Goal: Task Accomplishment & Management: Complete application form

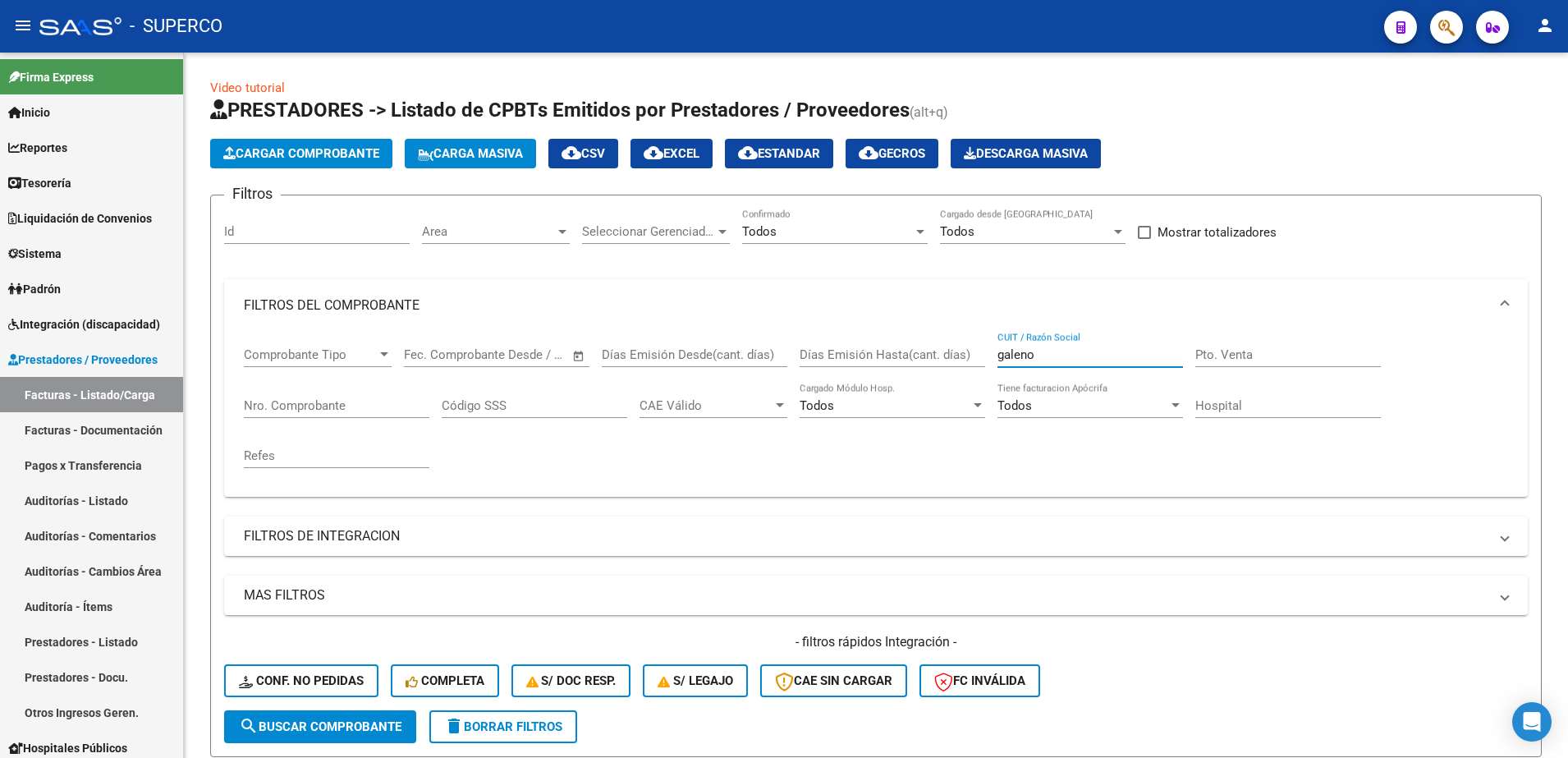
scroll to position [597, 0]
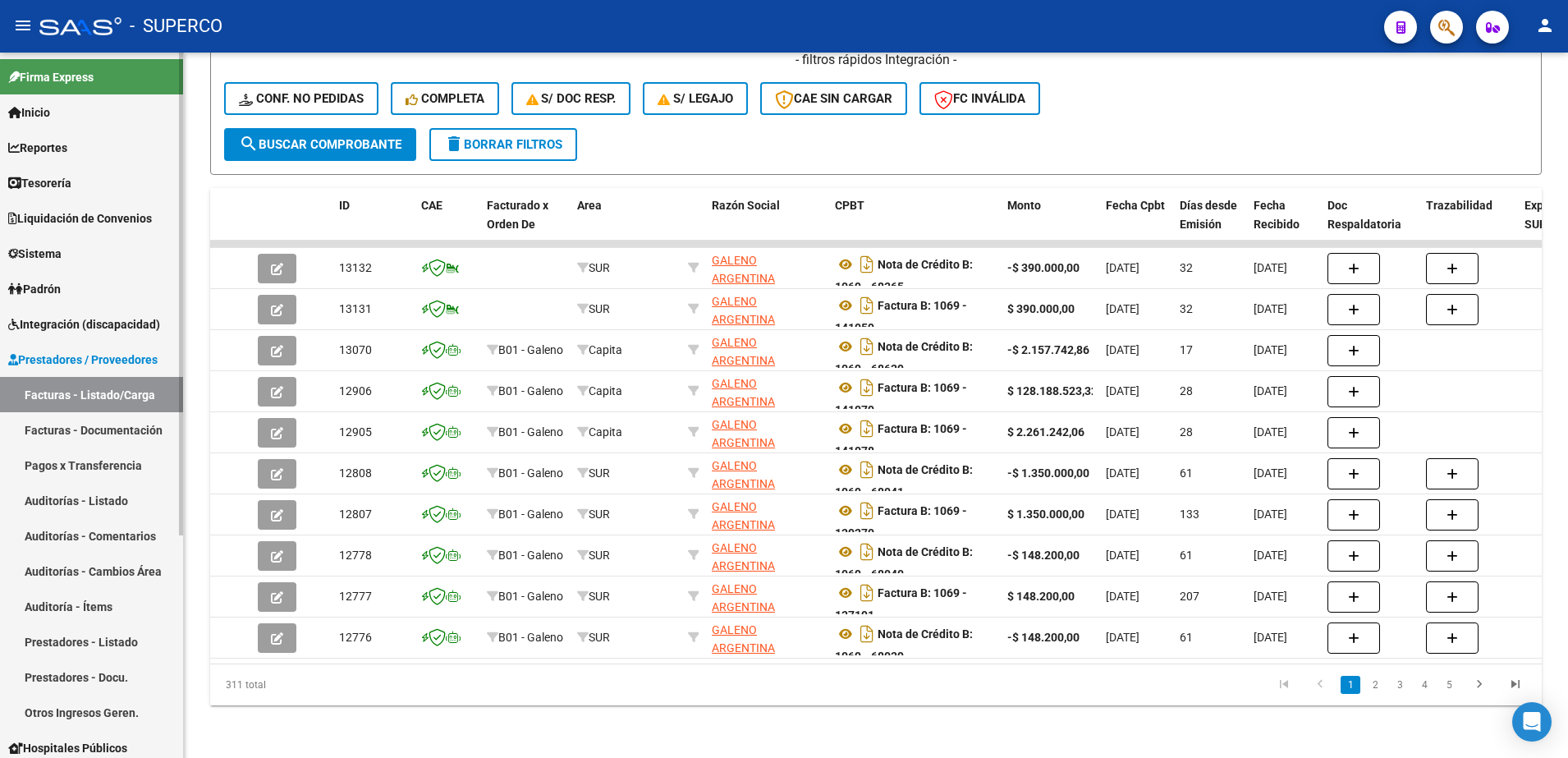
click at [110, 324] on span "Integración (discapacidad)" at bounding box center [85, 324] width 152 height 18
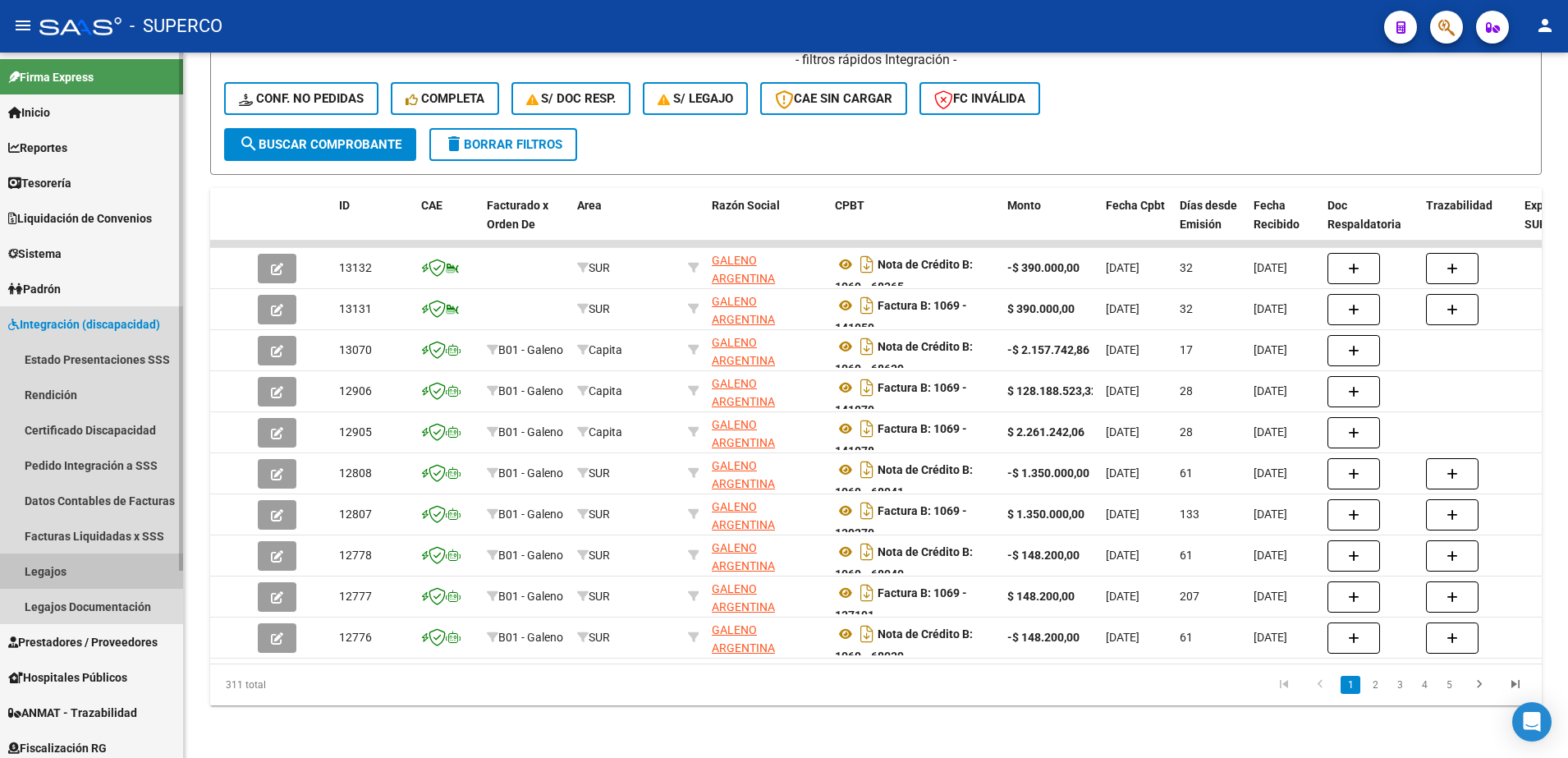
click at [80, 574] on link "Legajos" at bounding box center [91, 570] width 183 height 35
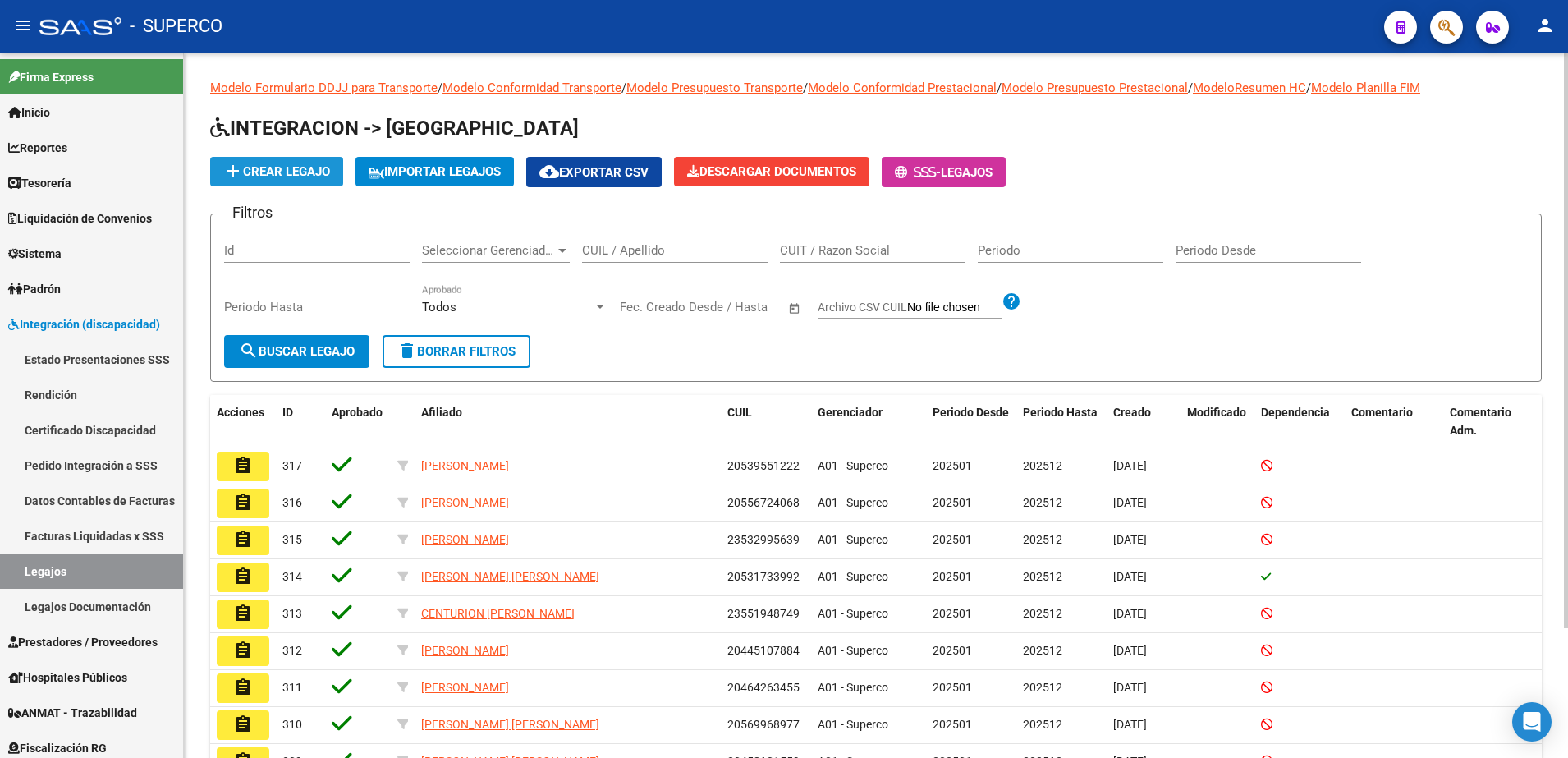
click at [246, 171] on span "add Crear Legajo" at bounding box center [276, 171] width 107 height 15
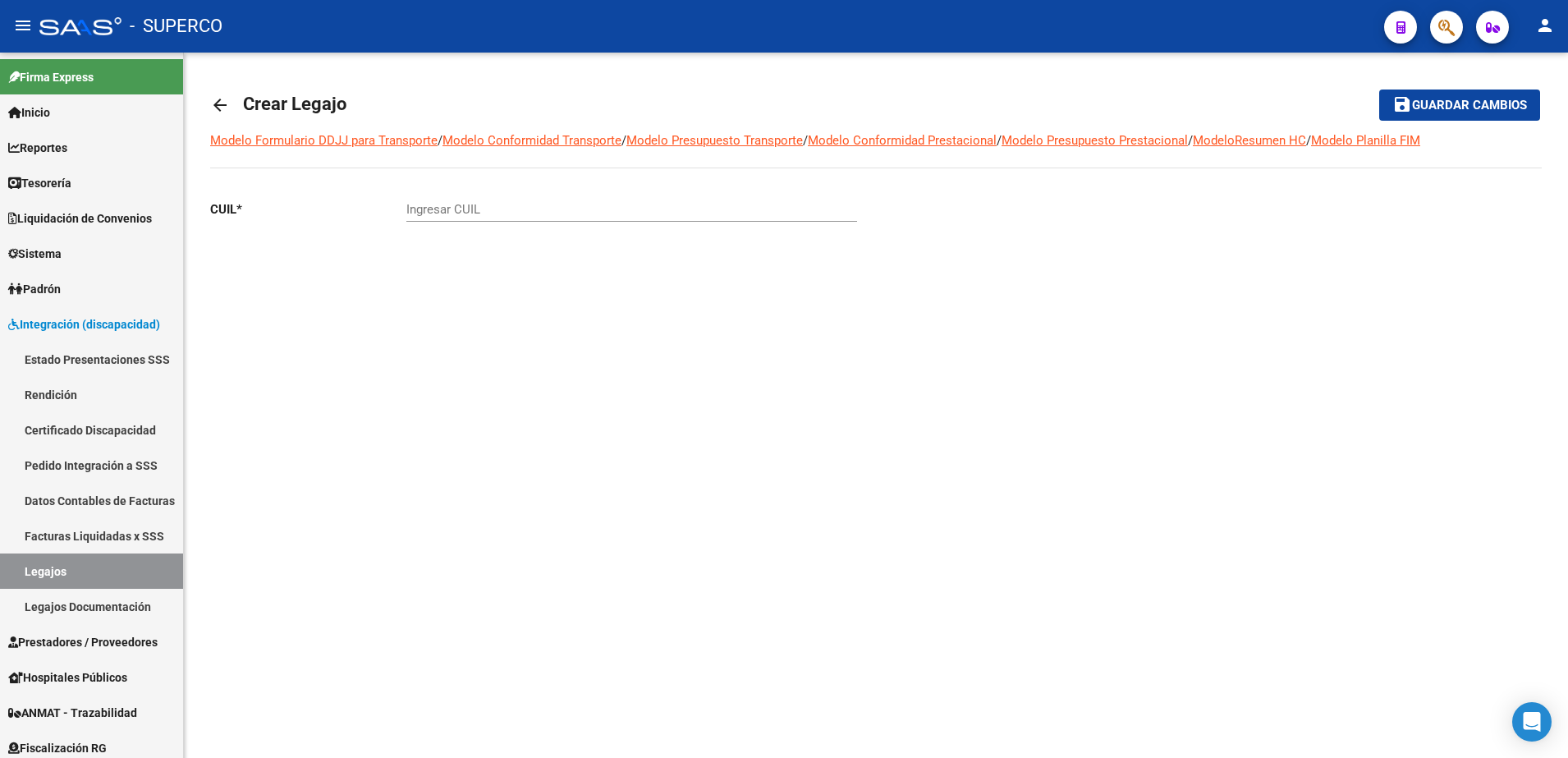
click at [517, 209] on input "Ingresar CUIL" at bounding box center [631, 209] width 450 height 15
paste input "20-53978772-2"
type input "20-53978772-2"
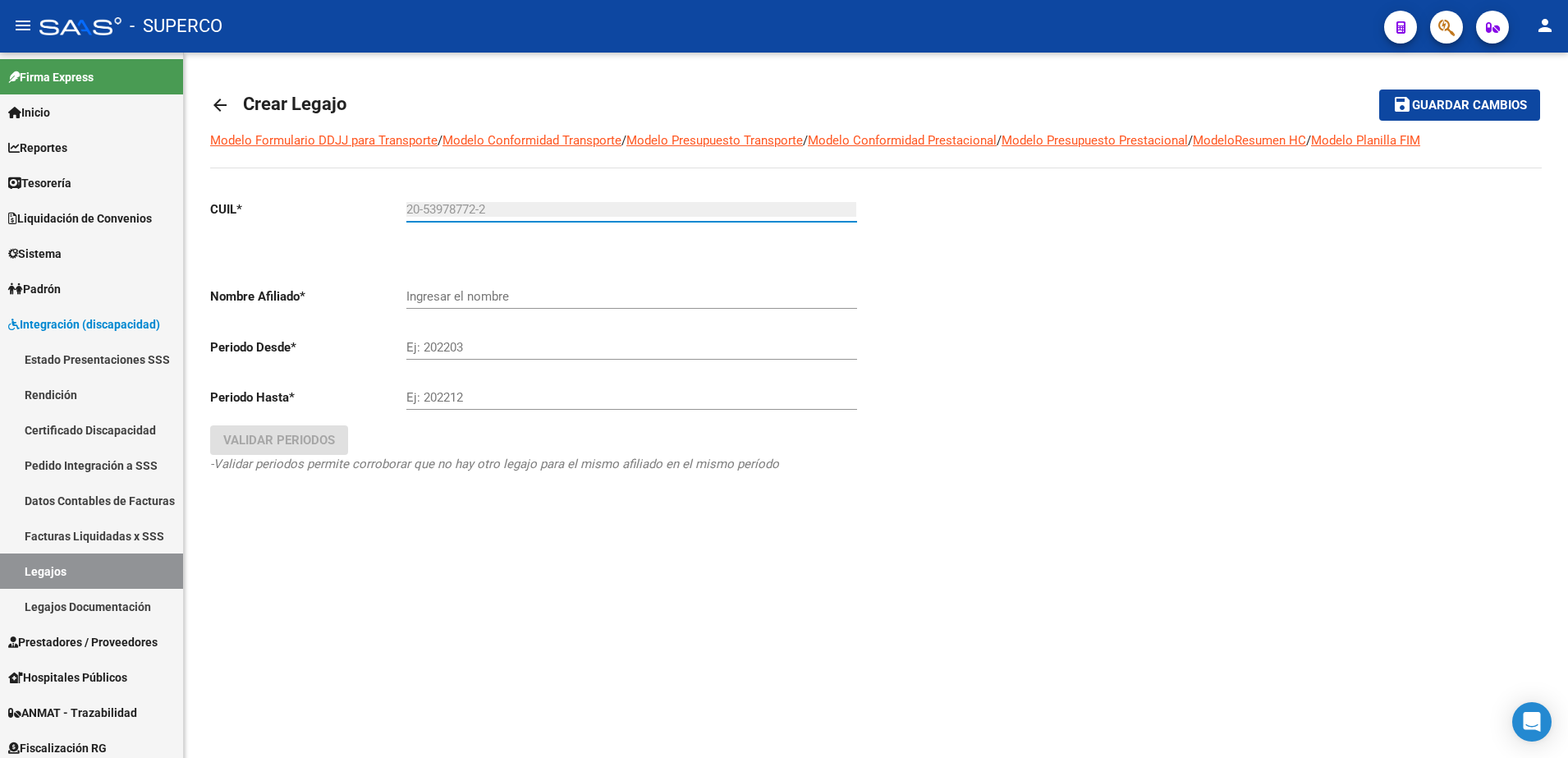
type input "[PERSON_NAME]"
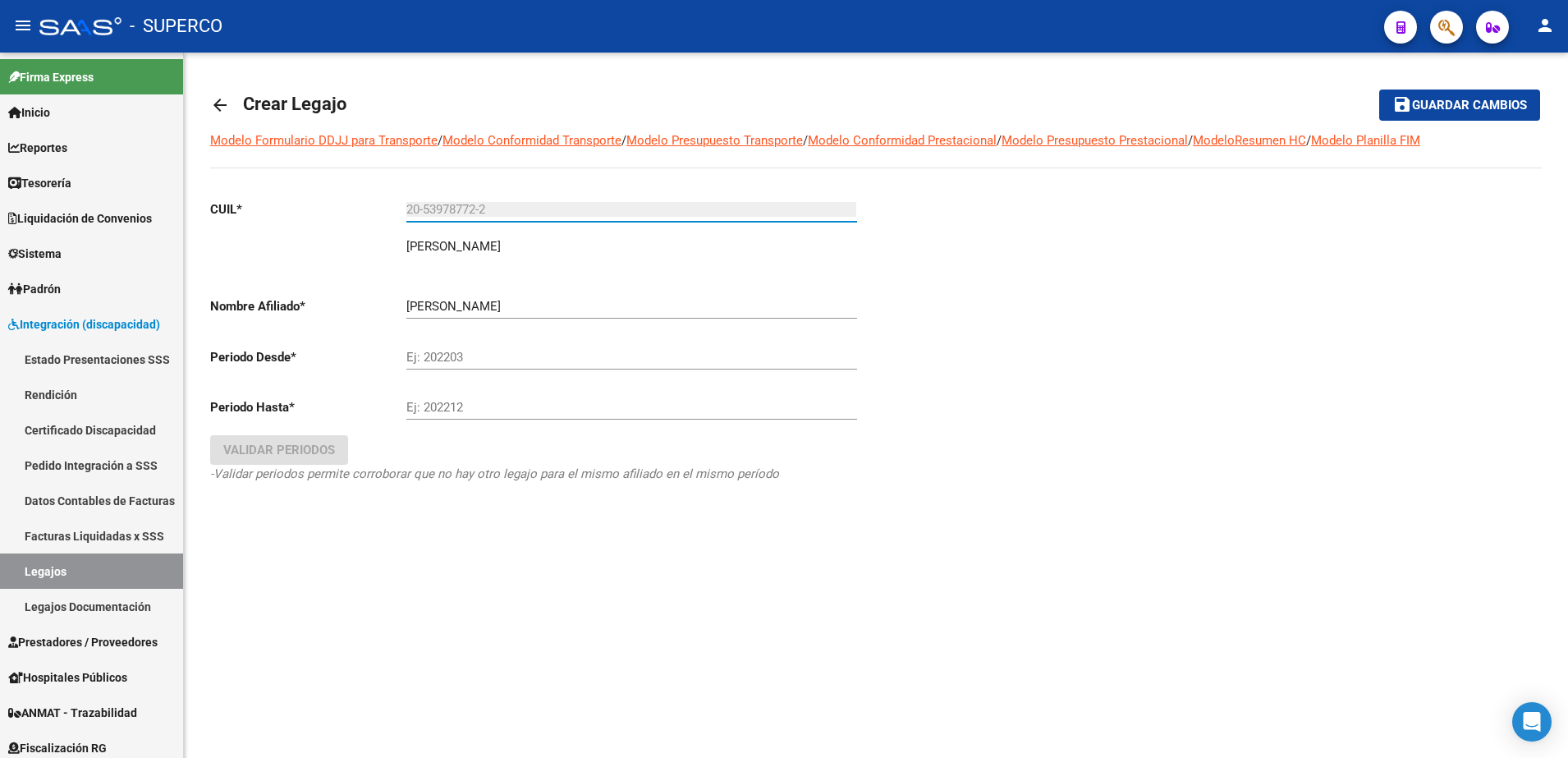
type input "20-53978772-2"
click at [514, 357] on input "Ej: 202203" at bounding box center [631, 356] width 450 height 15
type input "202501"
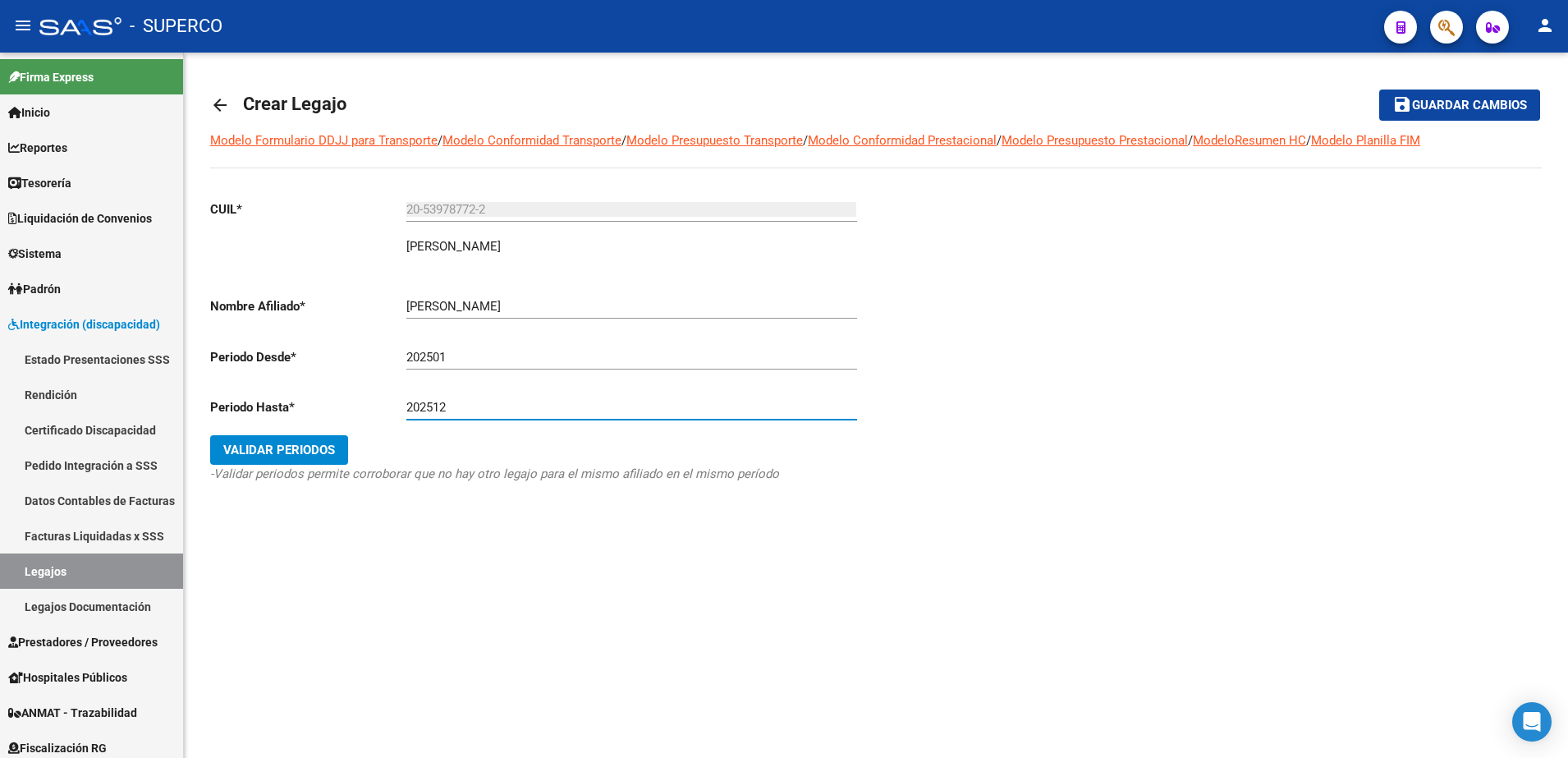
type input "202512"
click at [306, 438] on button "Validar Periodos" at bounding box center [279, 450] width 138 height 30
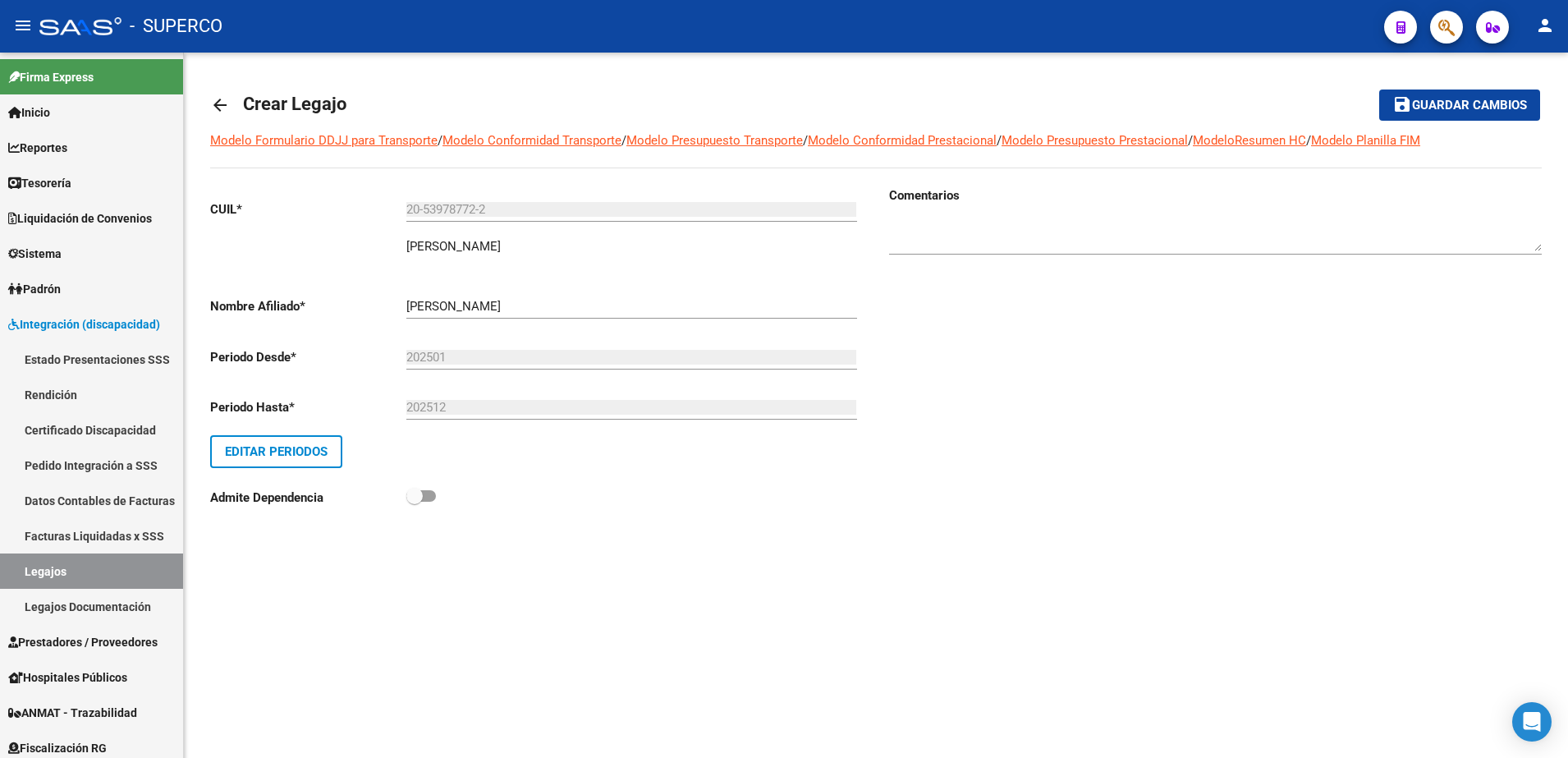
click at [1455, 111] on span "Guardar cambios" at bounding box center [1469, 105] width 115 height 15
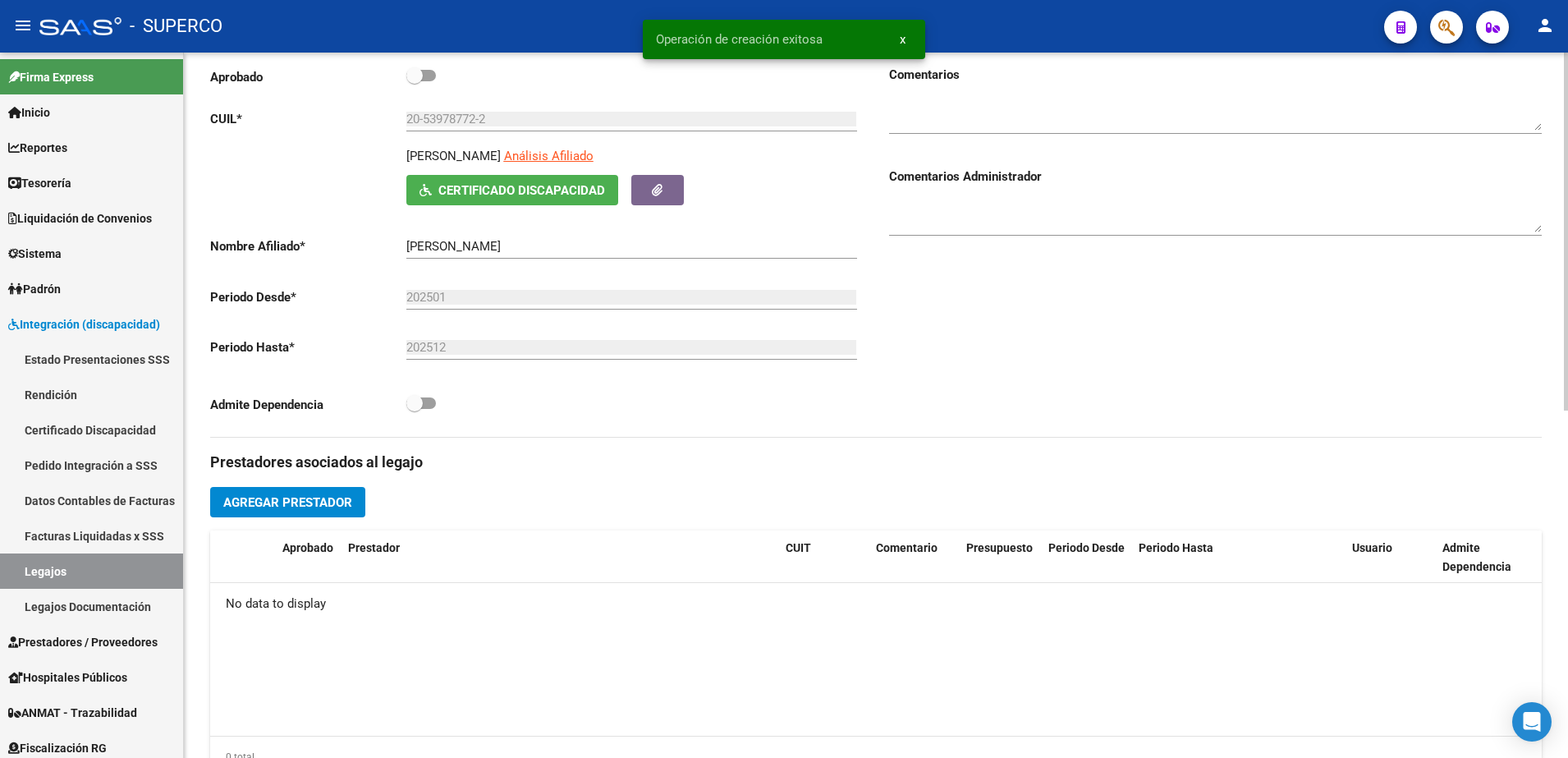
scroll to position [410, 0]
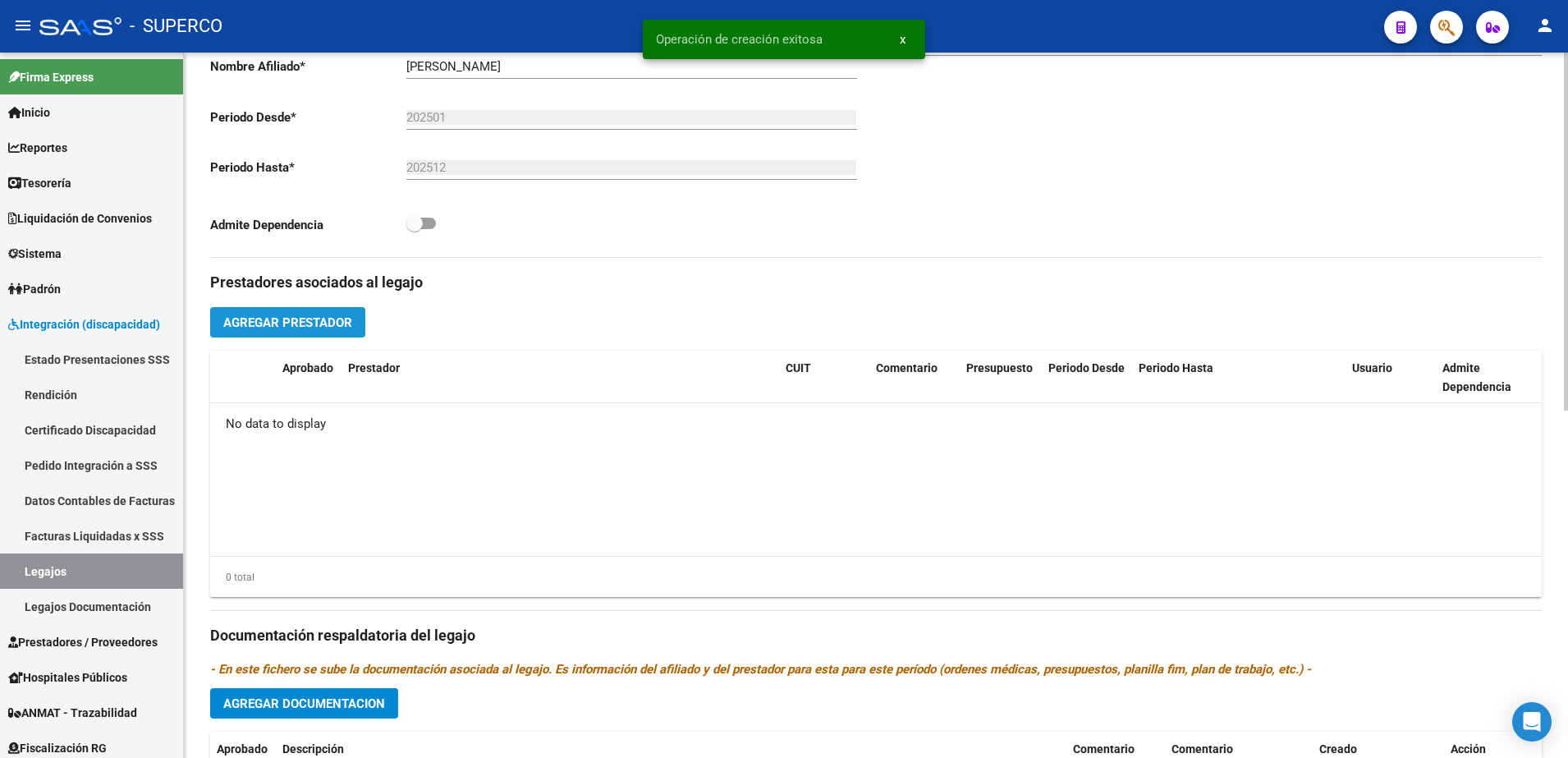
click at [283, 328] on span "Agregar Prestador" at bounding box center [287, 322] width 129 height 15
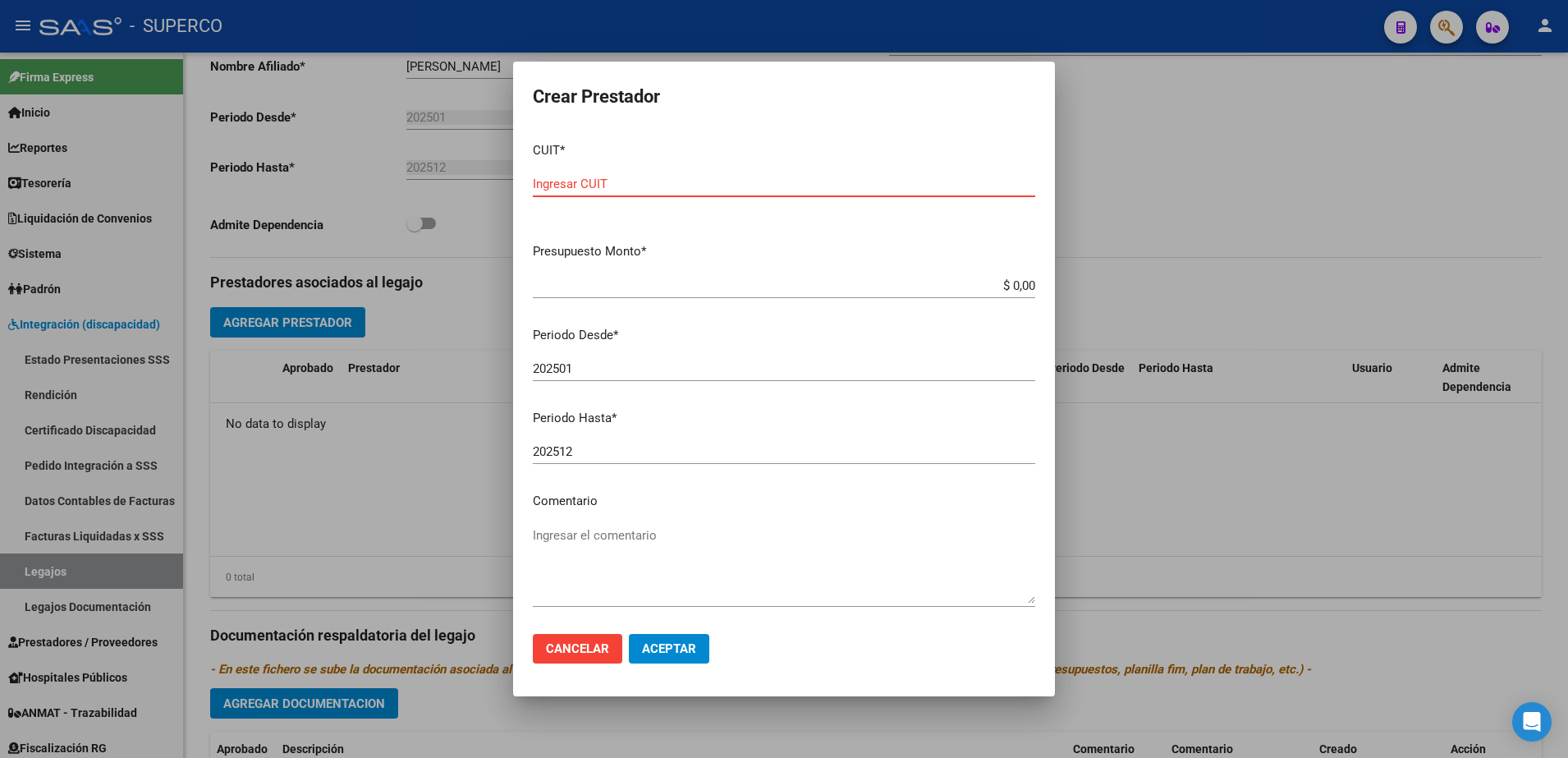
click at [605, 182] on input "Ingresar CUIT" at bounding box center [784, 184] width 502 height 15
paste input "73-04260160"
type input "27-30426016-0"
click at [1025, 285] on app-form-text-field "Presupuesto Monto * $ 0,00 Ingresar el monto" at bounding box center [790, 267] width 515 height 51
click at [1019, 283] on app-form-text-field "Presupuesto Monto * $ 0,00 Ingresar el monto" at bounding box center [790, 267] width 515 height 51
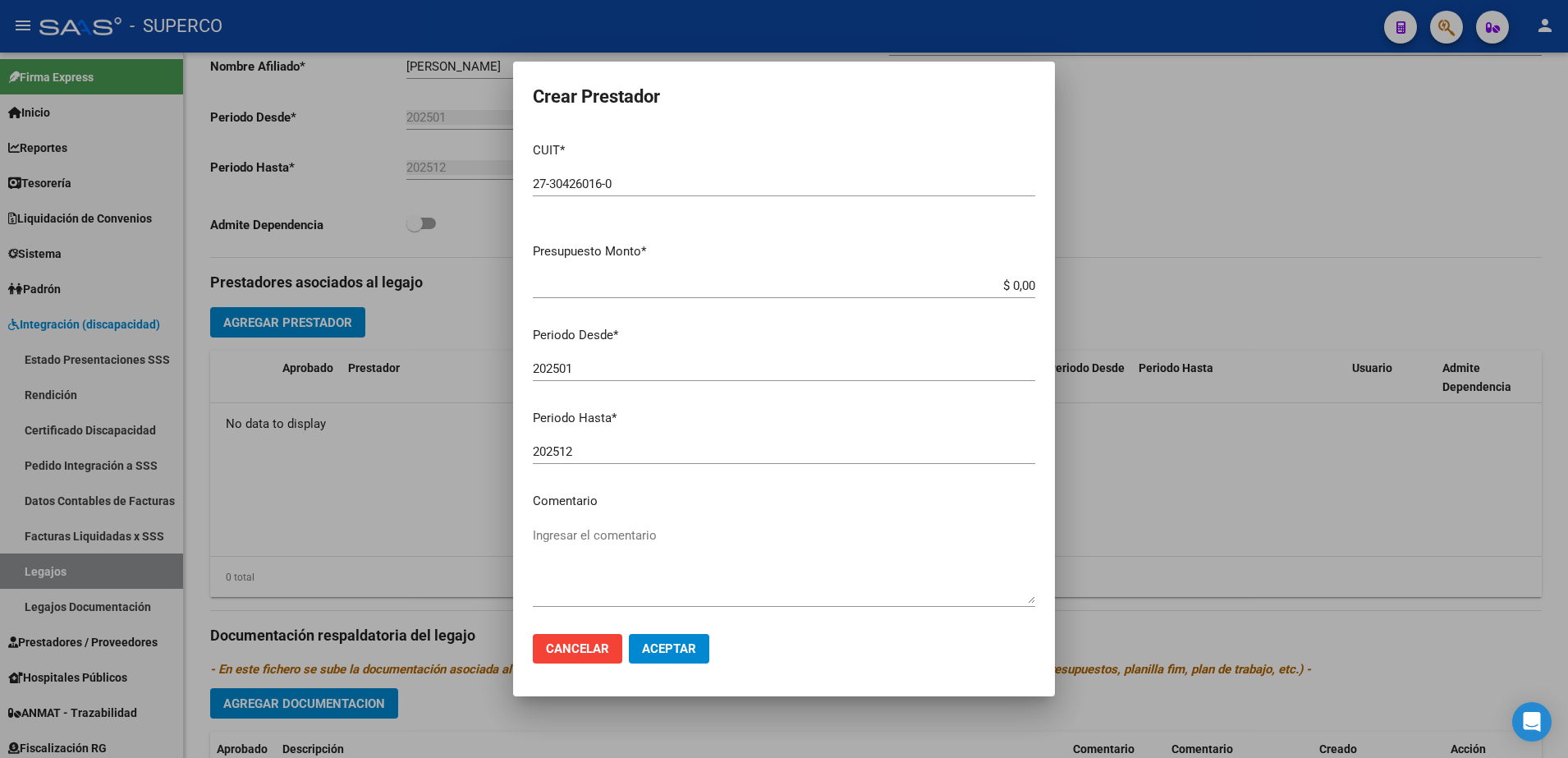
click at [1016, 284] on input "$ 0,00" at bounding box center [784, 285] width 502 height 15
type input "$ 111.335,49"
click at [667, 367] on input "202501" at bounding box center [784, 368] width 502 height 15
type input "202509"
click at [661, 547] on textarea "Ingresar el comentario" at bounding box center [784, 565] width 502 height 77
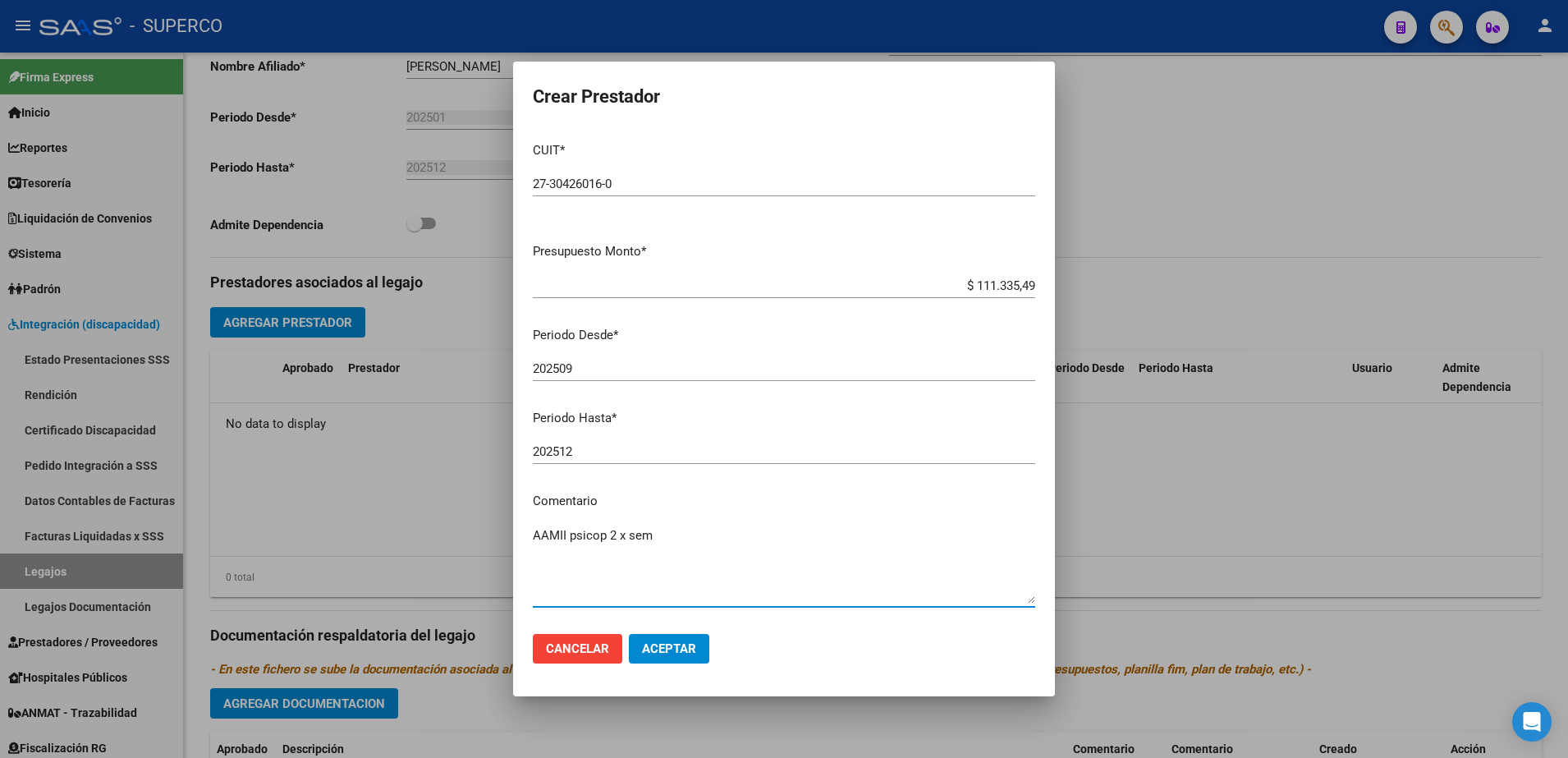
scroll to position [70, 0]
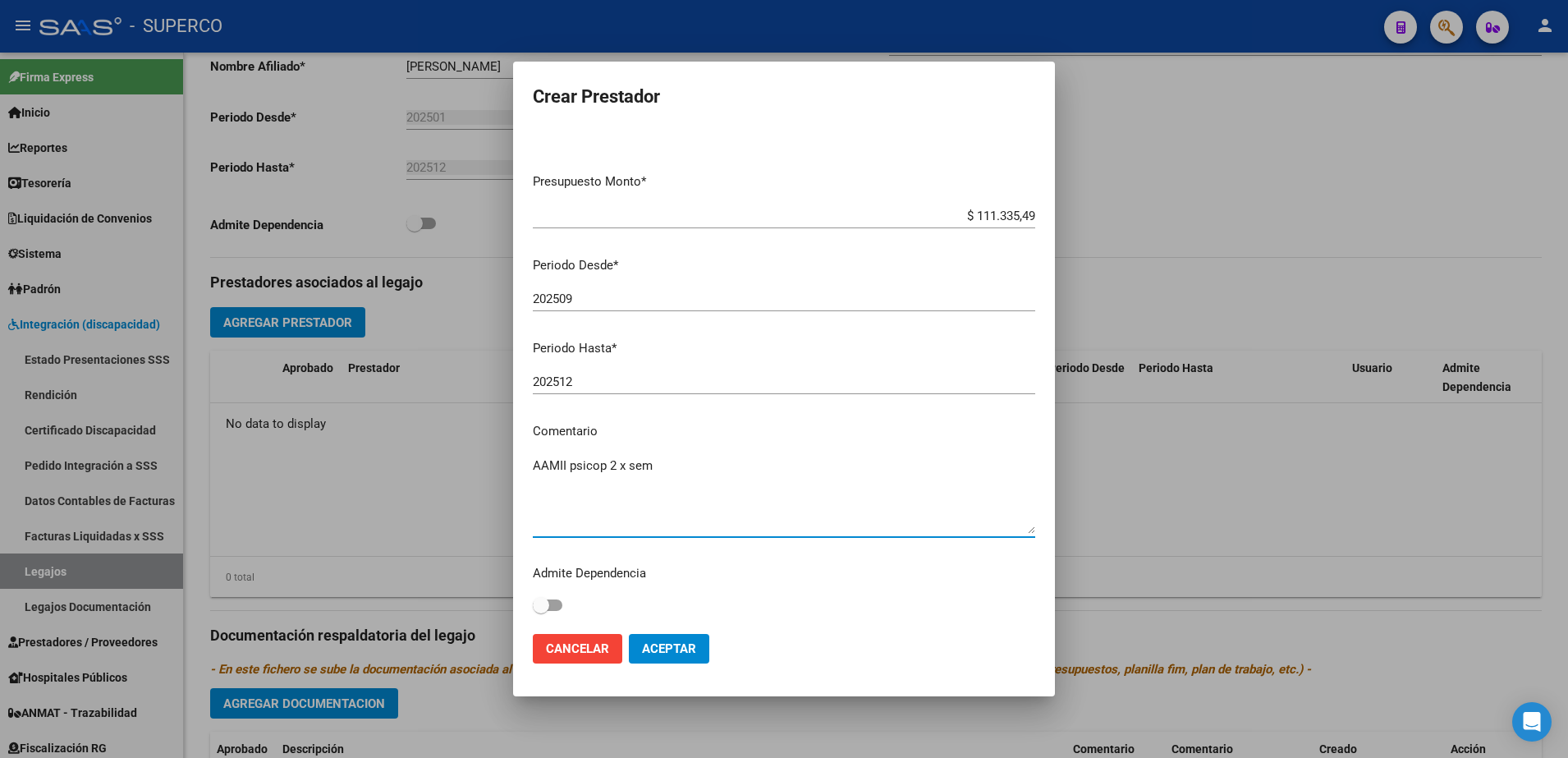
type textarea "AAMII psicop 2 x sem"
click at [674, 657] on button "Aceptar" at bounding box center [669, 649] width 80 height 30
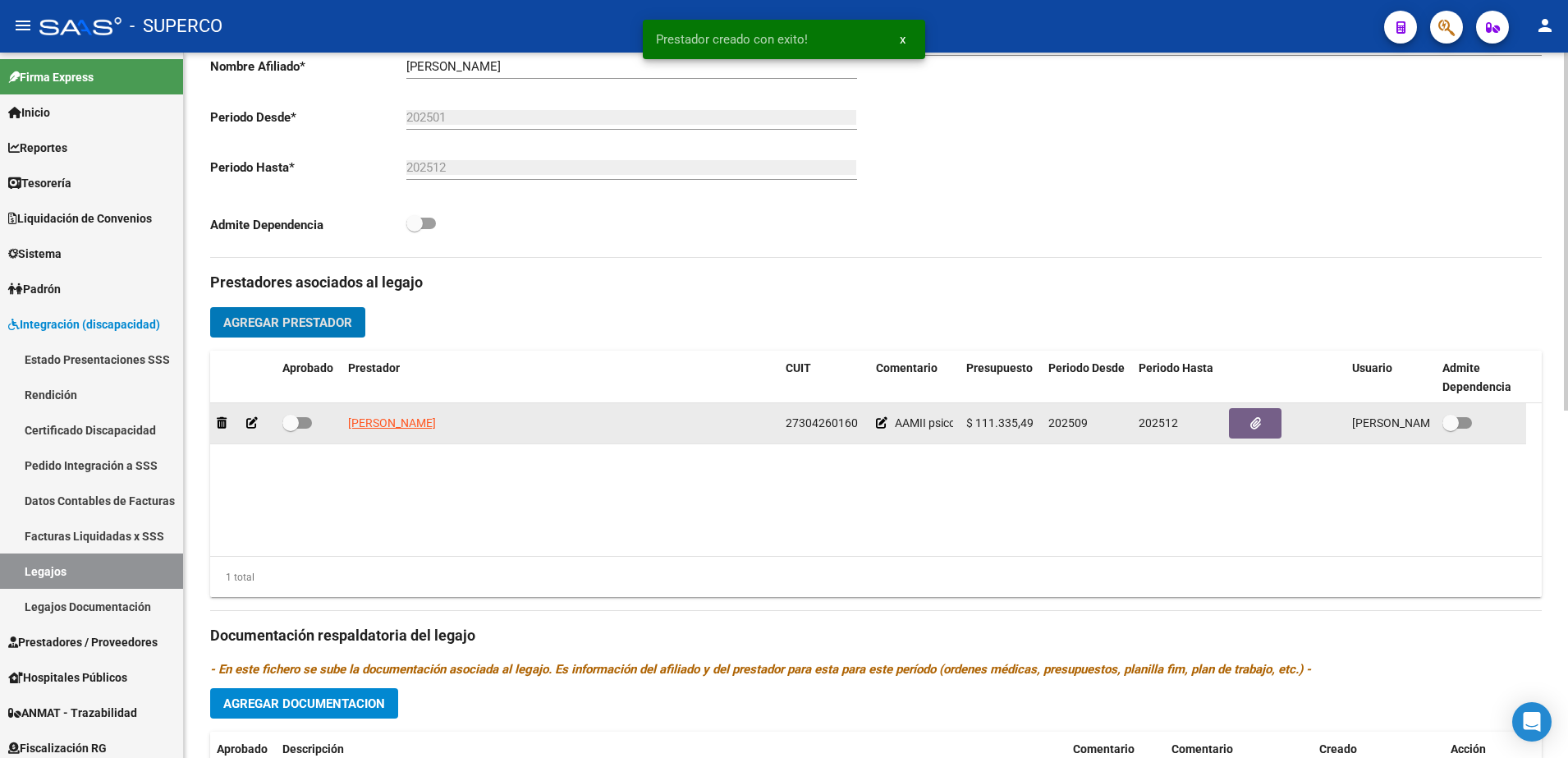
click at [302, 418] on span at bounding box center [297, 422] width 30 height 11
click at [291, 428] on input "checkbox" at bounding box center [290, 428] width 1 height 1
checkbox input "true"
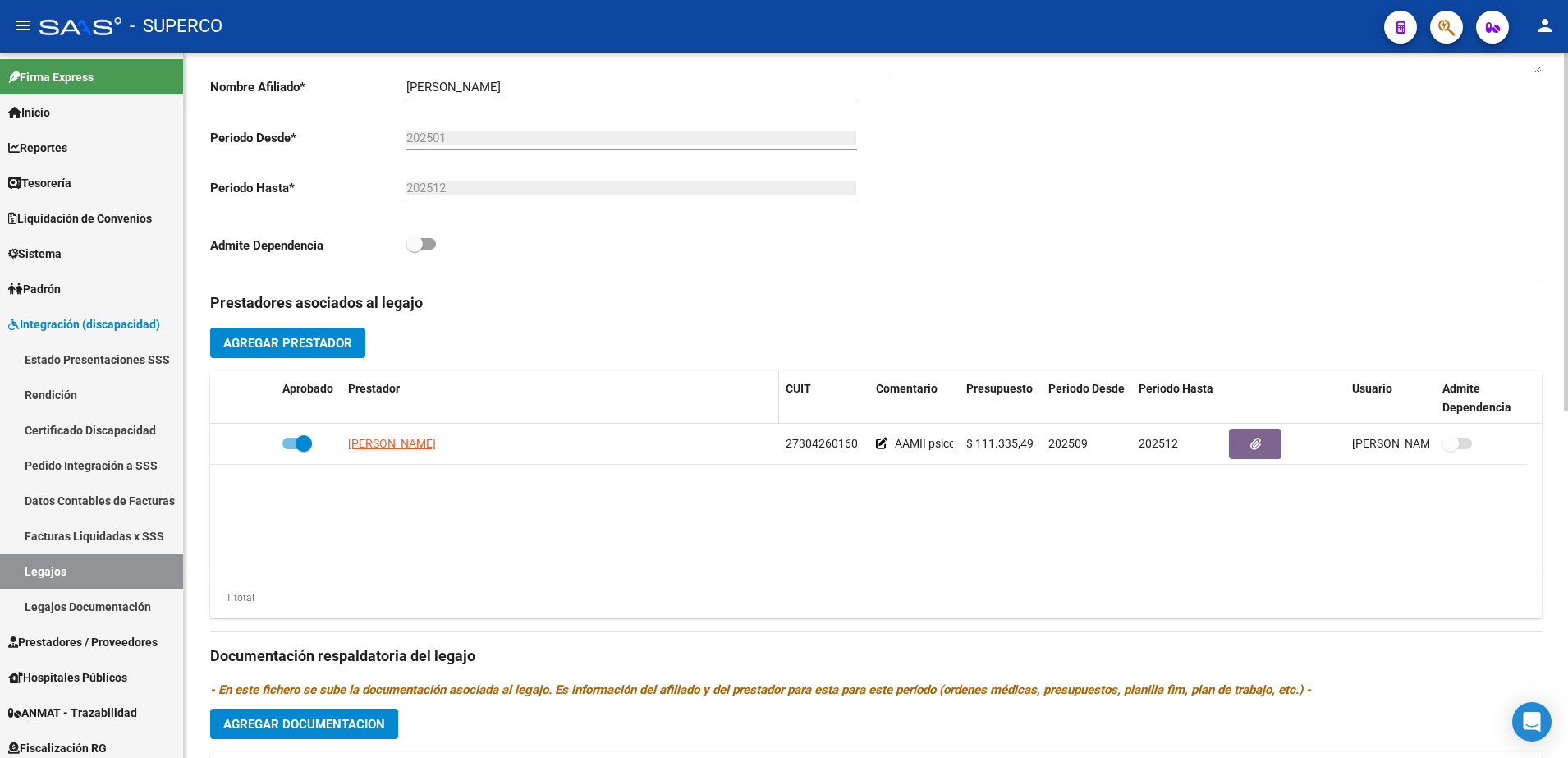
scroll to position [410, 0]
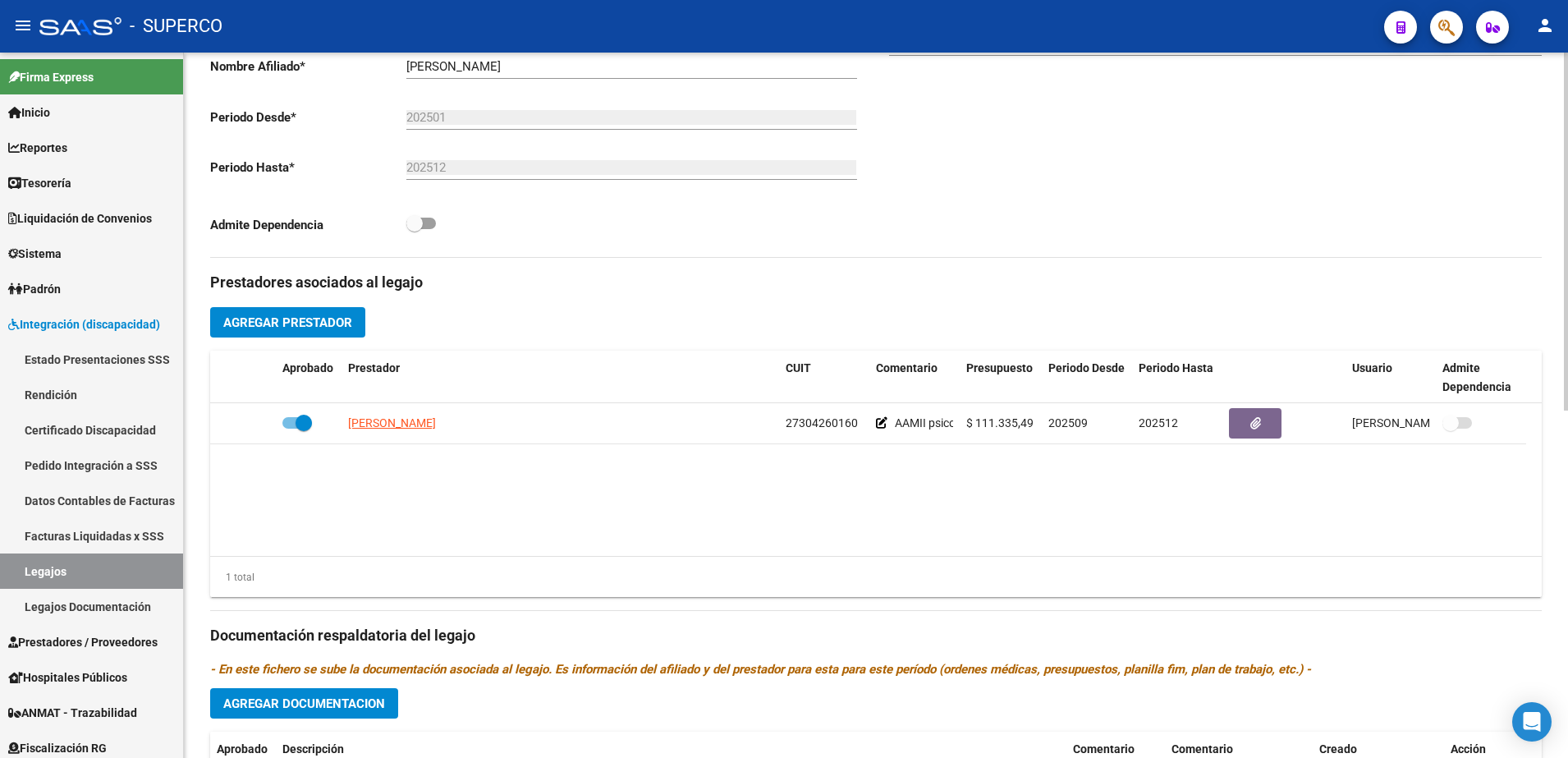
click at [335, 321] on span "Agregar Prestador" at bounding box center [287, 322] width 129 height 15
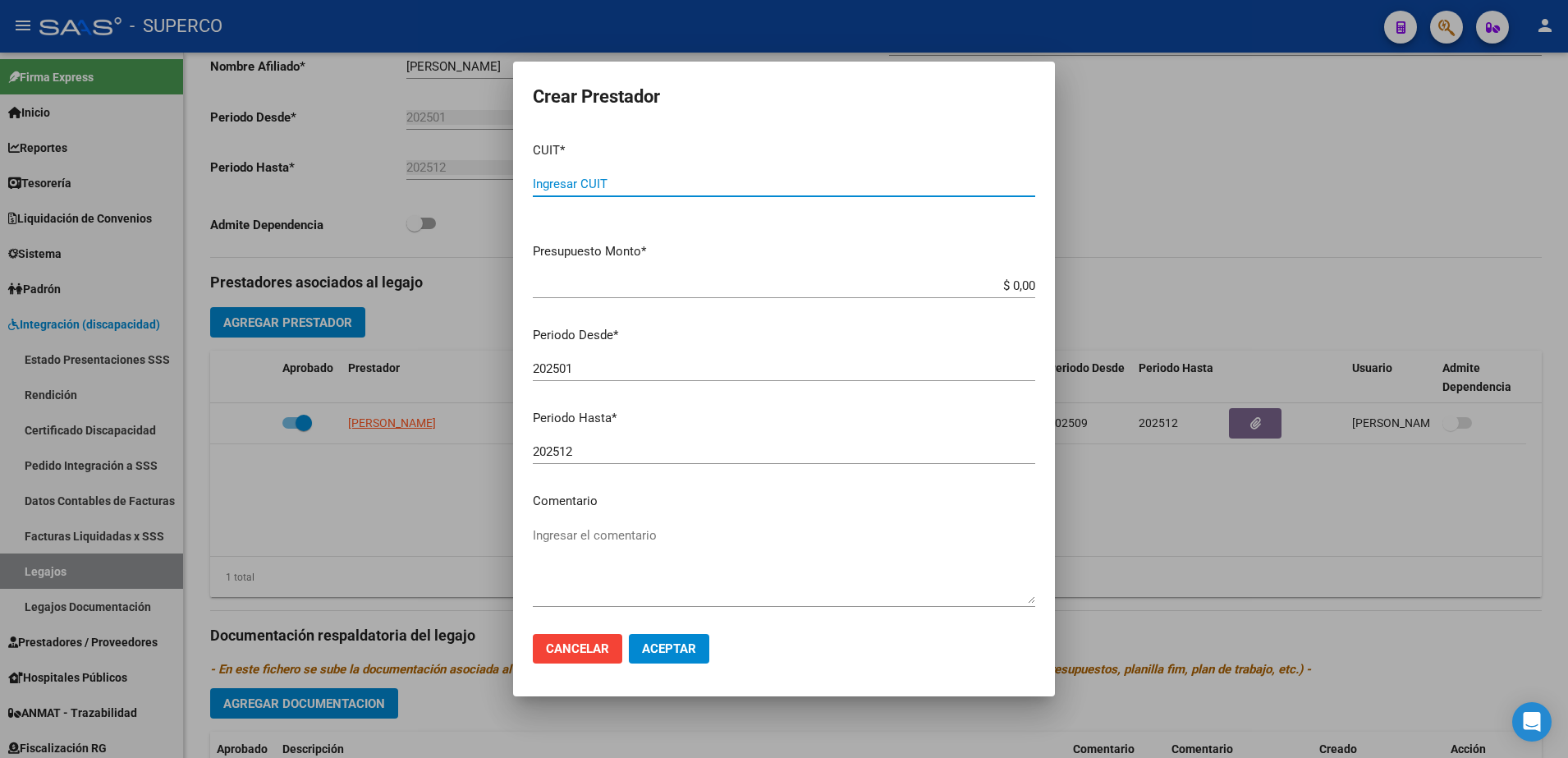
click at [745, 185] on input "Ingresar CUIT" at bounding box center [784, 184] width 502 height 15
paste input "26-708108"
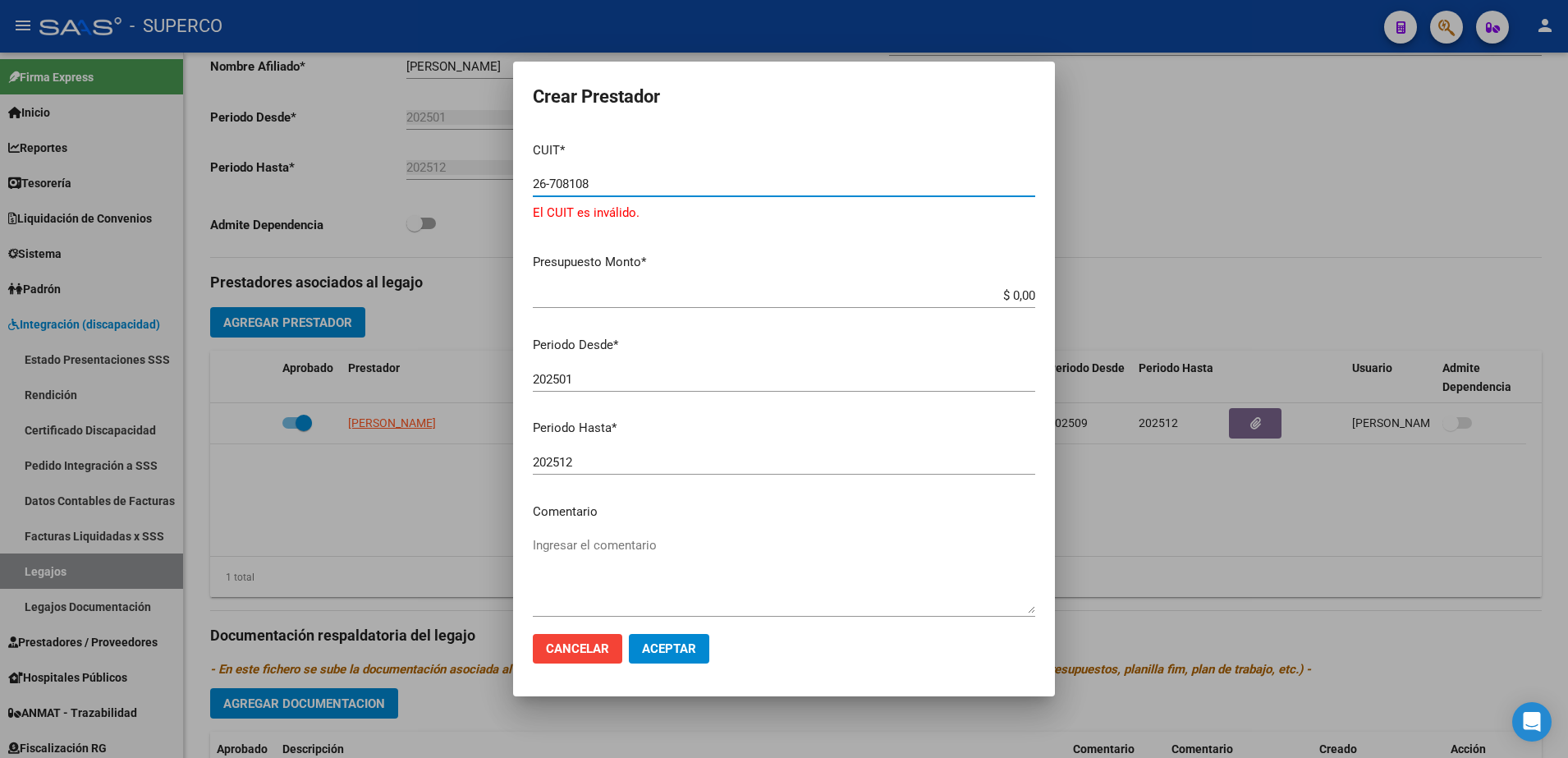
click at [533, 184] on input "26-708108" at bounding box center [784, 184] width 502 height 15
click at [807, 181] on input "27-26708108" at bounding box center [784, 184] width 502 height 15
type input "27-26708108-0"
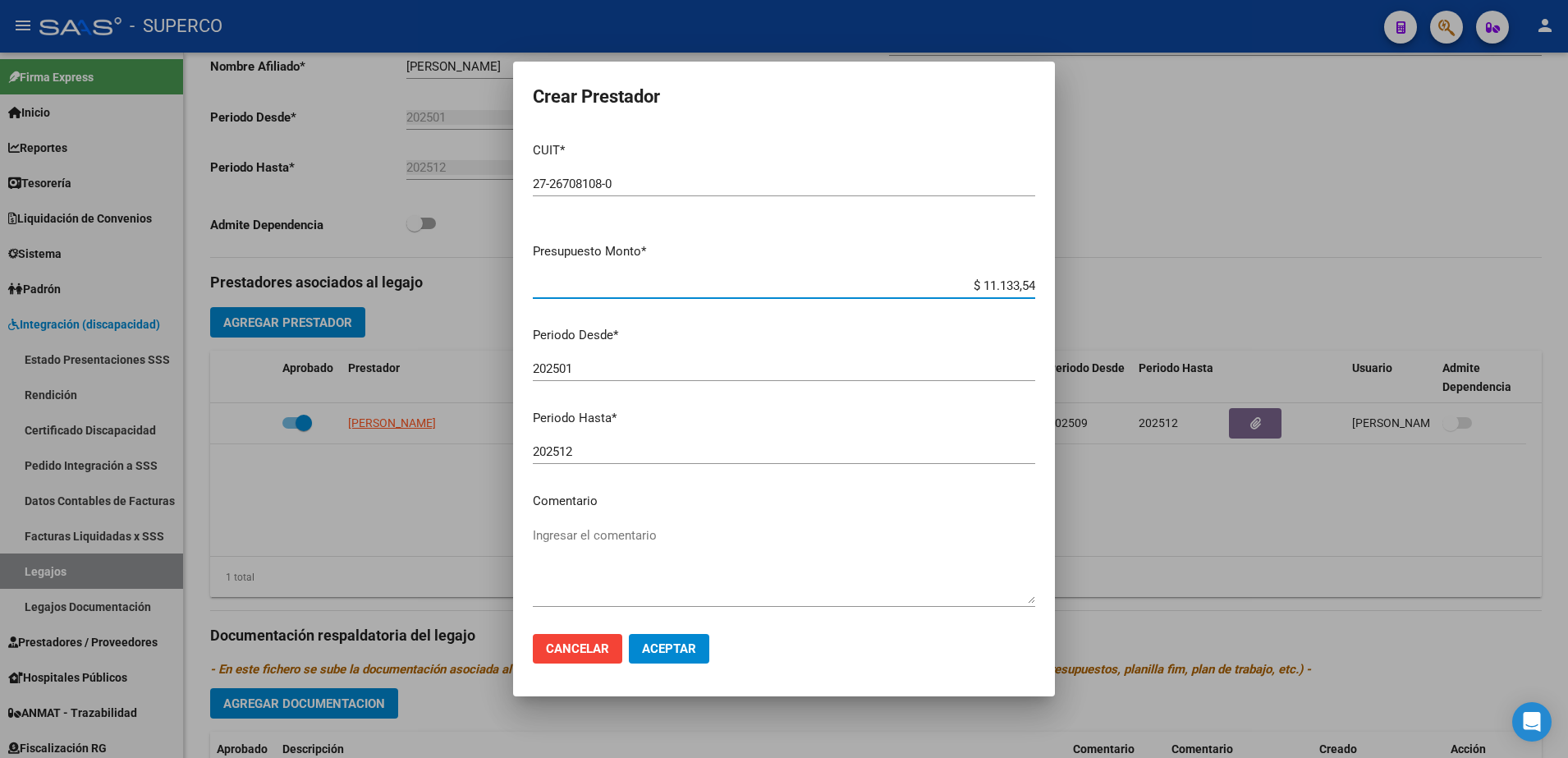
type input "$ 111.335,49"
click at [672, 365] on input "202501" at bounding box center [784, 368] width 502 height 15
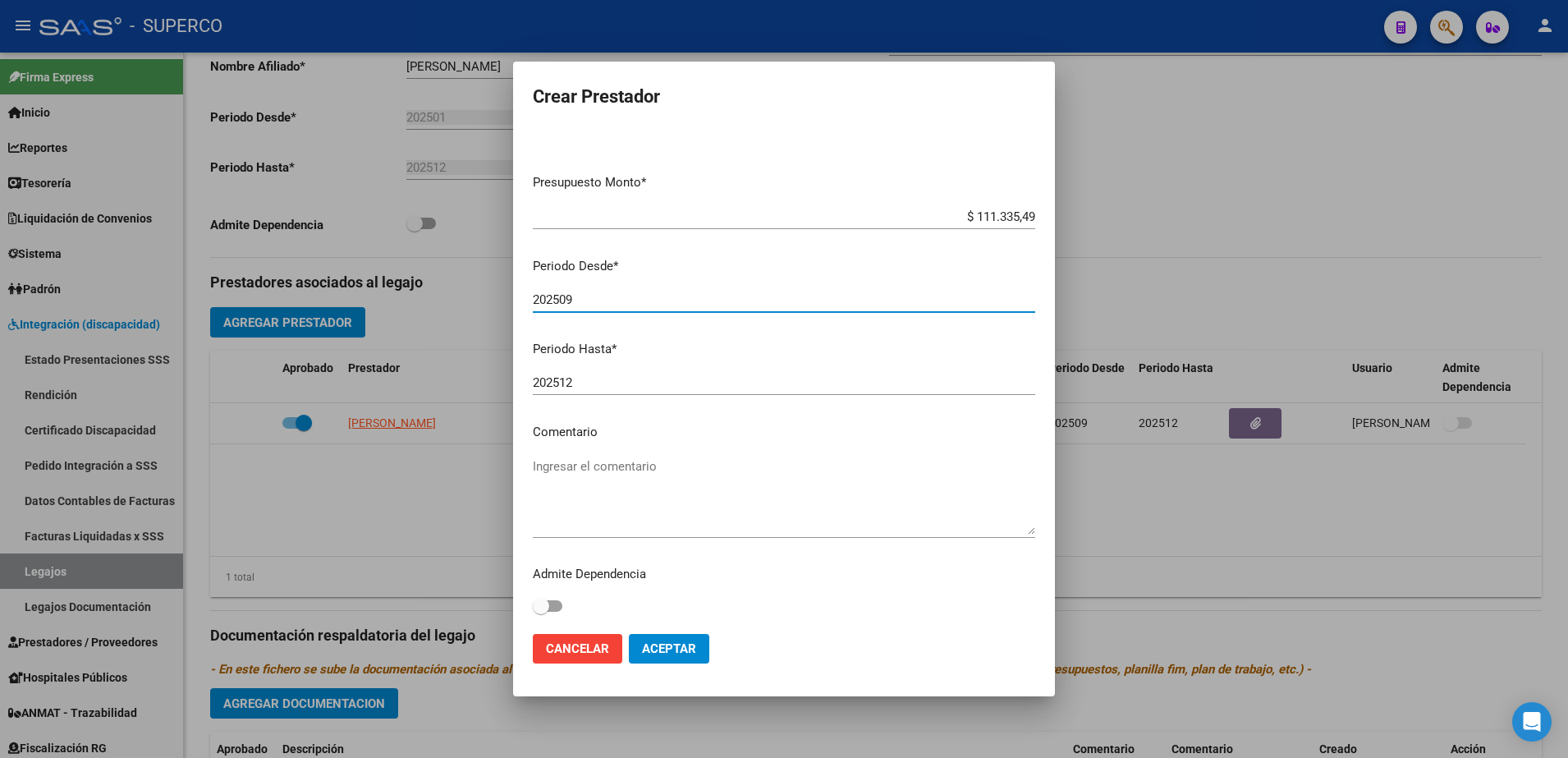
scroll to position [70, 0]
type input "202509"
click at [663, 464] on textarea "Ingresar el comentario" at bounding box center [784, 495] width 502 height 77
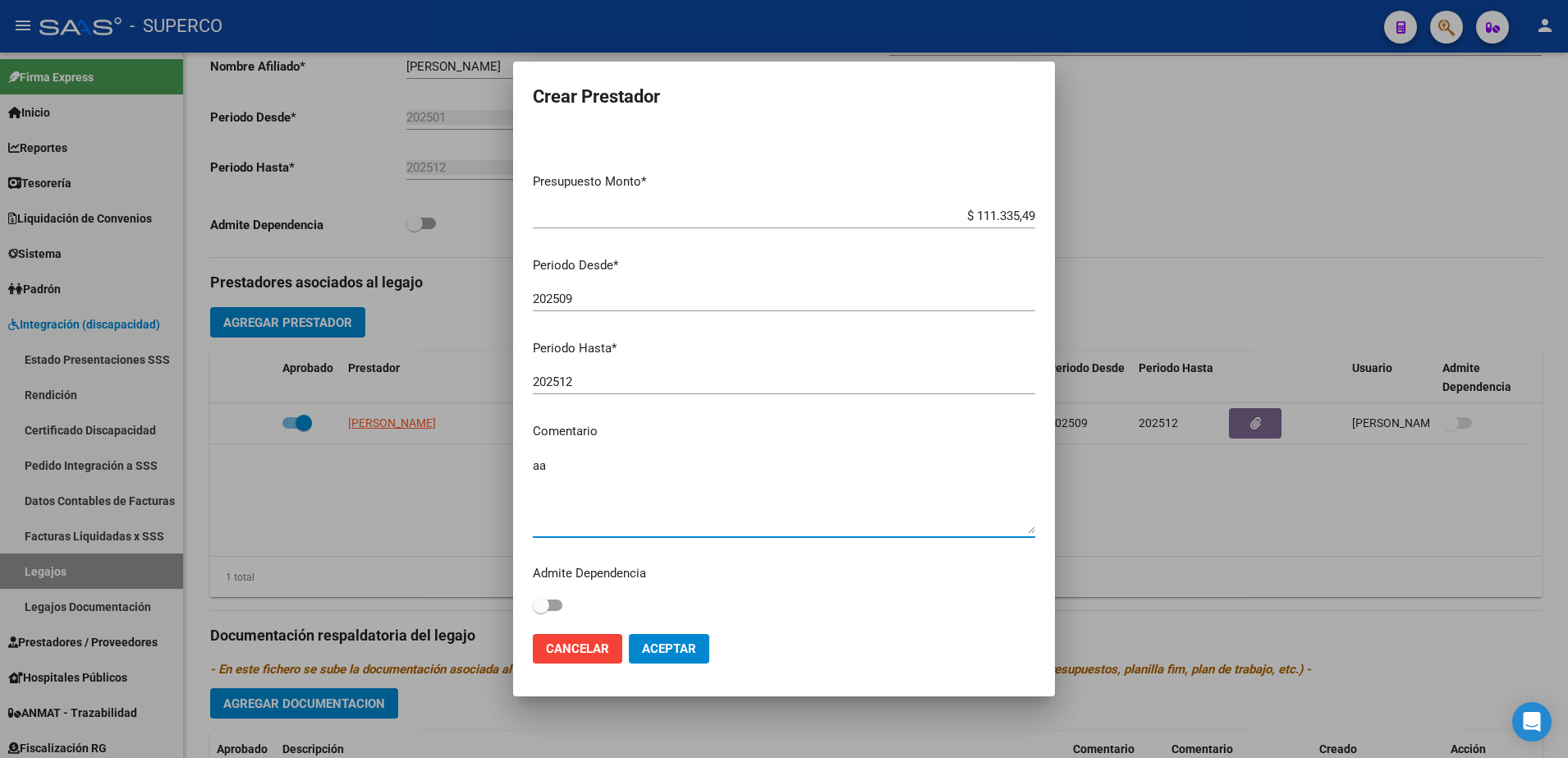
type textarea "a"
type textarea "AAMII FONO 2 X SEM"
click at [658, 646] on span "Aceptar" at bounding box center [668, 648] width 54 height 15
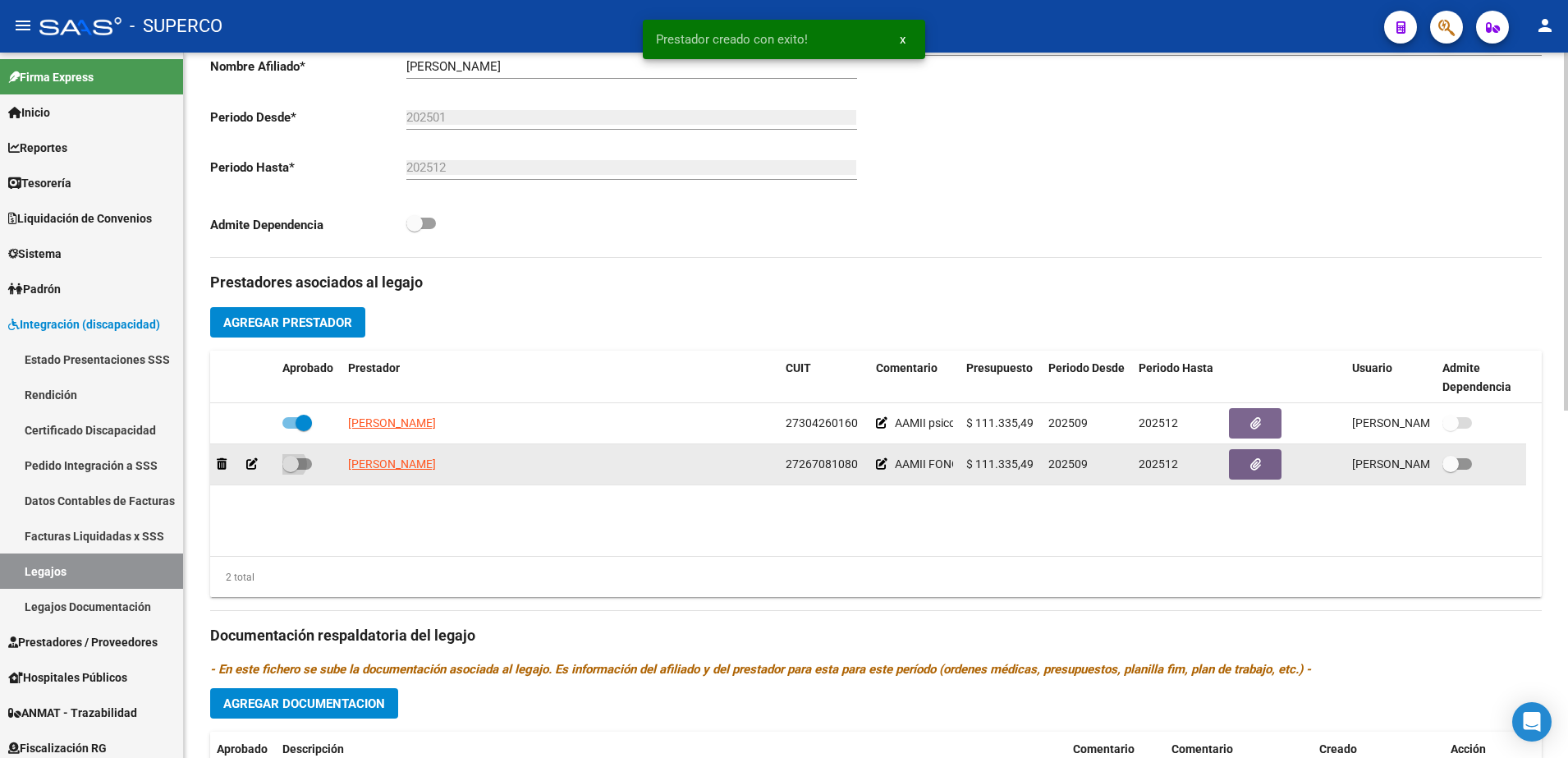
click at [304, 463] on span at bounding box center [297, 463] width 30 height 11
click at [291, 469] on input "checkbox" at bounding box center [290, 469] width 1 height 1
checkbox input "true"
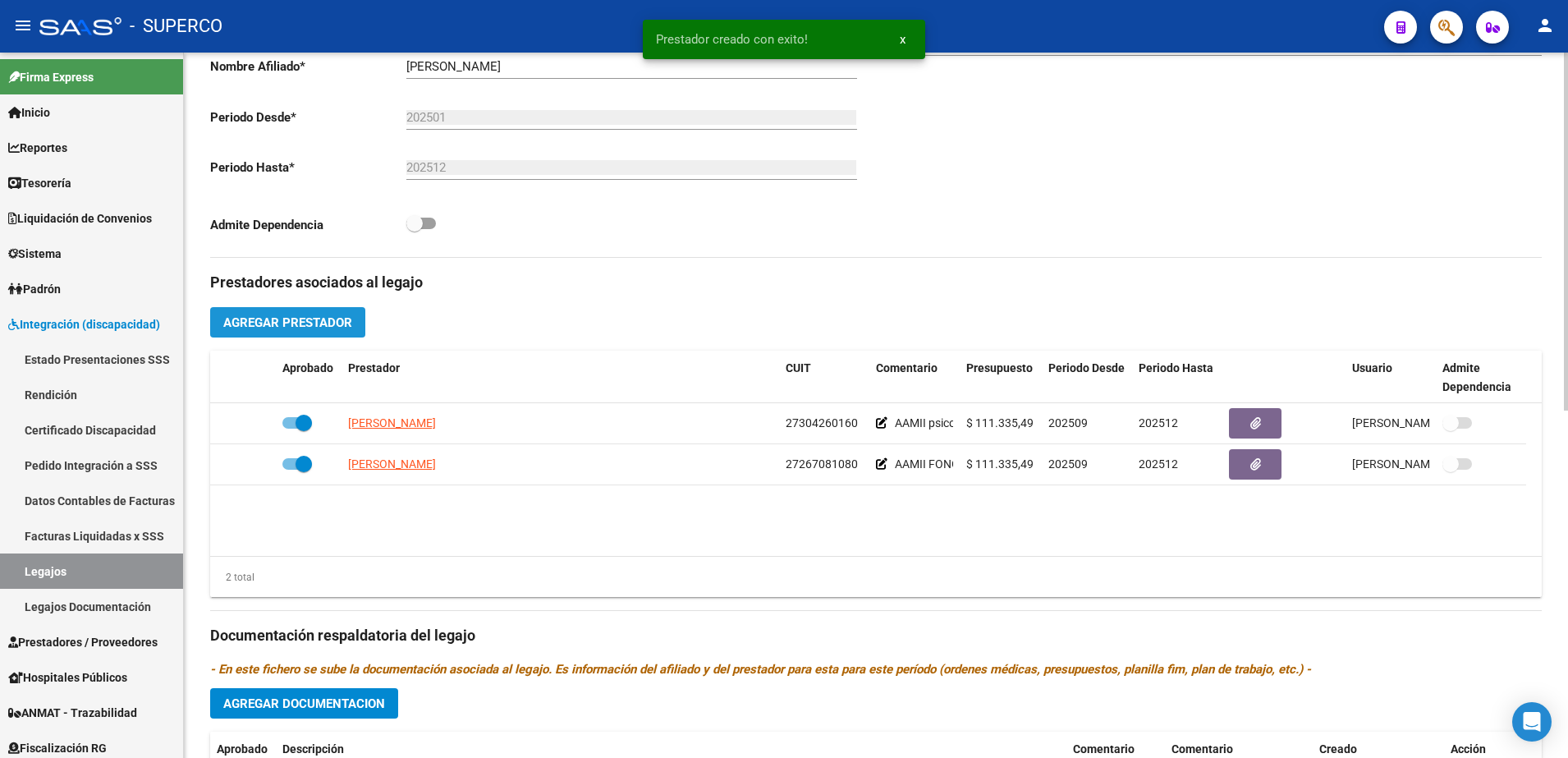
click at [331, 333] on button "Agregar Prestador" at bounding box center [288, 322] width 156 height 31
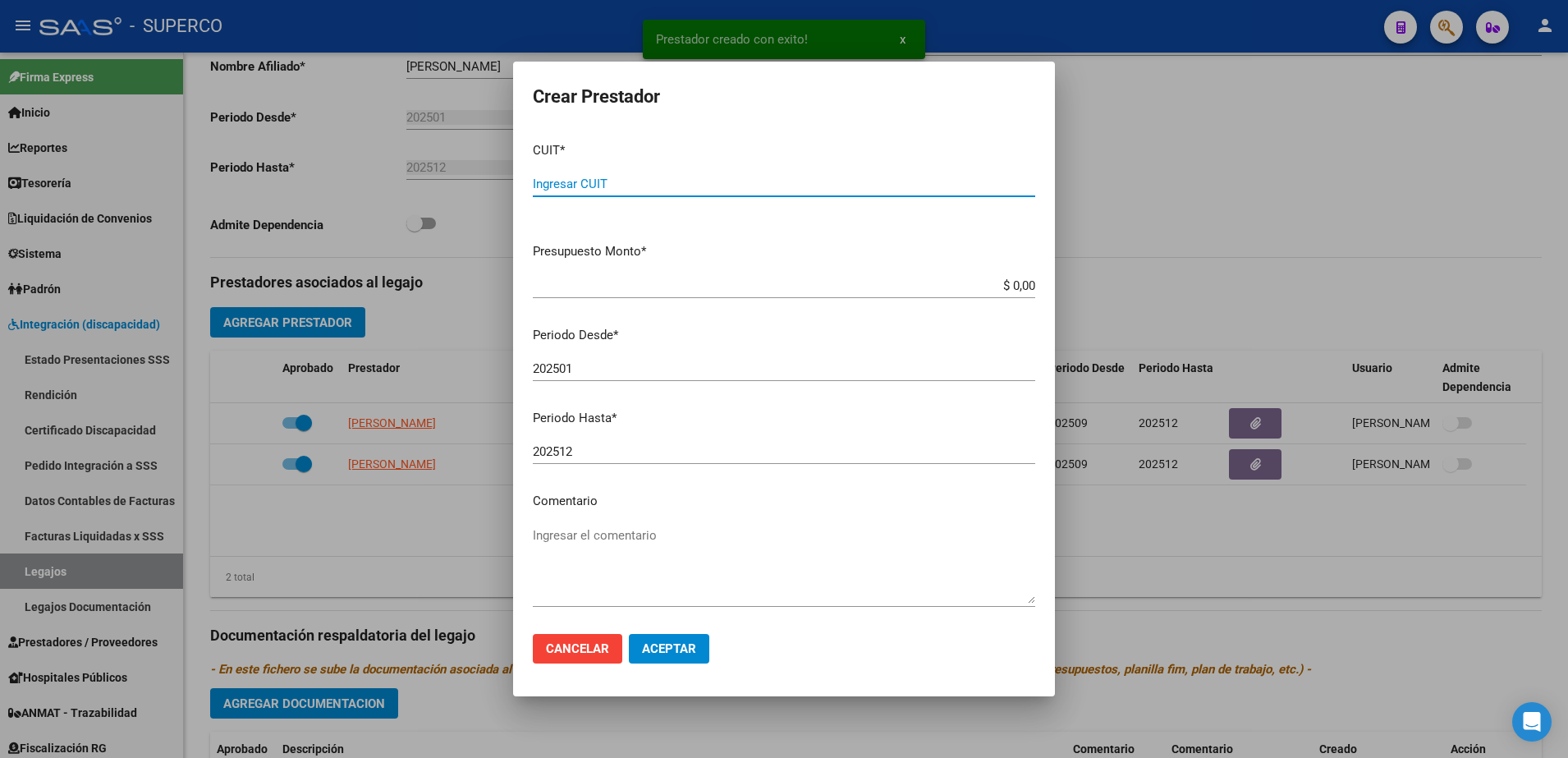
click at [725, 185] on input "Ingresar CUIT" at bounding box center [784, 184] width 502 height 15
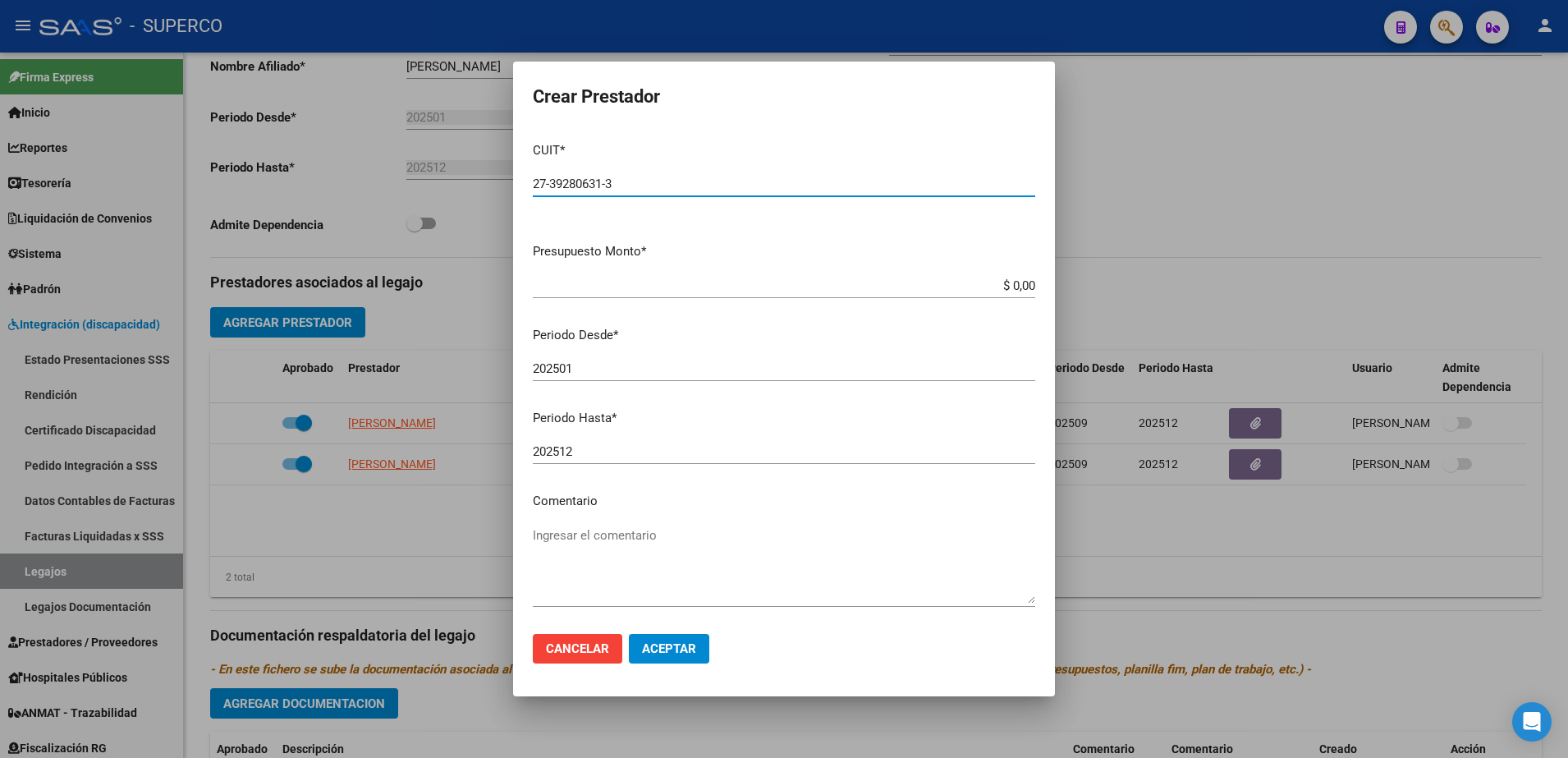
type input "27-39280631-3"
type input "$ 111.335,49"
click at [656, 368] on input "202501" at bounding box center [784, 368] width 502 height 15
type input "202509"
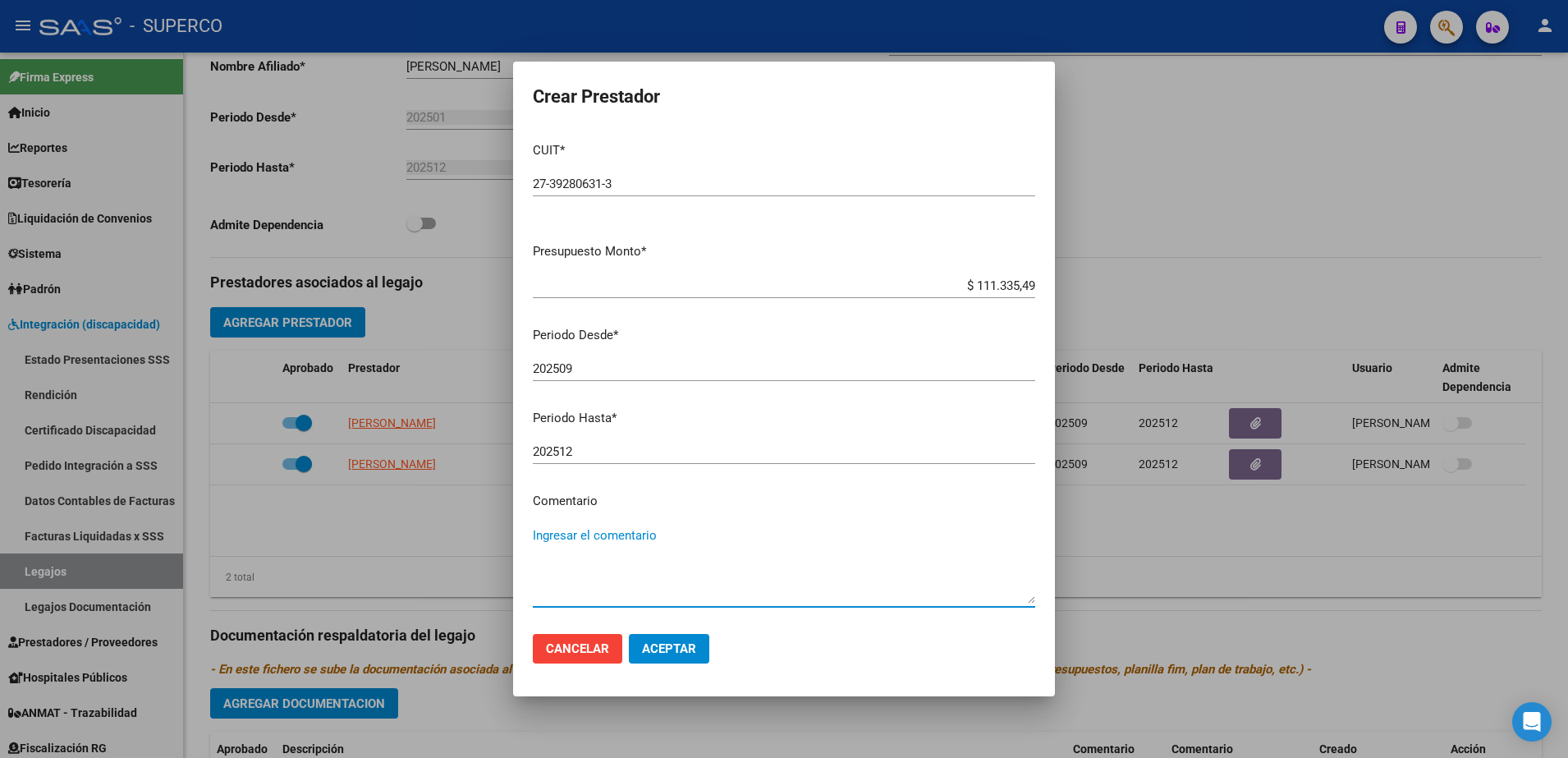
click at [685, 577] on textarea "Ingresar el comentario" at bounding box center [784, 565] width 502 height 77
type textarea "AAMII PSICO 2 X SEM"
click at [685, 642] on span "Aceptar" at bounding box center [668, 648] width 54 height 15
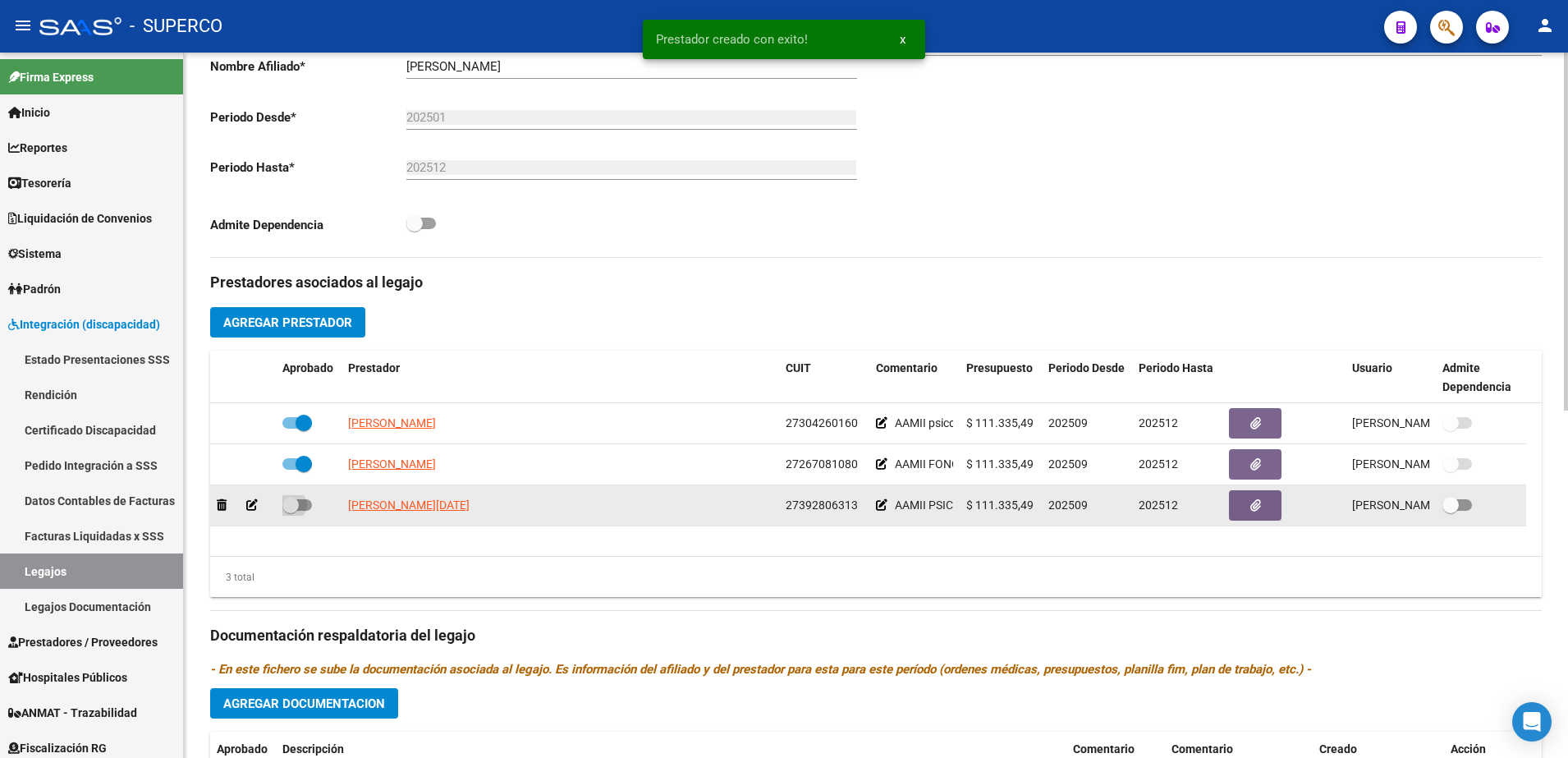
click at [310, 511] on label at bounding box center [297, 504] width 30 height 20
click at [291, 511] on input "checkbox" at bounding box center [290, 511] width 1 height 1
checkbox input "true"
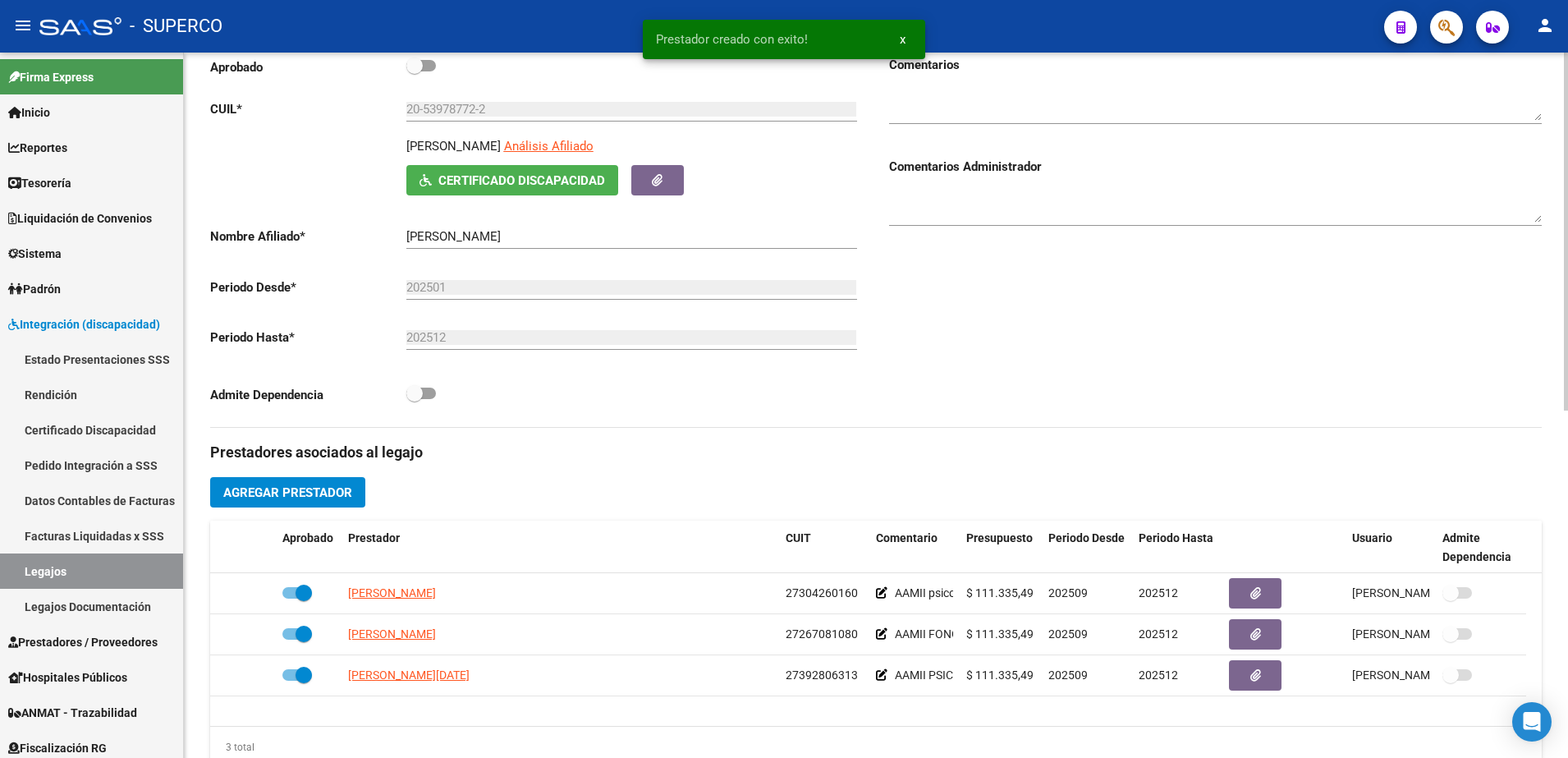
scroll to position [0, 0]
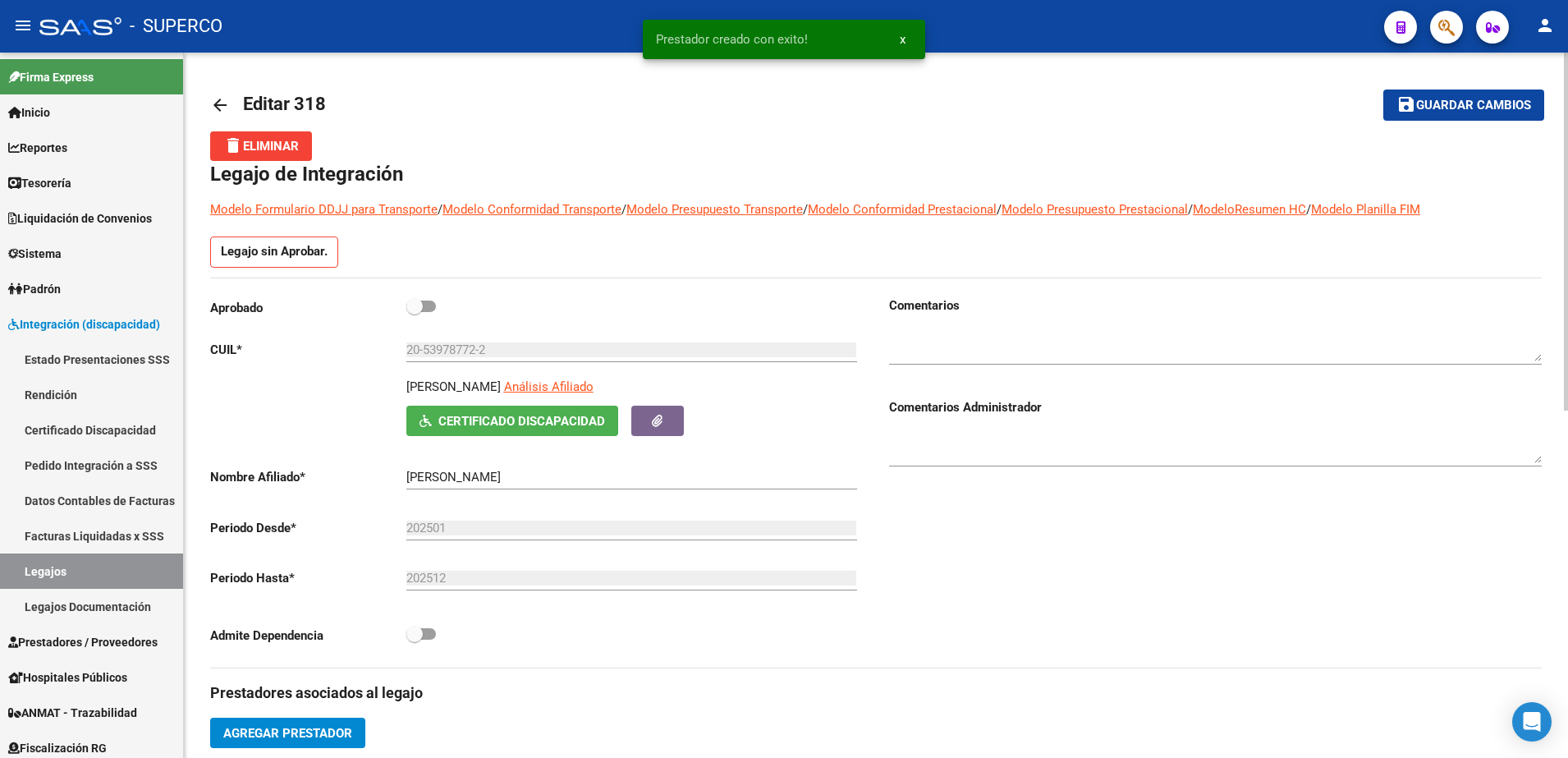
click at [428, 308] on span at bounding box center [421, 306] width 30 height 11
click at [414, 312] on input "checkbox" at bounding box center [414, 312] width 1 height 1
checkbox input "true"
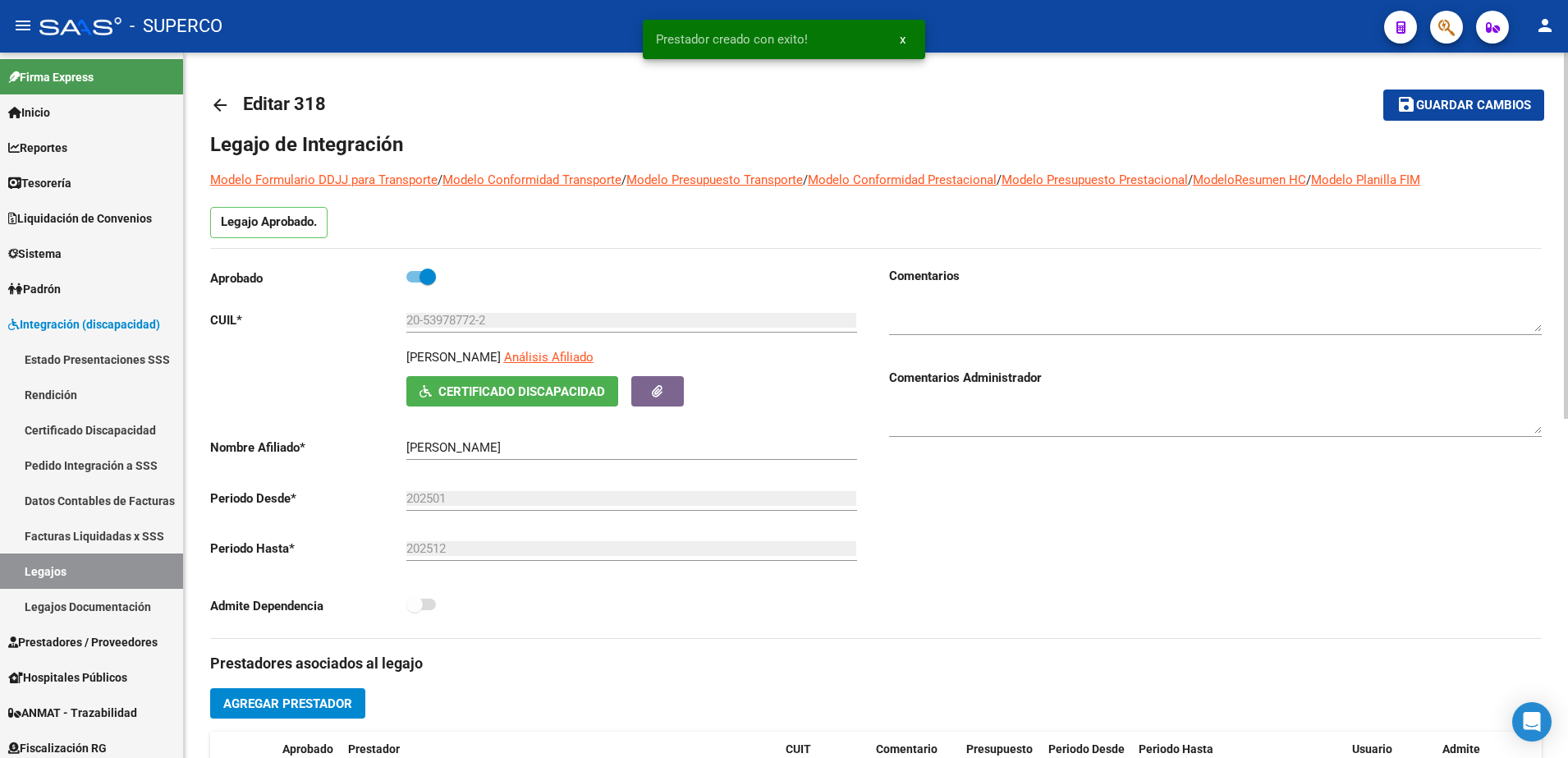
click at [1477, 105] on span "Guardar cambios" at bounding box center [1473, 105] width 115 height 15
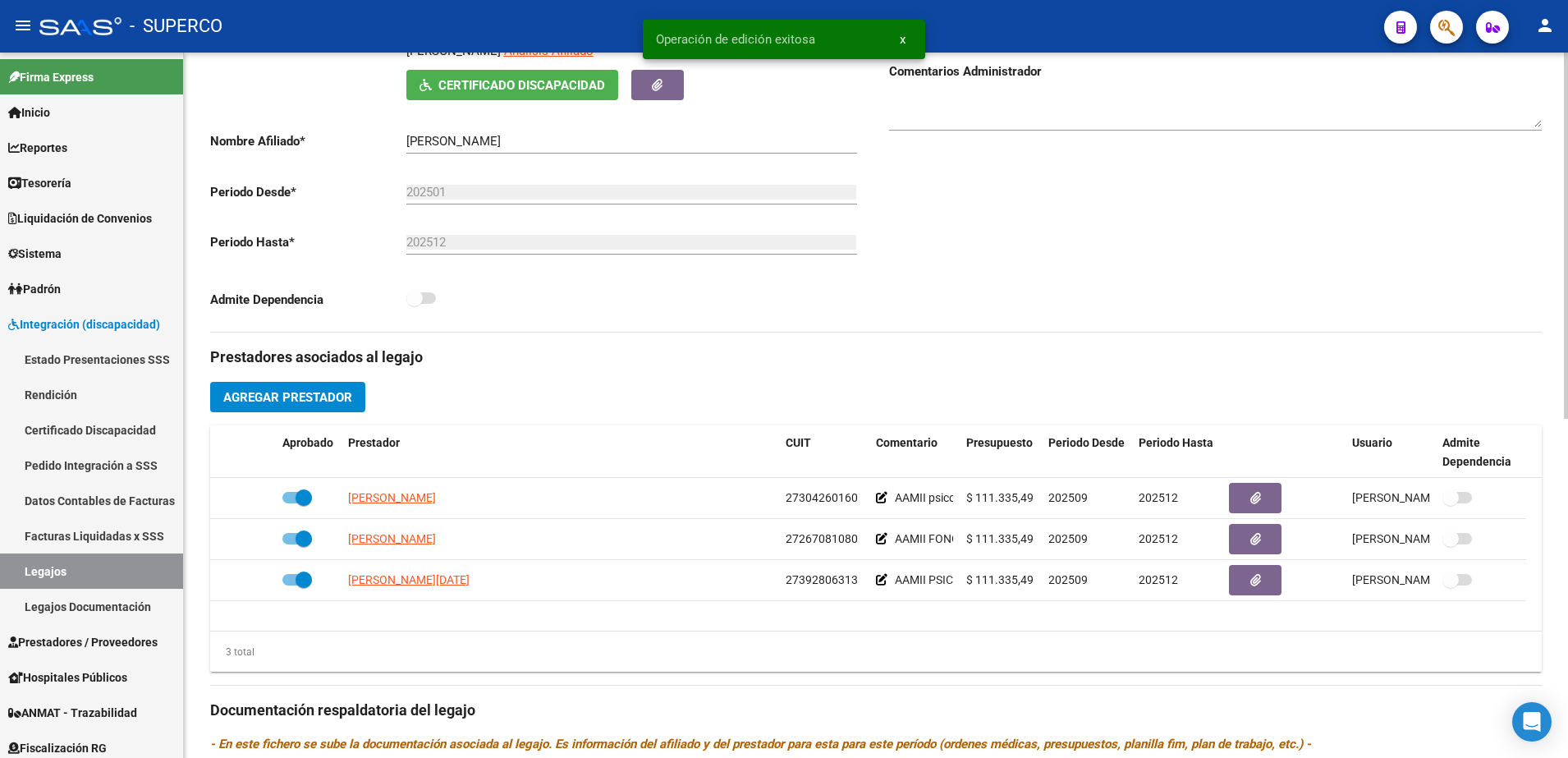
scroll to position [308, 0]
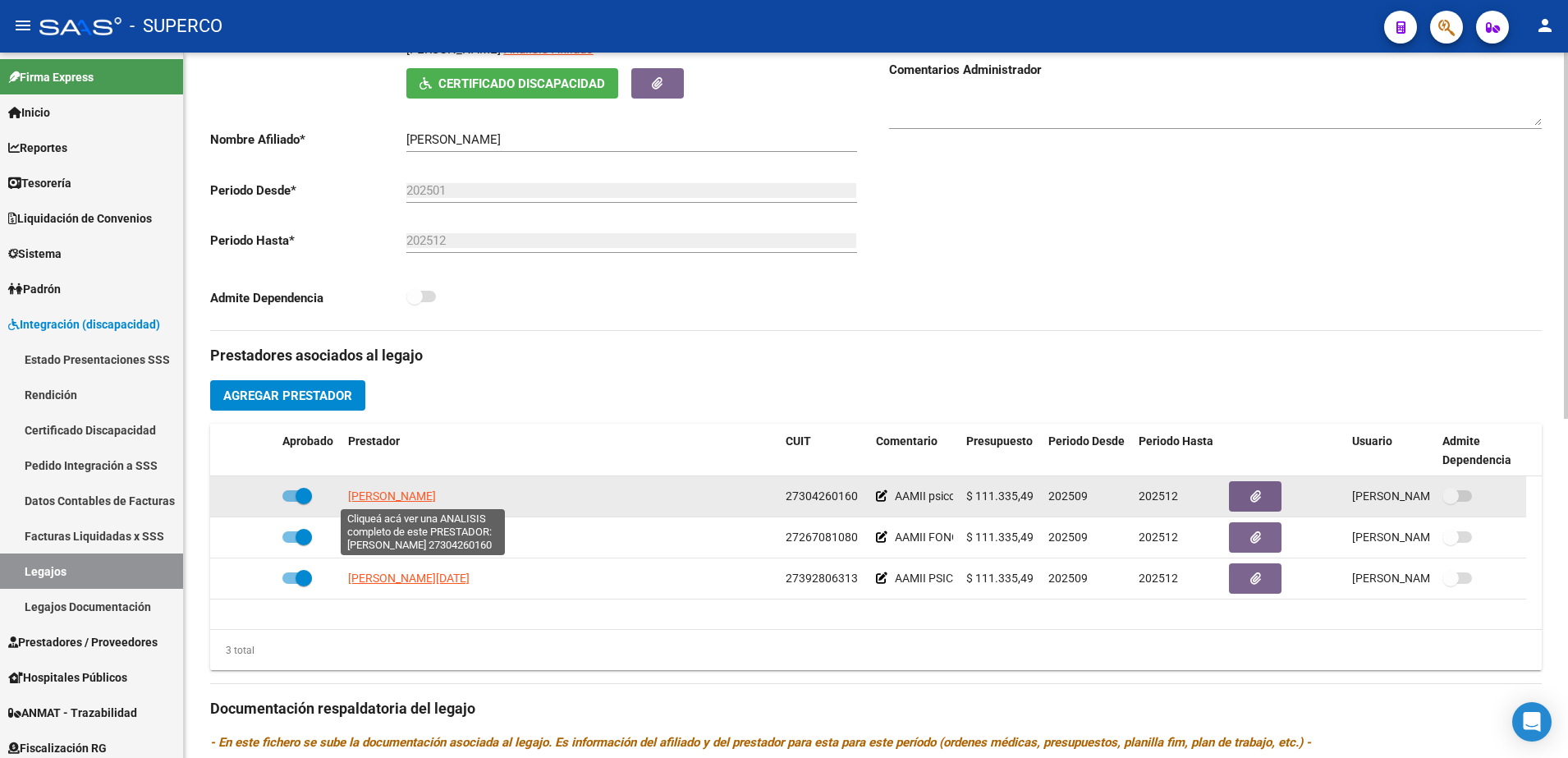
click at [436, 497] on span "[PERSON_NAME]" at bounding box center [391, 496] width 88 height 13
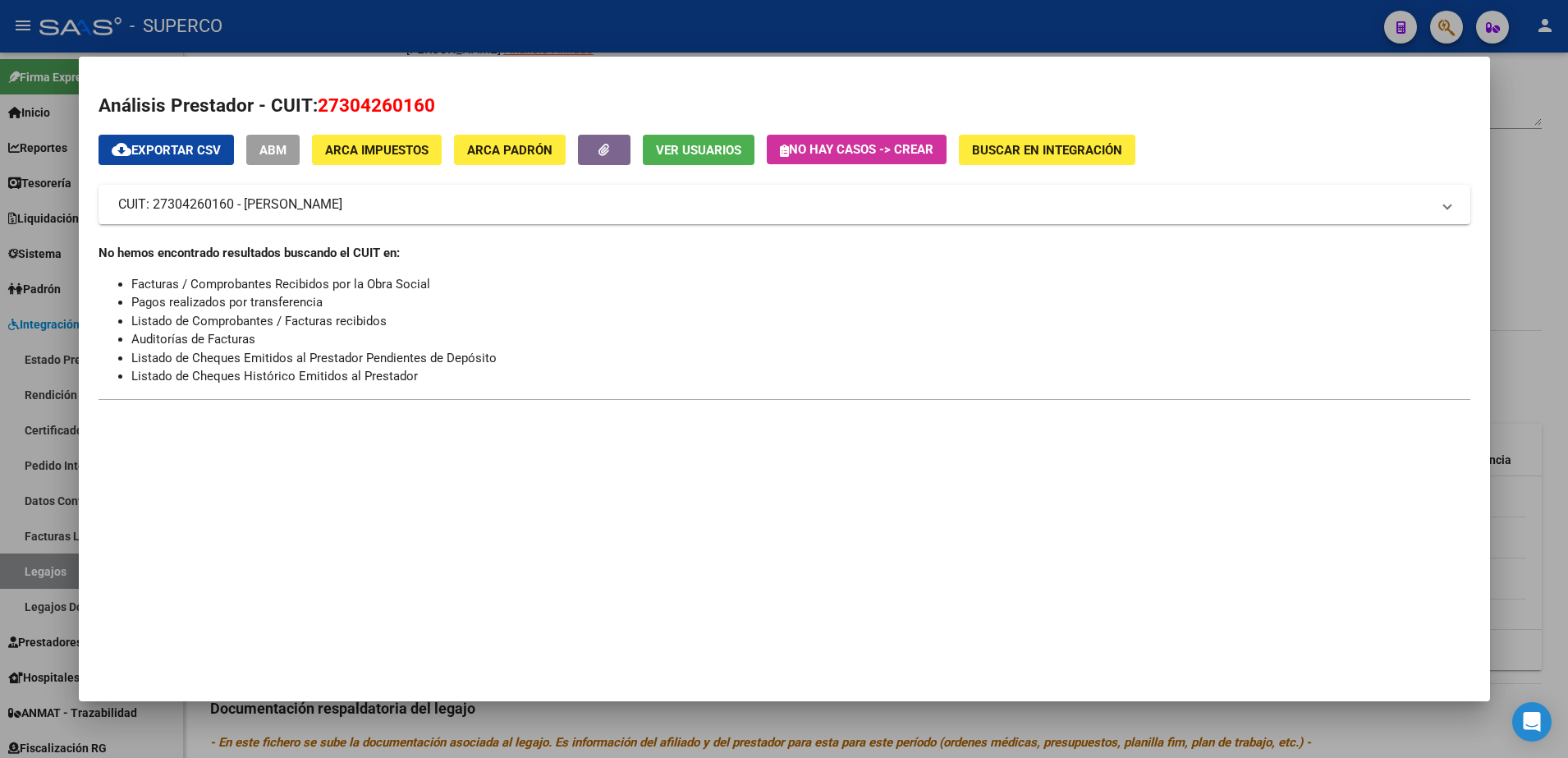
click at [273, 150] on span "ABM" at bounding box center [273, 150] width 27 height 15
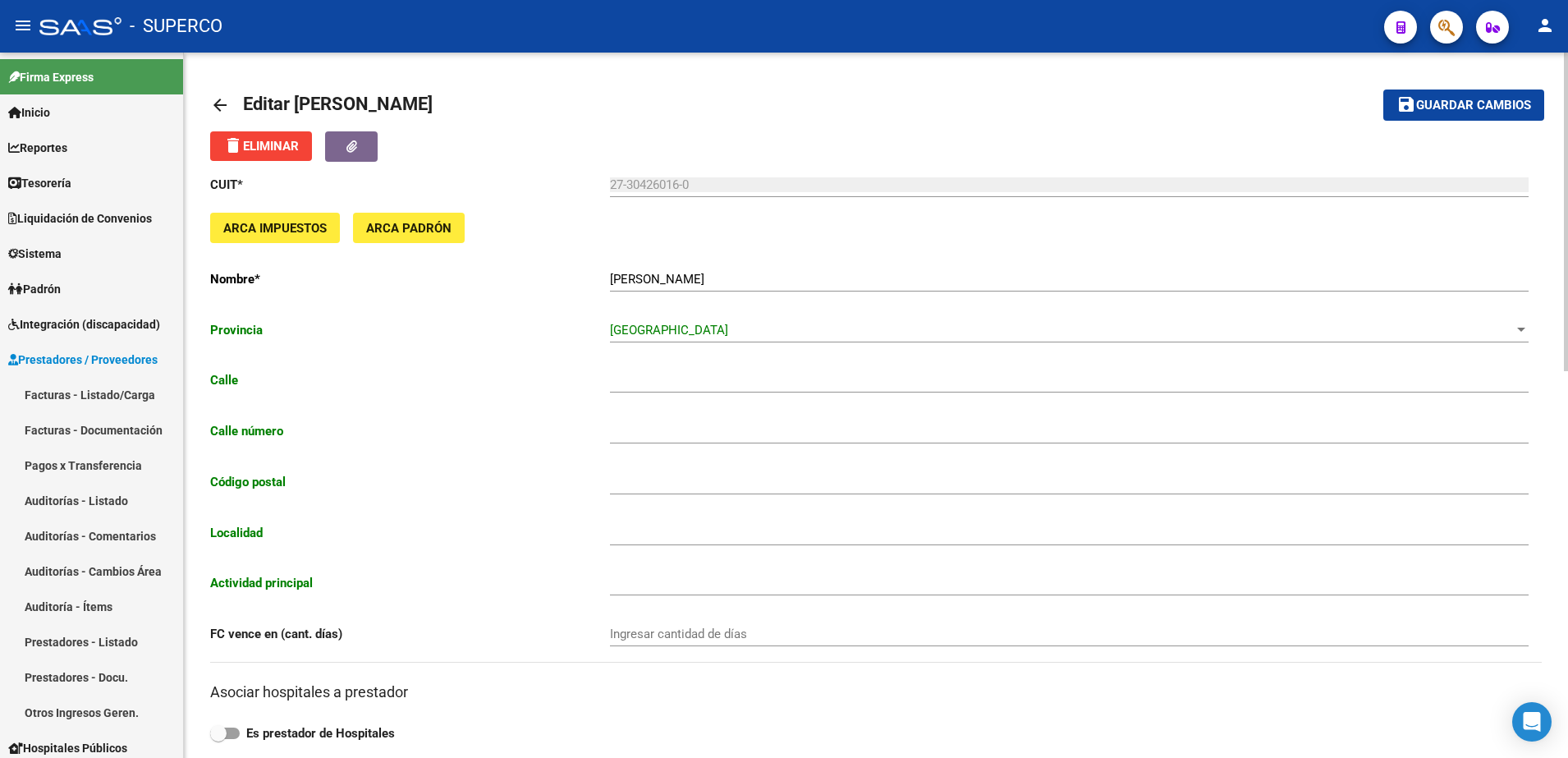
type input "CALLE 856"
type input "524"
type input "1881"
type input "[PERSON_NAME] (QUILMES)"
type input "855000"
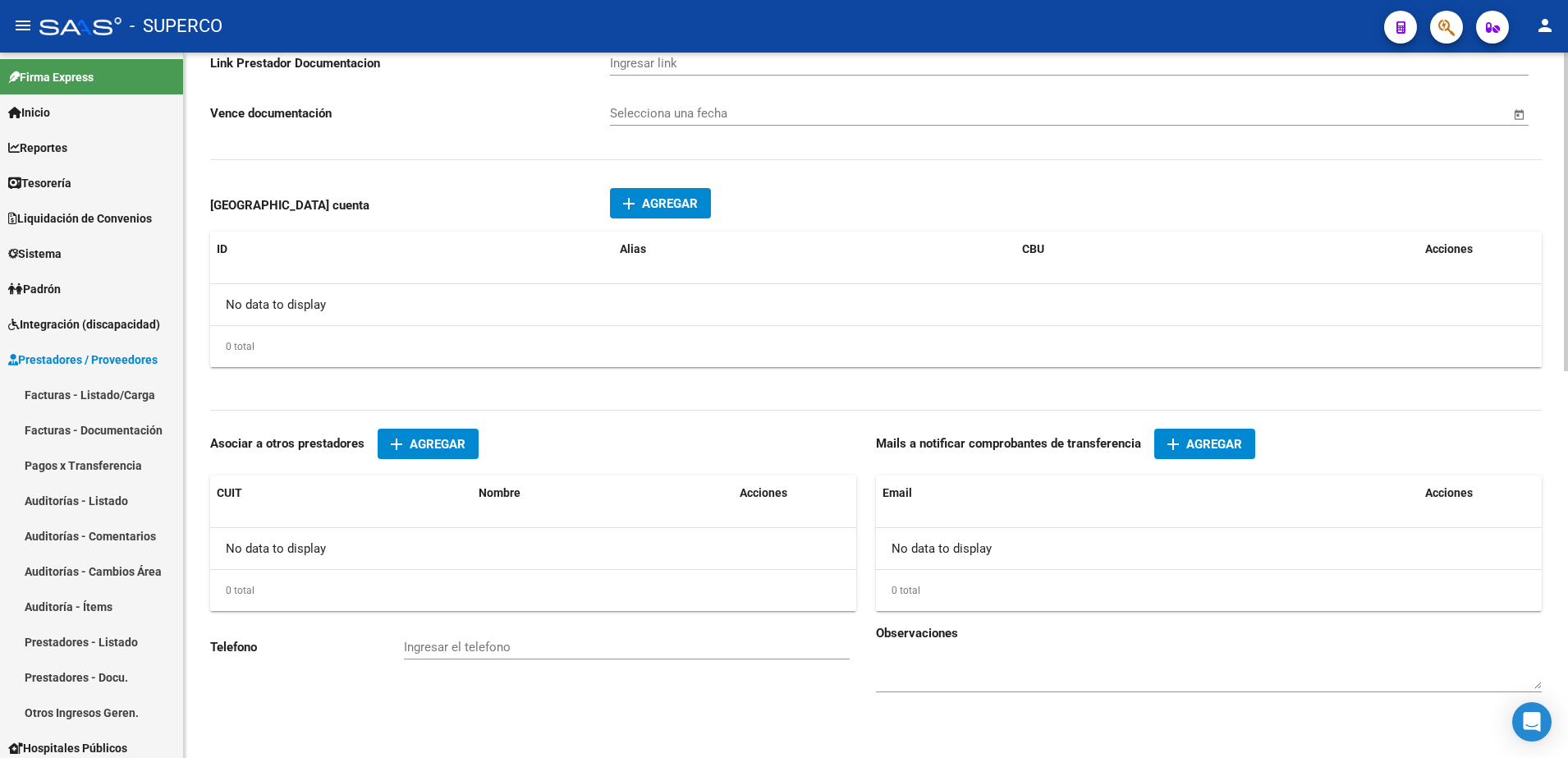
scroll to position [855, 0]
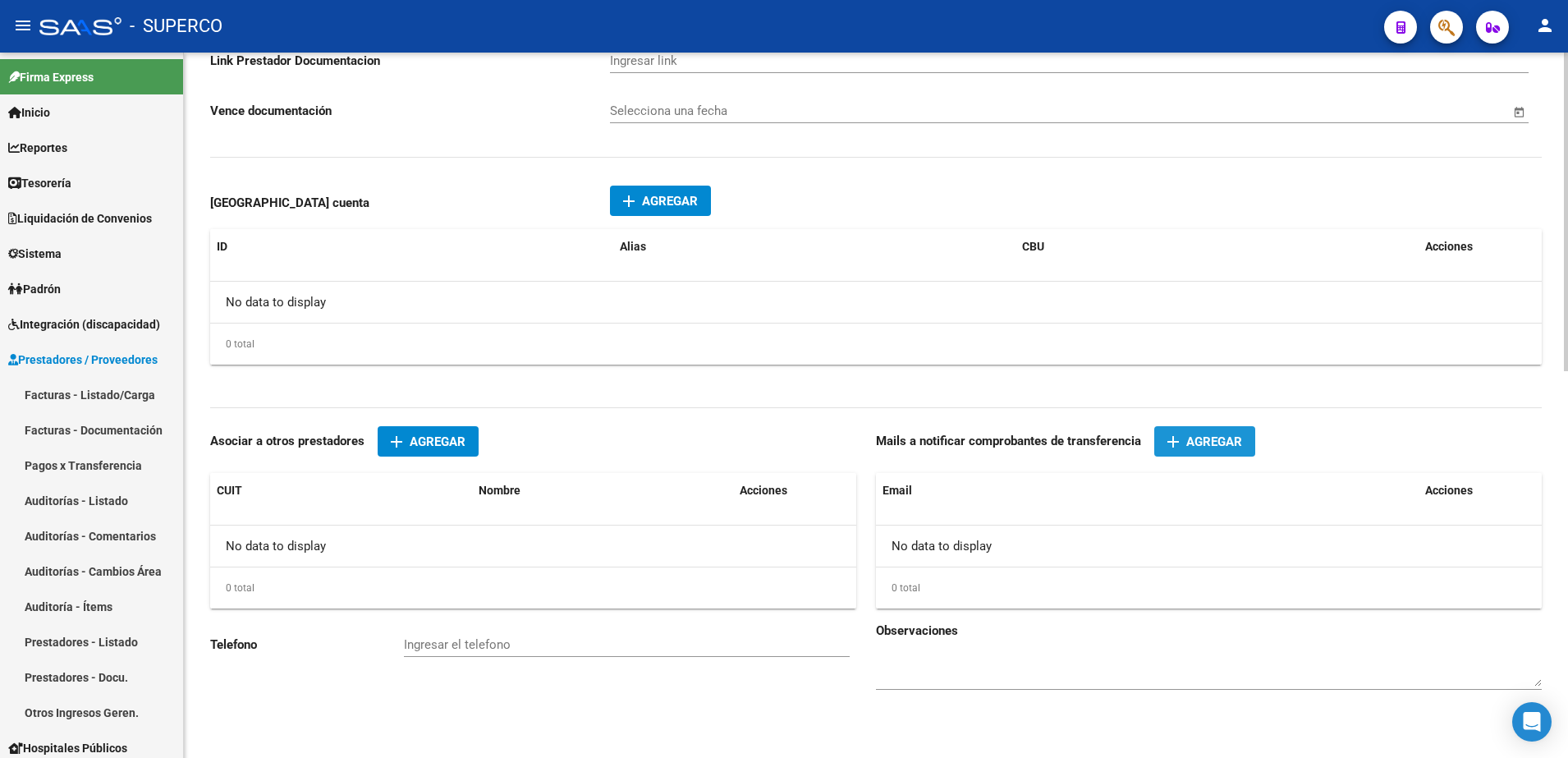
click at [1212, 442] on span "Agregar" at bounding box center [1213, 441] width 56 height 15
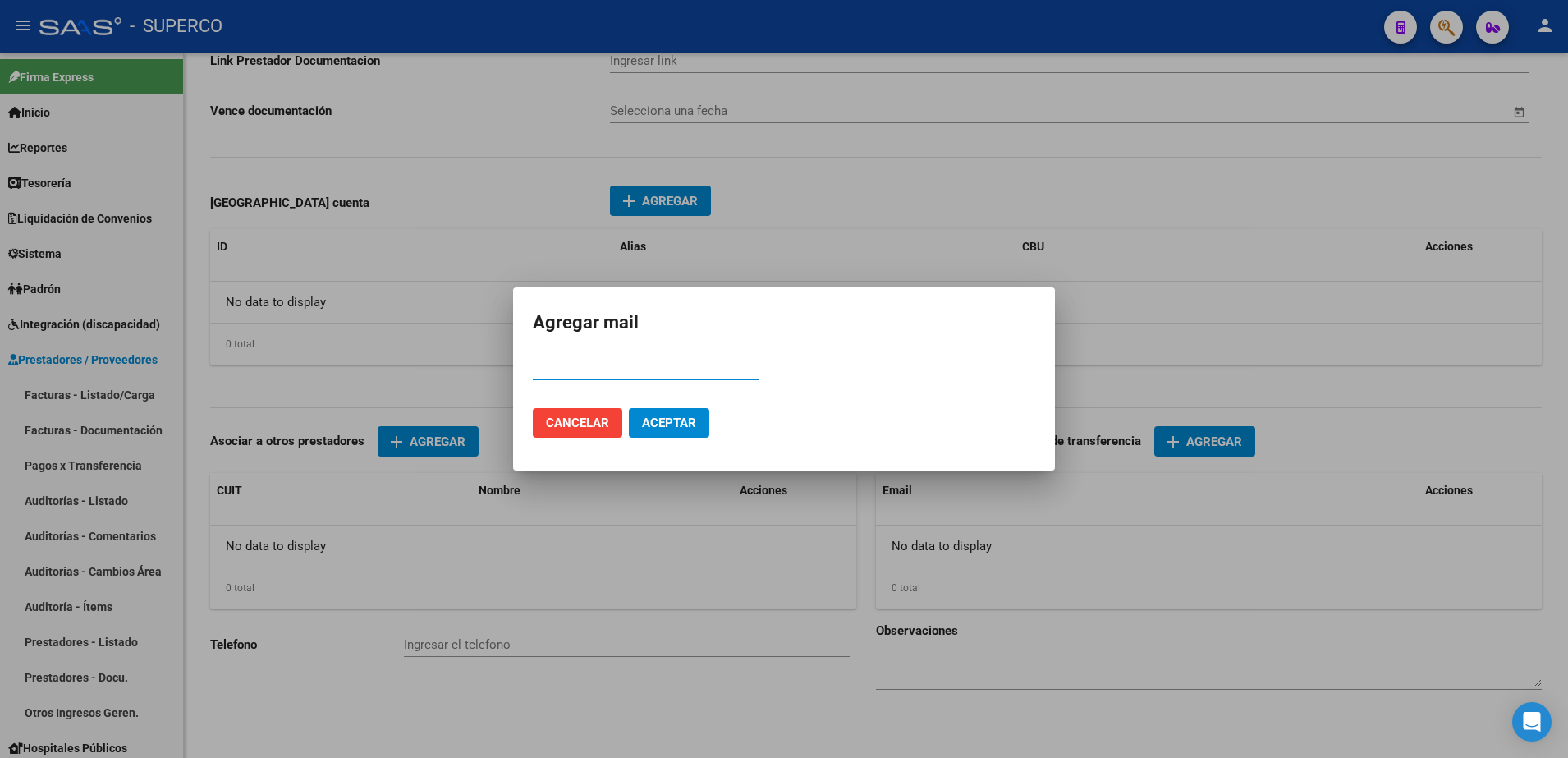
click at [1160, 226] on div at bounding box center [784, 379] width 1568 height 758
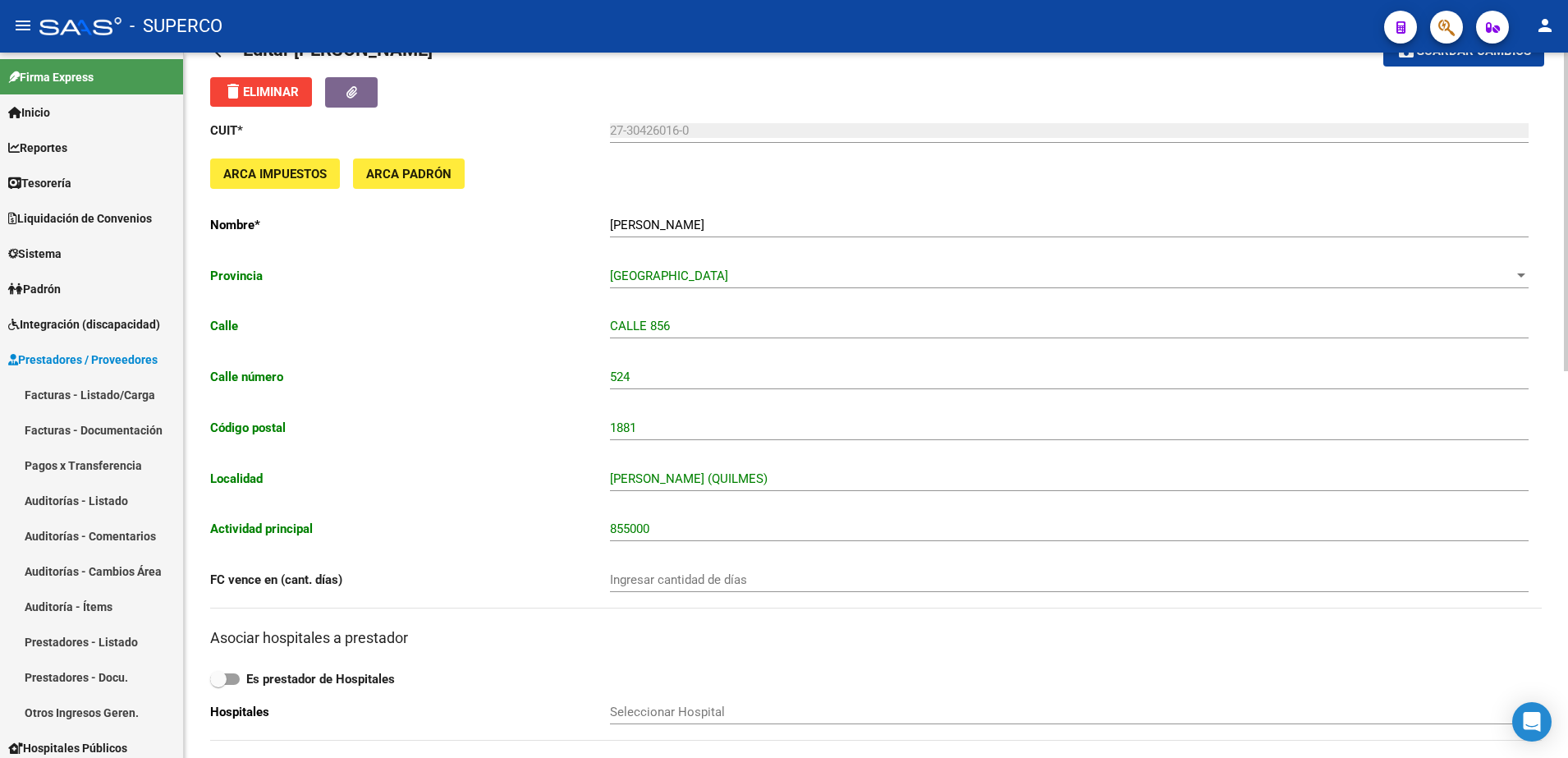
scroll to position [34, 0]
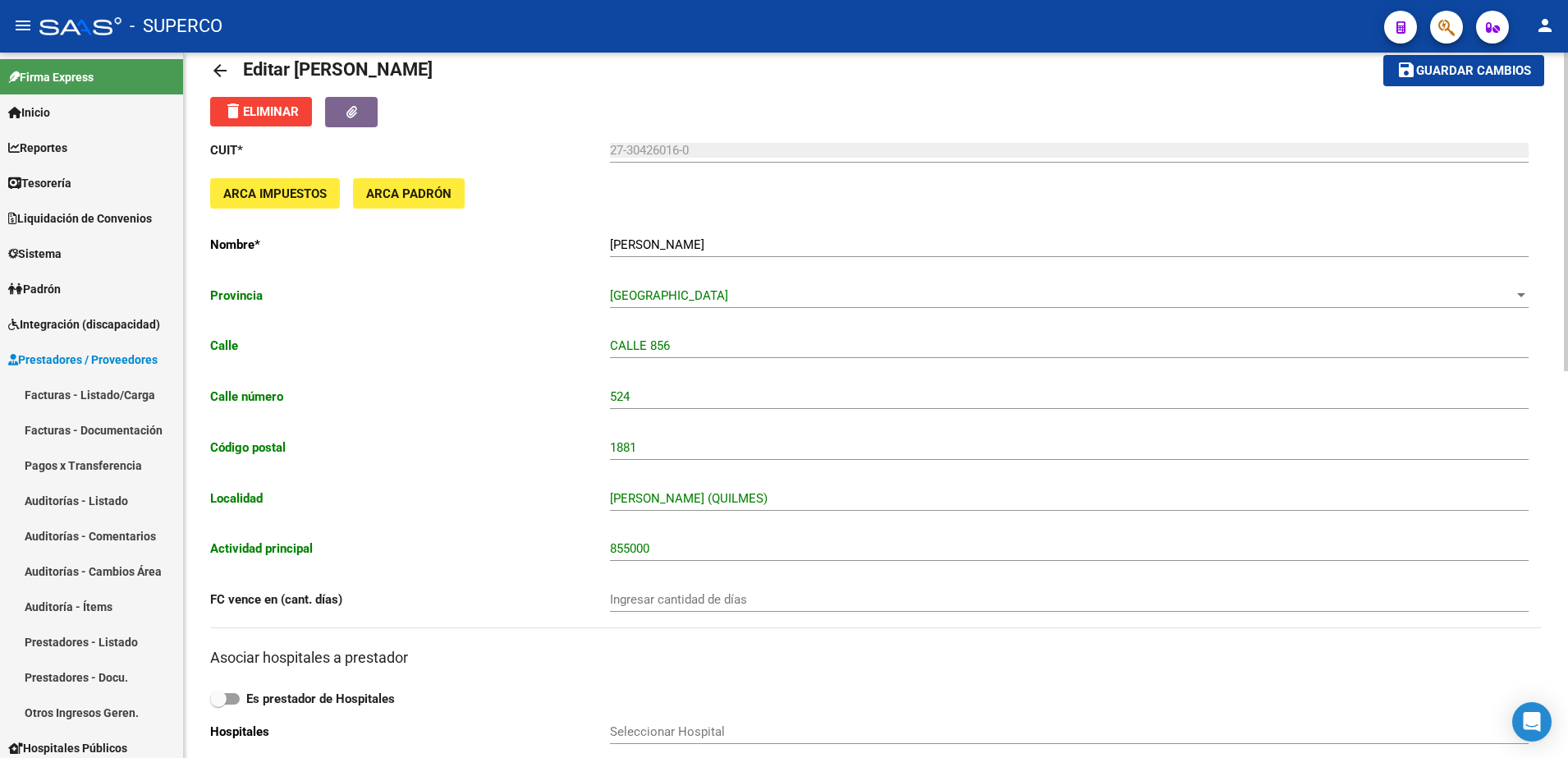
click at [220, 69] on mat-icon "arrow_back" at bounding box center [220, 70] width 20 height 20
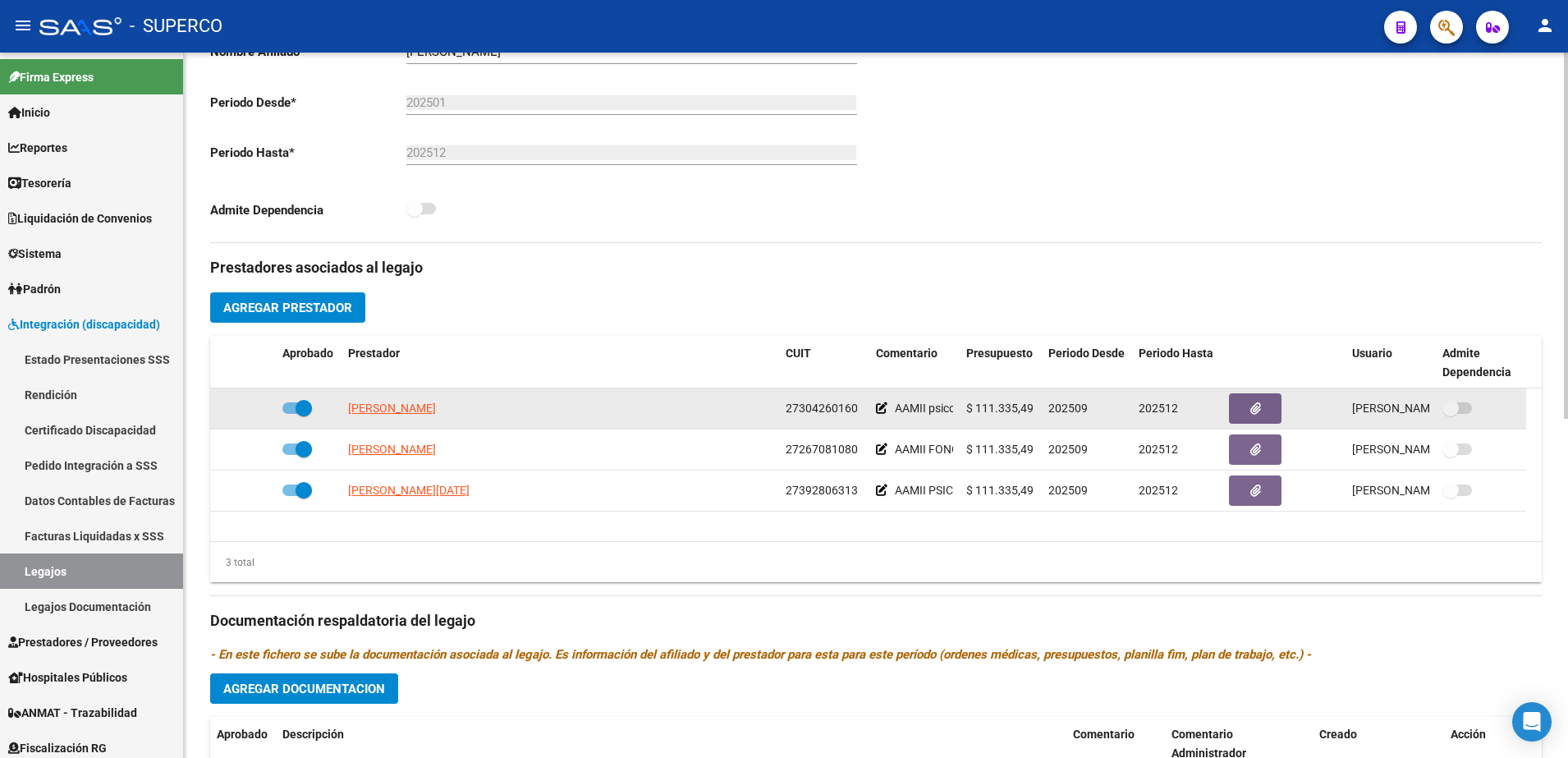
scroll to position [410, 0]
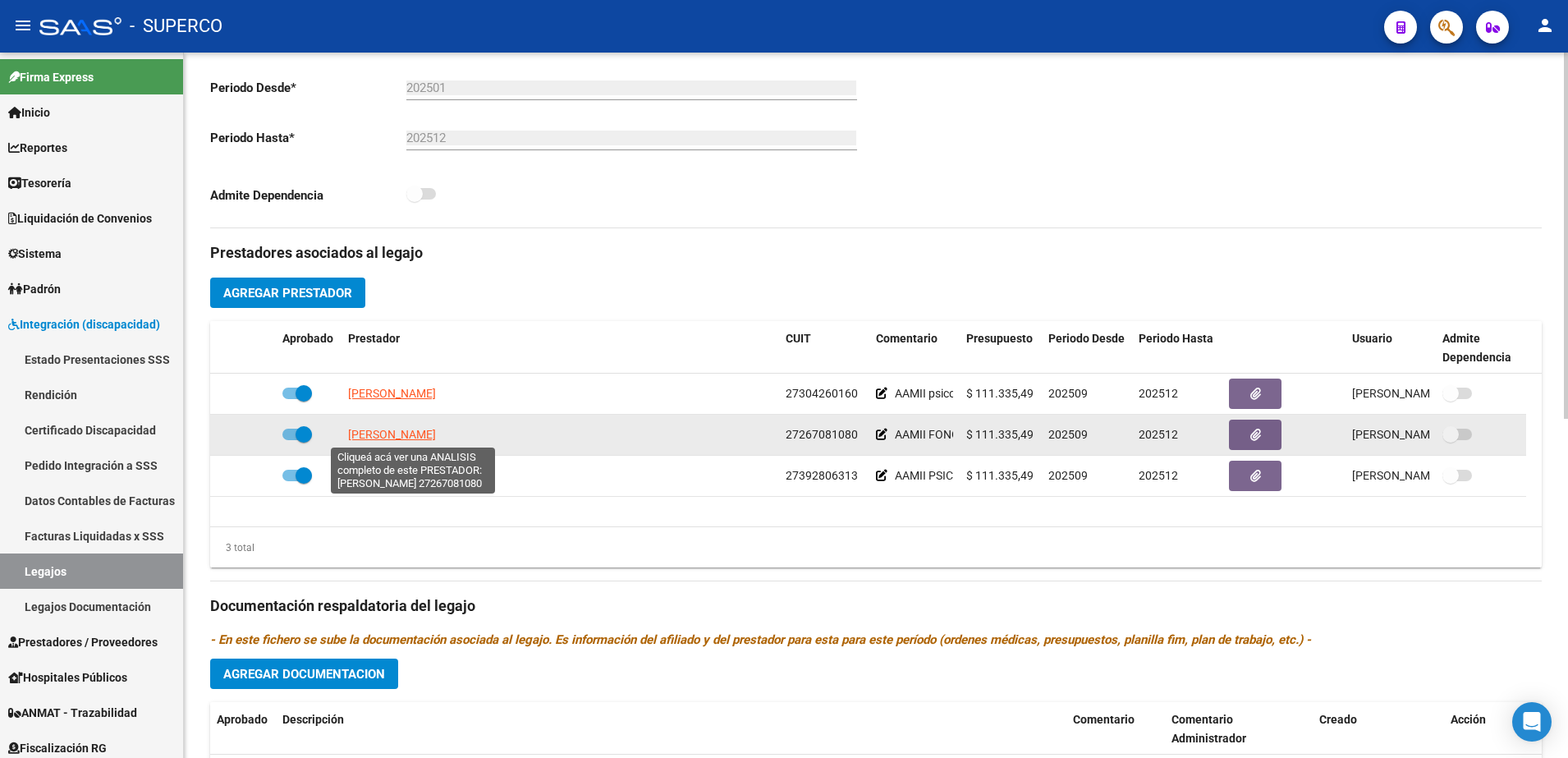
click at [421, 435] on span "[PERSON_NAME]" at bounding box center [391, 434] width 88 height 13
type textarea "27267081080"
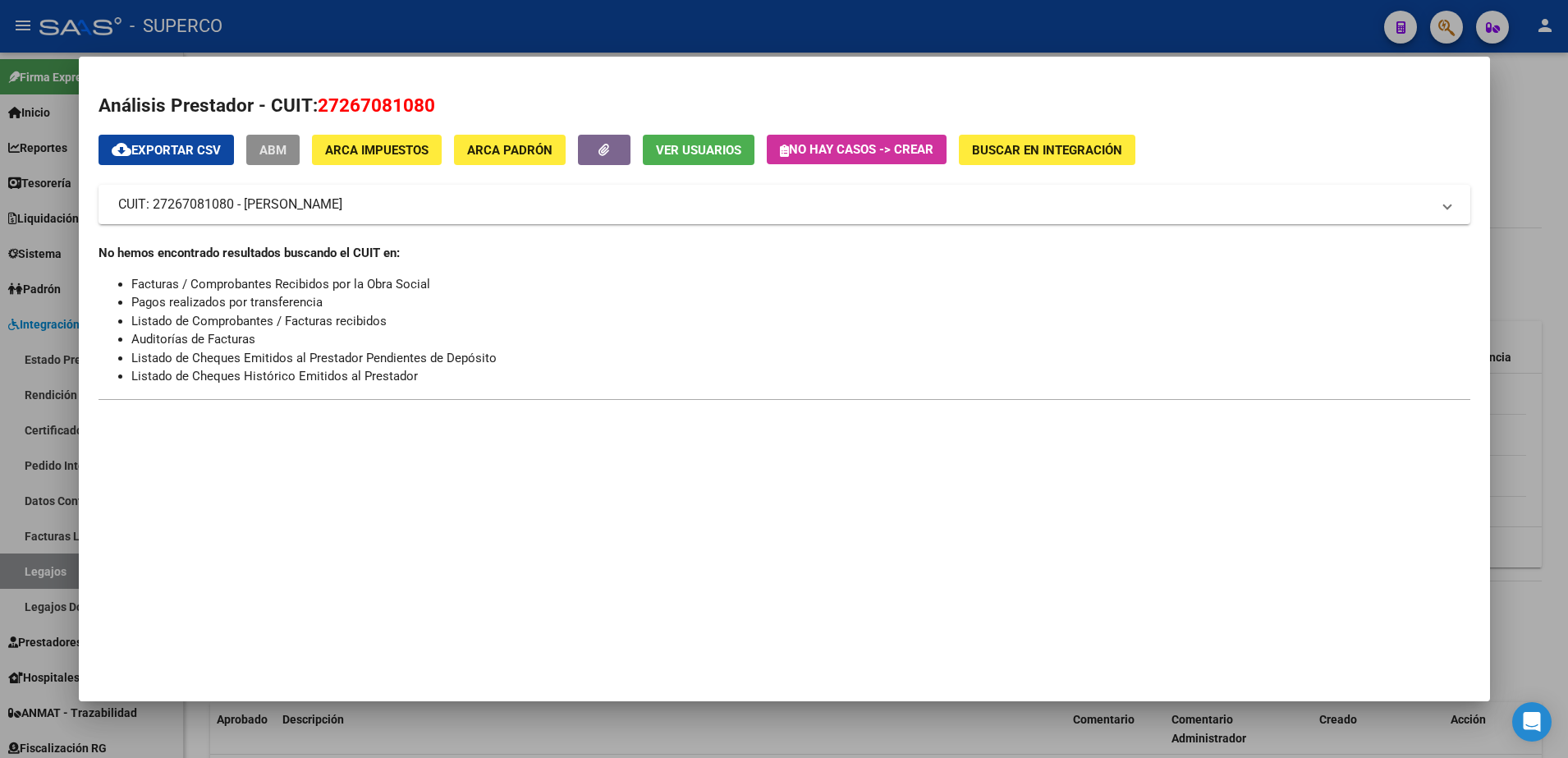
click at [271, 149] on span "ABM" at bounding box center [273, 150] width 27 height 15
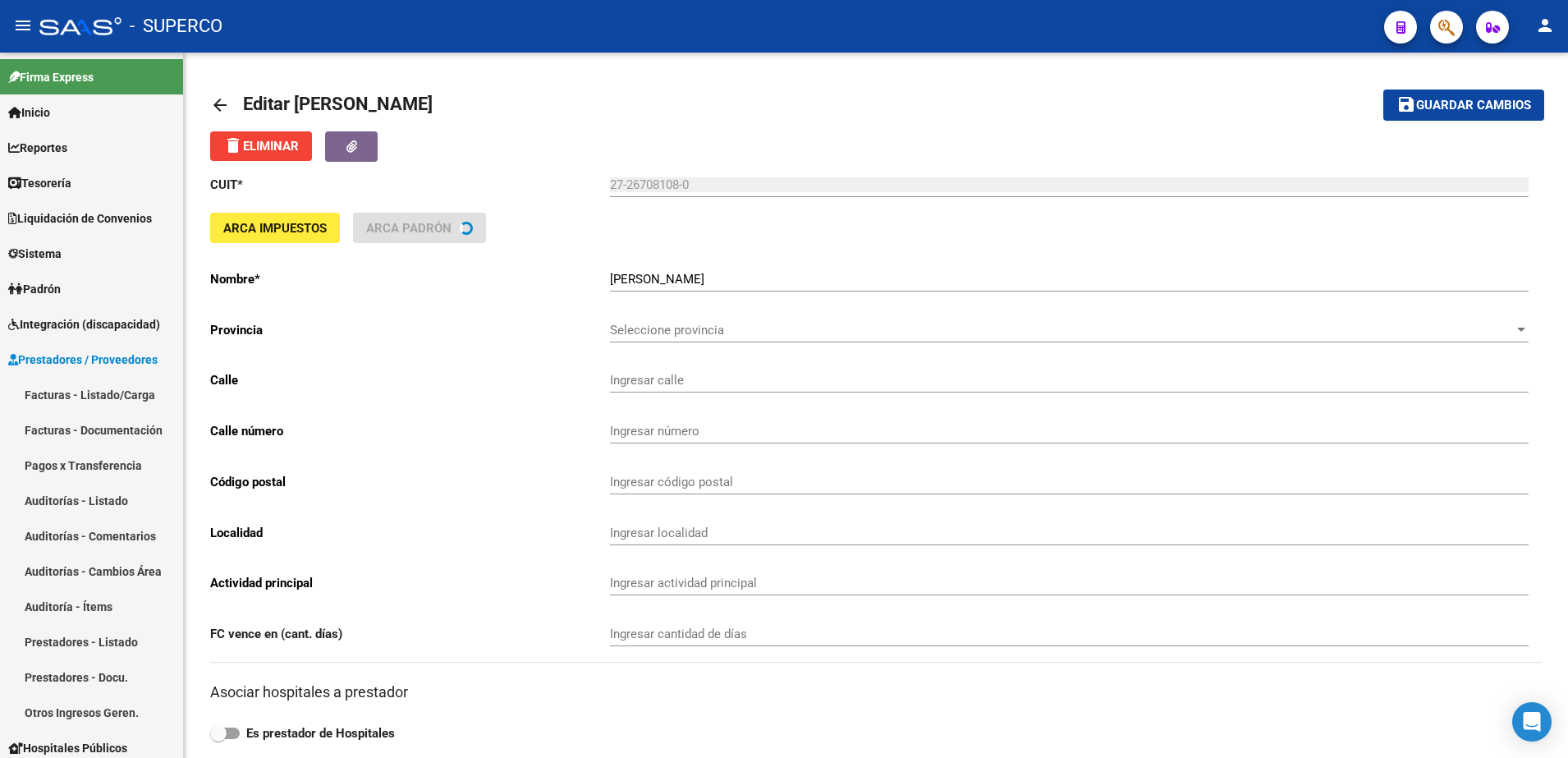
type input "MADRES [GEOGRAPHIC_DATA][PERSON_NAME]"
type input "1270"
type input "1878"
type input "QUILMES"
type input "869090"
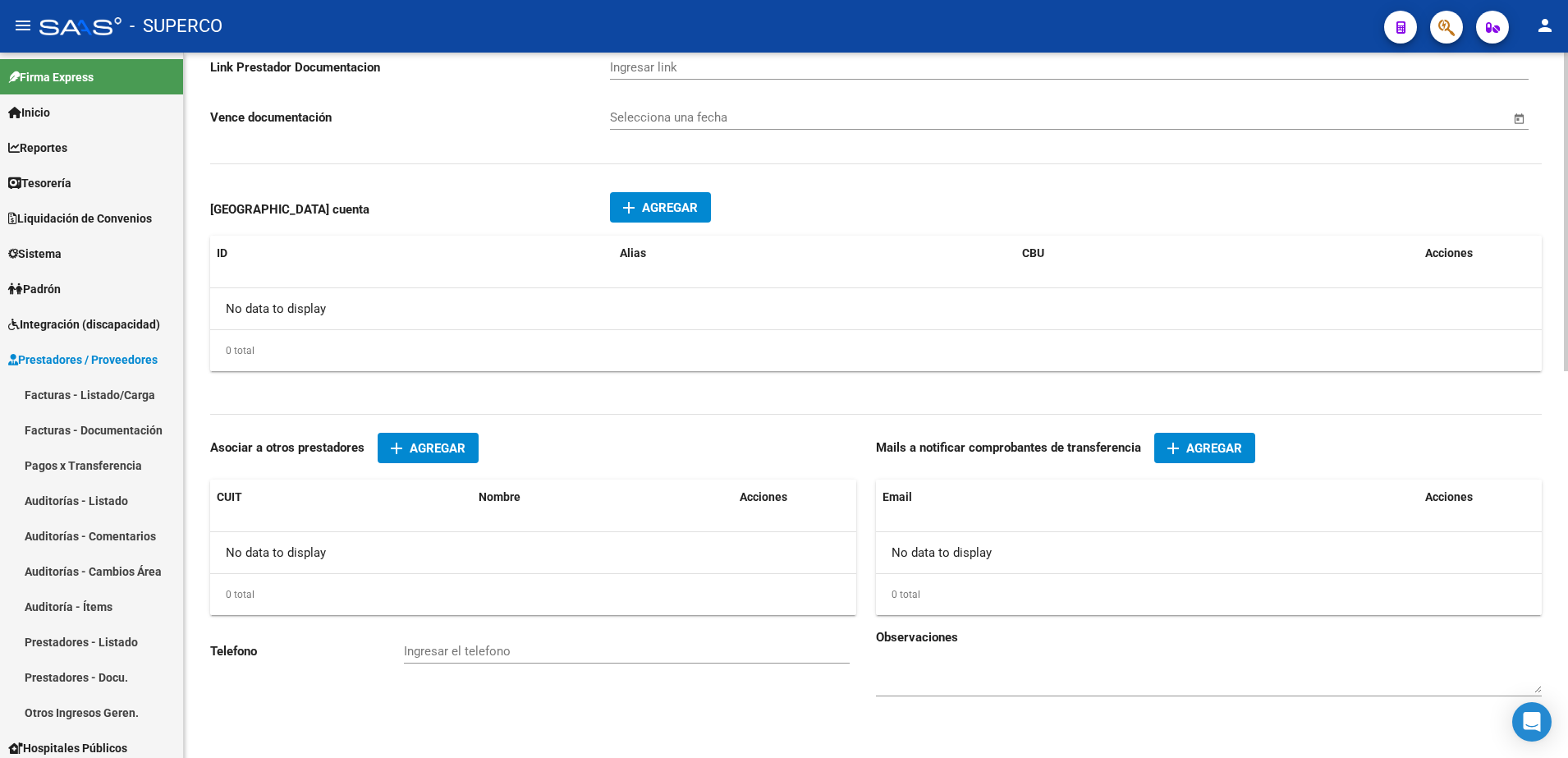
scroll to position [855, 0]
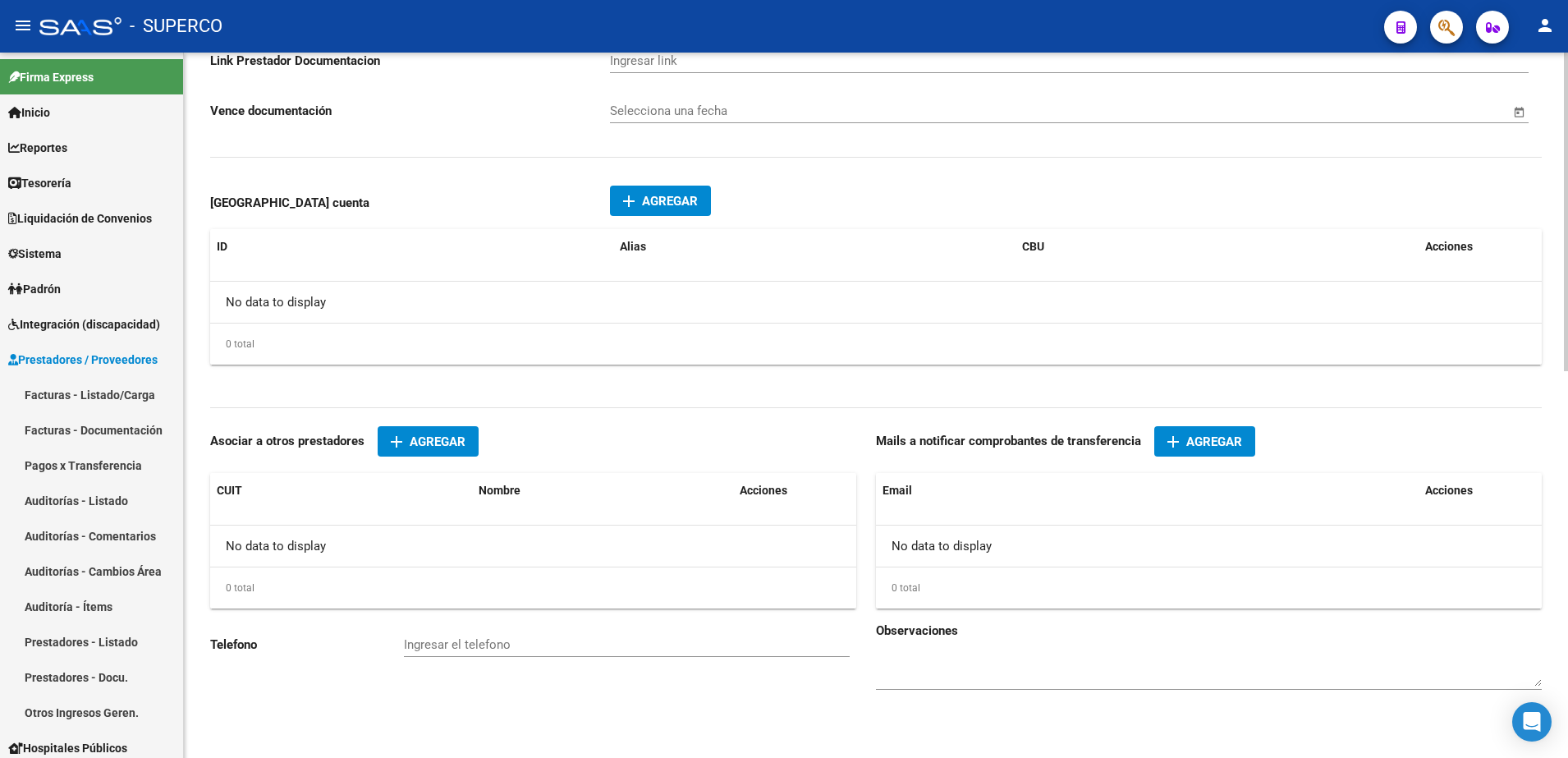
click at [1221, 444] on span "Agregar" at bounding box center [1213, 441] width 56 height 15
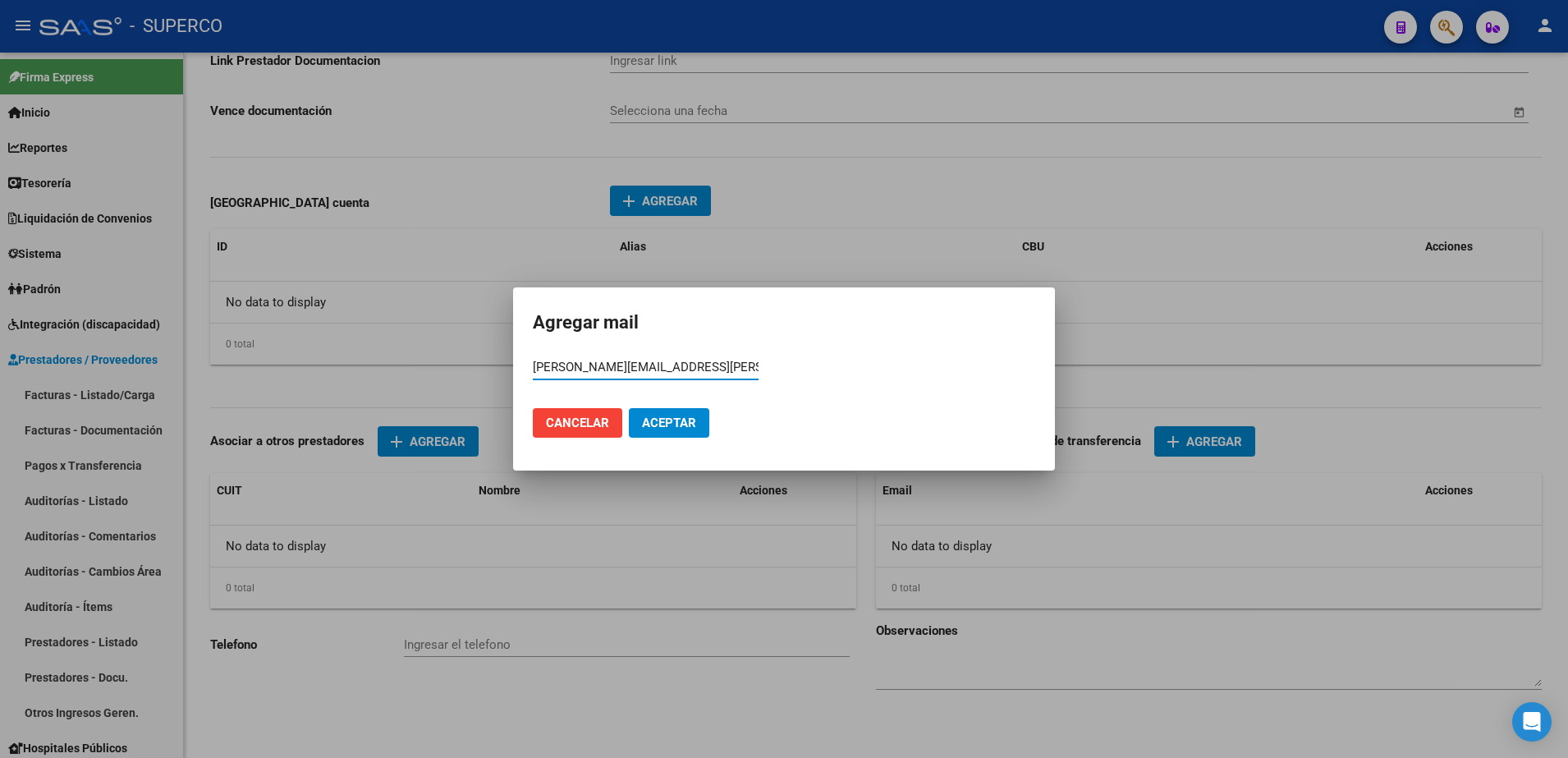
click at [609, 367] on input "[PERSON_NAME][EMAIL_ADDRESS][PERSON_NAME][DOMAIN_NAME]" at bounding box center [645, 367] width 226 height 15
type input "[PERSON_NAME][EMAIL_ADDRESS][DOMAIN_NAME]"
click at [680, 420] on span "Aceptar" at bounding box center [668, 422] width 54 height 15
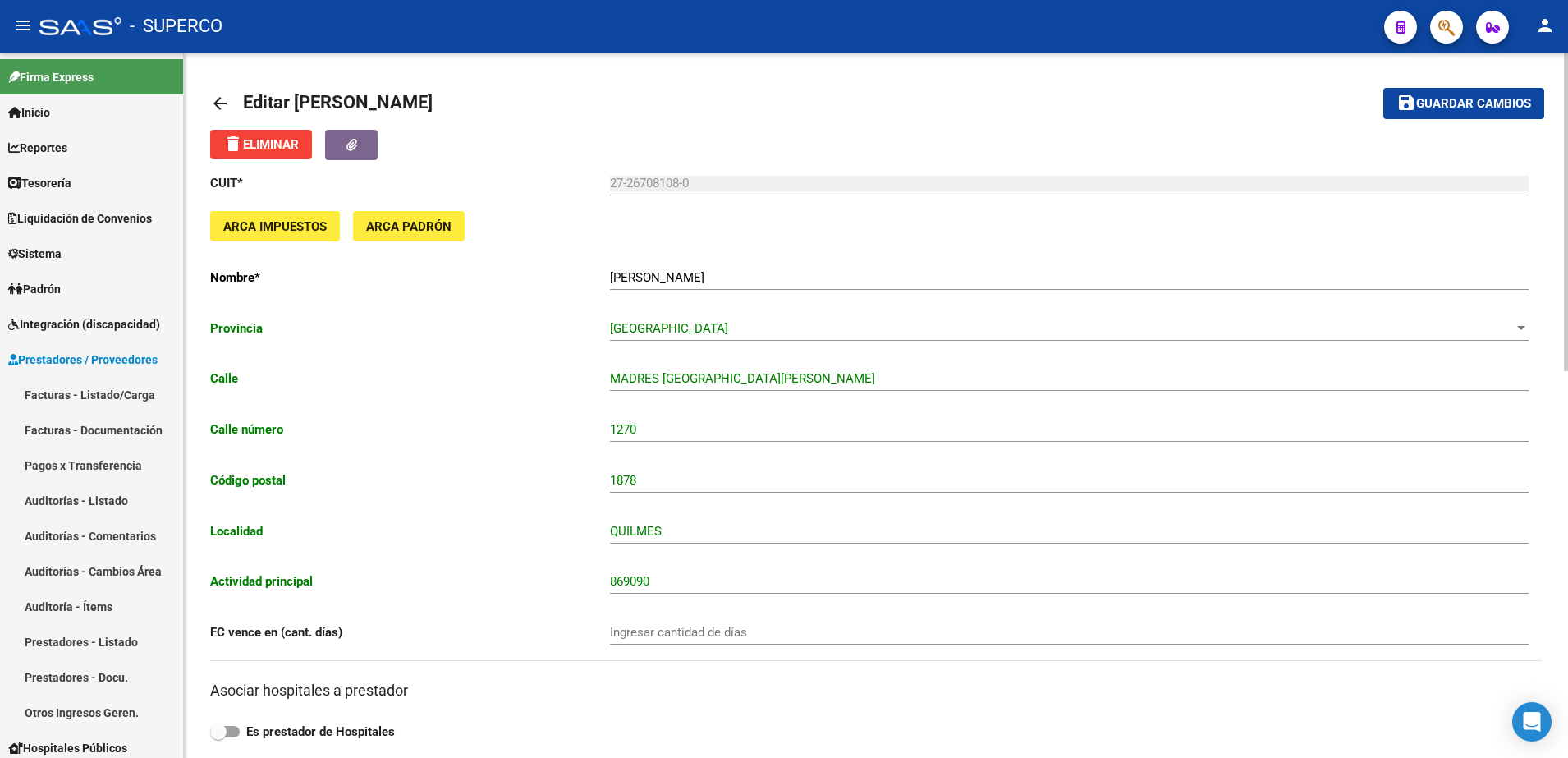
scroll to position [0, 0]
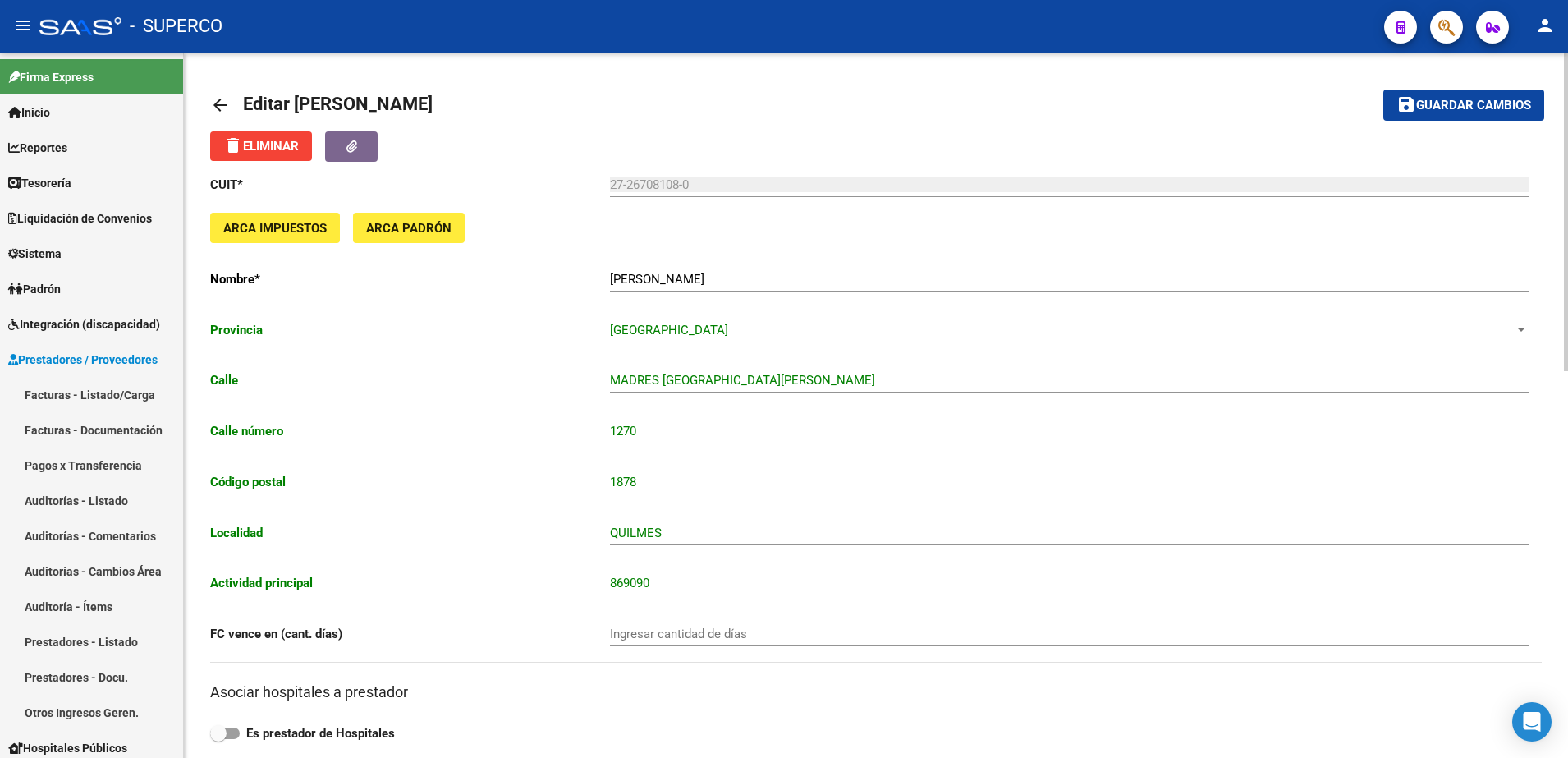
click at [1497, 106] on span "Guardar cambios" at bounding box center [1473, 105] width 115 height 15
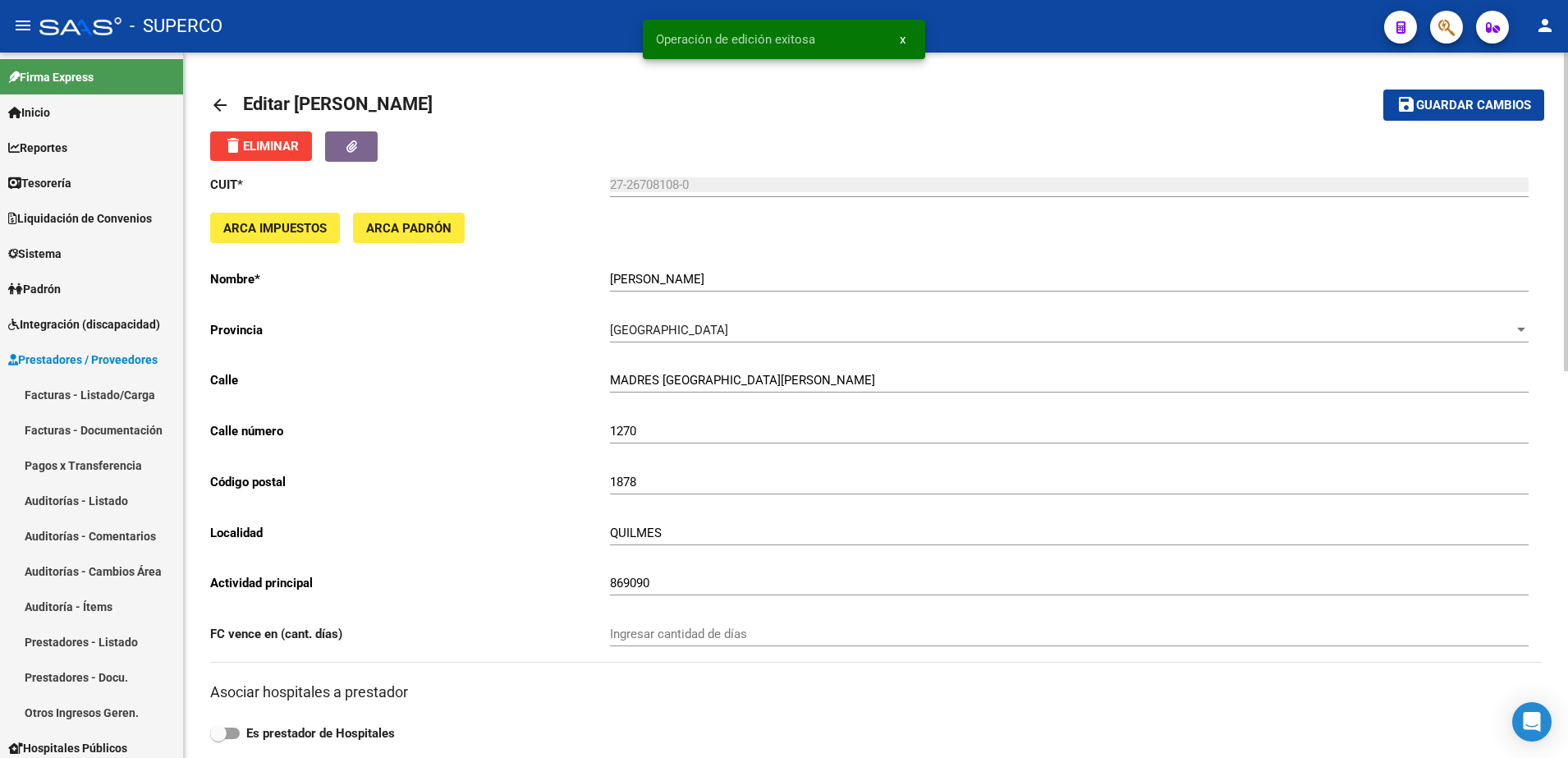
click at [223, 103] on mat-icon "arrow_back" at bounding box center [220, 104] width 20 height 20
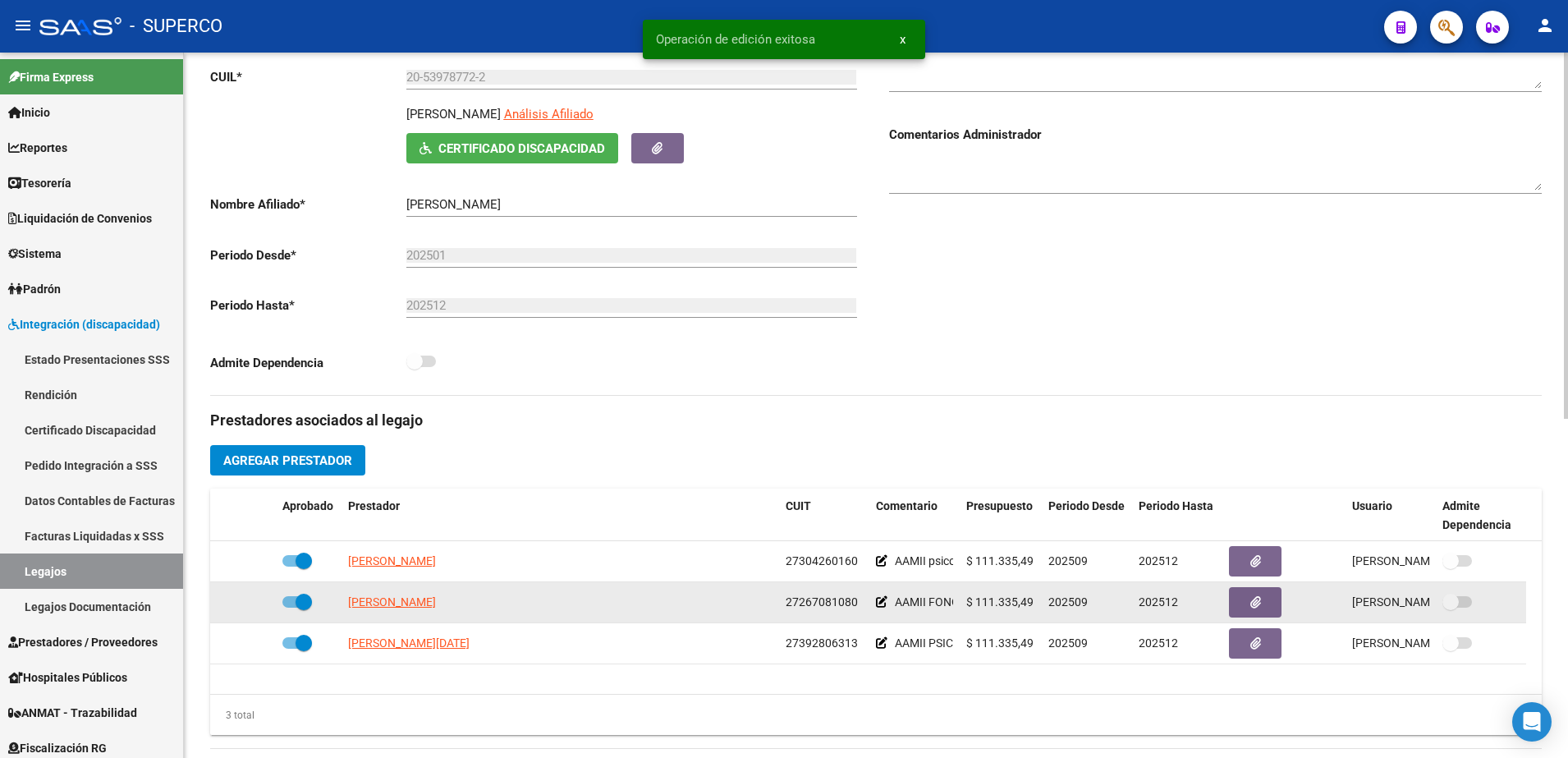
scroll to position [513, 0]
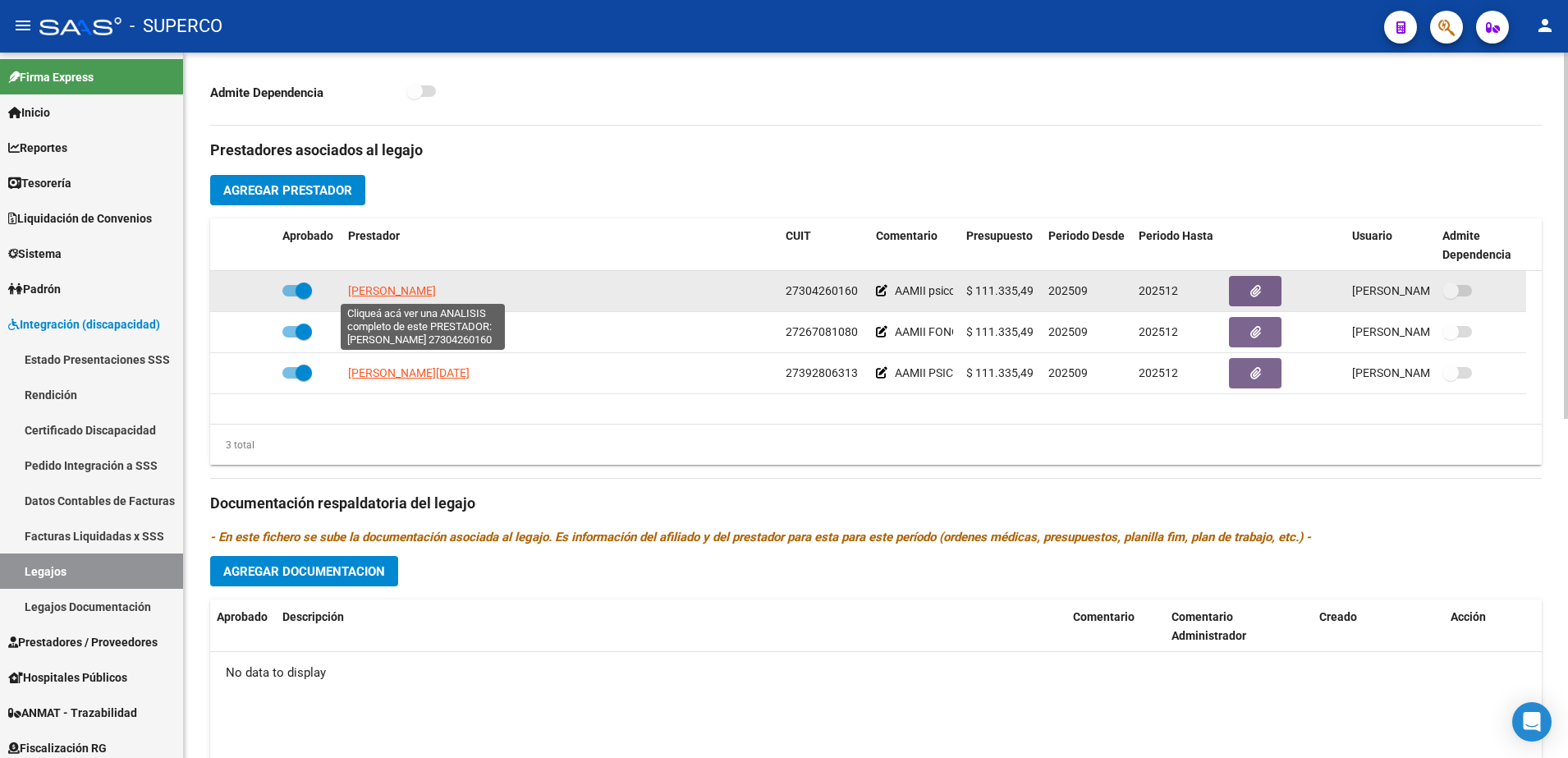
click at [432, 291] on span "[PERSON_NAME]" at bounding box center [391, 290] width 88 height 13
type textarea "27304260160"
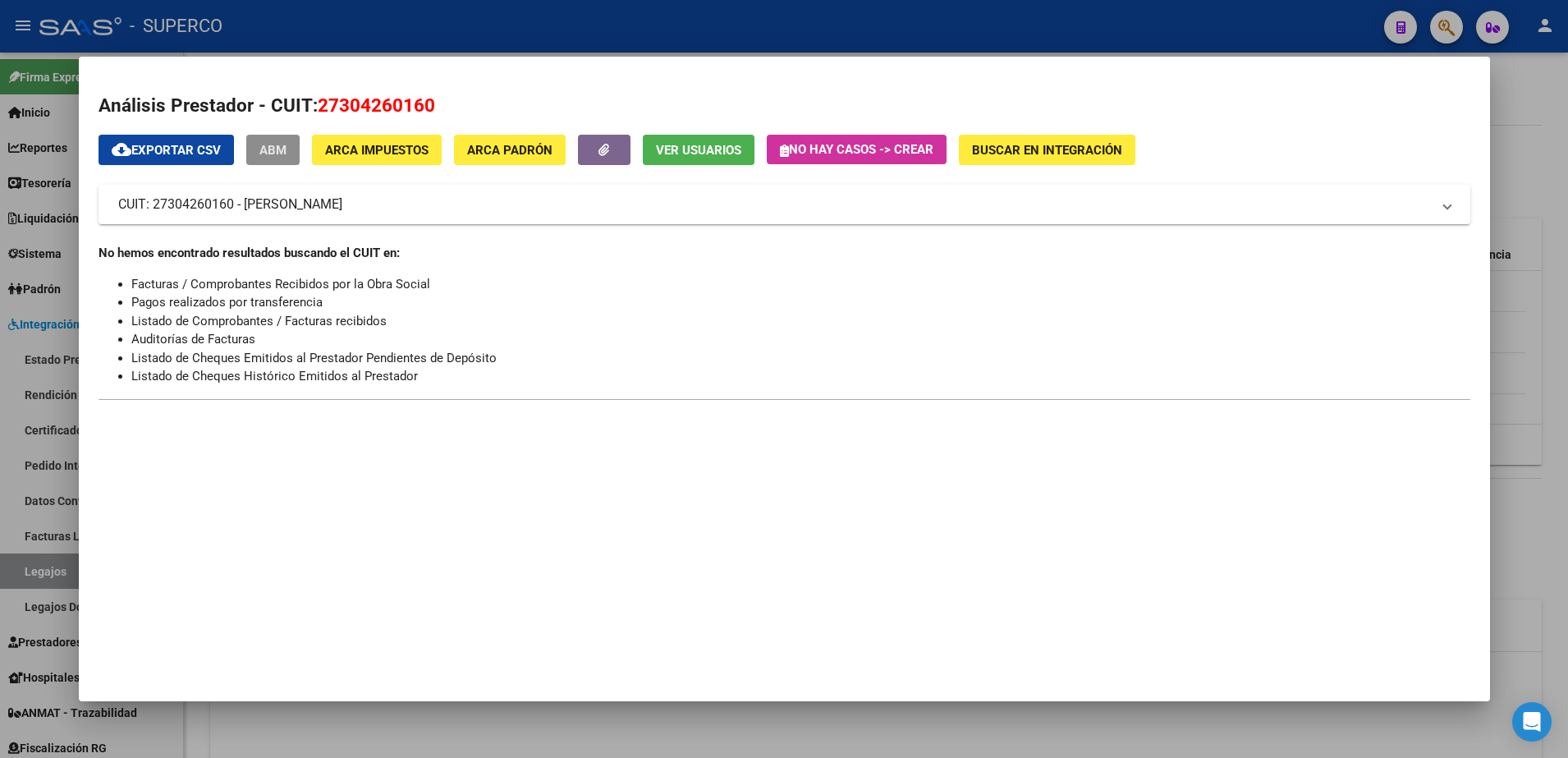
click at [279, 150] on span "ABM" at bounding box center [273, 150] width 27 height 15
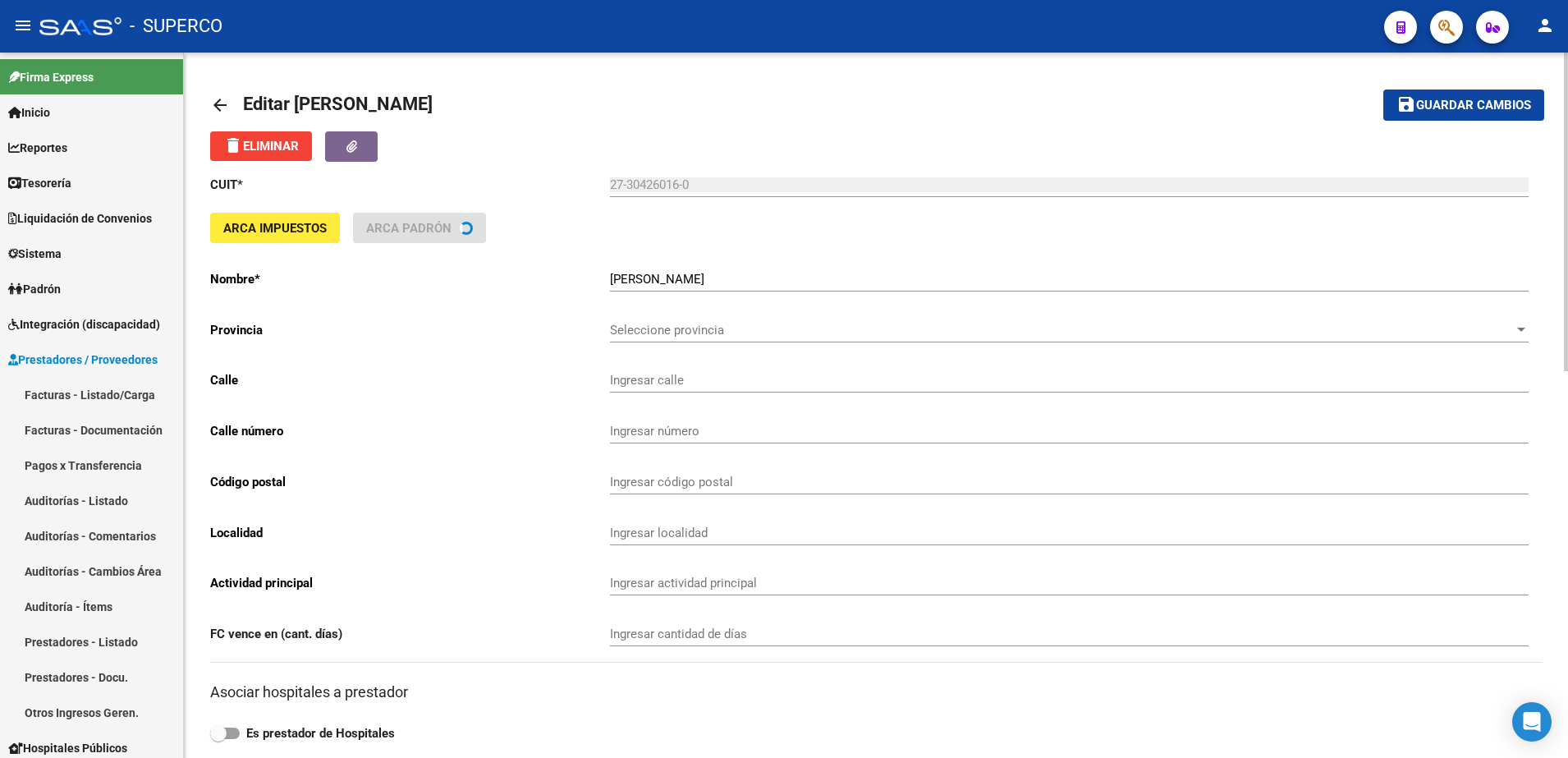
type input "CALLE 856"
type input "524"
type input "1881"
type input "[PERSON_NAME] (QUILMES)"
type input "855000"
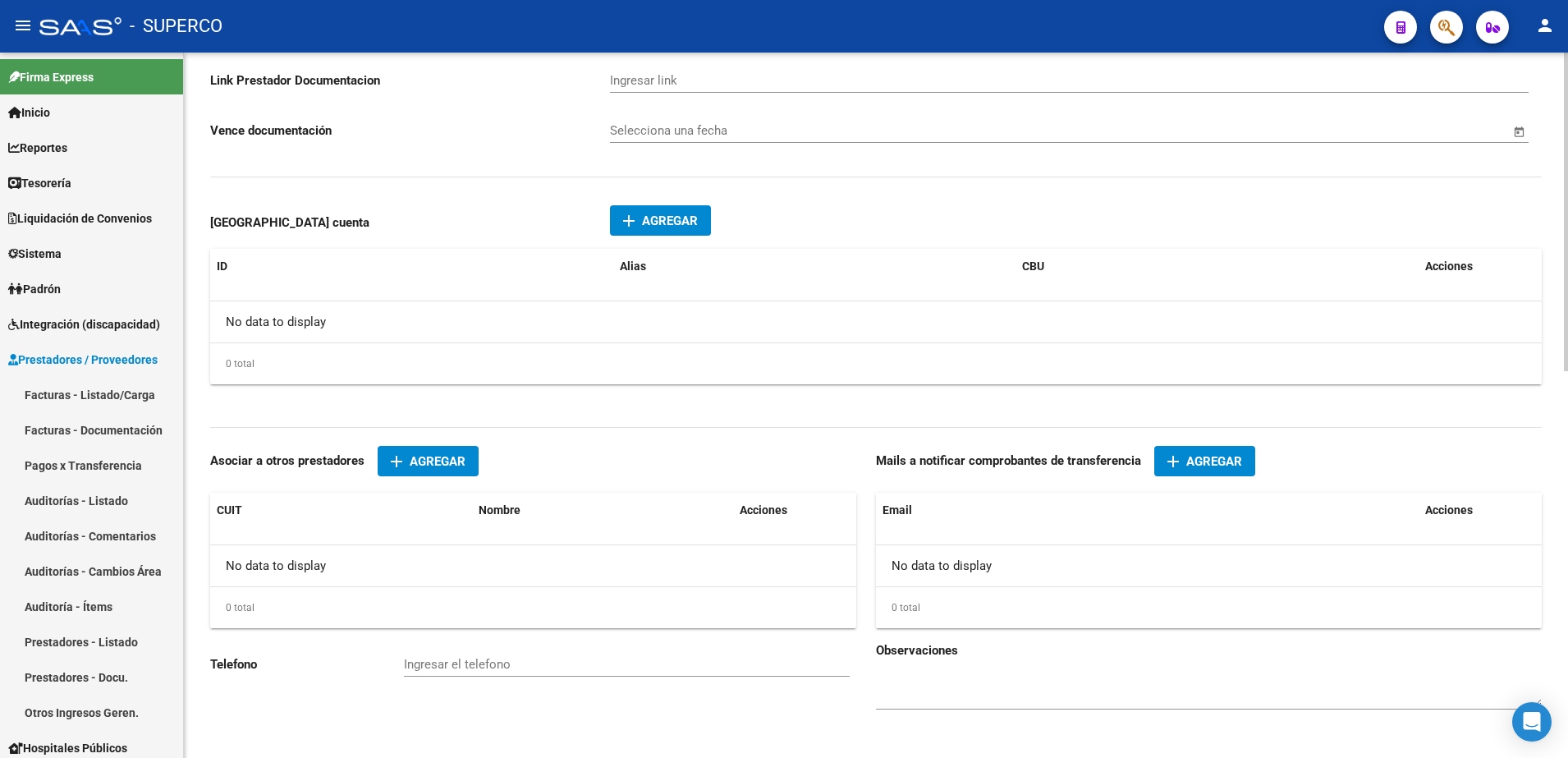
scroll to position [855, 0]
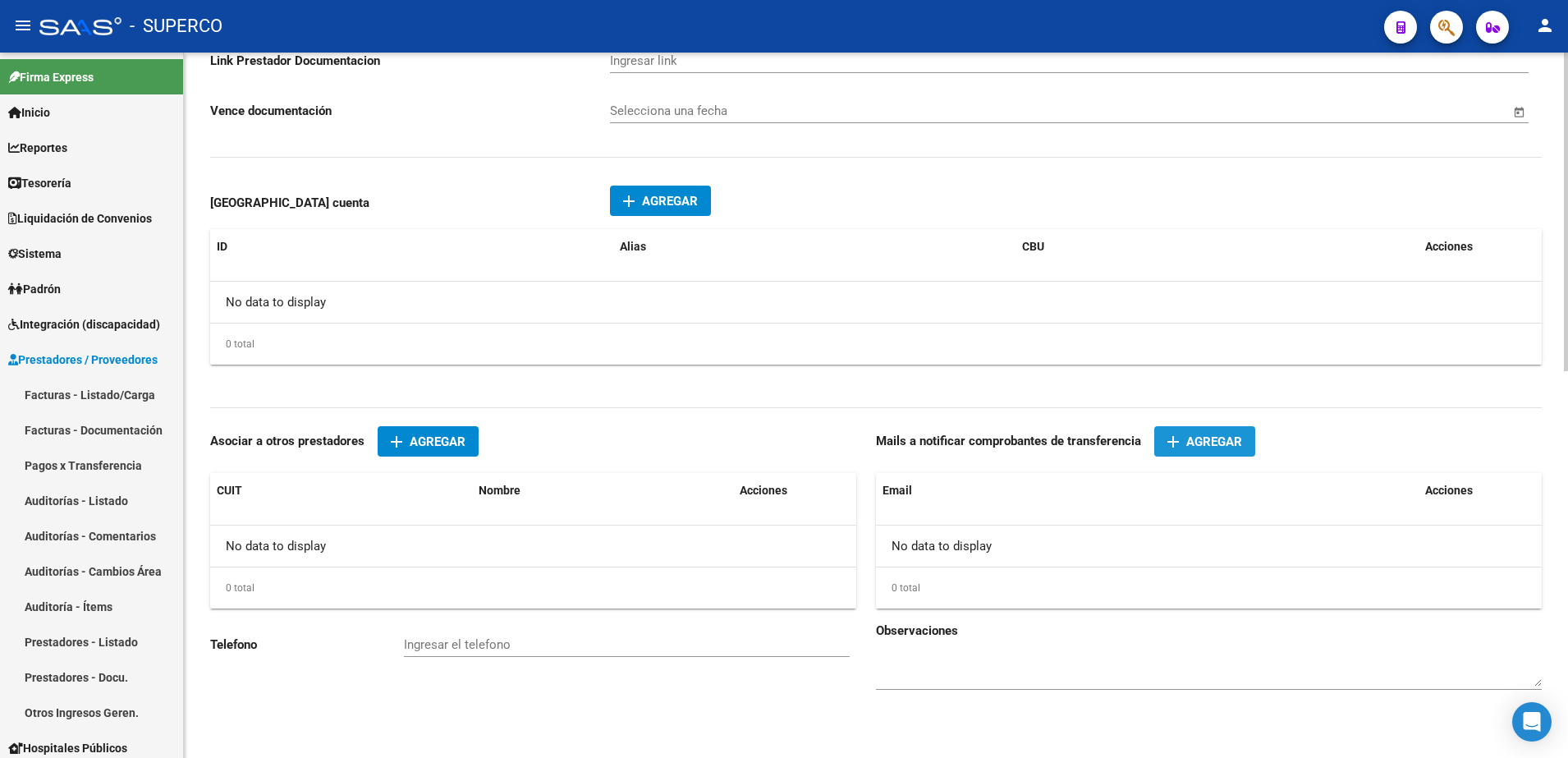
click at [1235, 444] on span "Agregar" at bounding box center [1213, 441] width 56 height 15
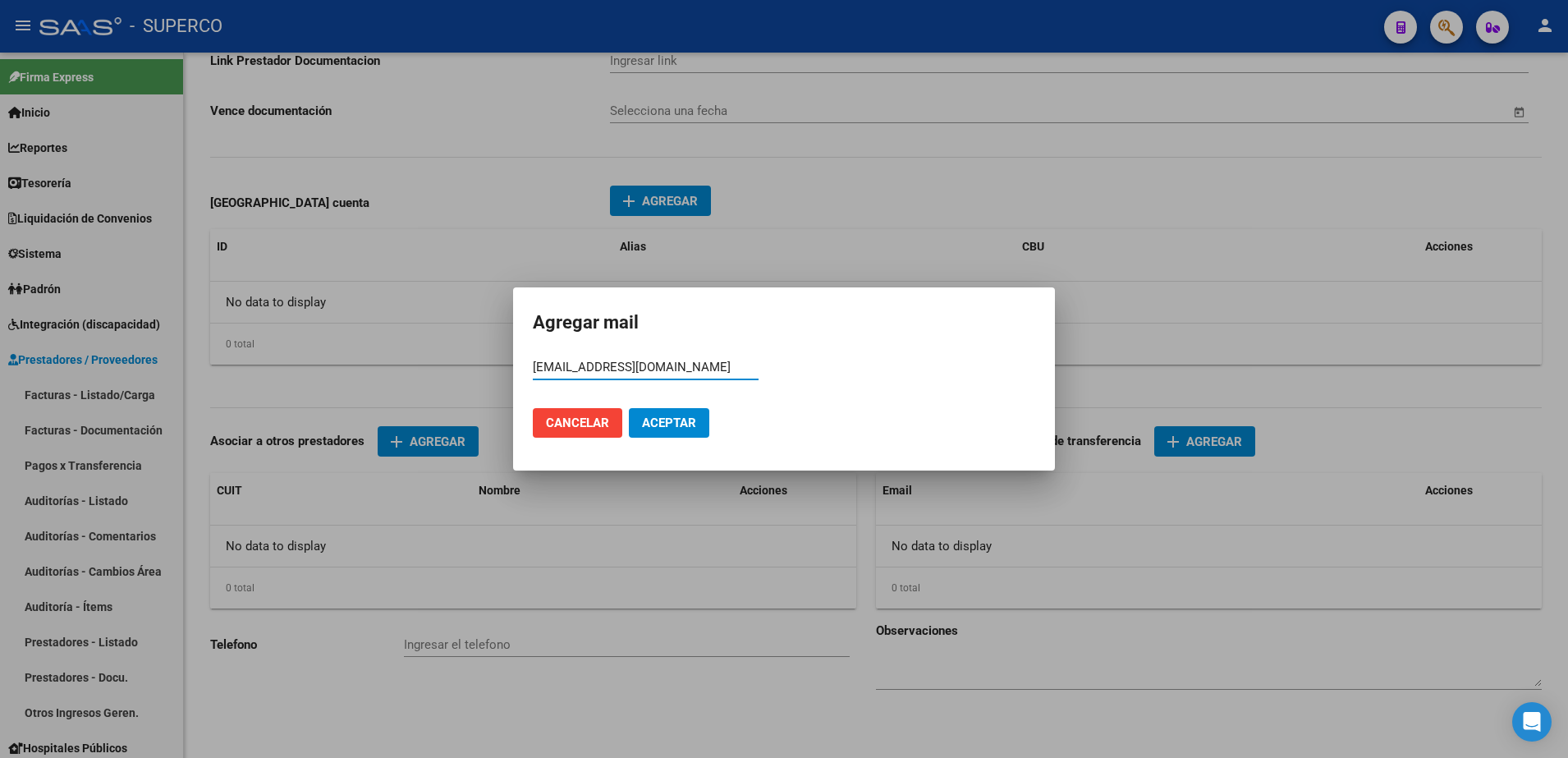
type input "[EMAIL_ADDRESS][DOMAIN_NAME]"
click at [688, 422] on span "Aceptar" at bounding box center [668, 422] width 54 height 15
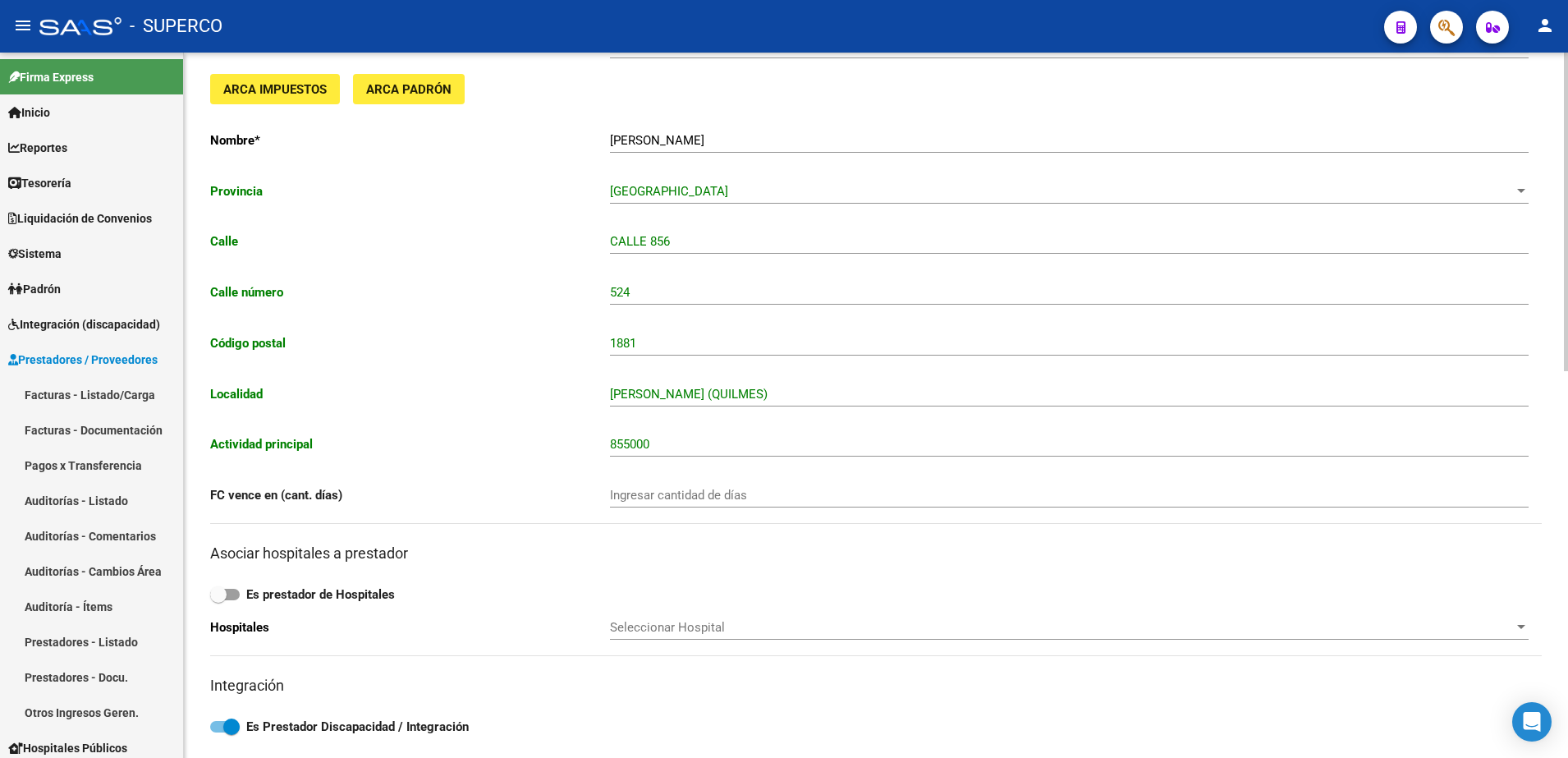
scroll to position [0, 0]
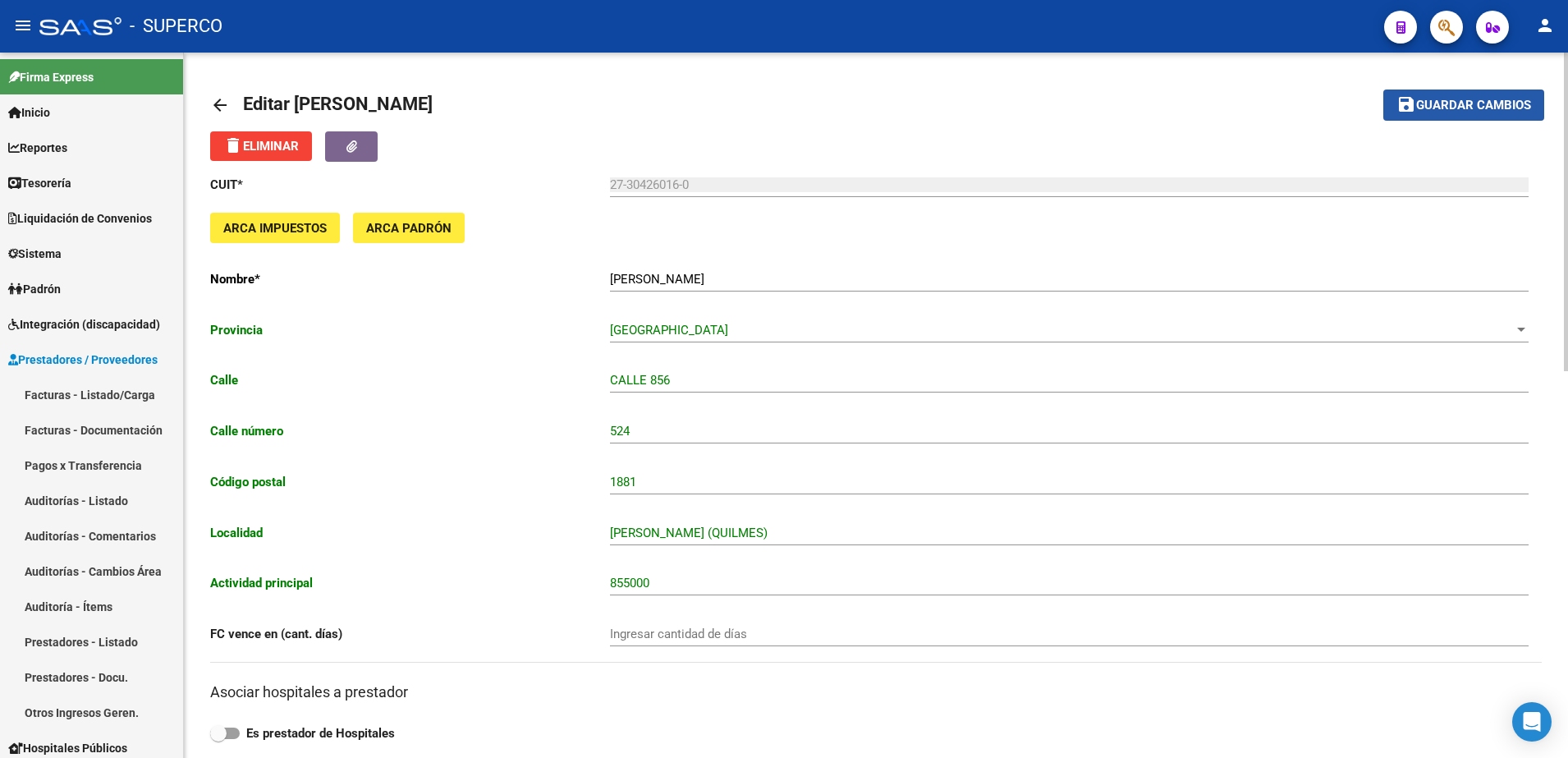
click at [1487, 115] on button "save Guardar cambios" at bounding box center [1464, 105] width 161 height 31
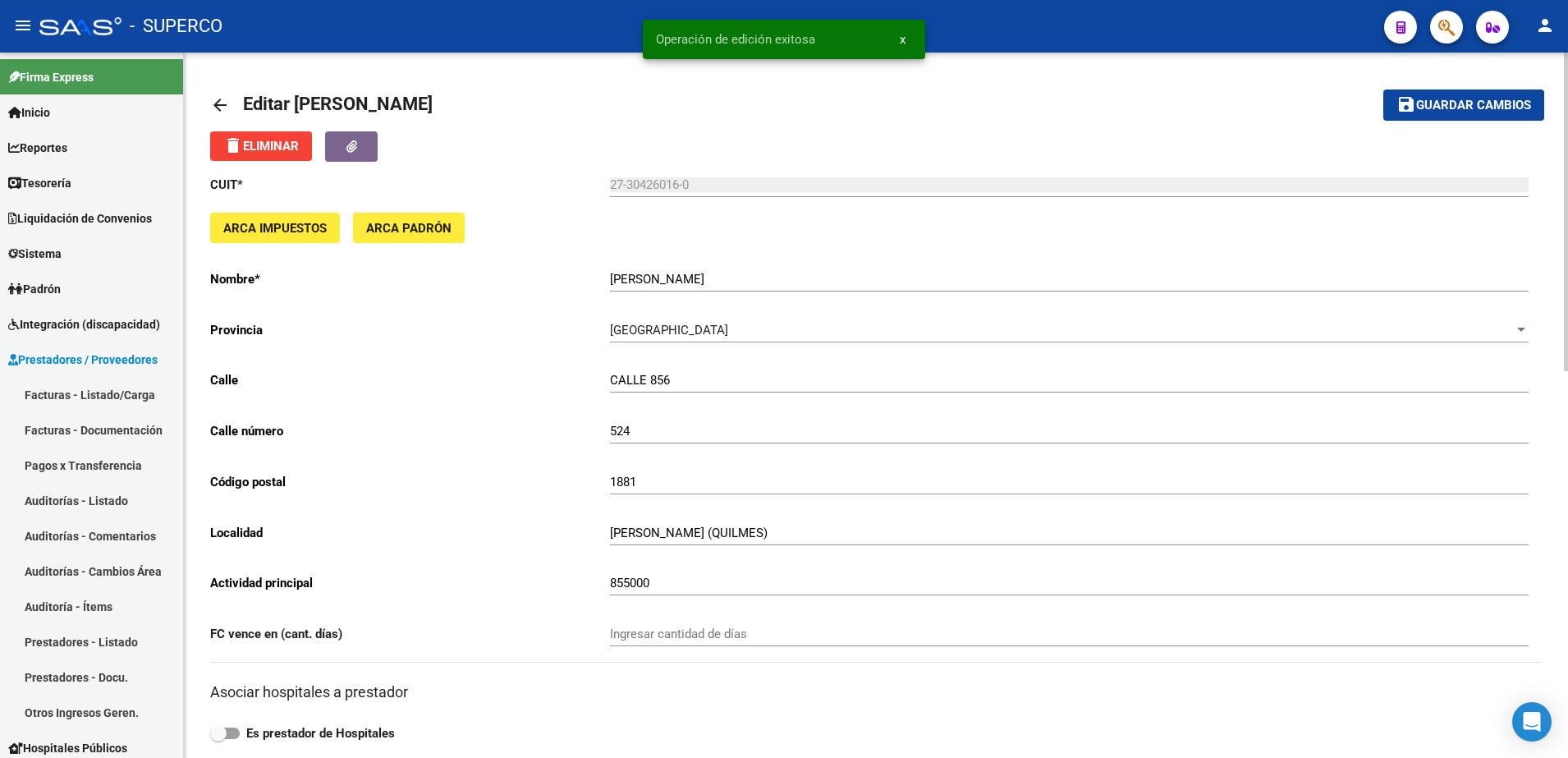
click at [218, 106] on mat-icon "arrow_back" at bounding box center [220, 104] width 20 height 20
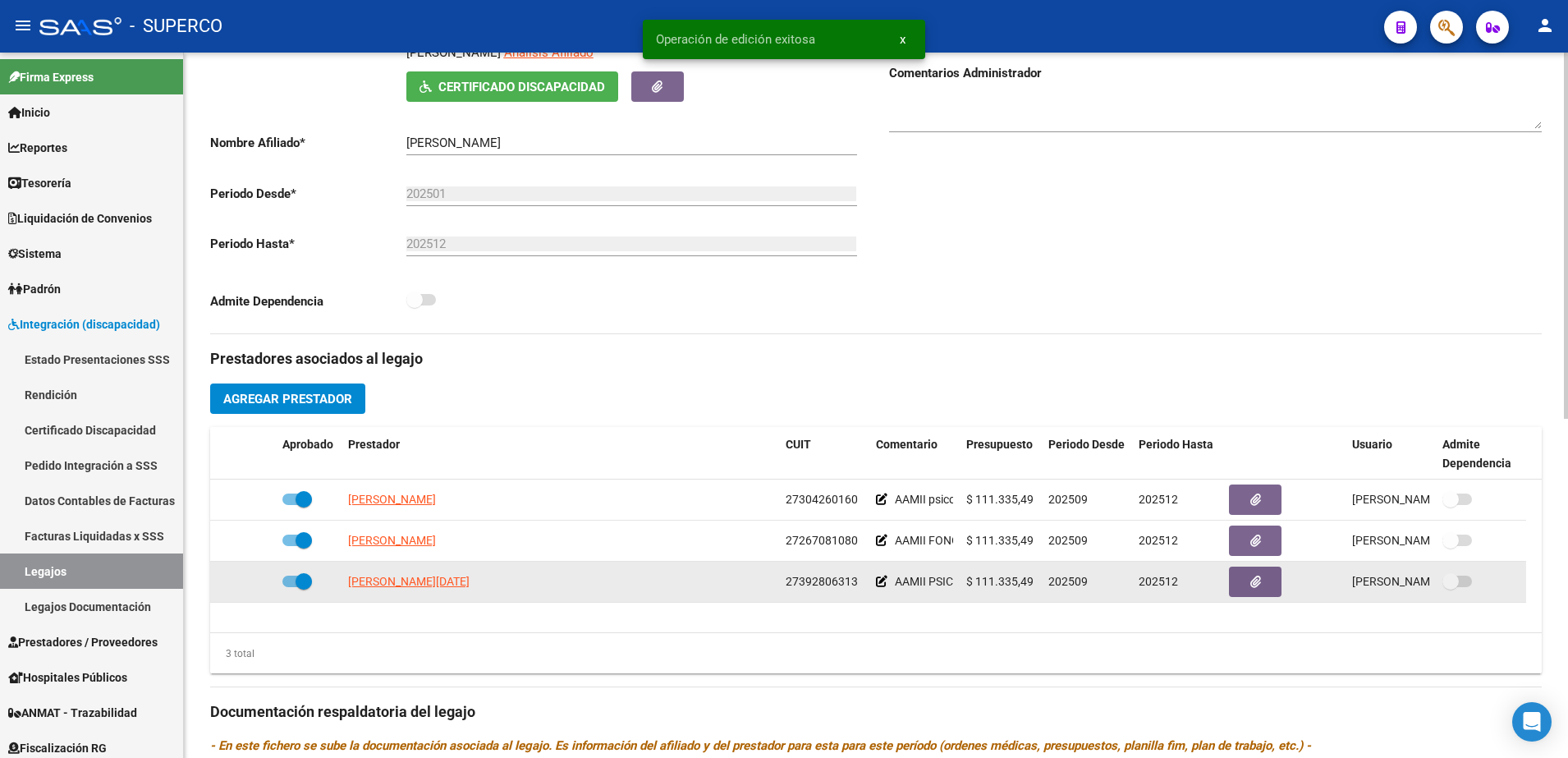
scroll to position [410, 0]
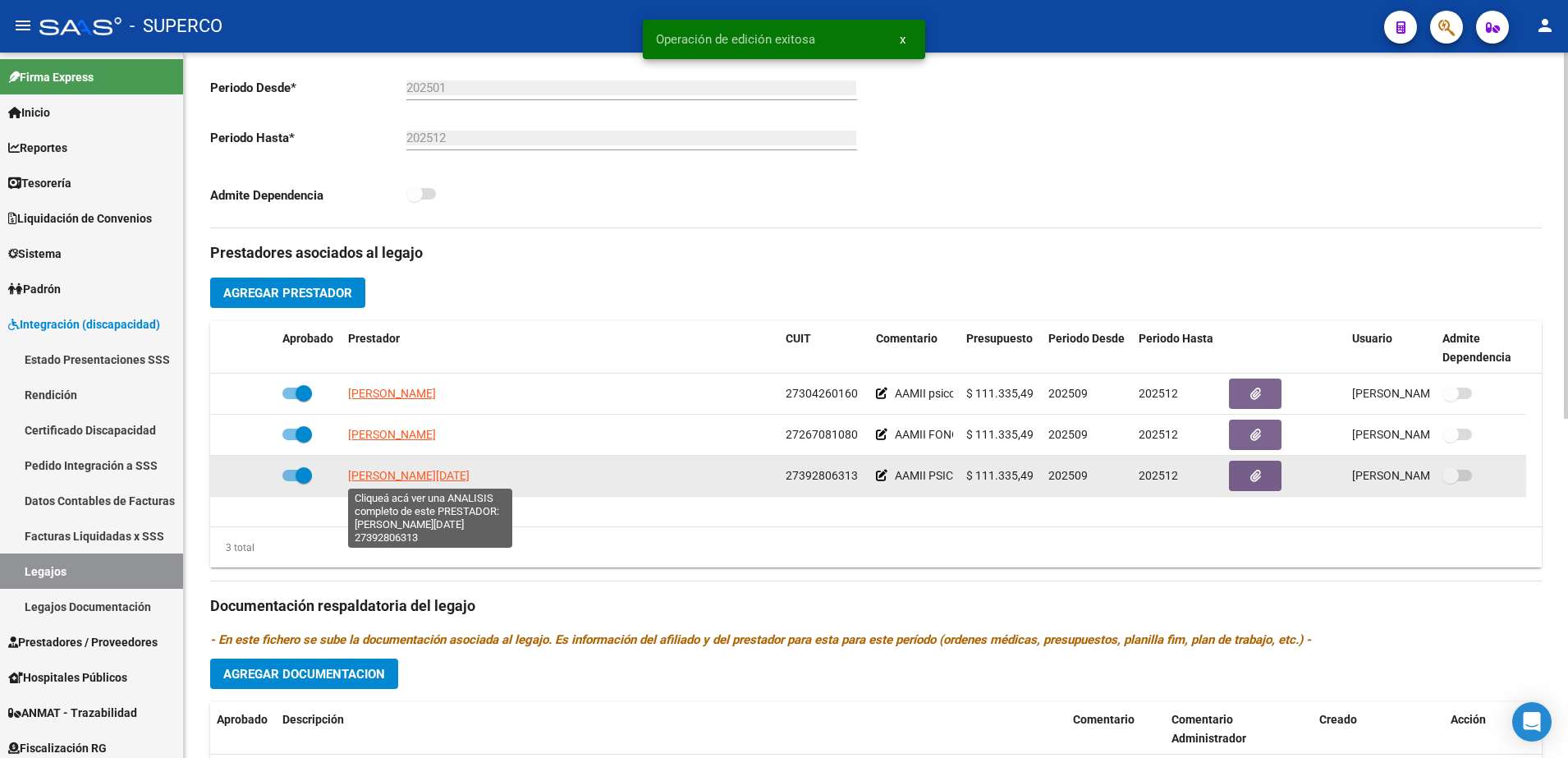
click at [429, 476] on span "[PERSON_NAME][DATE]" at bounding box center [408, 475] width 121 height 13
type textarea "27392806313"
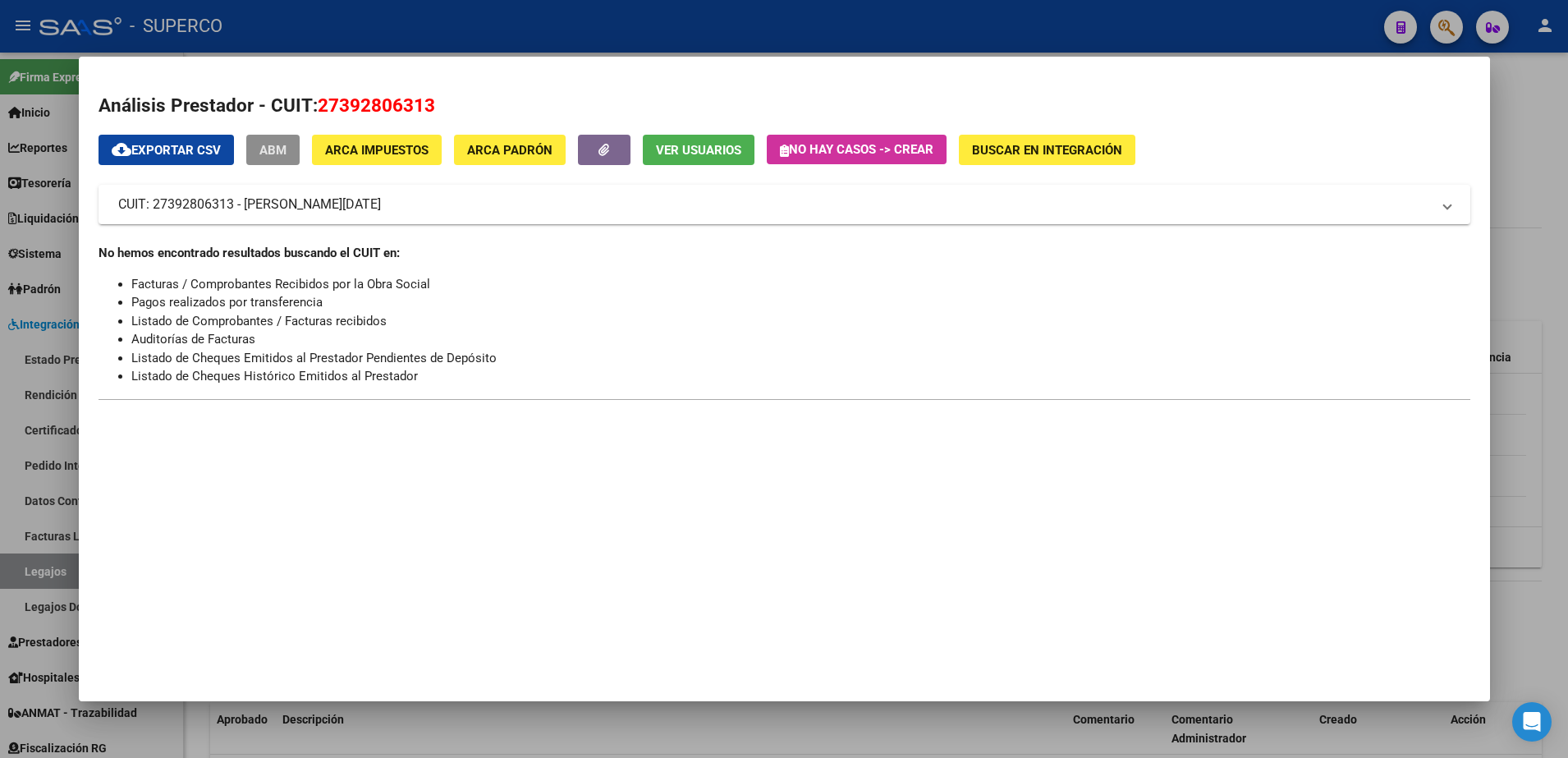
click at [280, 155] on span "ABM" at bounding box center [273, 150] width 27 height 15
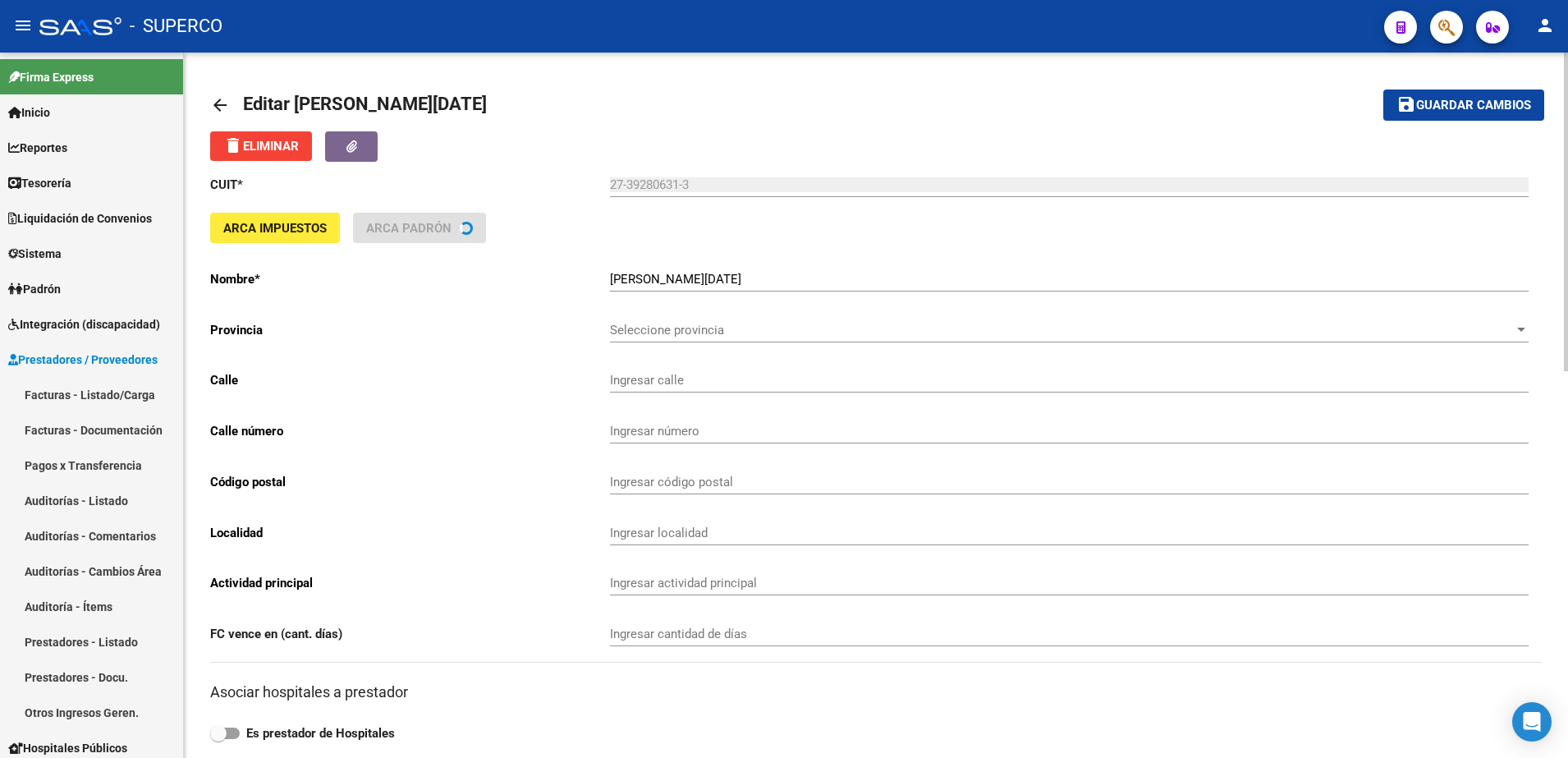
type input "[DATE] Y [DATE]"
type input "1888"
type input "[PERSON_NAME]"
type input "869090"
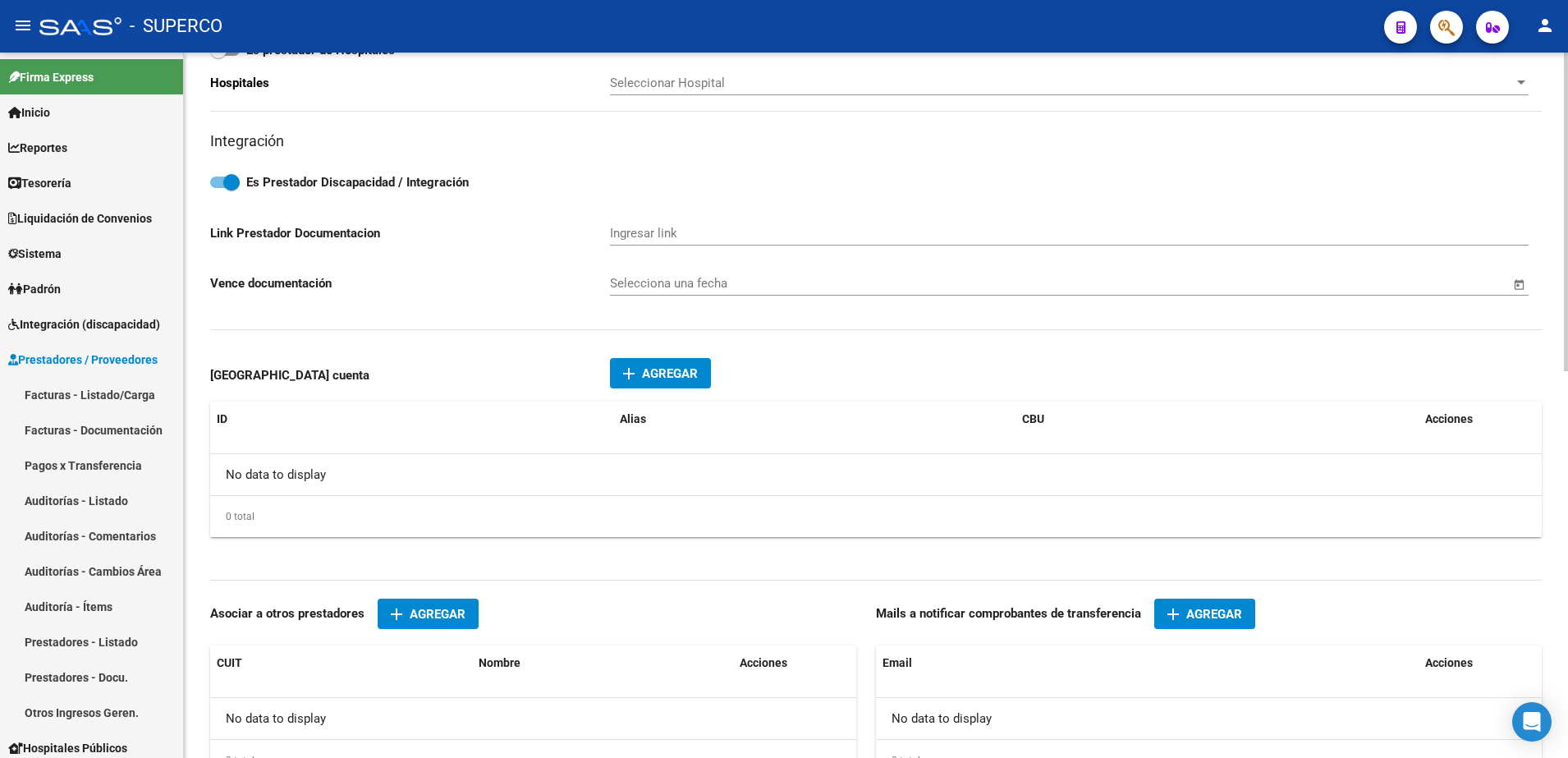
scroll to position [855, 0]
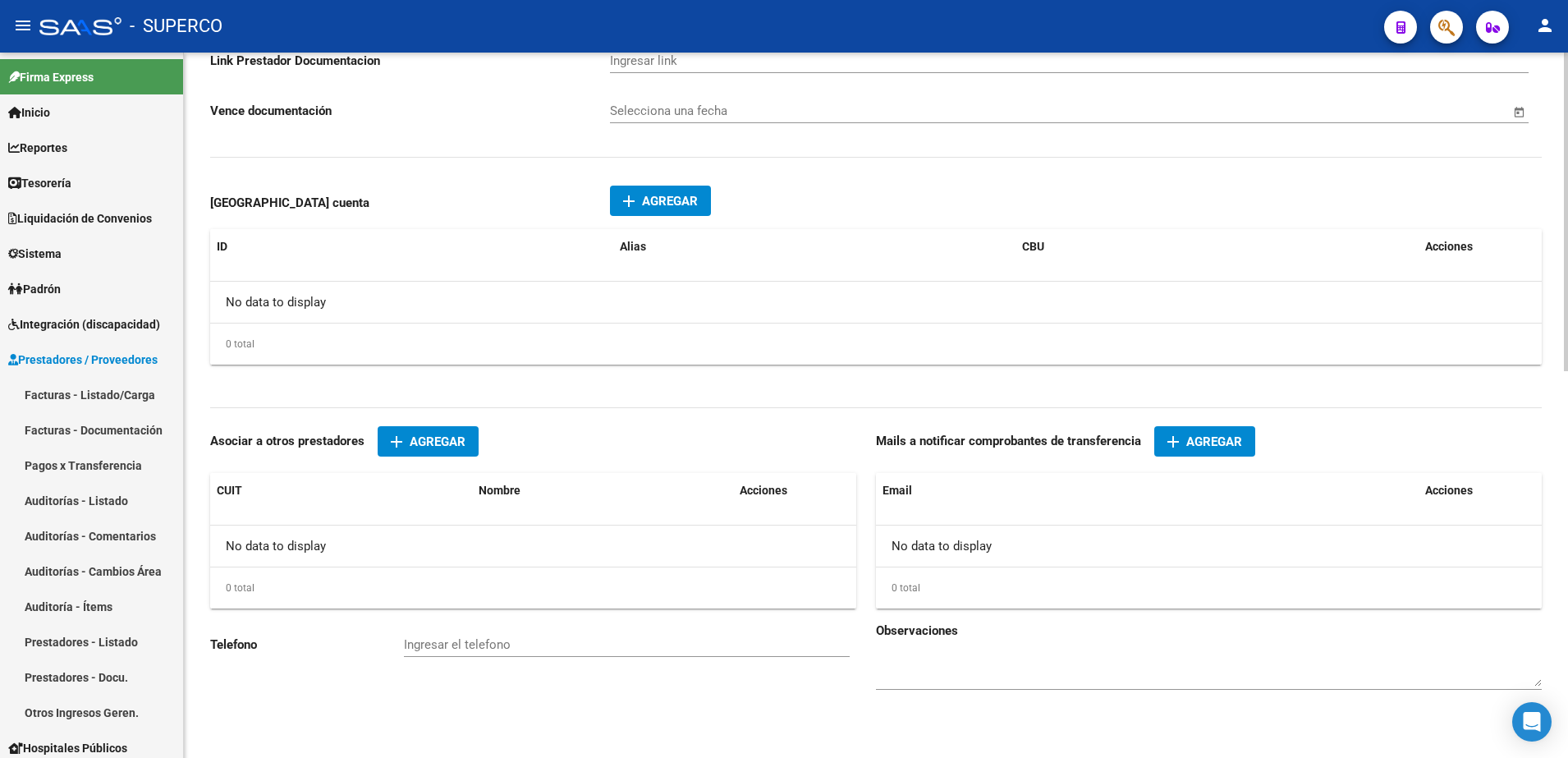
click at [1239, 445] on span "Agregar" at bounding box center [1213, 441] width 56 height 15
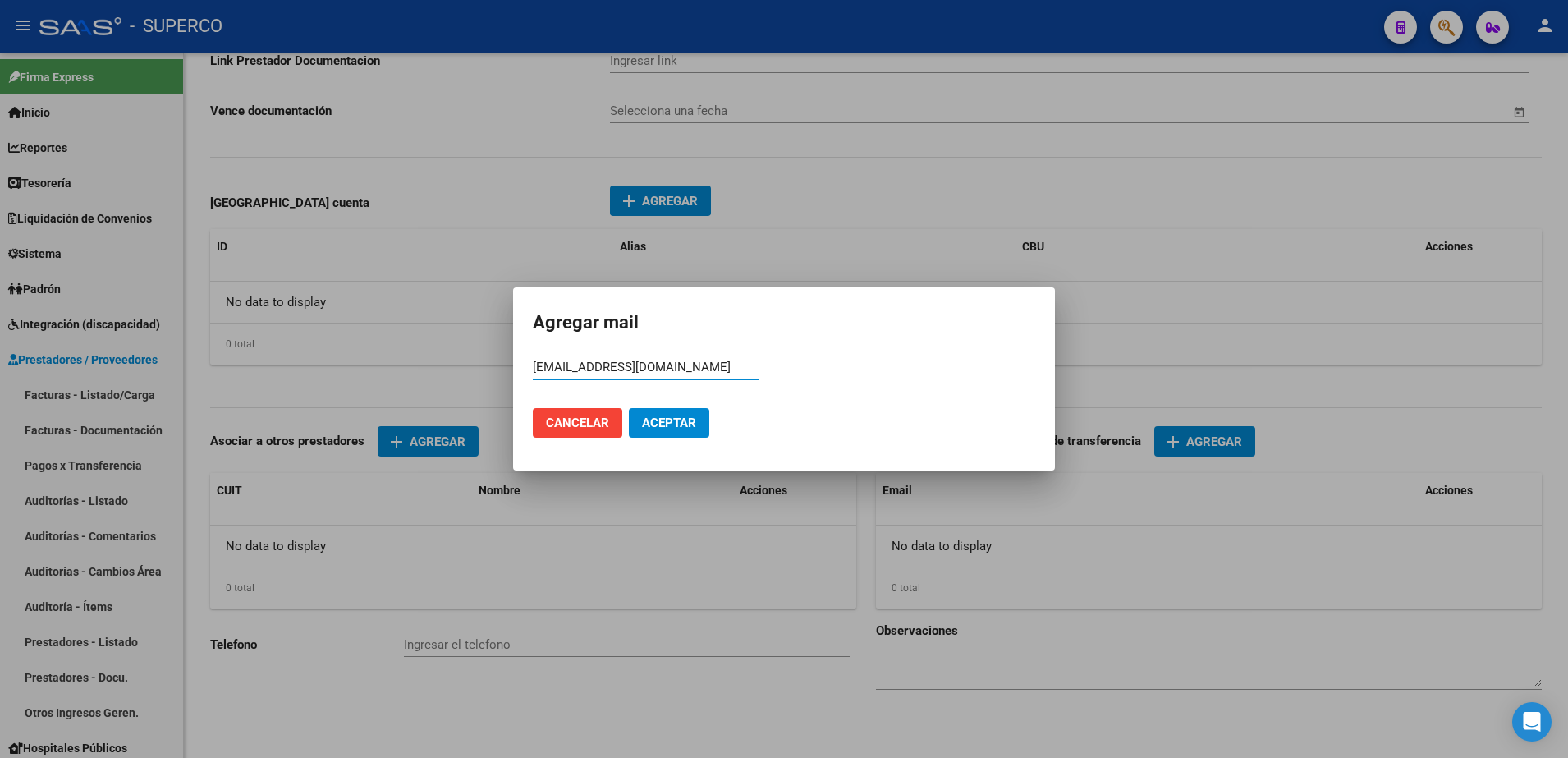
type input "[EMAIL_ADDRESS][DOMAIN_NAME]"
click at [671, 432] on button "Aceptar" at bounding box center [669, 422] width 80 height 30
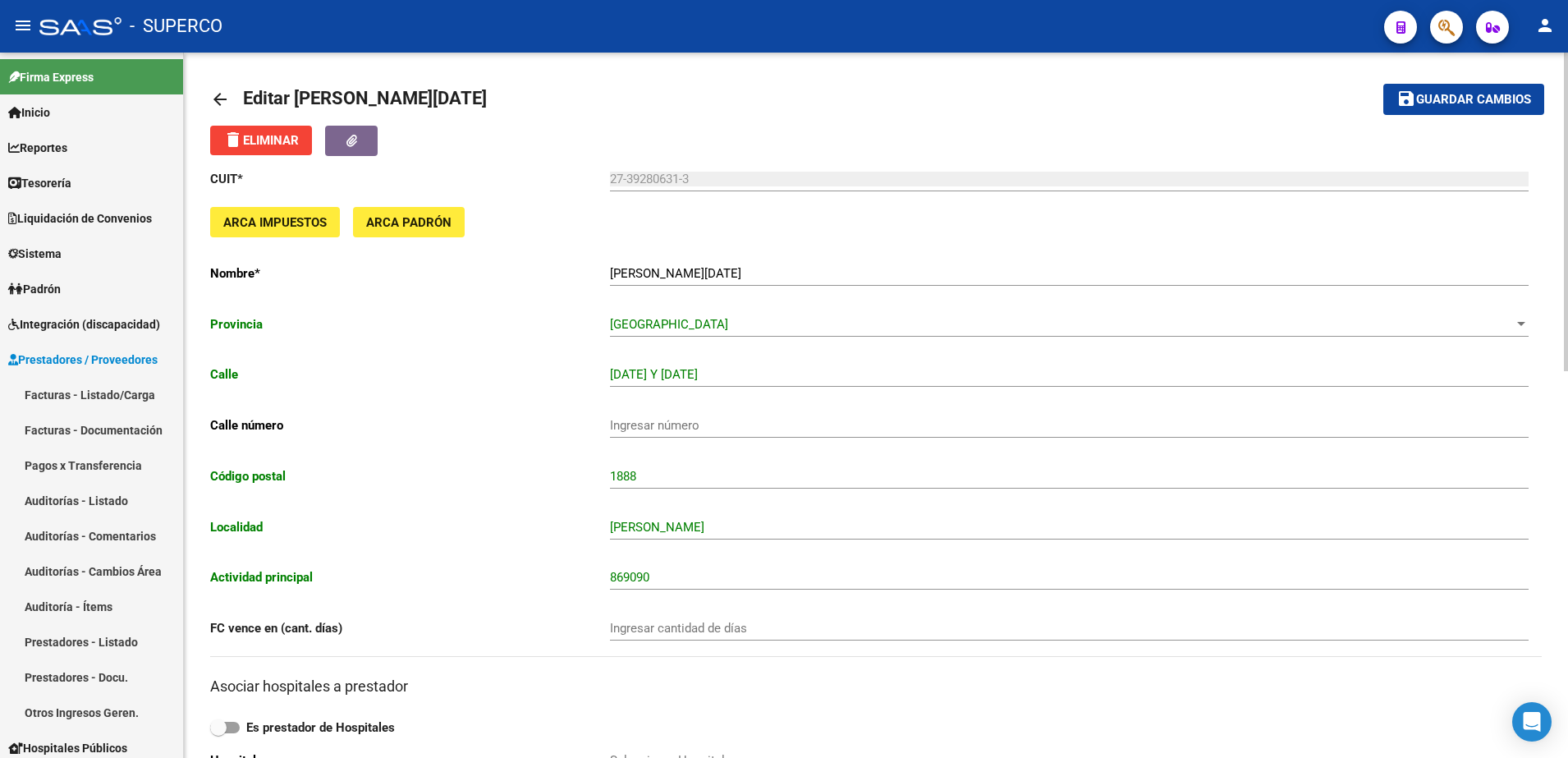
scroll to position [0, 0]
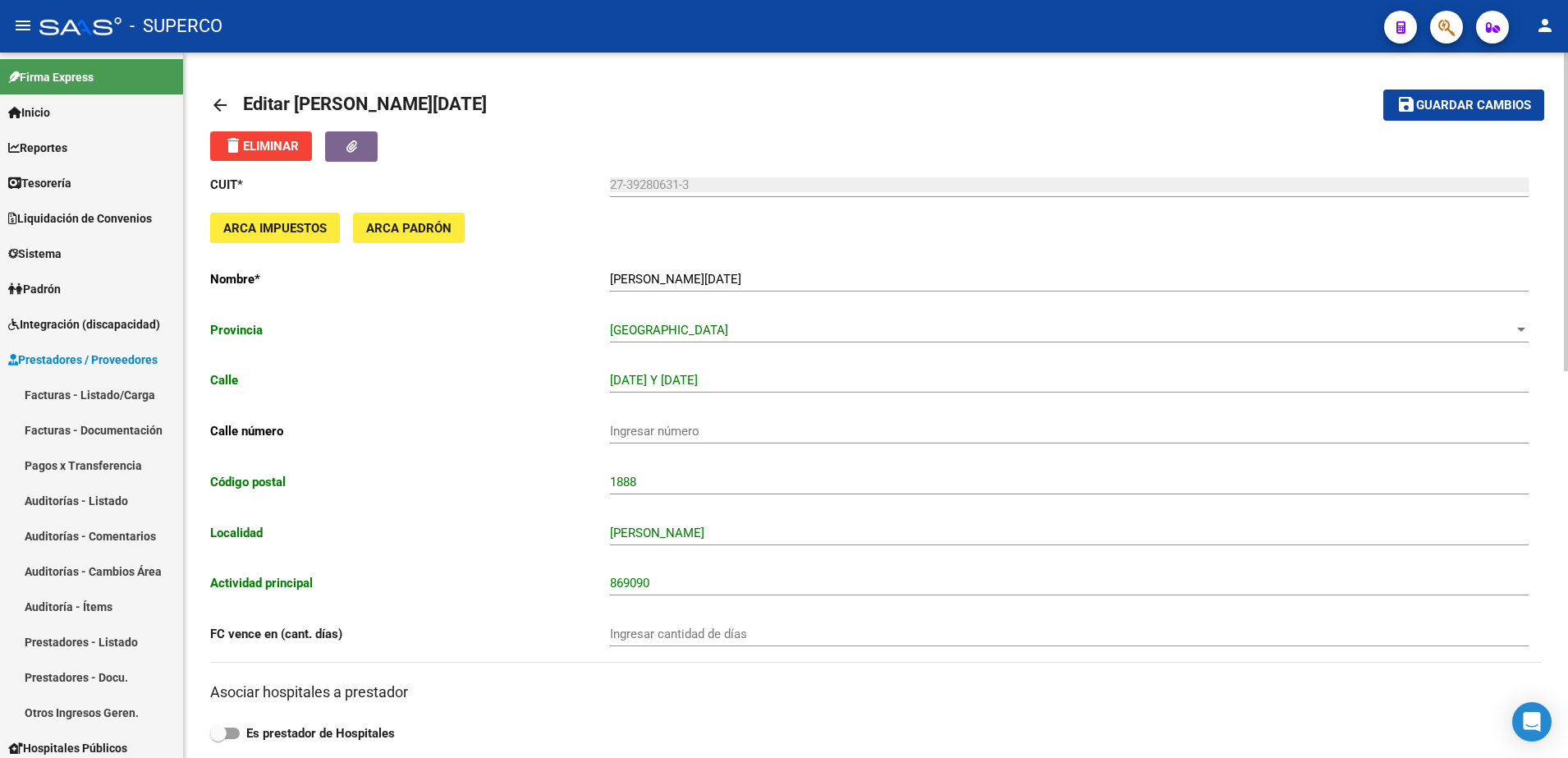
click at [1486, 102] on span "Guardar cambios" at bounding box center [1473, 105] width 115 height 15
click at [217, 106] on mat-icon "arrow_back" at bounding box center [220, 104] width 20 height 20
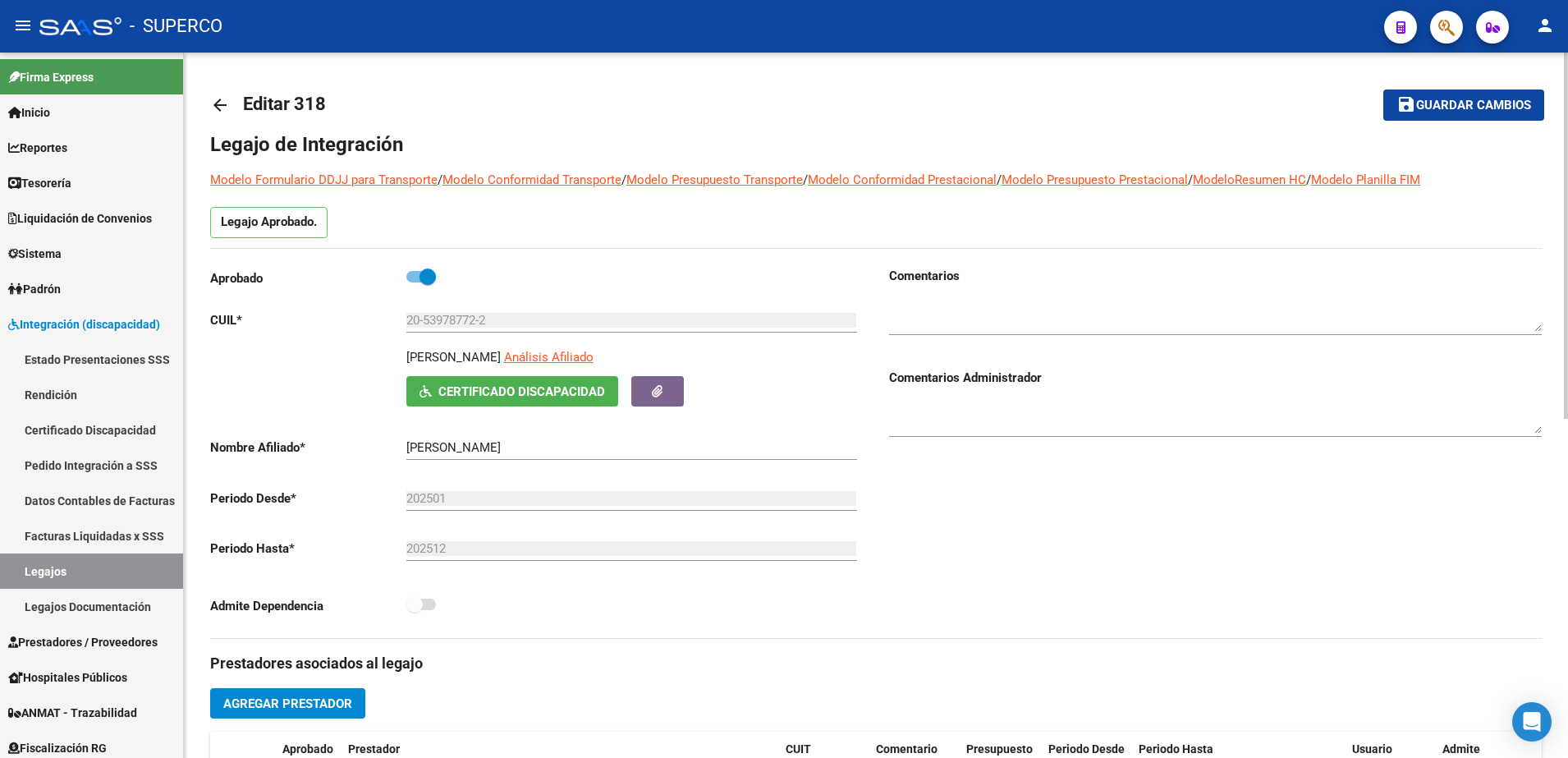
click at [1508, 113] on span "Guardar cambios" at bounding box center [1473, 105] width 115 height 15
click at [1473, 103] on span "Guardar cambios" at bounding box center [1473, 105] width 115 height 15
click at [54, 257] on span "Sistema" at bounding box center [35, 253] width 53 height 18
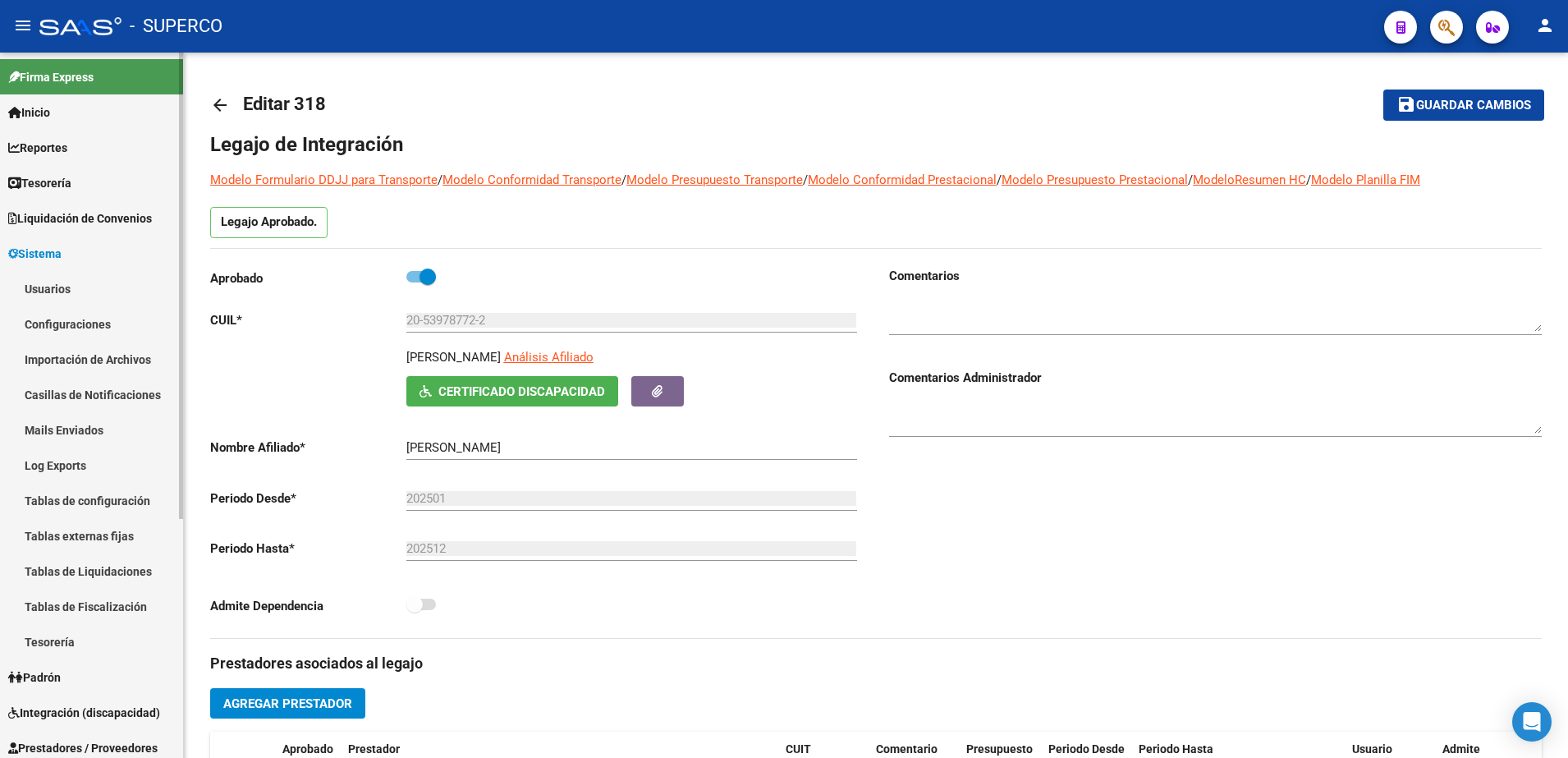
click at [56, 292] on link "Usuarios" at bounding box center [91, 288] width 183 height 35
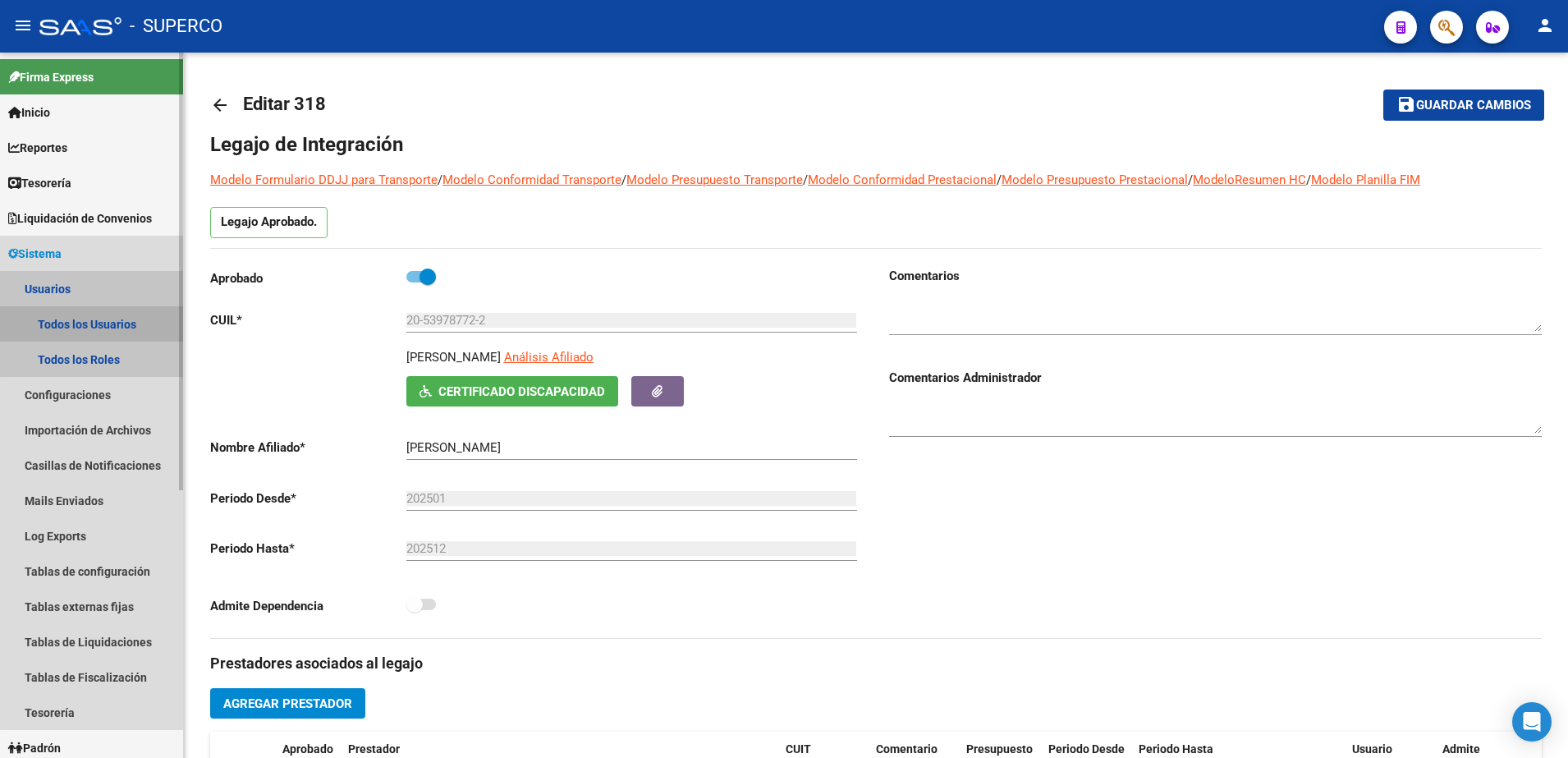
click at [139, 323] on link "Todos los Usuarios" at bounding box center [91, 323] width 183 height 35
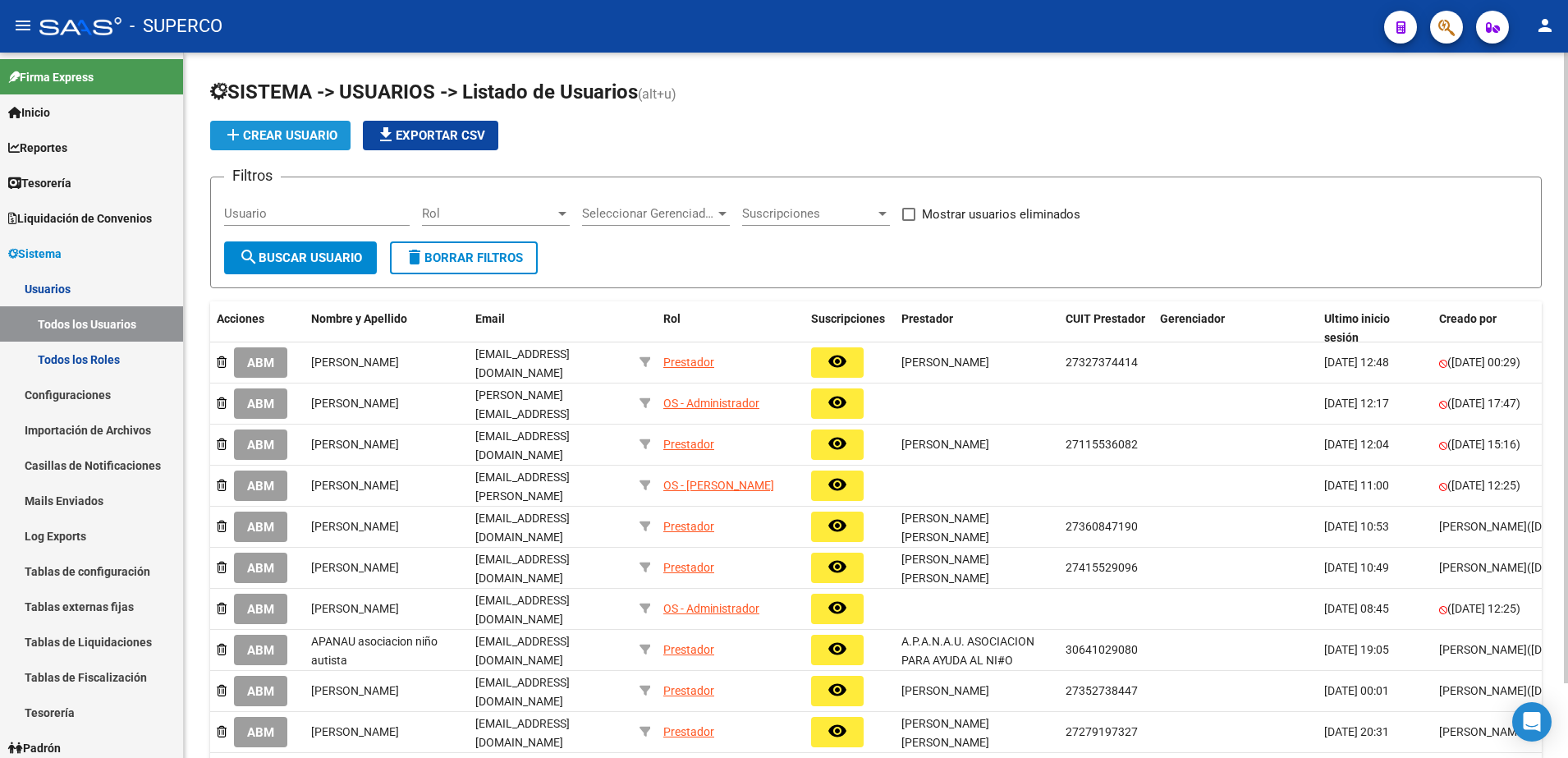
click at [299, 141] on span "add Crear Usuario" at bounding box center [280, 135] width 115 height 15
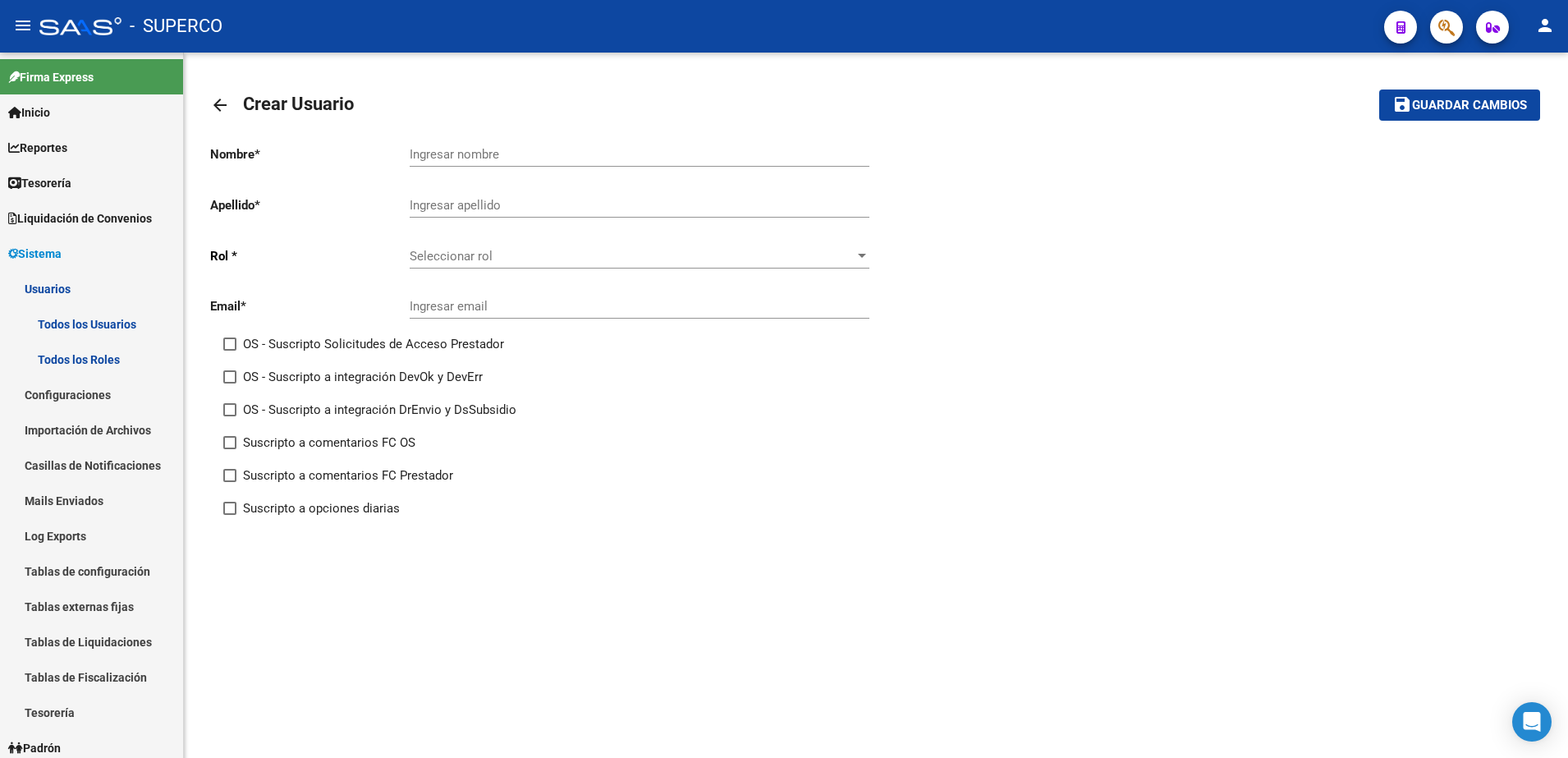
click at [517, 256] on span "Seleccionar rol" at bounding box center [631, 256] width 445 height 15
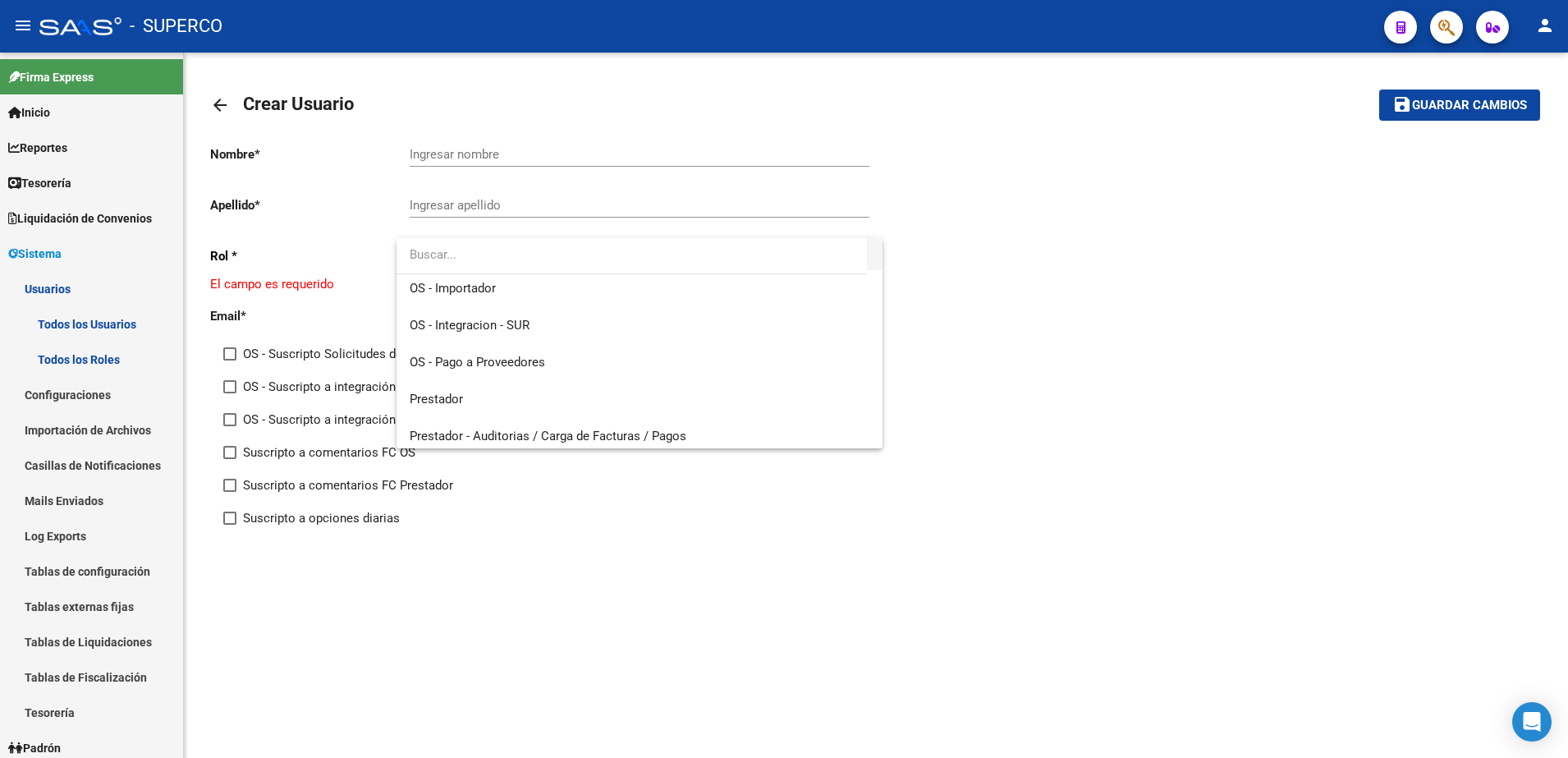
scroll to position [197, 0]
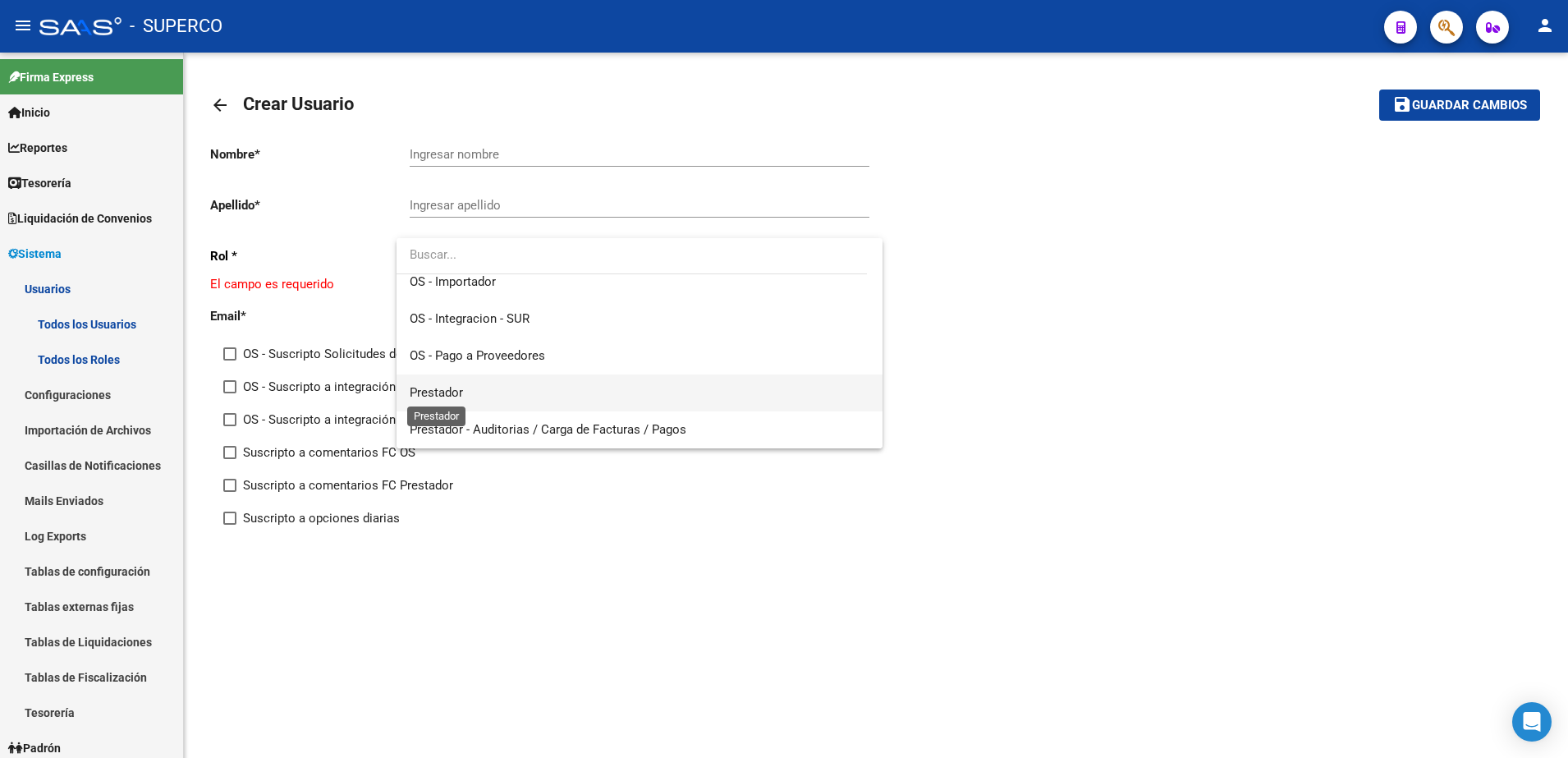
click at [436, 386] on span "Prestador" at bounding box center [436, 392] width 53 height 15
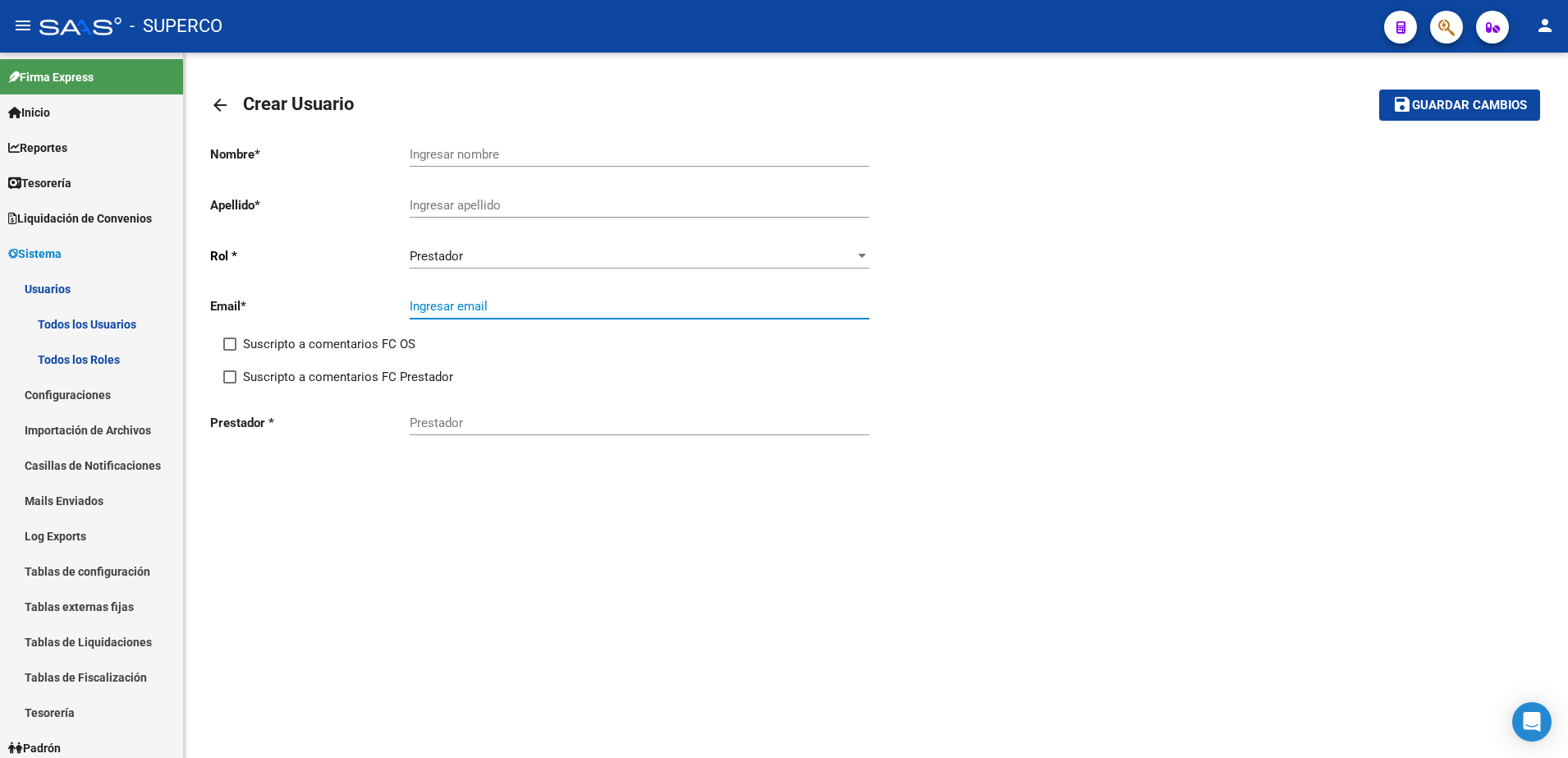
click at [457, 300] on input "Ingresar email" at bounding box center [639, 306] width 460 height 15
type input "[EMAIL_ADDRESS][DOMAIN_NAME]"
click at [264, 344] on span "Suscripto a comentarios FC OS" at bounding box center [329, 344] width 173 height 20
click at [230, 350] on input "Suscripto a comentarios FC OS" at bounding box center [229, 350] width 1 height 1
checkbox input "true"
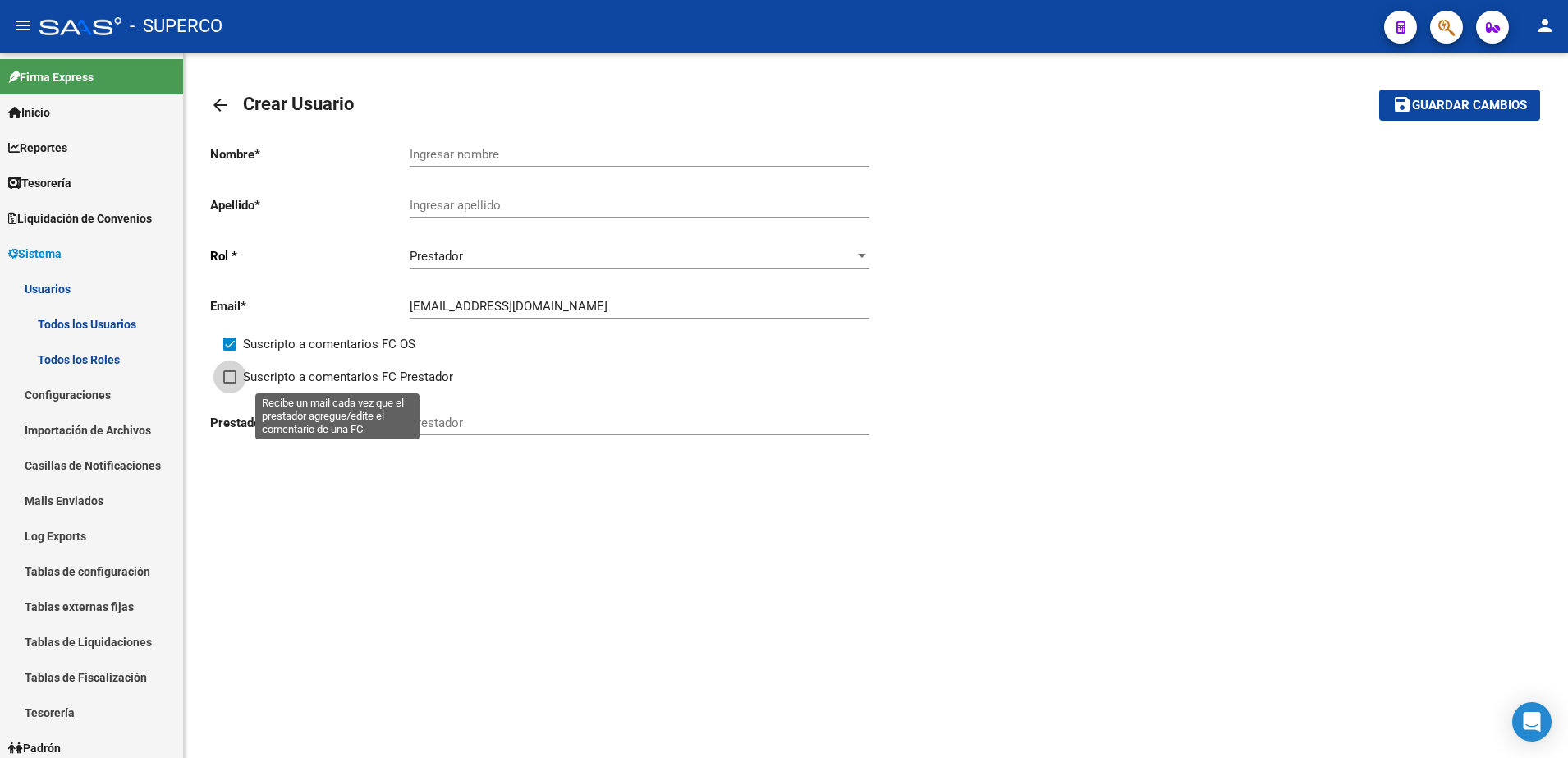
click at [261, 373] on span "Suscripto a comentarios FC Prestador" at bounding box center [348, 376] width 210 height 20
click at [230, 384] on input "Suscripto a comentarios FC Prestador" at bounding box center [229, 384] width 1 height 1
checkbox input "true"
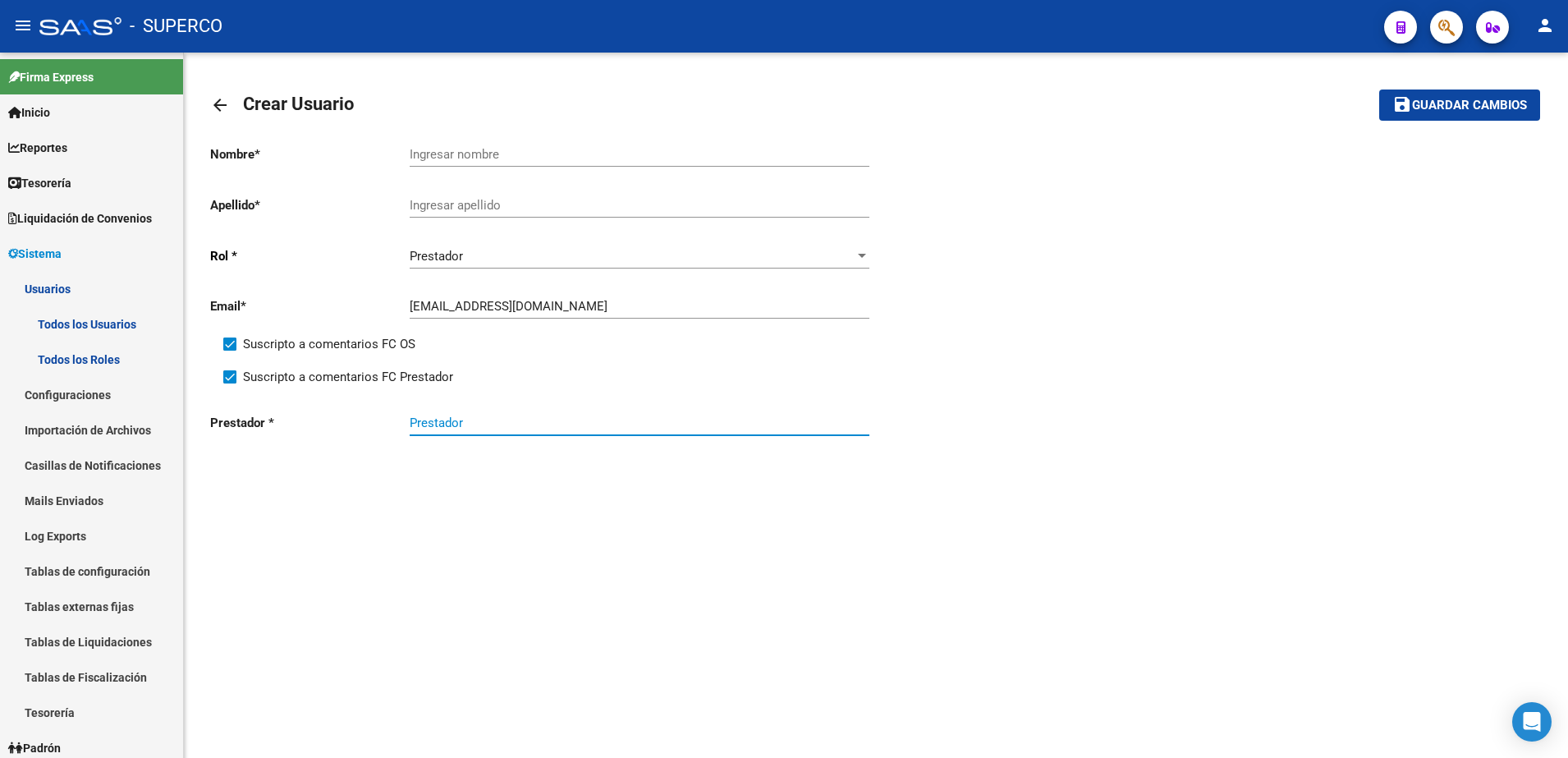
click at [448, 426] on input "Prestador" at bounding box center [639, 422] width 460 height 15
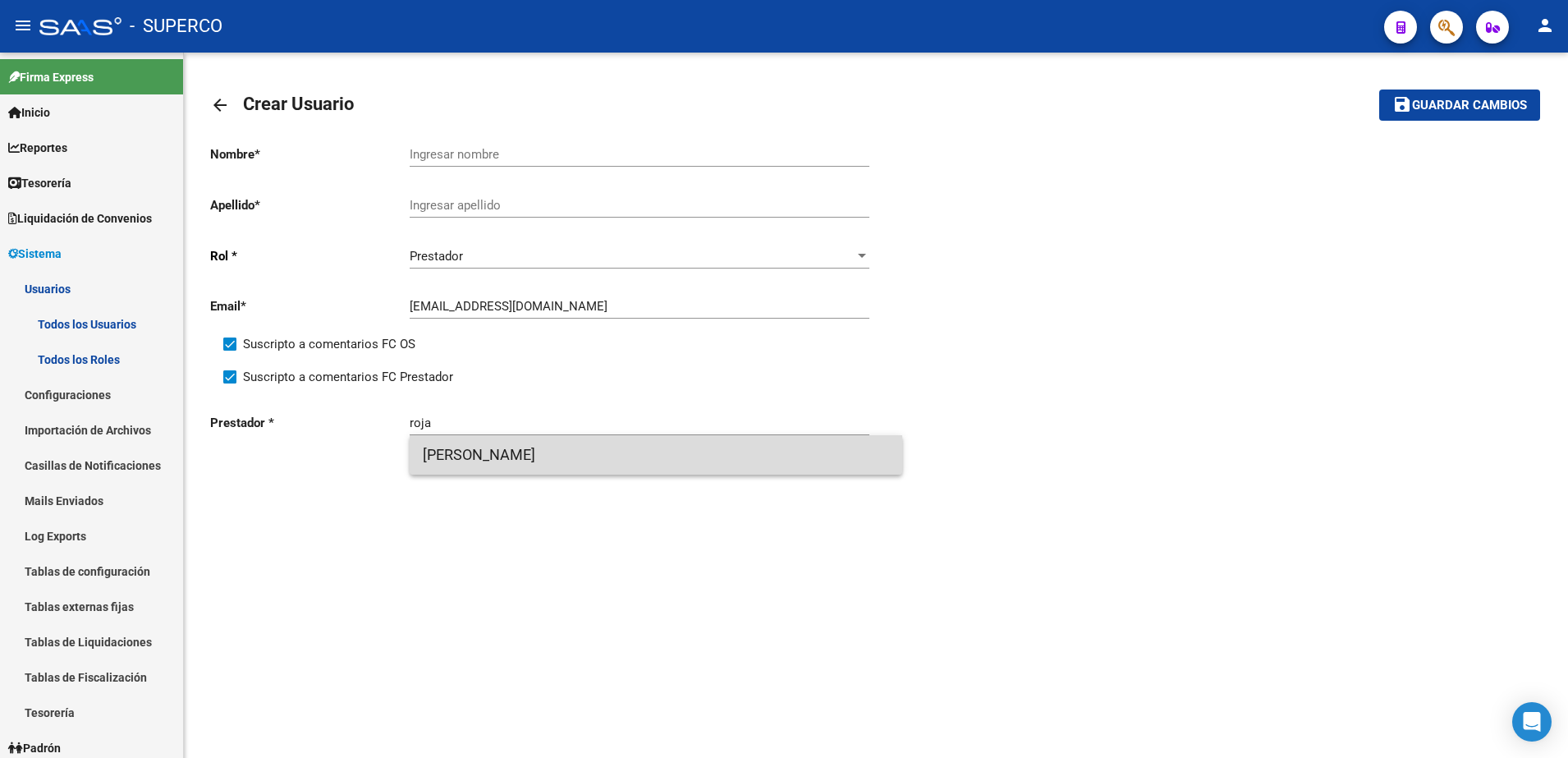
click at [480, 468] on span "[PERSON_NAME]" at bounding box center [656, 455] width 467 height 39
type input "[PERSON_NAME]"
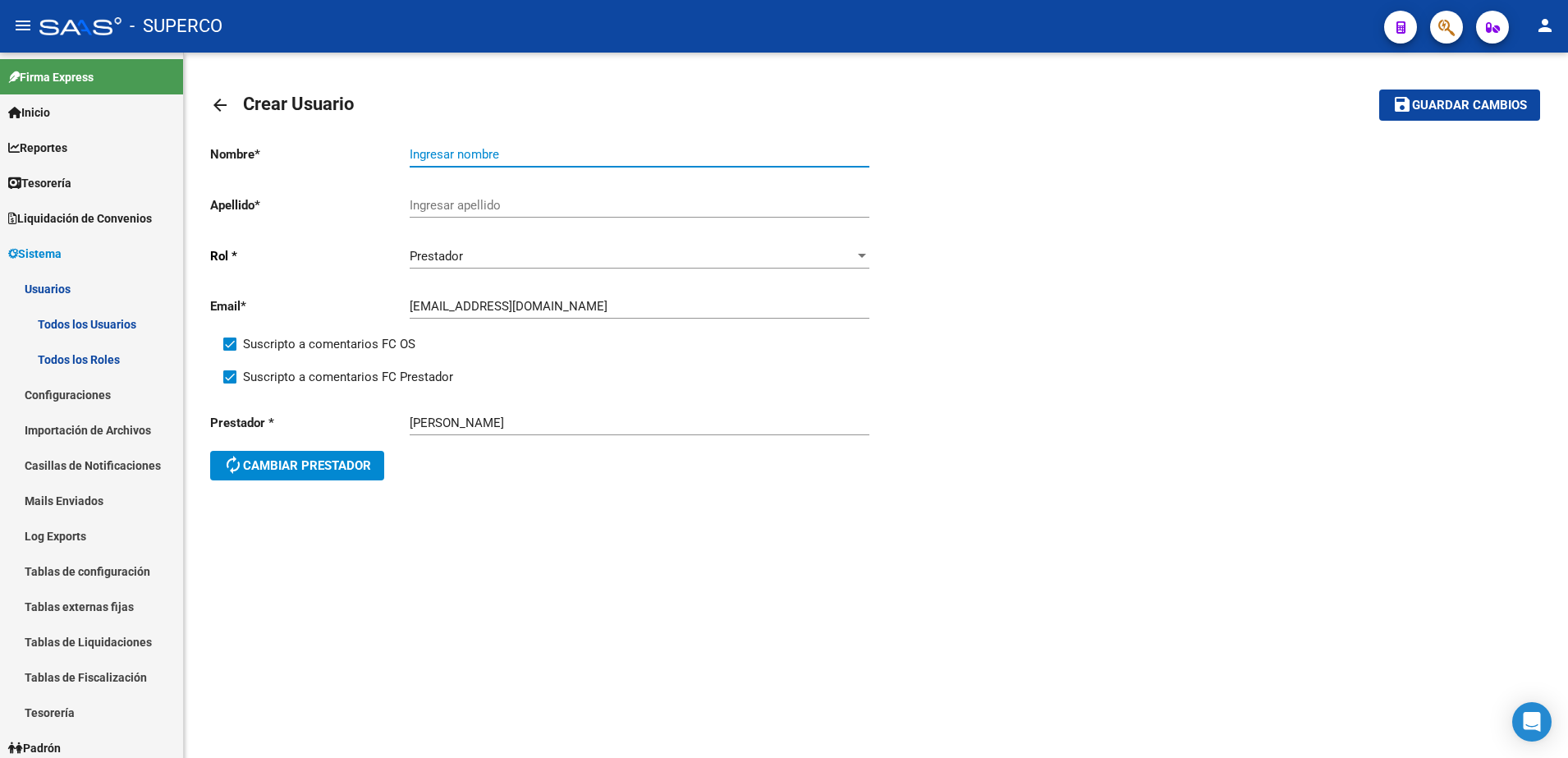
click at [513, 150] on input "Ingresar nombre" at bounding box center [639, 154] width 460 height 15
type input "[PERSON_NAME]"
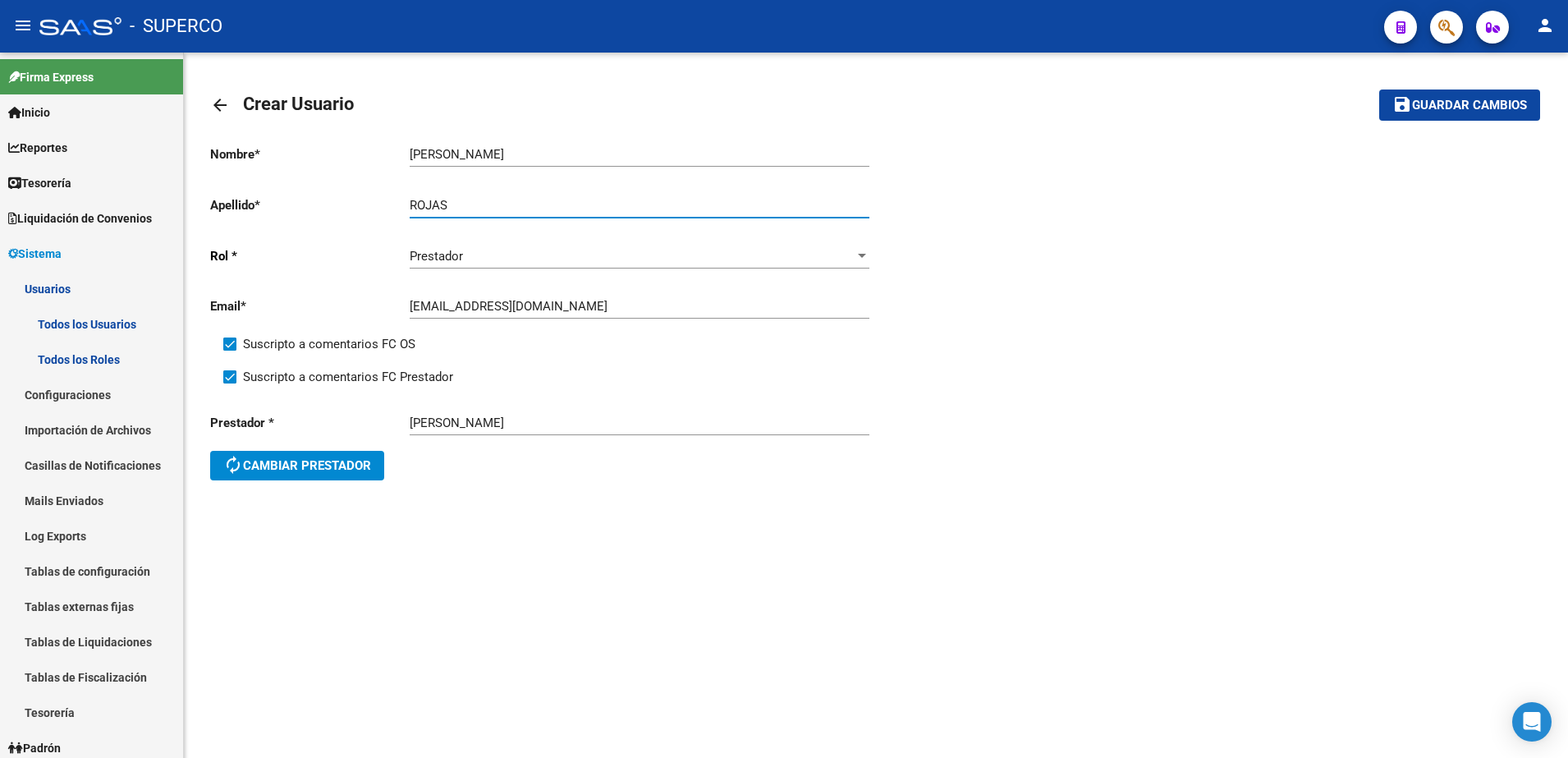
type input "ROJAS"
click at [1502, 102] on span "Guardar cambios" at bounding box center [1469, 105] width 115 height 15
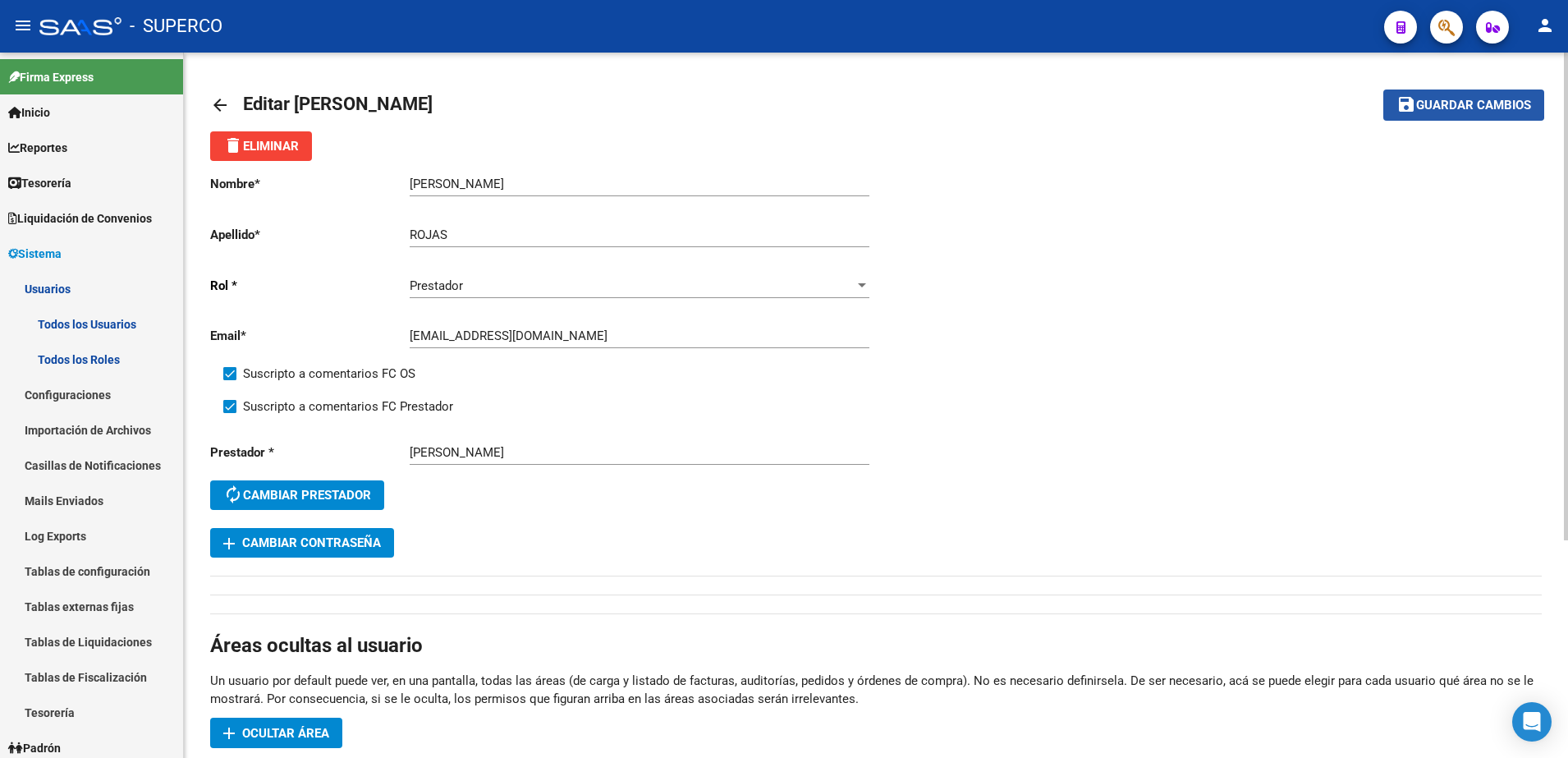
click at [1461, 104] on span "Guardar cambios" at bounding box center [1473, 105] width 115 height 15
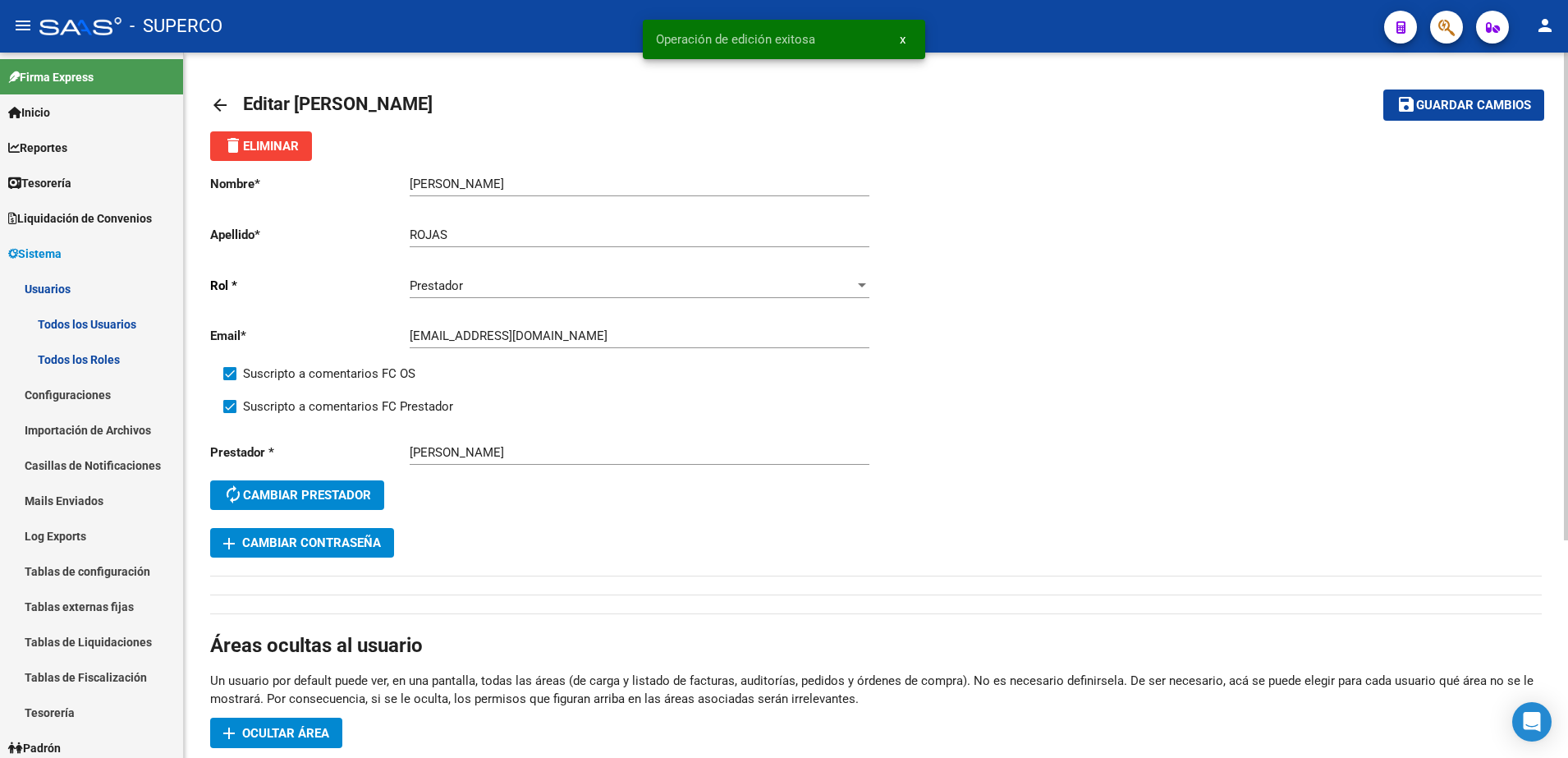
click at [218, 104] on mat-icon "arrow_back" at bounding box center [220, 104] width 20 height 20
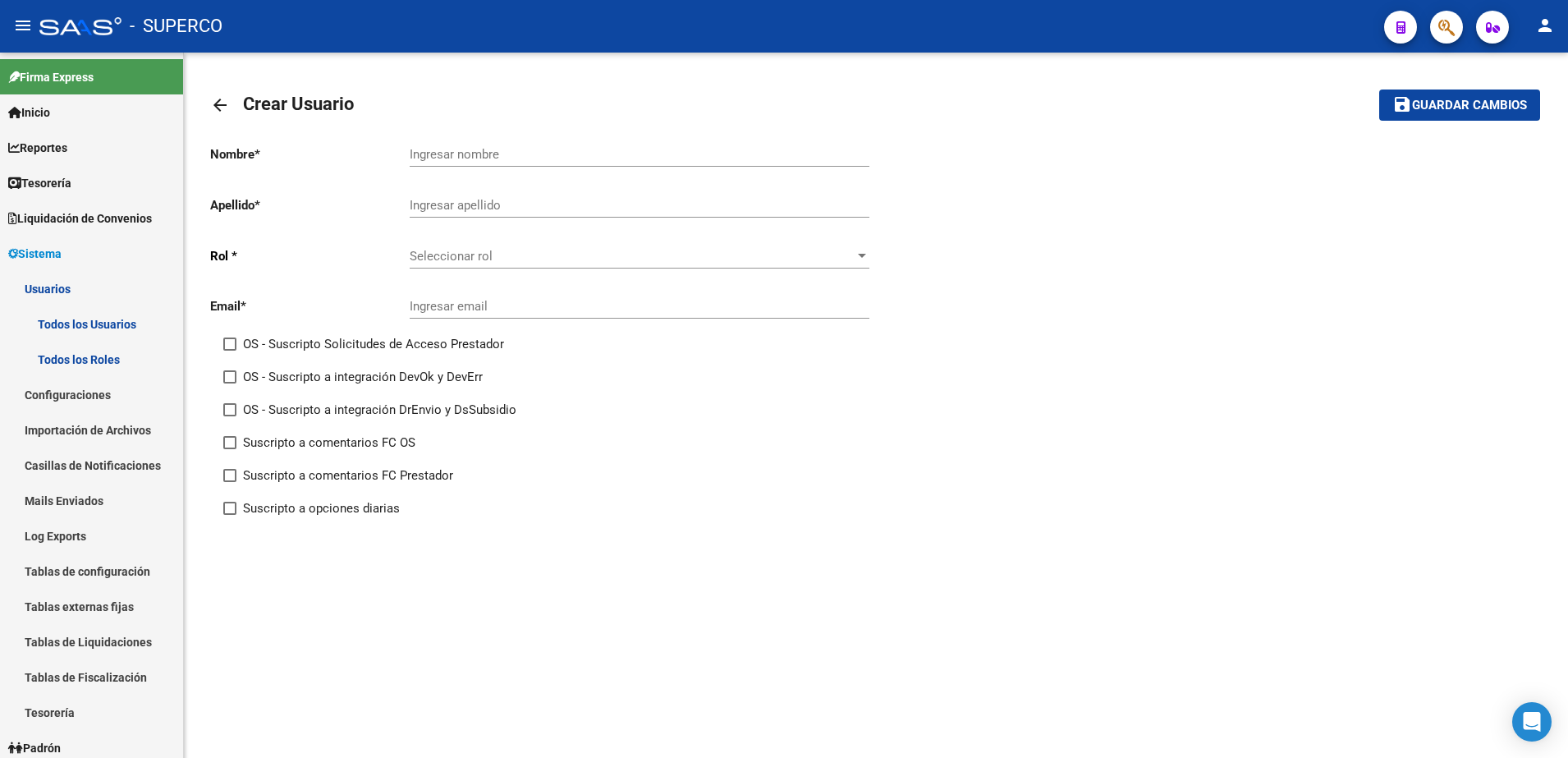
click at [546, 246] on div "Seleccionar rol Seleccionar rol" at bounding box center [639, 250] width 460 height 35
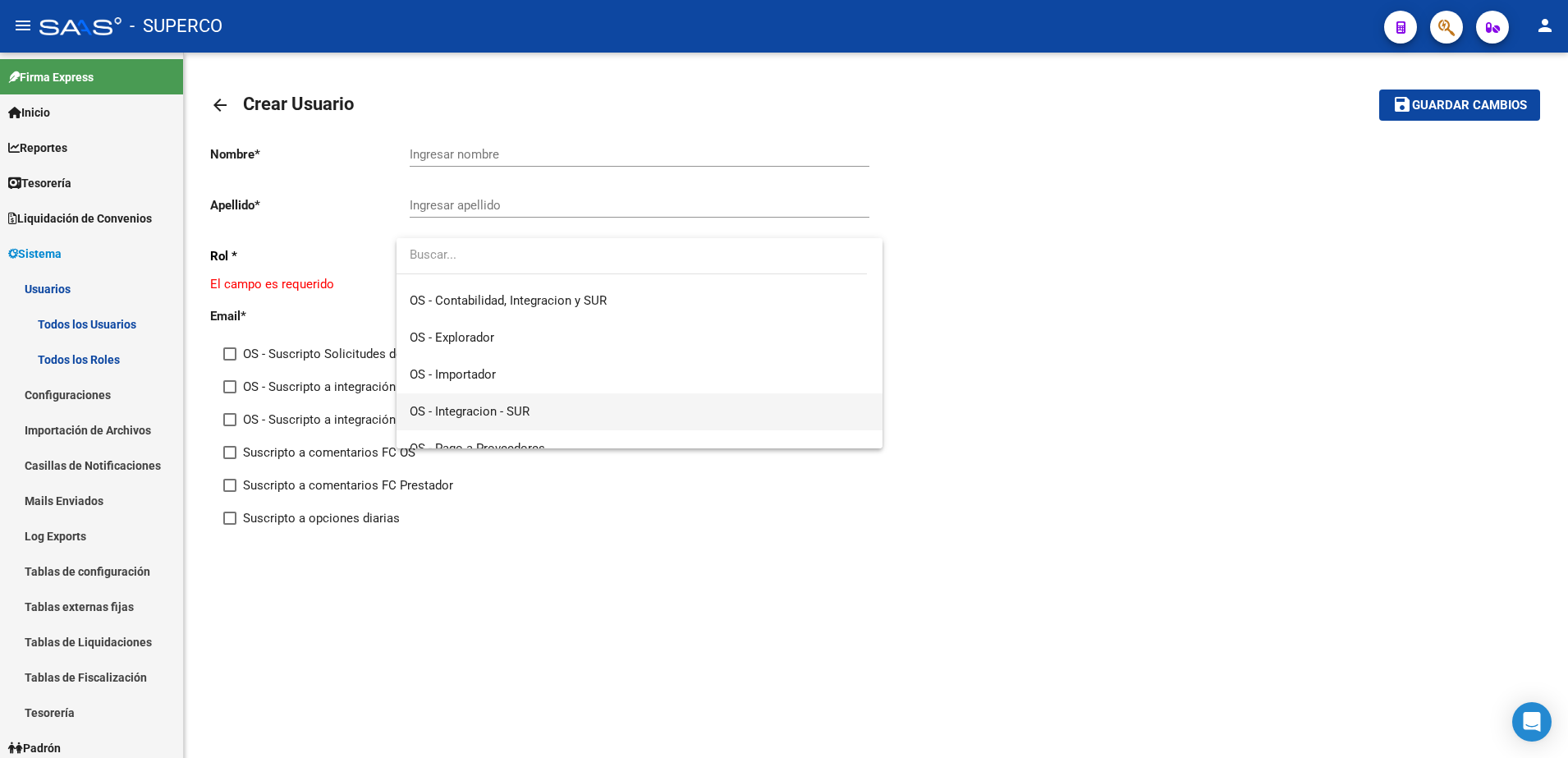
scroll to position [197, 0]
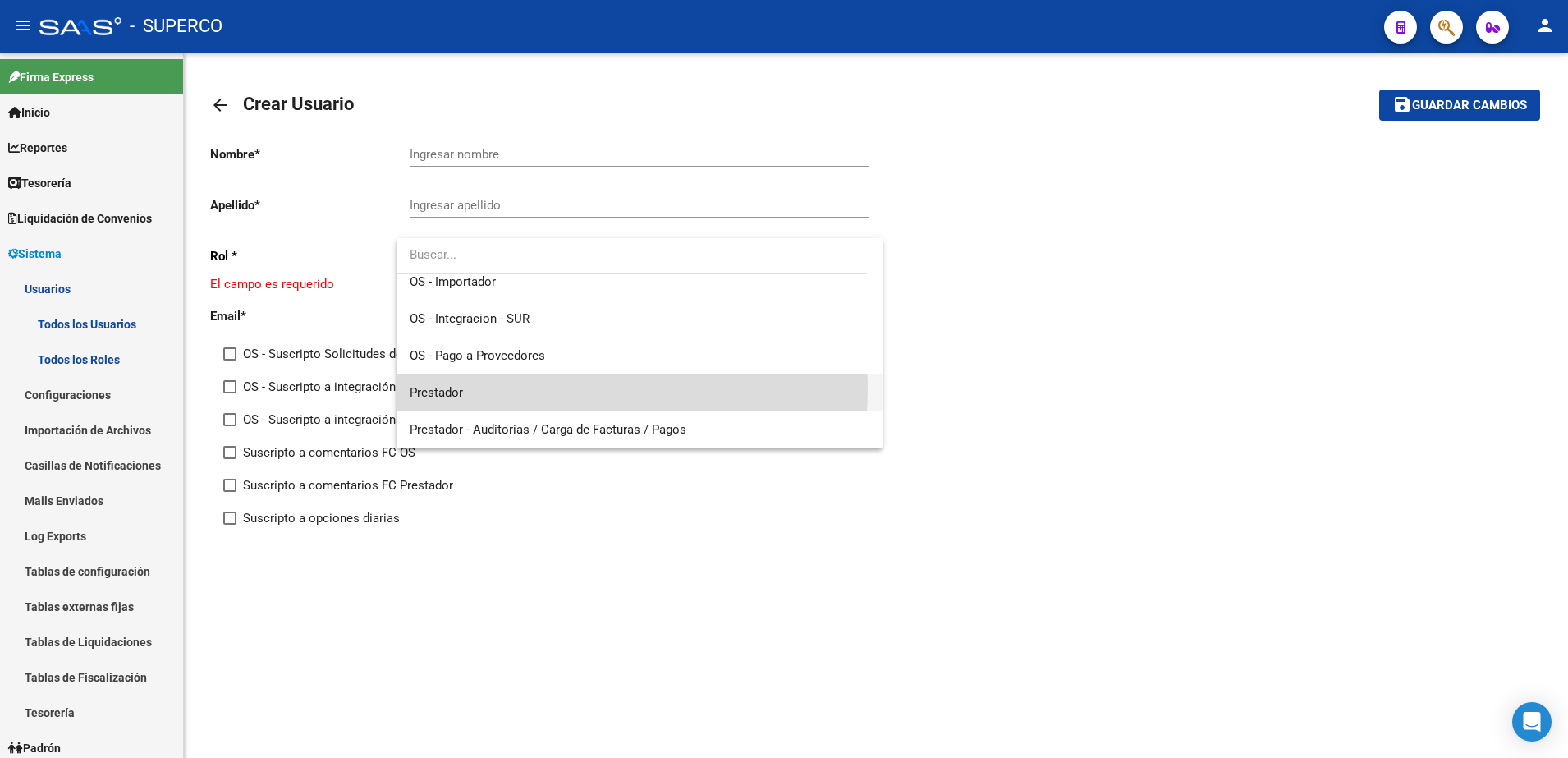
click at [527, 388] on span "Prestador" at bounding box center [639, 392] width 460 height 37
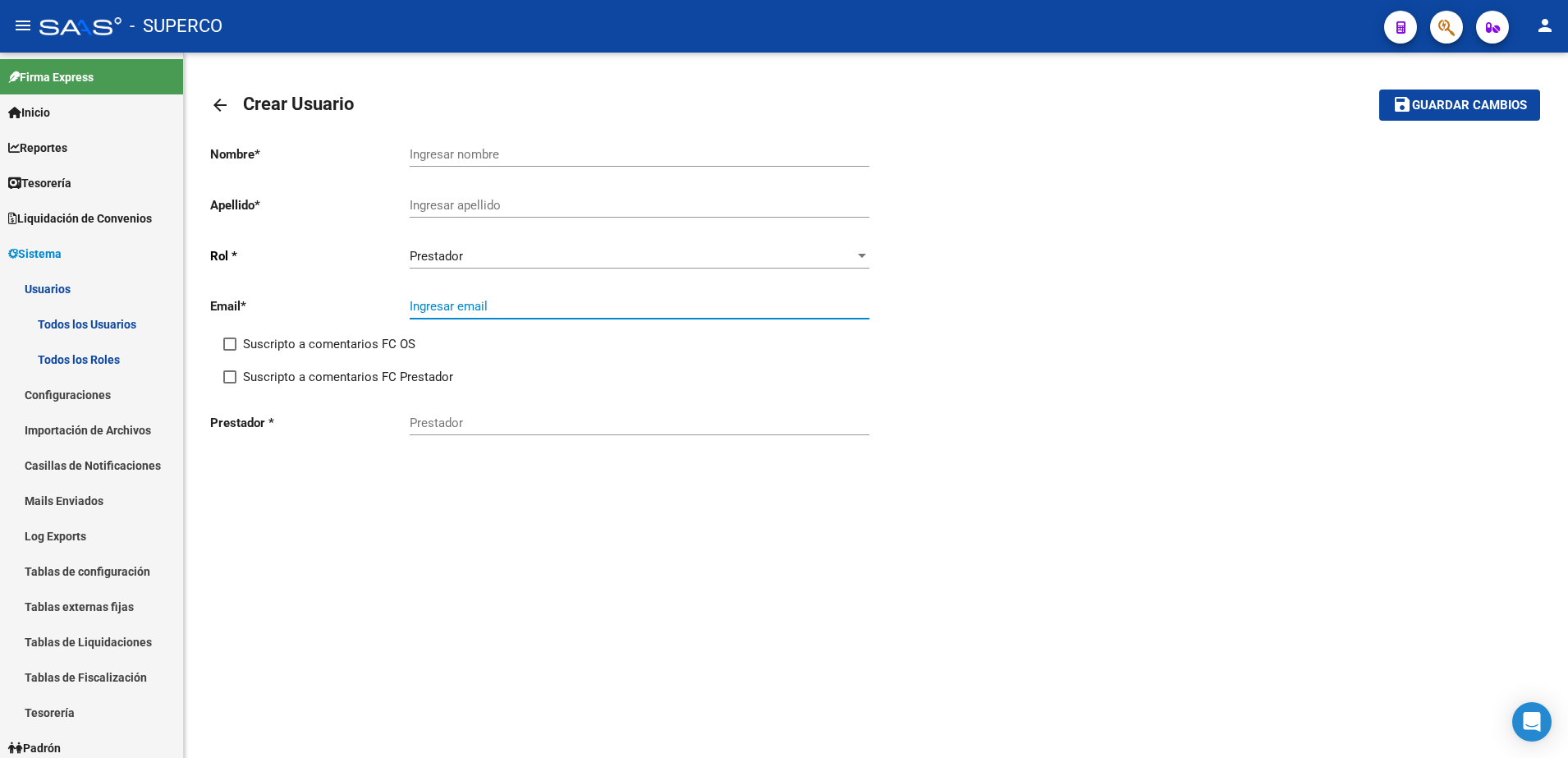
click at [566, 308] on input "Ingresar email" at bounding box center [639, 306] width 460 height 15
type input "[EMAIL_ADDRESS][DOMAIN_NAME]"
click at [247, 345] on span "Suscripto a comentarios FC OS" at bounding box center [329, 344] width 173 height 20
click at [230, 350] on input "Suscripto a comentarios FC OS" at bounding box center [229, 350] width 1 height 1
checkbox input "true"
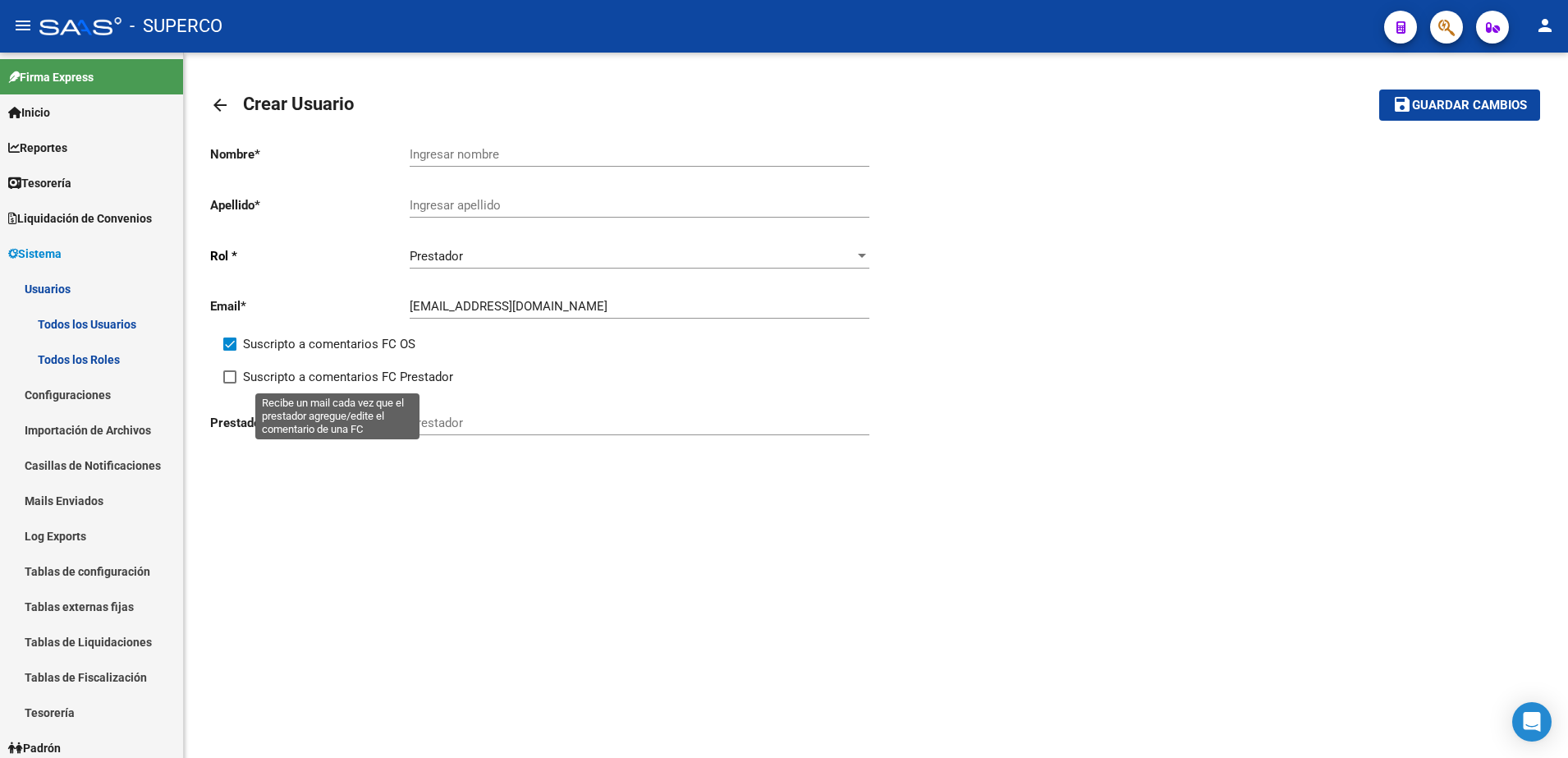
click at [252, 377] on span "Suscripto a comentarios FC Prestador" at bounding box center [348, 376] width 210 height 20
click at [230, 384] on input "Suscripto a comentarios FC Prestador" at bounding box center [229, 384] width 1 height 1
checkbox input "true"
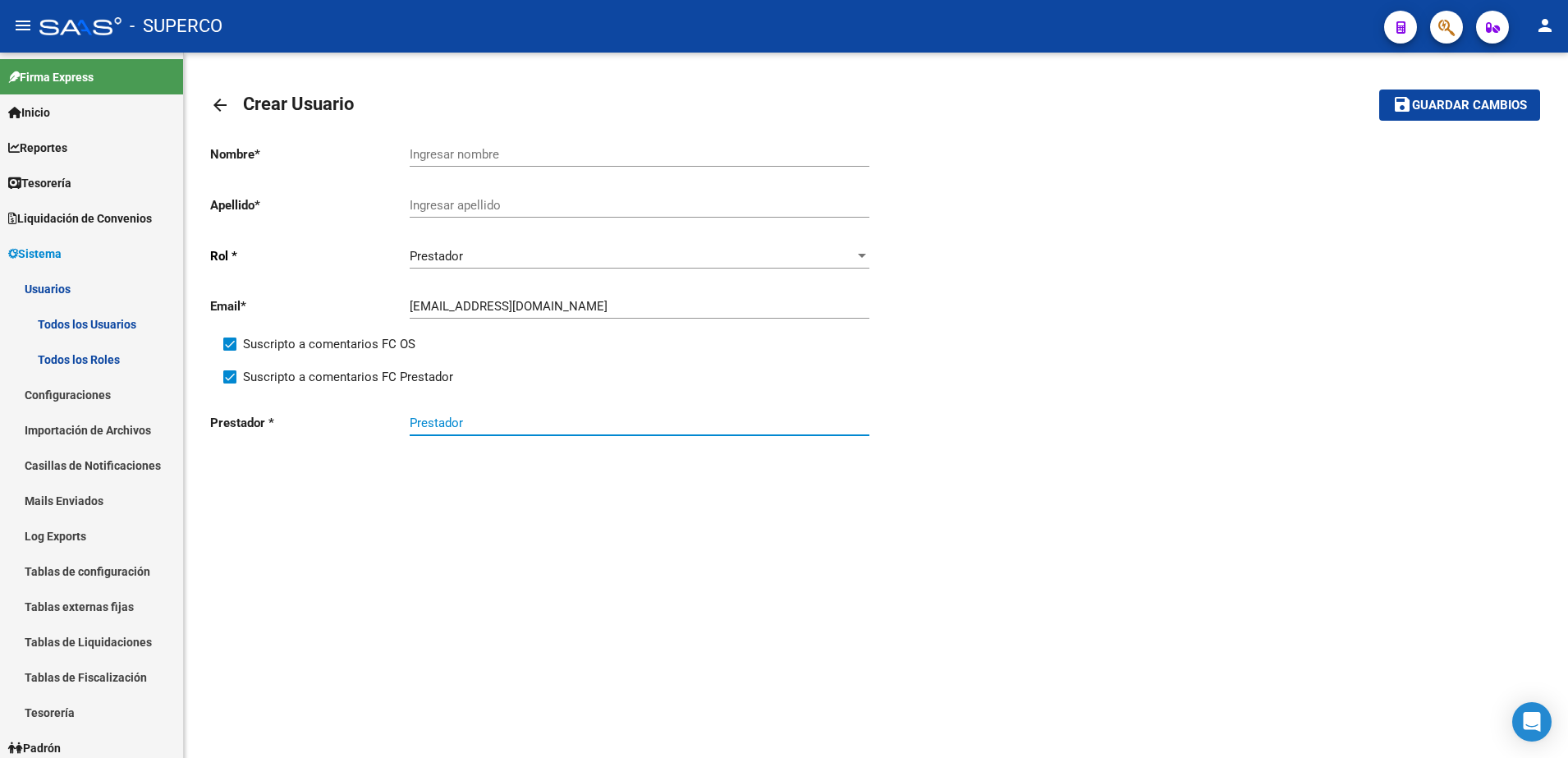
click at [497, 428] on input "Prestador" at bounding box center [639, 422] width 460 height 15
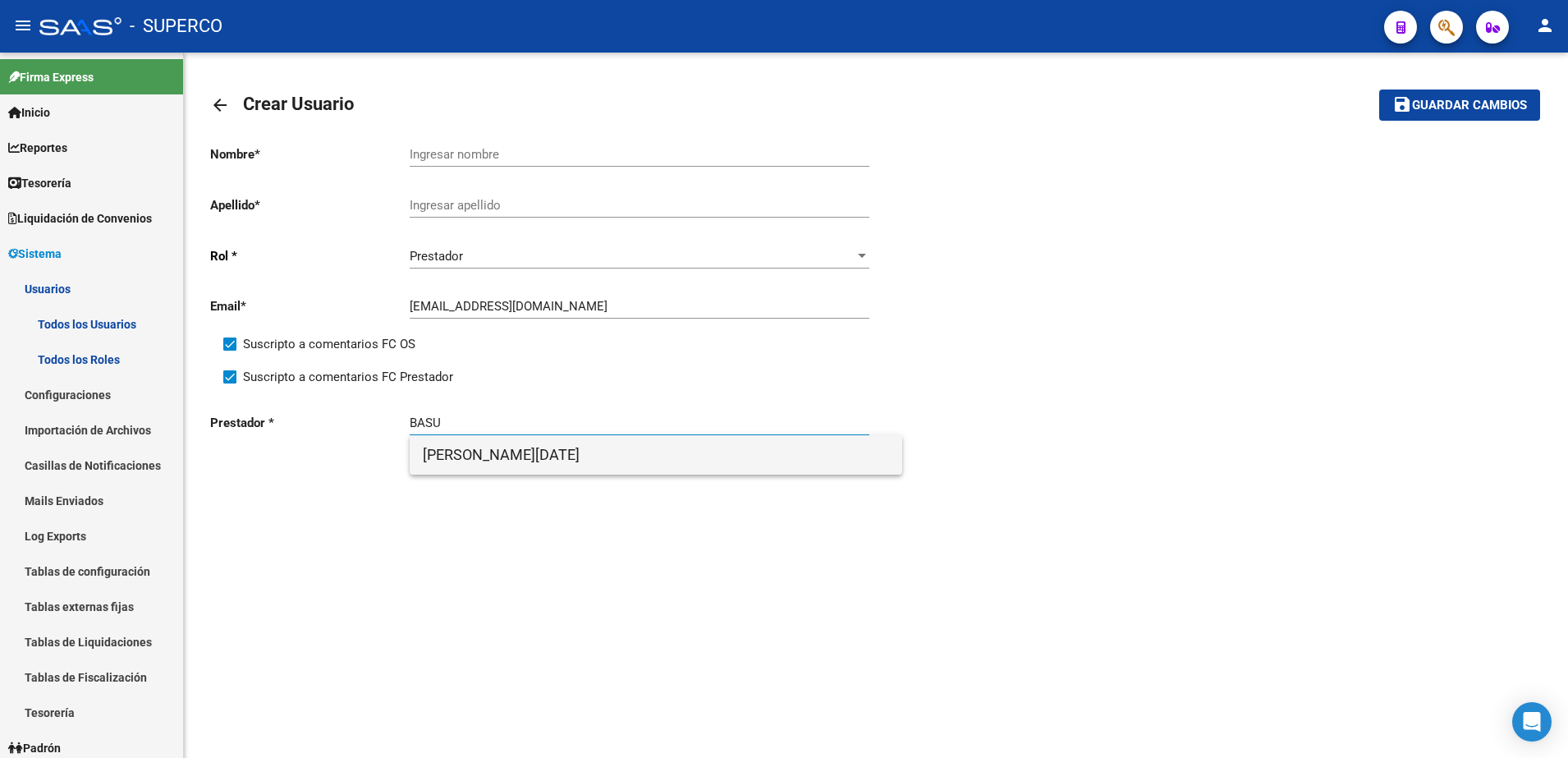
click at [509, 464] on span "[PERSON_NAME][DATE]" at bounding box center [656, 455] width 467 height 39
type input "[PERSON_NAME][DATE]"
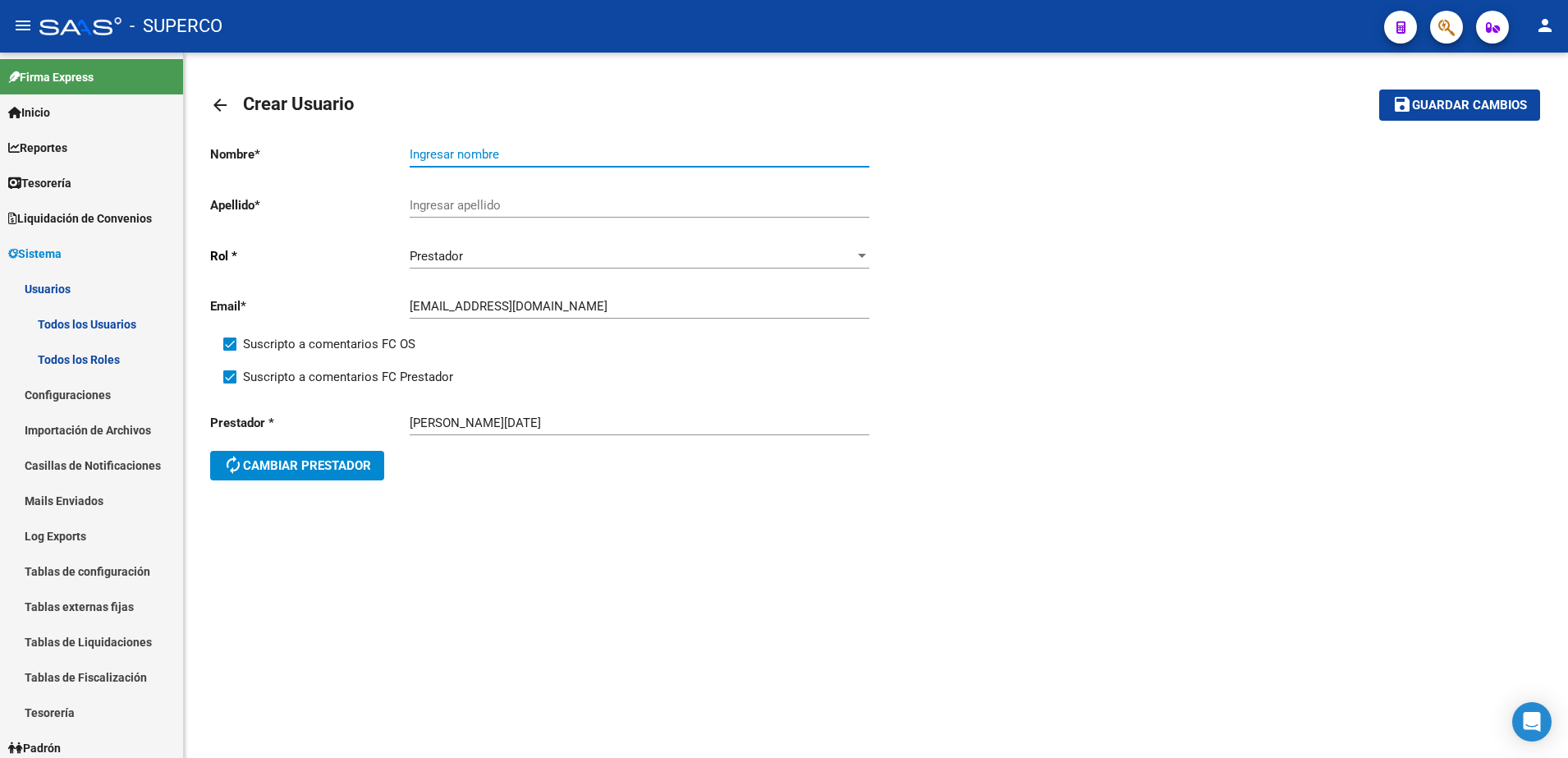
click at [541, 149] on input "Ingresar nombre" at bounding box center [639, 154] width 460 height 15
type input "[DATE][PERSON_NAME]"
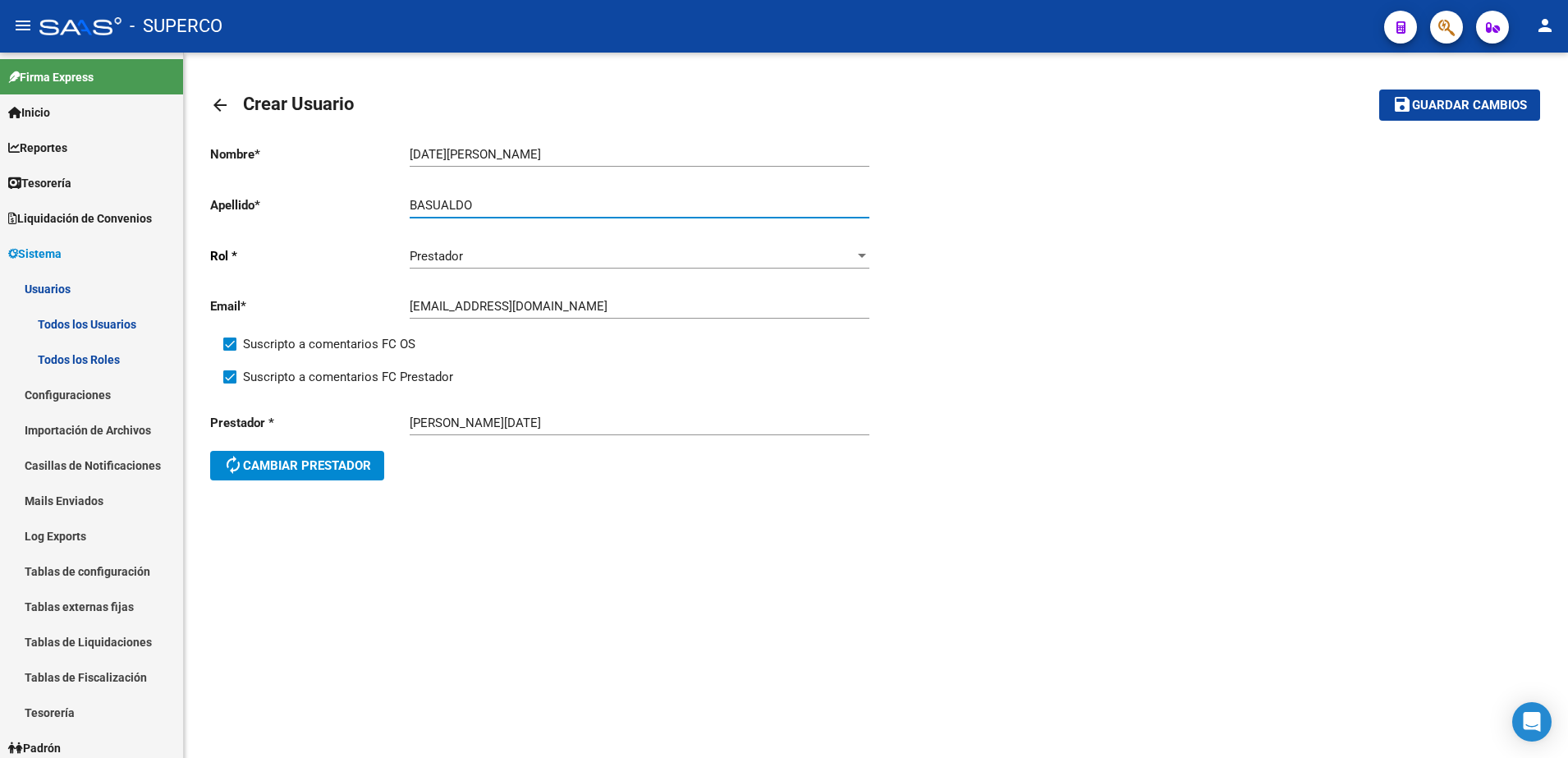
type input "BASUALDO"
click at [1436, 104] on span "Guardar cambios" at bounding box center [1469, 105] width 115 height 15
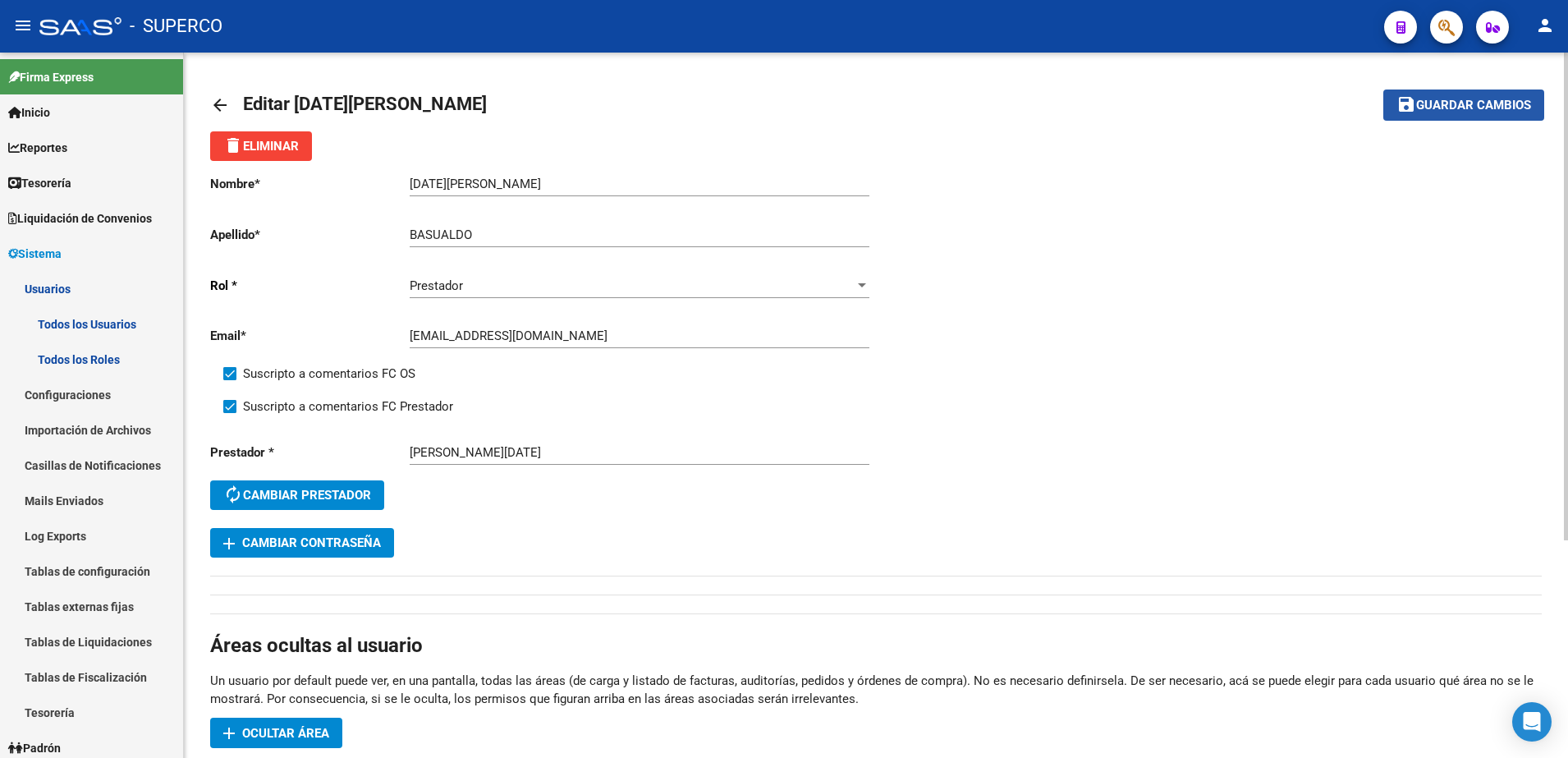
click at [1512, 103] on span "Guardar cambios" at bounding box center [1473, 105] width 115 height 15
click at [1424, 101] on span "Guardar cambios" at bounding box center [1473, 105] width 115 height 15
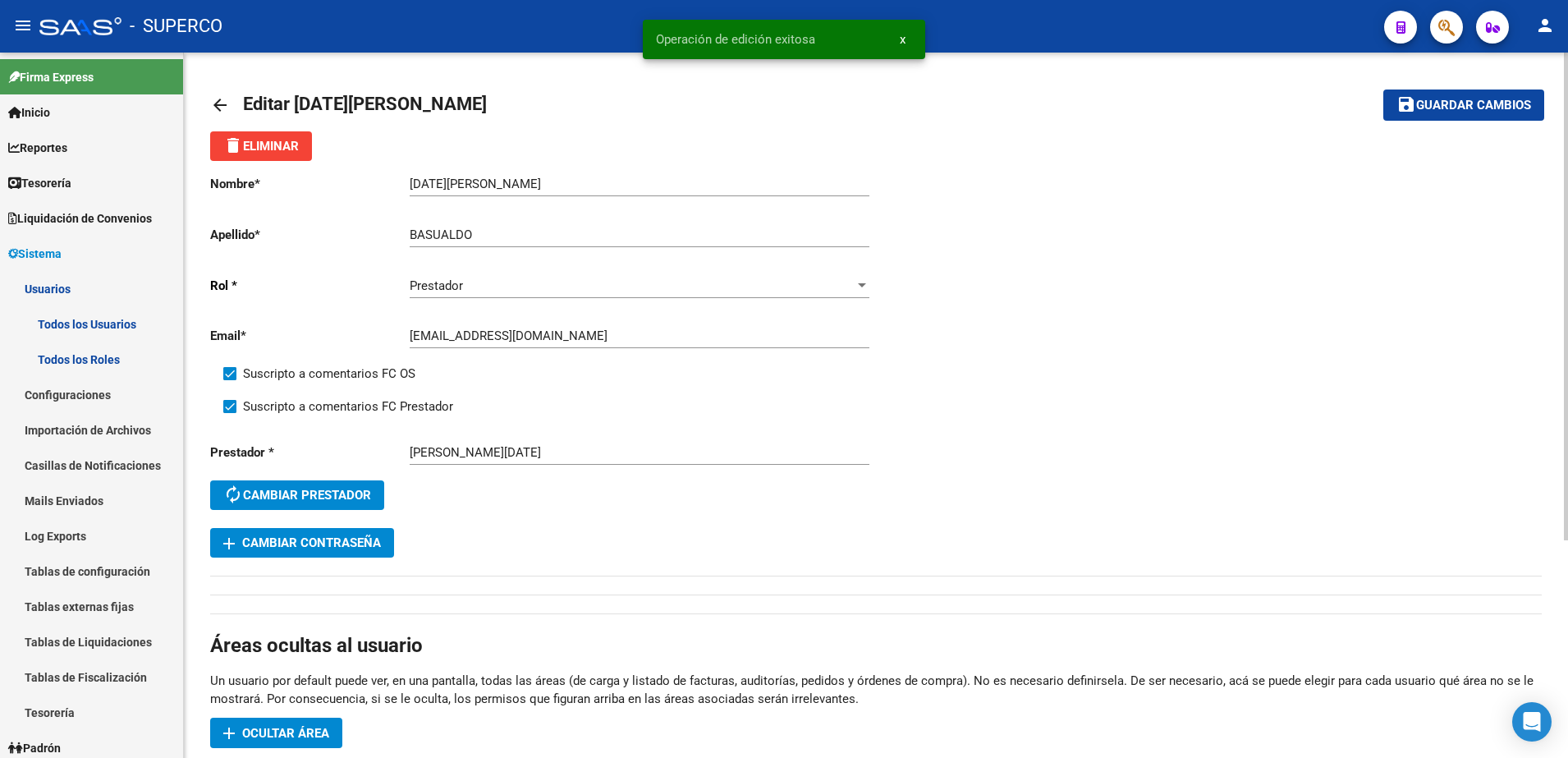
click at [220, 106] on mat-icon "arrow_back" at bounding box center [220, 104] width 20 height 20
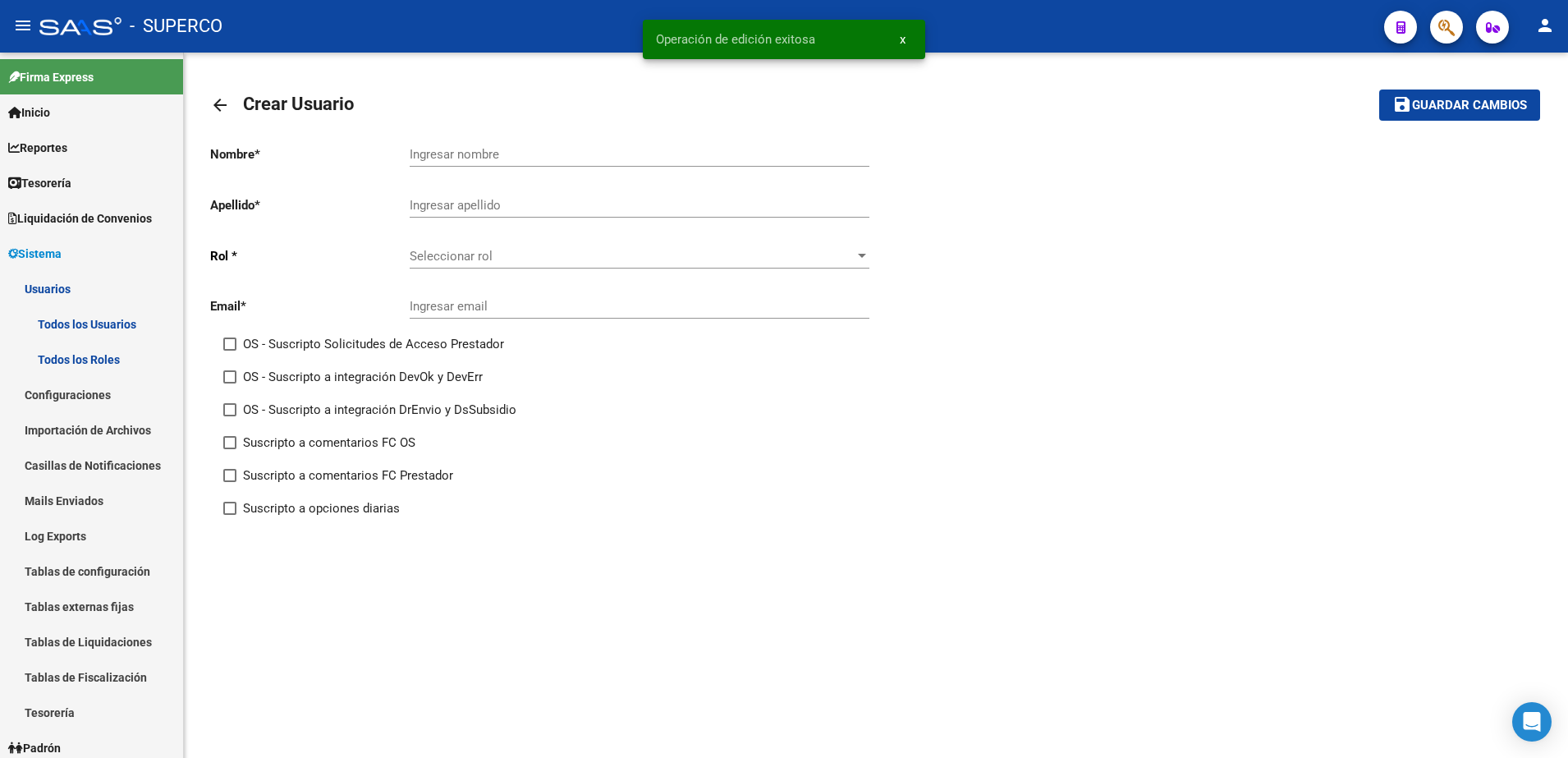
click at [787, 261] on span "Seleccionar rol" at bounding box center [631, 256] width 445 height 15
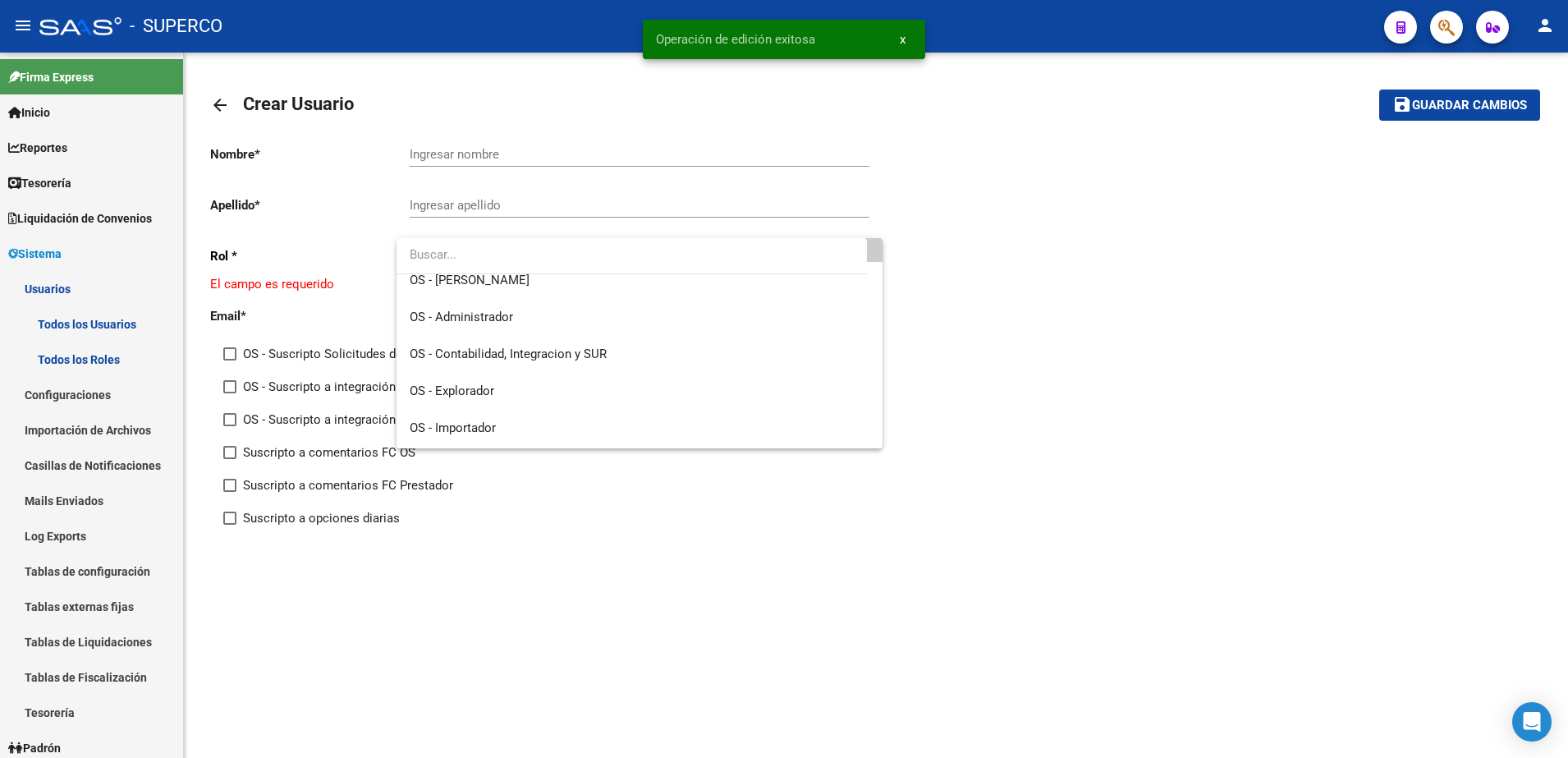
scroll to position [197, 0]
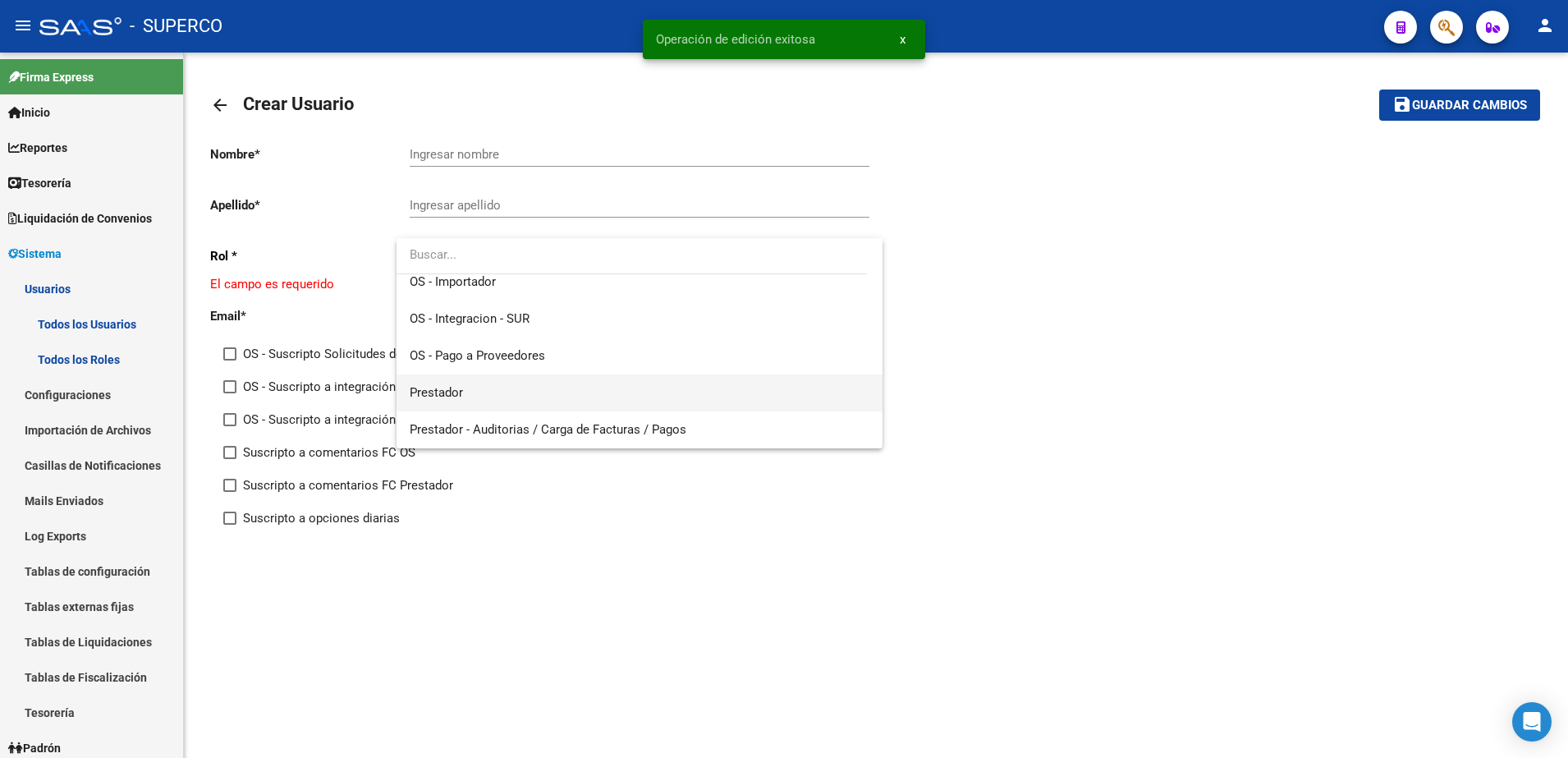
click at [501, 387] on span "Prestador" at bounding box center [639, 392] width 460 height 37
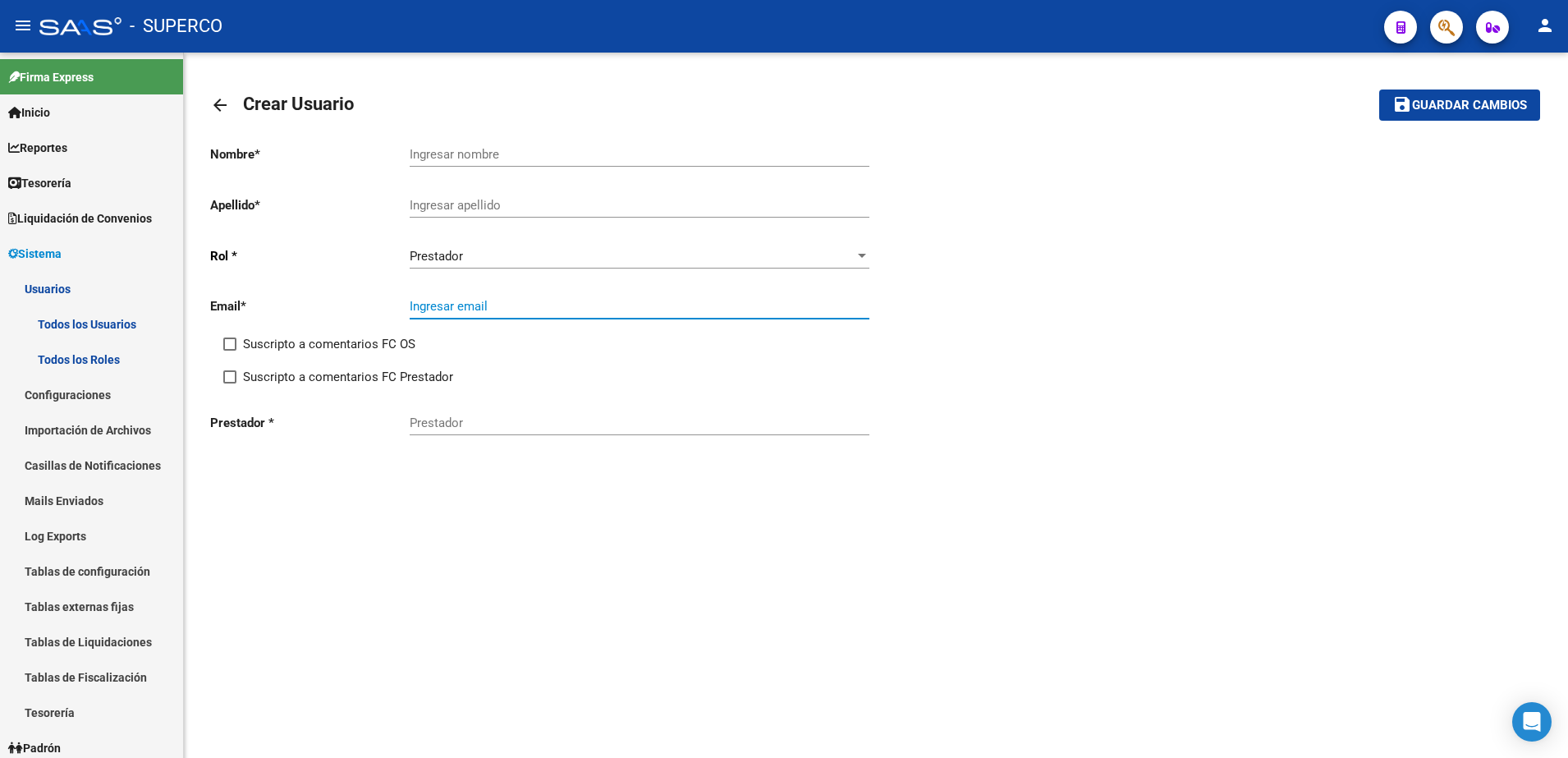
click at [526, 303] on input "Ingresar email" at bounding box center [639, 306] width 460 height 15
type input "[PERSON_NAME][EMAIL_ADDRESS][DOMAIN_NAME]"
click at [553, 424] on input "Prestador" at bounding box center [639, 422] width 460 height 15
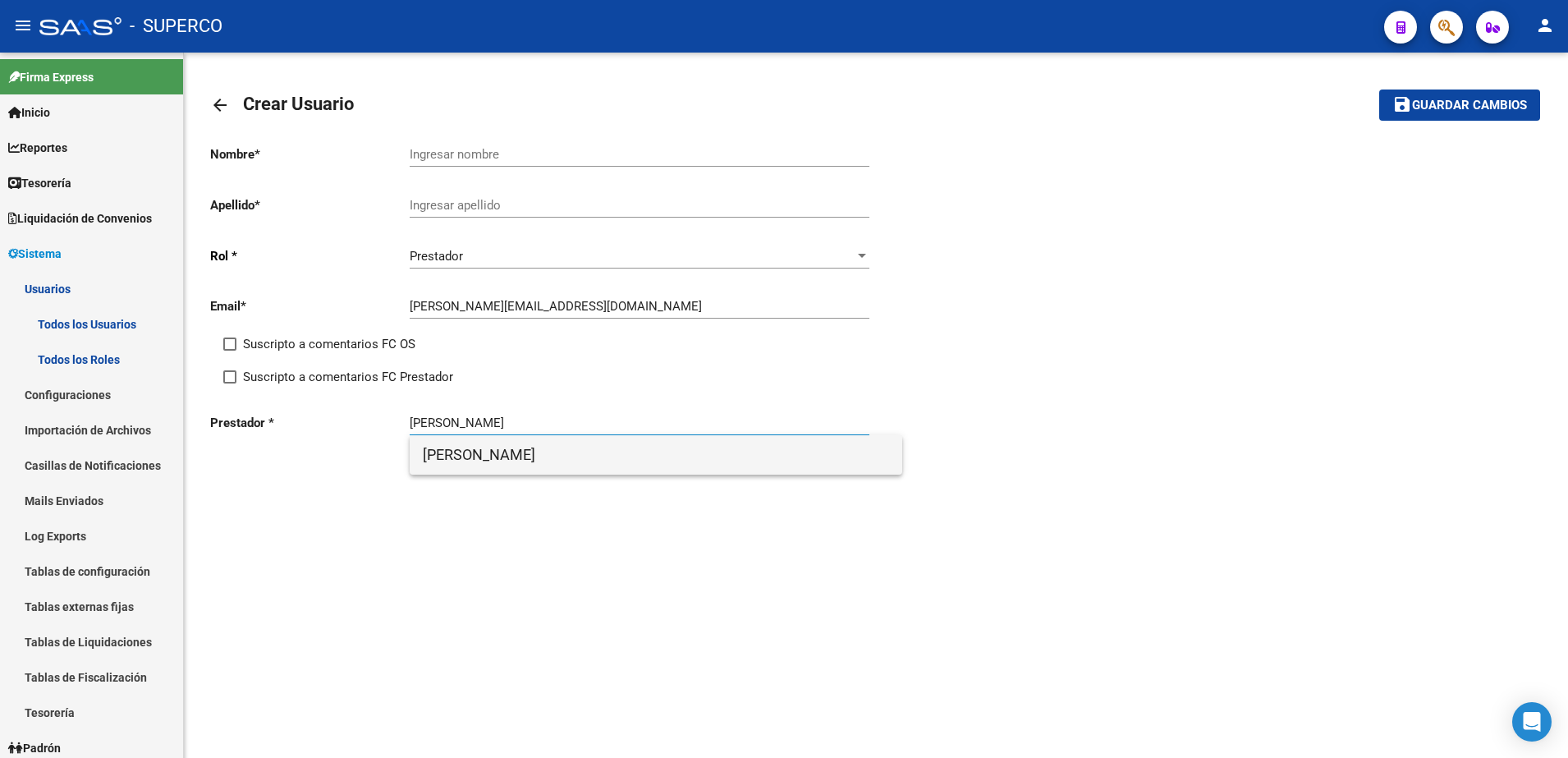
click at [553, 449] on span "[PERSON_NAME]" at bounding box center [656, 455] width 467 height 39
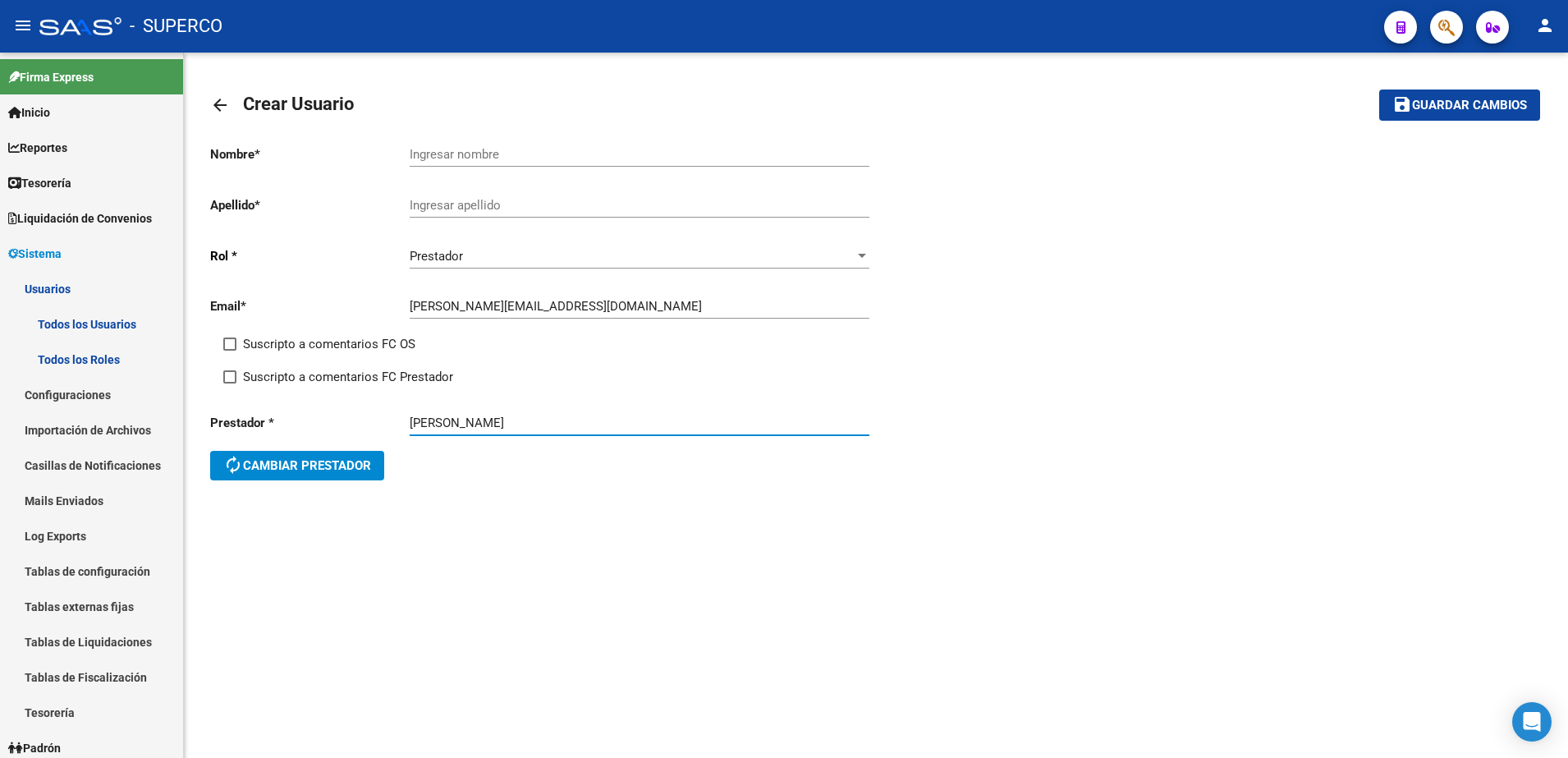
type input "[PERSON_NAME]"
click at [555, 150] on input "Ingresar nombre" at bounding box center [639, 154] width 460 height 15
type input "[PERSON_NAME]"
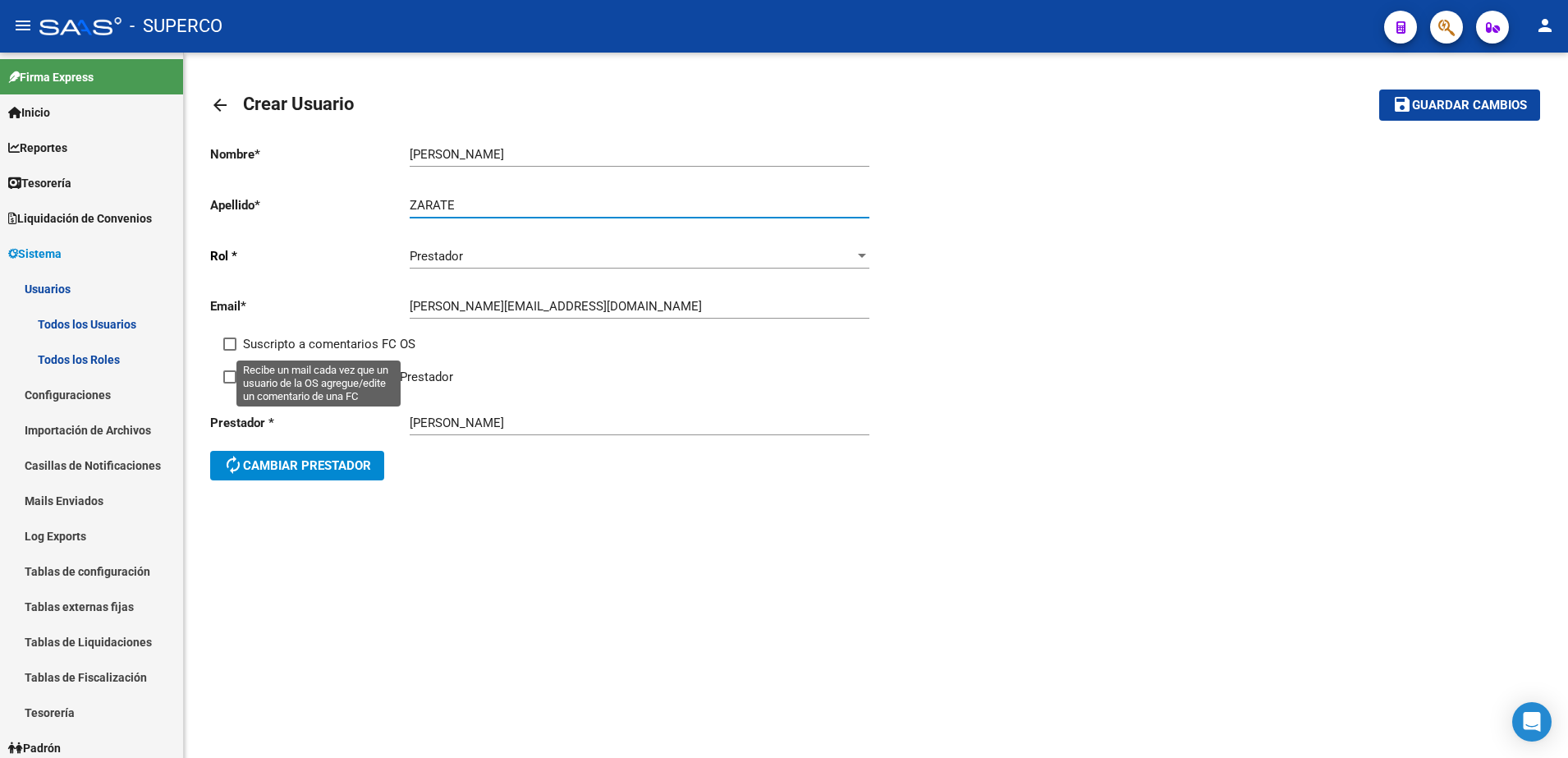
type input "ZARATE"
click at [369, 343] on span "Suscripto a comentarios FC OS" at bounding box center [329, 344] width 173 height 20
click at [230, 350] on input "Suscripto a comentarios FC OS" at bounding box center [229, 350] width 1 height 1
checkbox input "true"
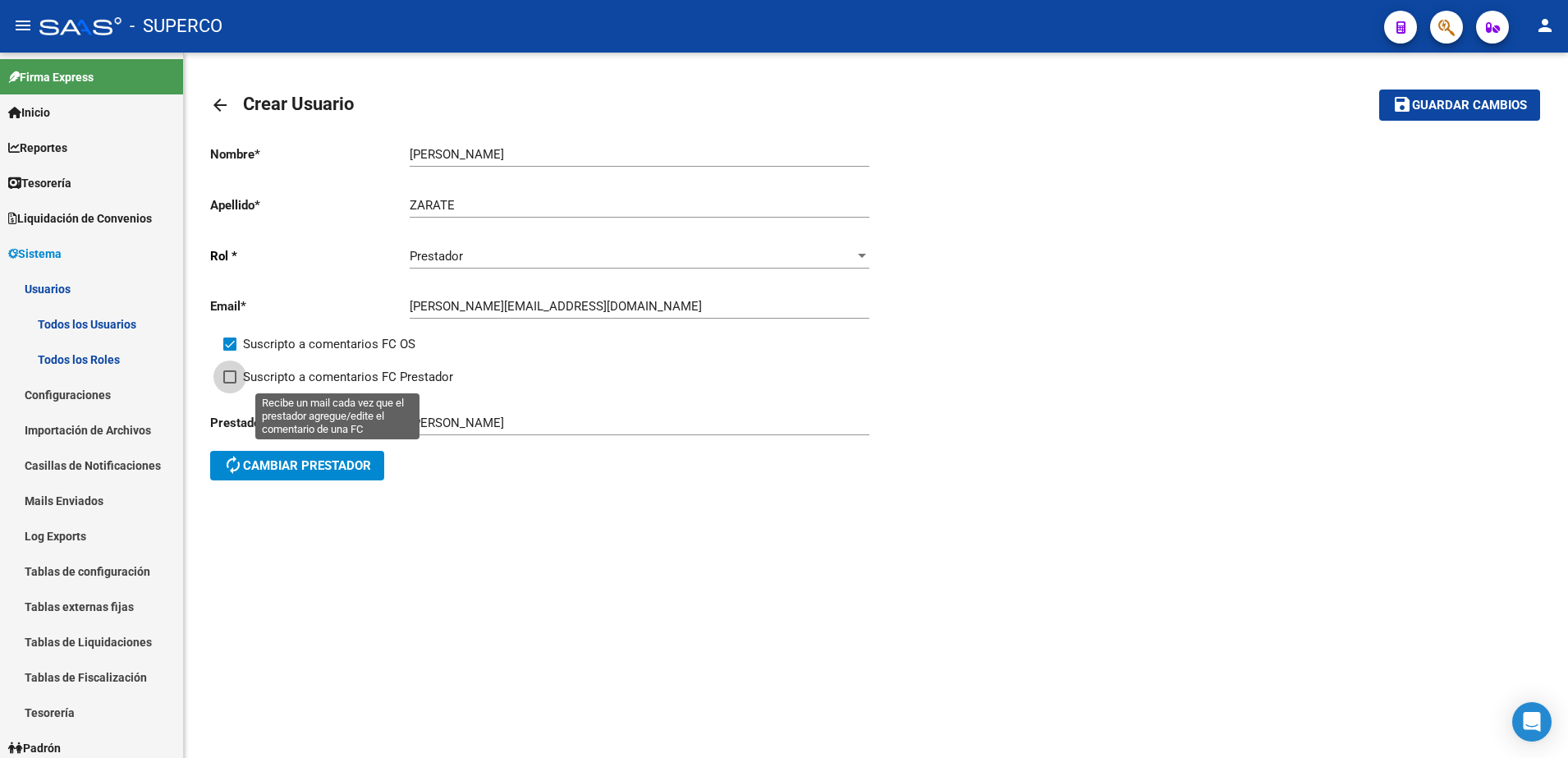
click at [368, 379] on span "Suscripto a comentarios FC Prestador" at bounding box center [348, 376] width 210 height 20
click at [230, 384] on input "Suscripto a comentarios FC Prestador" at bounding box center [229, 384] width 1 height 1
checkbox input "true"
click at [1482, 98] on span "Guardar cambios" at bounding box center [1469, 105] width 115 height 15
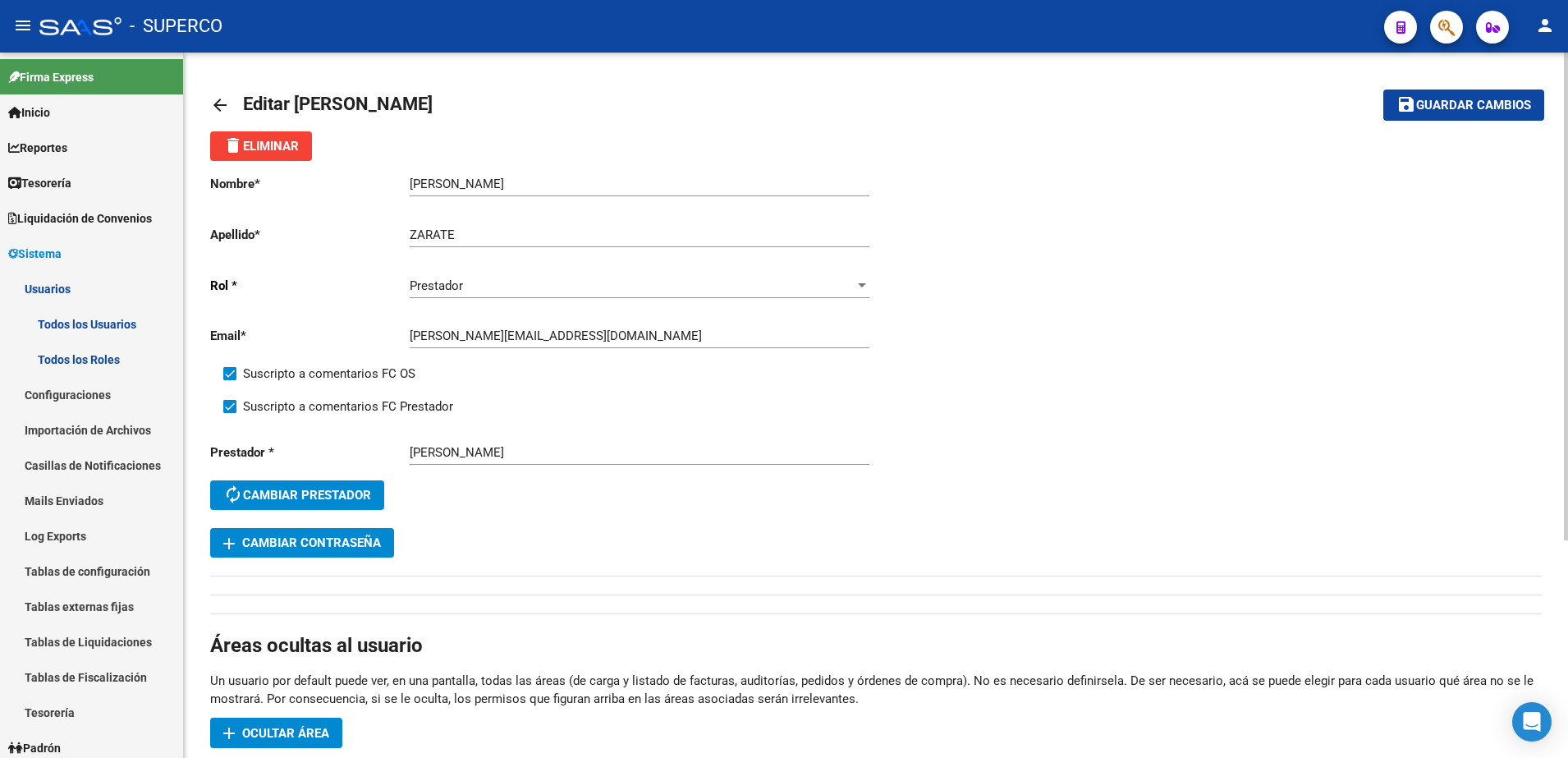
click at [1490, 104] on span "Guardar cambios" at bounding box center [1473, 105] width 115 height 15
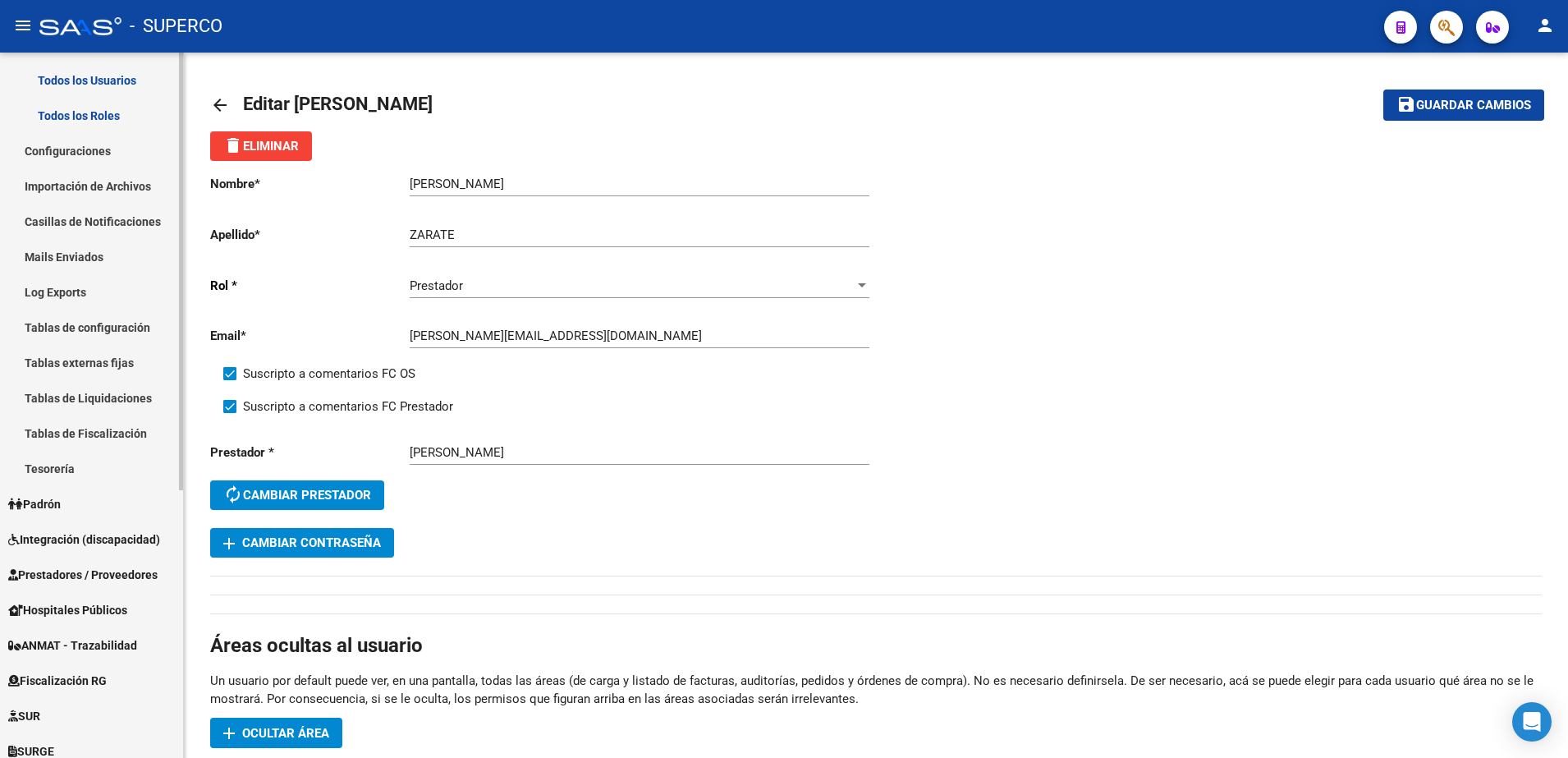
scroll to position [410, 0]
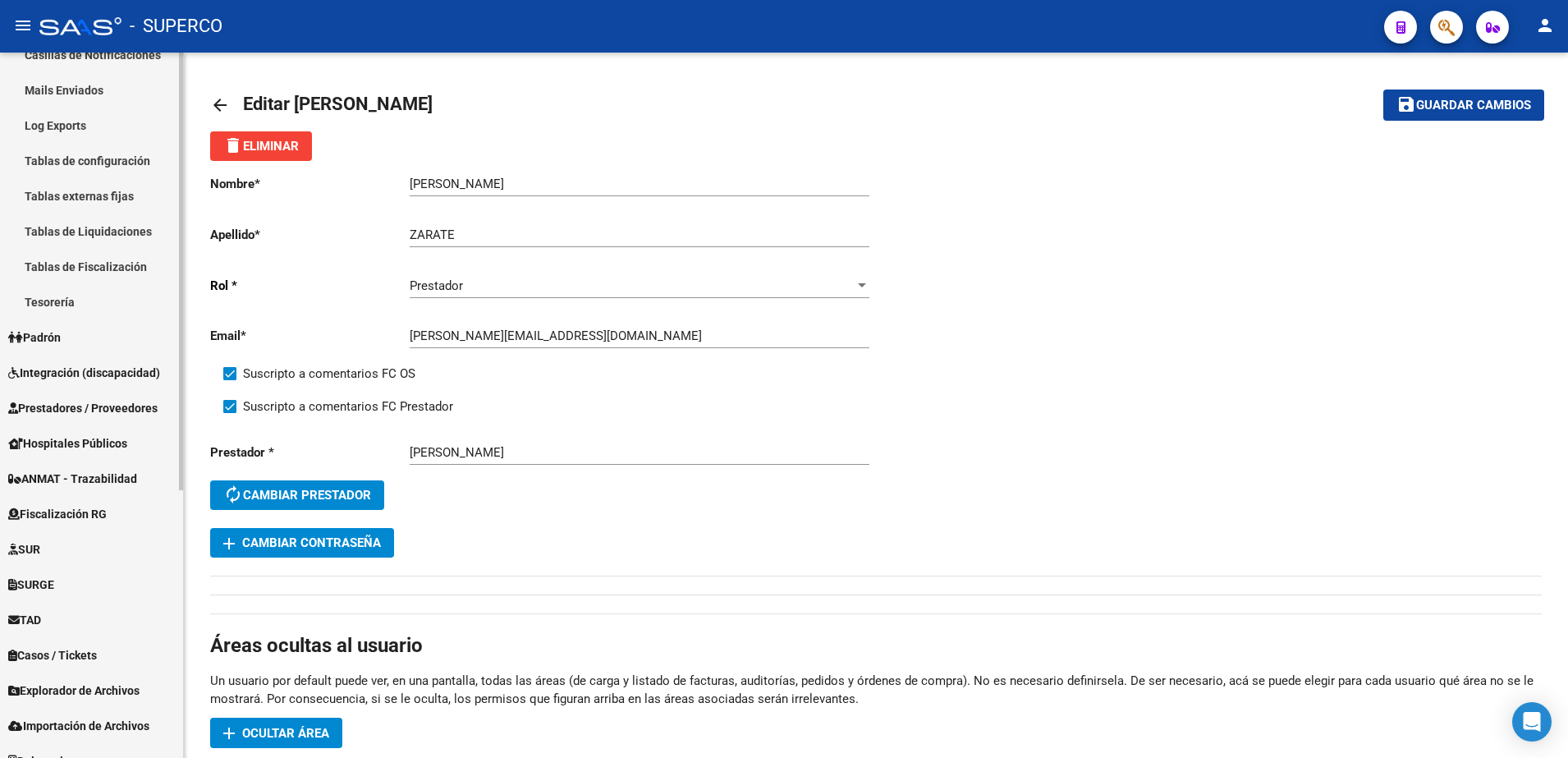
click at [61, 339] on span "Padrón" at bounding box center [34, 337] width 52 height 18
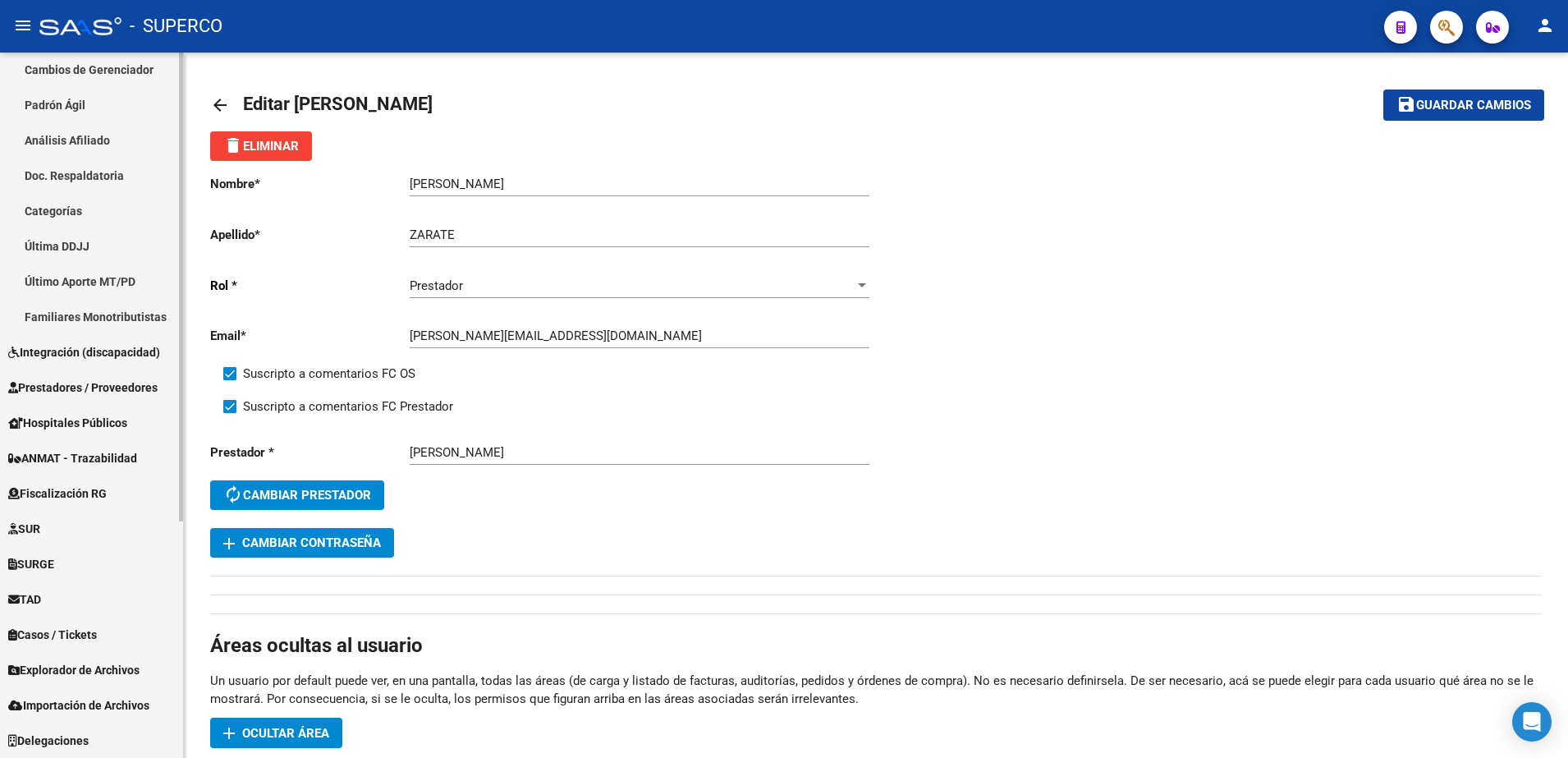
scroll to position [325, 0]
click at [60, 108] on link "Padrón Ágil" at bounding box center [91, 104] width 183 height 35
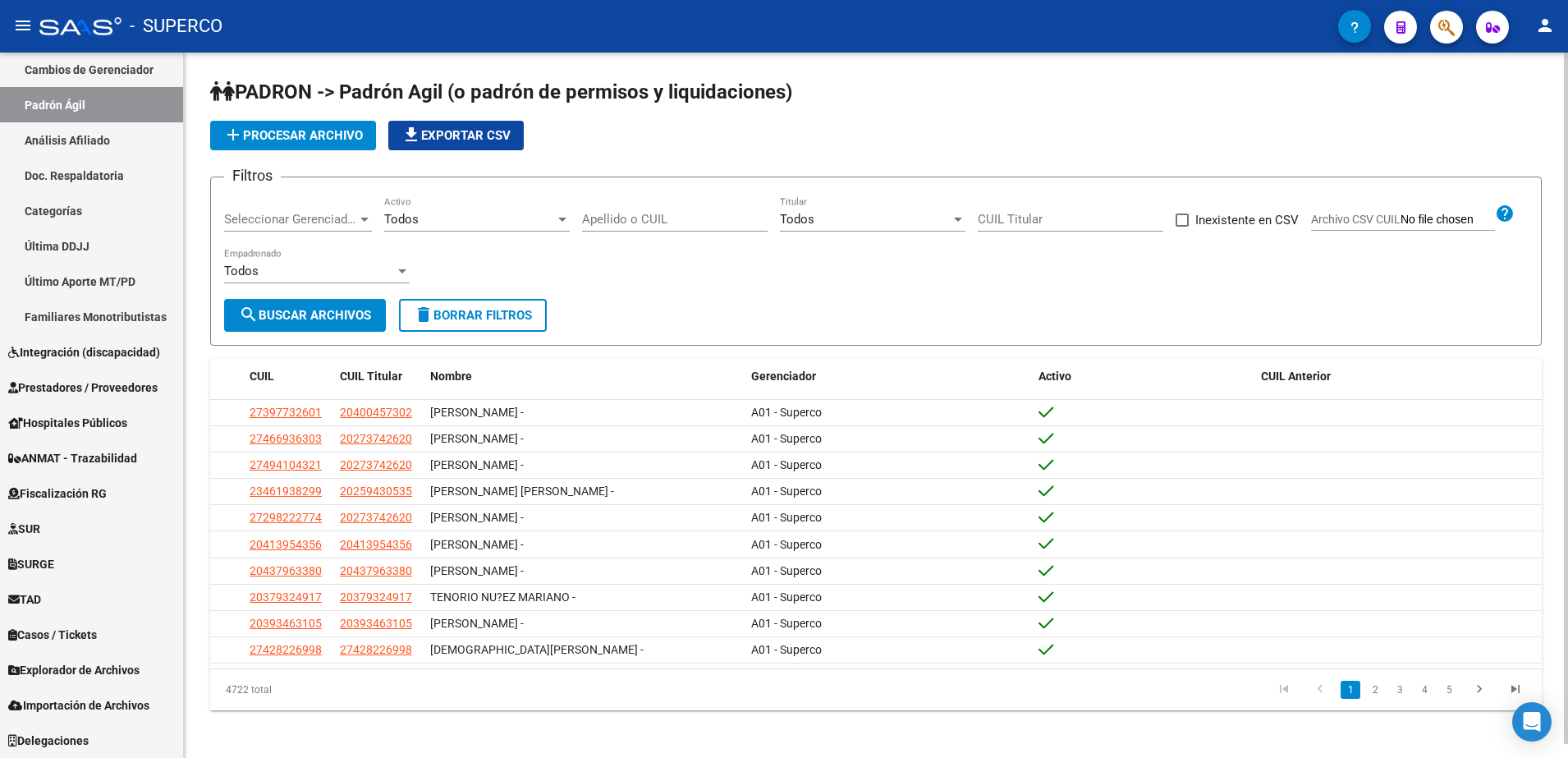
click at [645, 226] on div "Apellido o CUIL" at bounding box center [674, 214] width 185 height 35
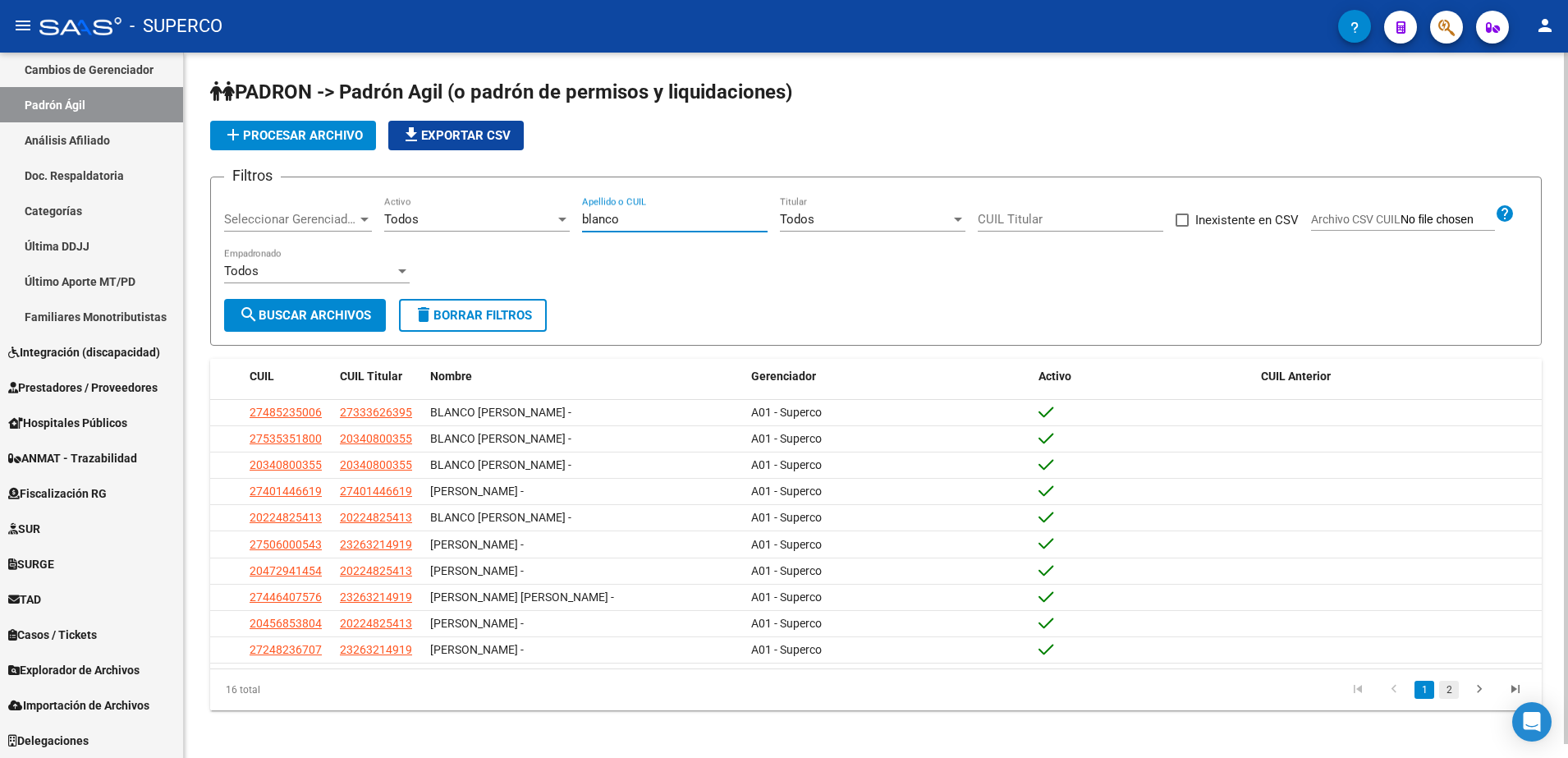
type input "blanco"
click at [1447, 698] on link "2" at bounding box center [1448, 689] width 20 height 18
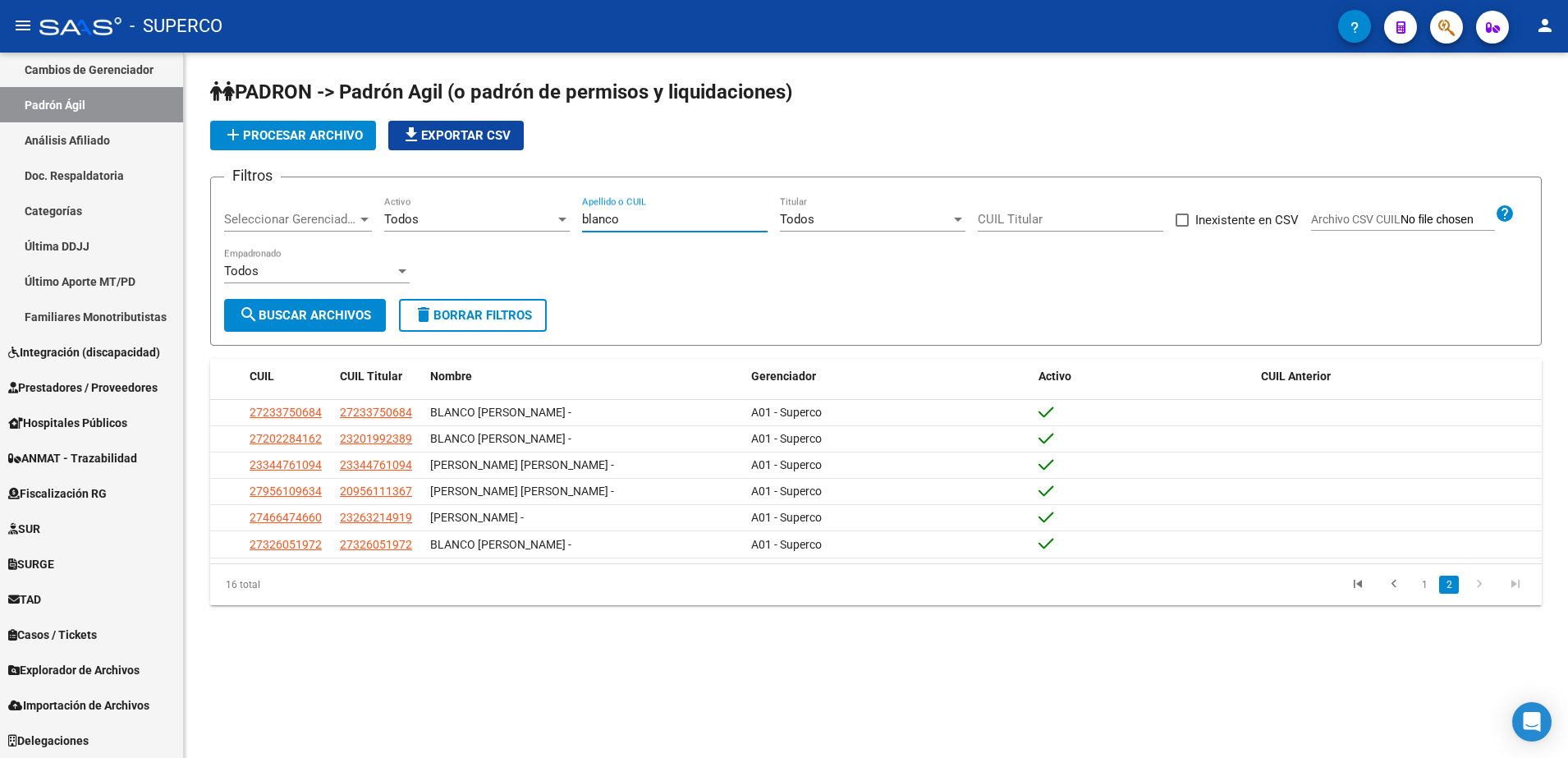
drag, startPoint x: 639, startPoint y: 220, endPoint x: 406, endPoint y: 226, distance: 233.1
click at [406, 226] on div "Filtros Seleccionar Gerenciador Seleccionar Gerenciador Todos Activo blanco Ape…" at bounding box center [876, 244] width 1304 height 109
paste input "20499521473"
type input "20499521473"
click at [288, 303] on button "search Buscar Archivos" at bounding box center [304, 315] width 161 height 32
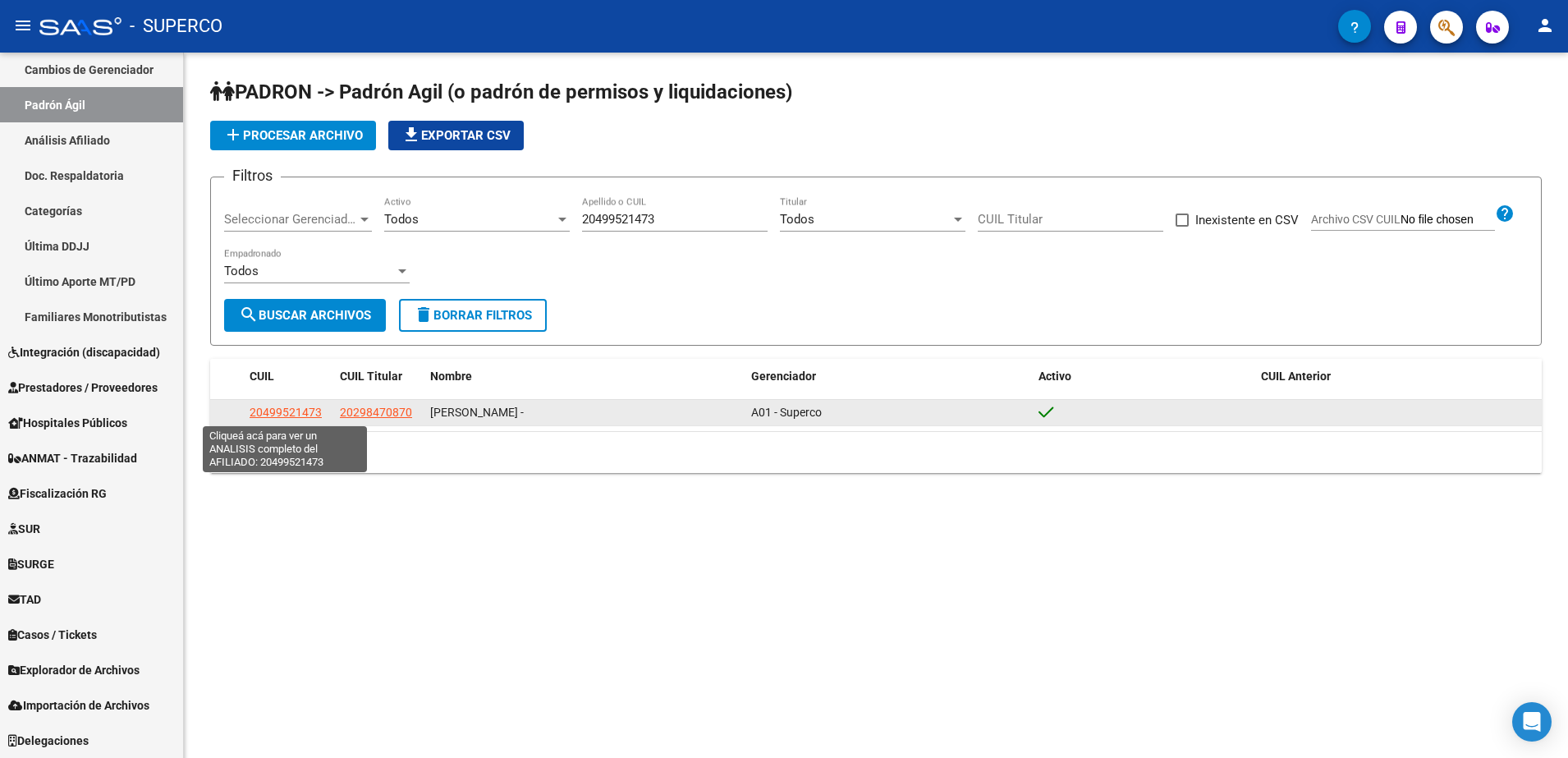
click at [286, 409] on span "20499521473" at bounding box center [285, 412] width 73 height 13
type textarea "20499521473"
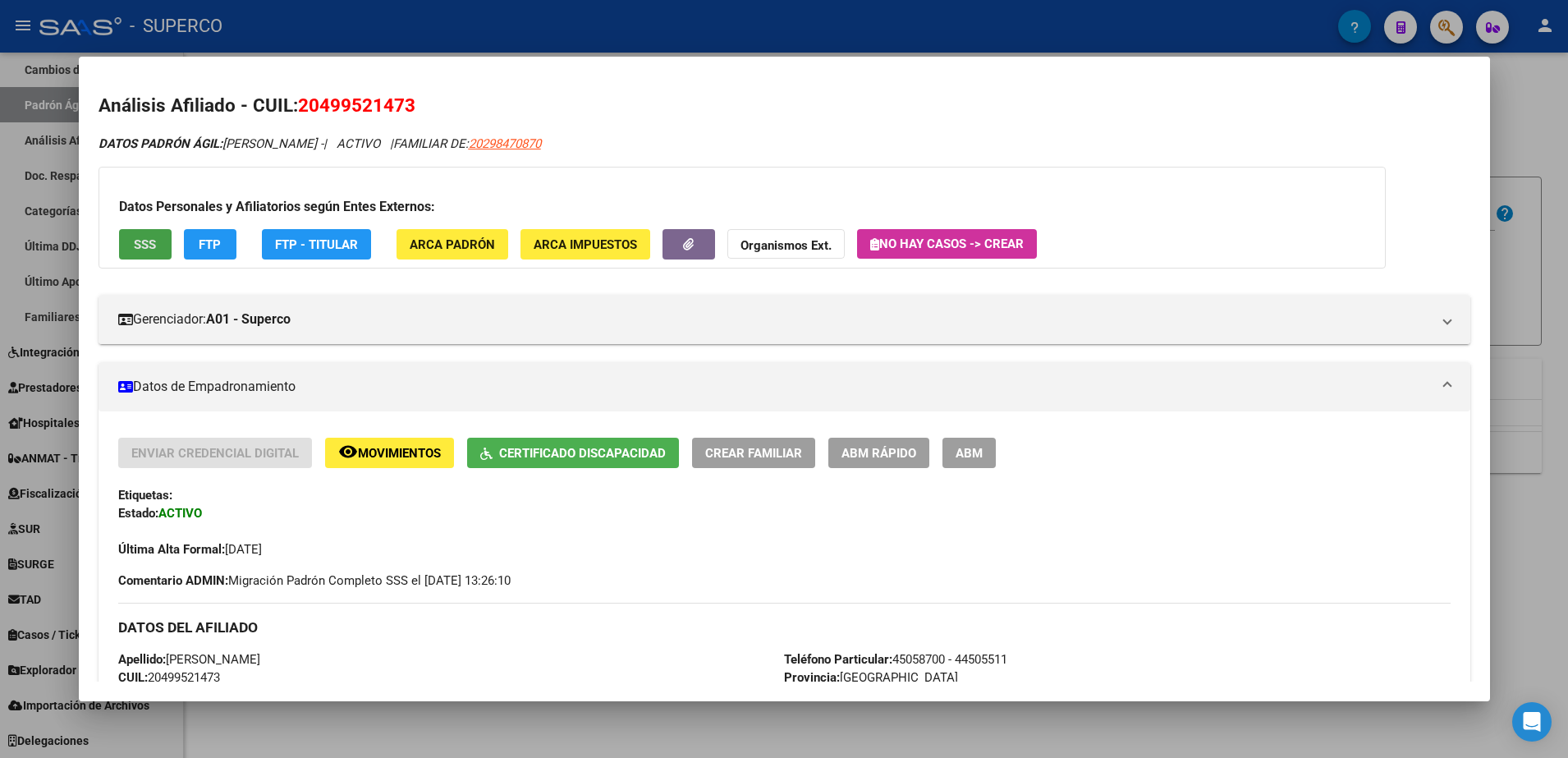
click at [150, 242] on span "SSS" at bounding box center [145, 244] width 22 height 15
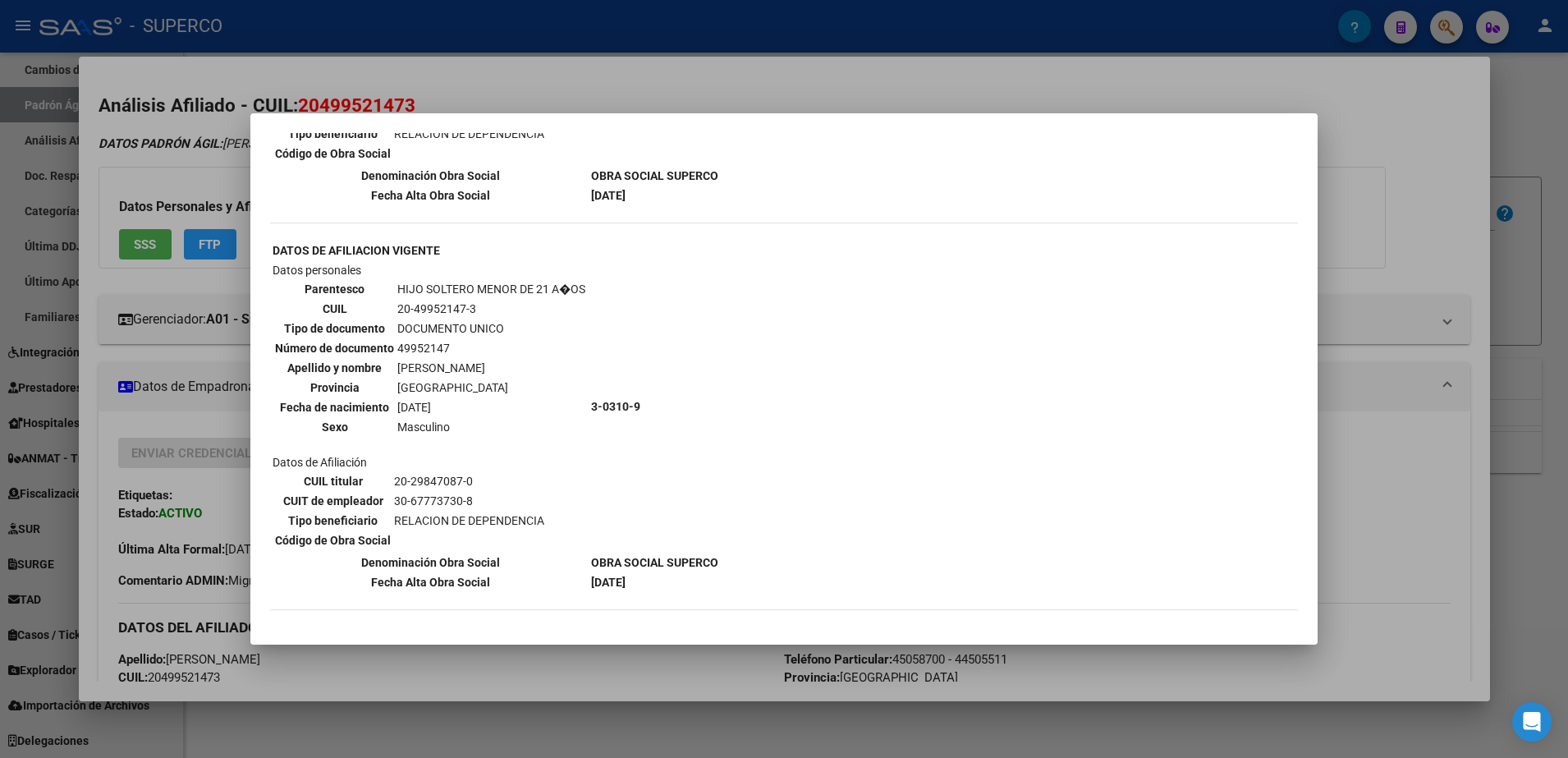
scroll to position [1231, 0]
click at [145, 288] on div at bounding box center [784, 379] width 1568 height 758
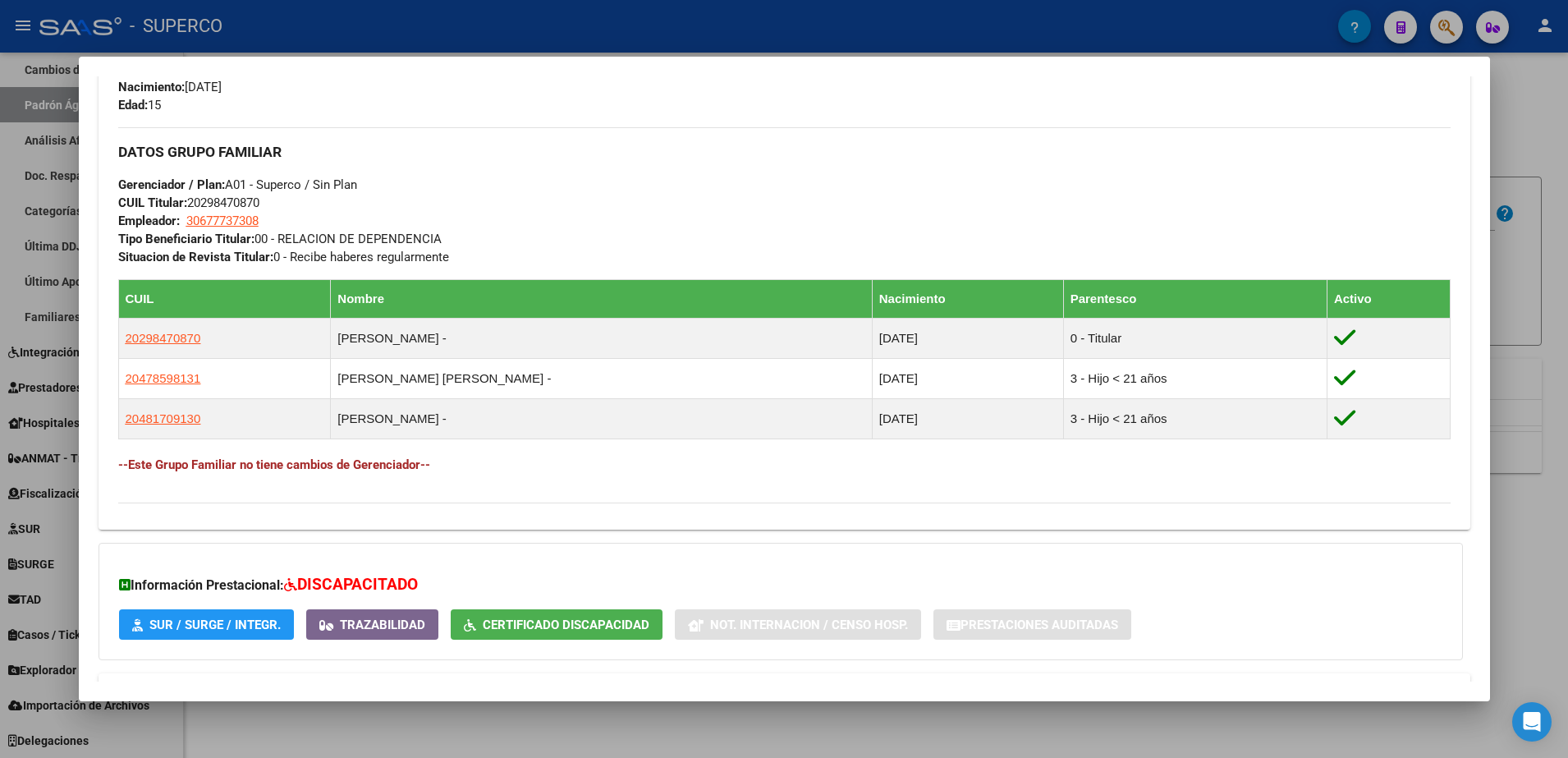
scroll to position [719, 0]
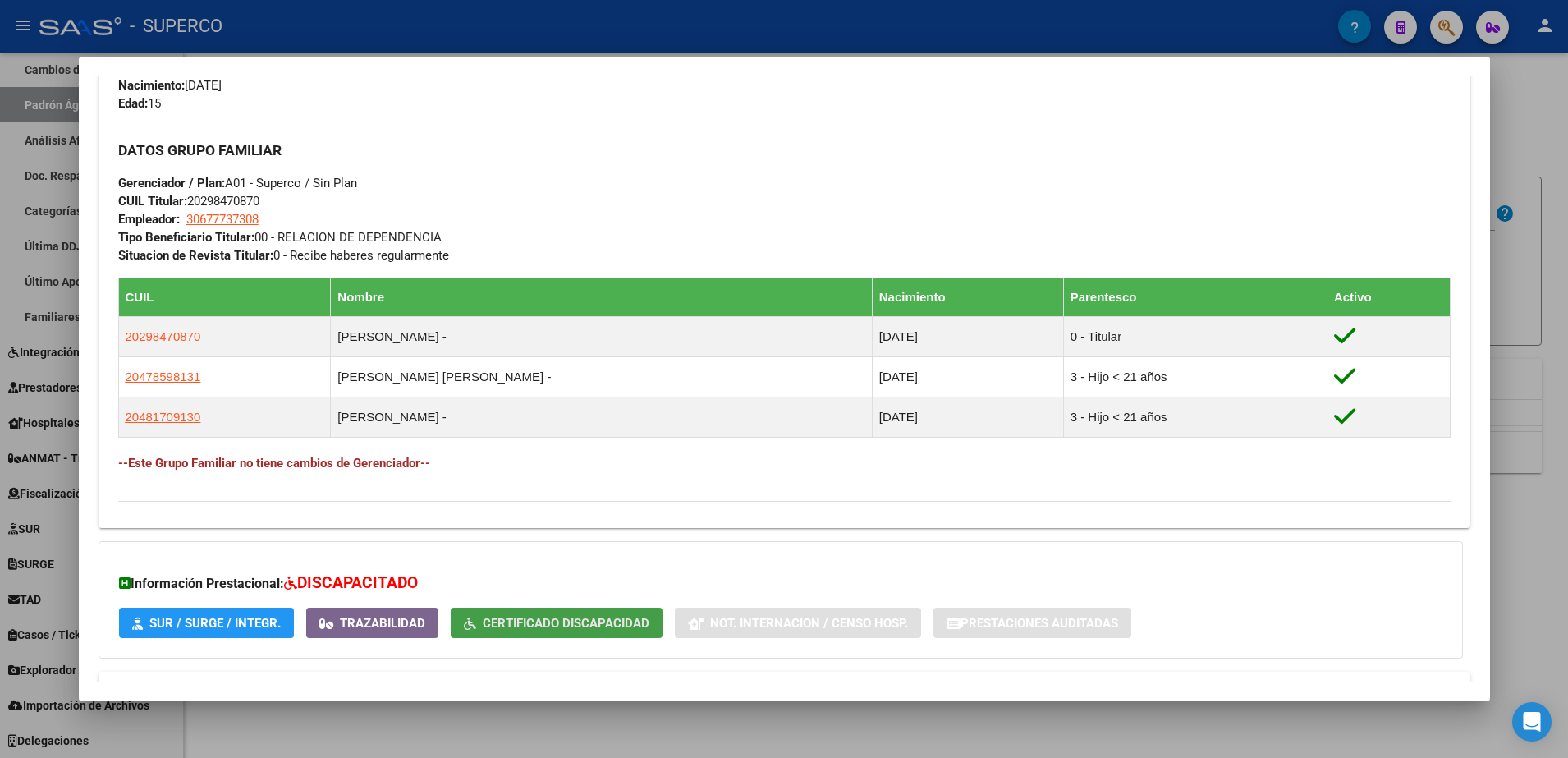
click at [499, 631] on button "Certificado Discapacidad" at bounding box center [556, 623] width 212 height 31
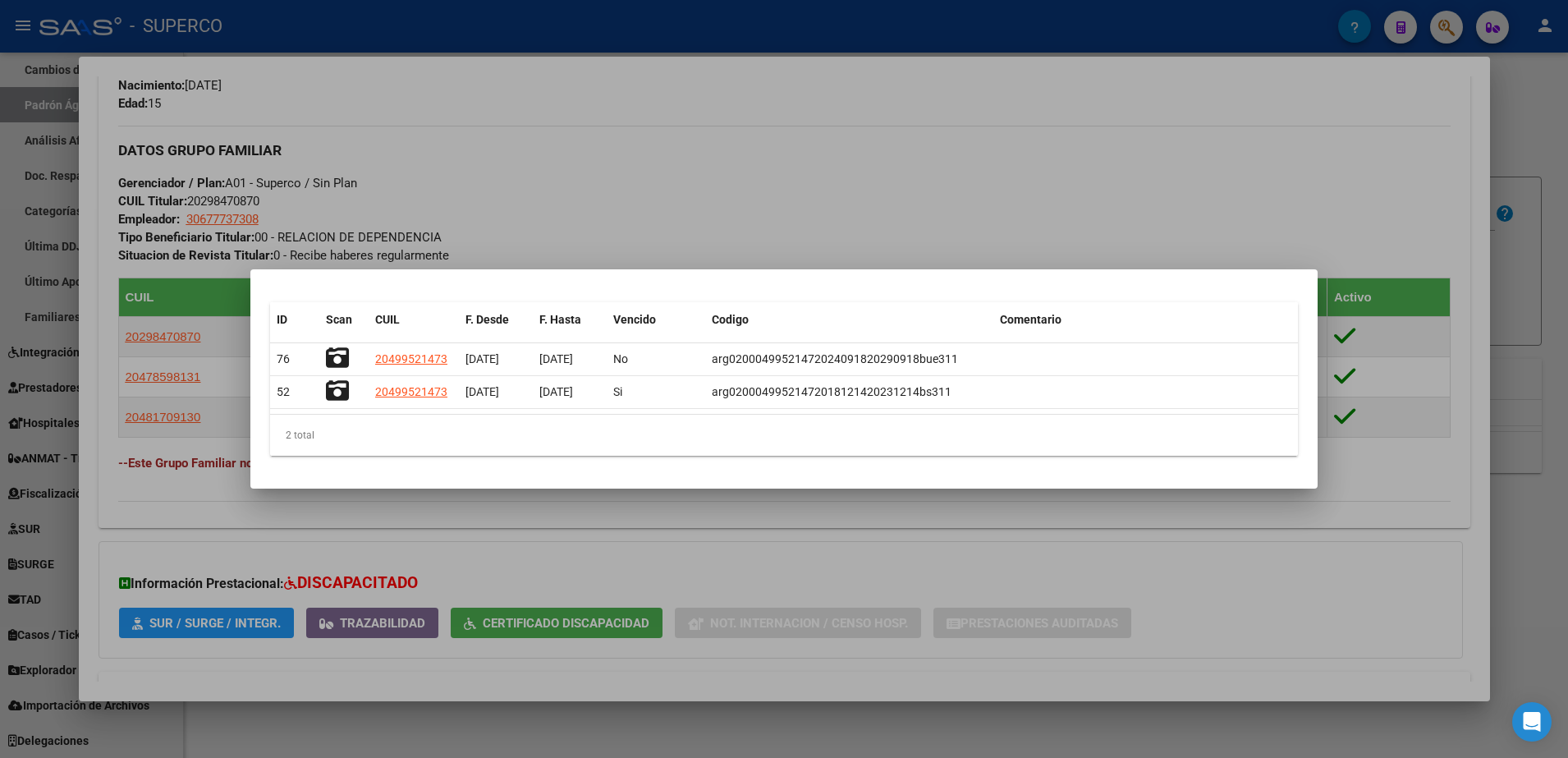
click at [1567, 115] on html "menu - SUPERCO person Firma Express Inicio Calendario SSS Instructivos Contacto…" at bounding box center [784, 379] width 1568 height 758
click at [1547, 116] on div at bounding box center [784, 379] width 1568 height 758
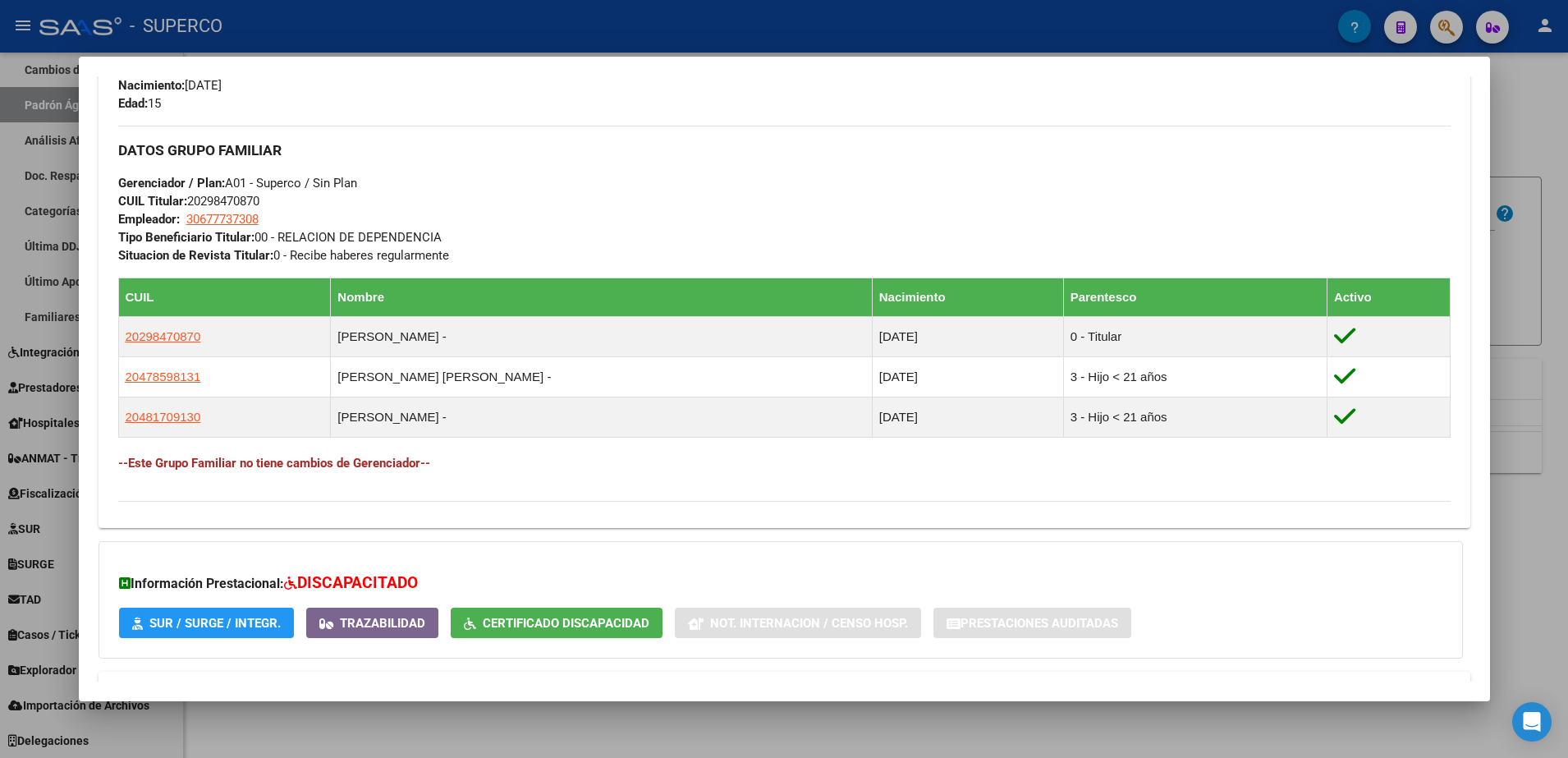
click at [1525, 111] on div at bounding box center [784, 379] width 1568 height 758
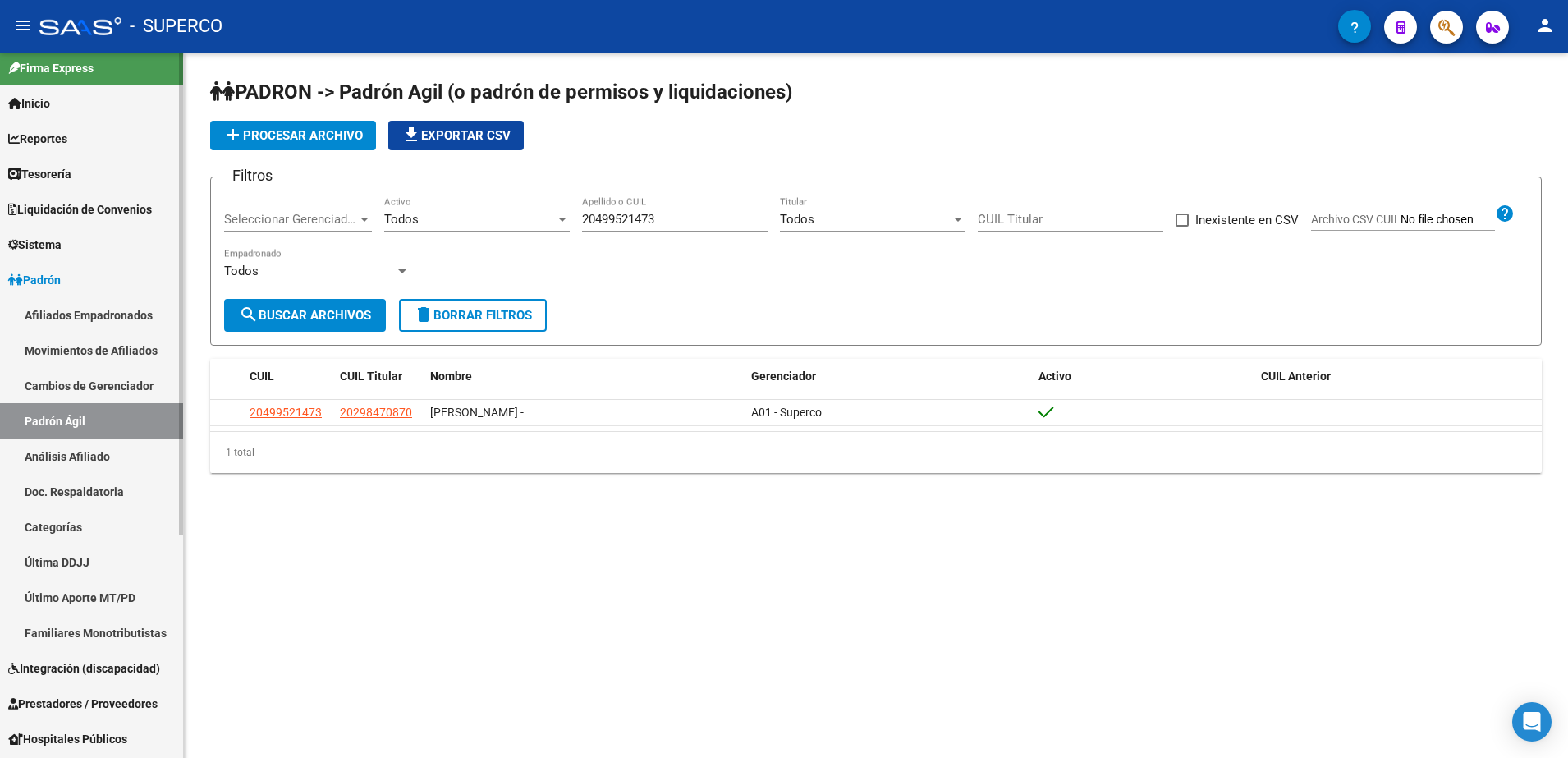
scroll to position [0, 0]
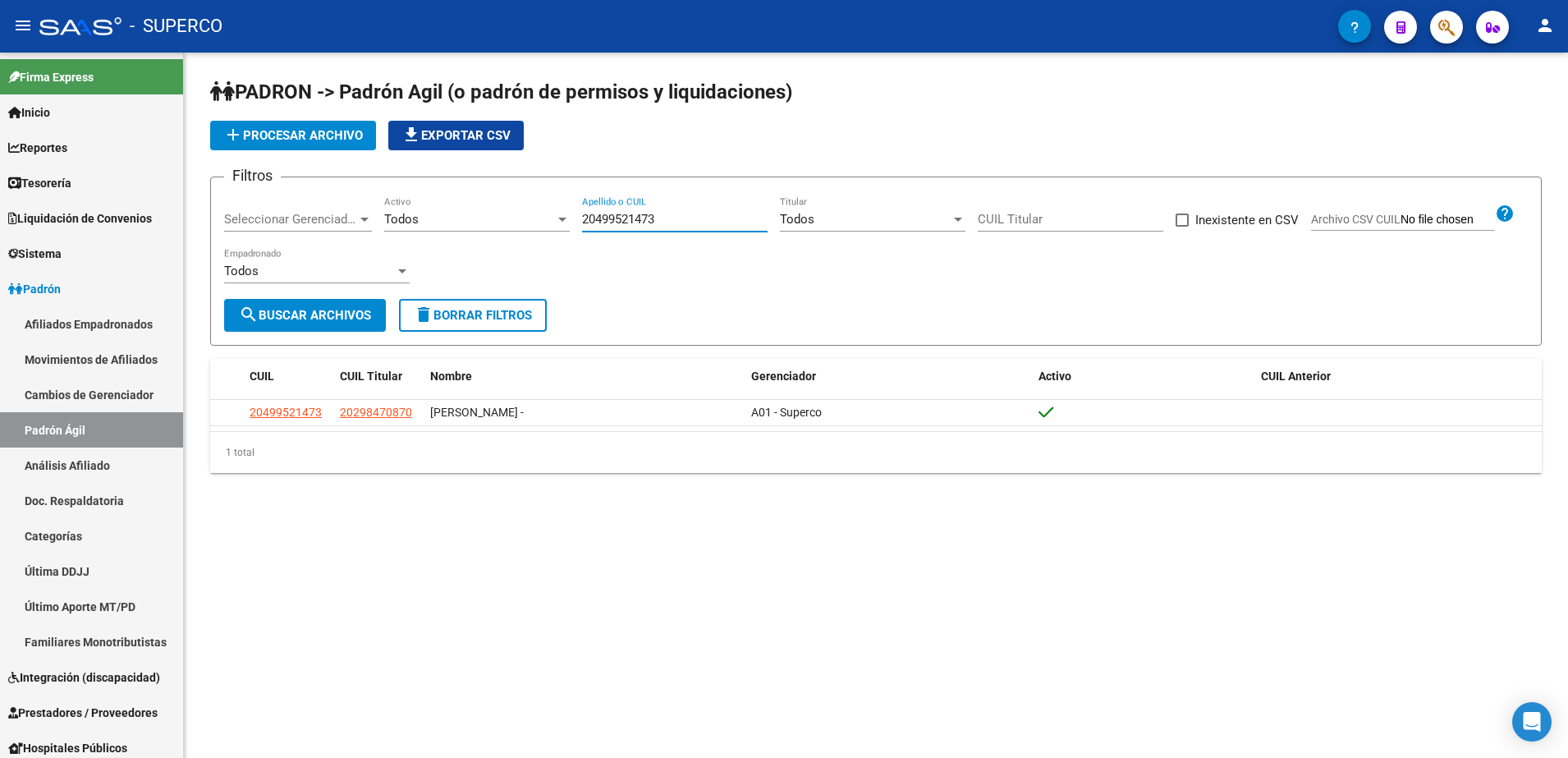
drag, startPoint x: 677, startPoint y: 221, endPoint x: 383, endPoint y: 222, distance: 294.0
click at [383, 222] on div "Filtros Seleccionar Gerenciador Seleccionar Gerenciador Todos Activo 2049952147…" at bounding box center [876, 244] width 1304 height 109
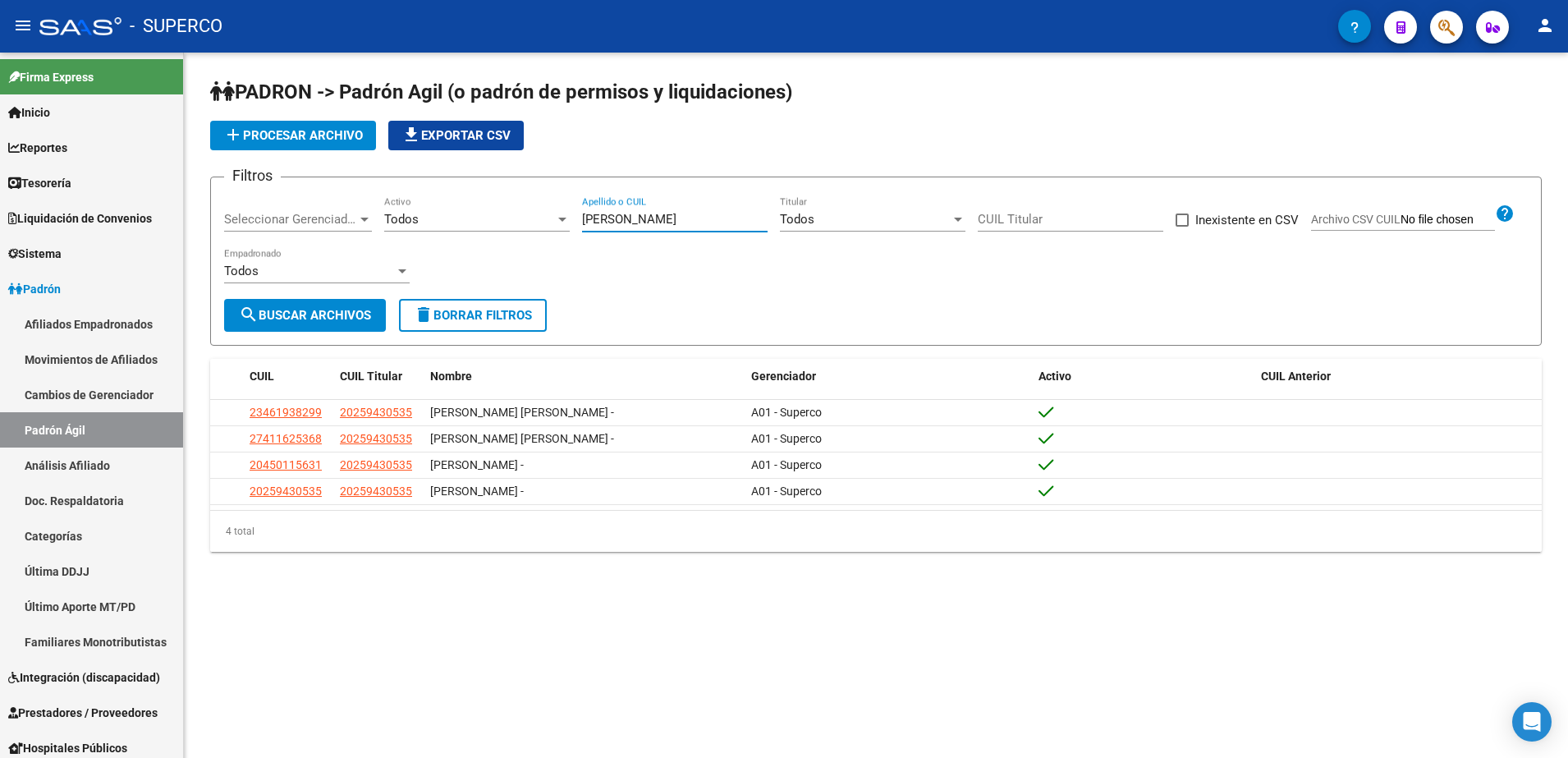
type input "[PERSON_NAME]"
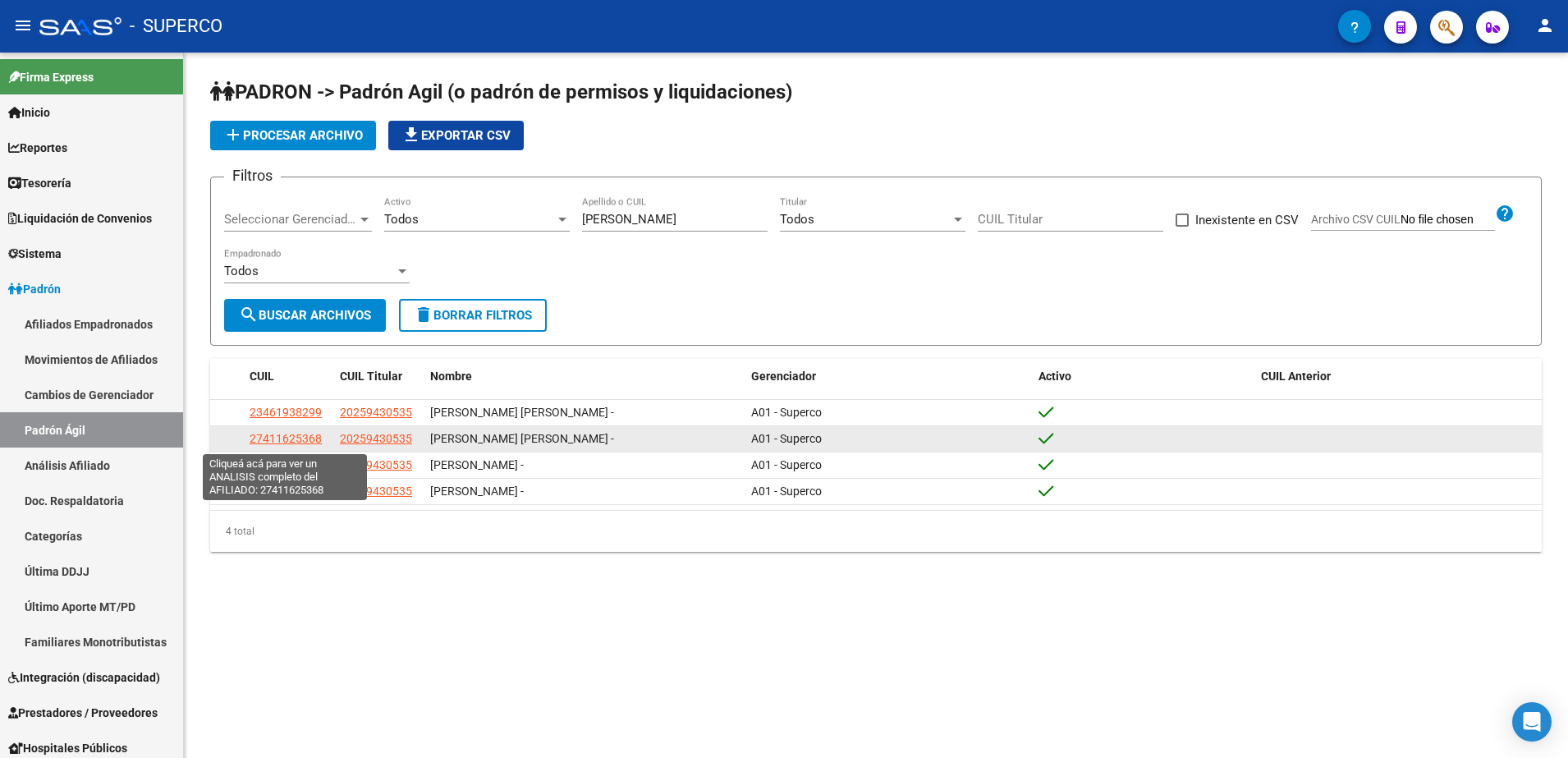
click at [294, 445] on span "27411625368" at bounding box center [285, 438] width 73 height 13
type textarea "27411625368"
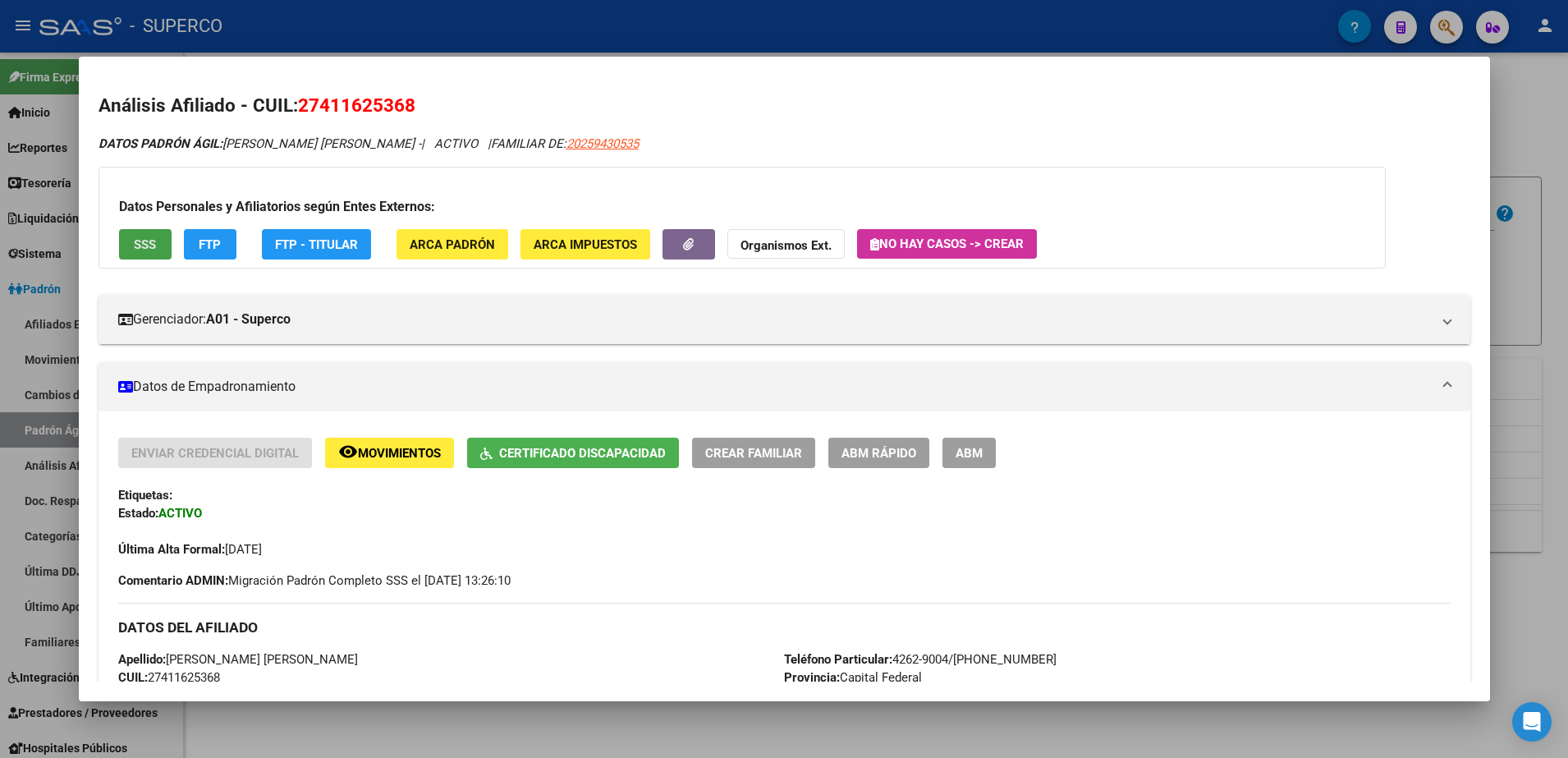
click at [149, 243] on span "SSS" at bounding box center [145, 244] width 22 height 15
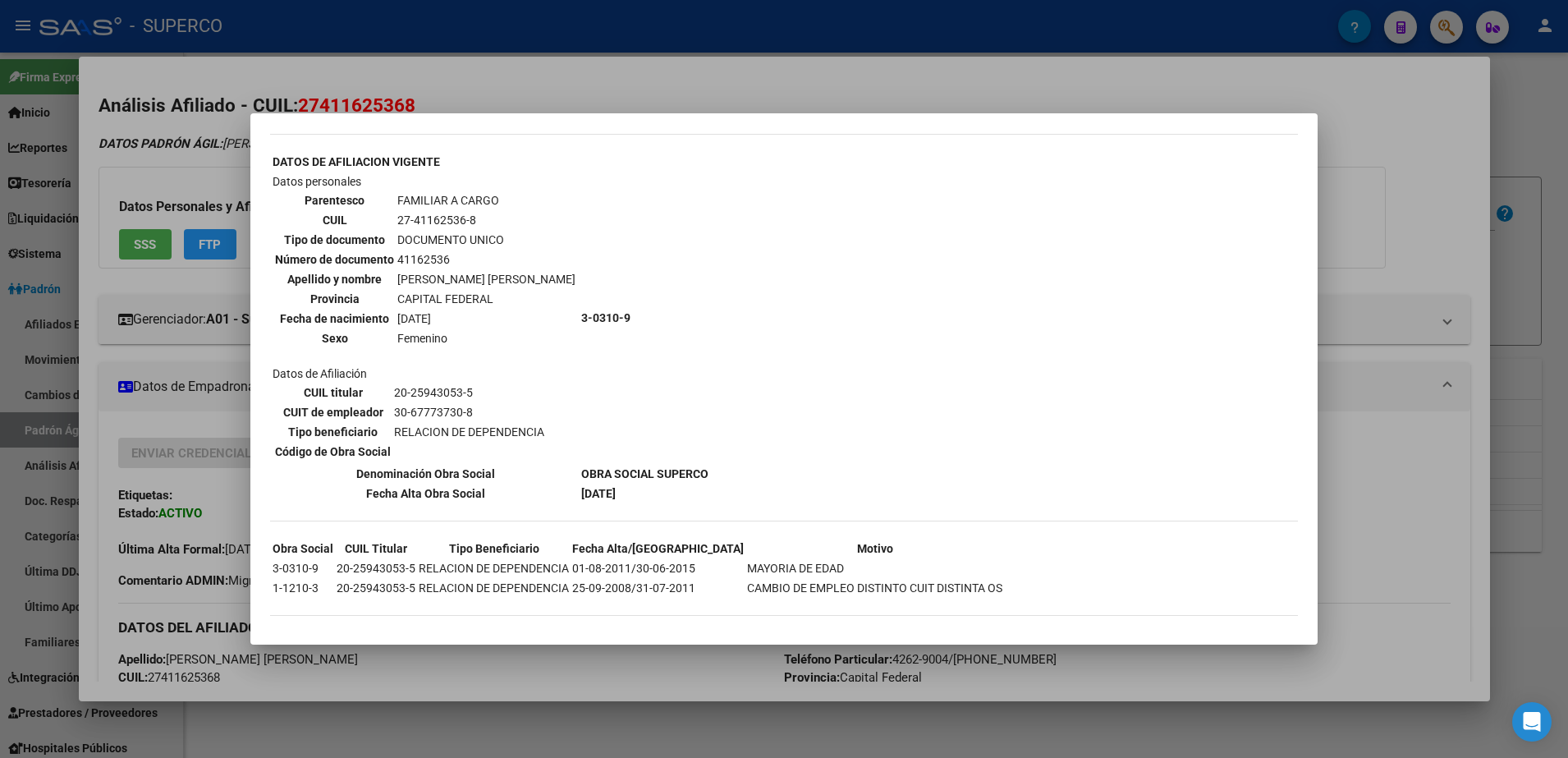
scroll to position [938, 0]
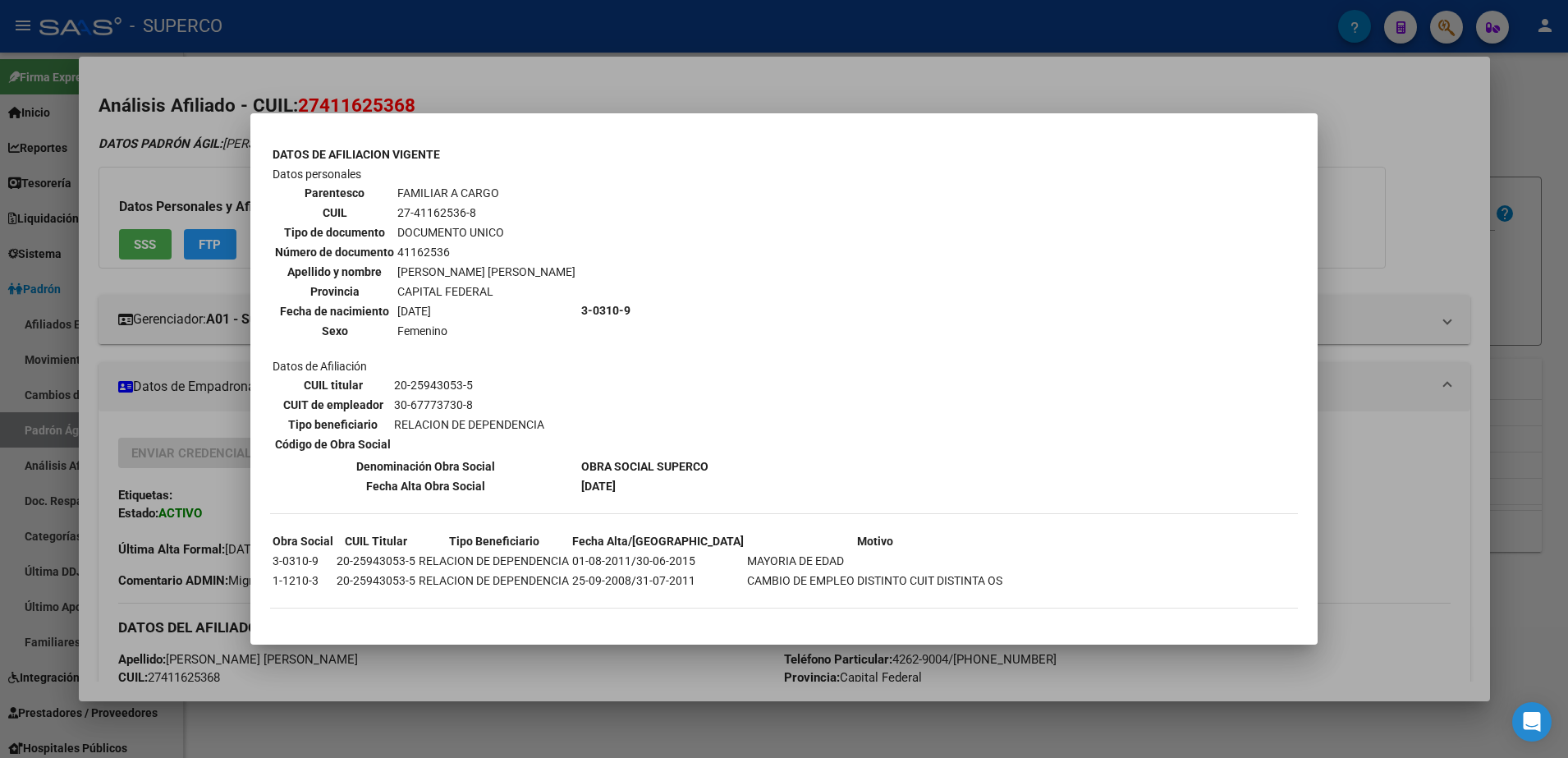
click at [1354, 141] on div at bounding box center [784, 379] width 1568 height 758
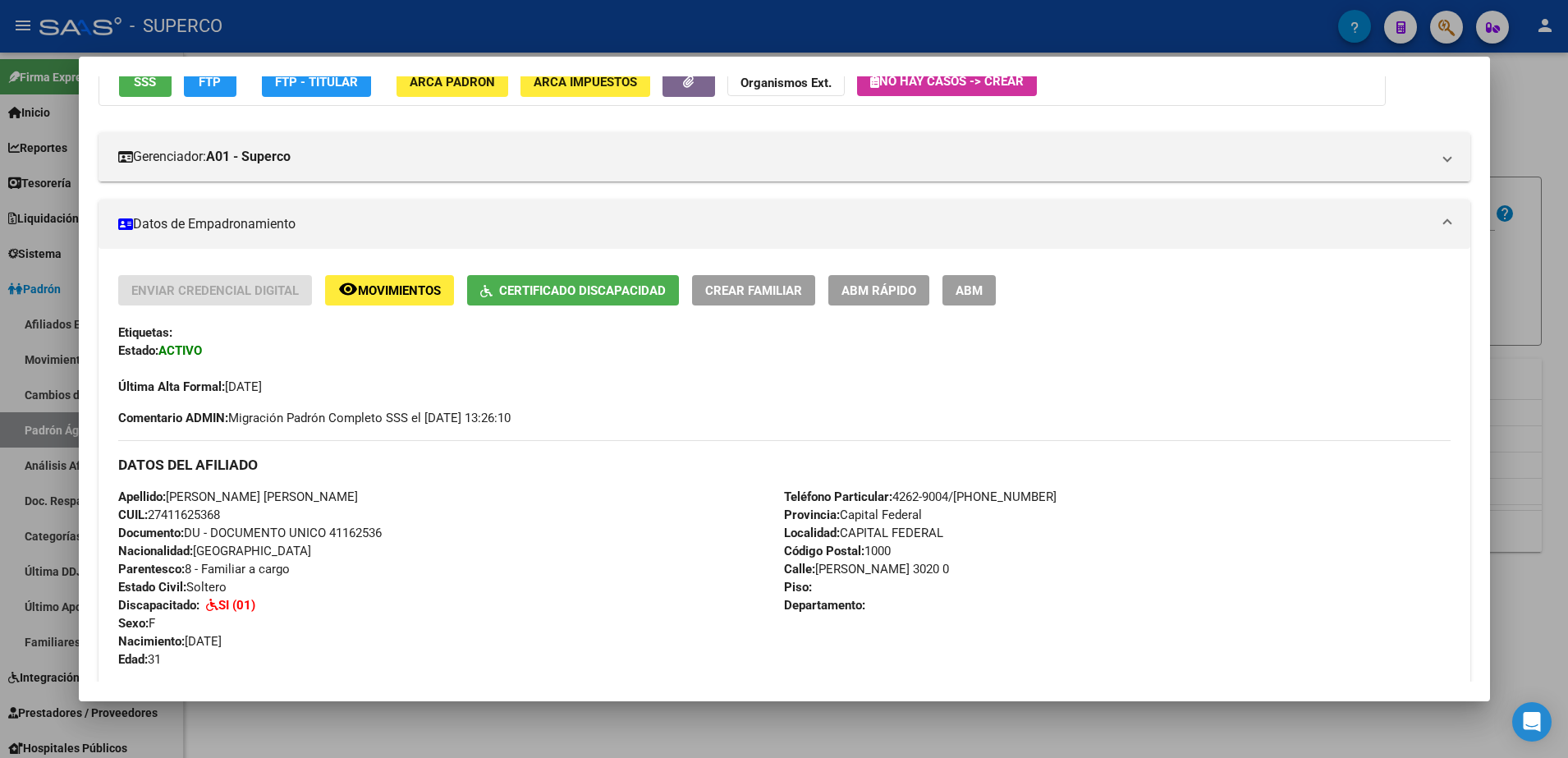
scroll to position [205, 0]
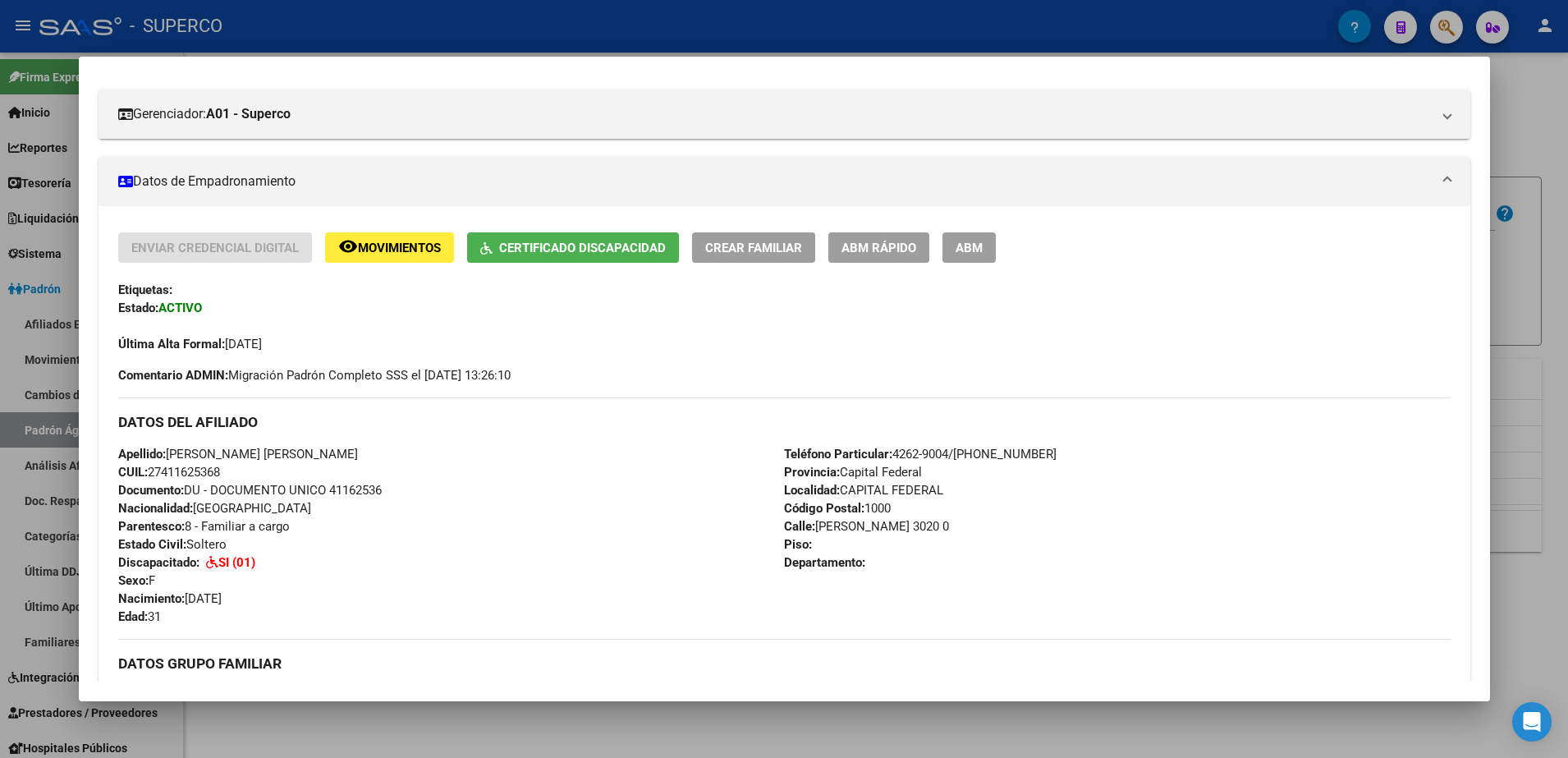
click at [597, 248] on span "Certificado Discapacidad" at bounding box center [582, 247] width 167 height 15
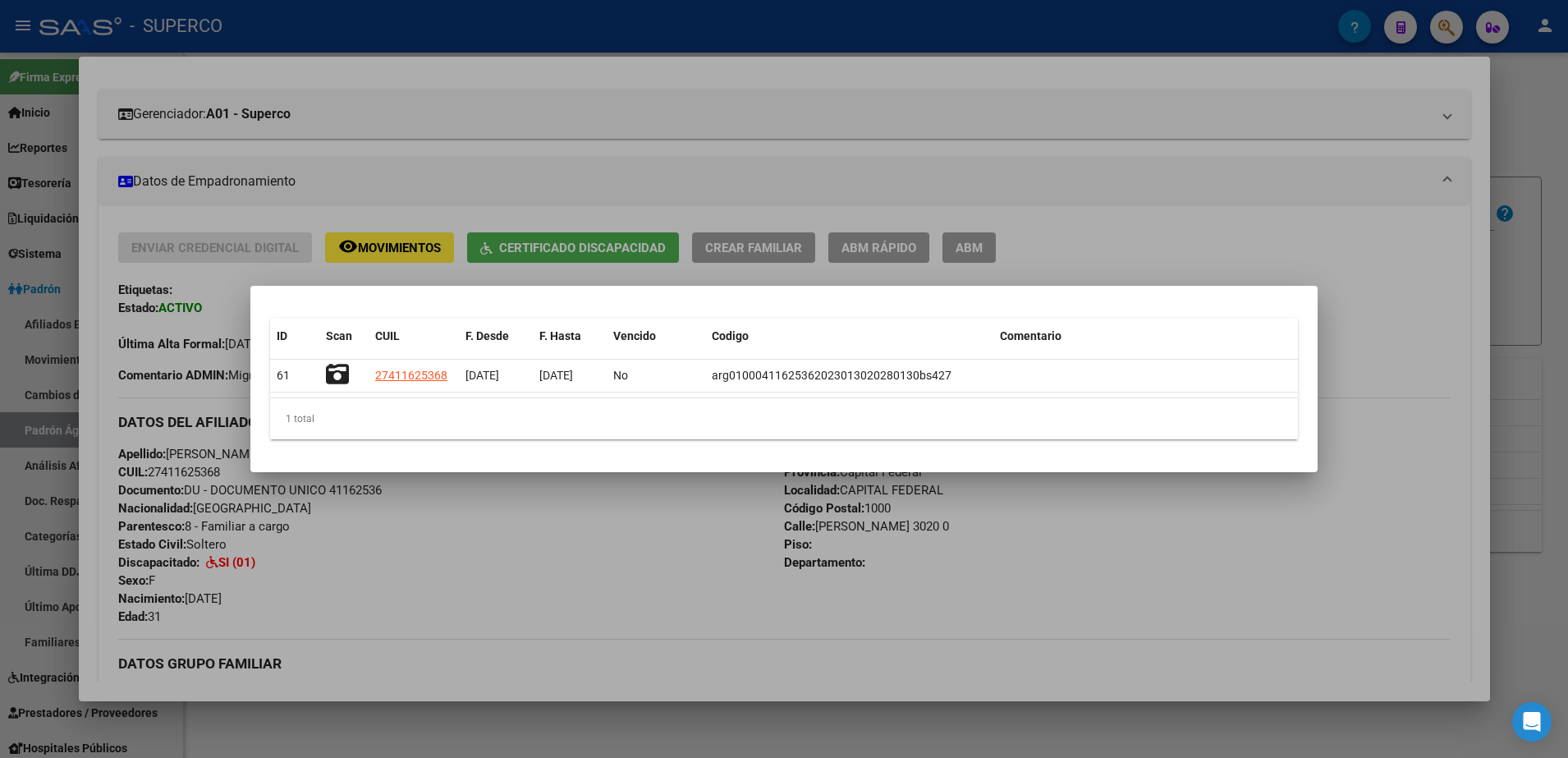
click at [1536, 88] on div at bounding box center [784, 379] width 1568 height 758
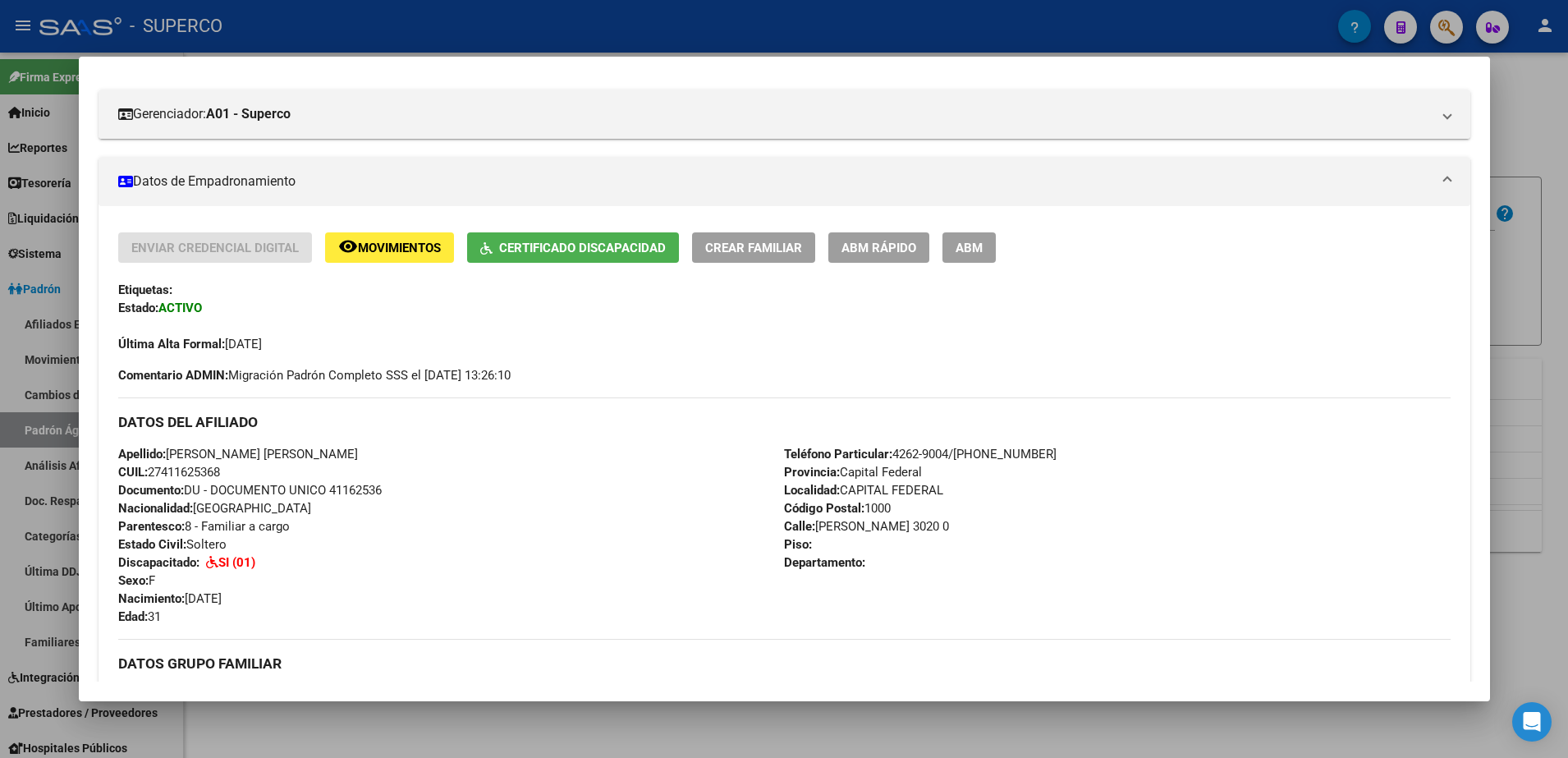
click at [1537, 95] on div at bounding box center [784, 379] width 1568 height 758
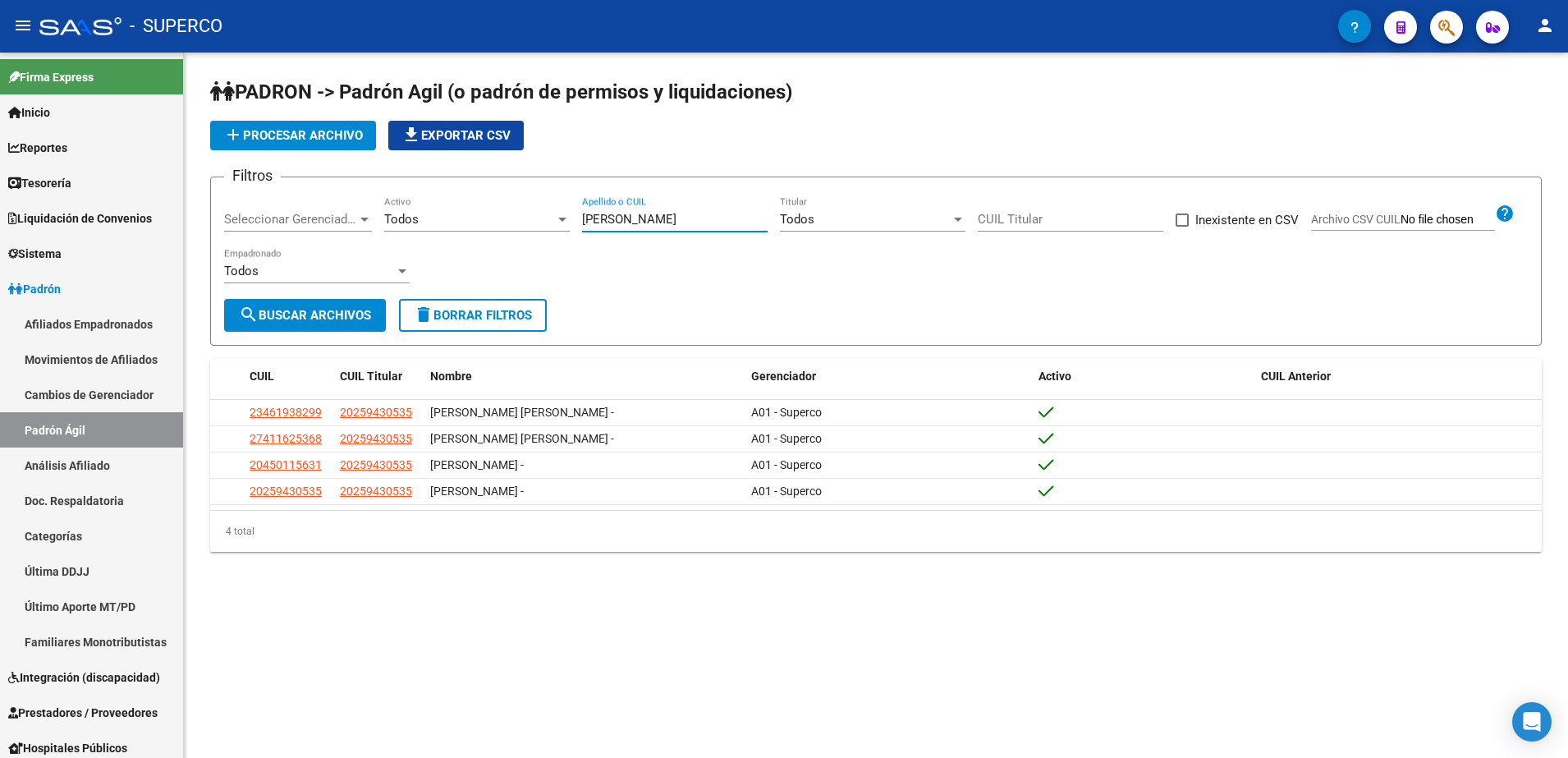
drag, startPoint x: 644, startPoint y: 226, endPoint x: 360, endPoint y: 240, distance: 284.3
click at [360, 240] on div "Filtros Seleccionar Gerenciador Seleccionar Gerenciador Todos Activo [PERSON_NA…" at bounding box center [876, 244] width 1304 height 109
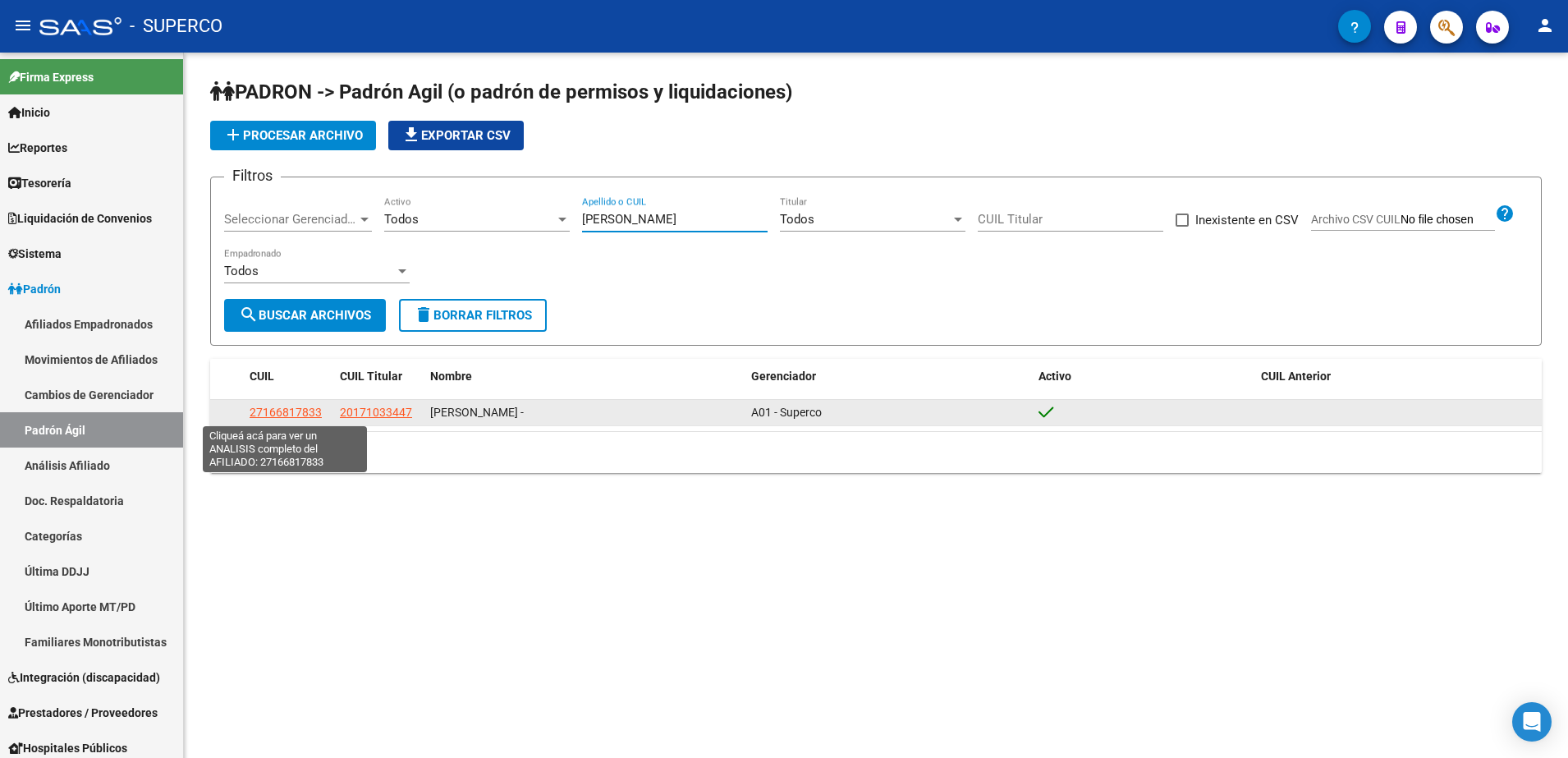
type input "[PERSON_NAME]"
click at [291, 414] on span "27166817833" at bounding box center [285, 412] width 73 height 13
type textarea "27166817833"
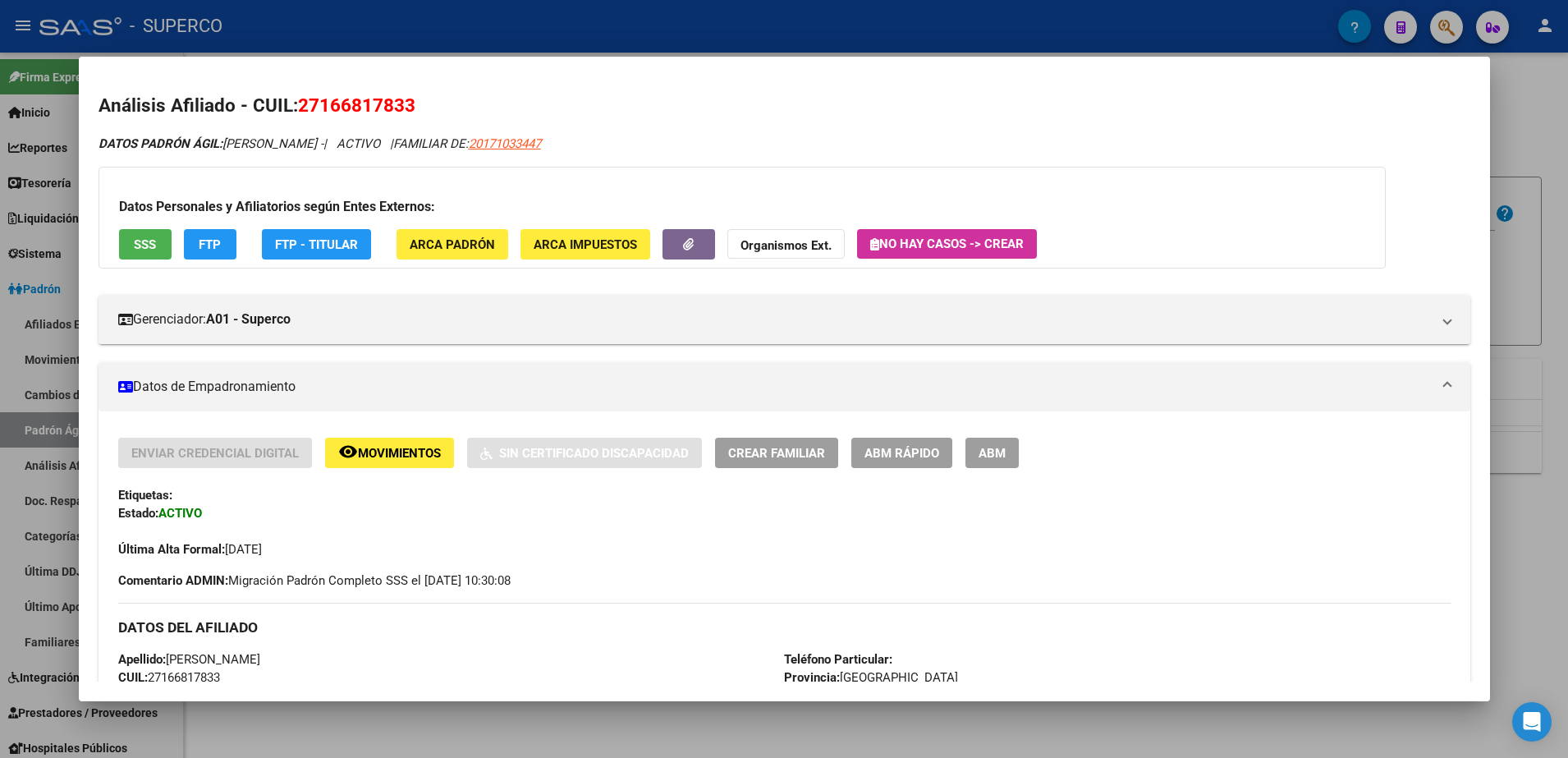
click at [1494, 130] on div at bounding box center [784, 379] width 1568 height 758
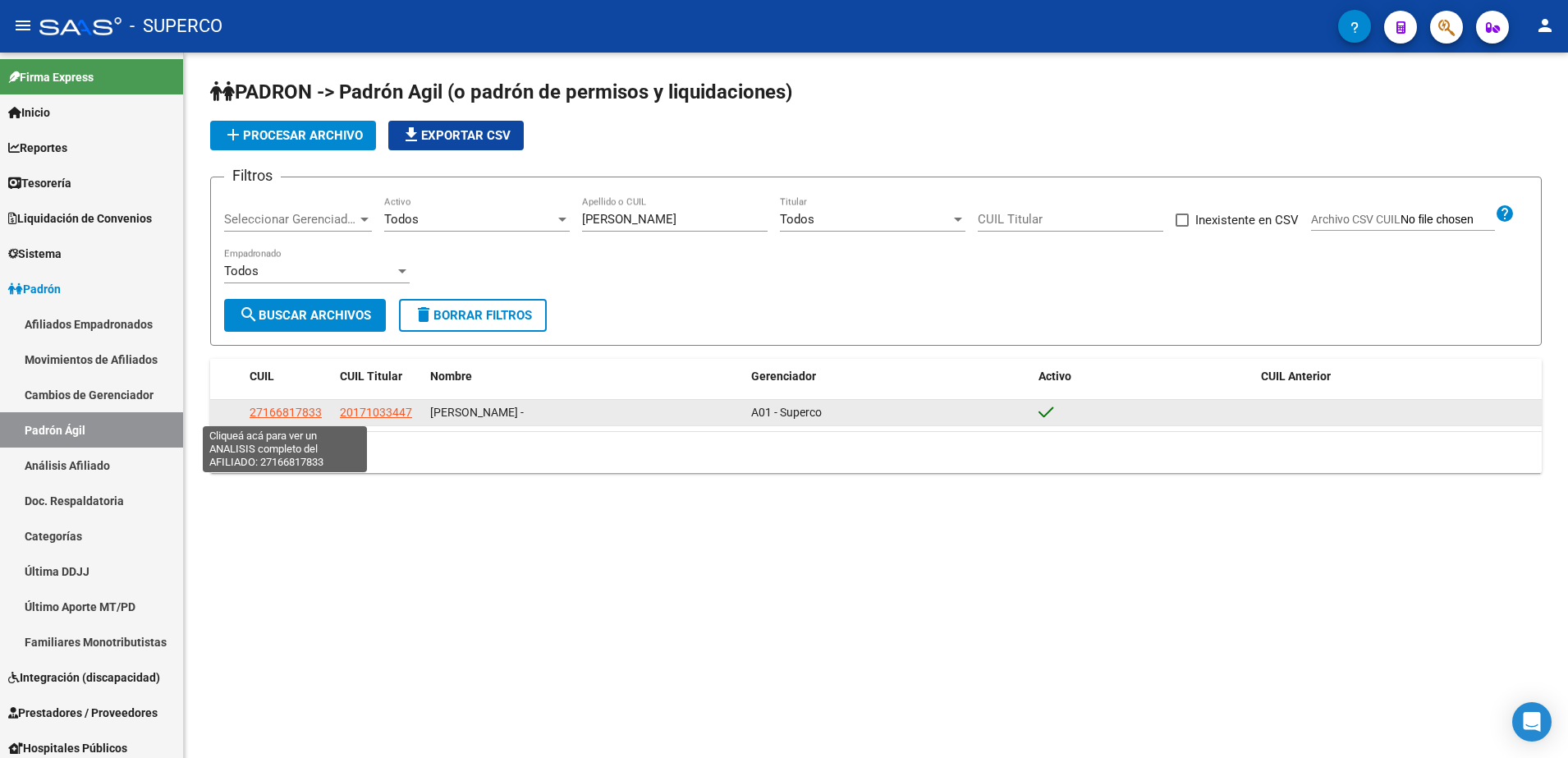
click at [294, 414] on span "27166817833" at bounding box center [285, 412] width 73 height 13
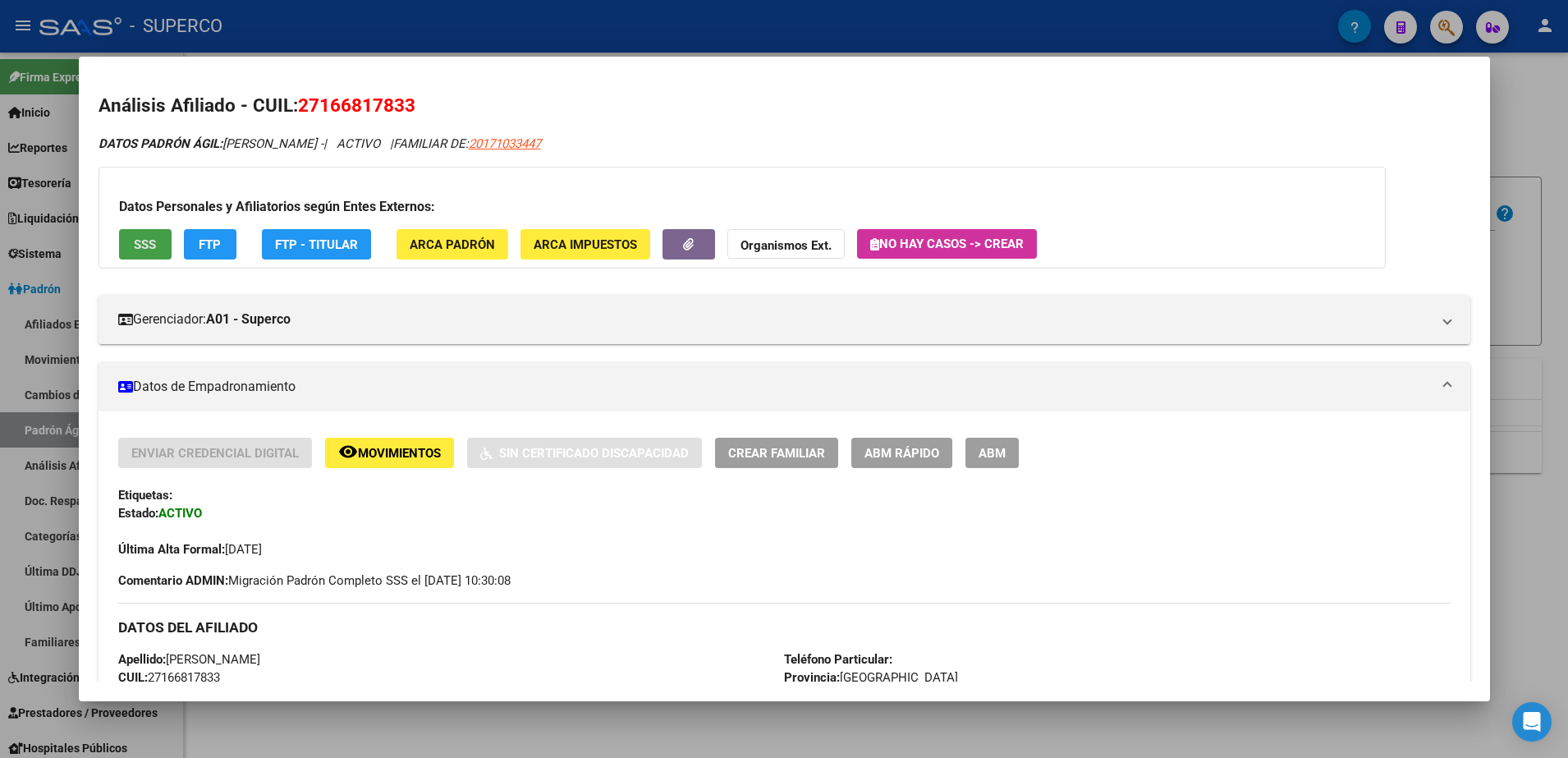
click at [149, 249] on span "SSS" at bounding box center [145, 244] width 22 height 15
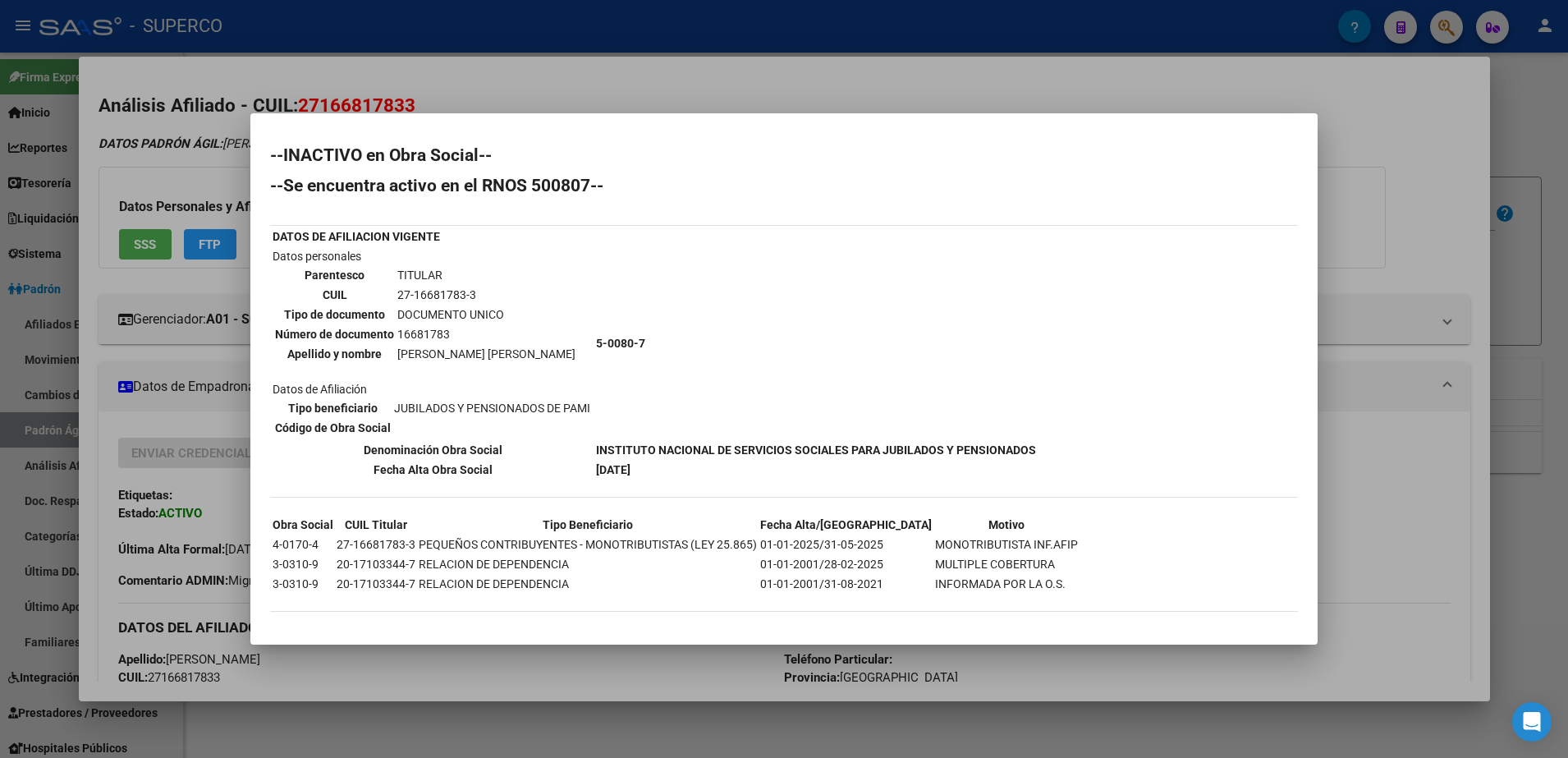
scroll to position [3, 0]
click at [1390, 136] on div at bounding box center [784, 379] width 1568 height 758
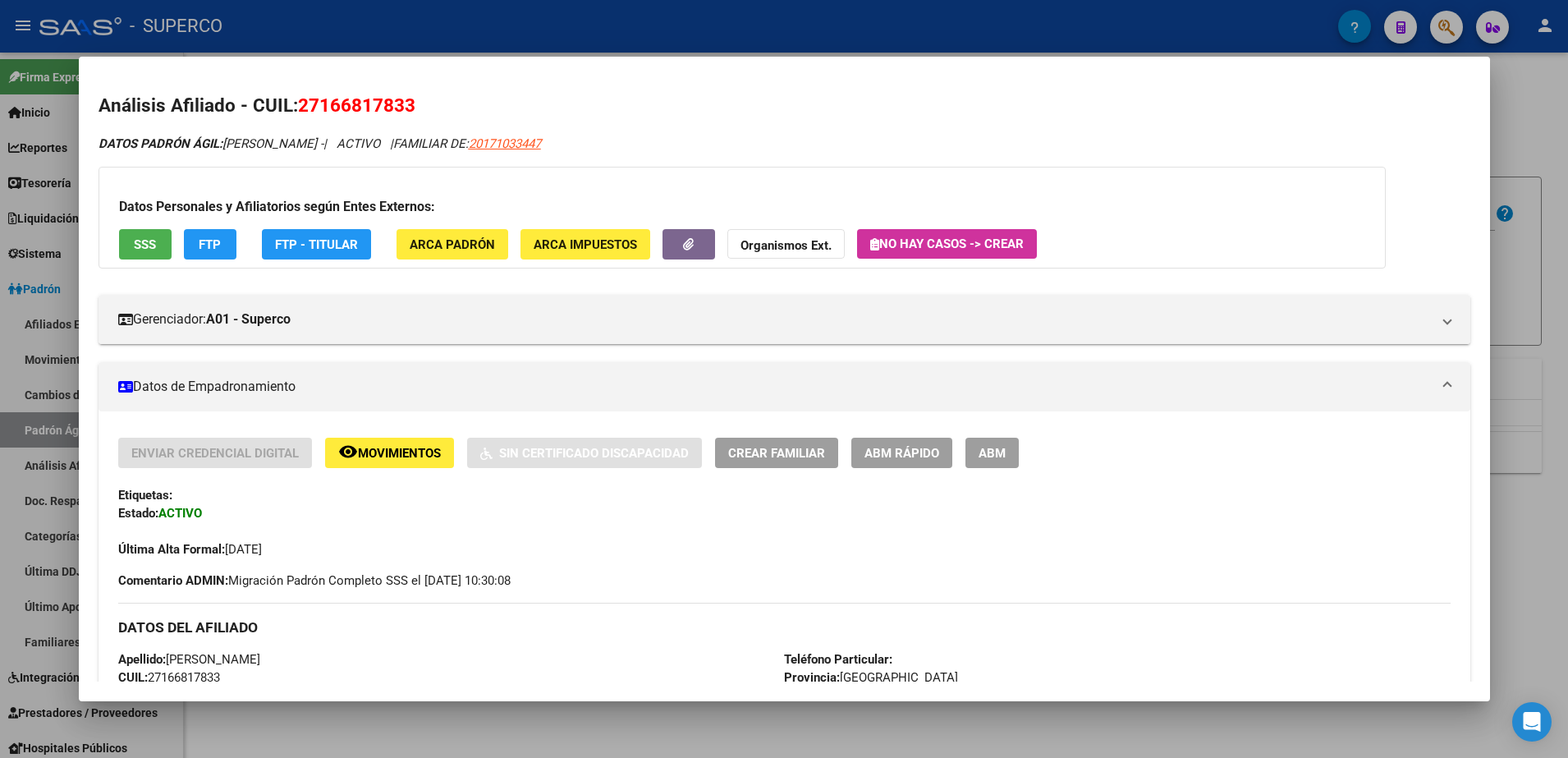
click at [1554, 144] on div at bounding box center [784, 379] width 1568 height 758
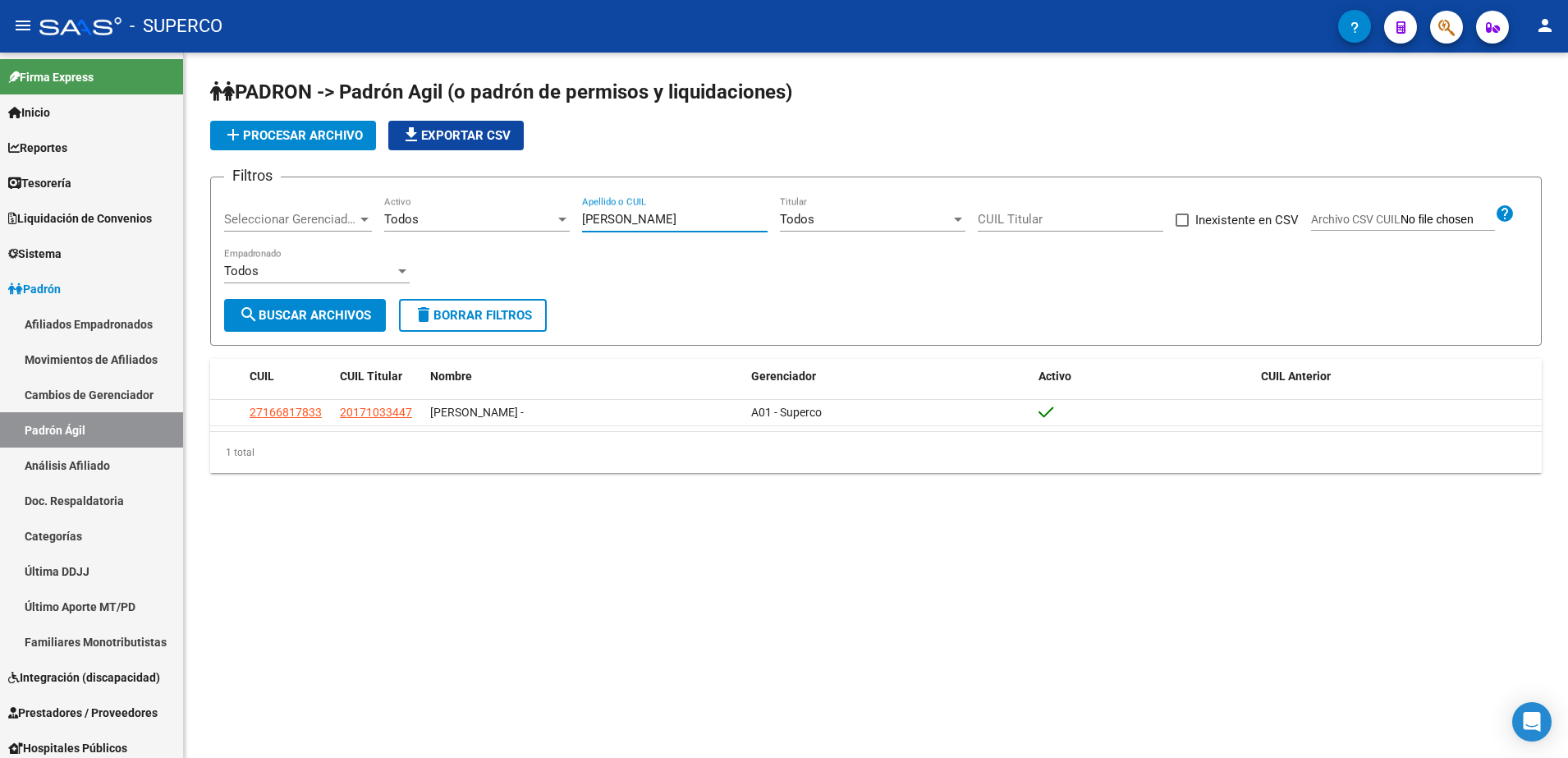
drag, startPoint x: 648, startPoint y: 220, endPoint x: 468, endPoint y: 220, distance: 180.0
click at [468, 220] on div "Filtros Seleccionar Gerenciador Seleccionar Gerenciador Todos Activo [PERSON_NA…" at bounding box center [876, 244] width 1304 height 109
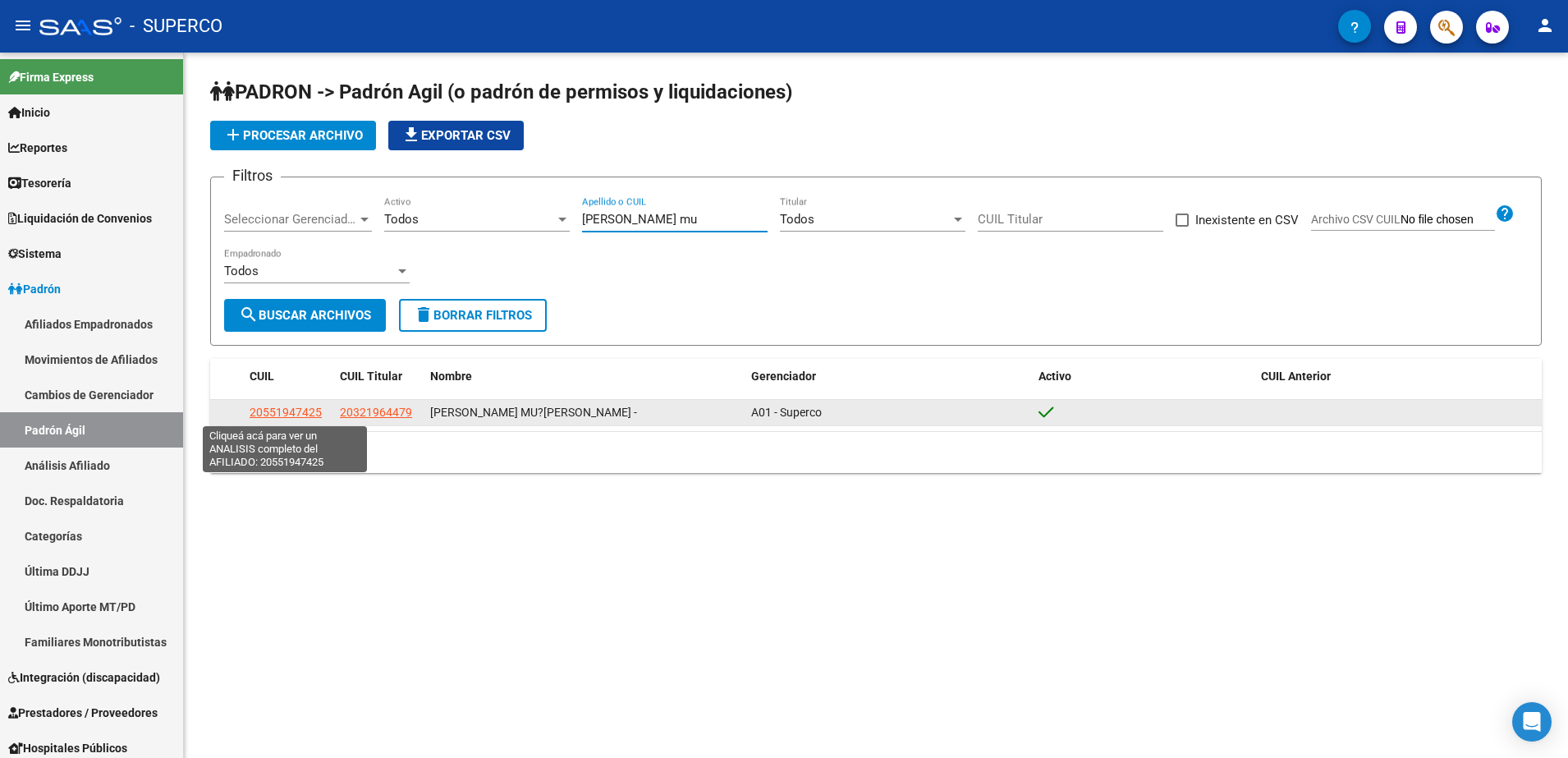
type input "[PERSON_NAME] mu"
click at [289, 411] on span "20551947425" at bounding box center [285, 412] width 73 height 13
type textarea "20551947425"
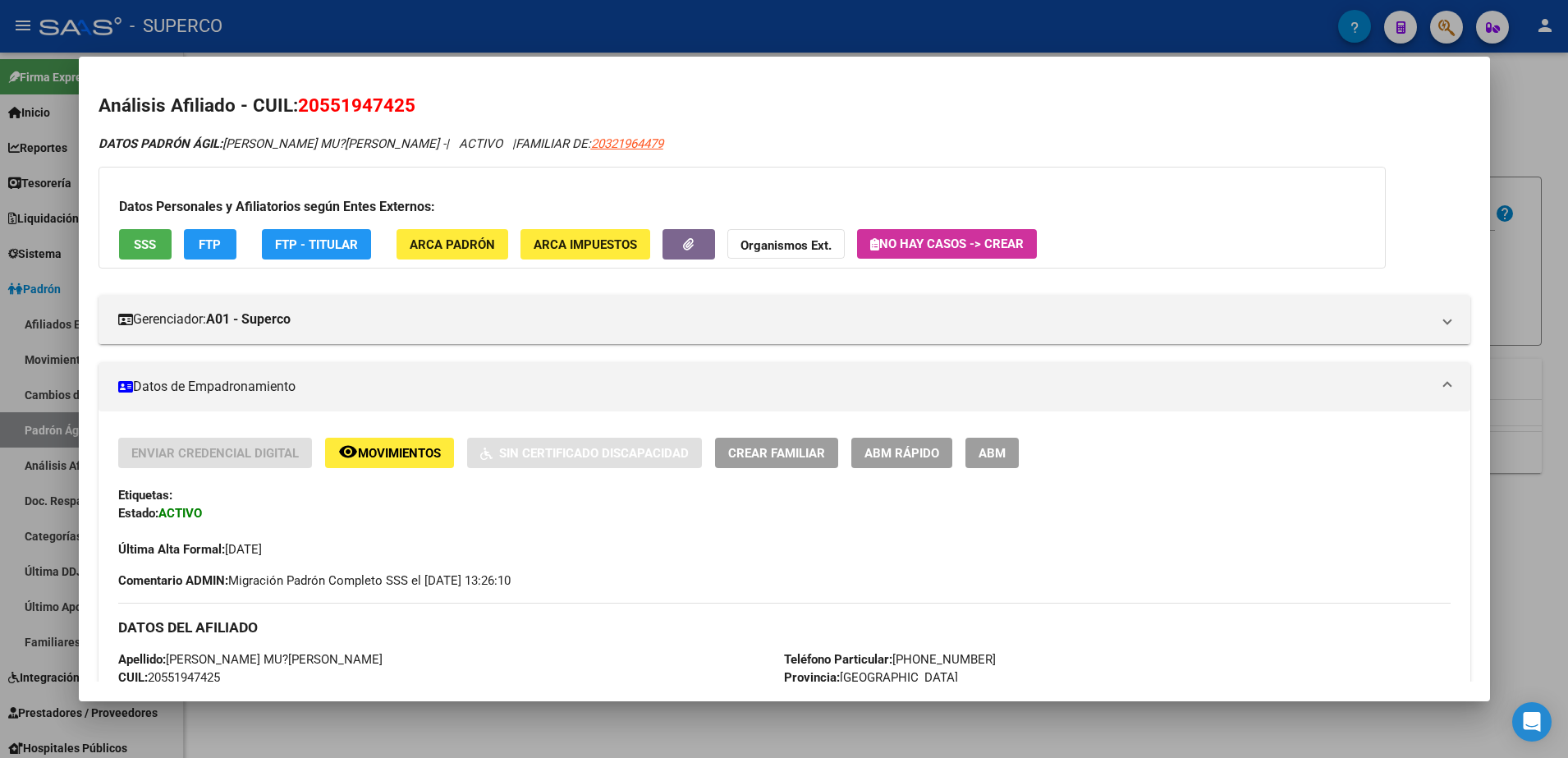
click at [1544, 120] on div at bounding box center [784, 379] width 1568 height 758
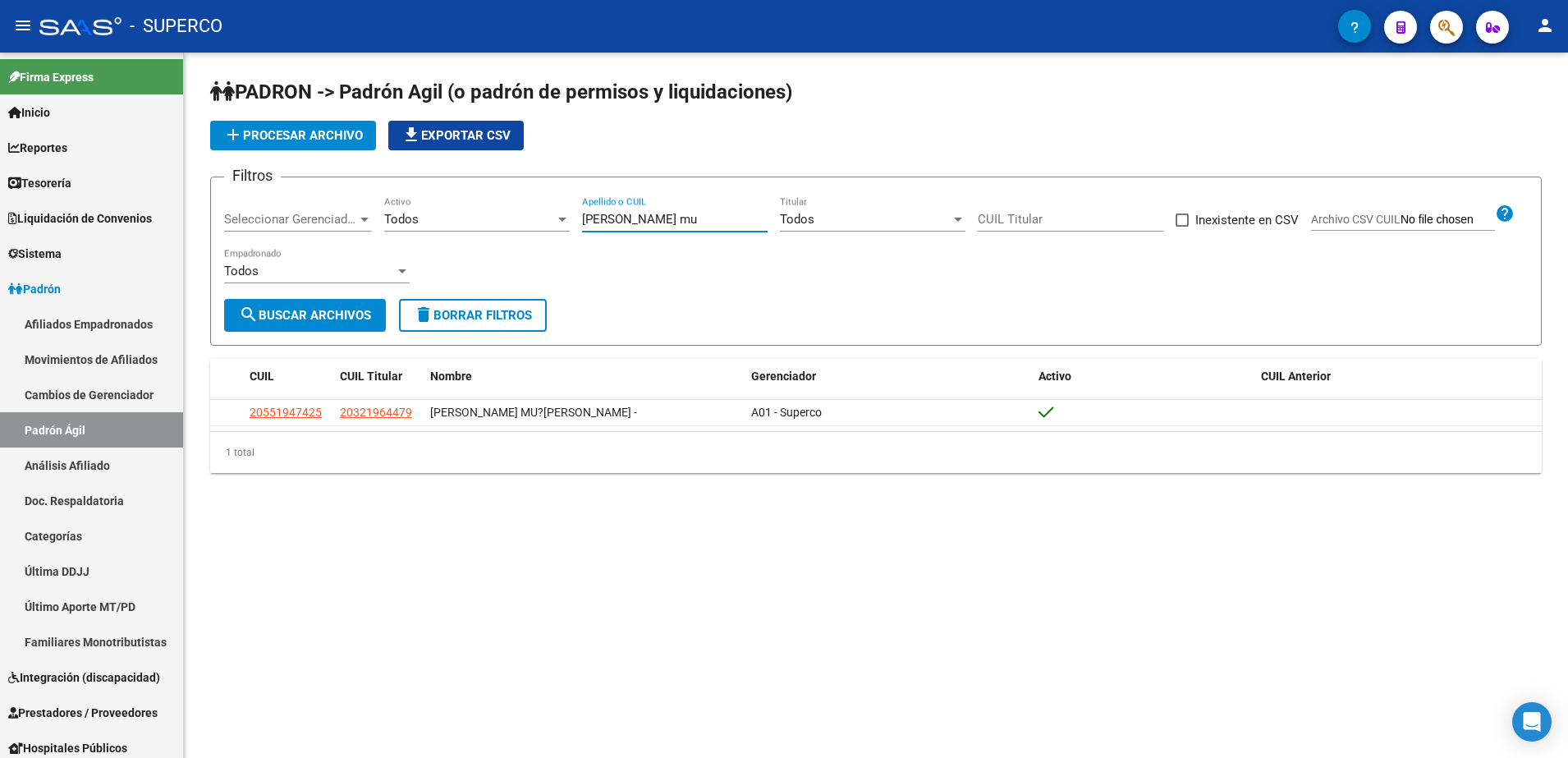
click at [684, 224] on input "[PERSON_NAME] mu" at bounding box center [674, 219] width 185 height 15
type input "g"
paste input "20499178817"
type input "20499178817"
click at [356, 322] on span "search Buscar Archivos" at bounding box center [305, 314] width 132 height 15
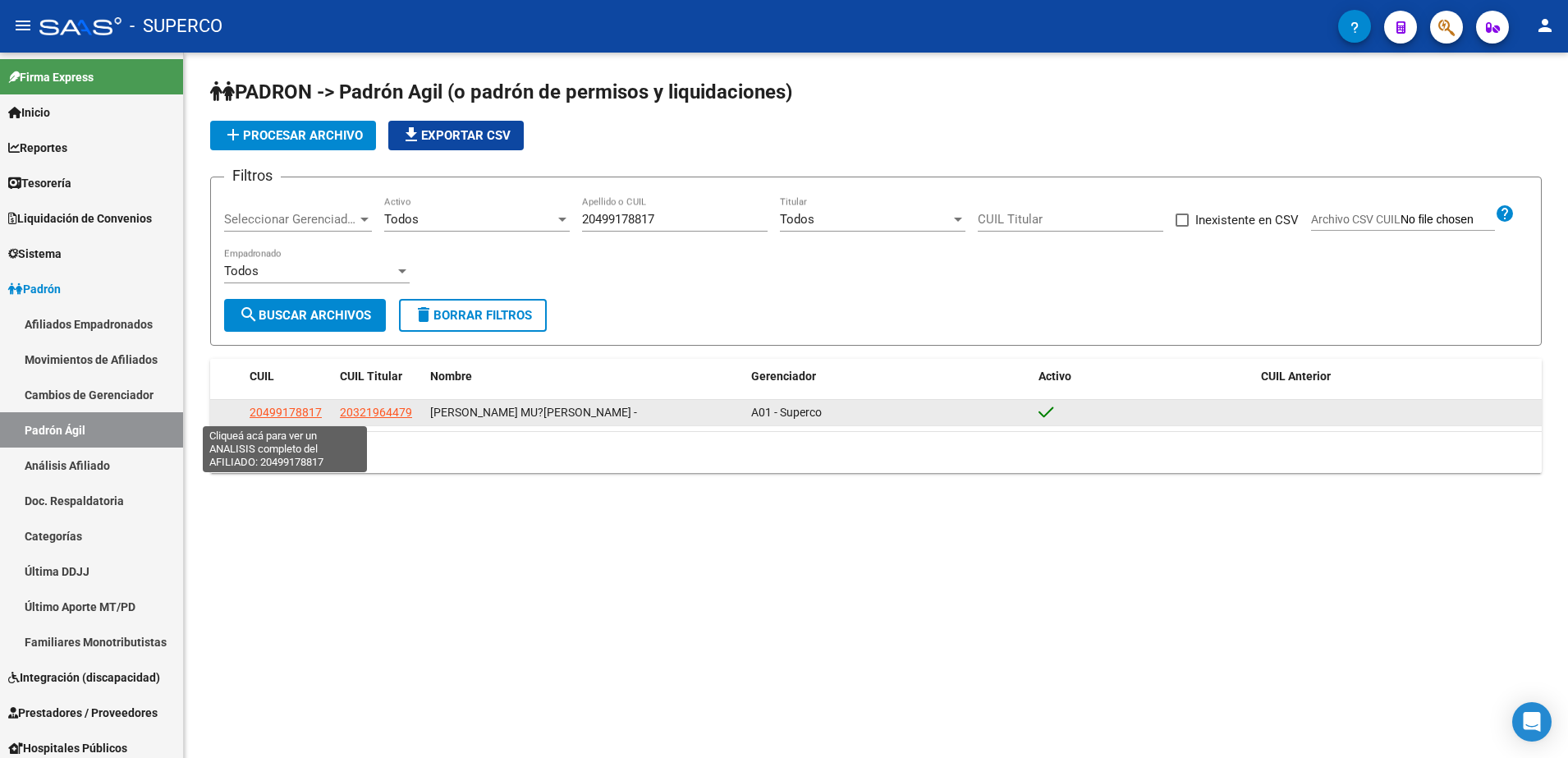
click at [272, 410] on span "20499178817" at bounding box center [285, 412] width 73 height 13
type textarea "20499178817"
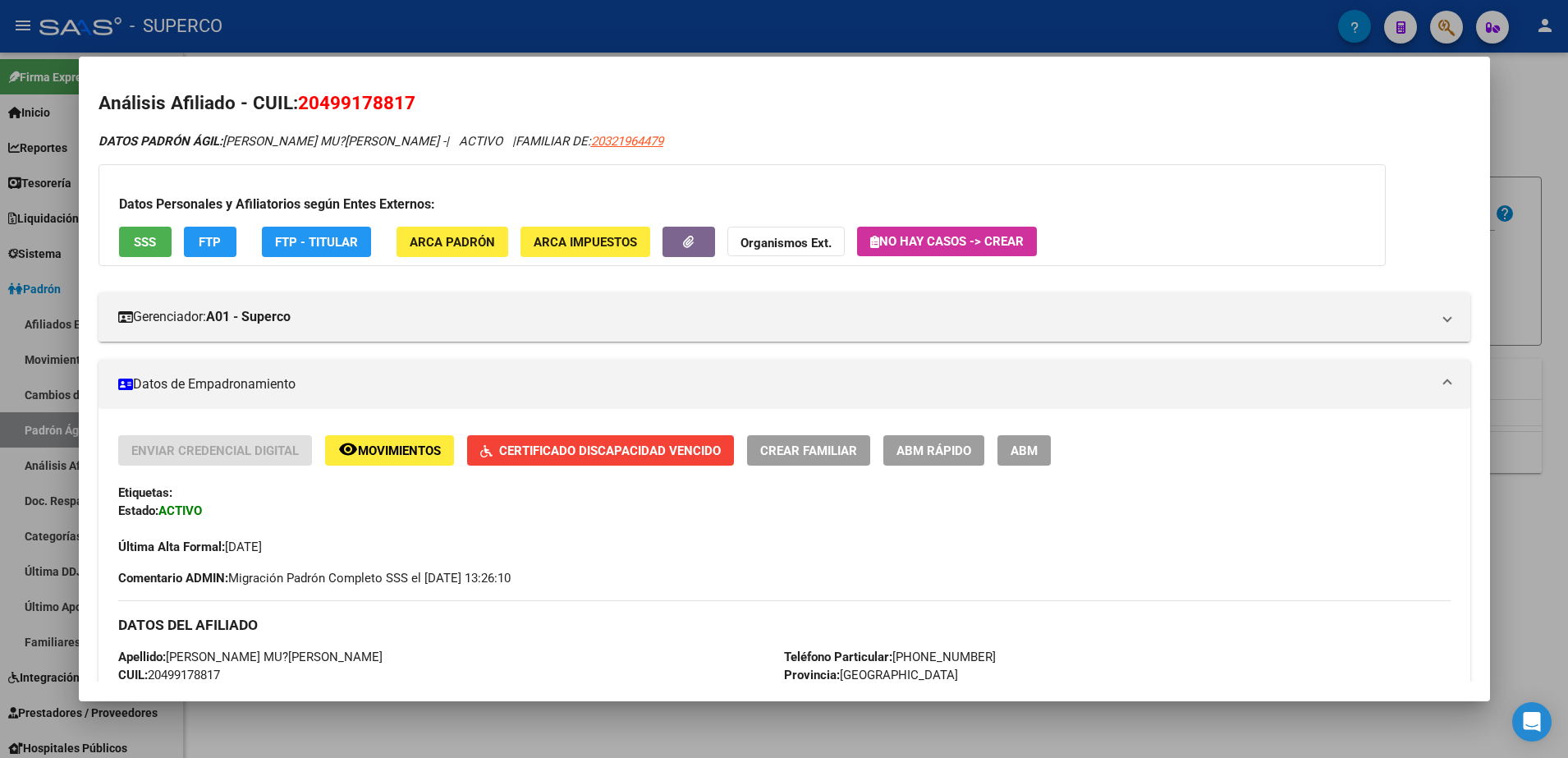
scroll to position [0, 0]
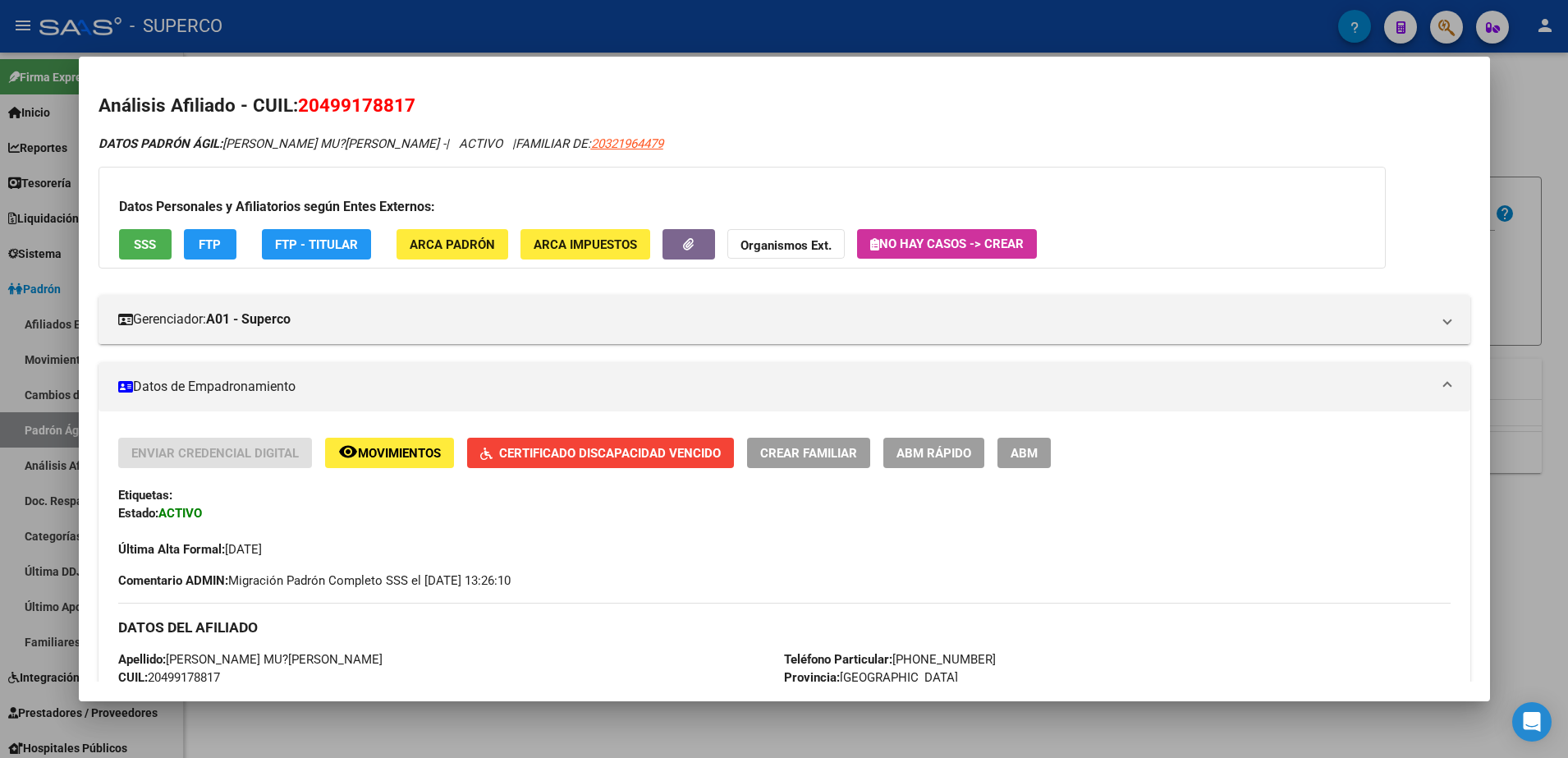
click at [136, 240] on span "SSS" at bounding box center [145, 244] width 22 height 15
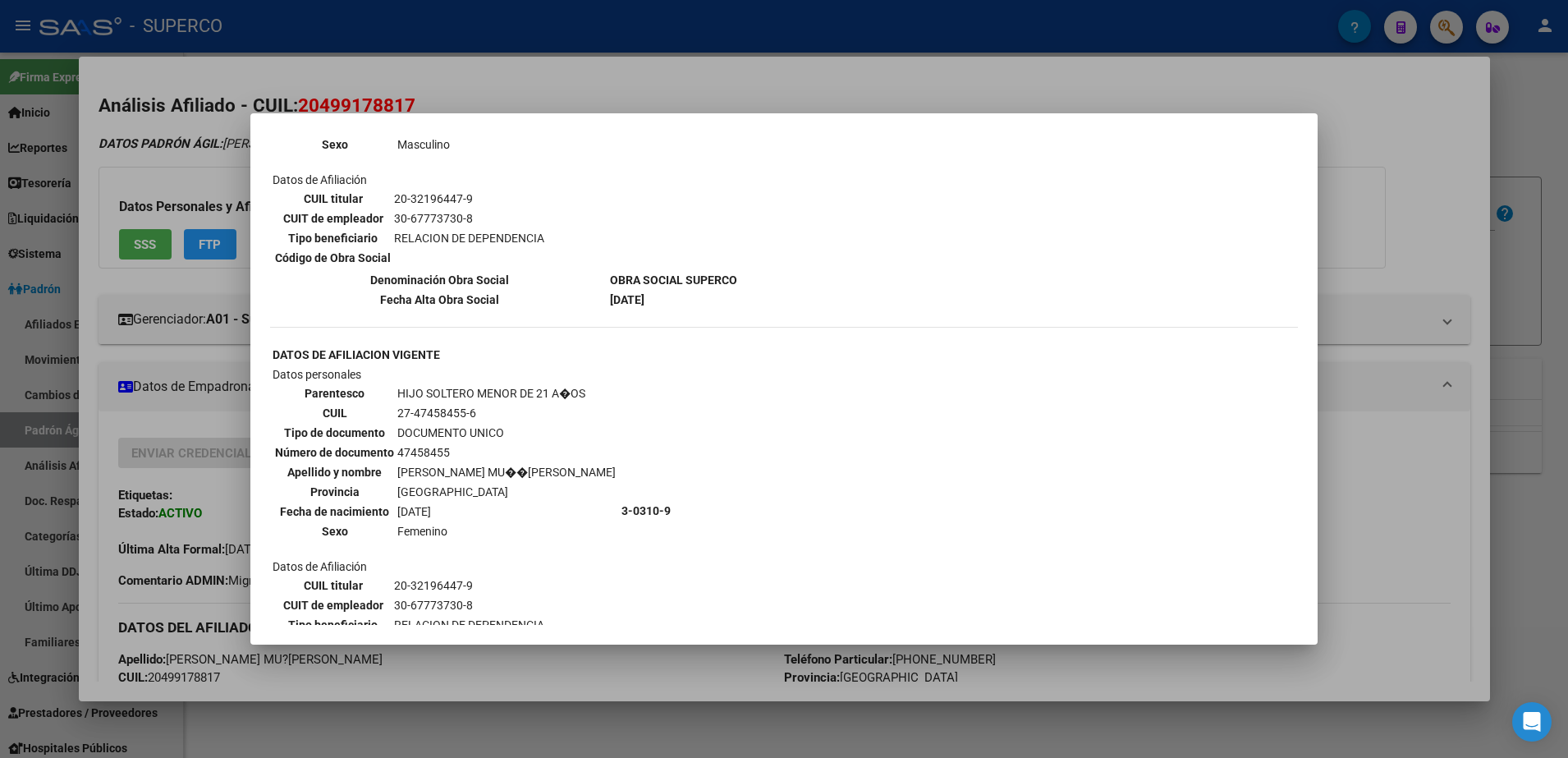
scroll to position [1231, 0]
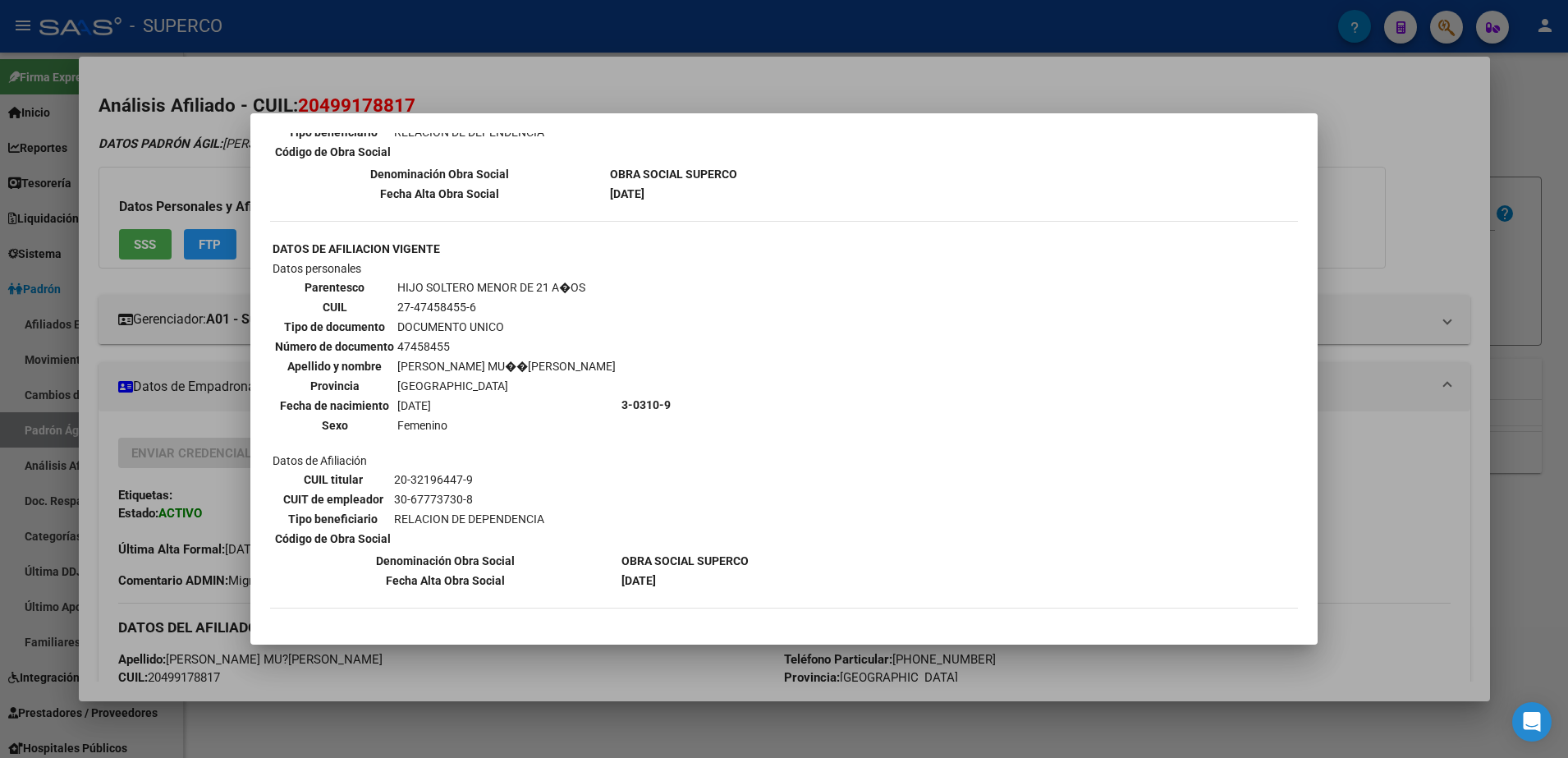
click at [1549, 103] on div at bounding box center [784, 379] width 1568 height 758
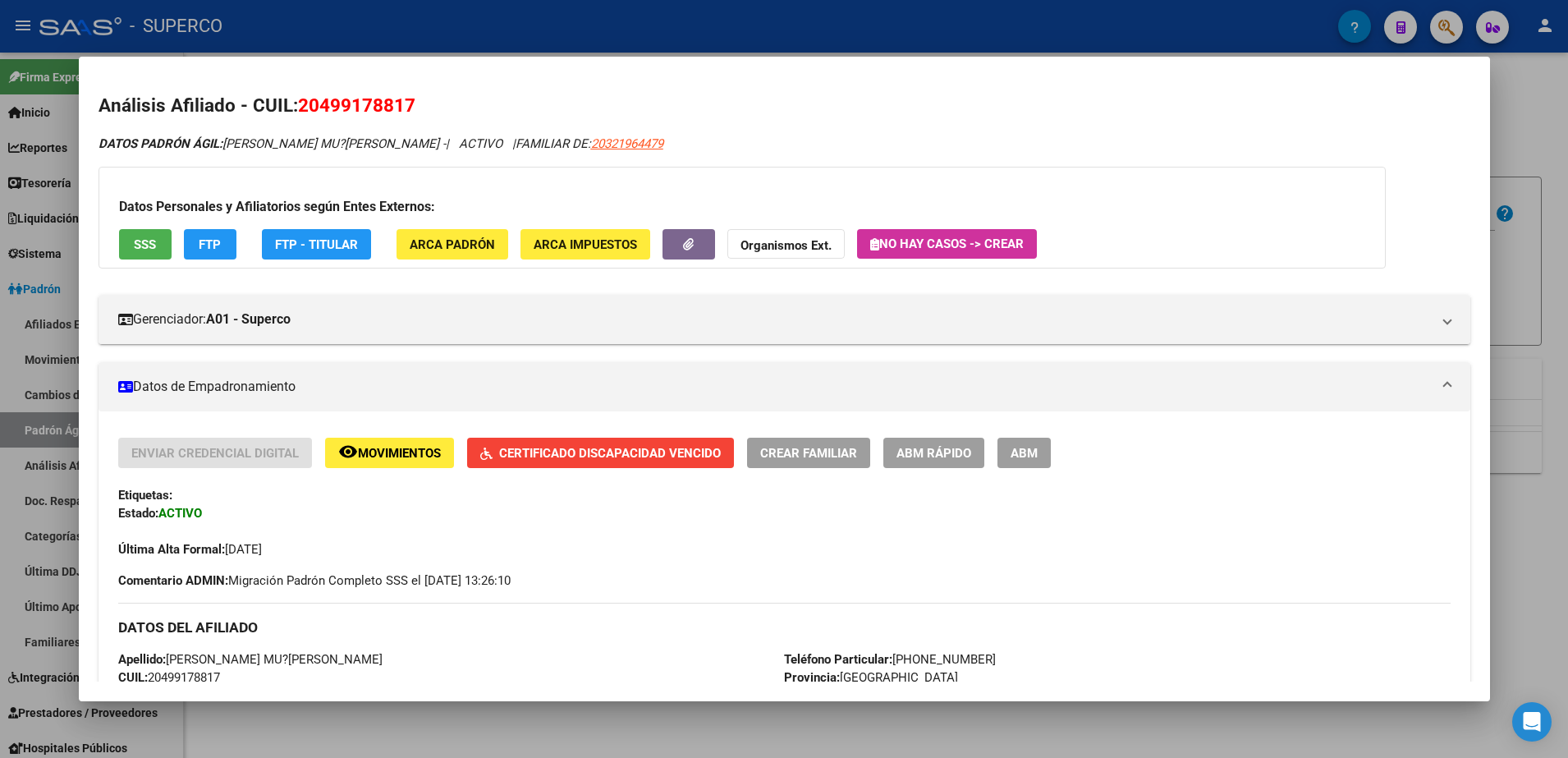
click at [1530, 118] on div at bounding box center [784, 379] width 1568 height 758
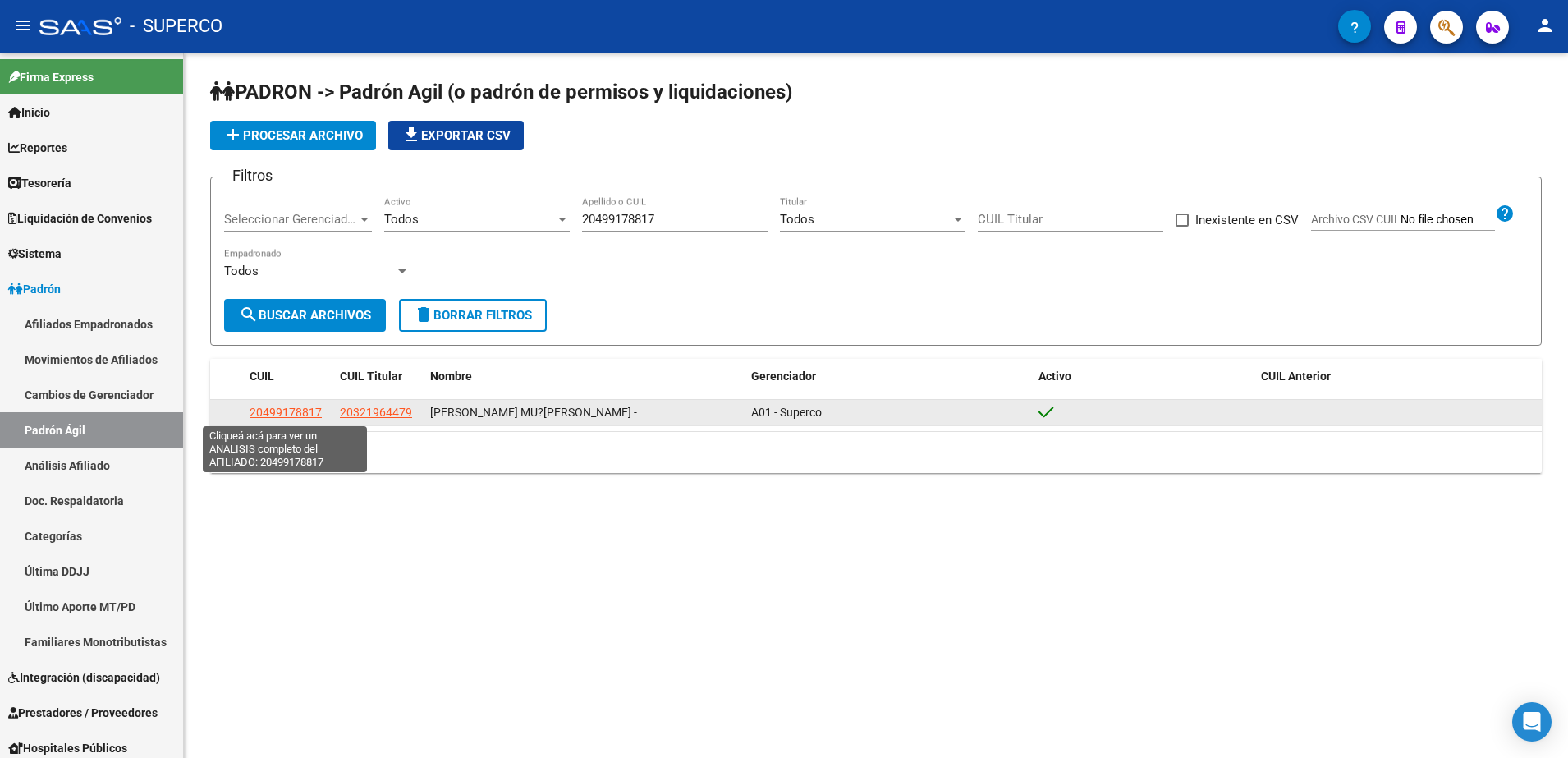
click at [292, 415] on span "20499178817" at bounding box center [285, 412] width 73 height 13
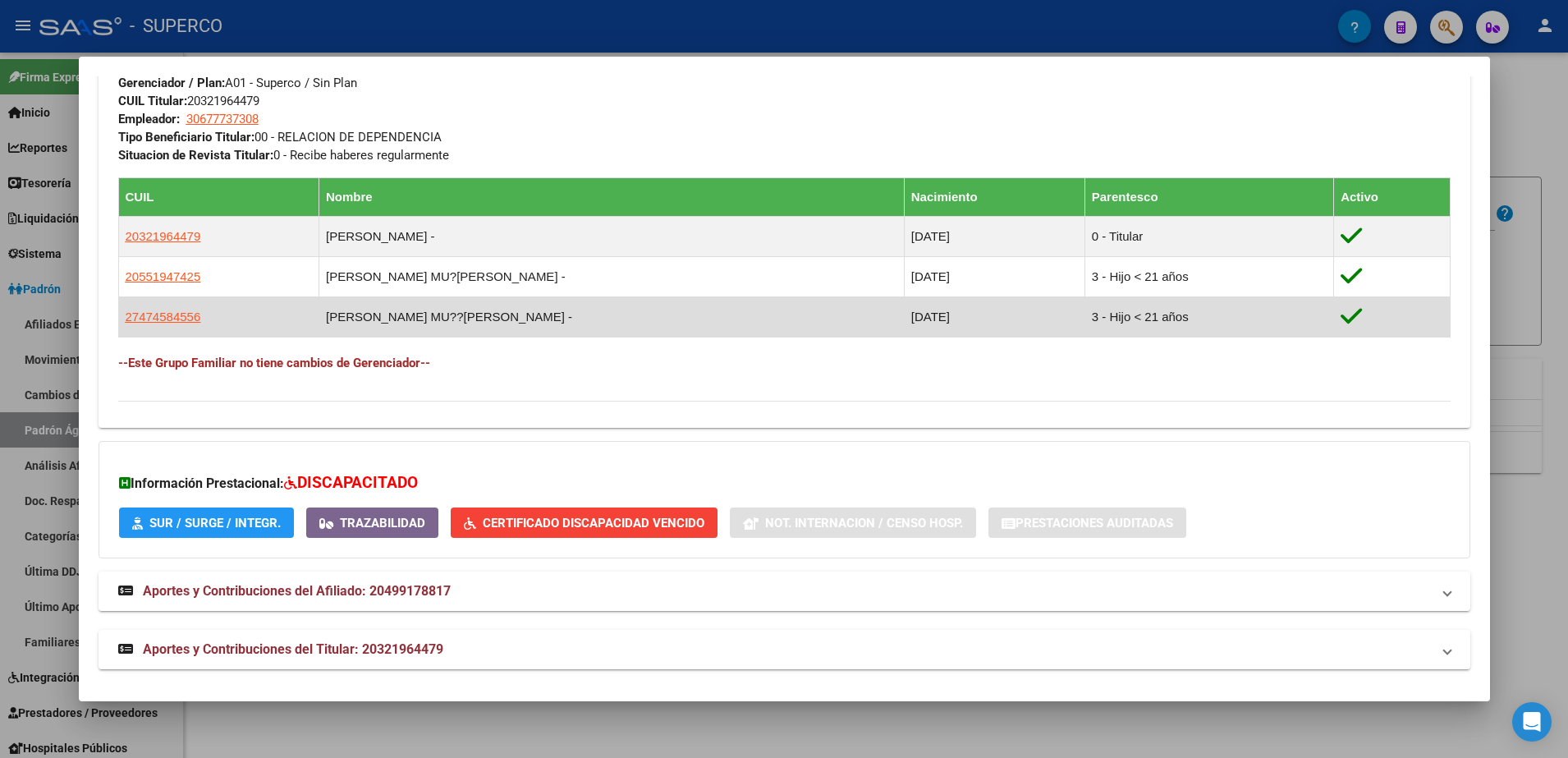
scroll to position [825, 0]
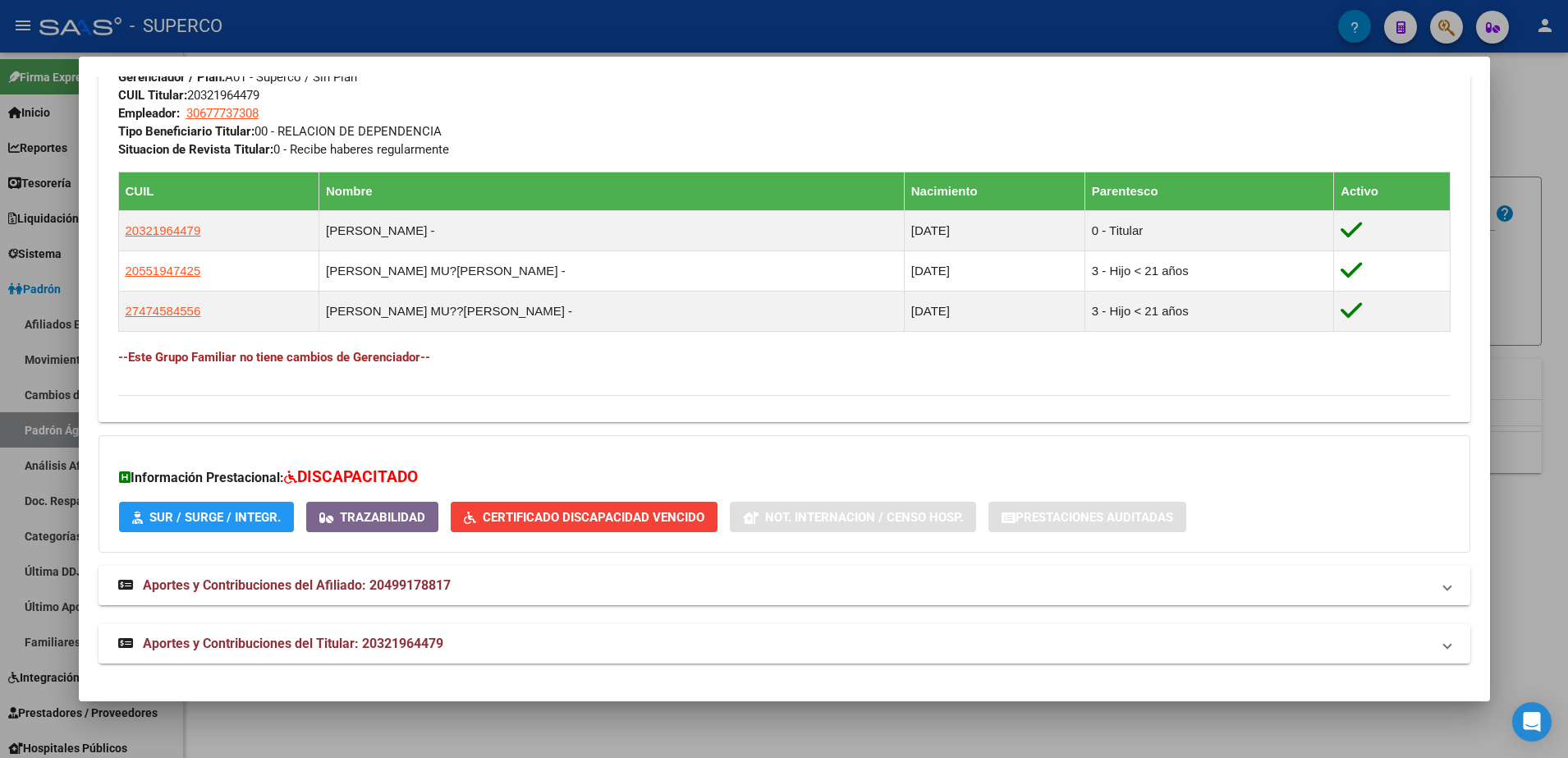
click at [603, 518] on span "Certificado Discapacidad Vencido" at bounding box center [593, 517] width 221 height 15
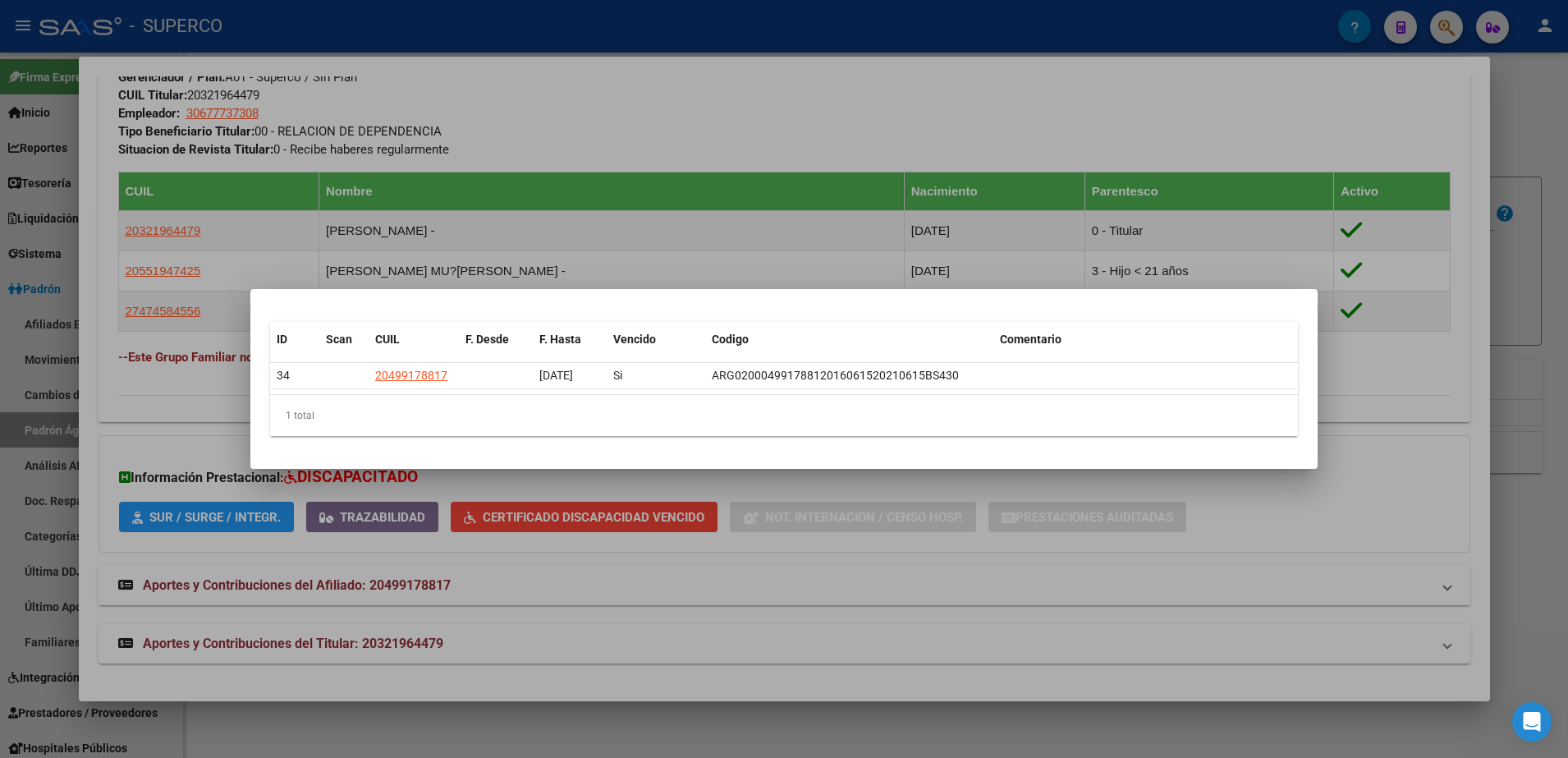
click at [1528, 298] on div at bounding box center [784, 379] width 1568 height 758
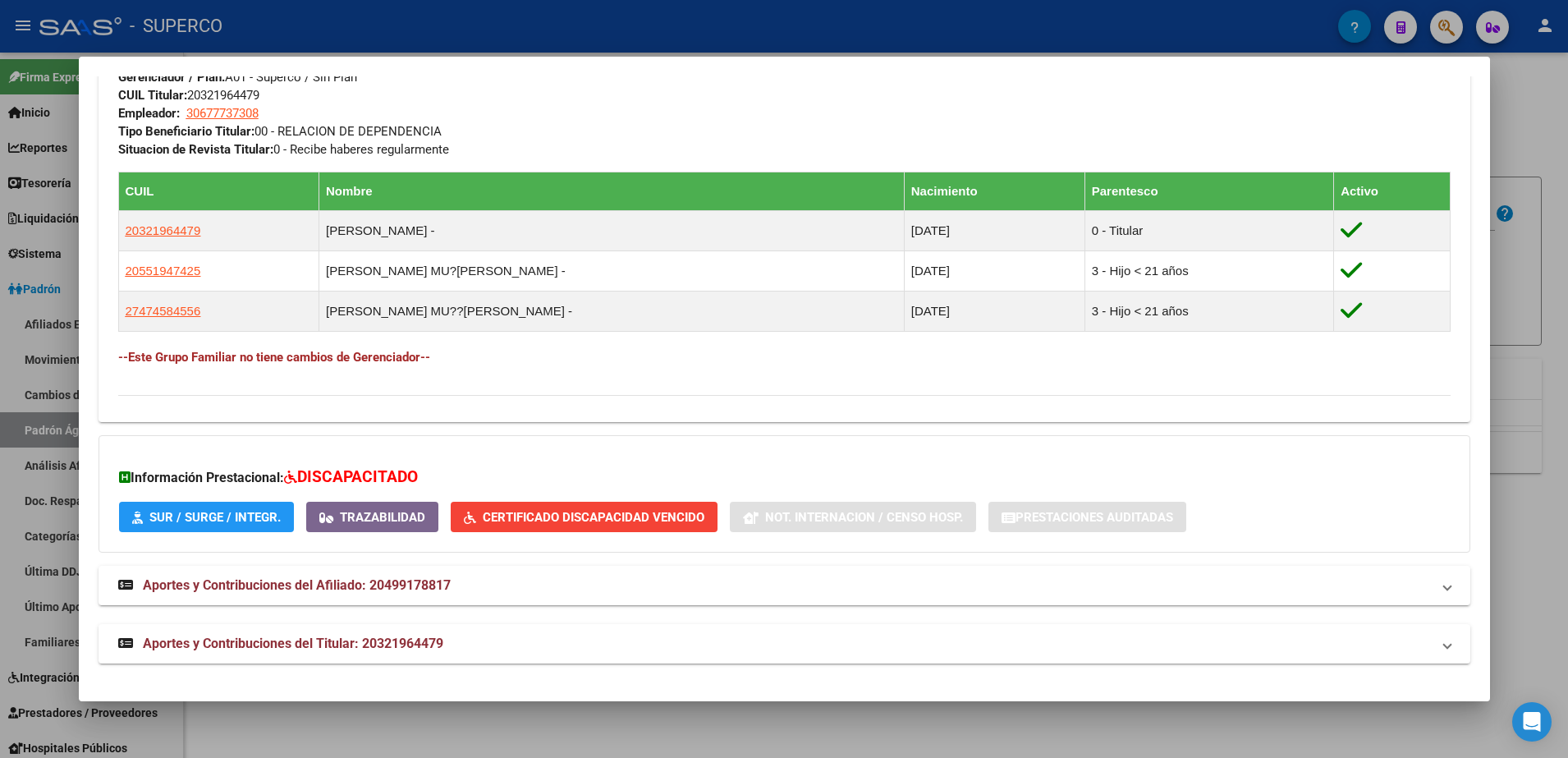
click at [1559, 104] on div at bounding box center [784, 379] width 1568 height 758
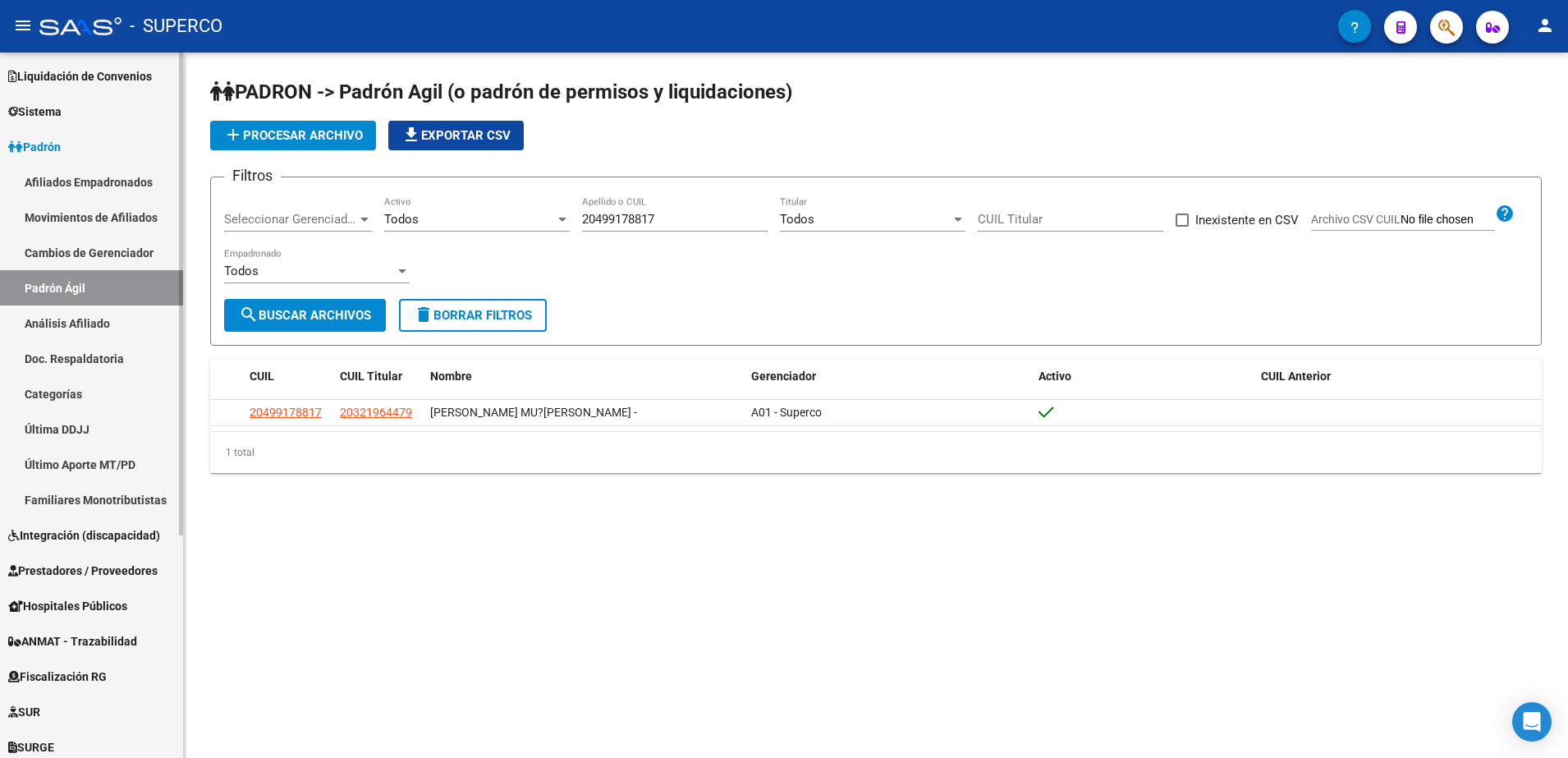
scroll to position [205, 0]
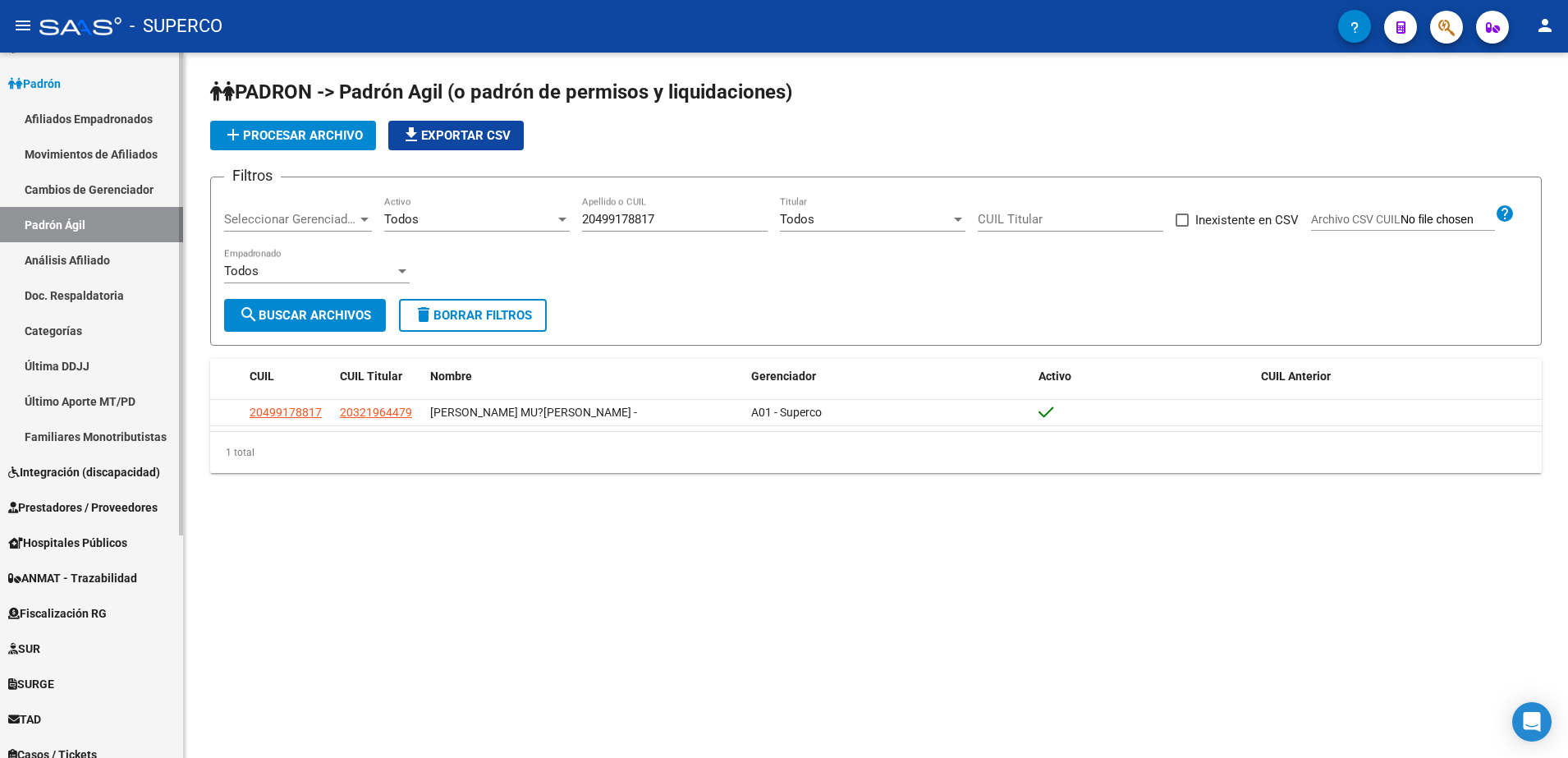
click at [75, 471] on span "Integración (discapacidad)" at bounding box center [85, 472] width 152 height 18
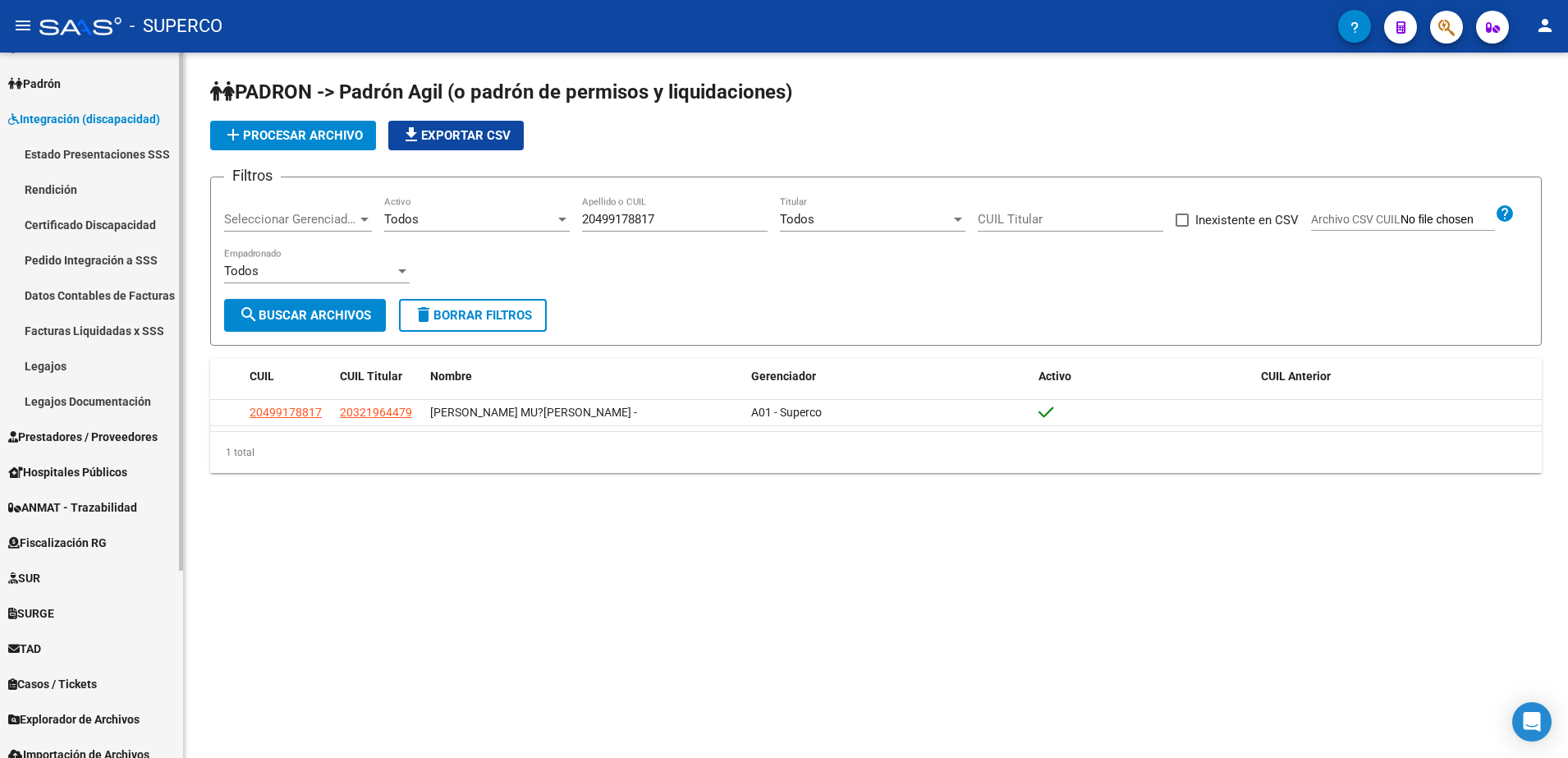
click at [85, 220] on link "Certificado Discapacidad" at bounding box center [91, 224] width 183 height 35
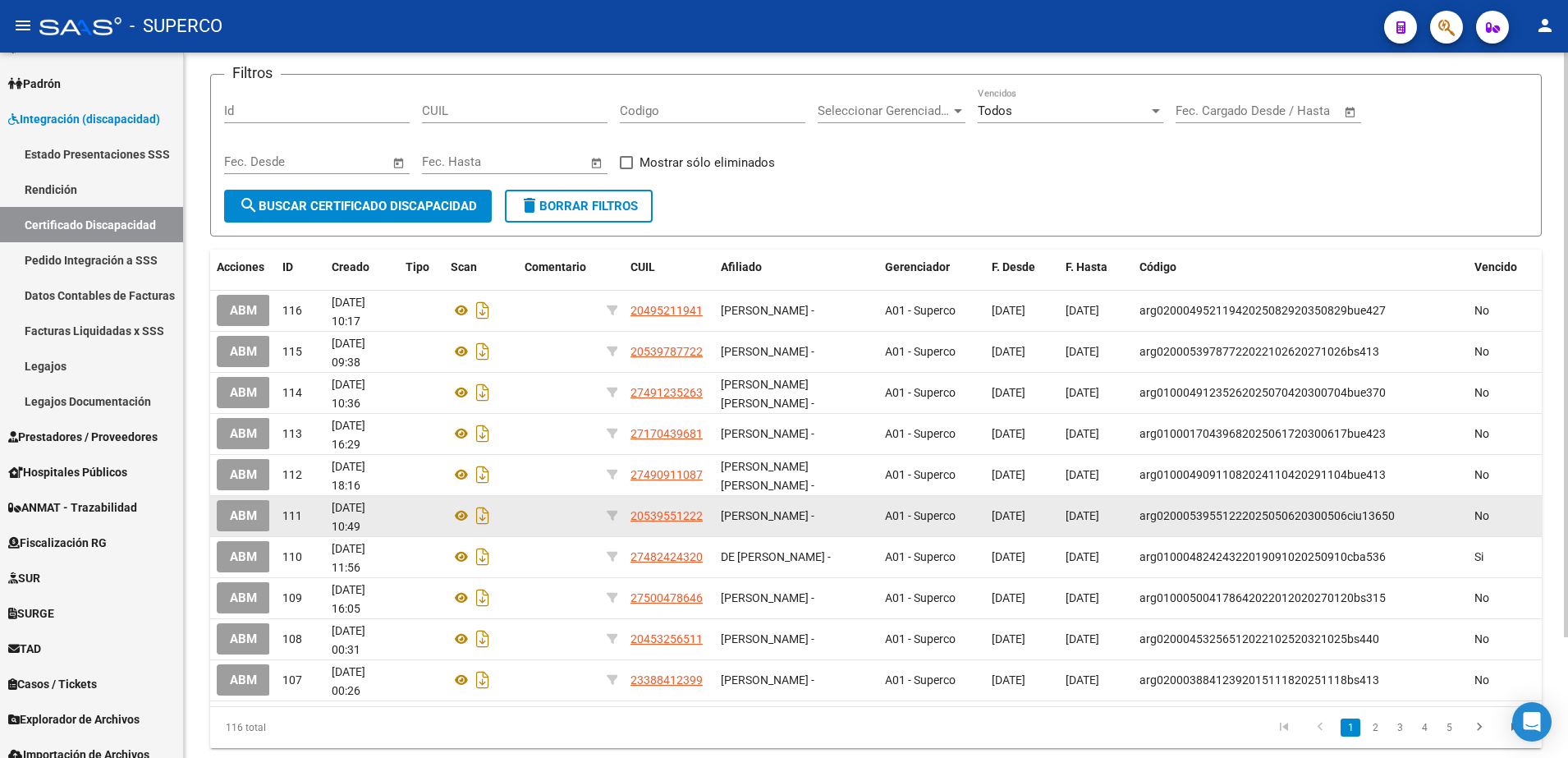
scroll to position [145, 0]
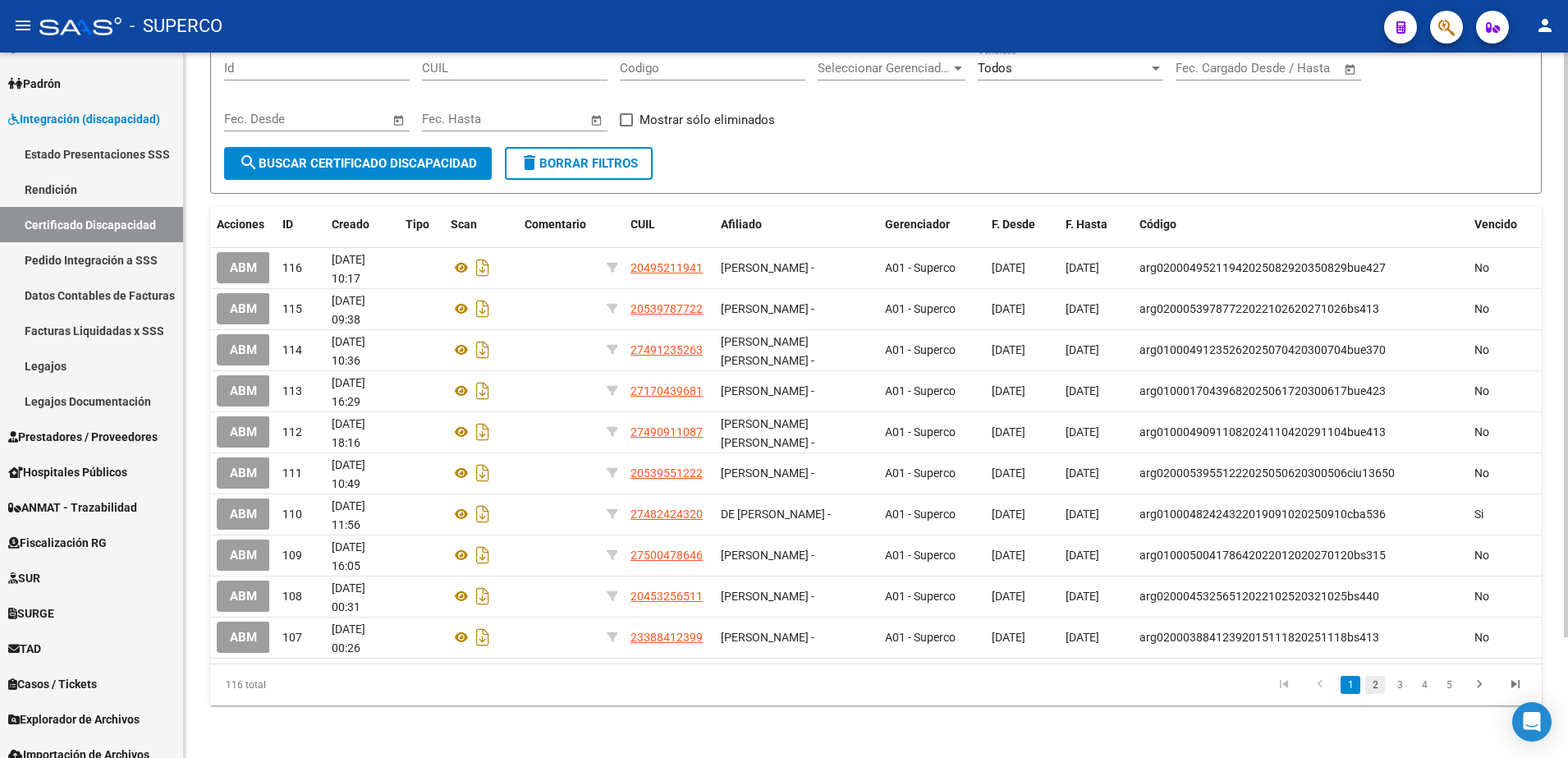
click at [1374, 680] on link "2" at bounding box center [1375, 685] width 20 height 18
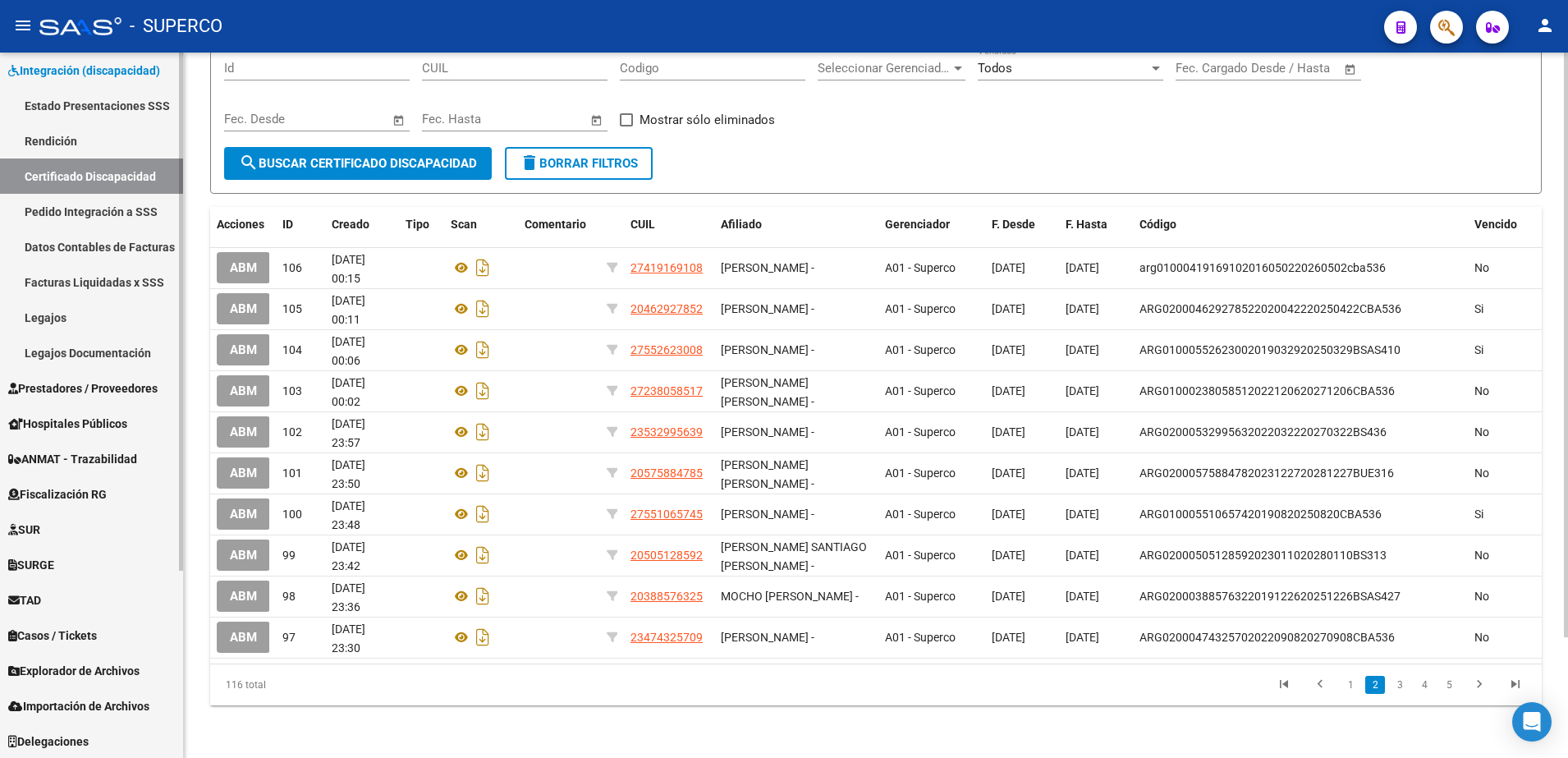
scroll to position [255, 0]
click at [76, 384] on span "Prestadores / Proveedores" at bounding box center [83, 387] width 150 height 18
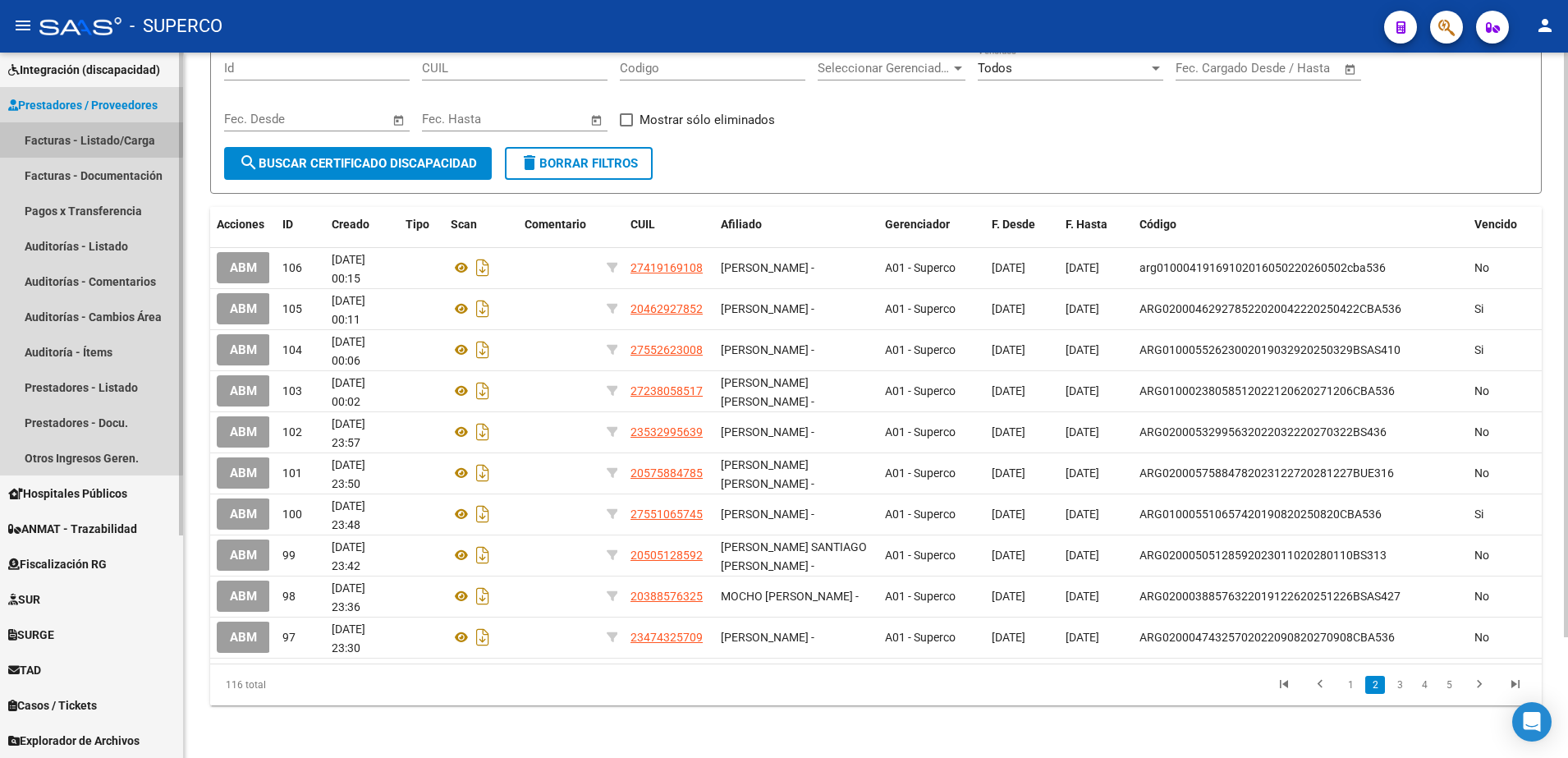
click at [65, 136] on link "Facturas - Listado/Carga" at bounding box center [91, 139] width 183 height 35
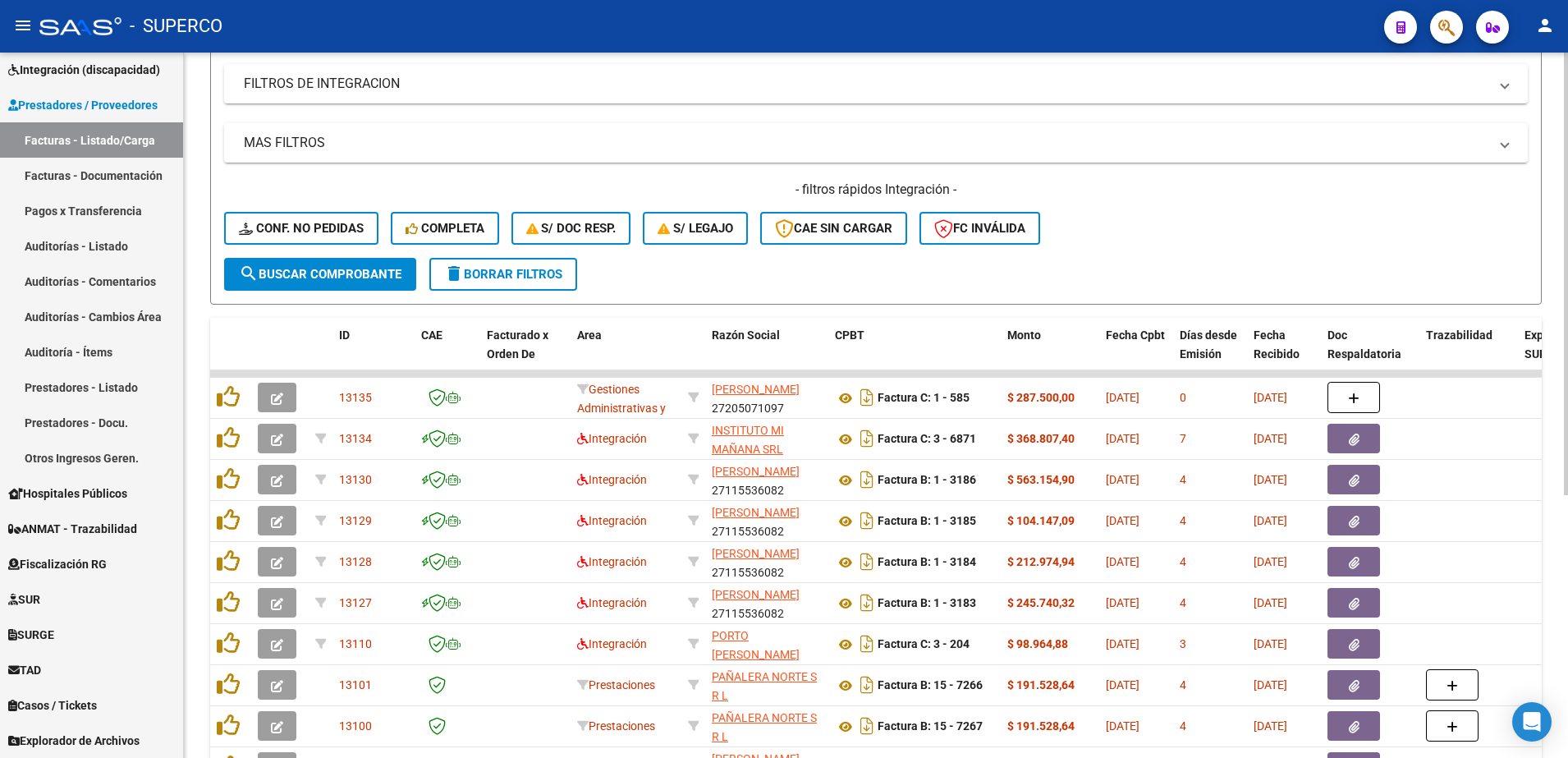
scroll to position [420, 0]
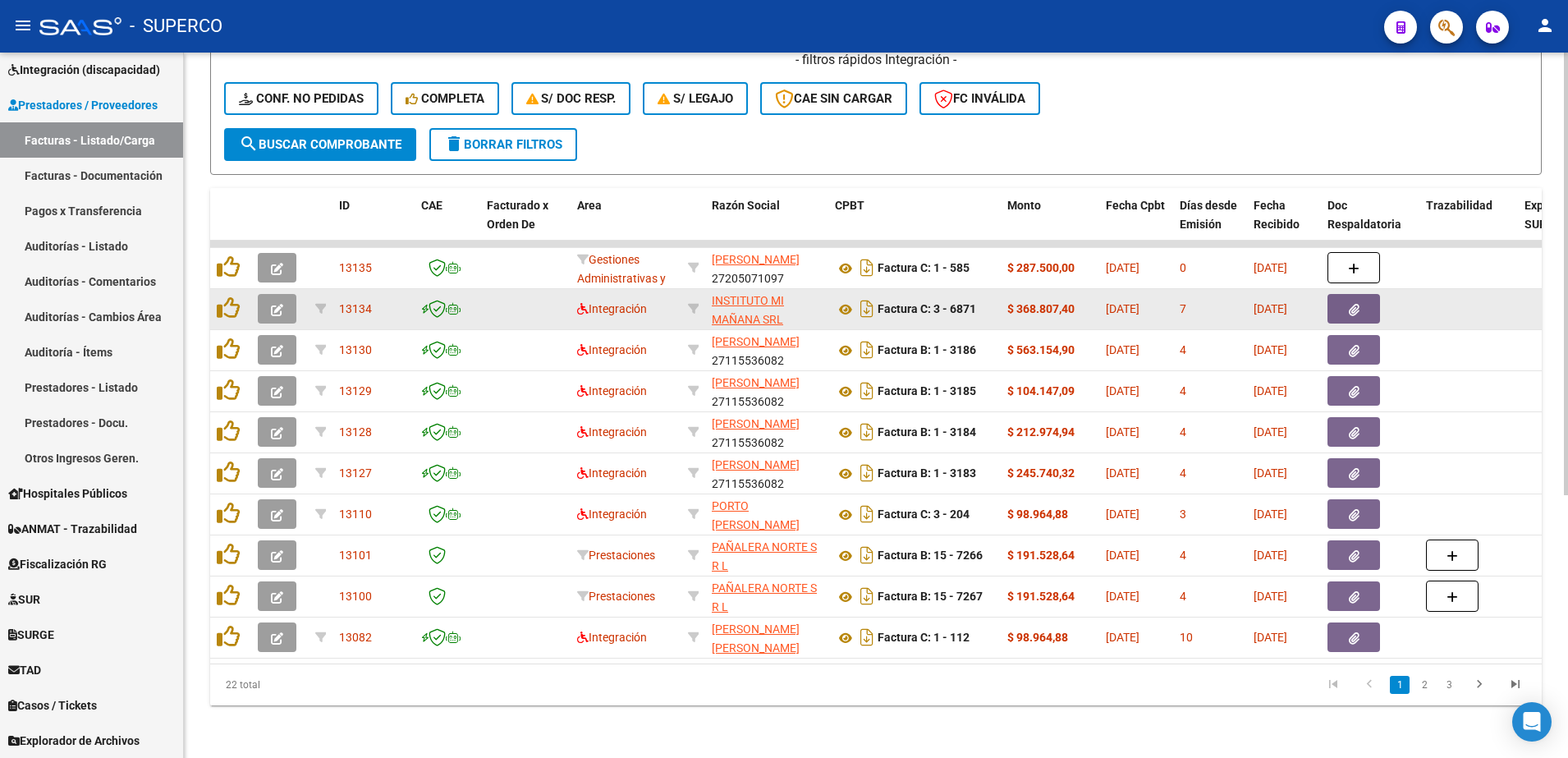
click at [278, 303] on icon "button" at bounding box center [277, 309] width 12 height 12
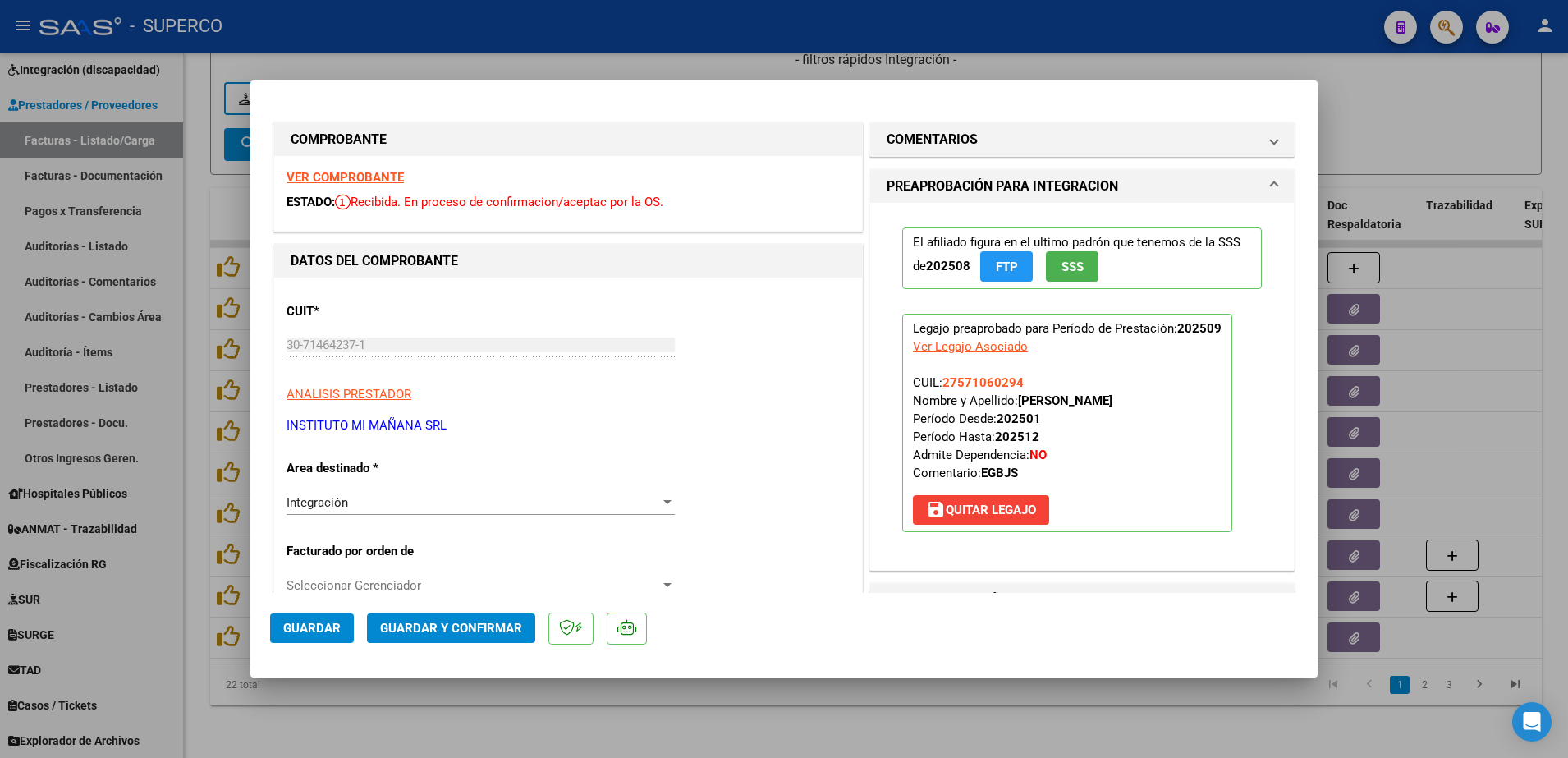
click at [363, 181] on strong "VER COMPROBANTE" at bounding box center [344, 177] width 117 height 15
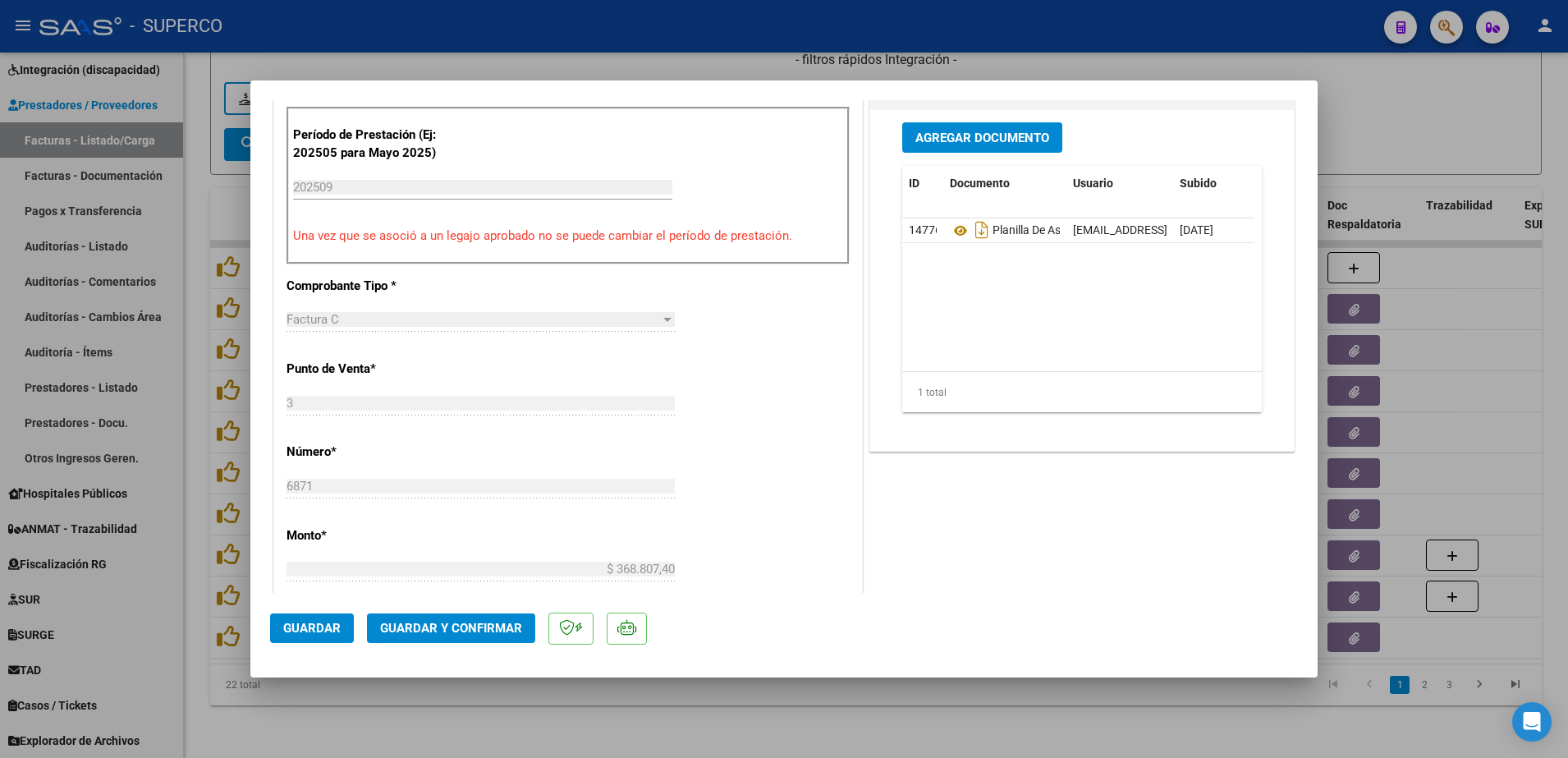
scroll to position [513, 0]
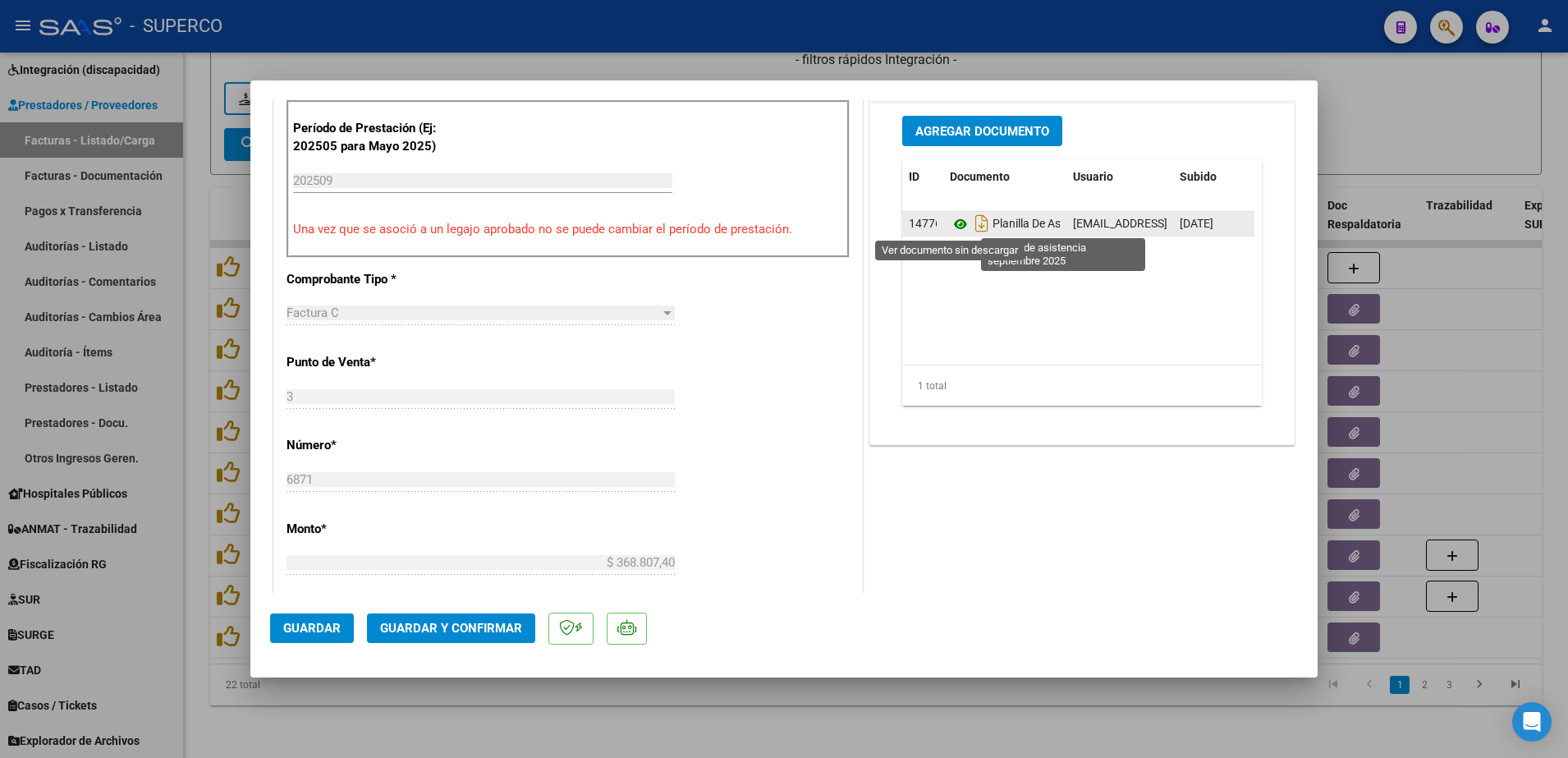
click at [951, 225] on icon at bounding box center [960, 224] width 21 height 20
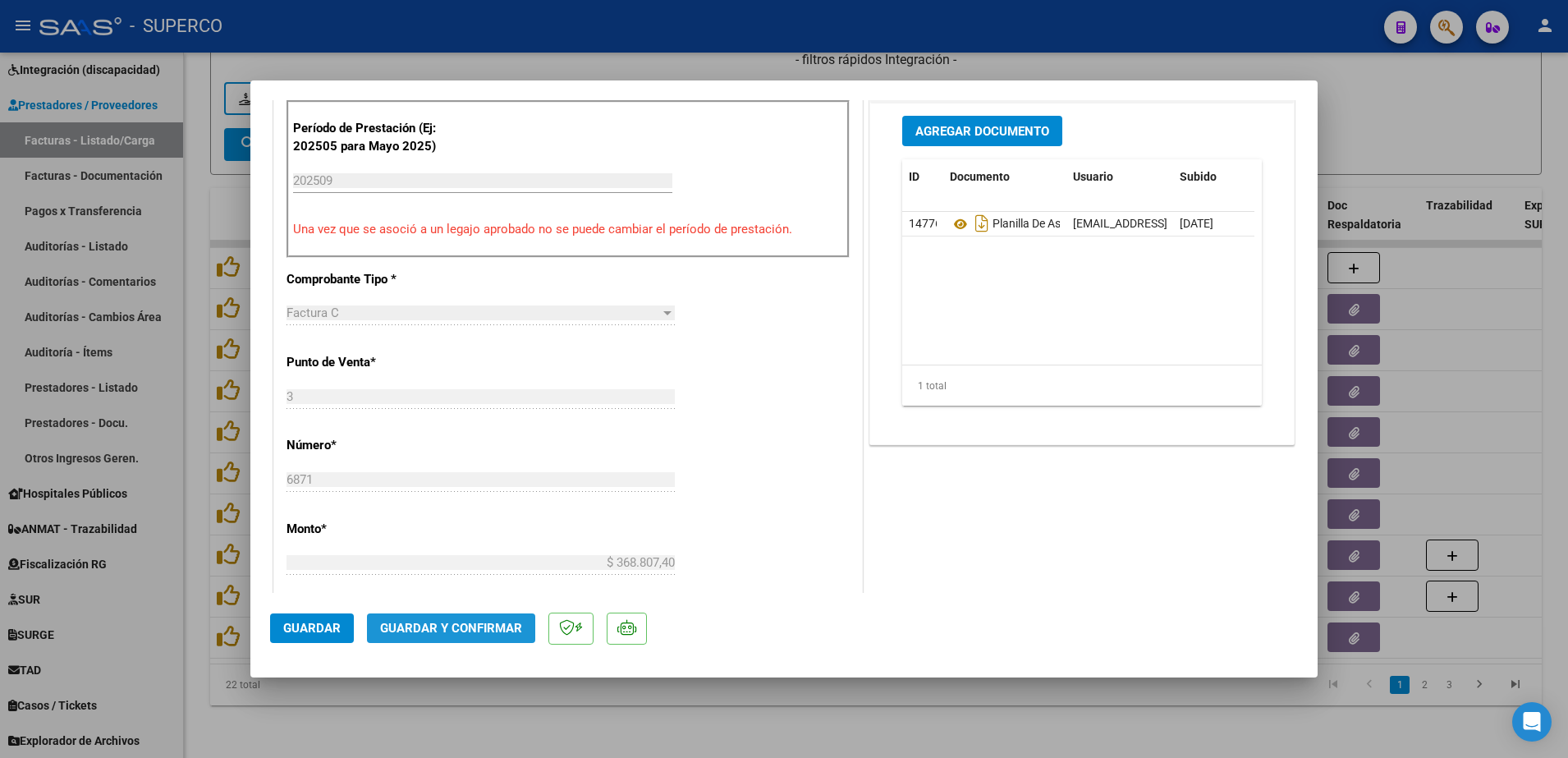
click at [477, 628] on span "Guardar y Confirmar" at bounding box center [451, 627] width 142 height 15
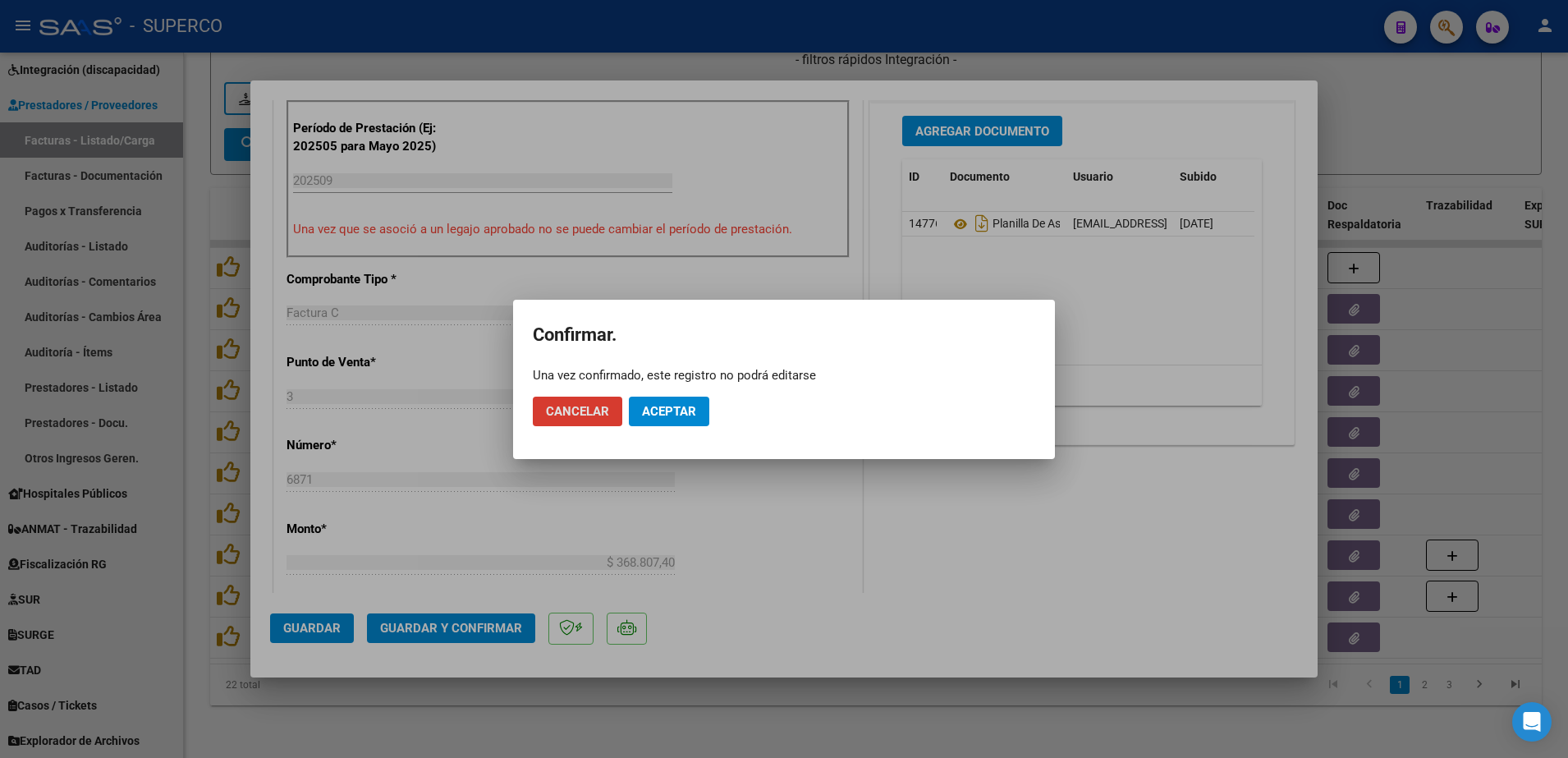
click at [667, 407] on span "Aceptar" at bounding box center [668, 411] width 54 height 15
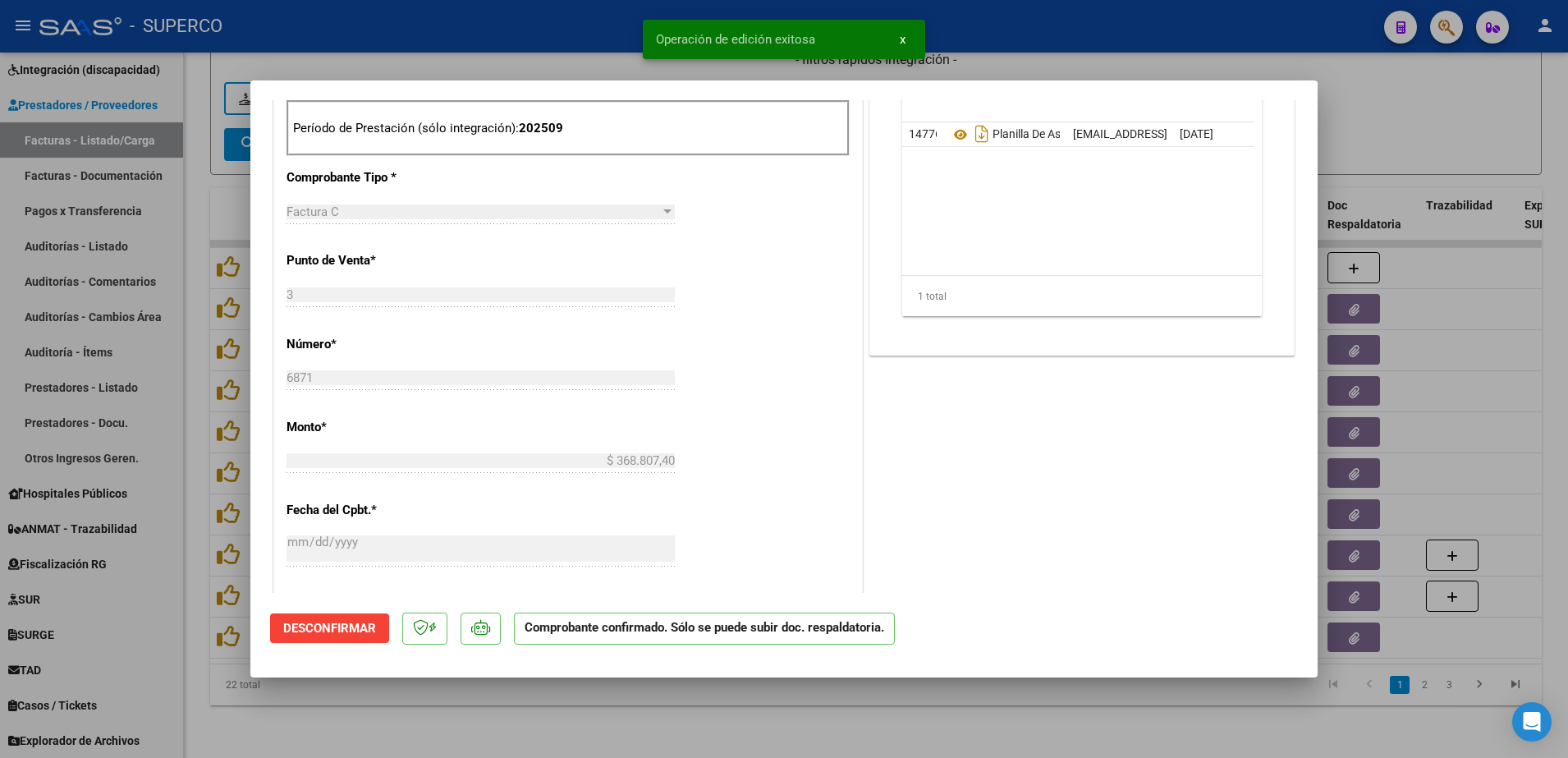
click at [884, 732] on div at bounding box center [784, 379] width 1568 height 758
type input "$ 0,00"
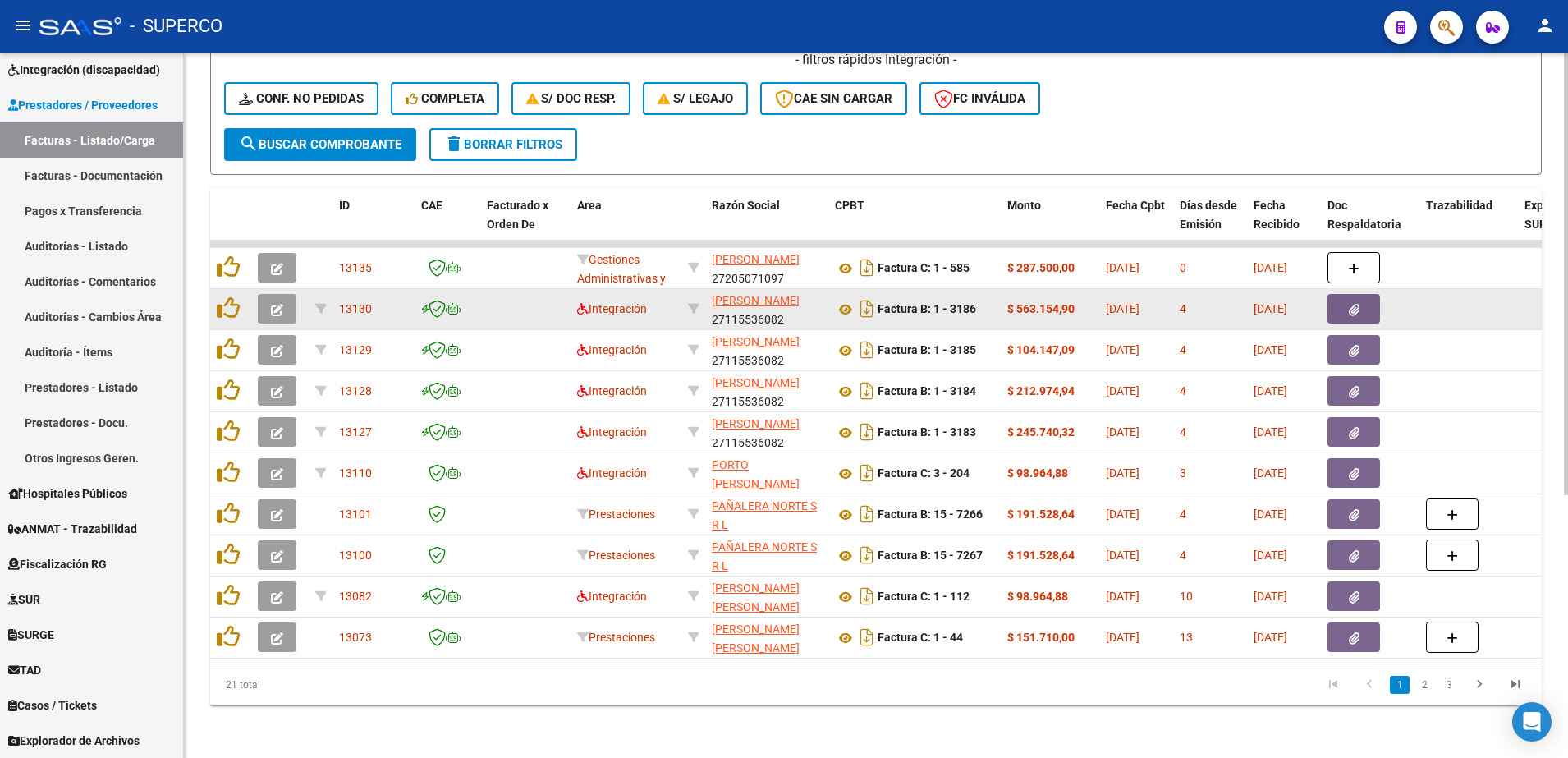
click at [273, 301] on button "button" at bounding box center [277, 308] width 38 height 30
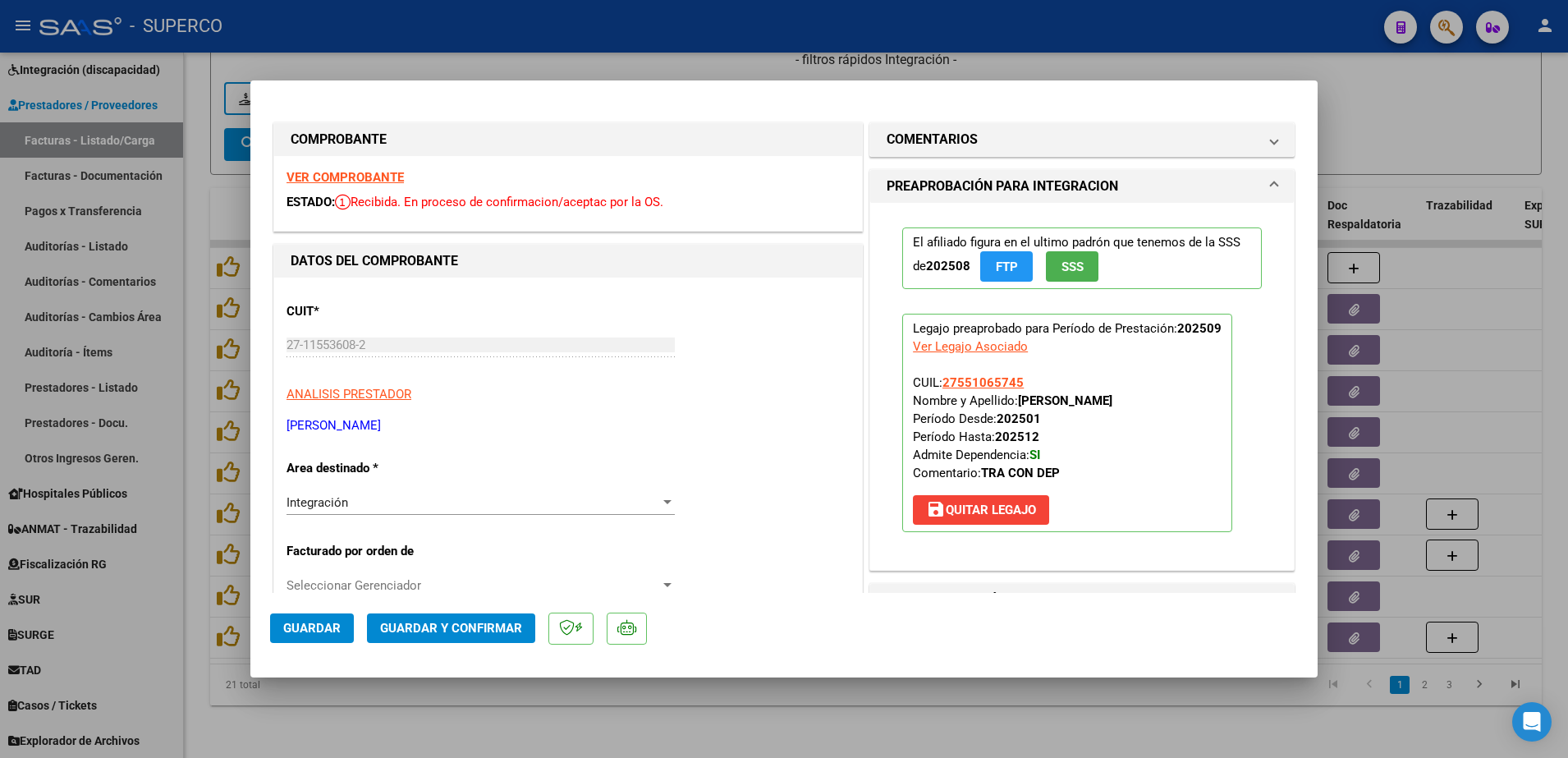
click at [395, 173] on strong "VER COMPROBANTE" at bounding box center [344, 177] width 117 height 15
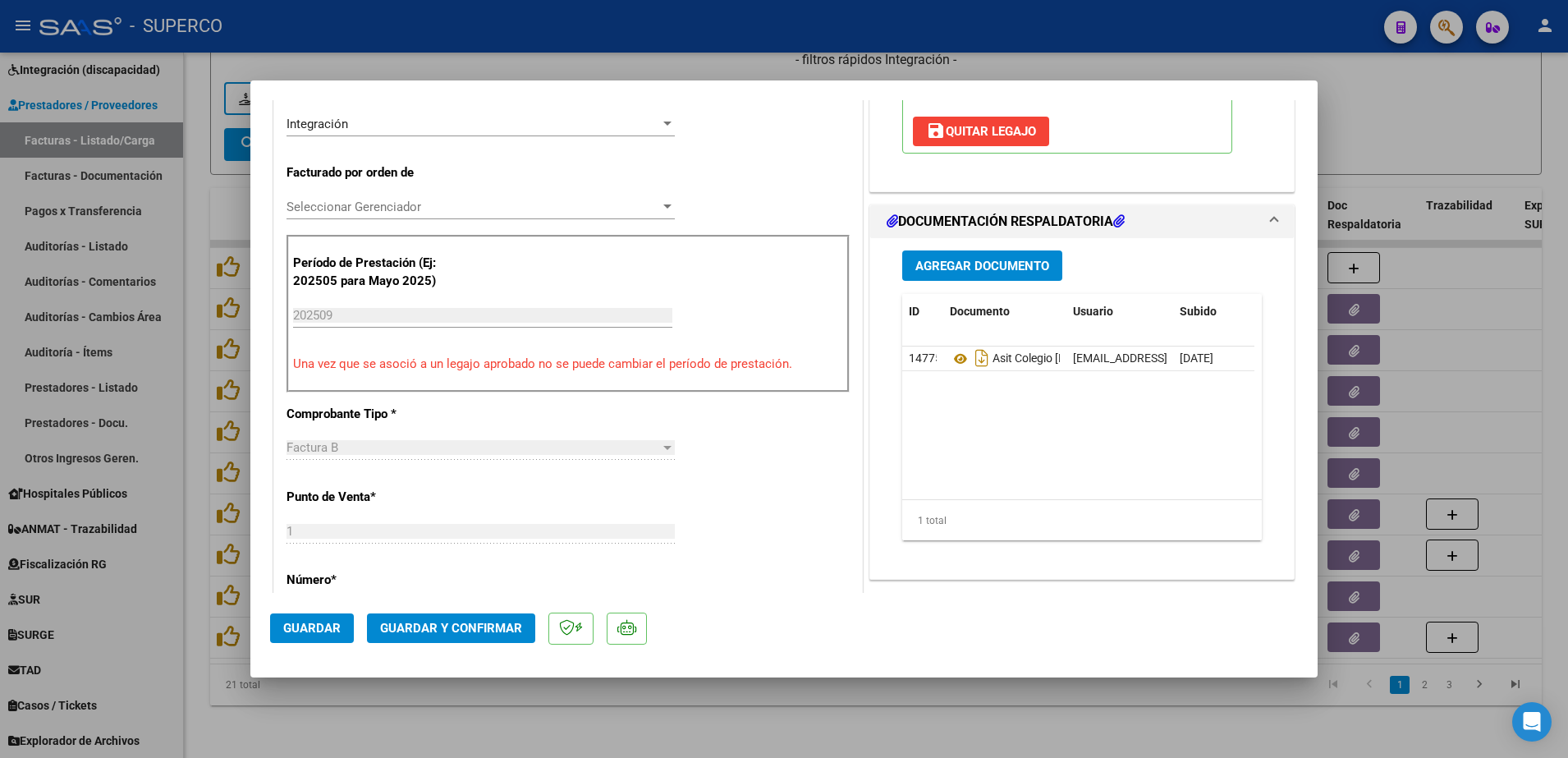
scroll to position [410, 0]
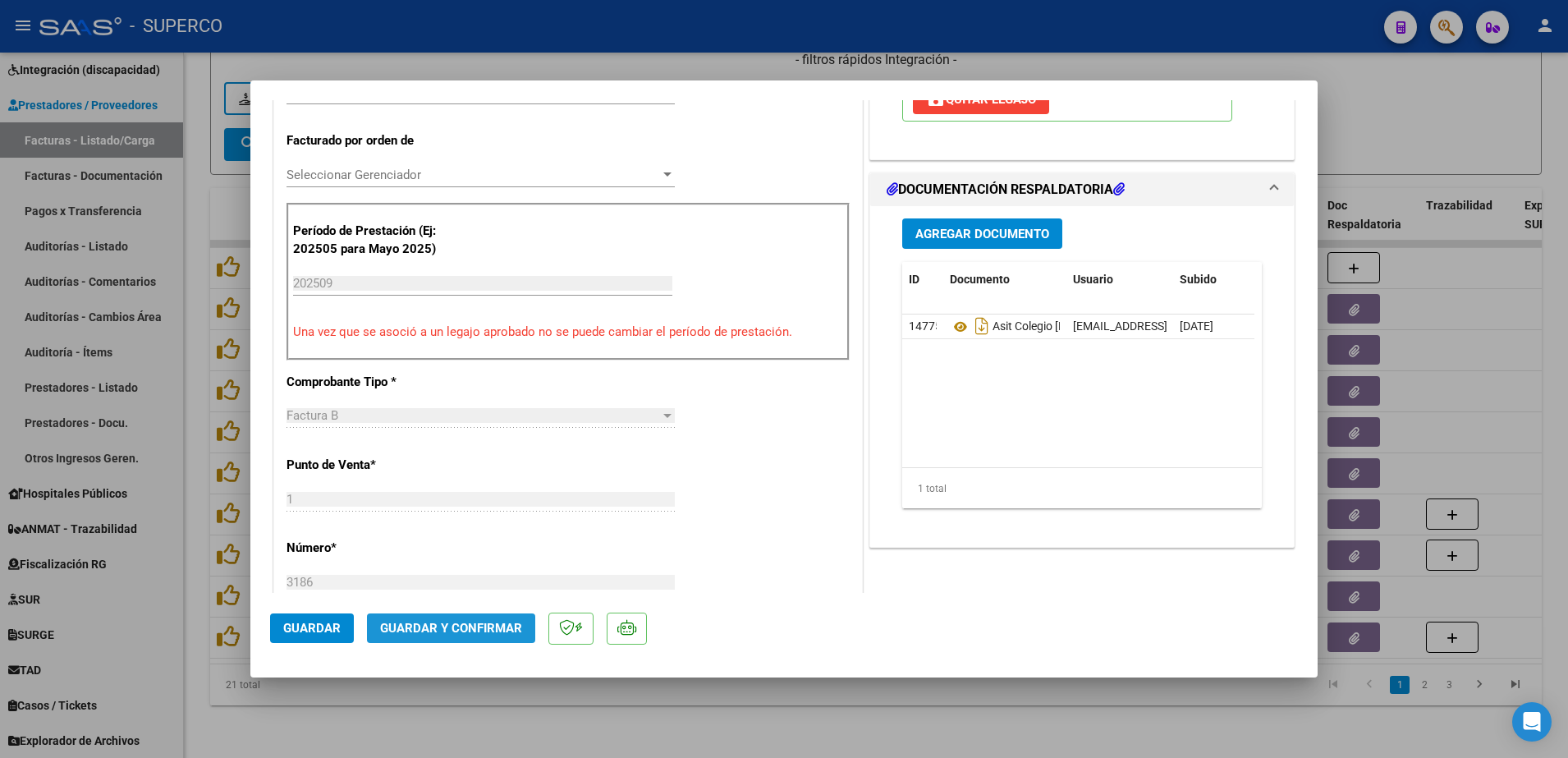
click at [474, 623] on span "Guardar y Confirmar" at bounding box center [451, 627] width 142 height 15
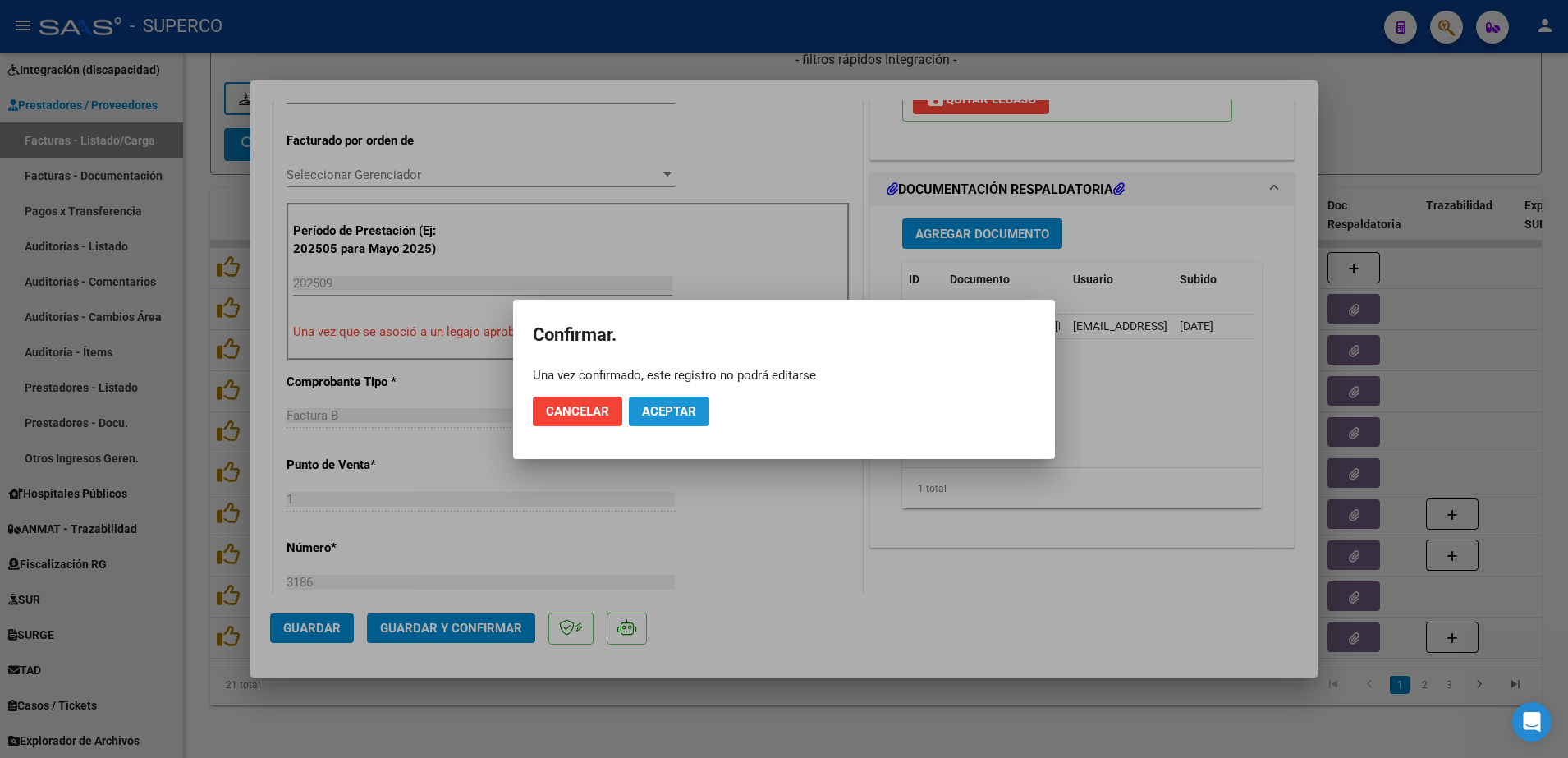
click at [687, 407] on span "Aceptar" at bounding box center [668, 411] width 54 height 15
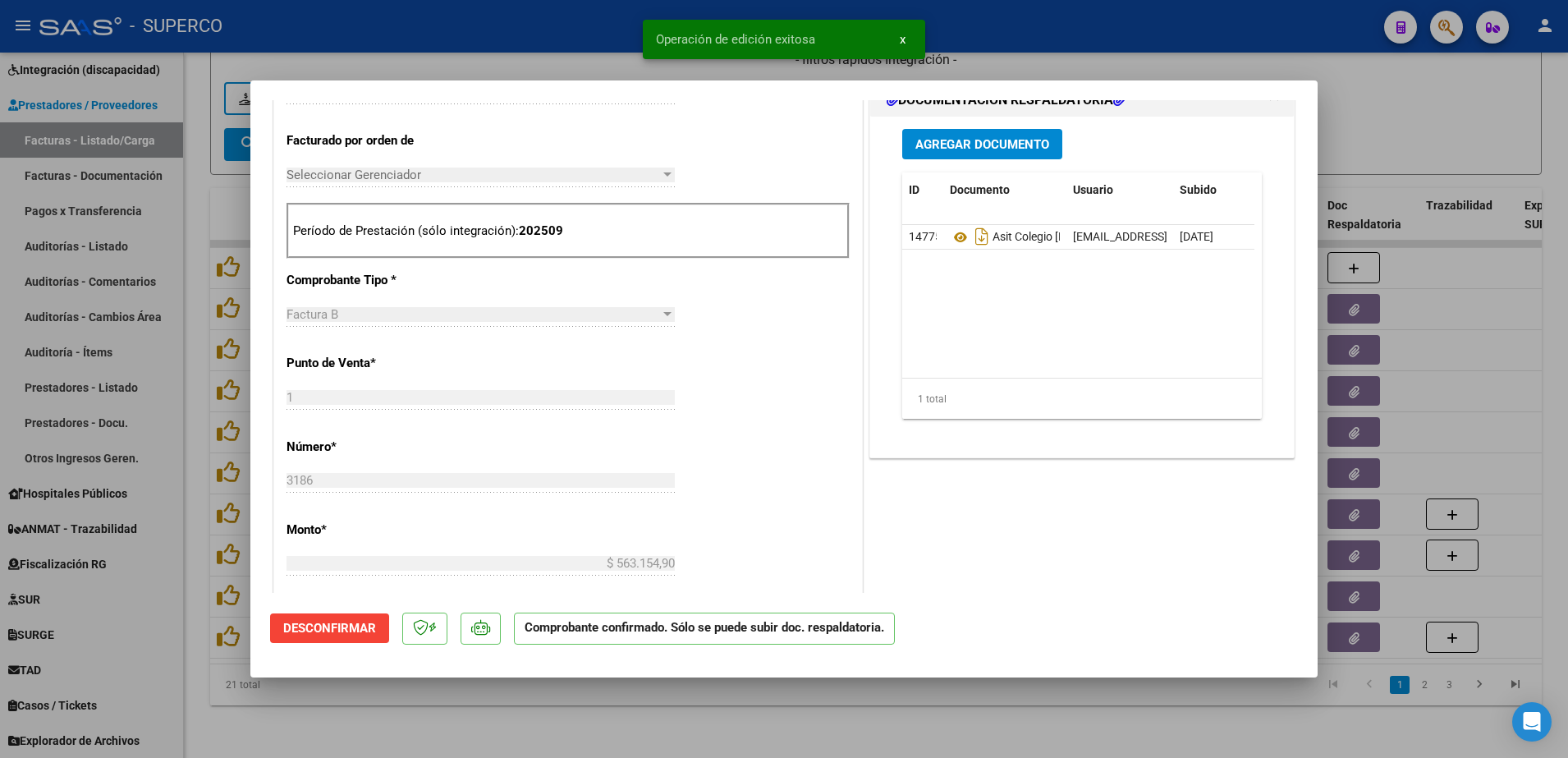
click at [456, 700] on div at bounding box center [784, 379] width 1568 height 758
type input "$ 0,00"
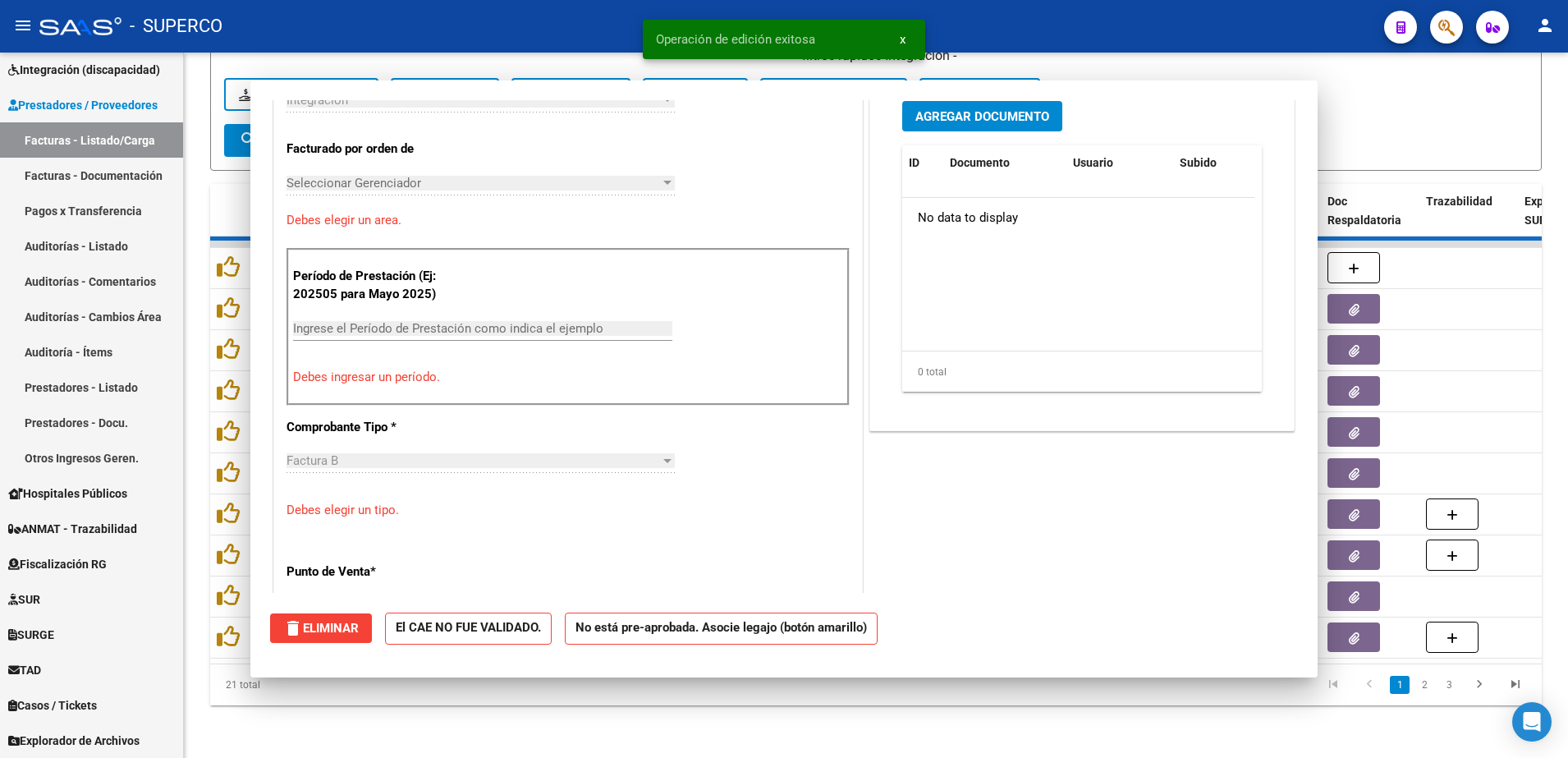
scroll to position [439, 0]
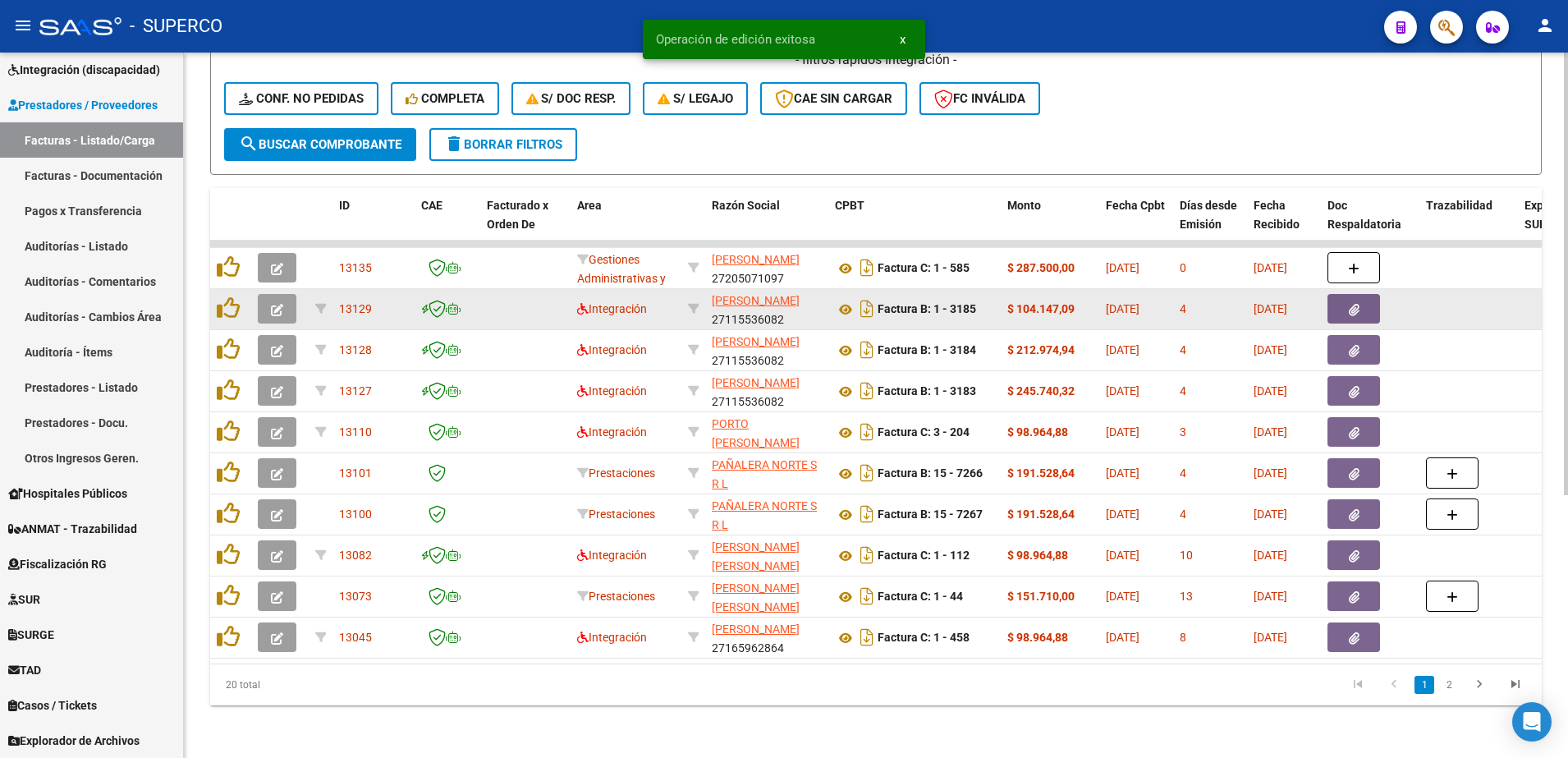
click at [279, 303] on icon "button" at bounding box center [277, 309] width 12 height 12
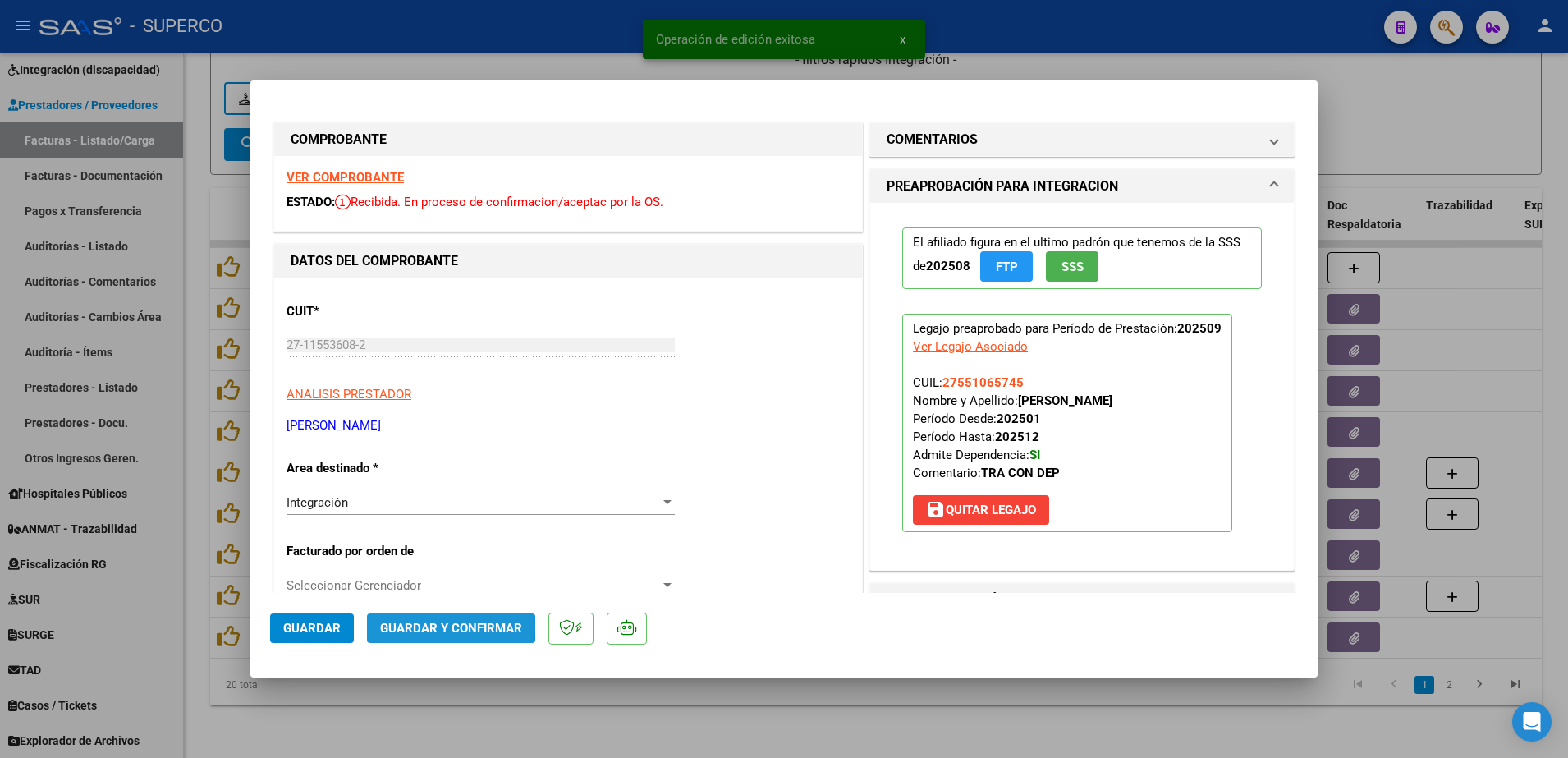
click at [428, 626] on span "Guardar y Confirmar" at bounding box center [451, 627] width 142 height 15
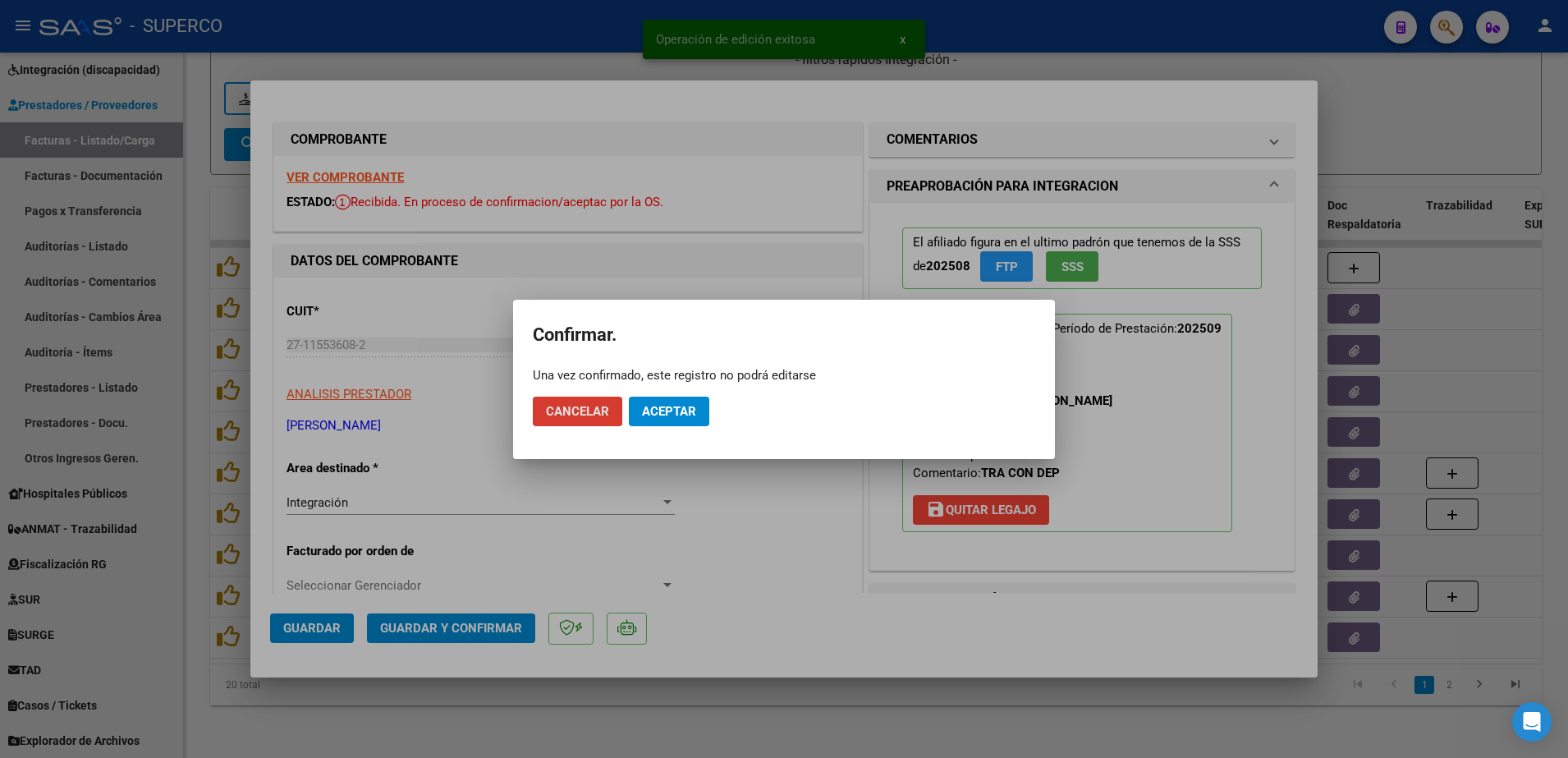
click at [680, 412] on span "Aceptar" at bounding box center [668, 411] width 54 height 15
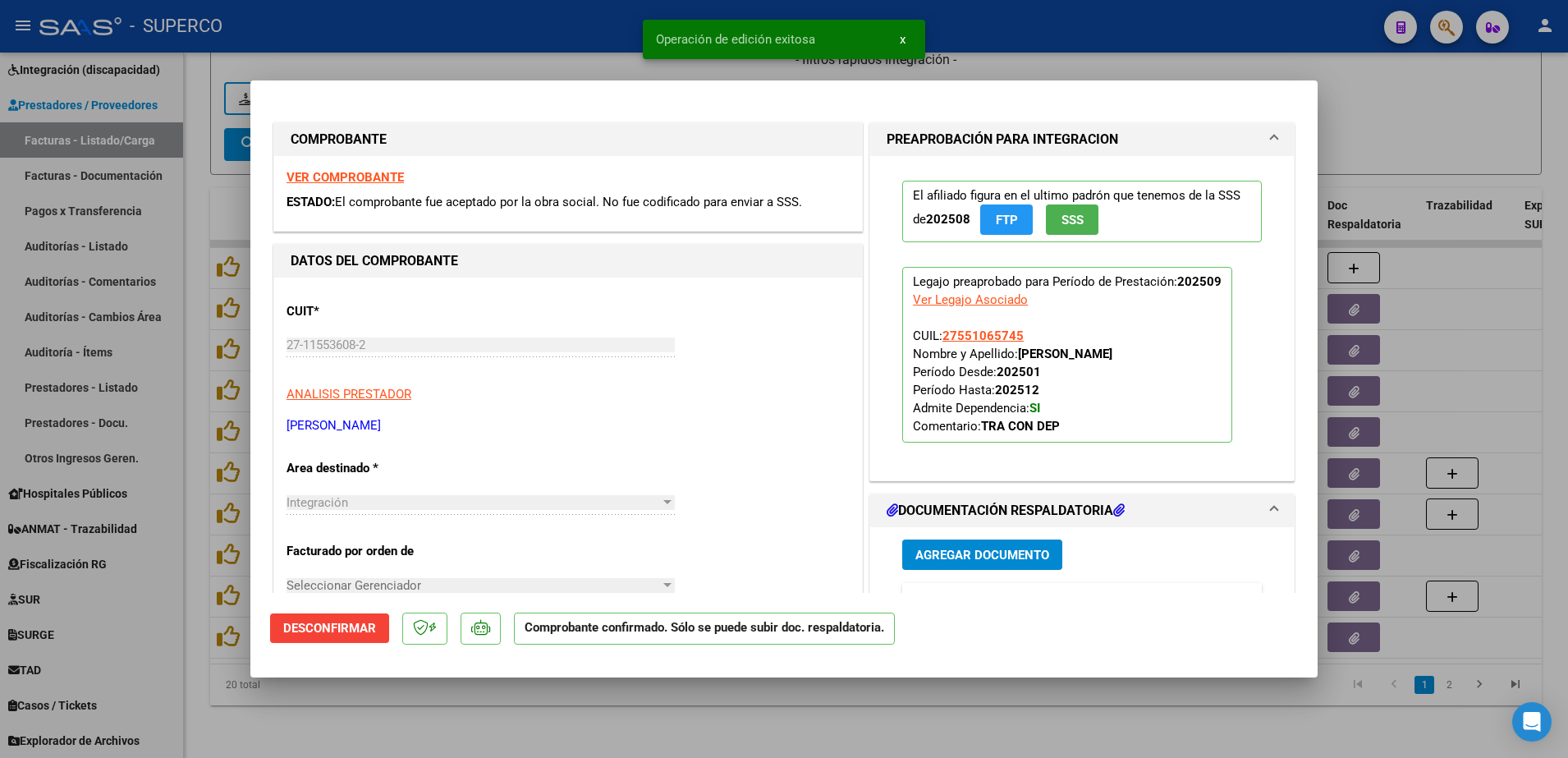
click at [580, 732] on div at bounding box center [784, 379] width 1568 height 758
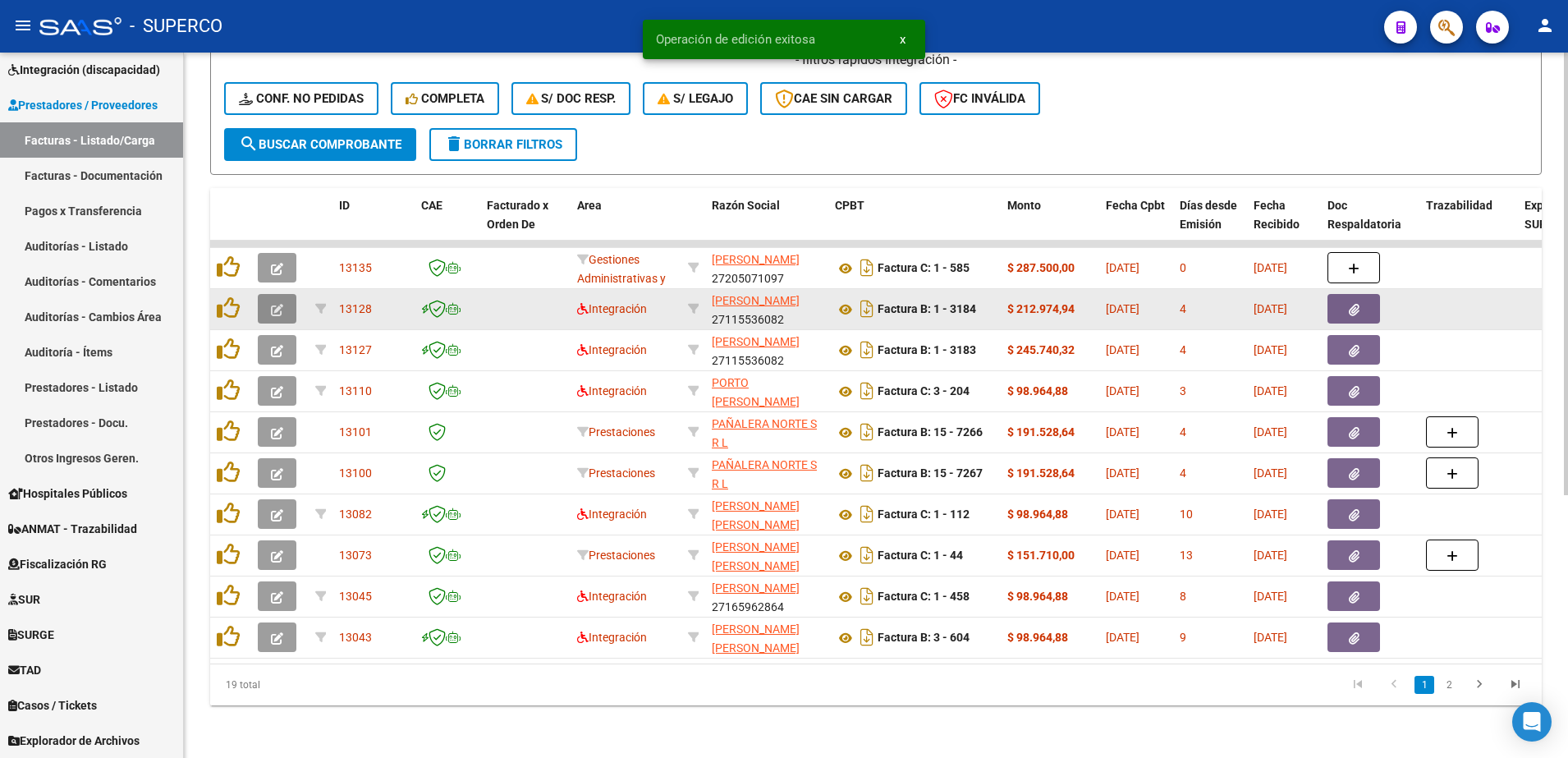
click at [285, 295] on button "button" at bounding box center [277, 308] width 38 height 30
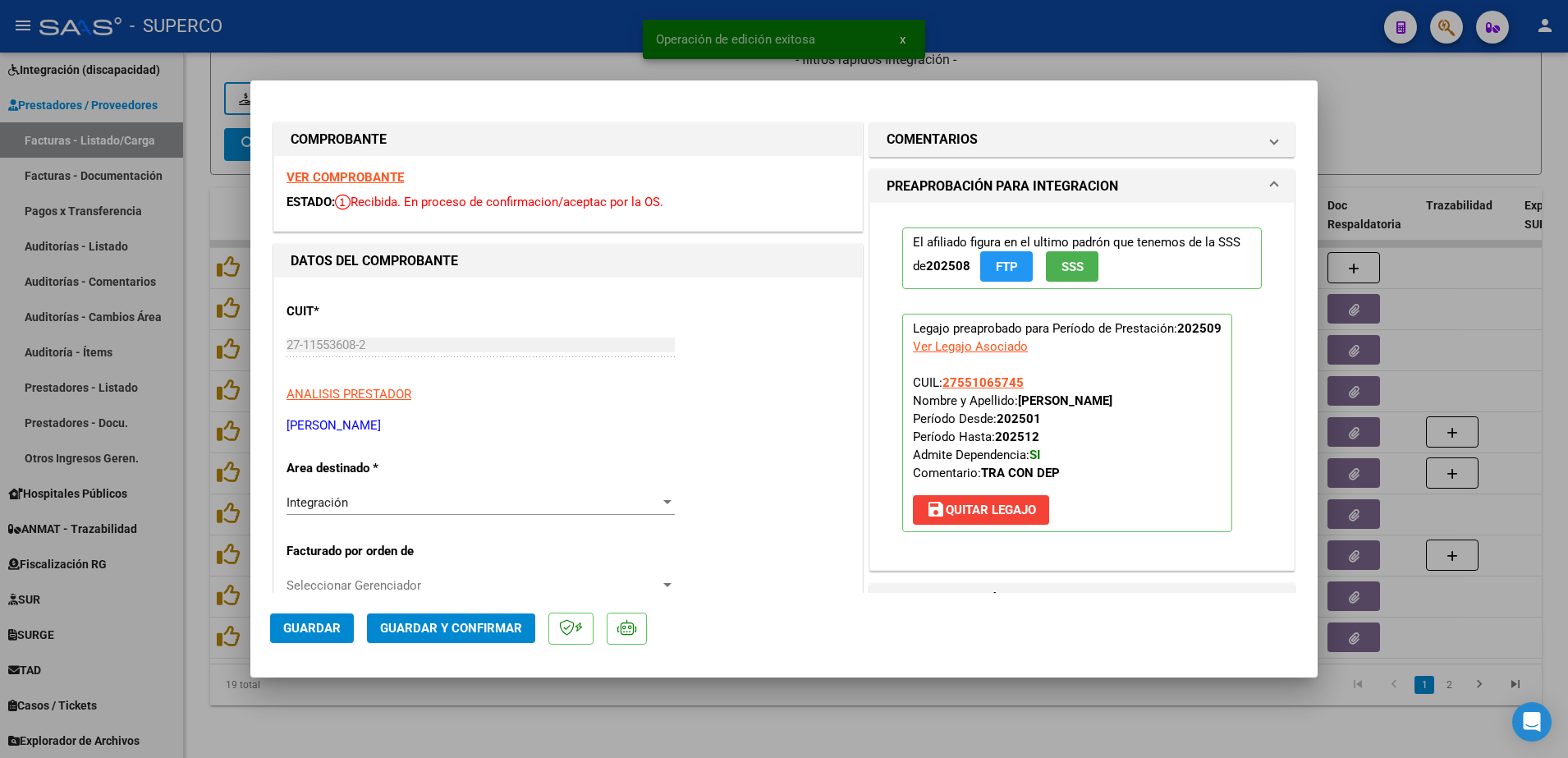
click at [490, 637] on button "Guardar y Confirmar" at bounding box center [450, 628] width 168 height 30
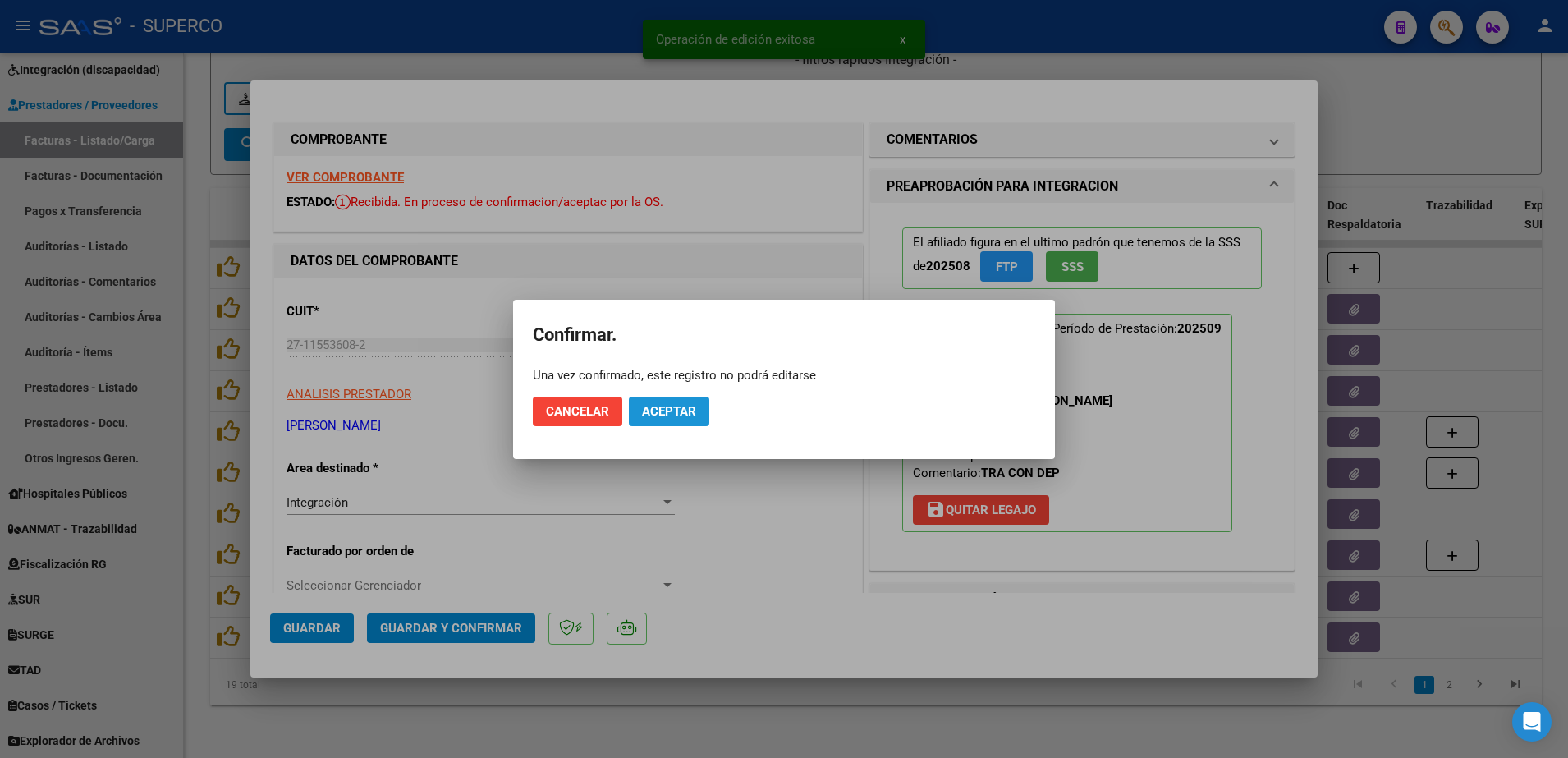
click at [646, 420] on button "Aceptar" at bounding box center [669, 411] width 80 height 30
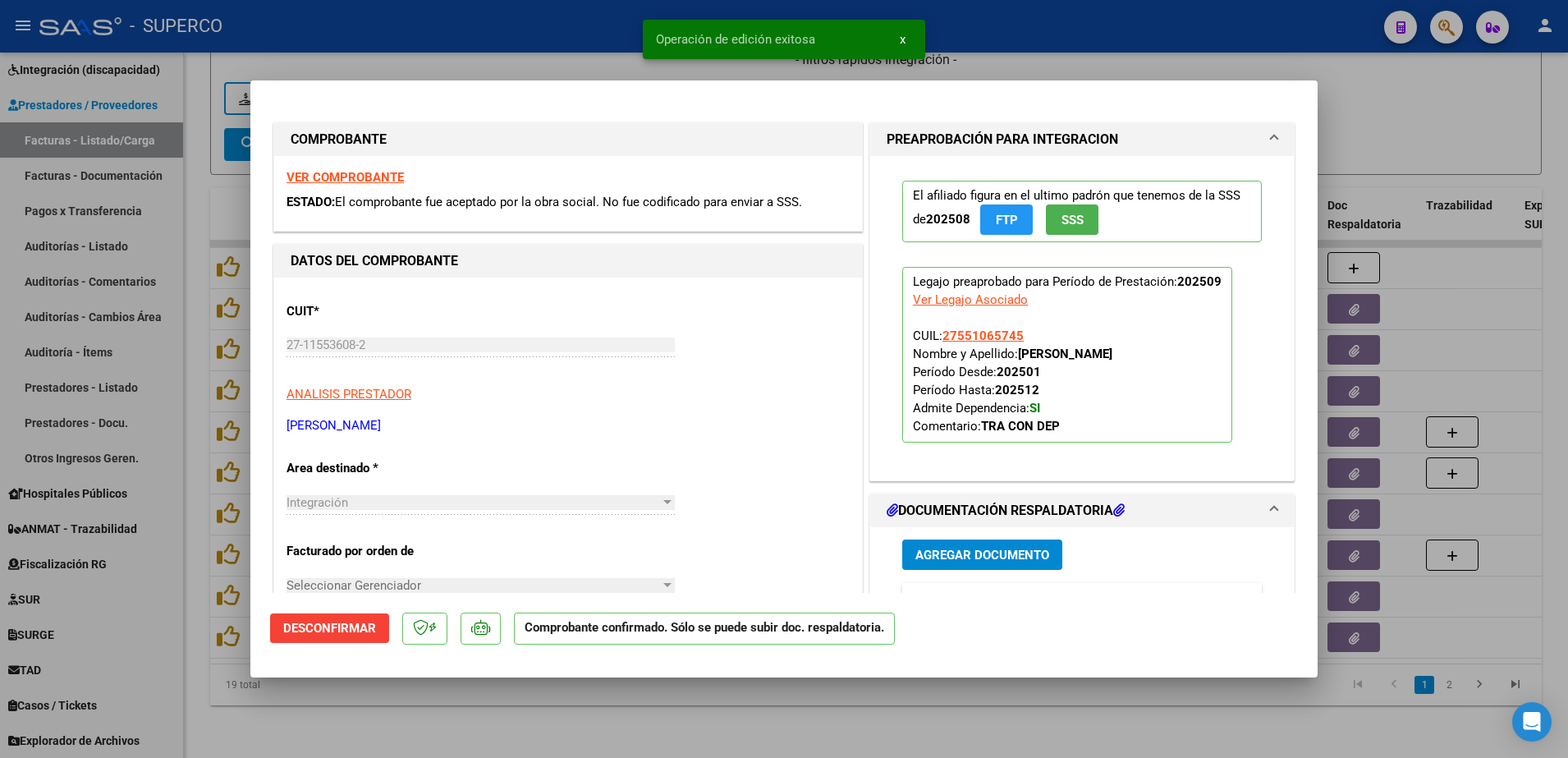
click at [469, 678] on div at bounding box center [784, 379] width 1568 height 758
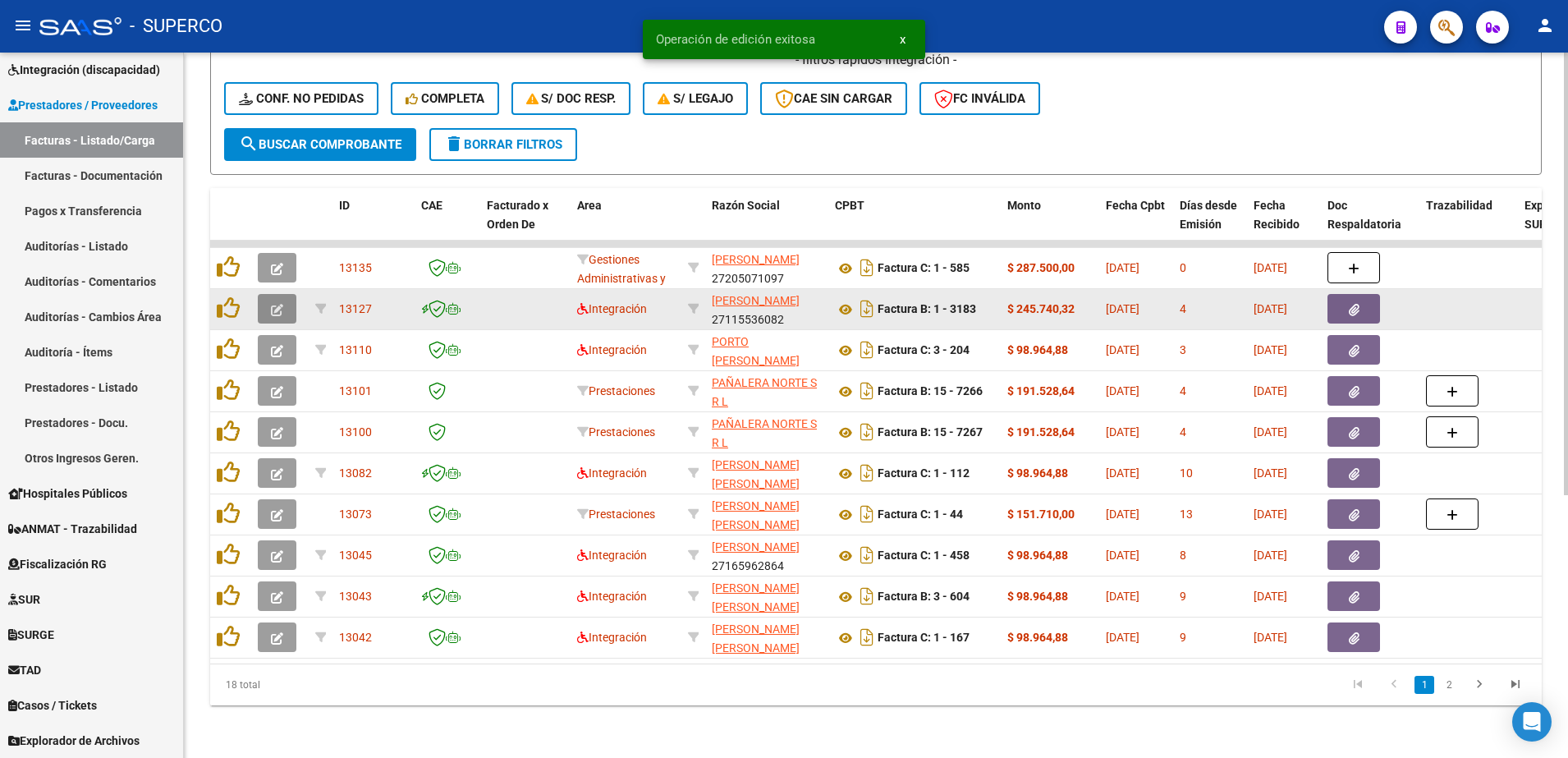
click at [291, 294] on button "button" at bounding box center [277, 308] width 38 height 30
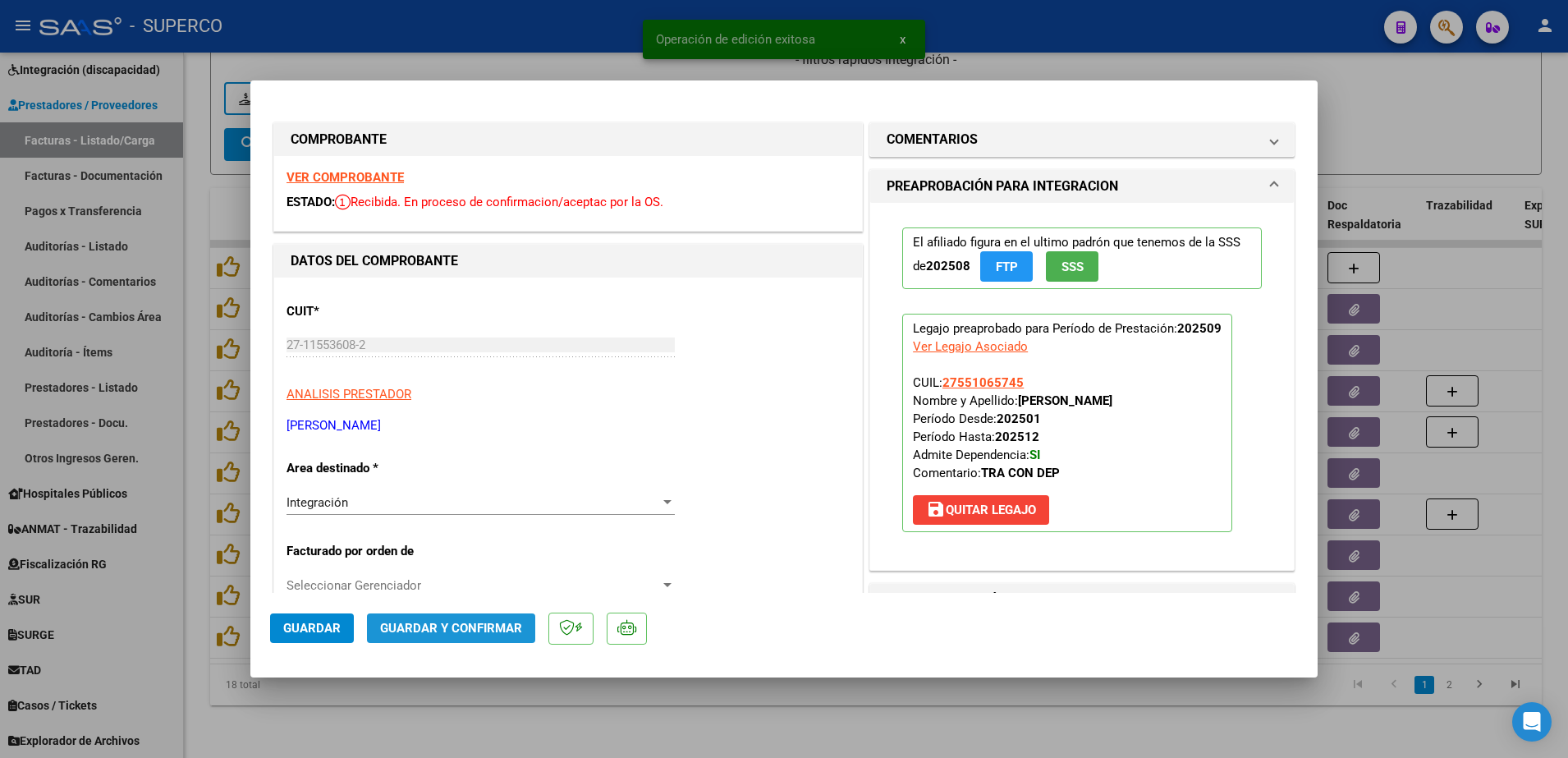
click at [482, 635] on span "Guardar y Confirmar" at bounding box center [451, 627] width 142 height 15
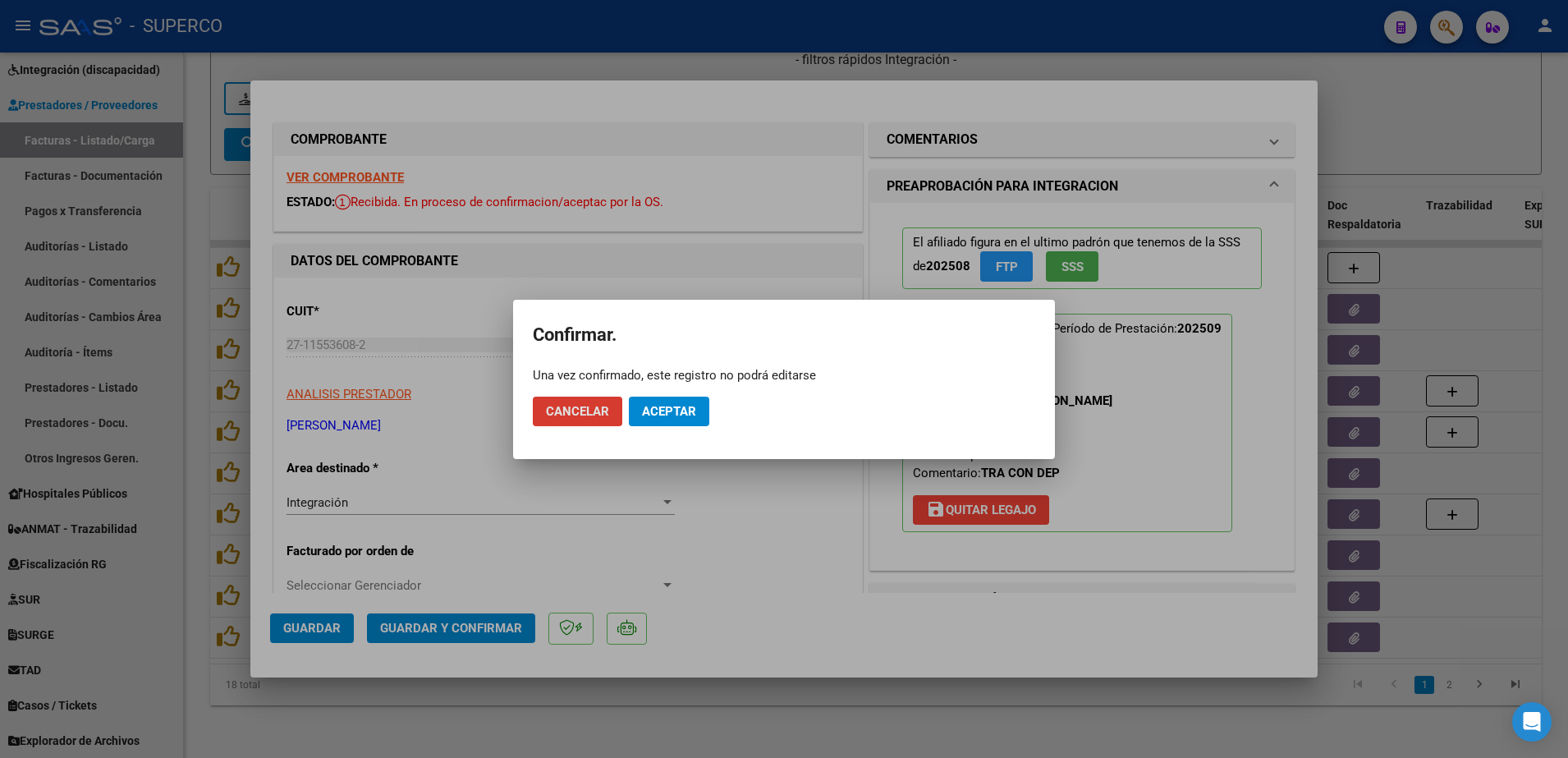
click at [667, 405] on span "Aceptar" at bounding box center [668, 411] width 54 height 15
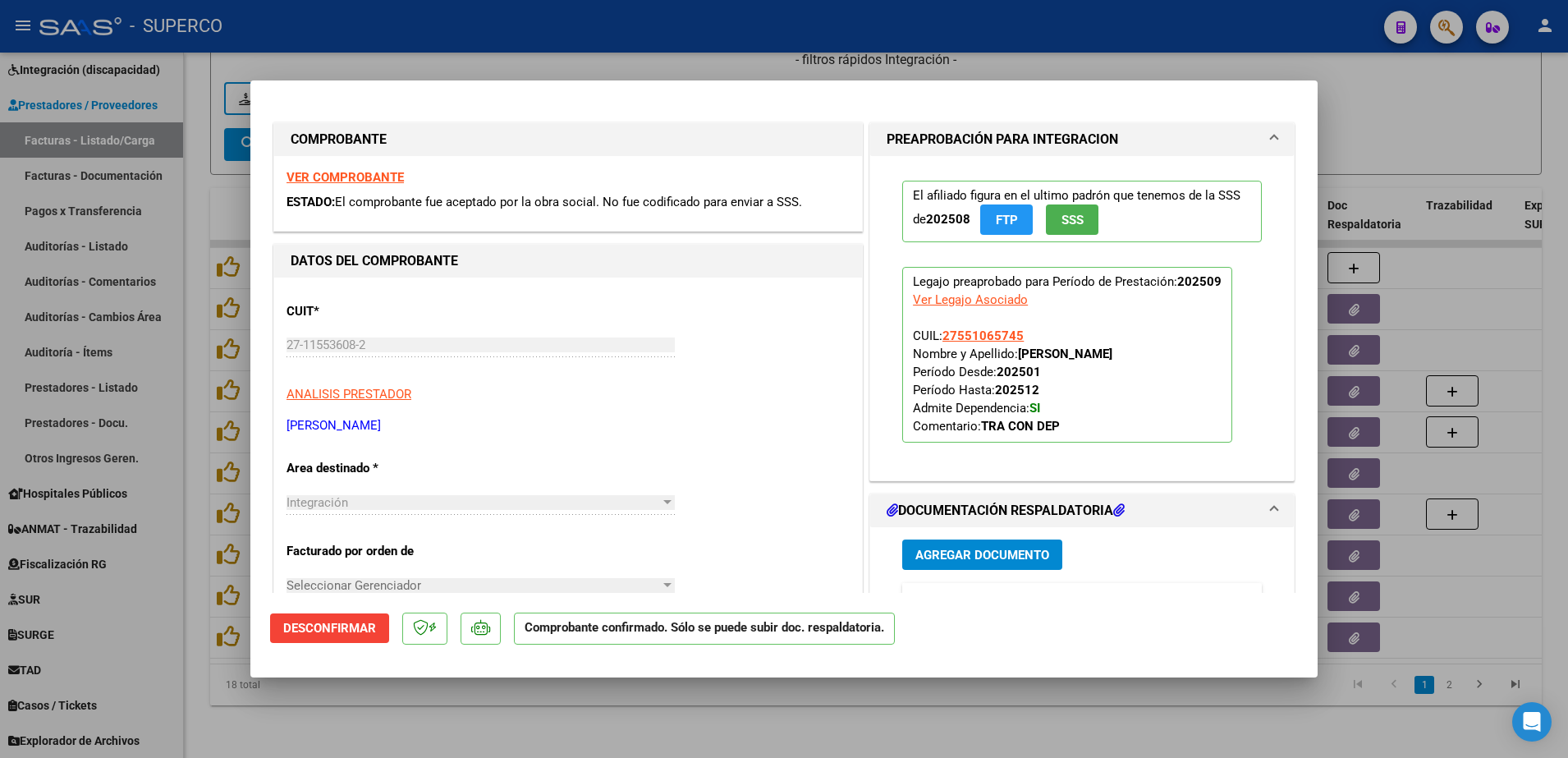
click at [614, 737] on div at bounding box center [784, 379] width 1568 height 758
type input "$ 0,00"
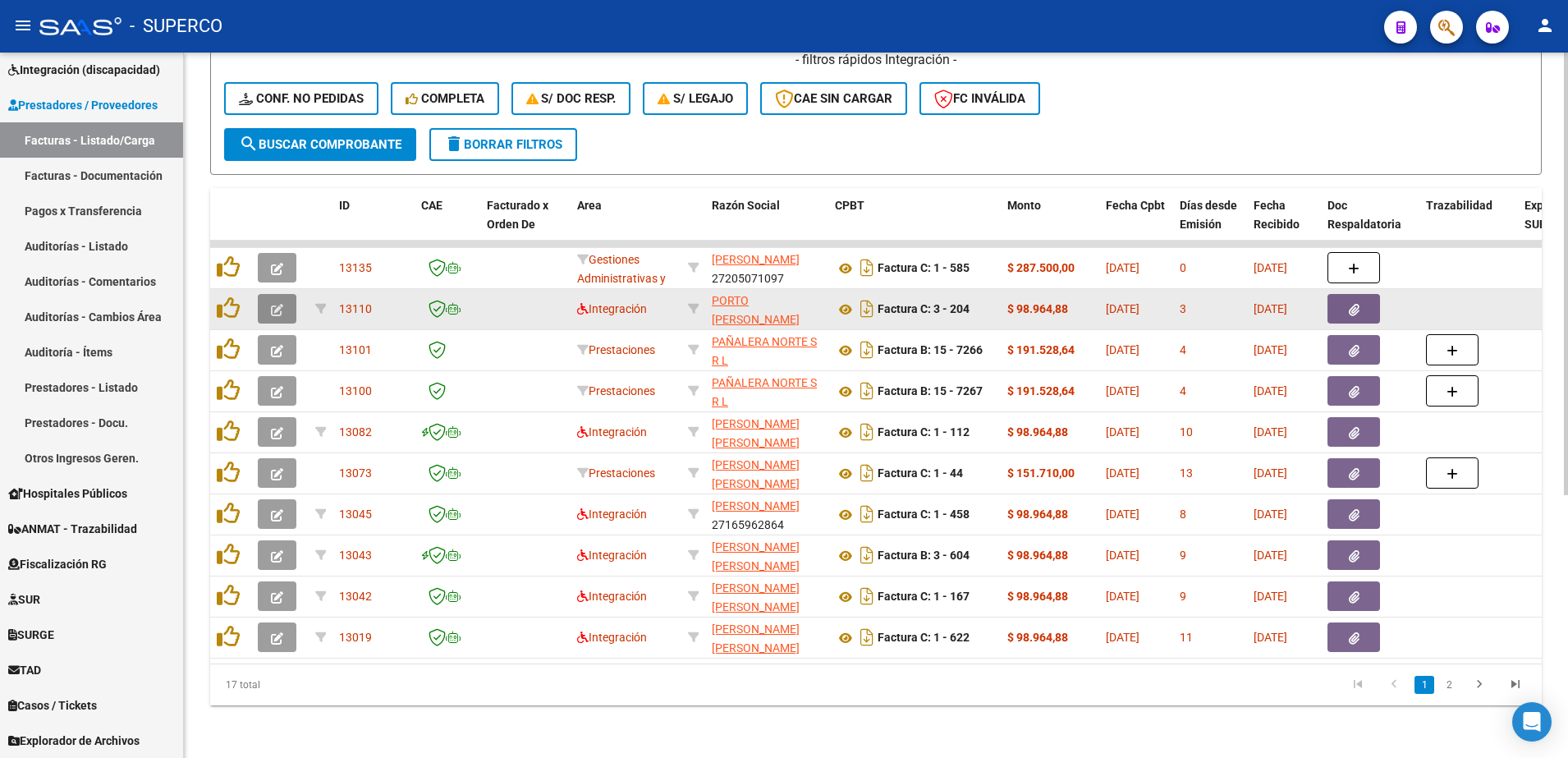
click at [283, 299] on button "button" at bounding box center [277, 308] width 38 height 30
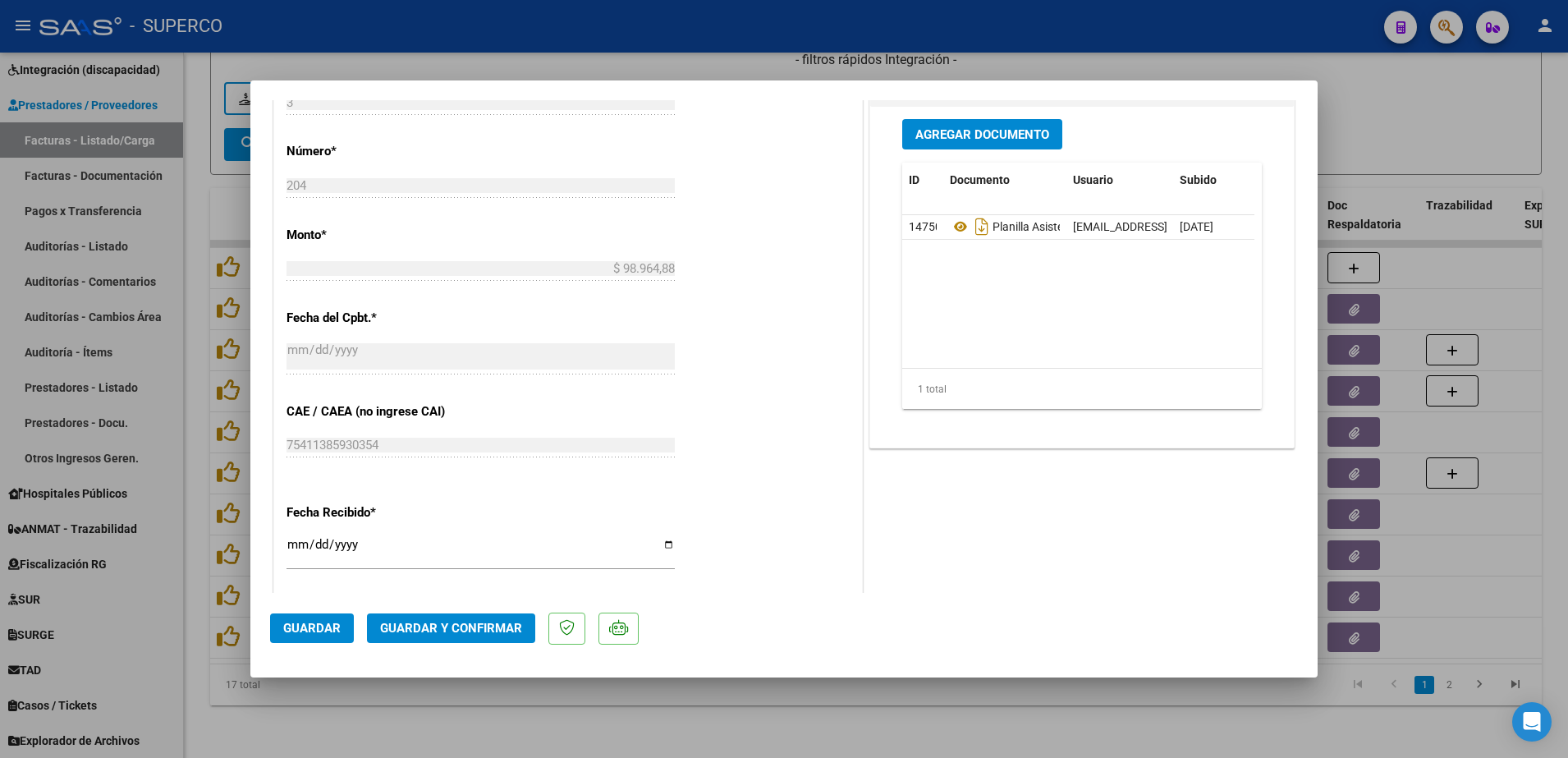
scroll to position [821, 0]
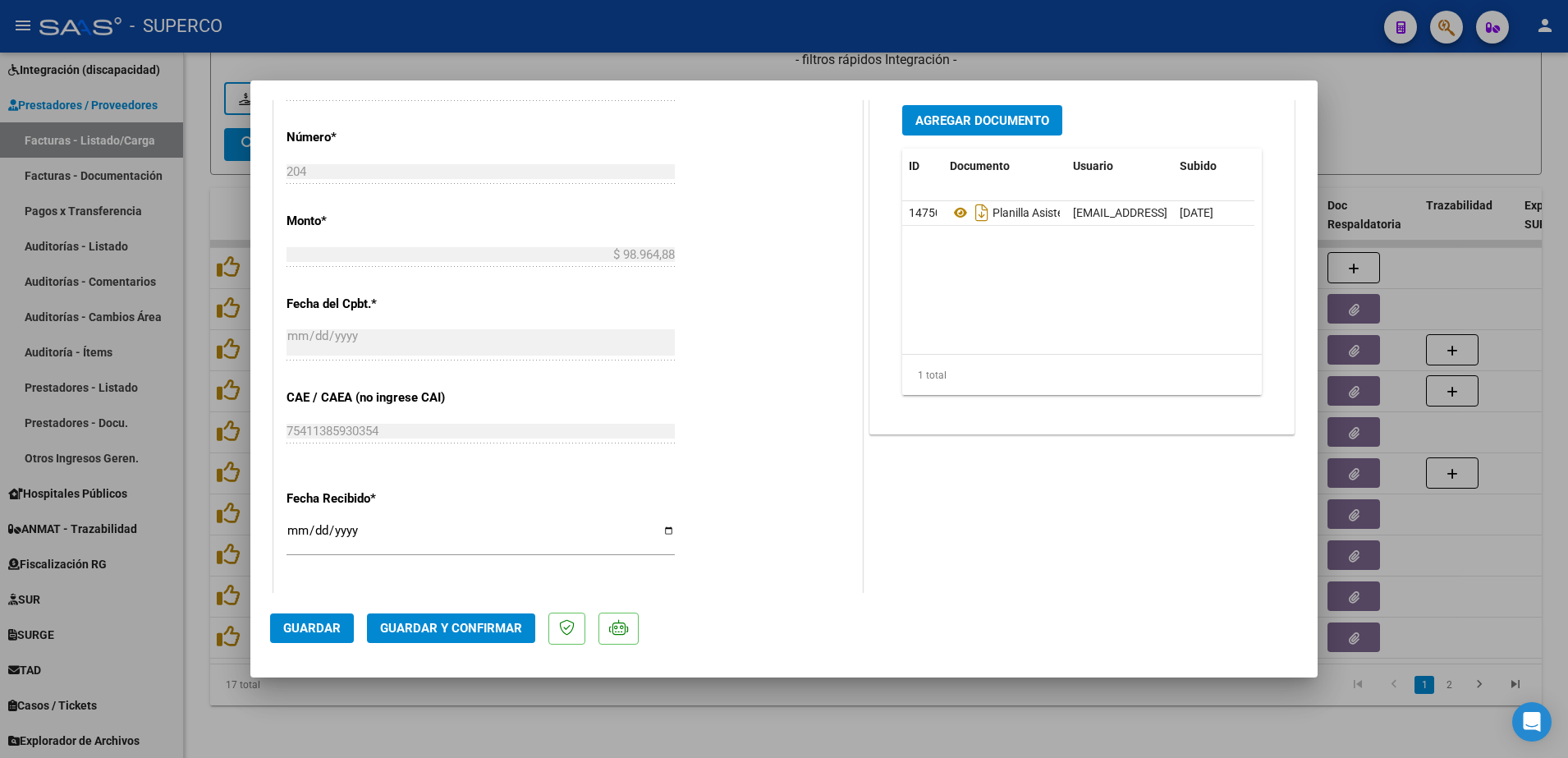
click at [772, 711] on div at bounding box center [784, 379] width 1568 height 758
type input "$ 0,00"
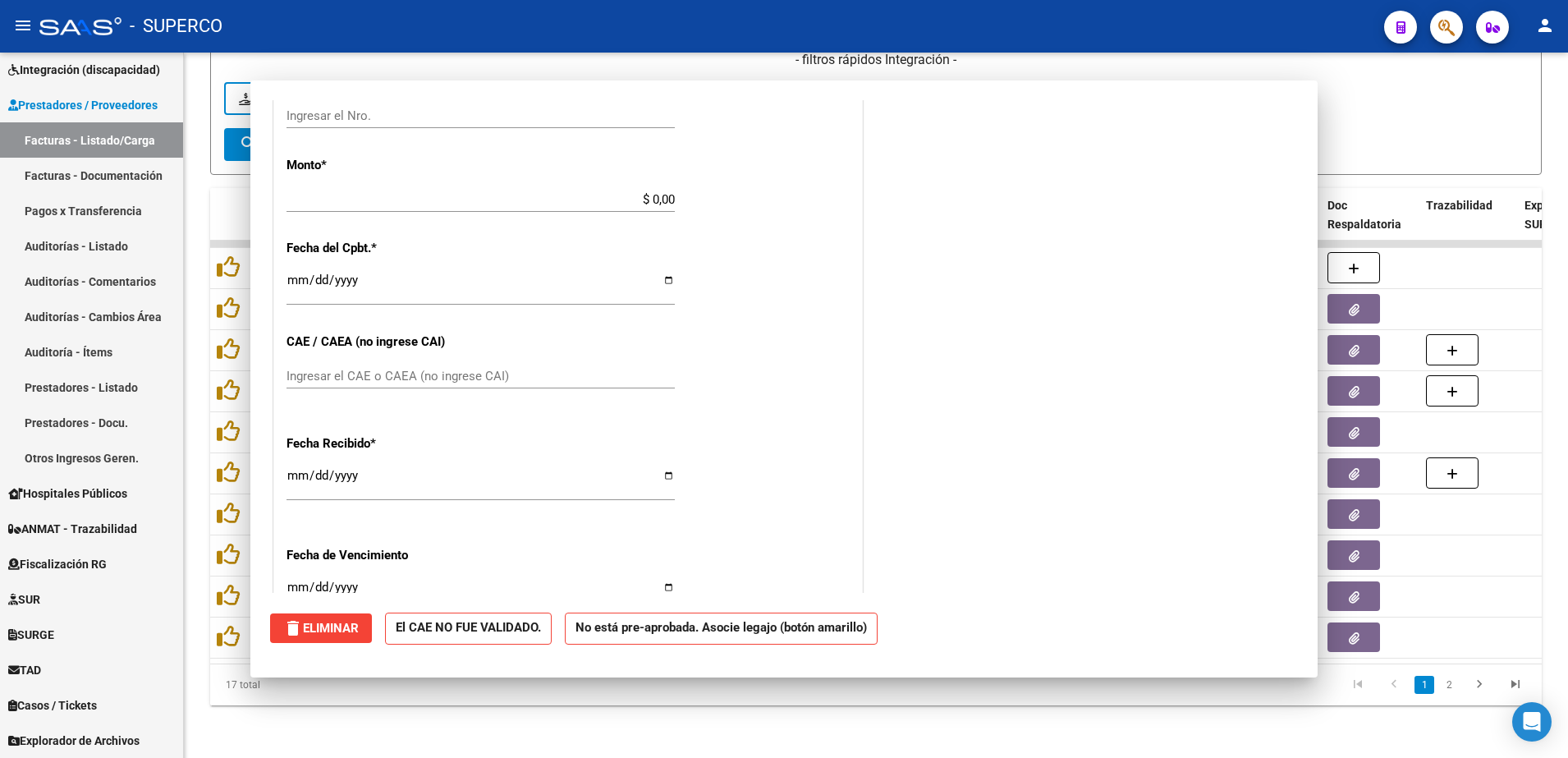
scroll to position [0, 0]
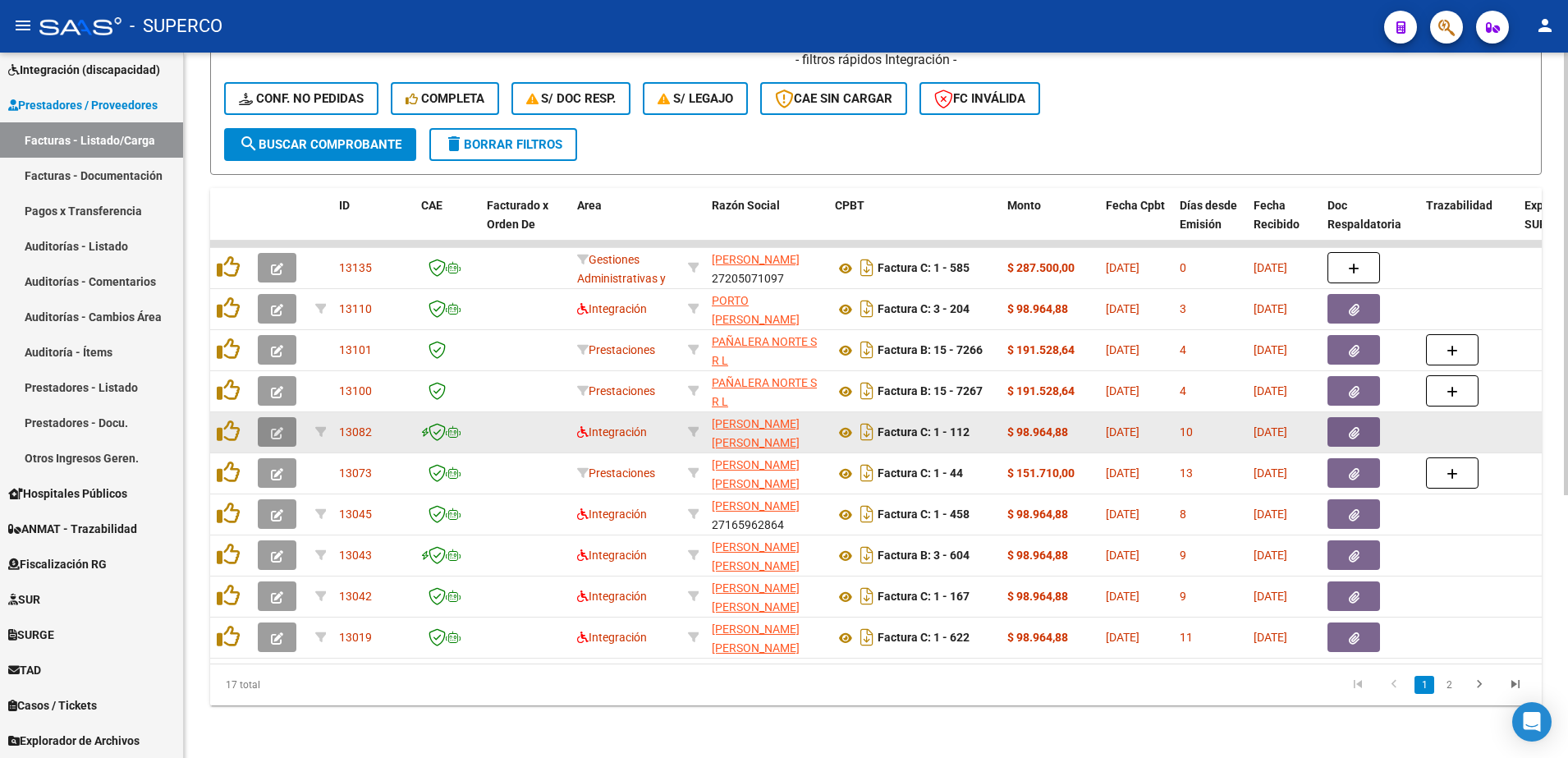
click at [274, 427] on icon "button" at bounding box center [277, 433] width 12 height 12
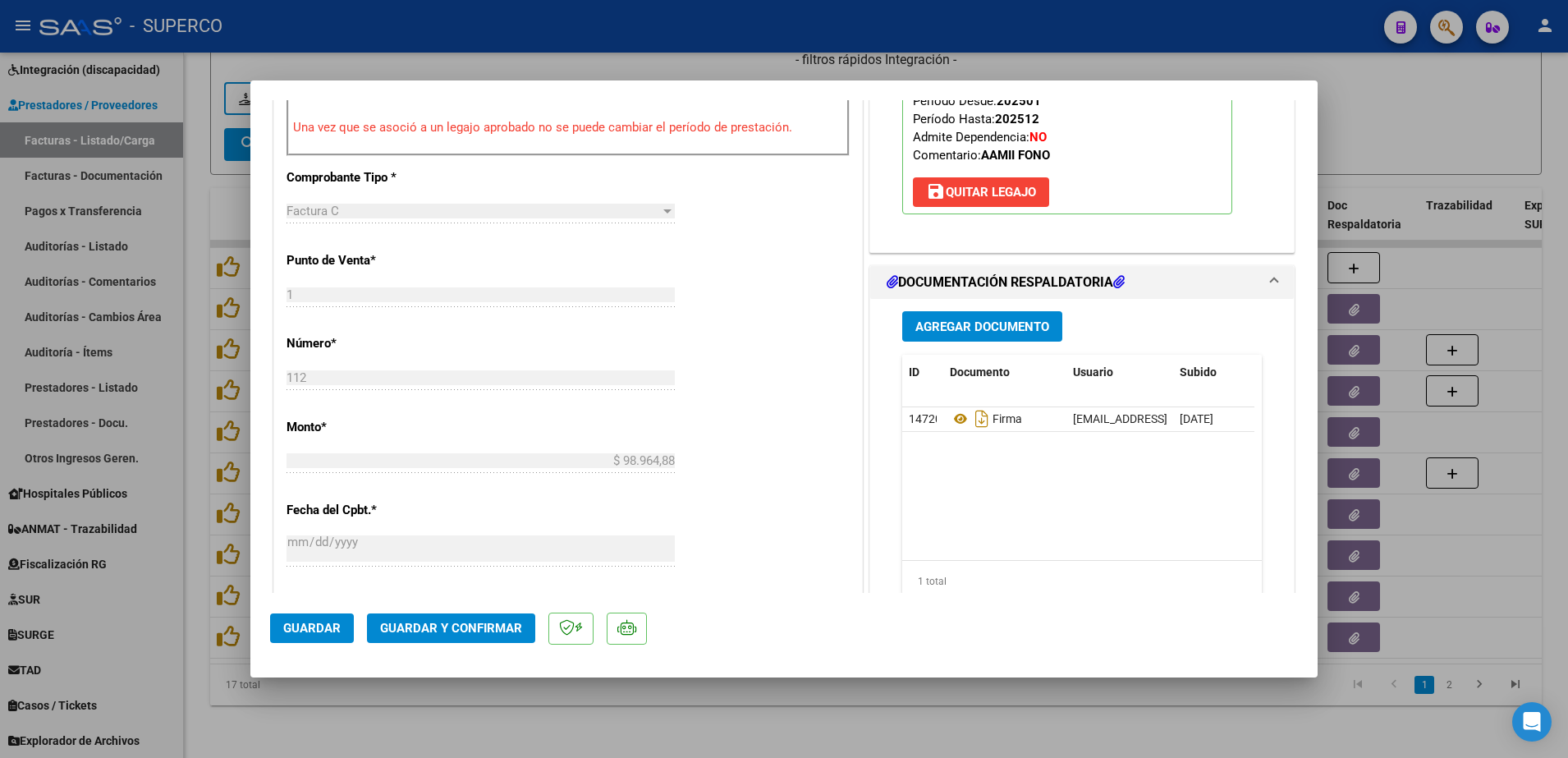
scroll to position [719, 0]
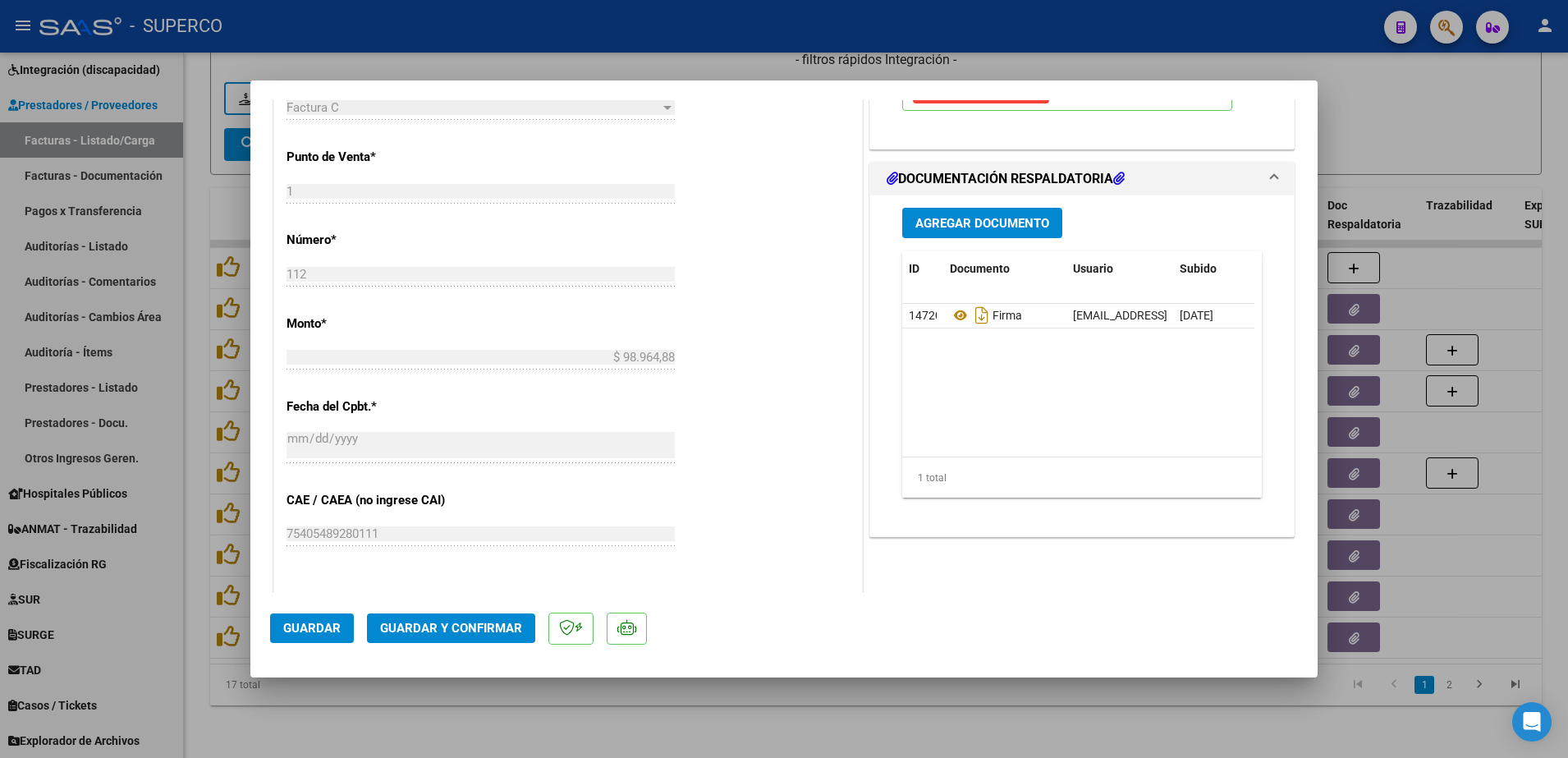
click at [568, 720] on div at bounding box center [784, 379] width 1568 height 758
type input "$ 0,00"
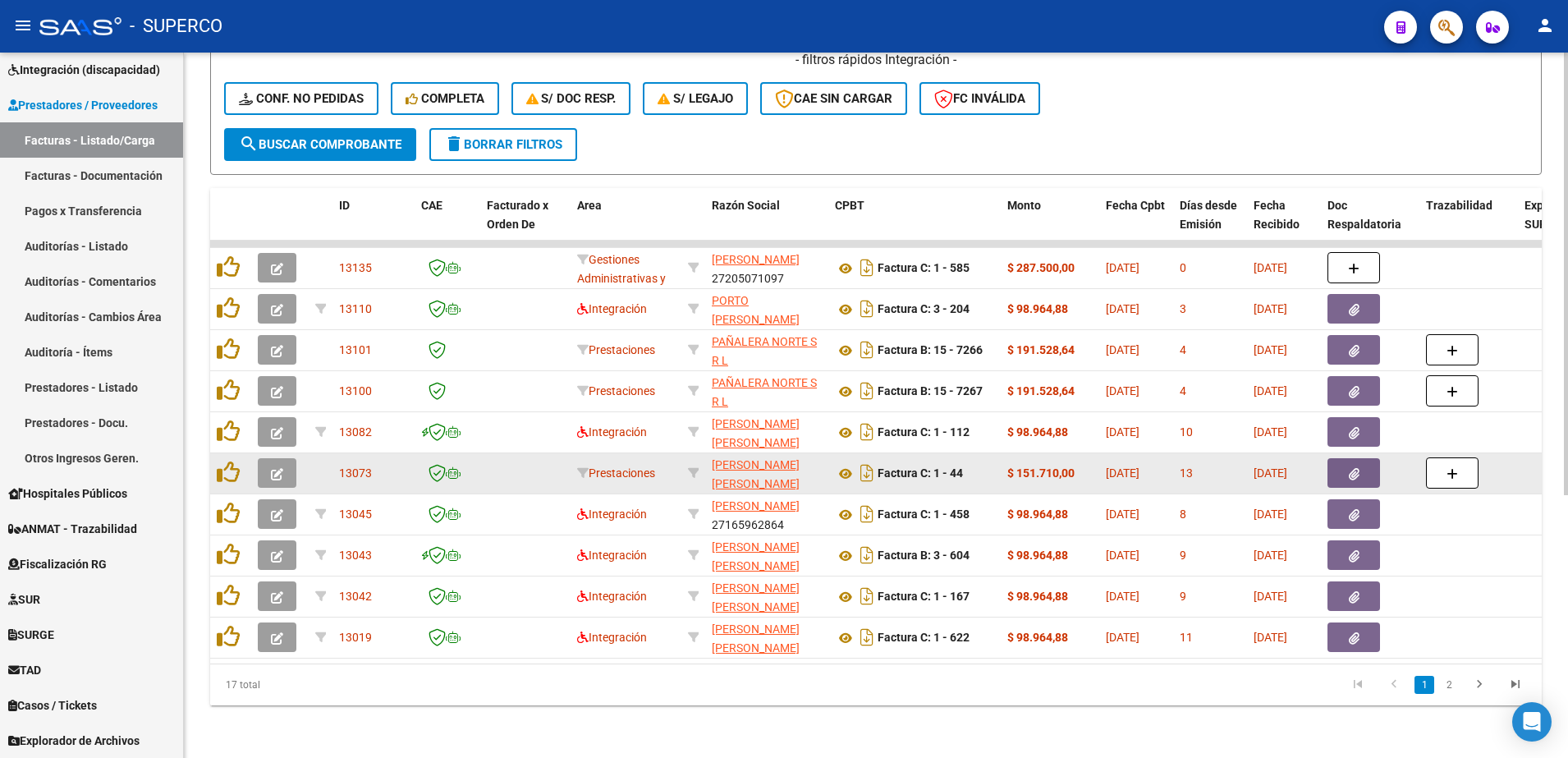
click at [284, 458] on button "button" at bounding box center [277, 473] width 38 height 30
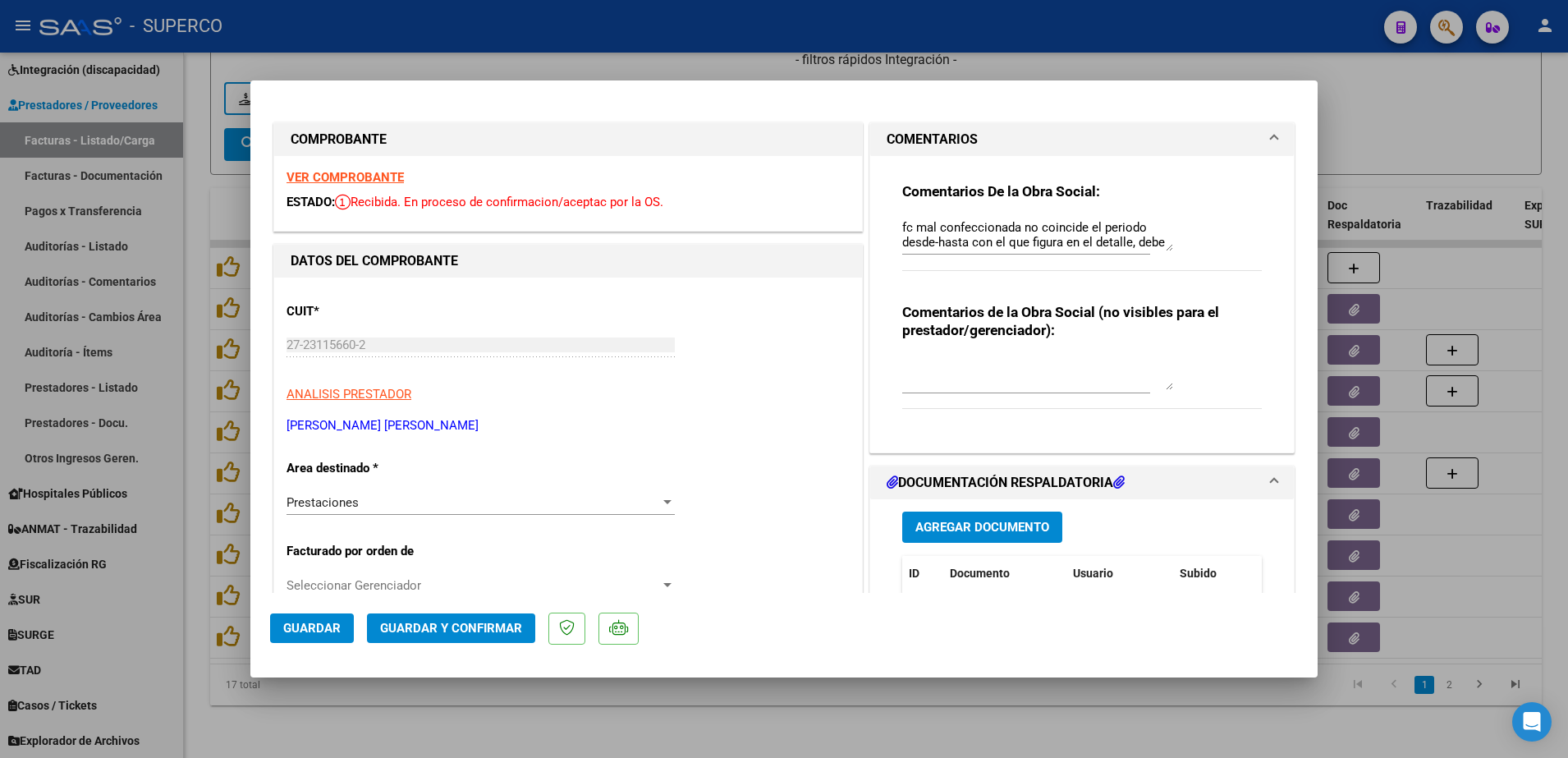
scroll to position [308, 0]
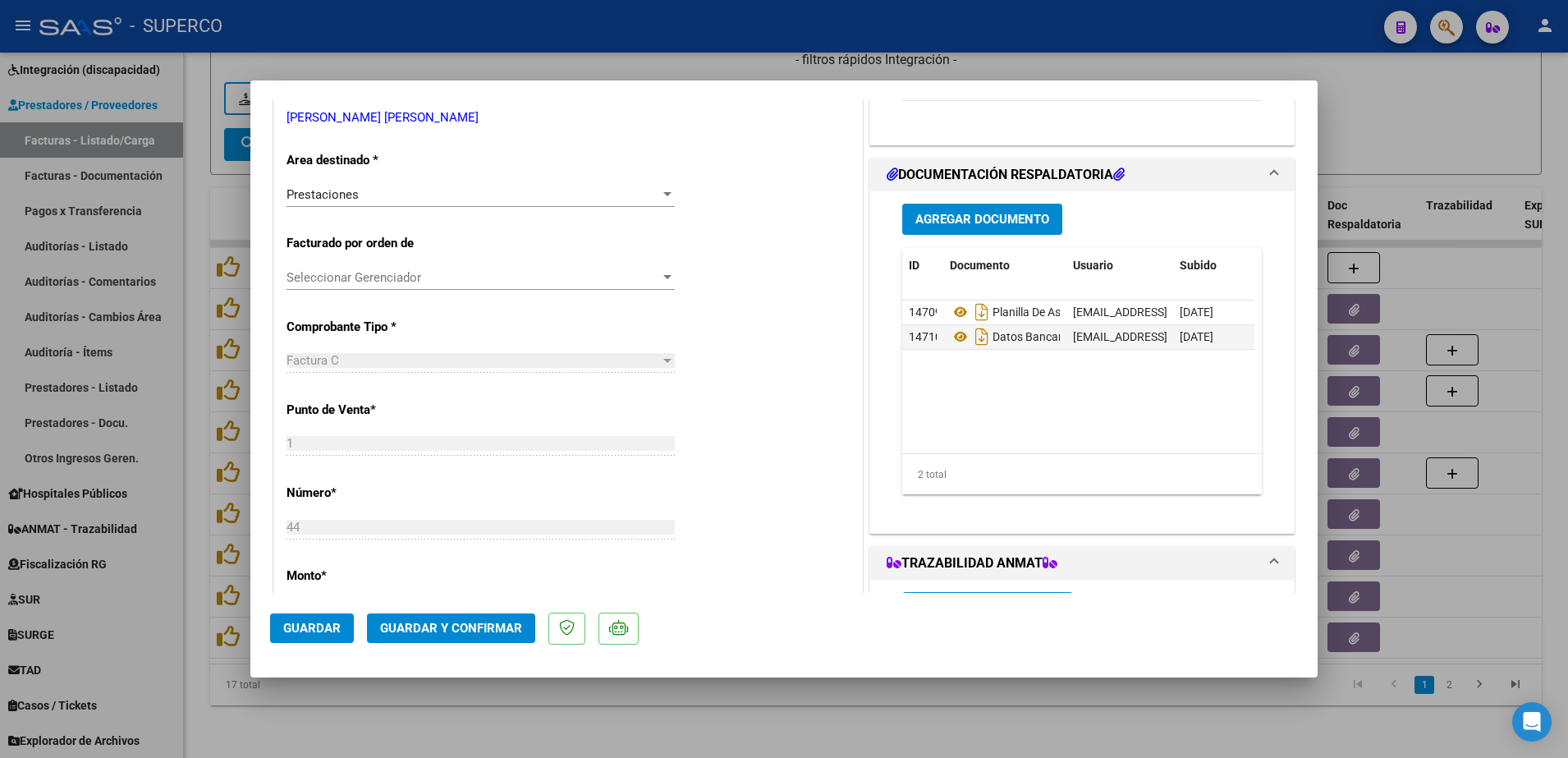
click at [583, 731] on div at bounding box center [784, 379] width 1568 height 758
type input "$ 0,00"
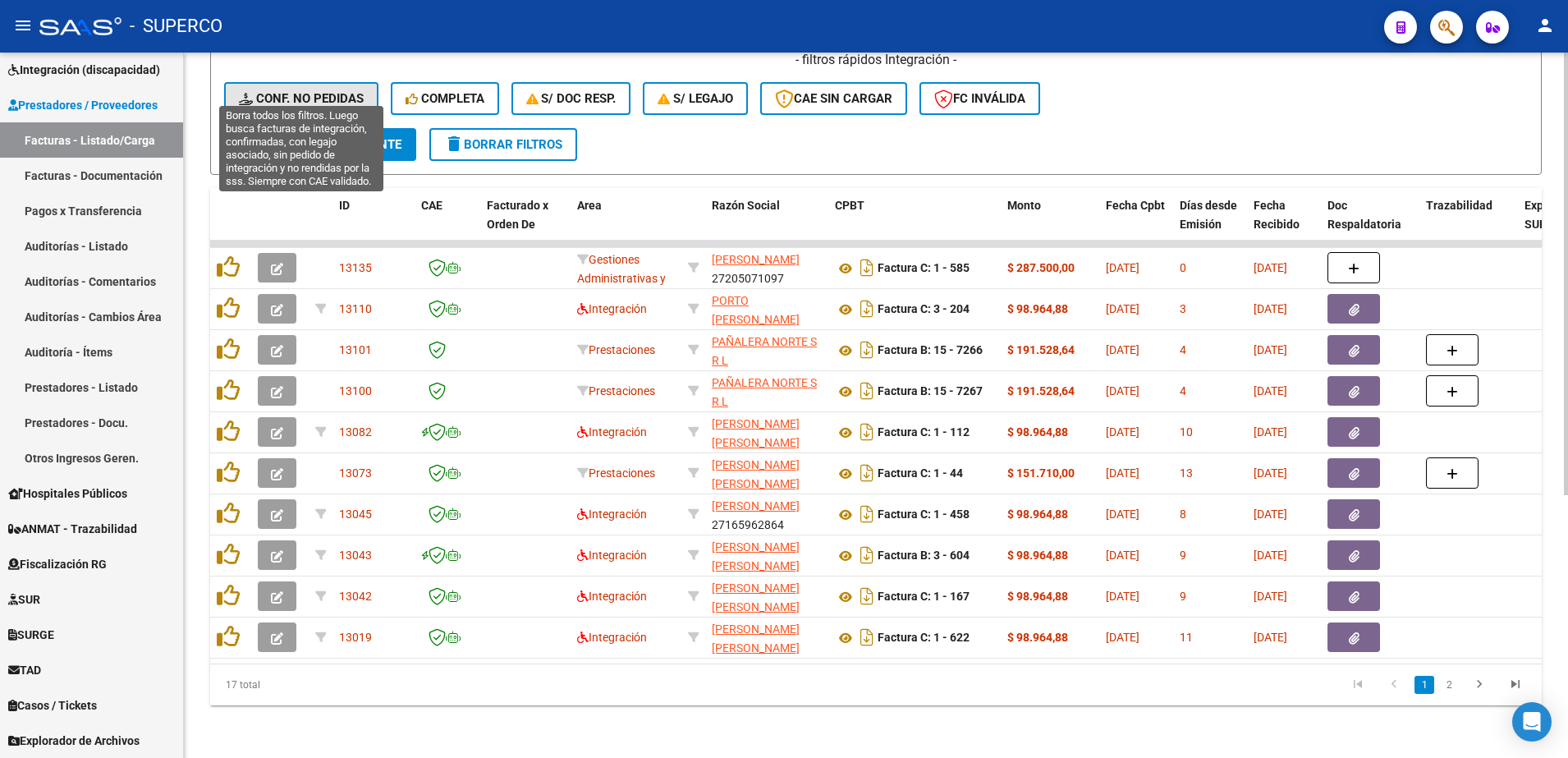
click at [266, 91] on span "Conf. no pedidas" at bounding box center [302, 98] width 125 height 15
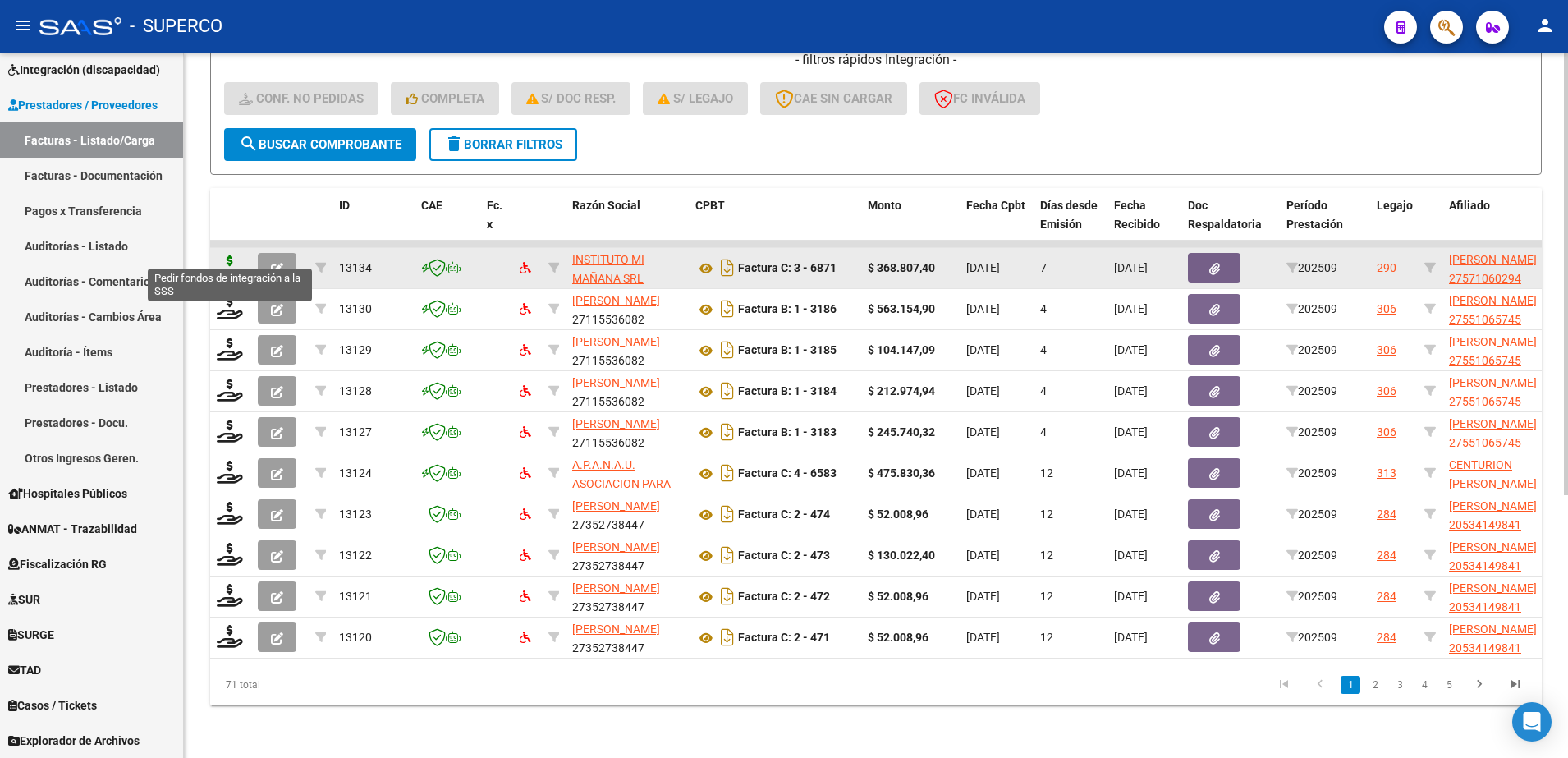
click at [226, 256] on icon at bounding box center [230, 267] width 26 height 23
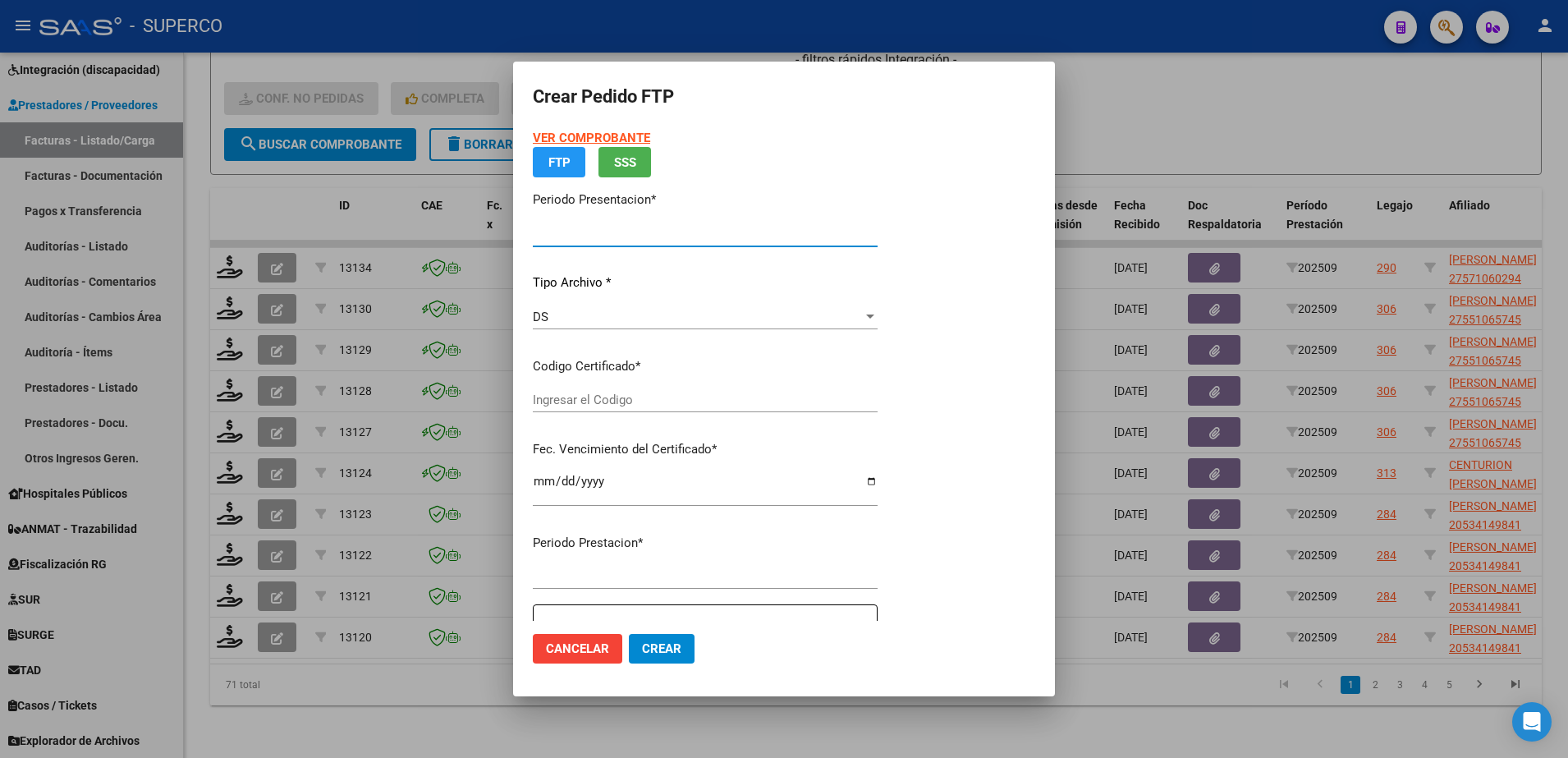
type input "202509"
type input "$ 368.807,40"
type input "ARG01-00057106029-20200414-20250414-CBA-"
type input "[DATE]"
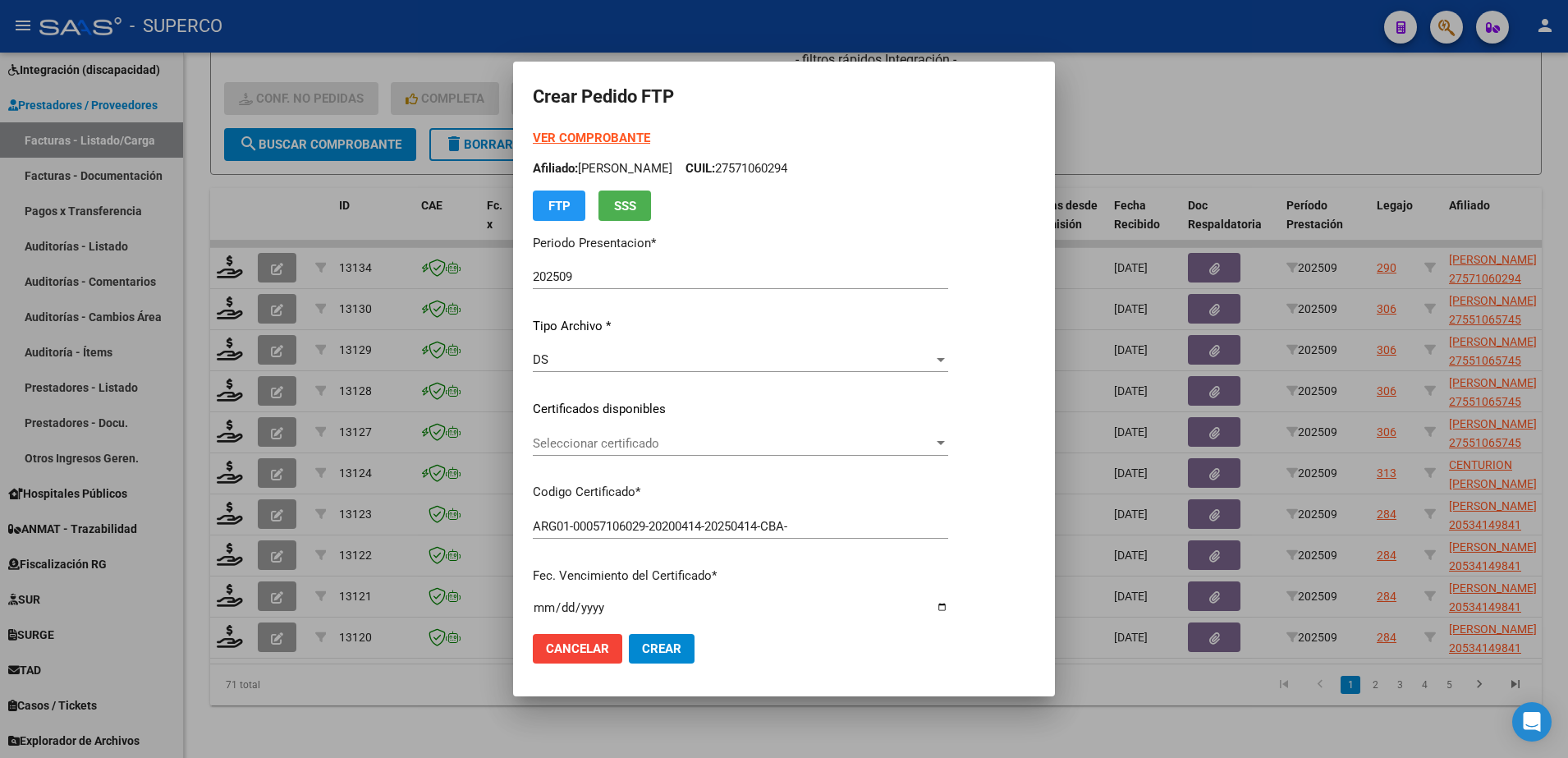
click at [933, 451] on div "Seleccionar certificado Seleccionar certificado" at bounding box center [740, 443] width 415 height 25
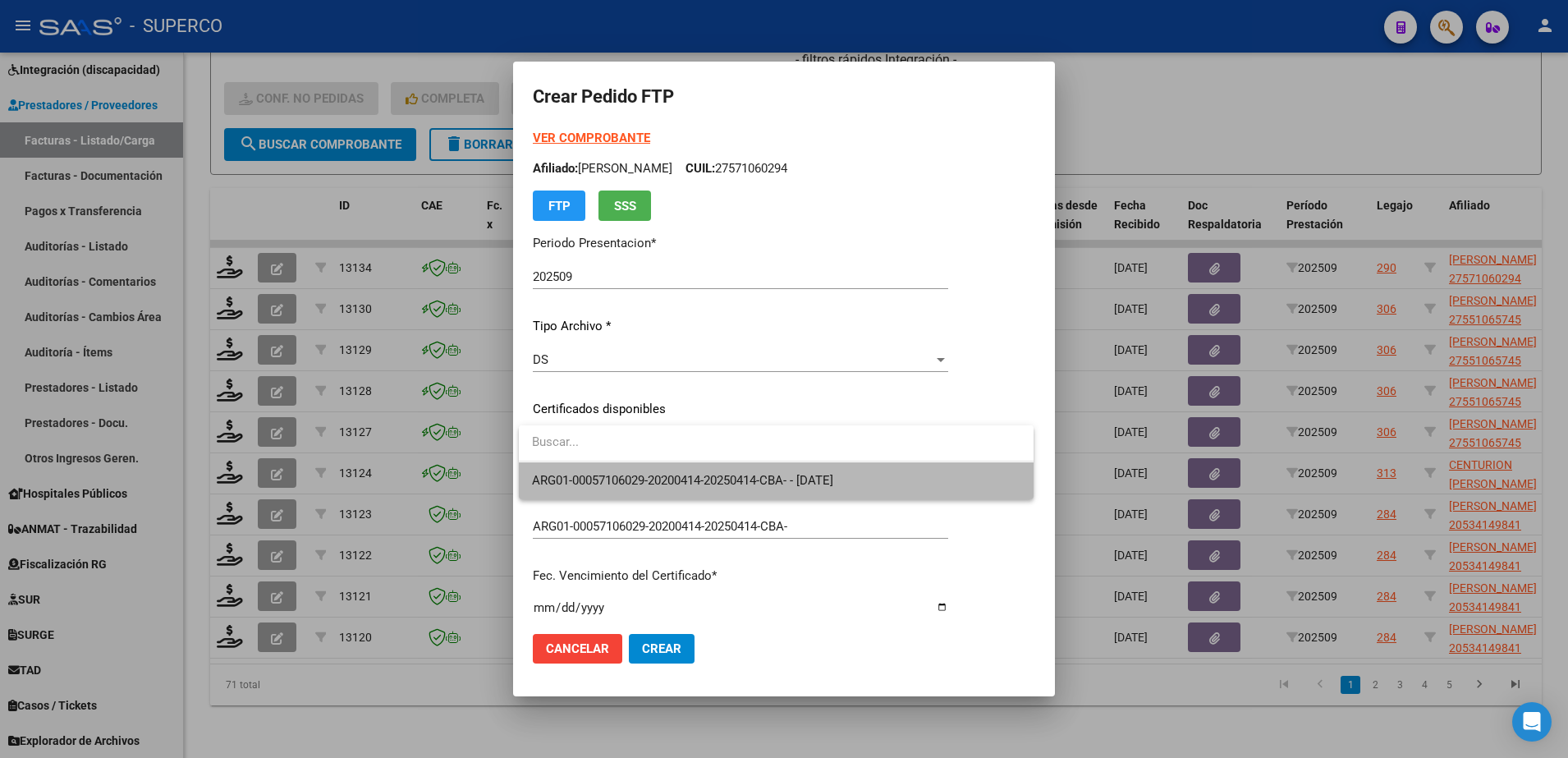
click at [878, 481] on span "ARG01-00057106029-20200414-20250414-CBA- - [DATE]" at bounding box center [777, 480] width 489 height 37
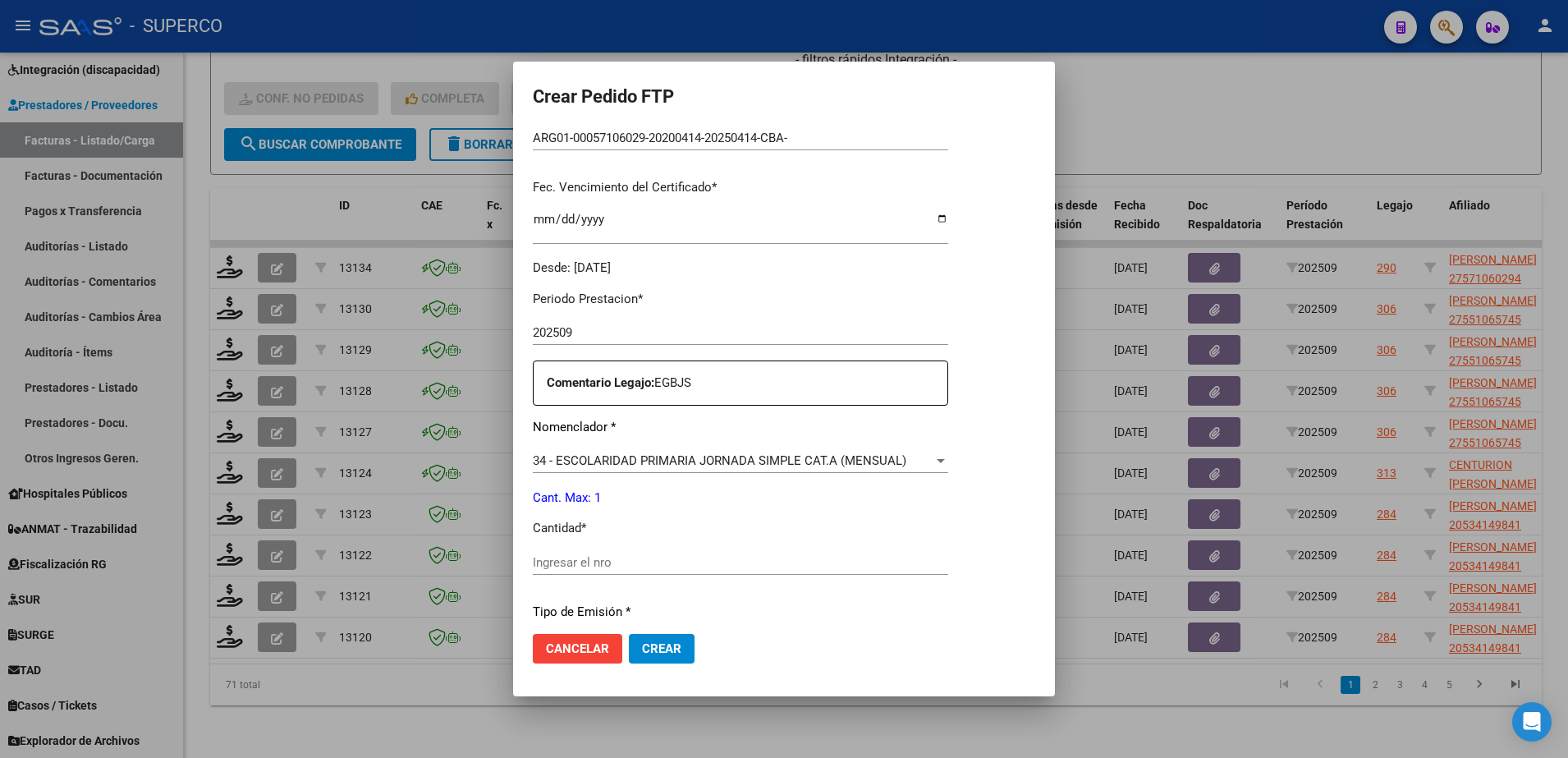
scroll to position [410, 0]
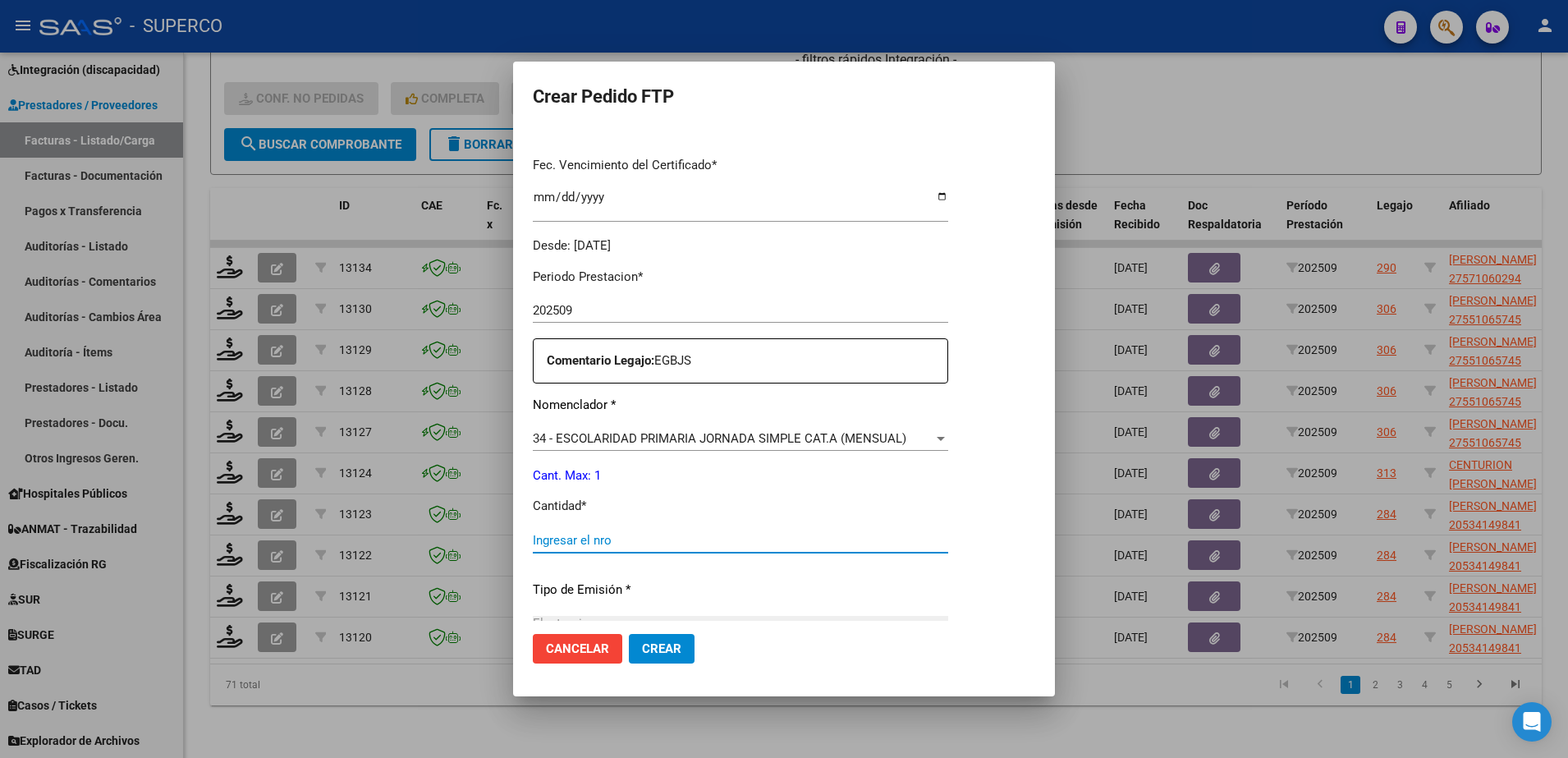
click at [790, 533] on input "Ingresar el nro" at bounding box center [740, 539] width 415 height 15
type input "1"
click at [654, 649] on span "Crear" at bounding box center [661, 648] width 39 height 15
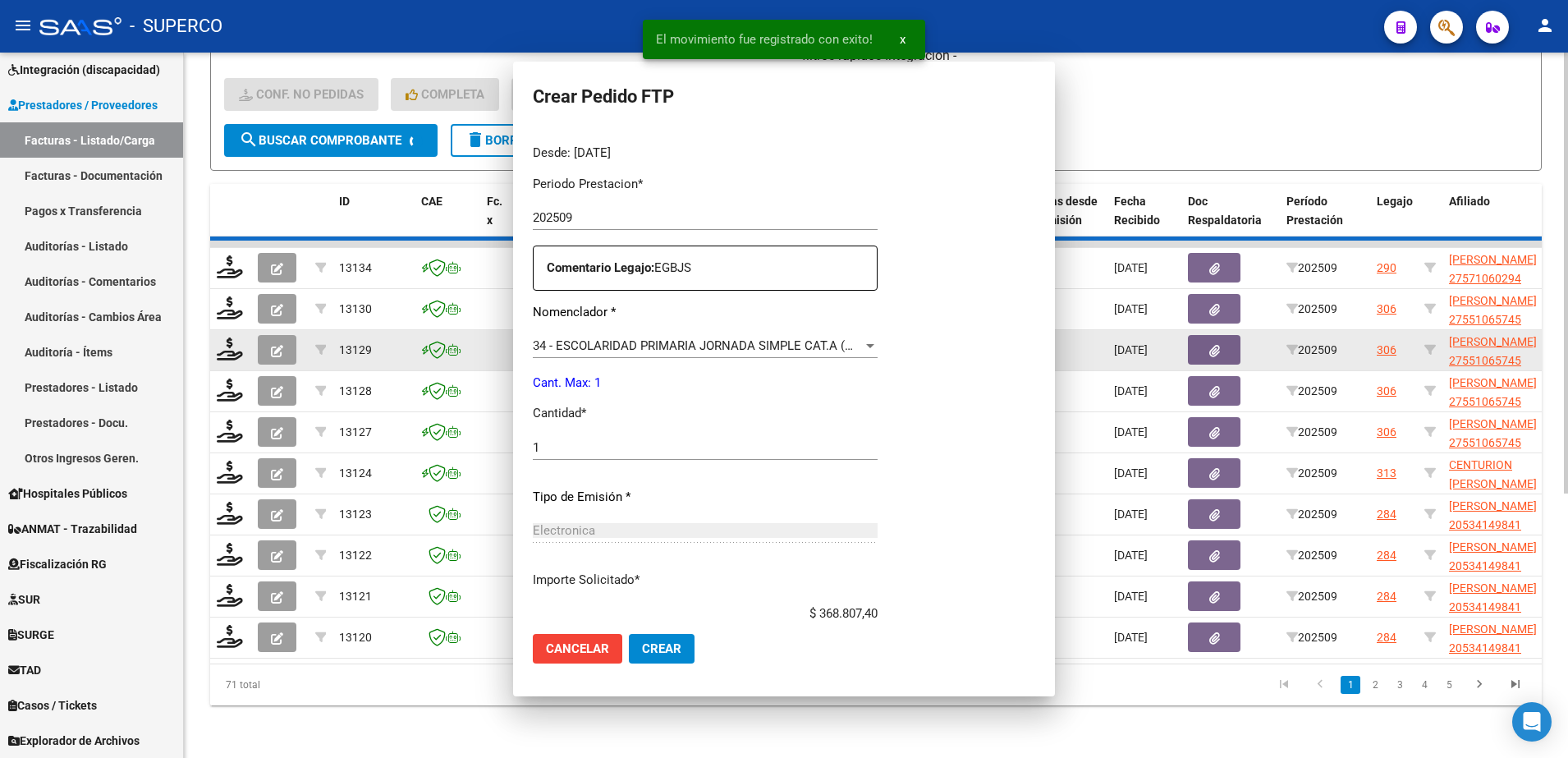
scroll to position [0, 0]
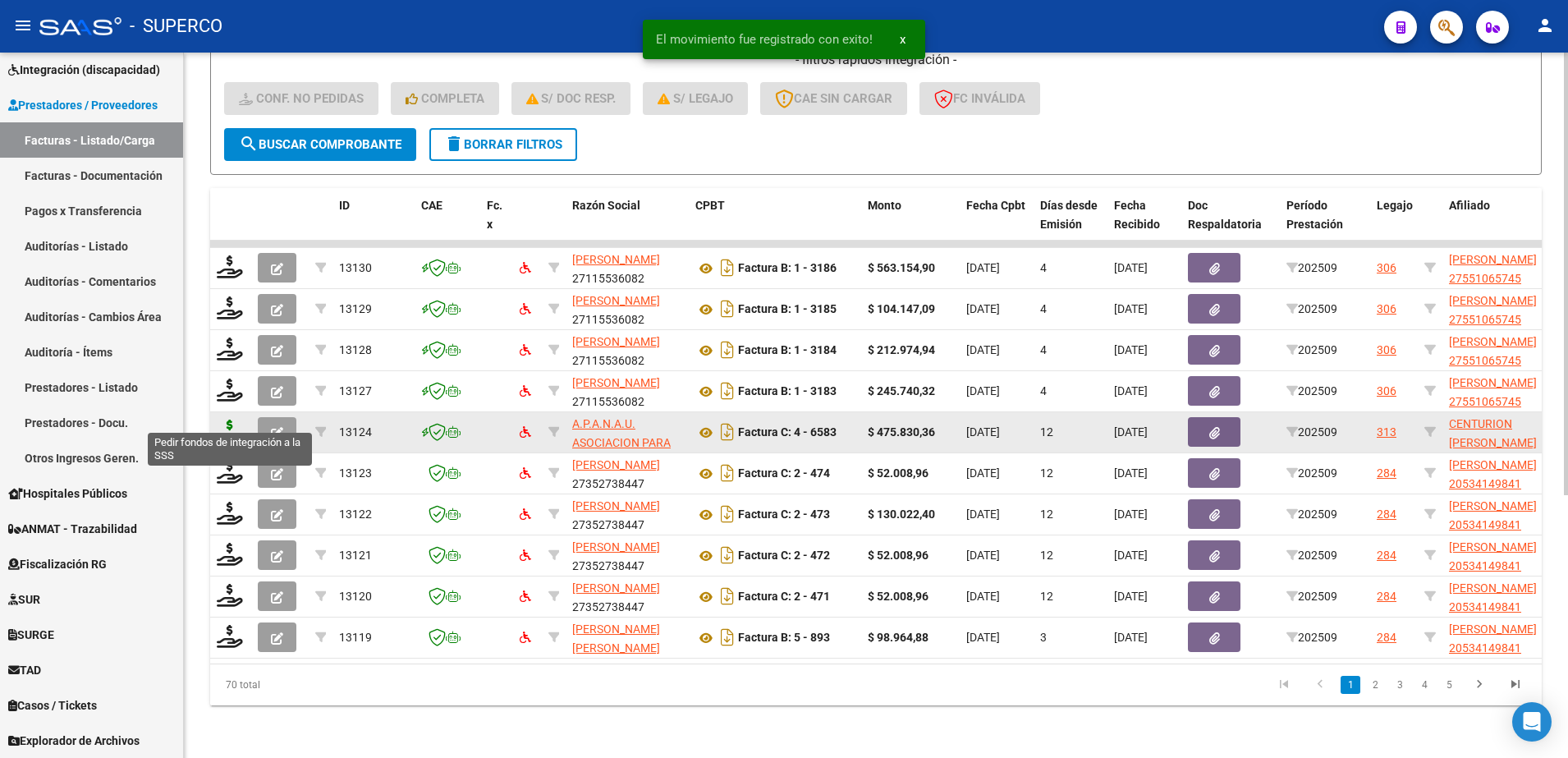
click at [222, 420] on icon at bounding box center [230, 431] width 26 height 23
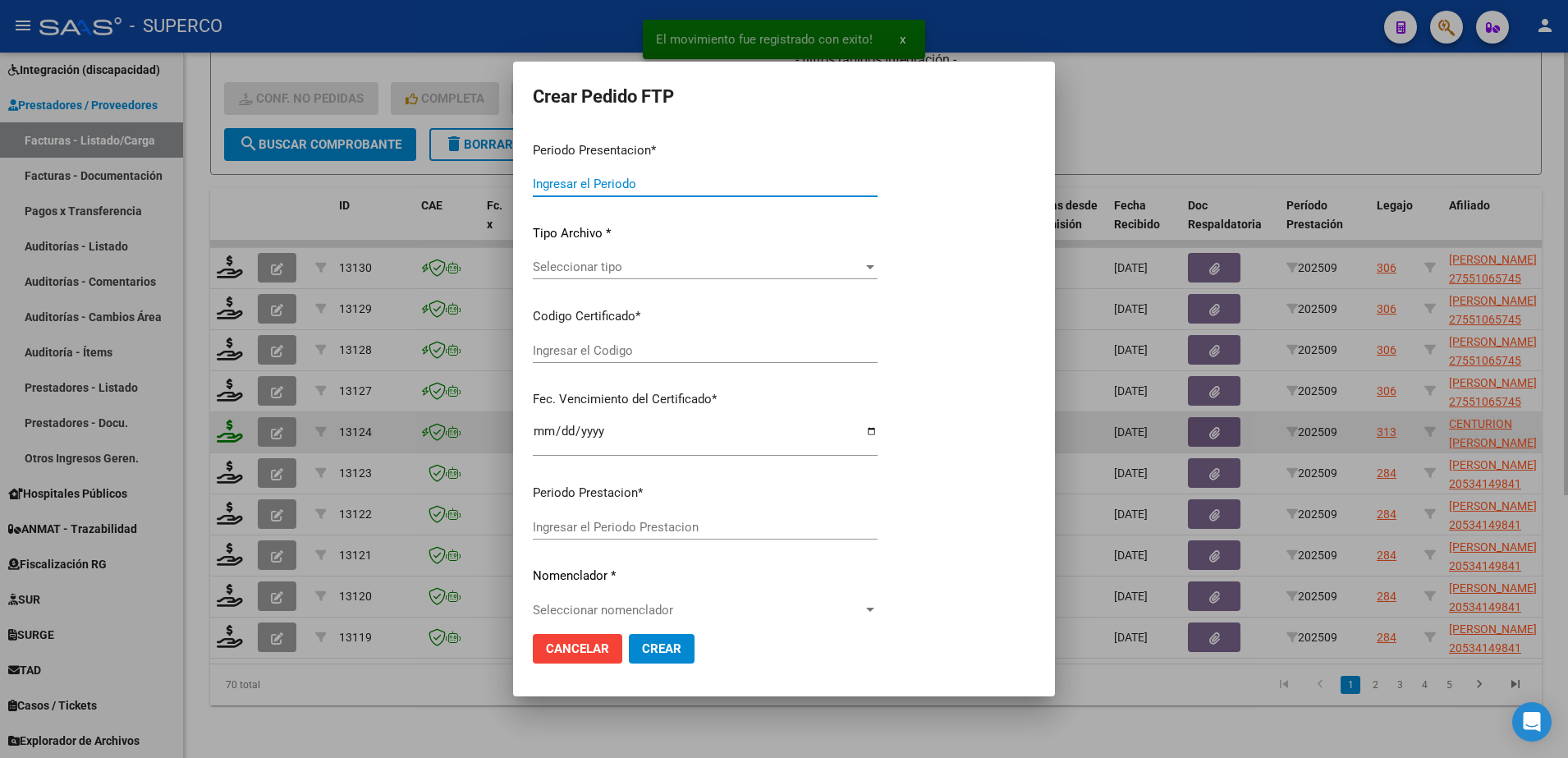
type input "202509"
type input "$ 475.830,36"
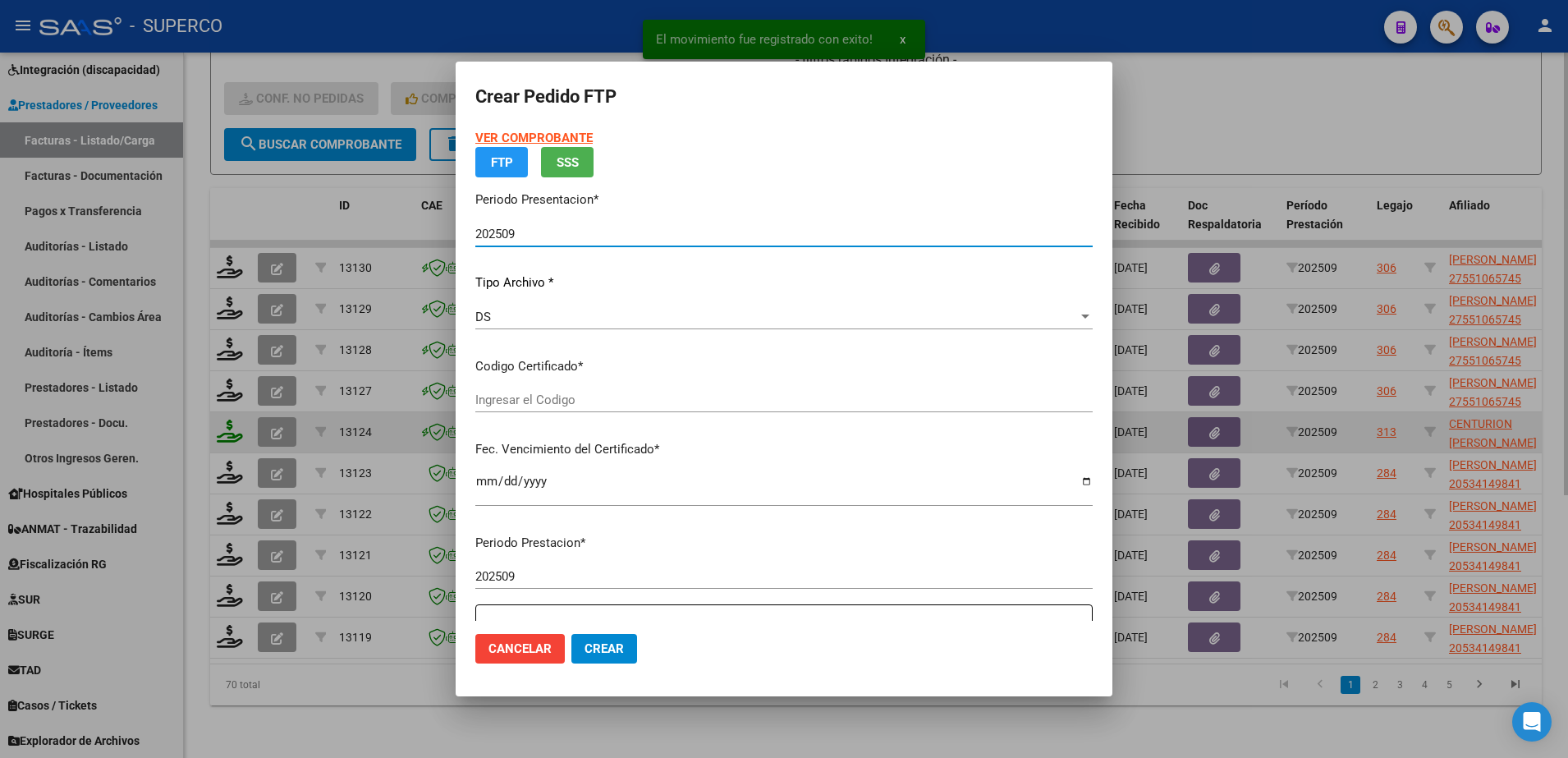
type input "arg02000551948742024092020290920bue315"
type input "[DATE]"
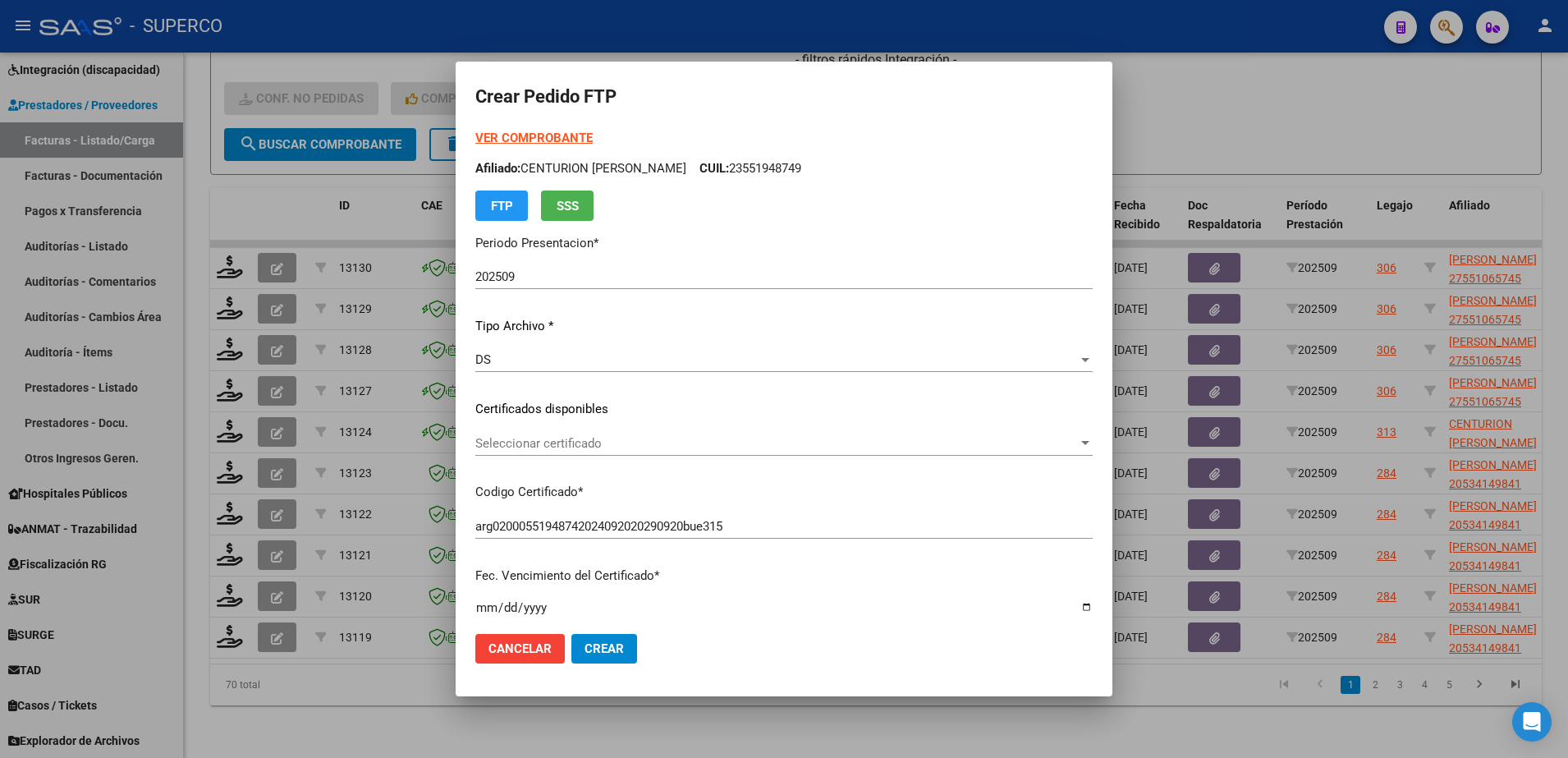
click at [861, 451] on div "Seleccionar certificado Seleccionar certificado" at bounding box center [784, 443] width 617 height 25
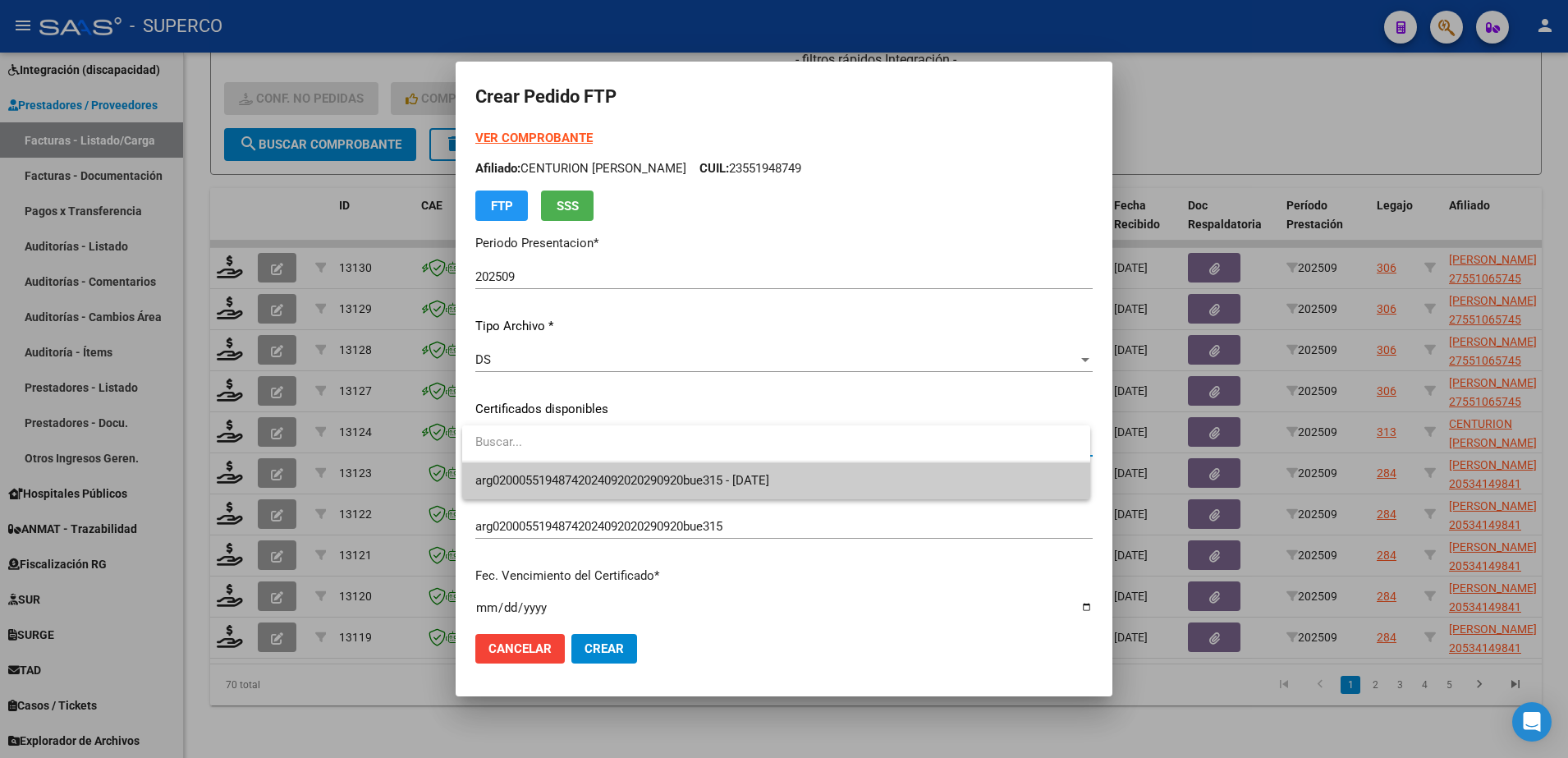
click at [856, 473] on span "arg02000551948742024092020290920bue315 - [DATE]" at bounding box center [776, 480] width 602 height 37
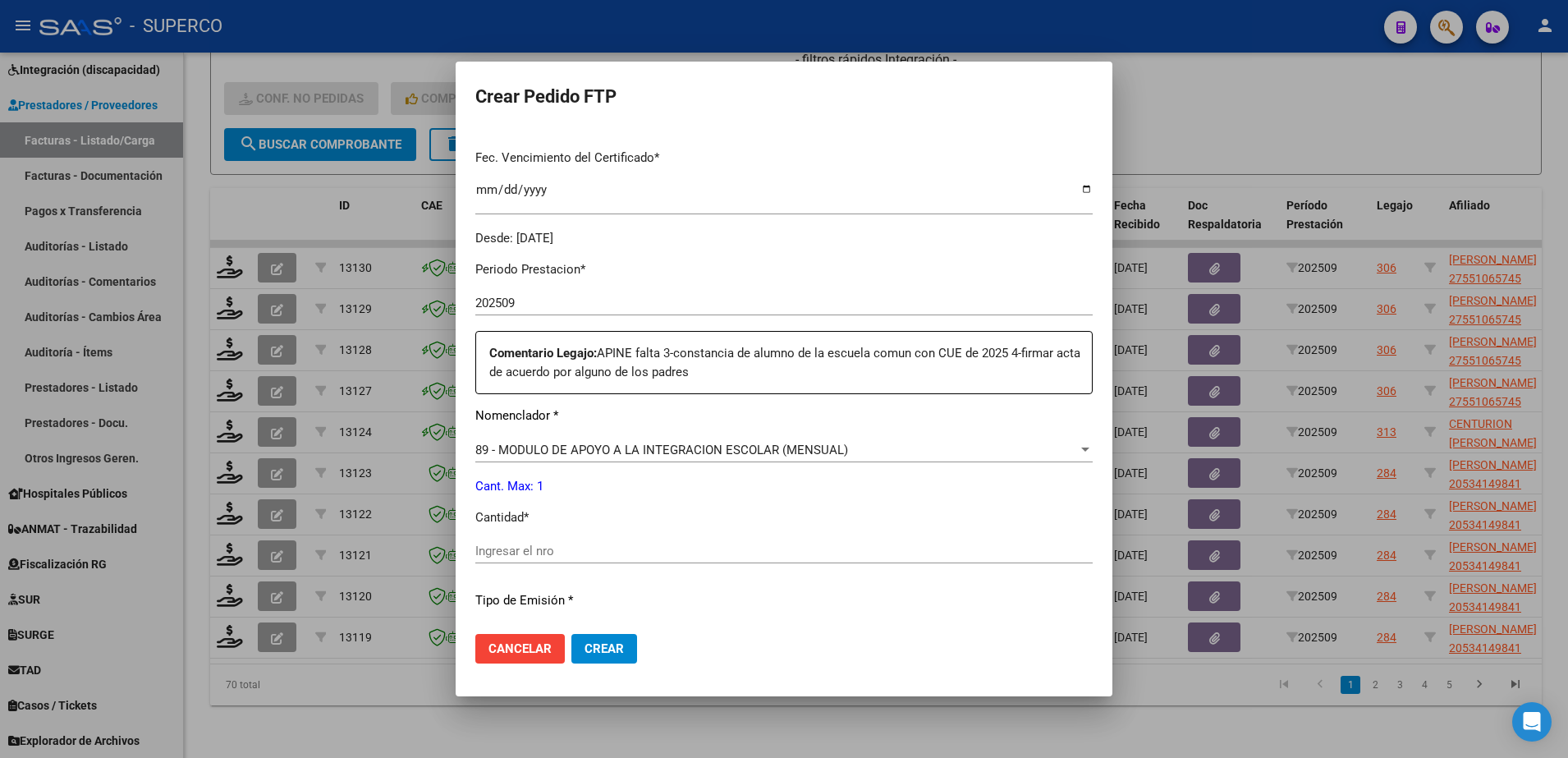
scroll to position [513, 0]
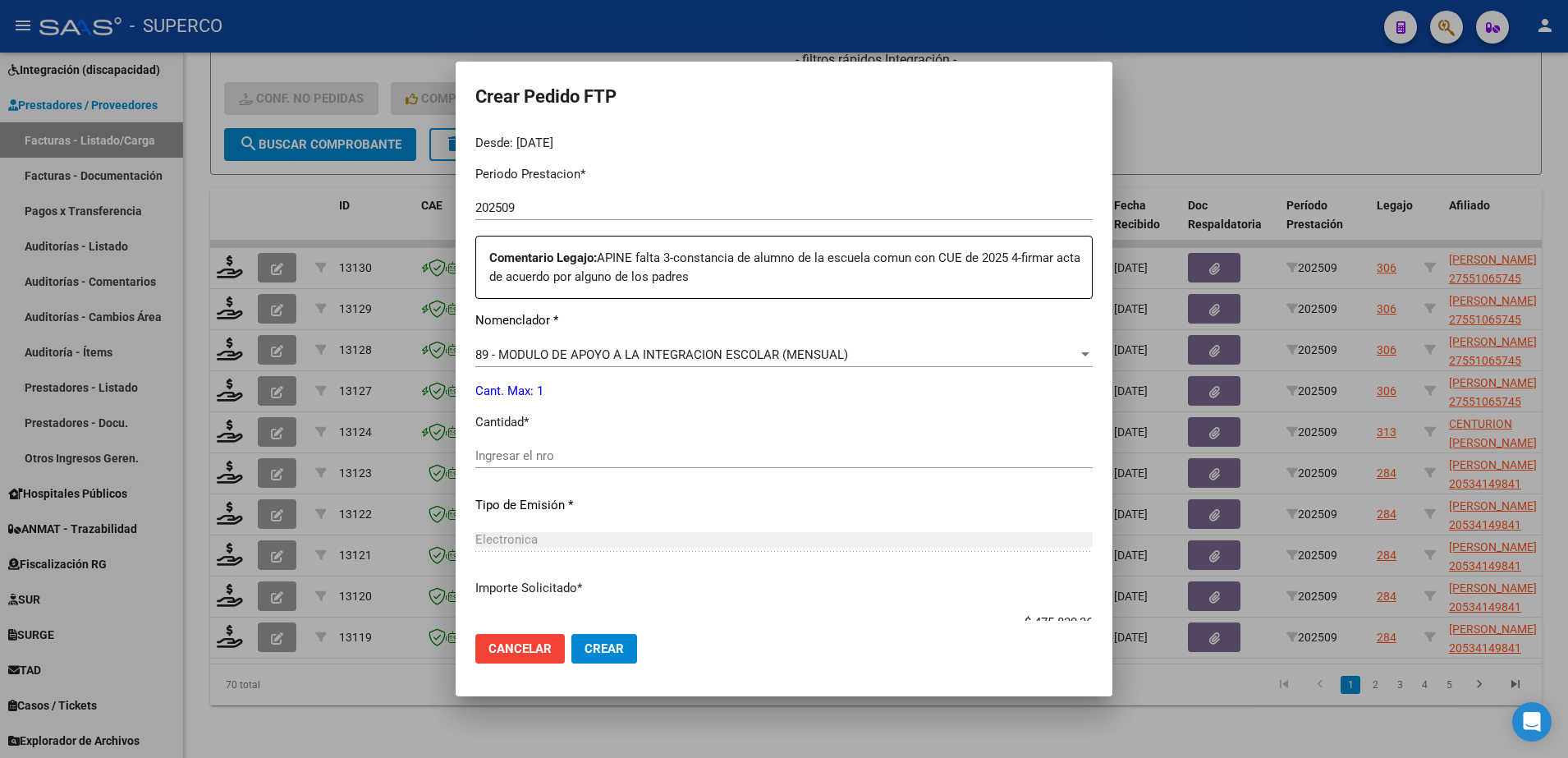
click at [784, 455] on input "Ingresar el nro" at bounding box center [784, 455] width 617 height 15
type input "1"
click at [606, 646] on span "Crear" at bounding box center [604, 648] width 39 height 15
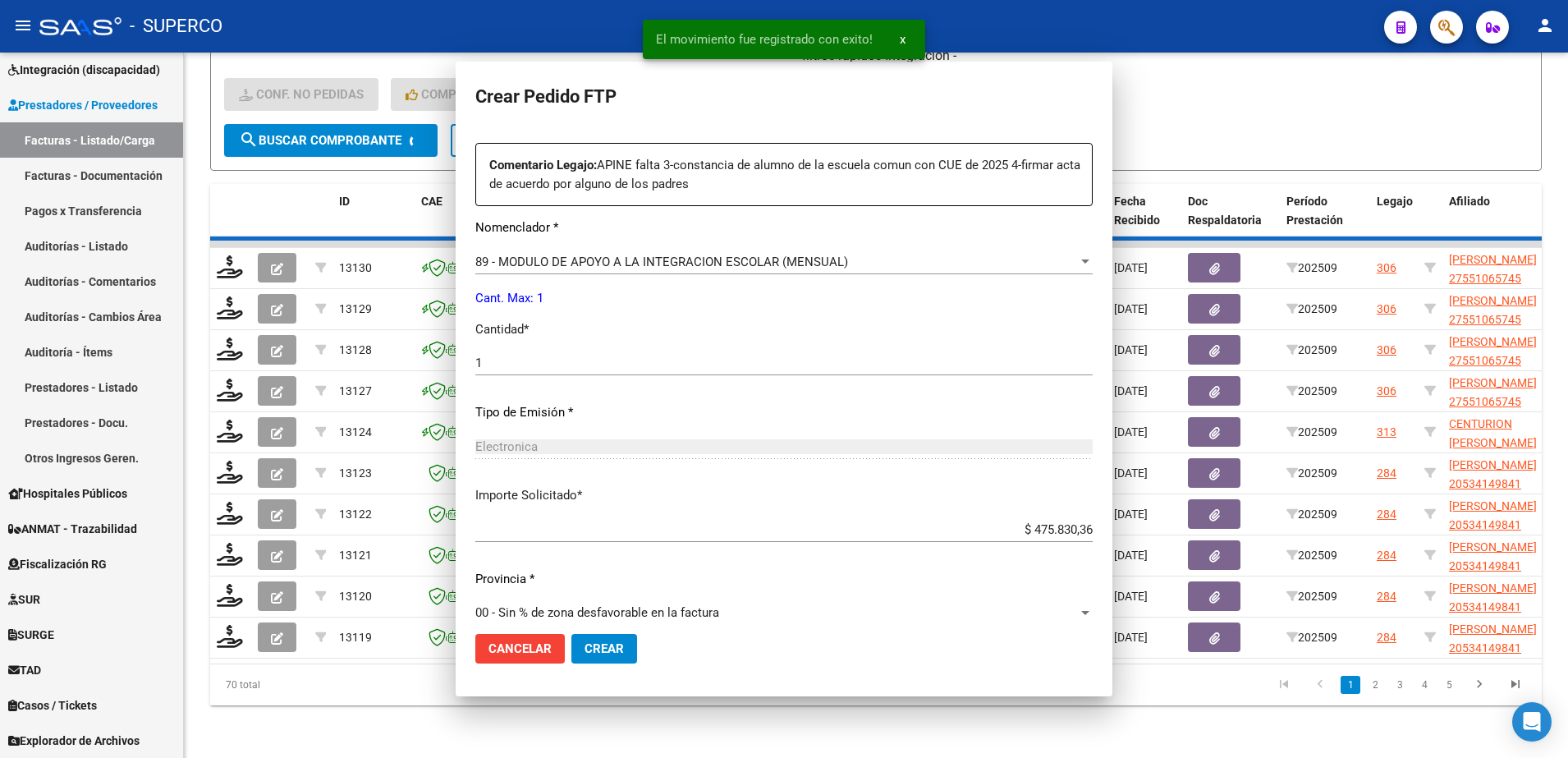
scroll to position [0, 0]
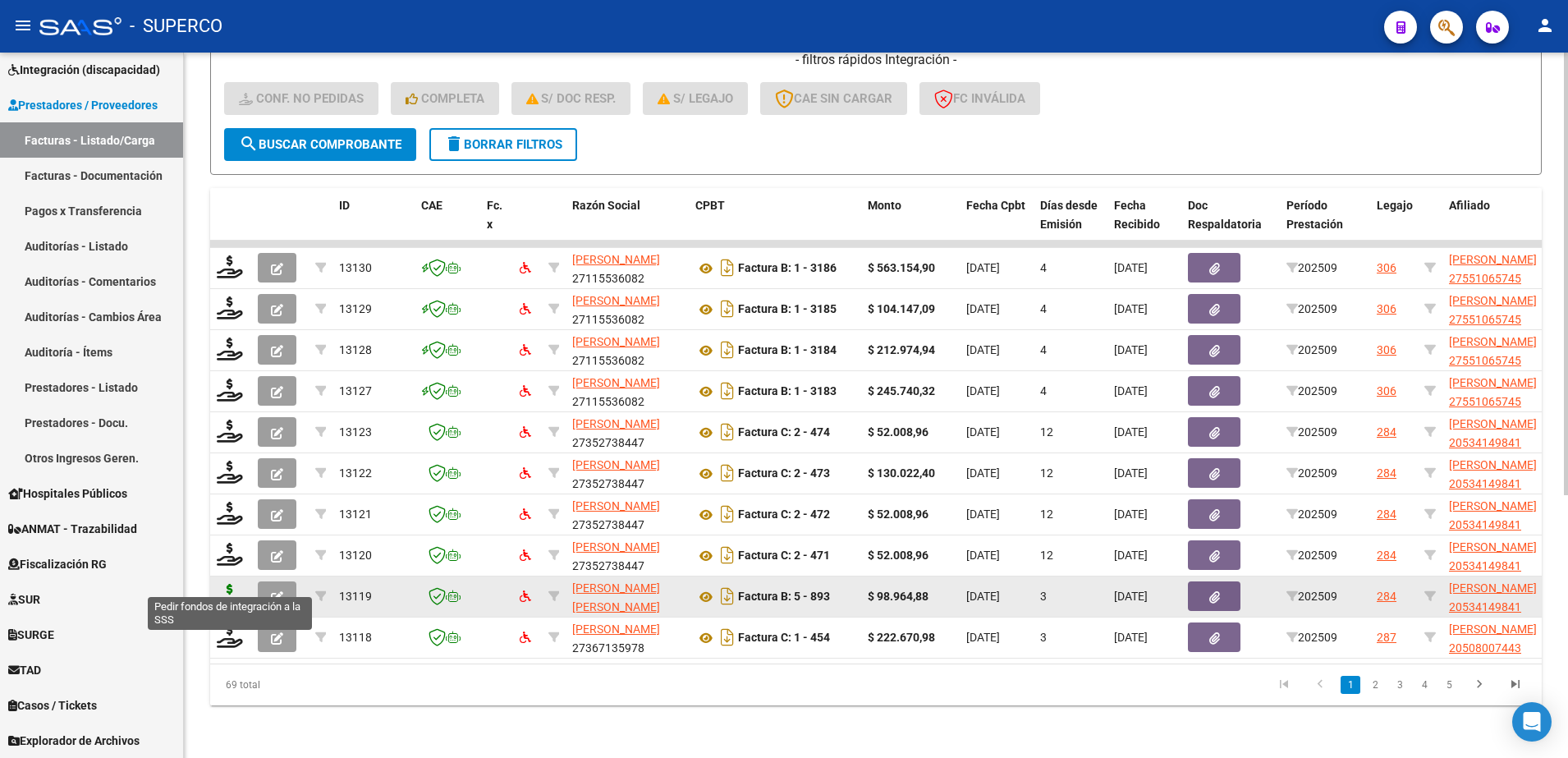
click at [230, 584] on icon at bounding box center [230, 595] width 26 height 23
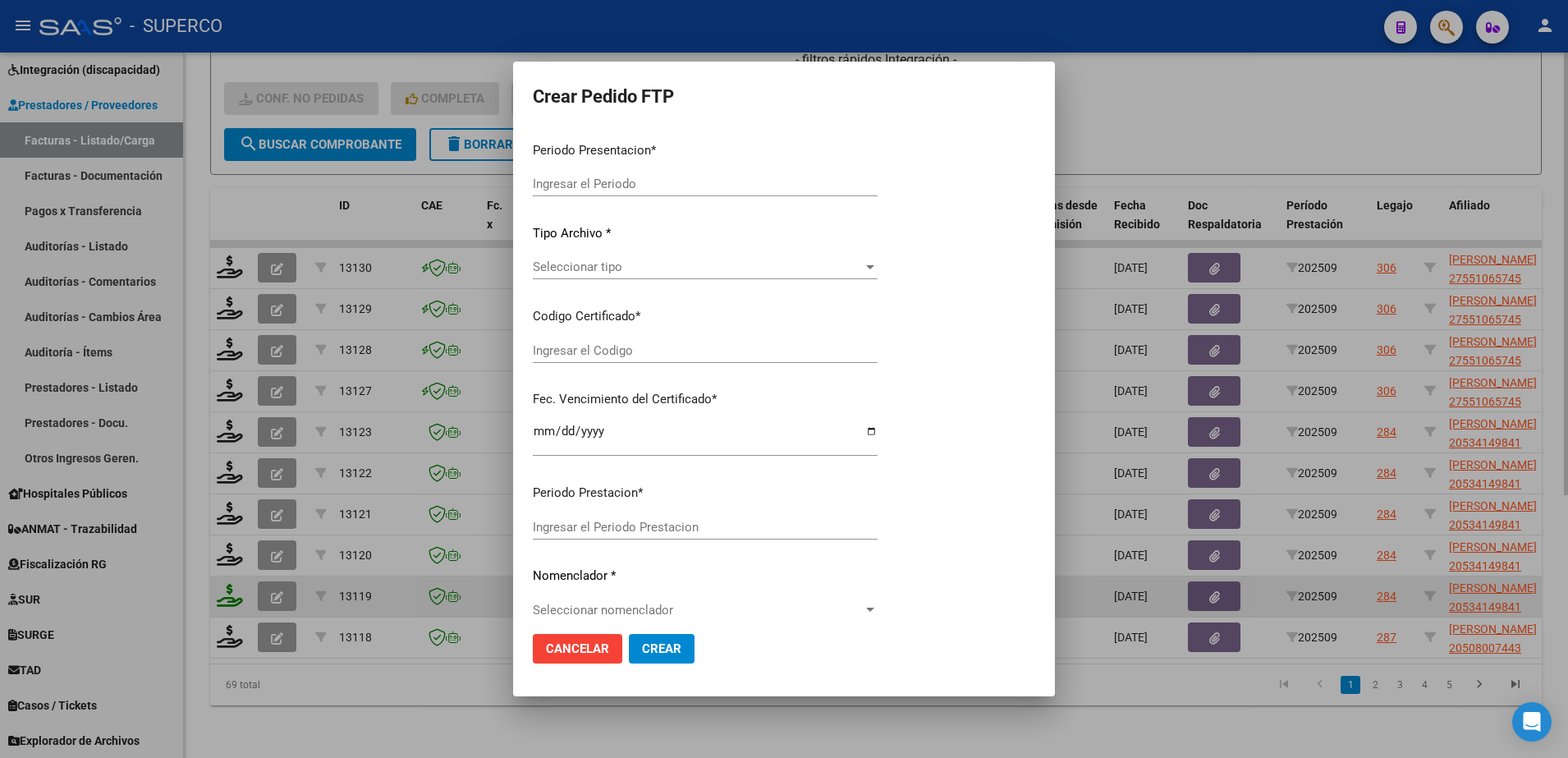
type input "202509"
type input "$ 98.964,88"
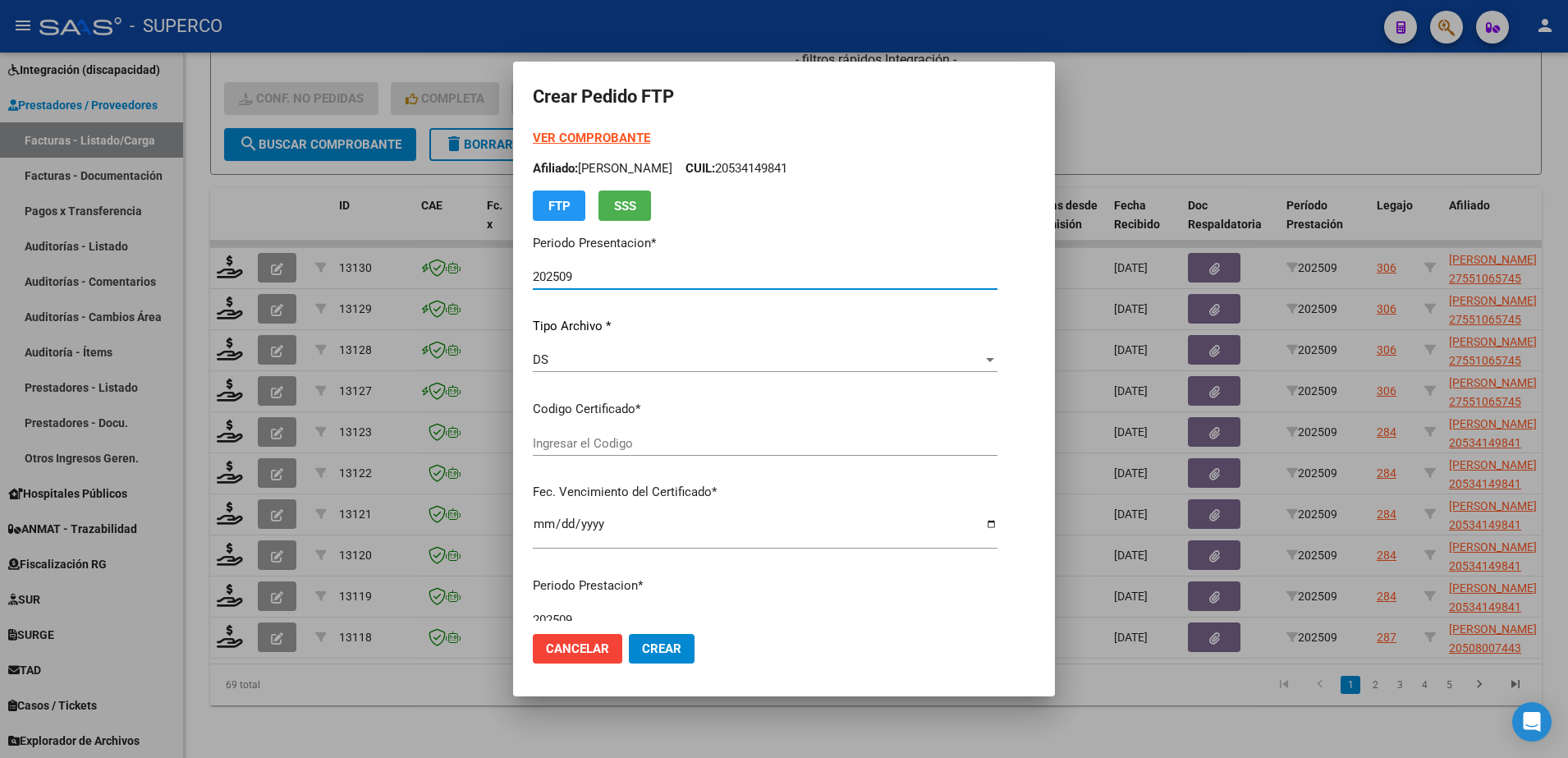
type input "arg02000534149842023010920330109bs309"
type input "[DATE]"
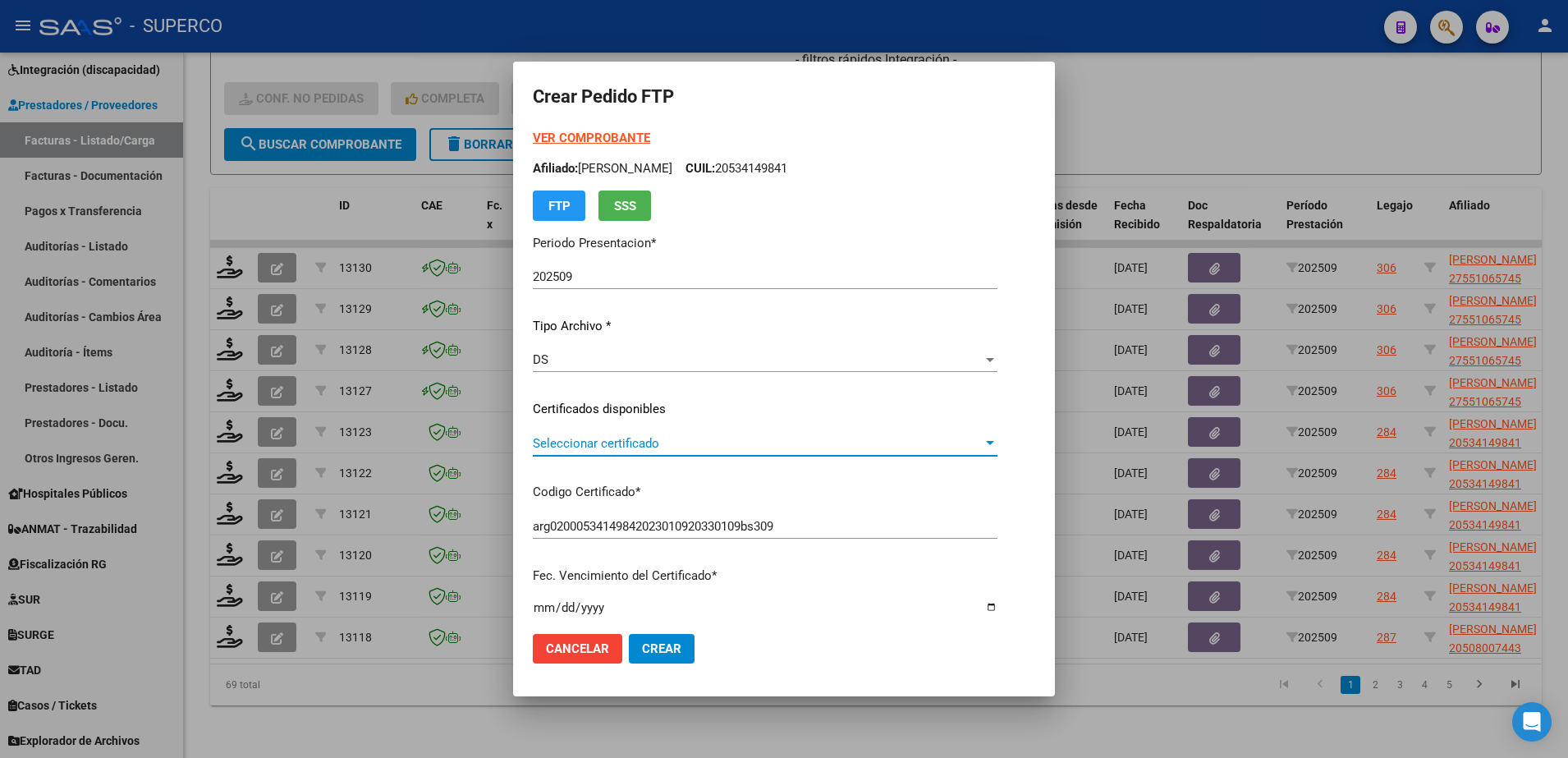
click at [843, 438] on span "Seleccionar certificado" at bounding box center [757, 443] width 449 height 15
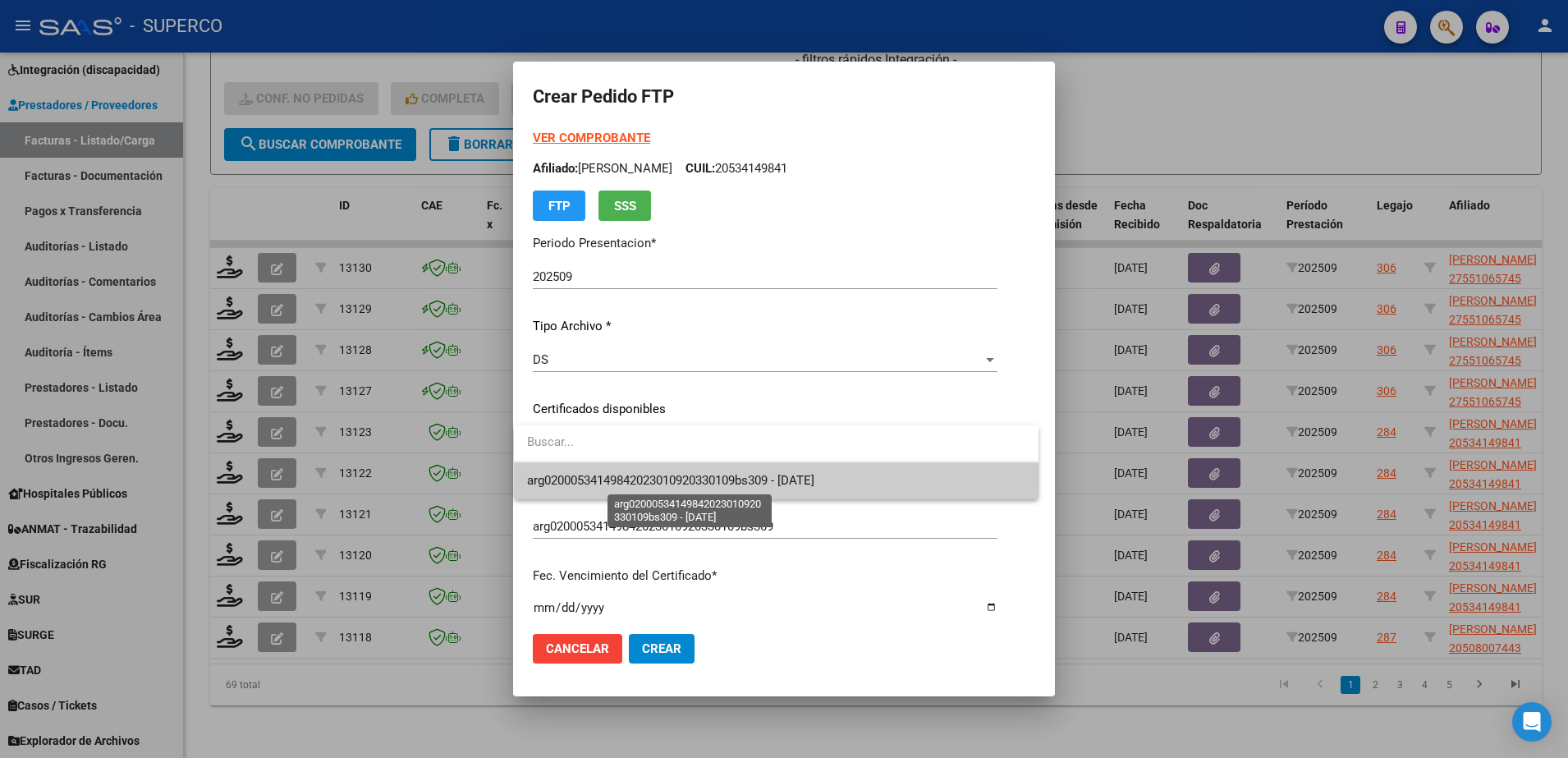
click at [814, 482] on span "arg02000534149842023010920330109bs309 - [DATE]" at bounding box center [671, 479] width 287 height 15
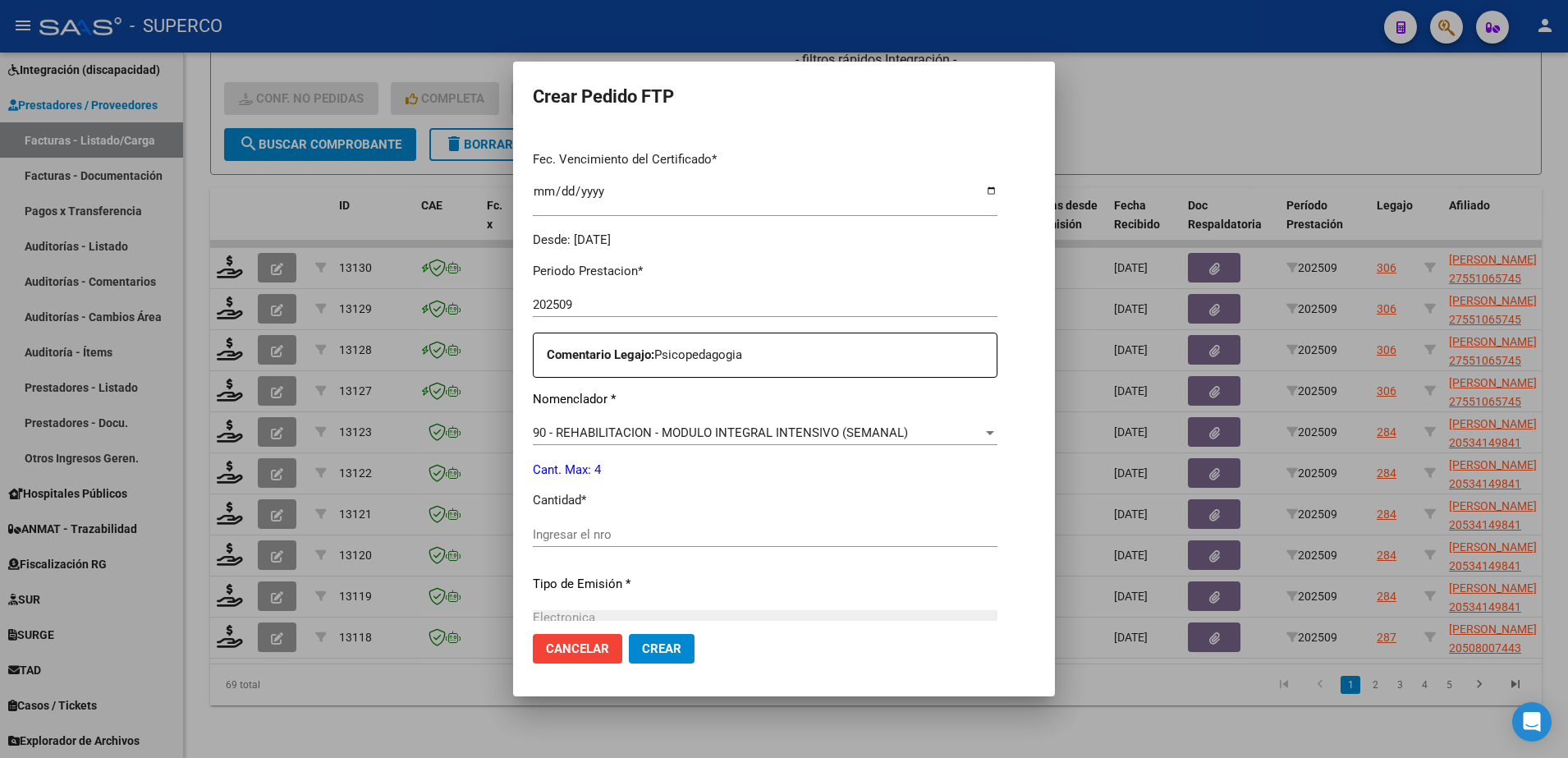
scroll to position [513, 0]
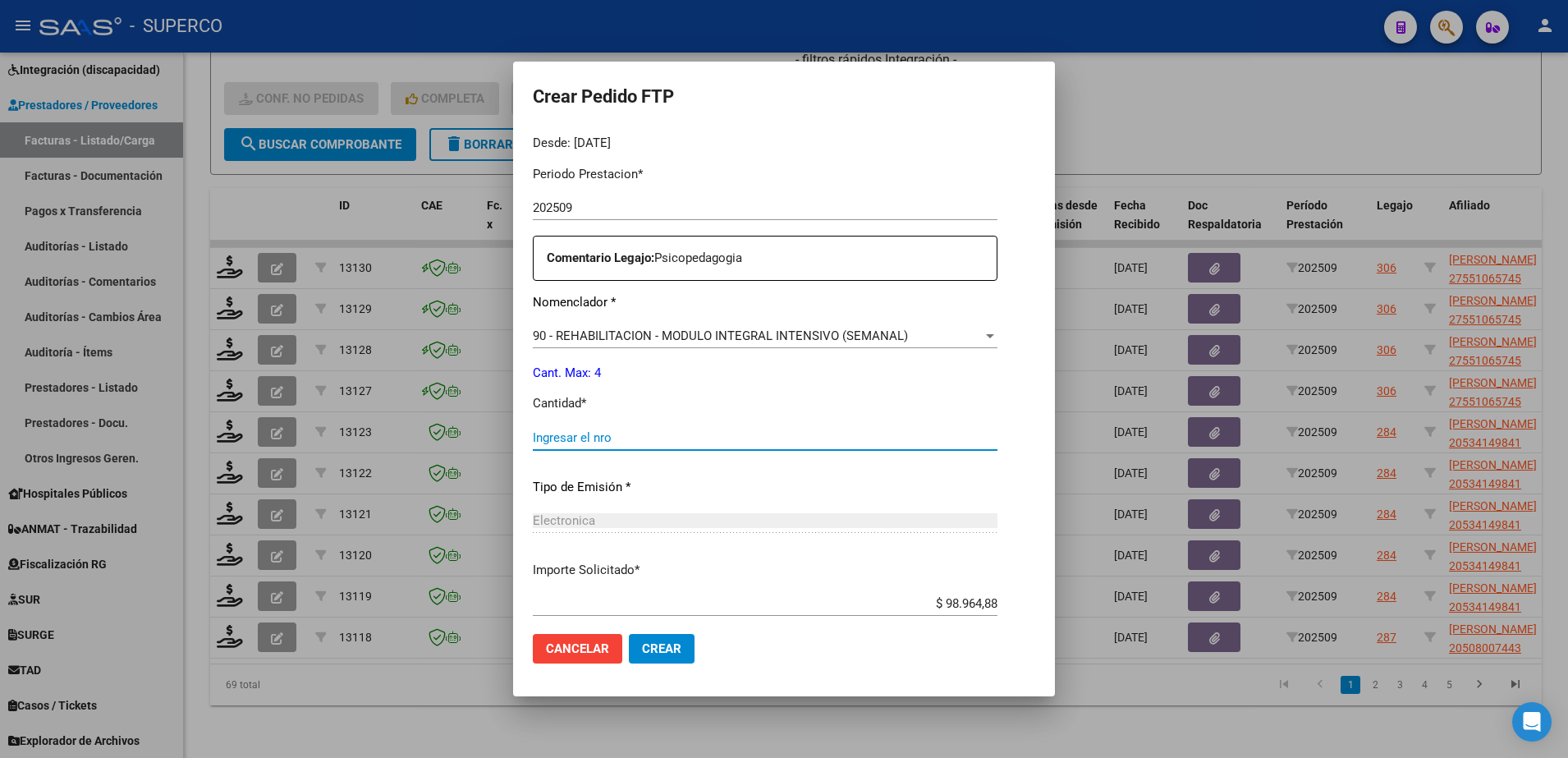
click at [765, 441] on input "Ingresar el nro" at bounding box center [765, 437] width 465 height 15
type input "4"
click at [661, 642] on span "Crear" at bounding box center [661, 648] width 39 height 15
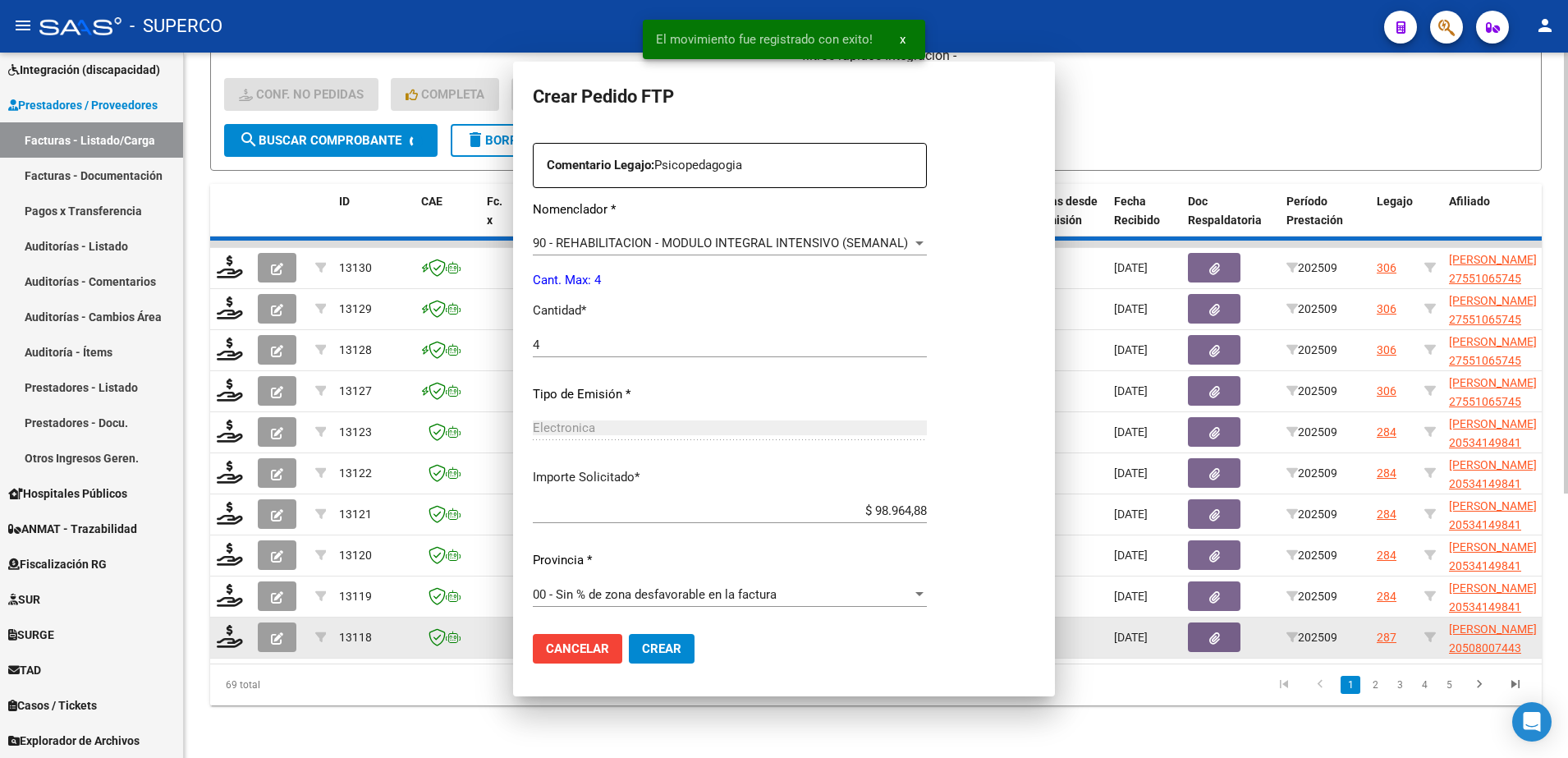
scroll to position [0, 0]
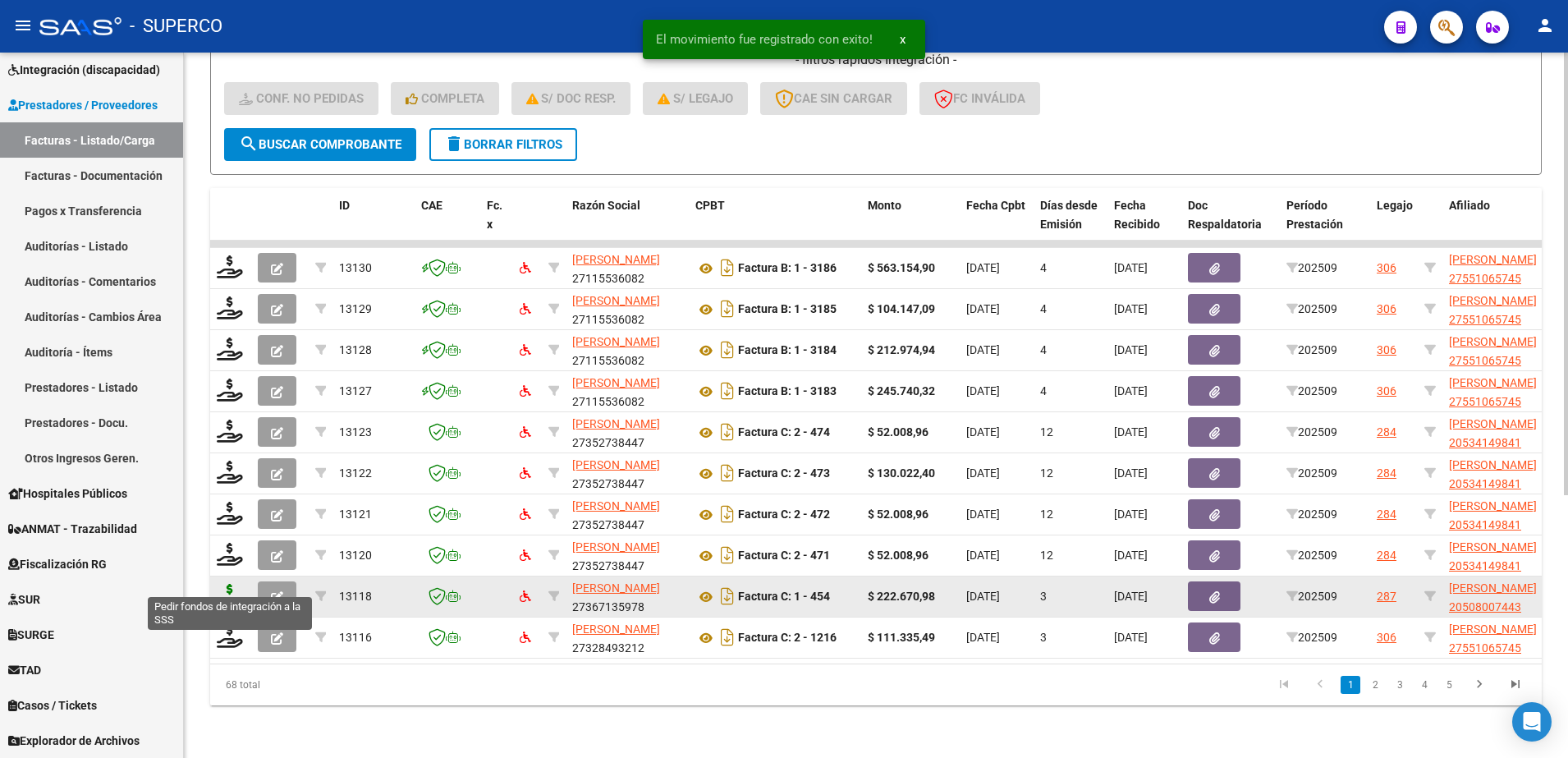
click at [232, 584] on icon at bounding box center [230, 595] width 26 height 23
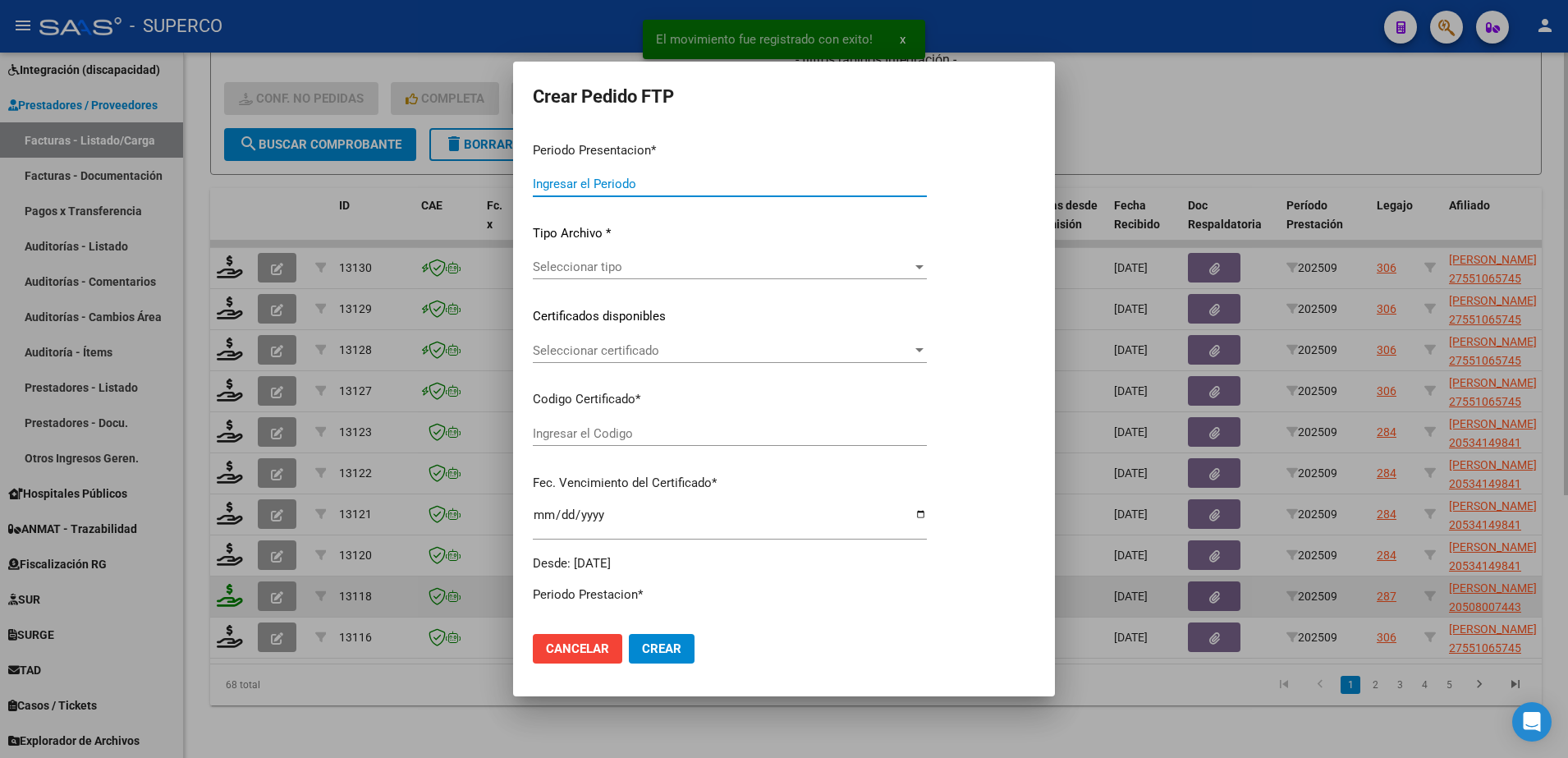
type input "202509"
type input "$ 222.670,98"
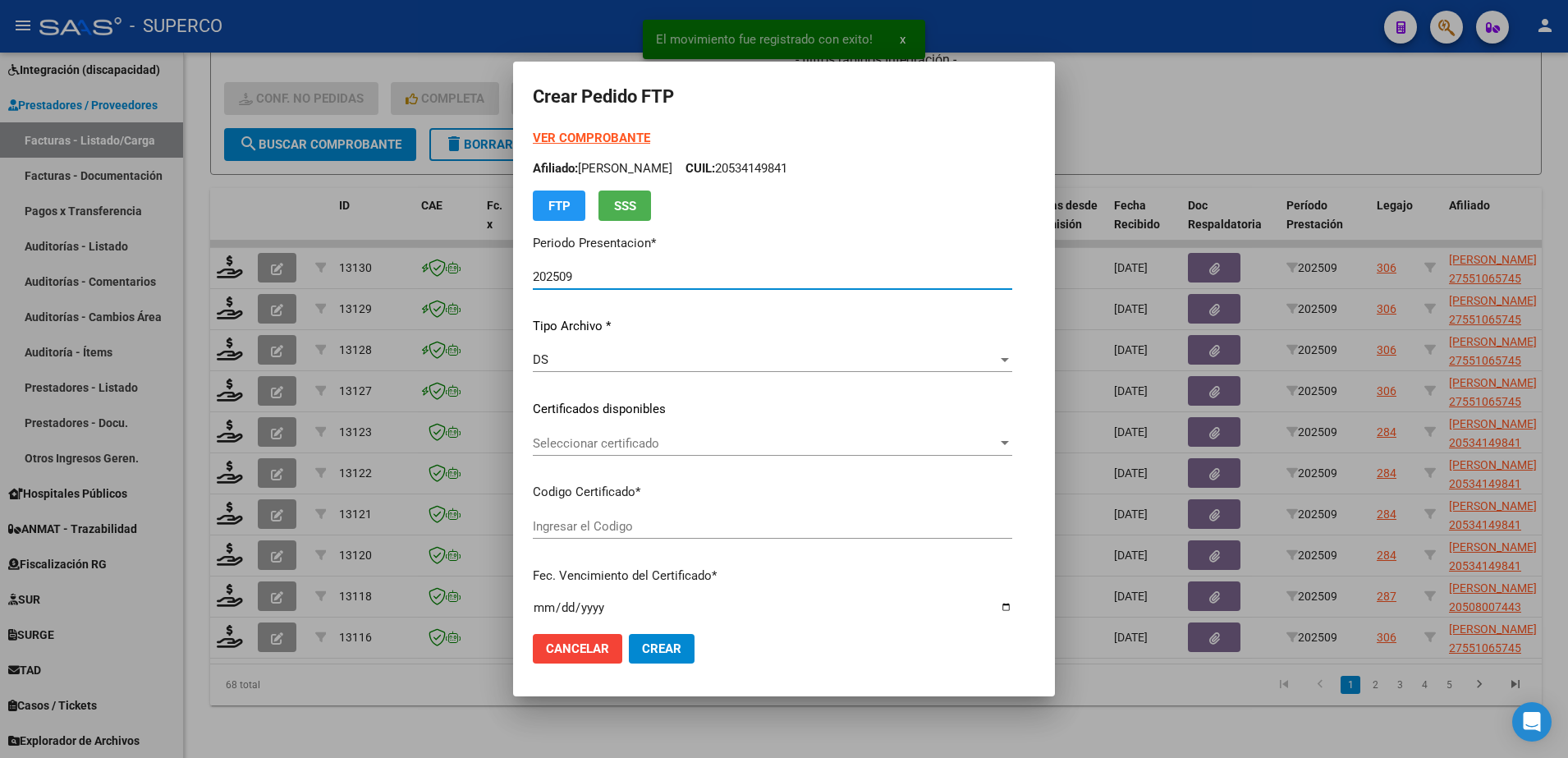
type input "arg02000508007442024032120290321bue313"
type input "[DATE]"
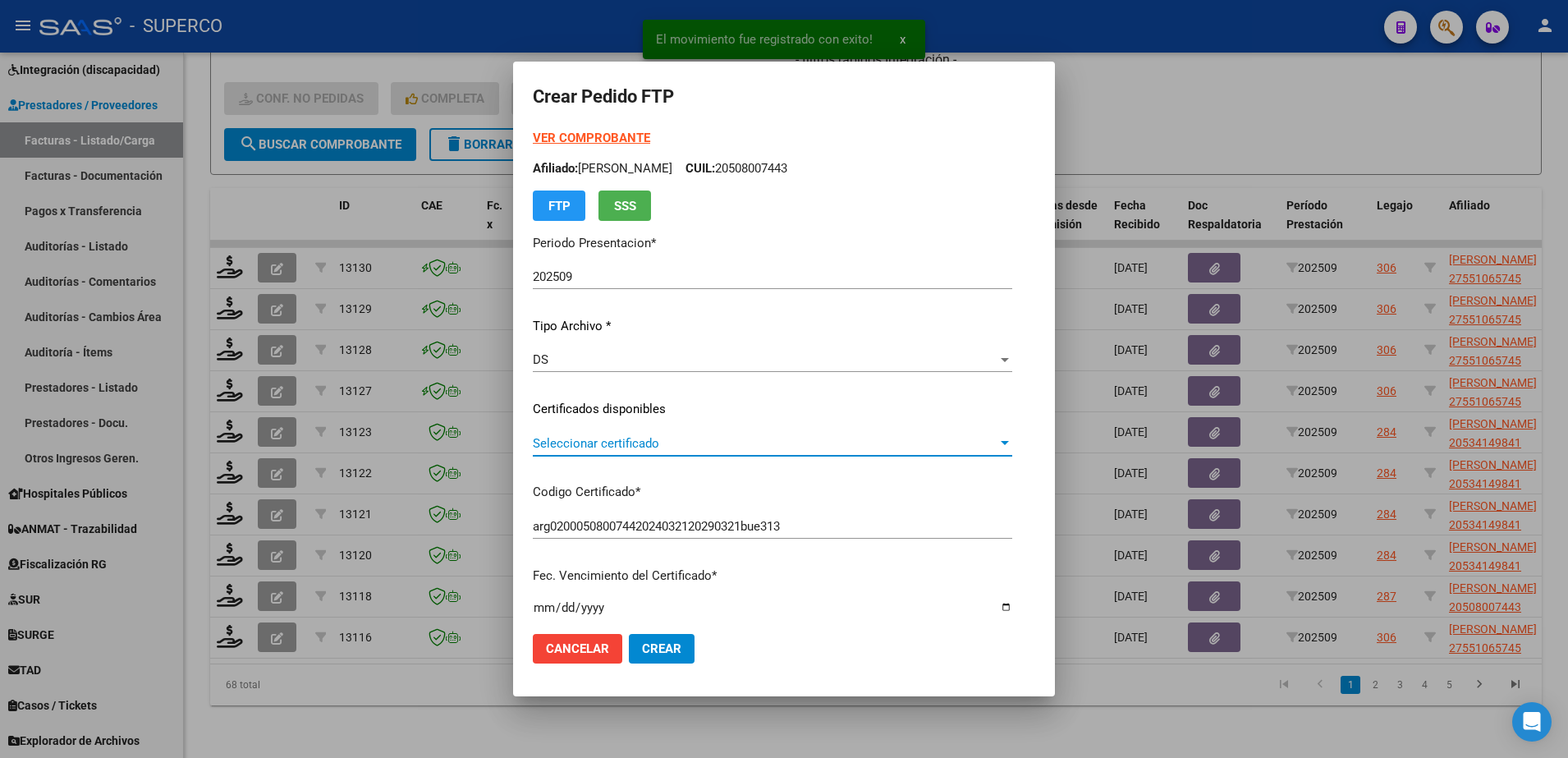
click at [844, 444] on span "Seleccionar certificado" at bounding box center [765, 443] width 465 height 15
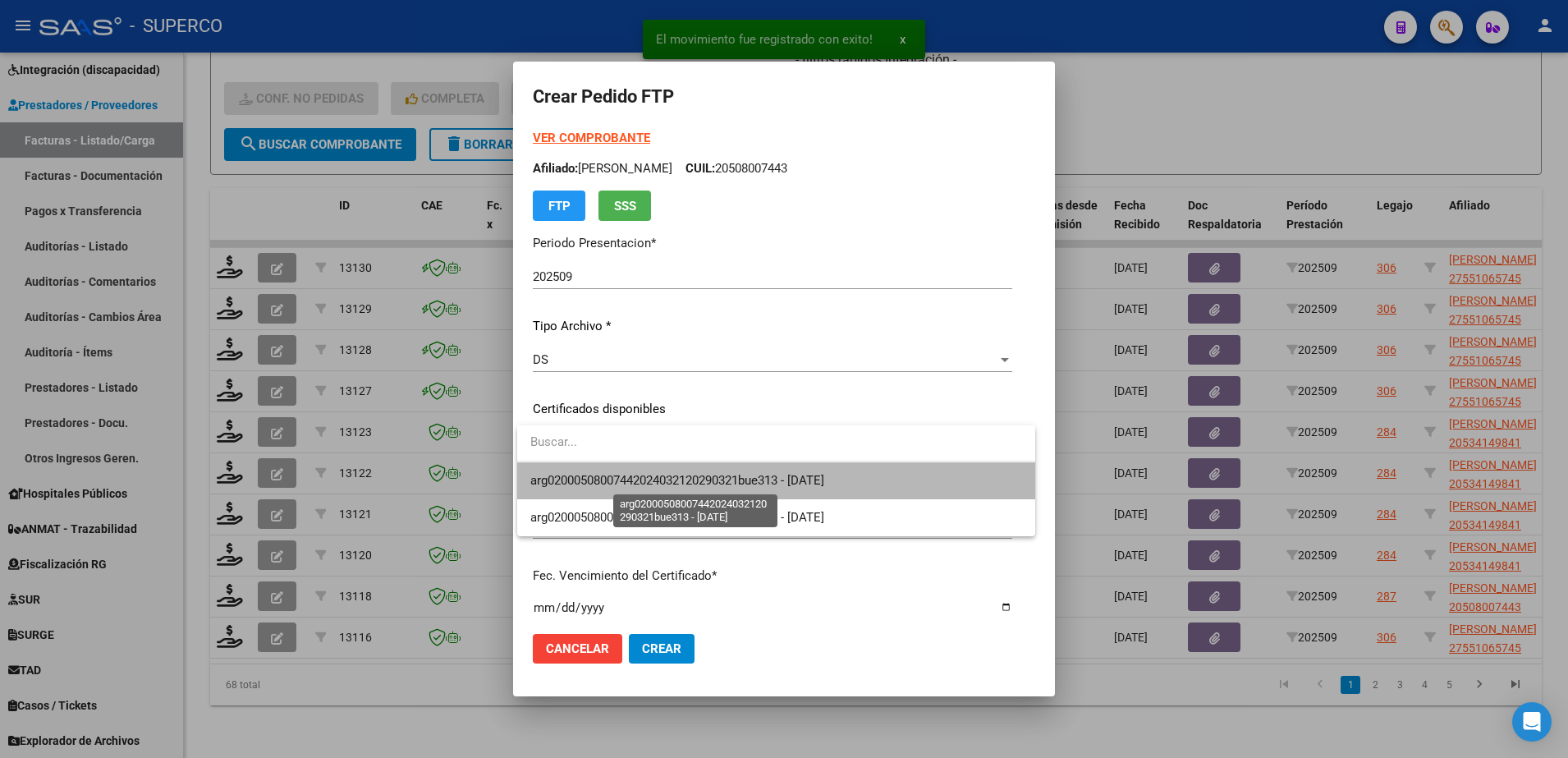
click at [825, 473] on span "arg02000508007442024032120290321bue313 - [DATE]" at bounding box center [678, 479] width 294 height 15
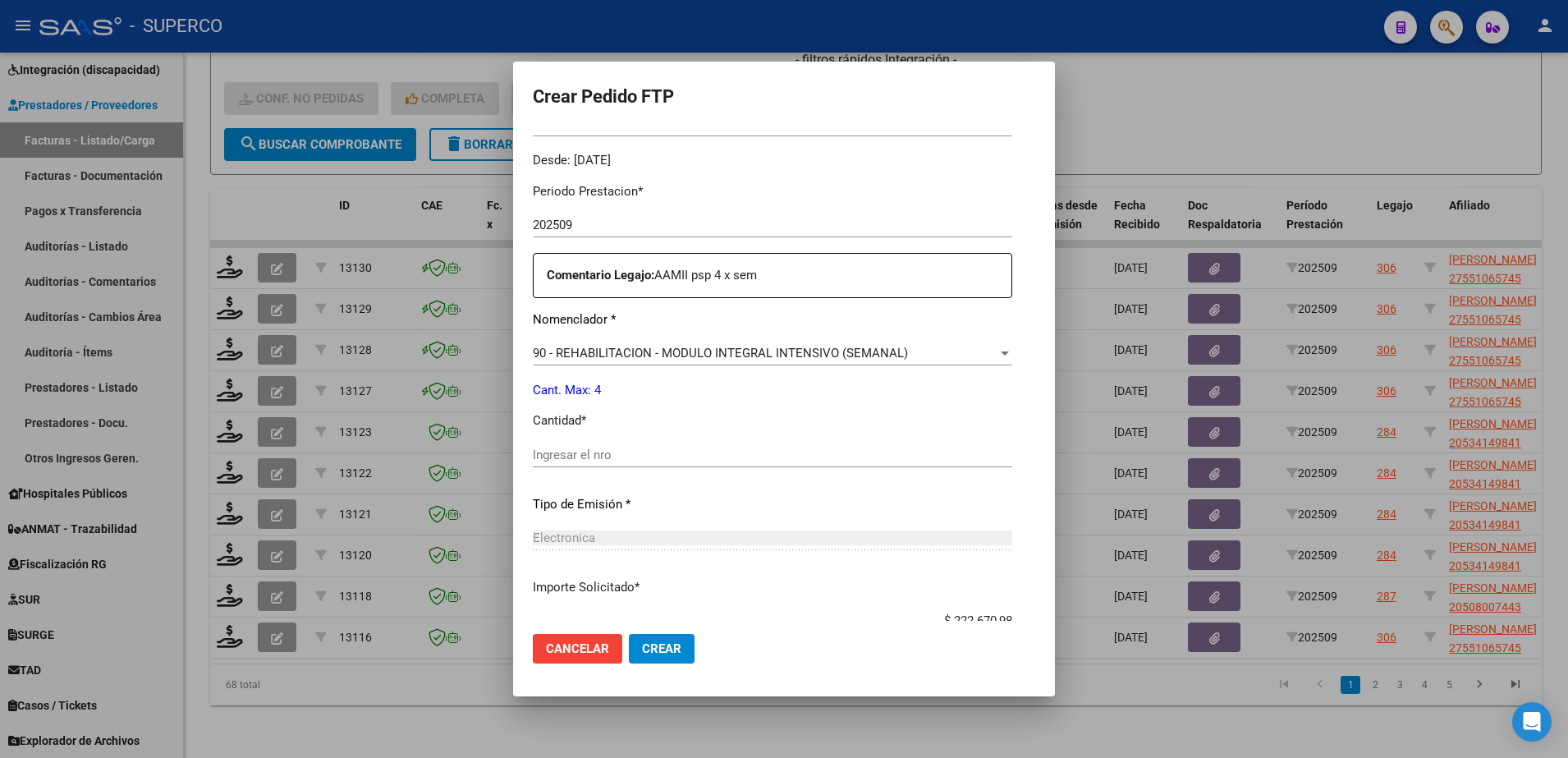
scroll to position [513, 0]
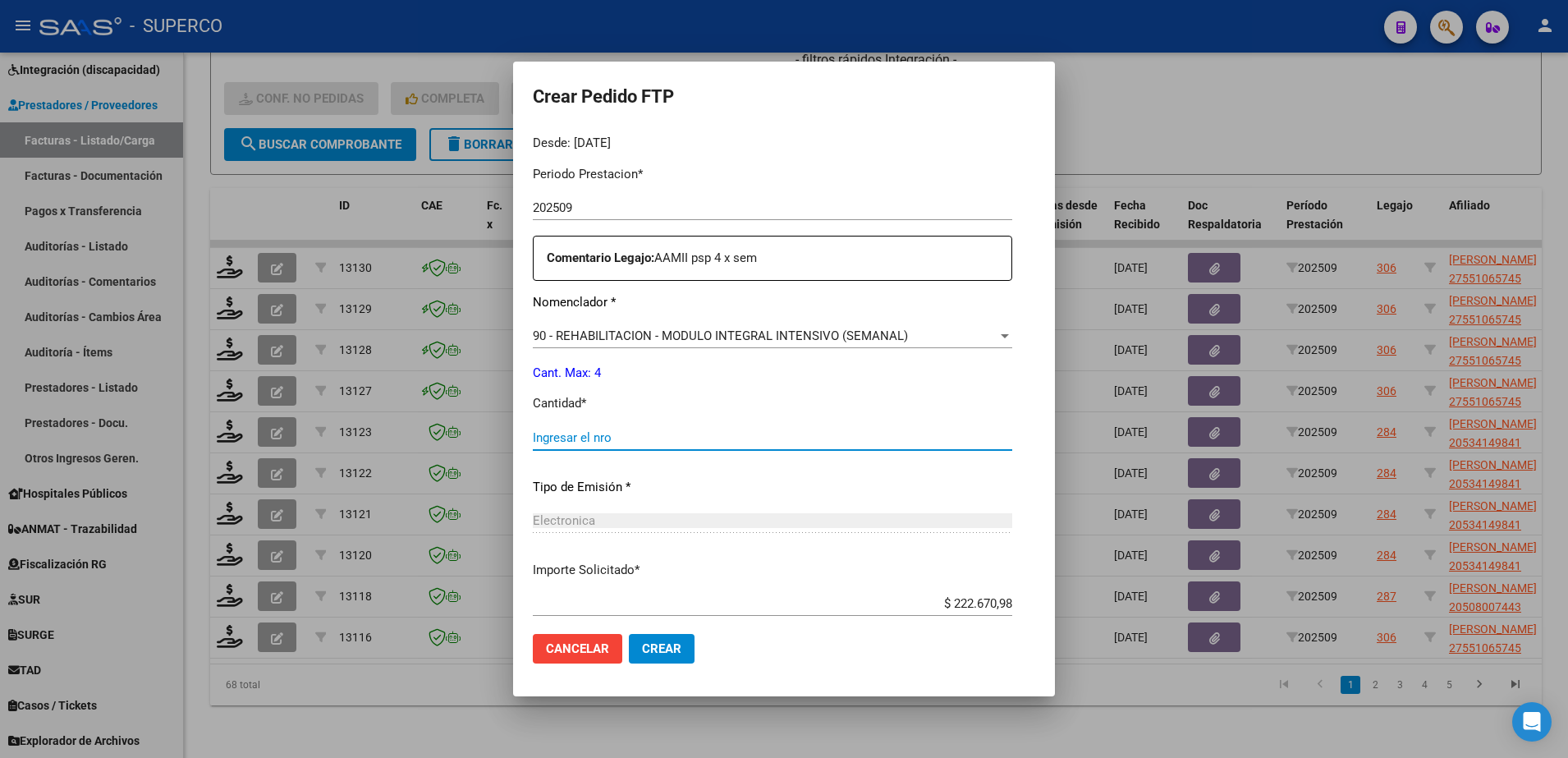
click at [813, 430] on input "Ingresar el nro" at bounding box center [772, 437] width 479 height 15
type input "4"
click at [655, 649] on span "Crear" at bounding box center [661, 648] width 39 height 15
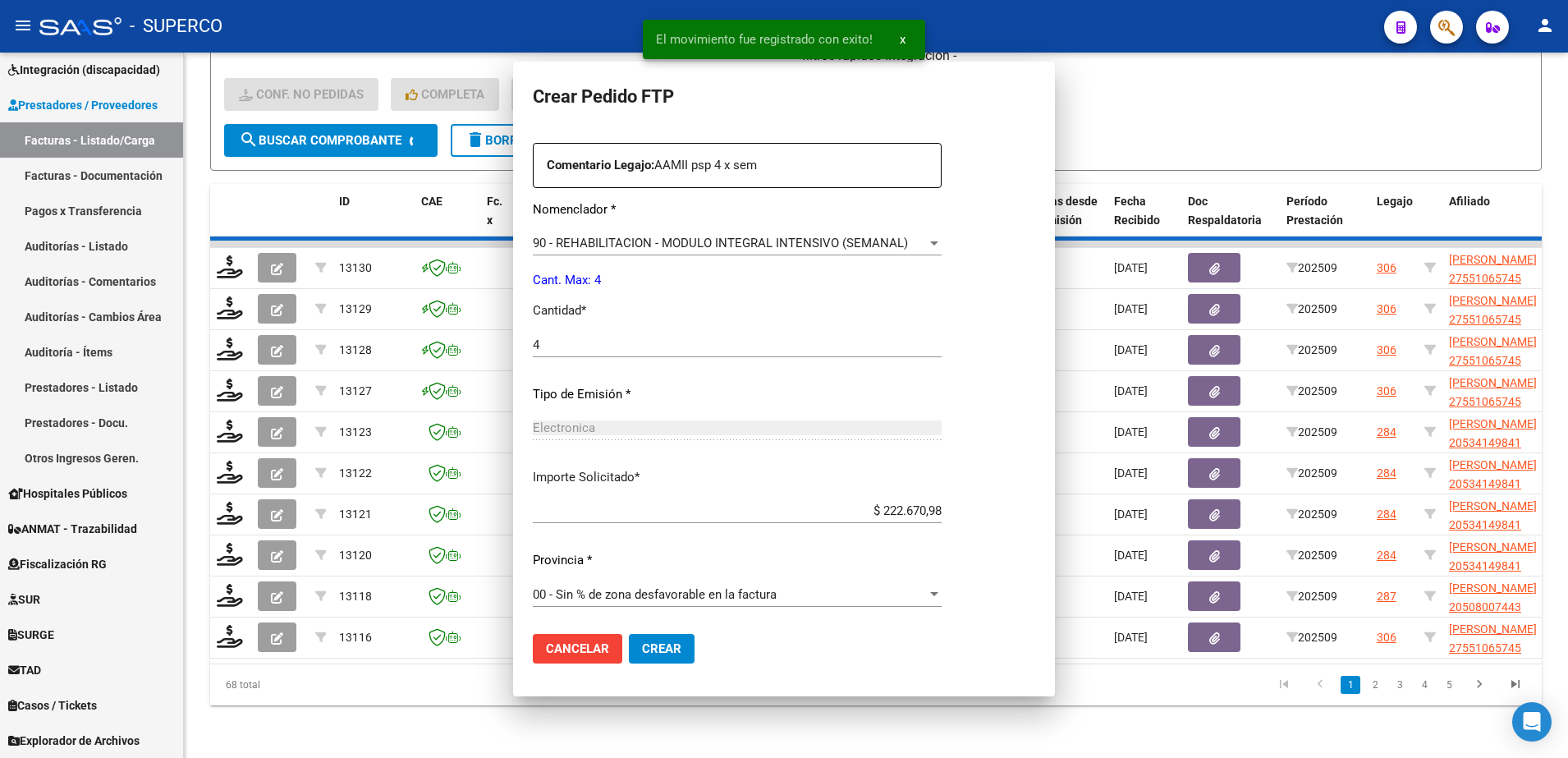
scroll to position [0, 0]
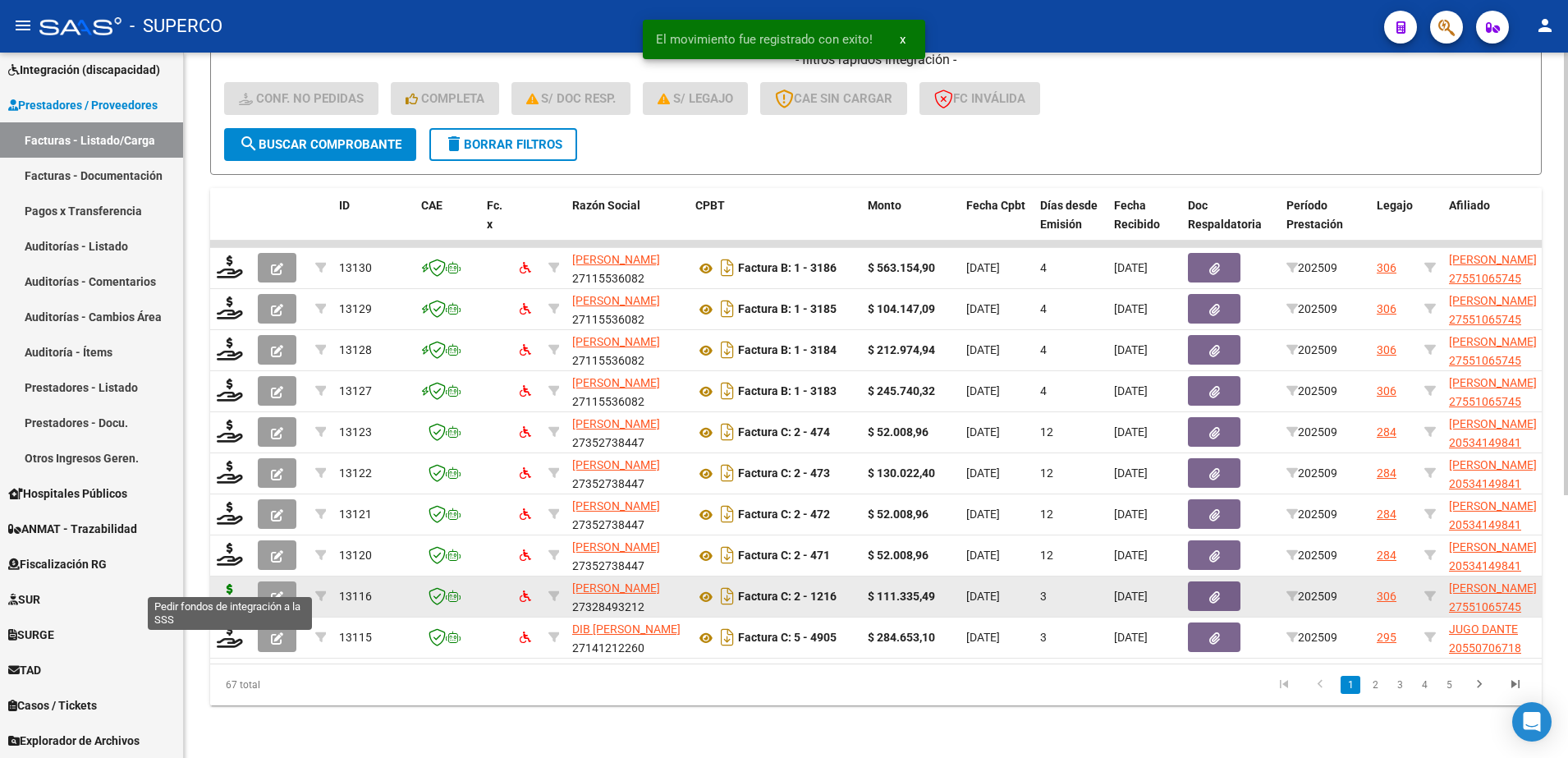
click at [226, 584] on icon at bounding box center [230, 595] width 26 height 23
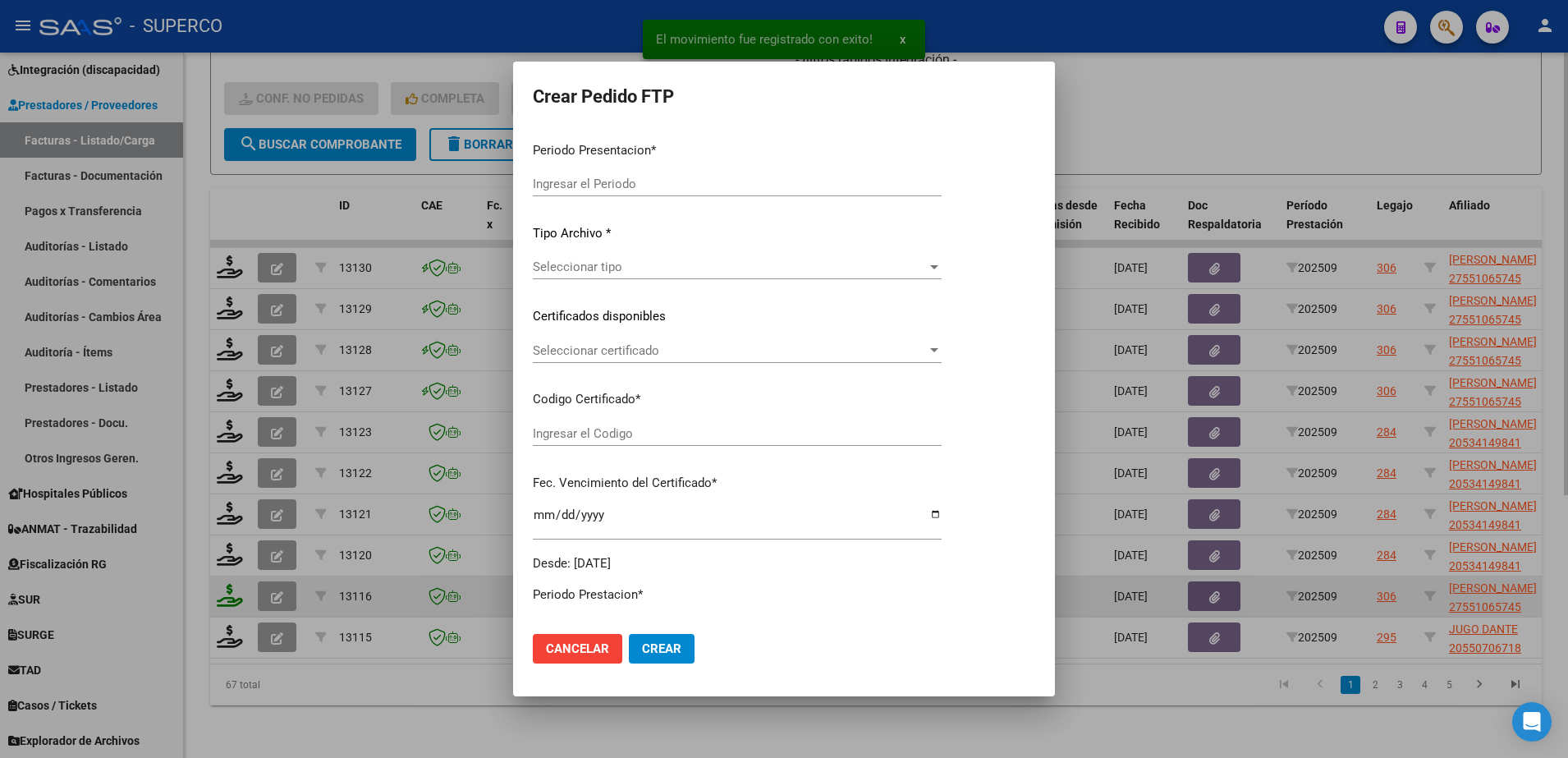
type input "202509"
type input "$ 111.335,49"
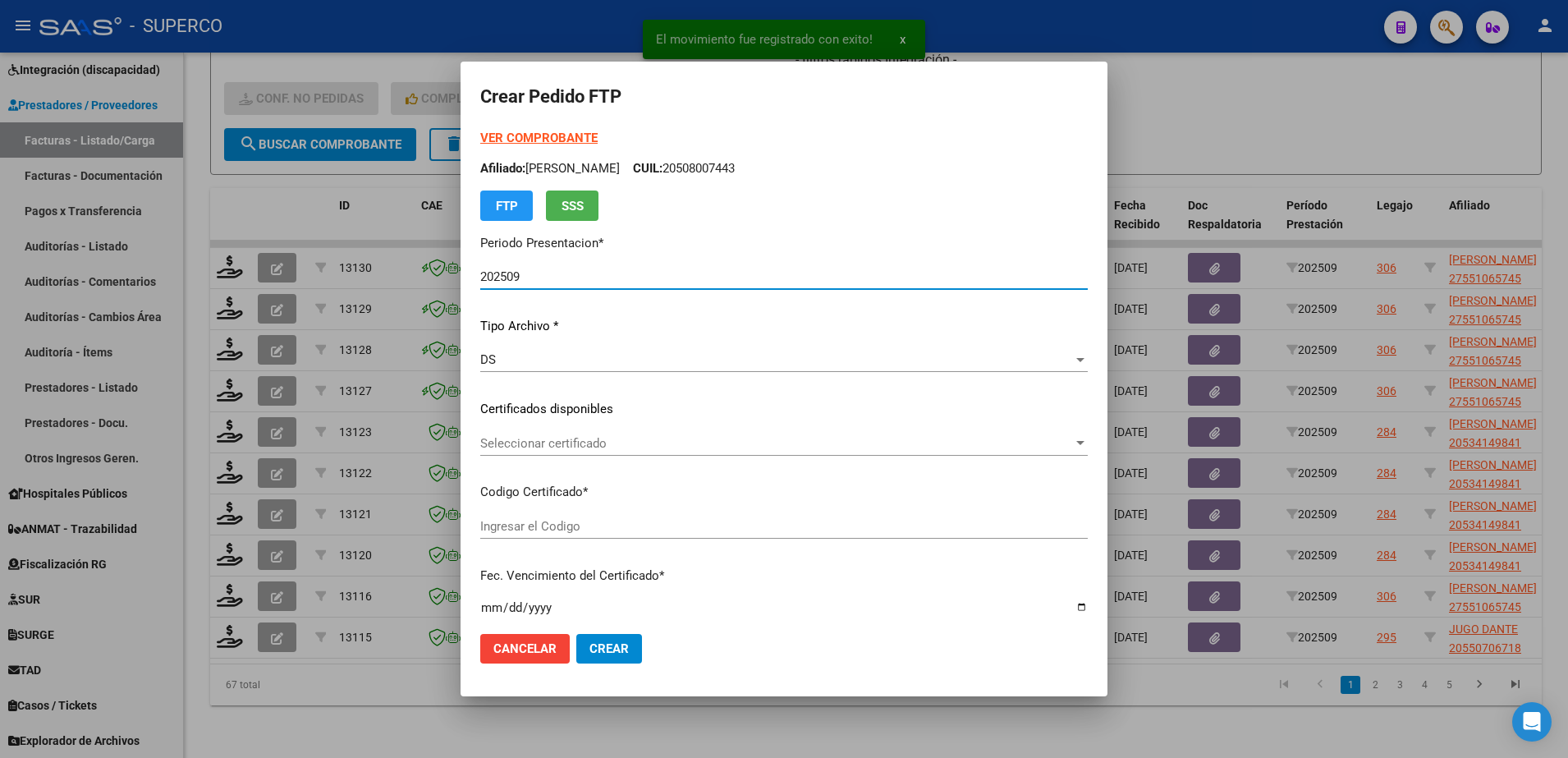
type input "ARG010005510657420190820250820CBA536"
type input "[DATE]"
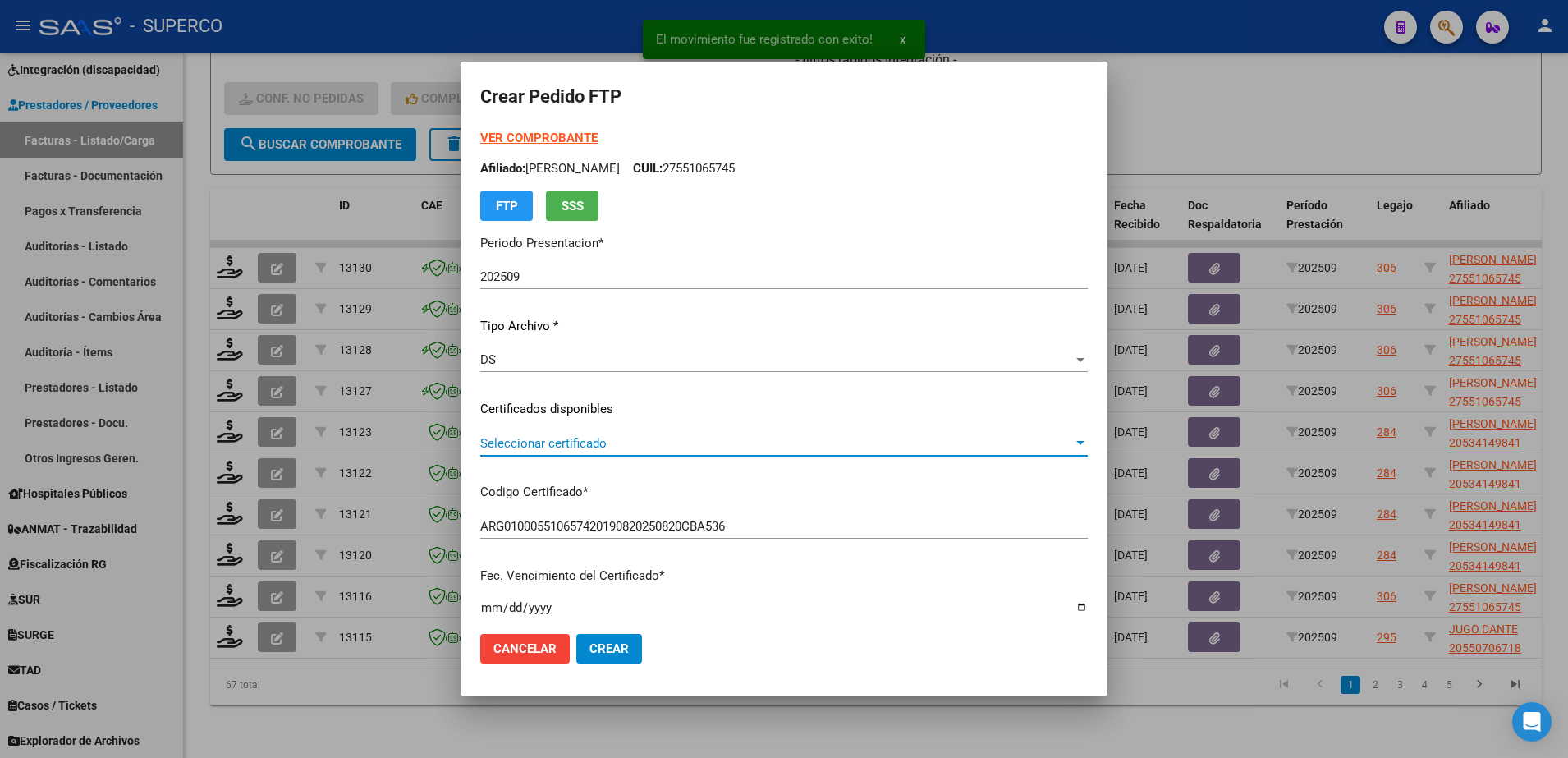
click at [758, 443] on span "Seleccionar certificado" at bounding box center [777, 443] width 593 height 15
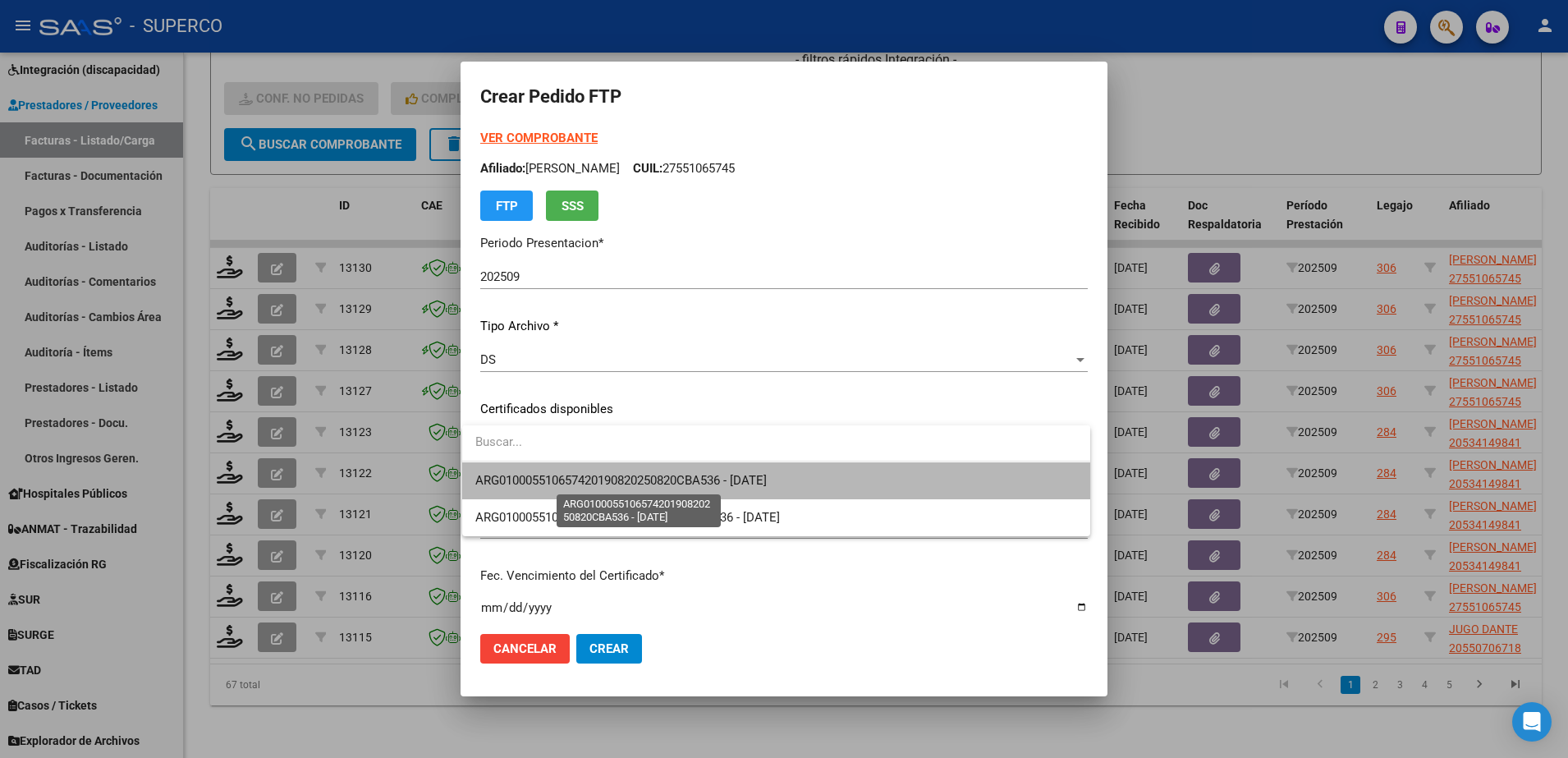
click at [752, 477] on span "ARG010005510657420190820250820CBA536 - [DATE]" at bounding box center [620, 479] width 291 height 15
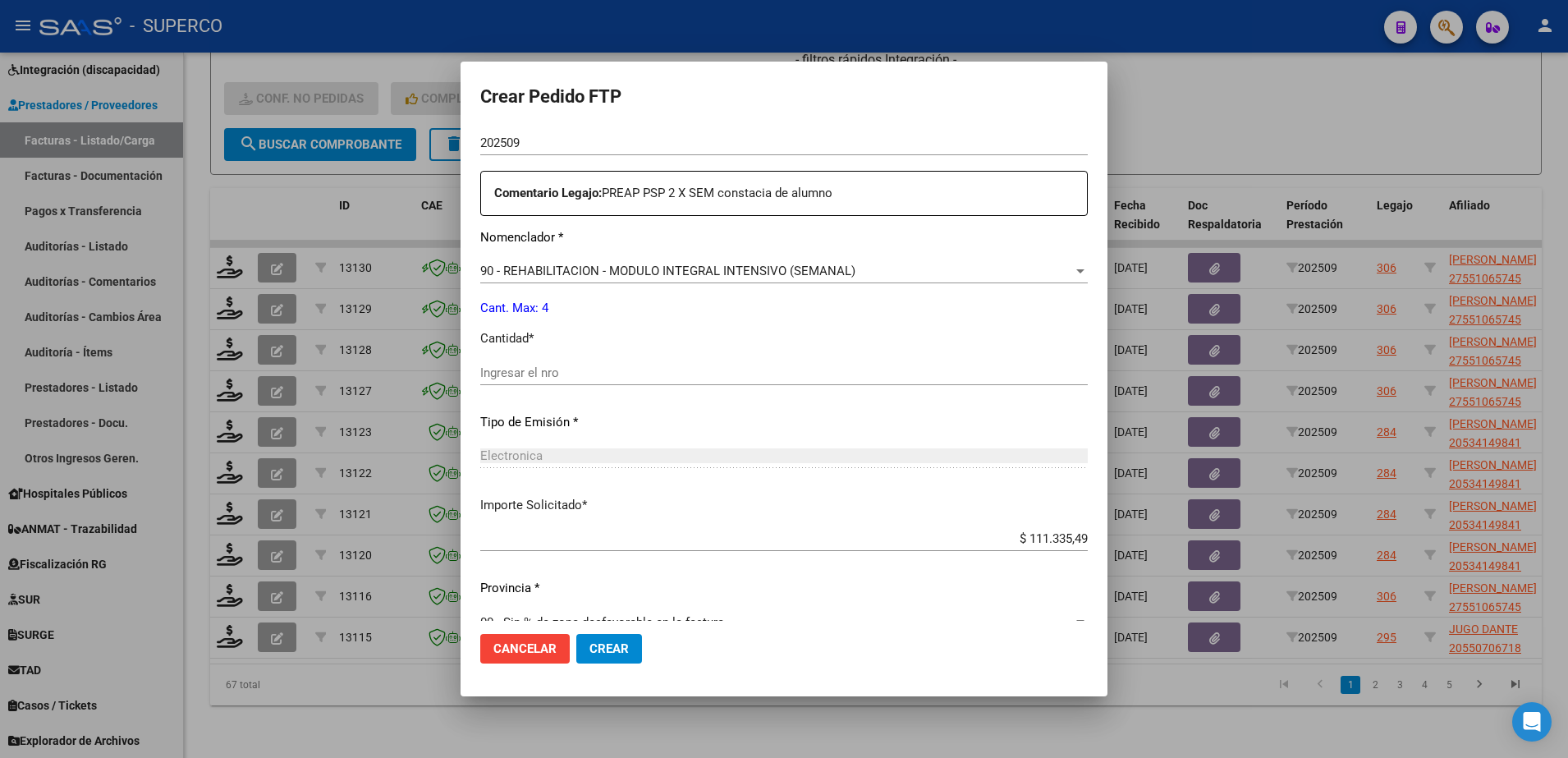
scroll to position [607, 0]
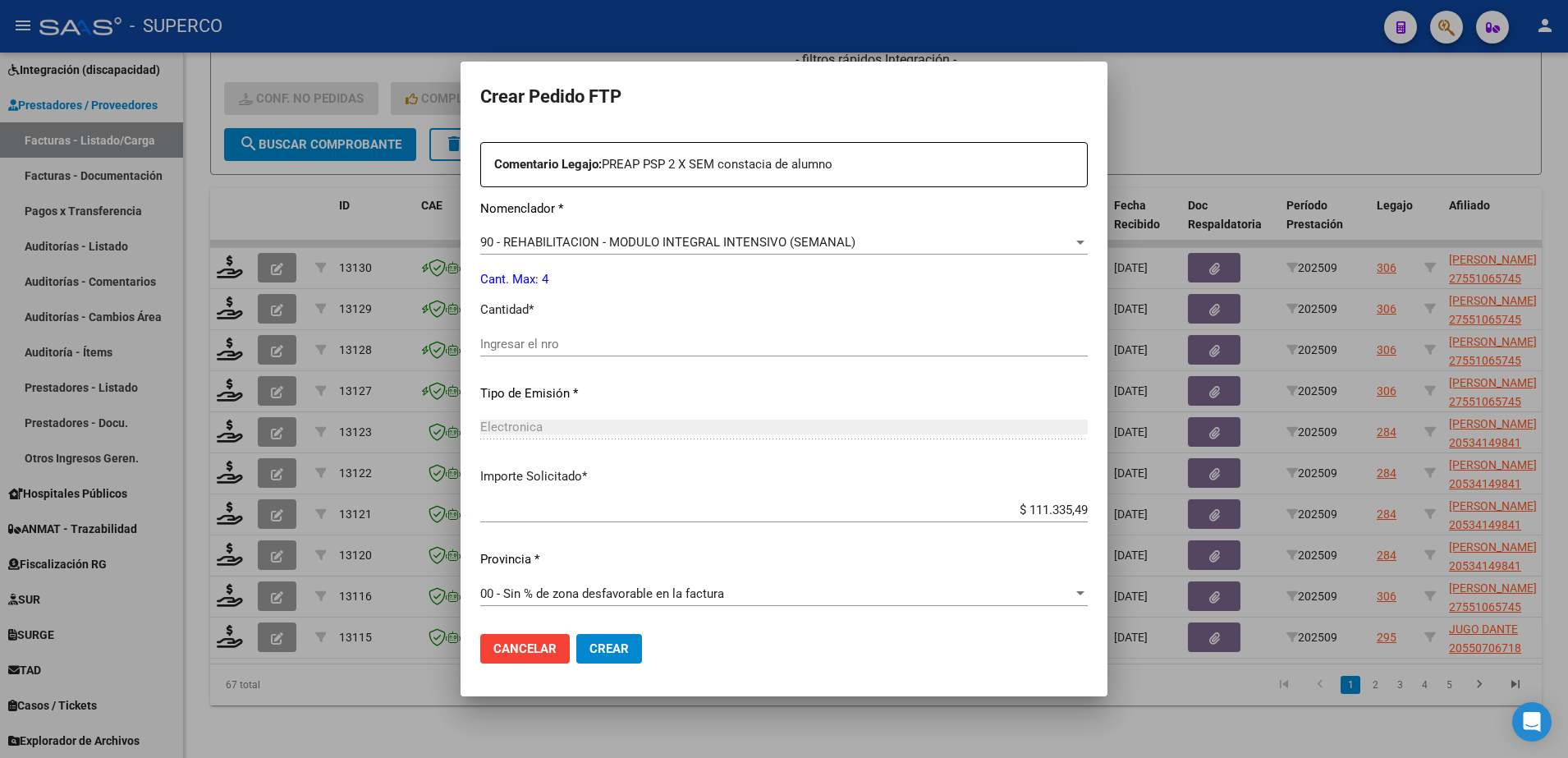
click at [747, 356] on div "Ingresar el nro" at bounding box center [784, 351] width 608 height 40
click at [738, 344] on input "Ingresar el nro" at bounding box center [784, 344] width 608 height 15
type input "4"
click at [596, 643] on span "Crear" at bounding box center [609, 648] width 39 height 15
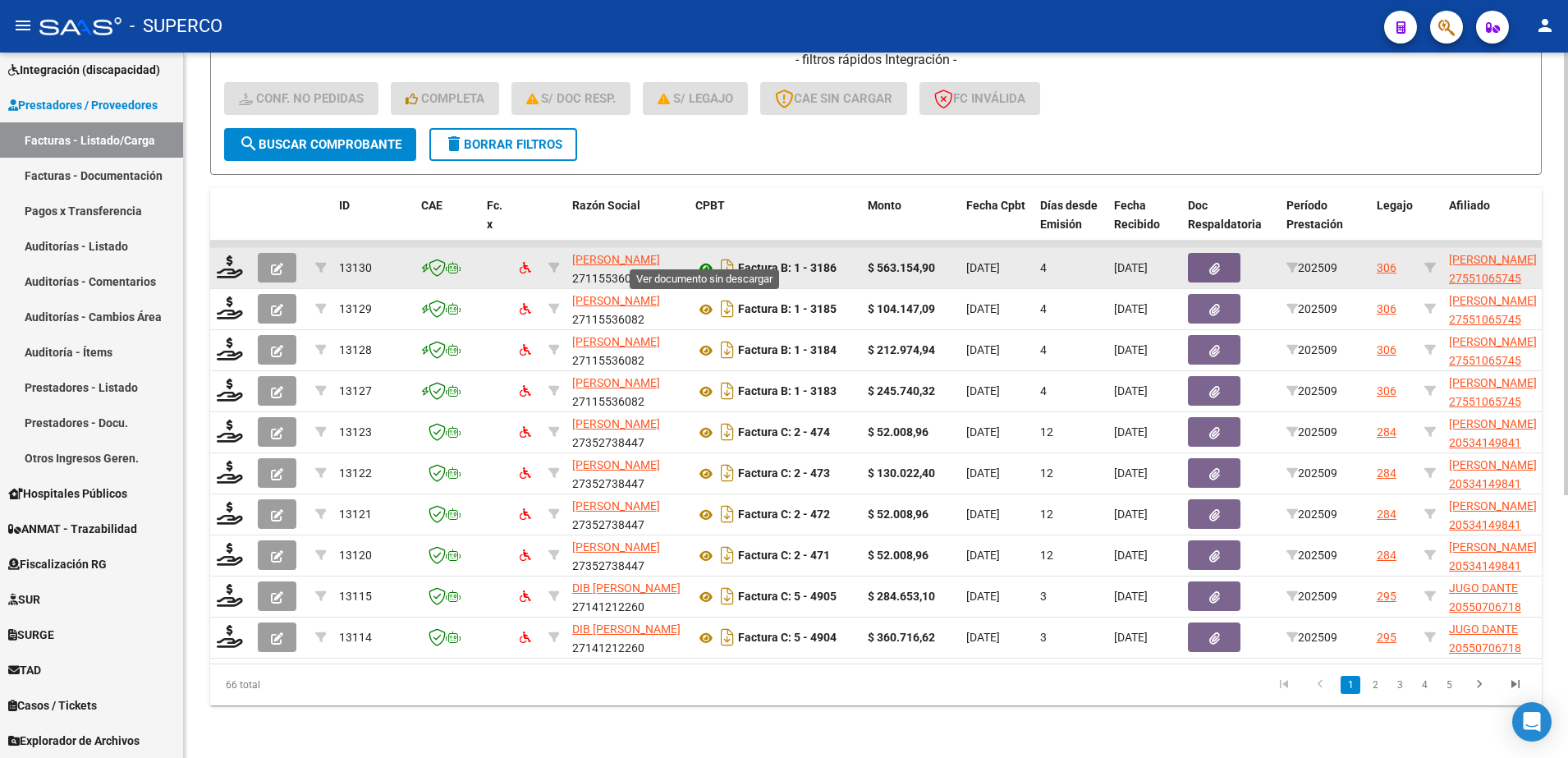
click at [710, 259] on icon at bounding box center [706, 268] width 21 height 20
click at [232, 256] on icon at bounding box center [230, 267] width 26 height 23
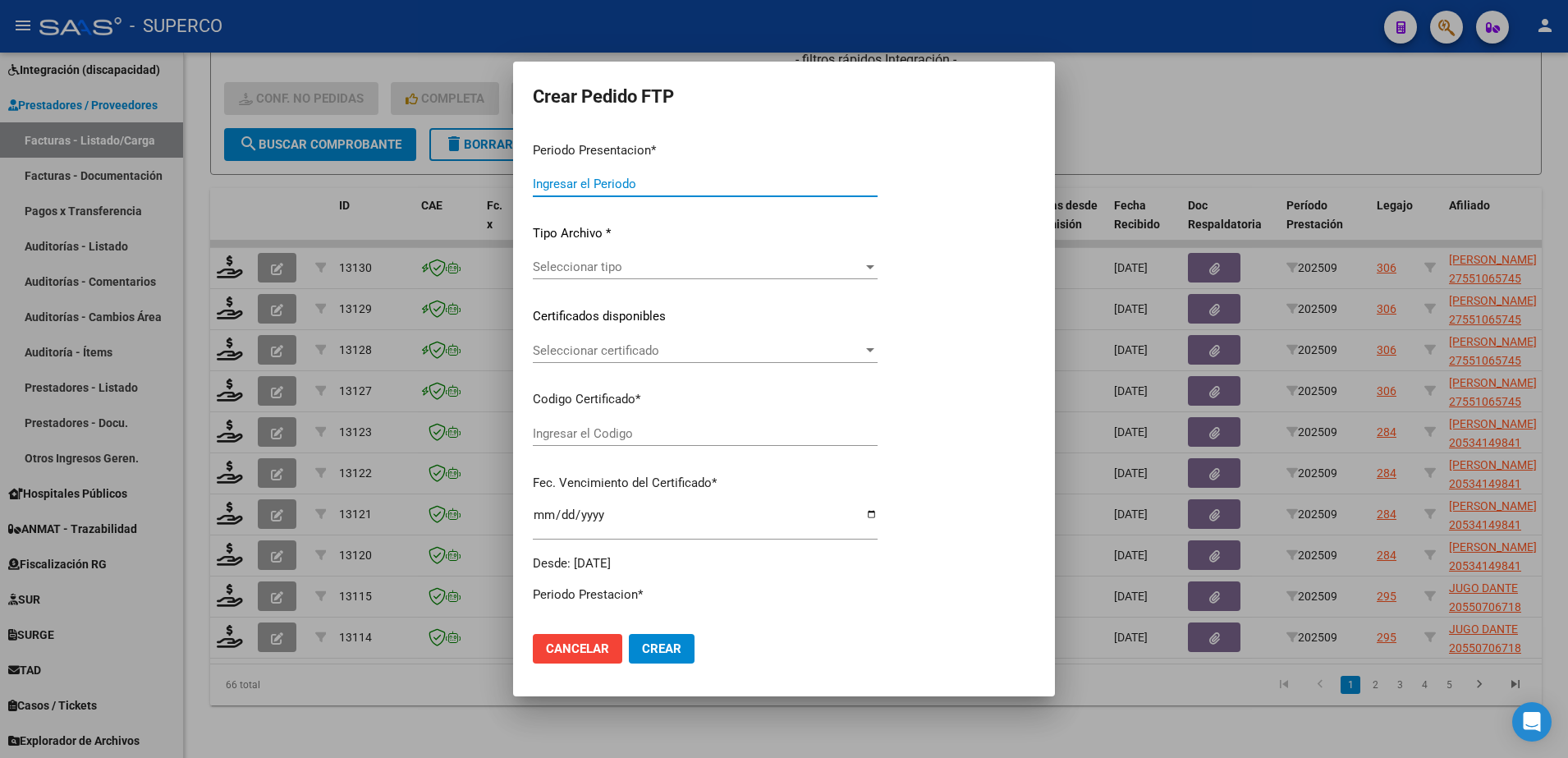
type input "202509"
type input "$ 563.154,90"
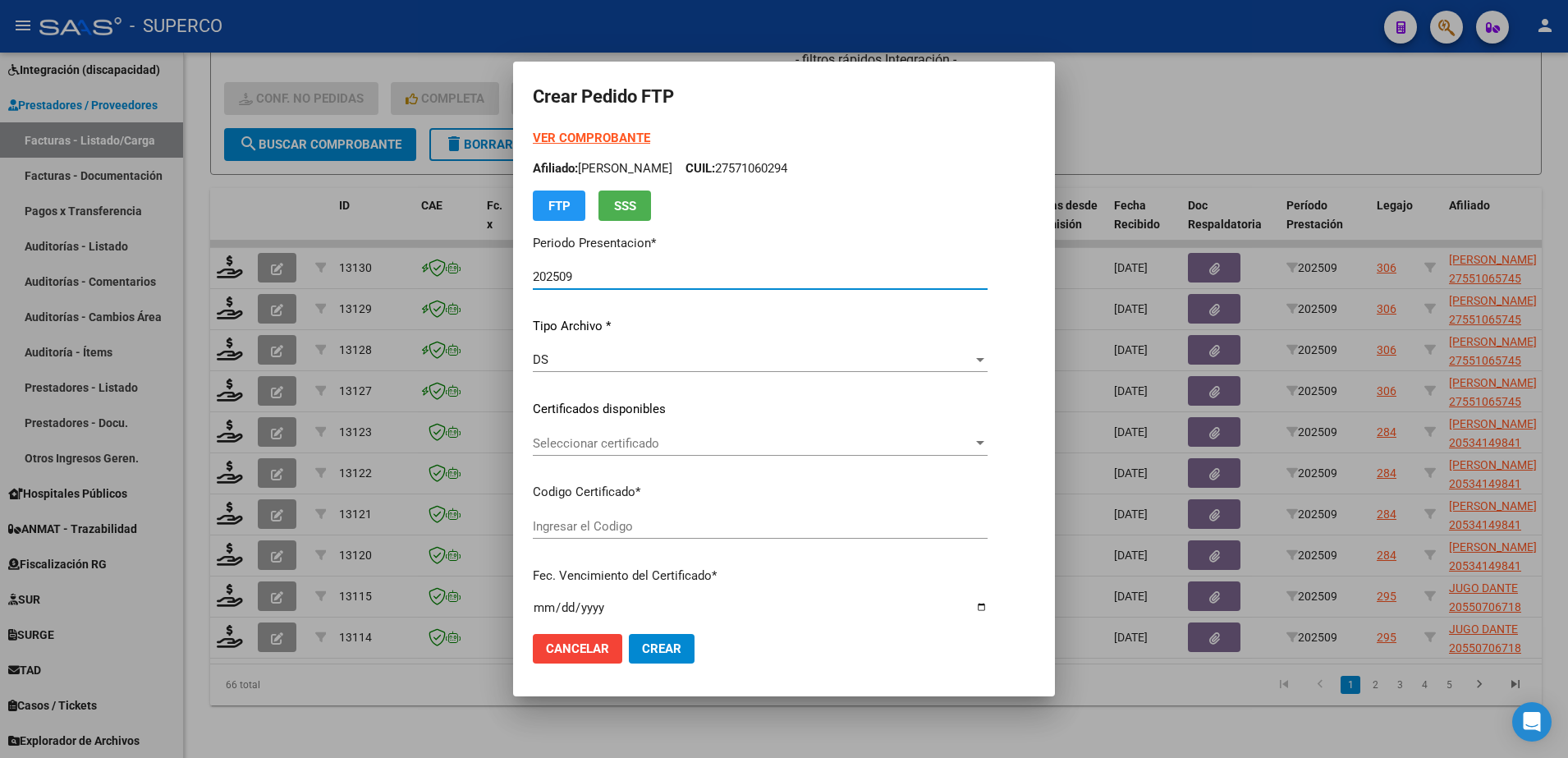
type input "ARG010005510657420190820250820CBA536"
type input "[DATE]"
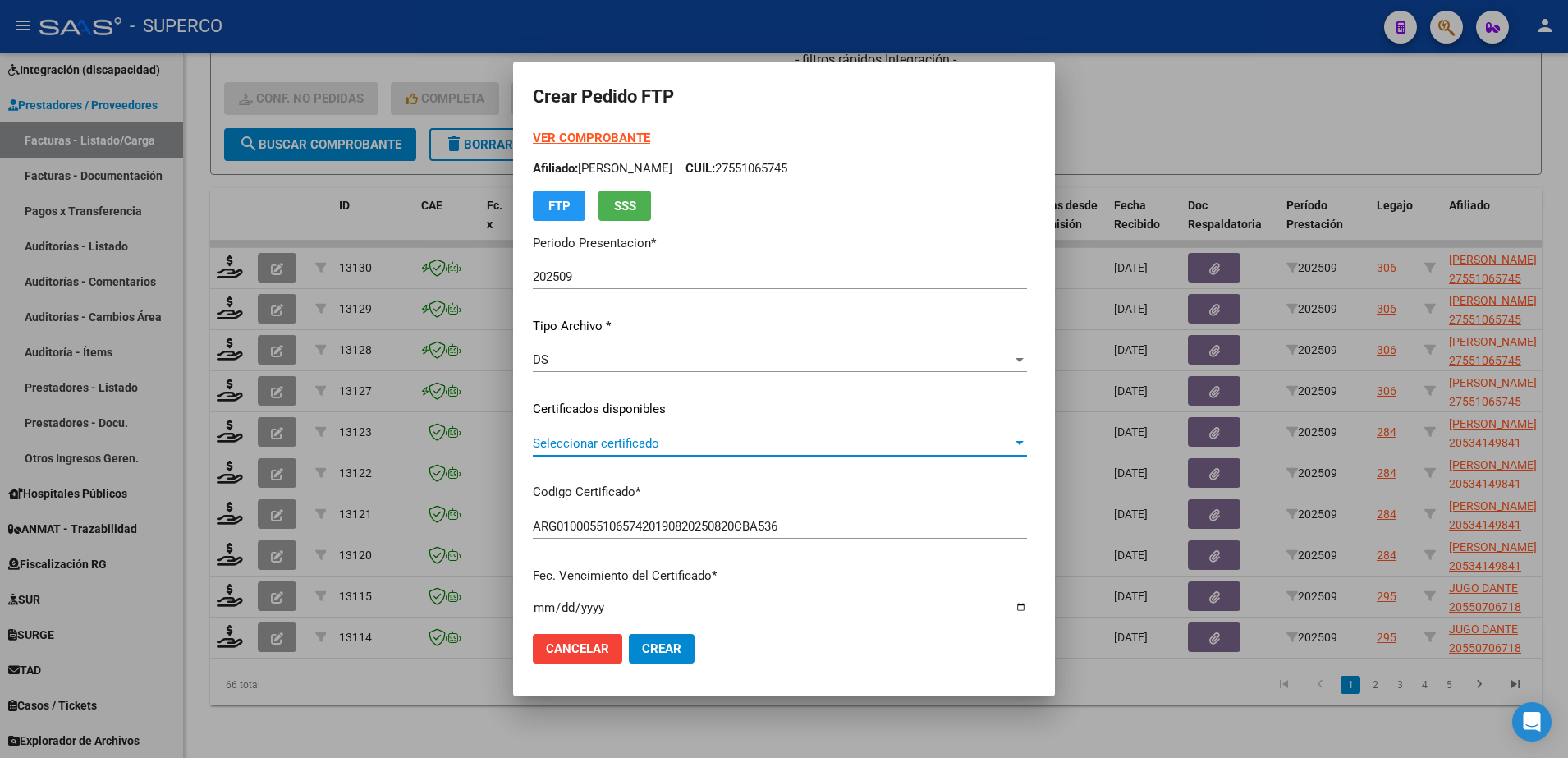
click at [826, 446] on span "Seleccionar certificado" at bounding box center [772, 443] width 479 height 15
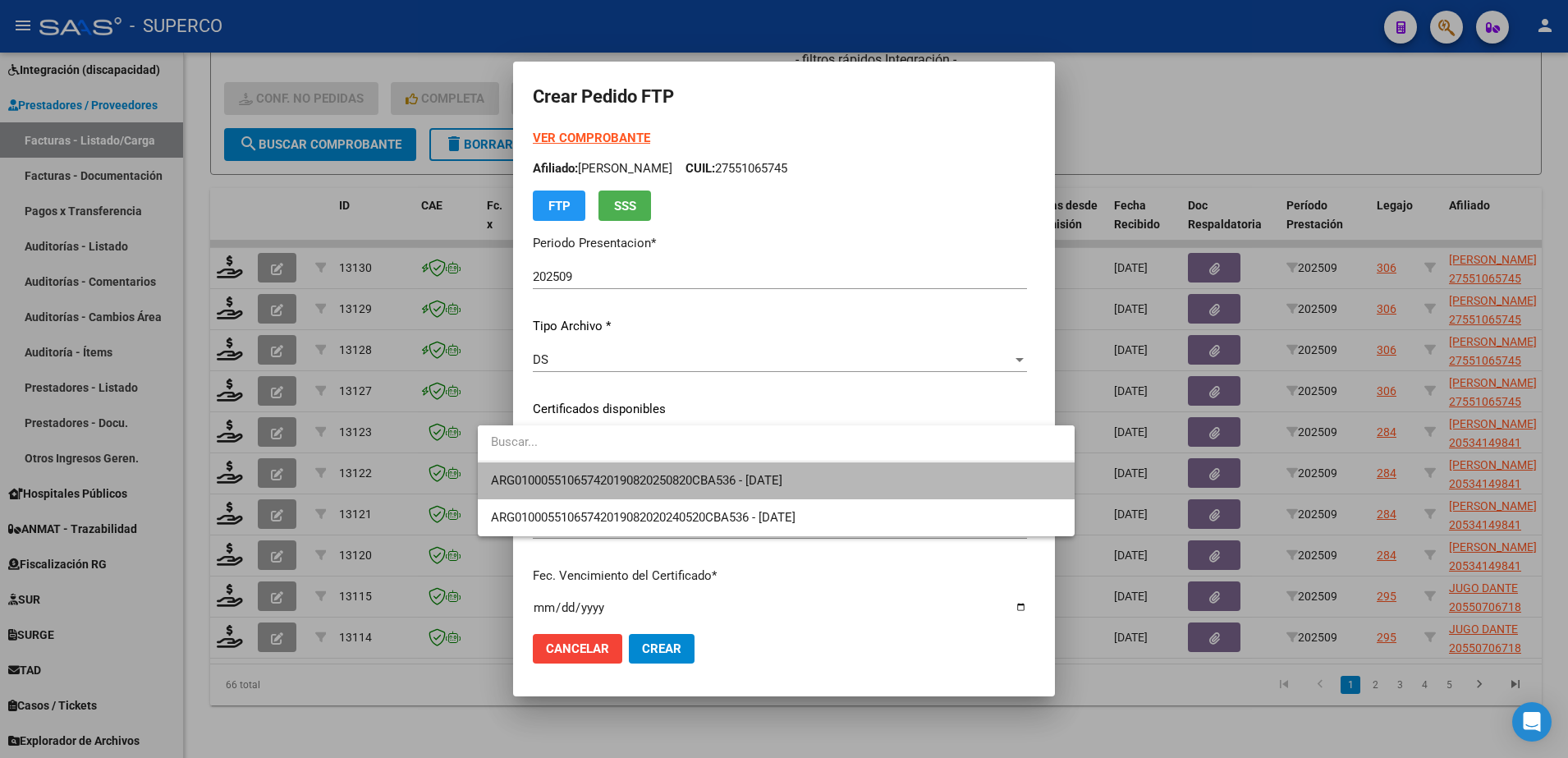
click at [827, 484] on span "ARG010005510657420190820250820CBA536 - [DATE]" at bounding box center [776, 480] width 571 height 37
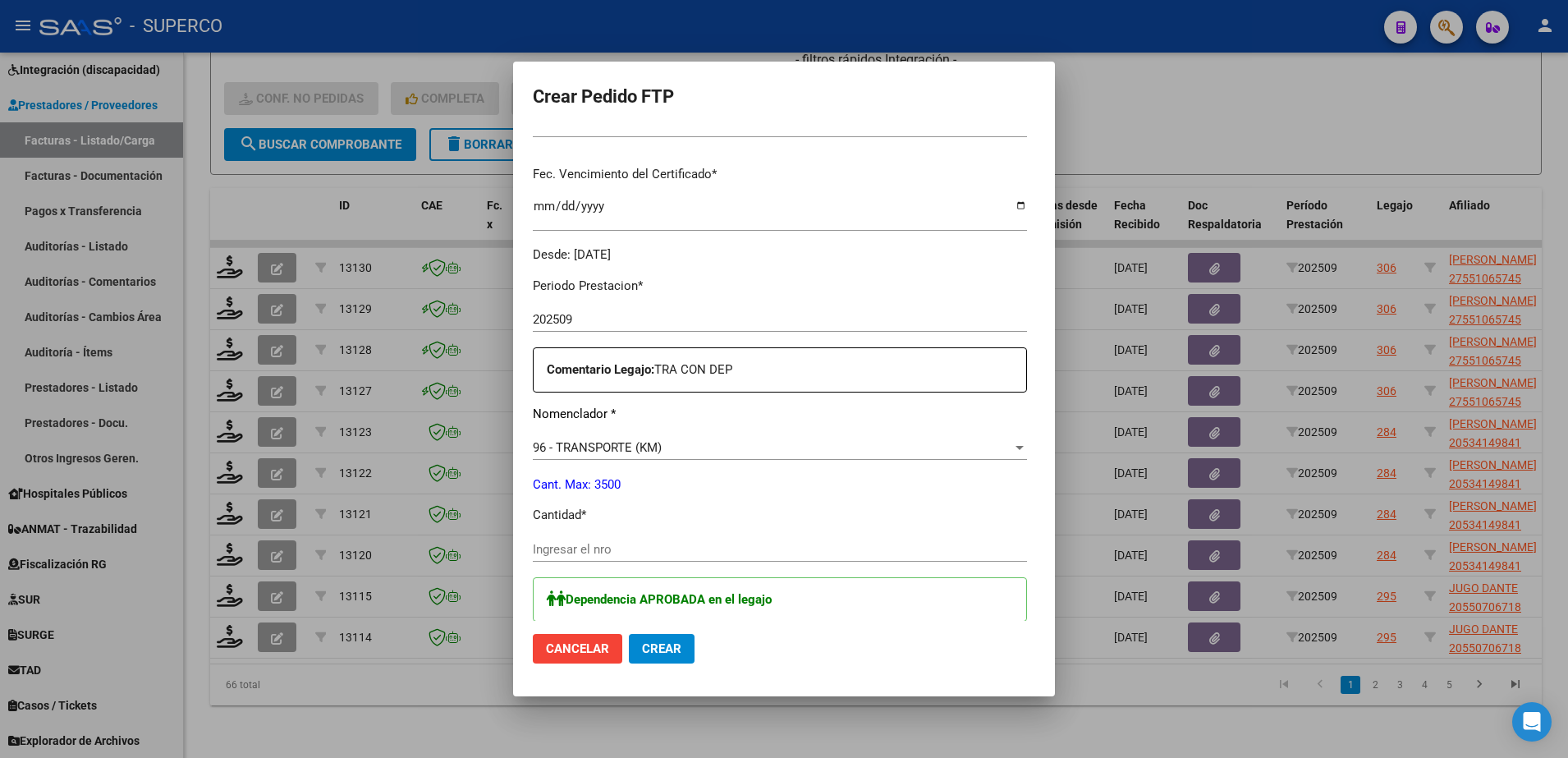
scroll to position [410, 0]
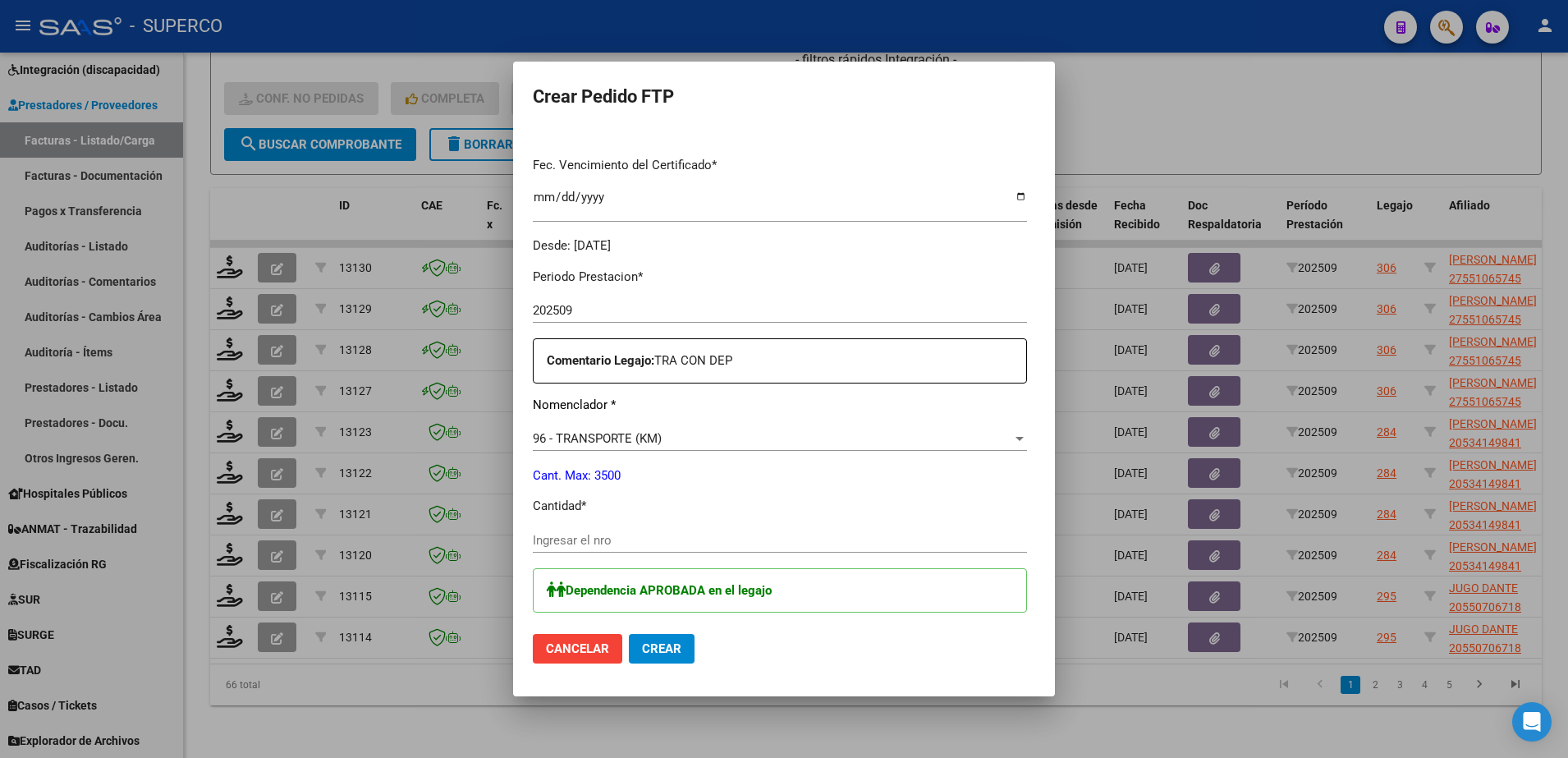
click at [716, 532] on div "Ingresar el nro" at bounding box center [779, 540] width 494 height 25
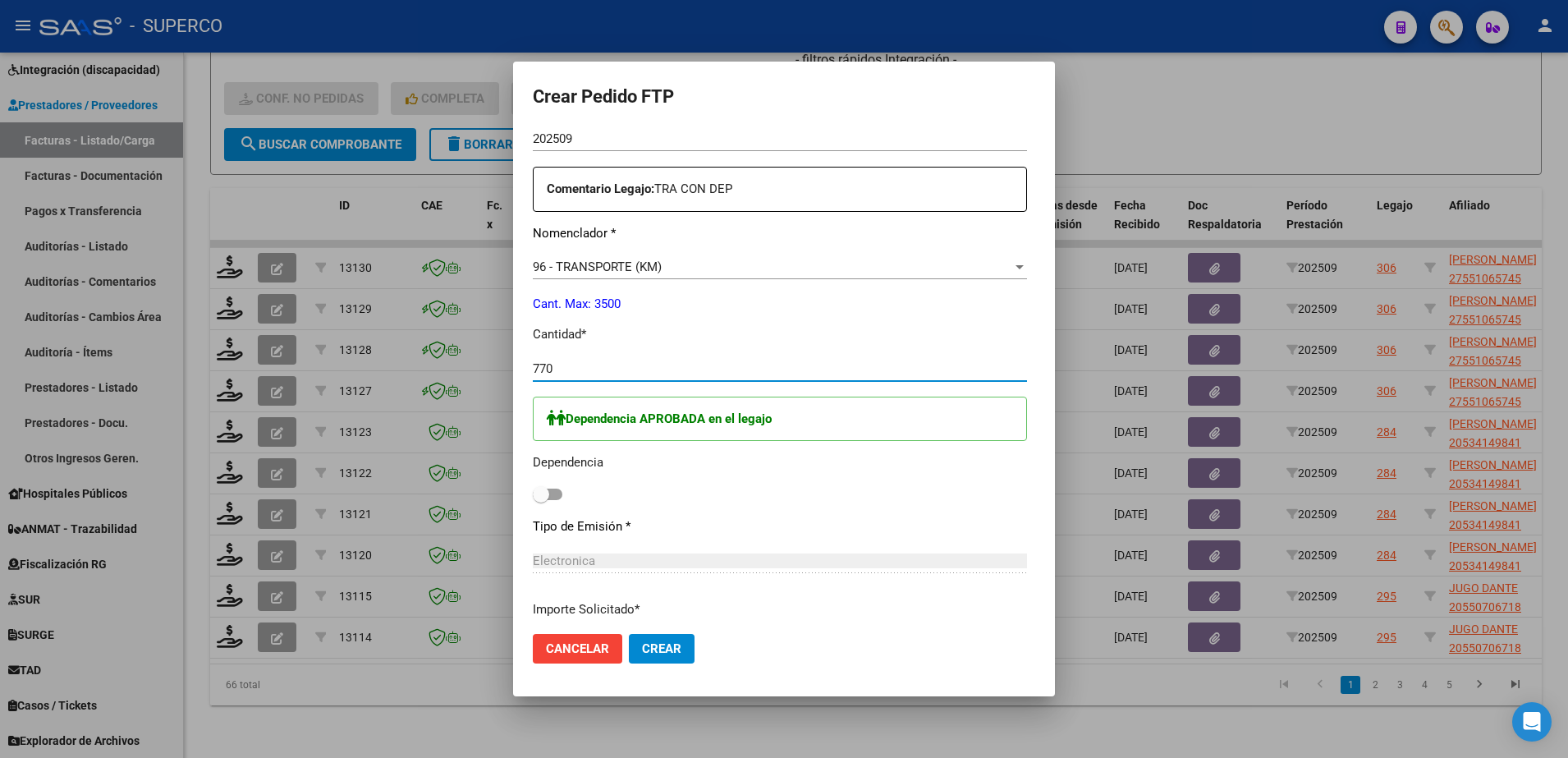
scroll to position [615, 0]
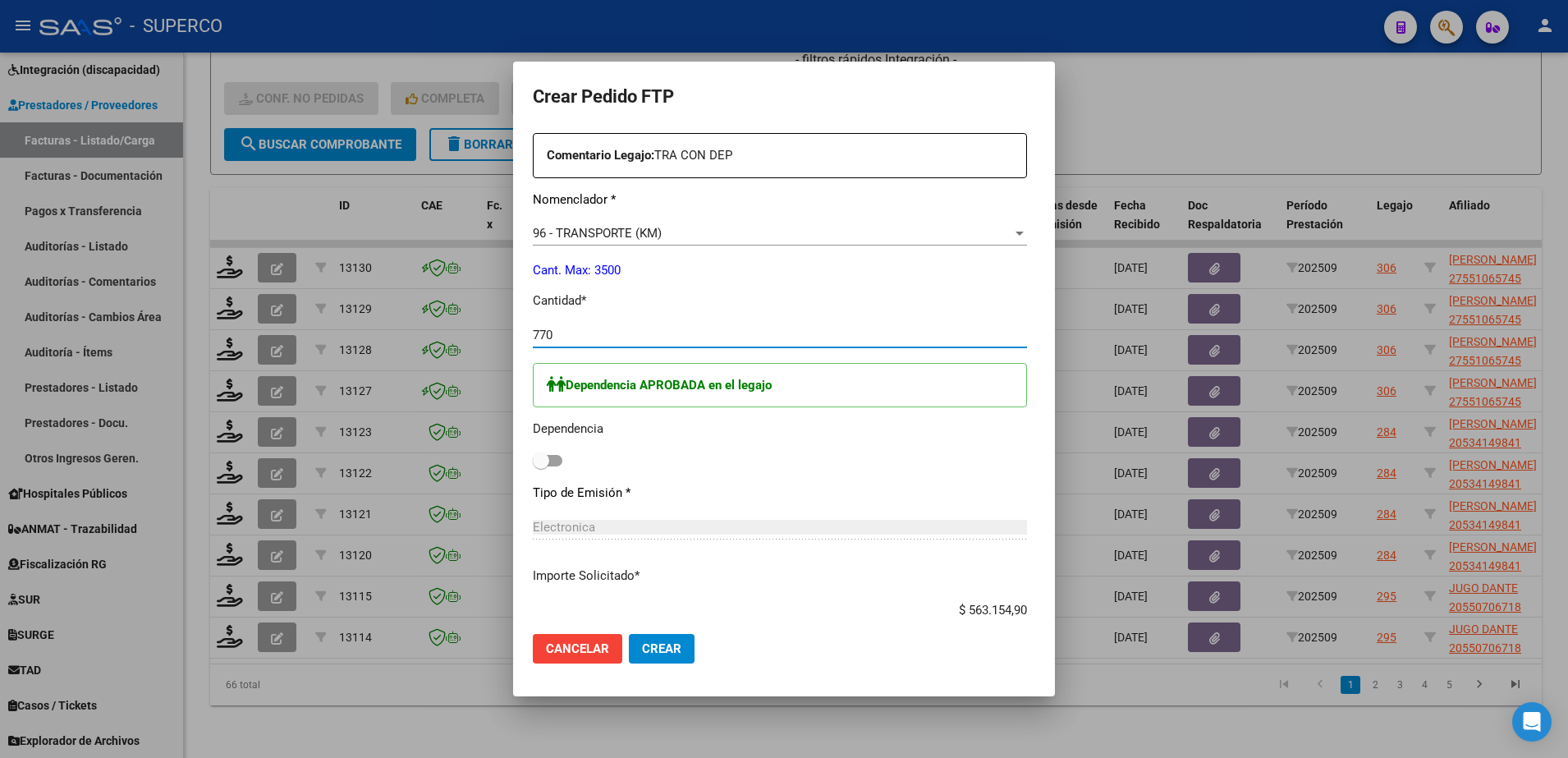
type input "770"
click at [532, 457] on span at bounding box center [547, 460] width 30 height 11
click at [540, 467] on input "checkbox" at bounding box center [540, 467] width 1 height 1
checkbox input "true"
click at [642, 645] on span "Crear" at bounding box center [661, 648] width 39 height 15
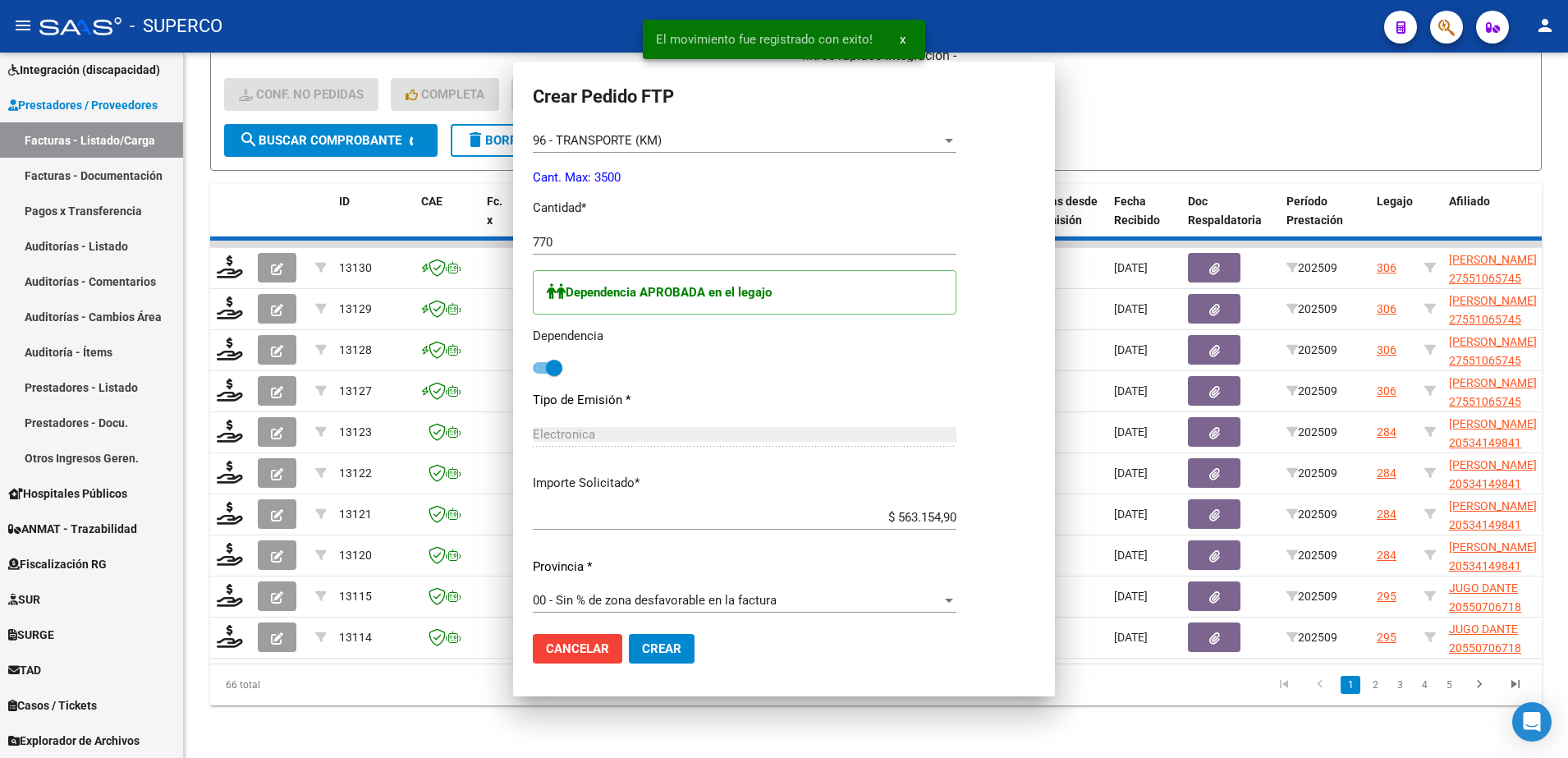
scroll to position [523, 0]
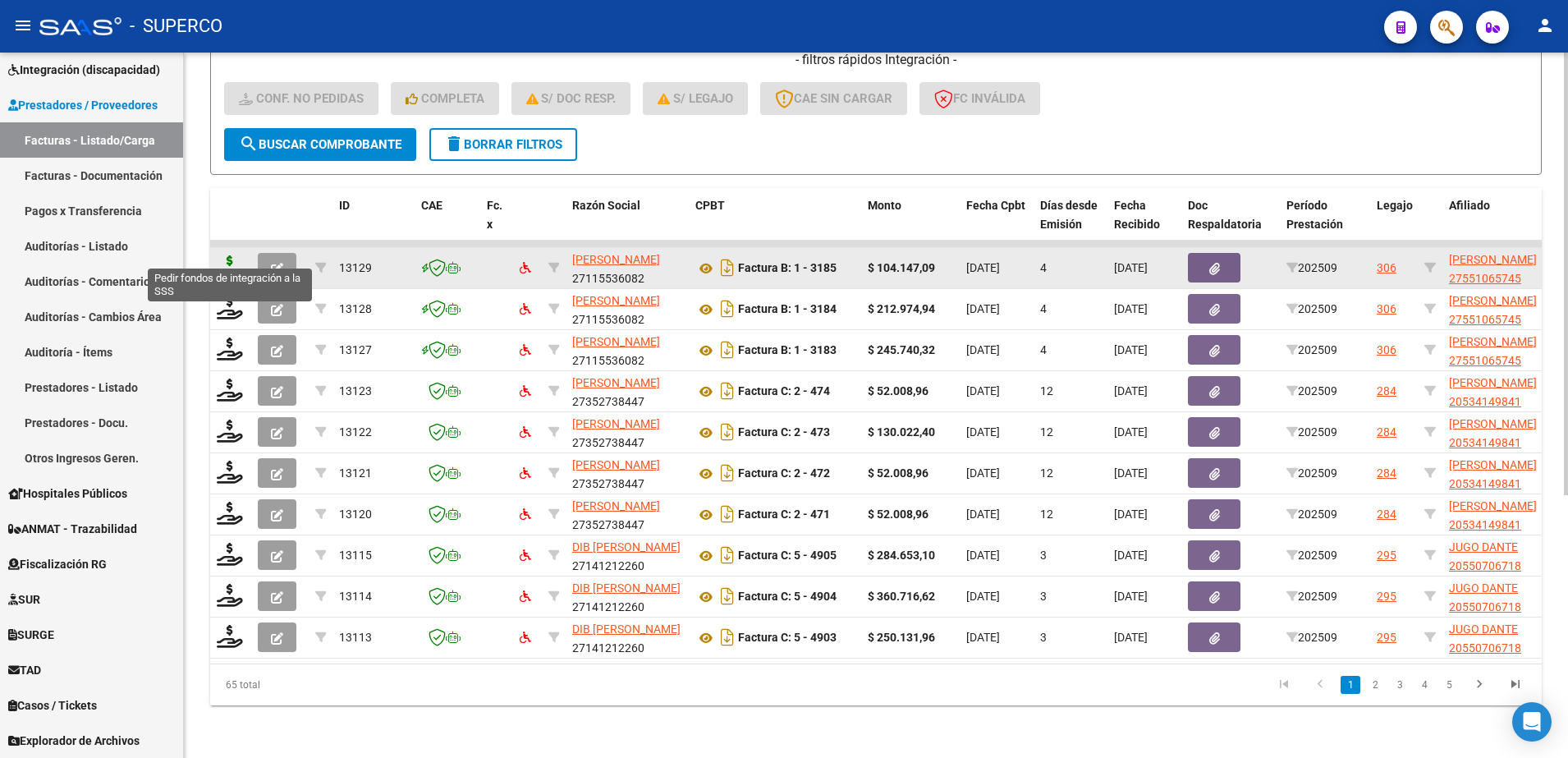
click at [220, 259] on icon at bounding box center [230, 267] width 26 height 23
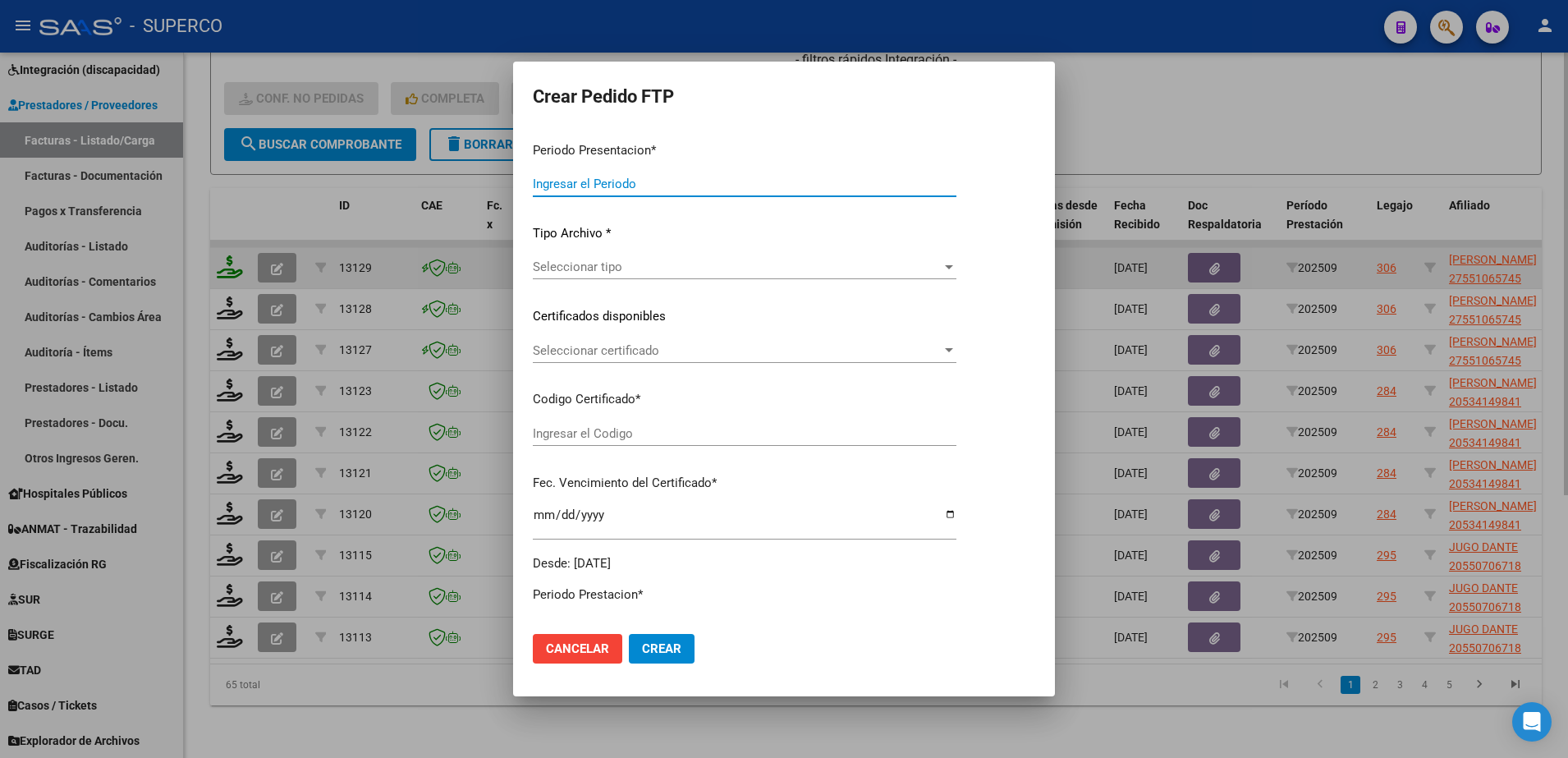
type input "202509"
type input "$ 104.147,09"
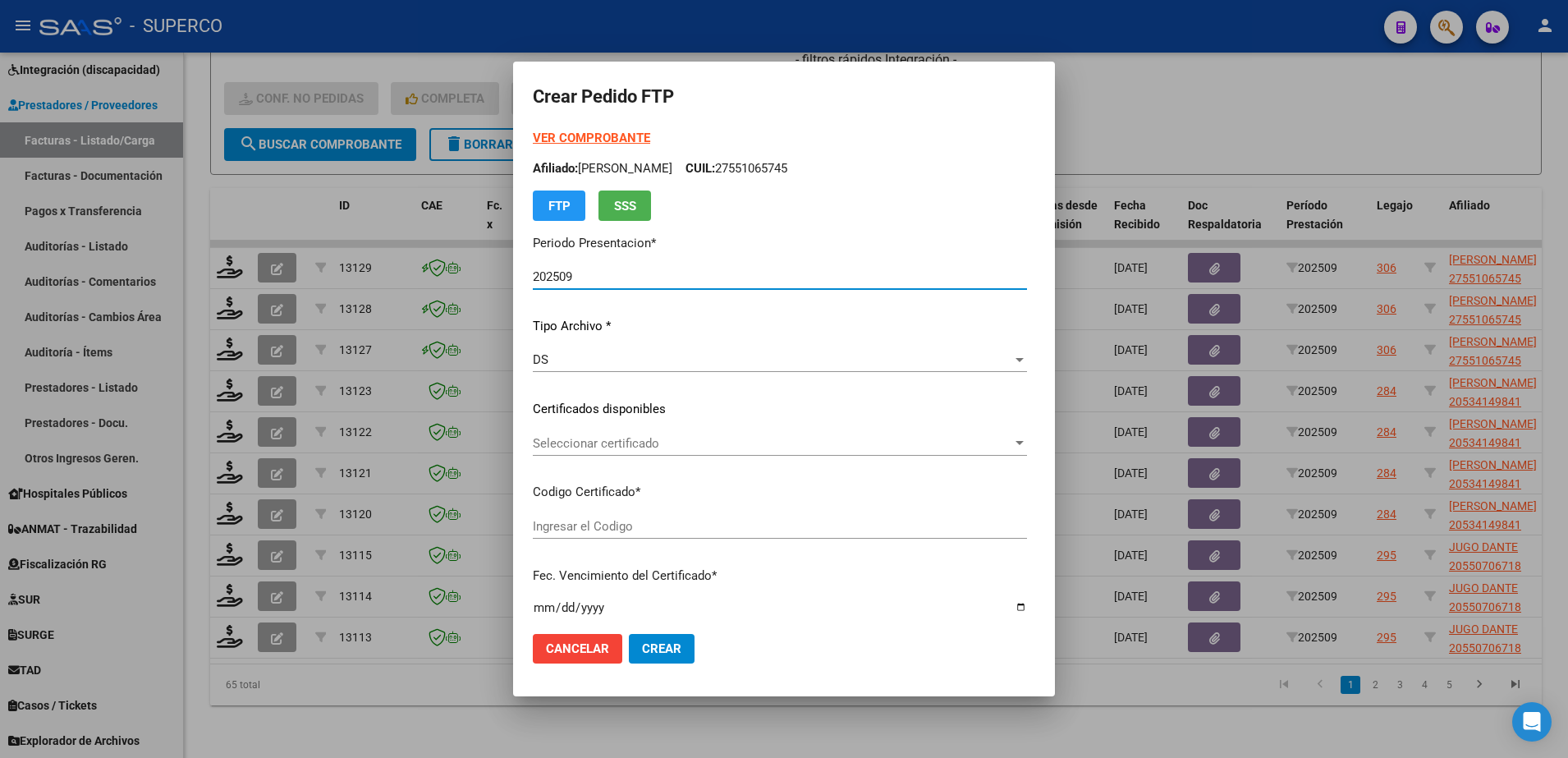
type input "ARG010005510657420190820250820CBA536"
type input "[DATE]"
click at [532, 138] on strong "VER COMPROBANTE" at bounding box center [590, 138] width 117 height 15
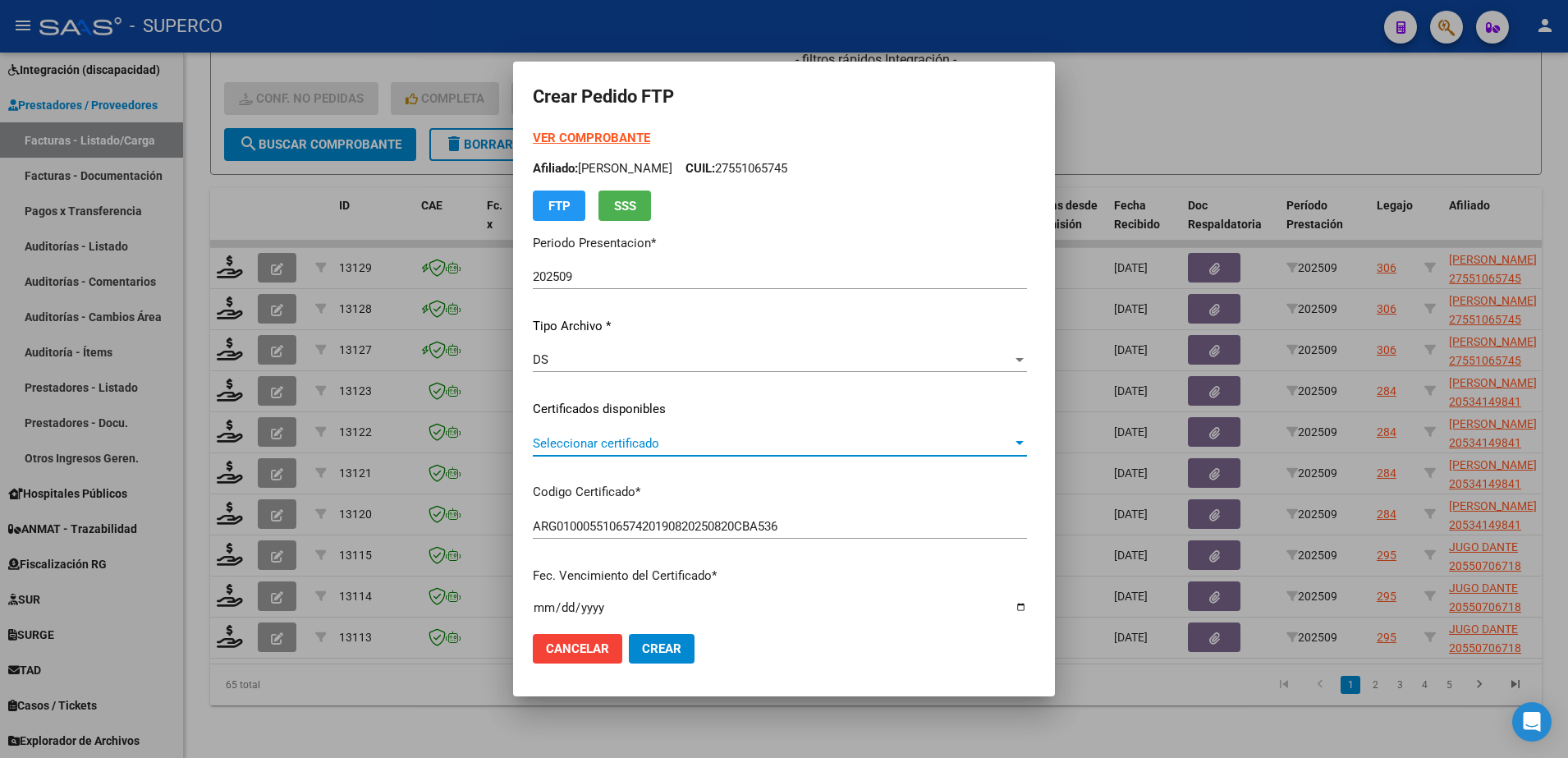
click at [646, 442] on span "Seleccionar certificado" at bounding box center [772, 443] width 479 height 15
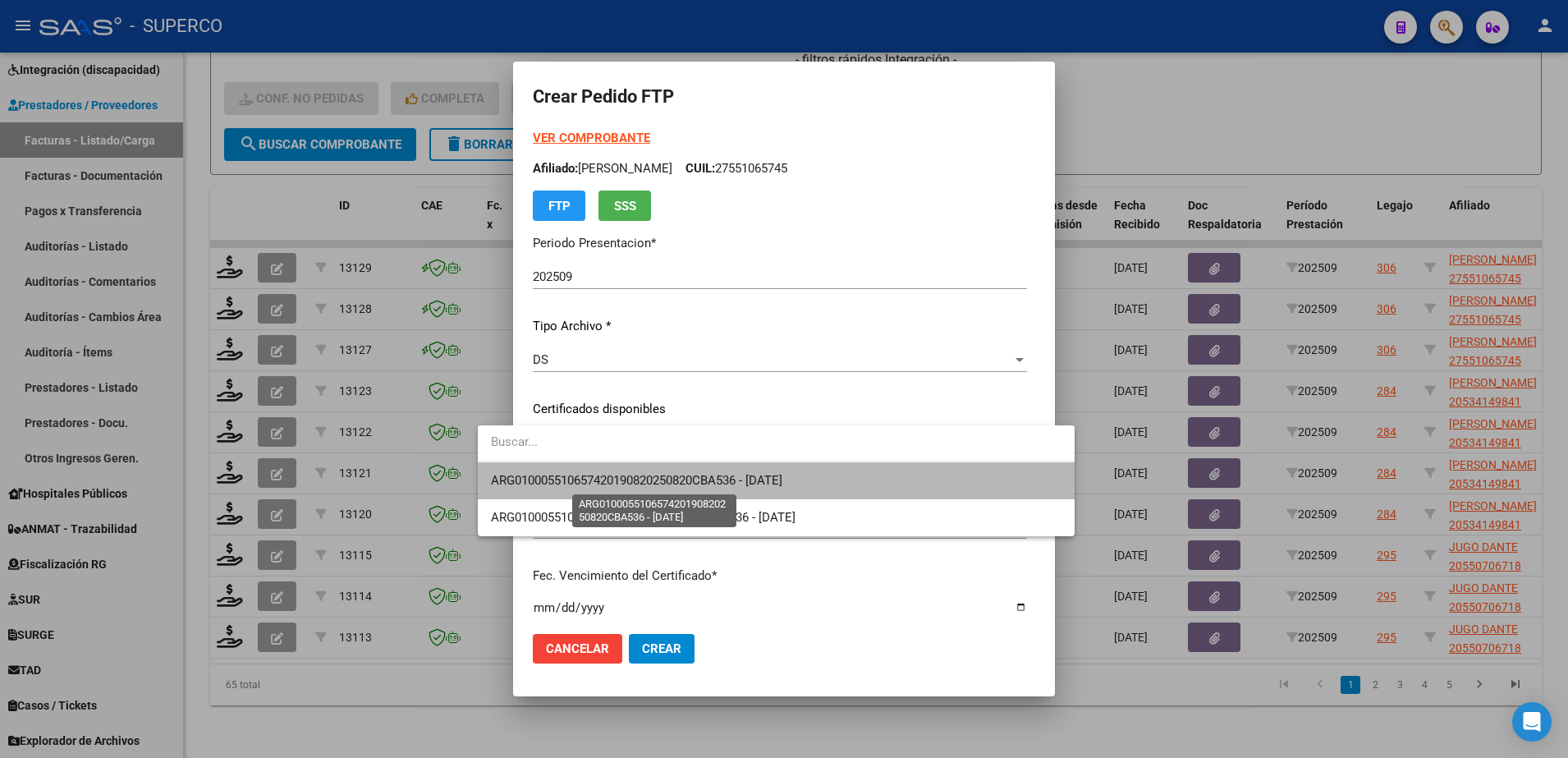
click at [637, 482] on span "ARG010005510657420190820250820CBA536 - [DATE]" at bounding box center [636, 479] width 291 height 15
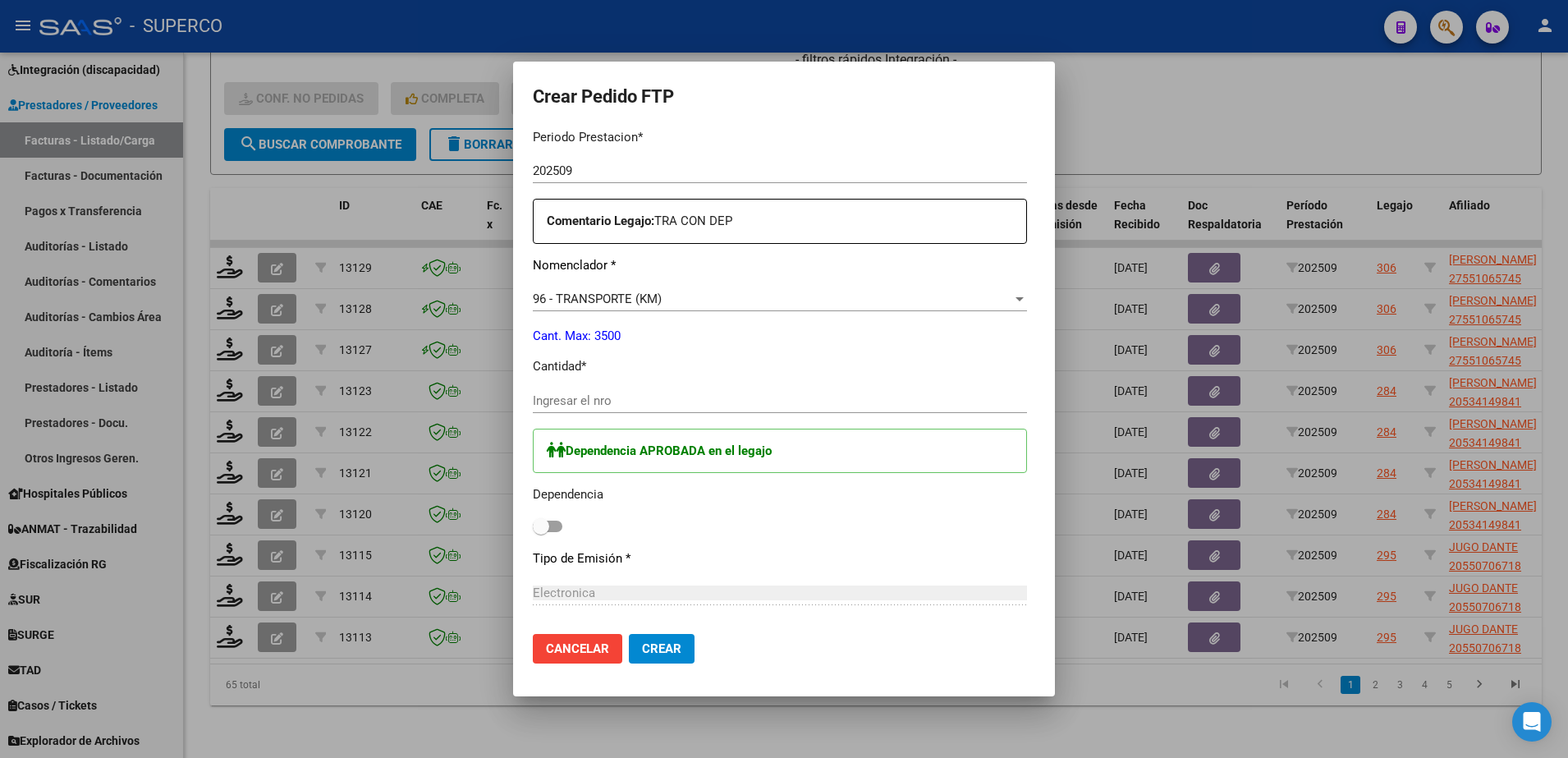
scroll to position [615, 0]
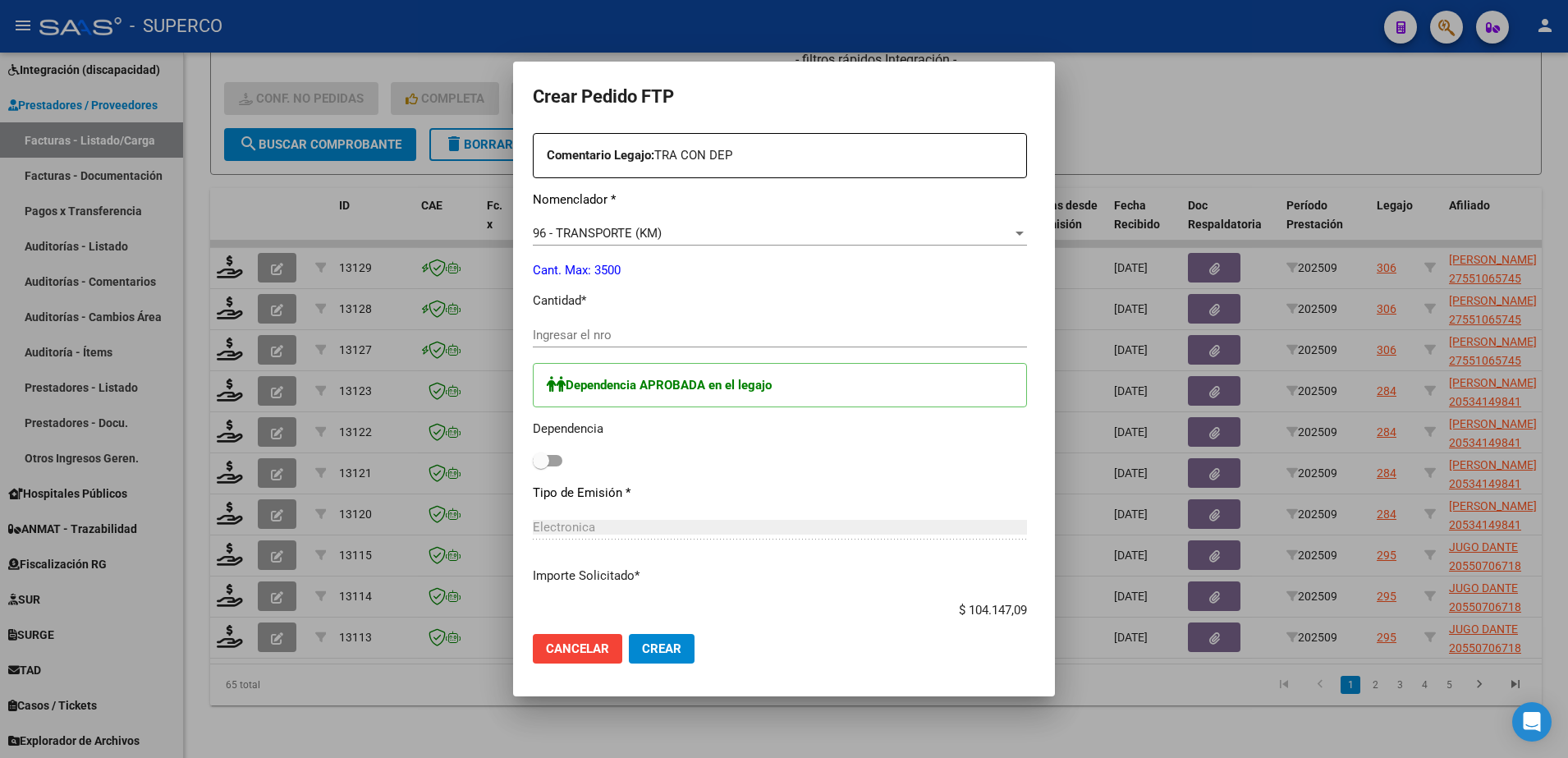
click at [580, 331] on input "Ingresar el nro" at bounding box center [779, 334] width 494 height 15
type input "143"
click at [532, 459] on span at bounding box center [547, 460] width 30 height 11
click at [540, 467] on input "checkbox" at bounding box center [540, 467] width 1 height 1
checkbox input "true"
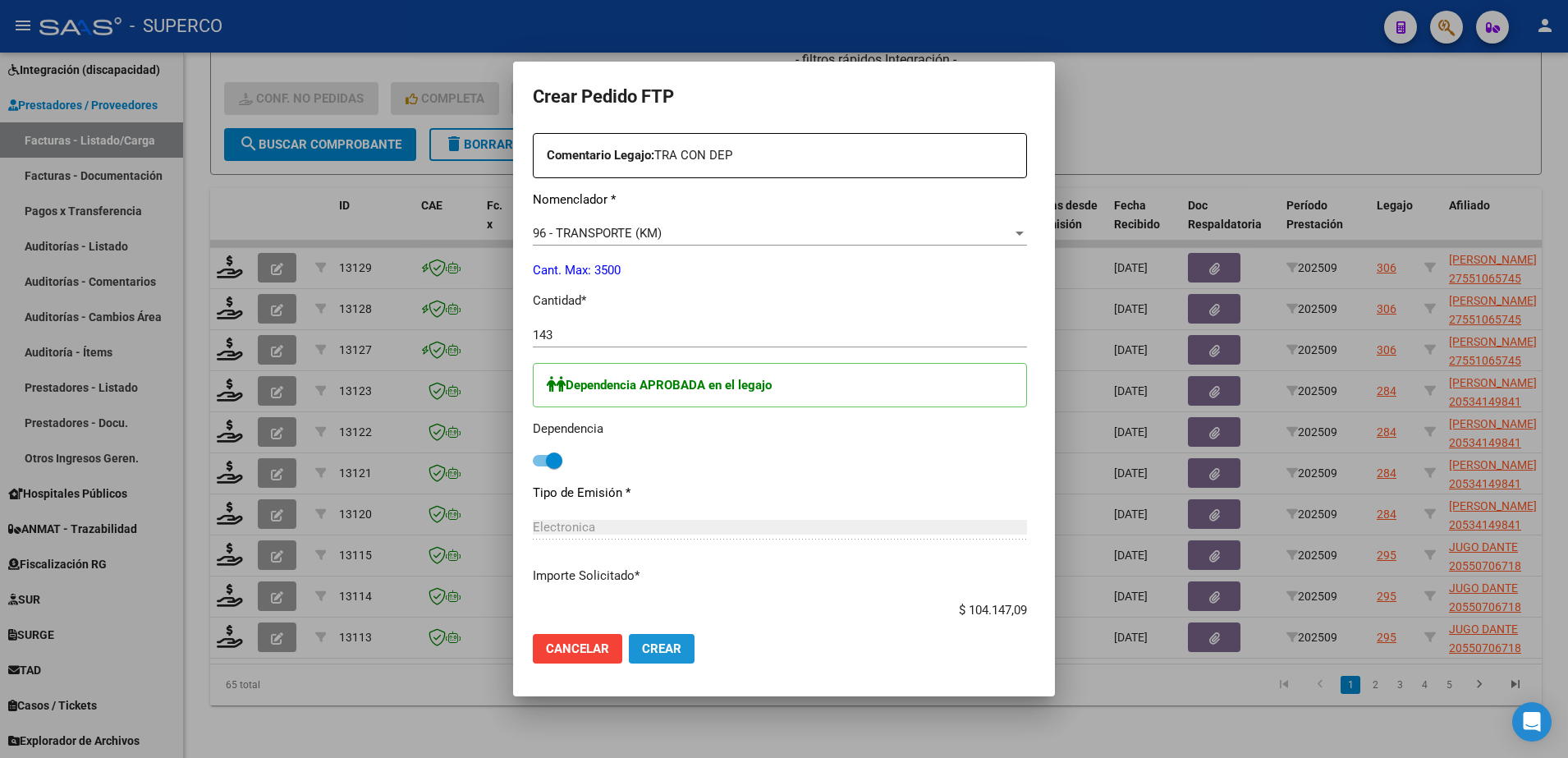
click at [642, 652] on span "Crear" at bounding box center [661, 648] width 39 height 15
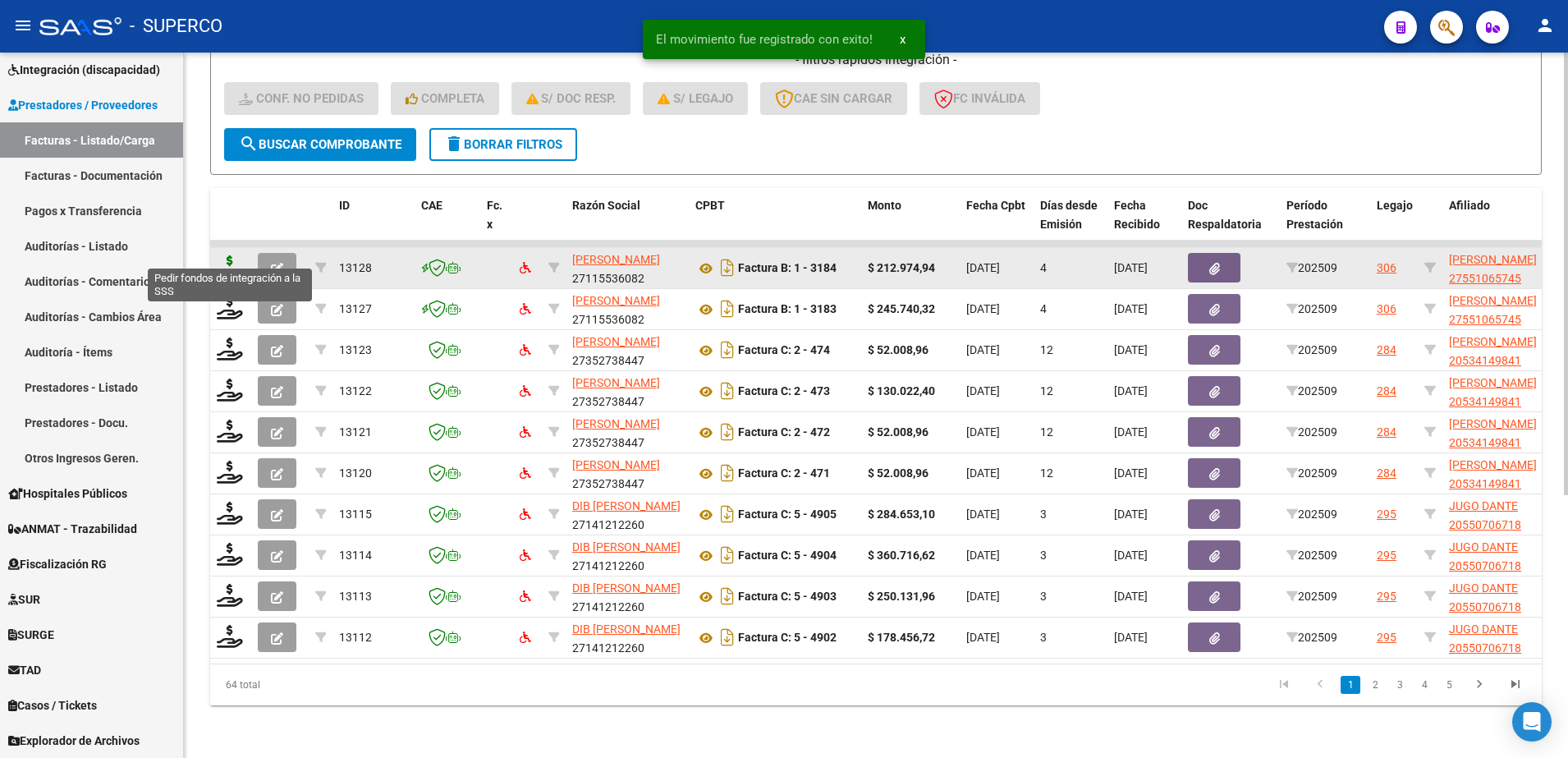
click at [232, 256] on icon at bounding box center [230, 267] width 26 height 23
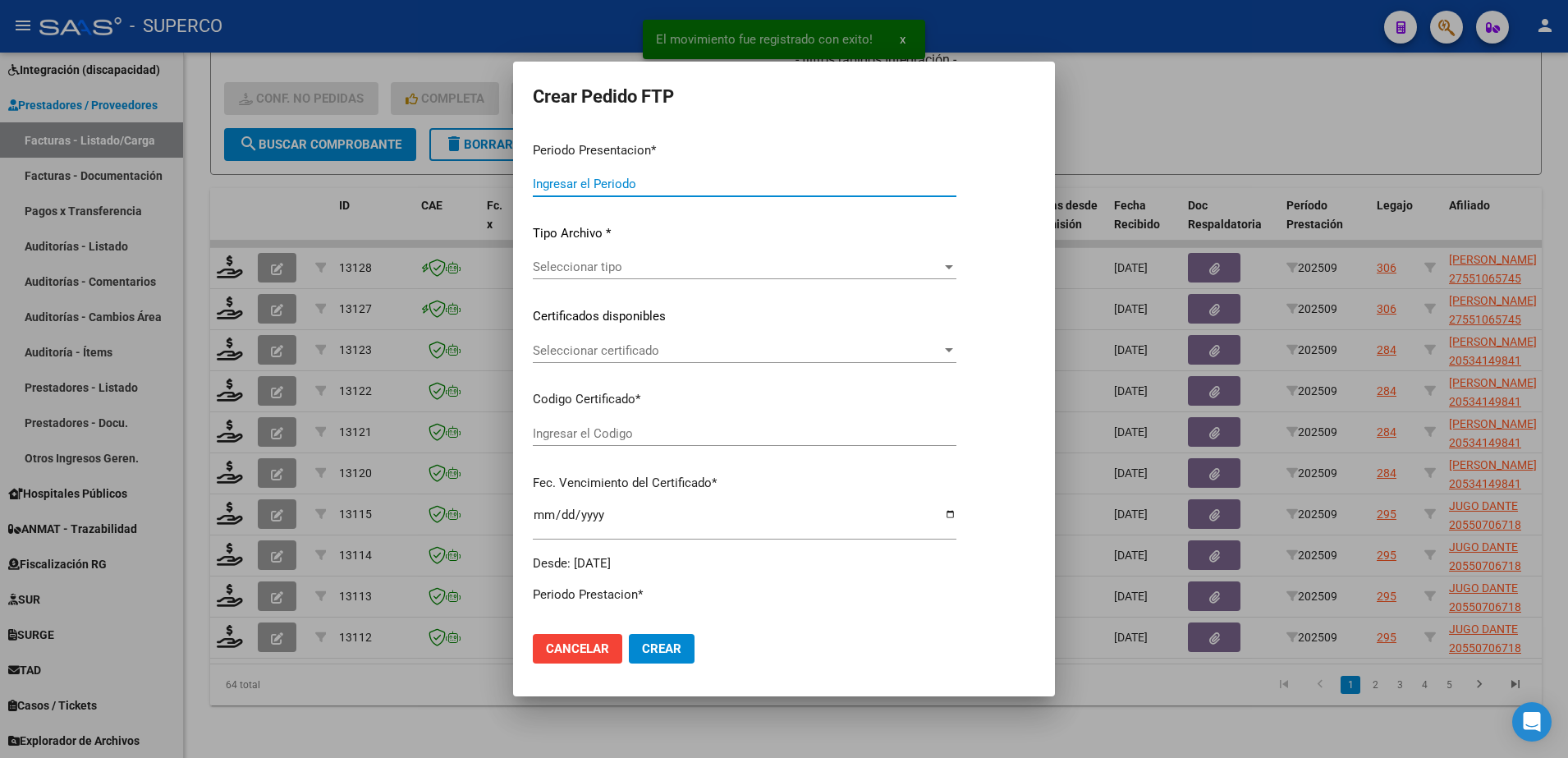
type input "202509"
type input "$ 212.974,94"
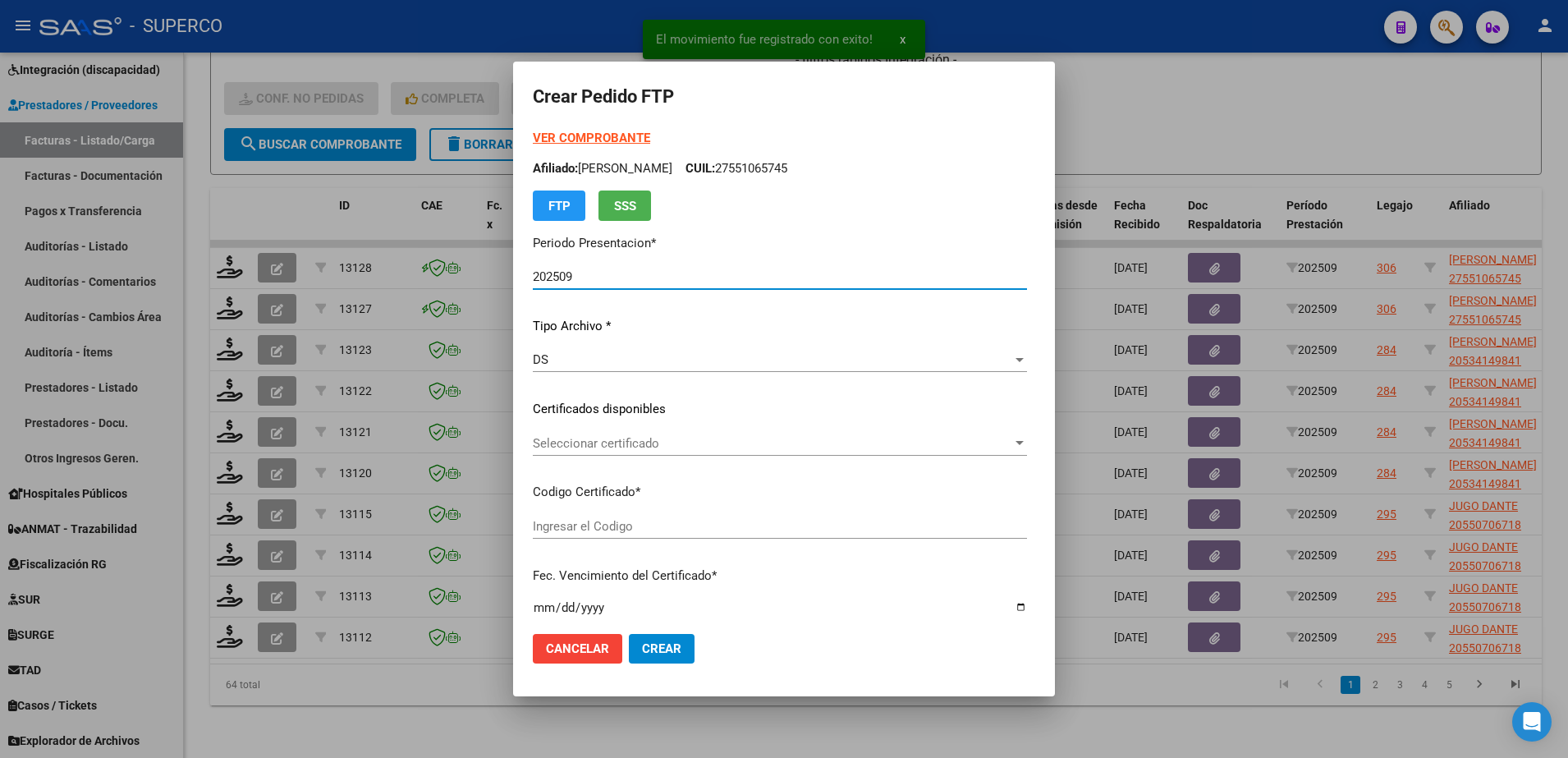
type input "ARG010005510657420190820250820CBA536"
type input "[DATE]"
click at [533, 137] on strong "VER COMPROBANTE" at bounding box center [590, 138] width 117 height 15
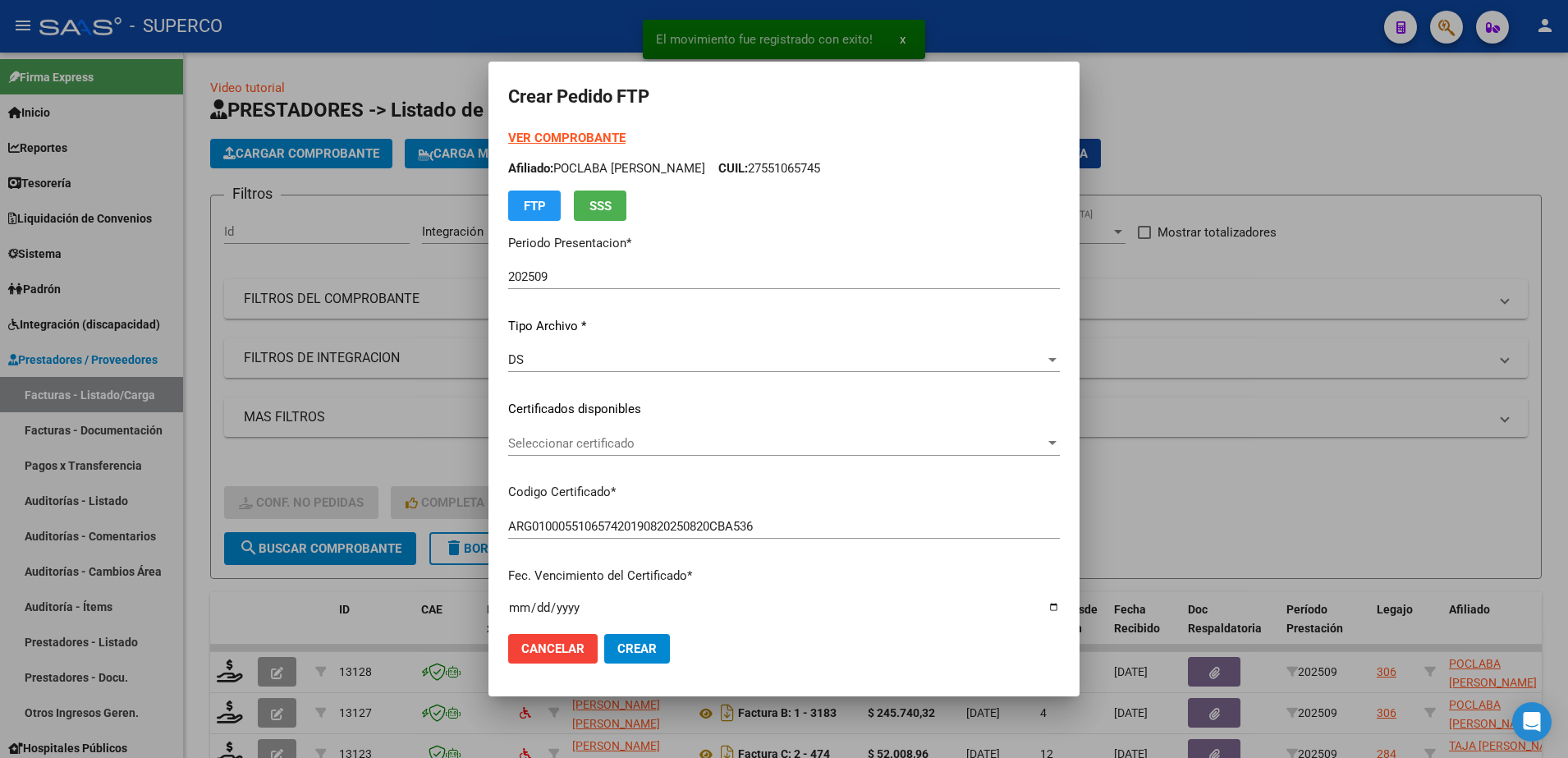
scroll to position [420, 0]
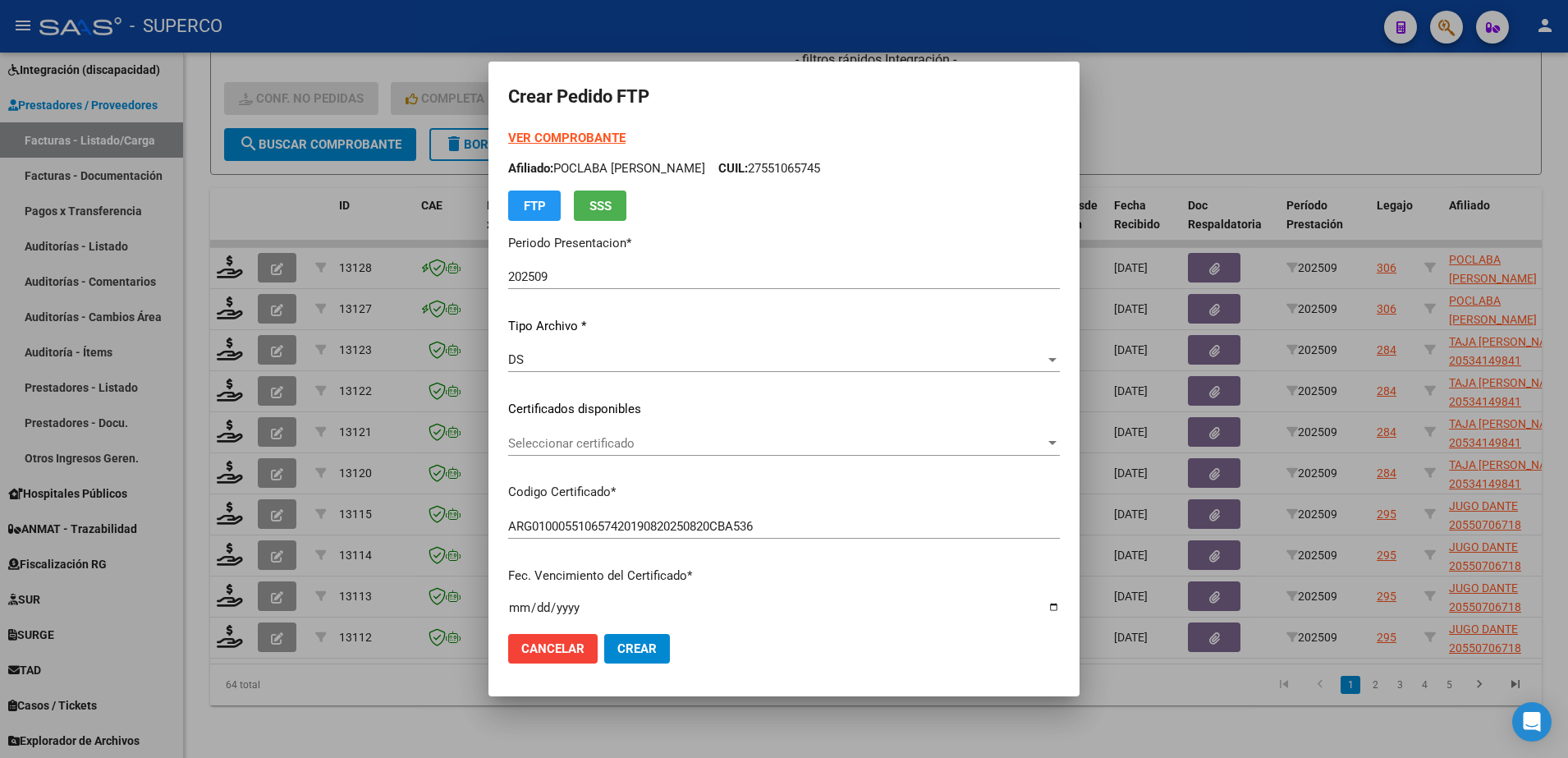
click at [949, 438] on span "Seleccionar certificado" at bounding box center [777, 443] width 537 height 15
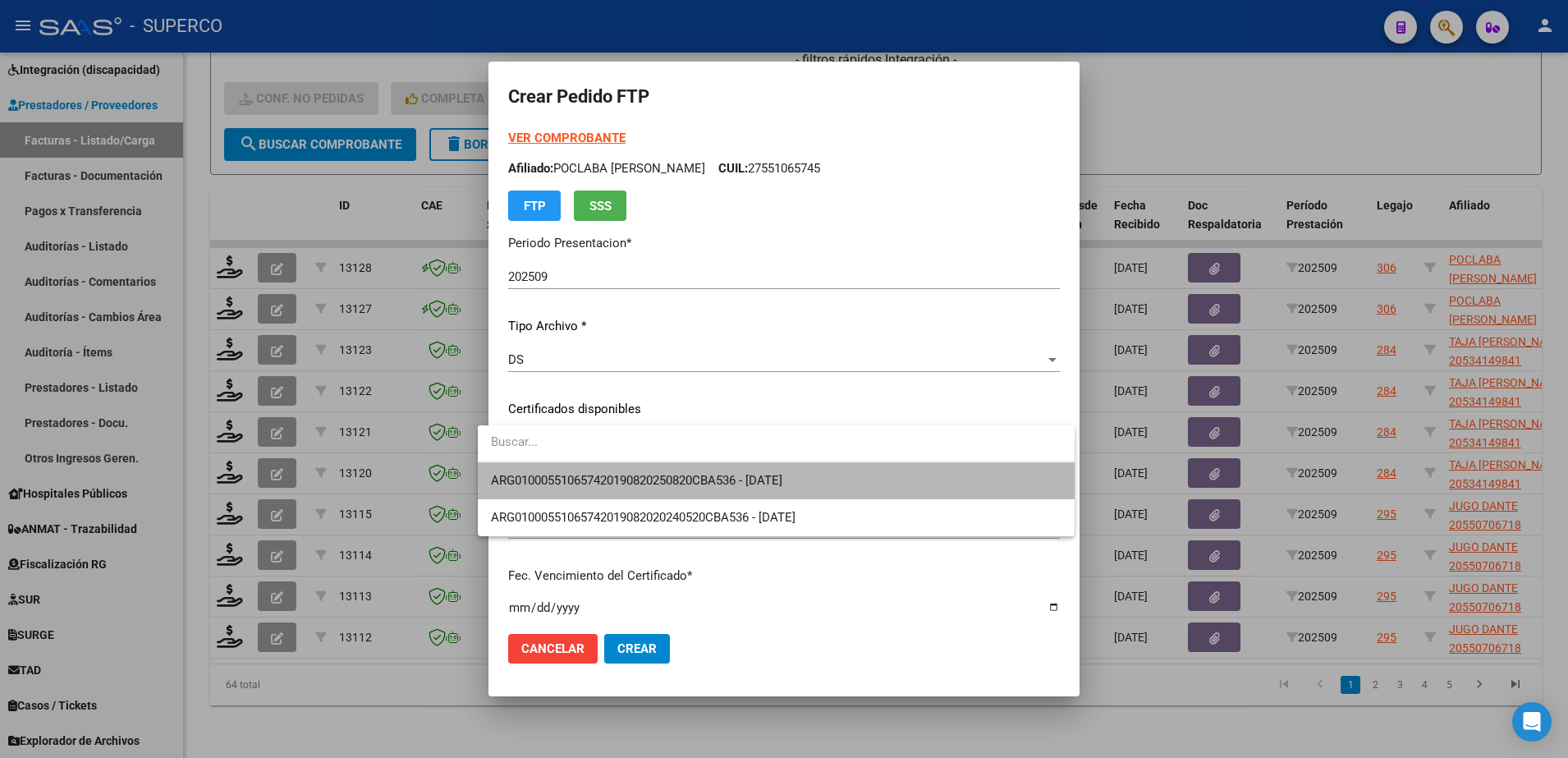
click at [933, 474] on span "ARG010005510657420190820250820CBA536 - [DATE]" at bounding box center [776, 480] width 571 height 37
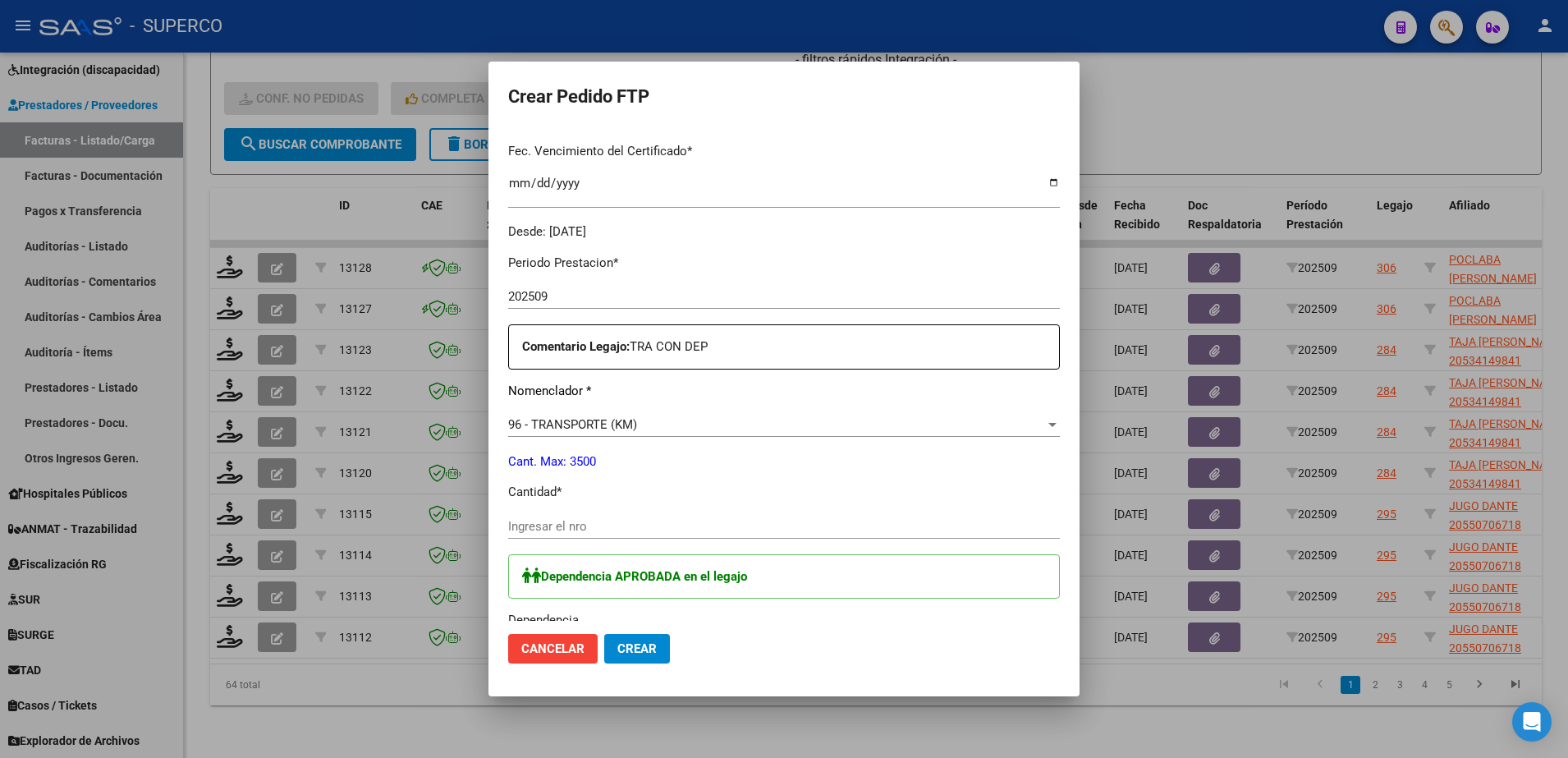
scroll to position [513, 0]
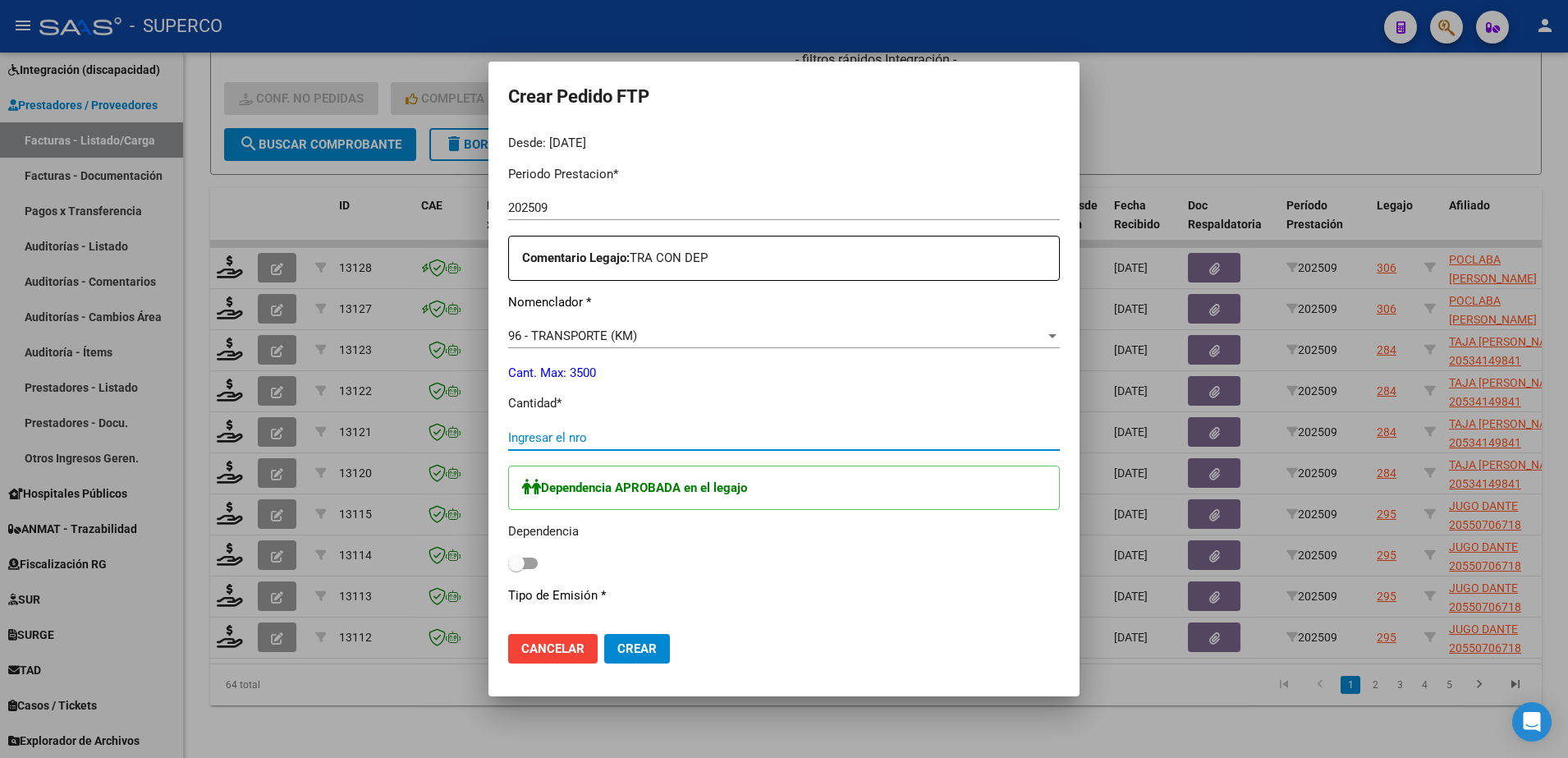
click at [715, 437] on input "Ingresar el nro" at bounding box center [784, 437] width 552 height 15
type input "292"
click at [520, 567] on label at bounding box center [523, 562] width 30 height 20
click at [516, 569] on input "checkbox" at bounding box center [515, 569] width 1 height 1
checkbox input "true"
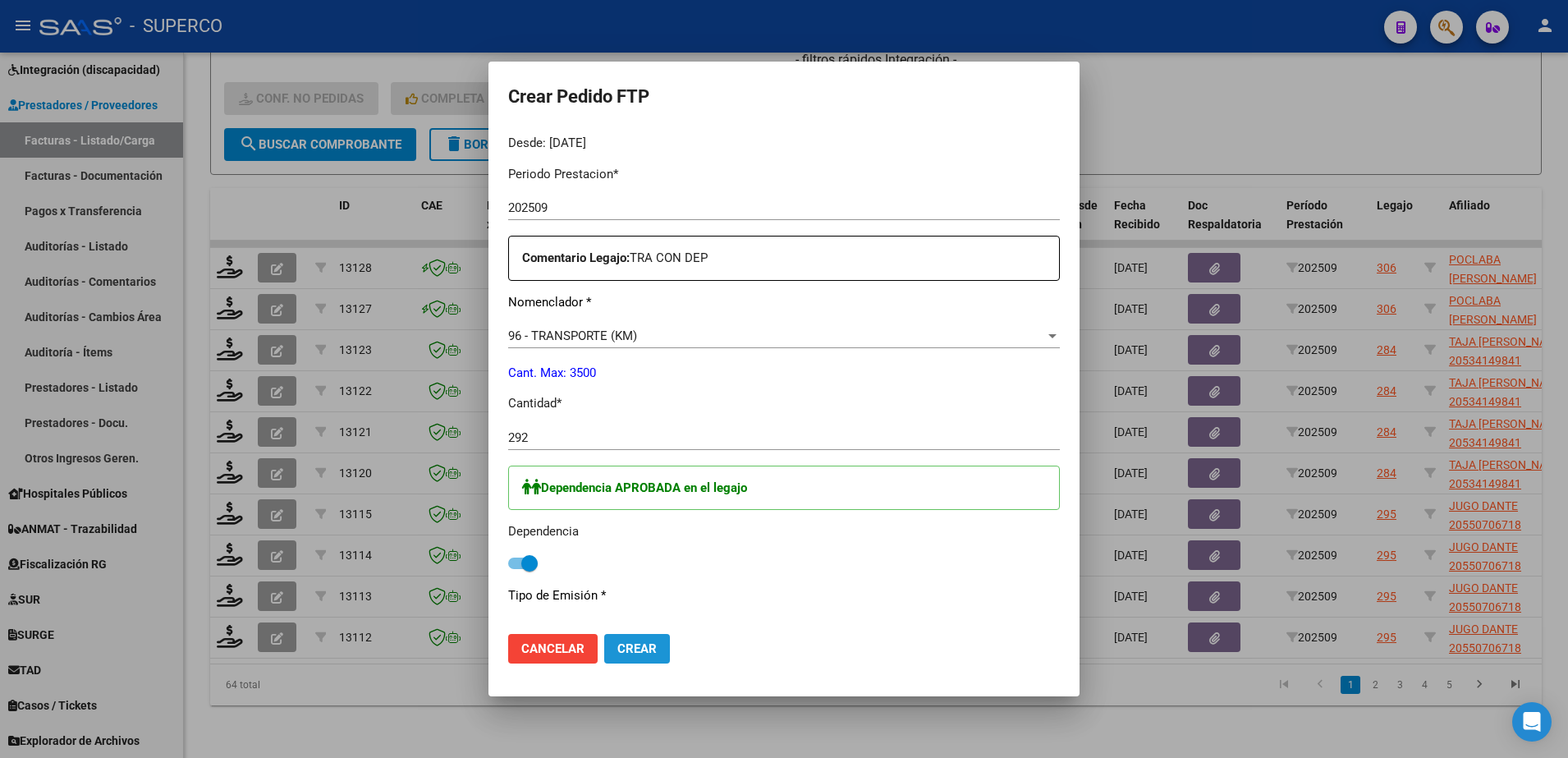
click at [625, 654] on span "Crear" at bounding box center [637, 648] width 39 height 15
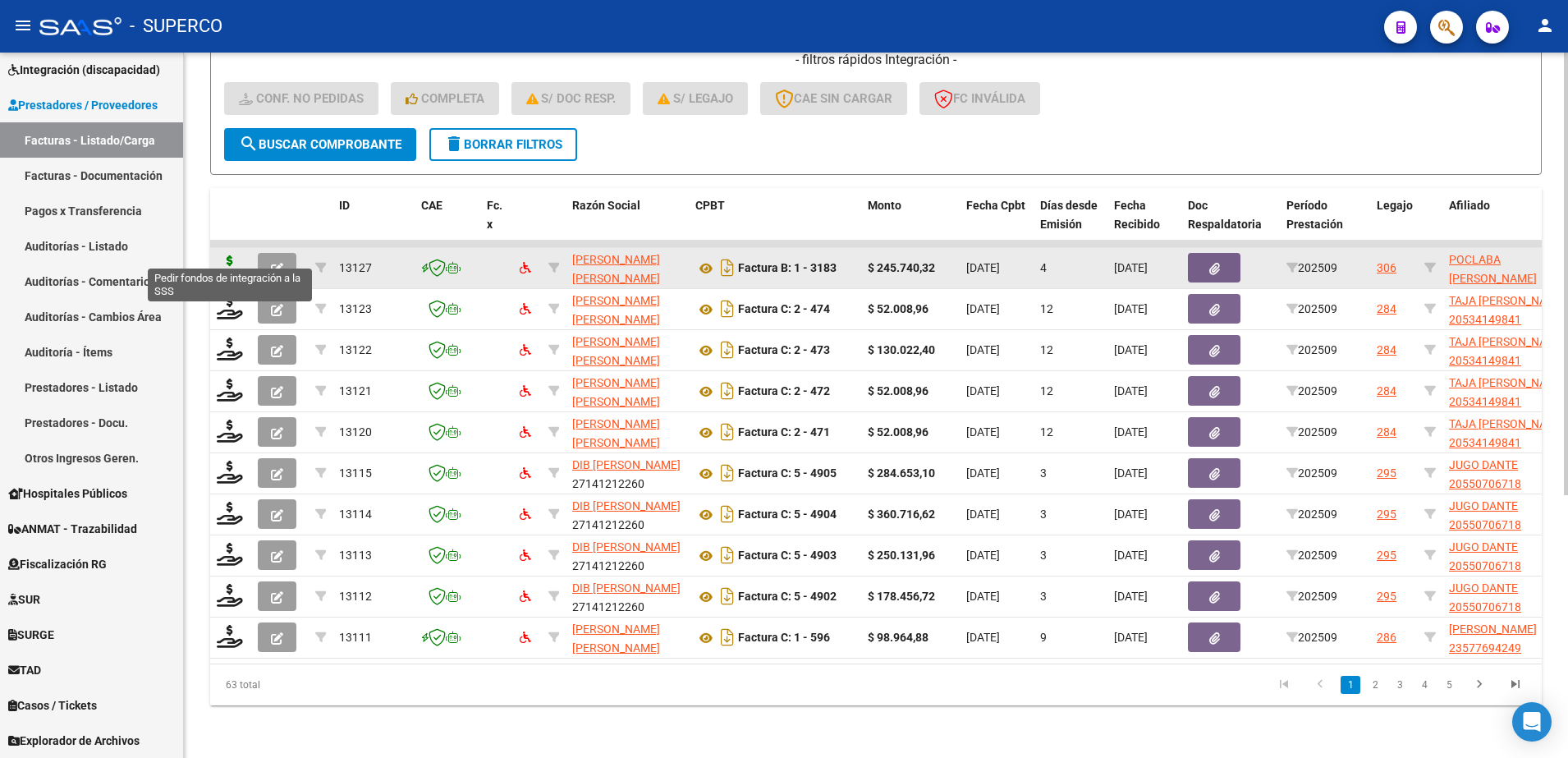
click at [224, 256] on icon at bounding box center [230, 267] width 26 height 23
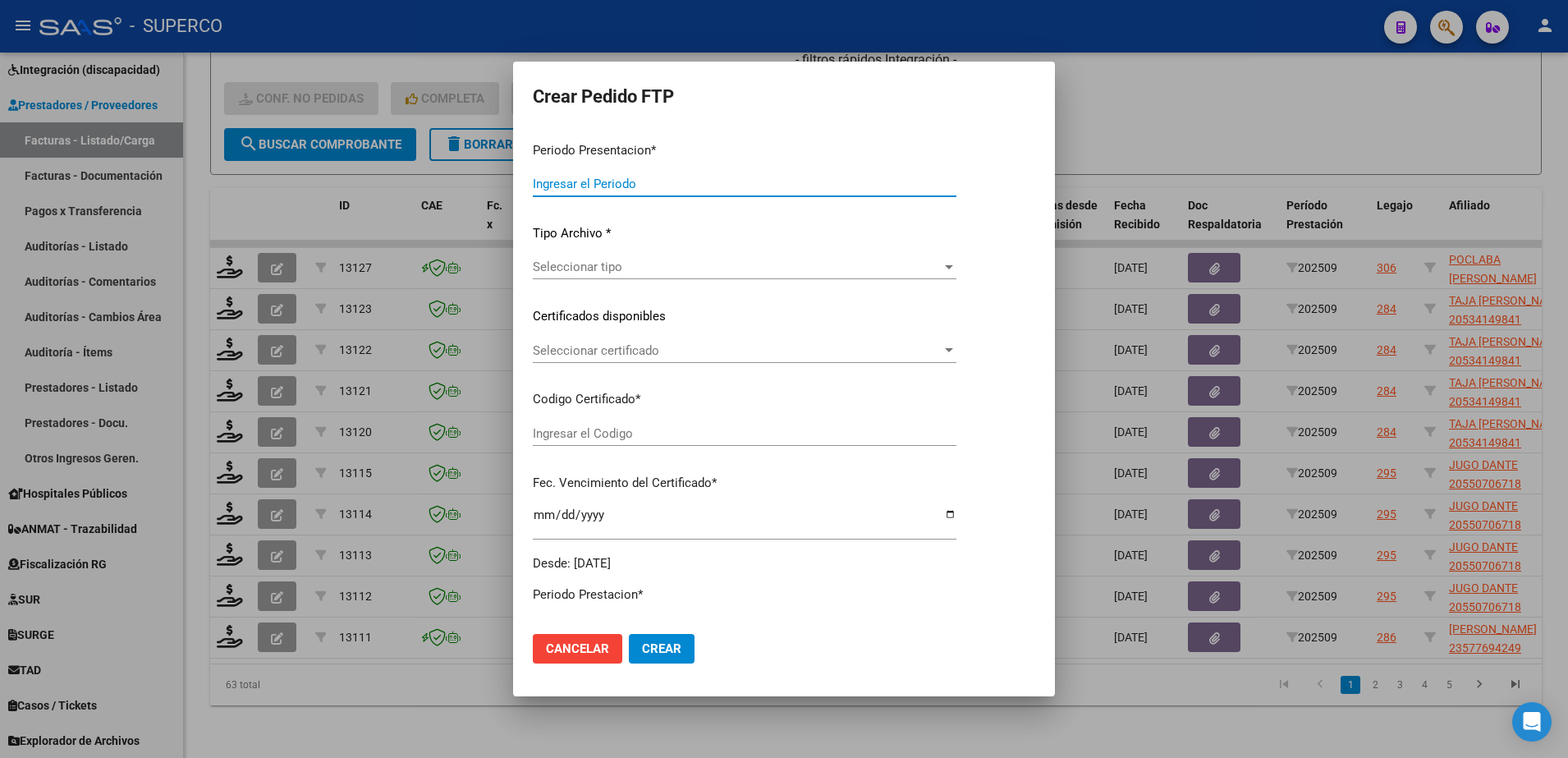
click at [772, 267] on span "Seleccionar tipo" at bounding box center [737, 267] width 408 height 15
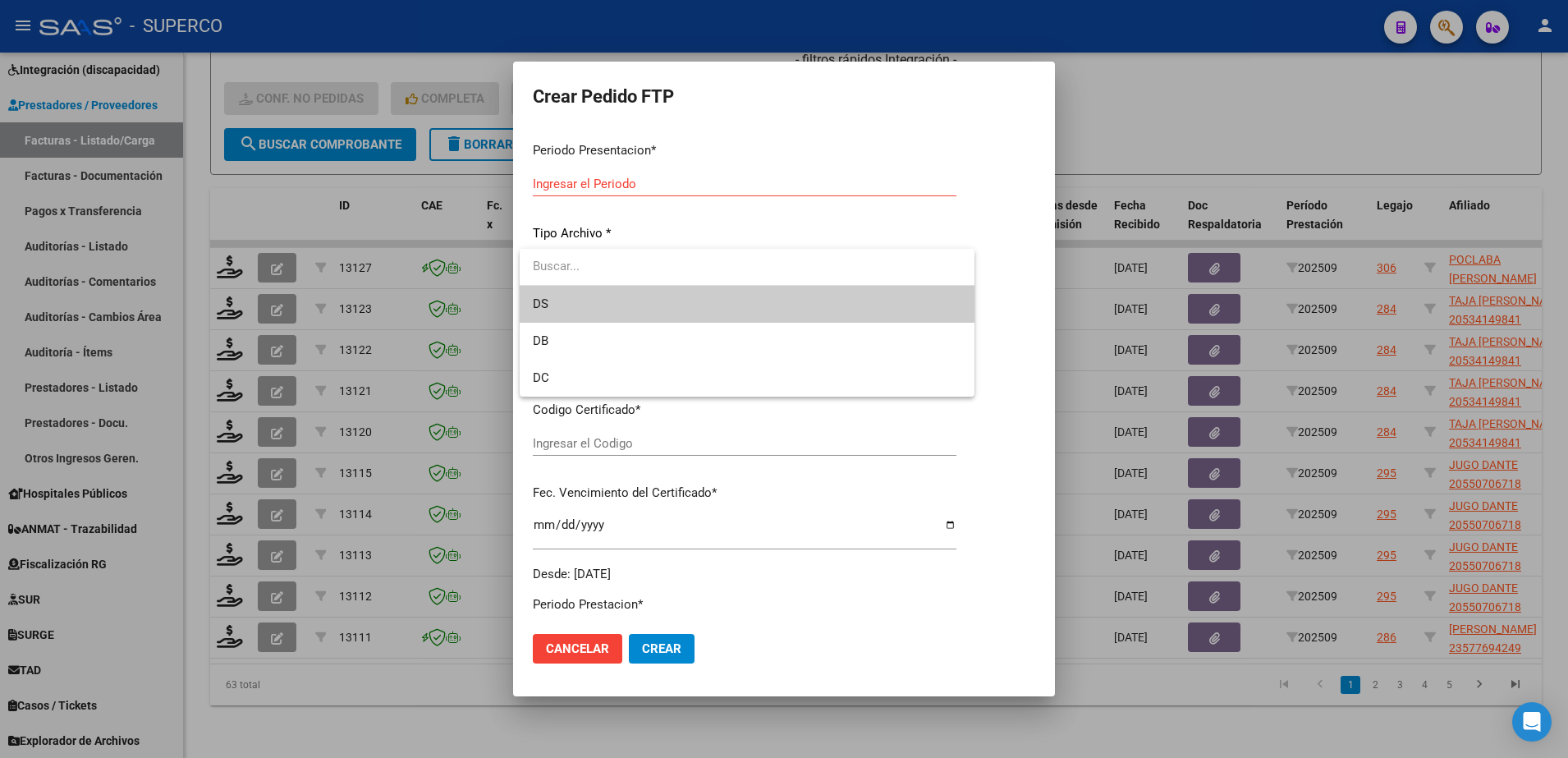
type input "202509"
type input "$ 245.740,32"
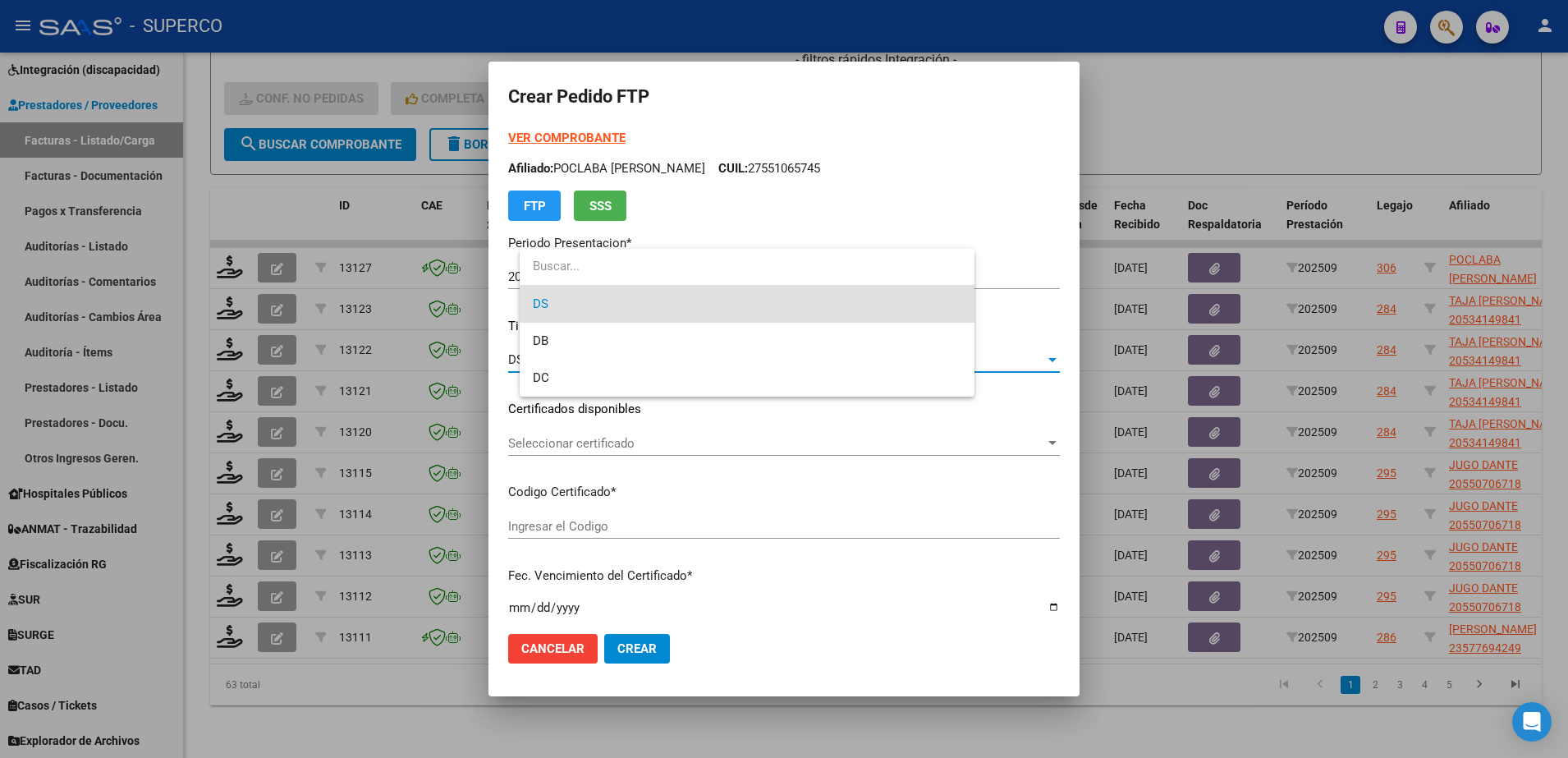
type input "ARG010005510657420190820250820CBA536"
type input "[DATE]"
click at [1007, 105] on div at bounding box center [784, 379] width 1568 height 758
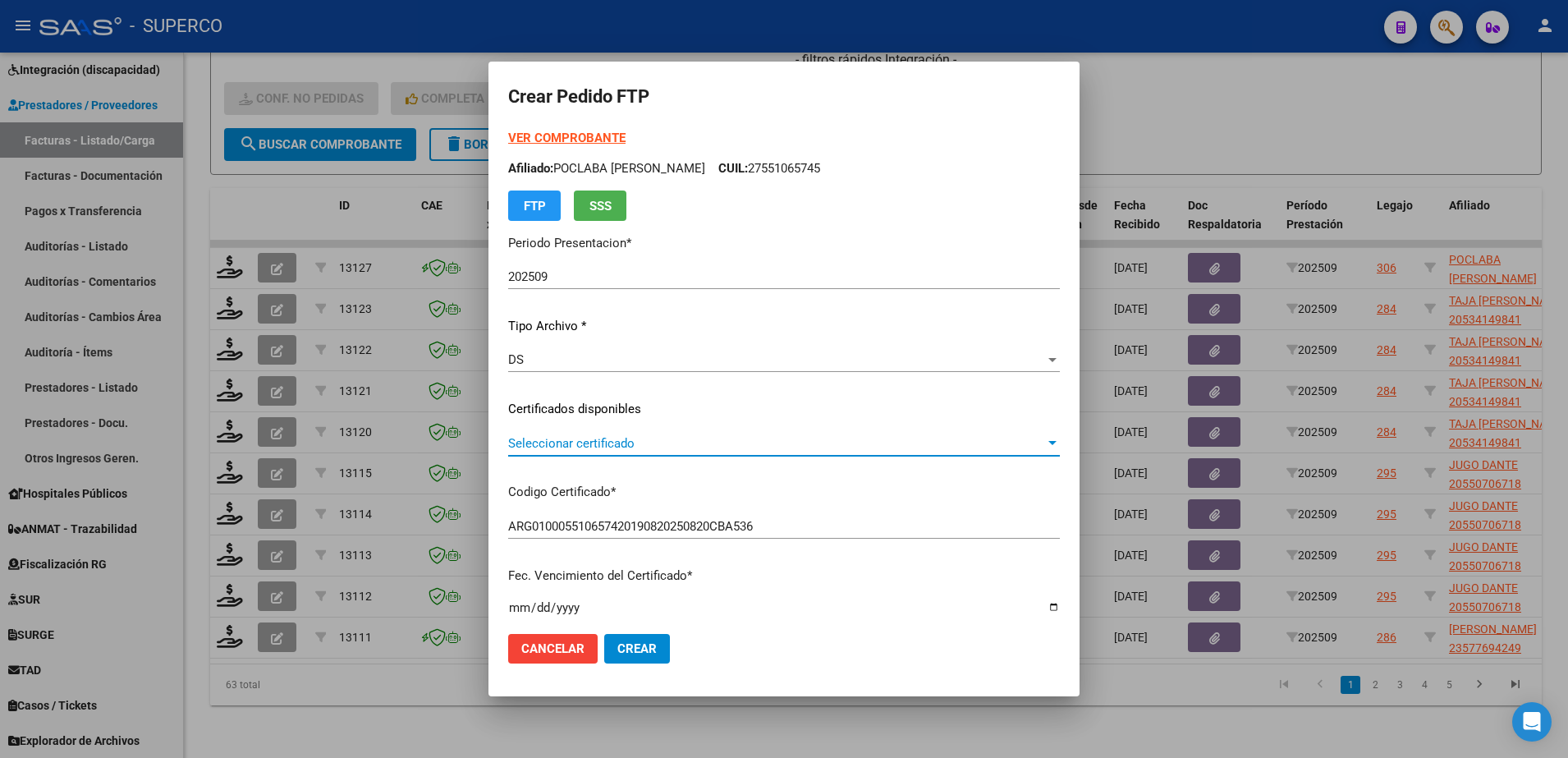
click at [898, 443] on span "Seleccionar certificado" at bounding box center [777, 443] width 537 height 15
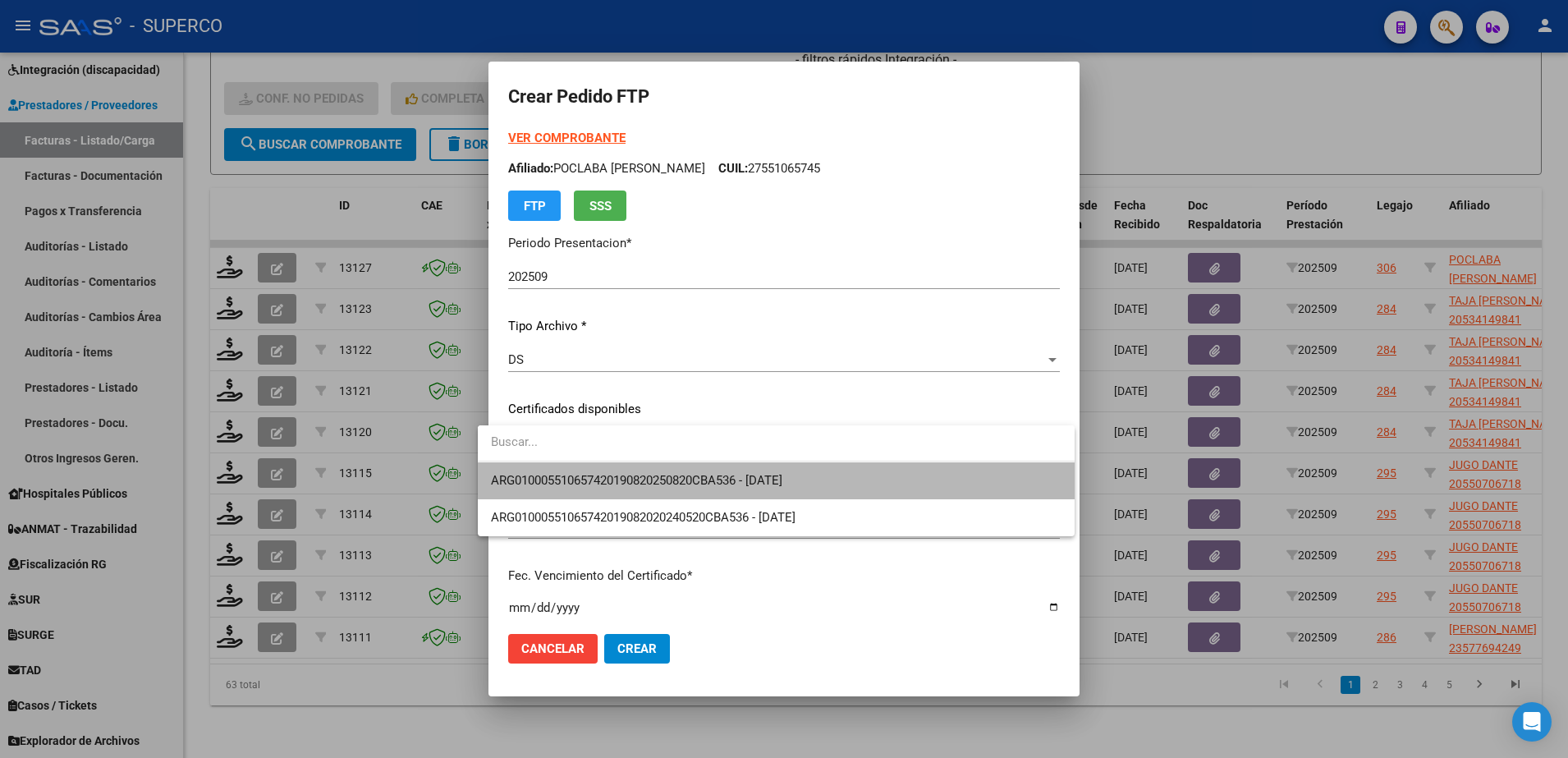
click at [883, 470] on span "ARG010005510657420190820250820CBA536 - [DATE]" at bounding box center [776, 480] width 571 height 37
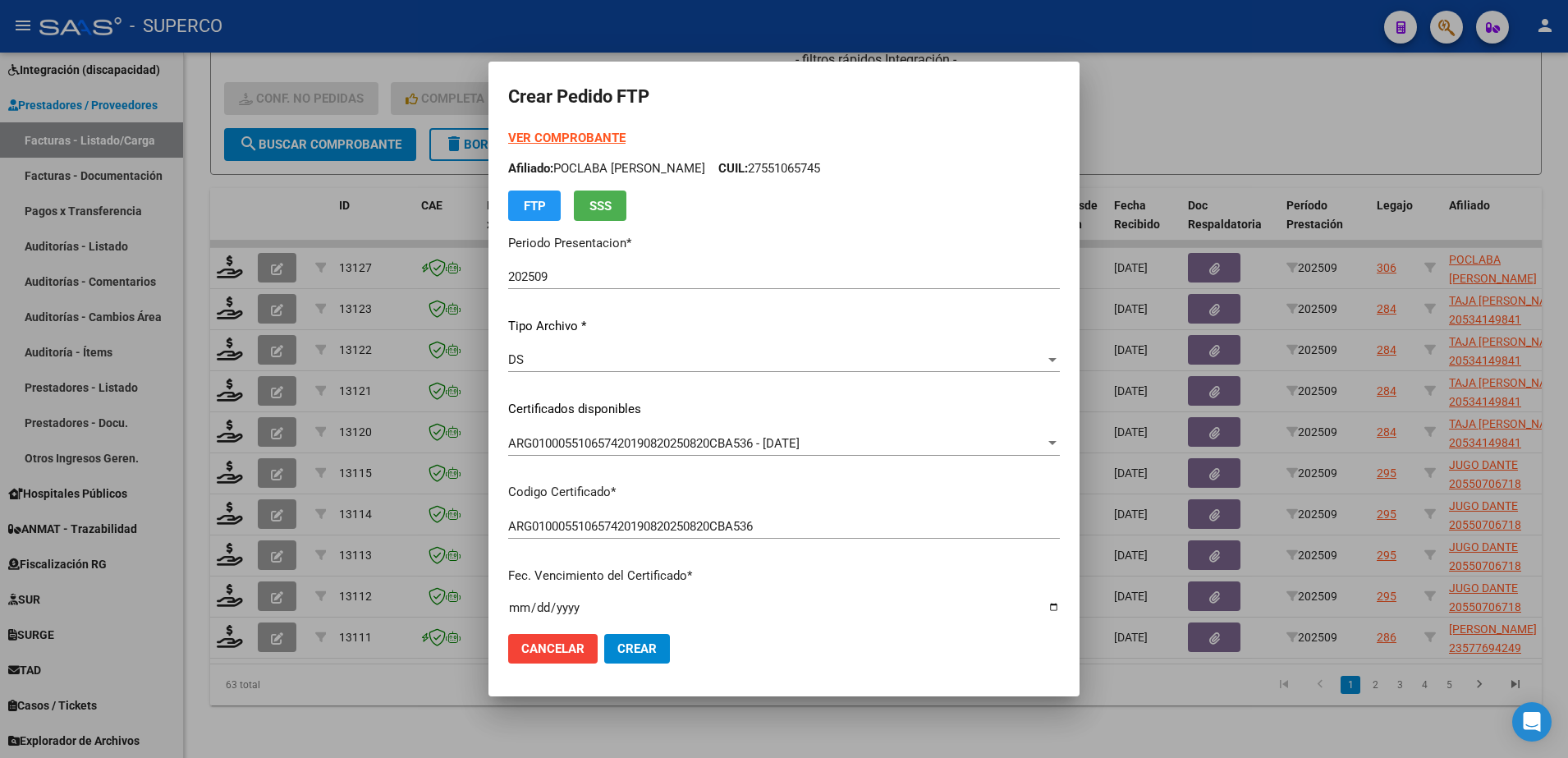
click at [567, 138] on strong "VER COMPROBANTE" at bounding box center [567, 138] width 117 height 15
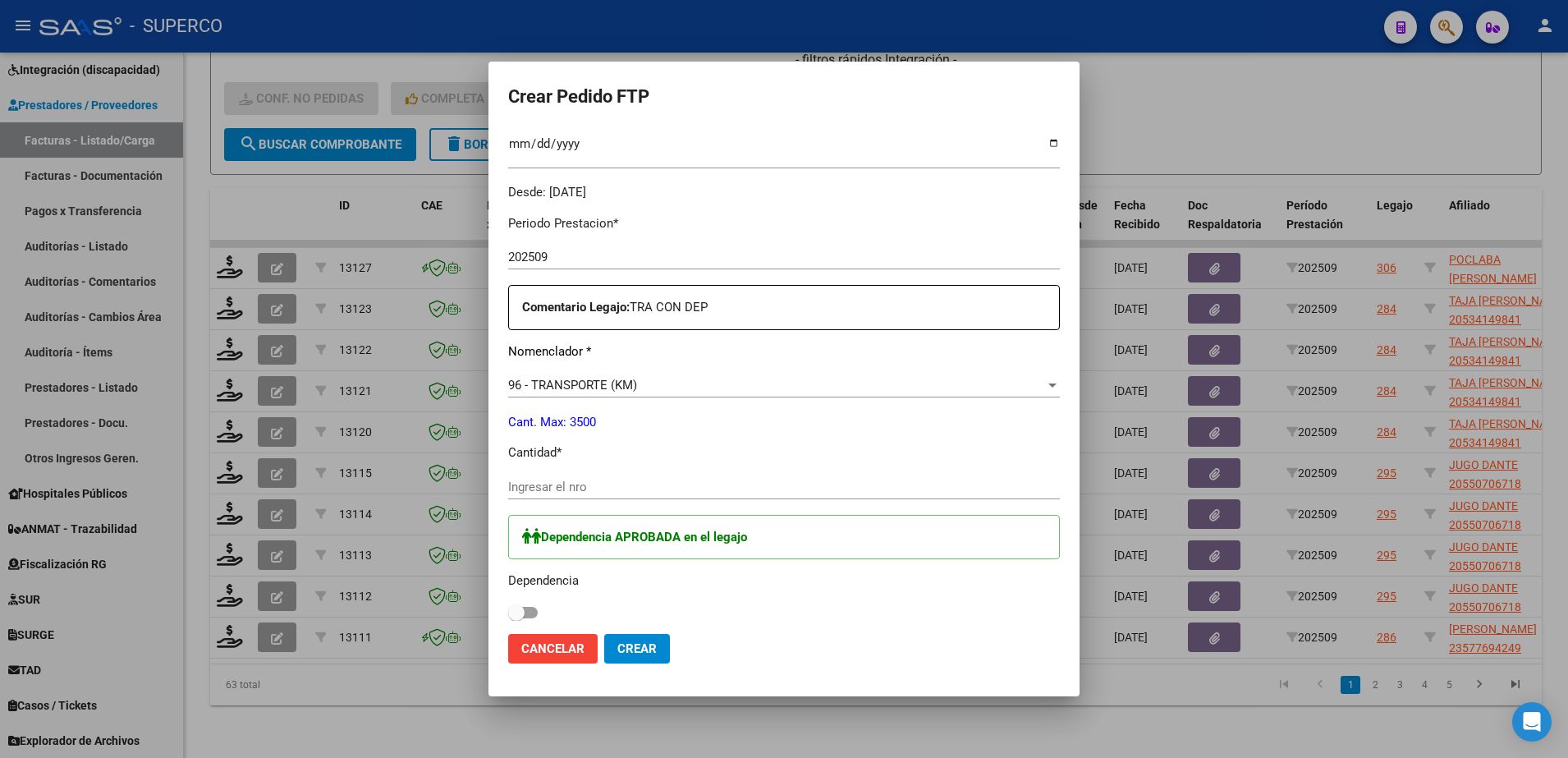
scroll to position [513, 0]
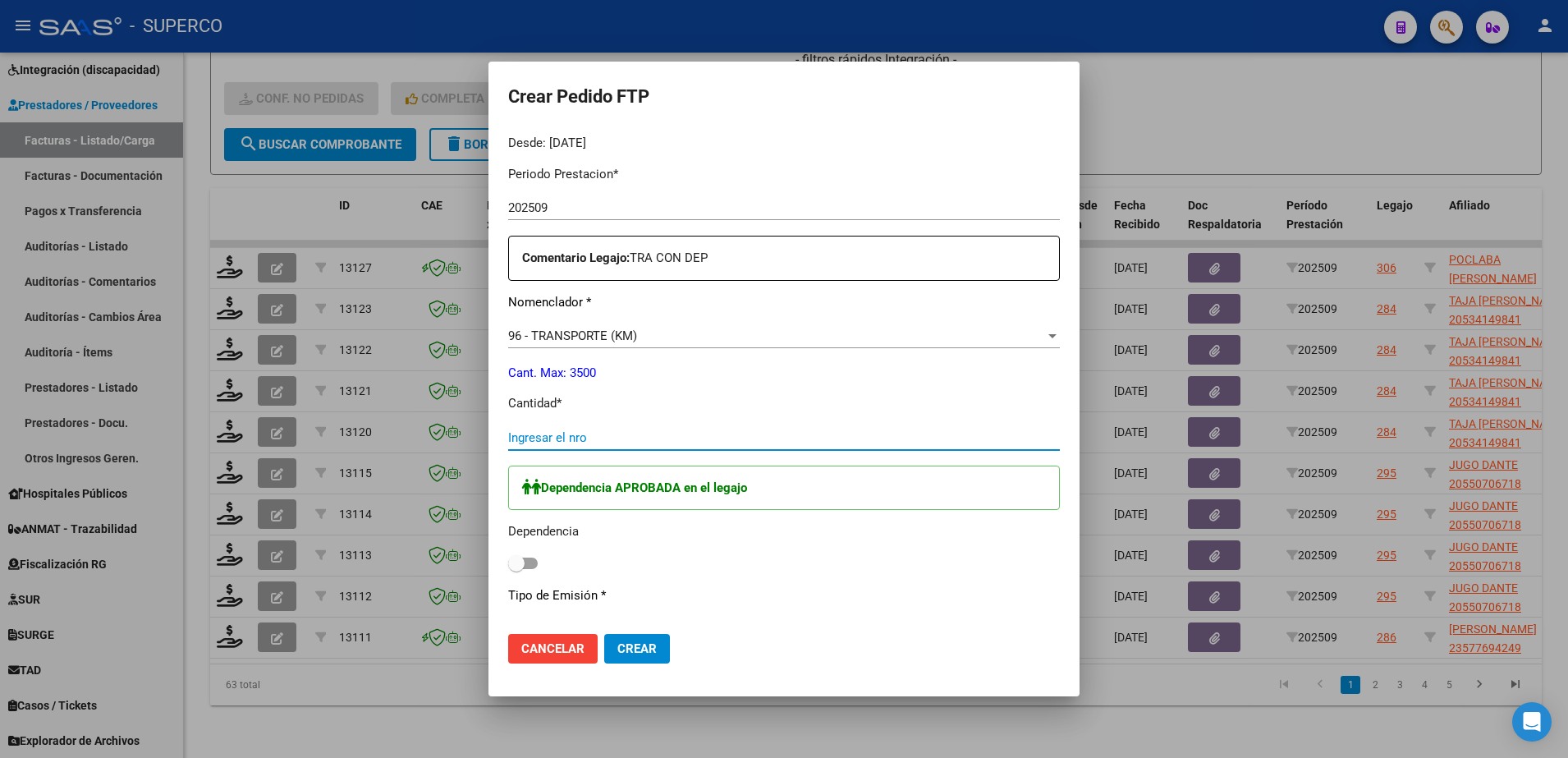
click at [635, 432] on input "Ingresar el nro" at bounding box center [784, 437] width 552 height 15
type input "336"
click at [520, 562] on div "Dependencia APROBADA en el legajo Dependencia" at bounding box center [784, 520] width 552 height 109
click at [516, 563] on span at bounding box center [523, 562] width 30 height 11
click at [516, 569] on input "checkbox" at bounding box center [515, 569] width 1 height 1
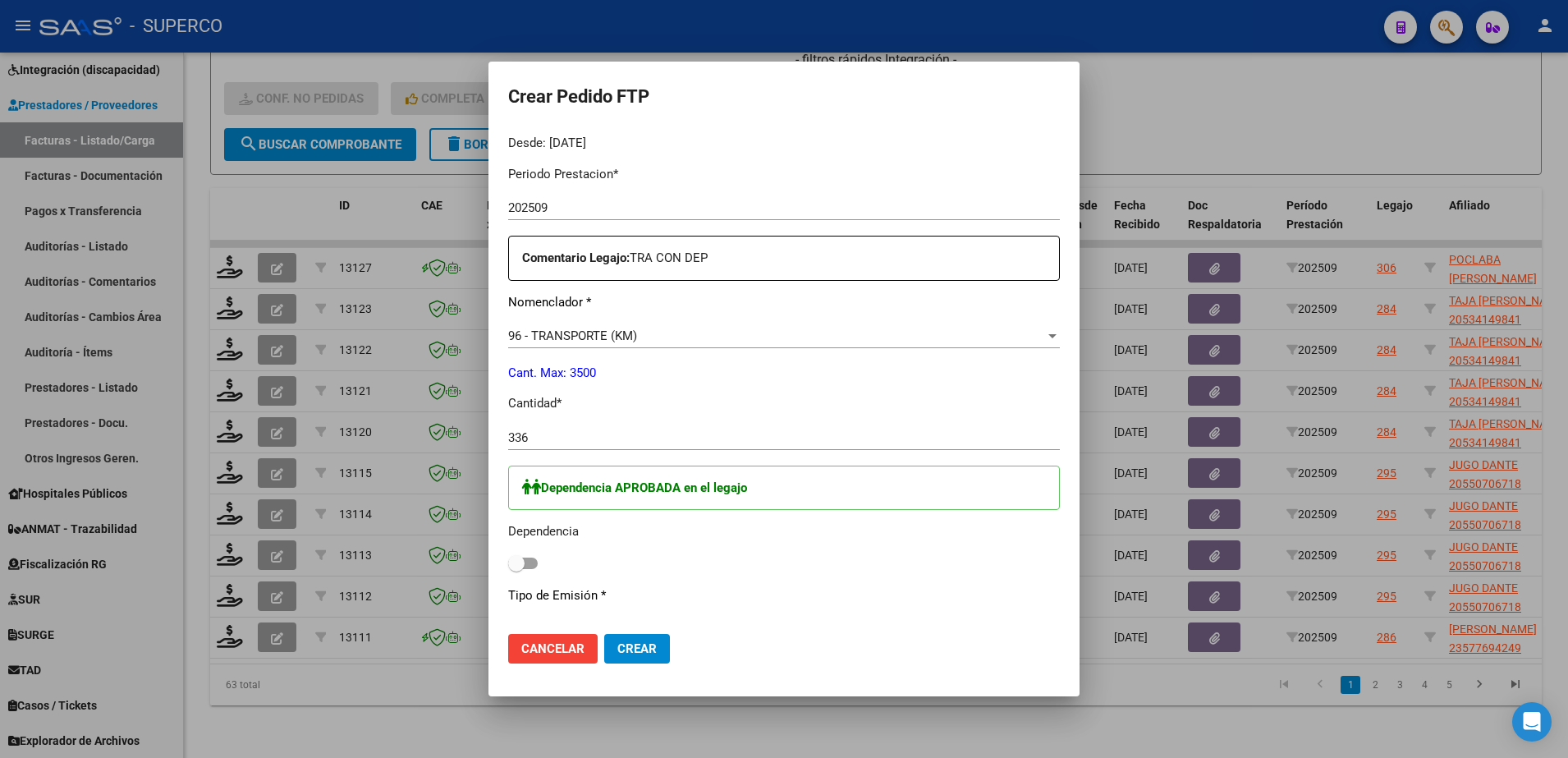
checkbox input "true"
click at [622, 653] on span "Crear" at bounding box center [637, 648] width 39 height 15
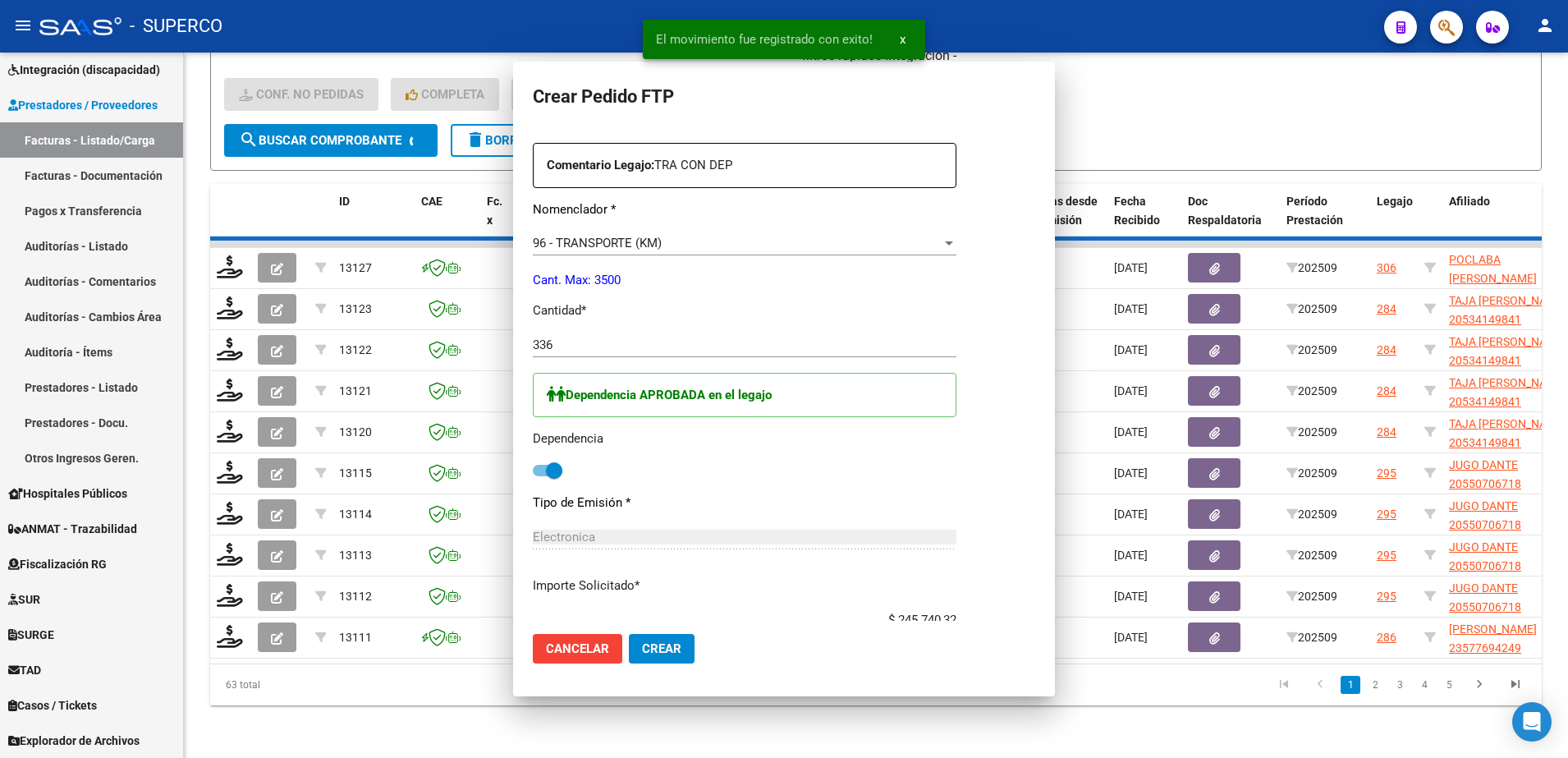
scroll to position [0, 0]
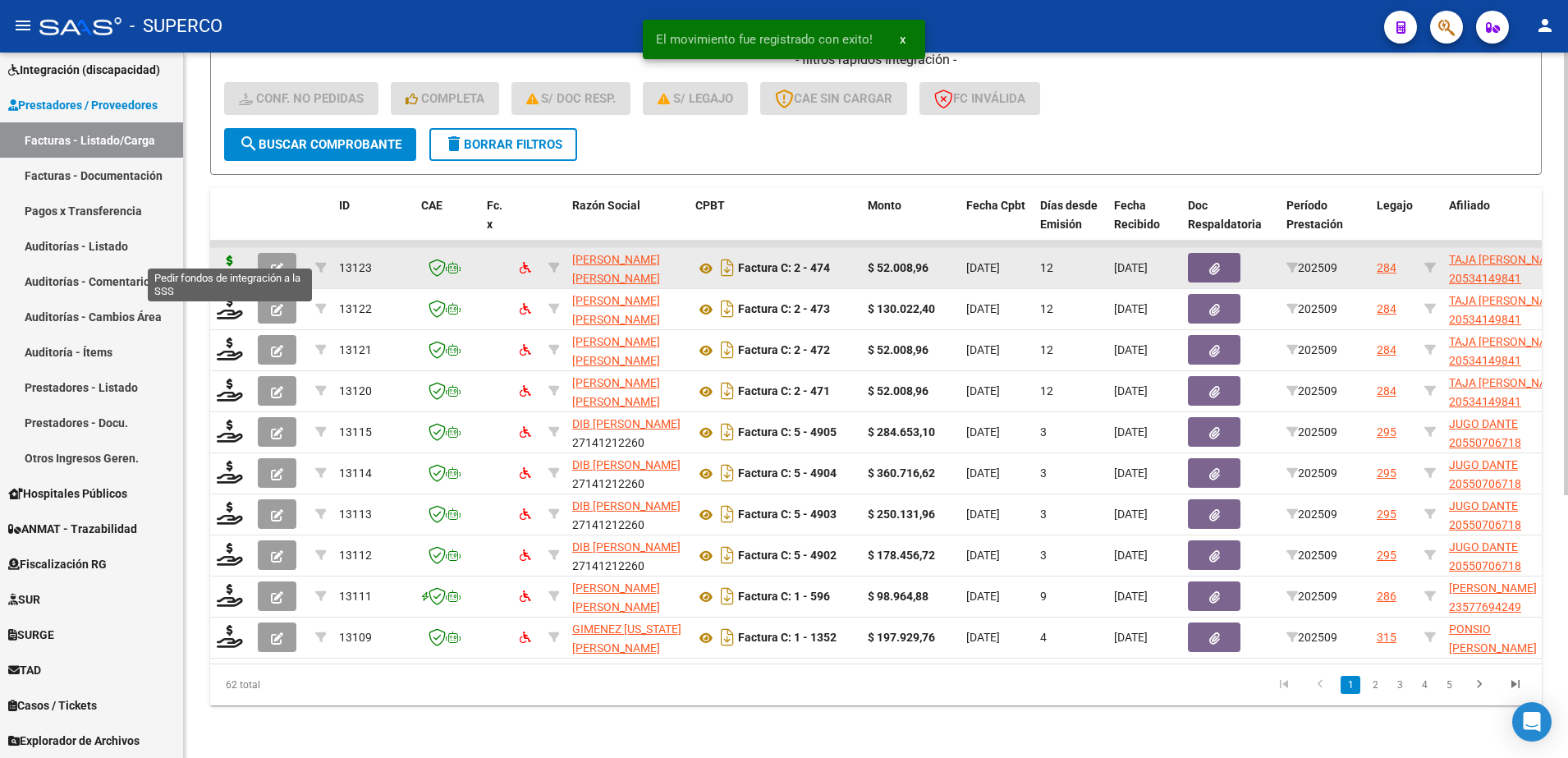
click at [226, 258] on icon at bounding box center [230, 267] width 26 height 23
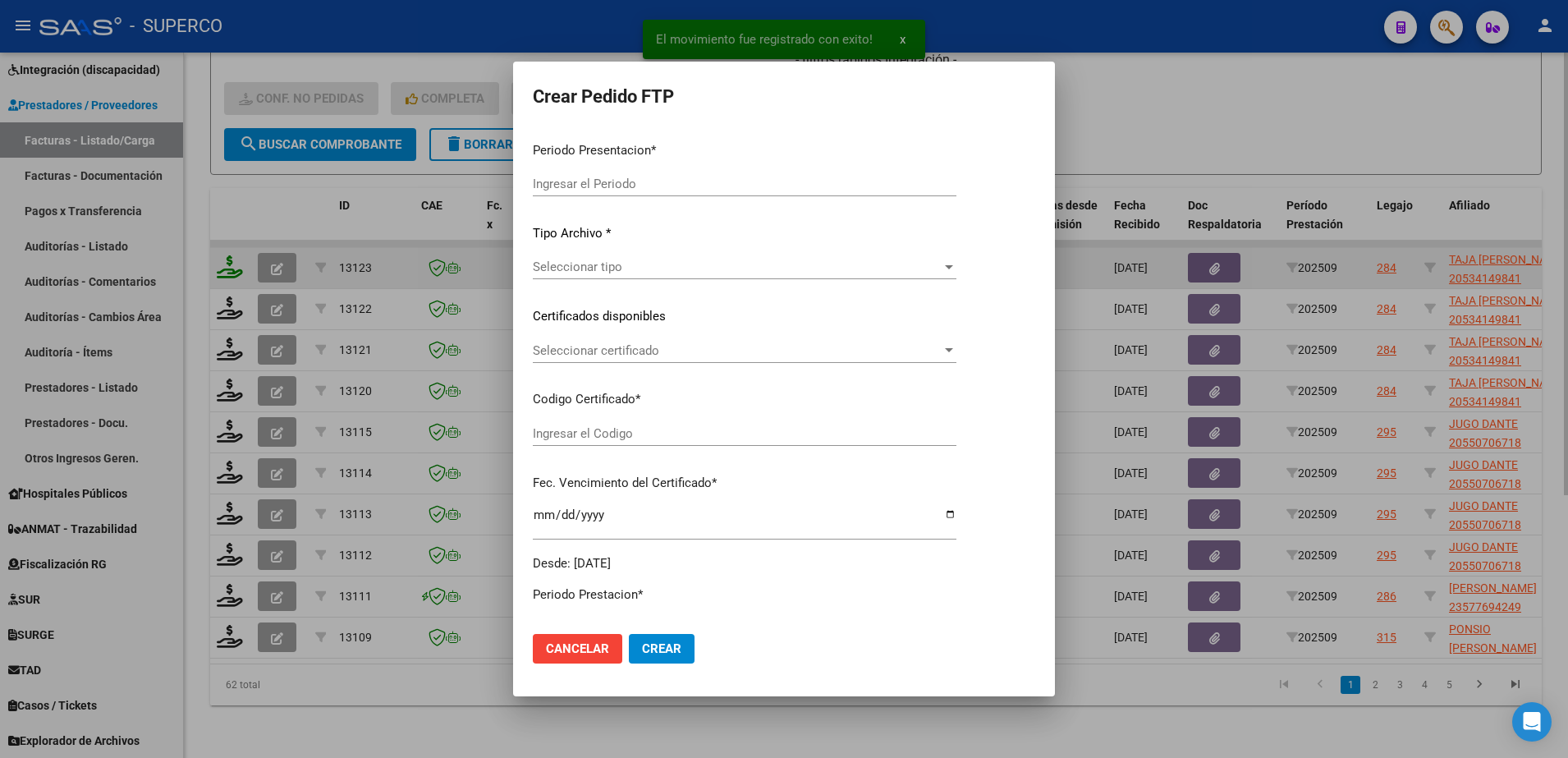
type input "202509"
type input "$ 52.008,96"
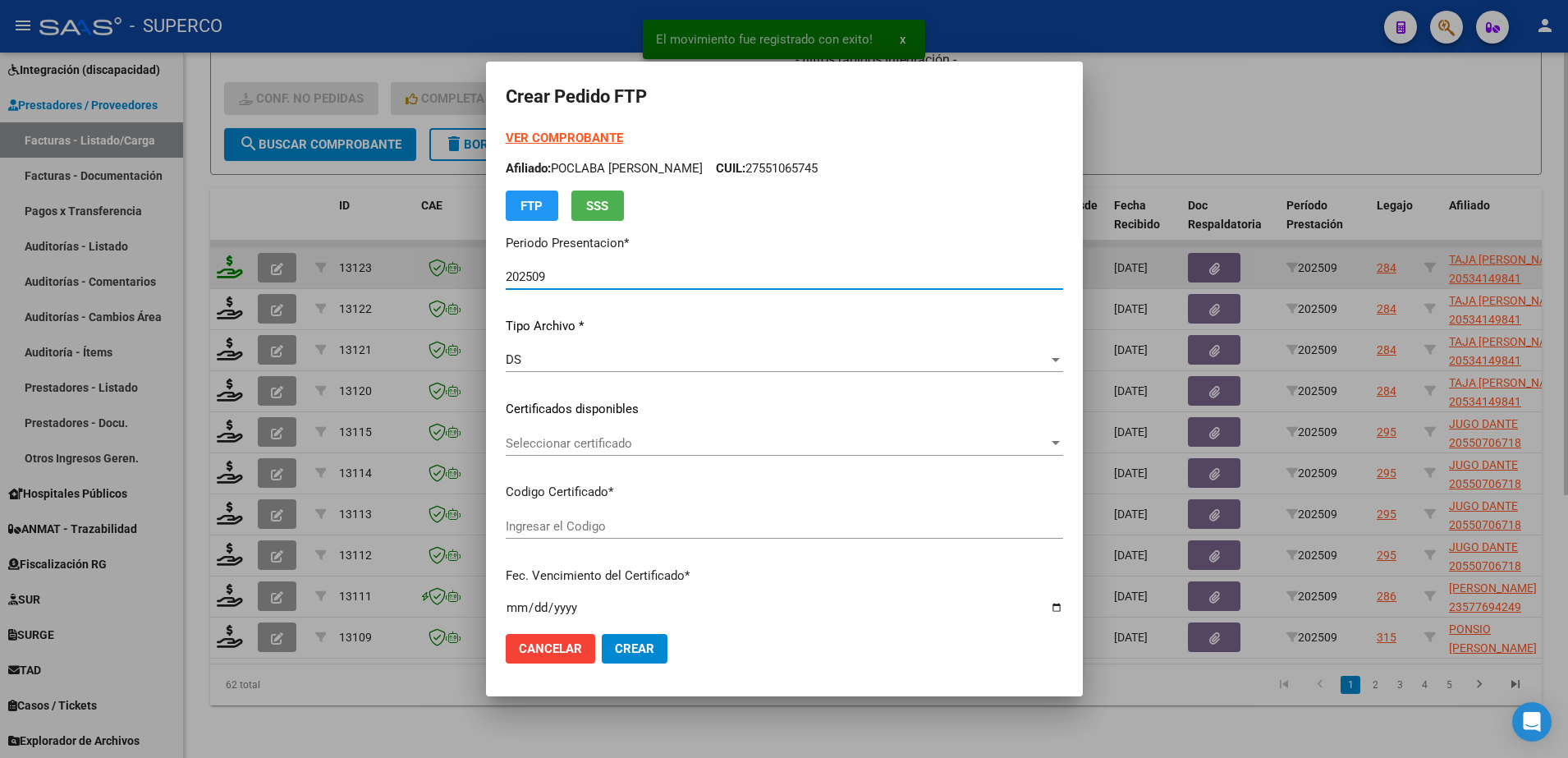
type input "arg02000534149842023010920330109bs309"
type input "[DATE]"
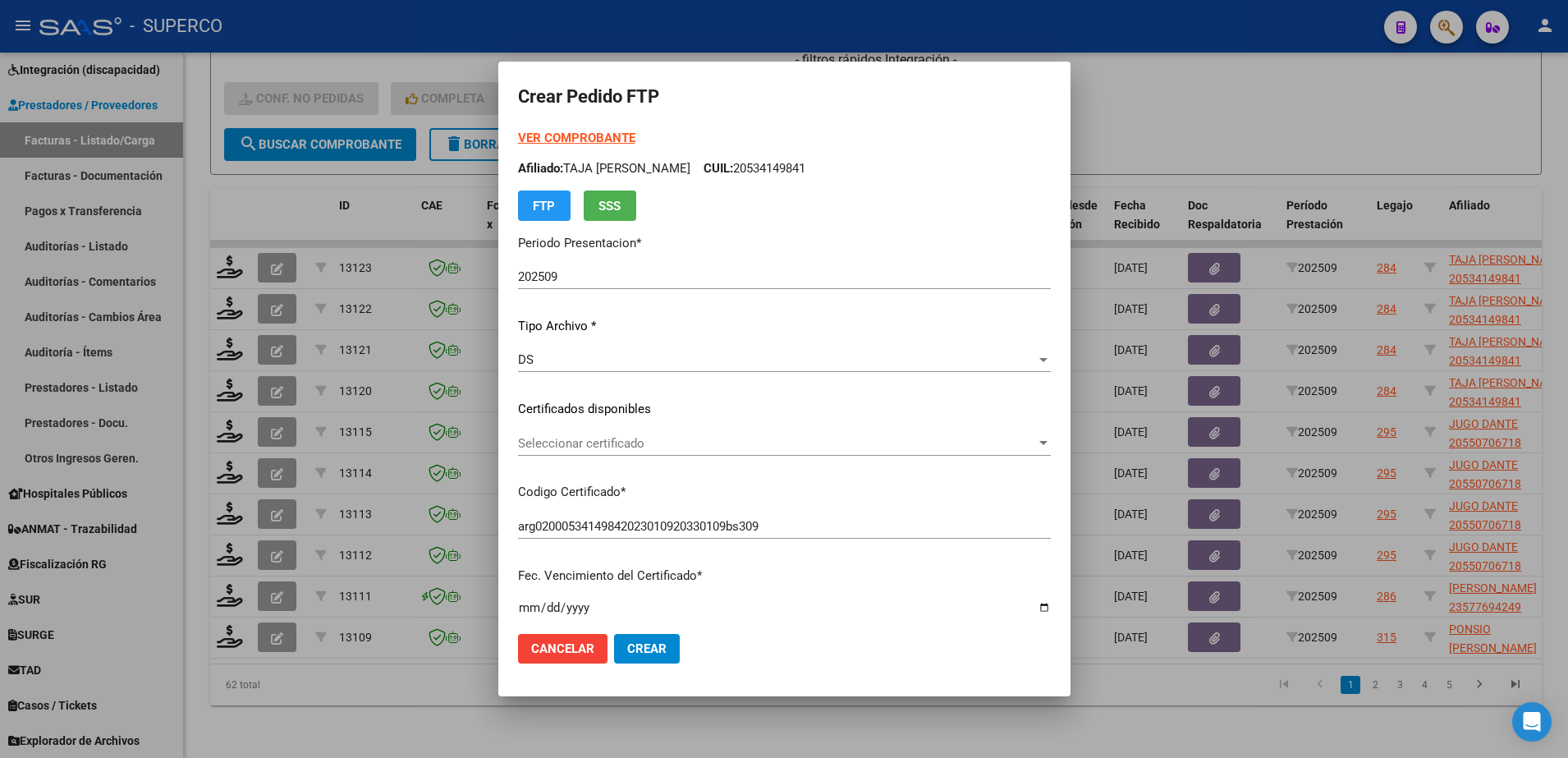
click at [582, 142] on strong "VER COMPROBANTE" at bounding box center [576, 138] width 117 height 15
click at [929, 446] on span "Seleccionar certificado" at bounding box center [777, 443] width 518 height 15
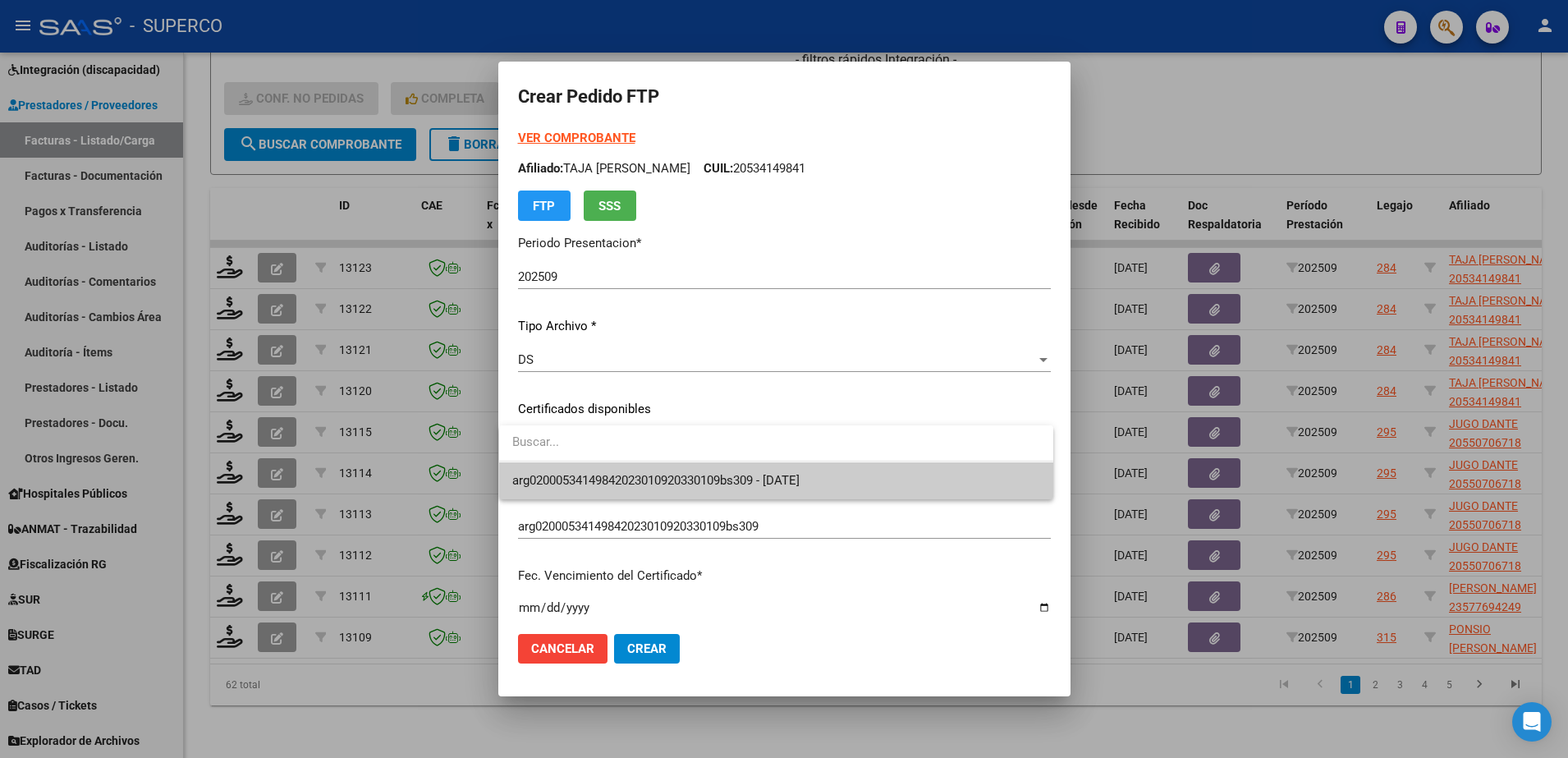
click at [929, 492] on span "arg02000534149842023010920330109bs309 - [DATE]" at bounding box center [776, 480] width 528 height 37
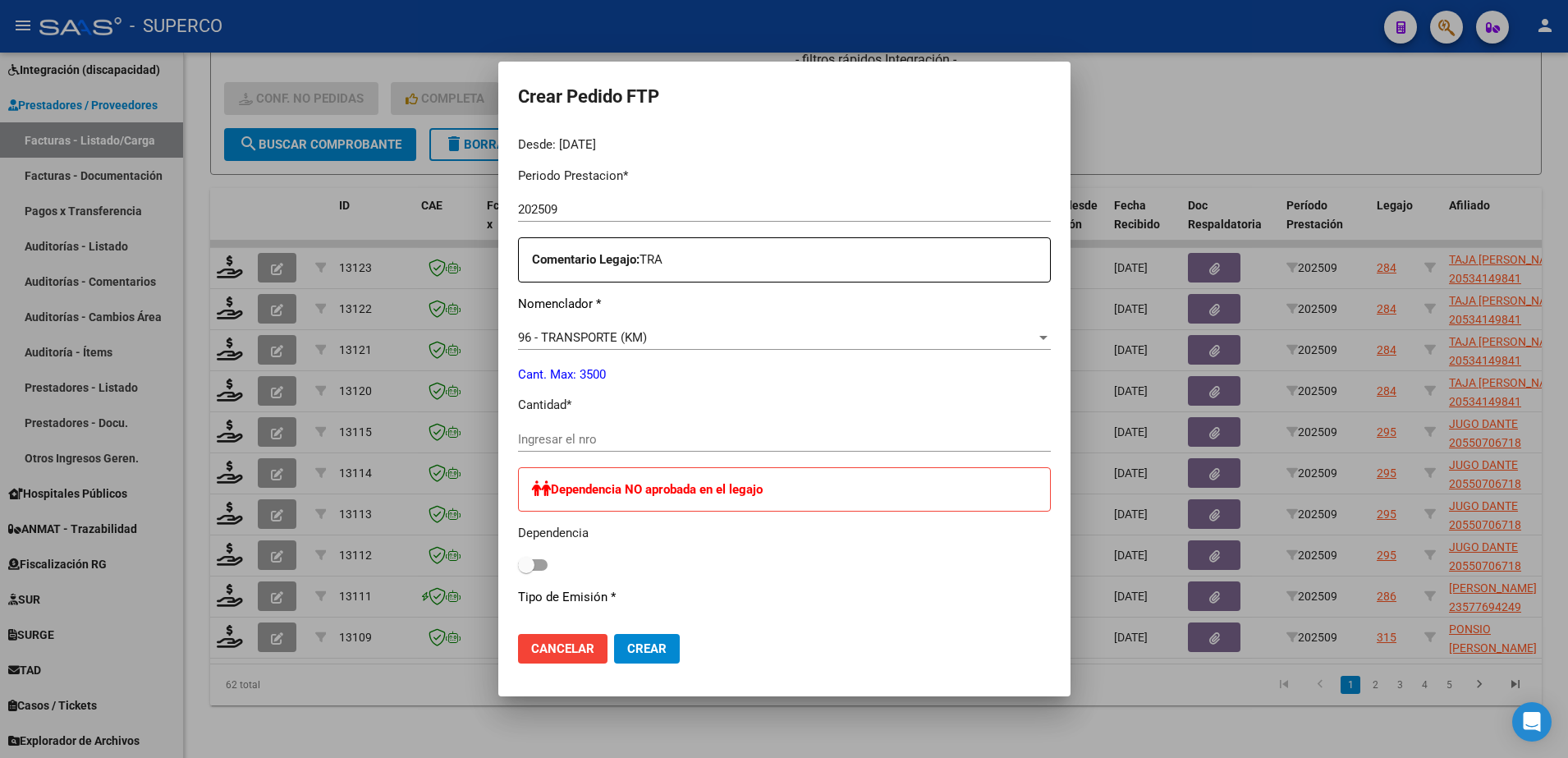
scroll to position [513, 0]
click at [825, 430] on input "Ingresar el nro" at bounding box center [784, 437] width 532 height 15
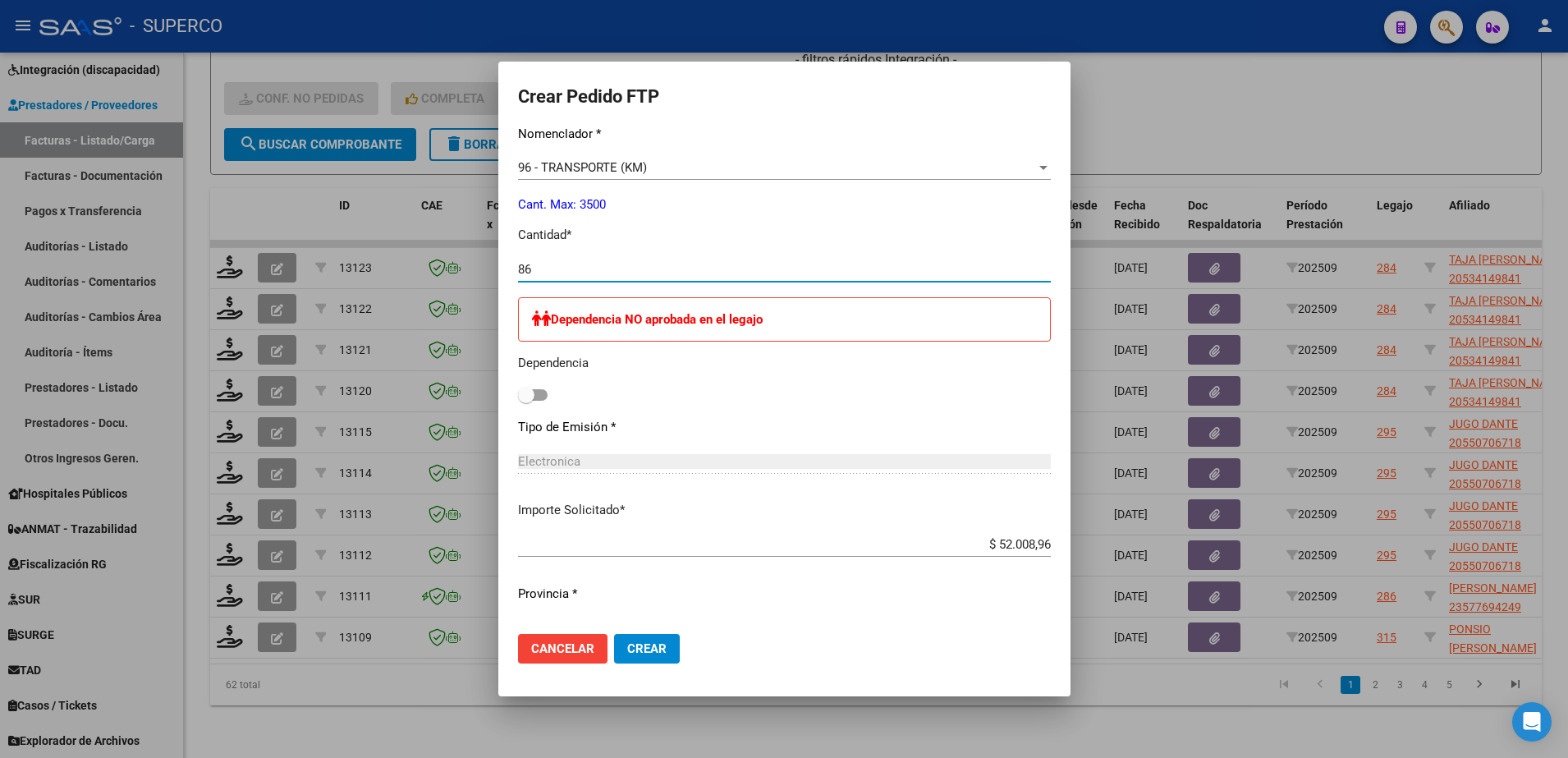
scroll to position [719, 0]
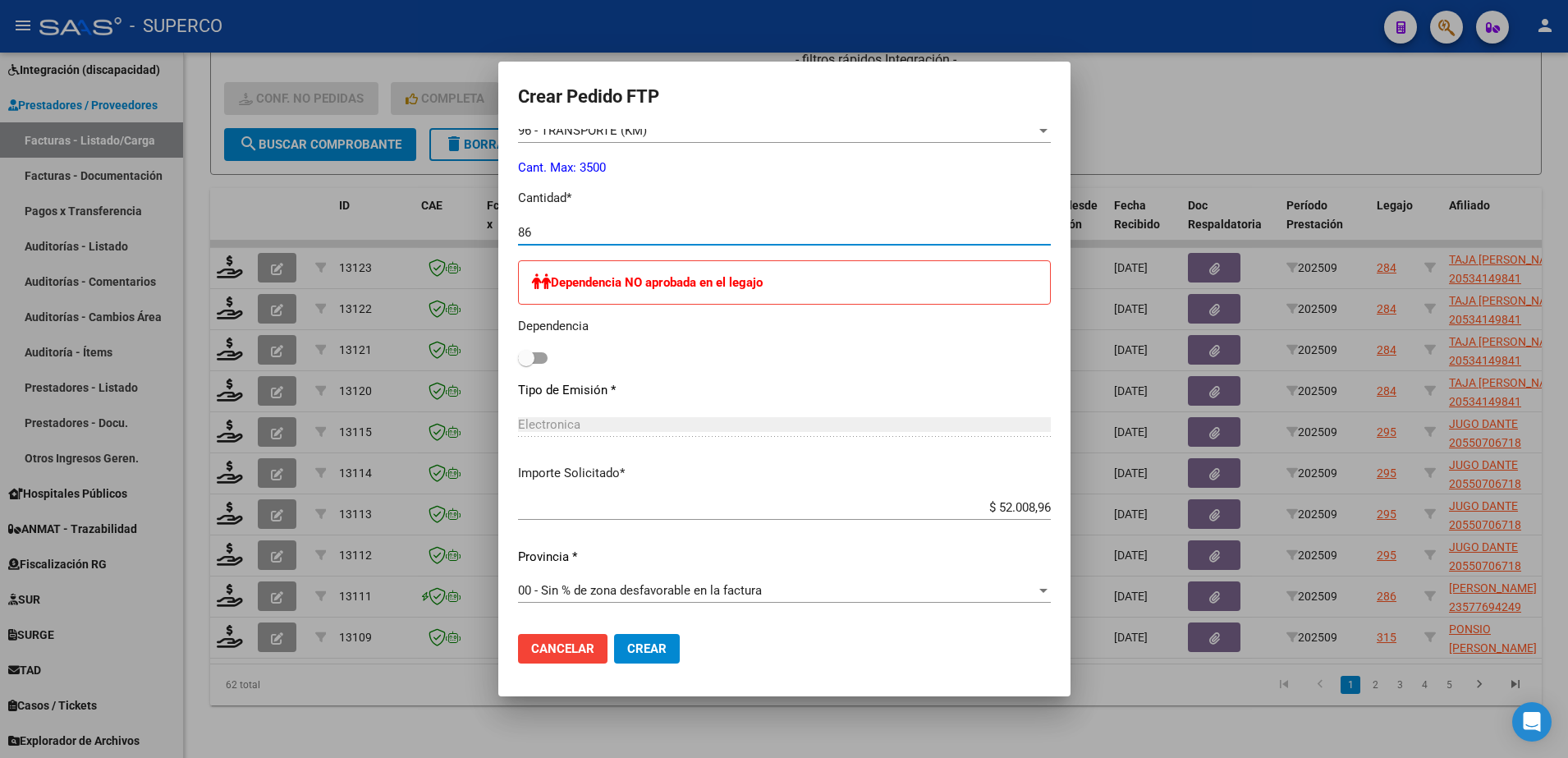
type input "86"
click at [661, 651] on button "Crear" at bounding box center [647, 649] width 66 height 30
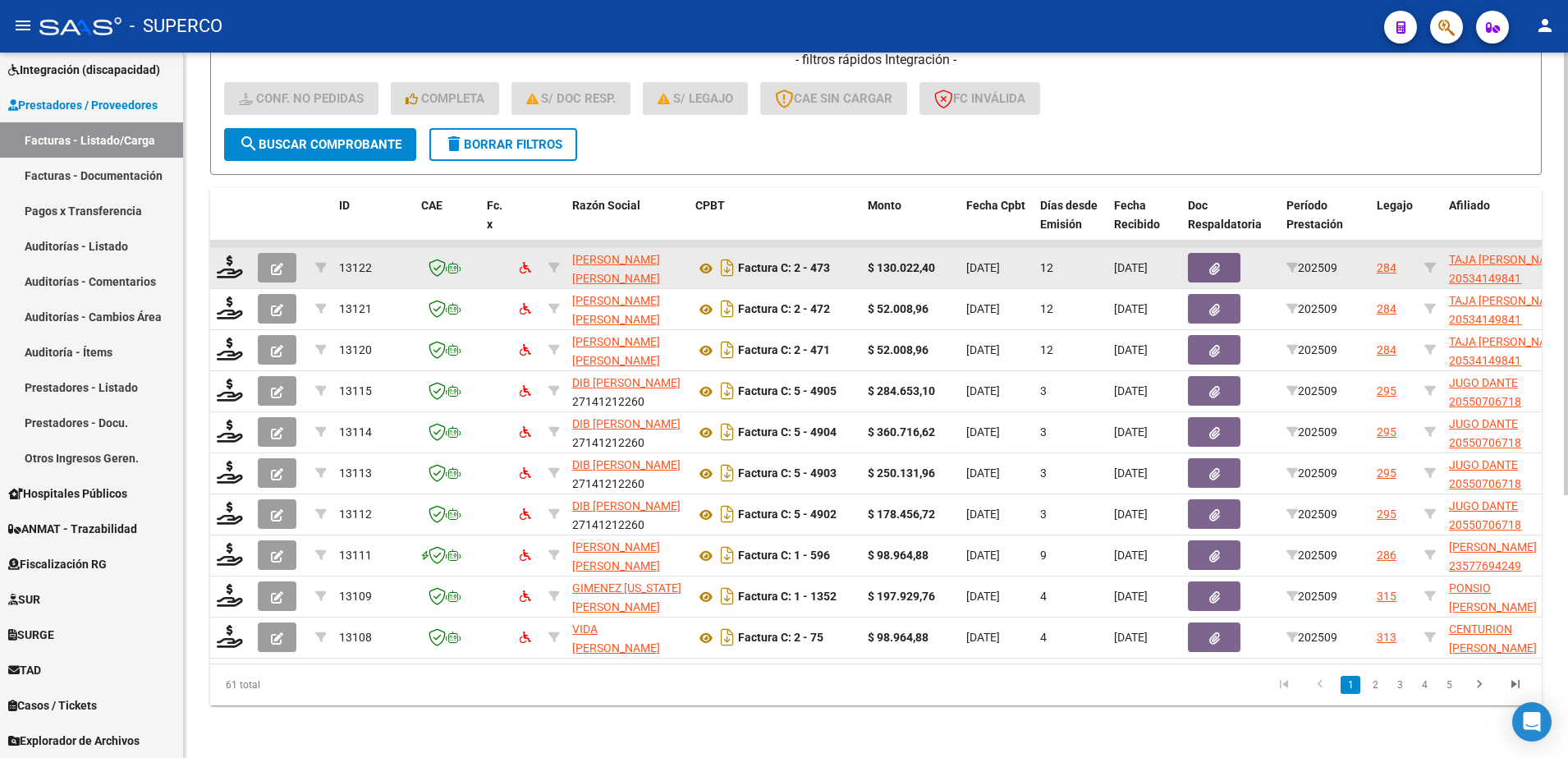
click at [240, 265] on datatable-body-cell at bounding box center [231, 267] width 41 height 40
click at [226, 256] on icon at bounding box center [230, 267] width 26 height 23
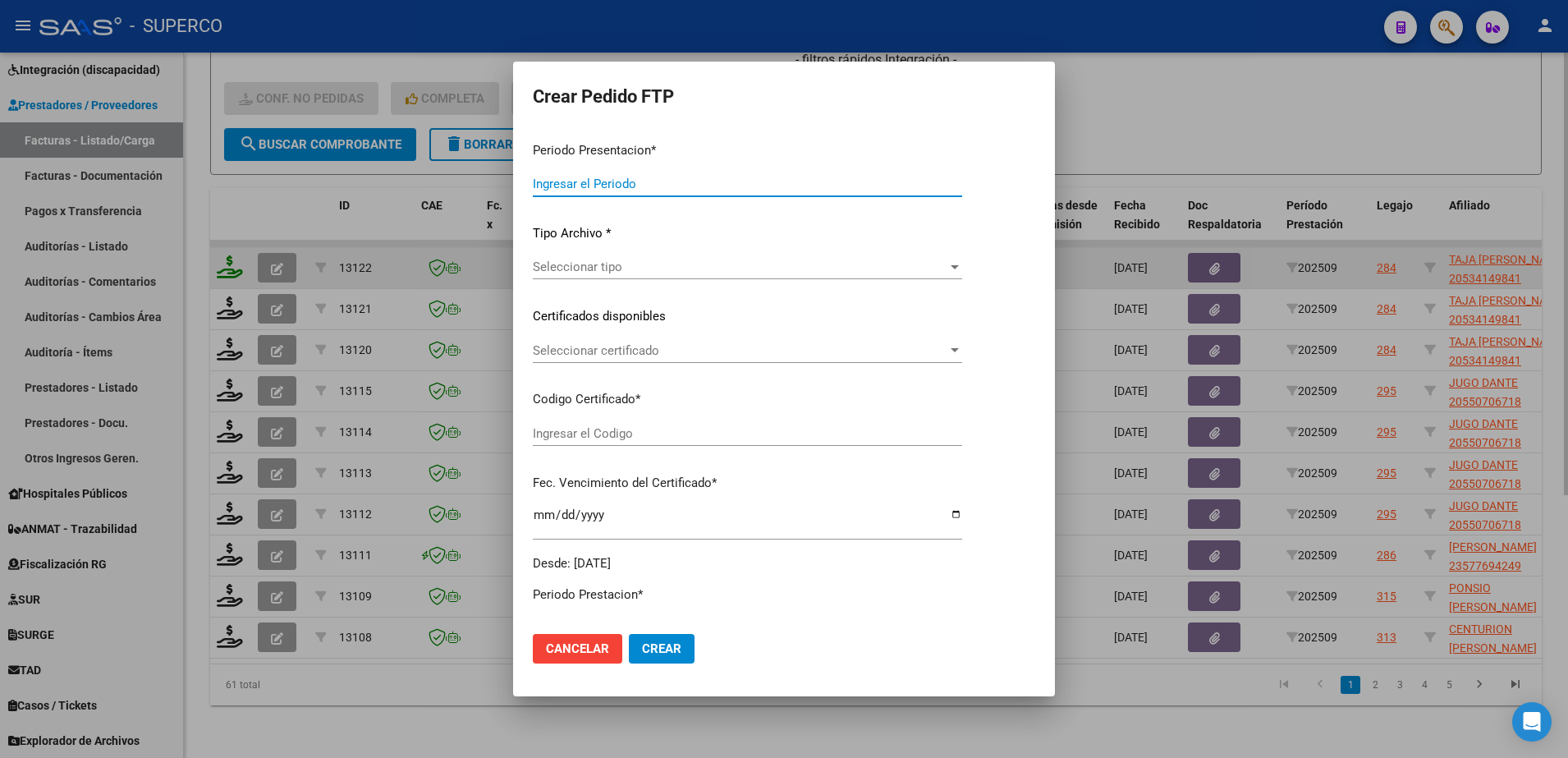
type input "202509"
type input "$ 130.022,40"
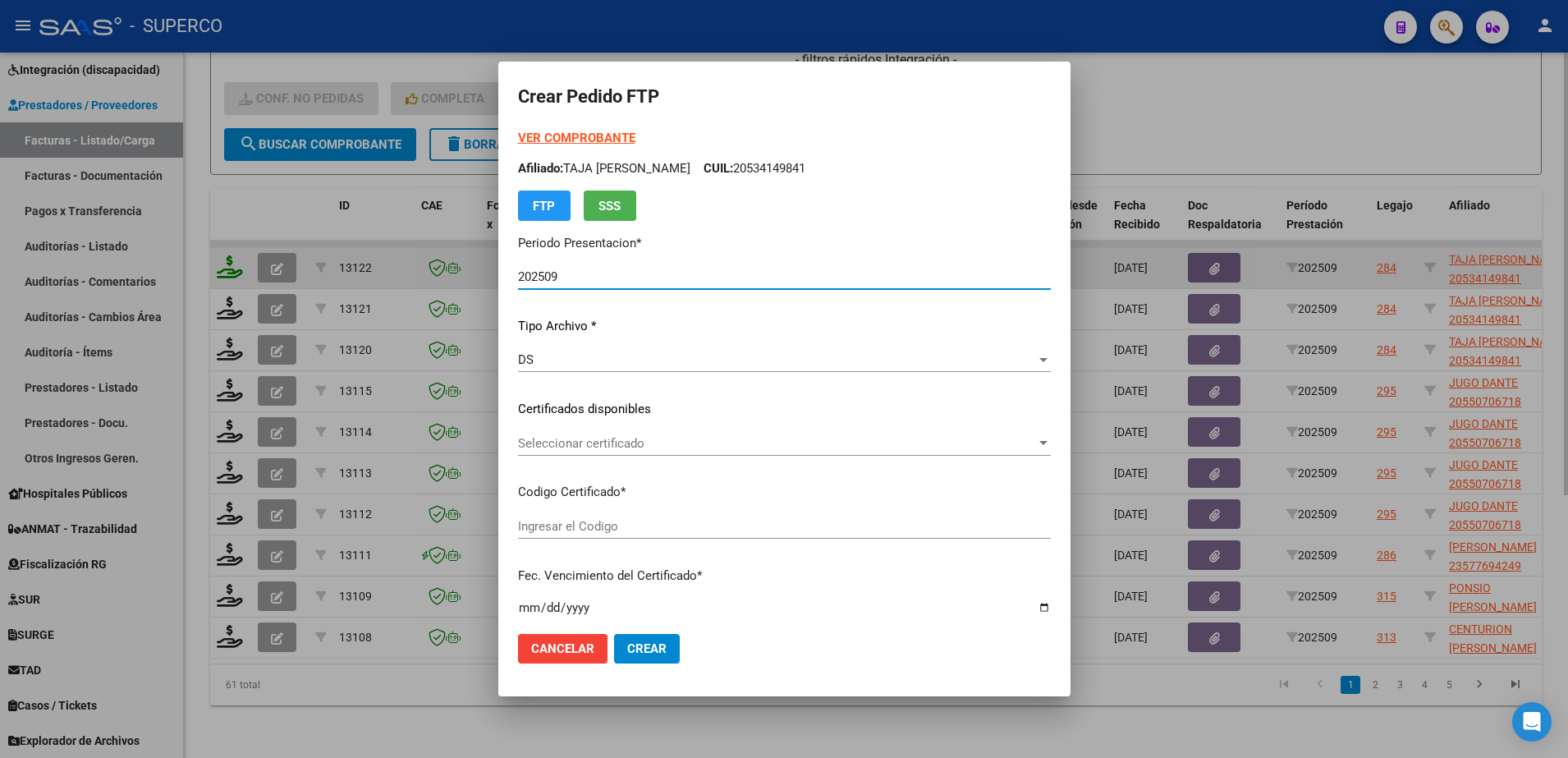
type input "arg02000534149842023010920330109bs309"
type input "[DATE]"
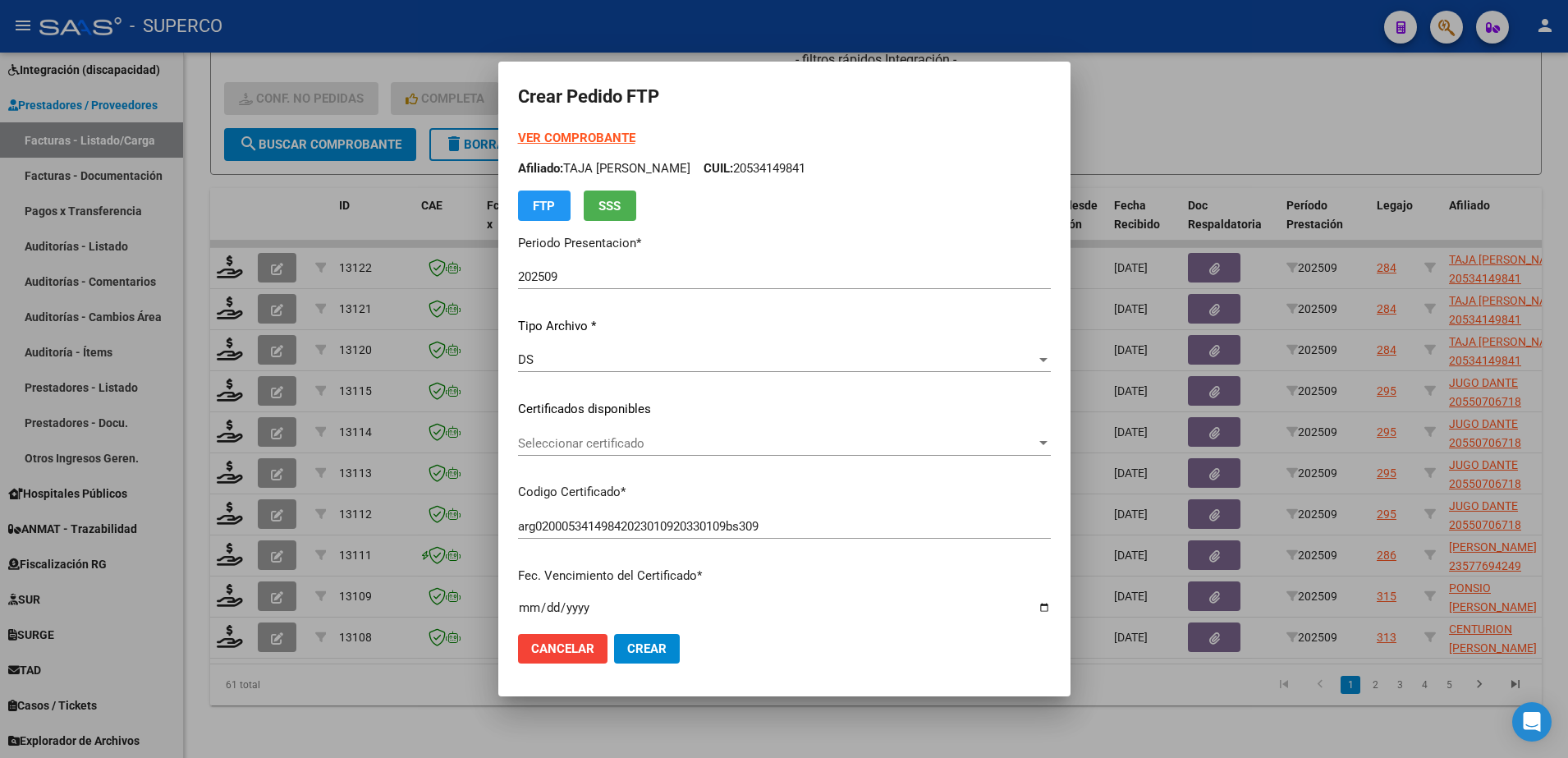
click at [541, 136] on strong "VER COMPROBANTE" at bounding box center [576, 138] width 117 height 15
click at [719, 440] on span "Seleccionar certificado" at bounding box center [777, 443] width 518 height 15
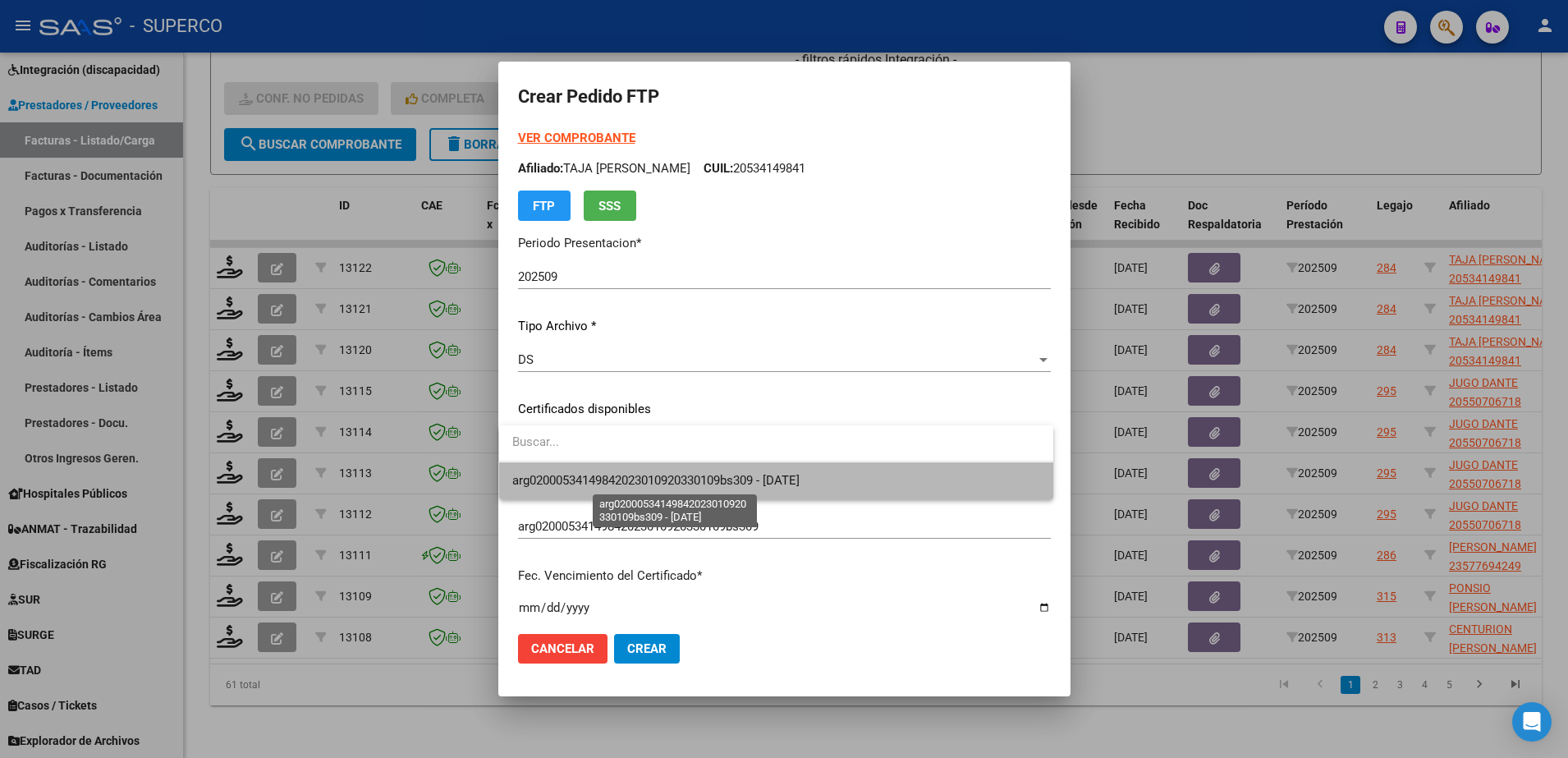
click at [721, 481] on span "arg02000534149842023010920330109bs309 - [DATE]" at bounding box center [655, 479] width 287 height 15
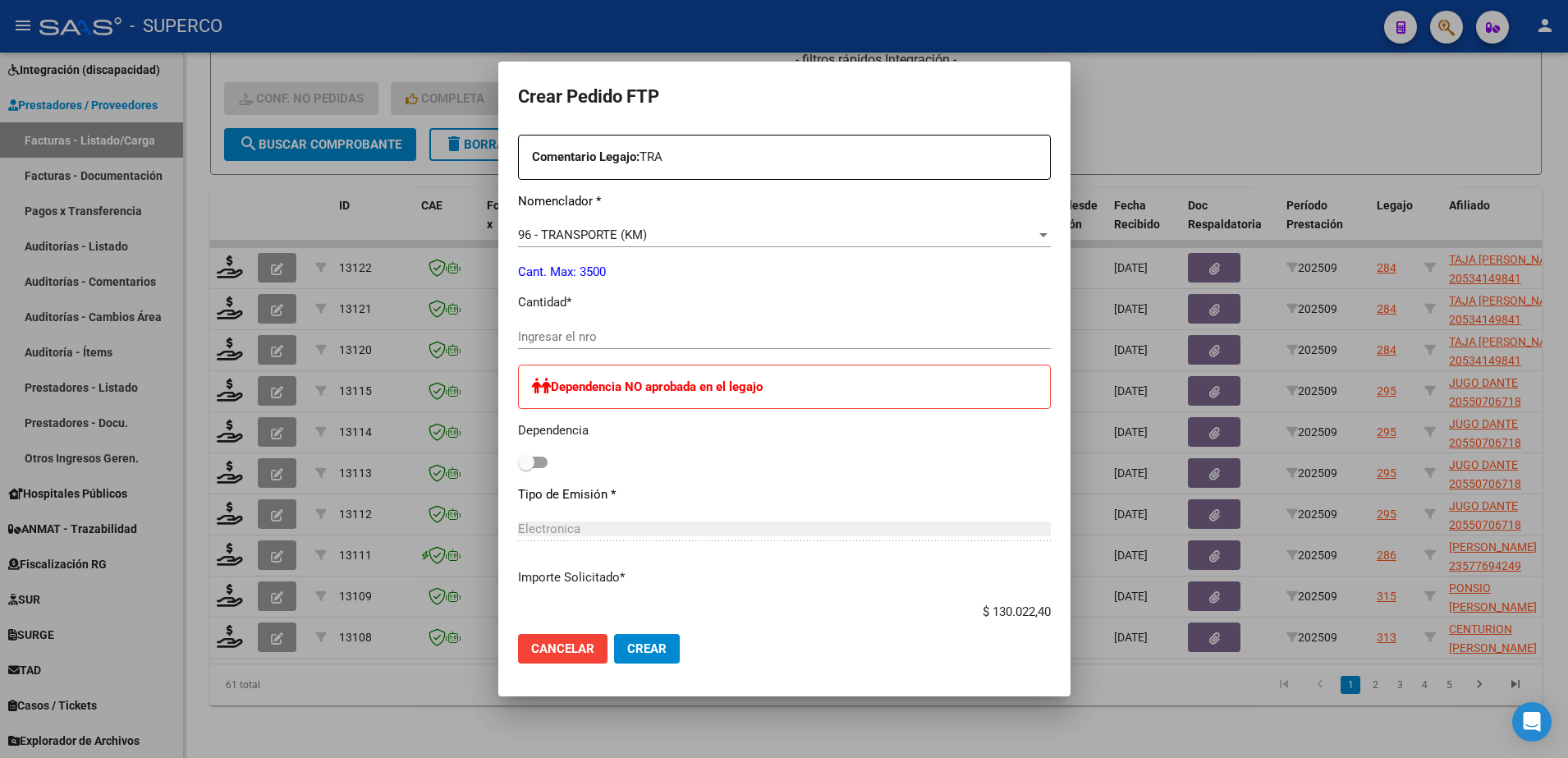
scroll to position [615, 0]
click at [717, 352] on div "Ingresar el nro" at bounding box center [784, 343] width 532 height 40
click at [714, 339] on input "Ingresar el nro" at bounding box center [784, 334] width 532 height 15
type input "240"
click at [657, 647] on span "Crear" at bounding box center [647, 648] width 39 height 15
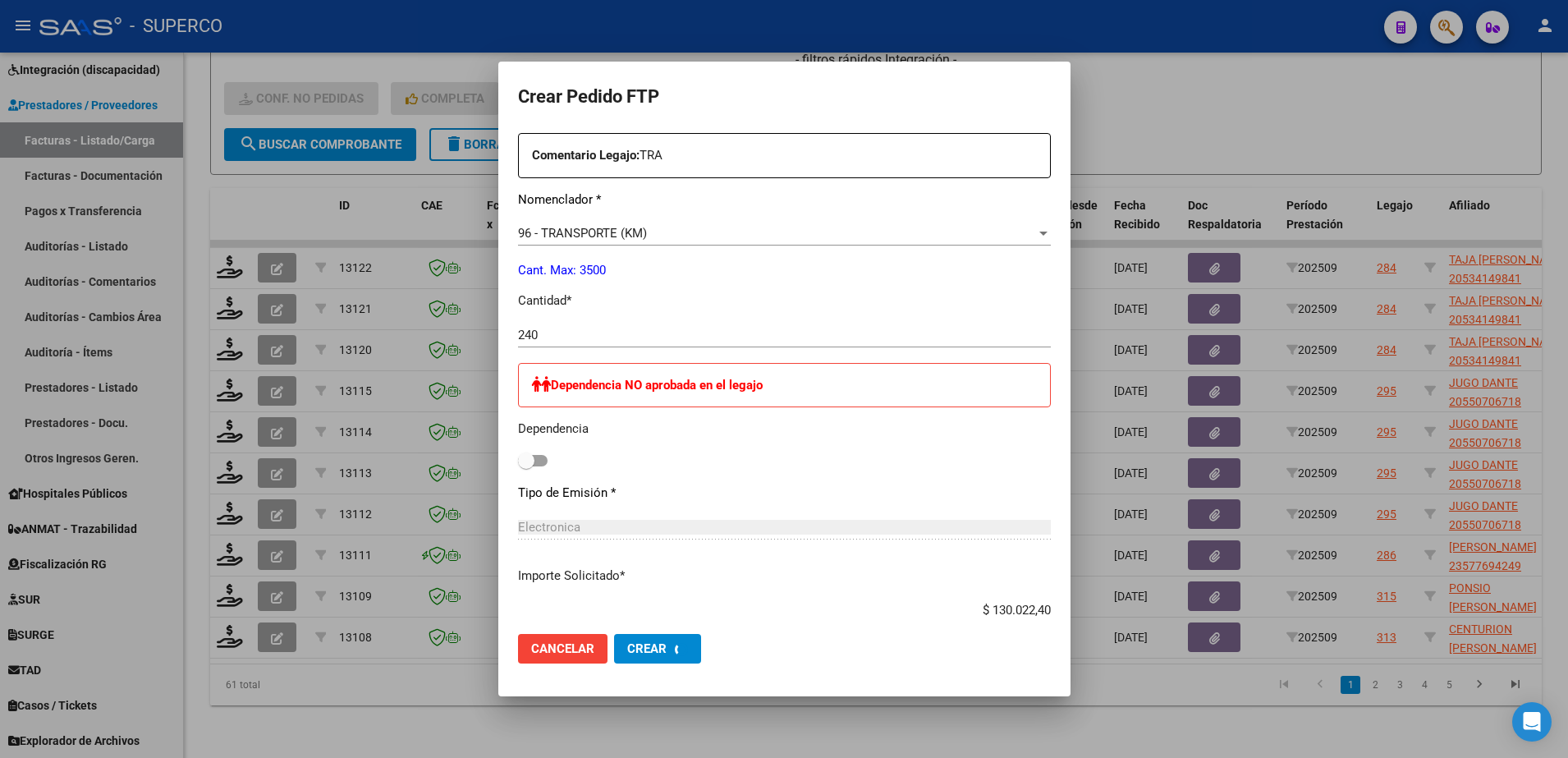
scroll to position [0, 0]
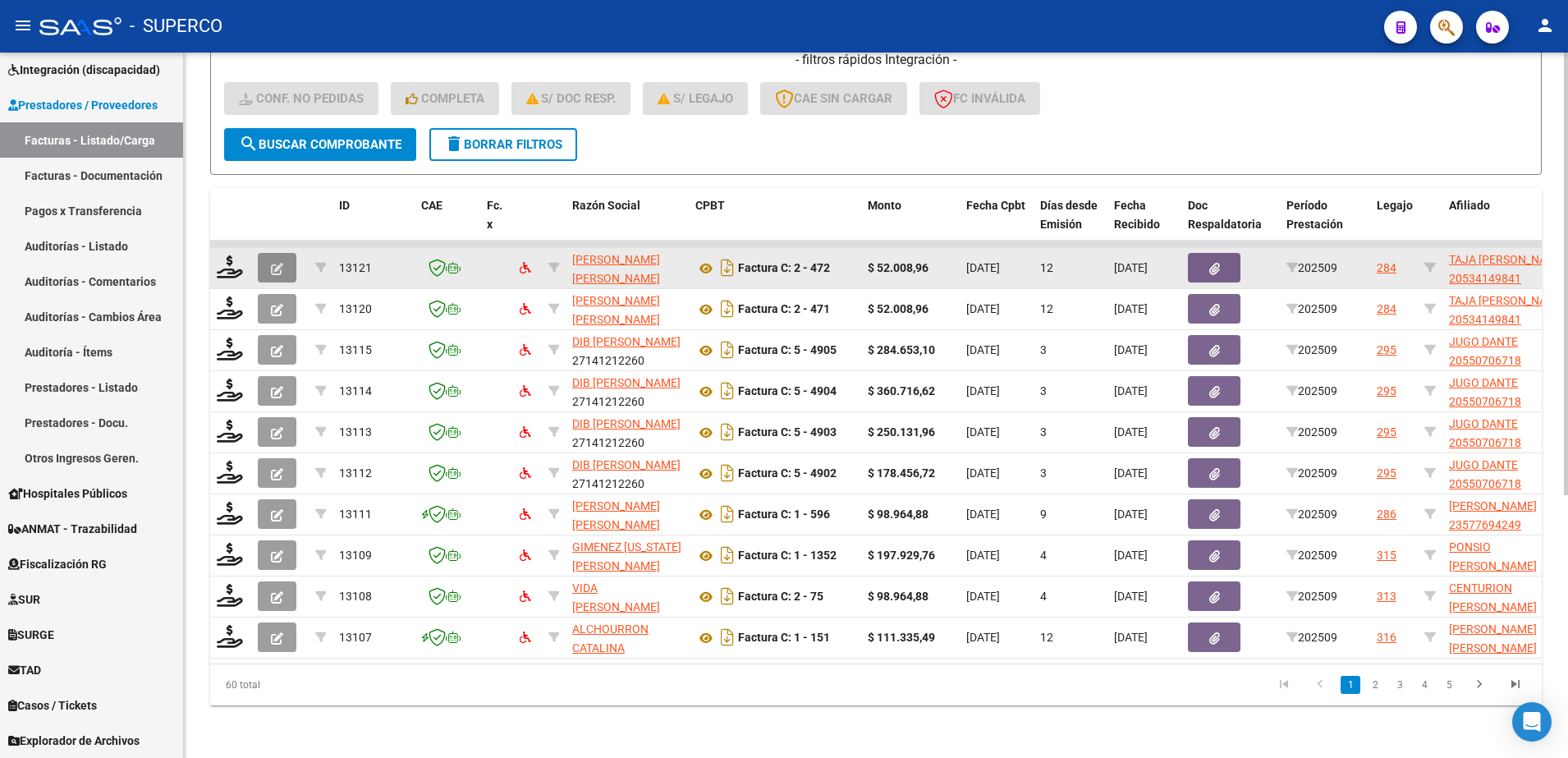
click at [273, 262] on icon "button" at bounding box center [277, 268] width 12 height 12
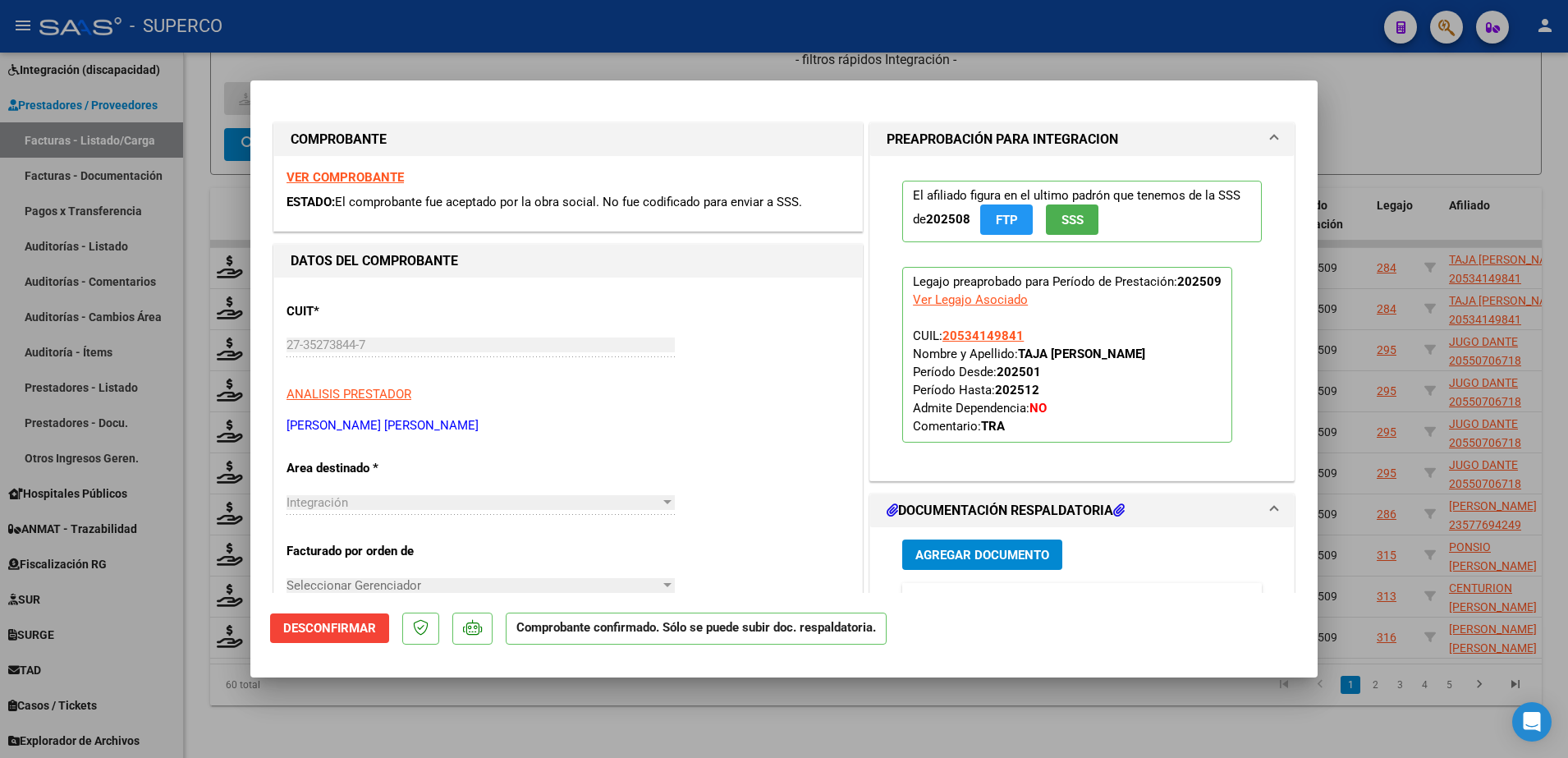
click at [361, 178] on strong "VER COMPROBANTE" at bounding box center [344, 177] width 117 height 15
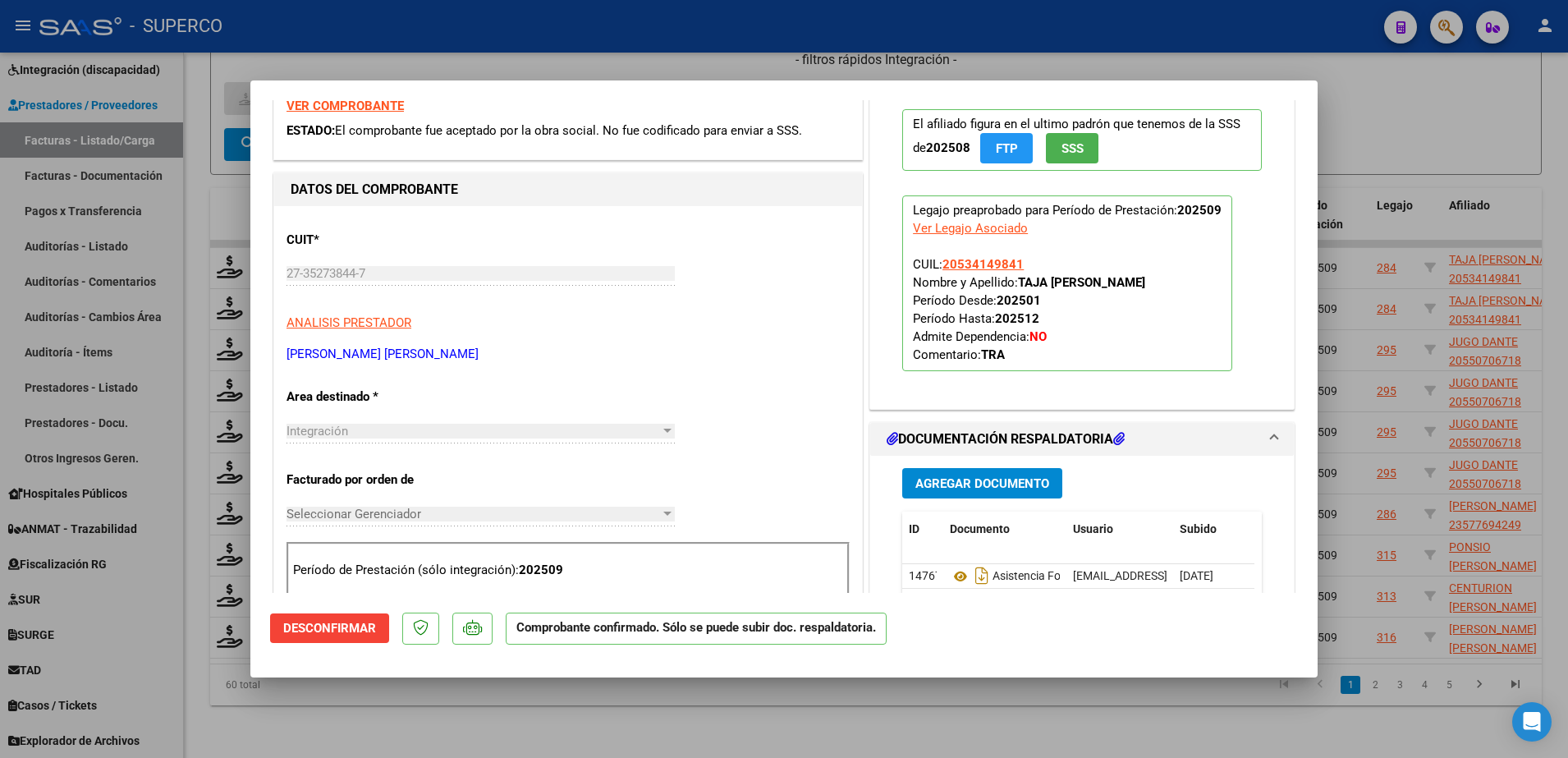
scroll to position [205, 0]
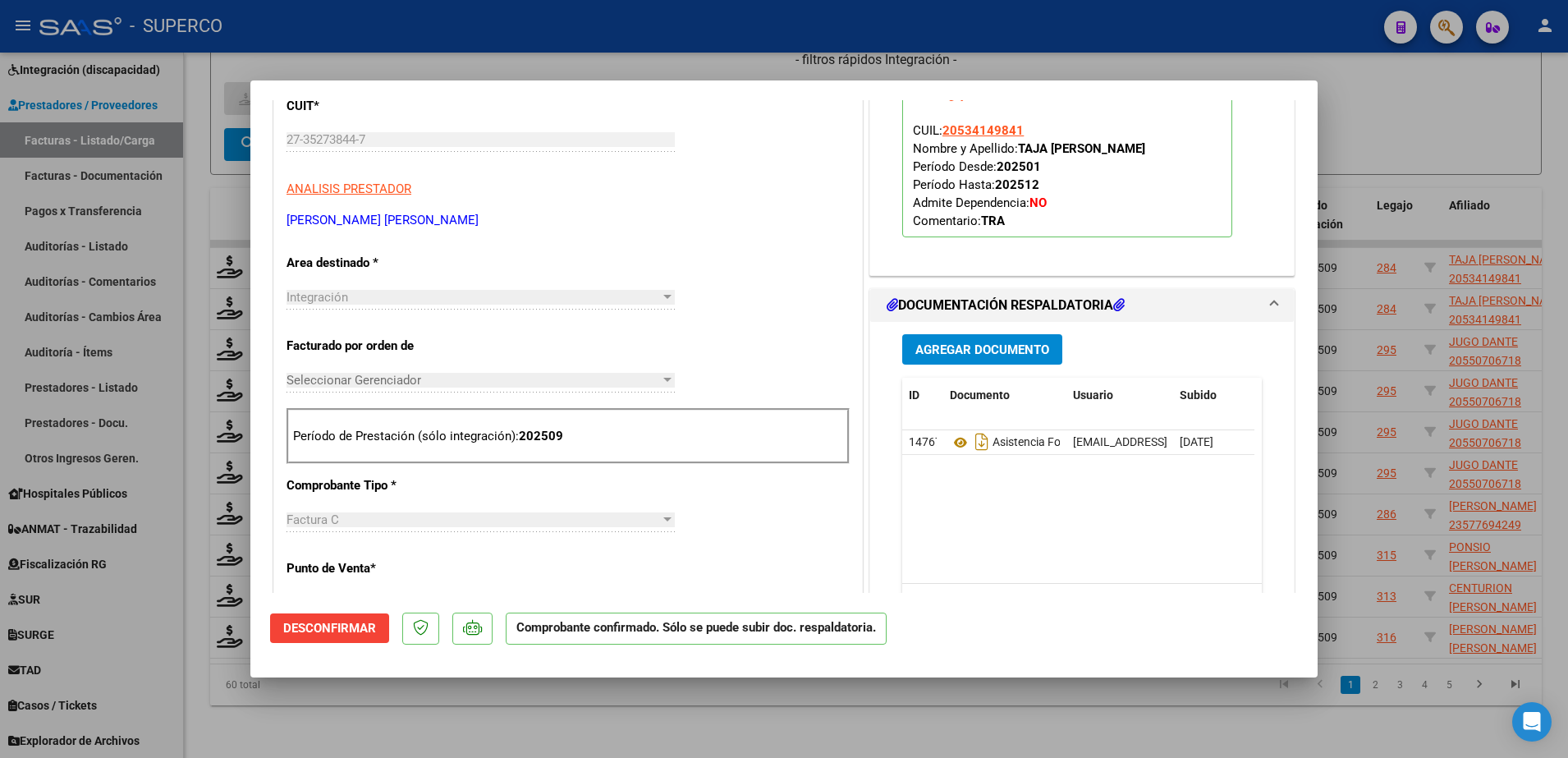
click at [443, 712] on div at bounding box center [784, 379] width 1568 height 758
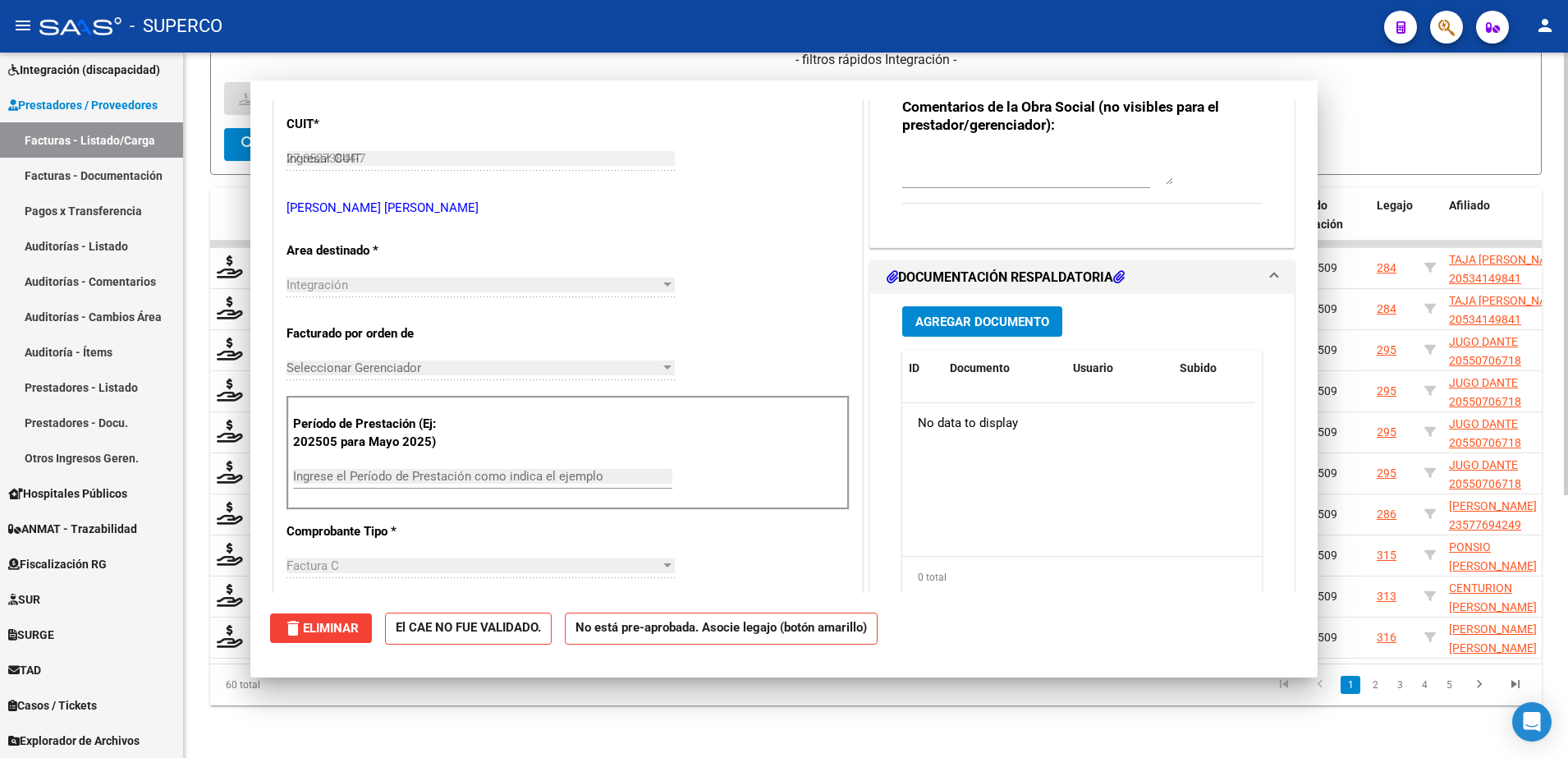
type input "$ 0,00"
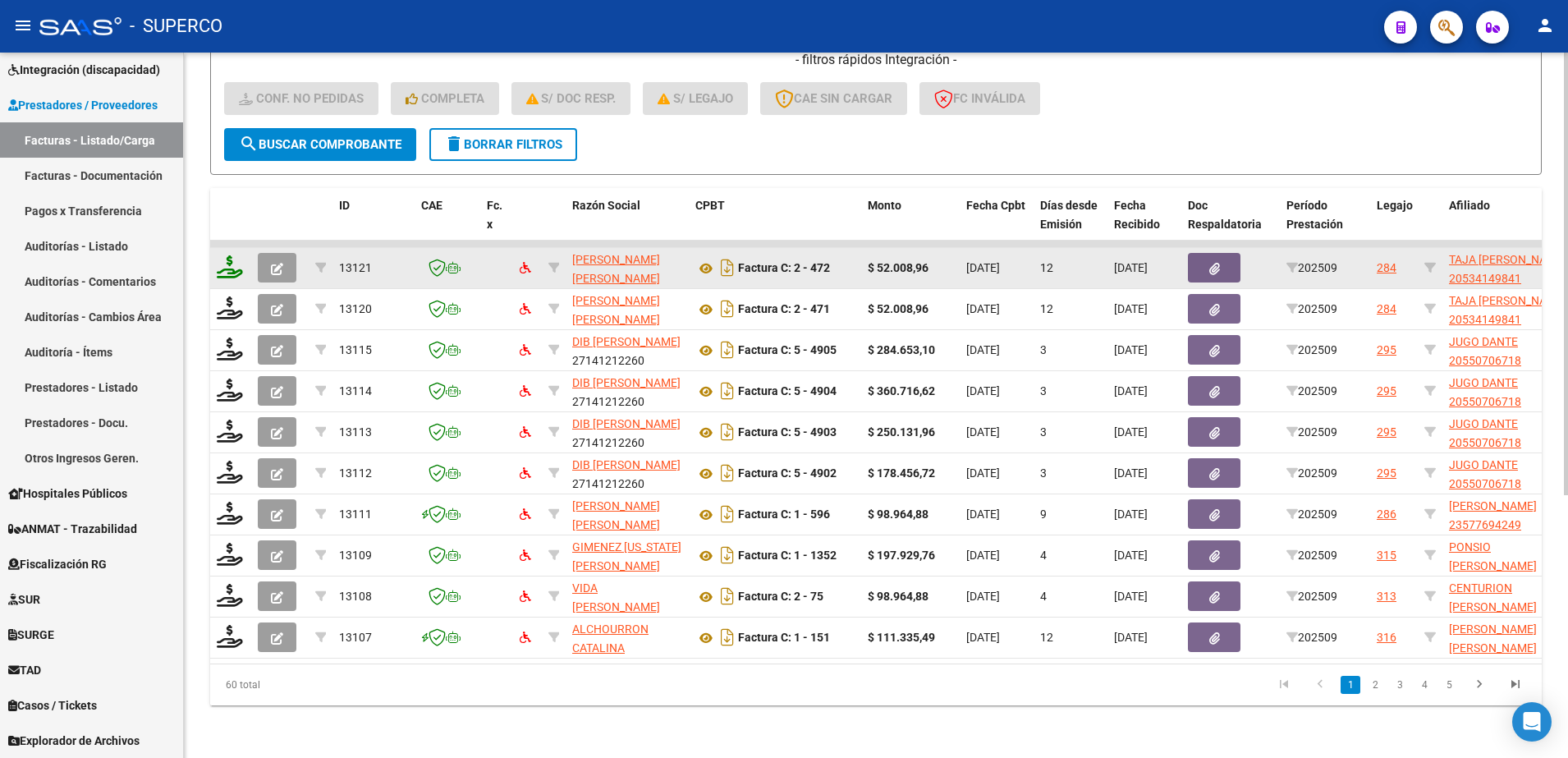
drag, startPoint x: 220, startPoint y: 247, endPoint x: 225, endPoint y: 240, distance: 8.6
click at [225, 256] on icon at bounding box center [230, 267] width 26 height 23
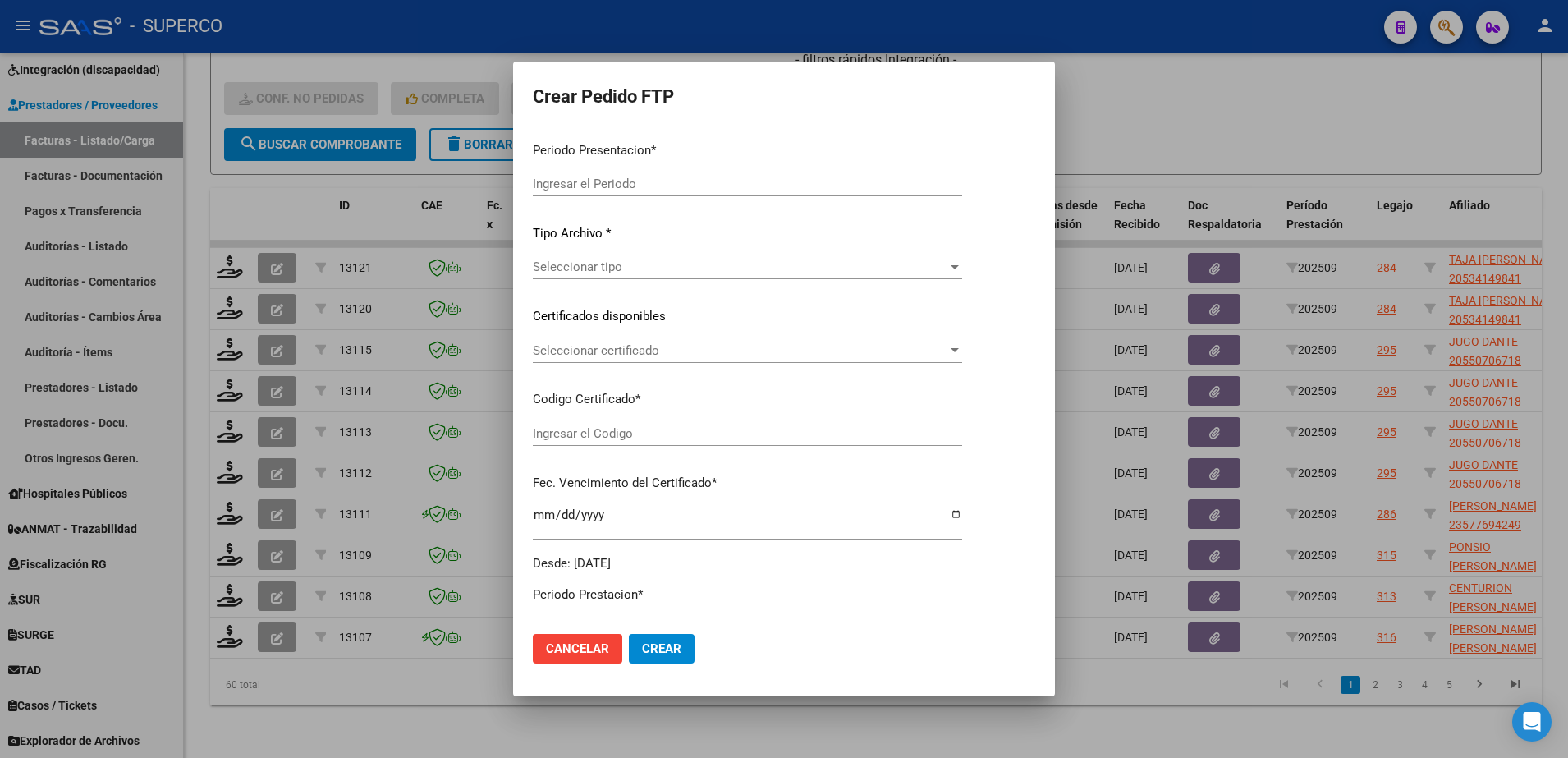
type input "202509"
type input "$ 52.008,96"
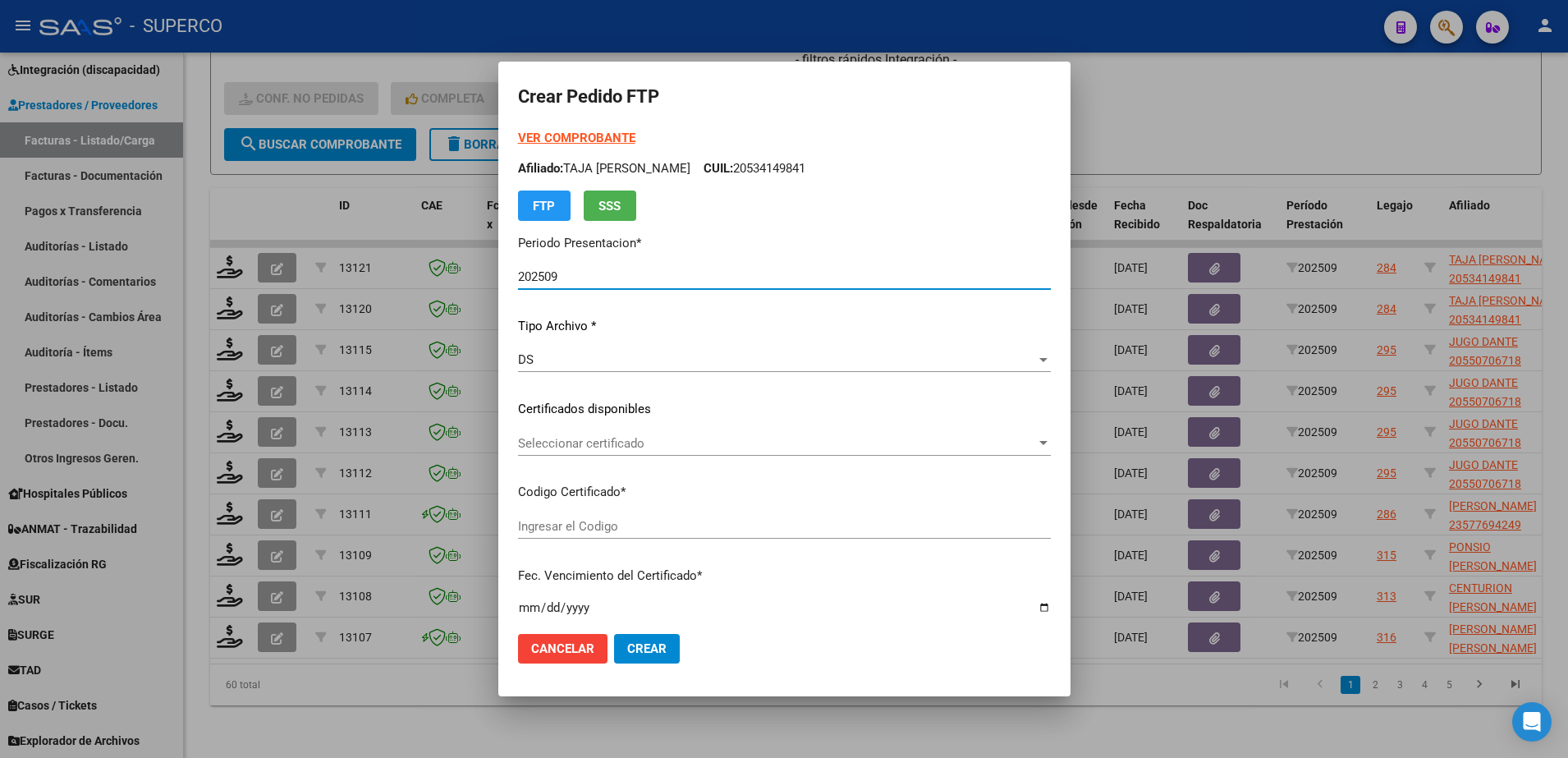
type input "arg02000534149842023010920330109bs309"
type input "[DATE]"
click at [573, 135] on strong "VER COMPROBANTE" at bounding box center [576, 138] width 117 height 15
click at [796, 442] on span "Seleccionar certificado" at bounding box center [777, 443] width 518 height 15
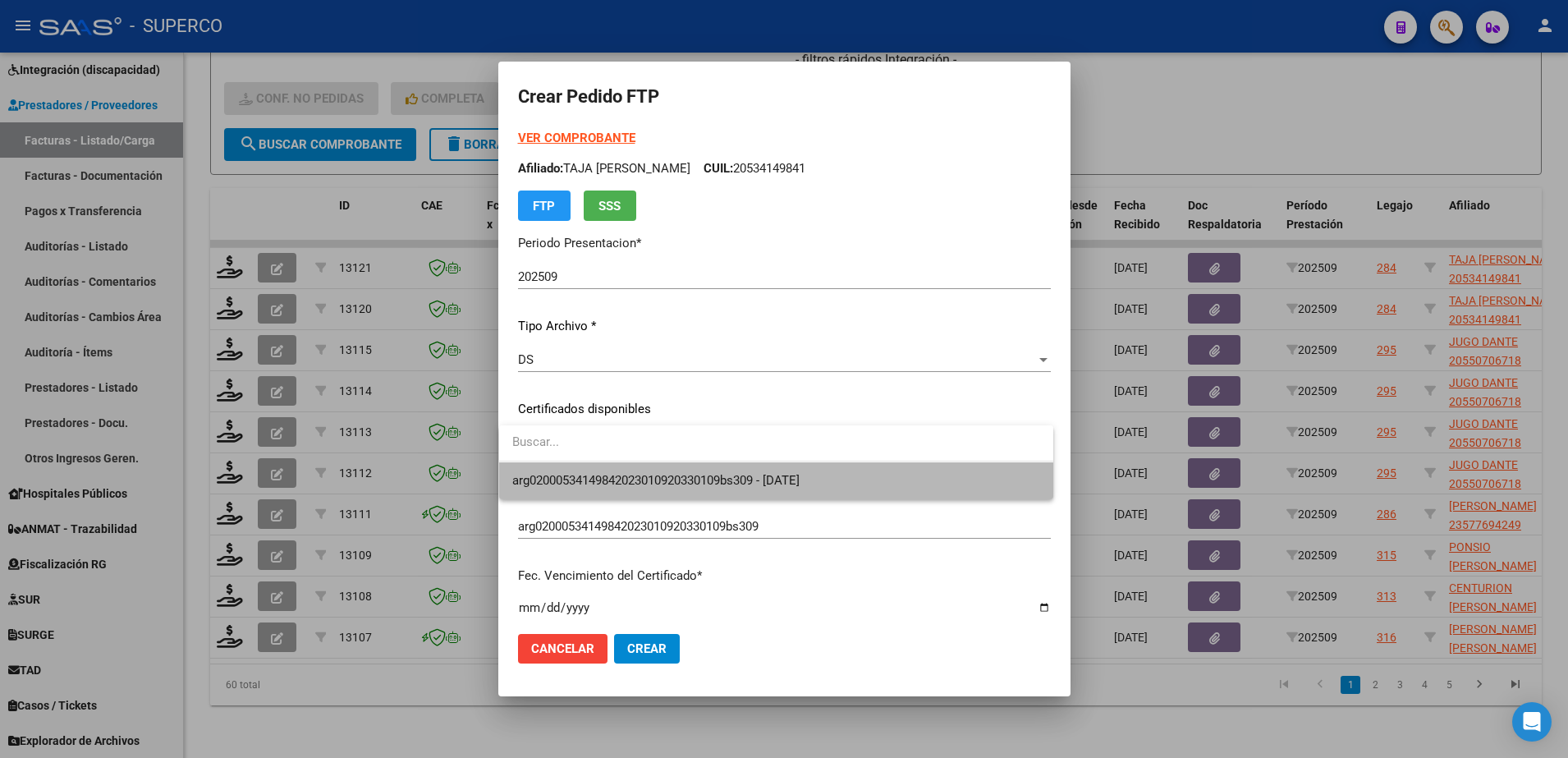
click at [788, 469] on span "arg02000534149842023010920330109bs309 - [DATE]" at bounding box center [776, 480] width 528 height 37
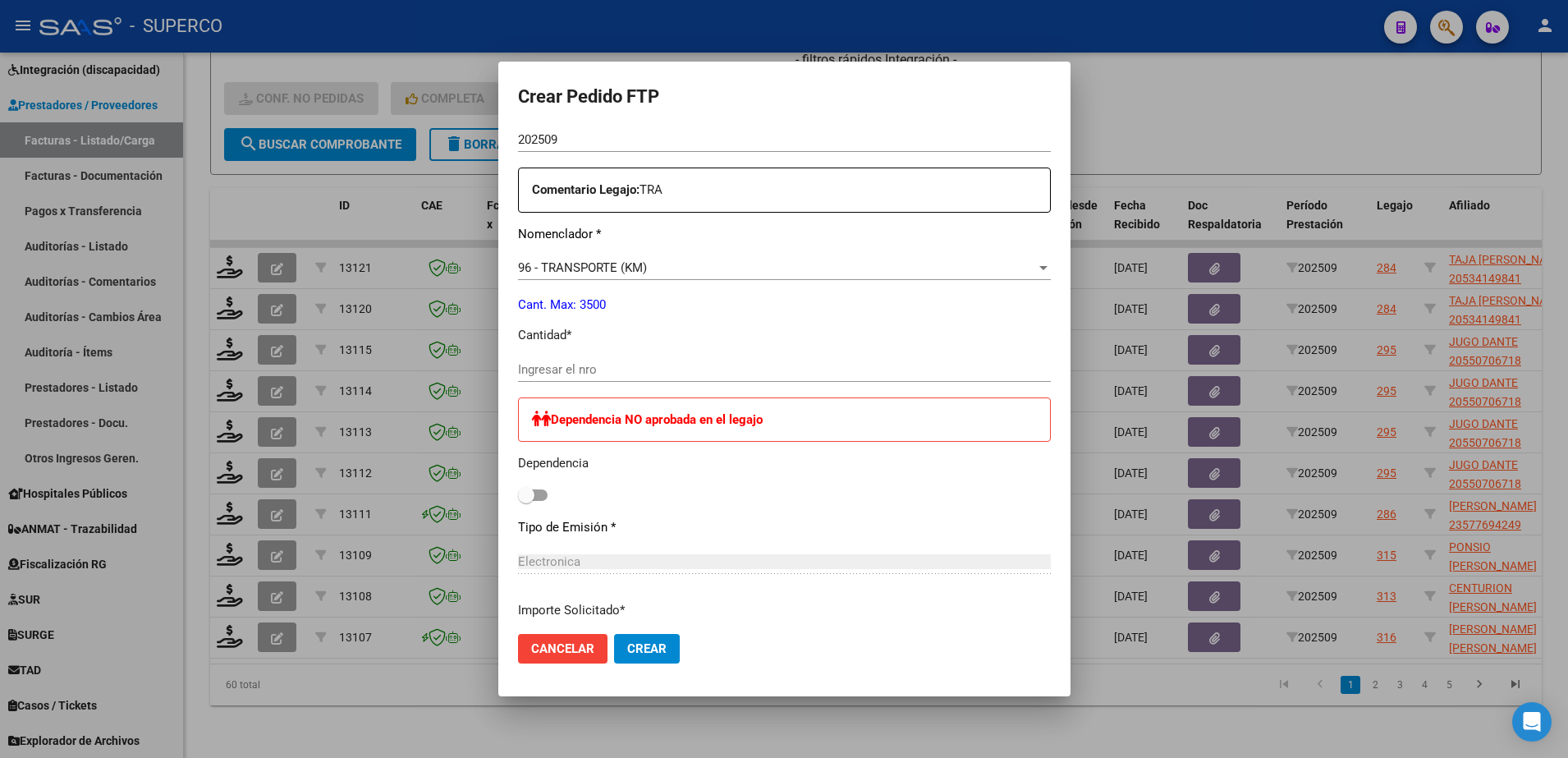
scroll to position [615, 0]
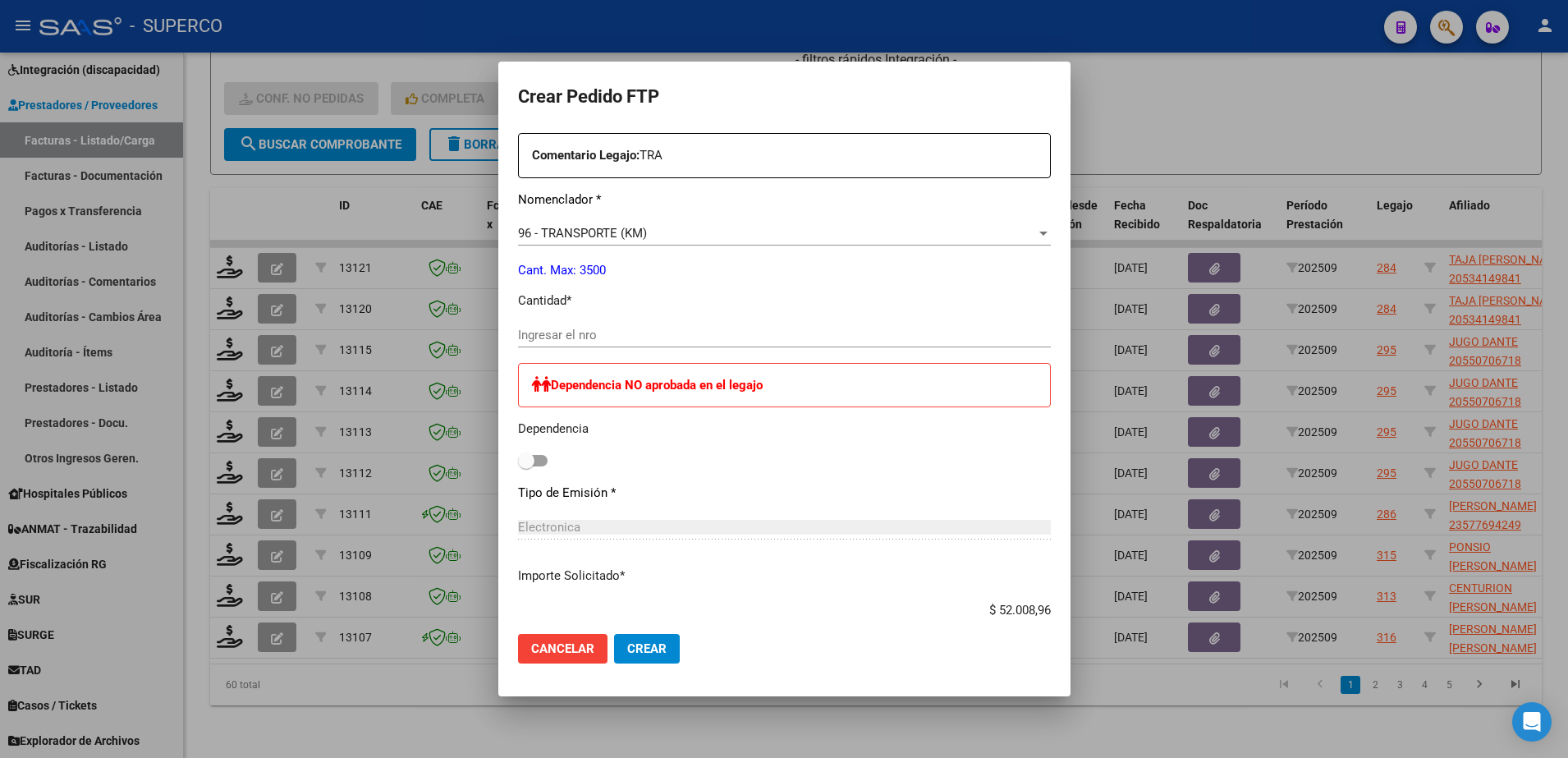
click at [684, 332] on input "Ingresar el nro" at bounding box center [784, 334] width 532 height 15
type input "96"
click at [656, 645] on span "Crear" at bounding box center [647, 648] width 39 height 15
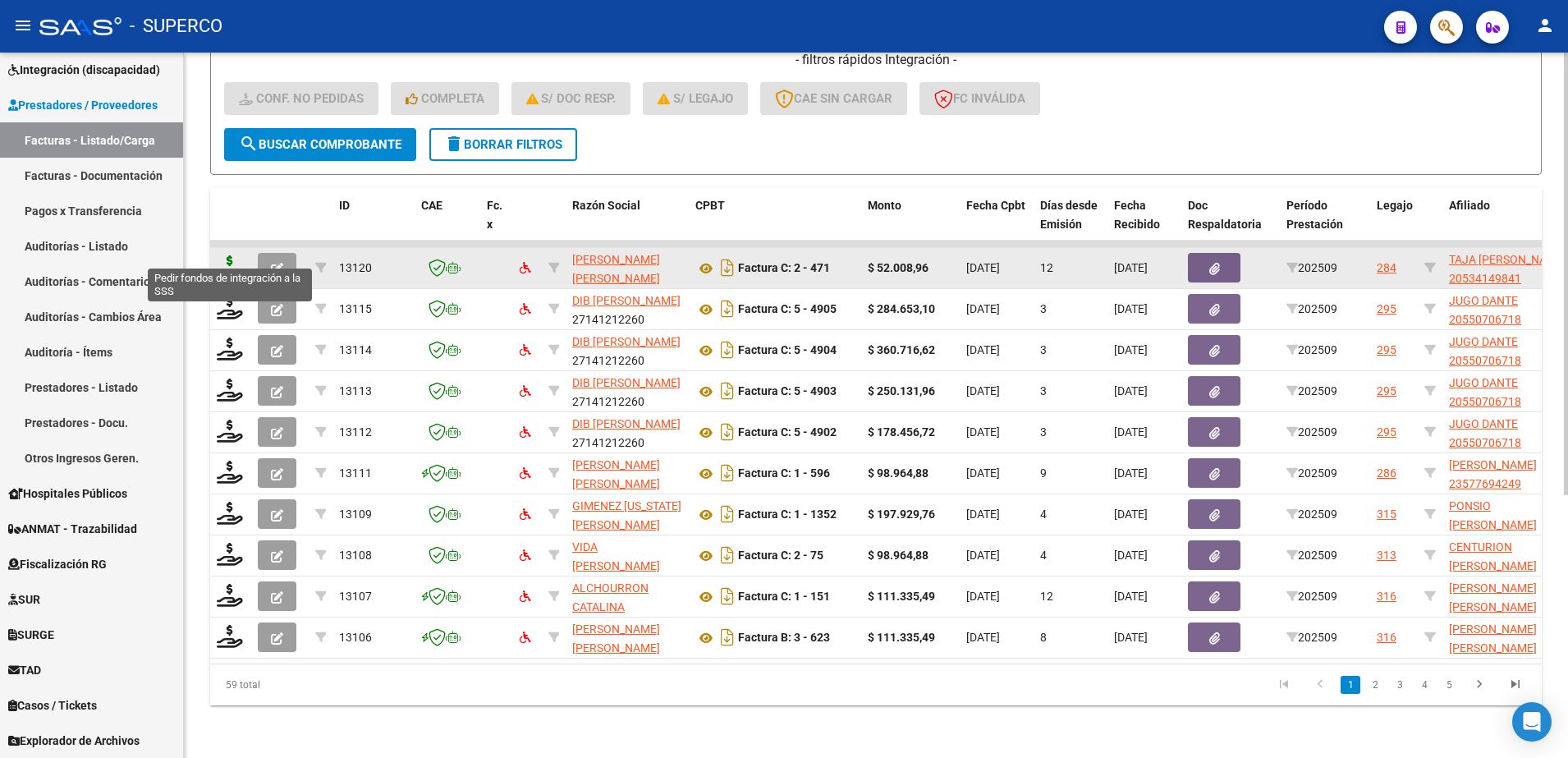
click at [226, 256] on icon at bounding box center [230, 267] width 26 height 23
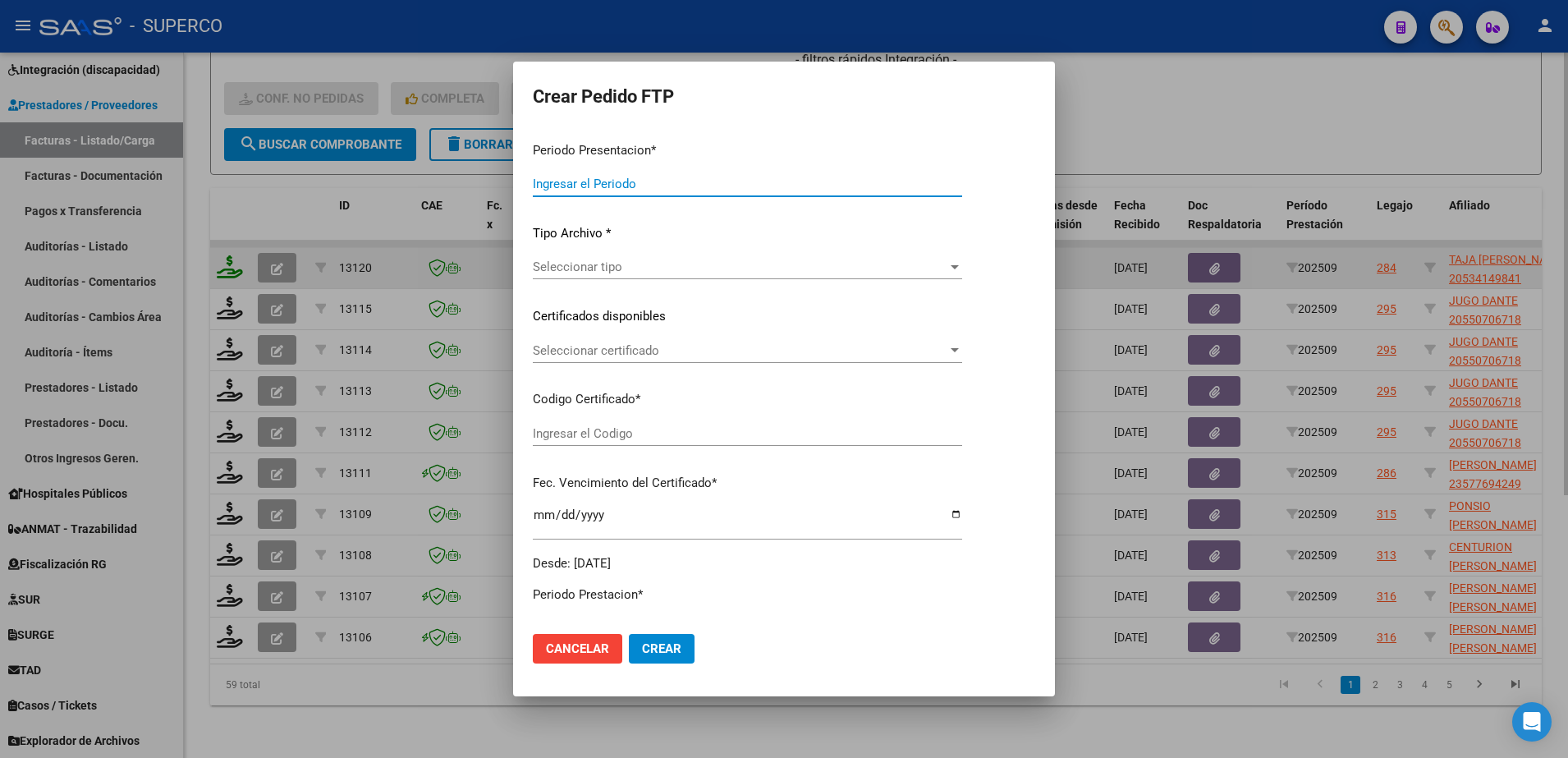
type input "202509"
type input "$ 52.008,96"
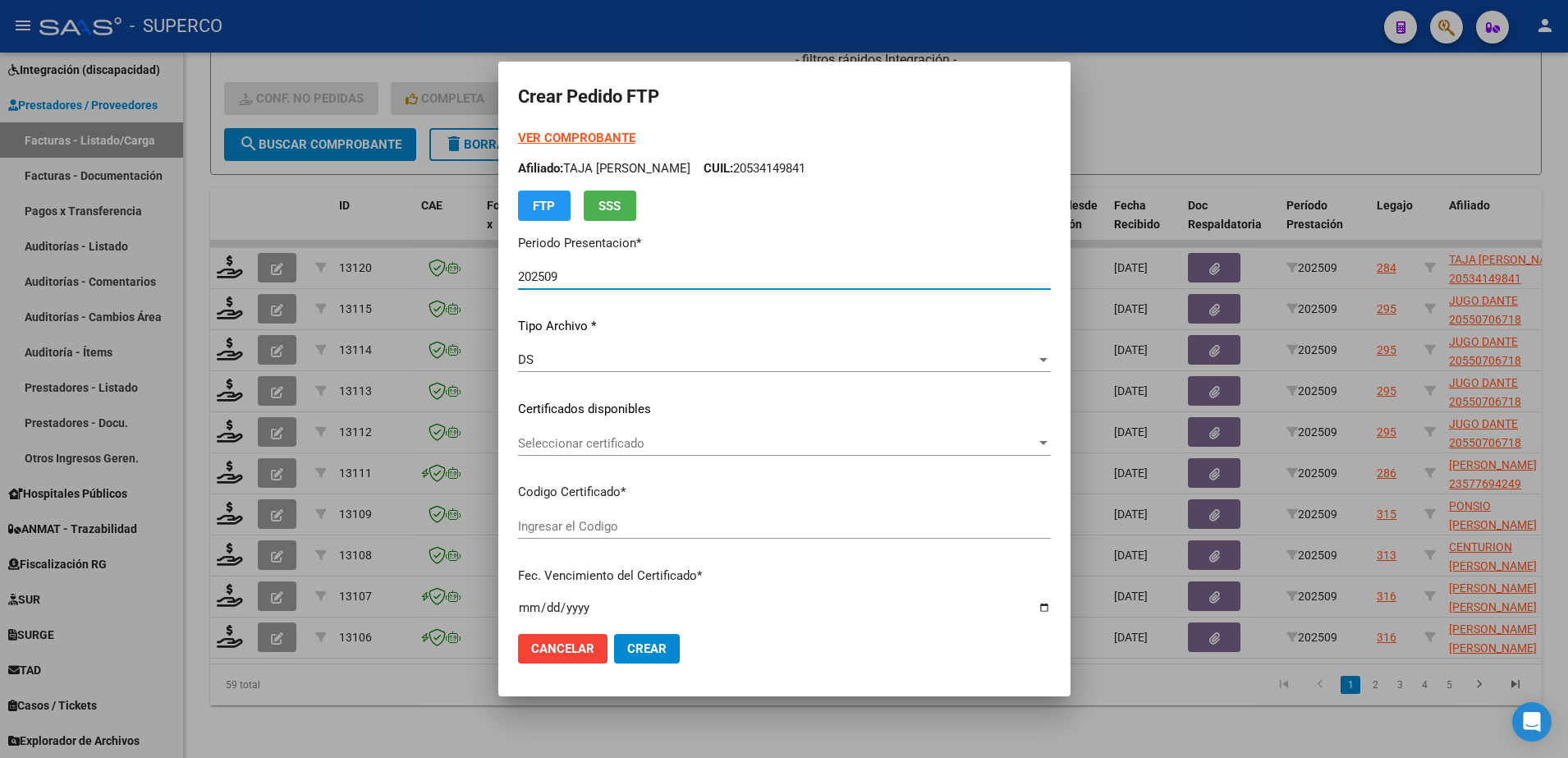
type input "arg02000534149842023010920330109bs309"
type input "[DATE]"
click at [584, 133] on strong "VER COMPROBANTE" at bounding box center [576, 138] width 117 height 15
click at [890, 442] on span "Seleccionar certificado" at bounding box center [777, 443] width 518 height 15
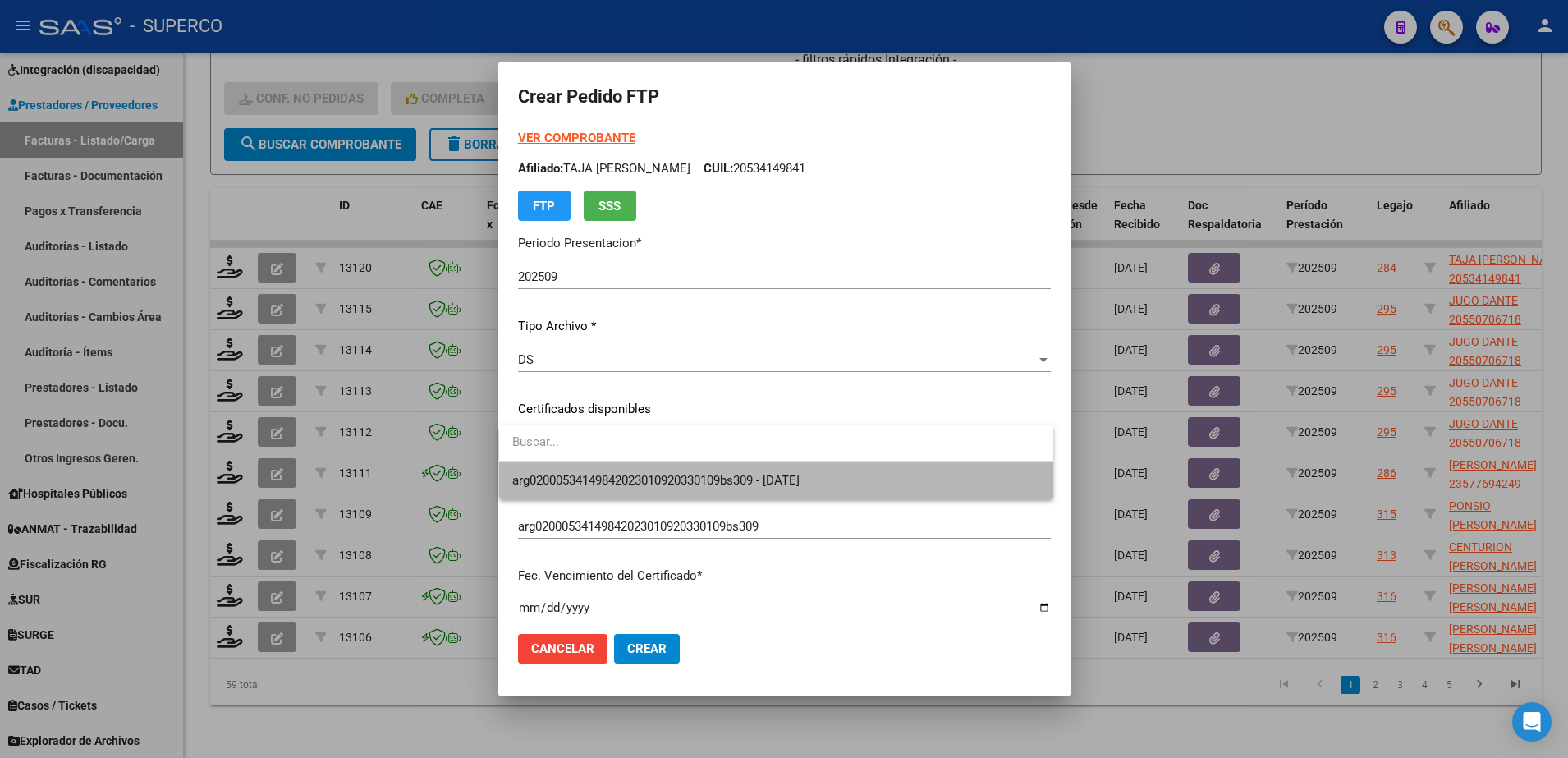
click at [866, 476] on span "arg02000534149842023010920330109bs309 - [DATE]" at bounding box center [776, 480] width 528 height 37
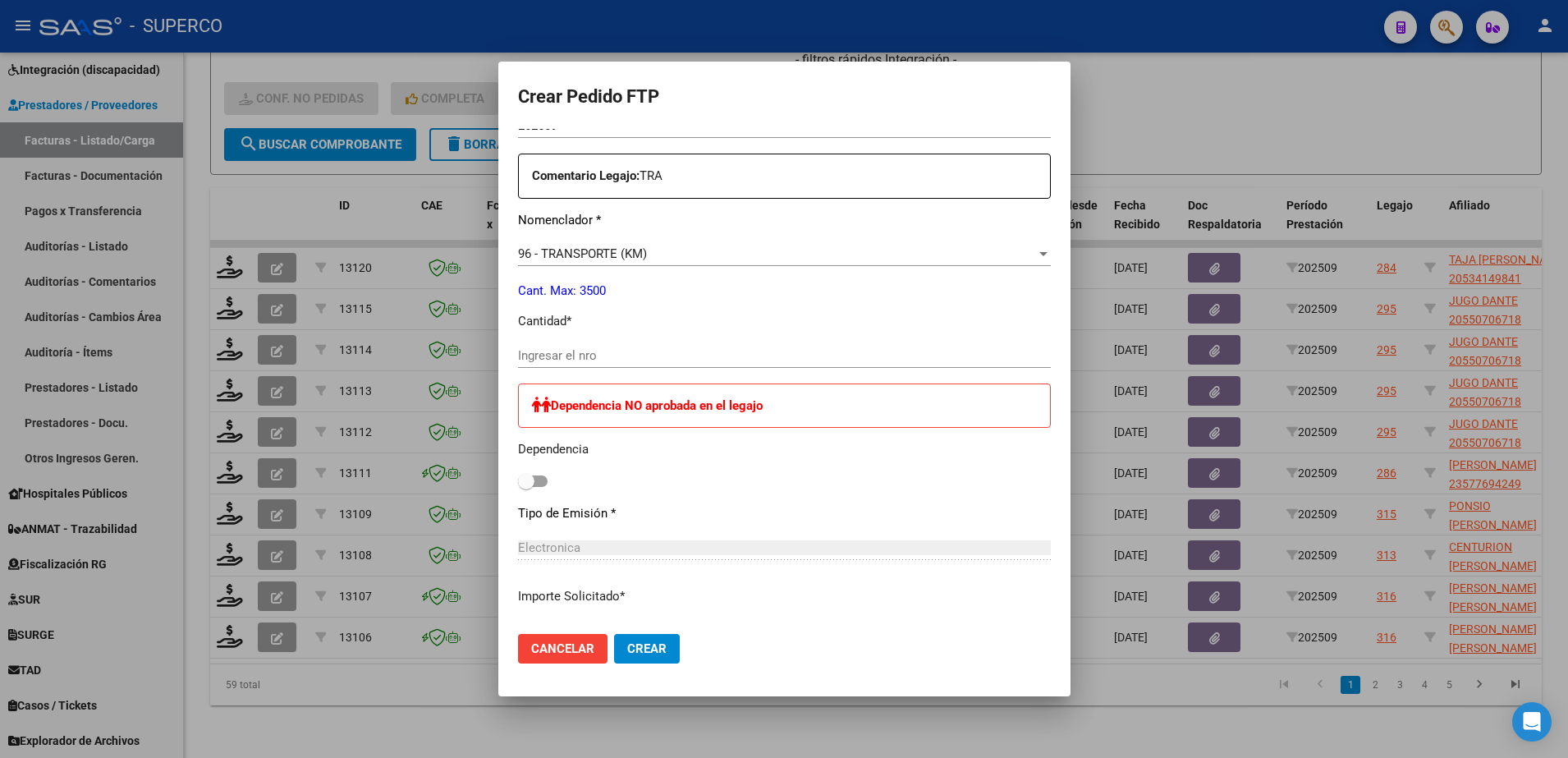
scroll to position [615, 0]
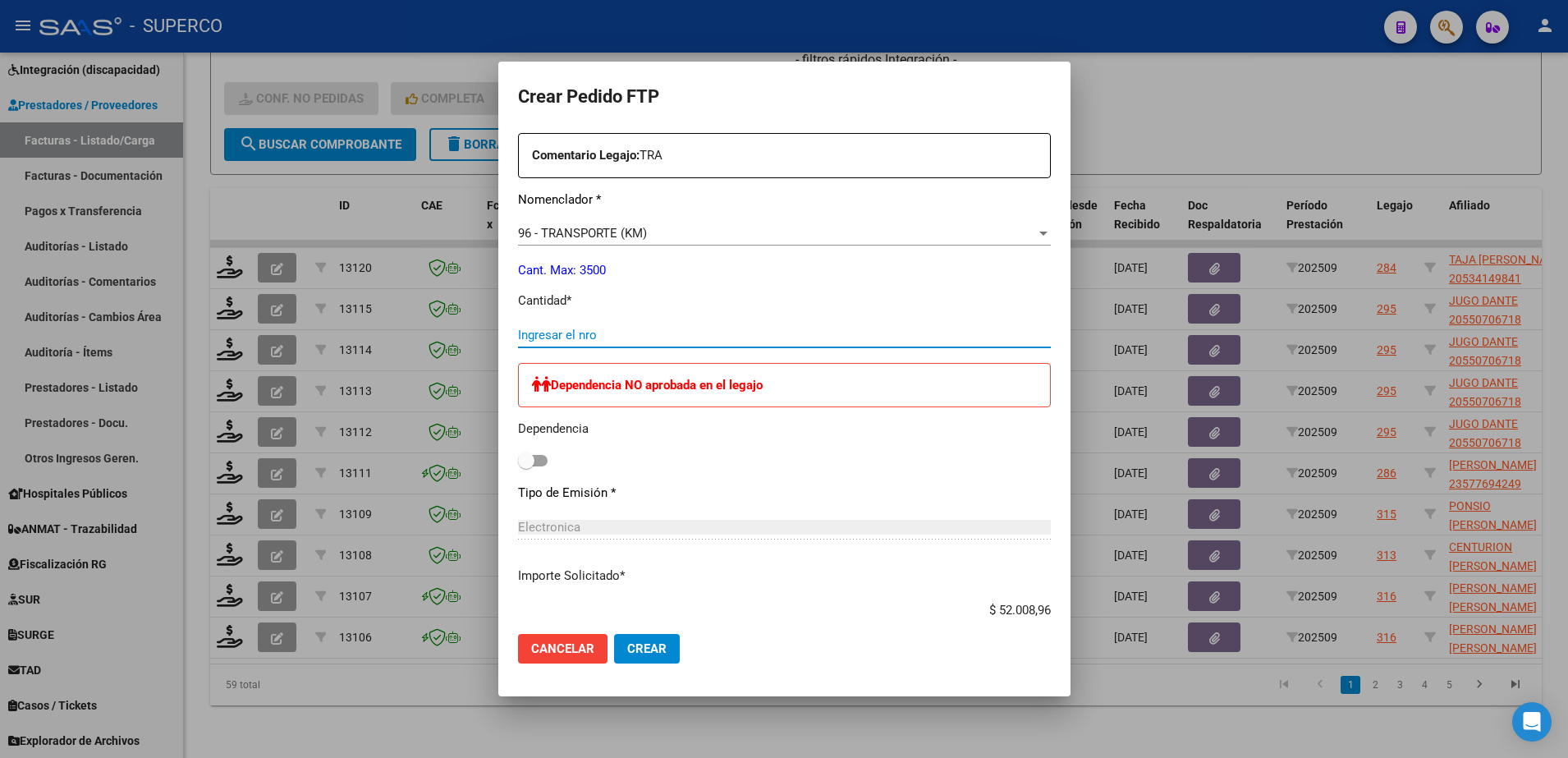
click at [750, 328] on input "Ingresar el nro" at bounding box center [784, 334] width 532 height 15
type input "96"
click at [678, 656] on mat-dialog-actions "Cancelar Crear" at bounding box center [784, 648] width 532 height 56
click at [655, 645] on span "Crear" at bounding box center [647, 648] width 39 height 15
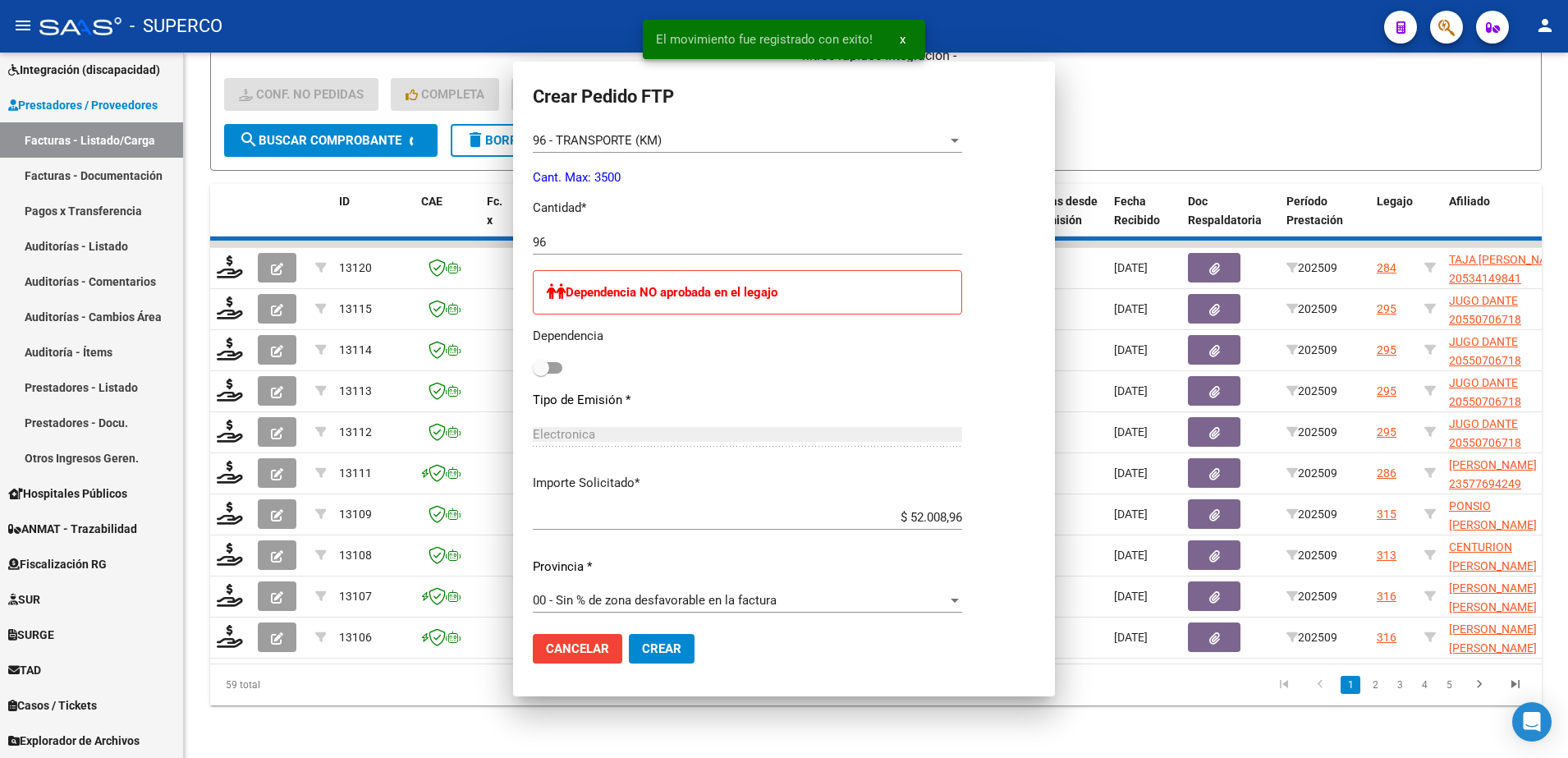
scroll to position [523, 0]
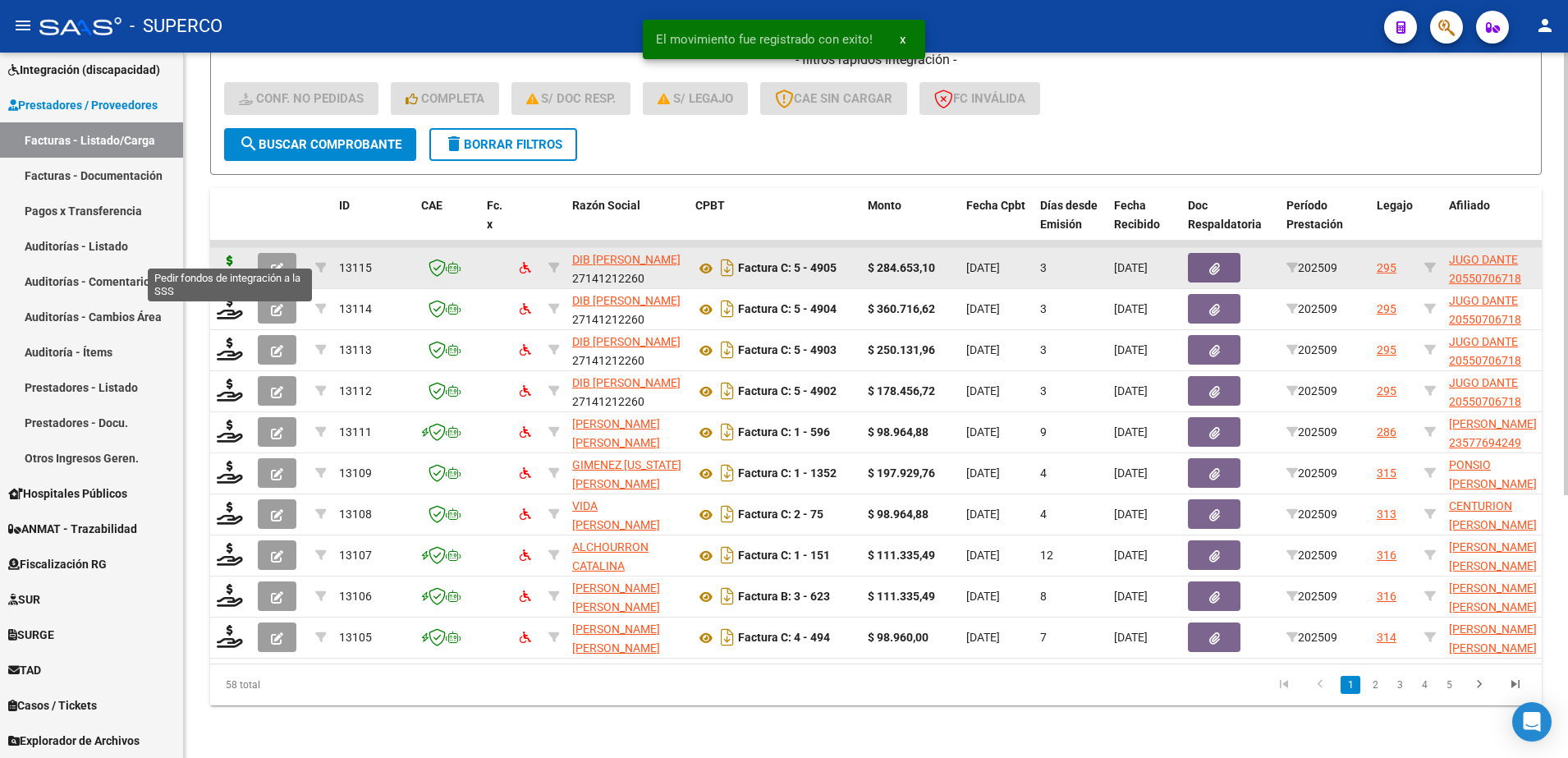
click at [227, 256] on icon at bounding box center [230, 267] width 26 height 23
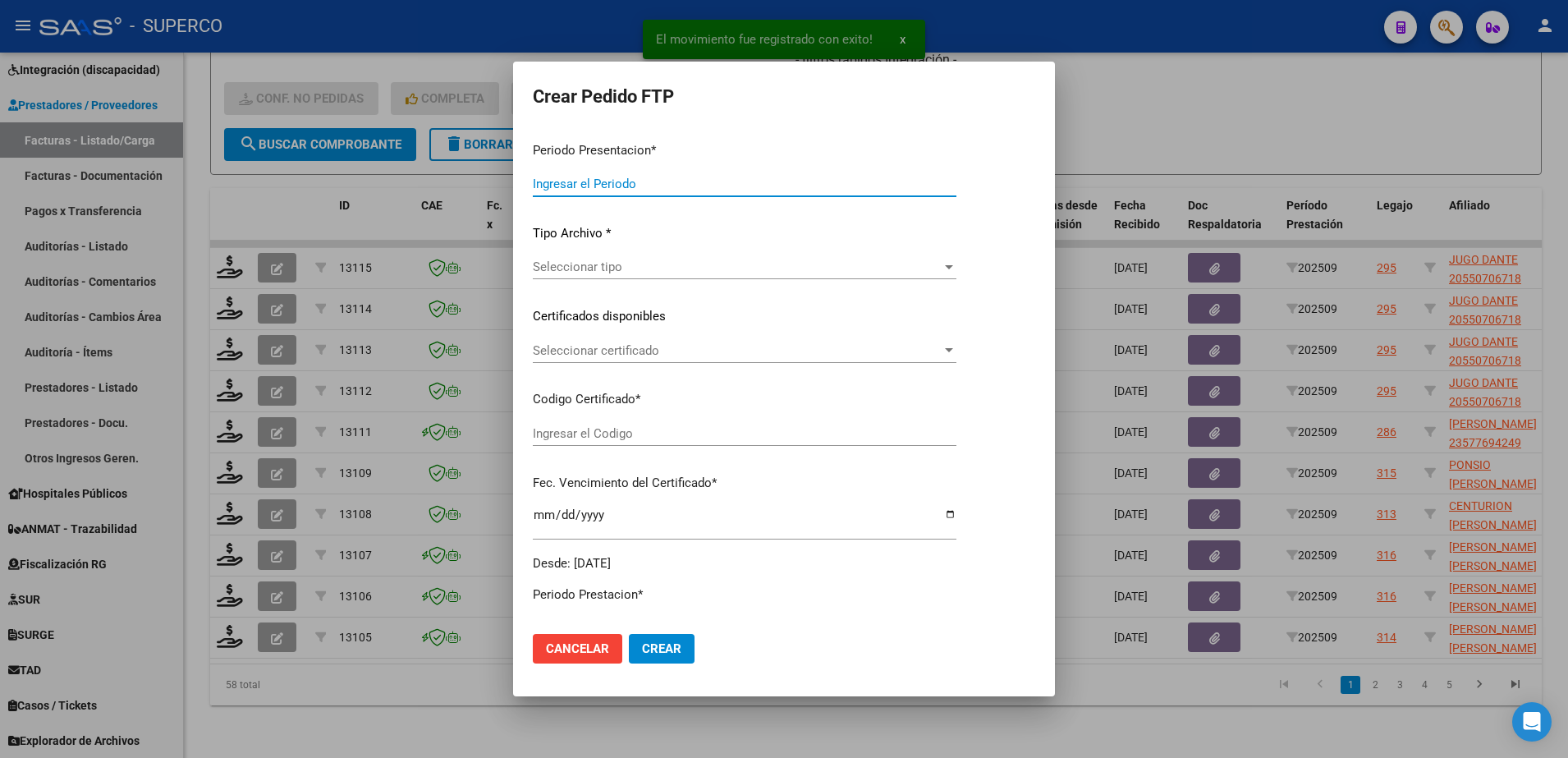
type input "202509"
type input "$ 284.653,10"
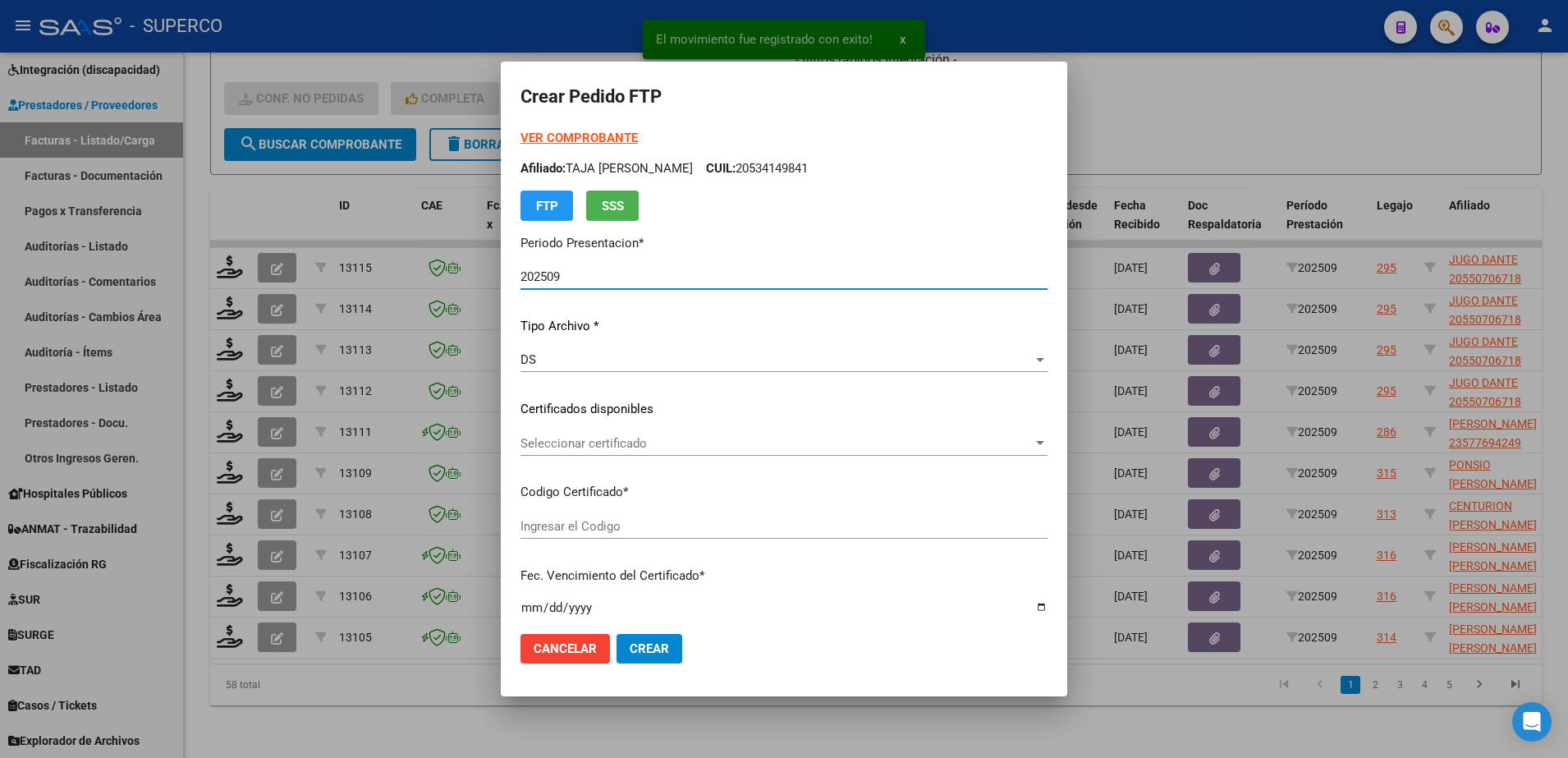
type input "arg02000550706712022031020270310cba536"
type input "2027-03-10"
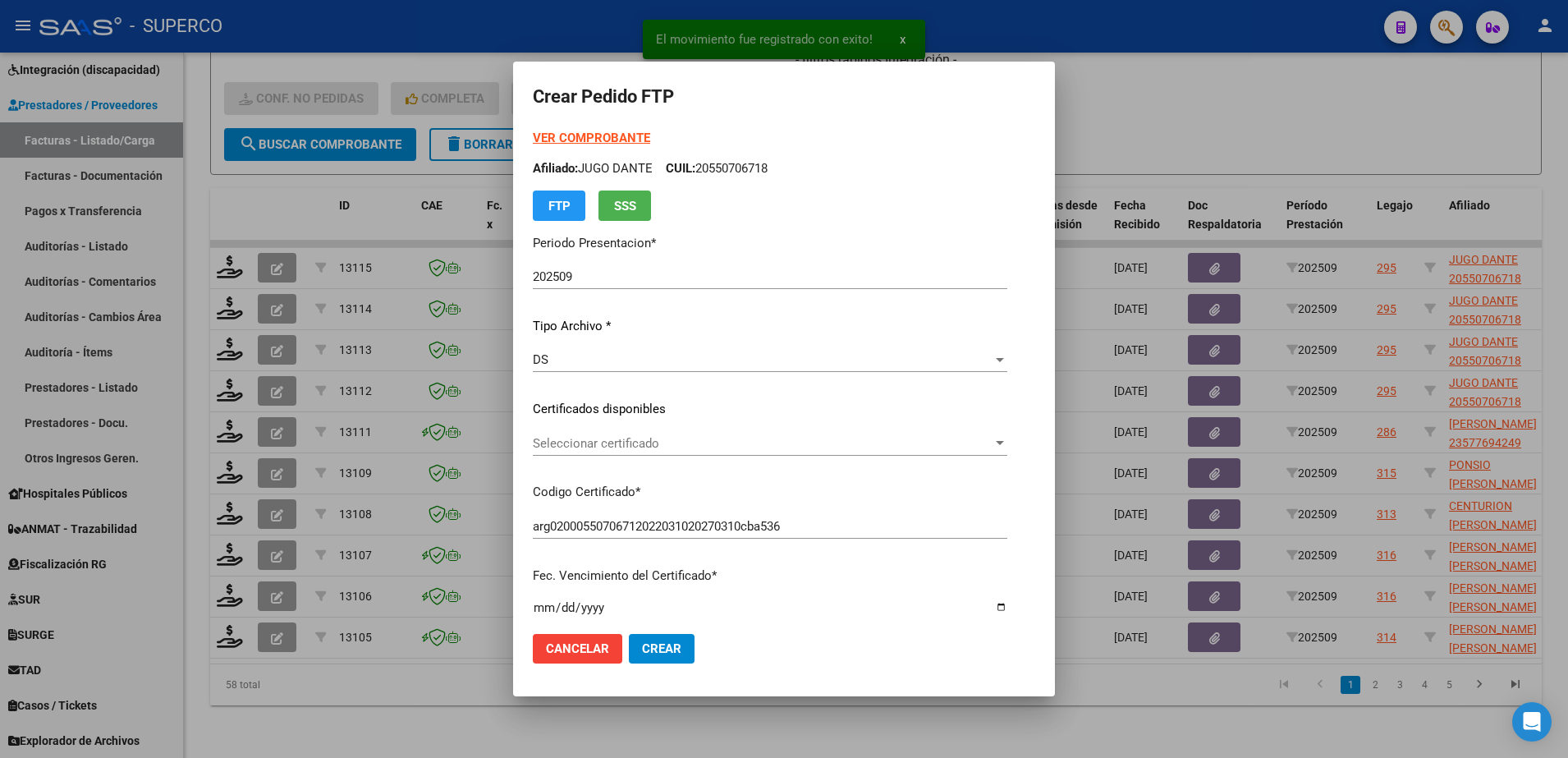
click at [576, 136] on strong "VER COMPROBANTE" at bounding box center [590, 138] width 117 height 15
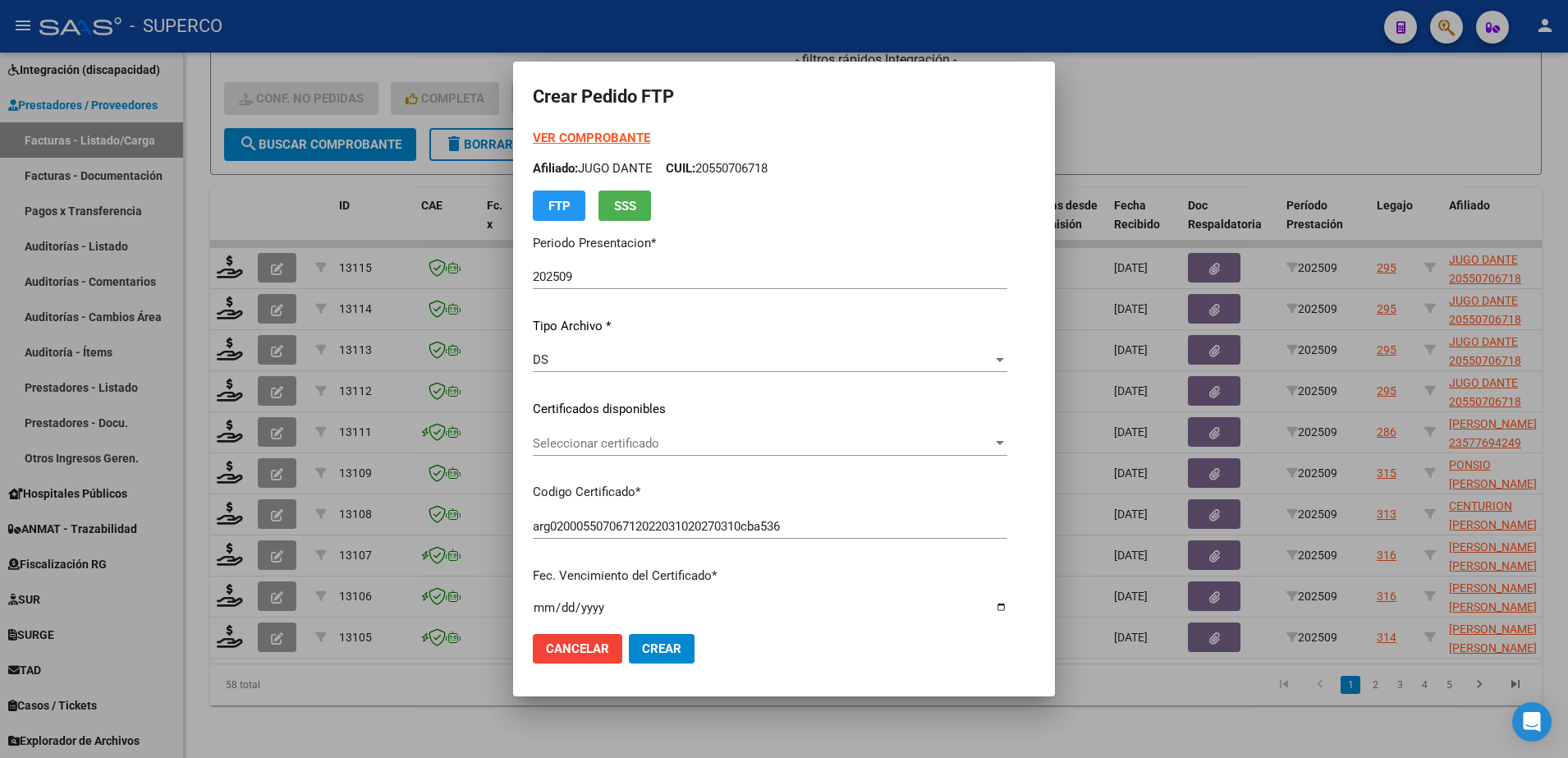
click at [825, 449] on span "Seleccionar certificado" at bounding box center [762, 443] width 460 height 15
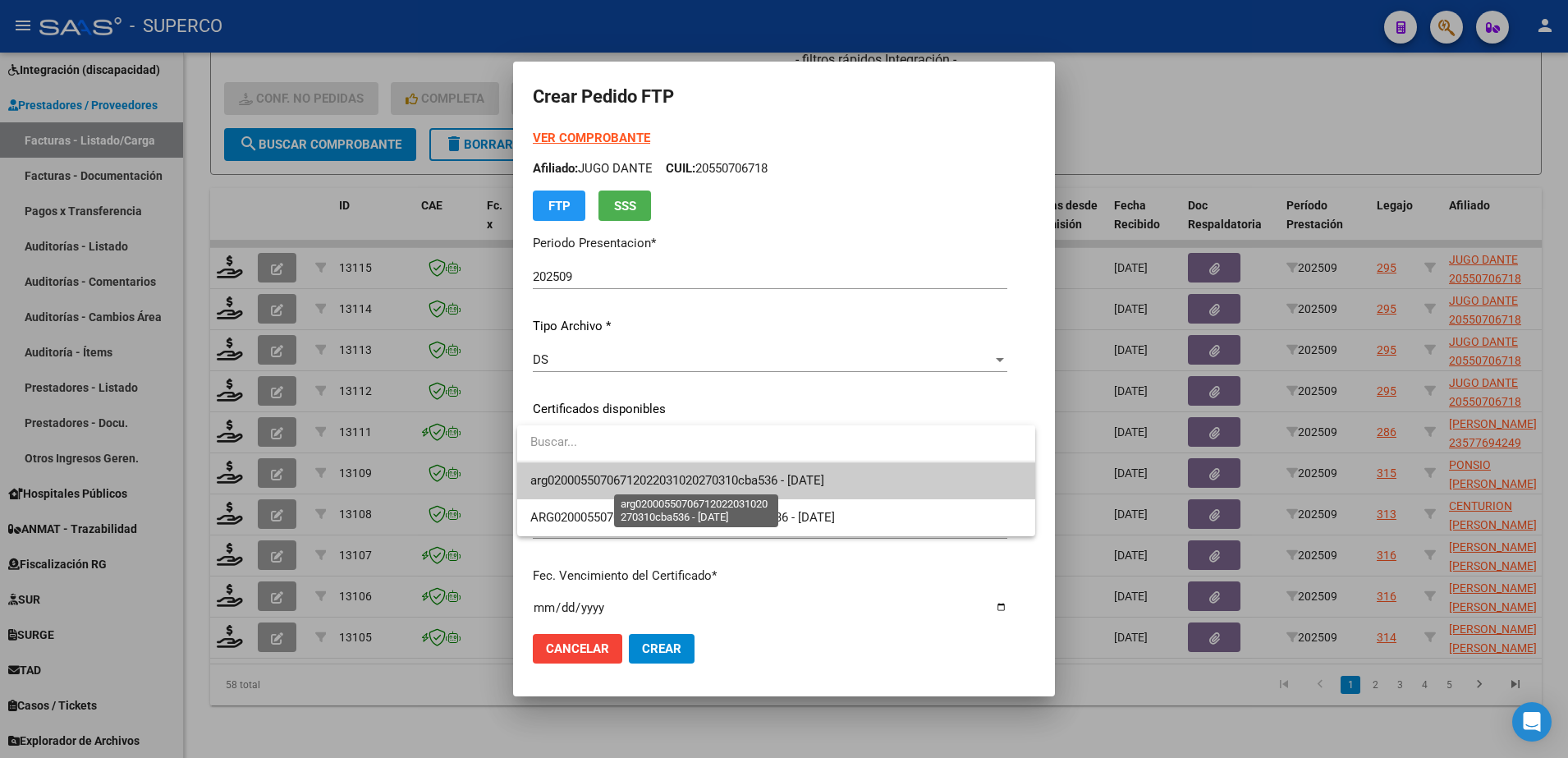
click at [814, 483] on span "arg02000550706712022031020270310cba536 - 2027-03-10" at bounding box center [678, 479] width 294 height 15
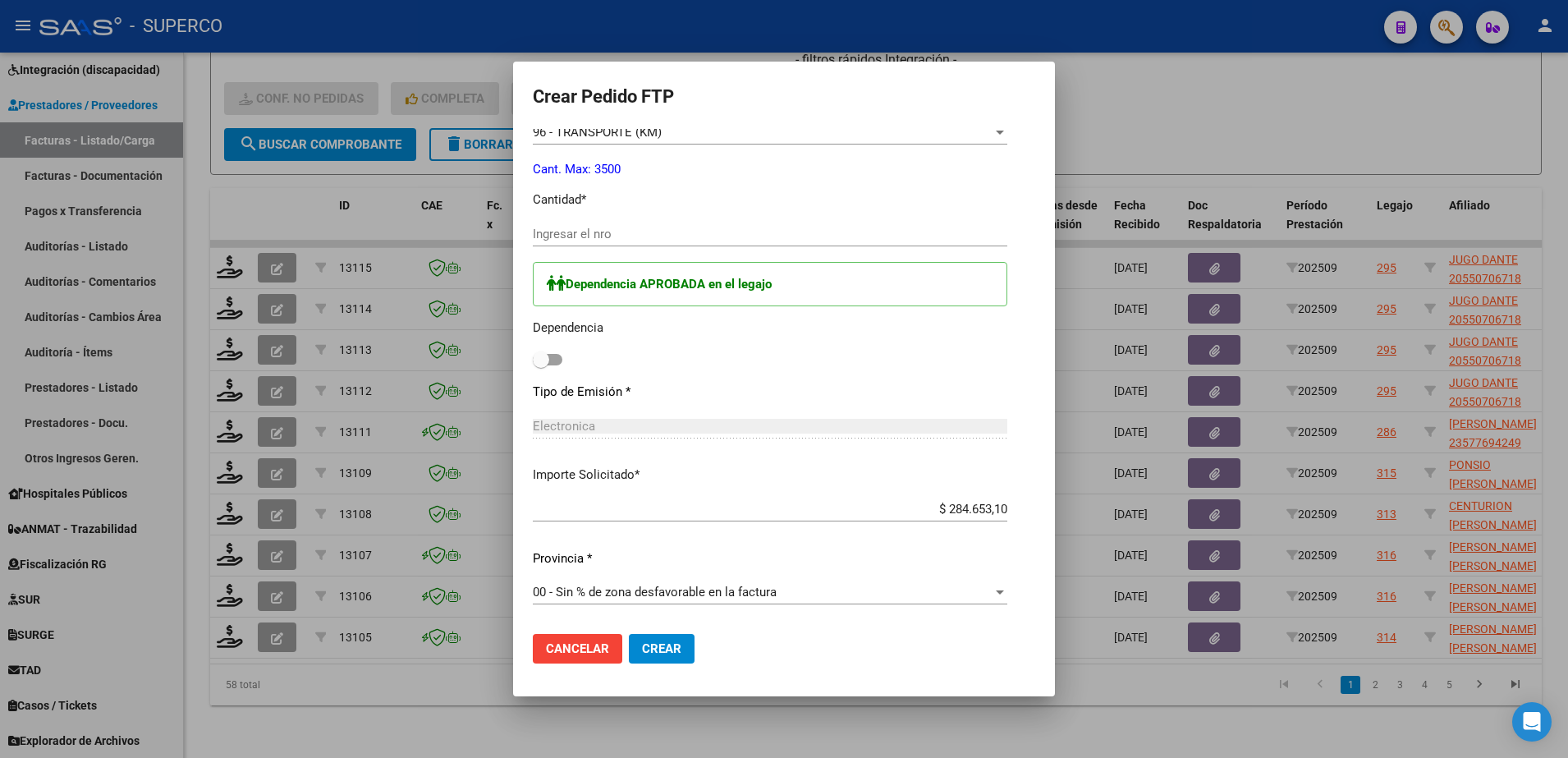
scroll to position [719, 0]
click at [726, 234] on input "Ingresar el nro" at bounding box center [769, 232] width 474 height 15
type input "390"
click at [552, 359] on span at bounding box center [547, 357] width 30 height 11
click at [541, 364] on input "checkbox" at bounding box center [540, 364] width 1 height 1
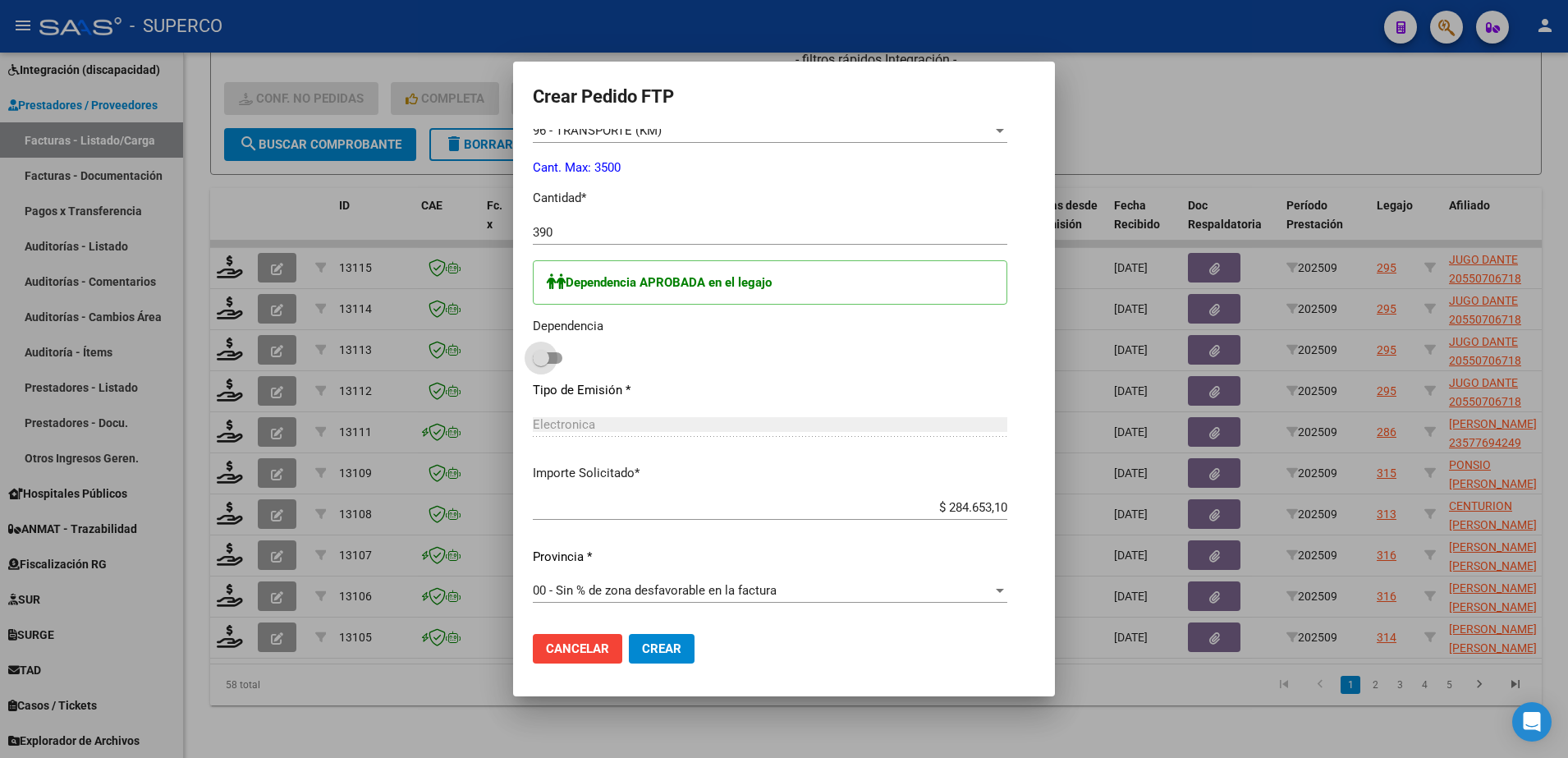
checkbox input "true"
click at [655, 650] on span "Crear" at bounding box center [661, 648] width 39 height 15
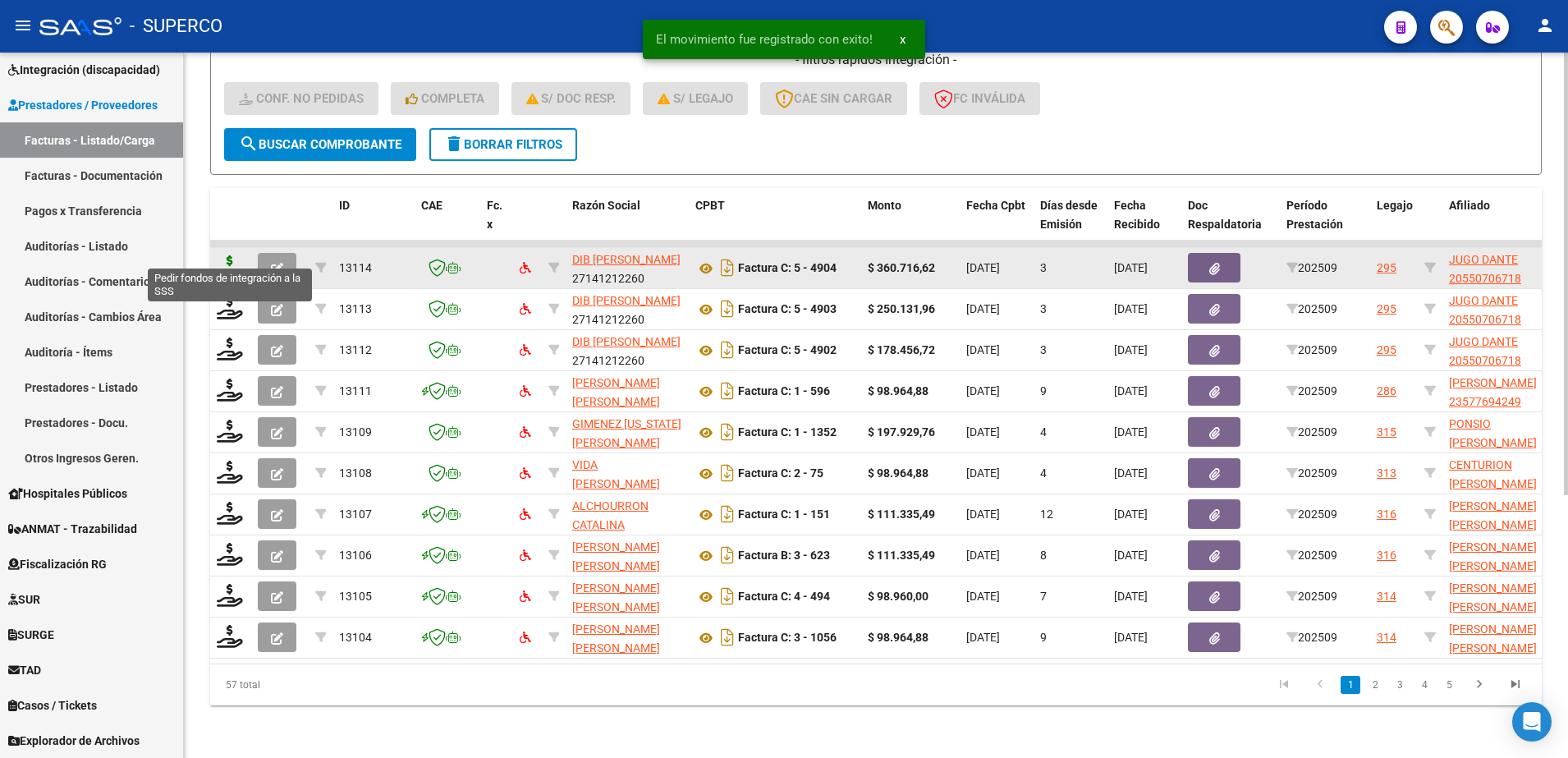
click at [234, 256] on icon at bounding box center [230, 267] width 26 height 23
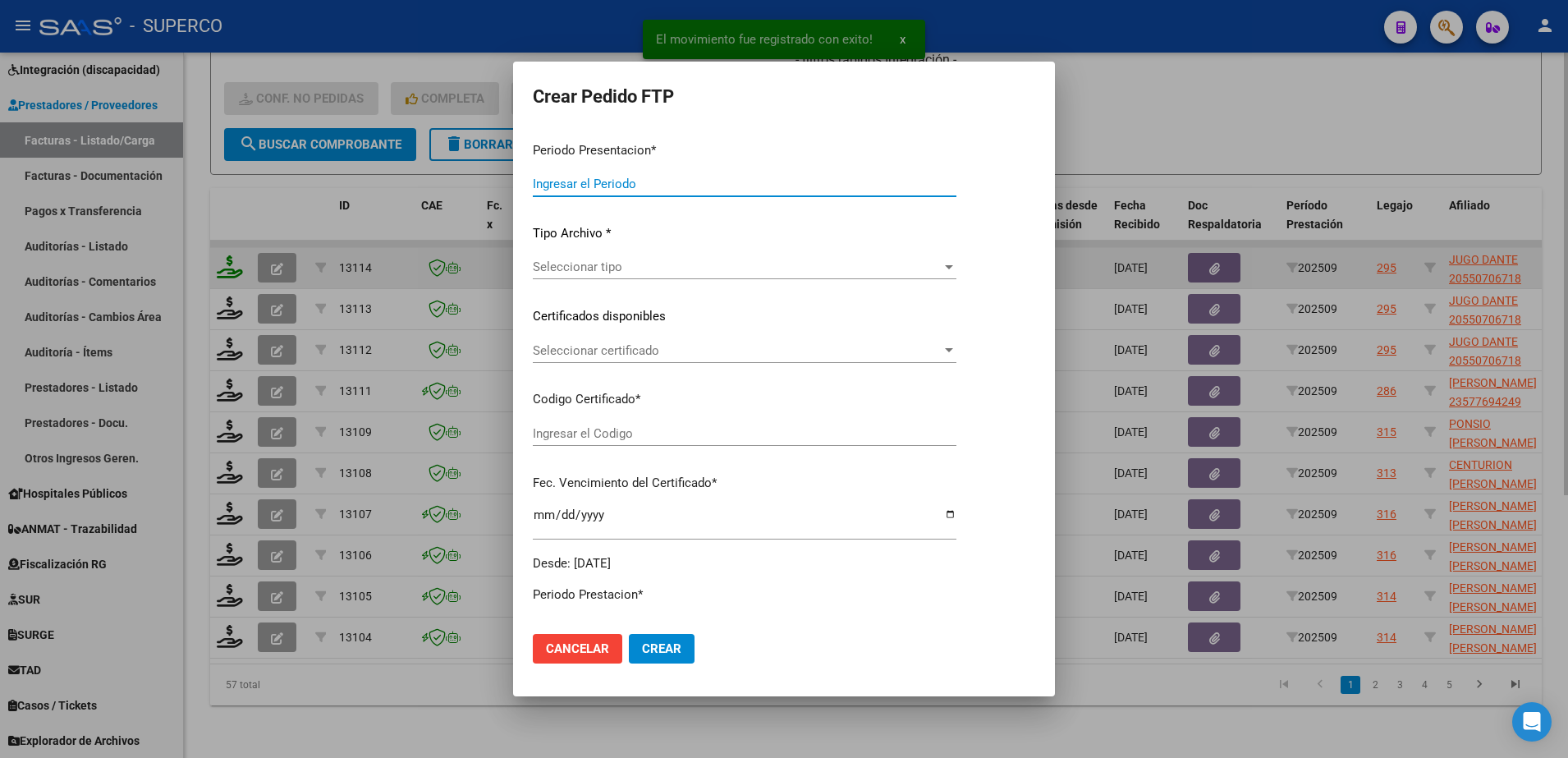
type input "202509"
type input "$ 360.716,62"
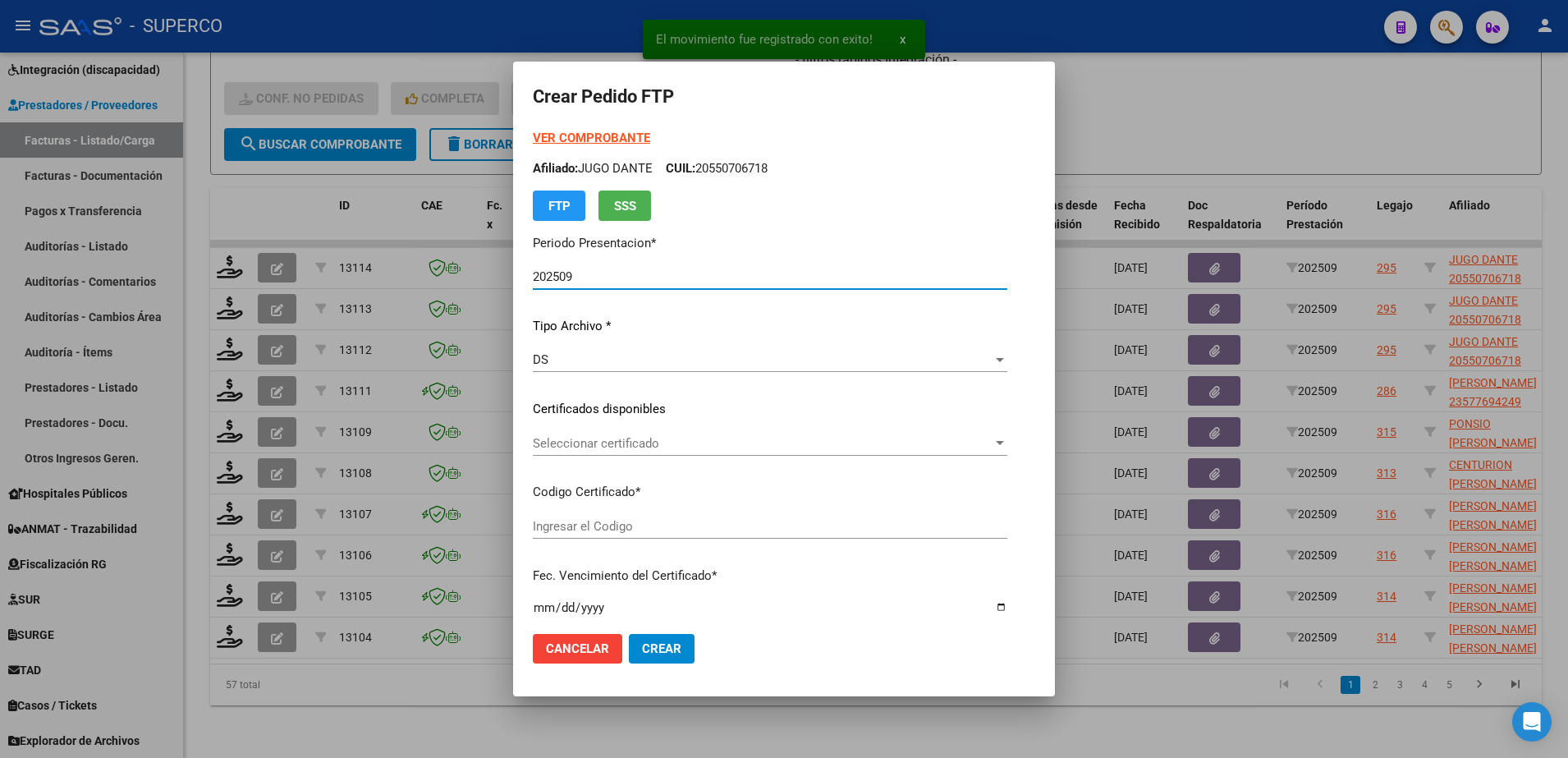
type input "arg02000550706712022031020270310cba536"
type input "2027-03-10"
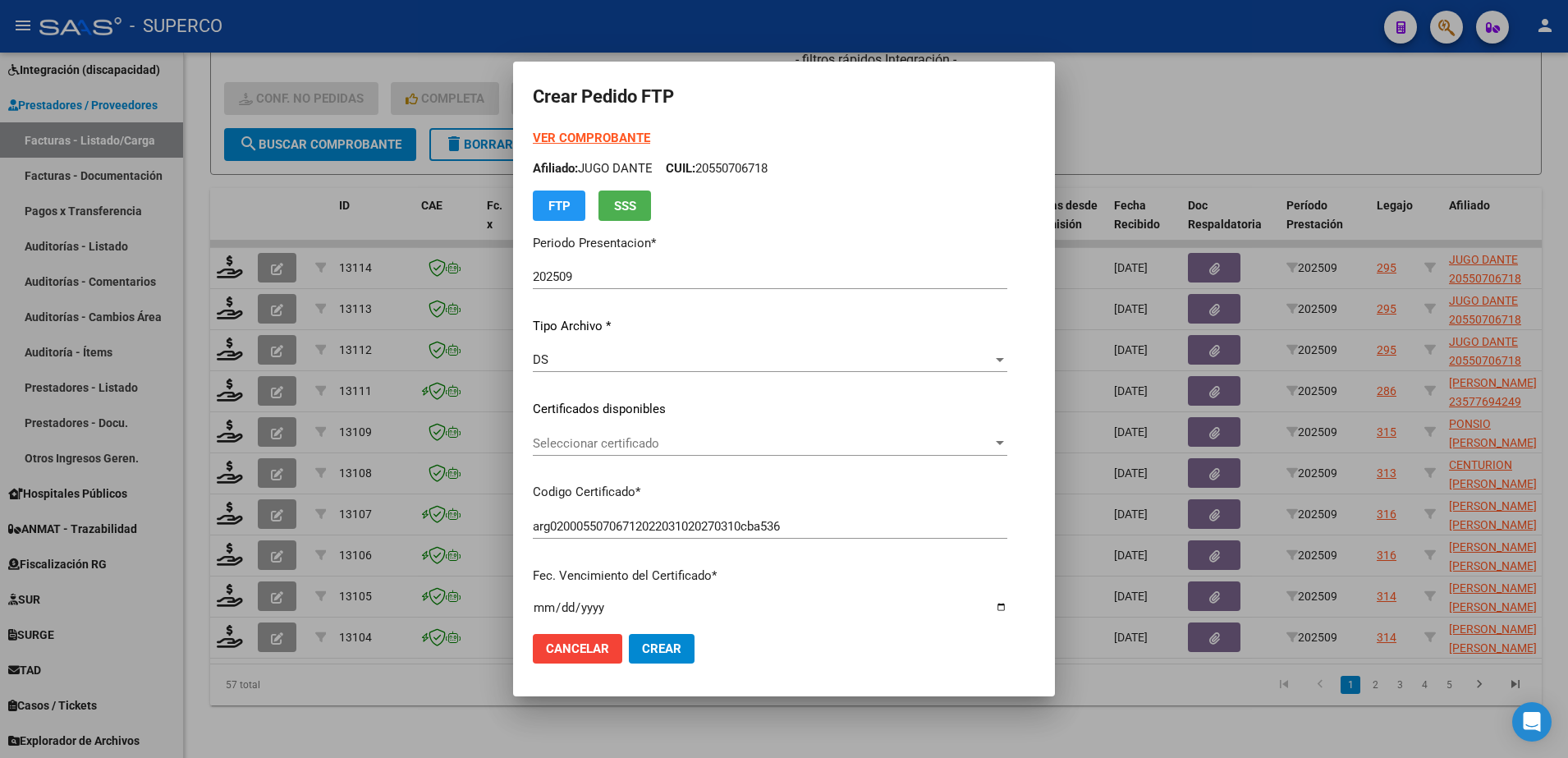
click at [616, 139] on strong "VER COMPROBANTE" at bounding box center [590, 138] width 117 height 15
click at [854, 450] on div "Seleccionar certificado Seleccionar certificado" at bounding box center [769, 443] width 474 height 25
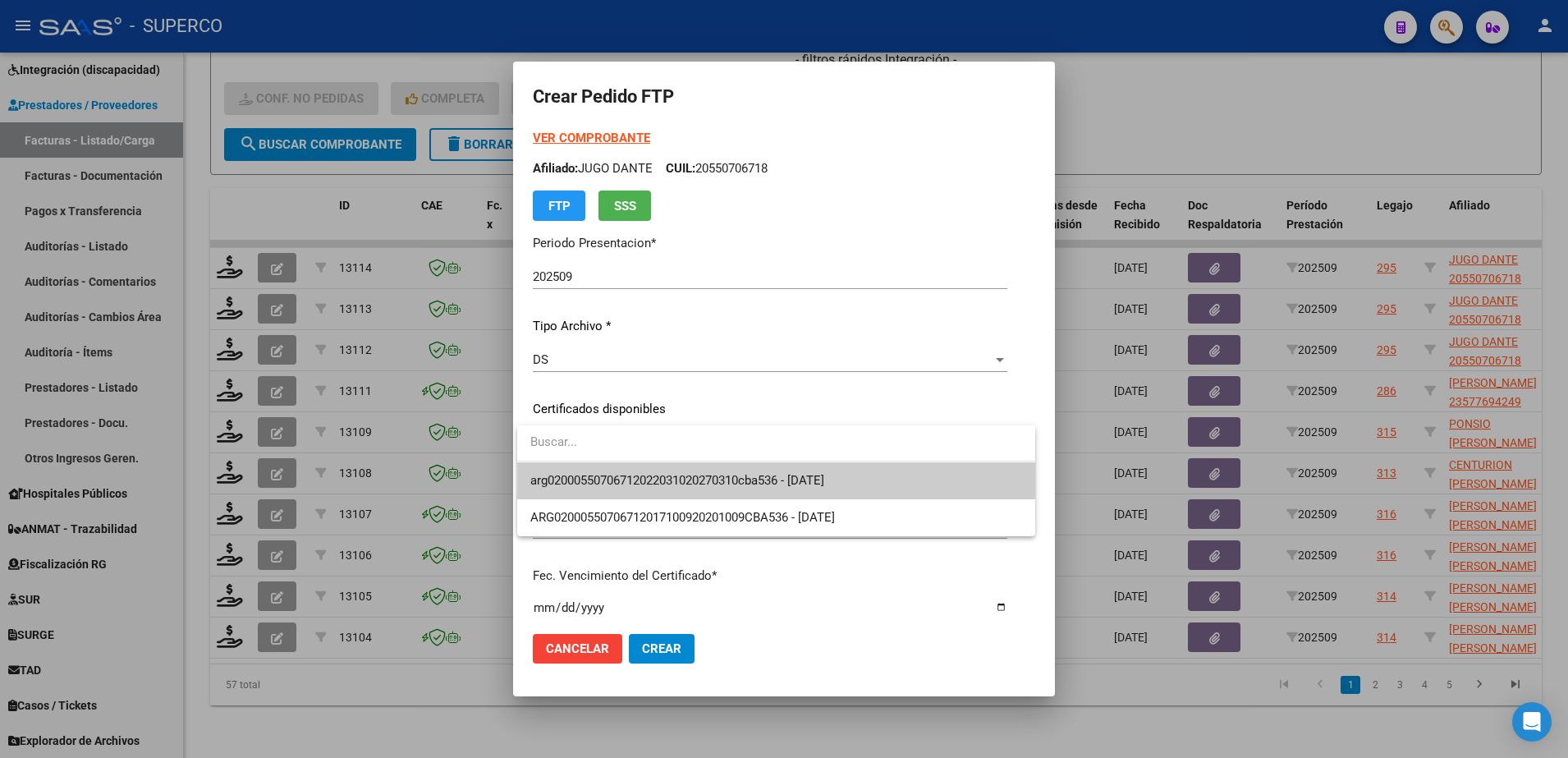
click at [840, 470] on span "arg02000550706712022031020270310cba536 - 2027-03-10" at bounding box center [776, 480] width 491 height 37
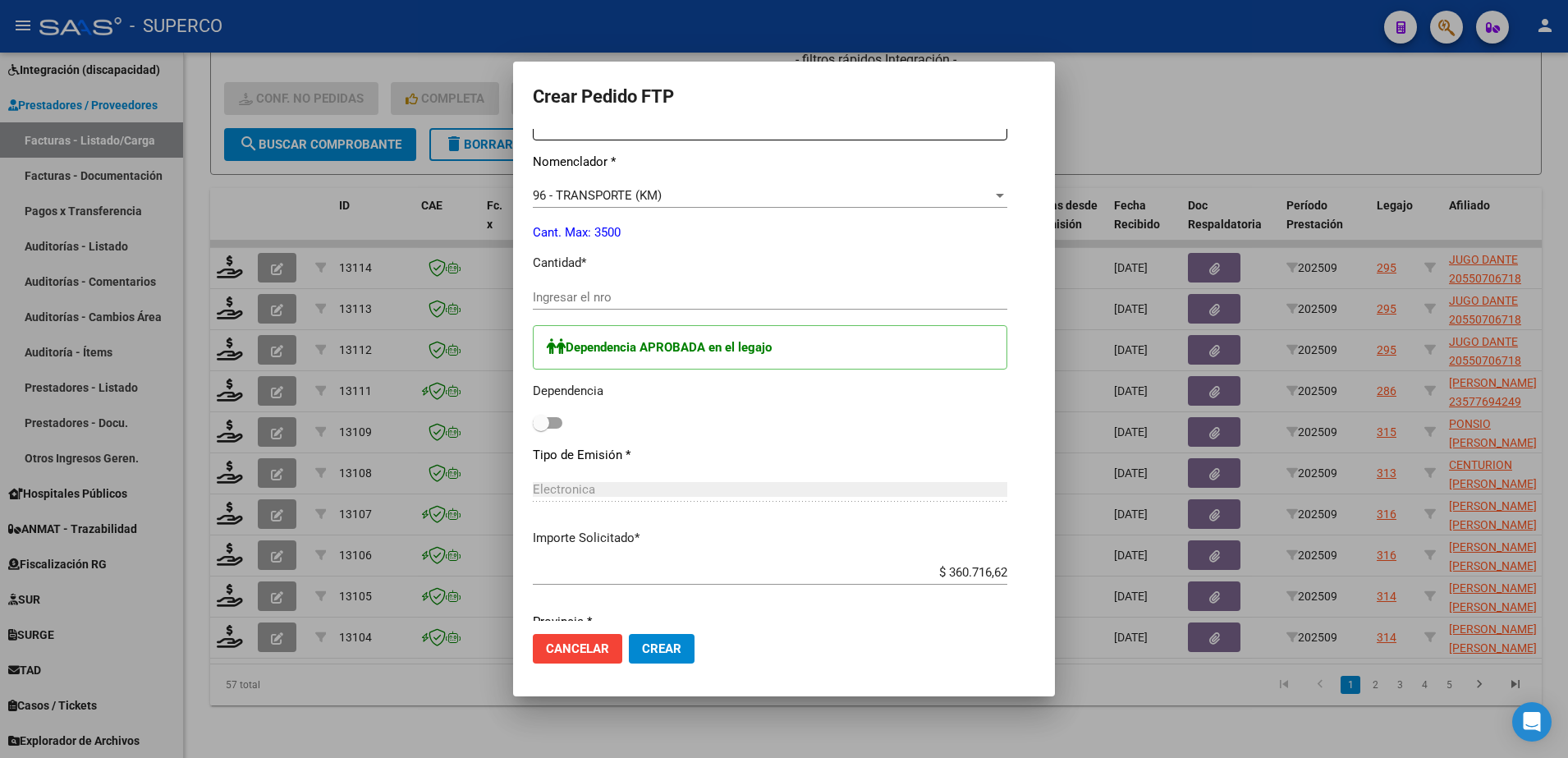
scroll to position [719, 0]
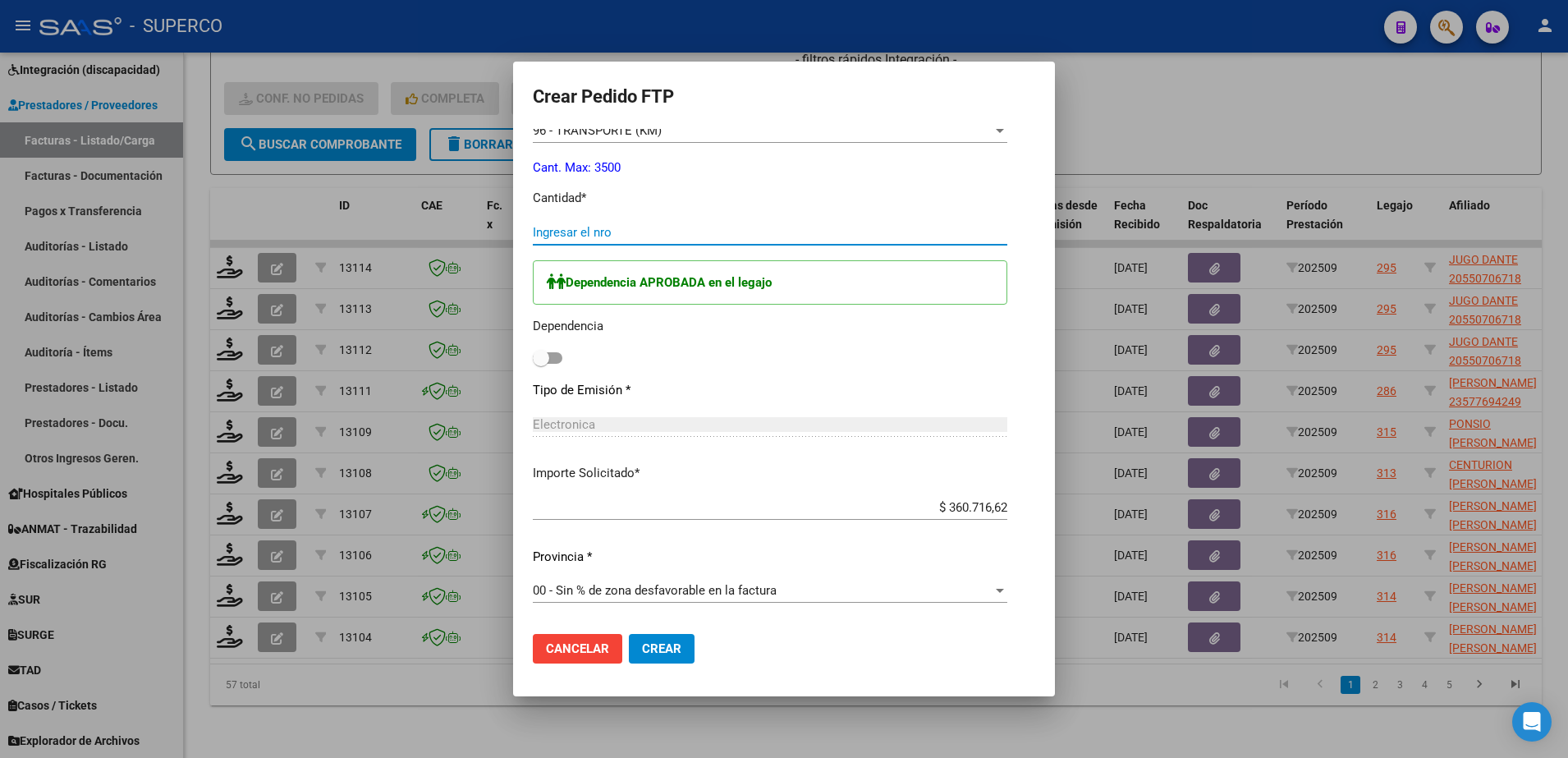
click at [778, 236] on input "Ingresar el nro" at bounding box center [769, 232] width 474 height 15
type input "495"
click at [559, 357] on span at bounding box center [547, 357] width 30 height 11
click at [541, 364] on input "checkbox" at bounding box center [540, 364] width 1 height 1
checkbox input "true"
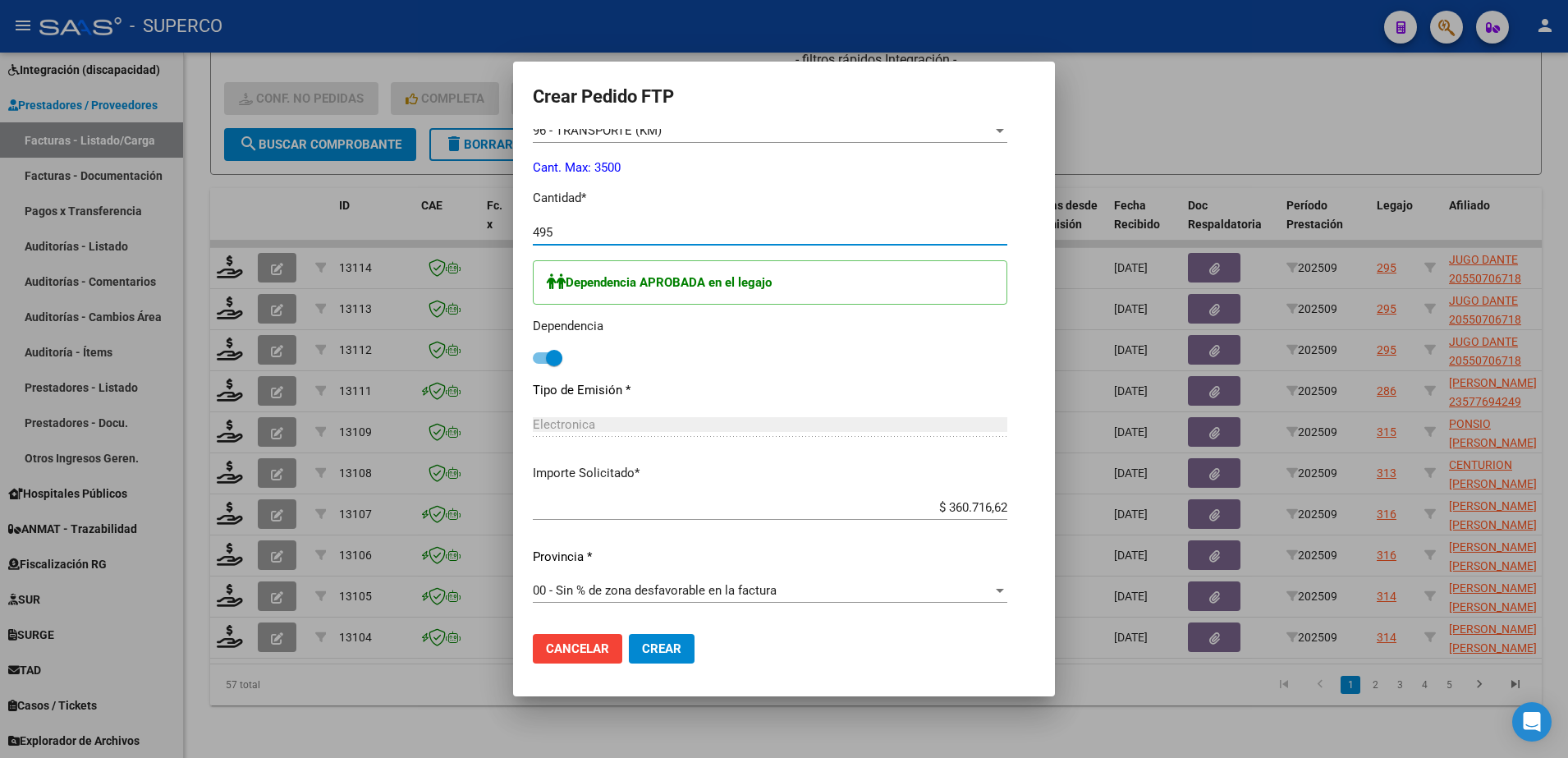
click at [603, 231] on input "495" at bounding box center [769, 232] width 474 height 15
type input "494"
click at [665, 661] on button "Crear" at bounding box center [661, 649] width 66 height 30
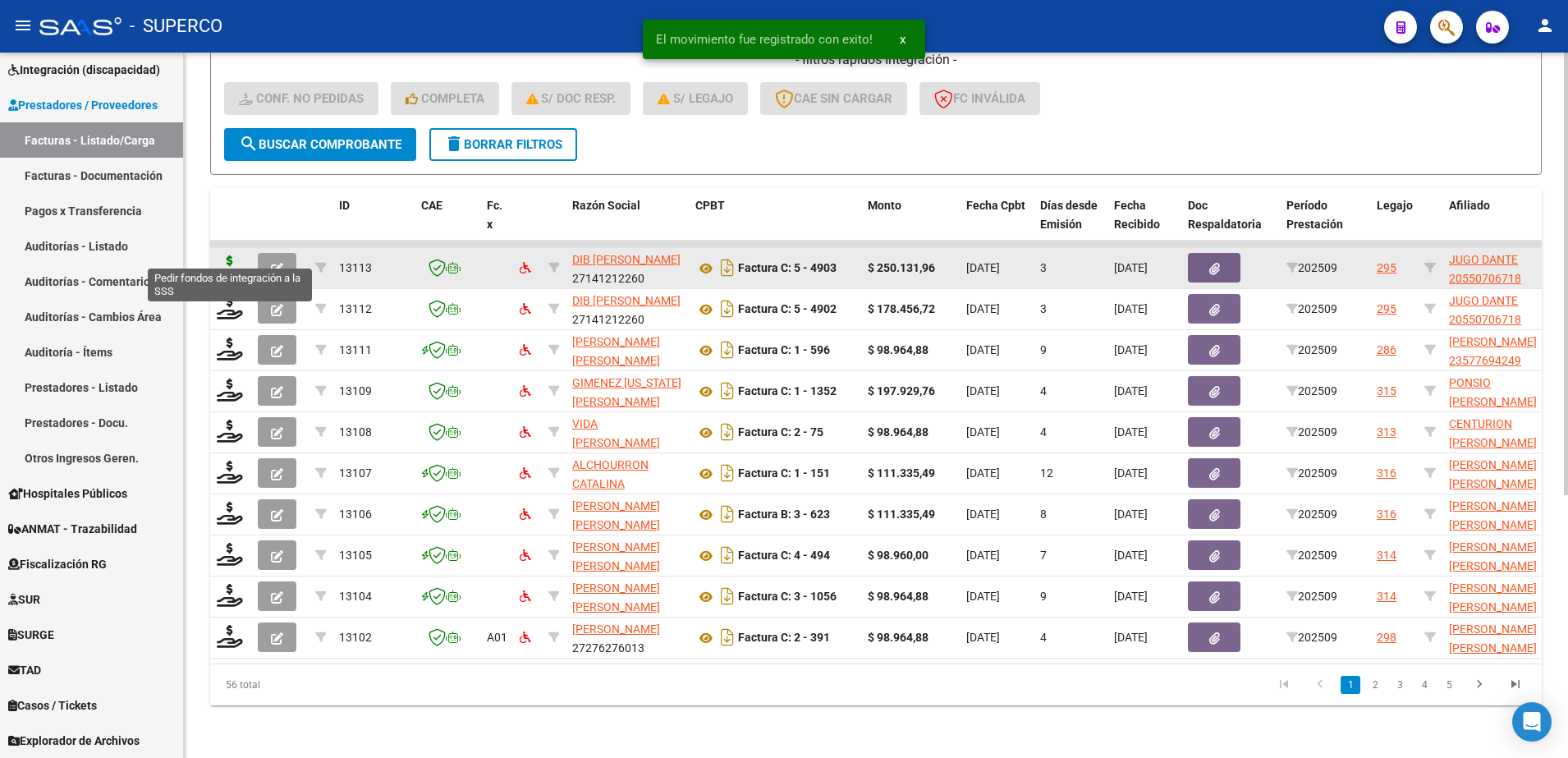
click at [232, 256] on icon at bounding box center [230, 267] width 26 height 23
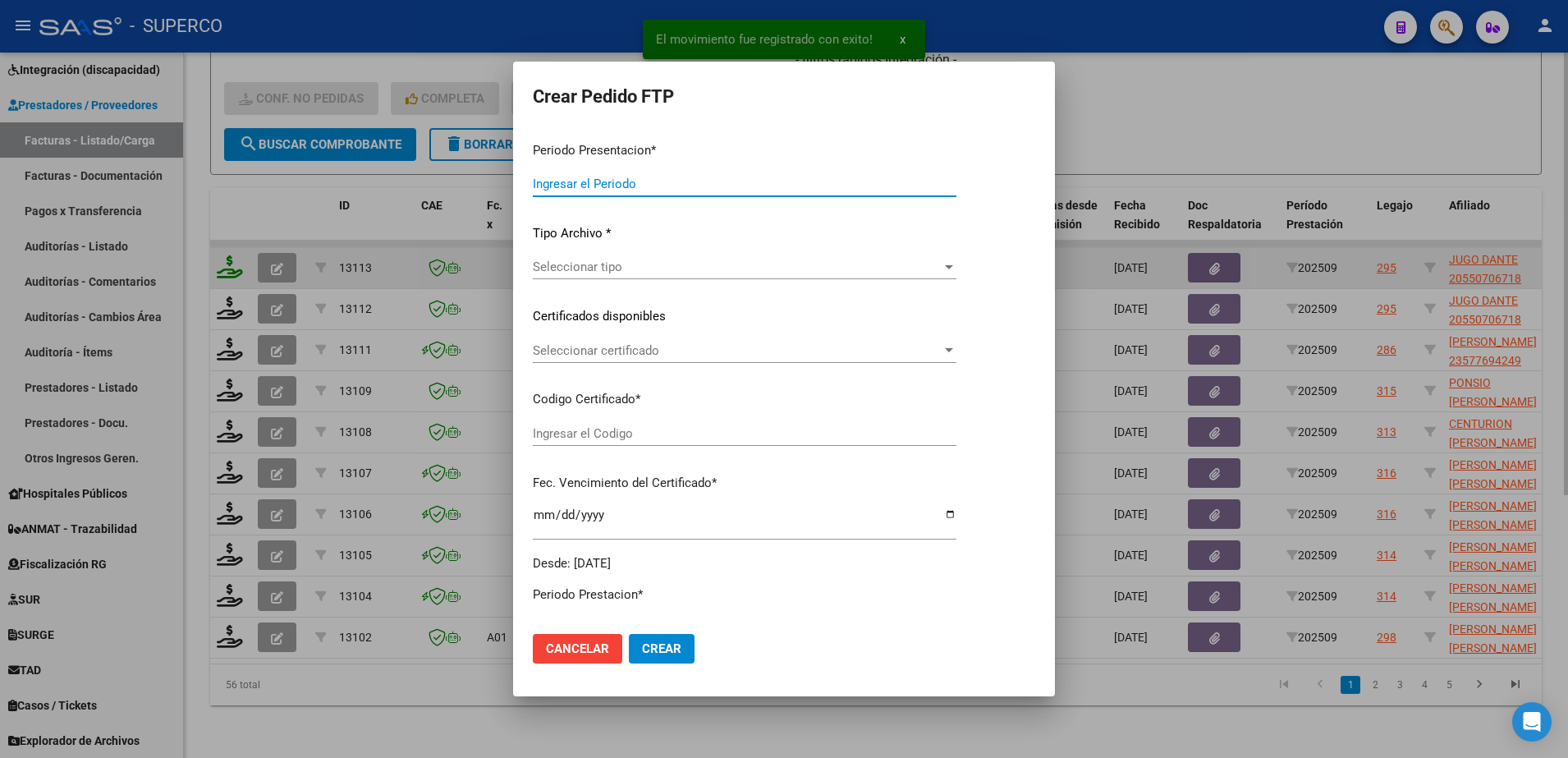
type input "202509"
type input "$ 250.131,96"
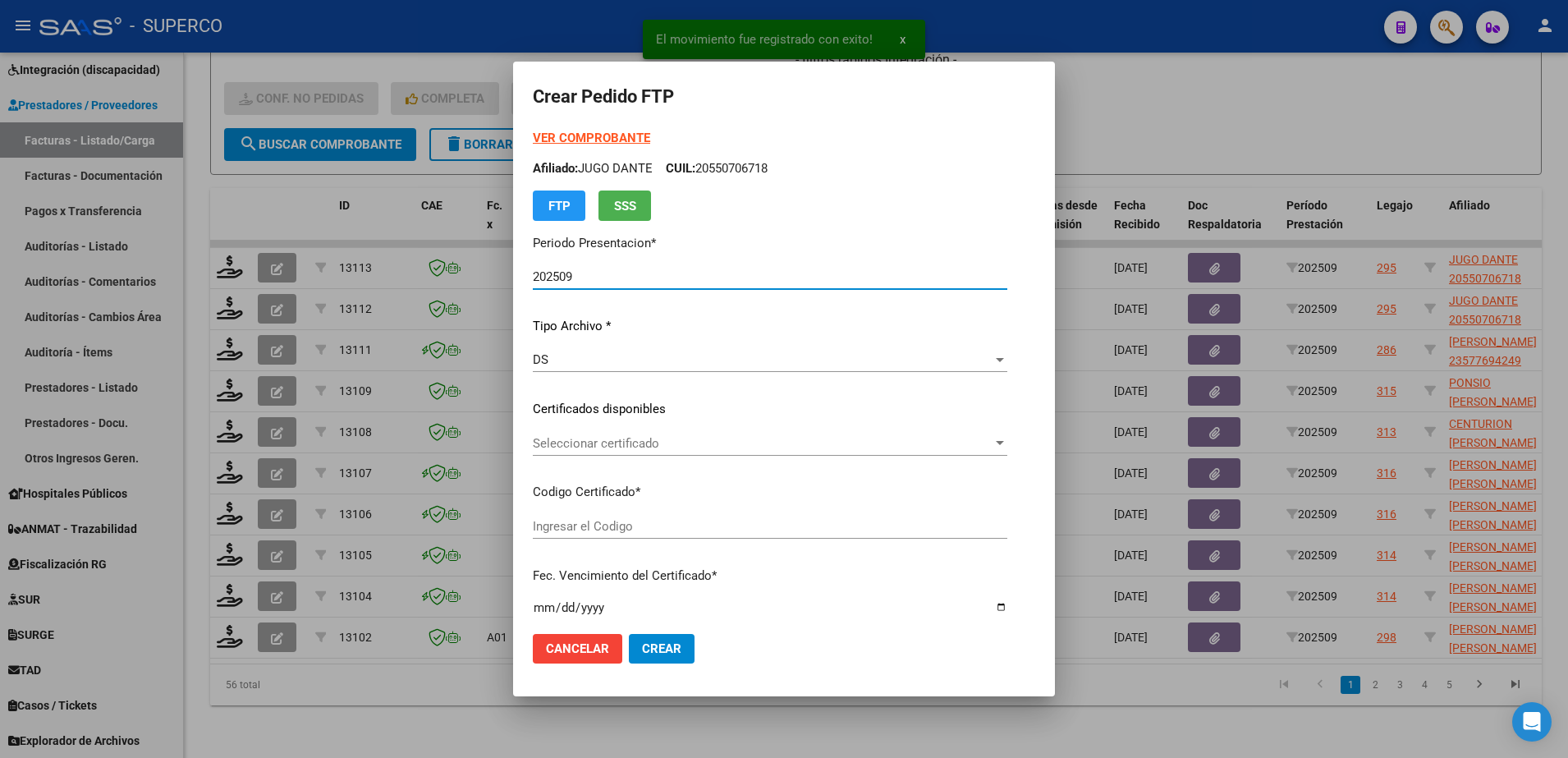
type input "arg02000550706712022031020270310cba536"
type input "2027-03-10"
click at [558, 140] on strong "VER COMPROBANTE" at bounding box center [590, 138] width 117 height 15
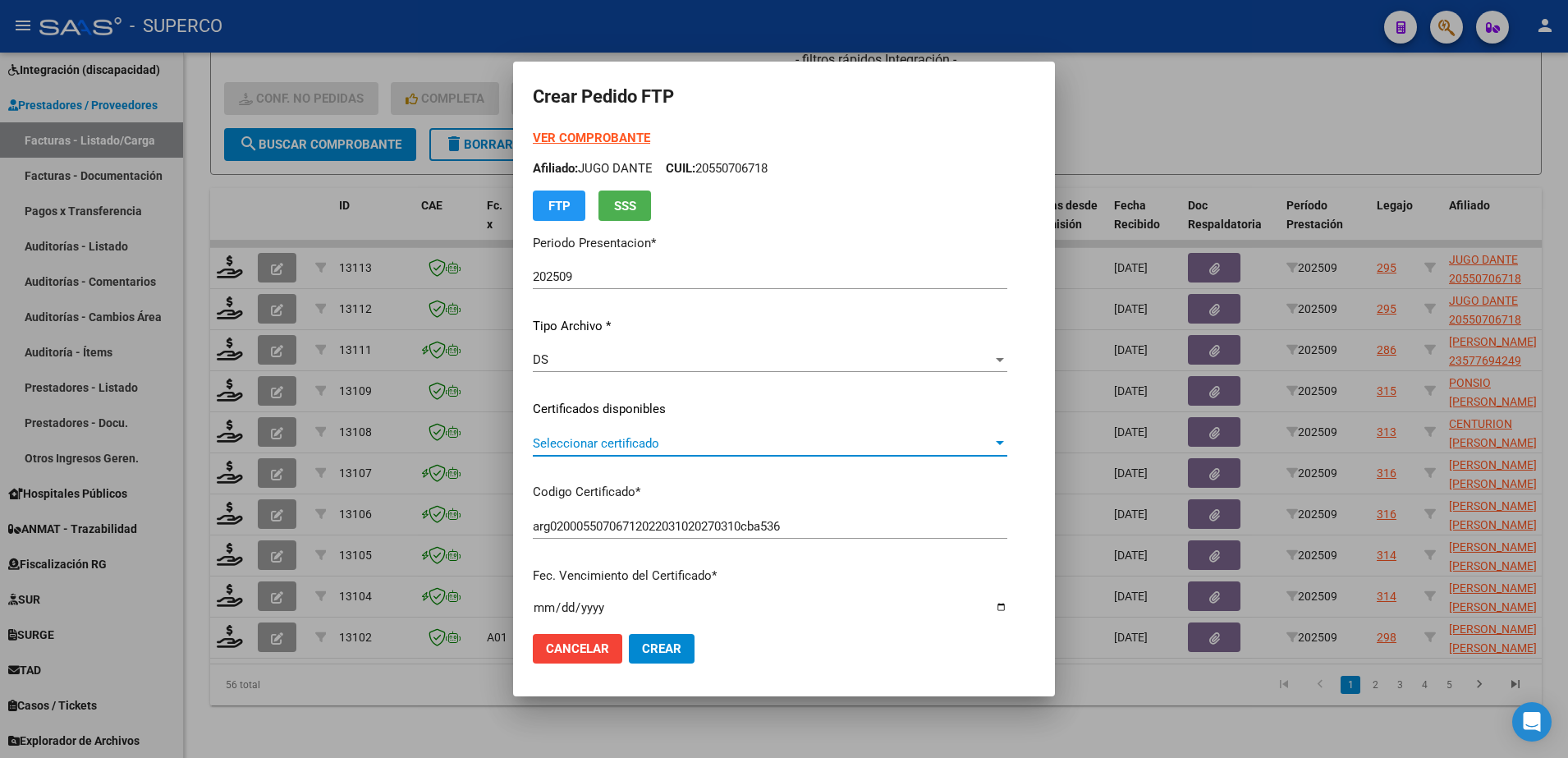
click at [758, 445] on span "Seleccionar certificado" at bounding box center [762, 443] width 460 height 15
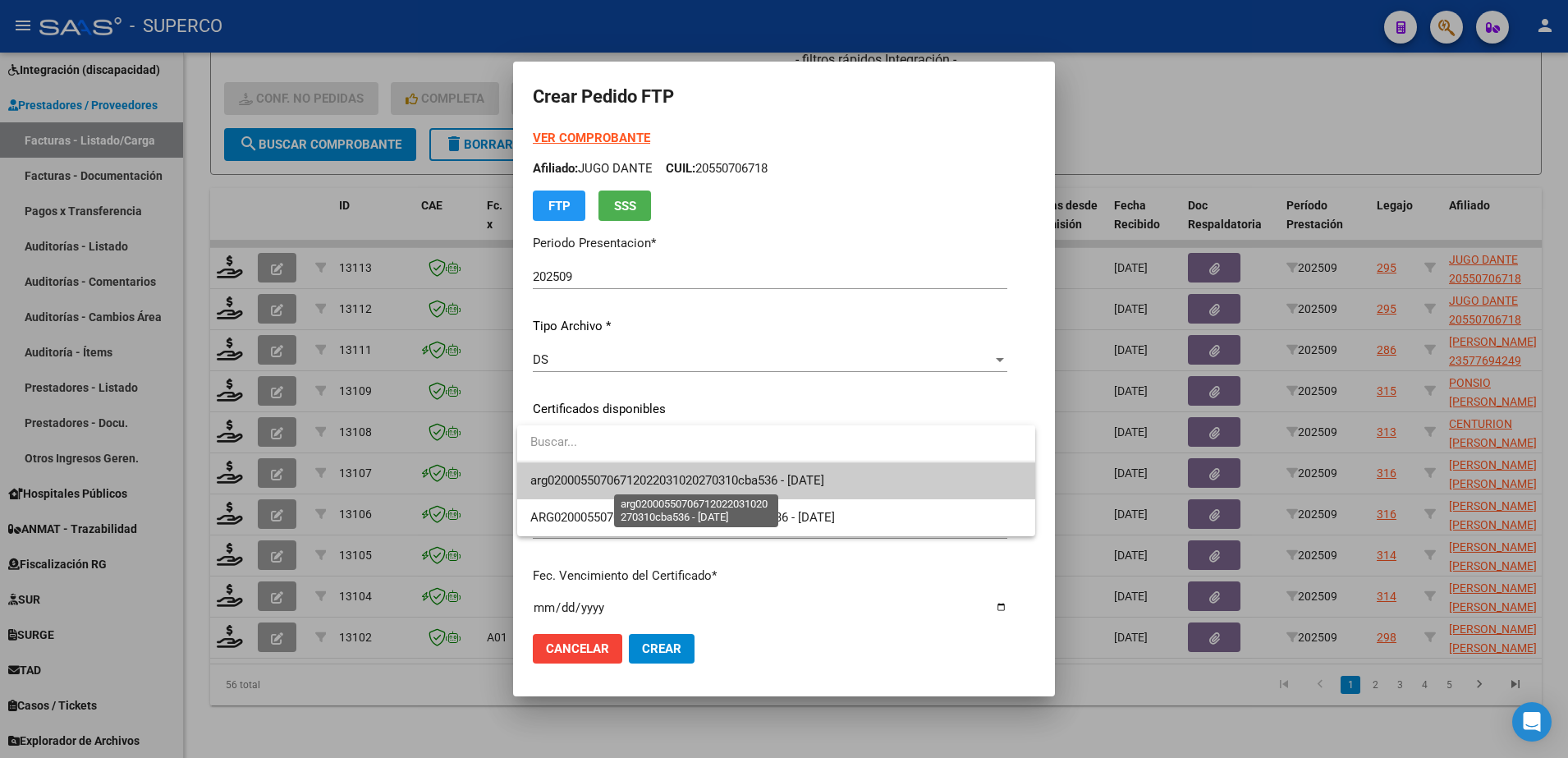
click at [731, 482] on span "arg02000550706712022031020270310cba536 - 2027-03-10" at bounding box center [678, 479] width 294 height 15
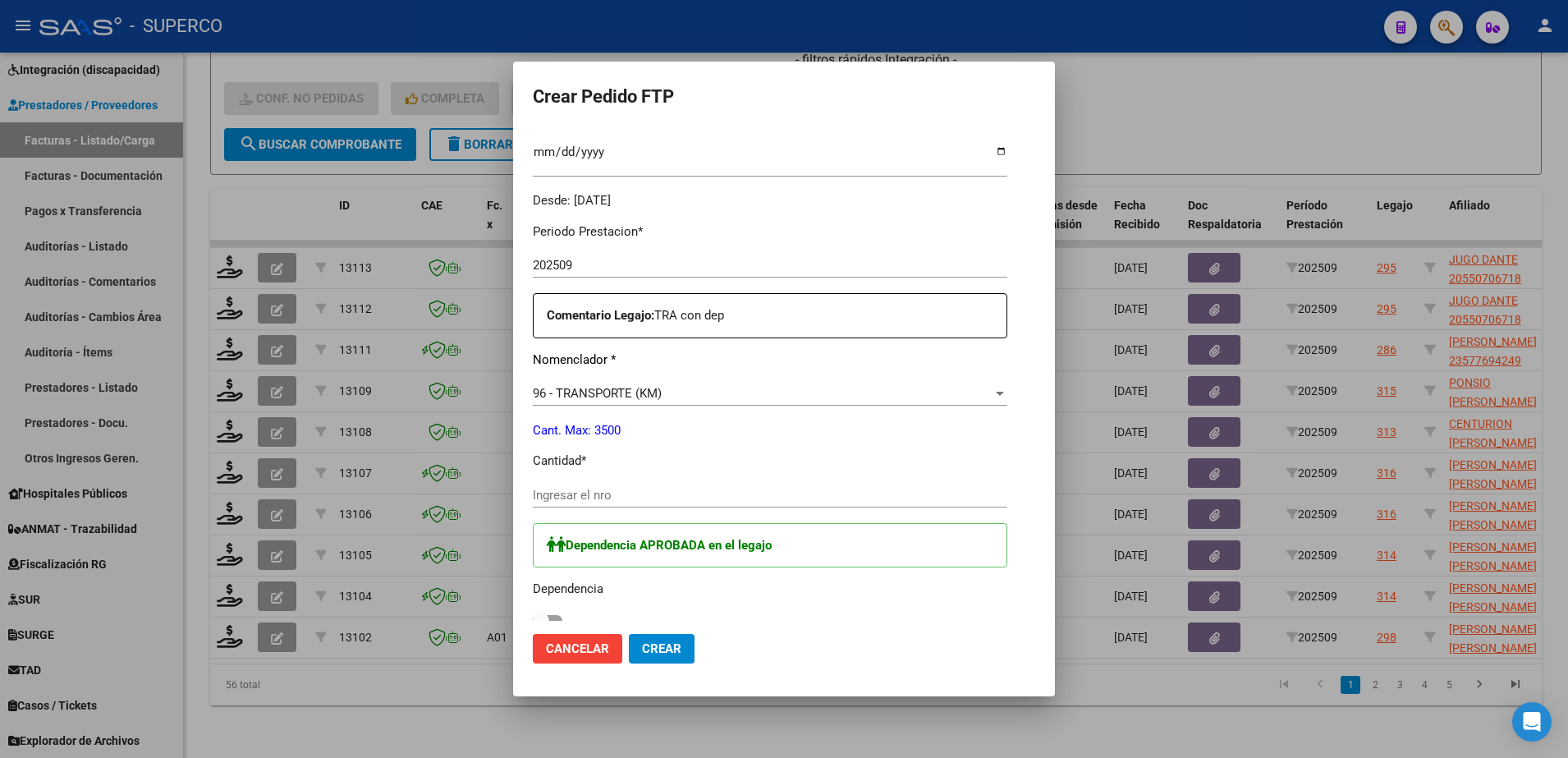
scroll to position [513, 0]
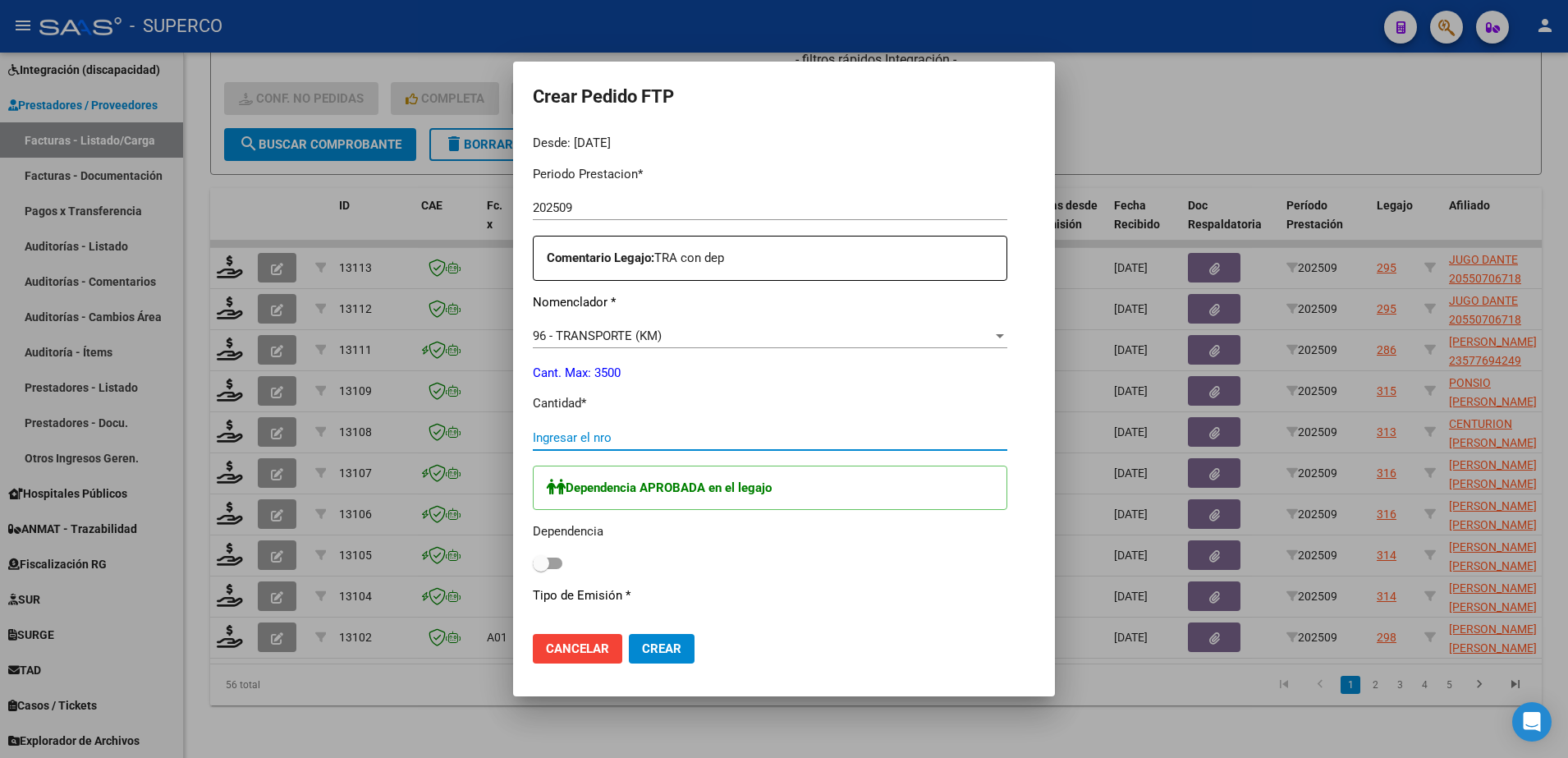
click at [649, 438] on input "Ingresar el nro" at bounding box center [769, 437] width 474 height 15
type input "342"
click at [551, 565] on span at bounding box center [547, 562] width 30 height 11
click at [541, 569] on input "checkbox" at bounding box center [540, 569] width 1 height 1
checkbox input "true"
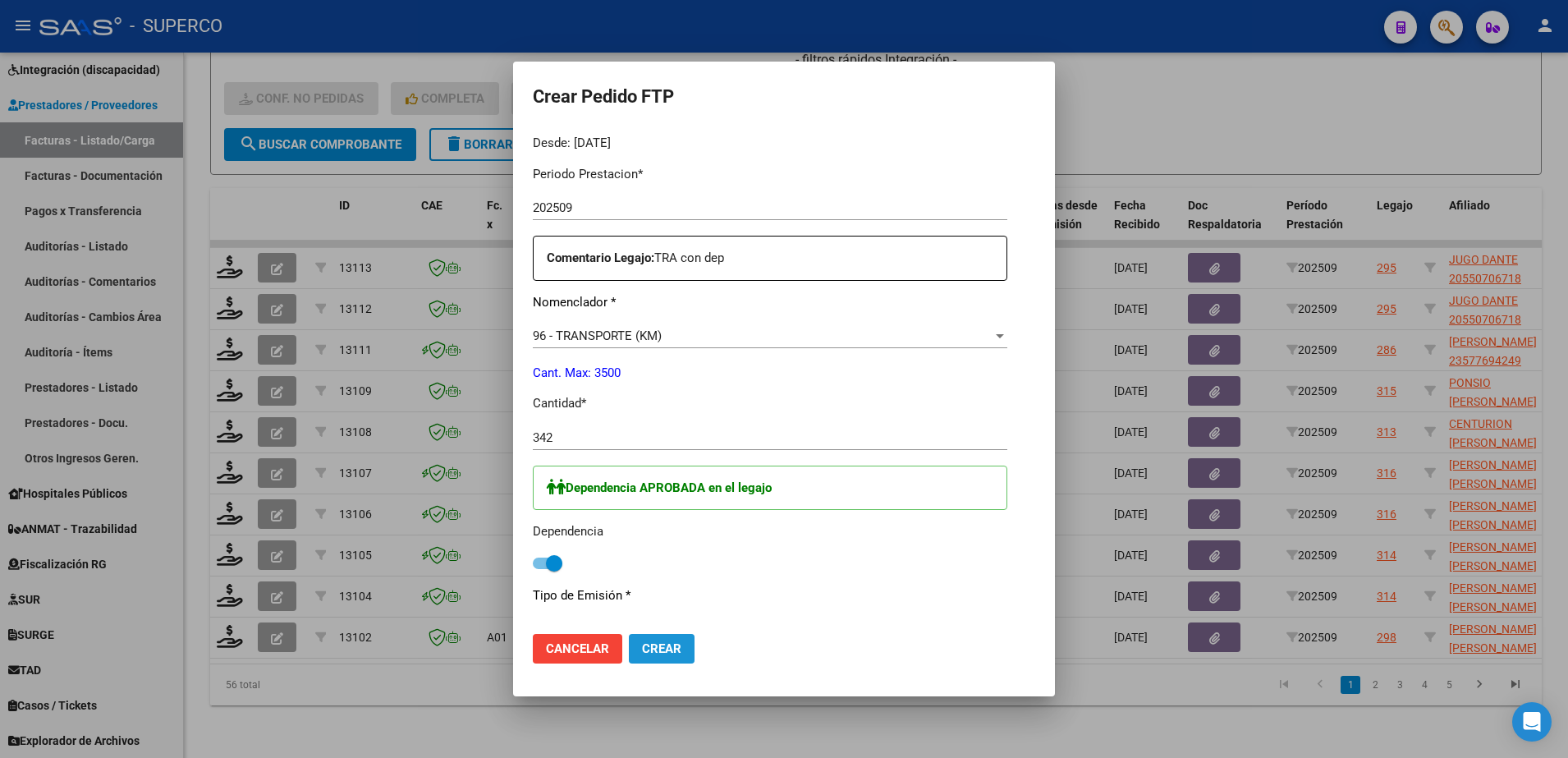
click at [667, 647] on span "Crear" at bounding box center [661, 648] width 39 height 15
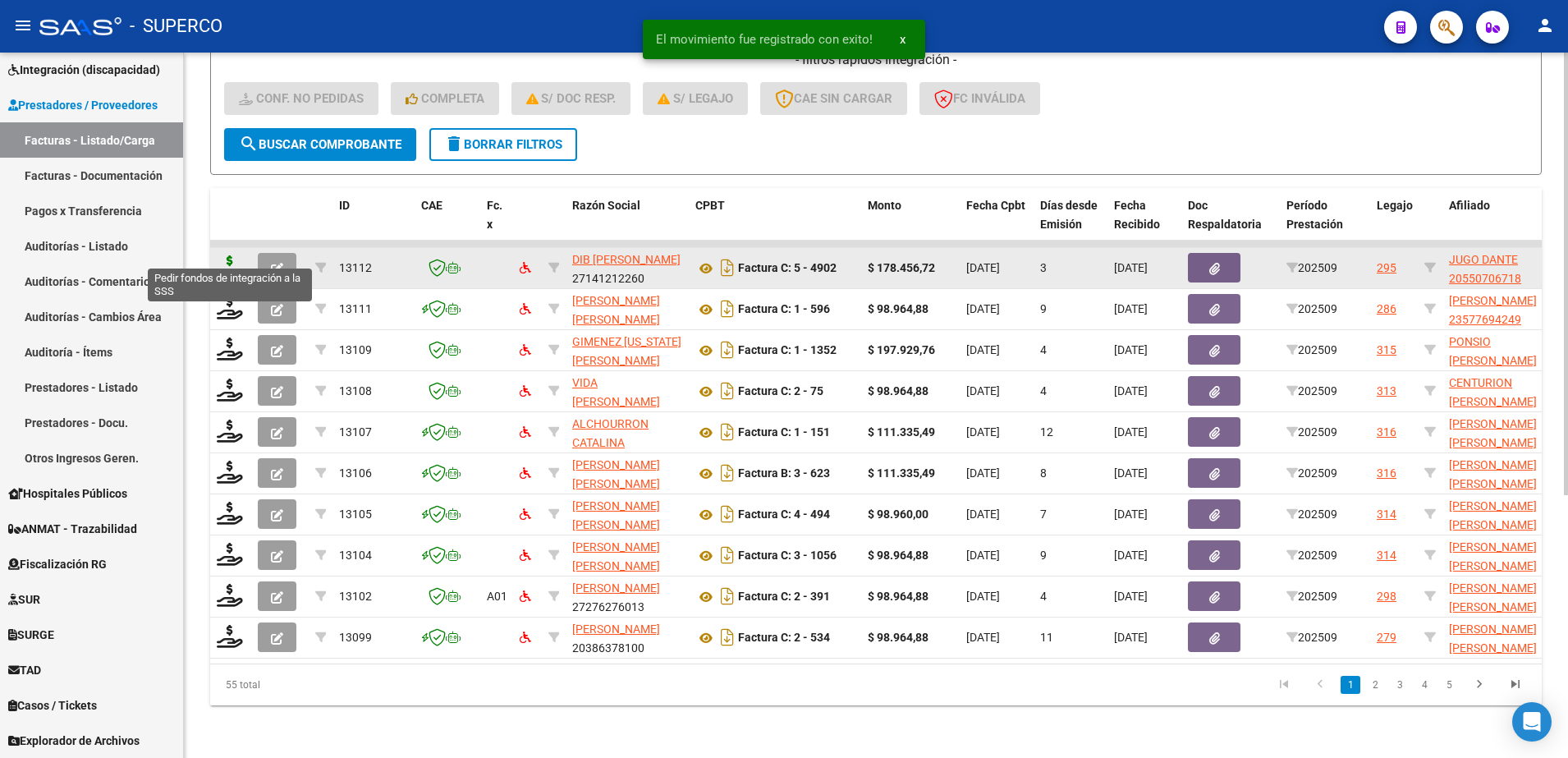
click at [224, 256] on icon at bounding box center [230, 267] width 26 height 23
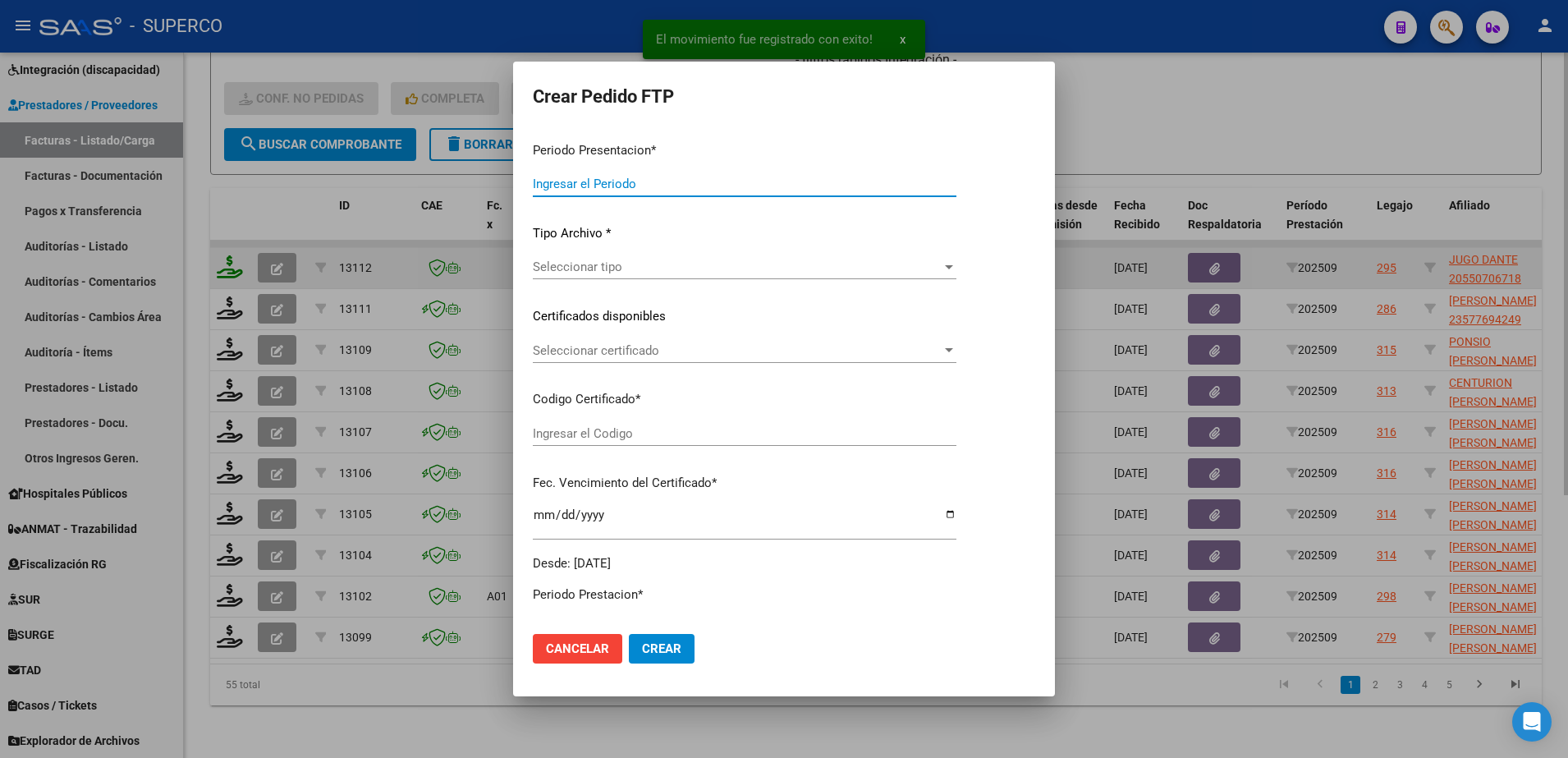
type input "202509"
type input "$ 178.456,72"
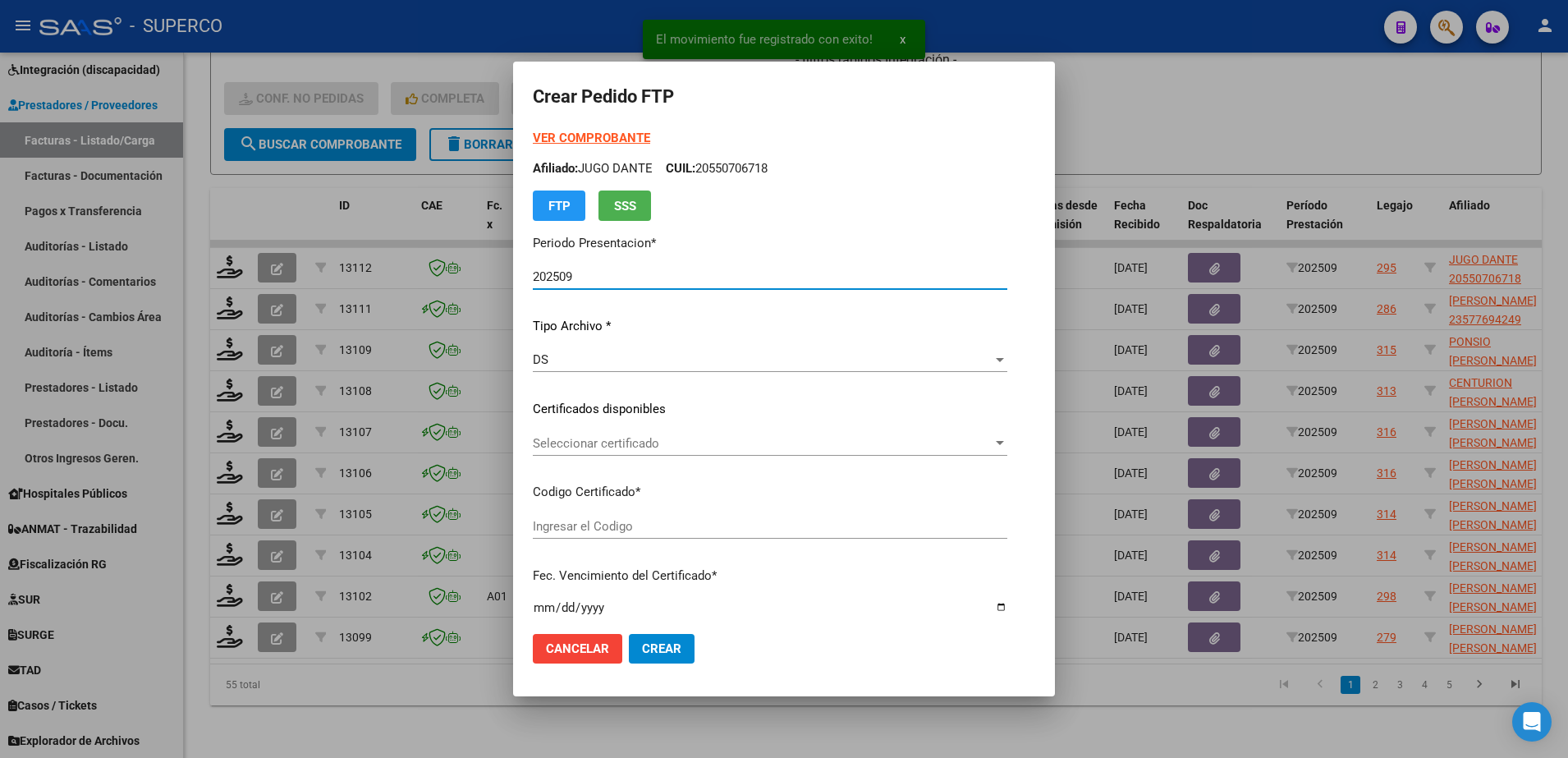
type input "arg02000550706712022031020270310cba536"
type input "2027-03-10"
click at [597, 138] on strong "VER COMPROBANTE" at bounding box center [590, 138] width 117 height 15
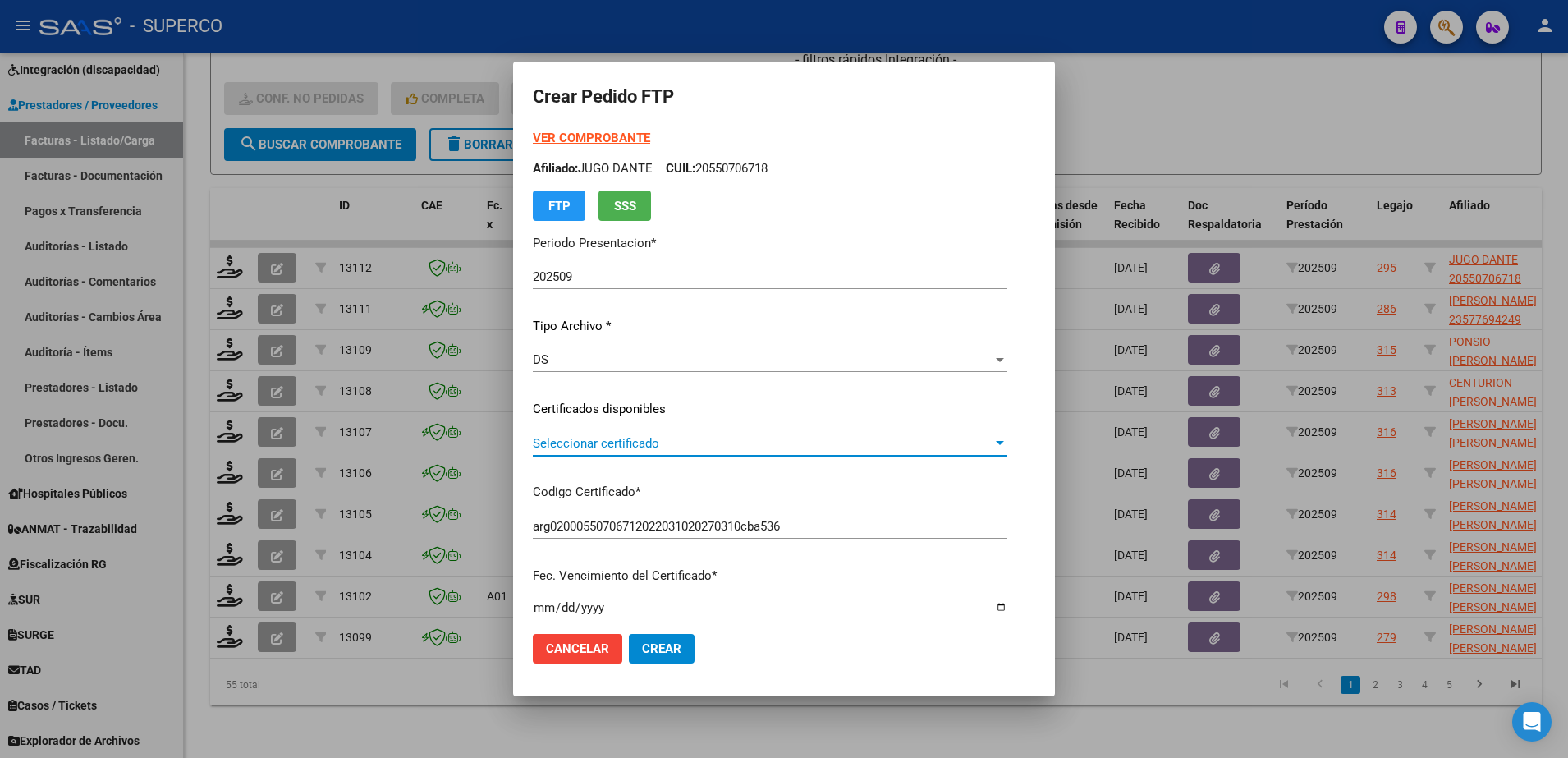
click at [802, 450] on span "Seleccionar certificado" at bounding box center [762, 443] width 460 height 15
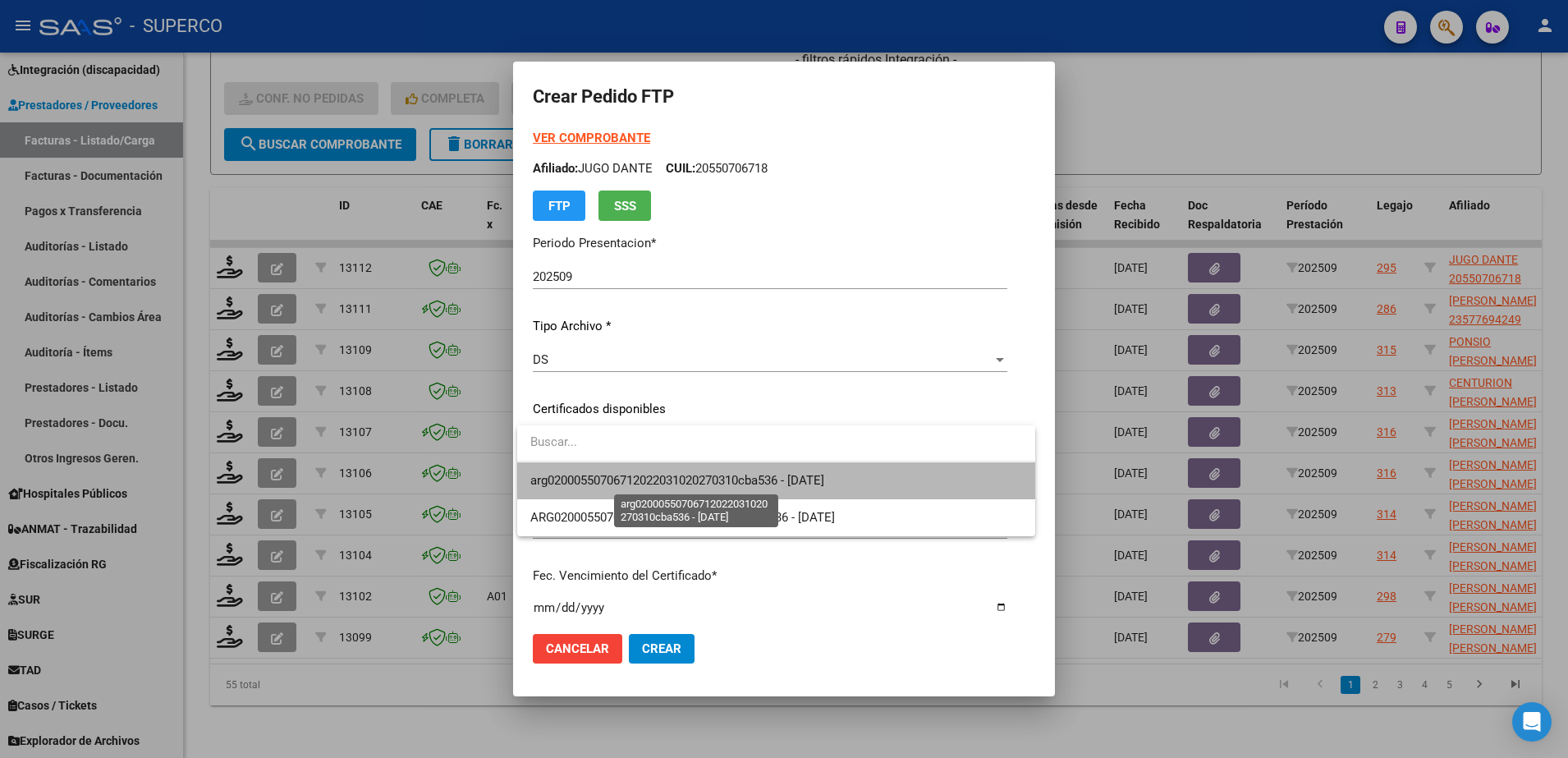
click at [802, 475] on span "arg02000550706712022031020270310cba536 - 2027-03-10" at bounding box center [678, 479] width 294 height 15
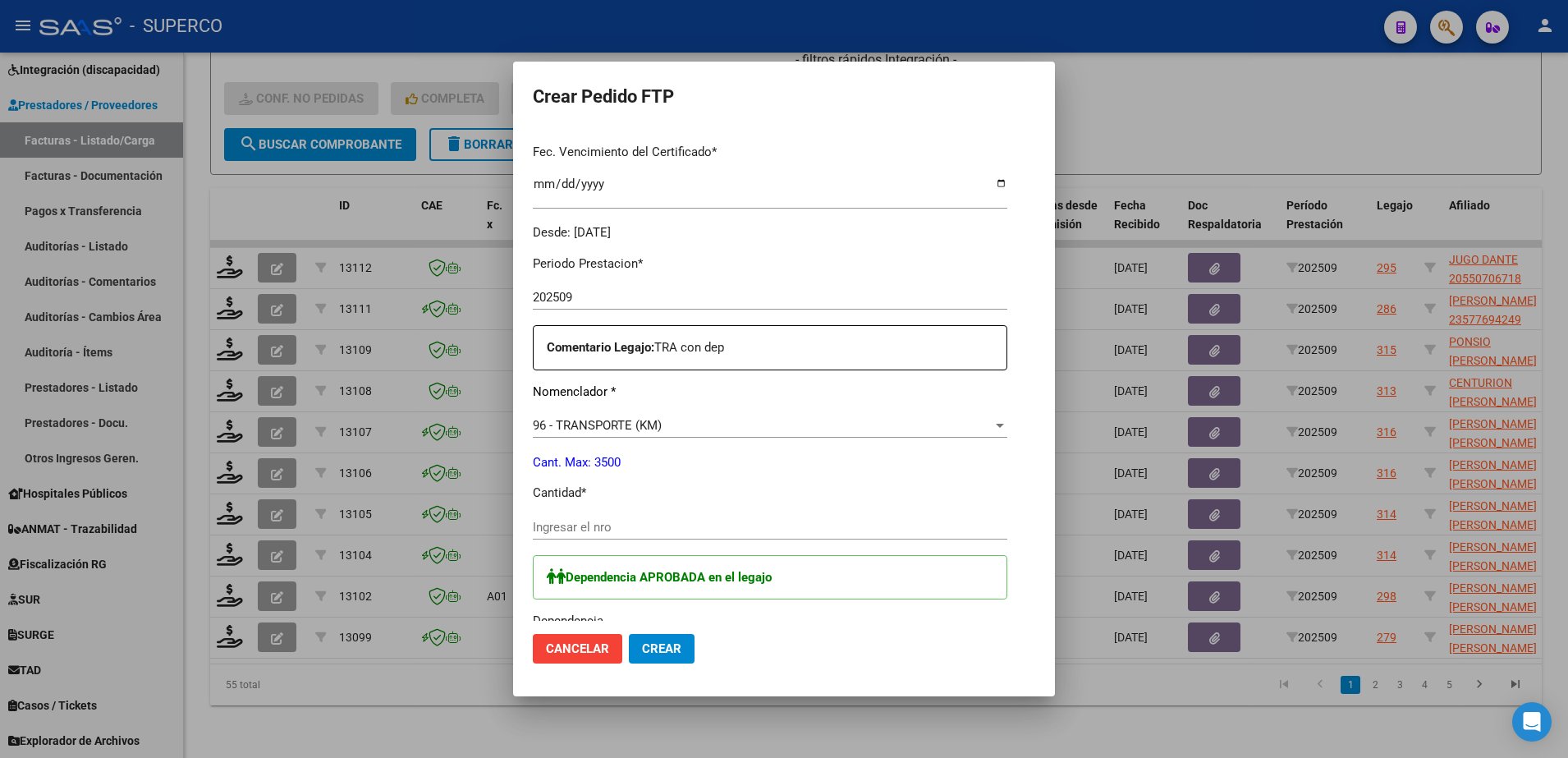
scroll to position [513, 0]
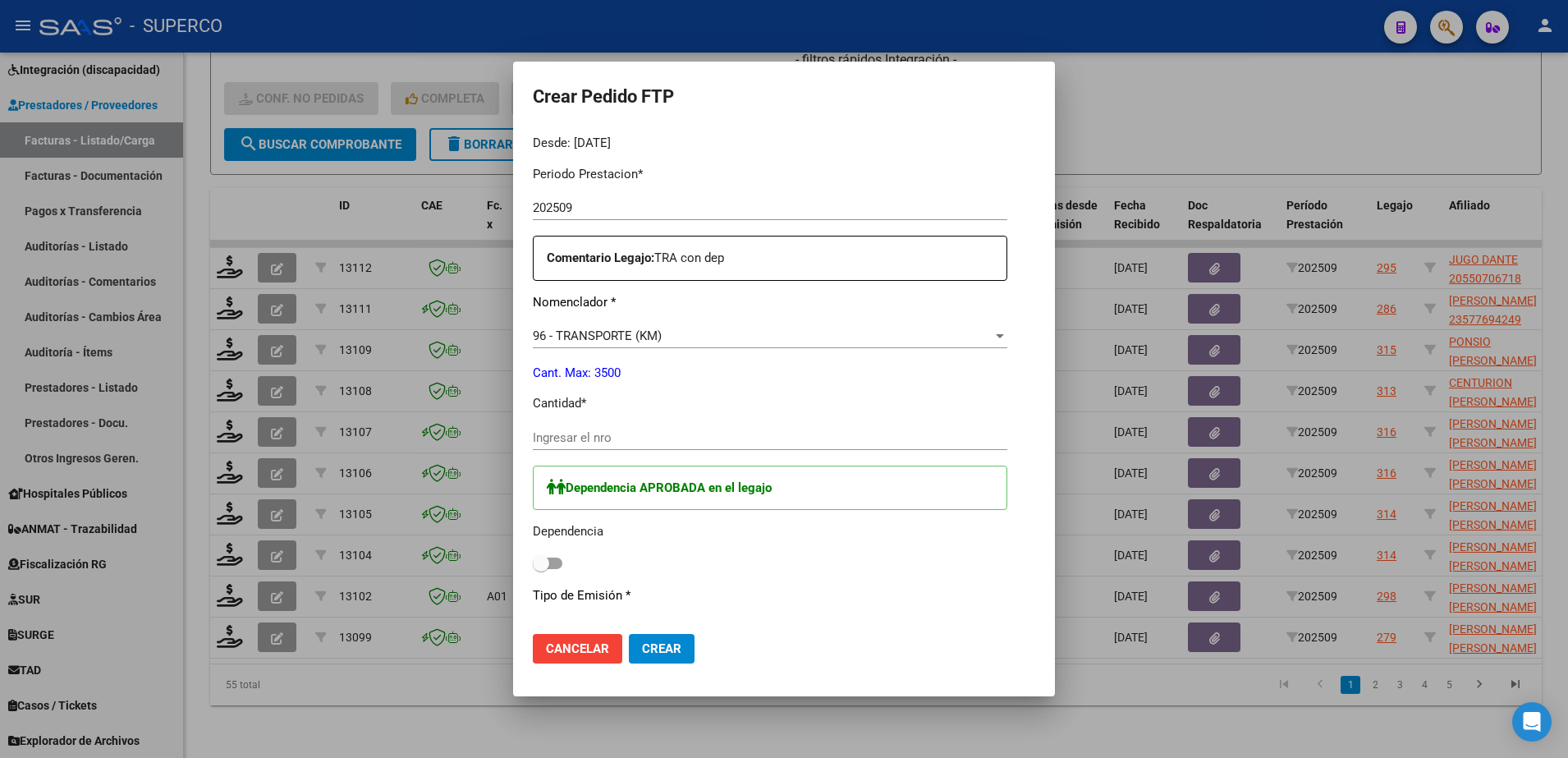
click at [691, 446] on div "Ingresar el nro" at bounding box center [769, 438] width 474 height 25
type input "244"
click at [553, 563] on span at bounding box center [547, 562] width 30 height 11
click at [541, 569] on input "checkbox" at bounding box center [540, 569] width 1 height 1
checkbox input "true"
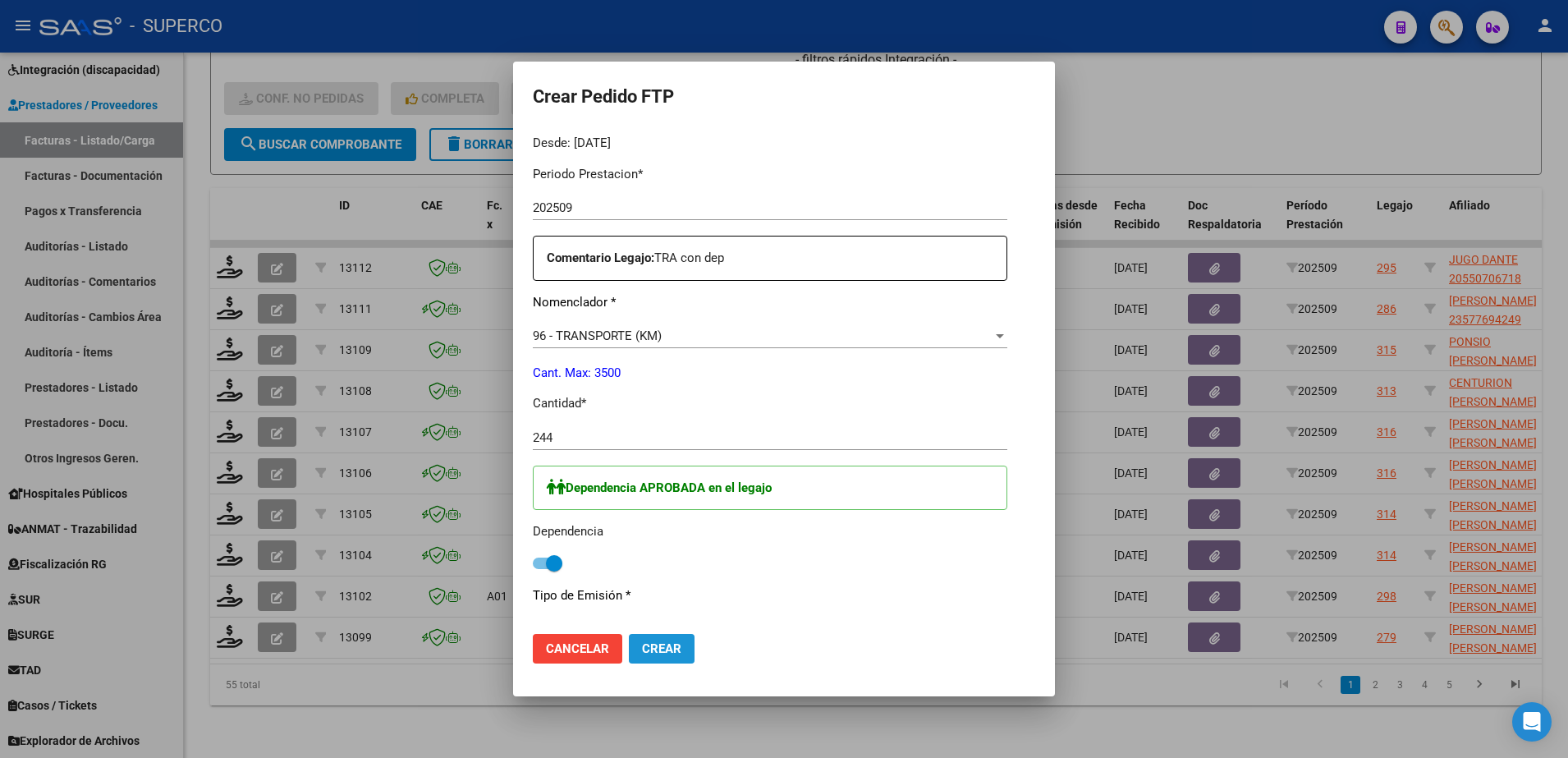
click at [637, 643] on button "Crear" at bounding box center [661, 649] width 66 height 30
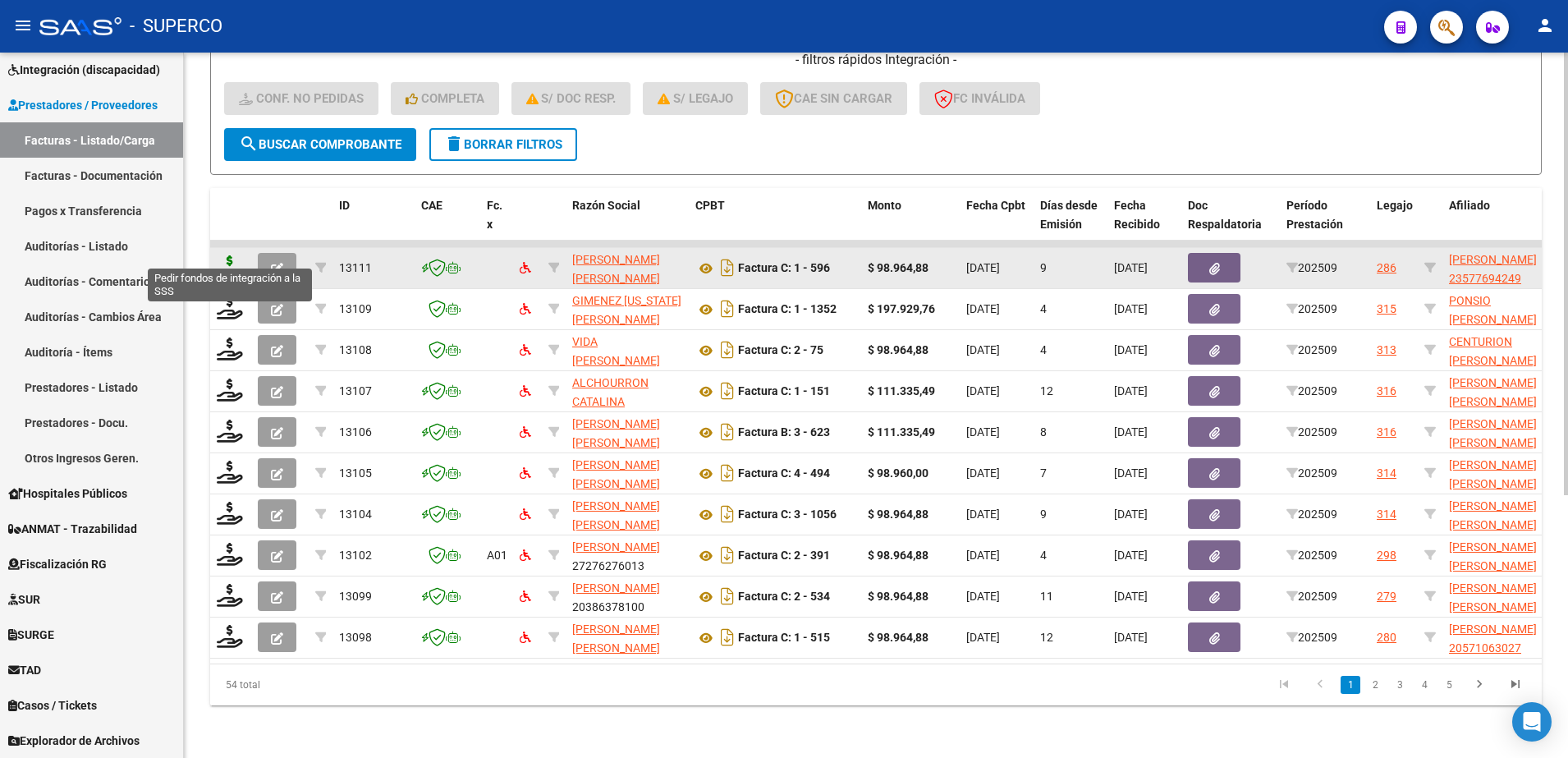
click at [228, 256] on icon at bounding box center [230, 267] width 26 height 23
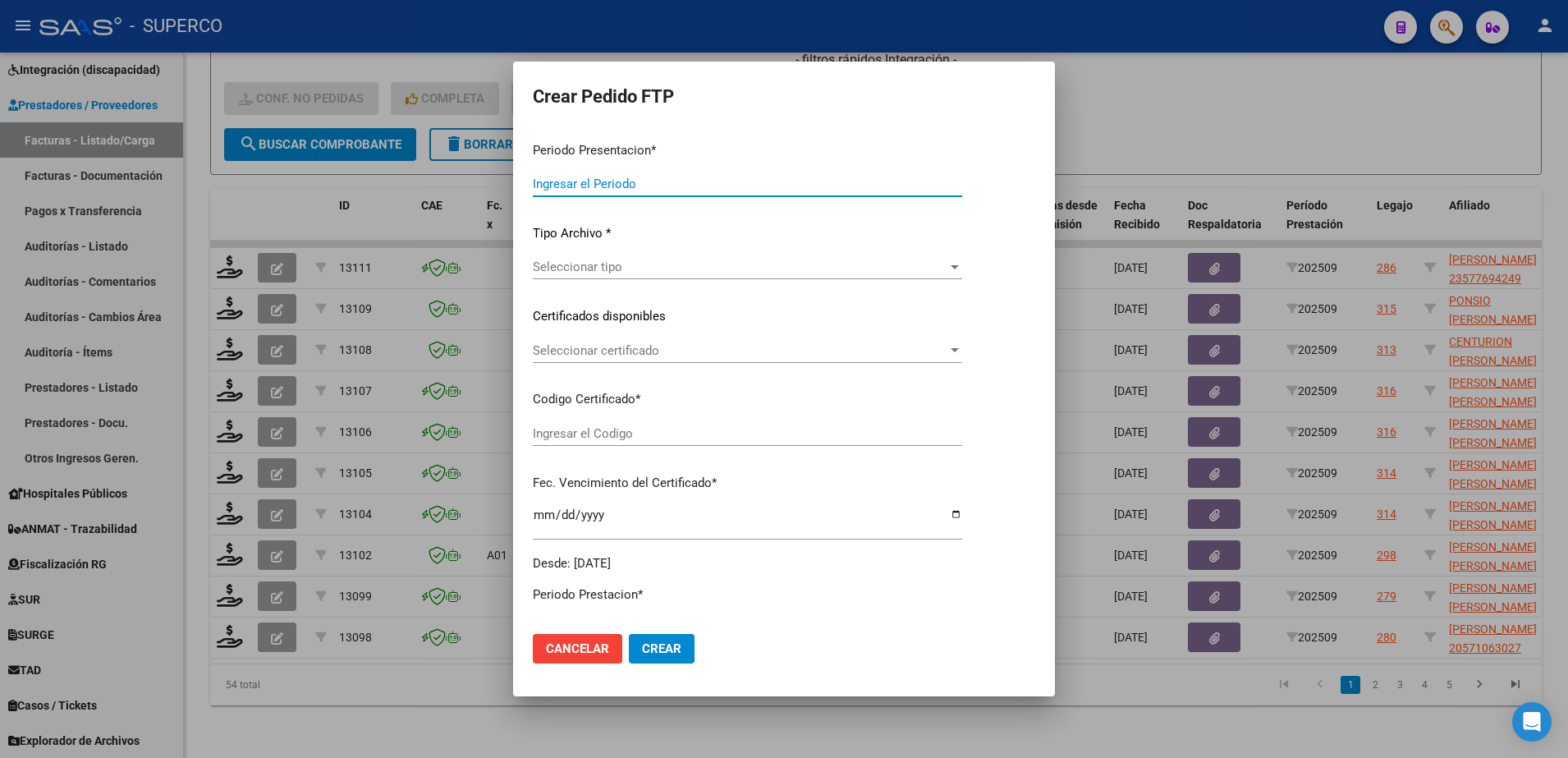
type input "202509"
type input "$ 98.964,88"
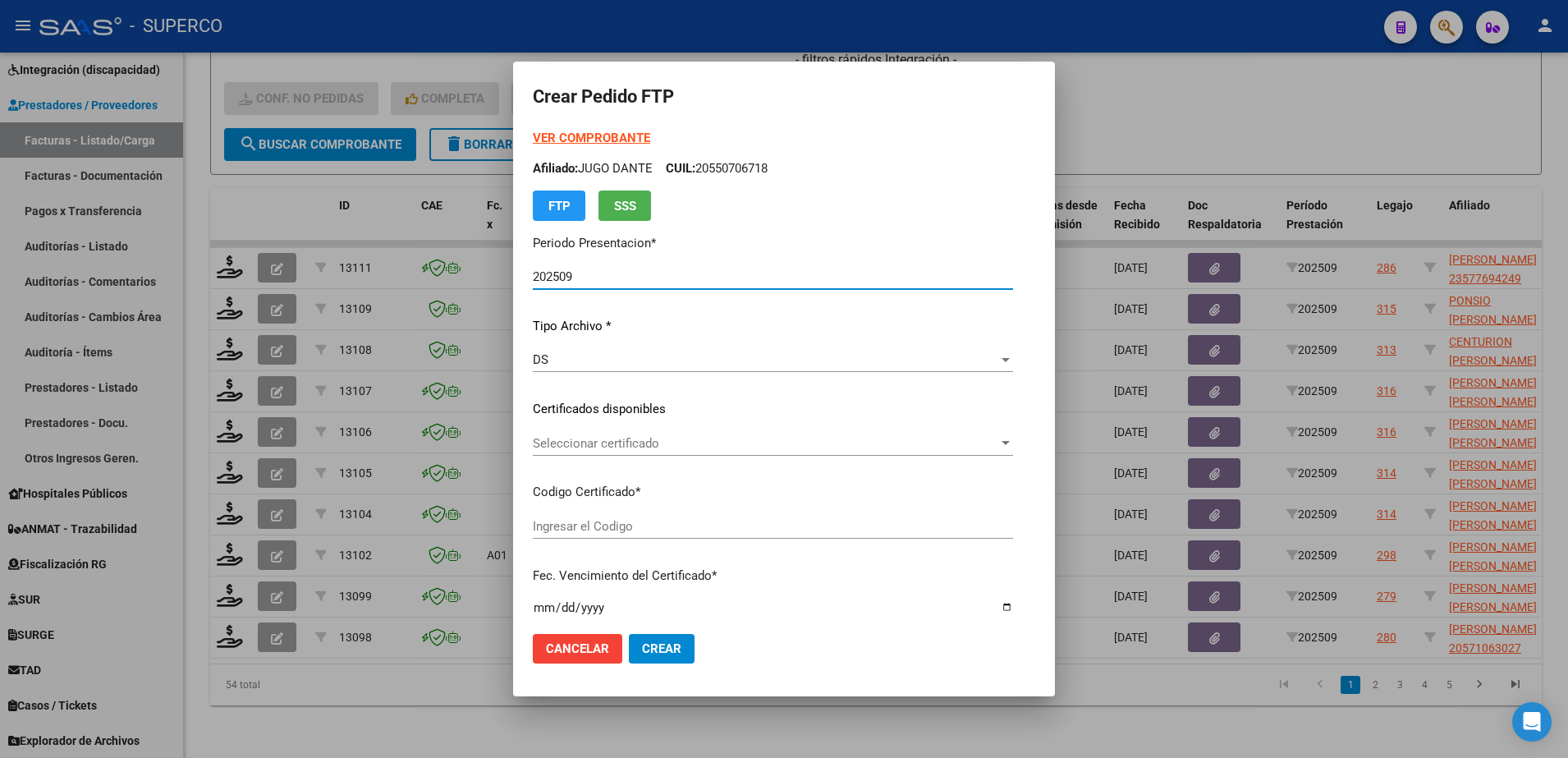
type input "arg02000577694242023082820260828bs413"
type input "2026-08-28"
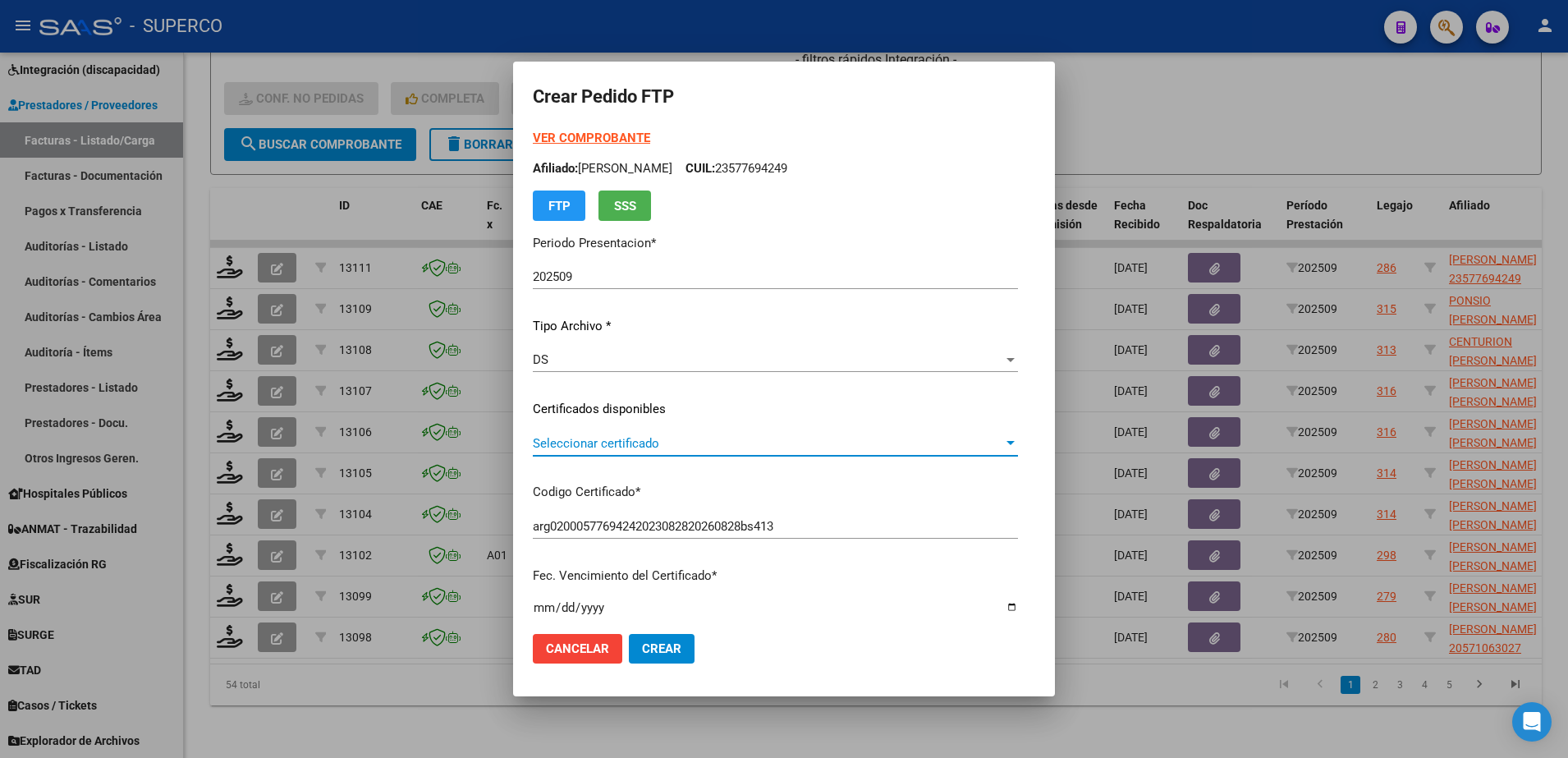
click at [860, 444] on span "Seleccionar certificado" at bounding box center [767, 443] width 470 height 15
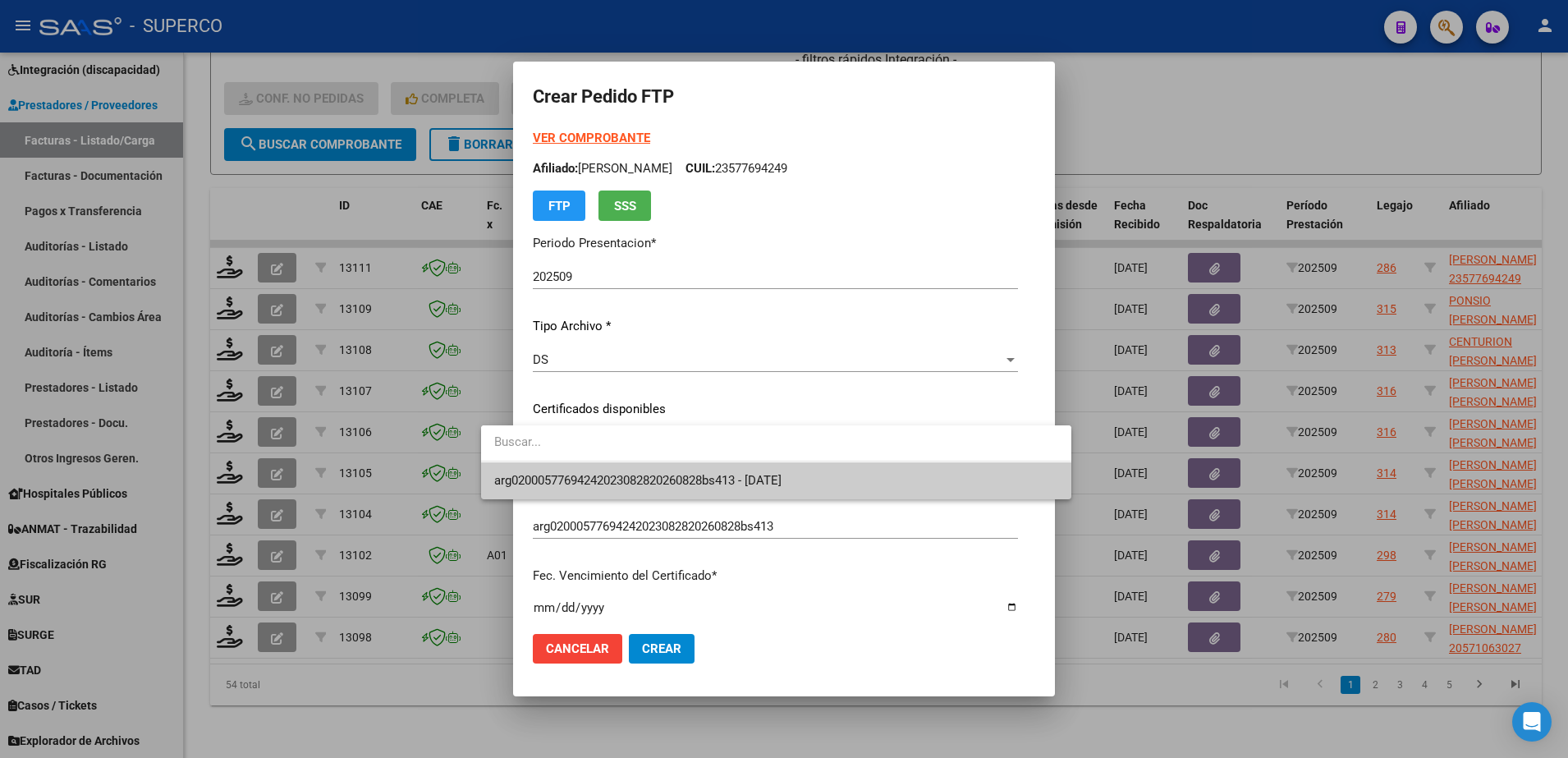
click at [856, 479] on span "arg02000577694242023082820260828bs413 - 2026-08-28" at bounding box center [776, 480] width 564 height 37
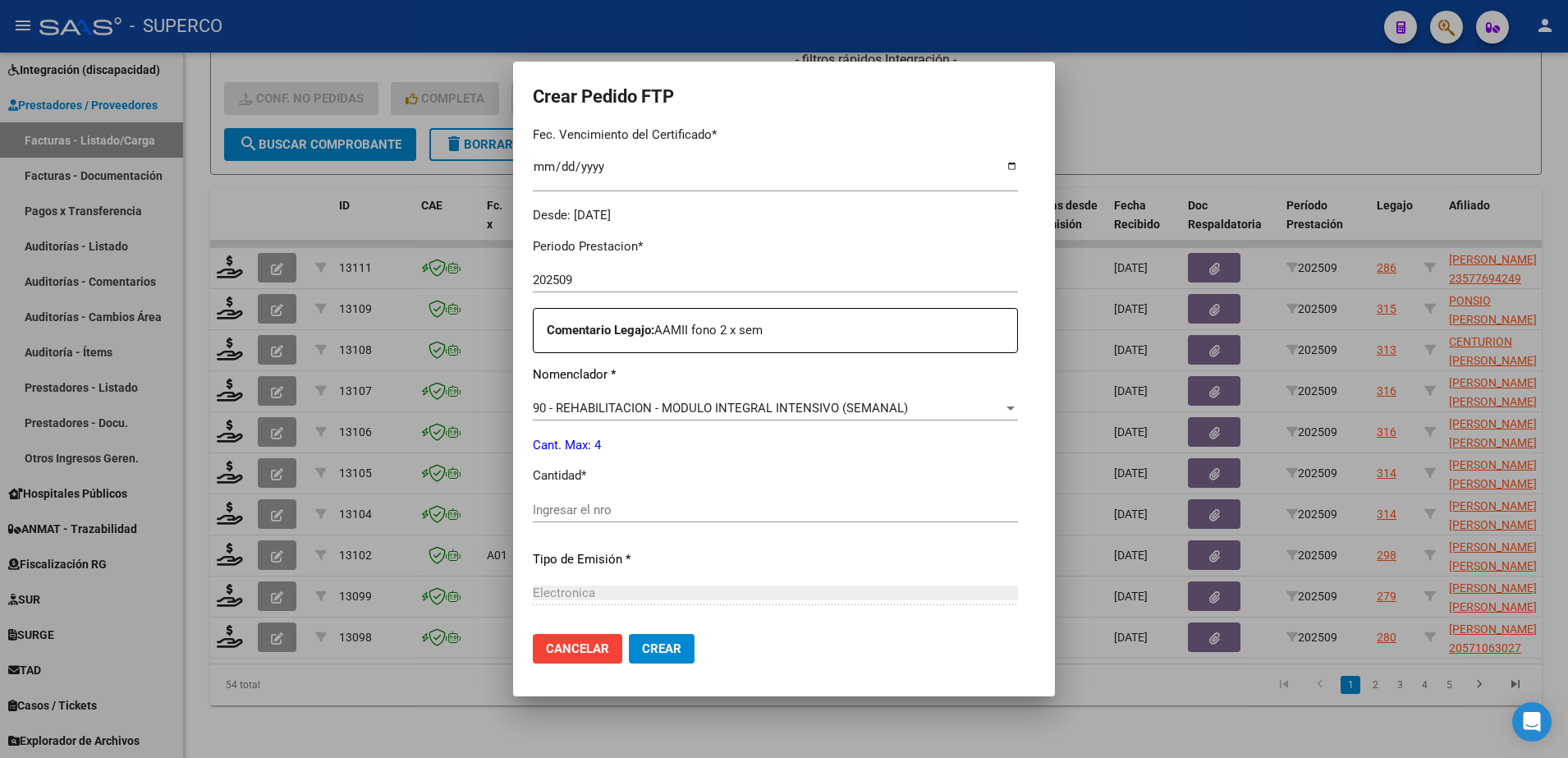
scroll to position [513, 0]
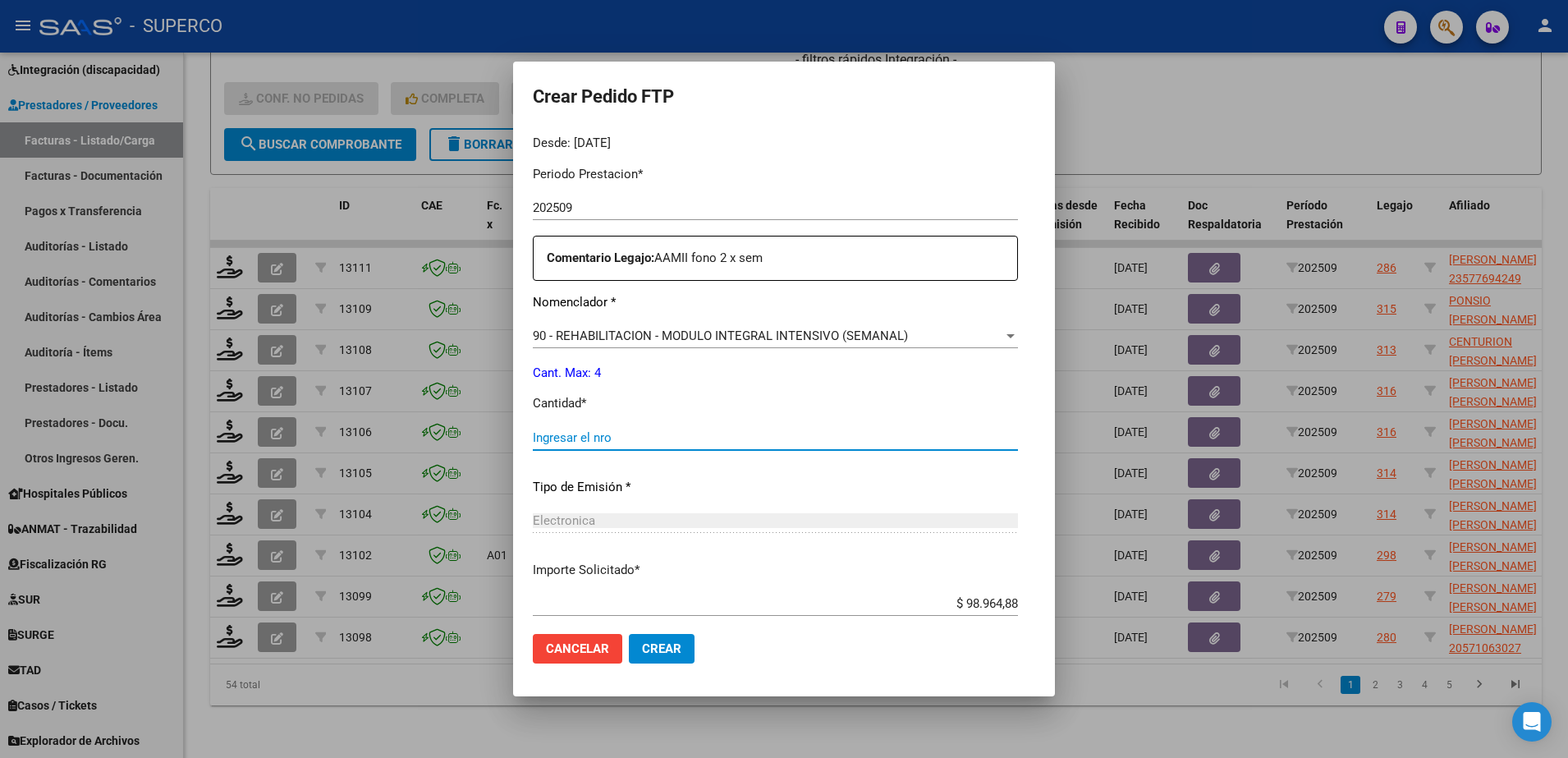
click at [769, 435] on input "Ingresar el nro" at bounding box center [775, 437] width 485 height 15
type input "4"
click at [642, 651] on span "Crear" at bounding box center [661, 648] width 39 height 15
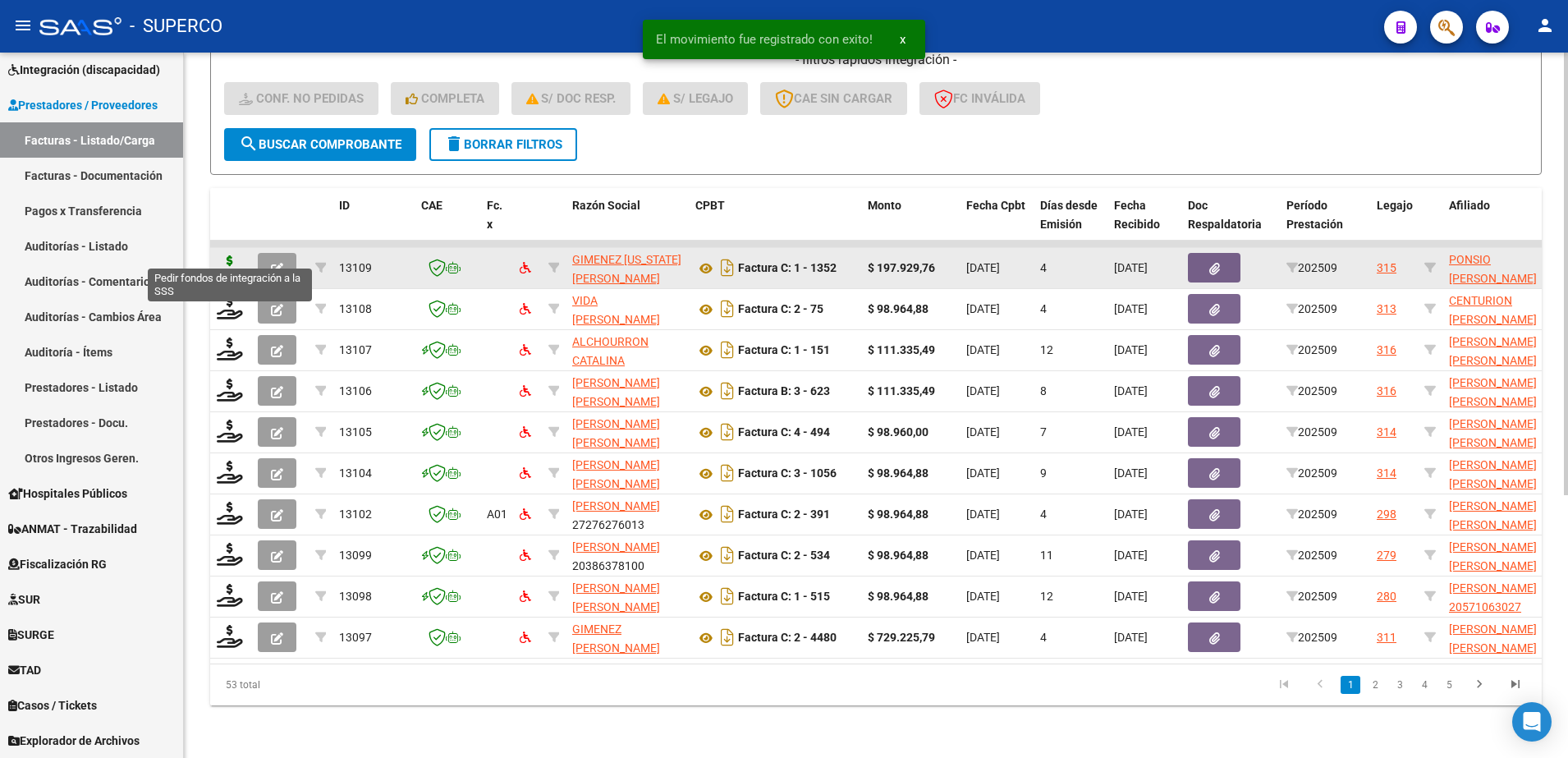
click at [226, 256] on icon at bounding box center [230, 267] width 26 height 23
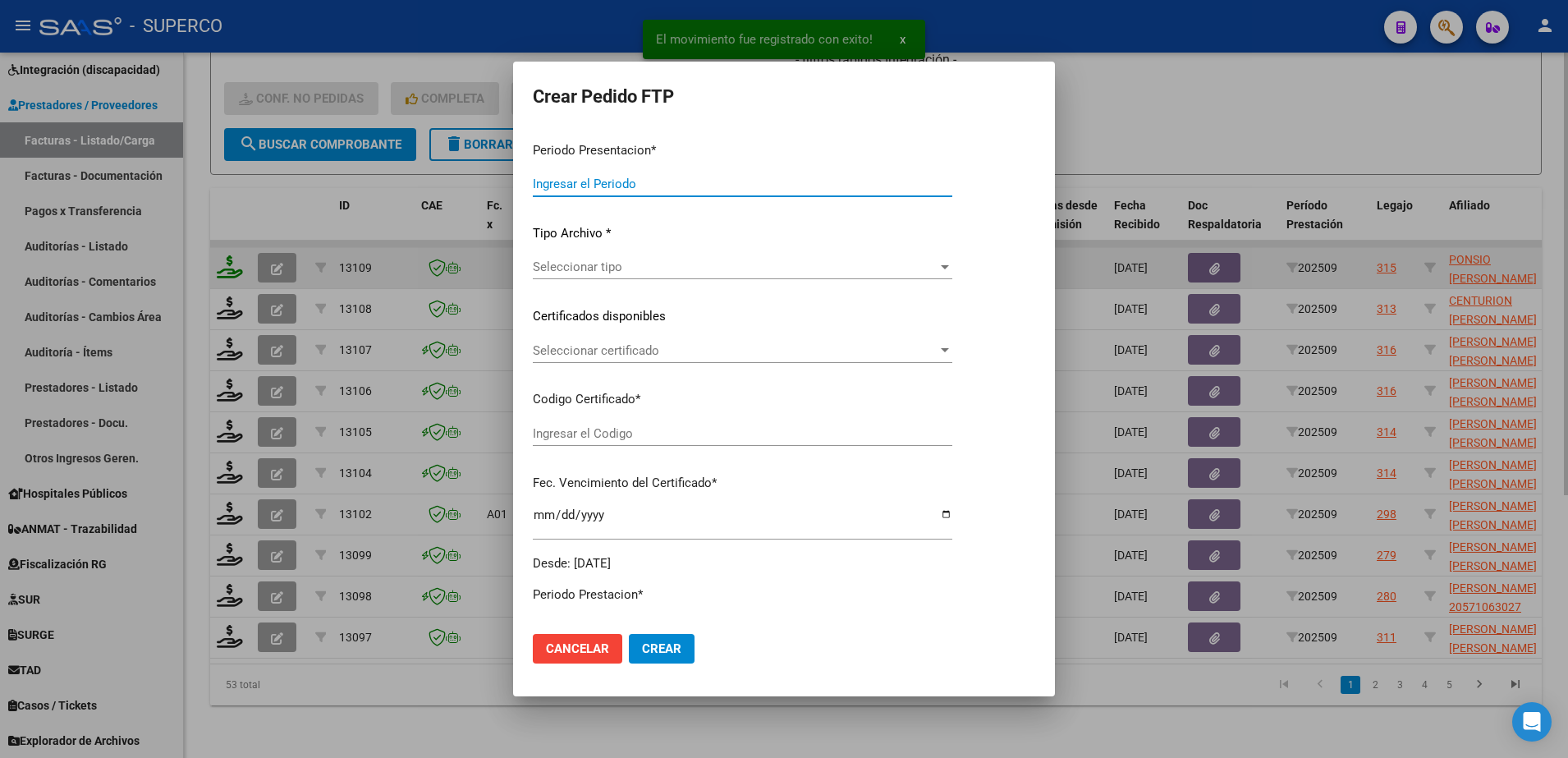
type input "202509"
type input "$ 197.929,76"
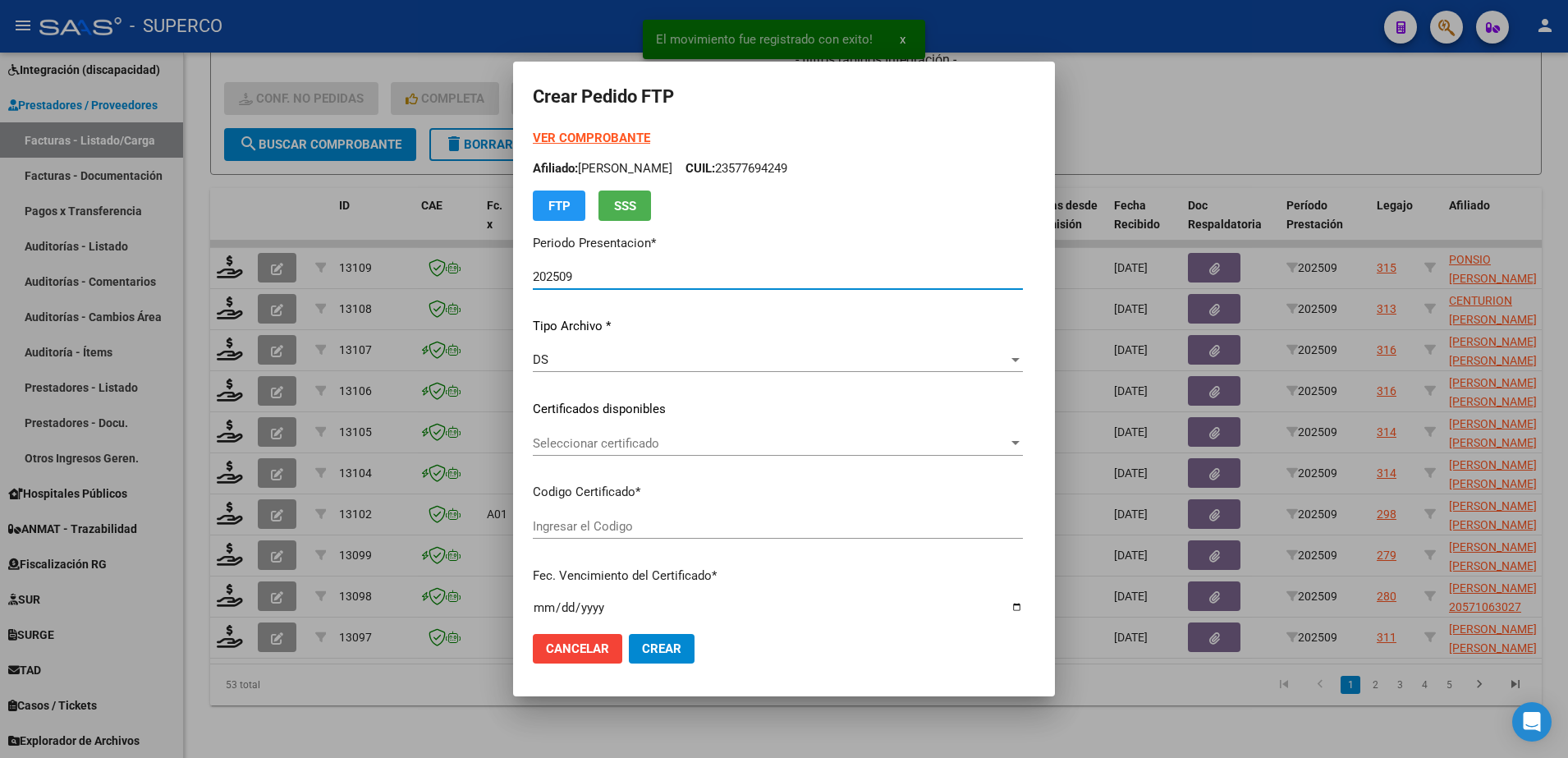
type input "ARG02000532995632022032220270322BS436"
type input "2027-03-22"
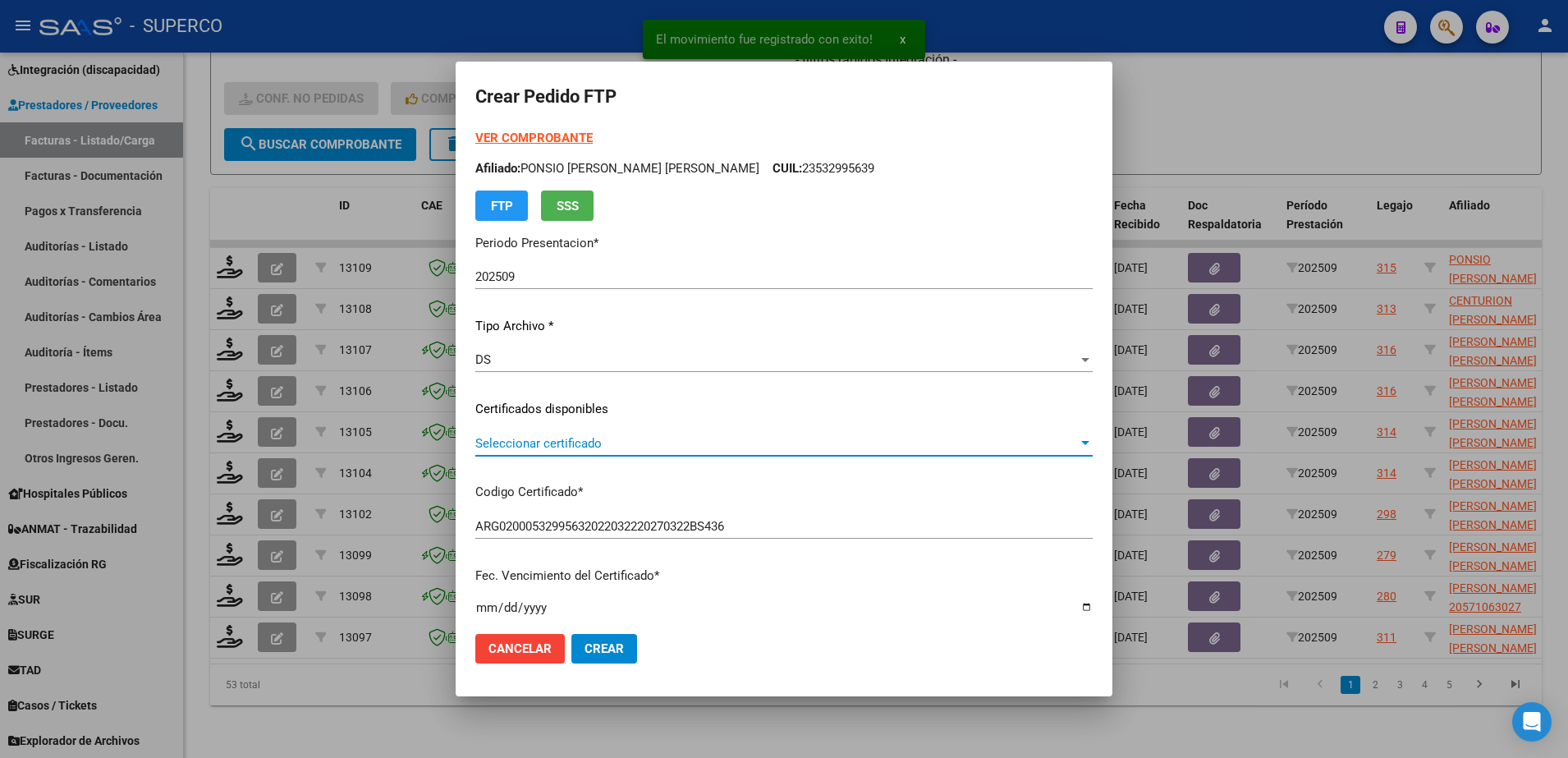
click at [624, 437] on span "Seleccionar certificado" at bounding box center [776, 443] width 602 height 15
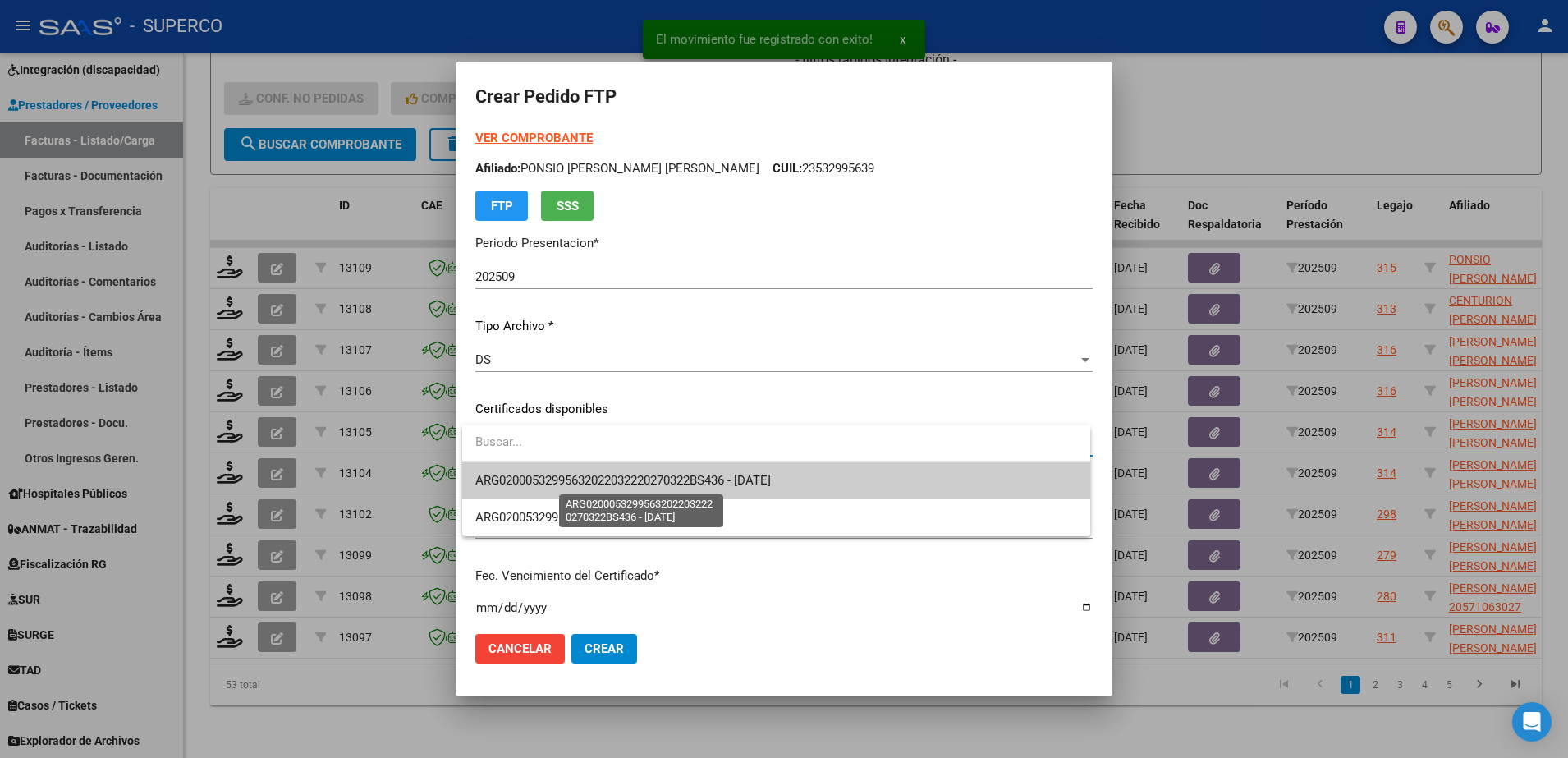
click at [622, 484] on span "ARG02000532995632022032220270322BS436 - 2027-03-22" at bounding box center [623, 479] width 296 height 15
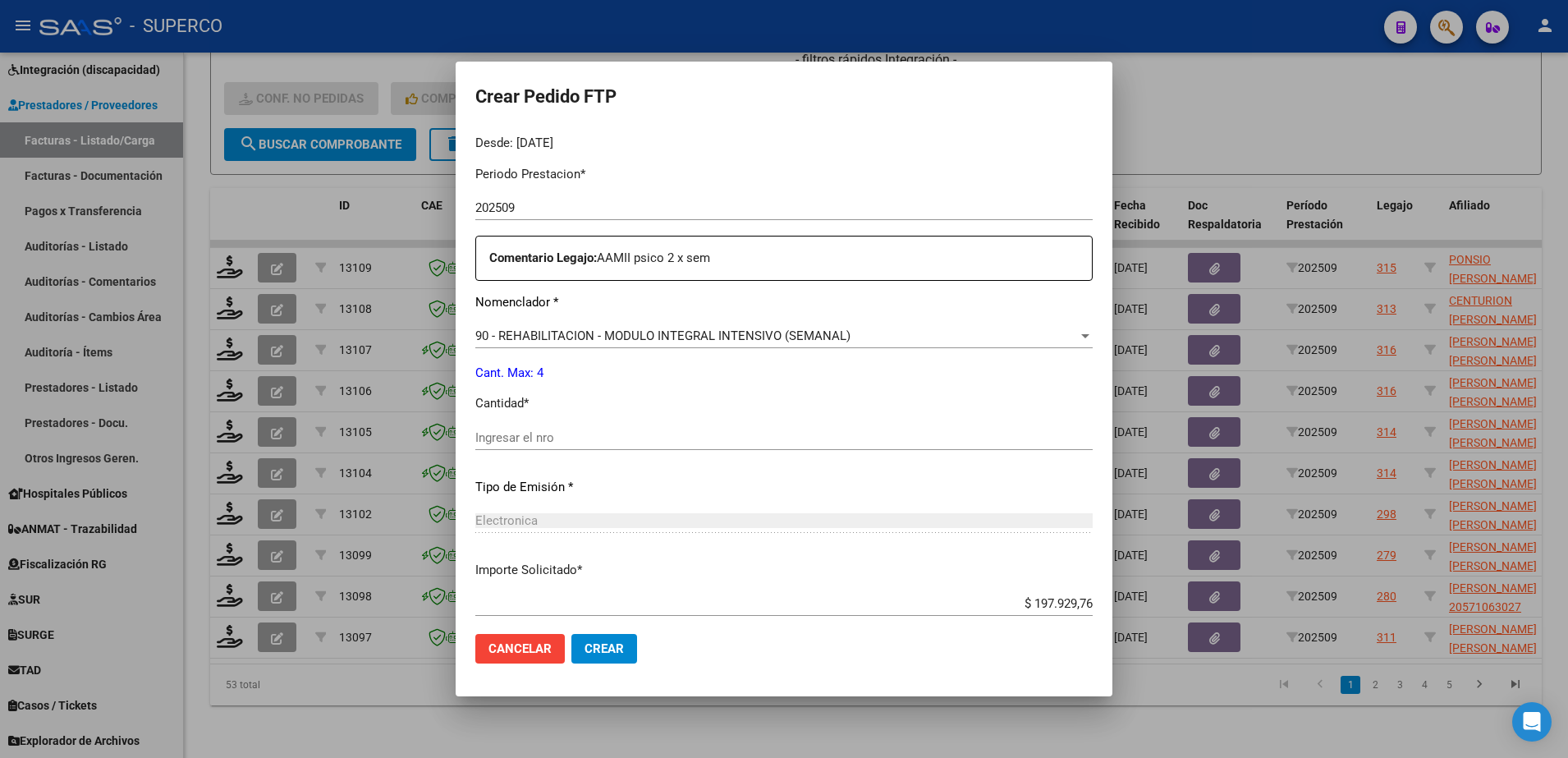
click at [637, 441] on input "Ingresar el nro" at bounding box center [784, 437] width 617 height 15
type input "4"
click at [605, 627] on mat-dialog-actions "Cancelar Crear" at bounding box center [784, 648] width 617 height 56
click at [614, 661] on button "Crear" at bounding box center [604, 649] width 66 height 30
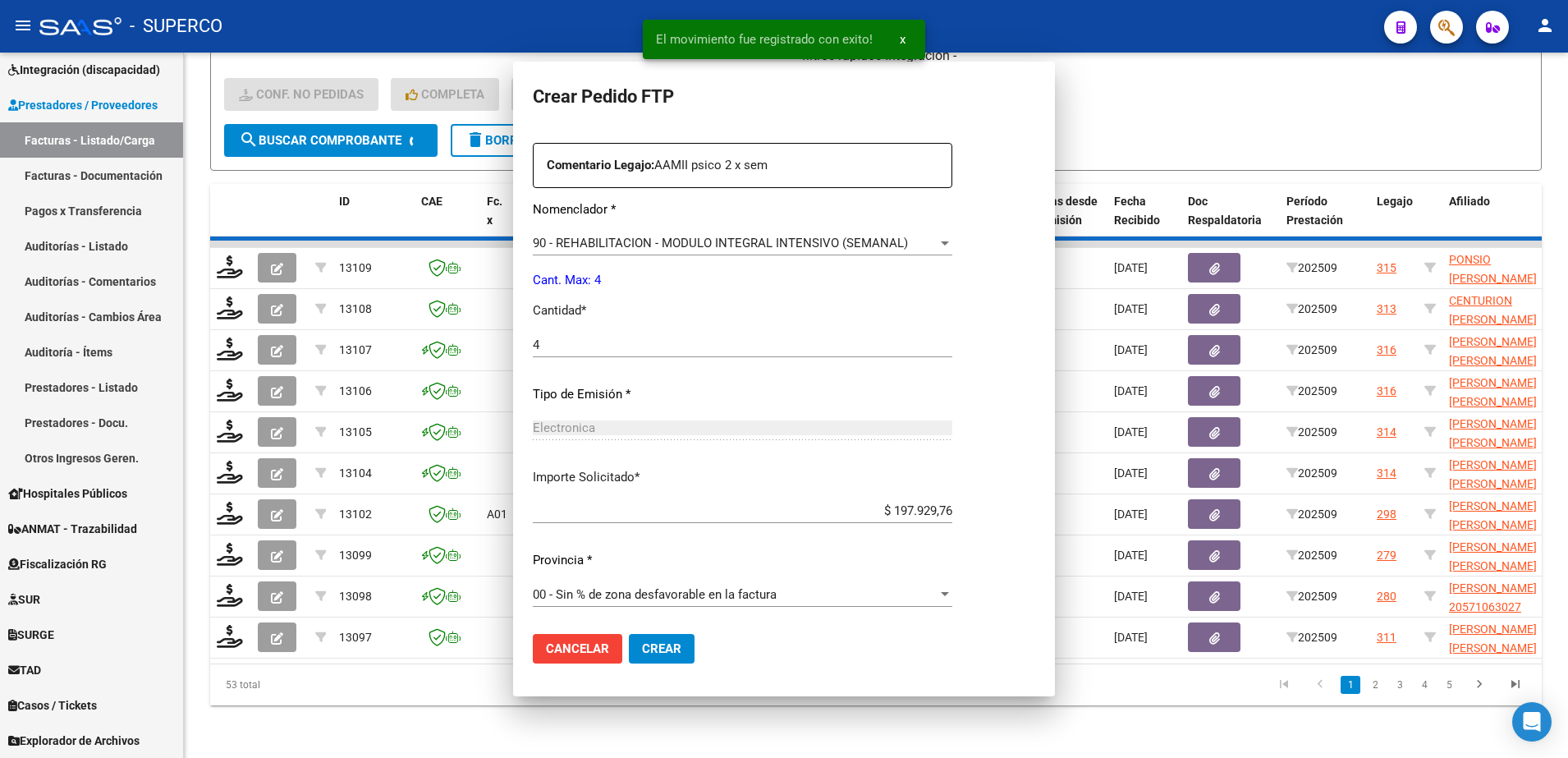
scroll to position [0, 0]
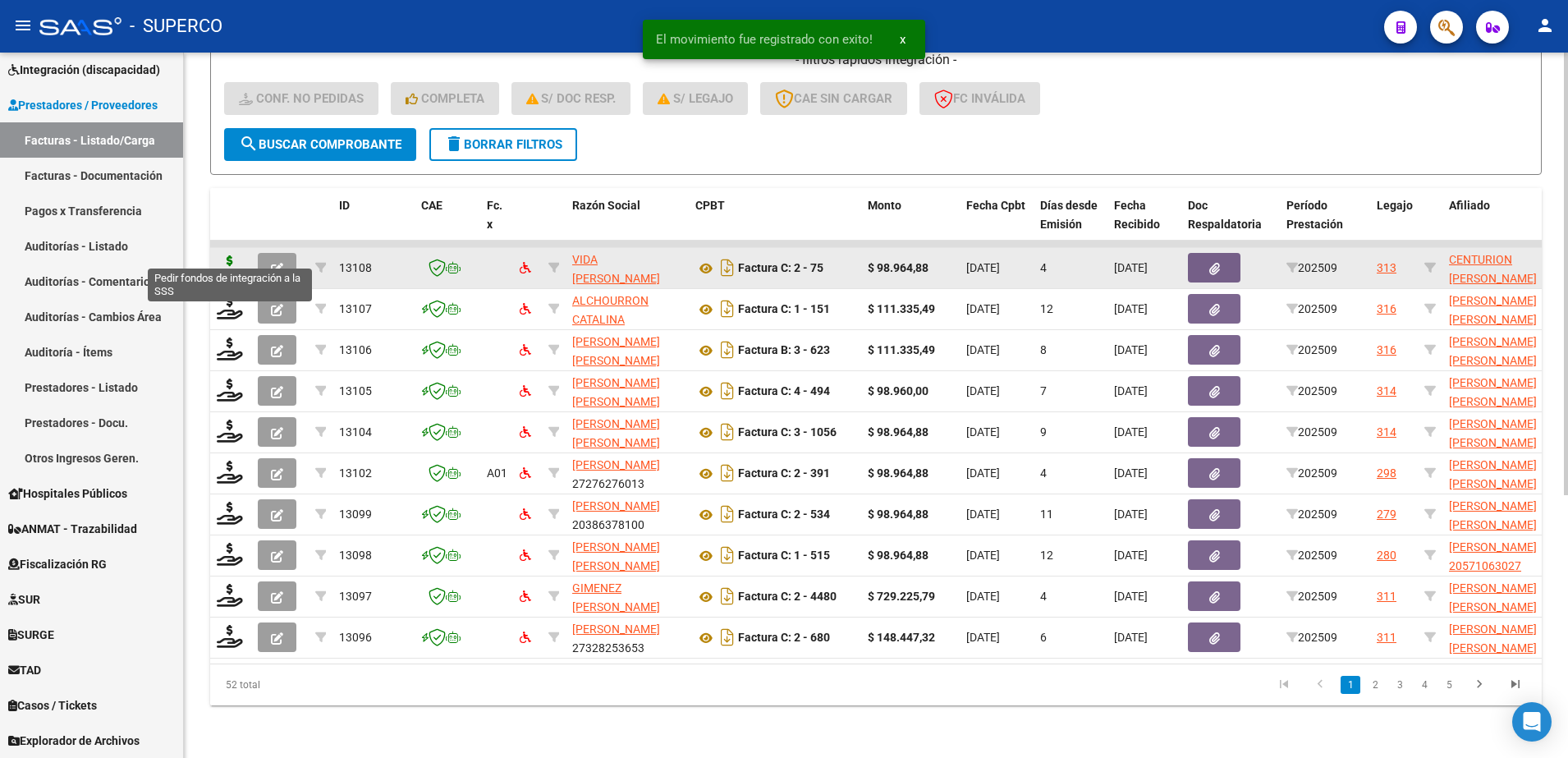
click at [231, 256] on icon at bounding box center [230, 267] width 26 height 23
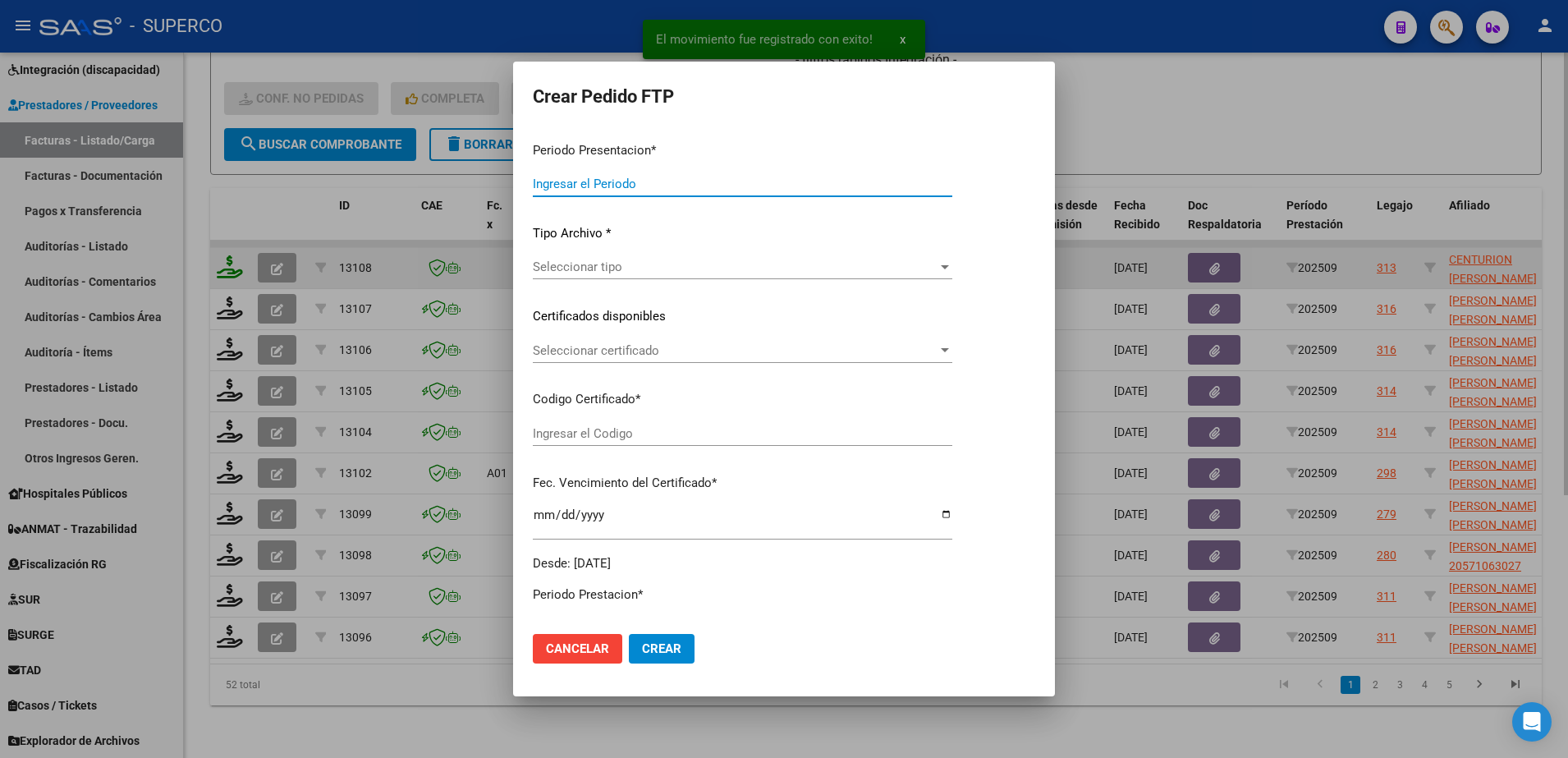
type input "202509"
type input "$ 98.964,88"
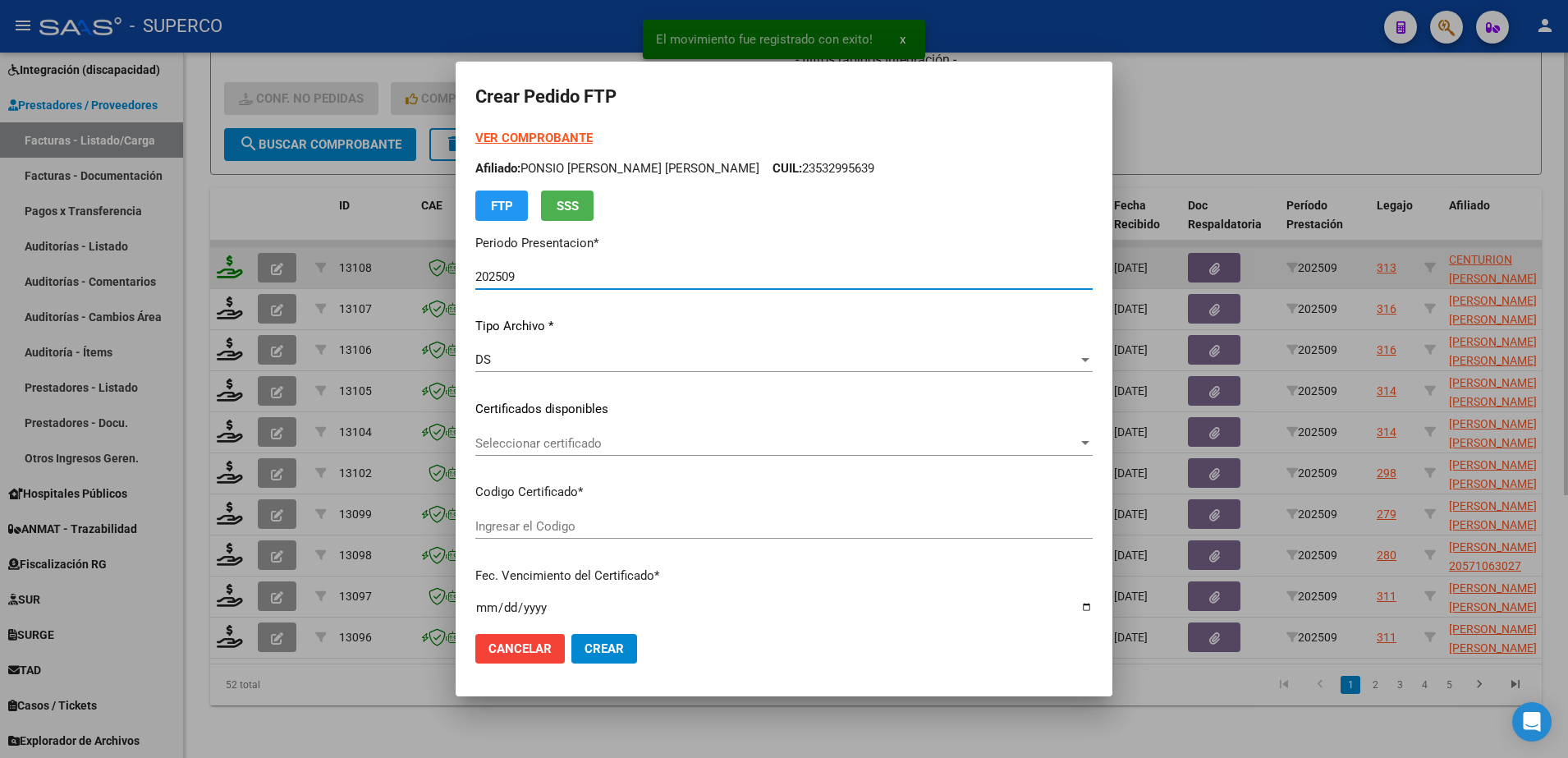
type input "arg02000551948742024092020290920bue315"
type input "[DATE]"
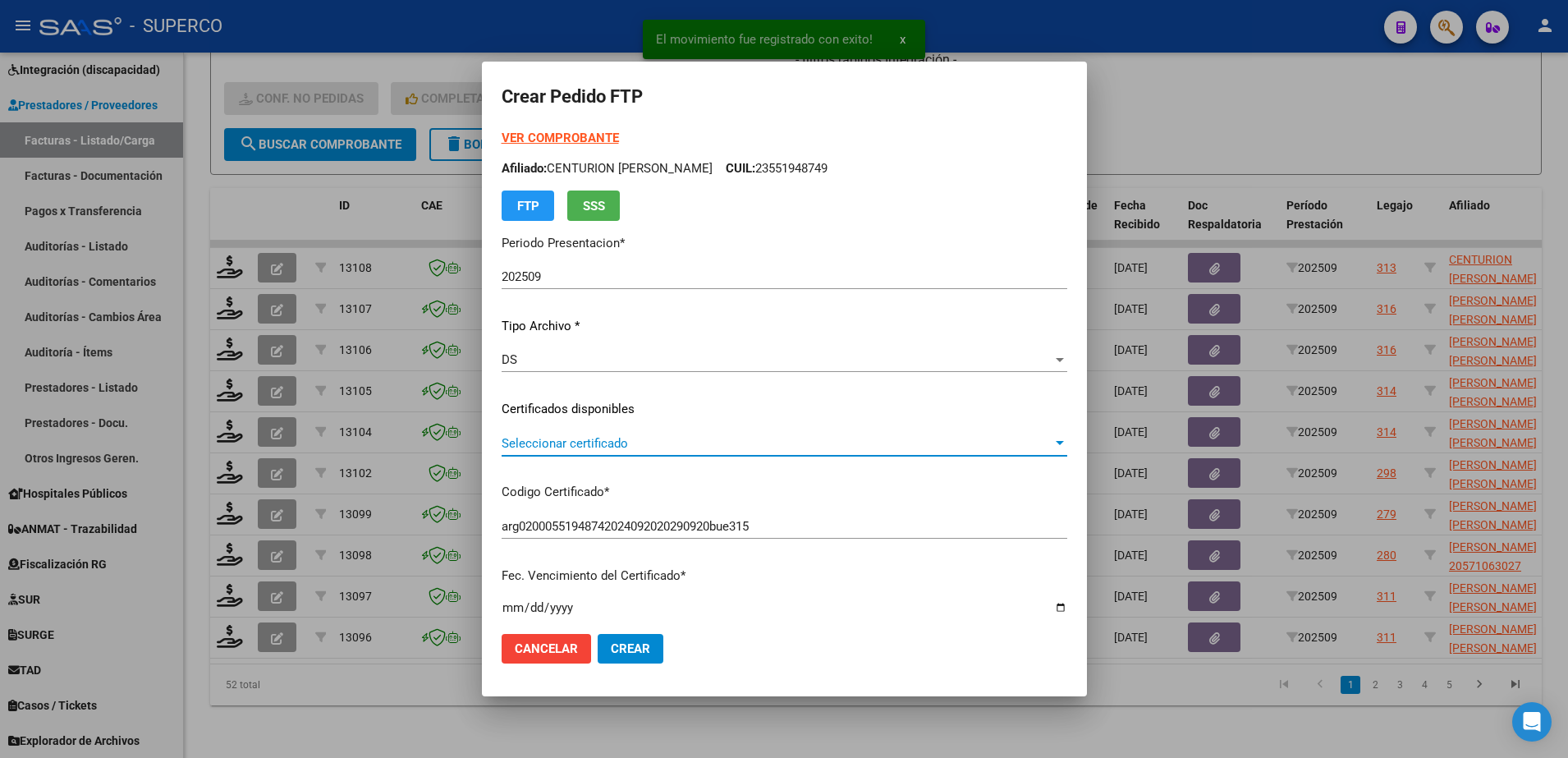
click at [656, 444] on span "Seleccionar certificado" at bounding box center [777, 443] width 551 height 15
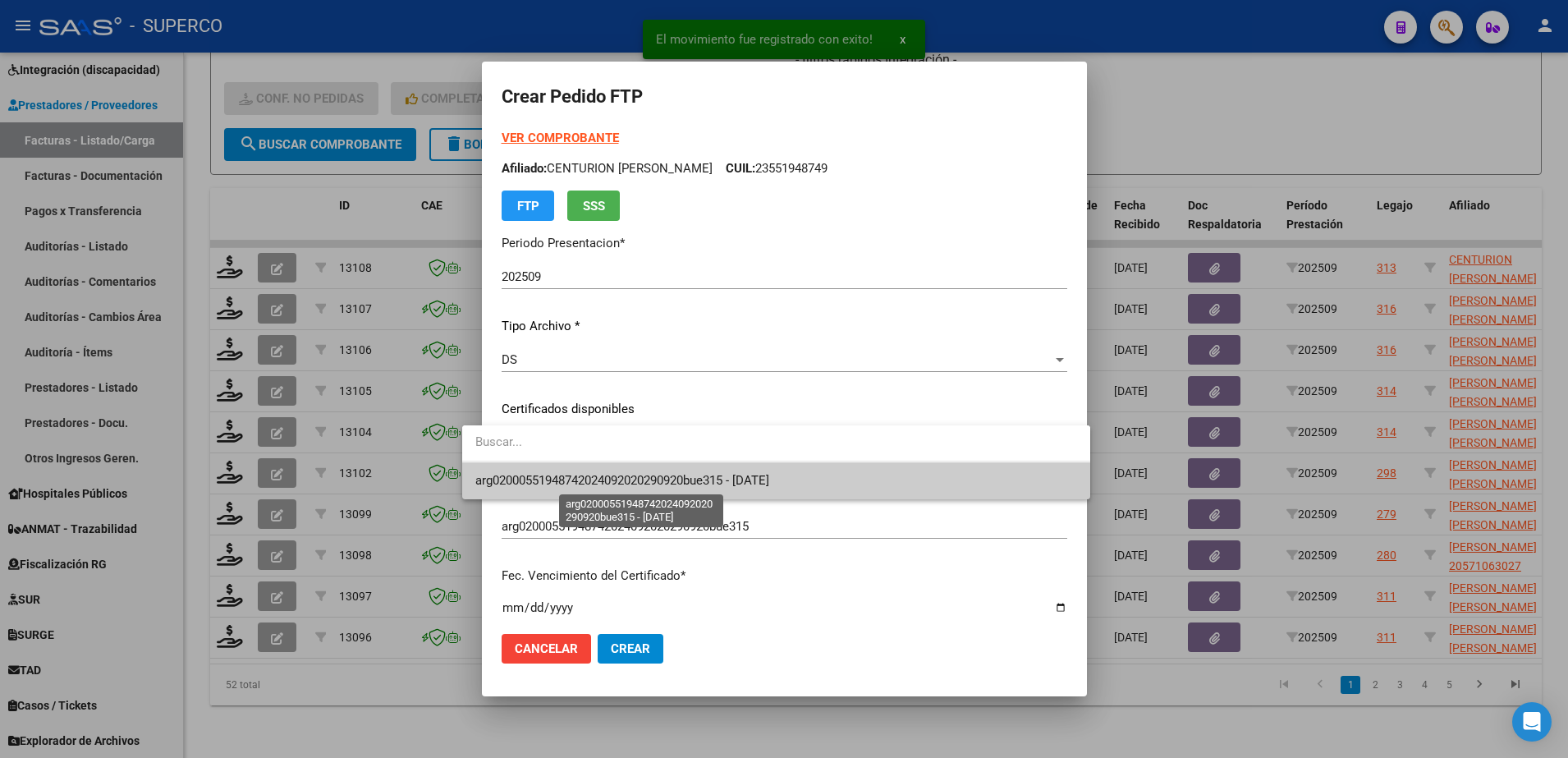
click at [672, 487] on span "arg02000551948742024092020290920bue315 - [DATE]" at bounding box center [622, 479] width 294 height 15
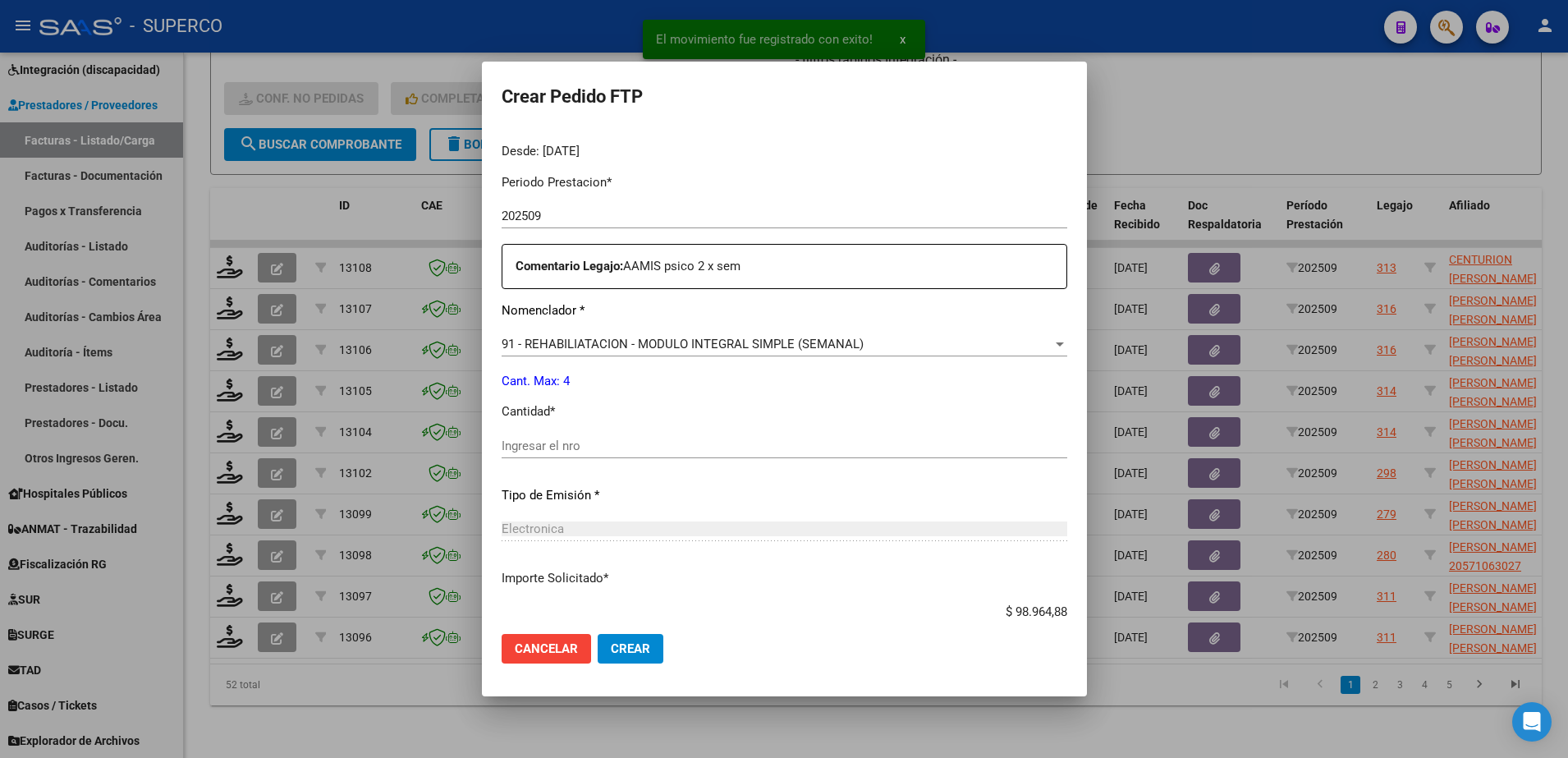
scroll to position [513, 0]
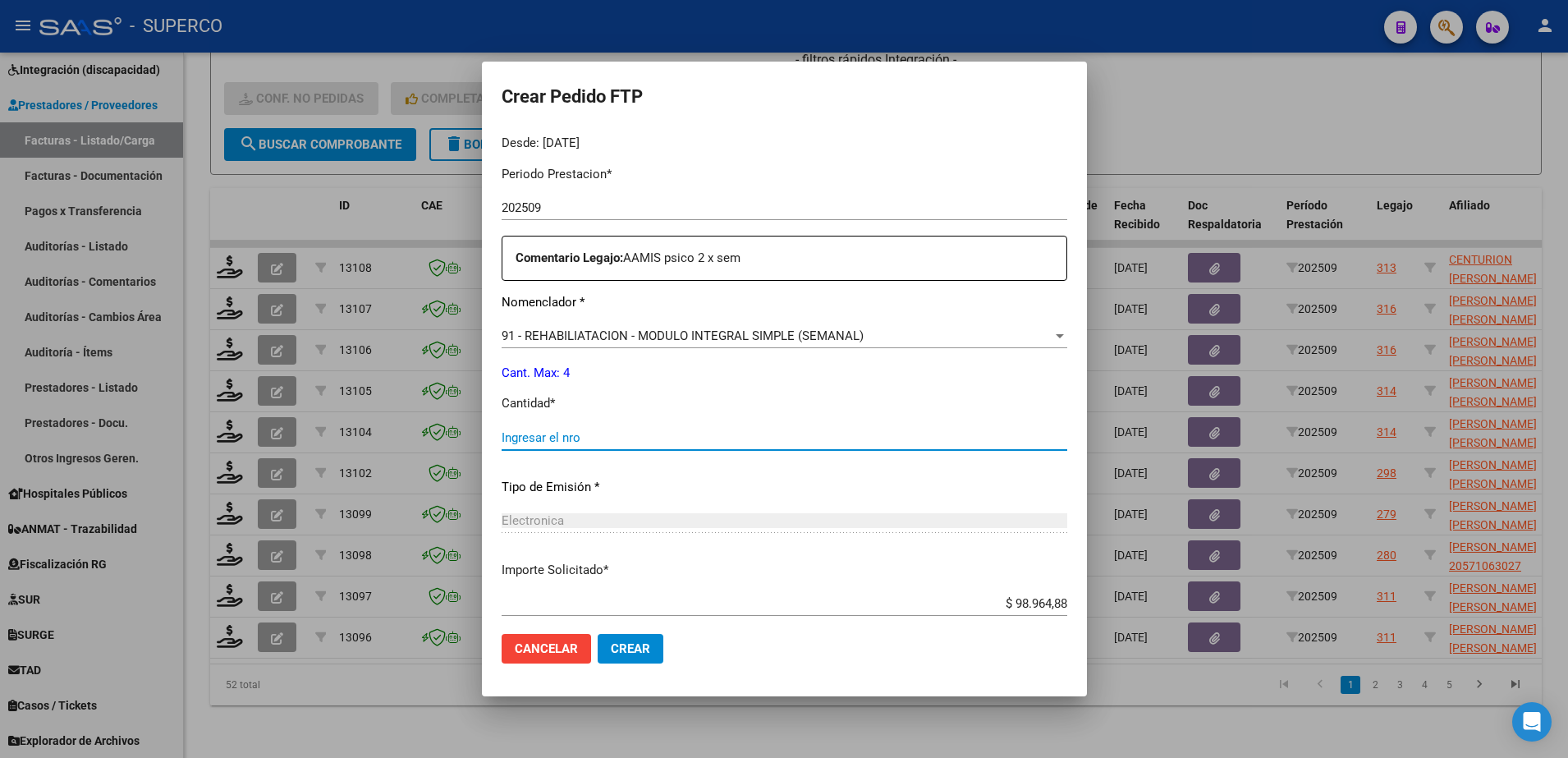
click at [652, 430] on input "Ingresar el nro" at bounding box center [784, 437] width 566 height 15
type input "4"
click at [611, 646] on span "Crear" at bounding box center [631, 648] width 39 height 15
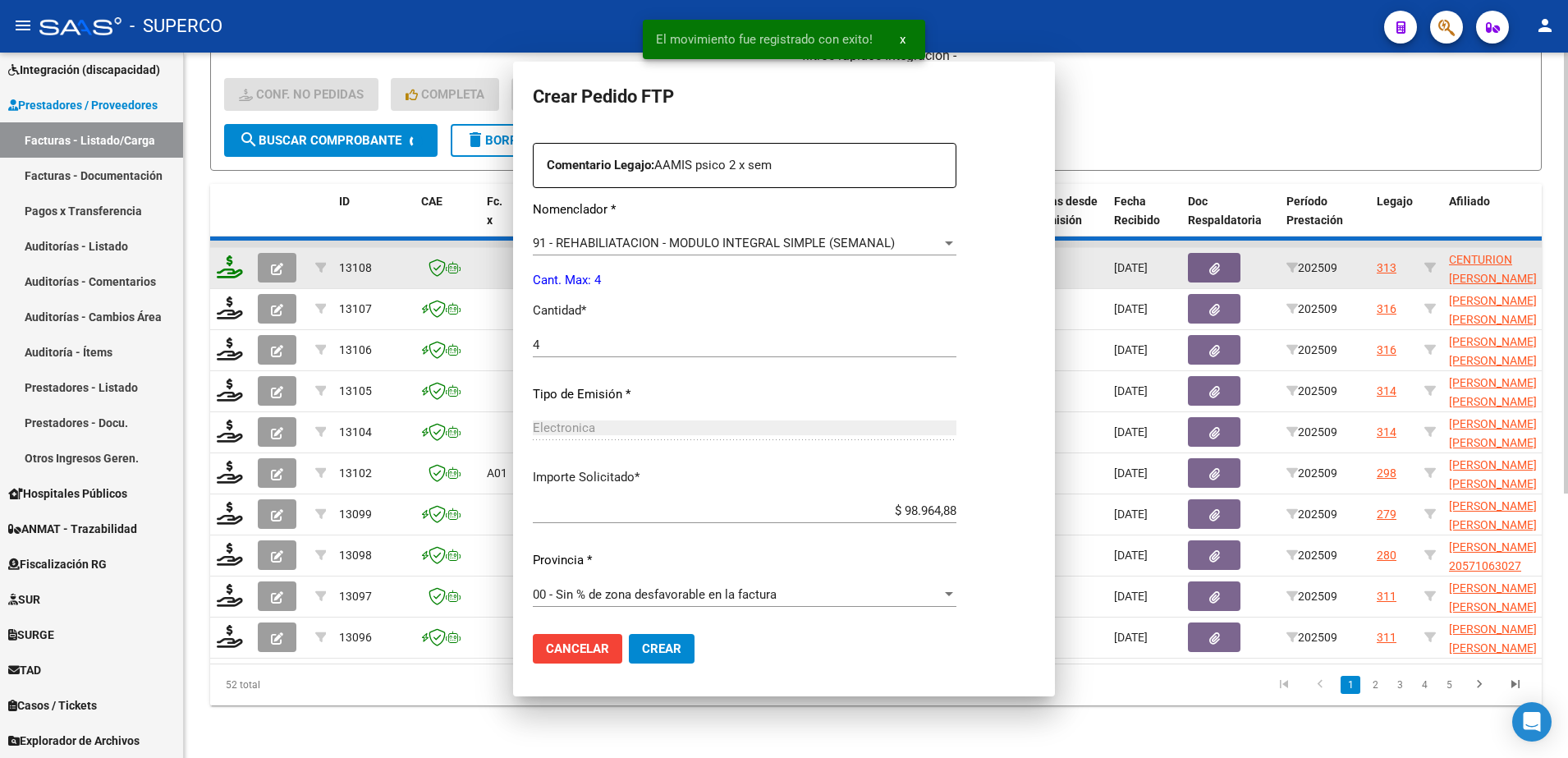
scroll to position [0, 0]
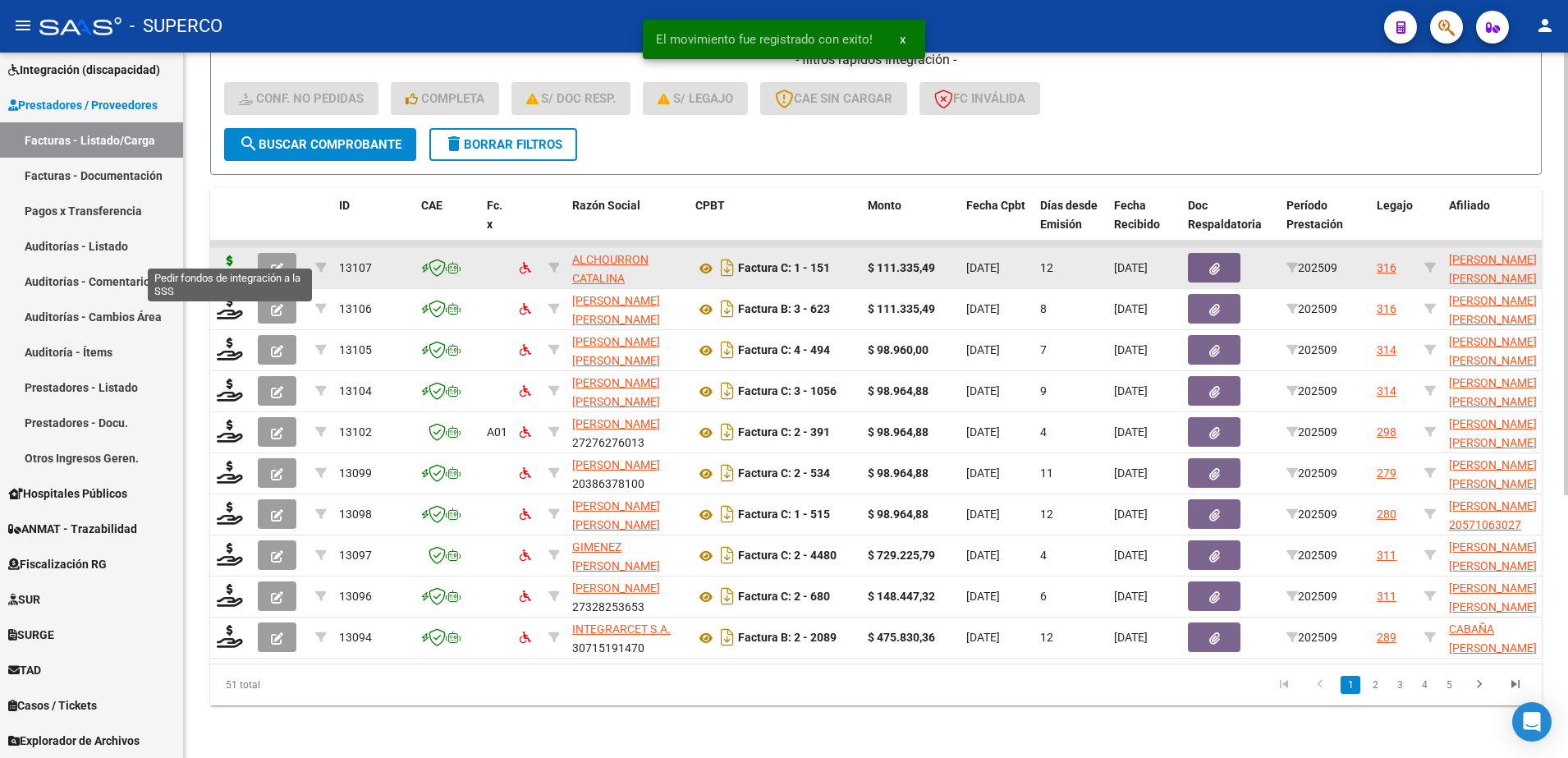
click at [227, 256] on icon at bounding box center [230, 267] width 26 height 23
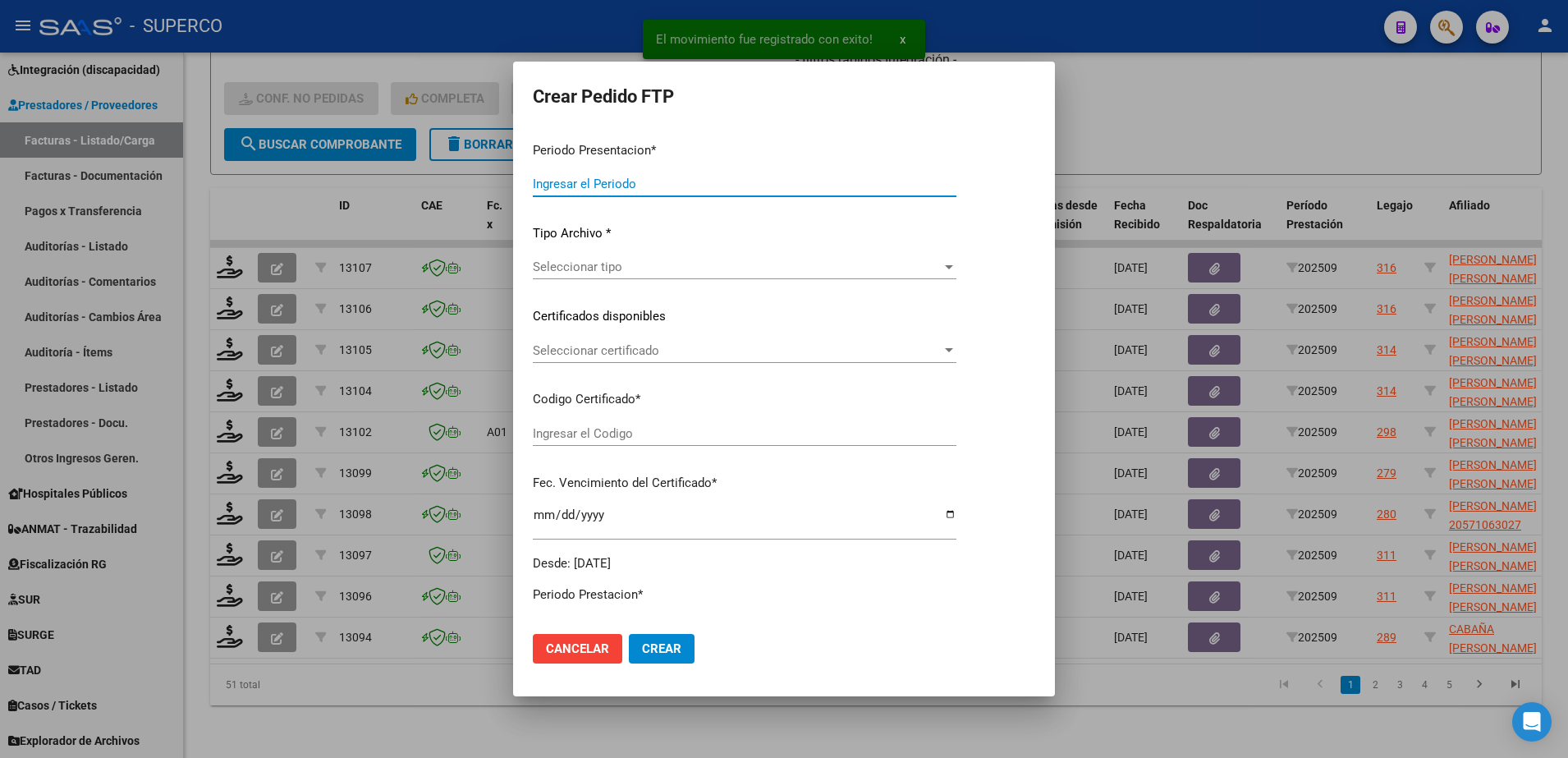
type input "202509"
type input "$ 111.335,49"
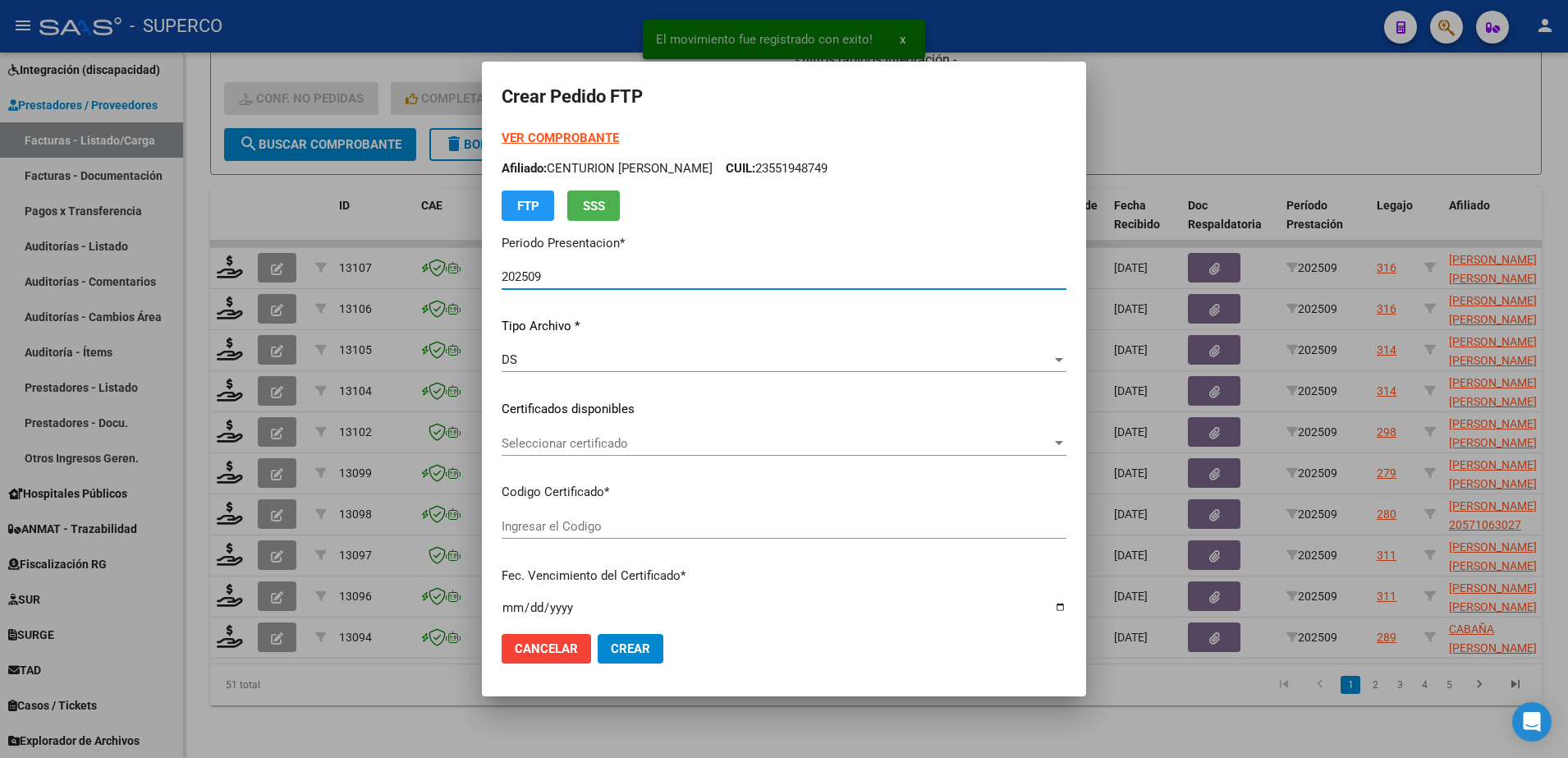
type input "arg02000556724062024073120270731bue352"
type input "2027-07-31"
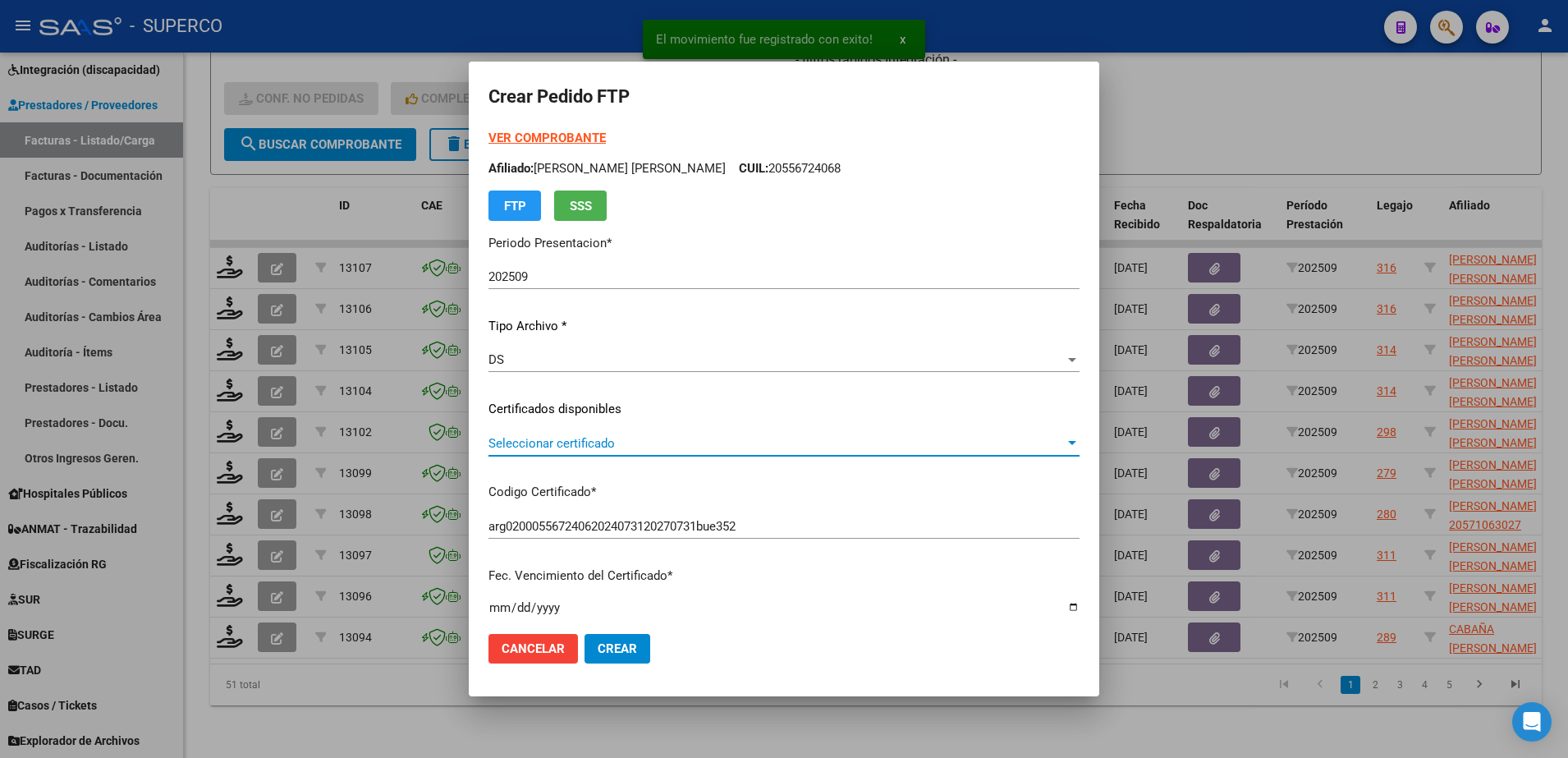
click at [756, 445] on span "Seleccionar certificado" at bounding box center [777, 443] width 576 height 15
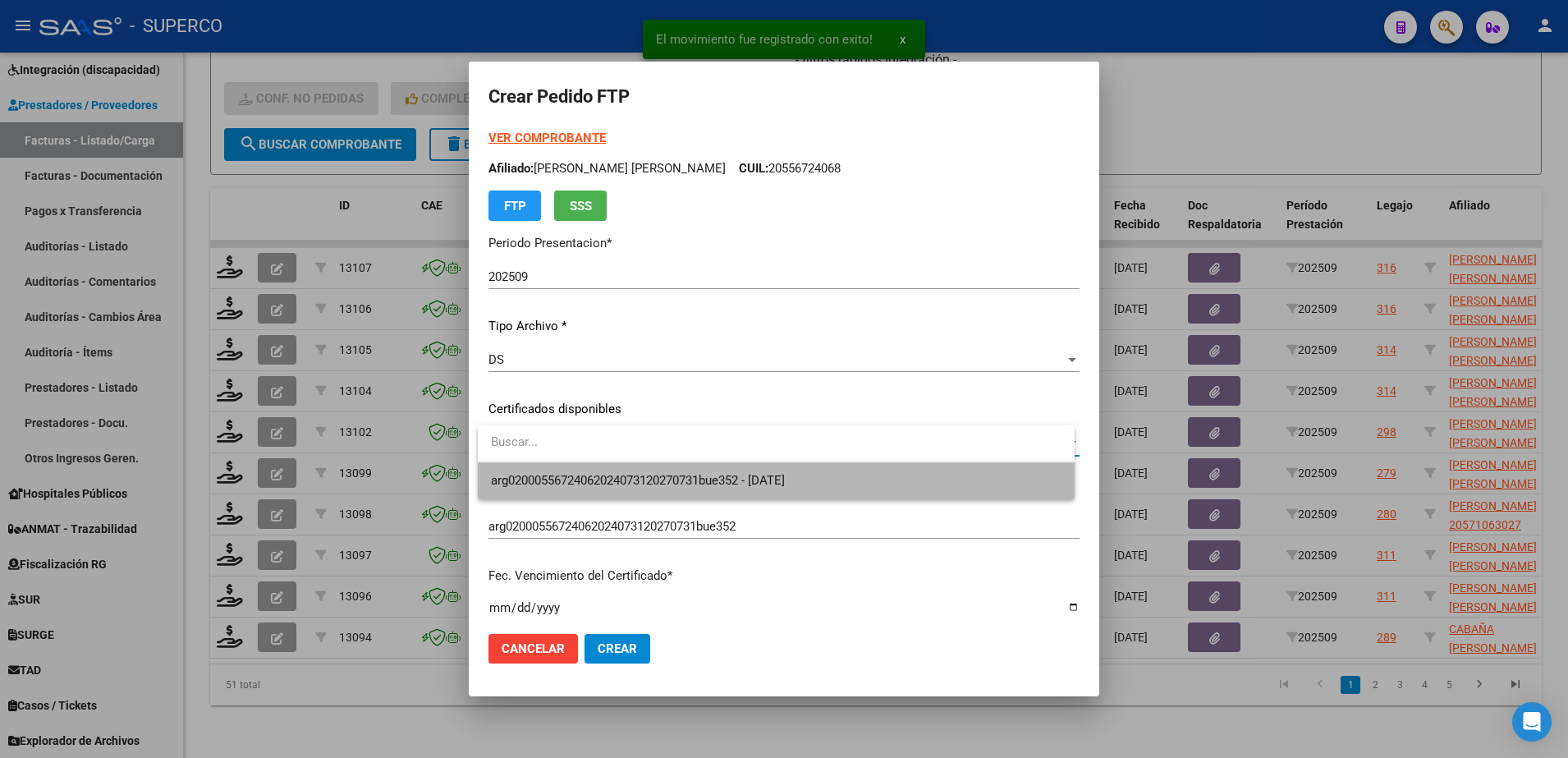
click at [760, 493] on span "arg02000556724062024073120270731bue352 - 2027-07-31" at bounding box center [775, 480] width 570 height 37
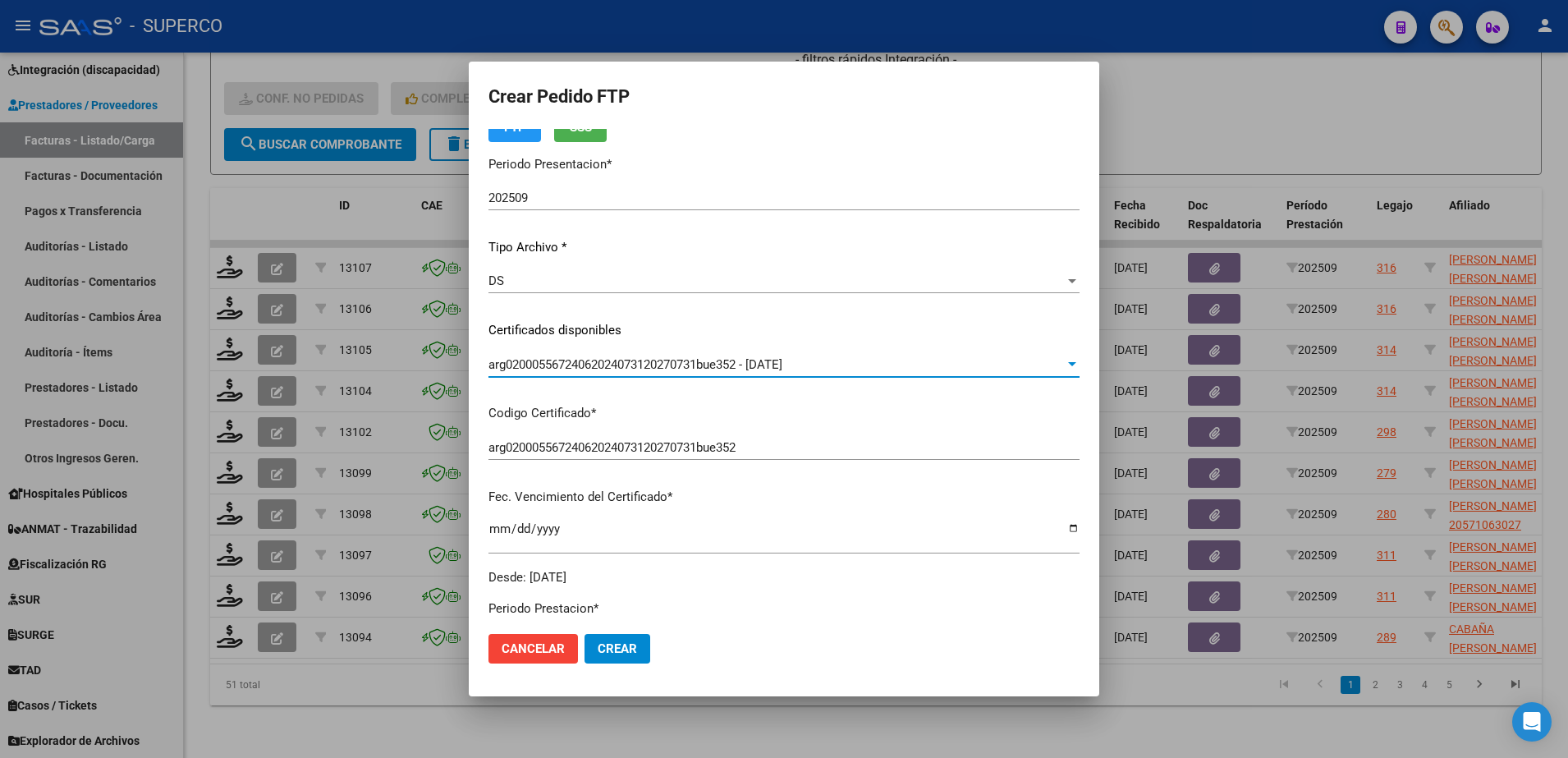
scroll to position [513, 0]
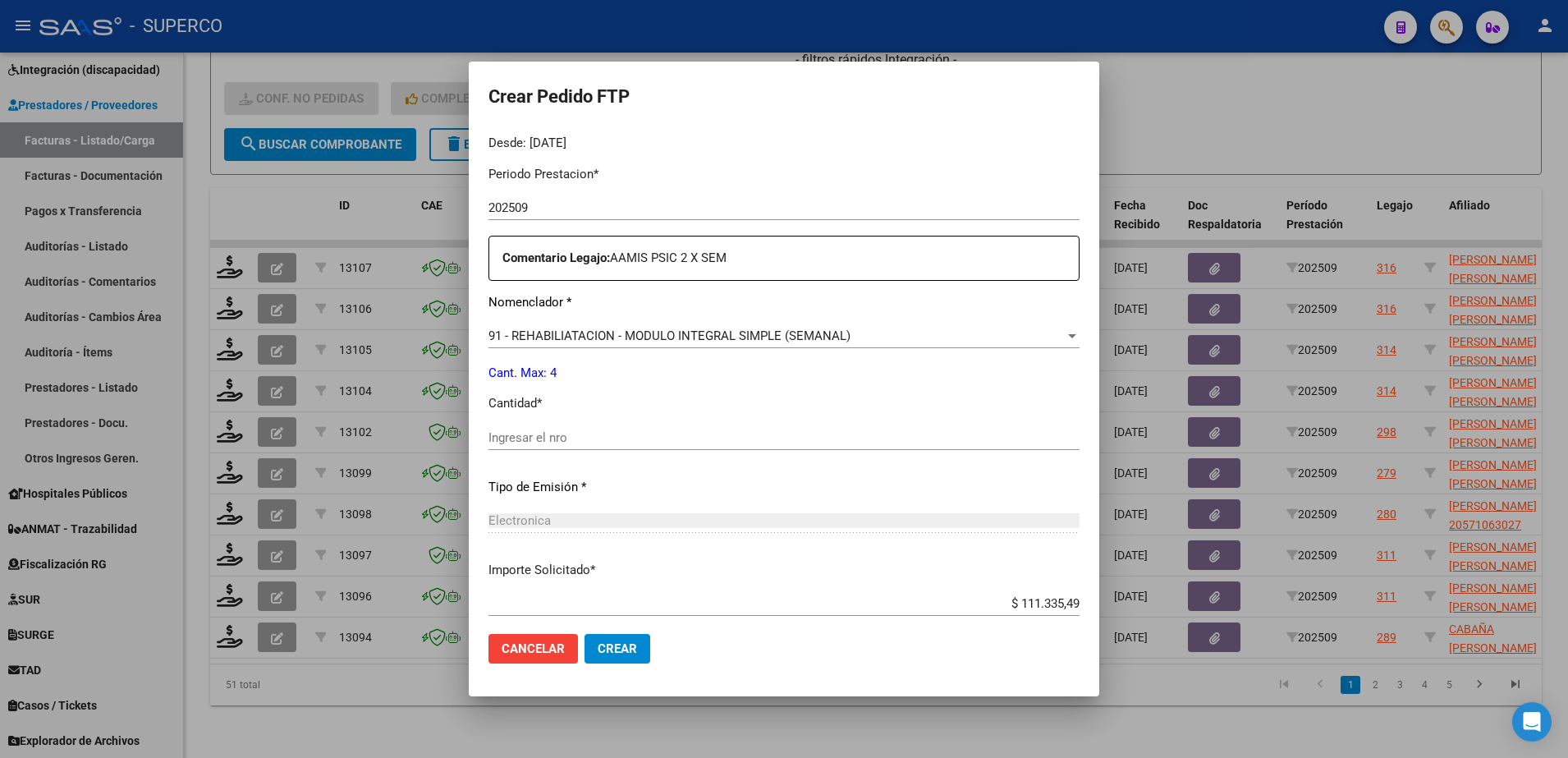
click at [630, 433] on input "Ingresar el nro" at bounding box center [784, 437] width 591 height 15
type input "4"
click at [608, 655] on span "Crear" at bounding box center [617, 648] width 39 height 15
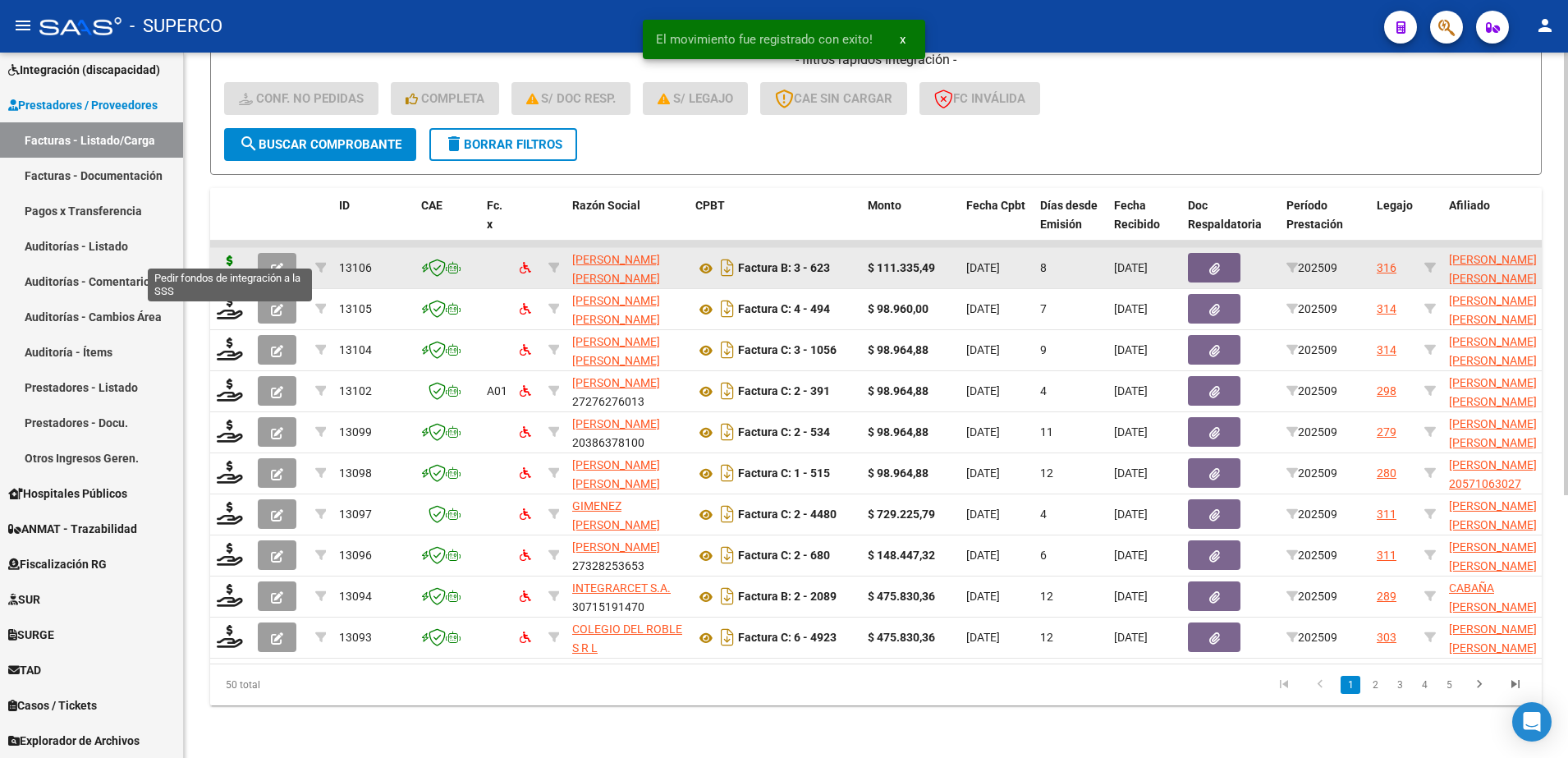
click at [232, 256] on icon at bounding box center [230, 267] width 26 height 23
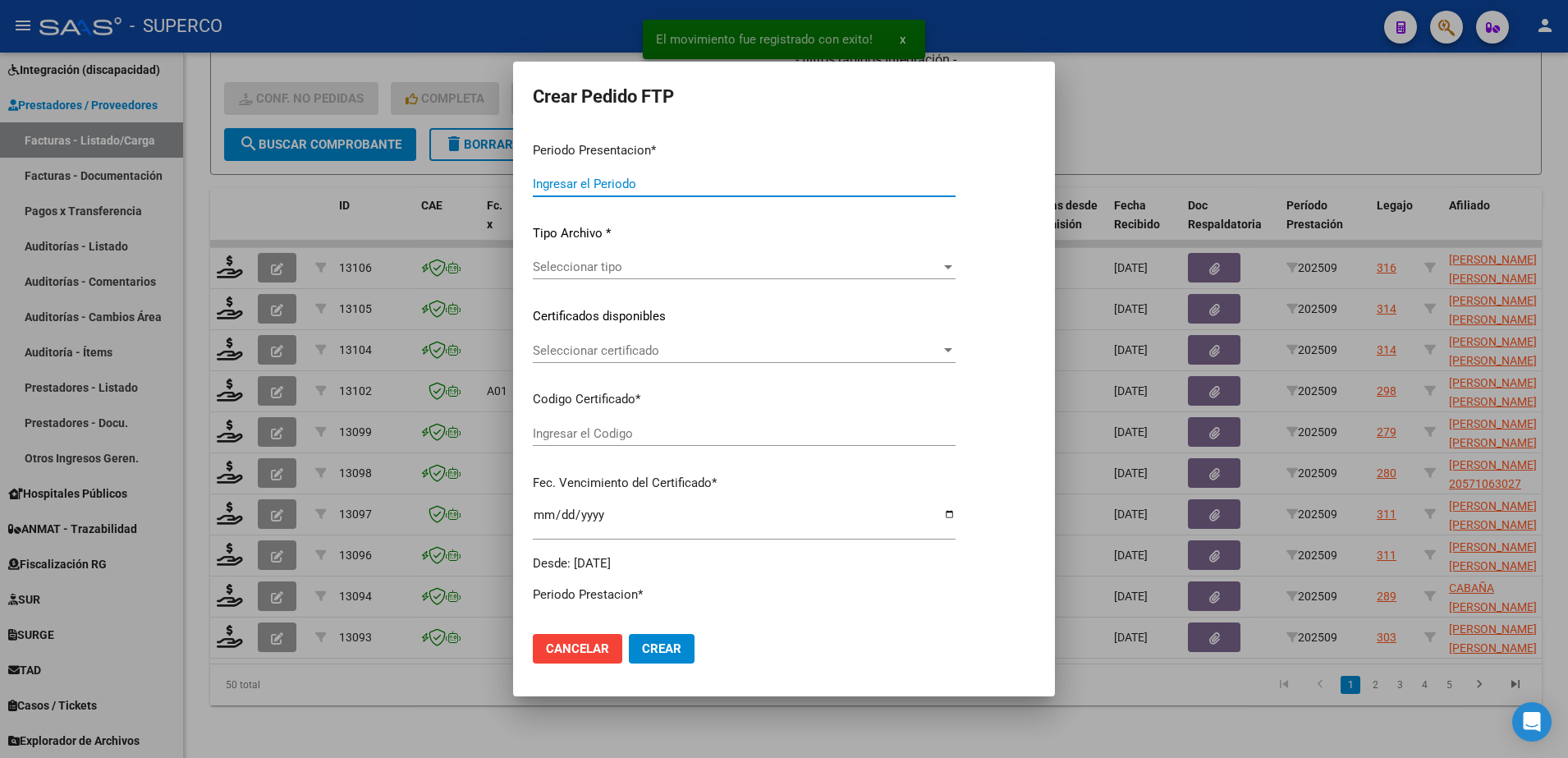
type input "202509"
type input "$ 111.335,49"
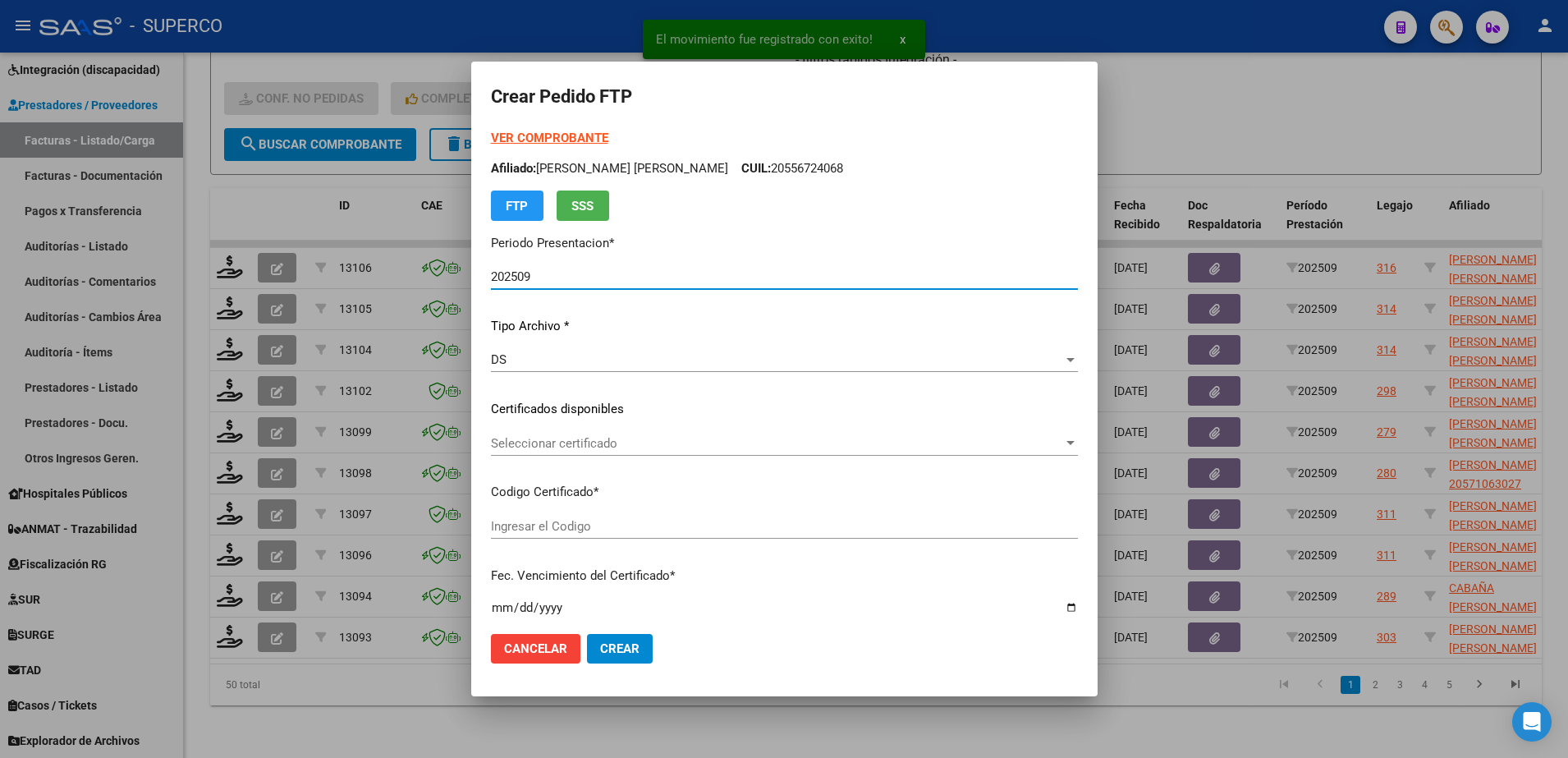
type input "arg02000556724062024073120270731bue352"
type input "2027-07-31"
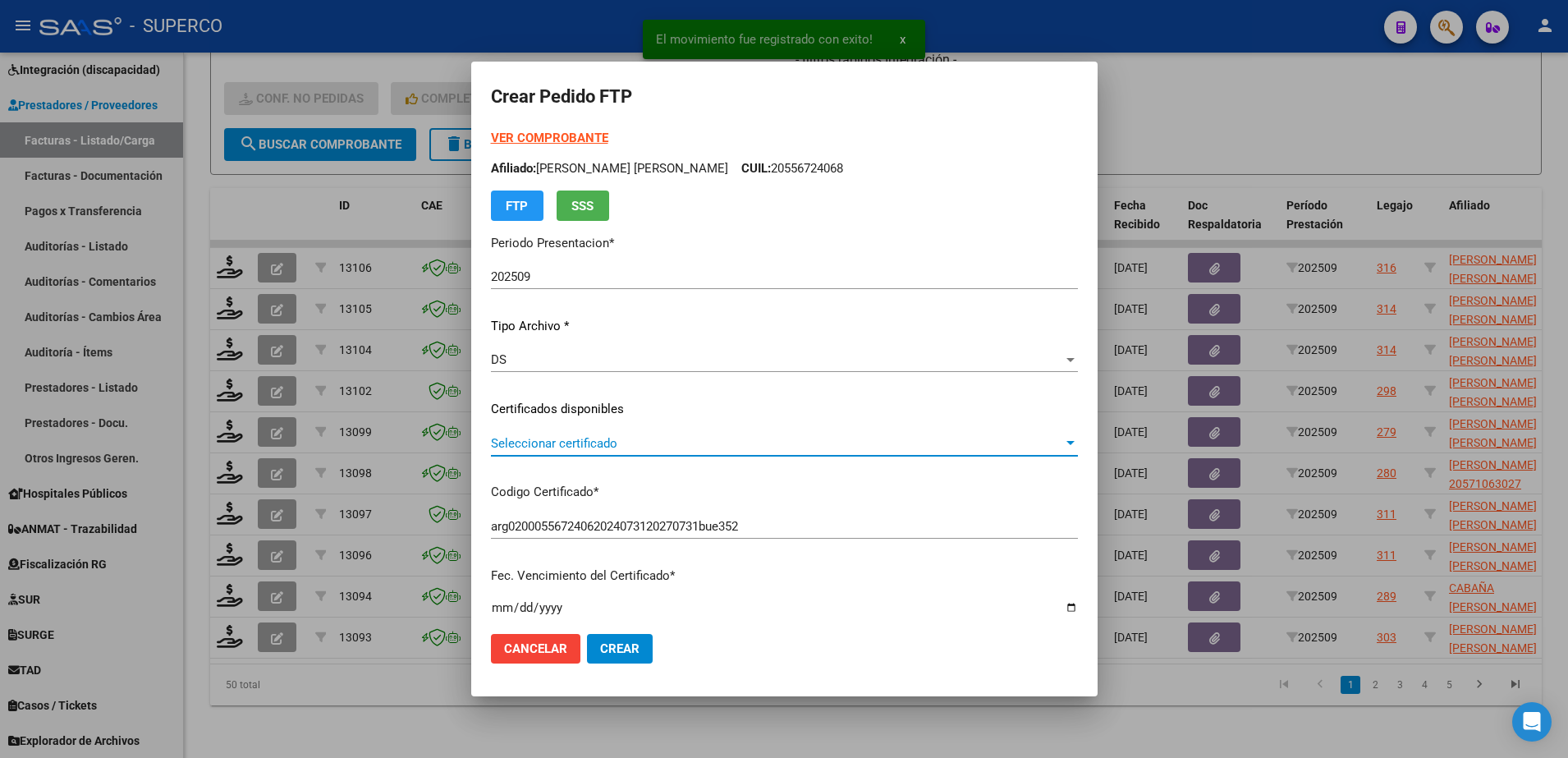
click at [880, 446] on span "Seleccionar certificado" at bounding box center [777, 443] width 573 height 15
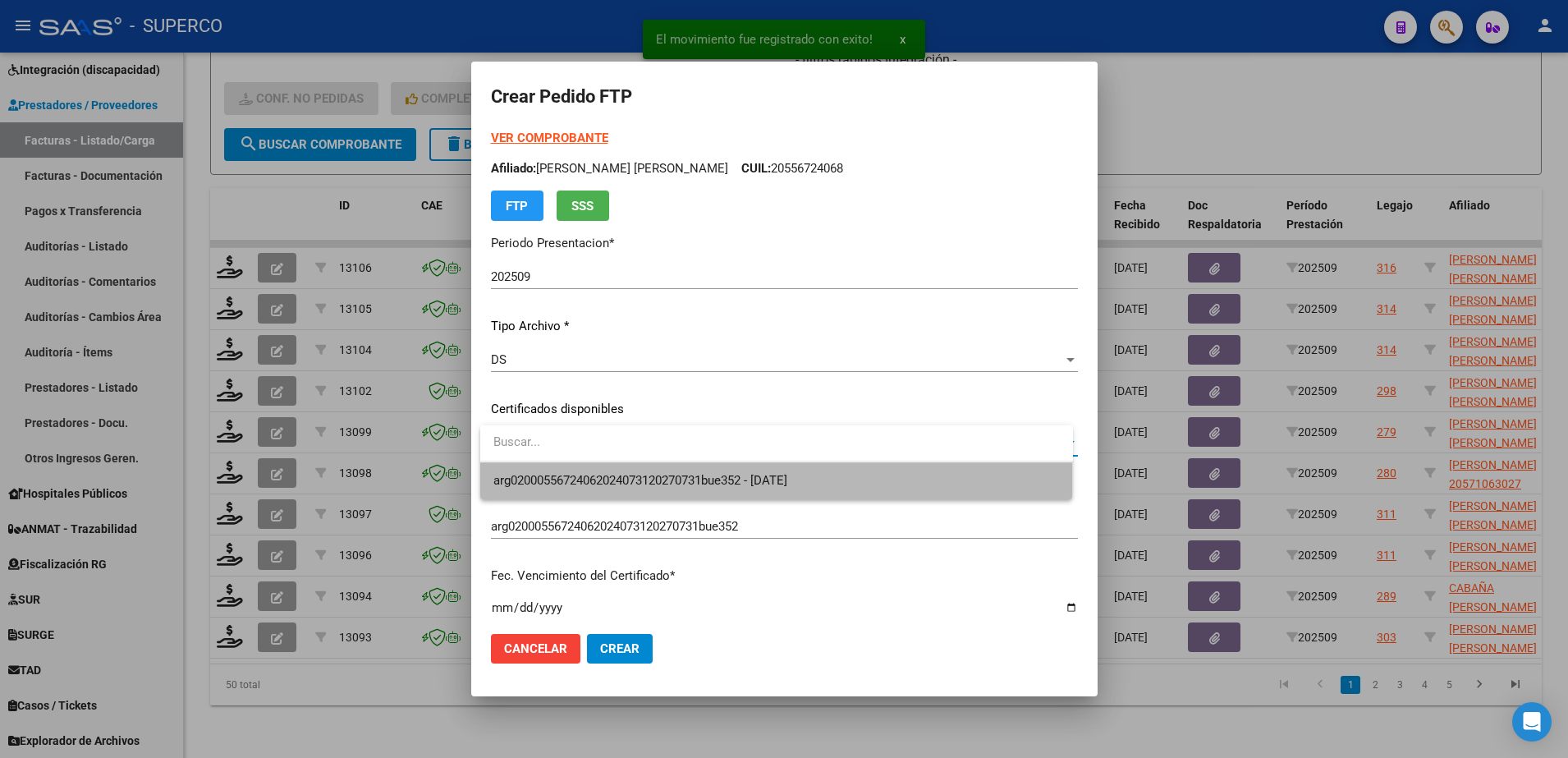
click at [863, 479] on span "arg02000556724062024073120270731bue352 - 2027-07-31" at bounding box center [776, 480] width 567 height 37
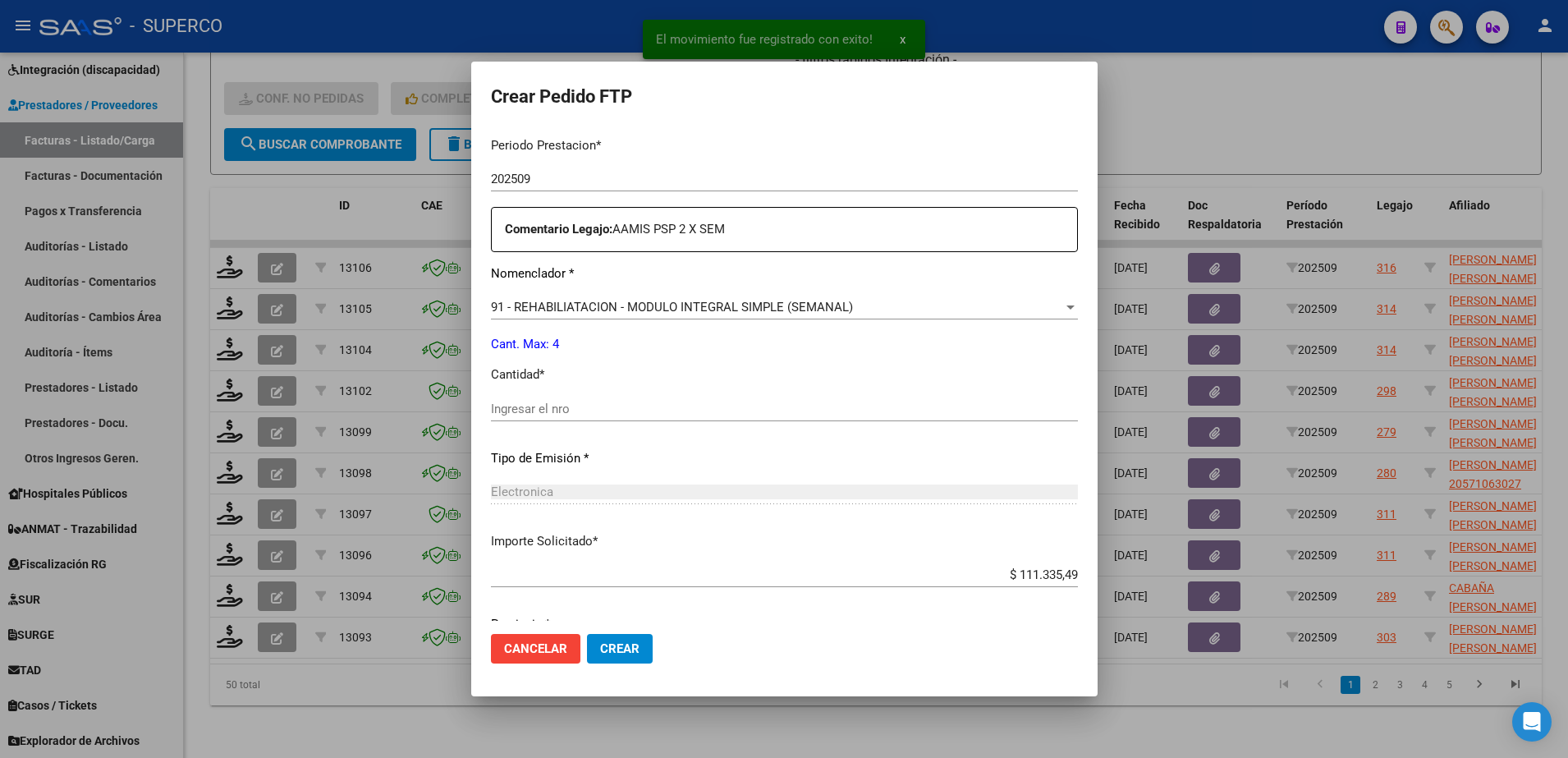
scroll to position [607, 0]
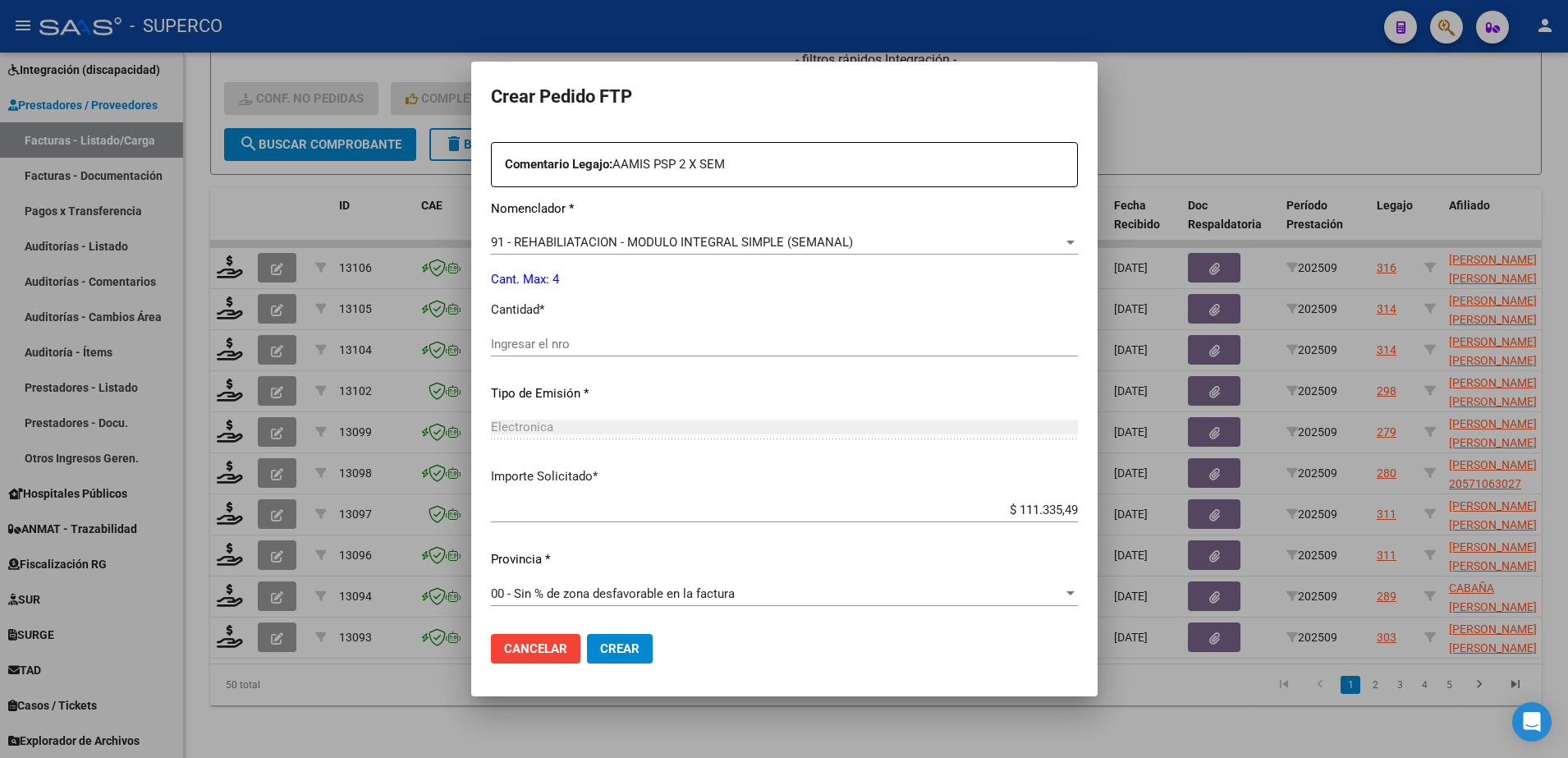
click at [645, 353] on div "Ingresar el nro" at bounding box center [784, 344] width 587 height 25
type input "4"
click at [634, 654] on span "Crear" at bounding box center [620, 648] width 39 height 15
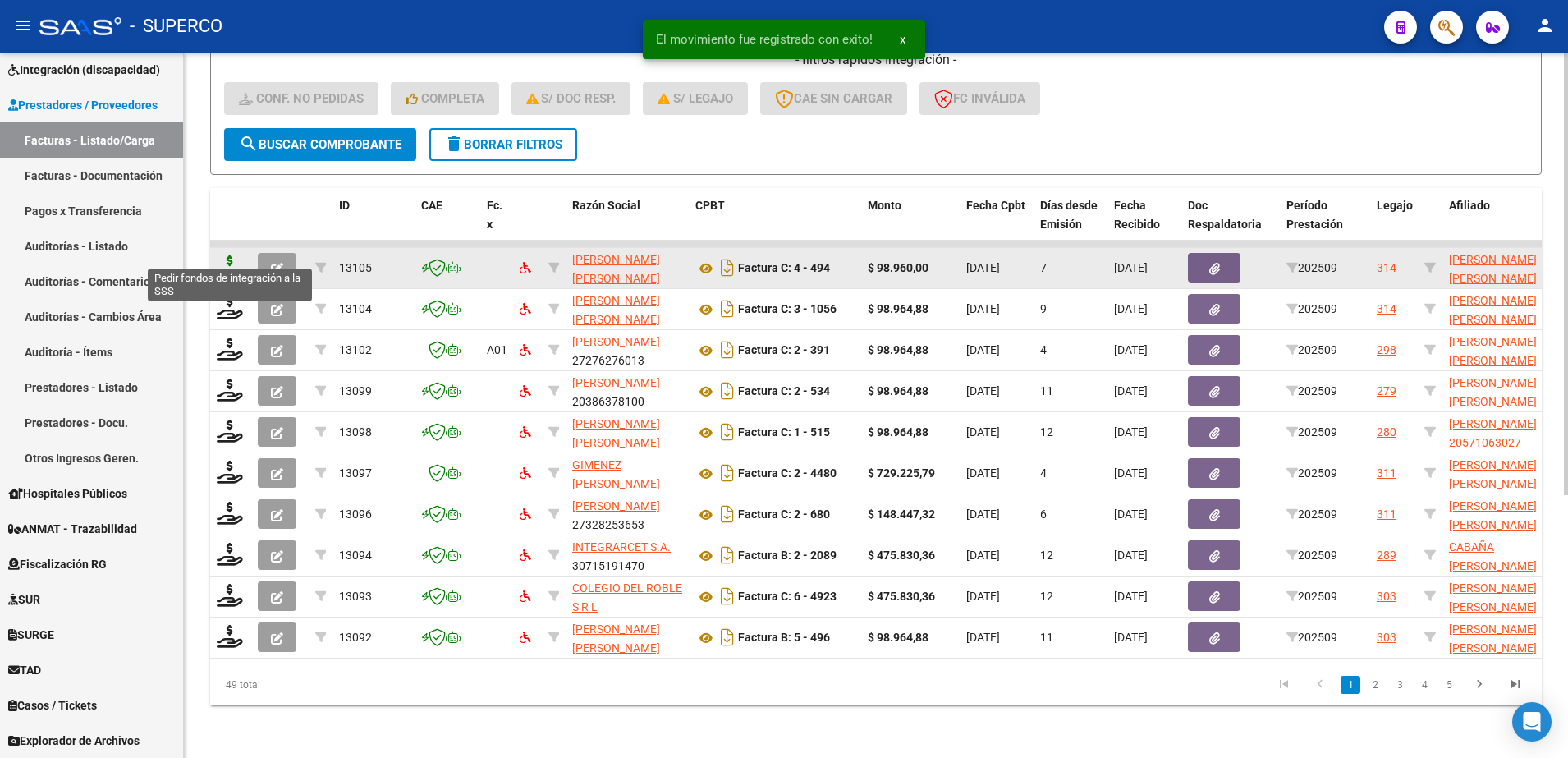
click at [219, 256] on icon at bounding box center [230, 267] width 26 height 23
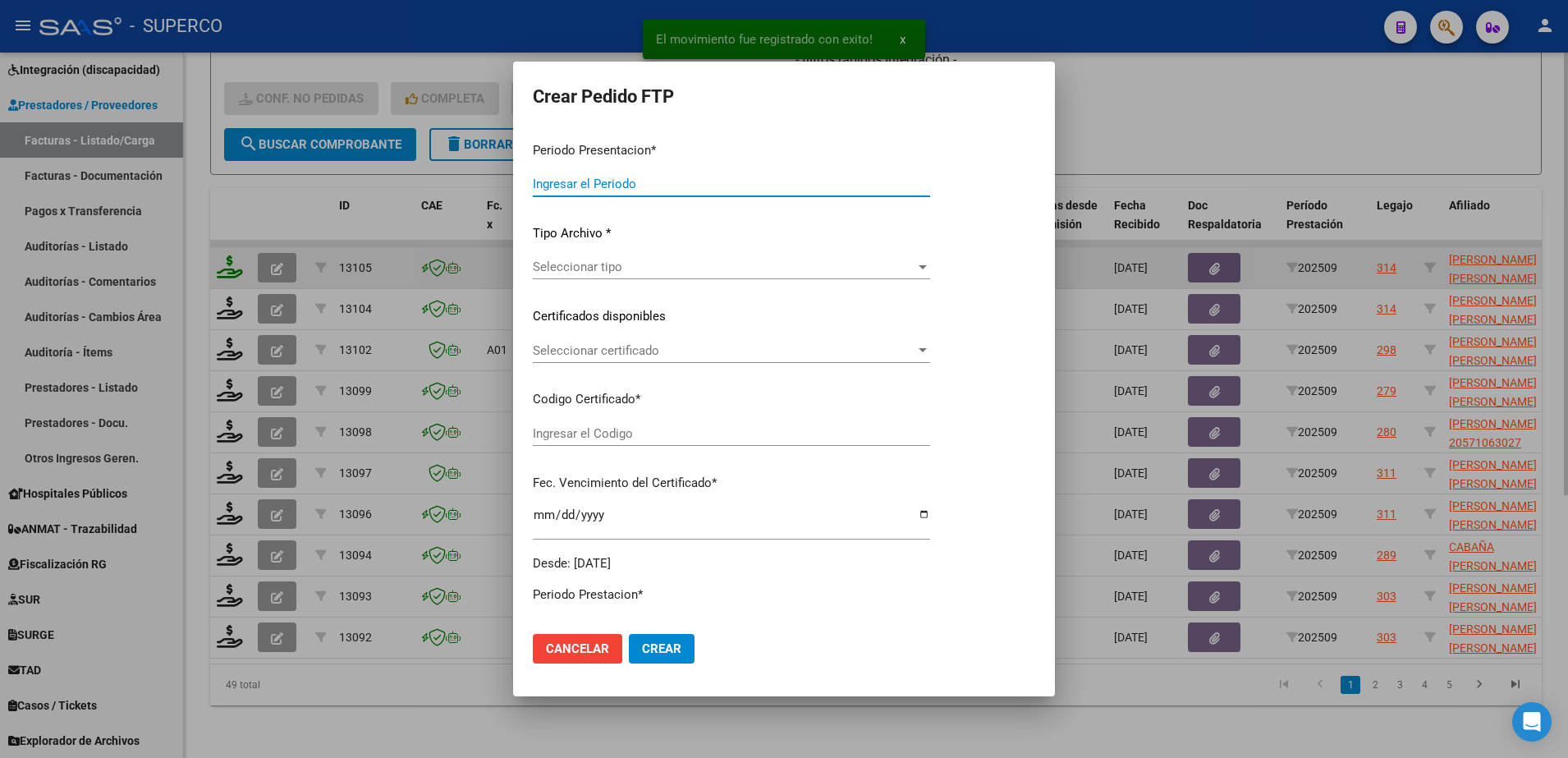
type input "202509"
type input "$ 98.960,00"
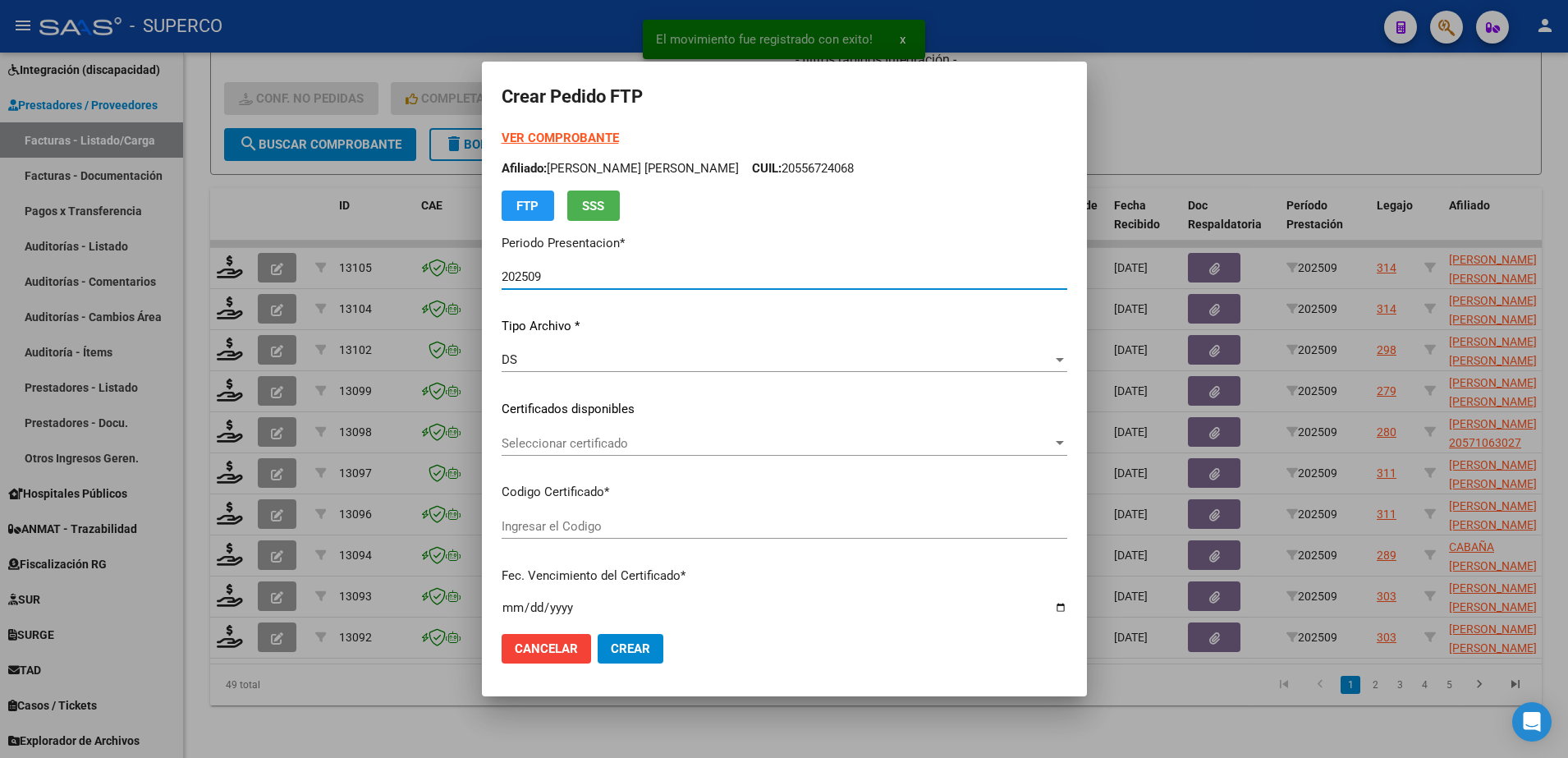
type input "ARG02000531733992019101020291010CBA536"
type input "2029-10-10"
click at [896, 458] on div "Seleccionar certificado Seleccionar certificado" at bounding box center [784, 450] width 566 height 40
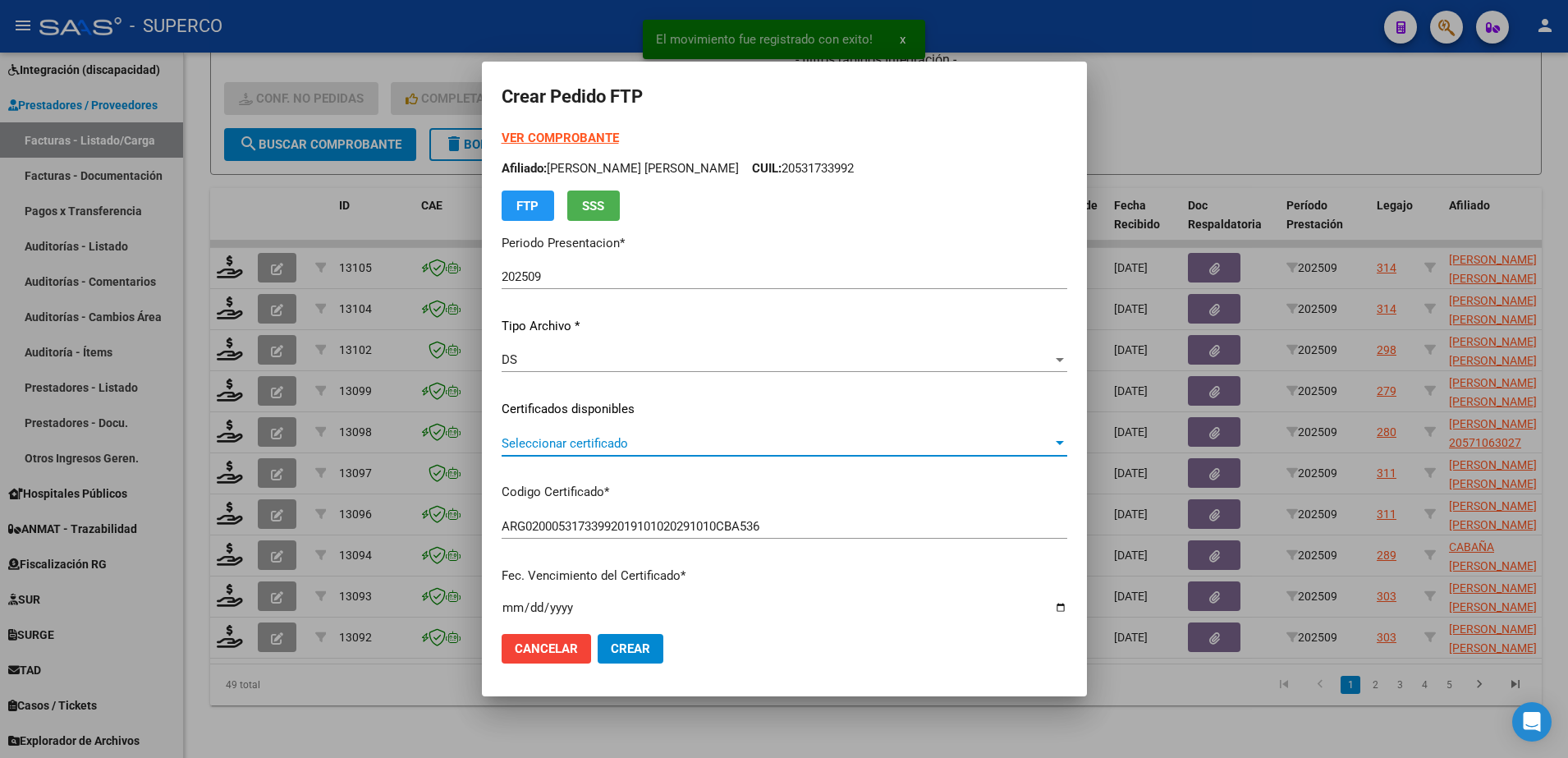
click at [892, 436] on span "Seleccionar certificado" at bounding box center [777, 443] width 551 height 15
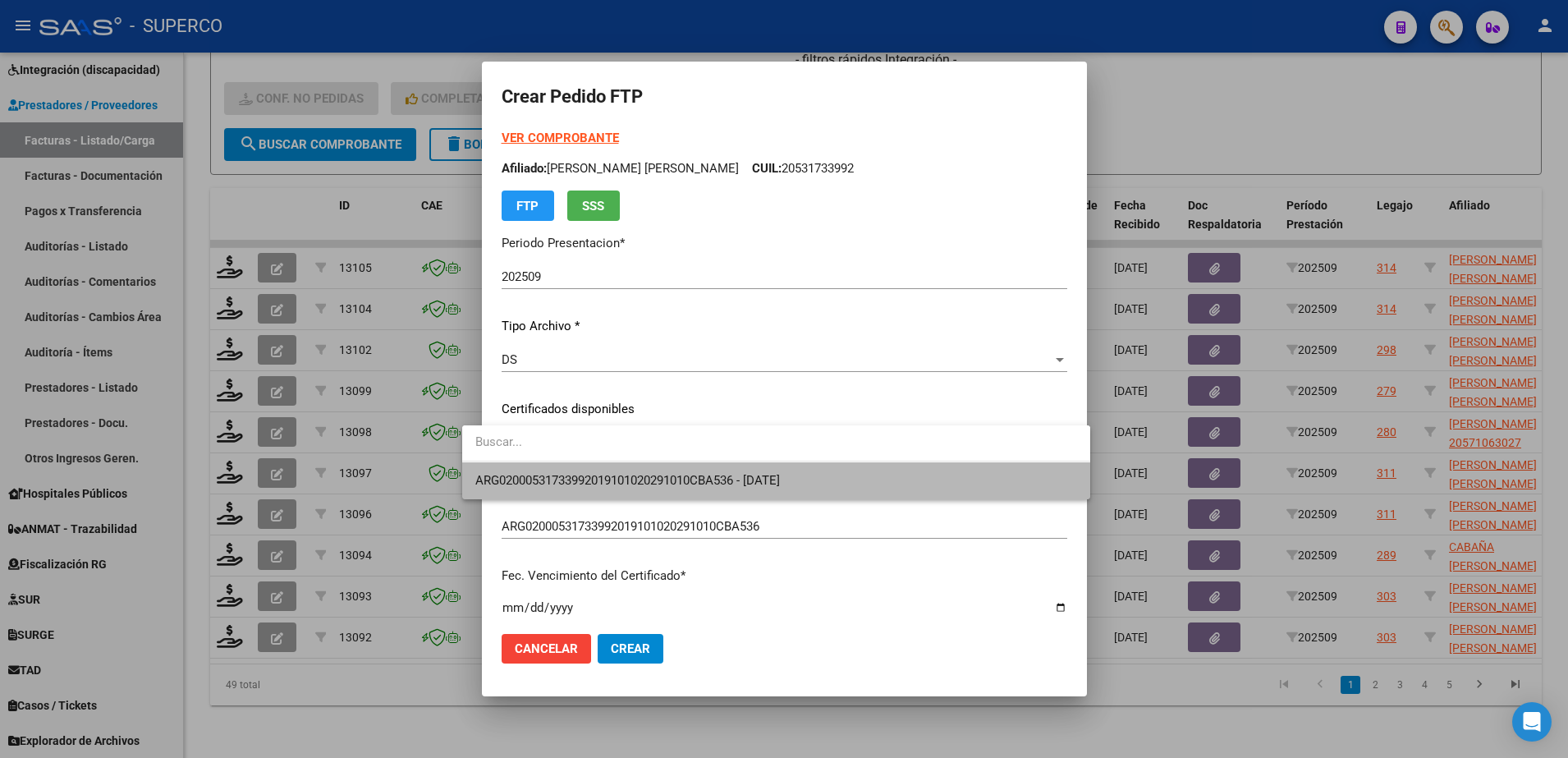
click at [882, 474] on span "ARG02000531733992019101020291010CBA536 - 2029-10-10" at bounding box center [776, 480] width 602 height 37
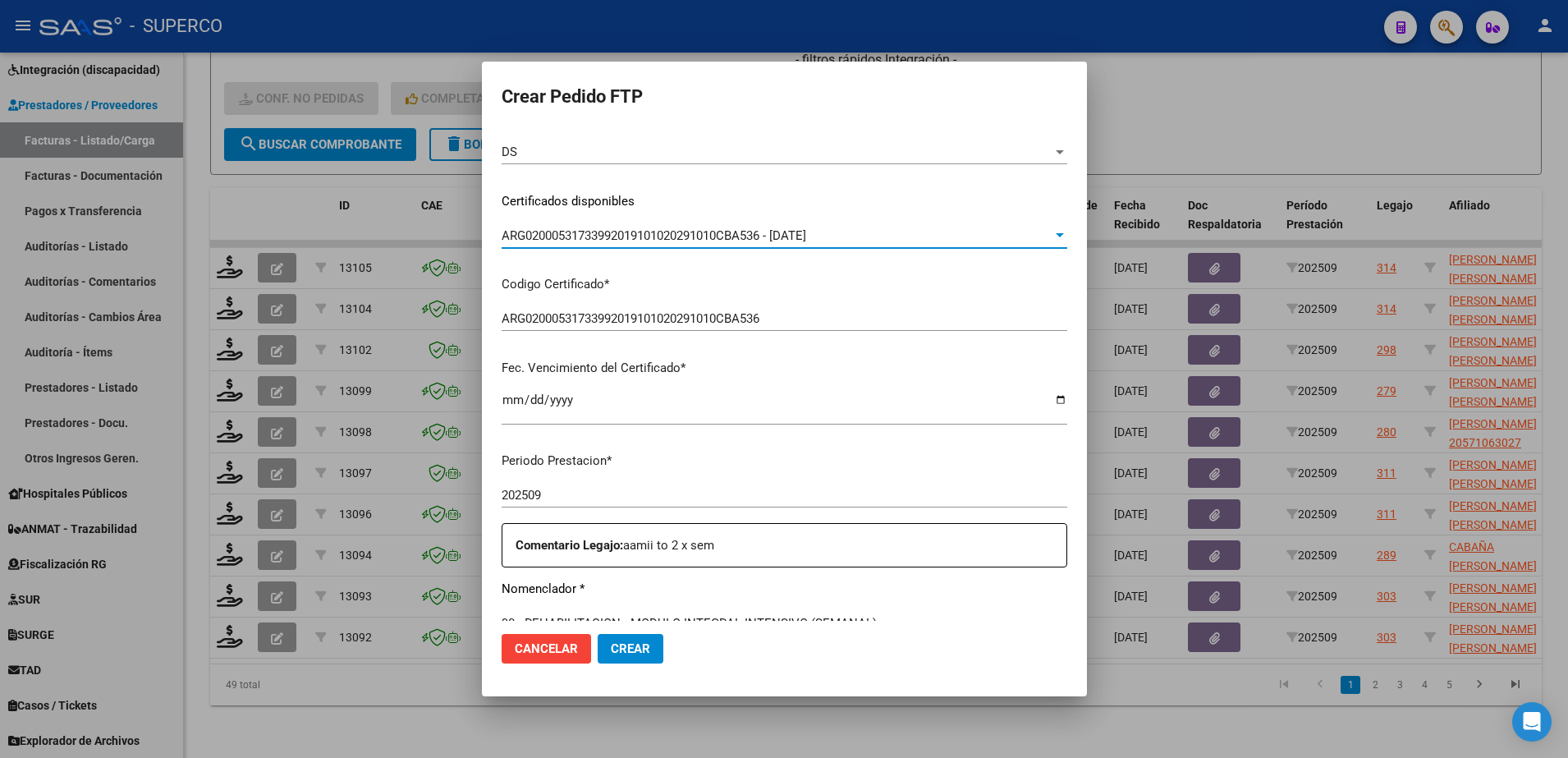
scroll to position [410, 0]
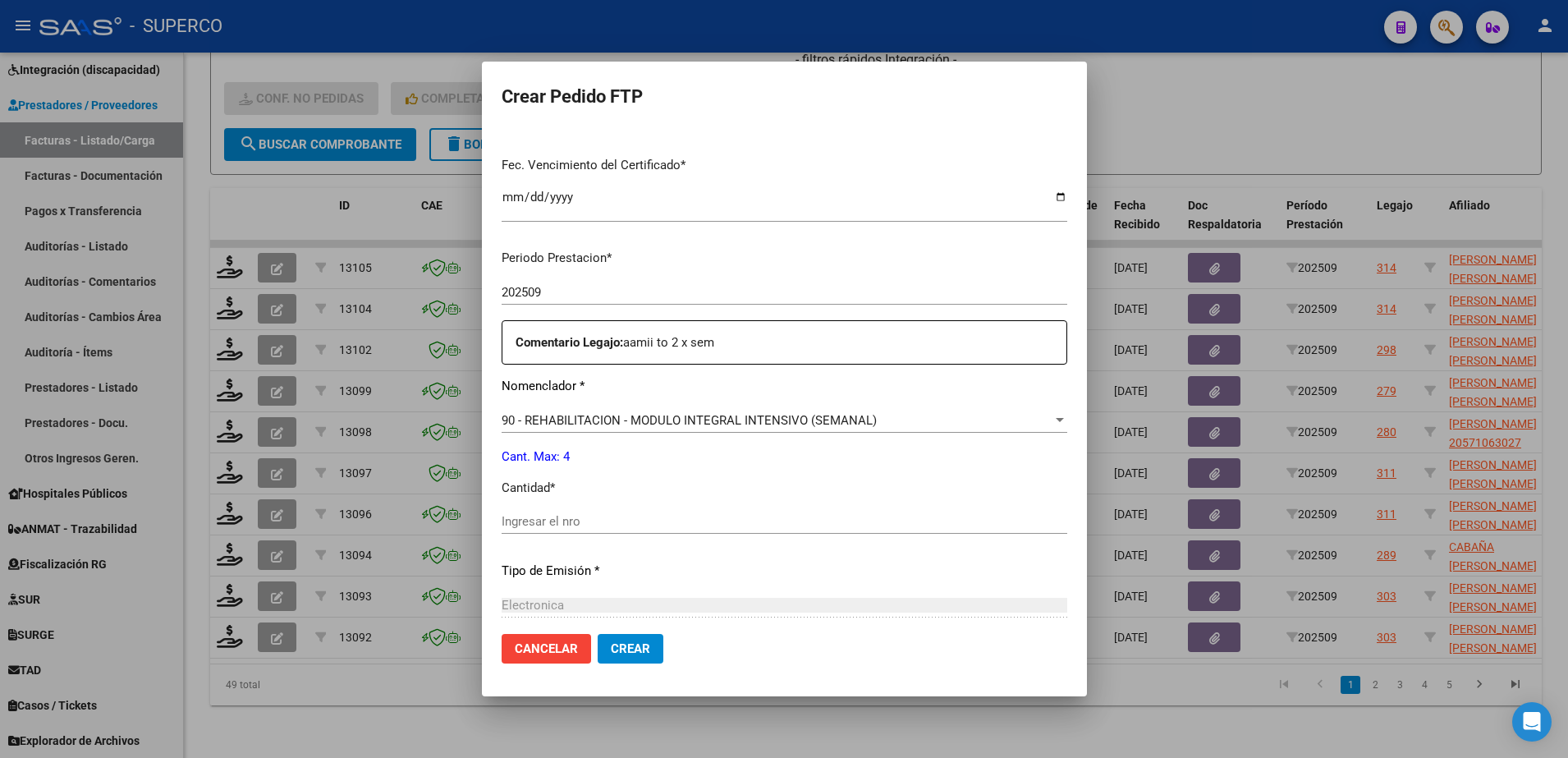
click at [650, 511] on div "Ingresar el nro" at bounding box center [784, 521] width 566 height 25
type input "4"
click at [613, 646] on span "Crear" at bounding box center [631, 648] width 39 height 15
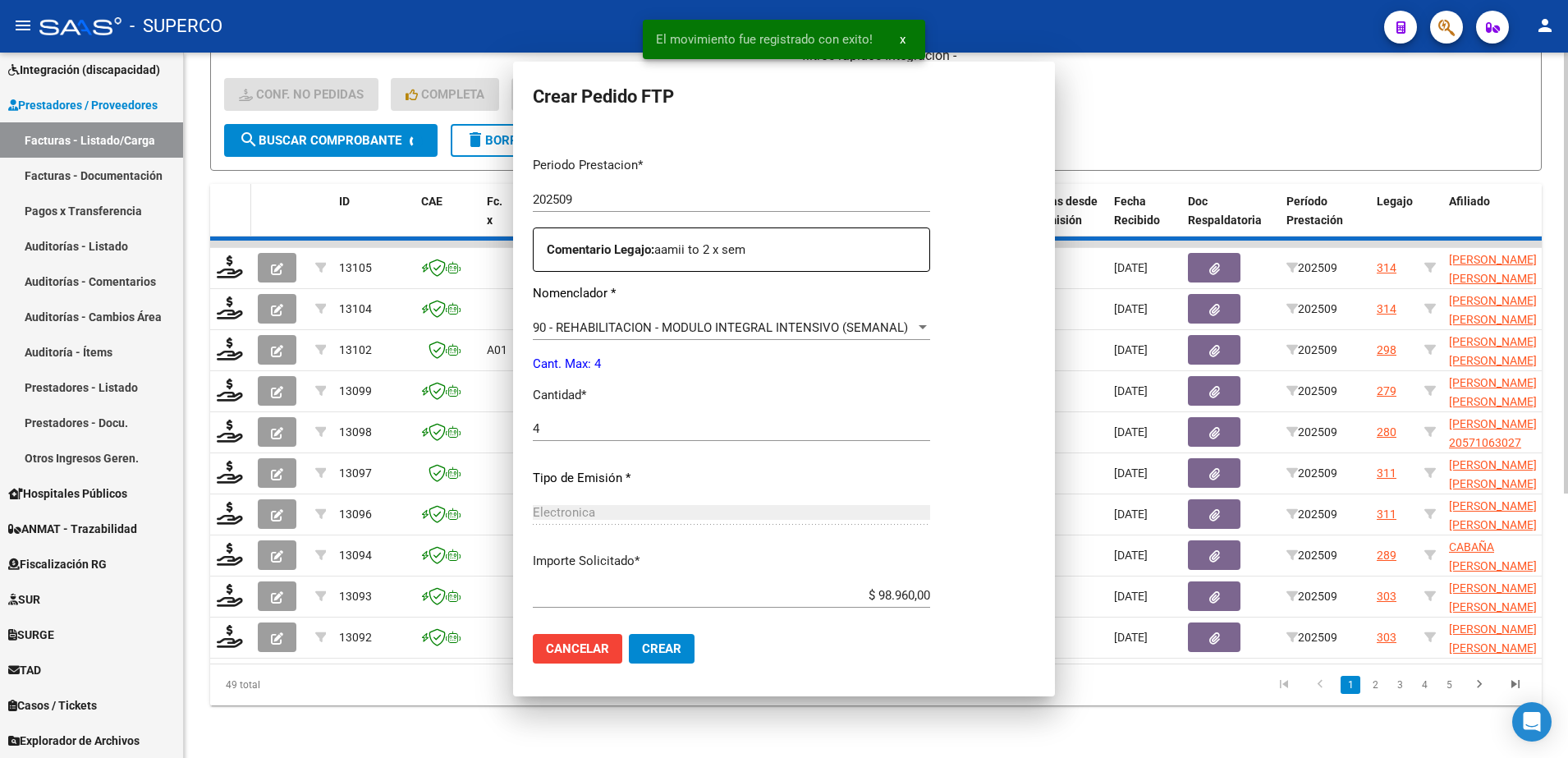
scroll to position [0, 0]
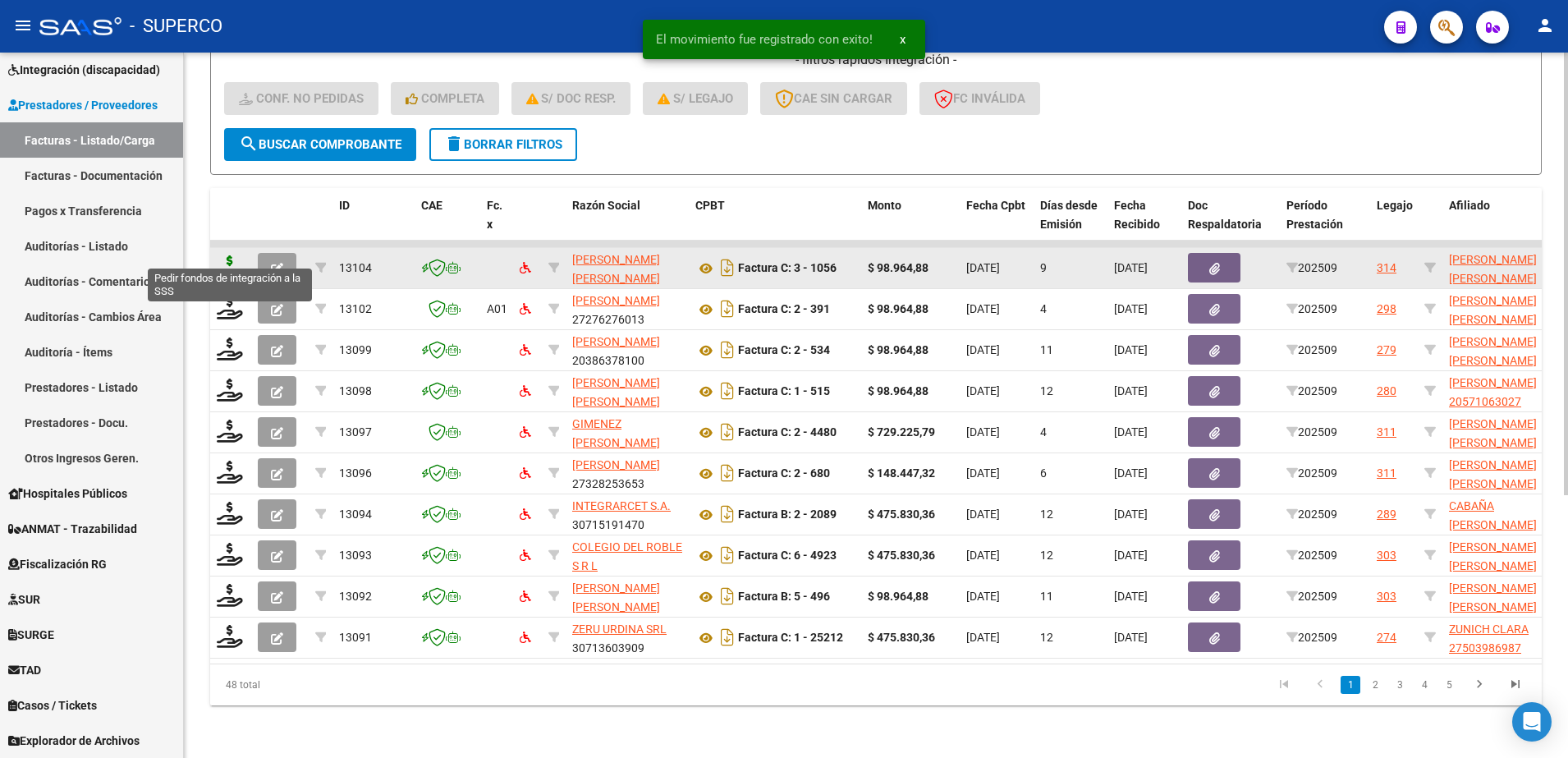
click at [242, 256] on icon at bounding box center [230, 267] width 26 height 23
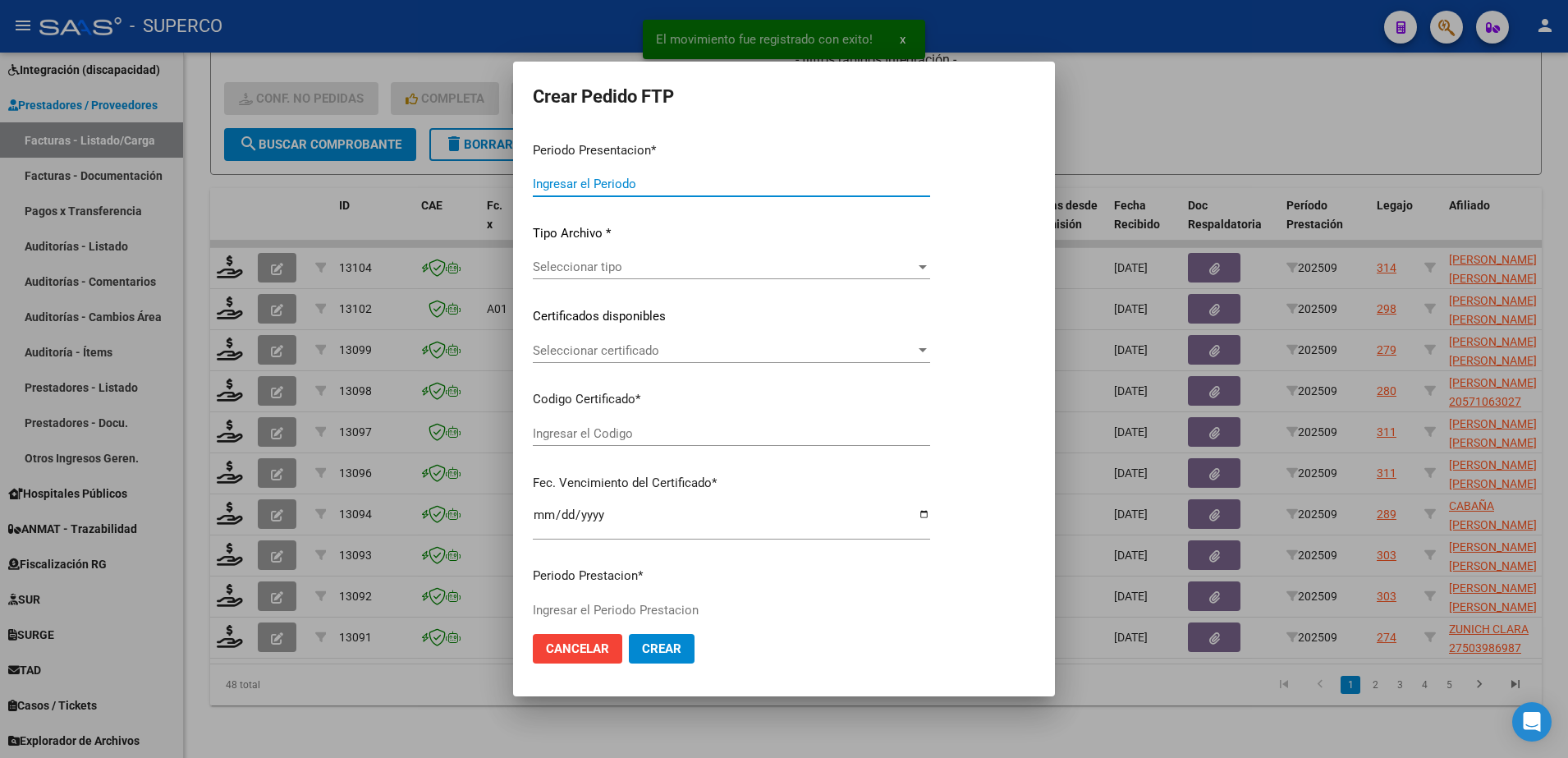
type input "202509"
type input "$ 98.964,88"
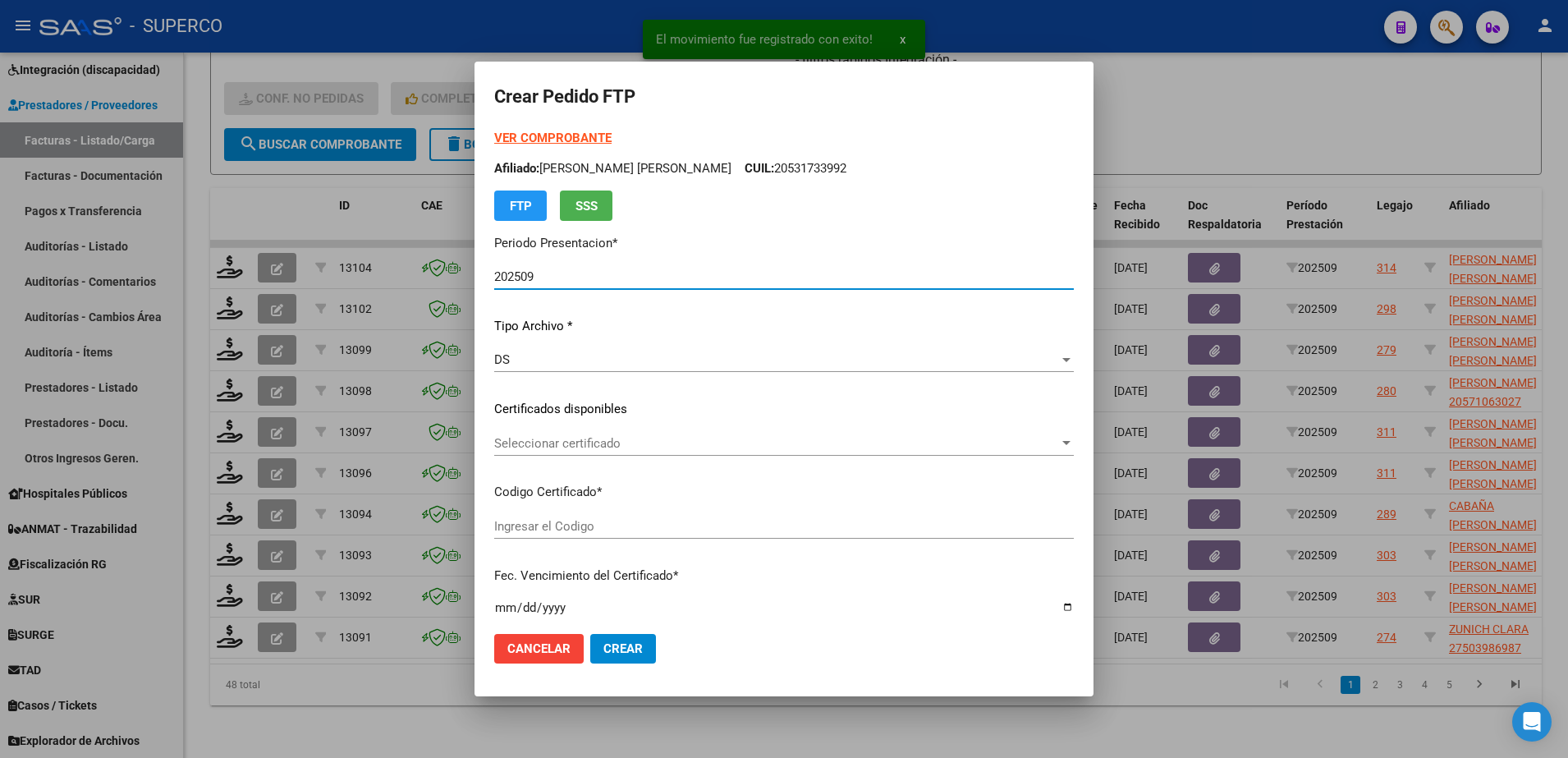
type input "ARG02000531733992019101020291010CBA536"
type input "2029-10-10"
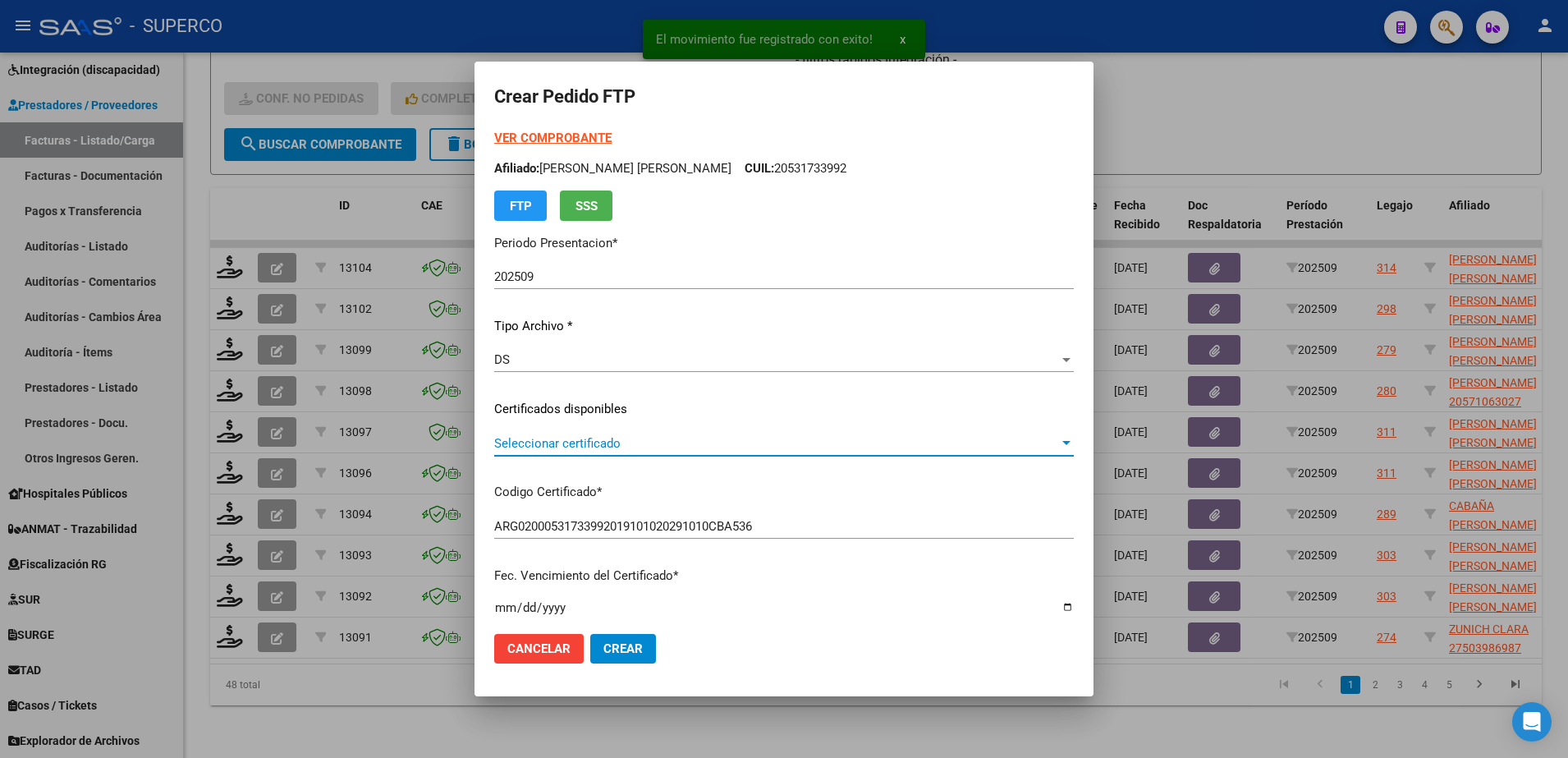
click at [784, 444] on span "Seleccionar certificado" at bounding box center [776, 443] width 565 height 15
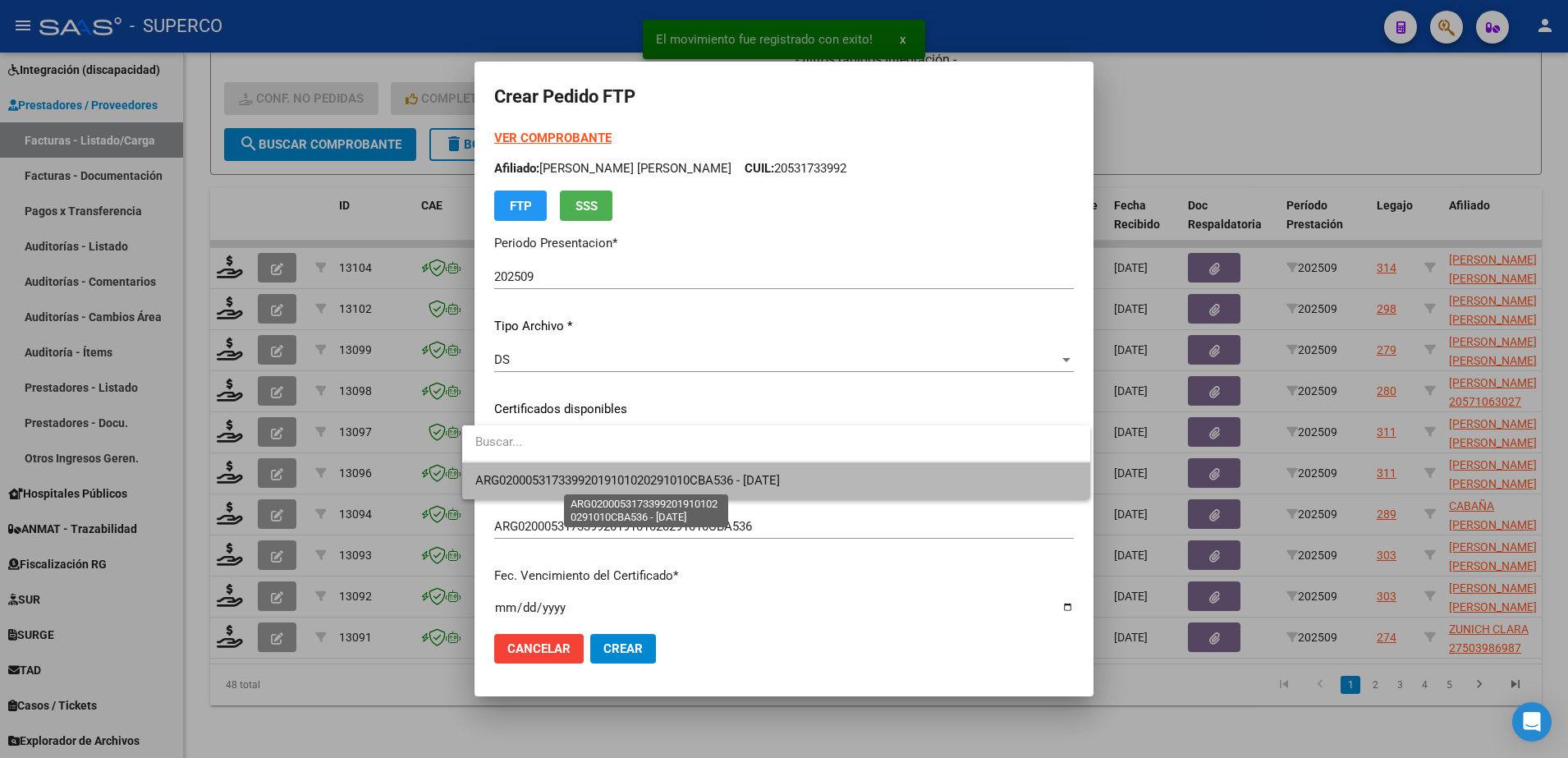
click at [780, 482] on span "ARG02000531733992019101020291010CBA536 - 2029-10-10" at bounding box center [627, 479] width 304 height 15
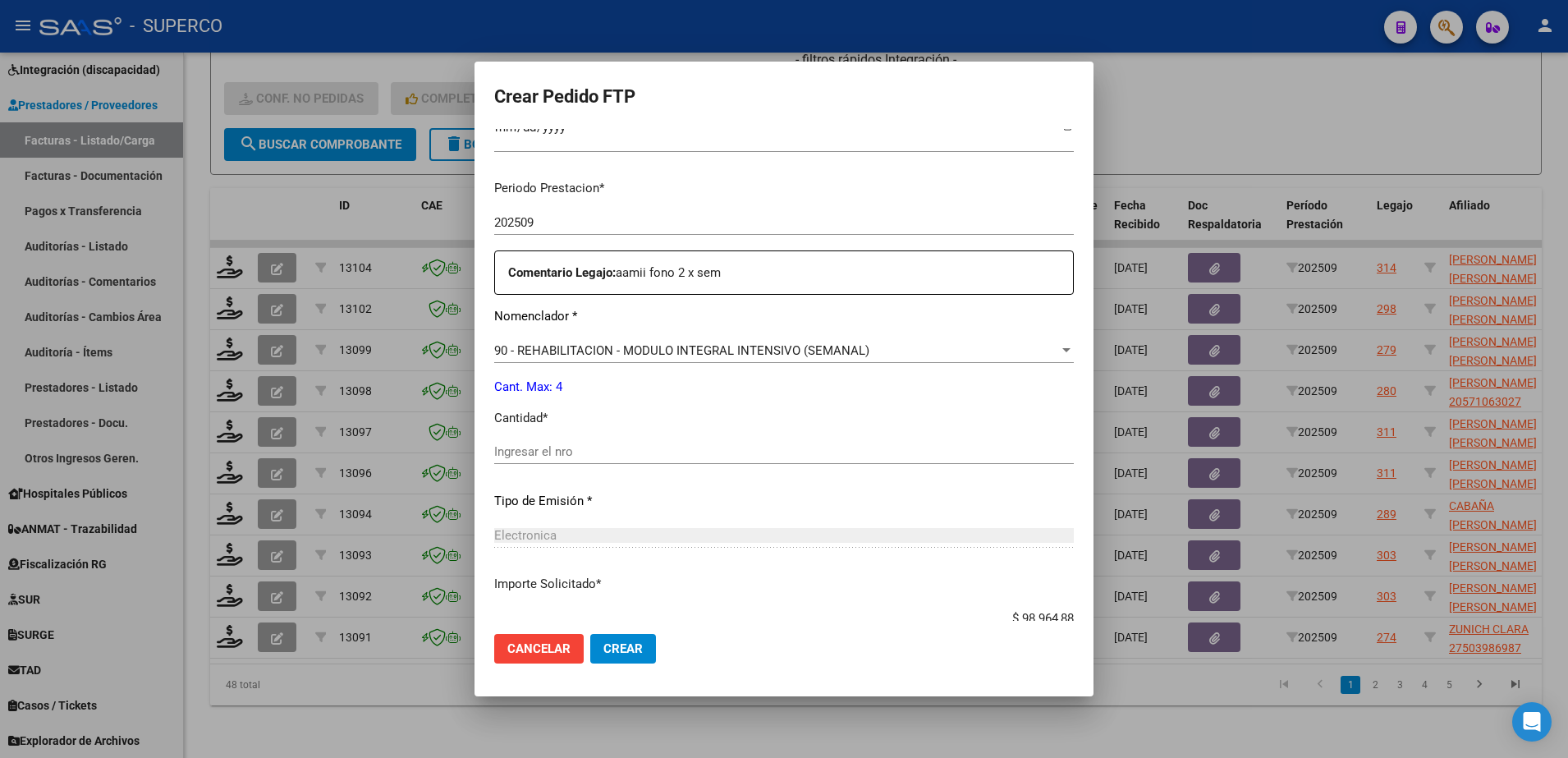
scroll to position [513, 0]
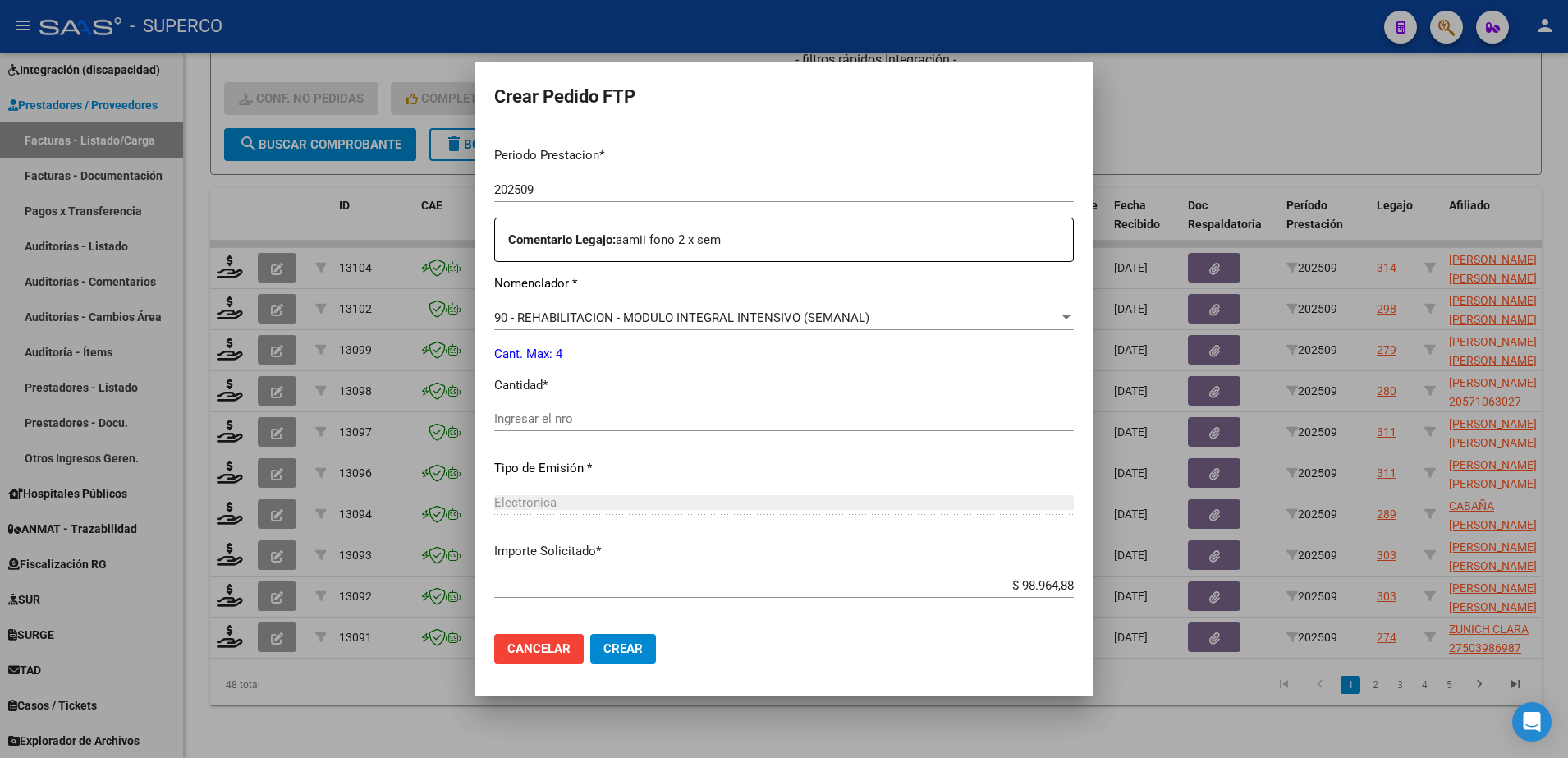
click at [682, 419] on input "Ingresar el nro" at bounding box center [784, 418] width 579 height 15
type input "4"
click at [609, 654] on span "Crear" at bounding box center [623, 648] width 39 height 15
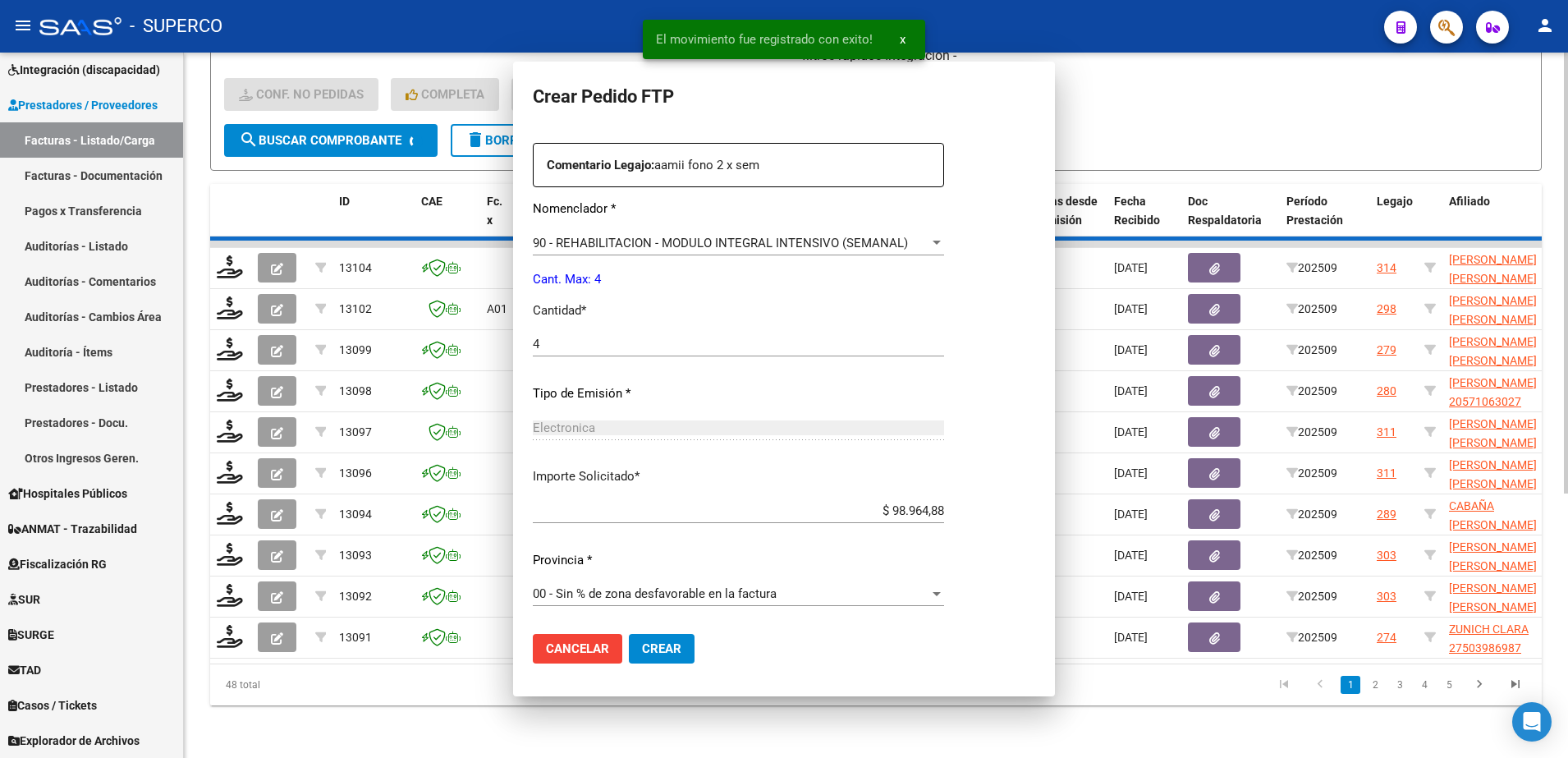
scroll to position [0, 0]
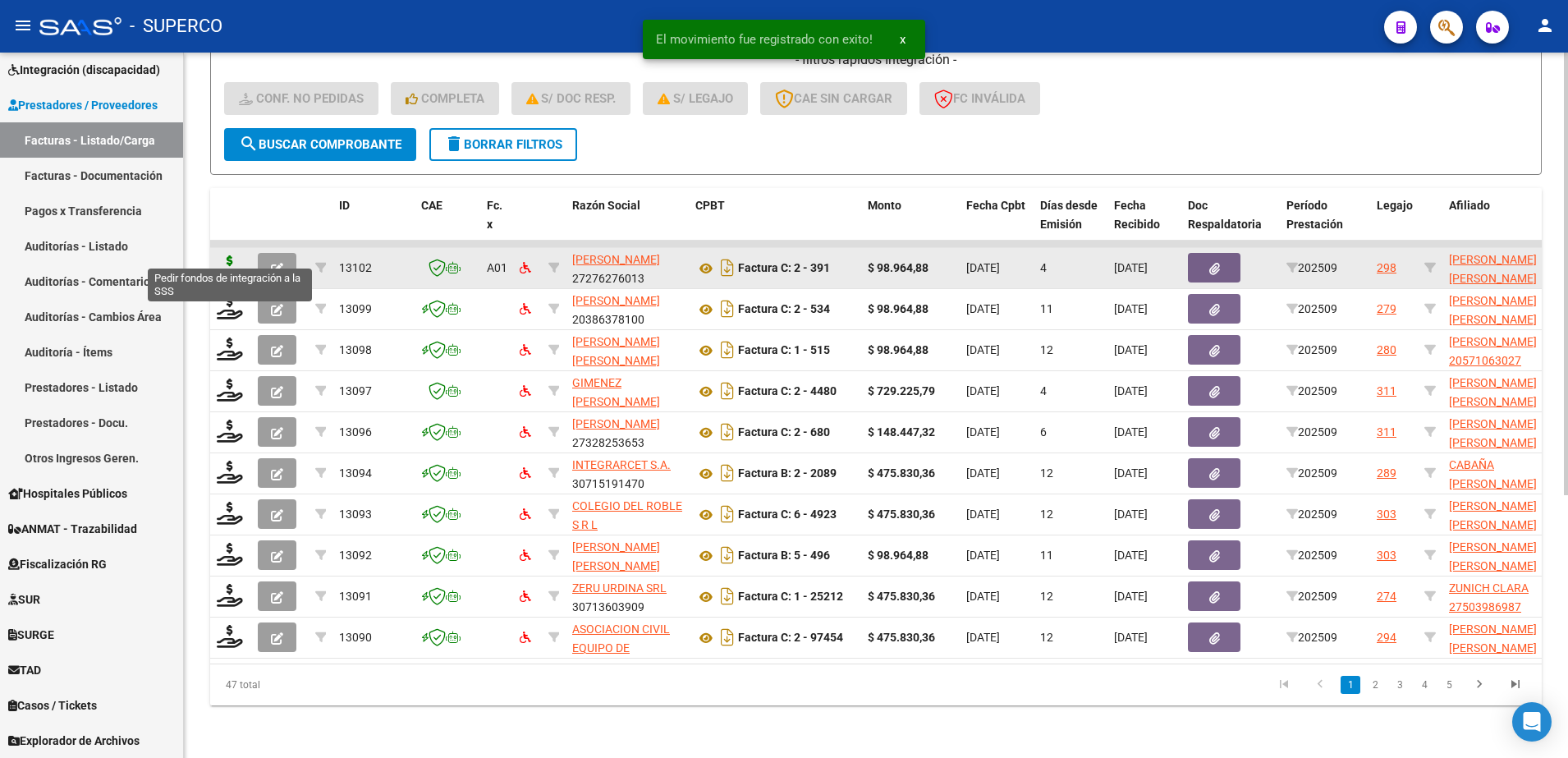
click at [227, 258] on icon at bounding box center [230, 267] width 26 height 23
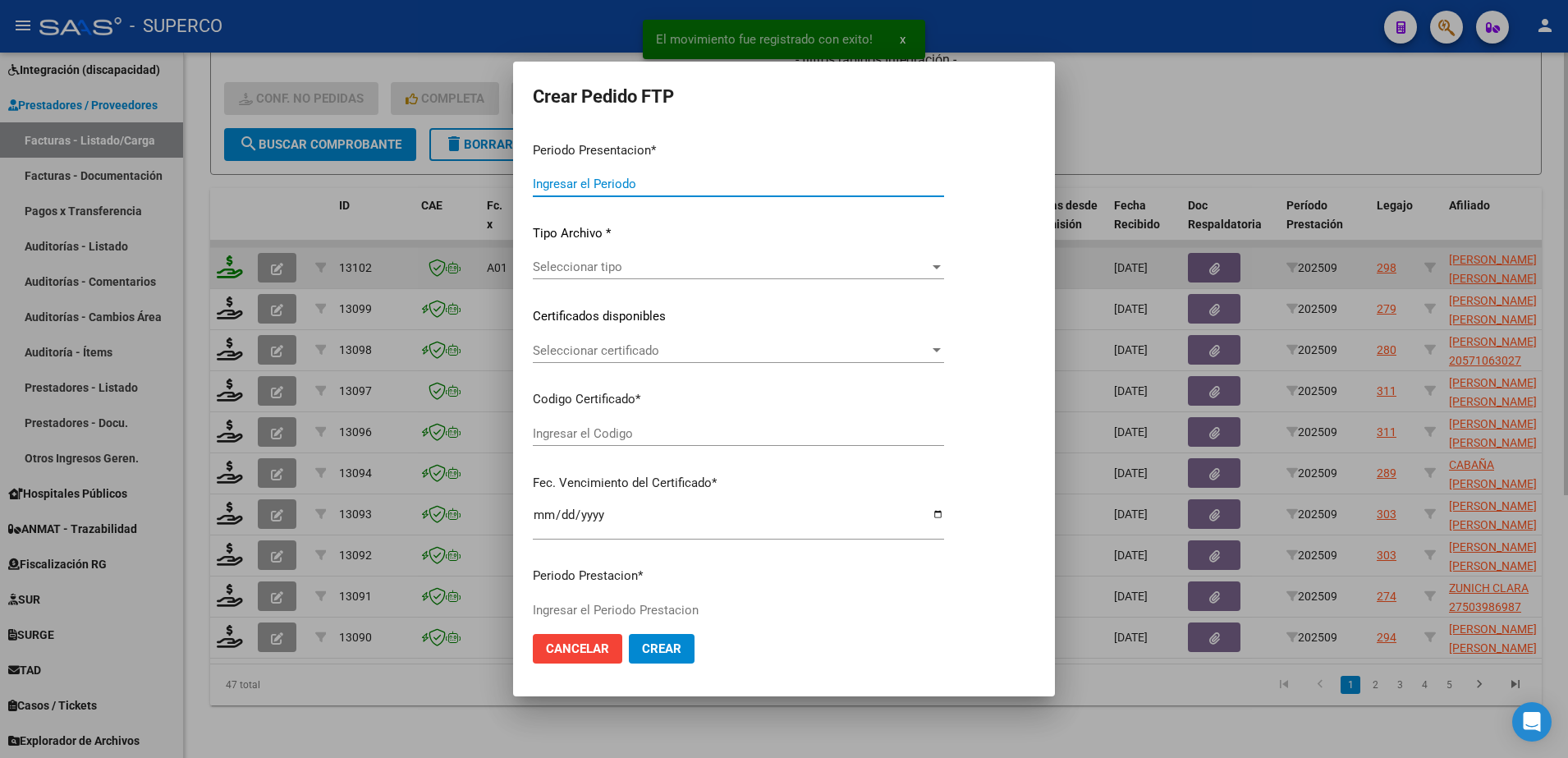
type input "202509"
type input "$ 98.964,88"
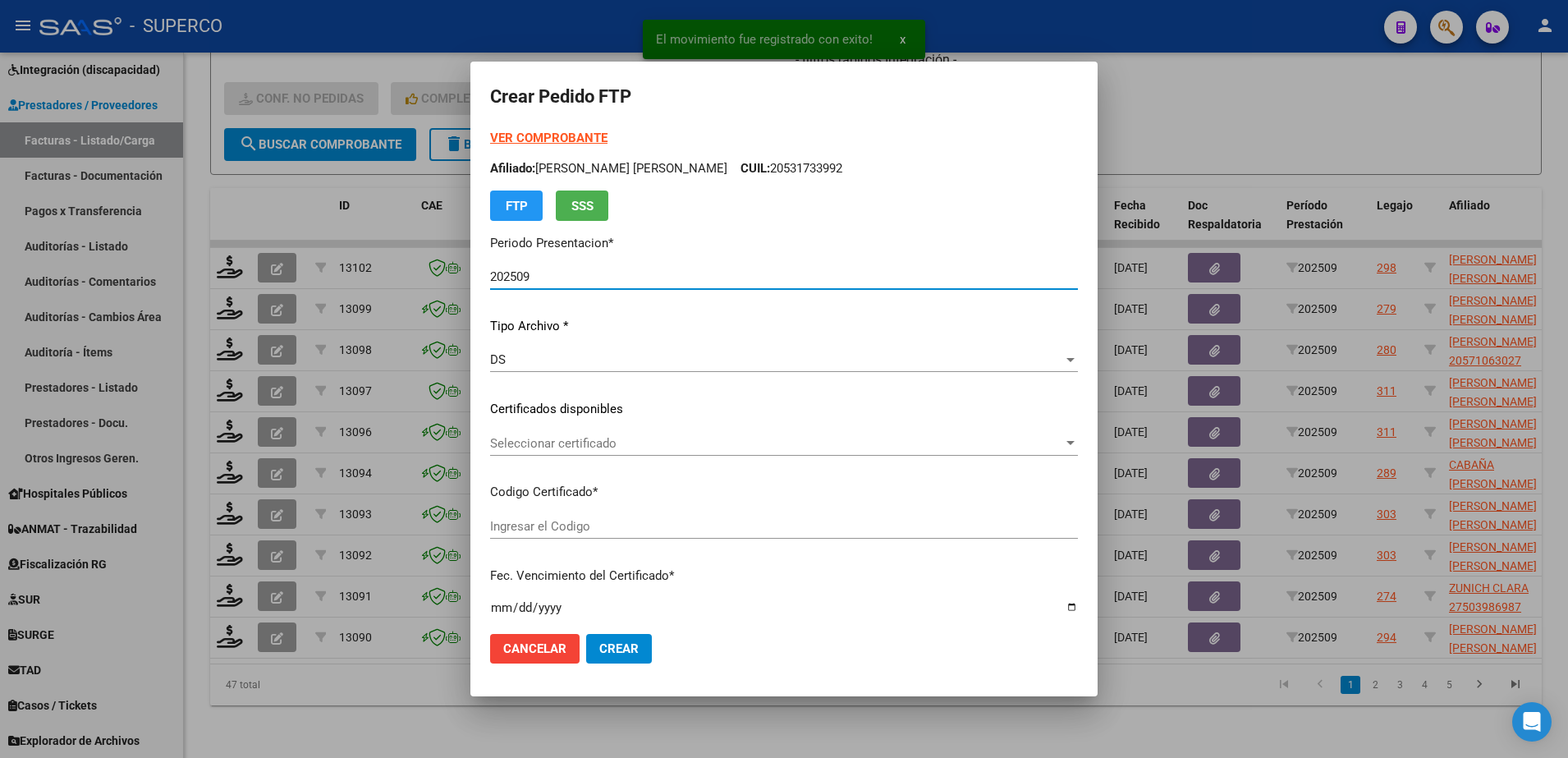
type input "arg02000553965292022090120270901bs309"
type input "2027-09-01"
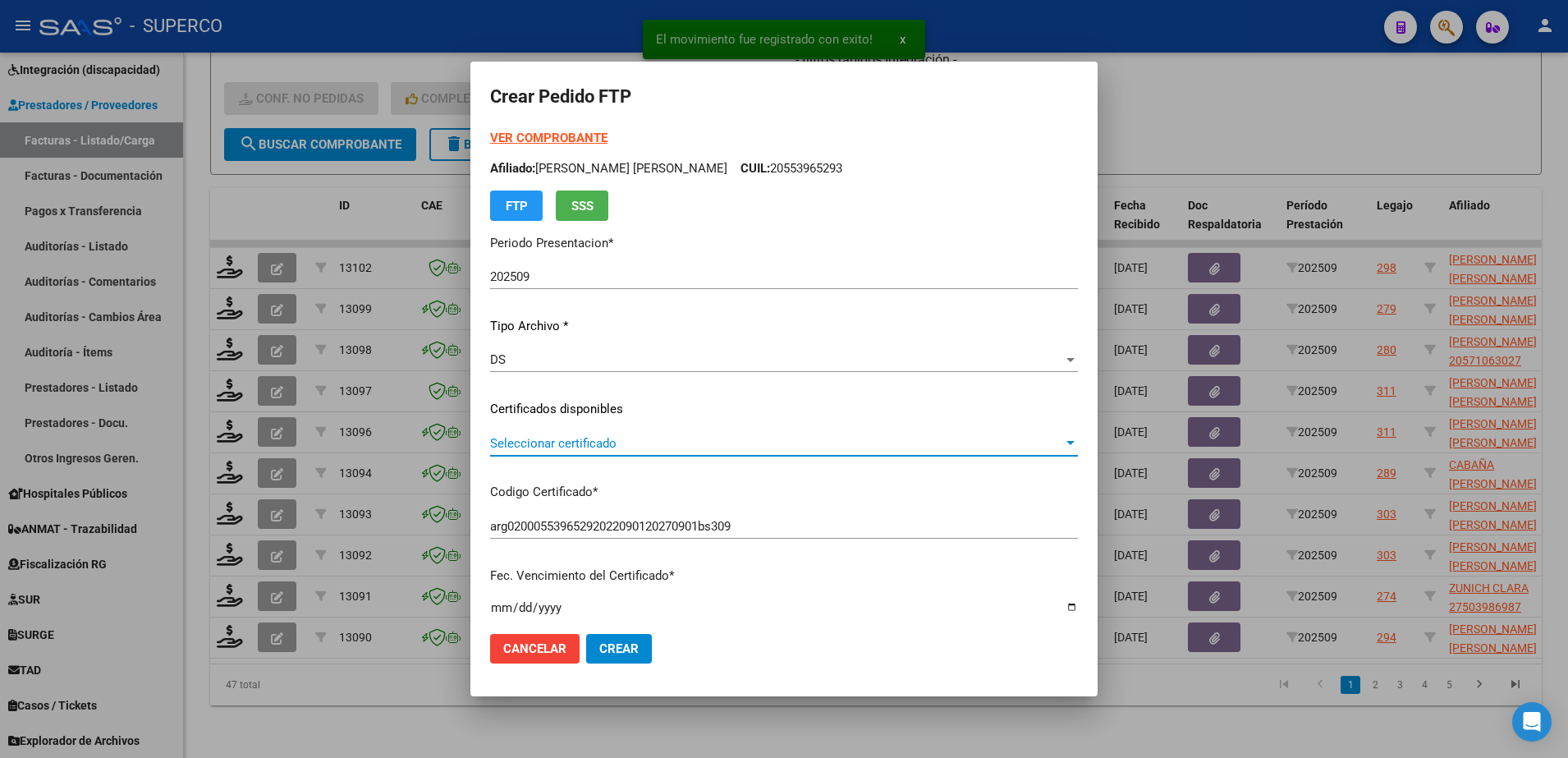
click at [931, 438] on span "Seleccionar certificado" at bounding box center [777, 443] width 573 height 15
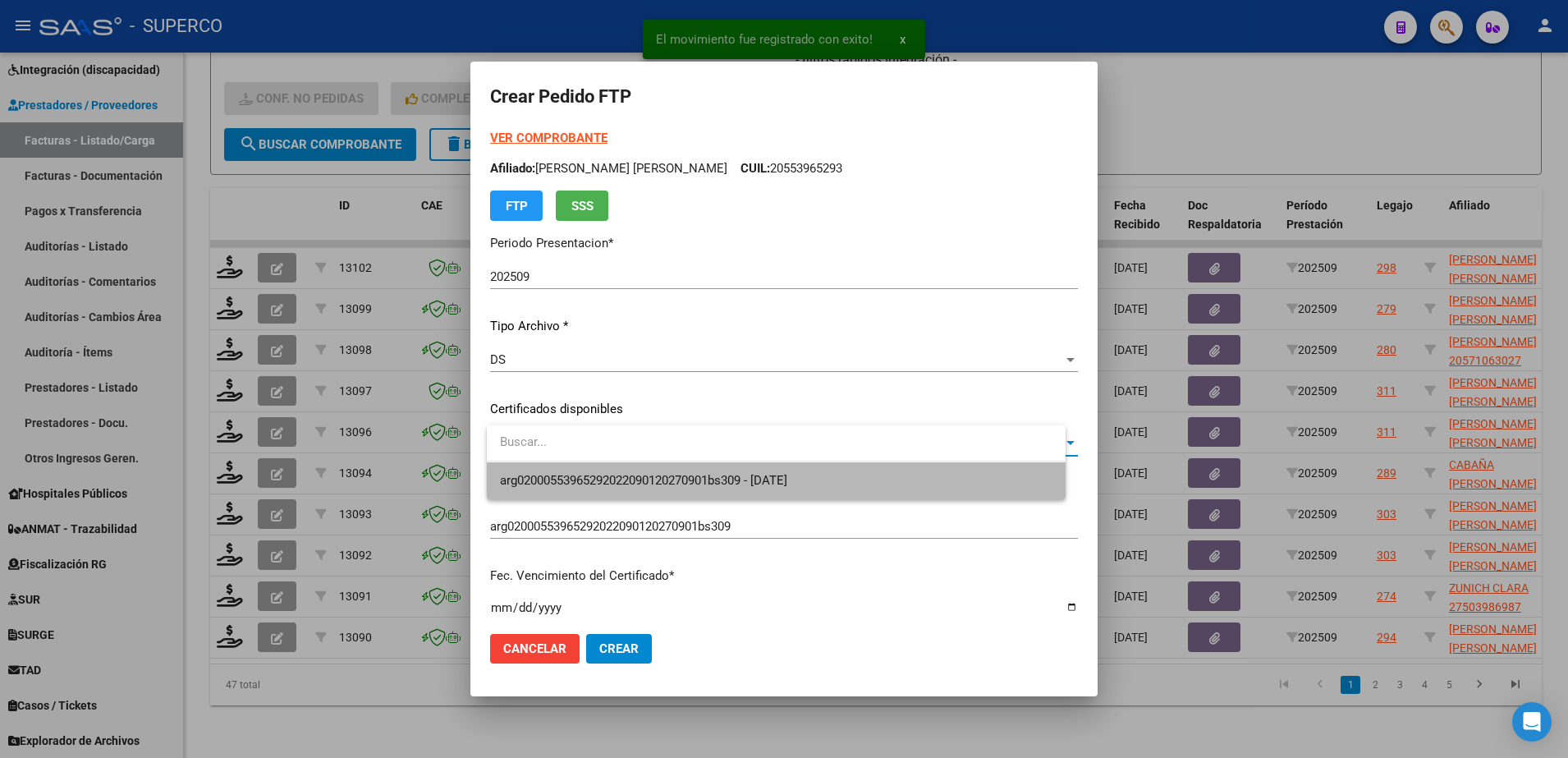
click at [943, 475] on span "arg02000553965292022090120270901bs309 - 2027-09-01" at bounding box center [776, 480] width 553 height 37
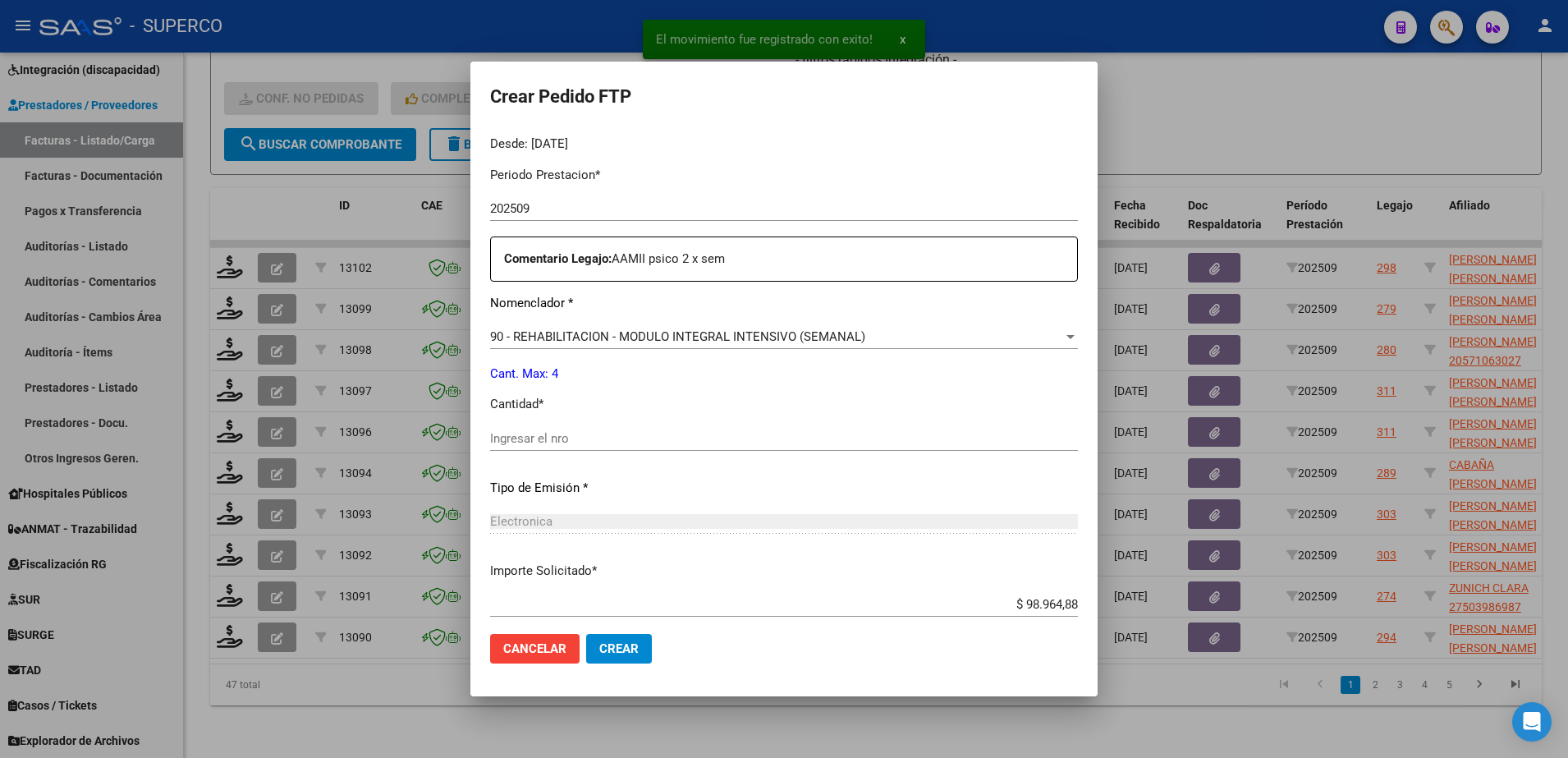
scroll to position [513, 0]
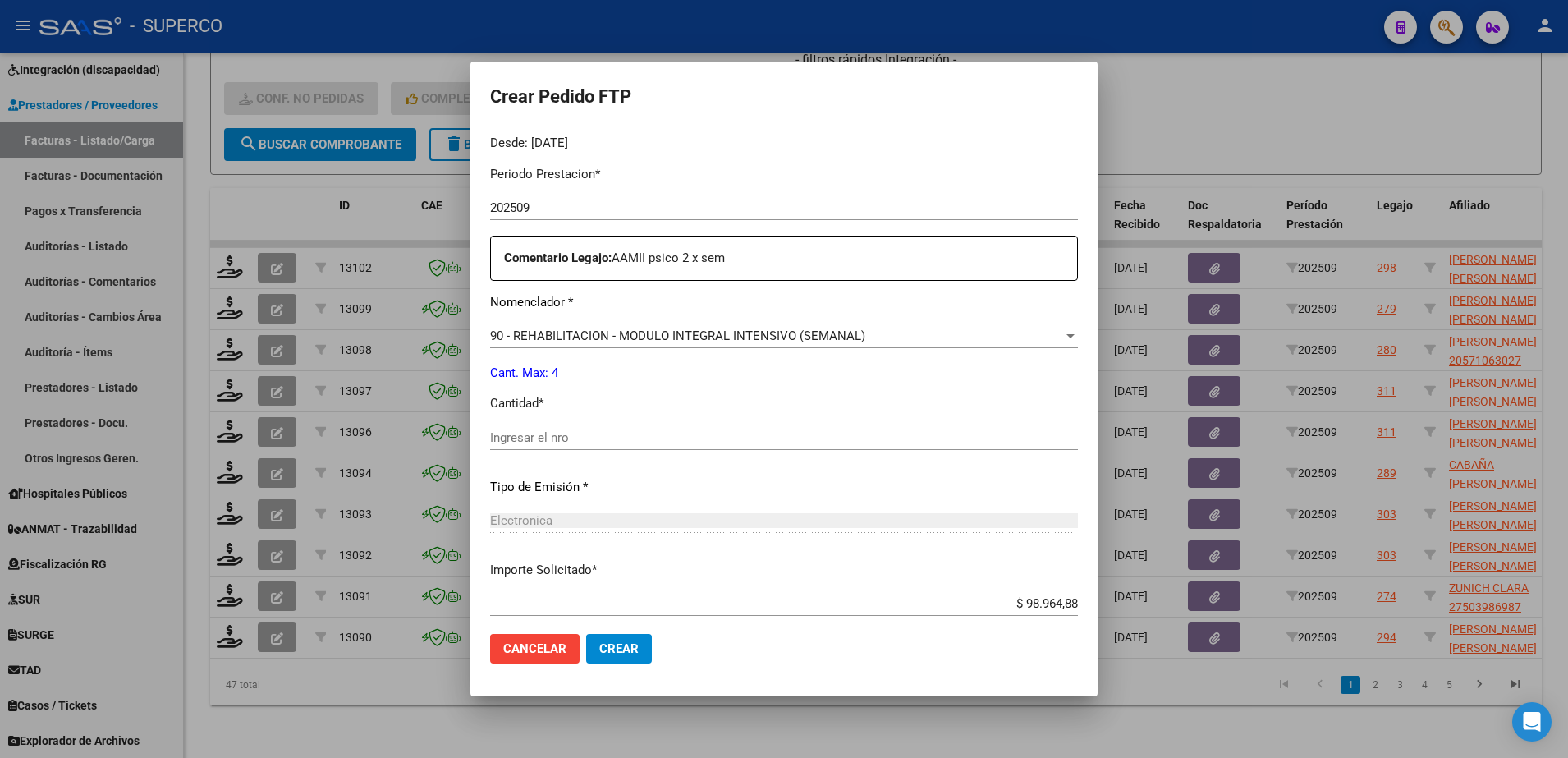
click at [788, 428] on div "Ingresar el nro" at bounding box center [784, 438] width 588 height 25
type input "4"
click at [624, 651] on span "Crear" at bounding box center [619, 648] width 39 height 15
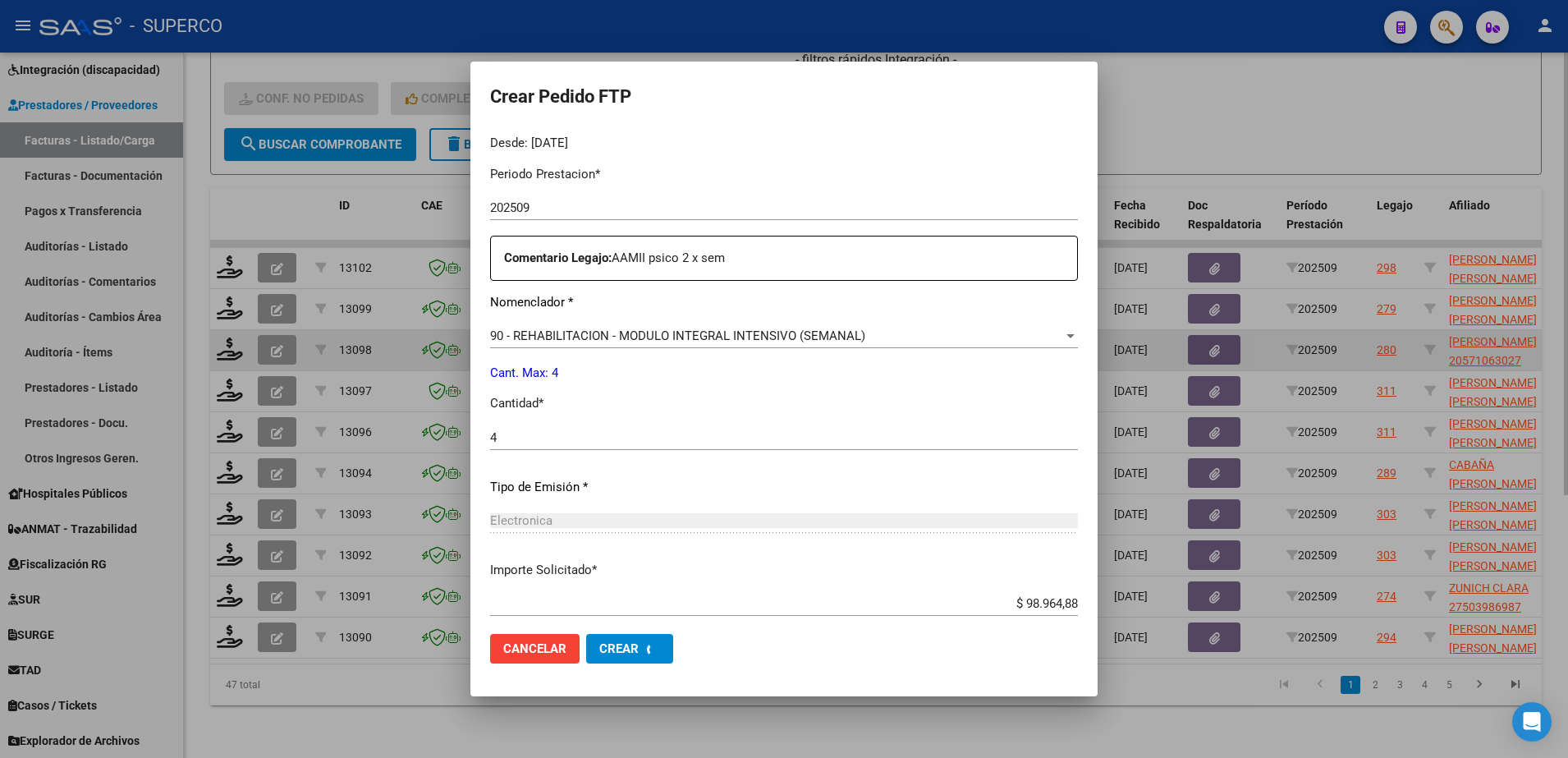
scroll to position [420, 0]
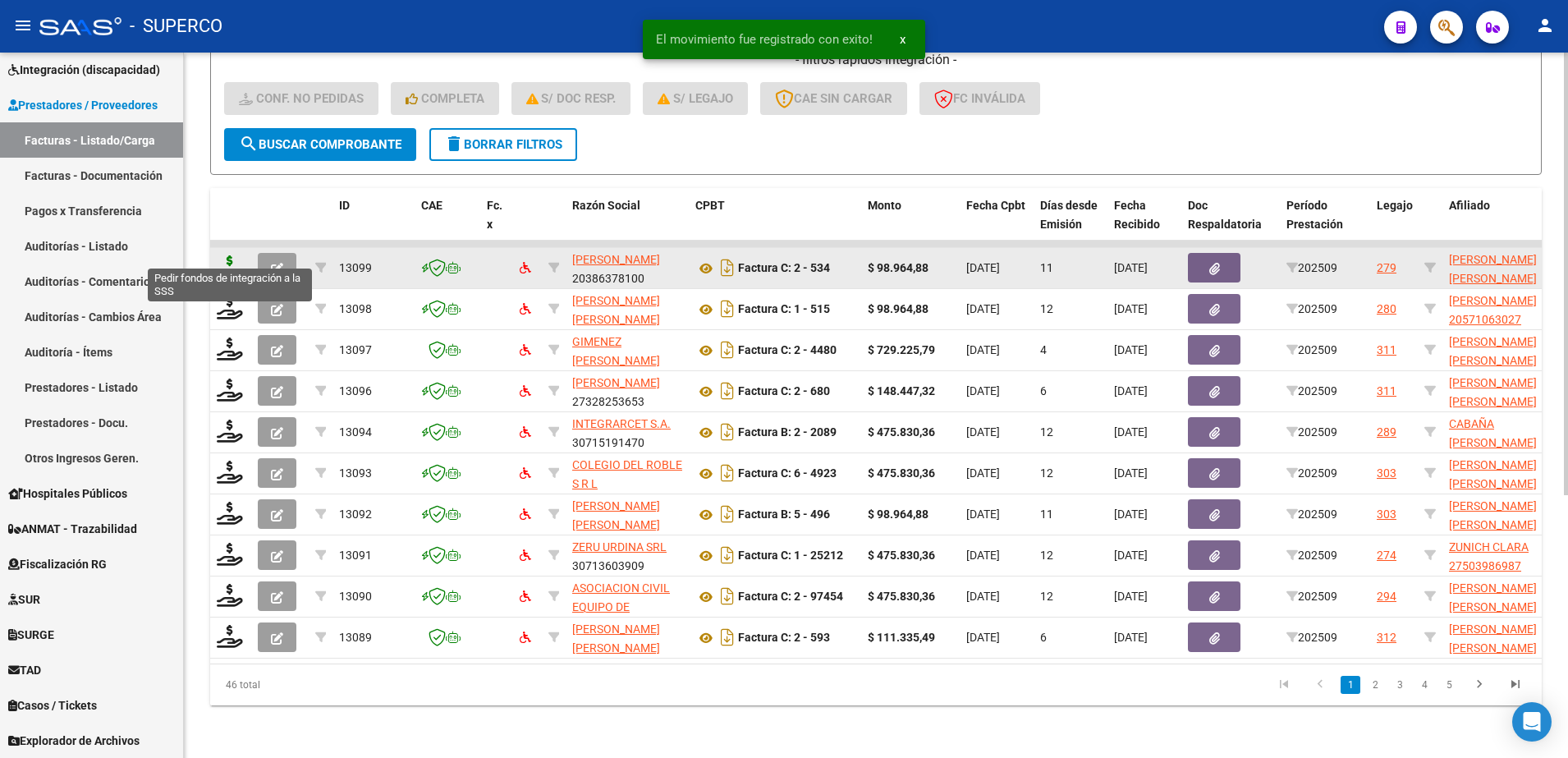
click at [220, 256] on icon at bounding box center [230, 267] width 26 height 23
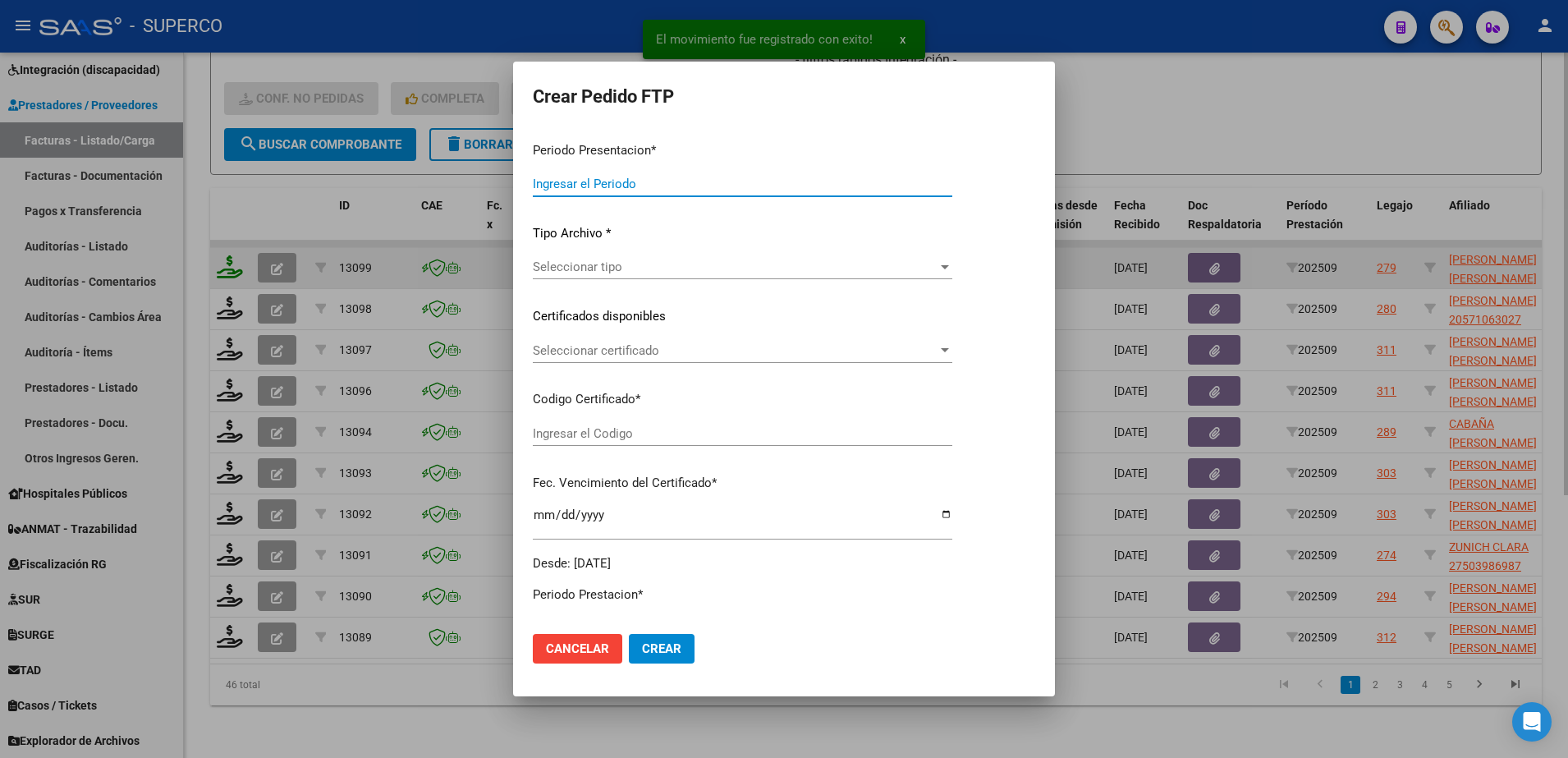
type input "202509"
type input "$ 98.964,88"
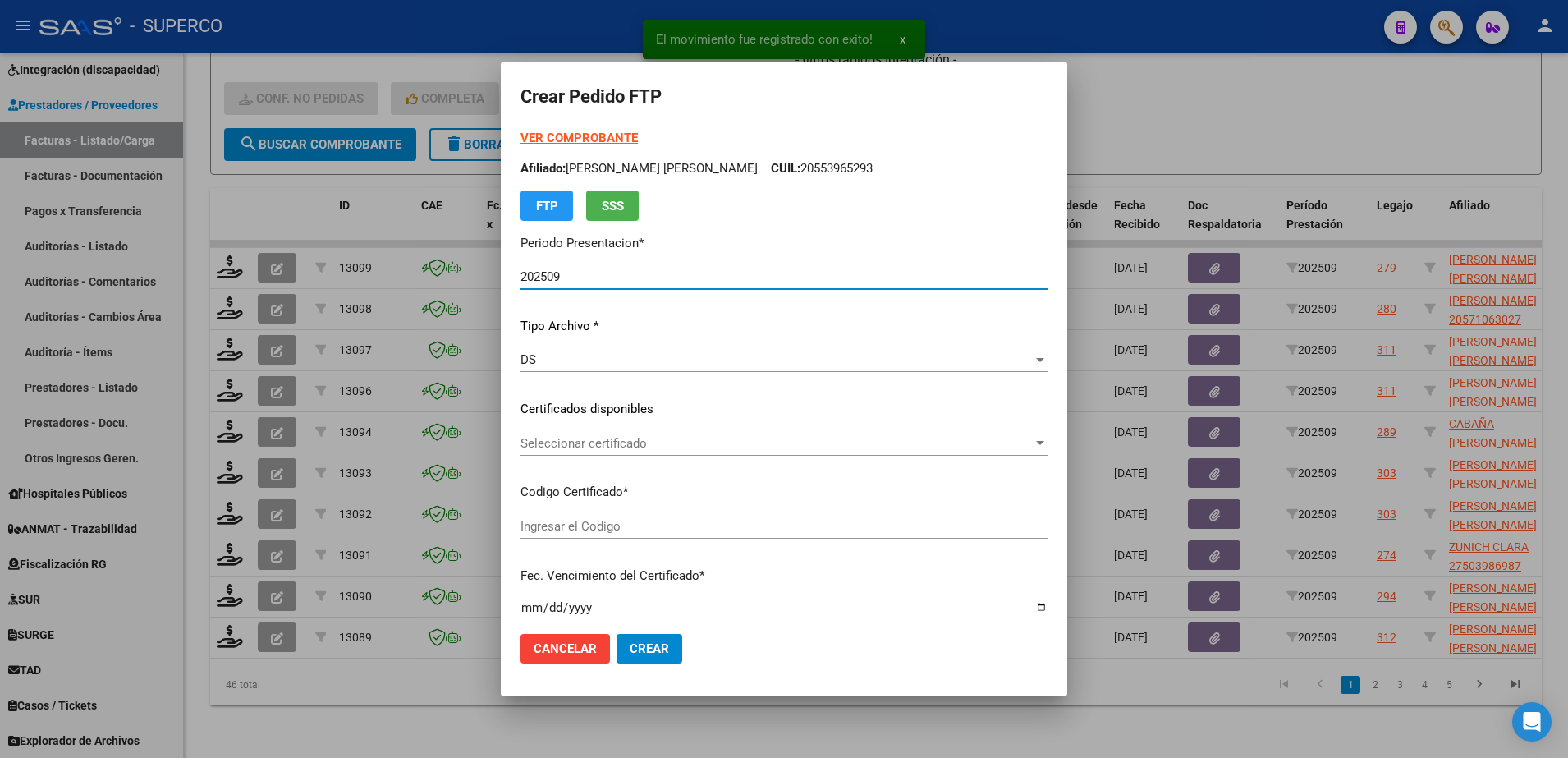
type input "arg02-00057111034-20211001-20261001-bs-4"
type input "2026-10-01"
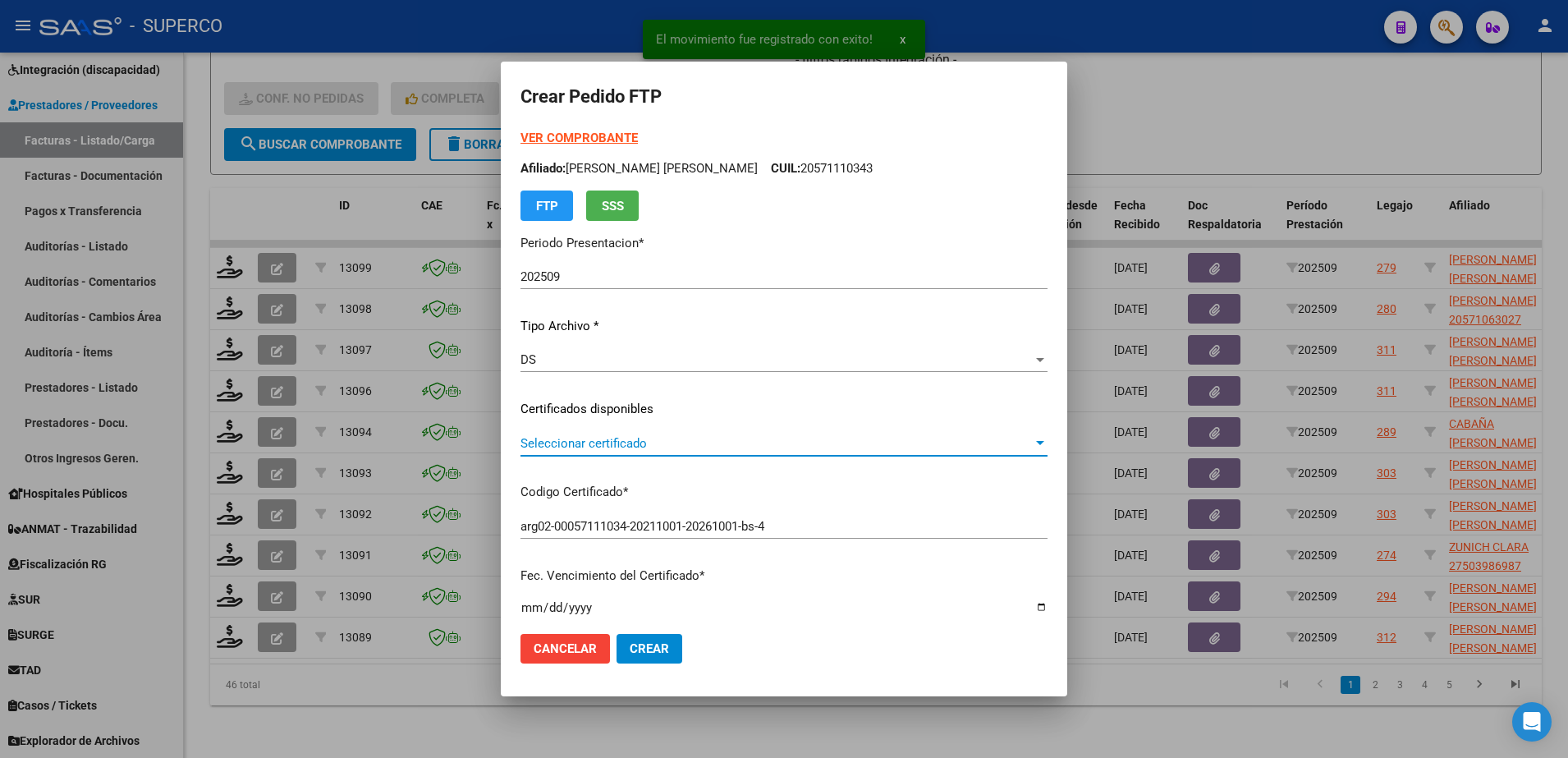
click at [884, 439] on span "Seleccionar certificado" at bounding box center [776, 443] width 512 height 15
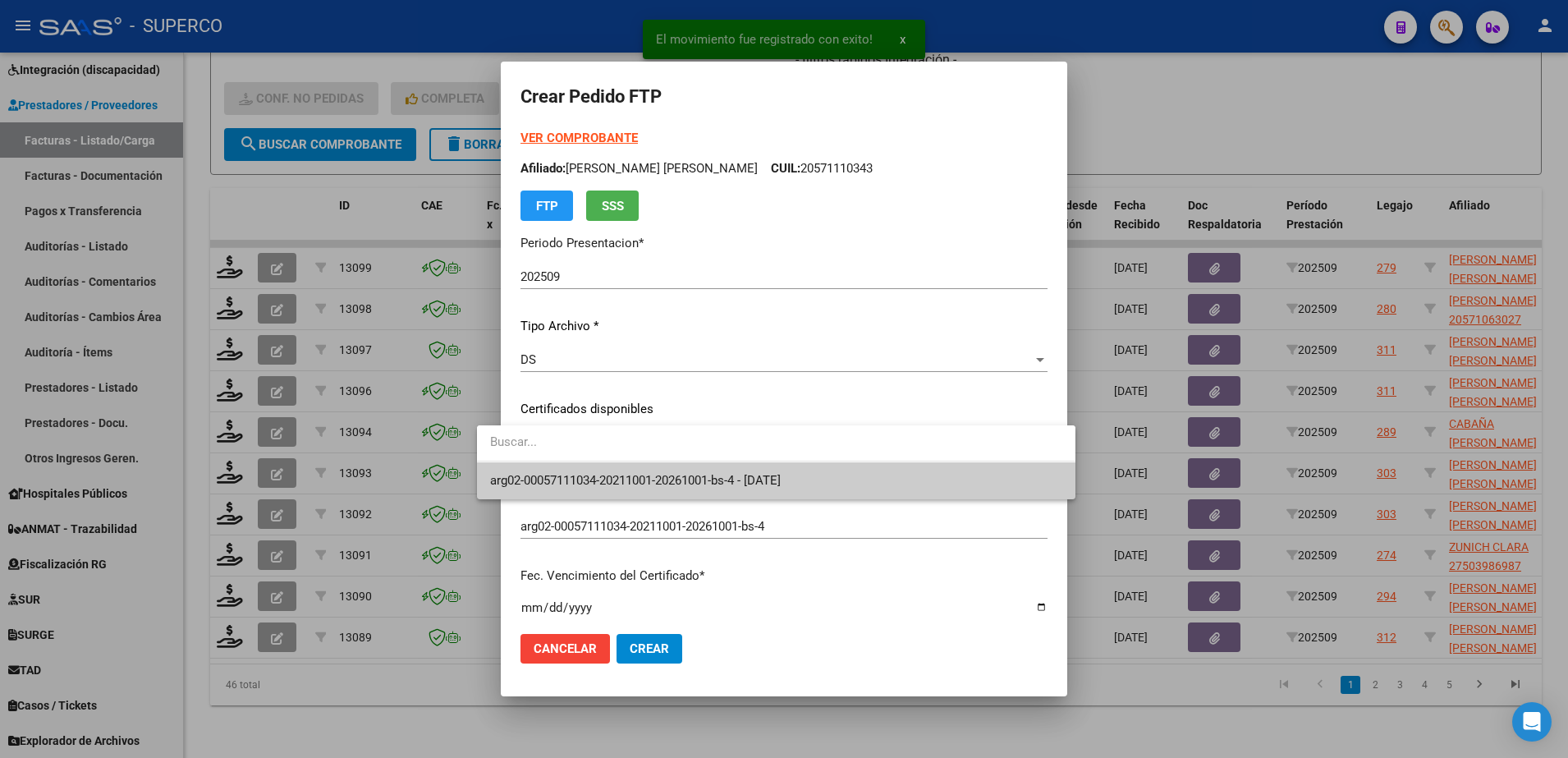
click at [887, 480] on span "arg02-00057111034-20211001-20261001-bs-4 - 2026-10-01" at bounding box center [777, 480] width 573 height 37
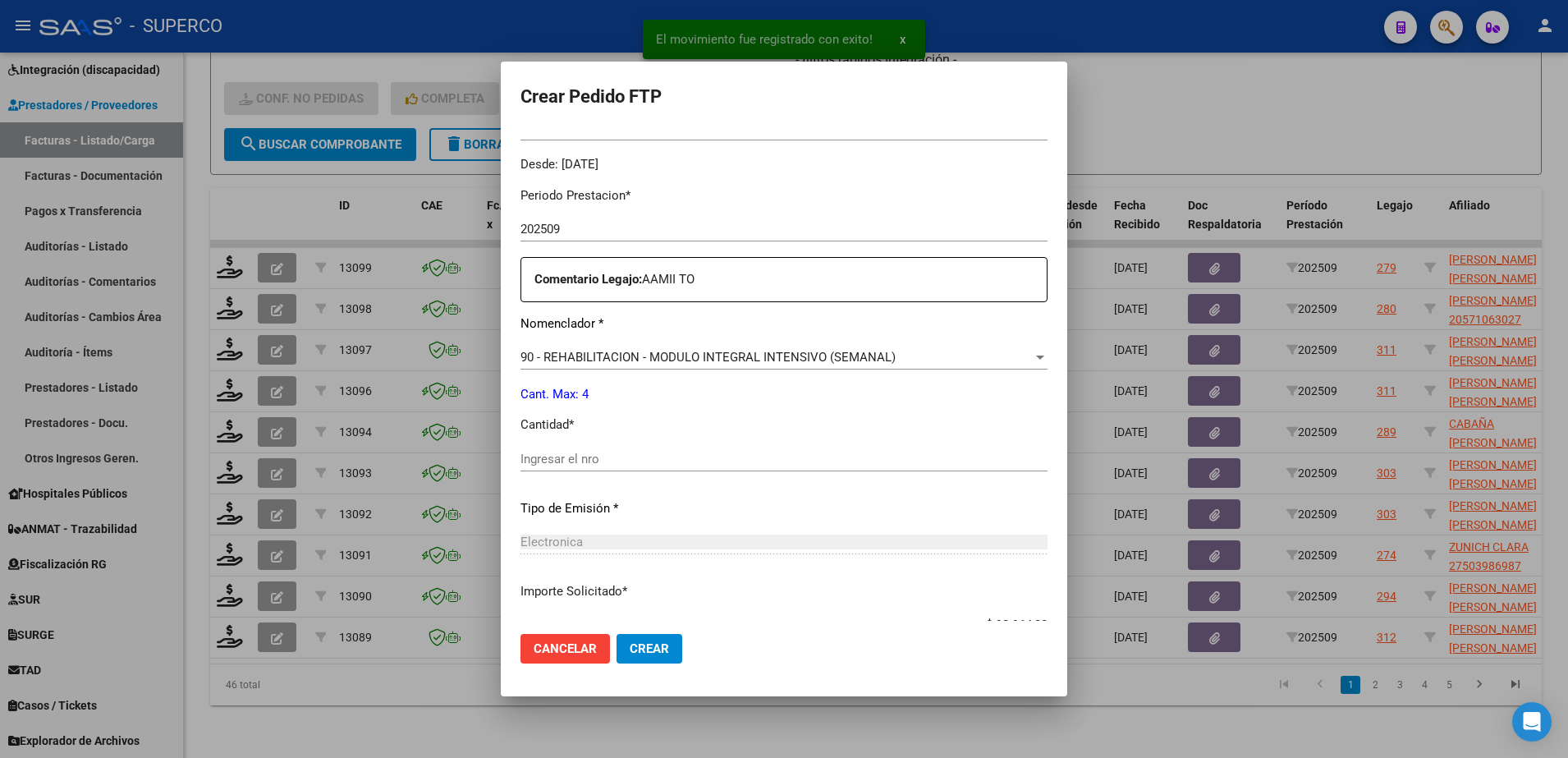
scroll to position [513, 0]
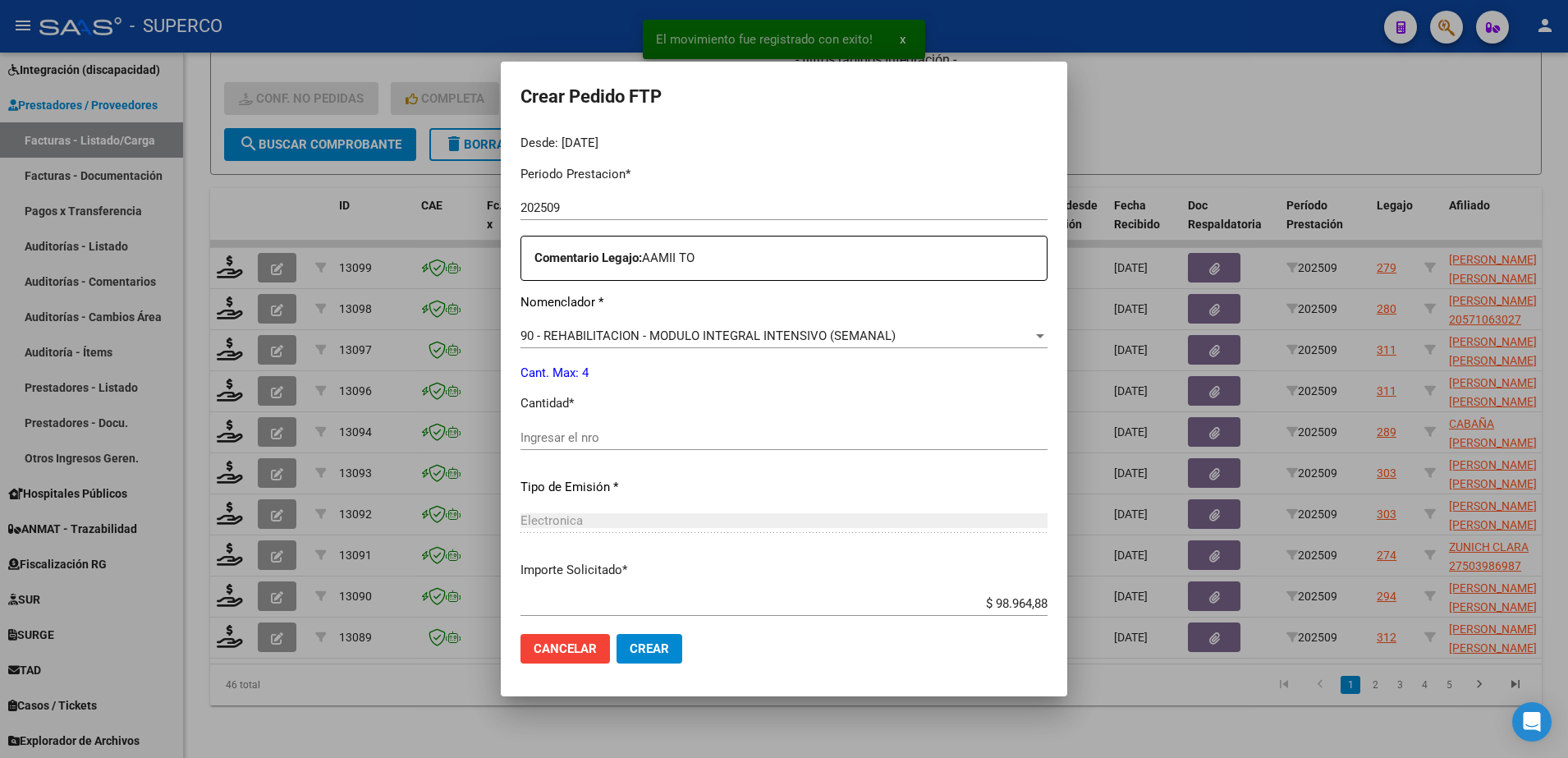
click at [845, 449] on div "Ingresar el nro" at bounding box center [784, 438] width 527 height 25
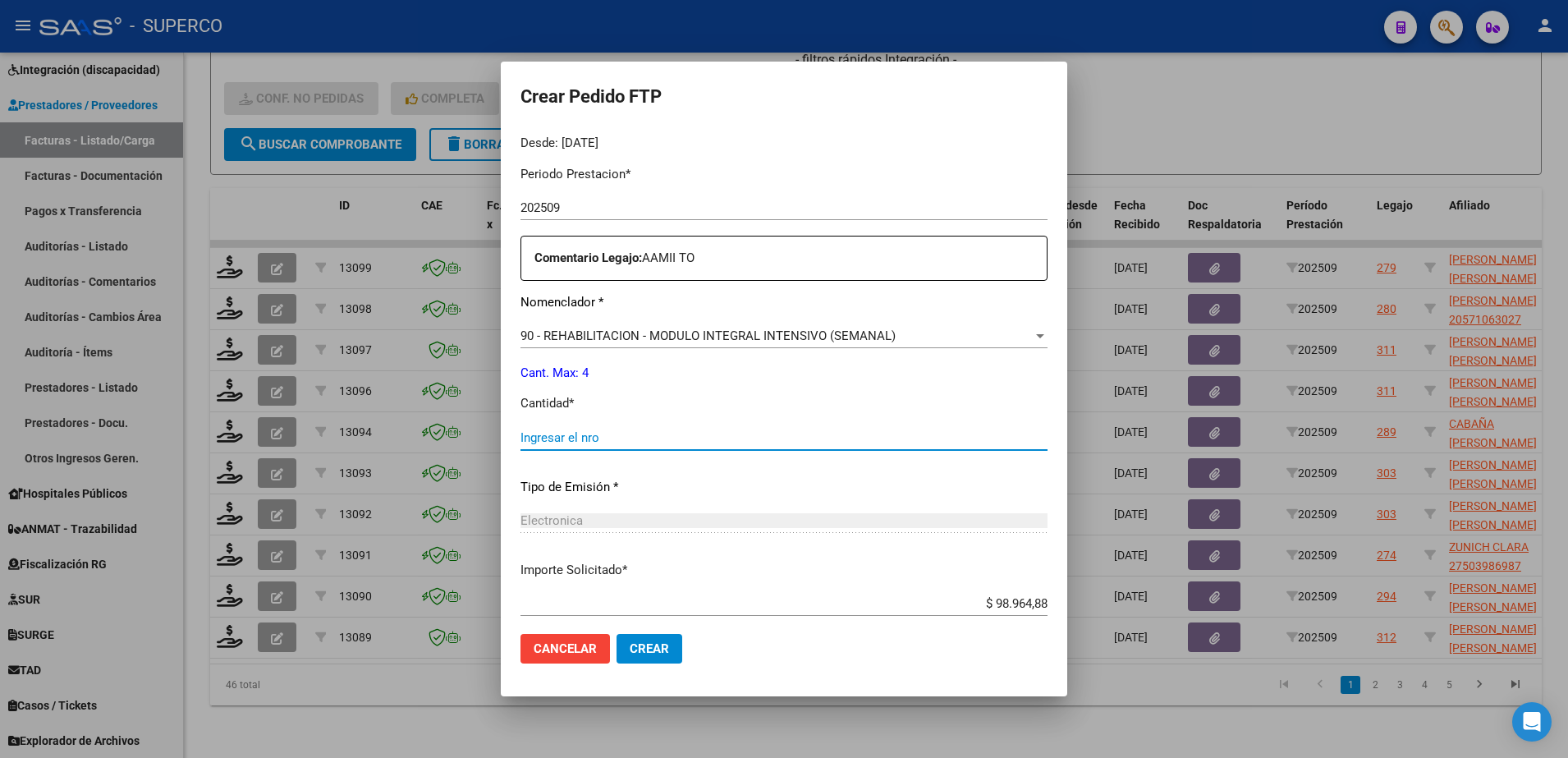
click at [837, 439] on input "Ingresar el nro" at bounding box center [784, 437] width 527 height 15
type input "4"
click at [633, 651] on span "Crear" at bounding box center [649, 648] width 39 height 15
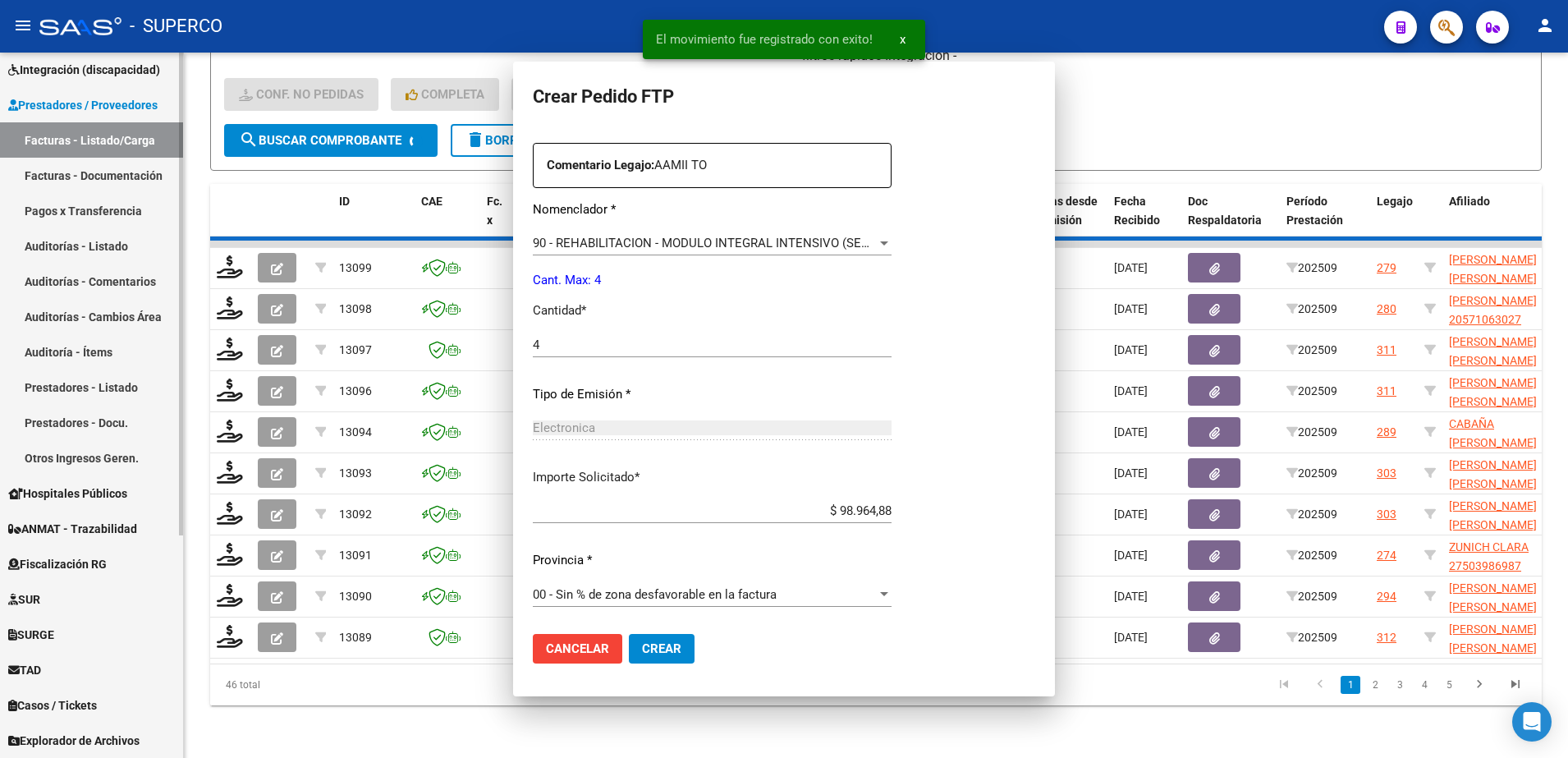
scroll to position [0, 0]
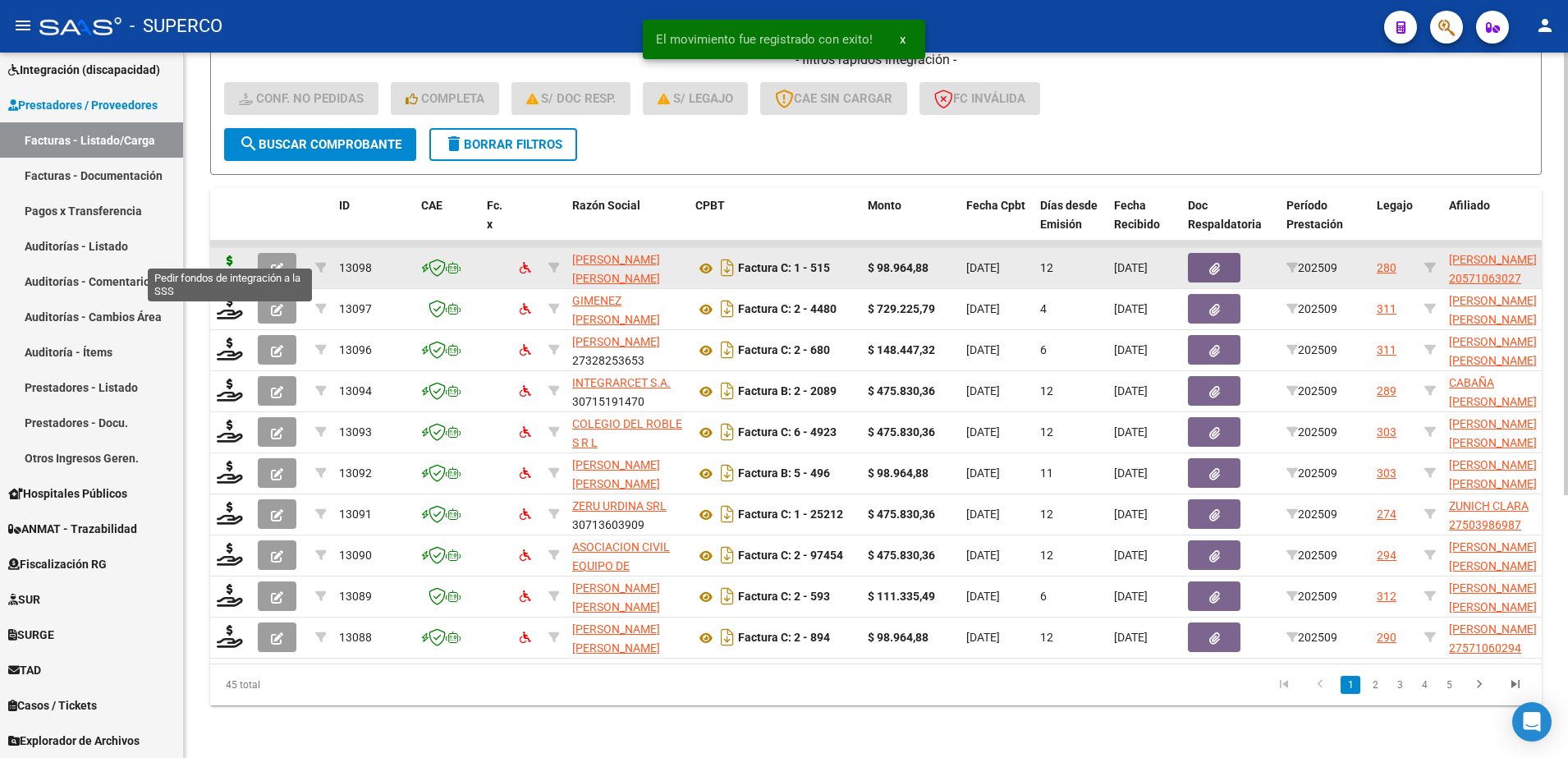
click at [223, 256] on icon at bounding box center [230, 267] width 26 height 23
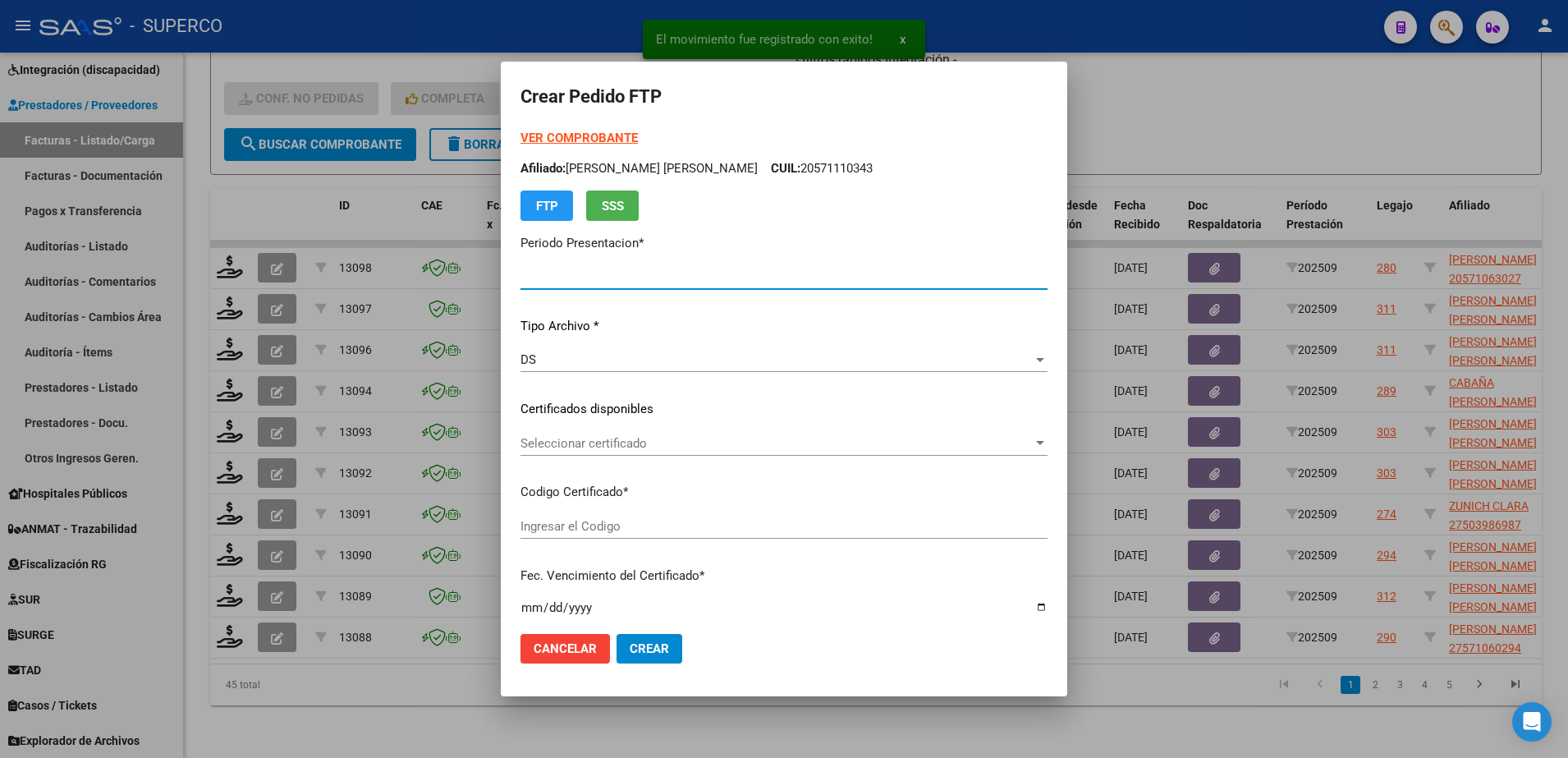
type input "202509"
type input "$ 98.964,88"
type input "arg02000571063022022060820250608cba536"
type input "2025-06-08"
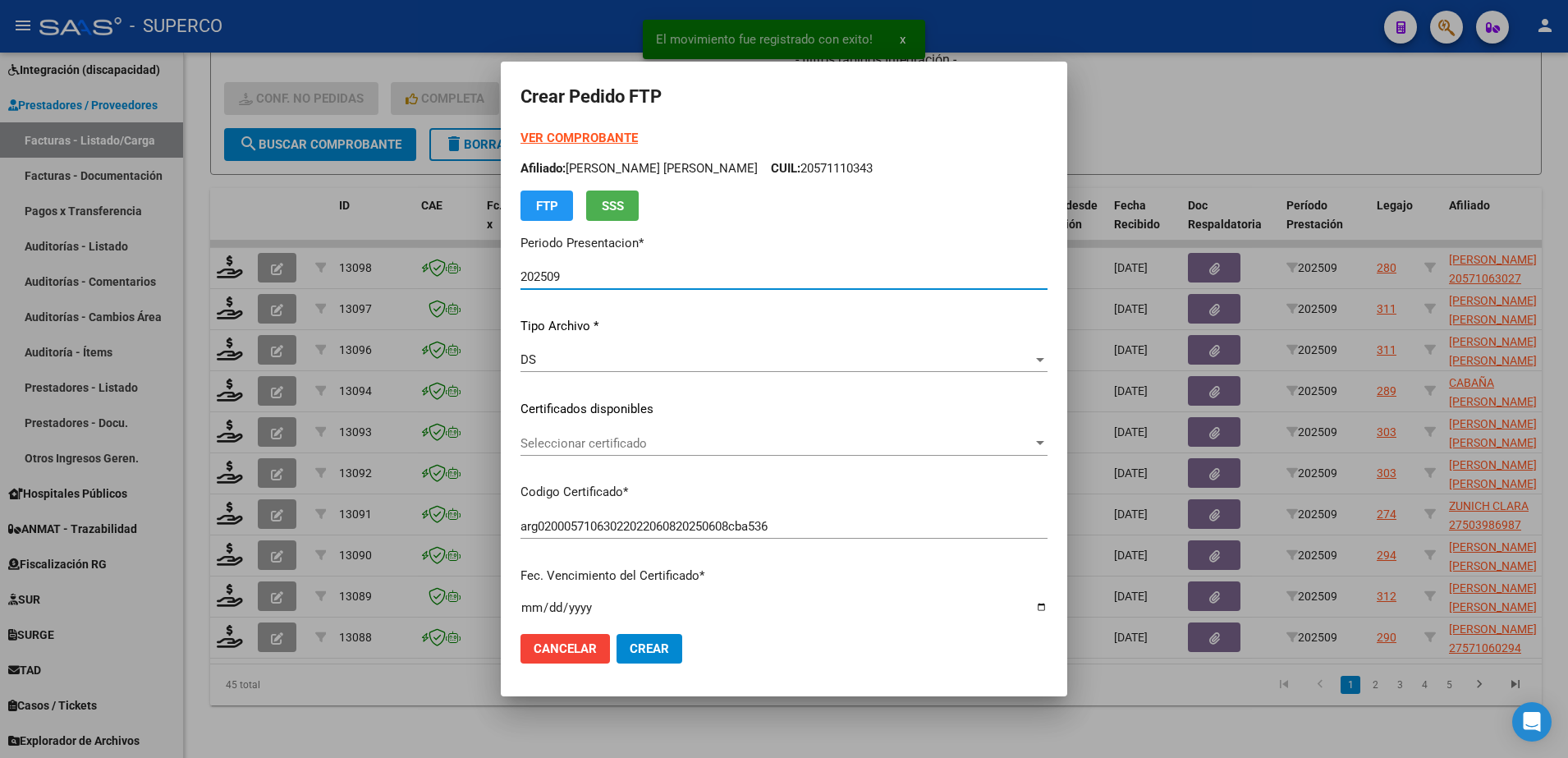
click at [1016, 445] on span "Seleccionar certificado" at bounding box center [776, 443] width 512 height 15
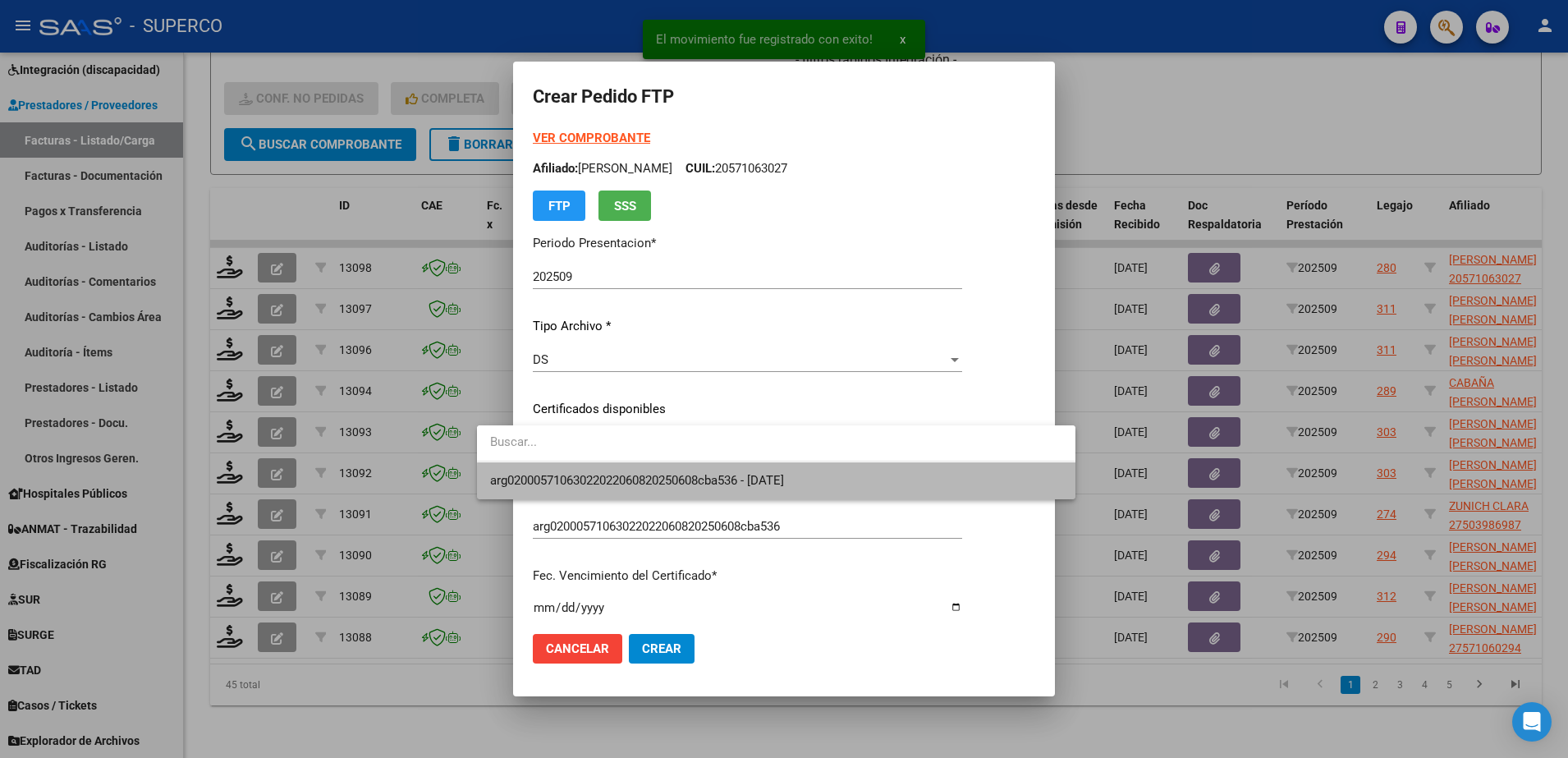
click at [970, 493] on span "arg02000571063022022060820250608cba536 - 2025-06-08" at bounding box center [777, 480] width 573 height 37
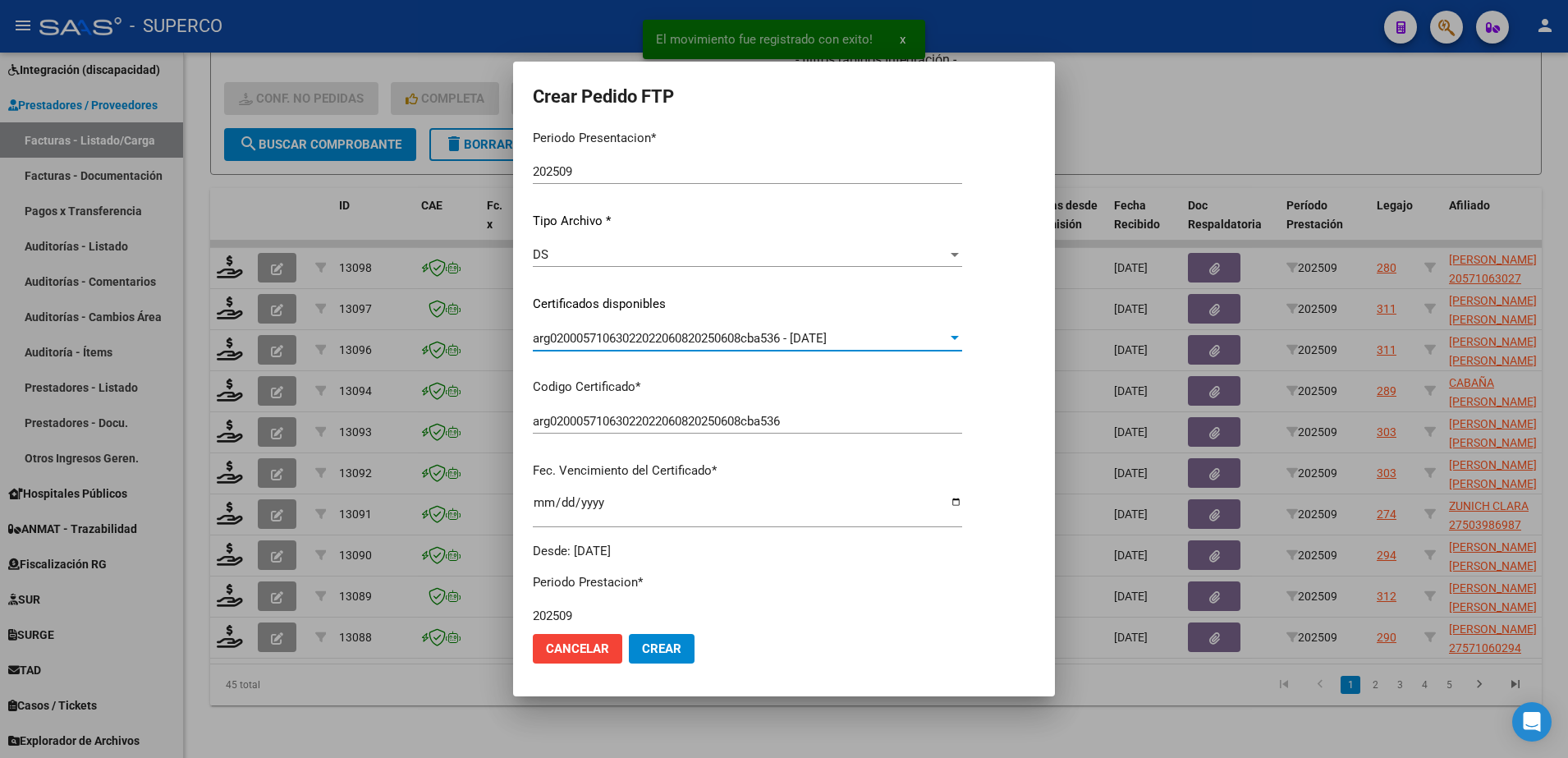
scroll to position [513, 0]
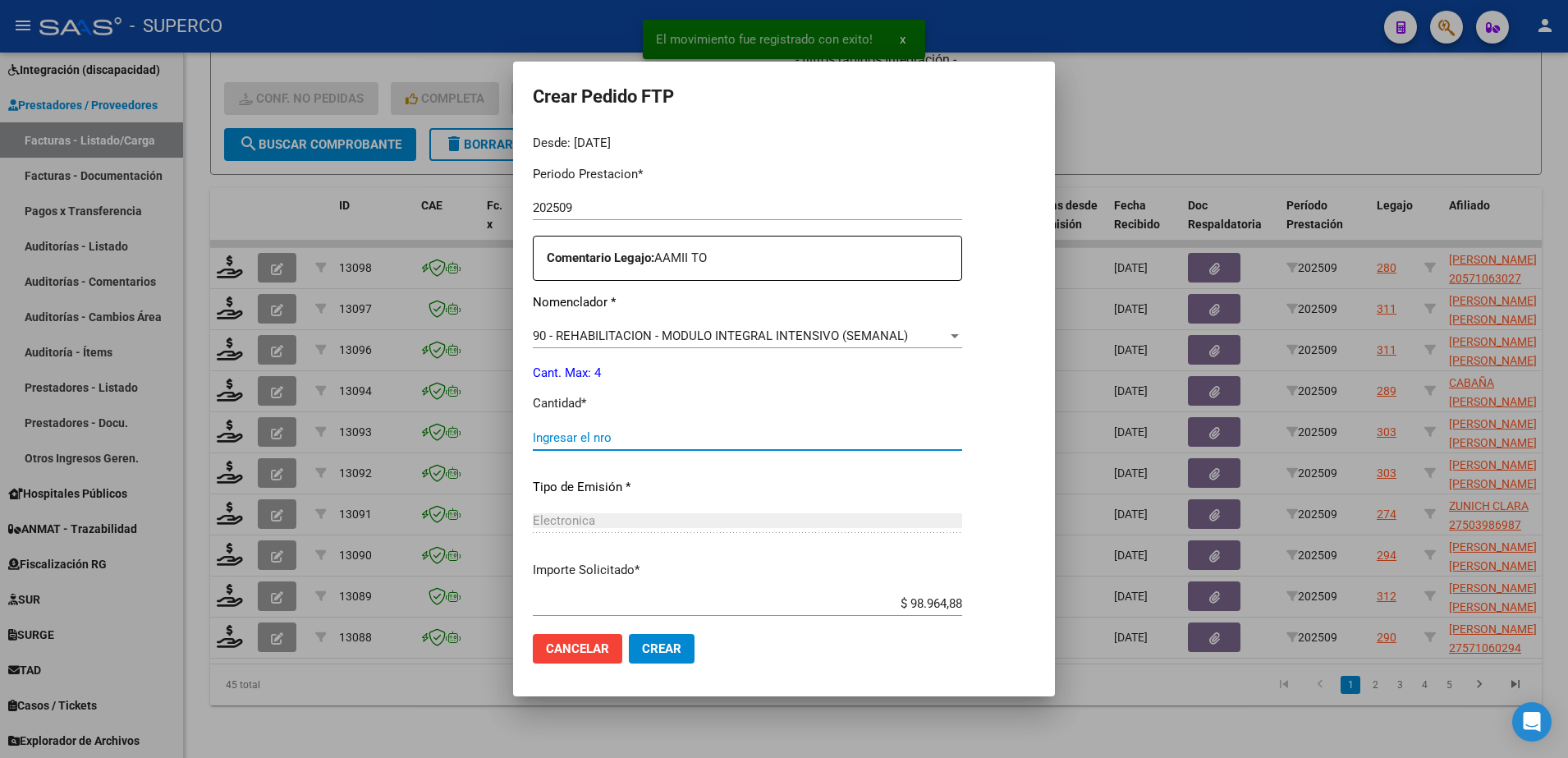
click at [827, 444] on input "Ingresar el nro" at bounding box center [747, 437] width 429 height 15
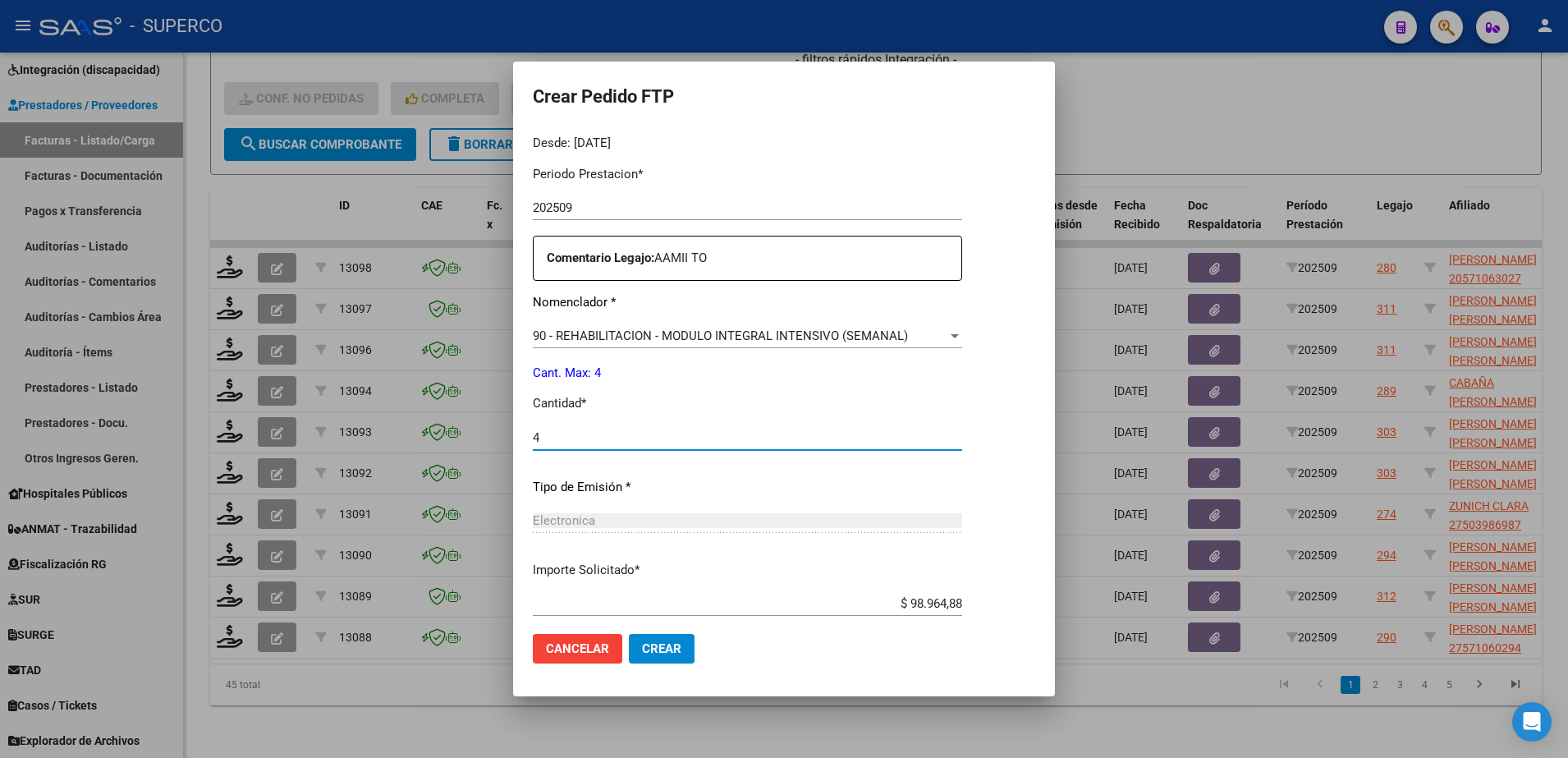
type input "4"
click at [657, 644] on span "Crear" at bounding box center [661, 648] width 39 height 15
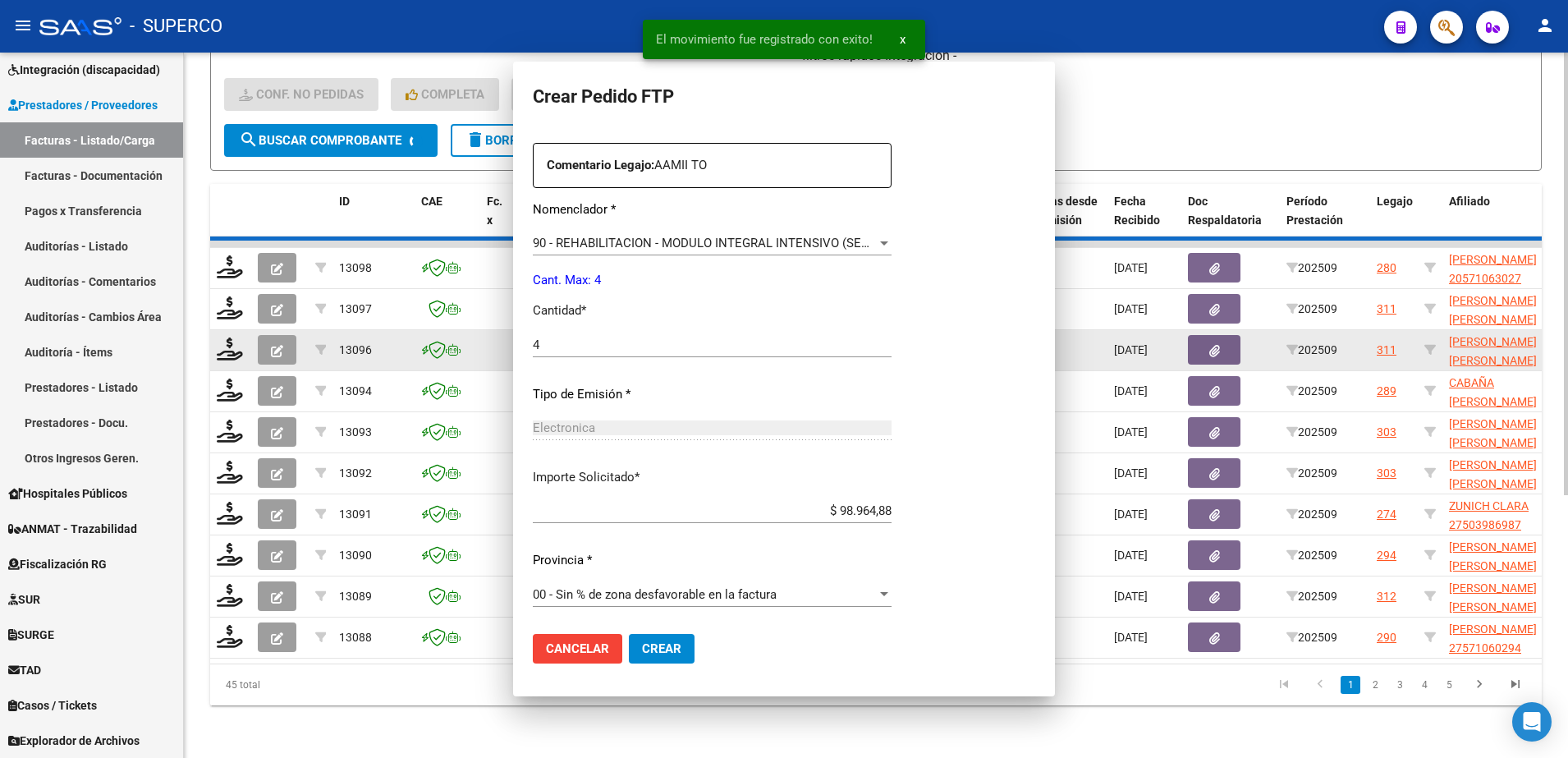
scroll to position [0, 0]
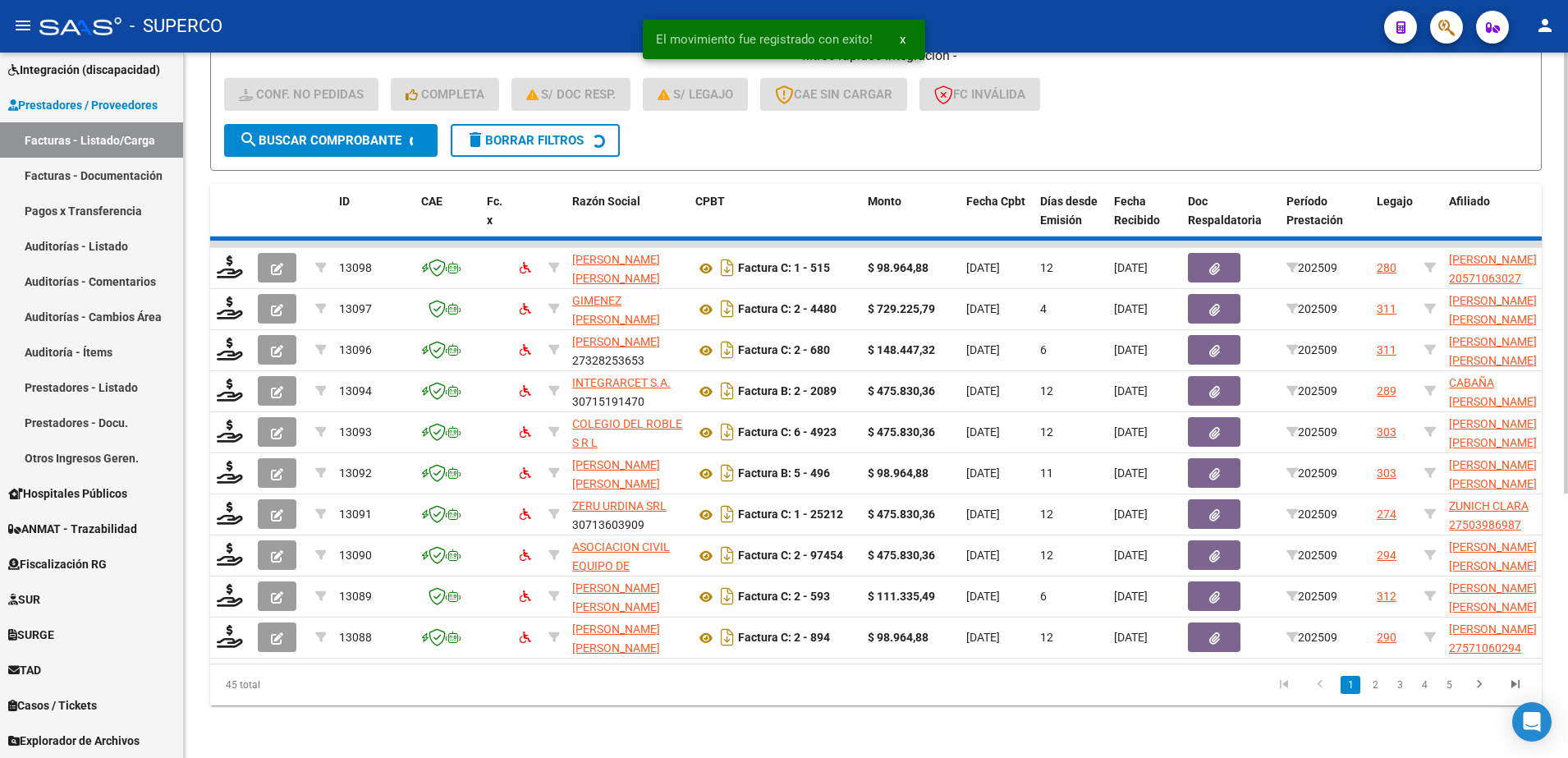
click at [553, 240] on datatable-scroller "13098 OLMOS ESTEVEZ MARIA DEL ROSARIO 27952856532 Factura C: 1 - 515 $ 98.964,8…" at bounding box center [876, 449] width 1331 height 418
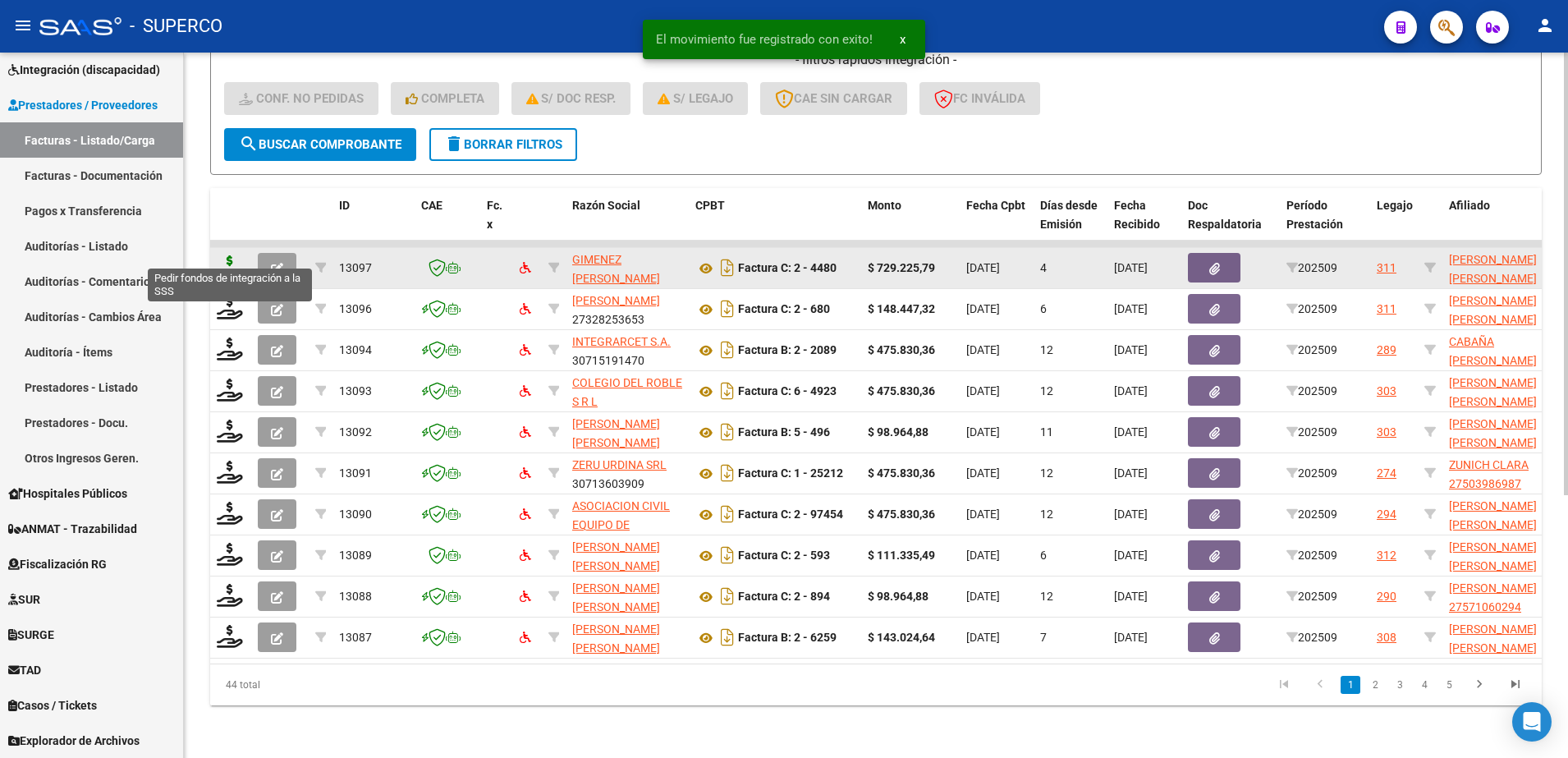
click at [228, 256] on icon at bounding box center [230, 267] width 26 height 23
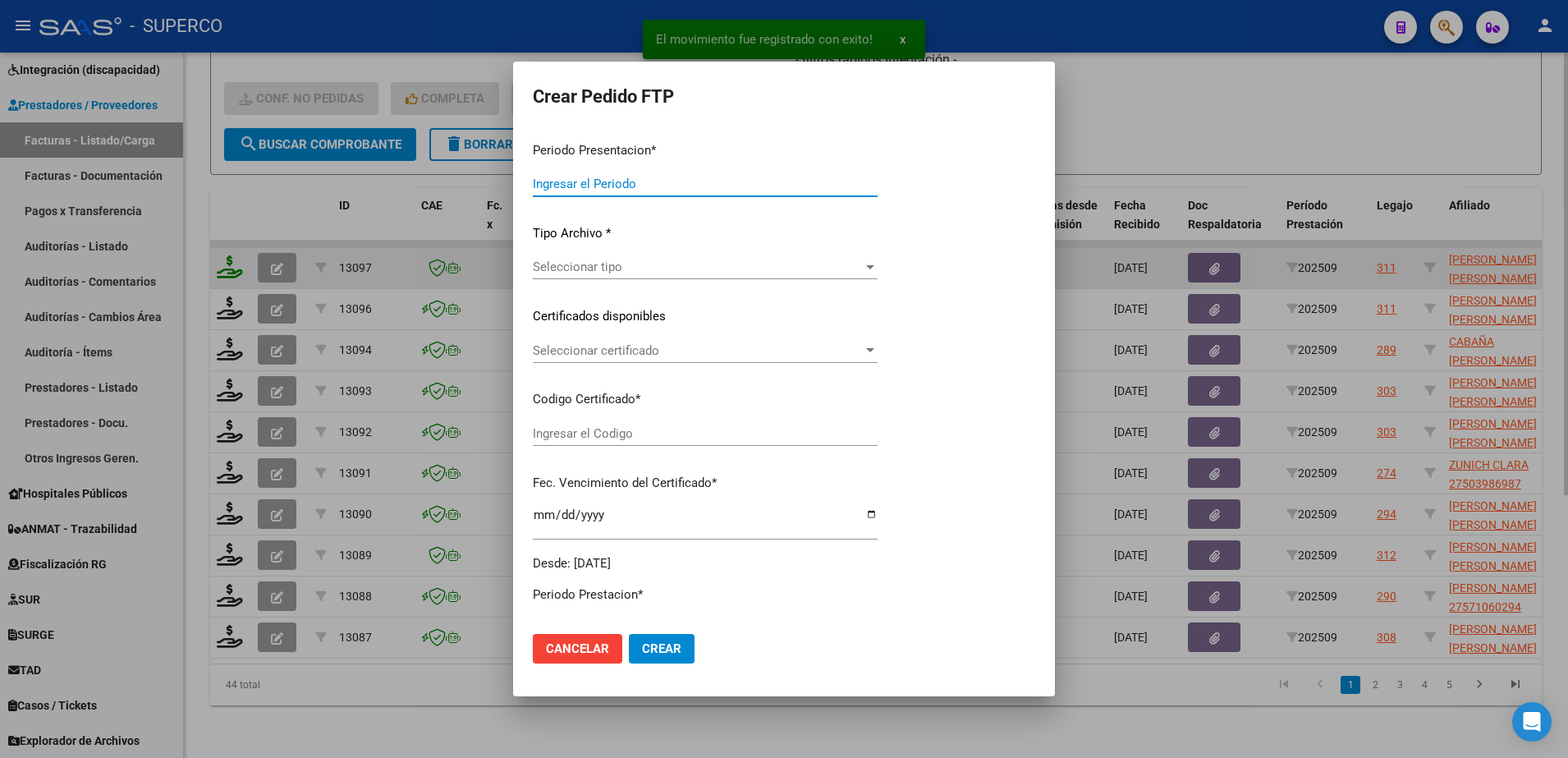
type input "202509"
type input "$ 729.225,79"
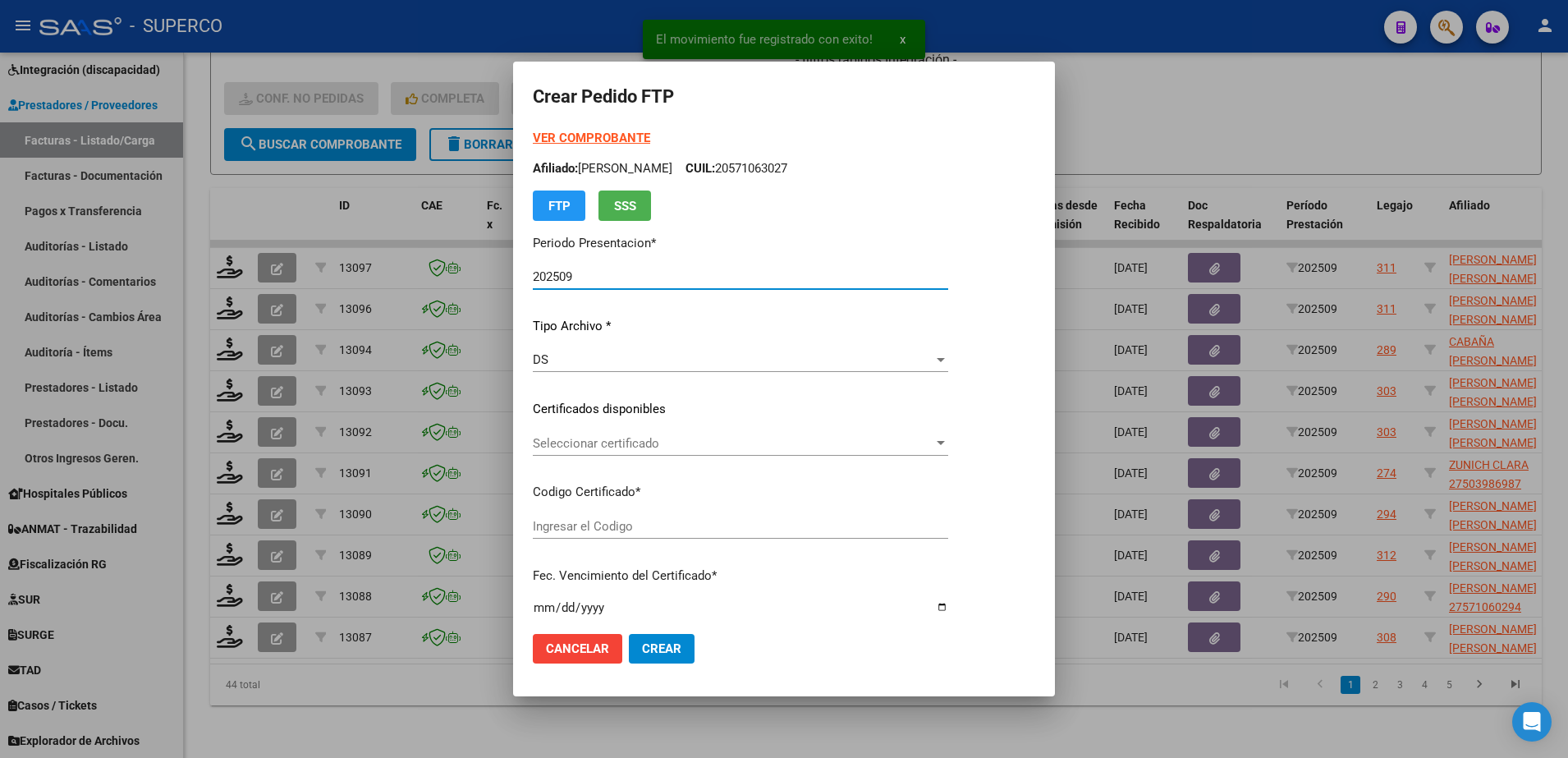
type input "ARG02000464263452015082620250826BS430"
type input "2025-08-26"
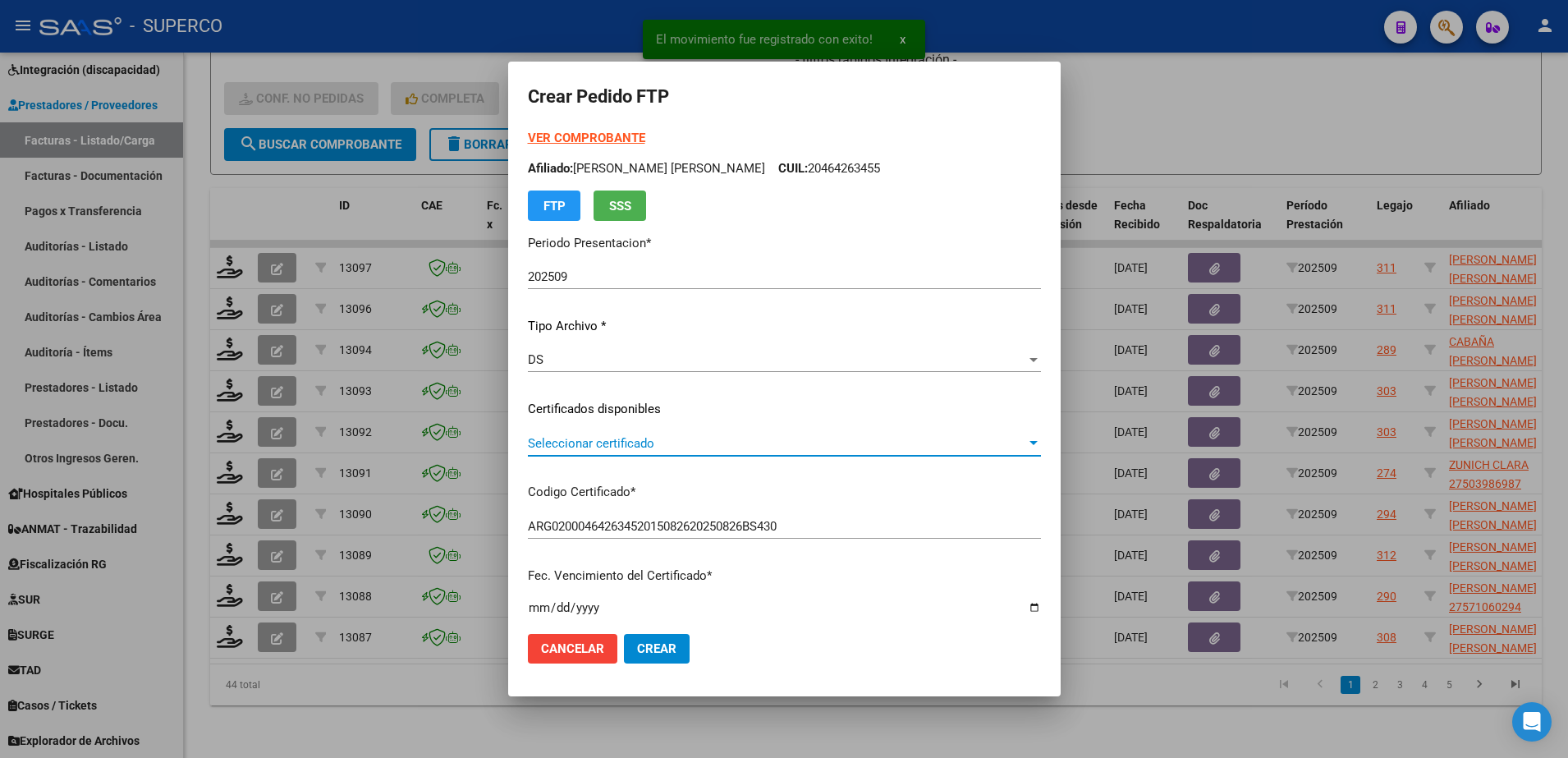
click at [867, 449] on span "Seleccionar certificado" at bounding box center [777, 443] width 498 height 15
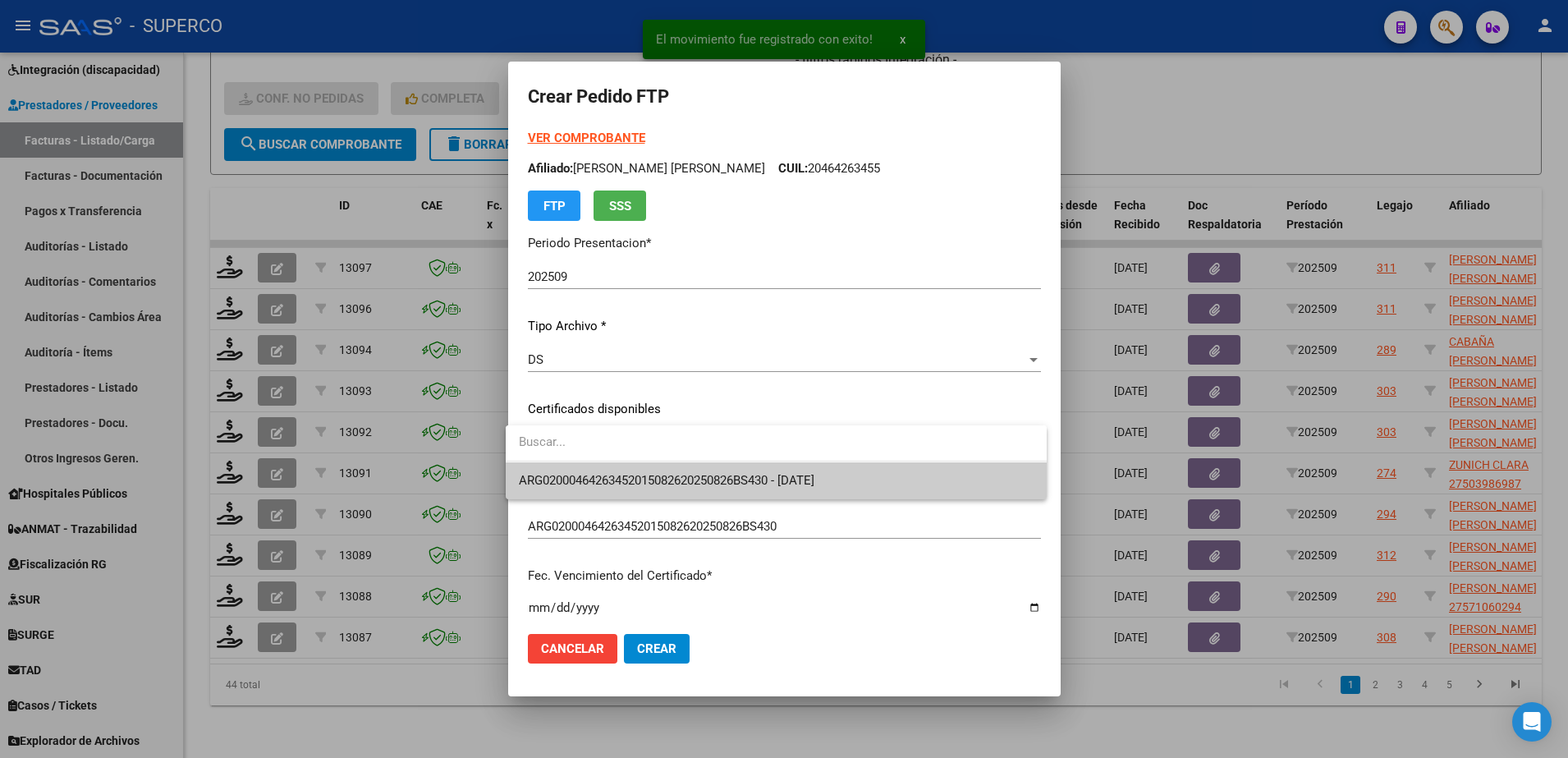
click at [855, 480] on span "ARG02000464263452015082620250826BS430 - 2025-08-26" at bounding box center [776, 480] width 514 height 37
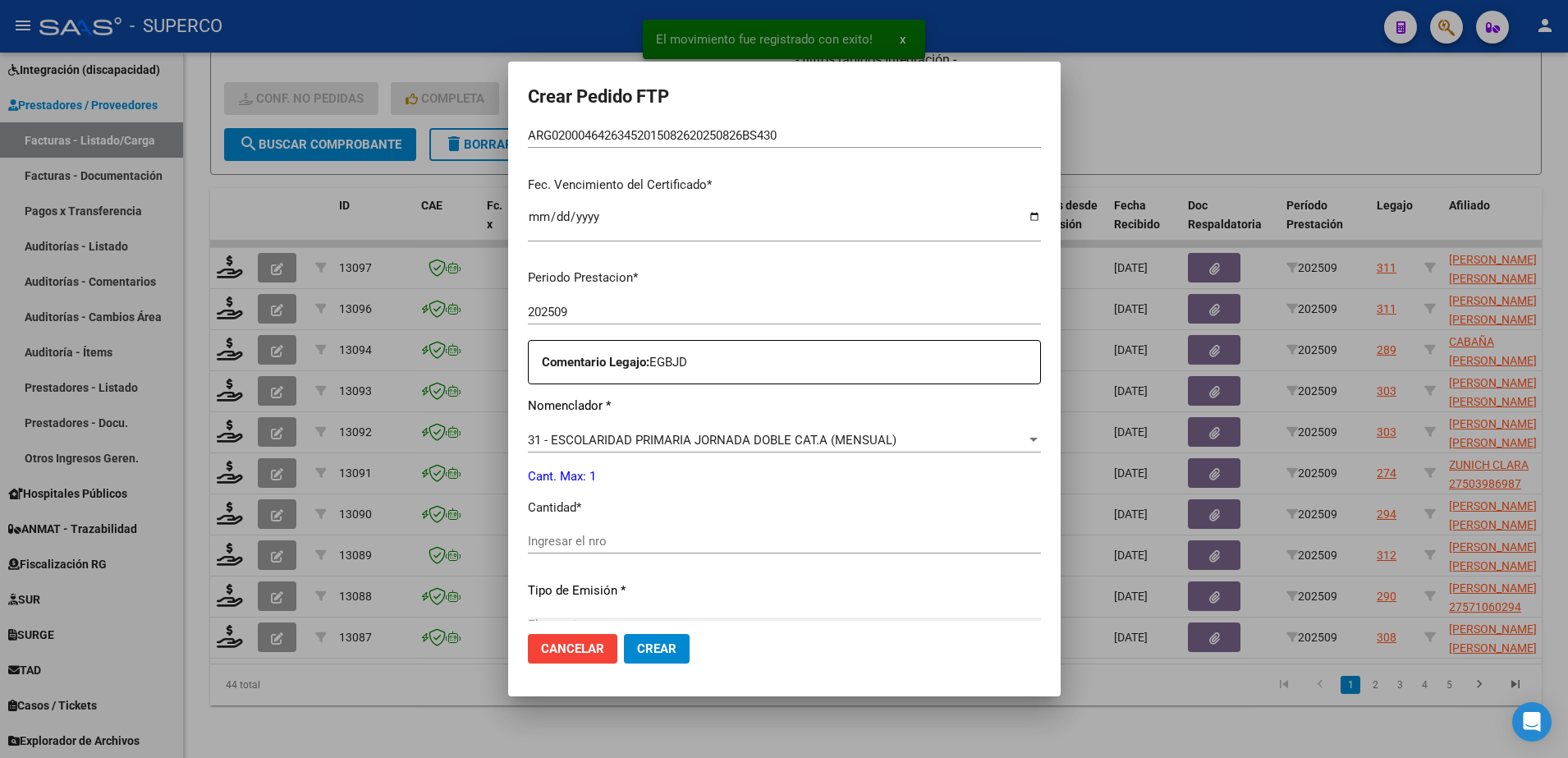
scroll to position [410, 0]
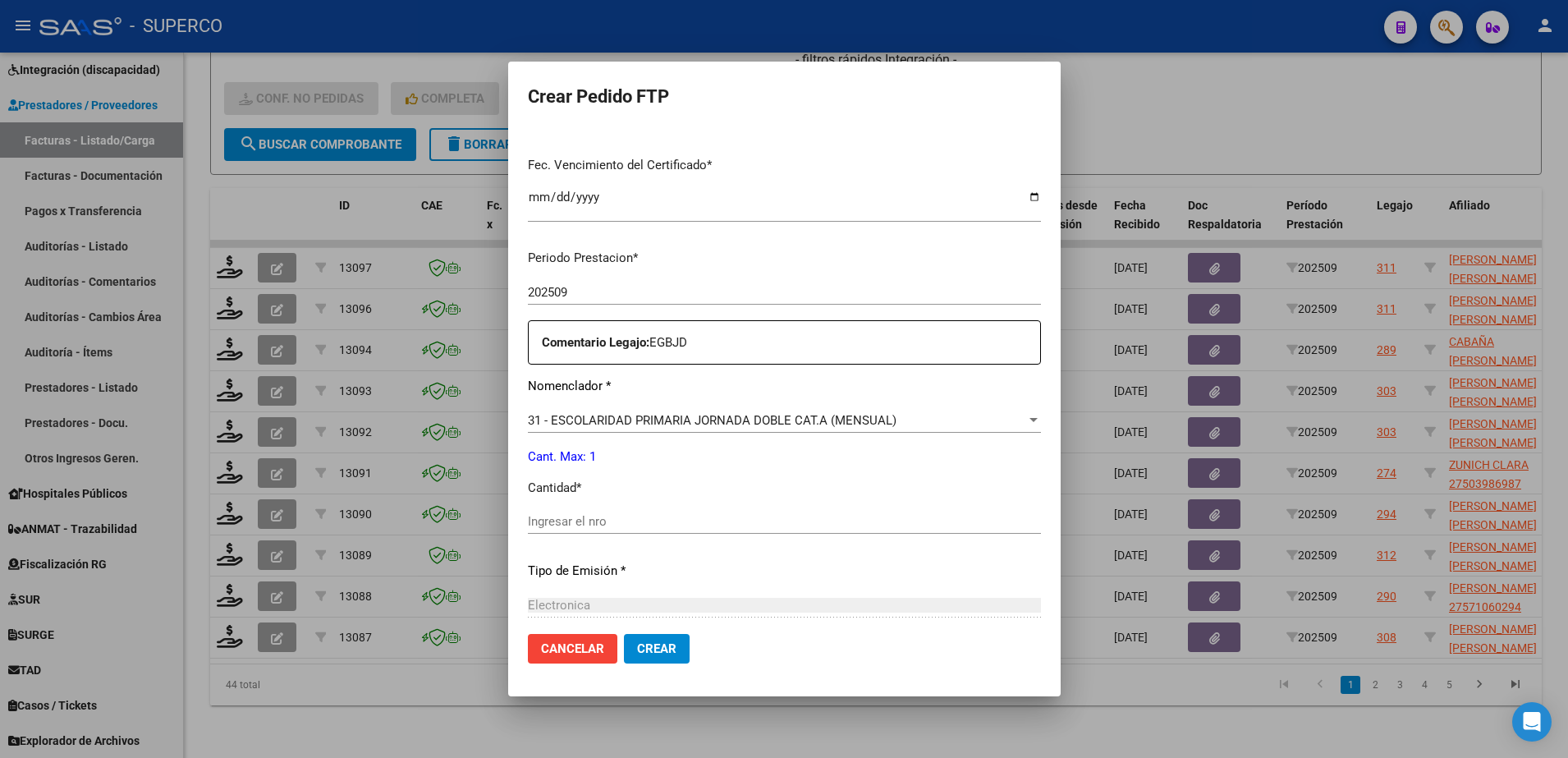
click at [770, 508] on div "Periodo Prestacion * 202509 Ingresar el Periodo Prestacion Comentario Legajo: E…" at bounding box center [784, 518] width 513 height 562
click at [765, 524] on input "Ingresar el nro" at bounding box center [784, 520] width 513 height 15
type input "1"
click at [637, 655] on span "Crear" at bounding box center [656, 648] width 39 height 15
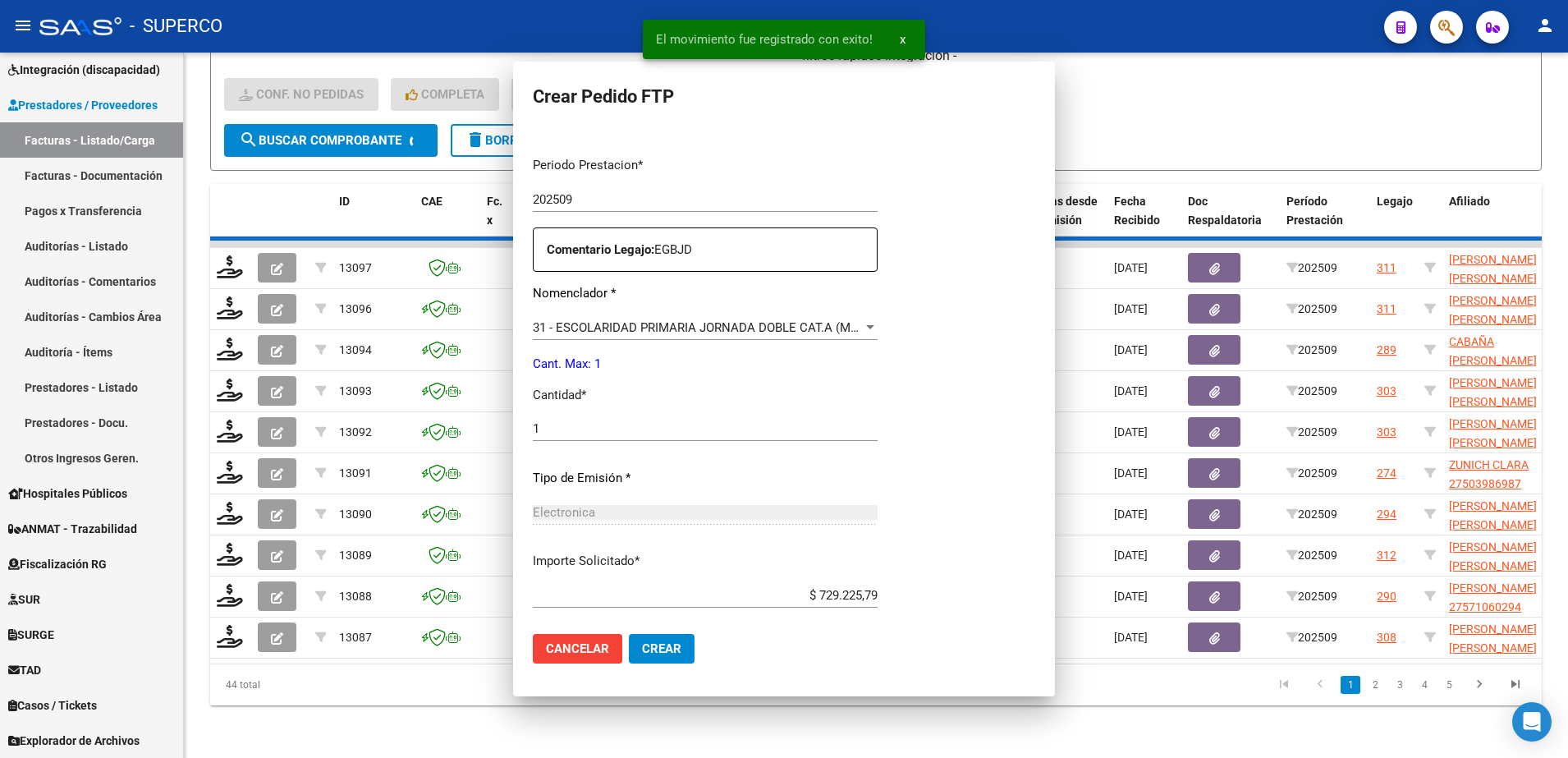
scroll to position [0, 0]
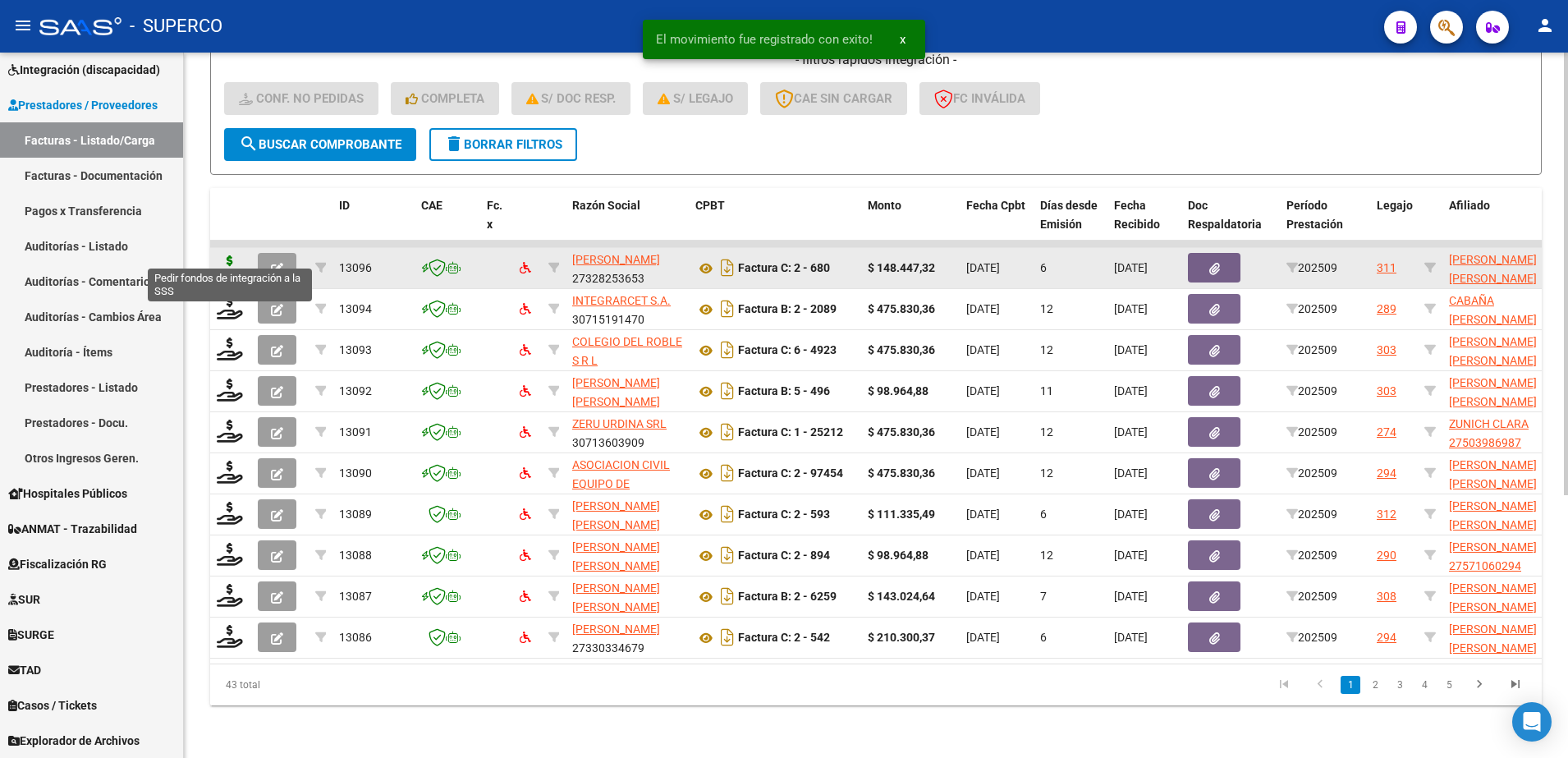
click at [230, 256] on icon at bounding box center [230, 267] width 26 height 23
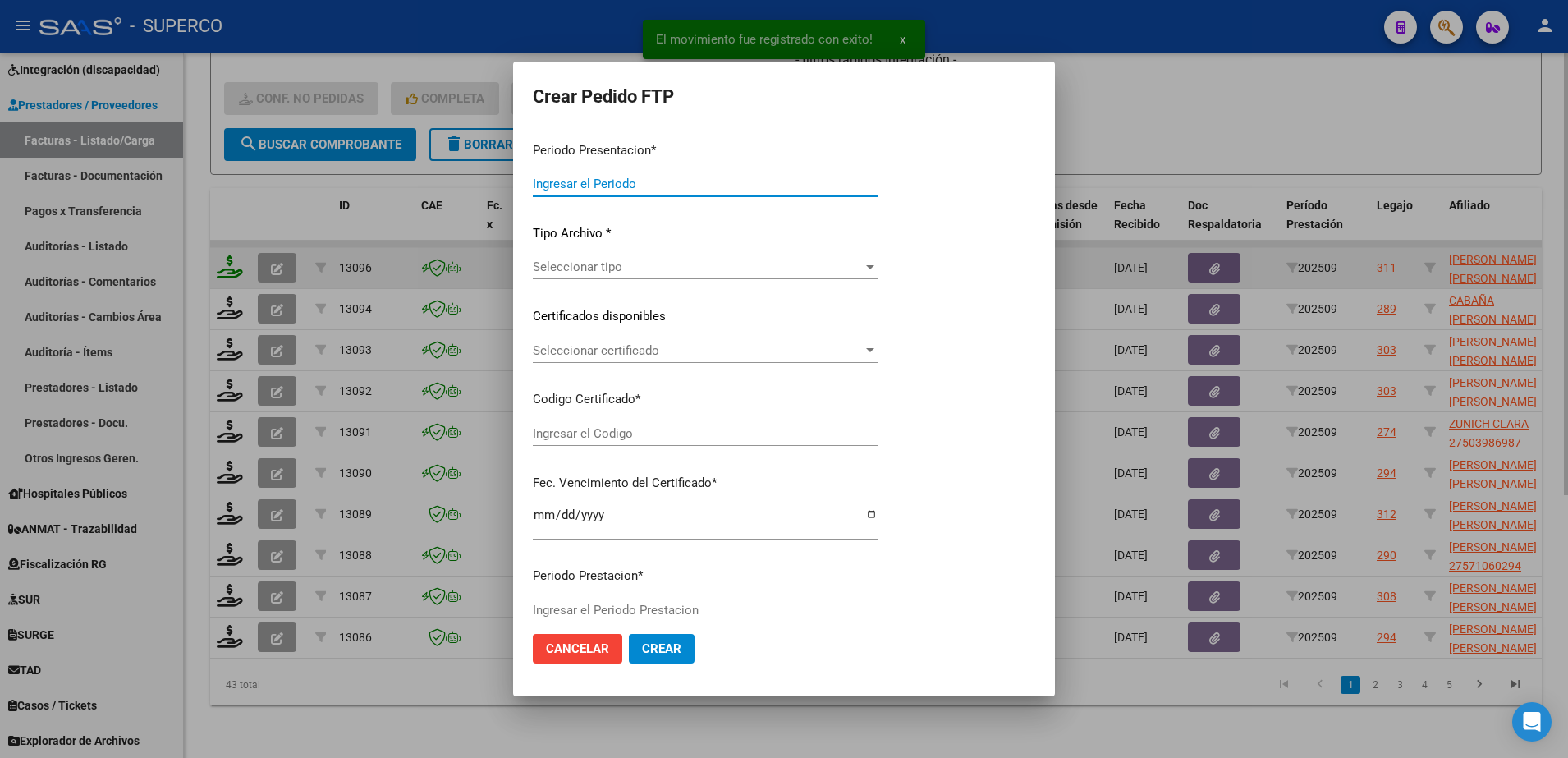
type input "202509"
type input "$ 148.447,32"
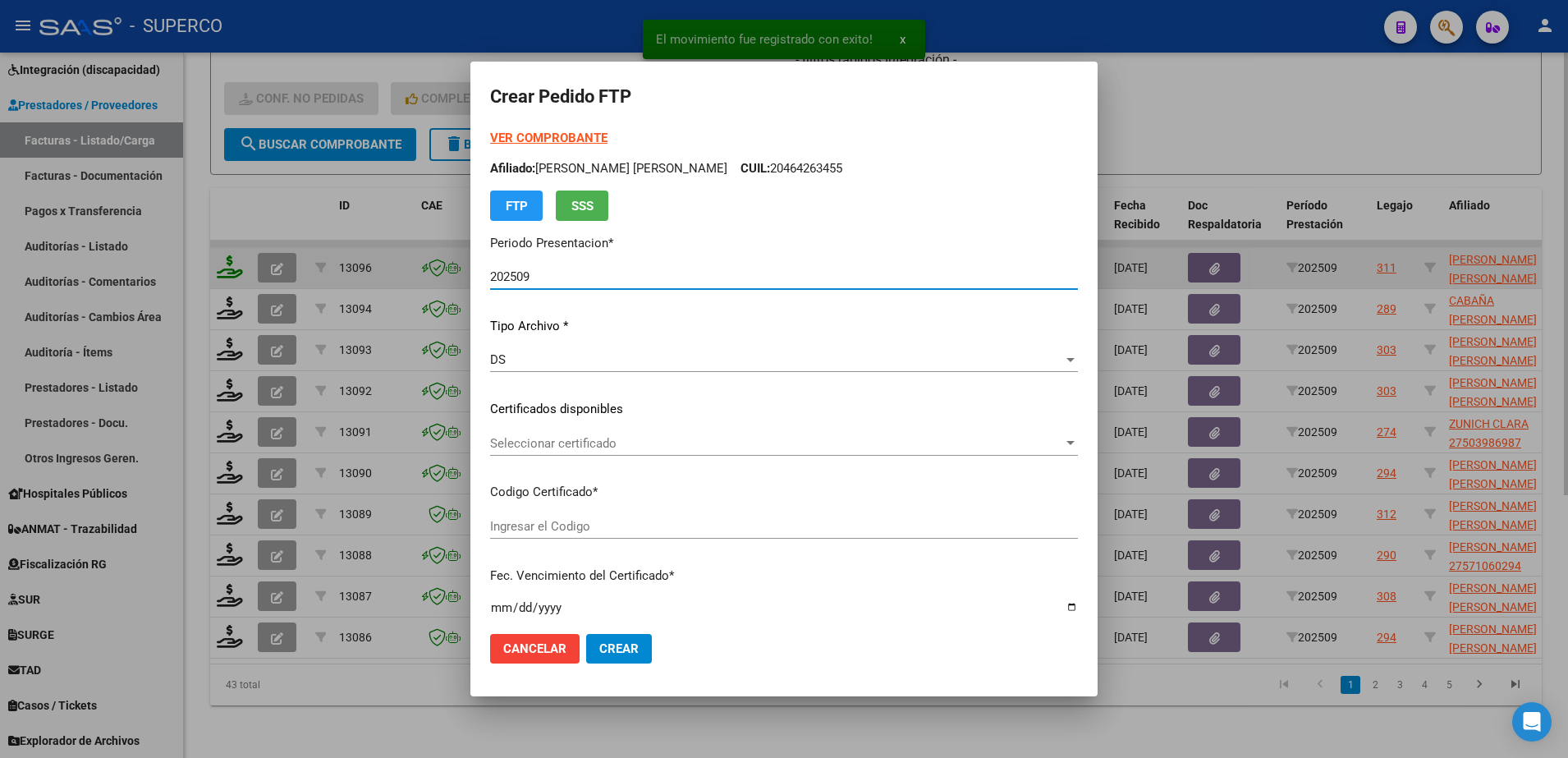
type input "ARG02000464263452015082620250826BS430"
type input "2025-08-26"
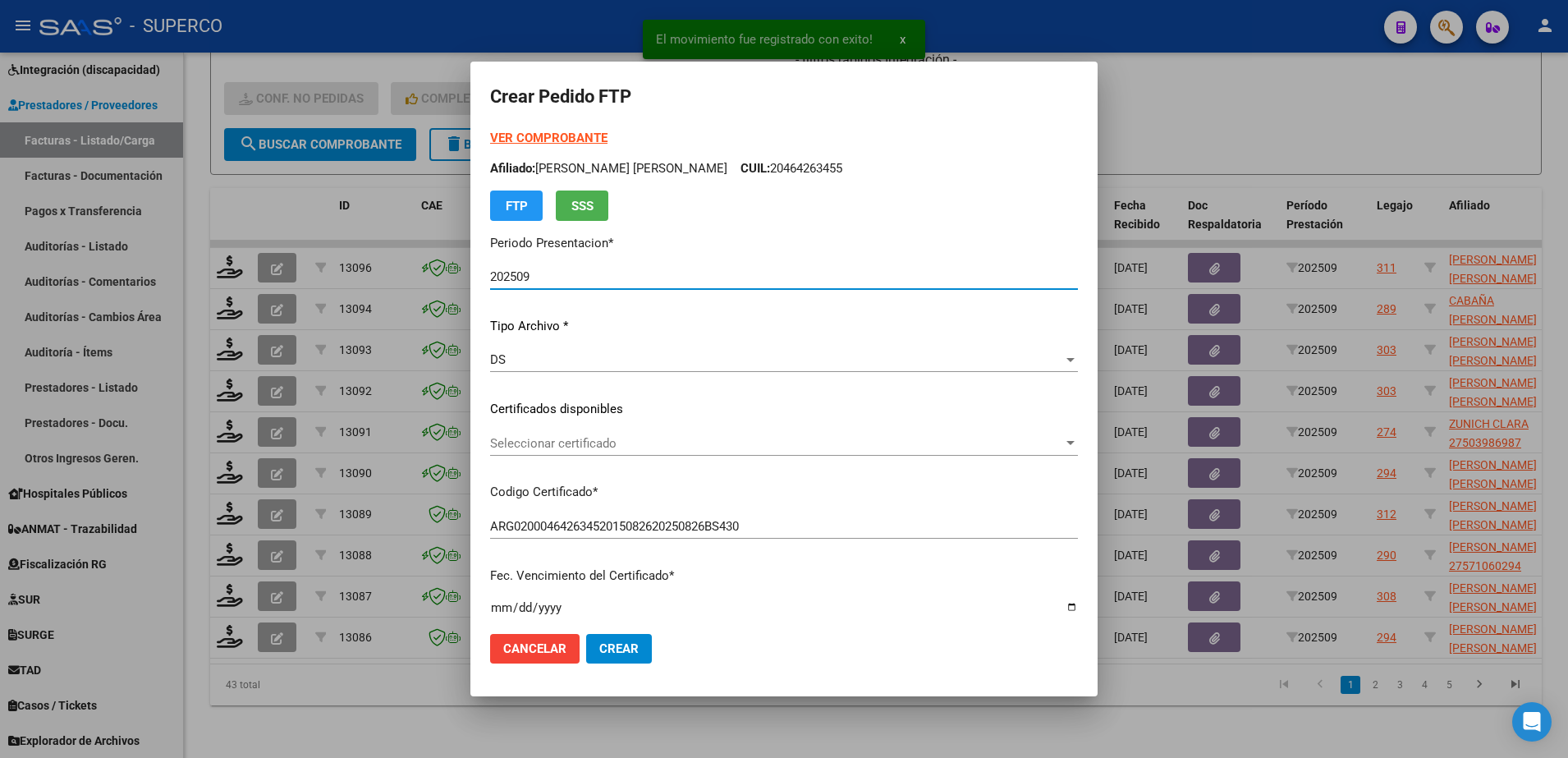
click at [947, 441] on span "Seleccionar certificado" at bounding box center [777, 443] width 573 height 15
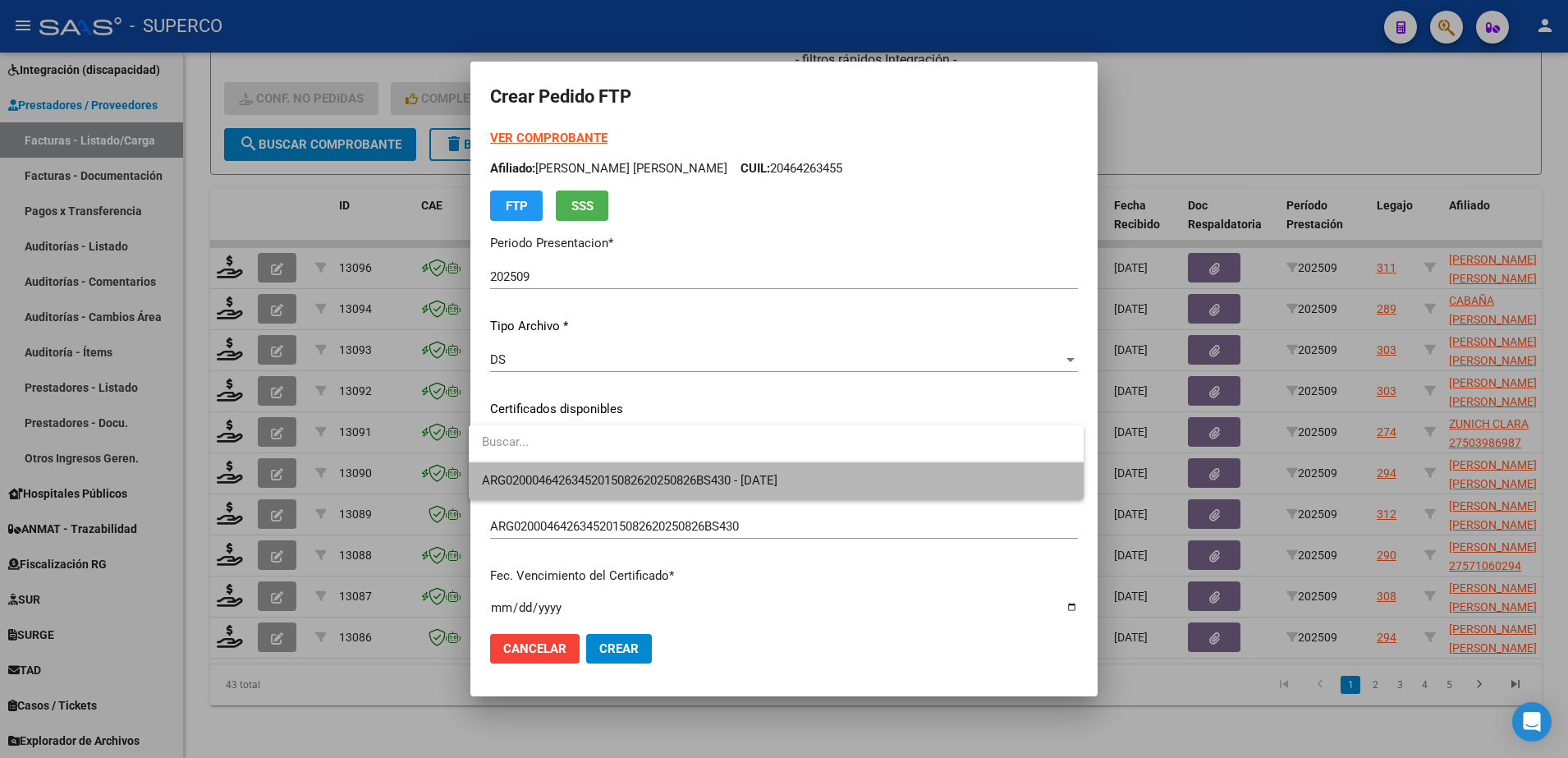
click at [949, 468] on span "ARG02000464263452015082620250826BS430 - 2025-08-26" at bounding box center [776, 480] width 589 height 37
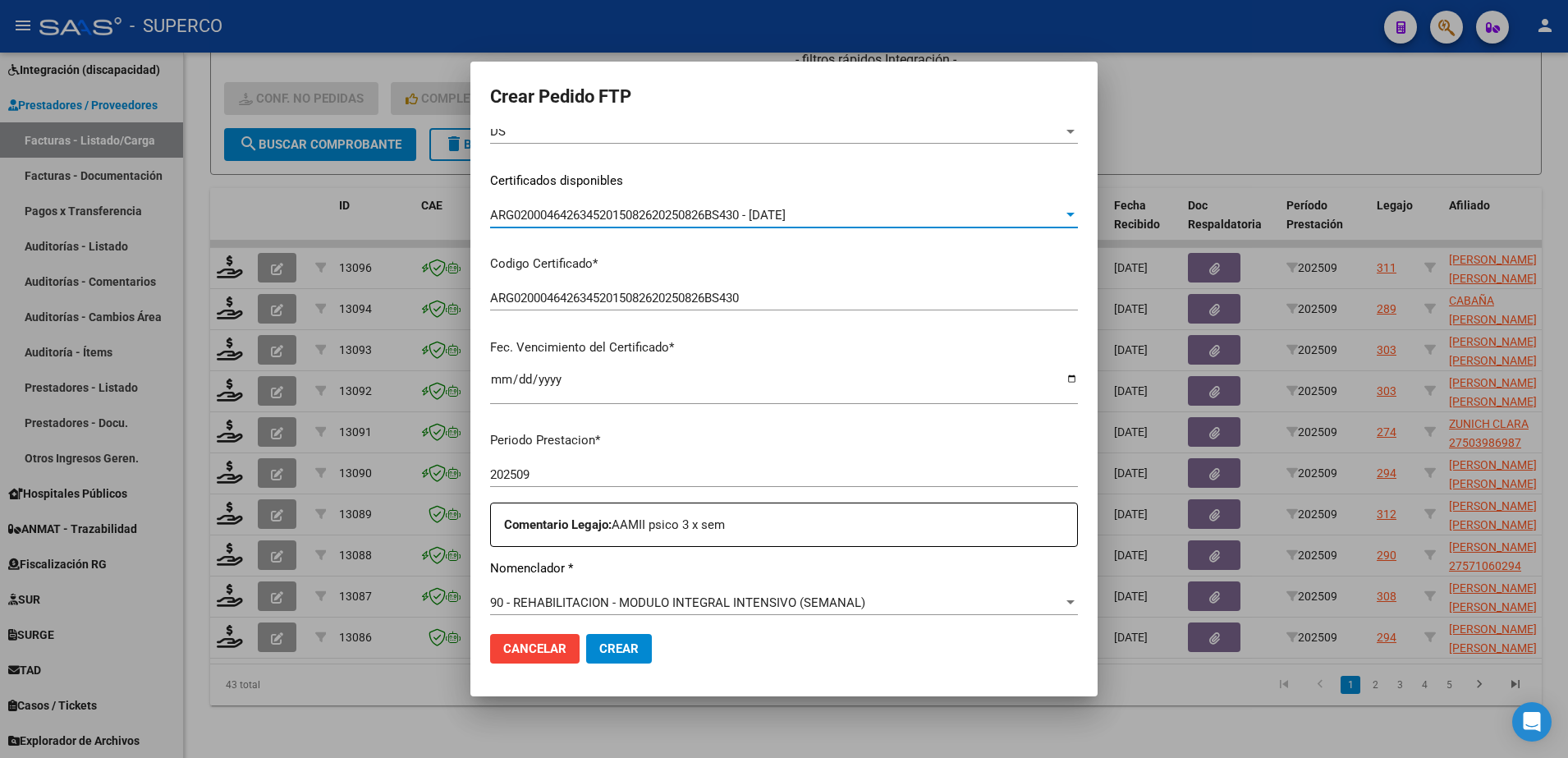
scroll to position [513, 0]
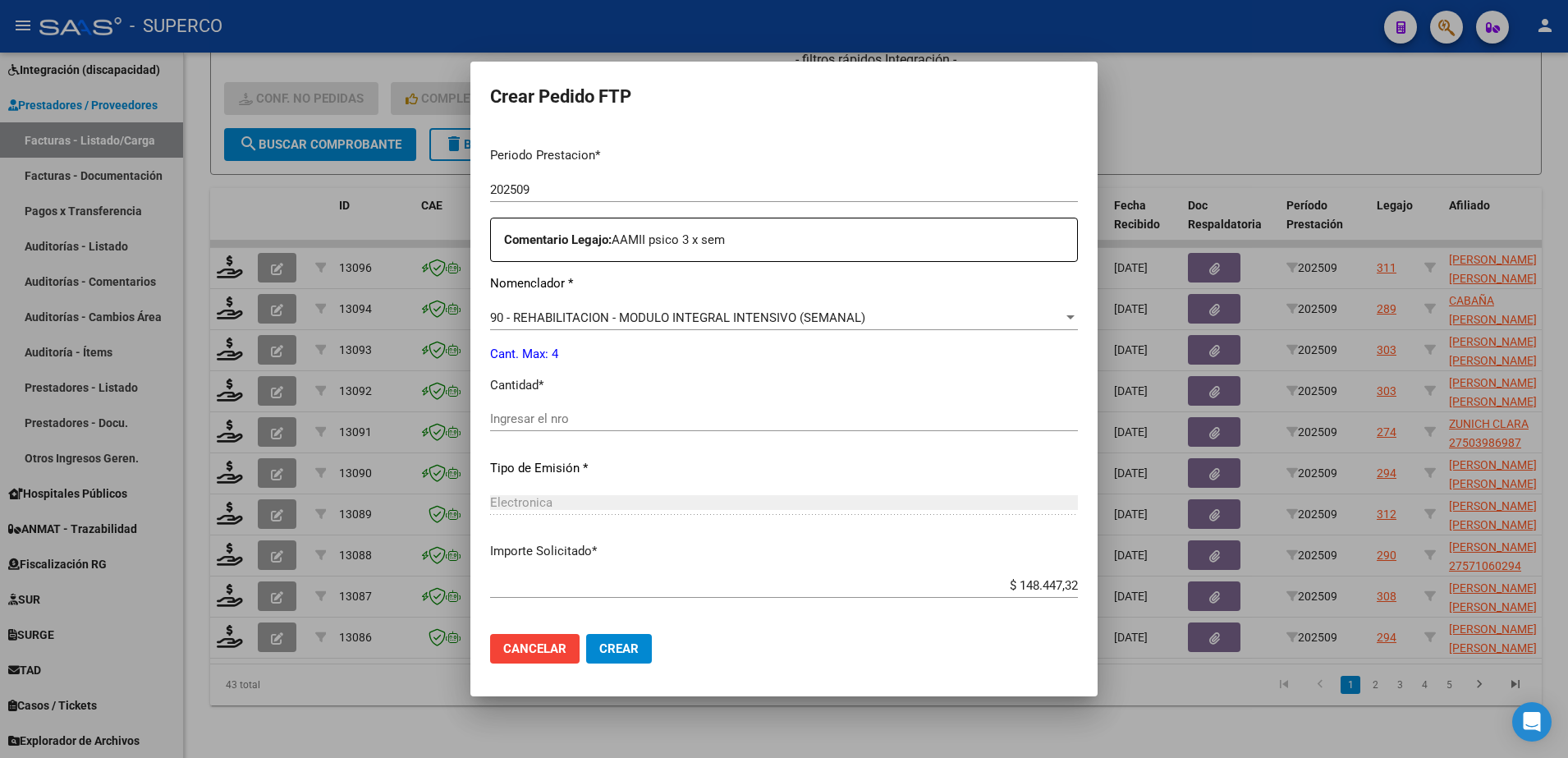
click at [794, 429] on div "Ingresar el nro" at bounding box center [784, 419] width 588 height 25
type input "4"
click at [617, 661] on button "Crear" at bounding box center [619, 649] width 66 height 30
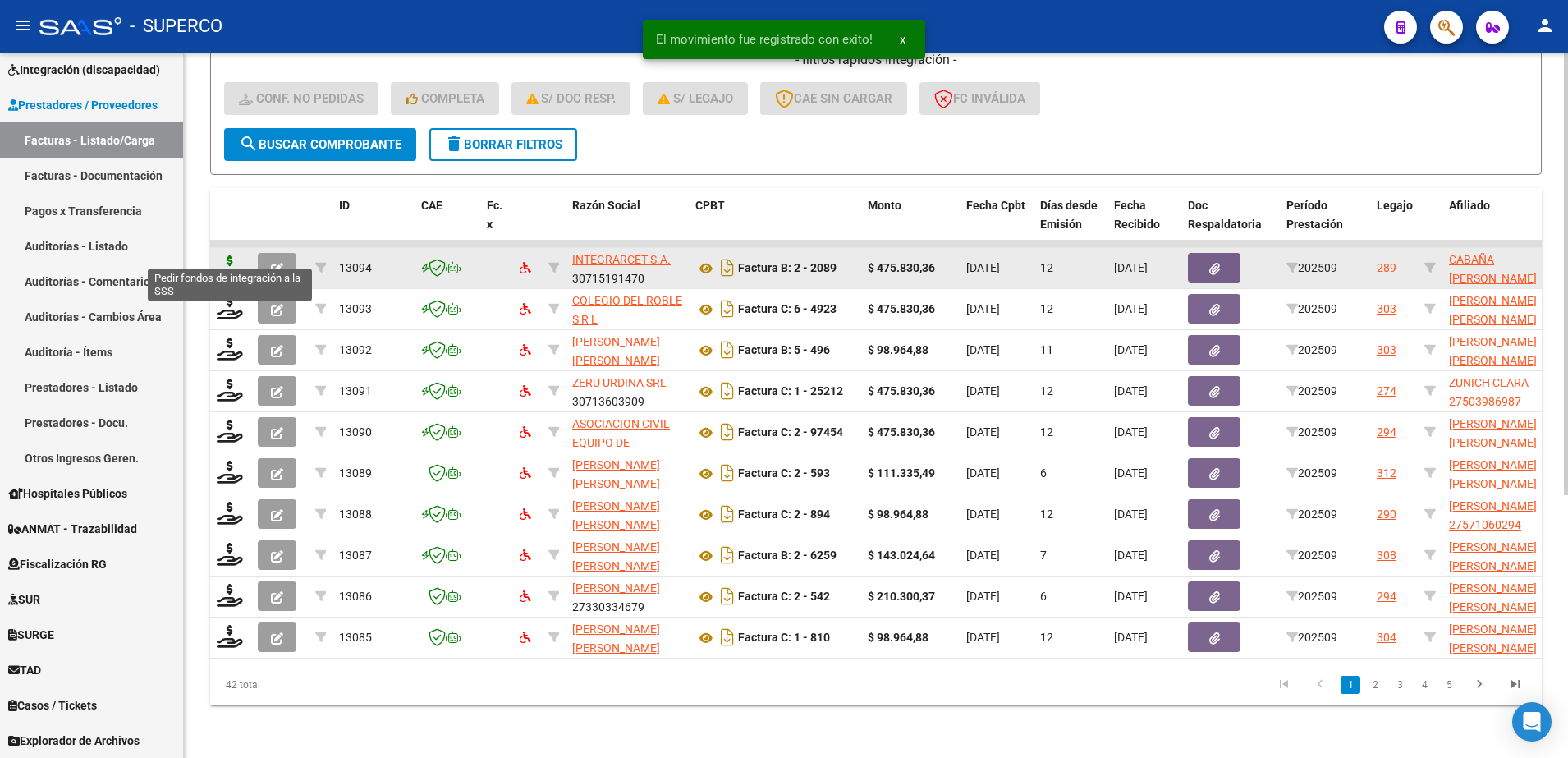
click at [223, 256] on icon at bounding box center [230, 267] width 26 height 23
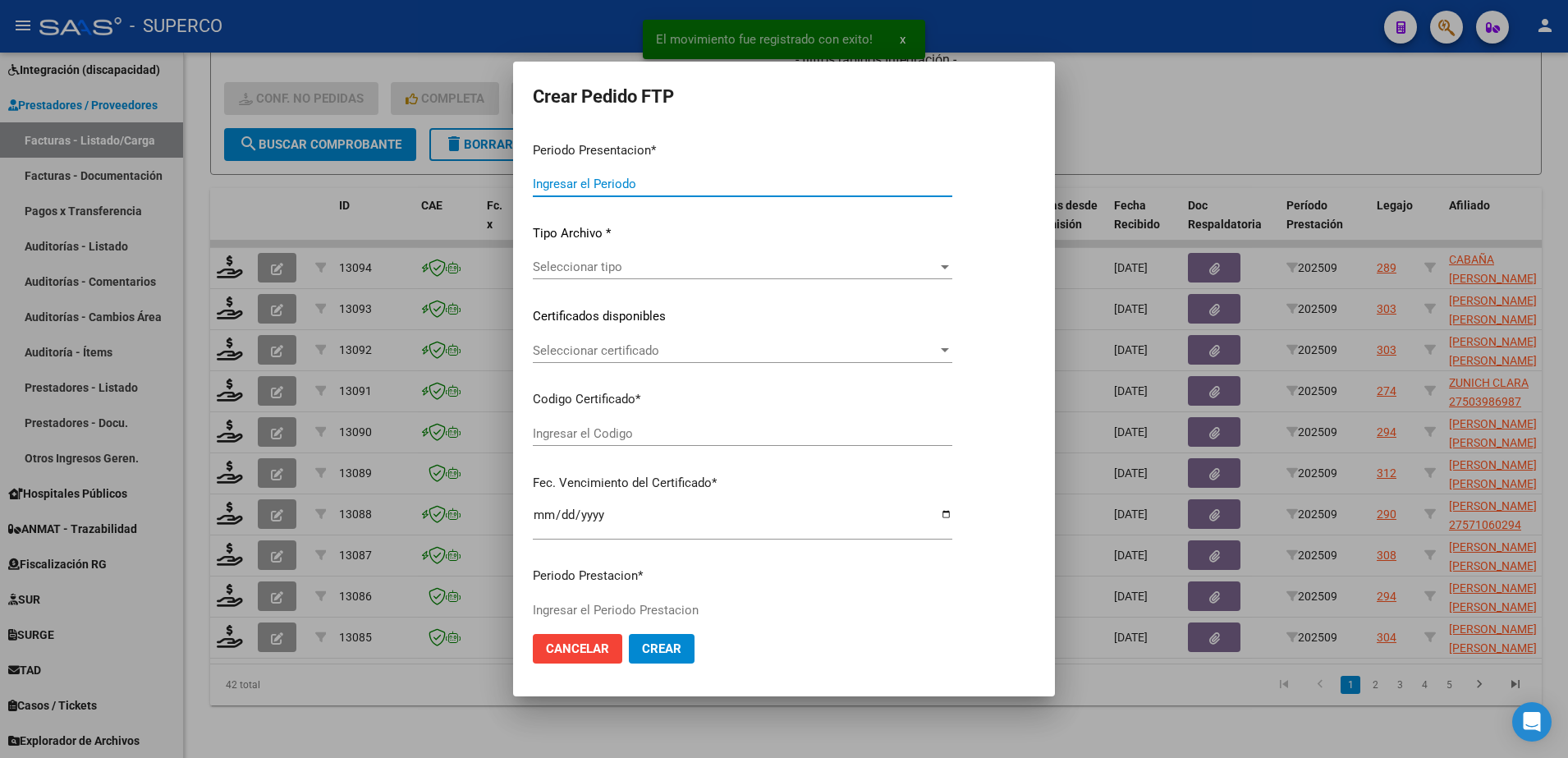
type input "202509"
type input "$ 475.830,36"
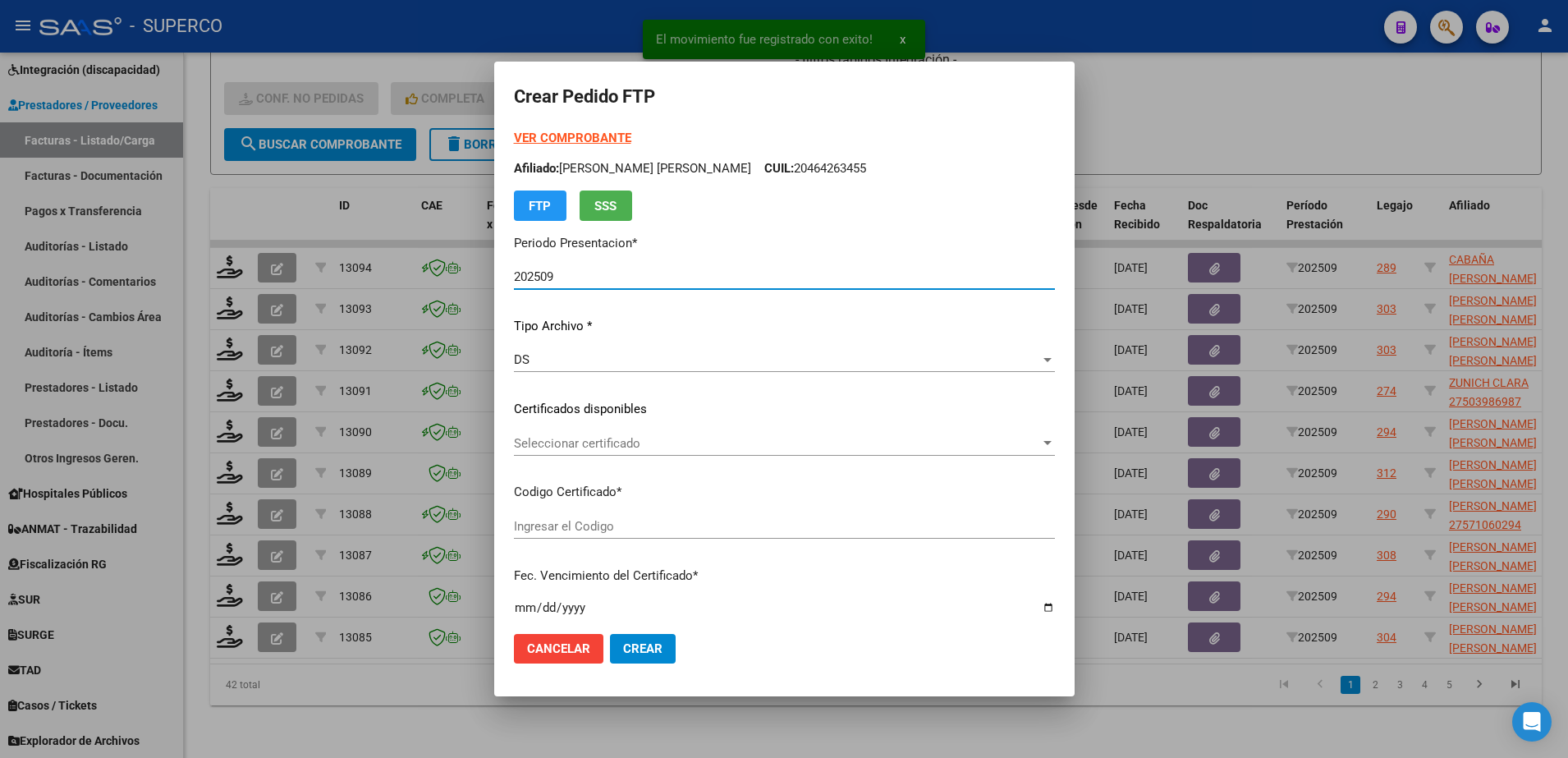
type input "arg02000551982242023080720280807bs320"
type input "2028-08-01"
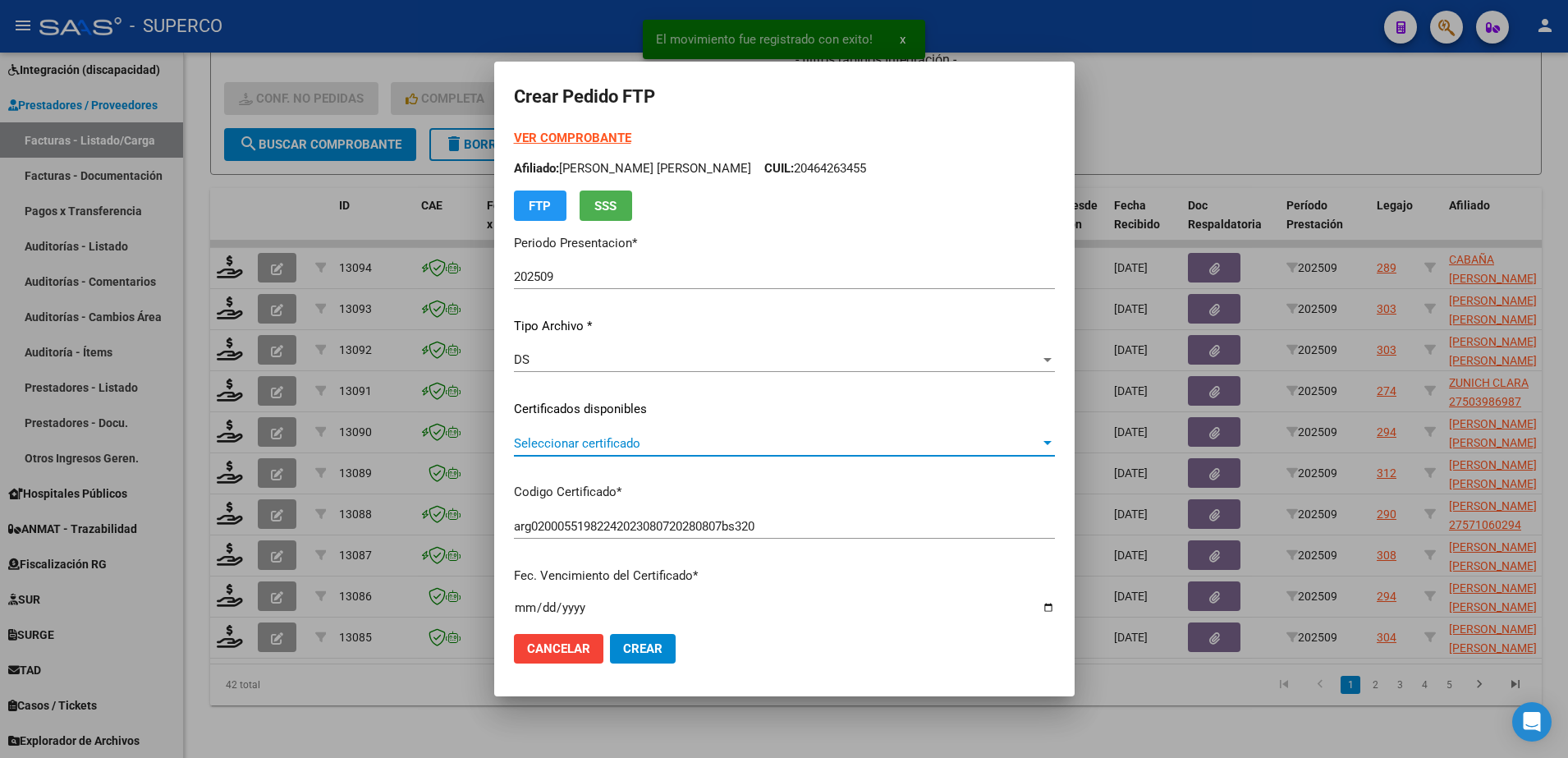
click at [969, 444] on span "Seleccionar certificado" at bounding box center [777, 443] width 526 height 15
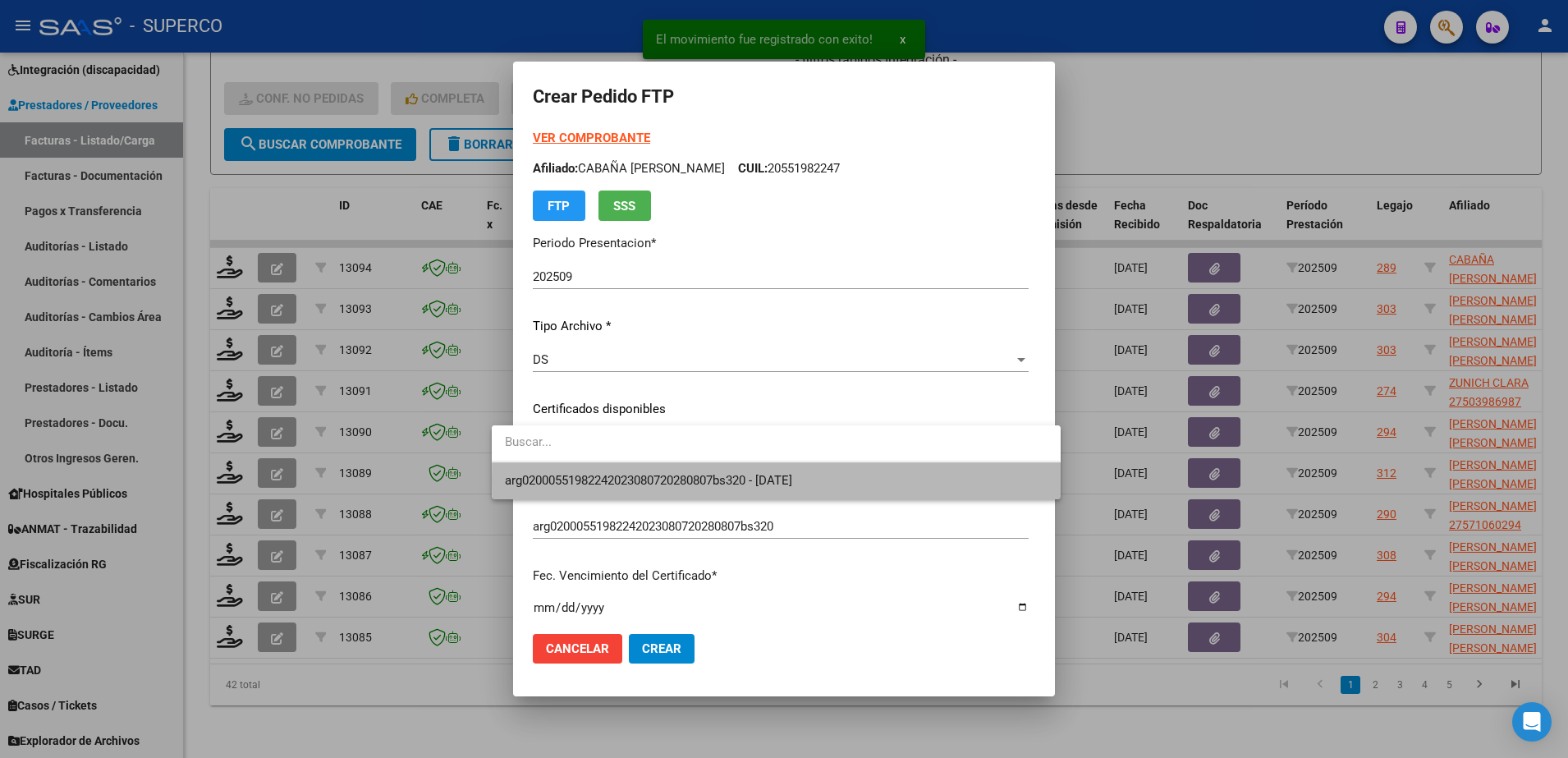
click at [960, 480] on span "arg02000551982242023080720280807bs320 - 2028-08-01" at bounding box center [776, 480] width 542 height 37
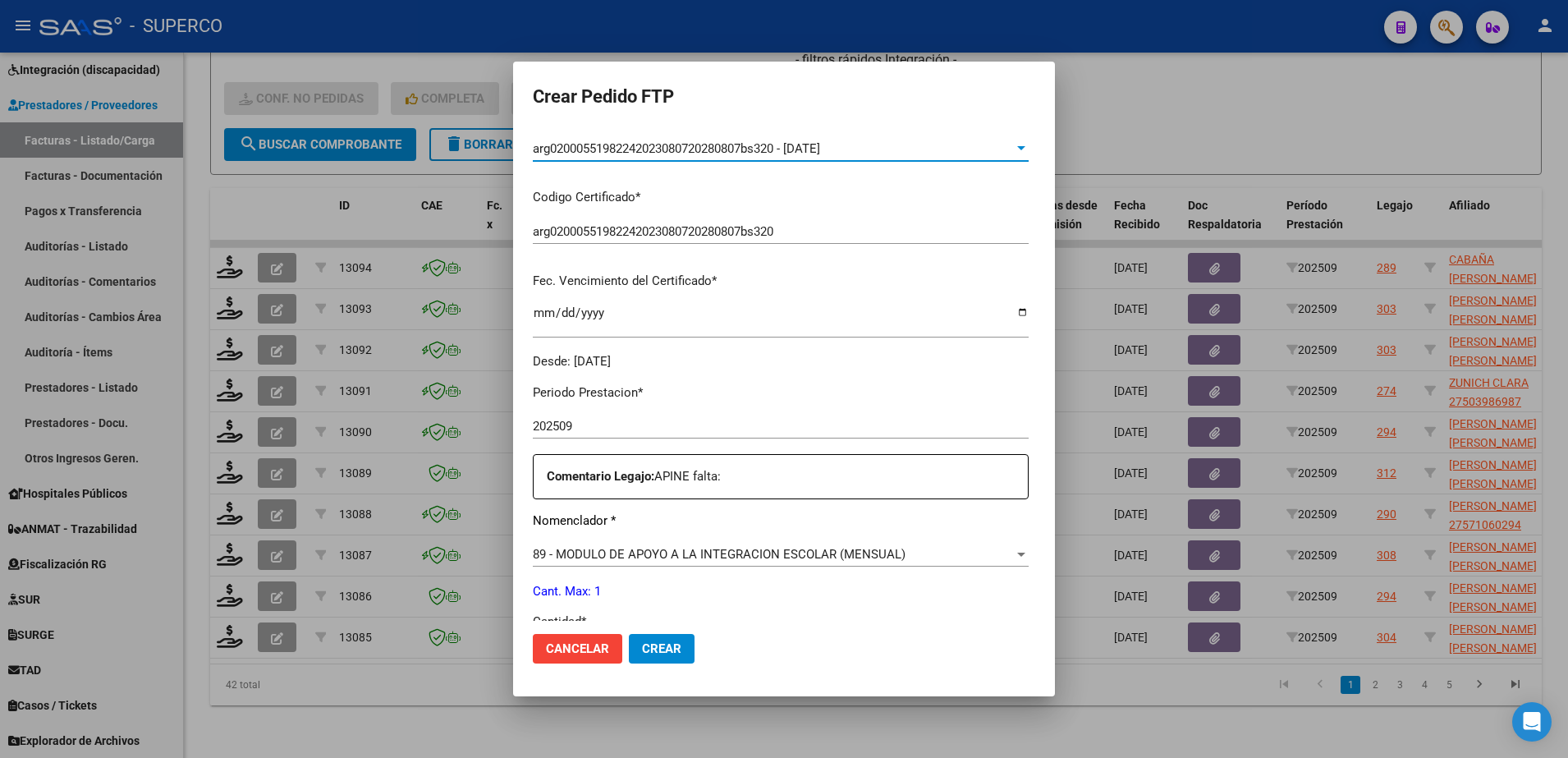
scroll to position [410, 0]
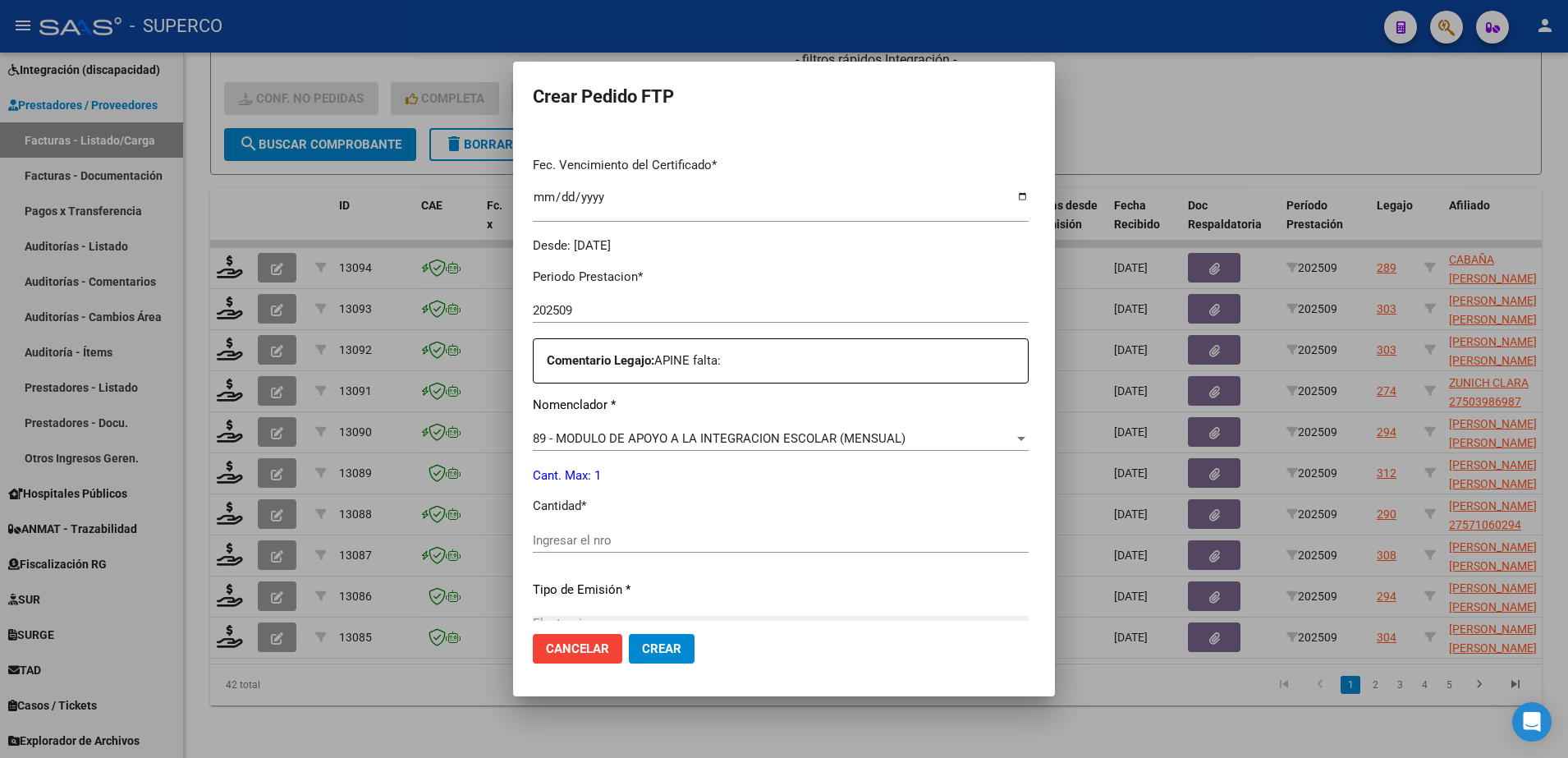
click at [682, 539] on input "Ingresar el nro" at bounding box center [780, 539] width 496 height 15
type input "1"
click at [644, 653] on span "Crear" at bounding box center [661, 648] width 39 height 15
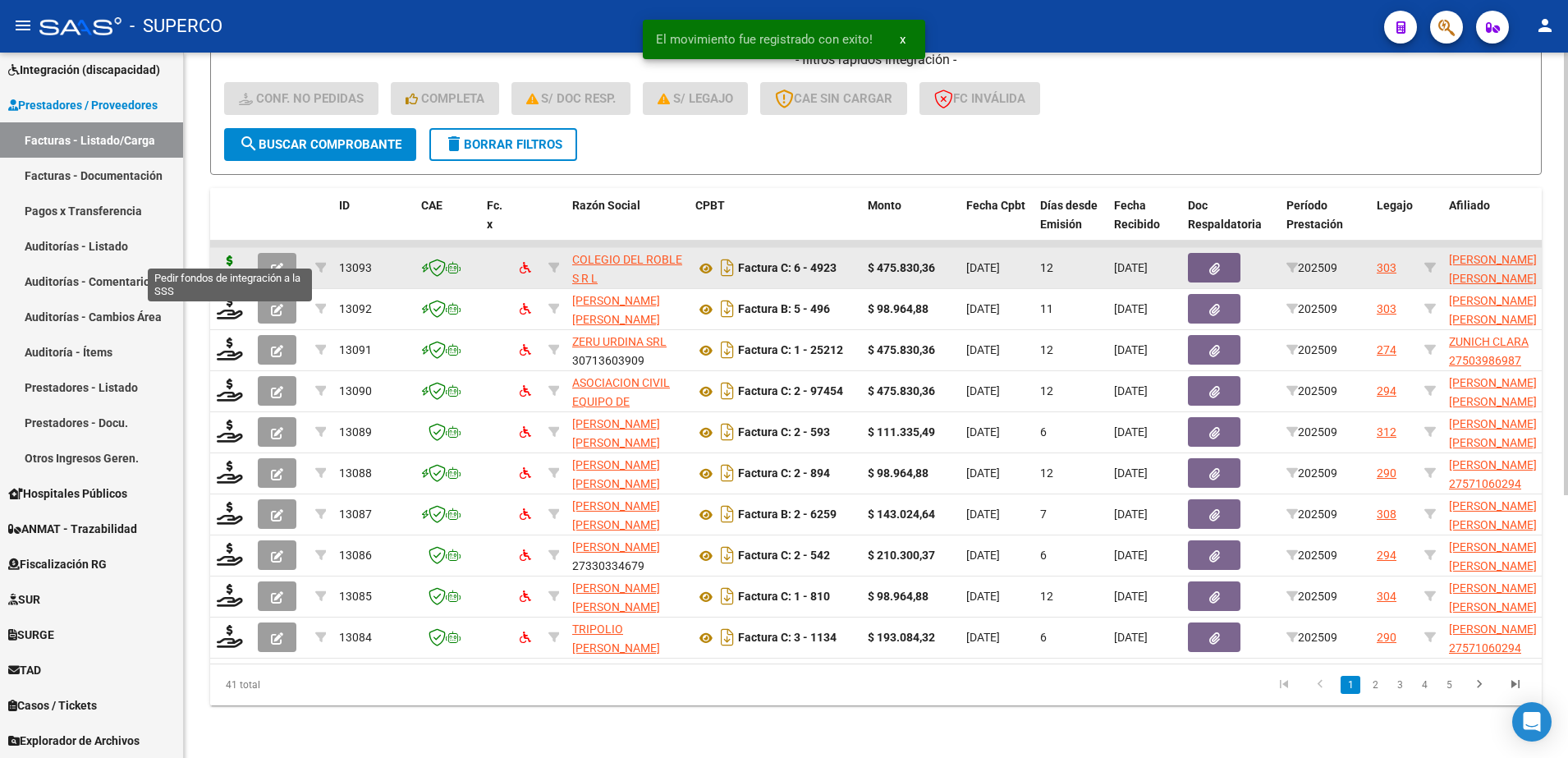
click at [222, 257] on icon at bounding box center [230, 267] width 26 height 23
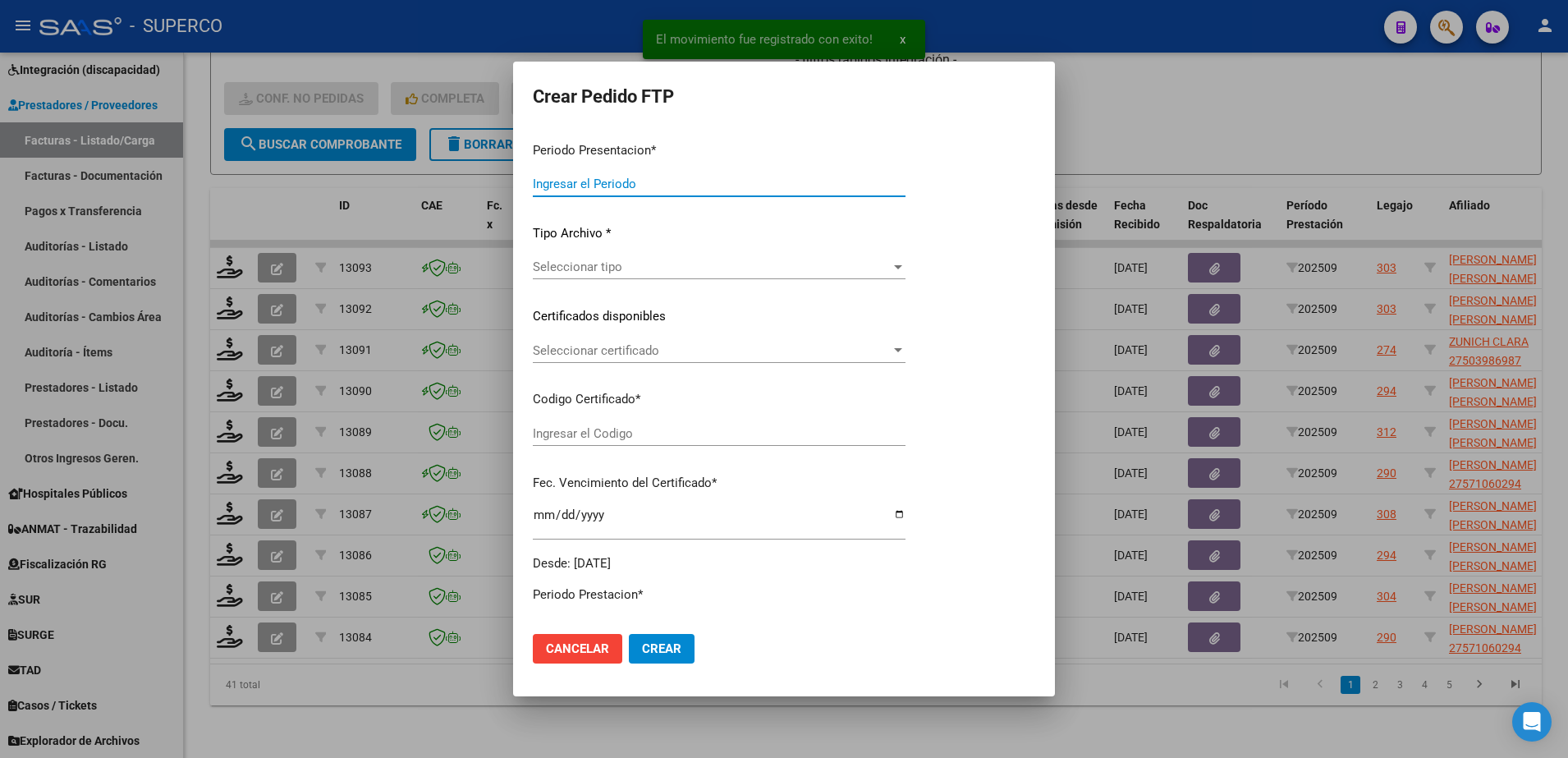
type input "202509"
type input "$ 475.830,36"
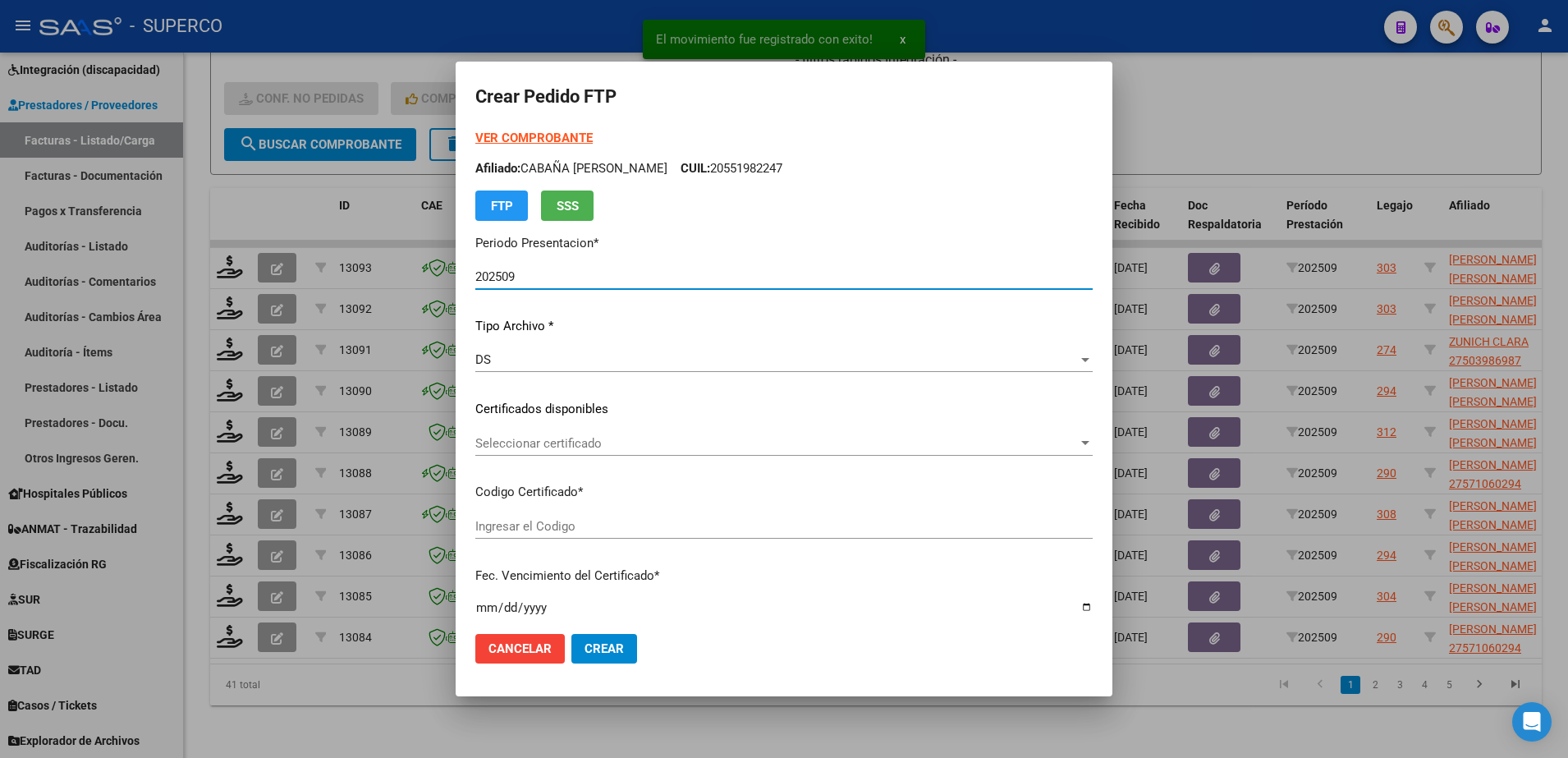
type input "arg010005004178642022012020270120bs315"
type input "2027-01-20"
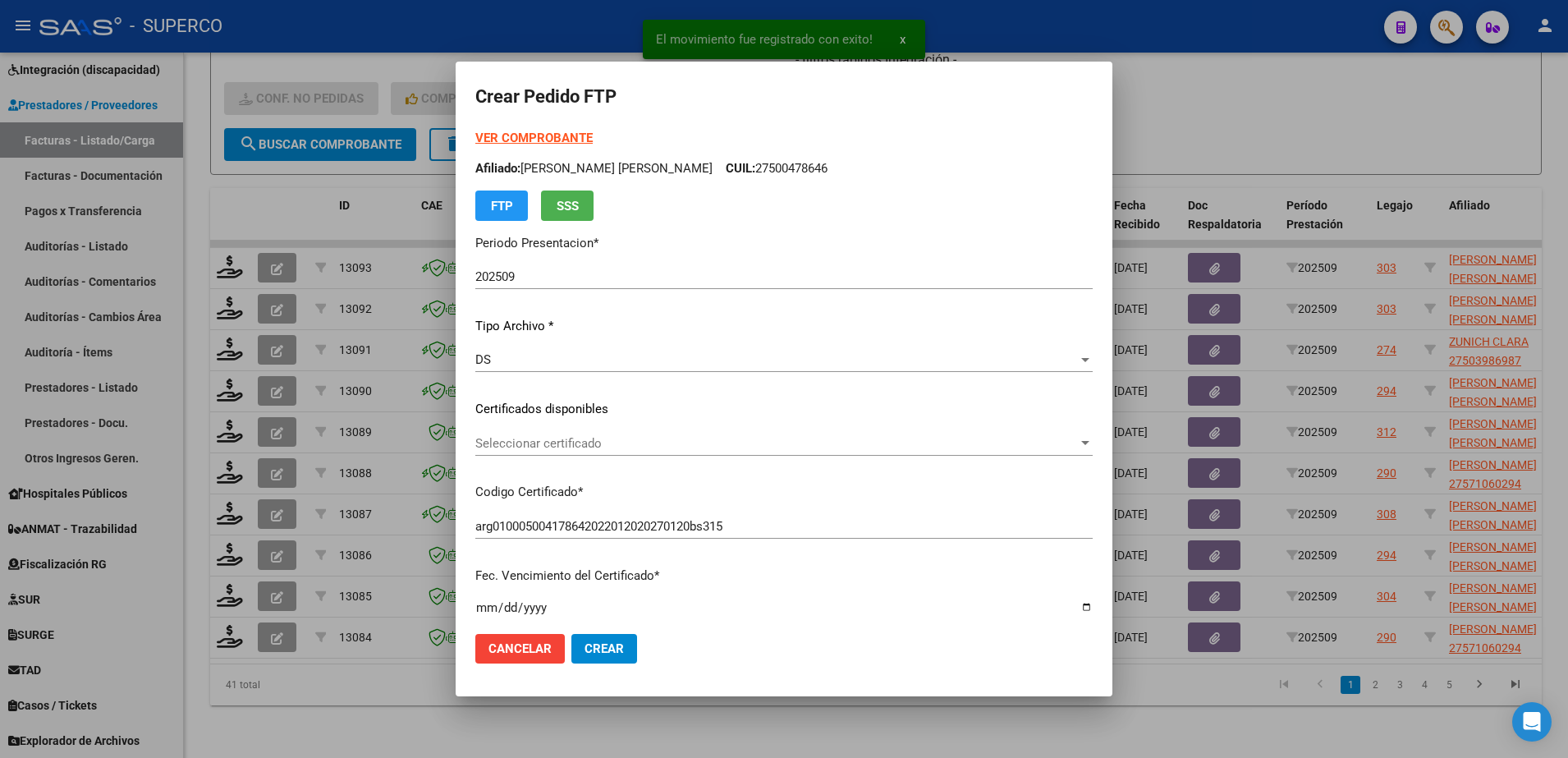
click at [671, 433] on div "Seleccionar certificado Seleccionar certificado" at bounding box center [784, 443] width 617 height 25
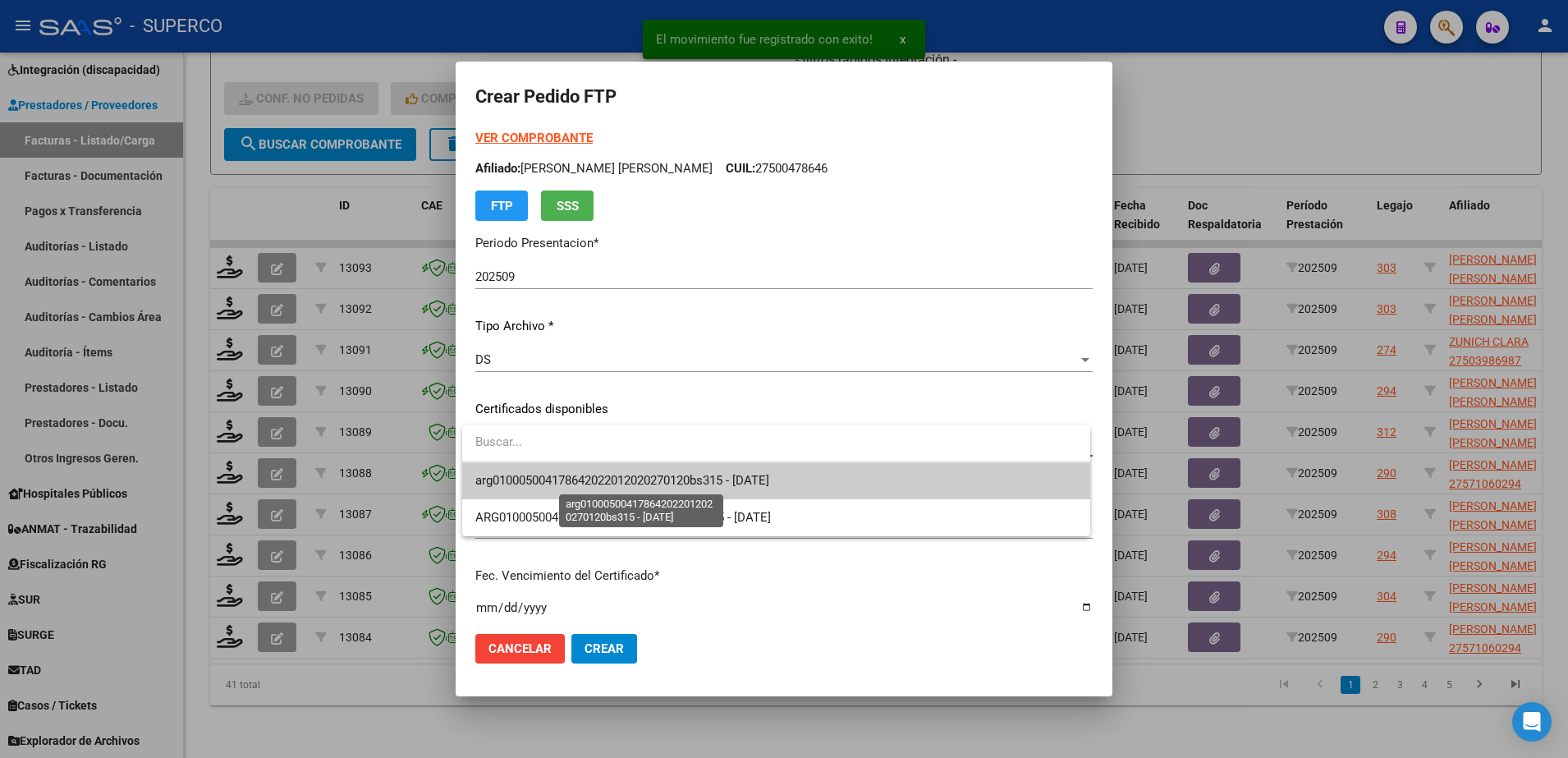
click at [693, 481] on span "arg010005004178642022012020270120bs315 - 2027-01-20" at bounding box center [622, 479] width 294 height 15
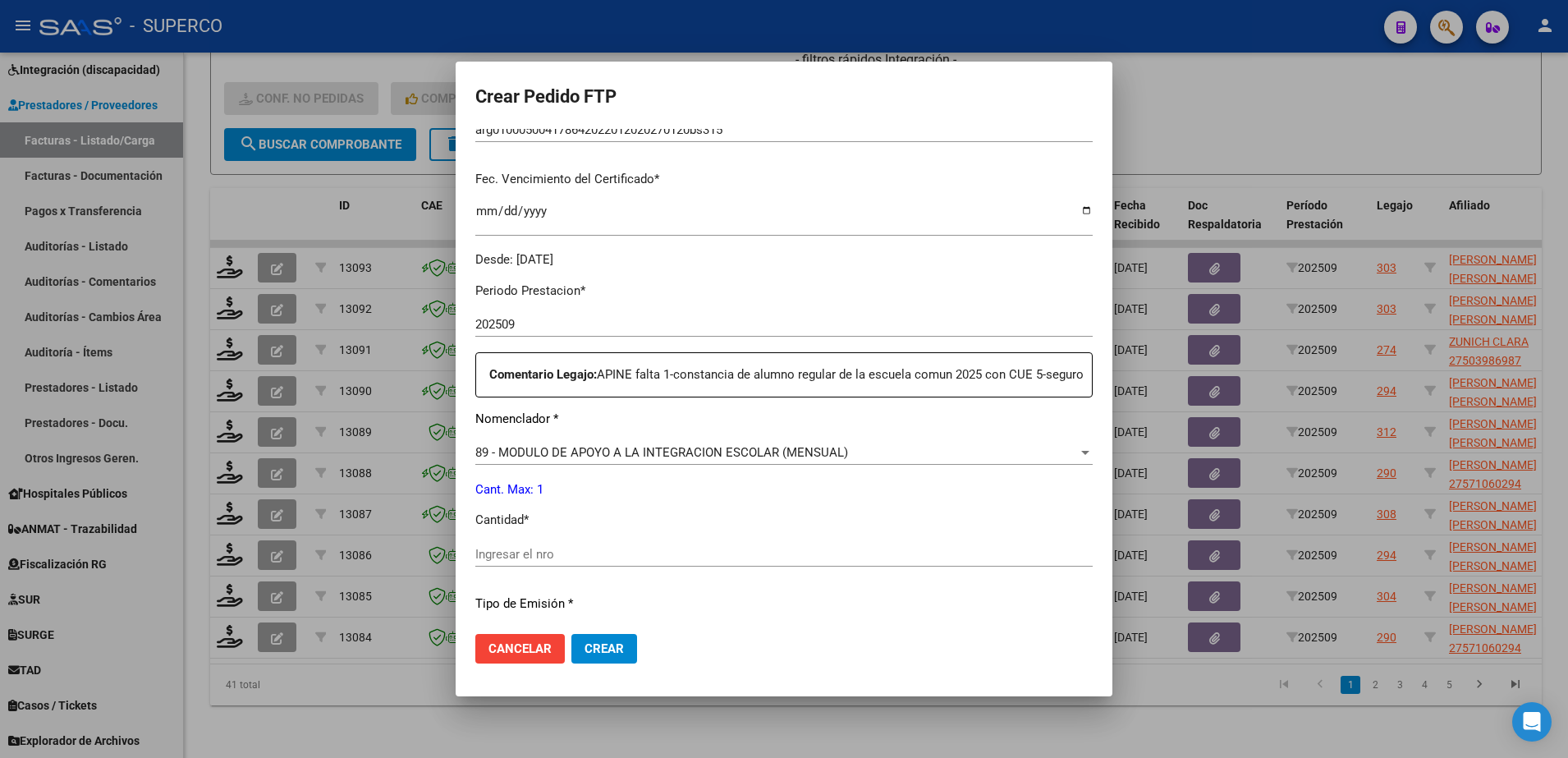
scroll to position [410, 0]
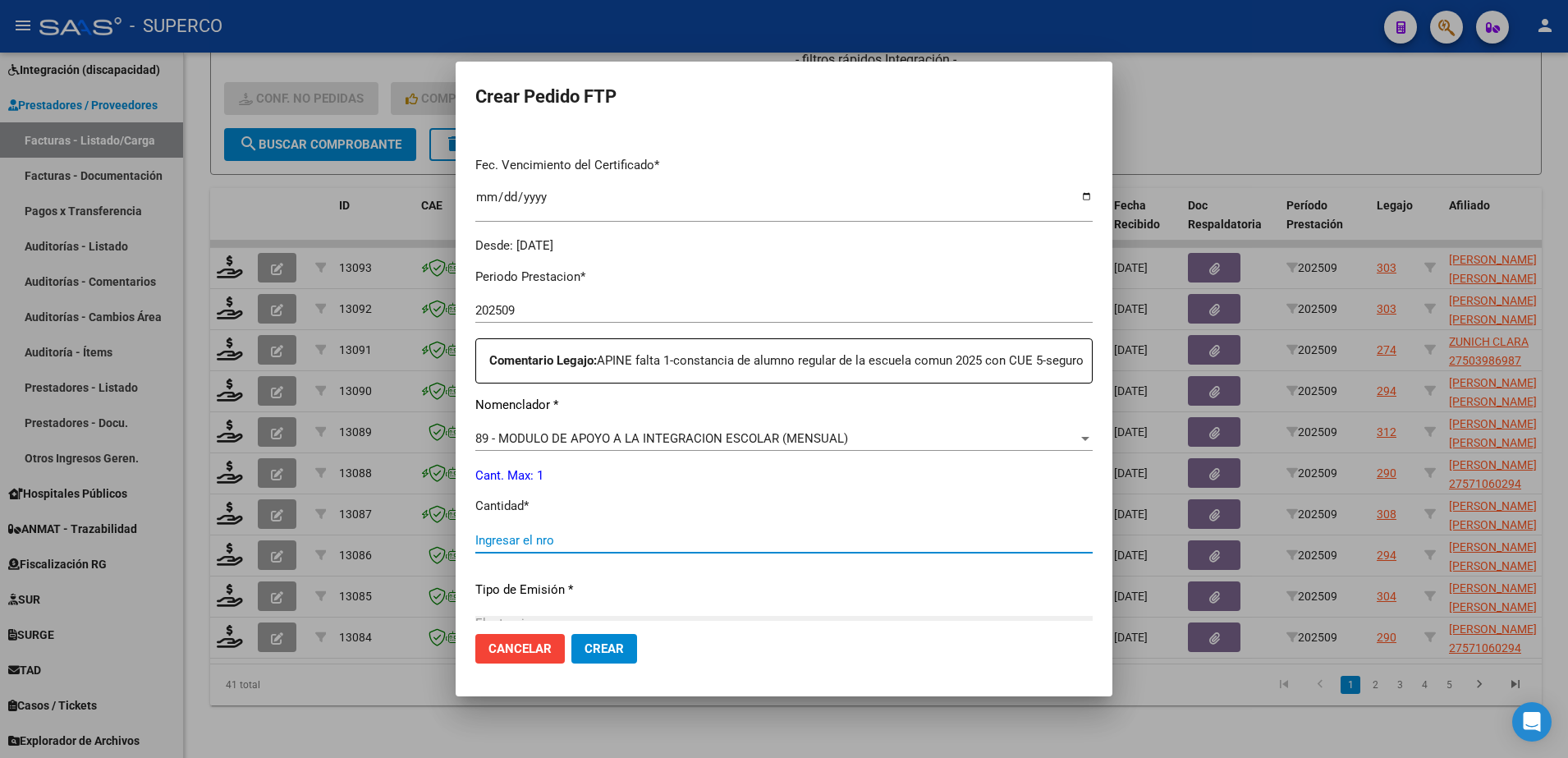
click at [630, 548] on input "Ingresar el nro" at bounding box center [784, 539] width 617 height 15
type input "1"
click at [608, 650] on span "Crear" at bounding box center [604, 648] width 39 height 15
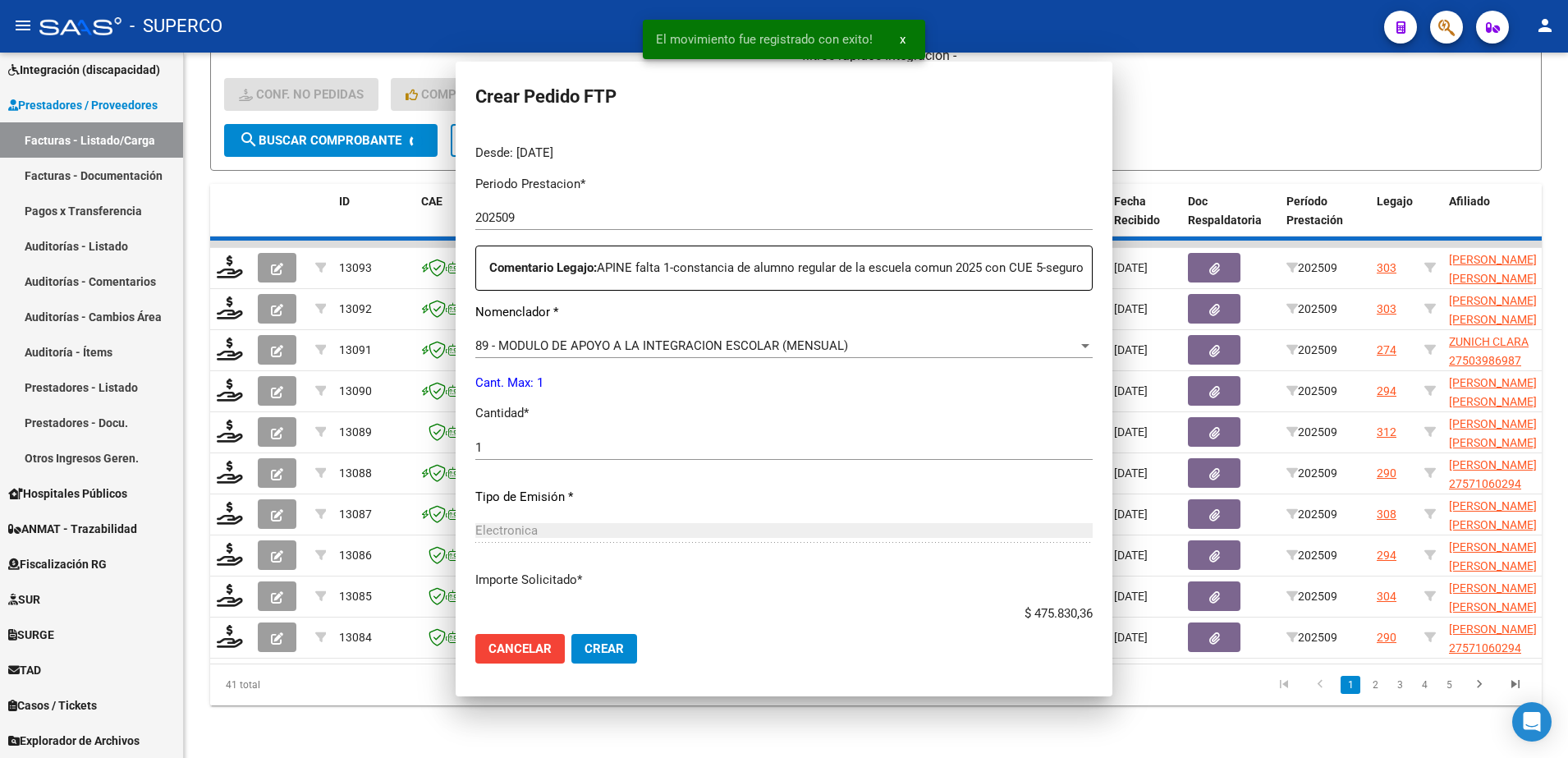
scroll to position [318, 0]
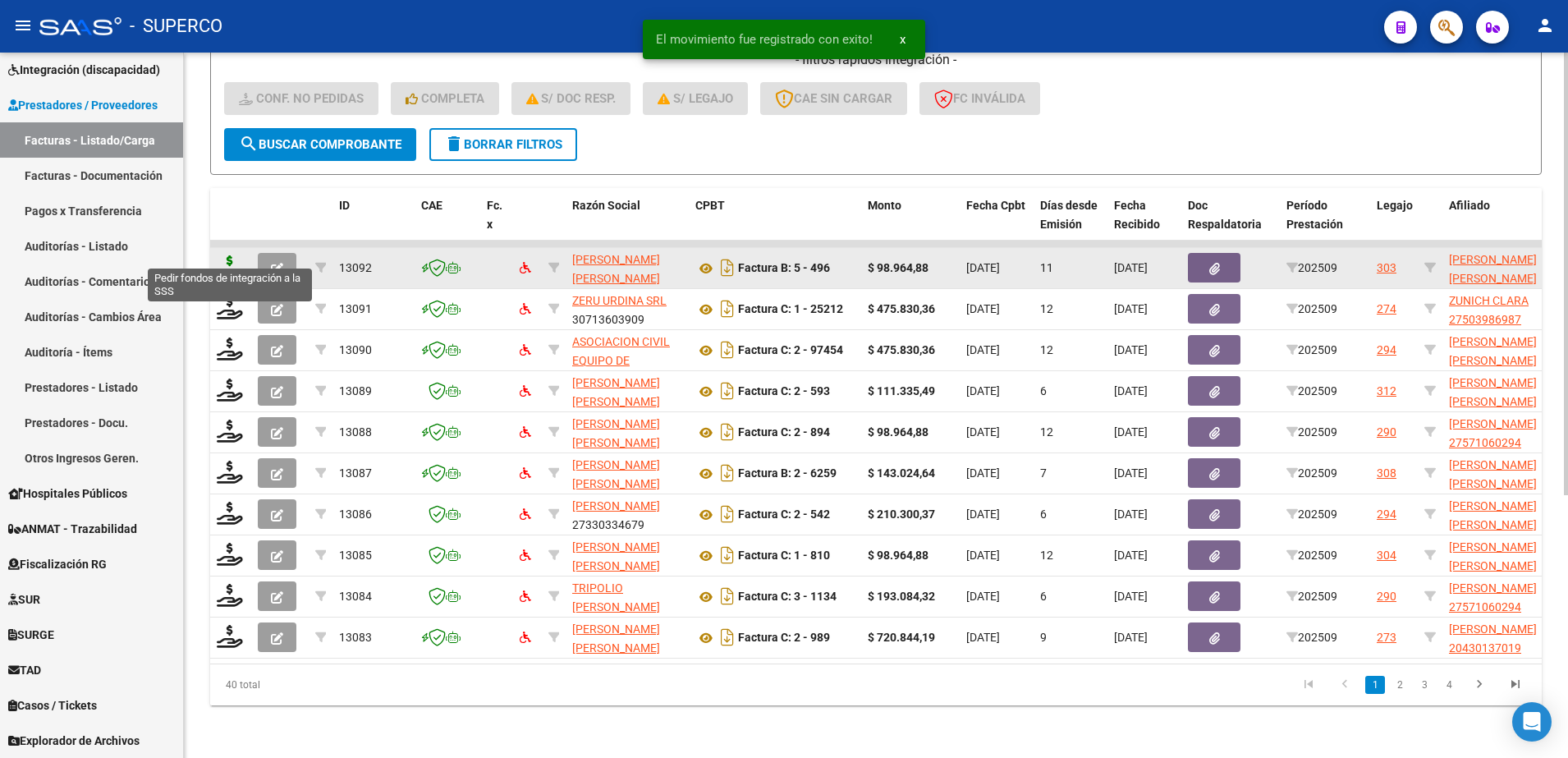
click at [237, 256] on icon at bounding box center [230, 267] width 26 height 23
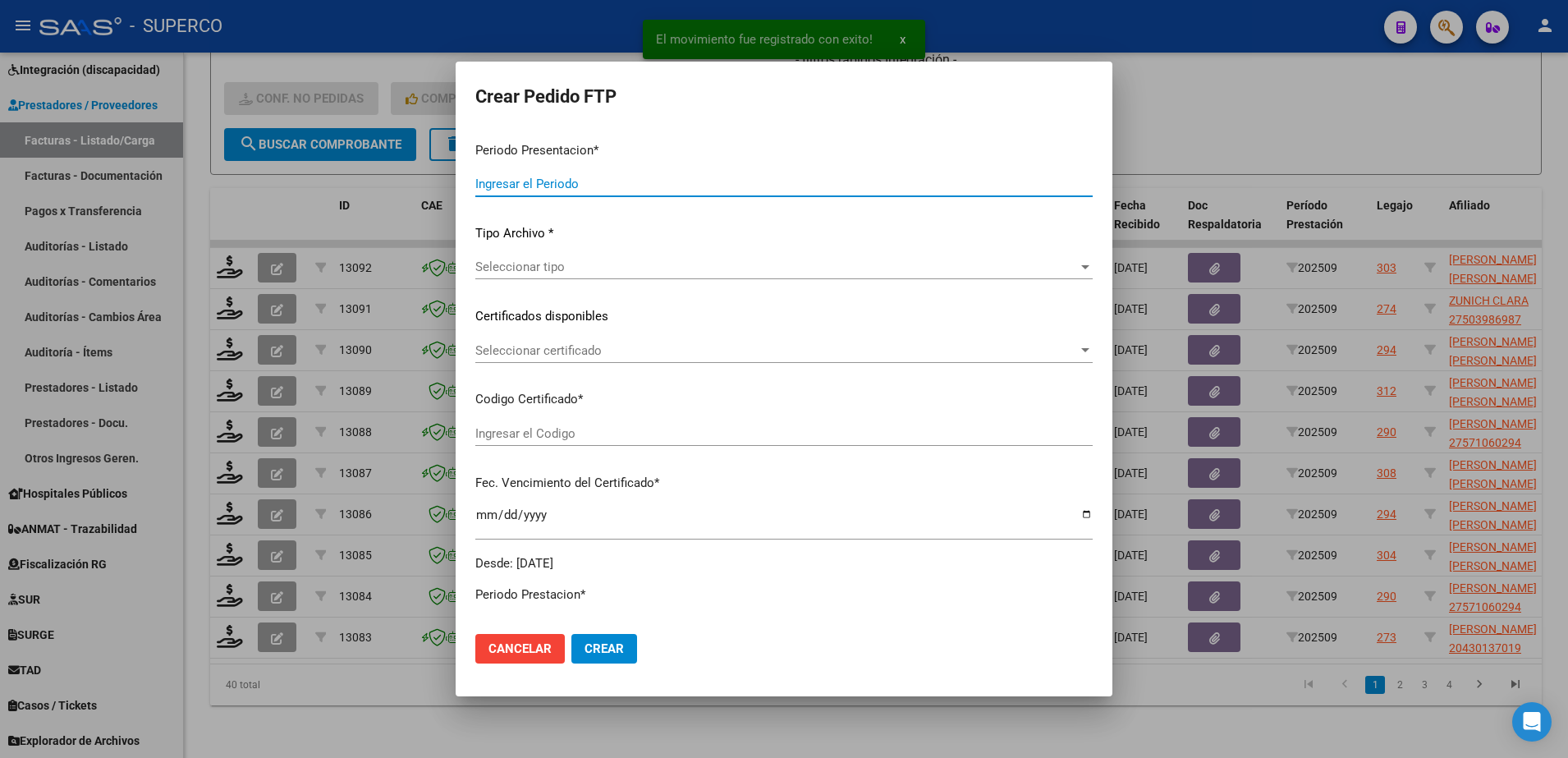
type input "202509"
type input "$ 98.964,88"
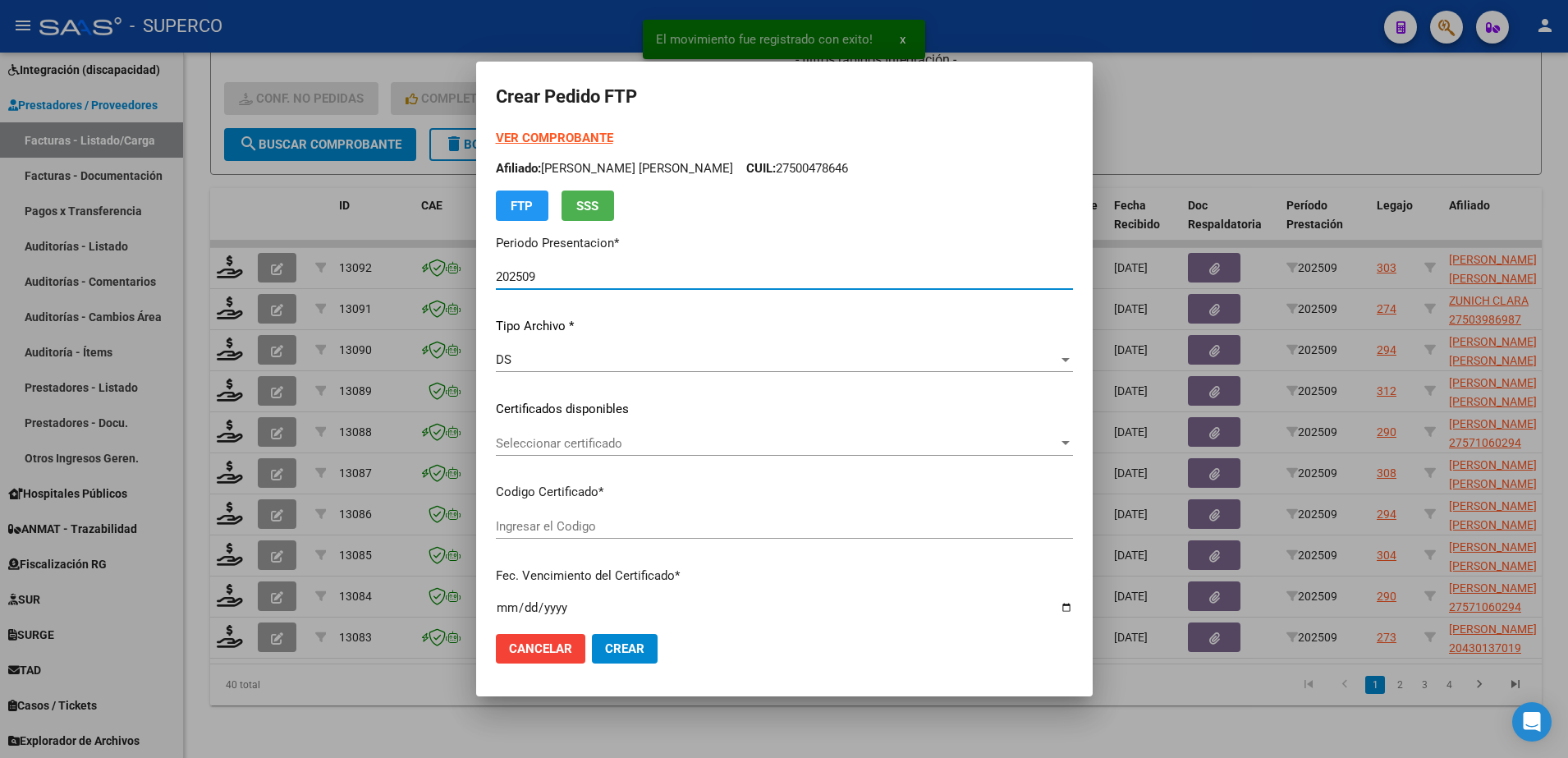
type input "arg010005004178642022012020270120bs315"
type input "2027-01-20"
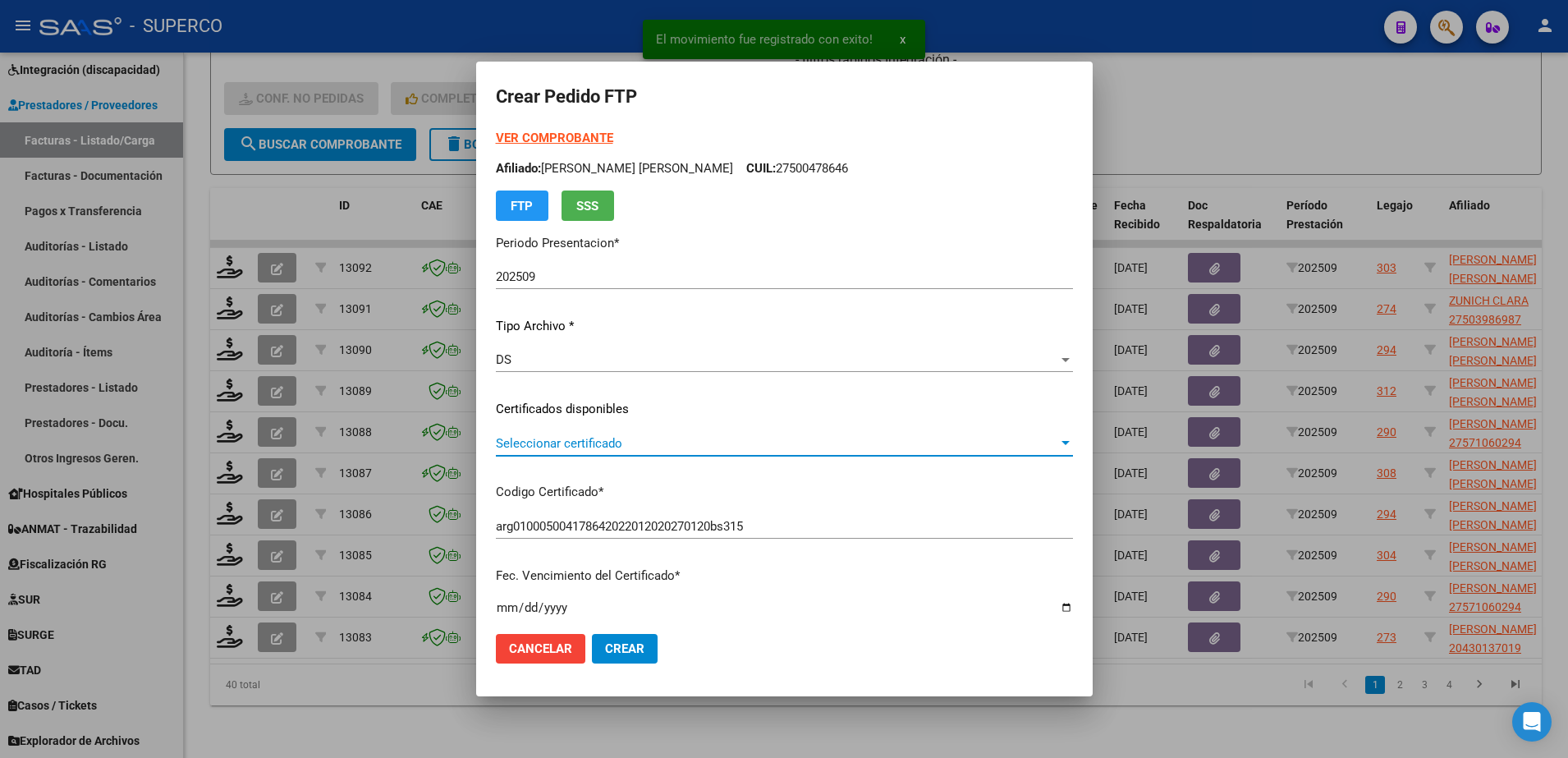
click at [819, 448] on span "Seleccionar certificado" at bounding box center [777, 443] width 562 height 15
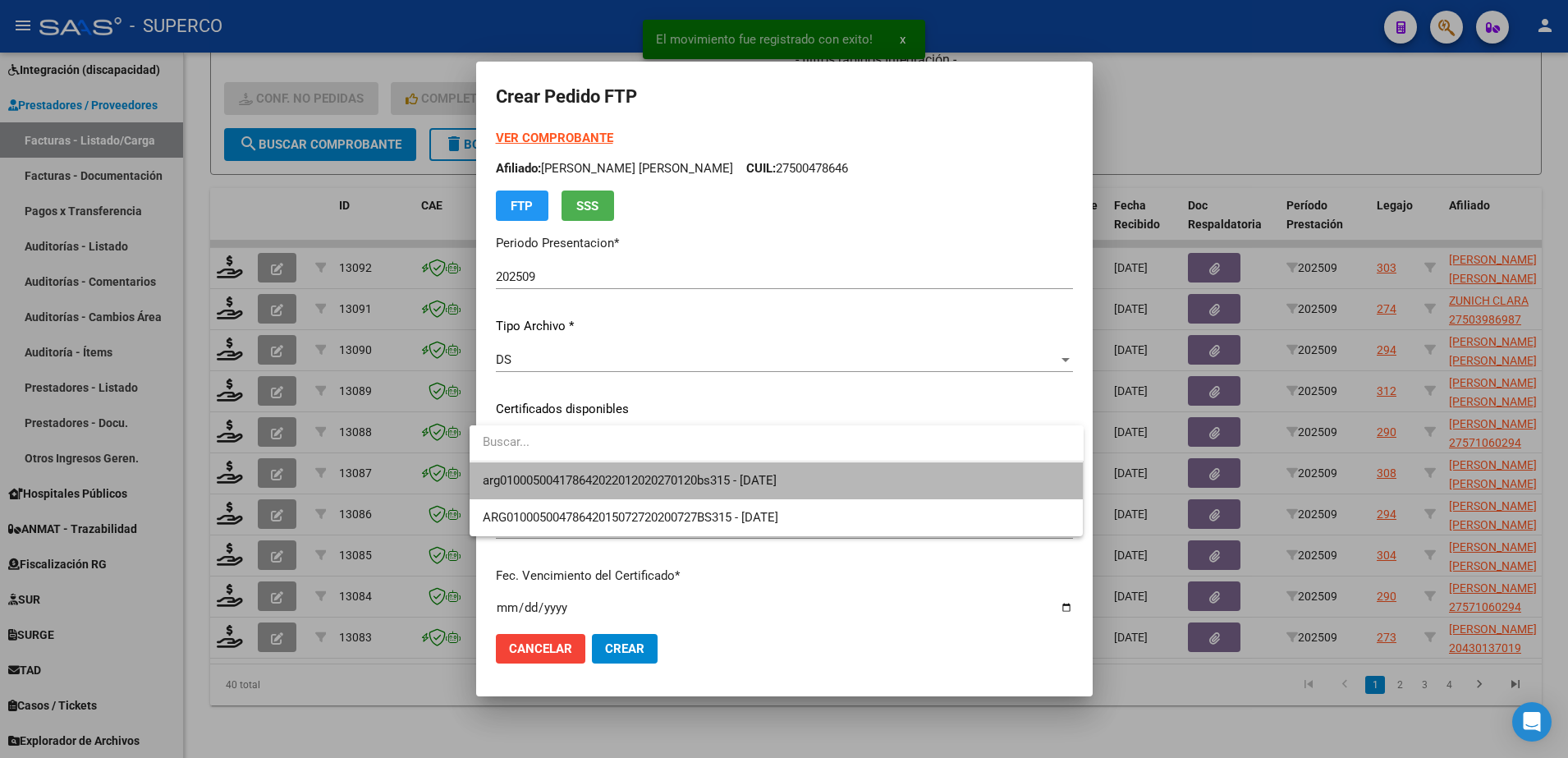
click at [820, 474] on span "arg010005004178642022012020270120bs315 - 2027-01-20" at bounding box center [777, 480] width 588 height 37
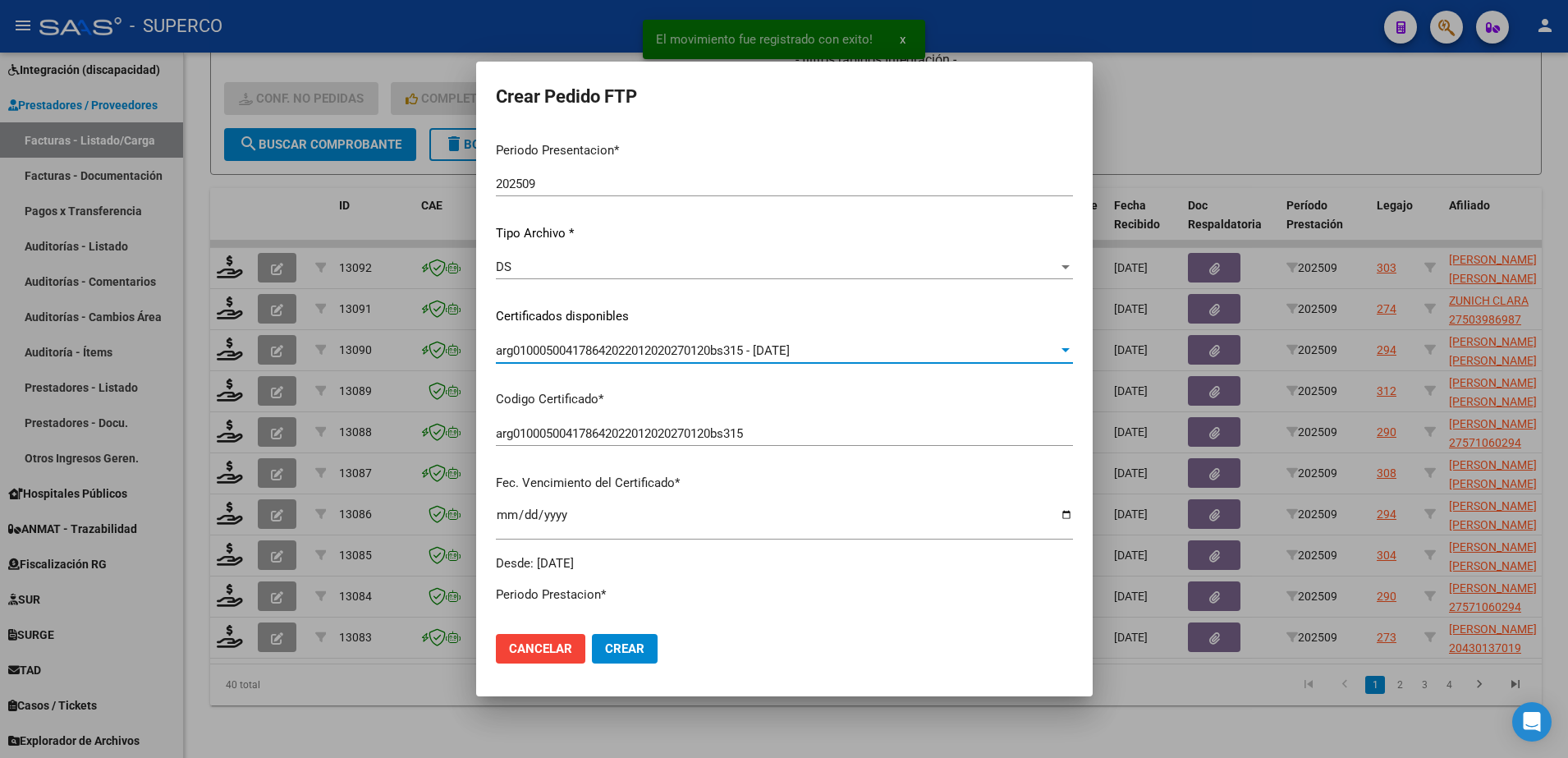
scroll to position [410, 0]
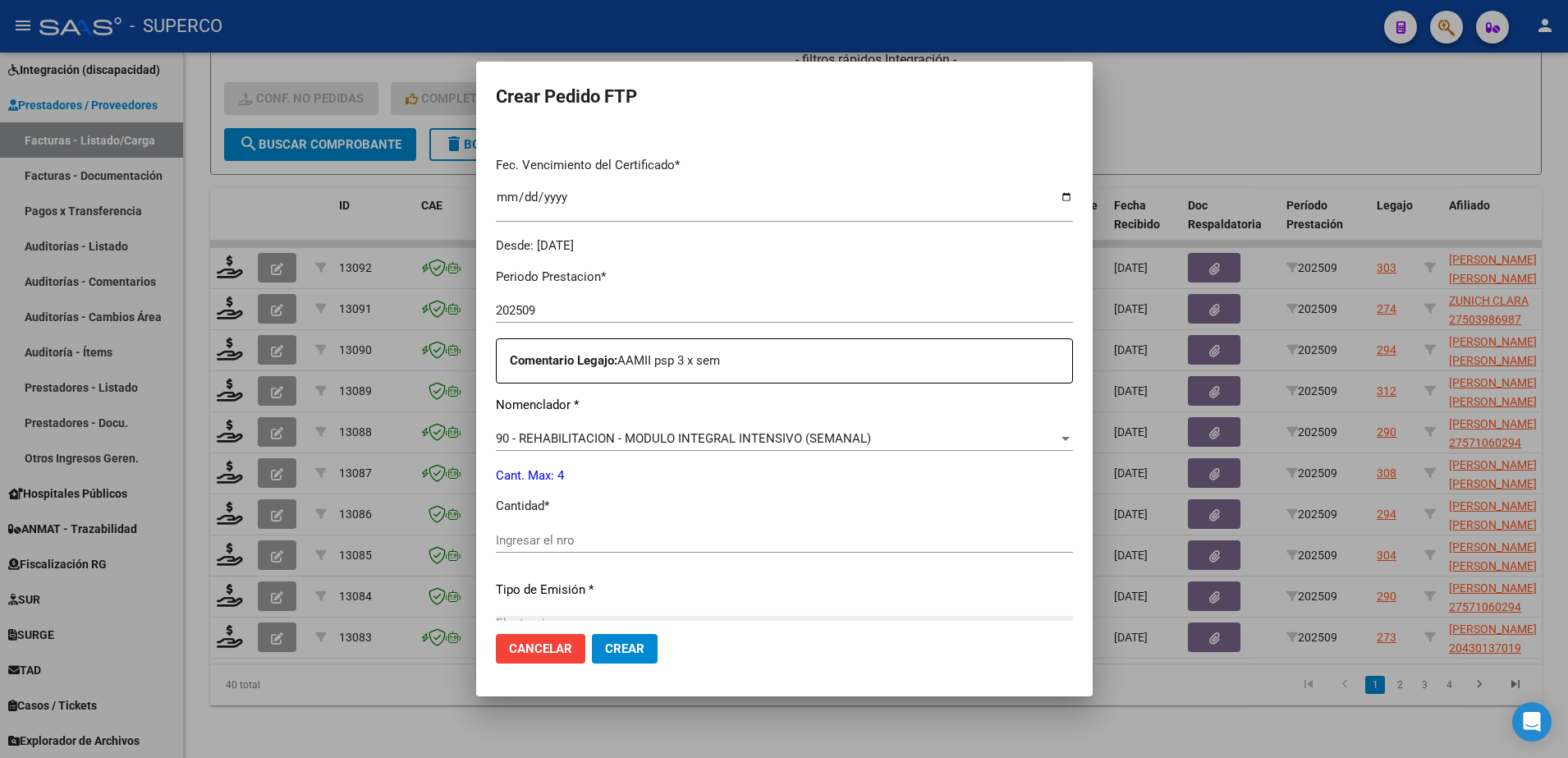
click at [778, 553] on div "Ingresar el nro" at bounding box center [784, 548] width 577 height 40
click at [783, 545] on input "Ingresar el nro" at bounding box center [784, 539] width 577 height 15
type input "4"
click at [634, 655] on button "Crear" at bounding box center [625, 649] width 66 height 30
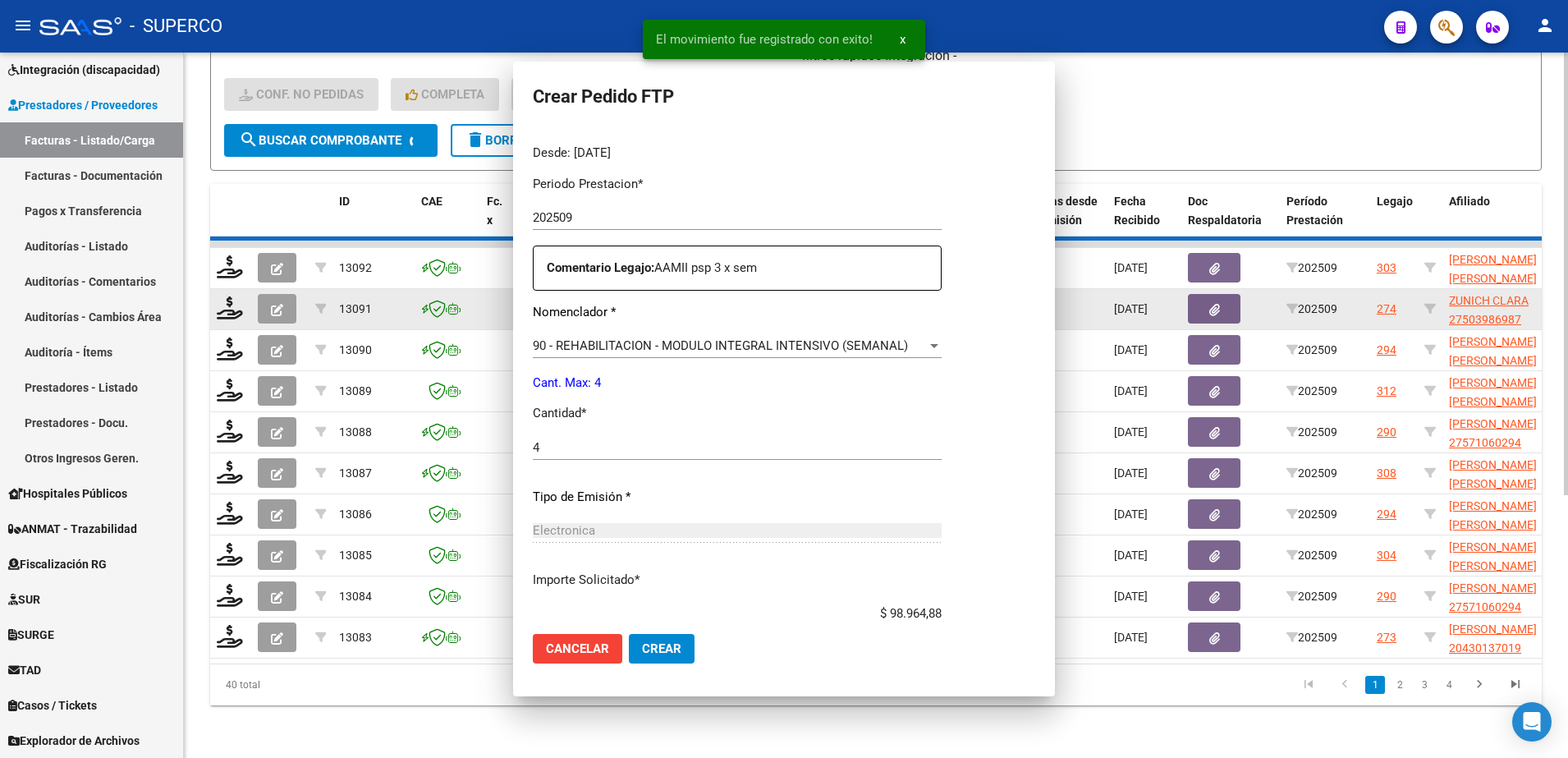
scroll to position [0, 0]
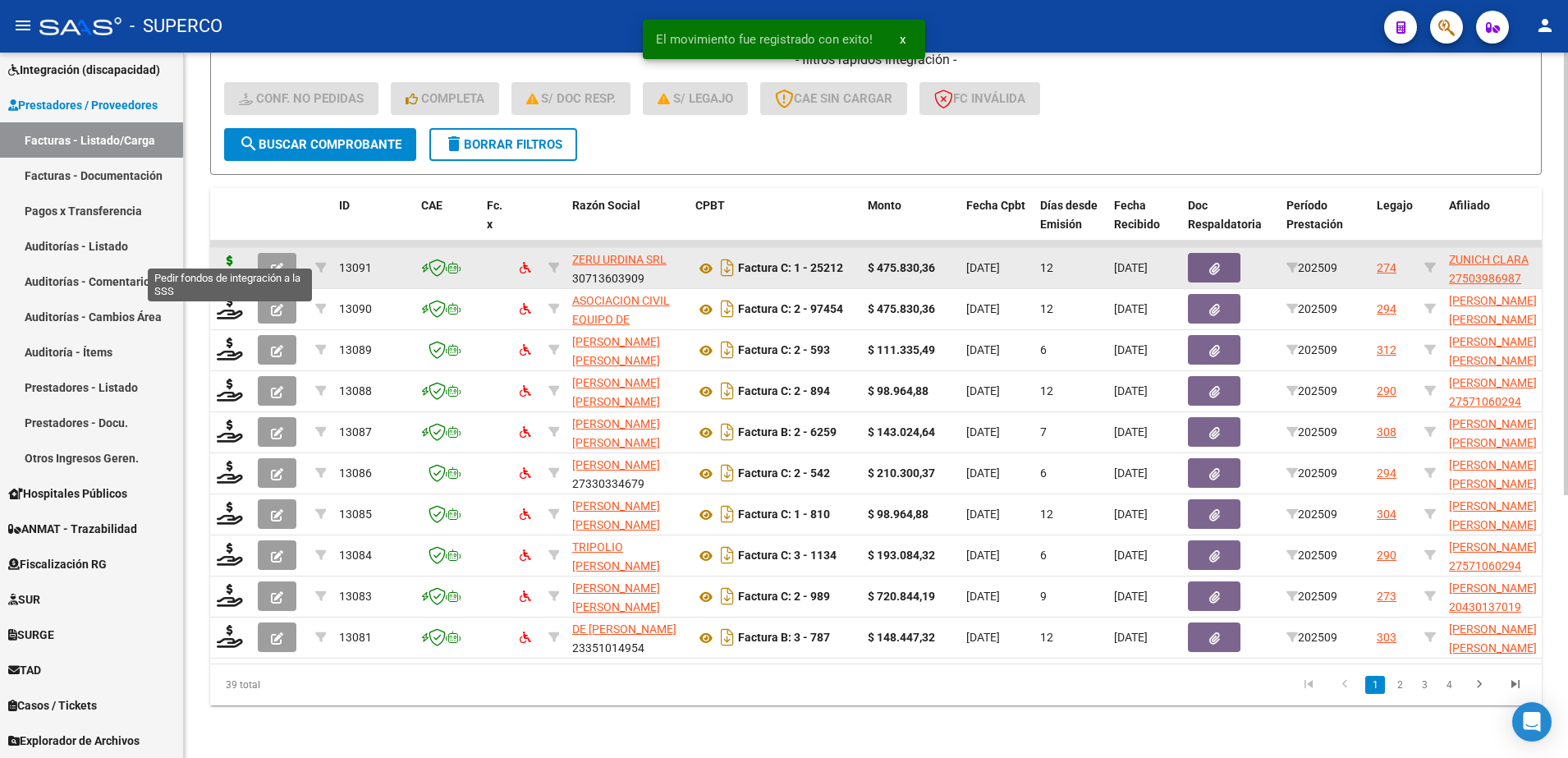
click at [218, 256] on icon at bounding box center [230, 267] width 26 height 23
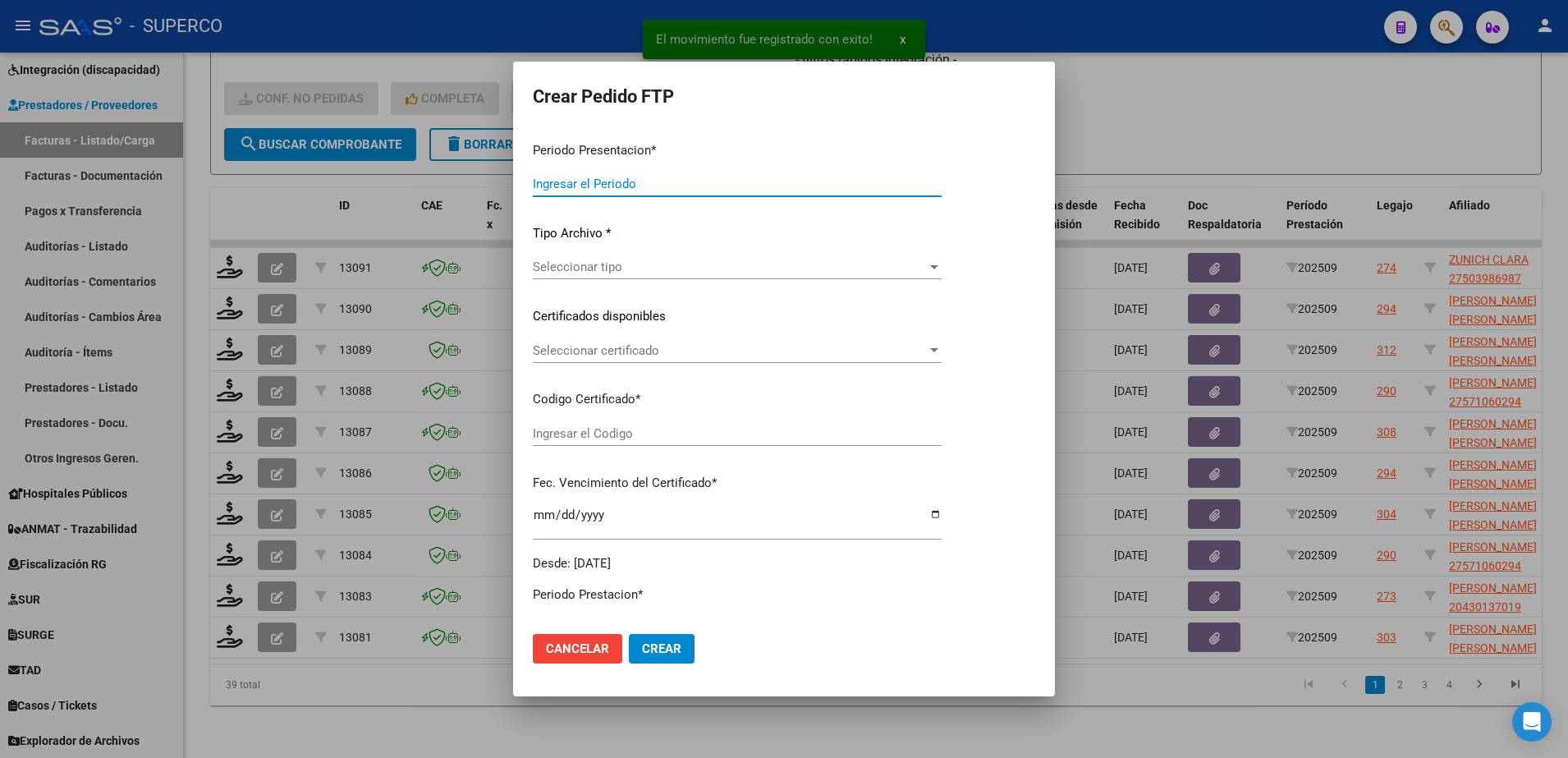
type input "202509"
type input "$ 475.830,36"
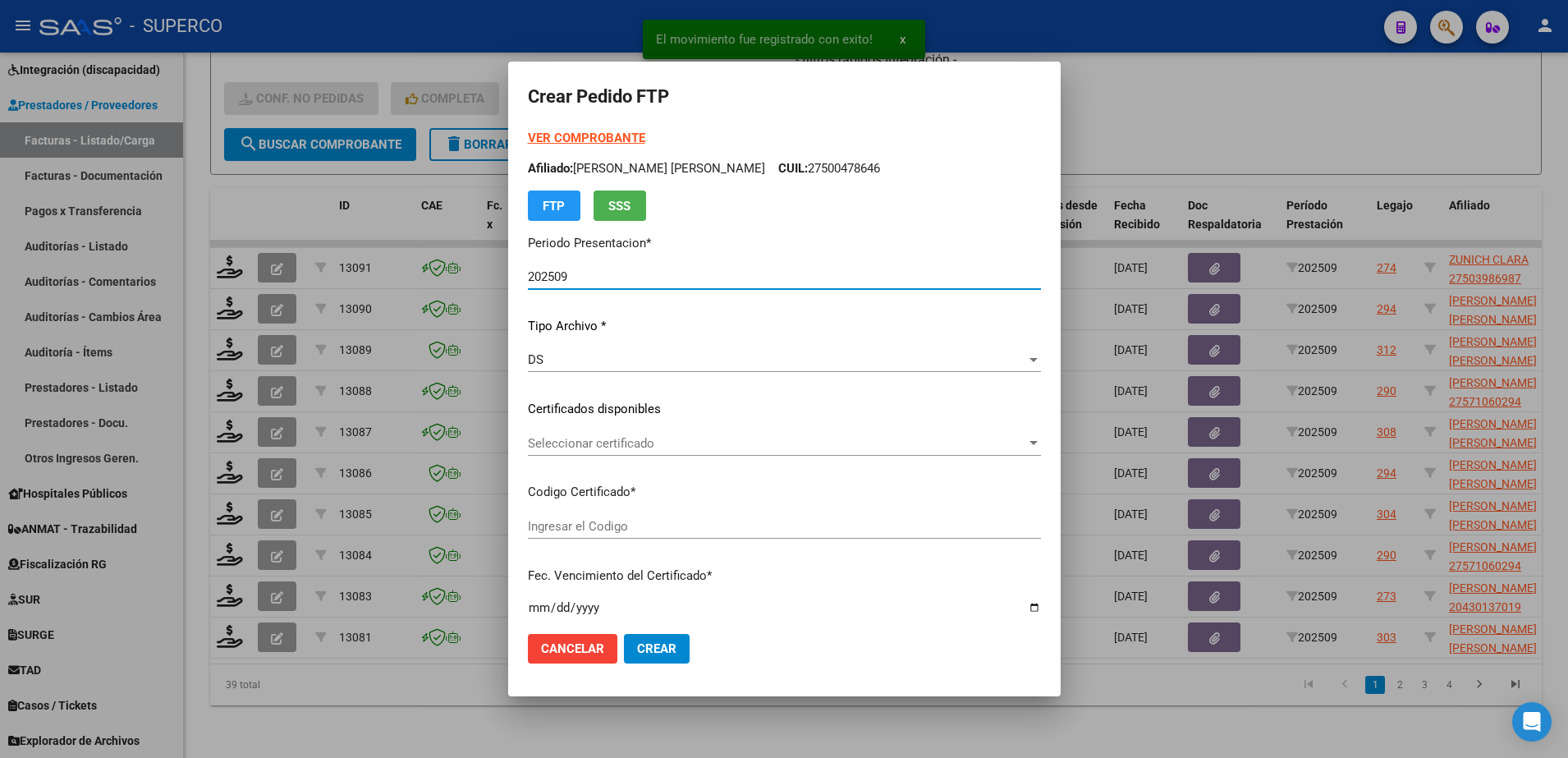
type input "01000503986982021121420261214315"
type input "2026-04-14"
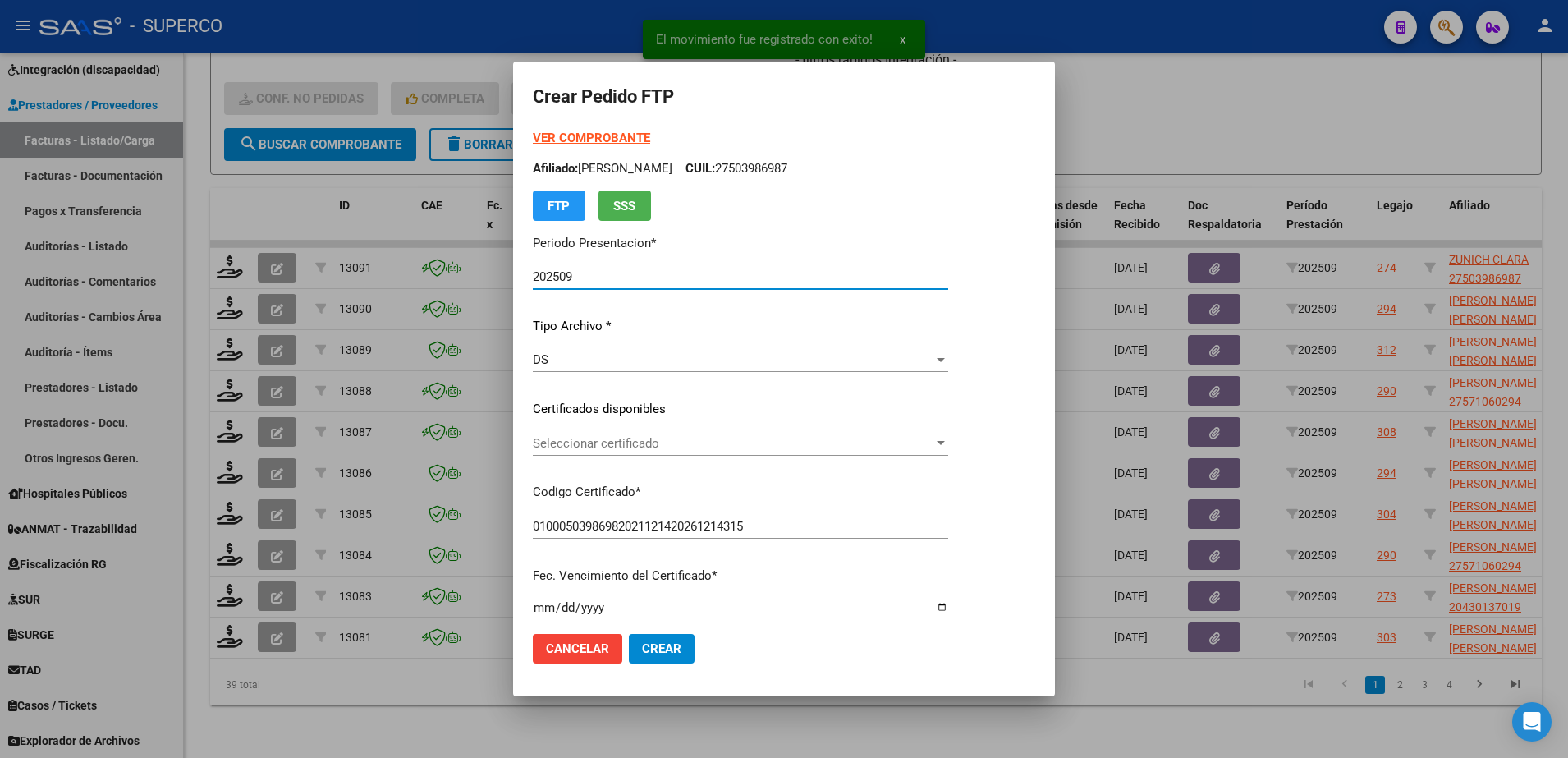
click at [761, 446] on span "Seleccionar certificado" at bounding box center [732, 443] width 401 height 15
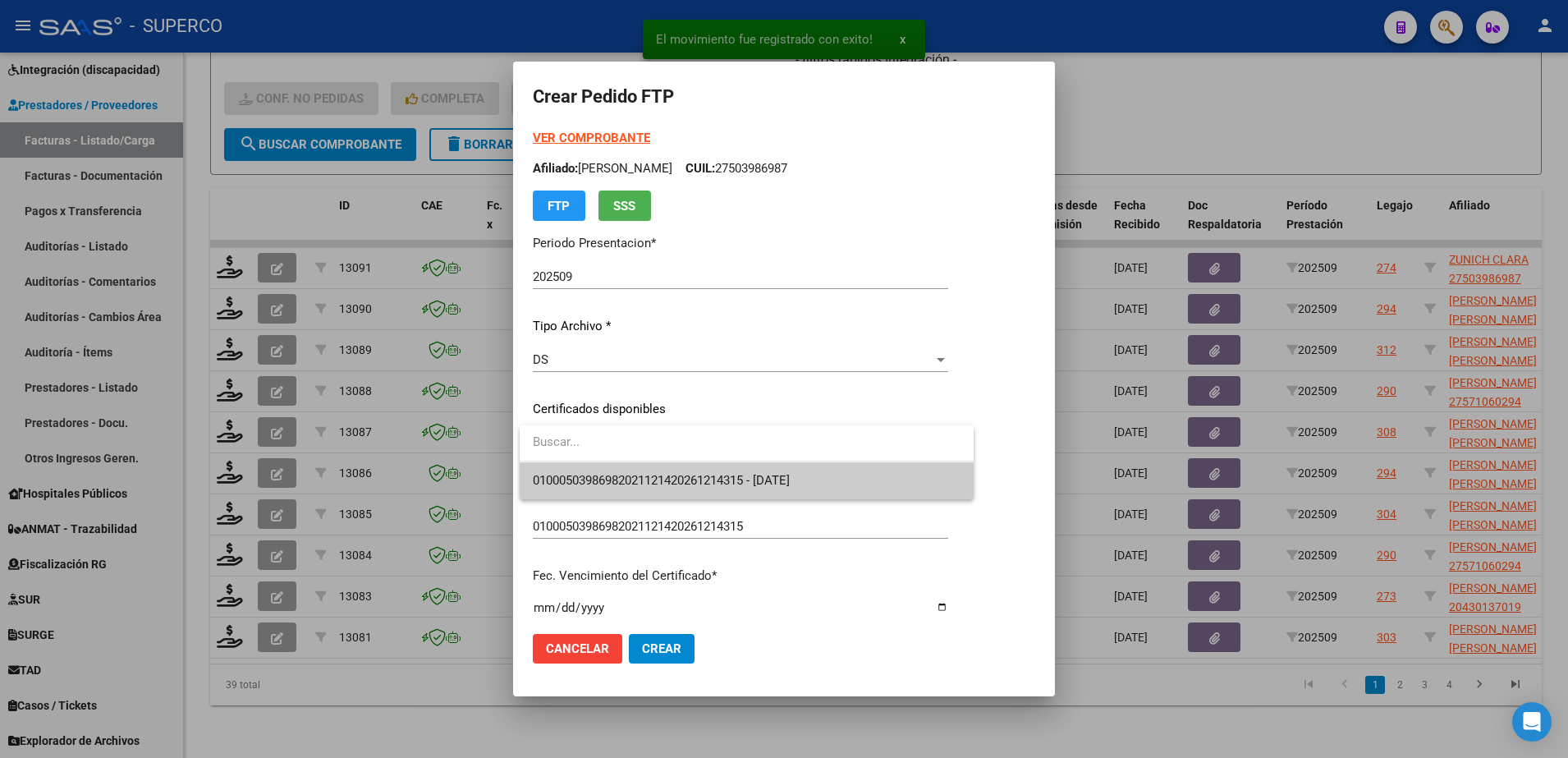
click at [764, 496] on span "01000503986982021121420261214315 - 2026-04-14" at bounding box center [746, 480] width 428 height 37
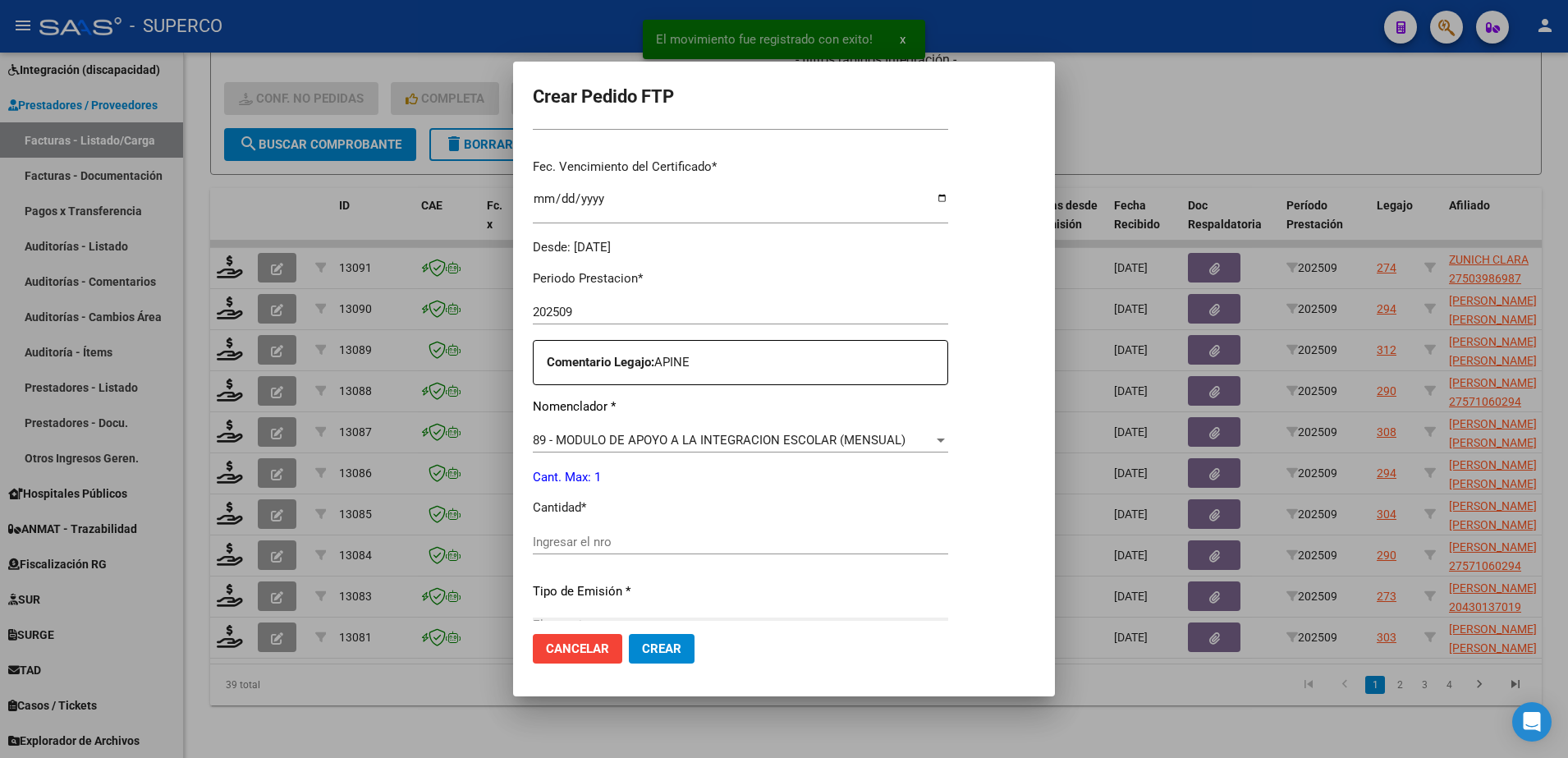
scroll to position [410, 0]
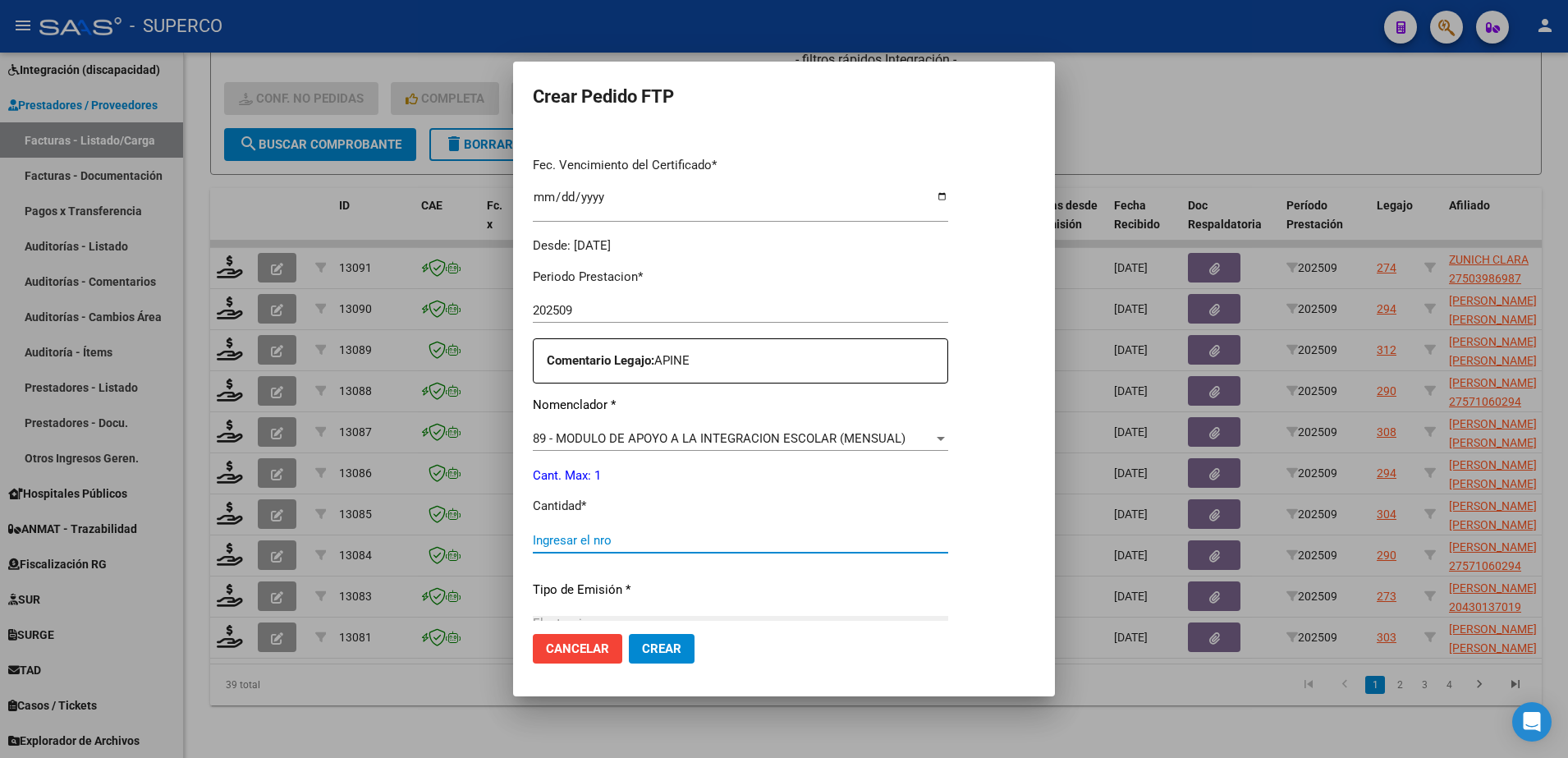
click at [754, 544] on input "Ingresar el nro" at bounding box center [740, 539] width 415 height 15
type input "1"
click at [678, 653] on span "Crear" at bounding box center [661, 648] width 39 height 15
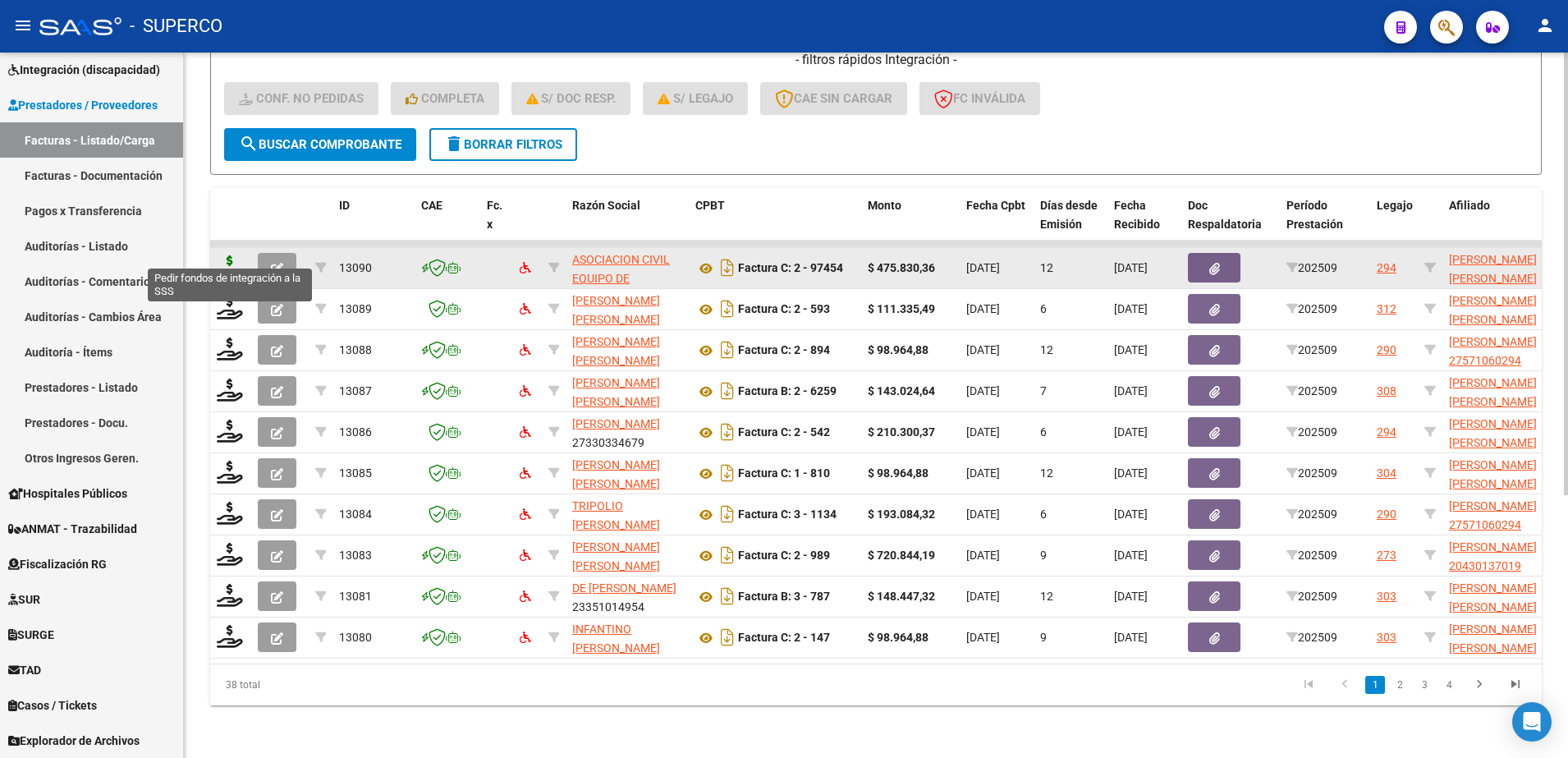
click at [221, 256] on icon at bounding box center [230, 267] width 26 height 23
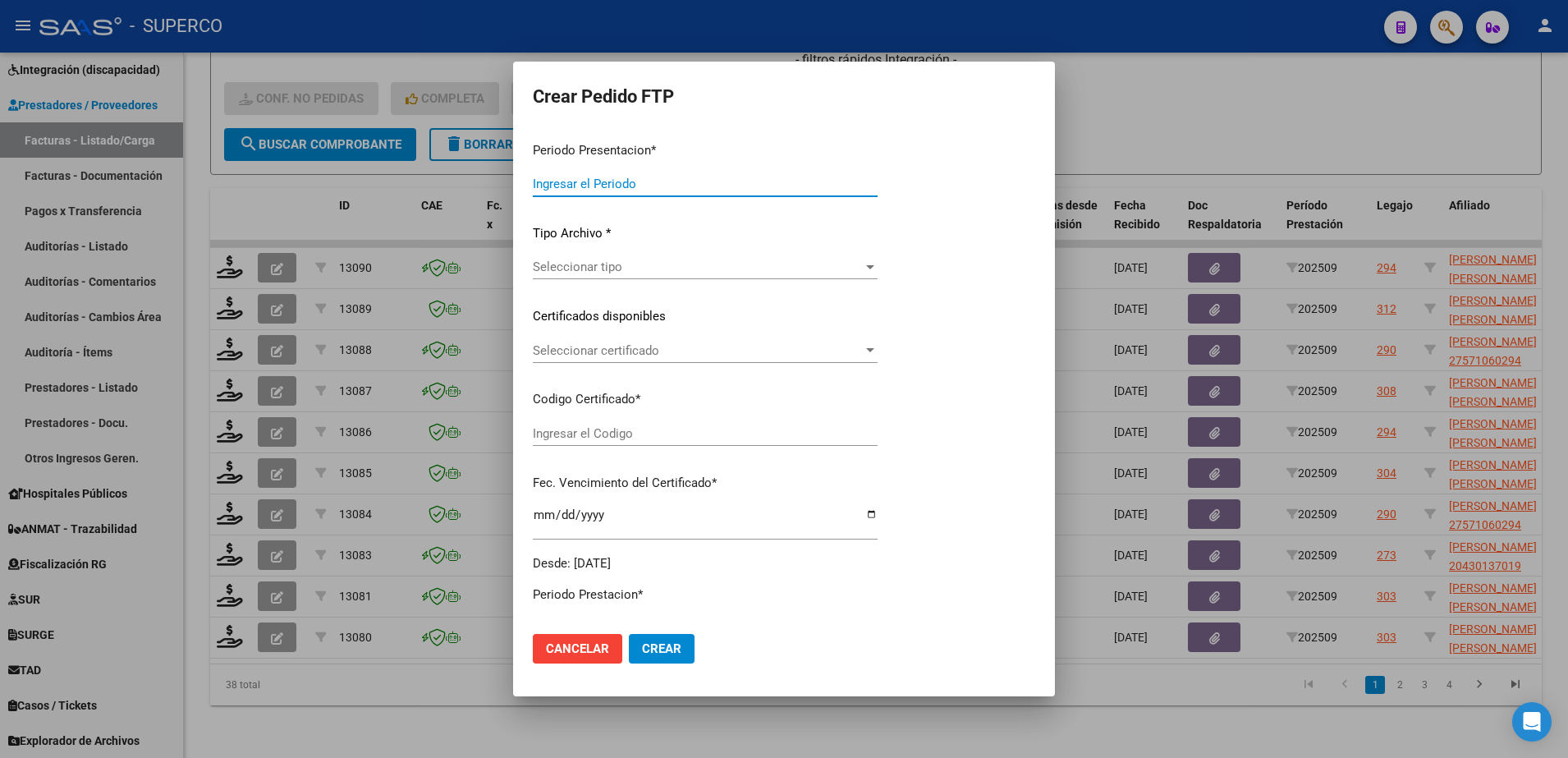
type input "202509"
type input "$ 475.830,36"
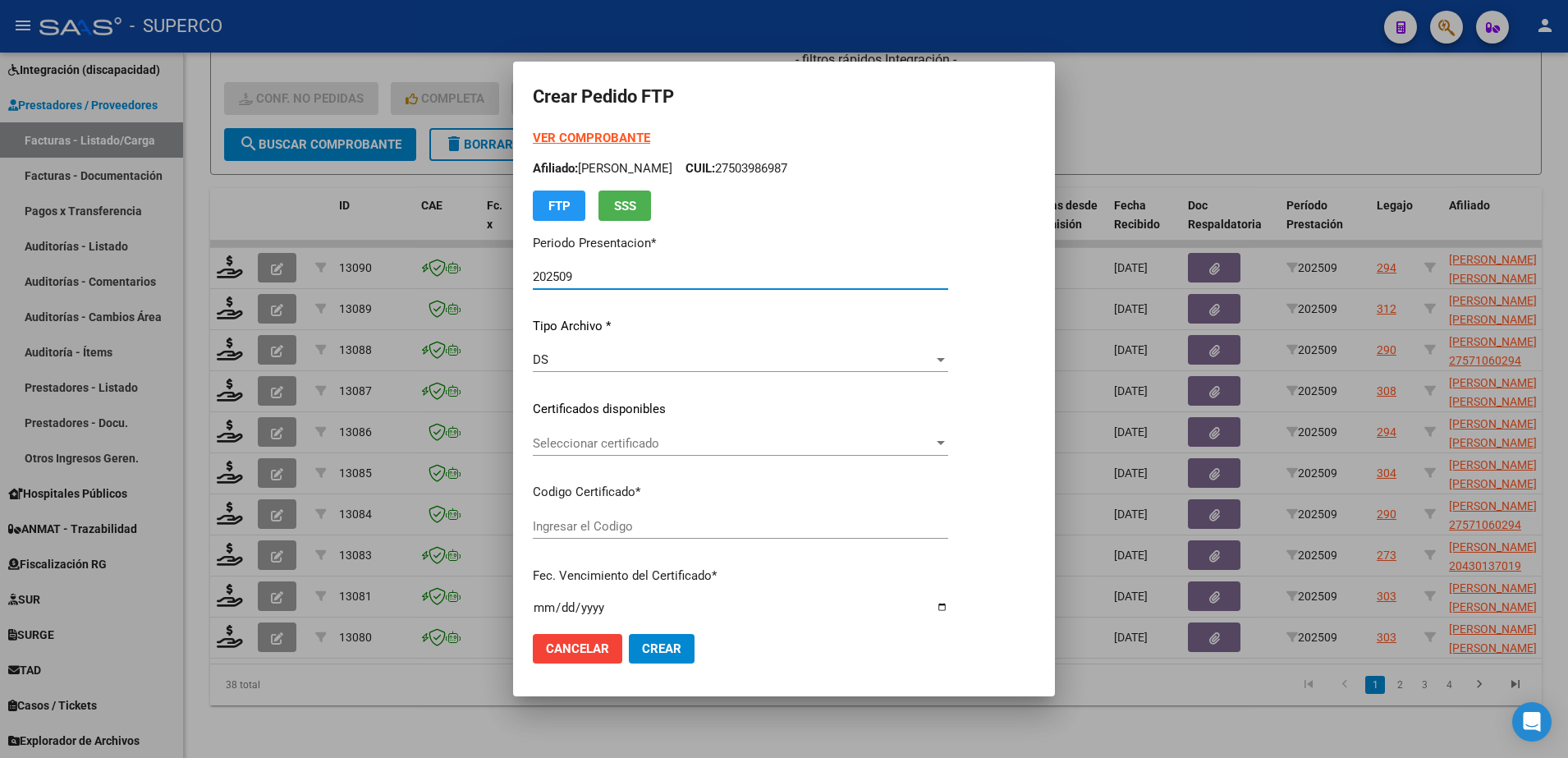
type input "arg02000495211942025082920350829bue427"
type input "2035-08-29"
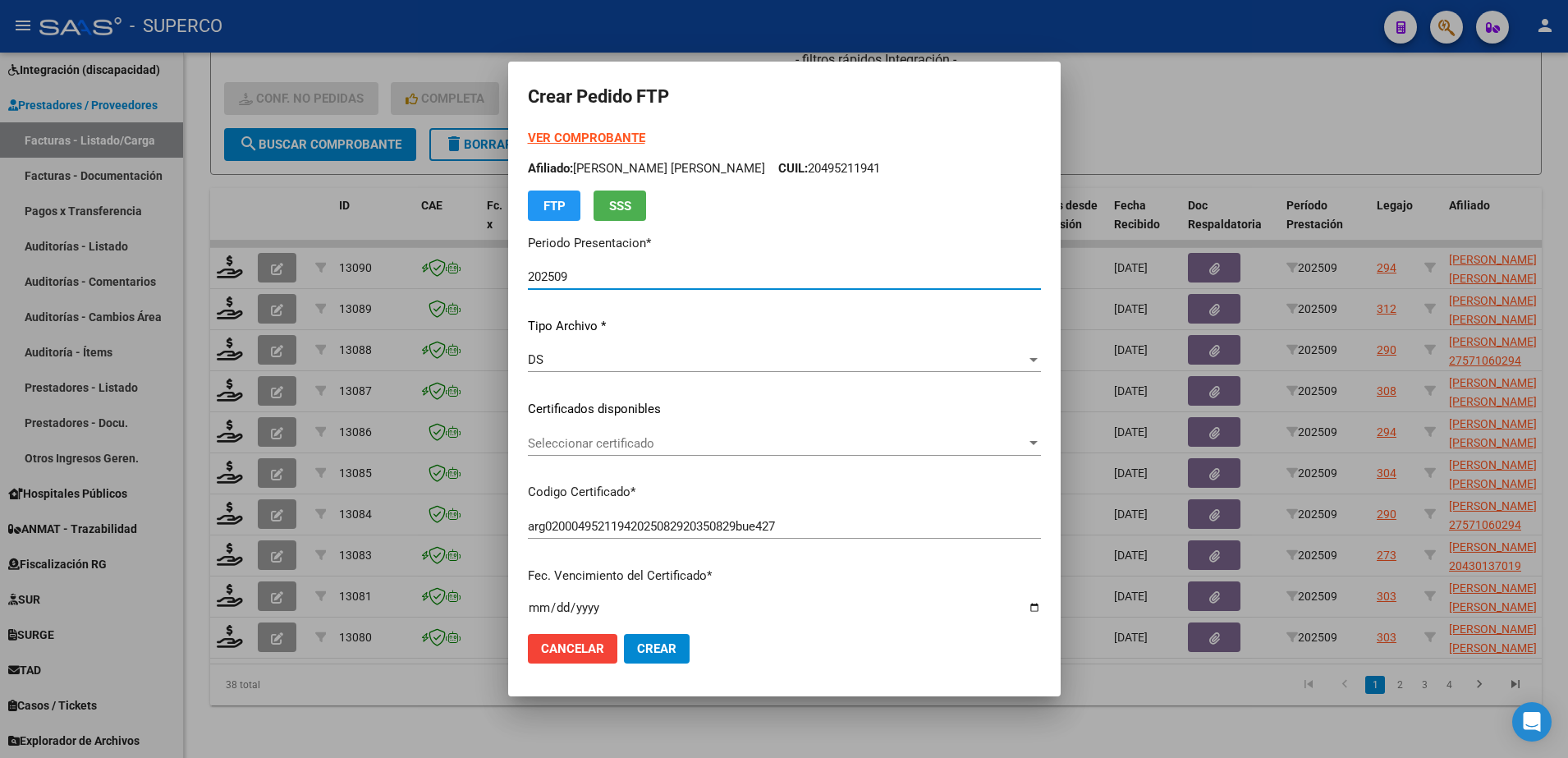
click at [725, 448] on span "Seleccionar certificado" at bounding box center [777, 443] width 498 height 15
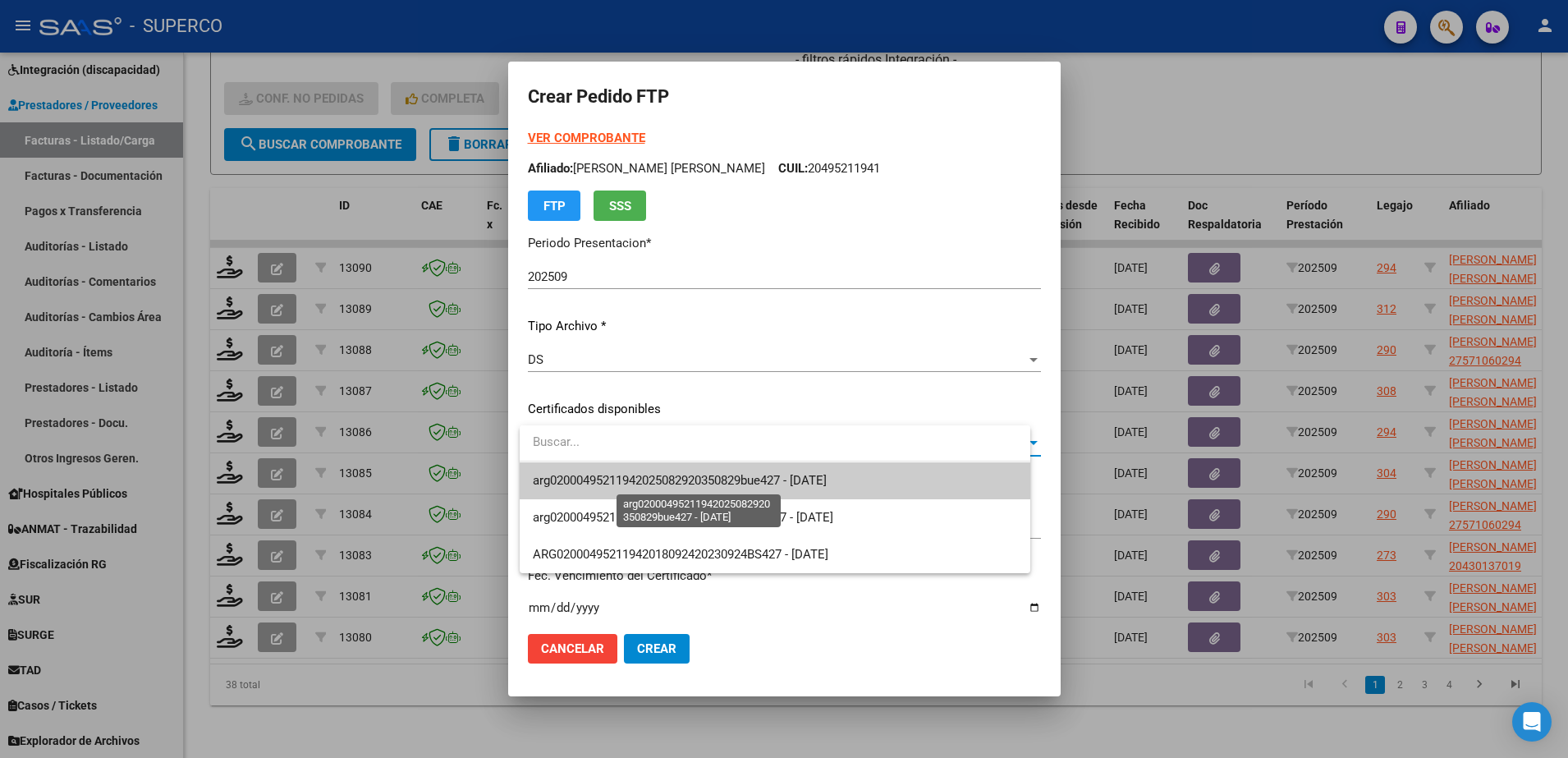
click at [722, 479] on span "arg02000495211942025082920350829bue427 - 2035-08-29" at bounding box center [679, 479] width 294 height 15
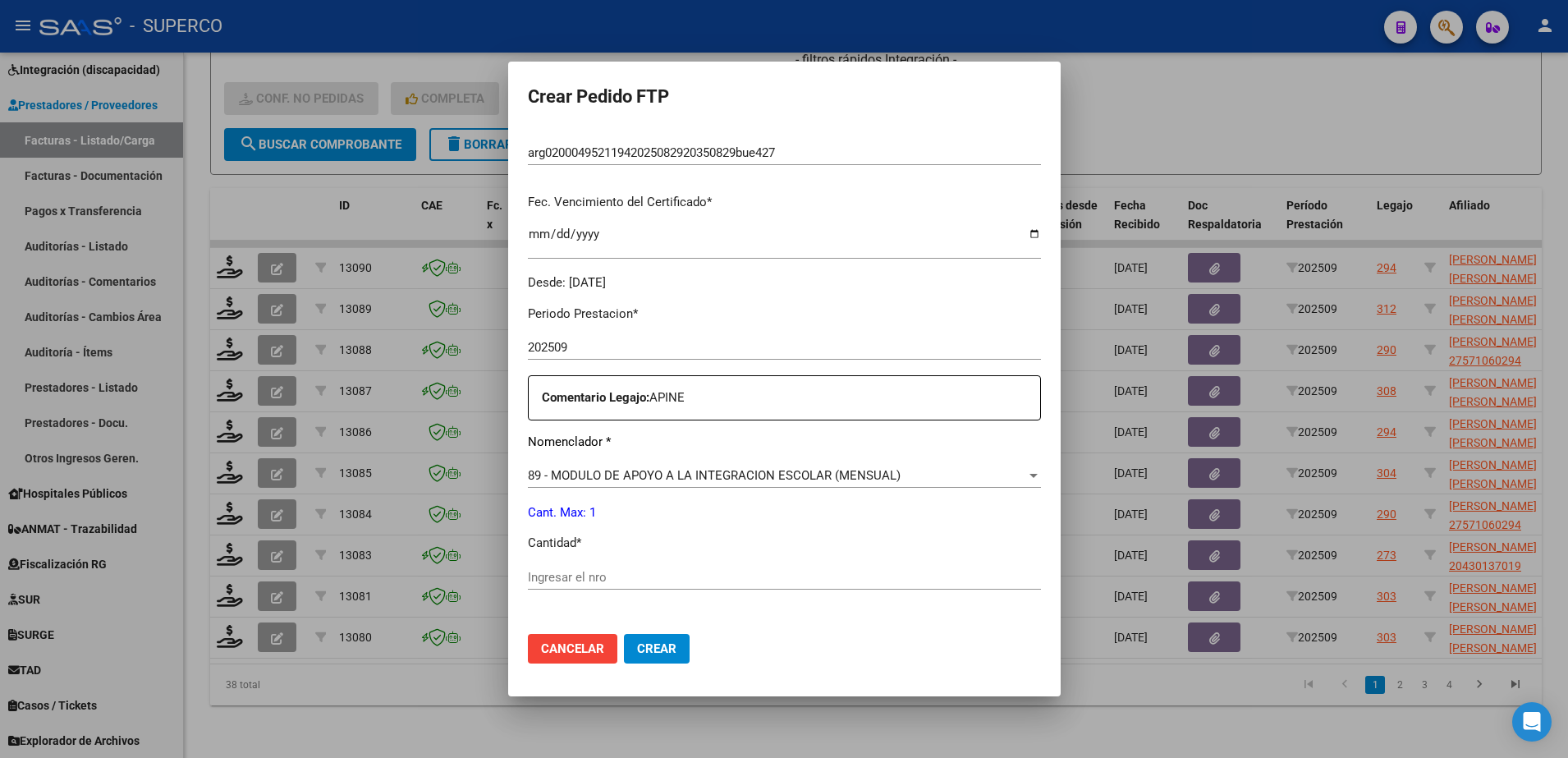
scroll to position [513, 0]
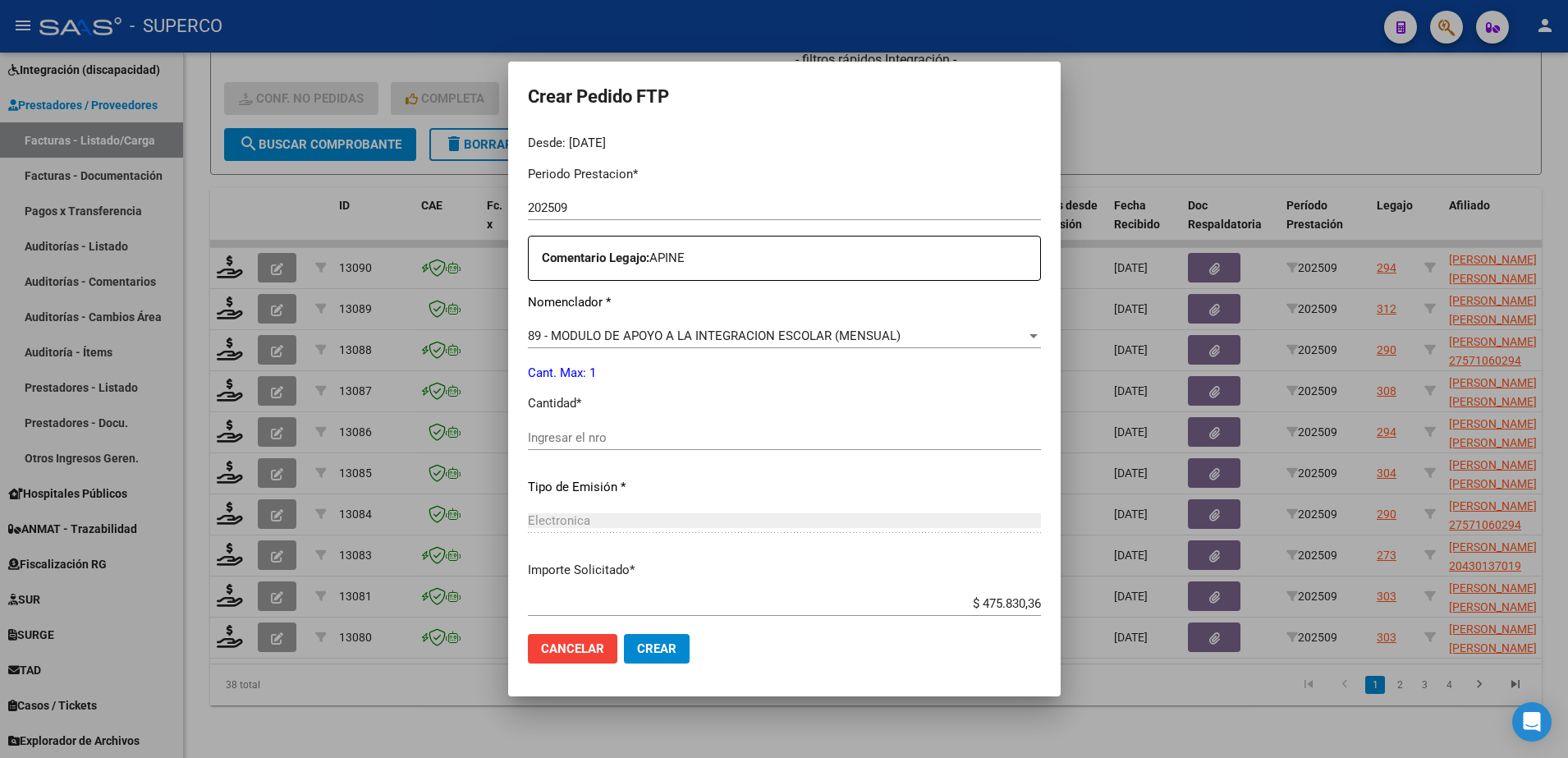
click at [710, 438] on input "Ingresar el nro" at bounding box center [784, 437] width 513 height 15
type input "1"
click at [672, 648] on span "Crear" at bounding box center [656, 648] width 39 height 15
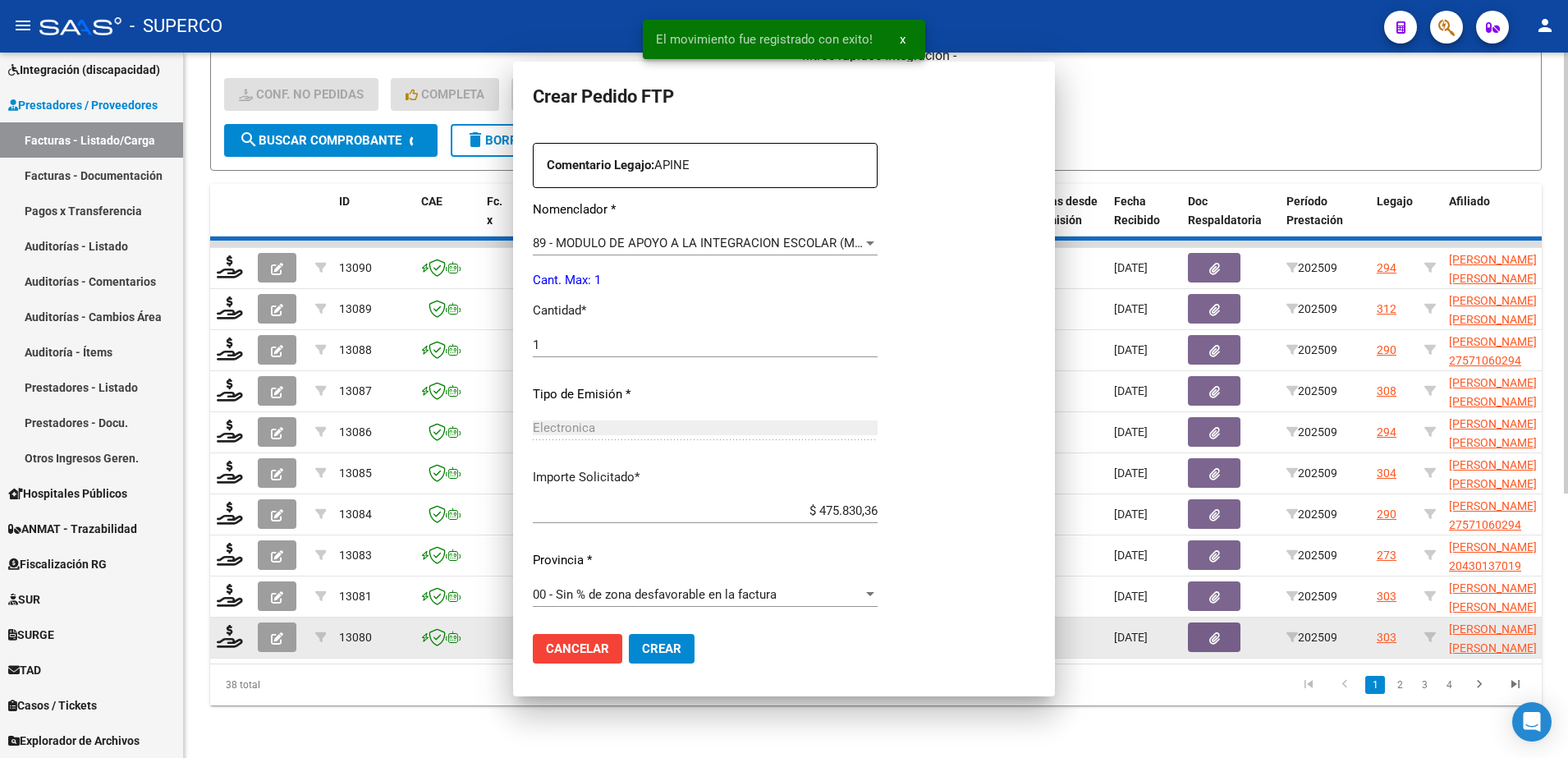
scroll to position [0, 0]
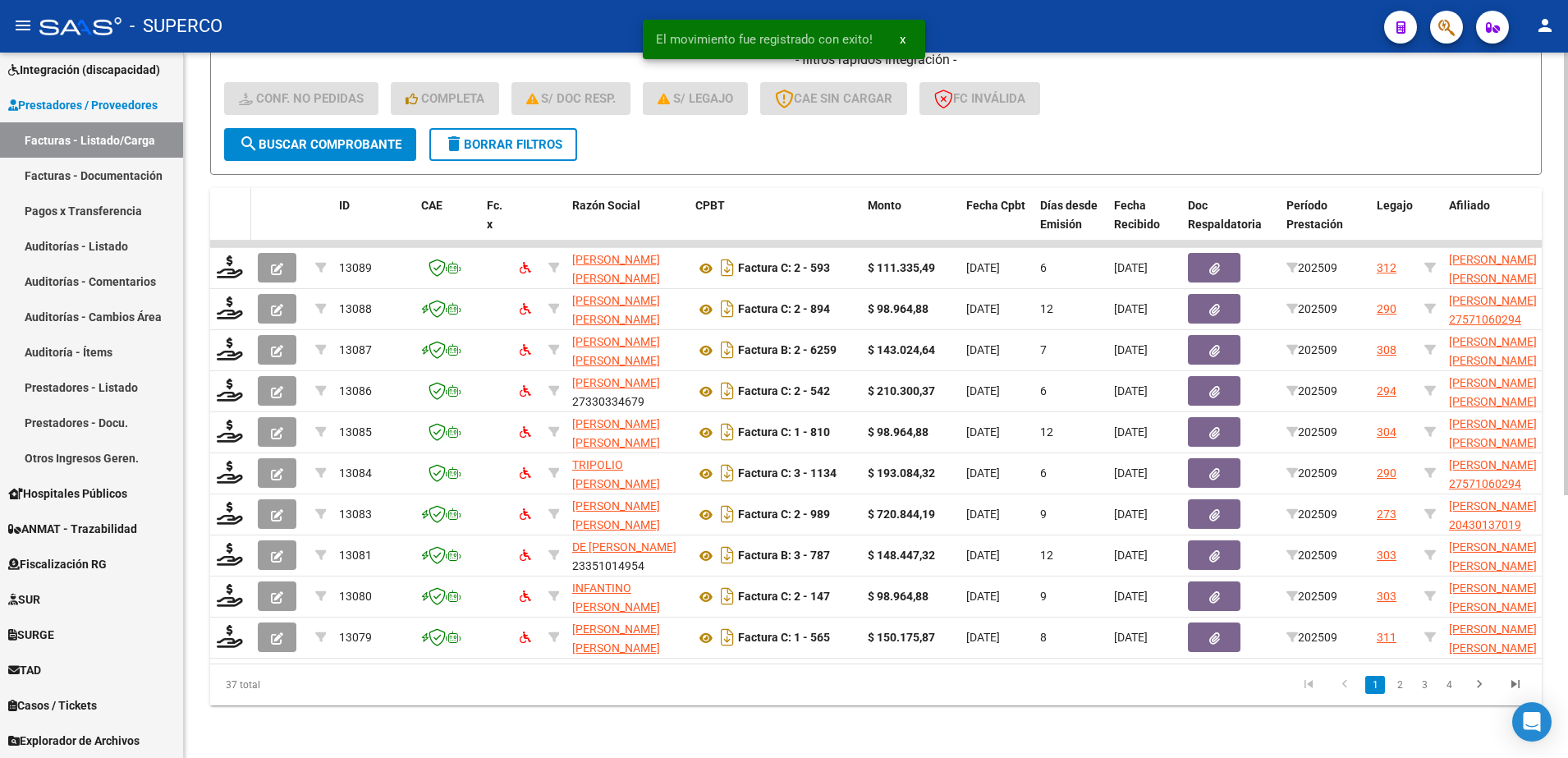
click at [221, 221] on datatable-header-cell at bounding box center [231, 224] width 41 height 73
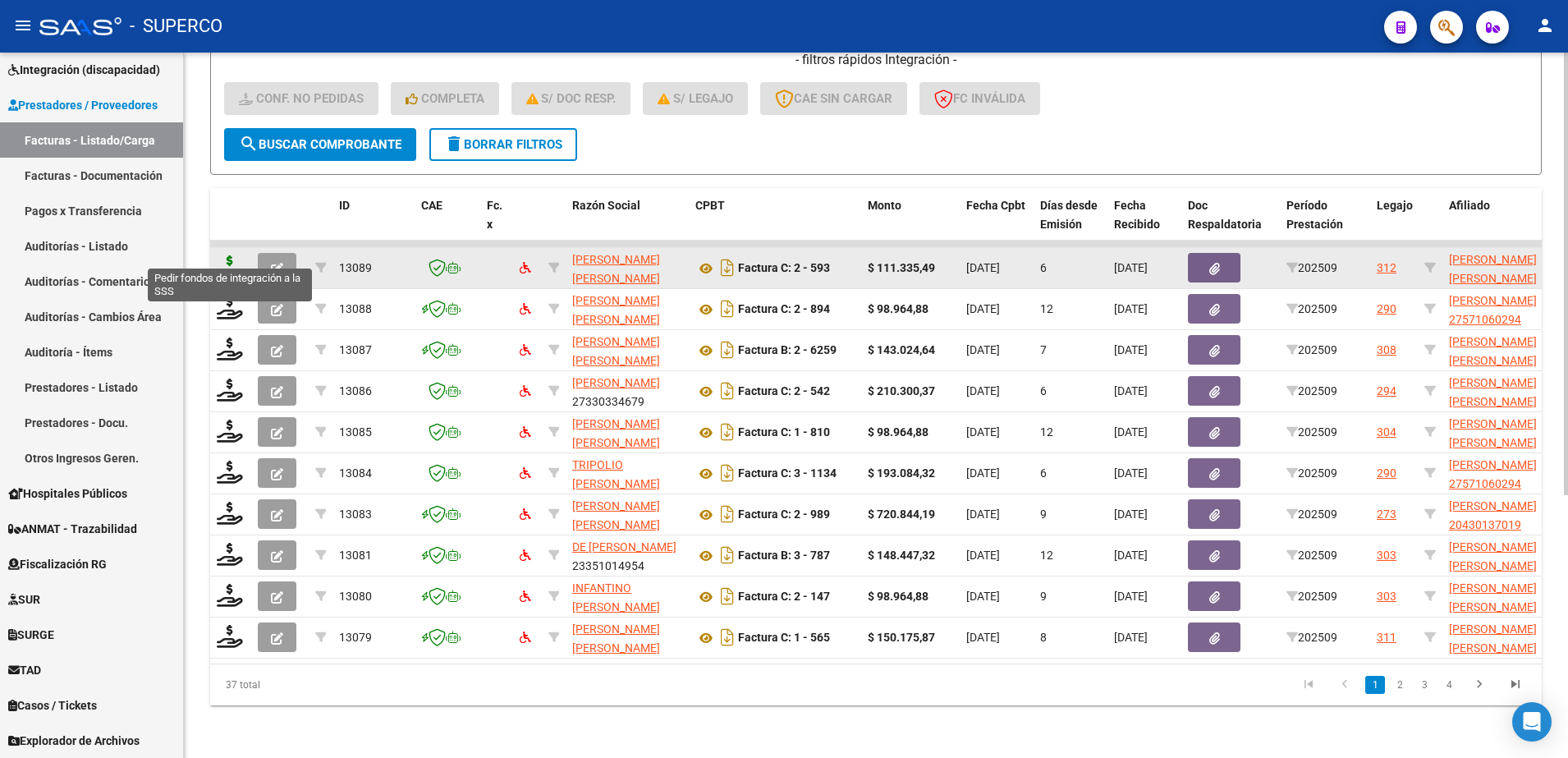
click at [233, 256] on icon at bounding box center [230, 267] width 26 height 23
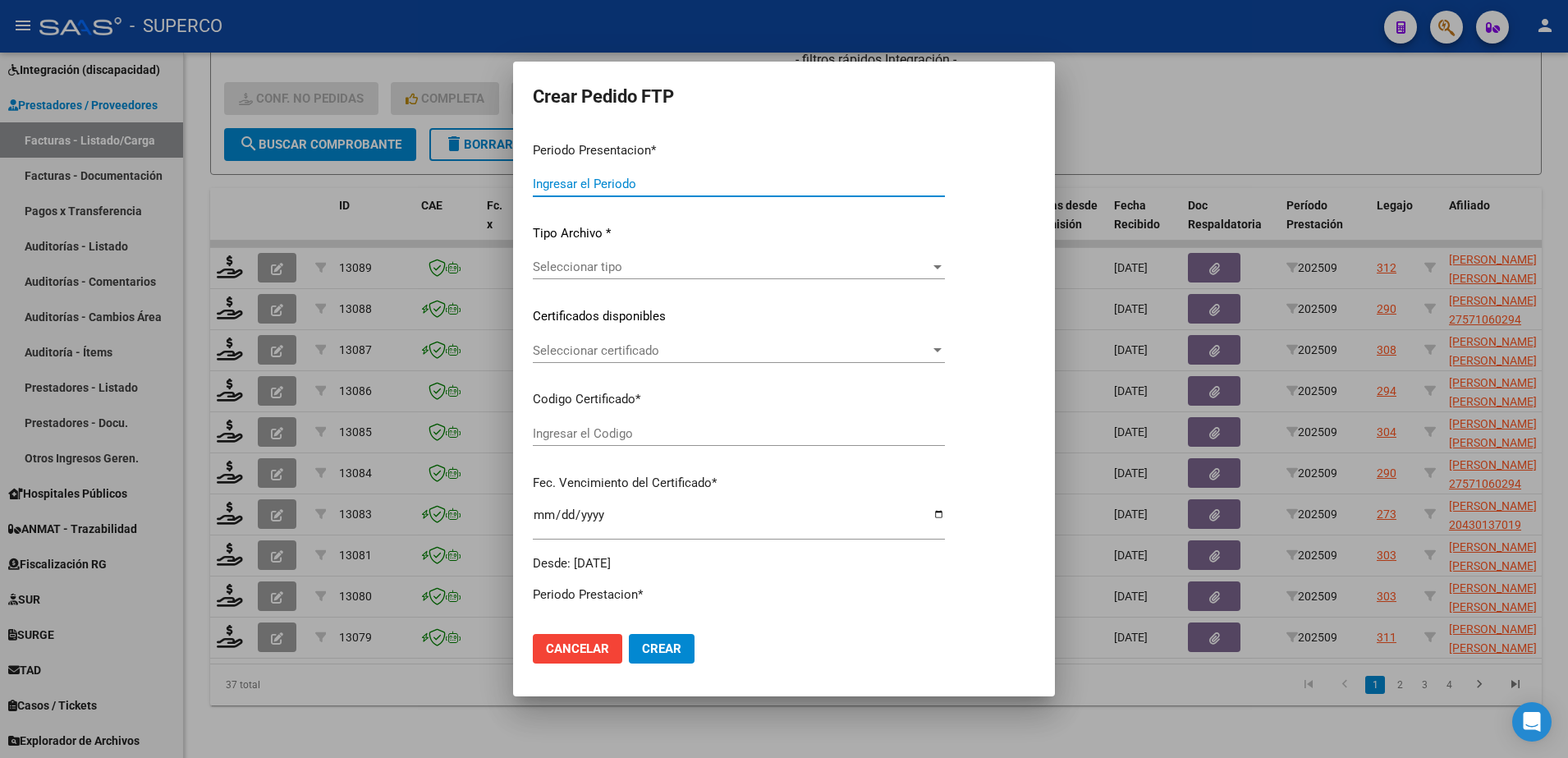
type input "202509"
type input "$ 111.335,49"
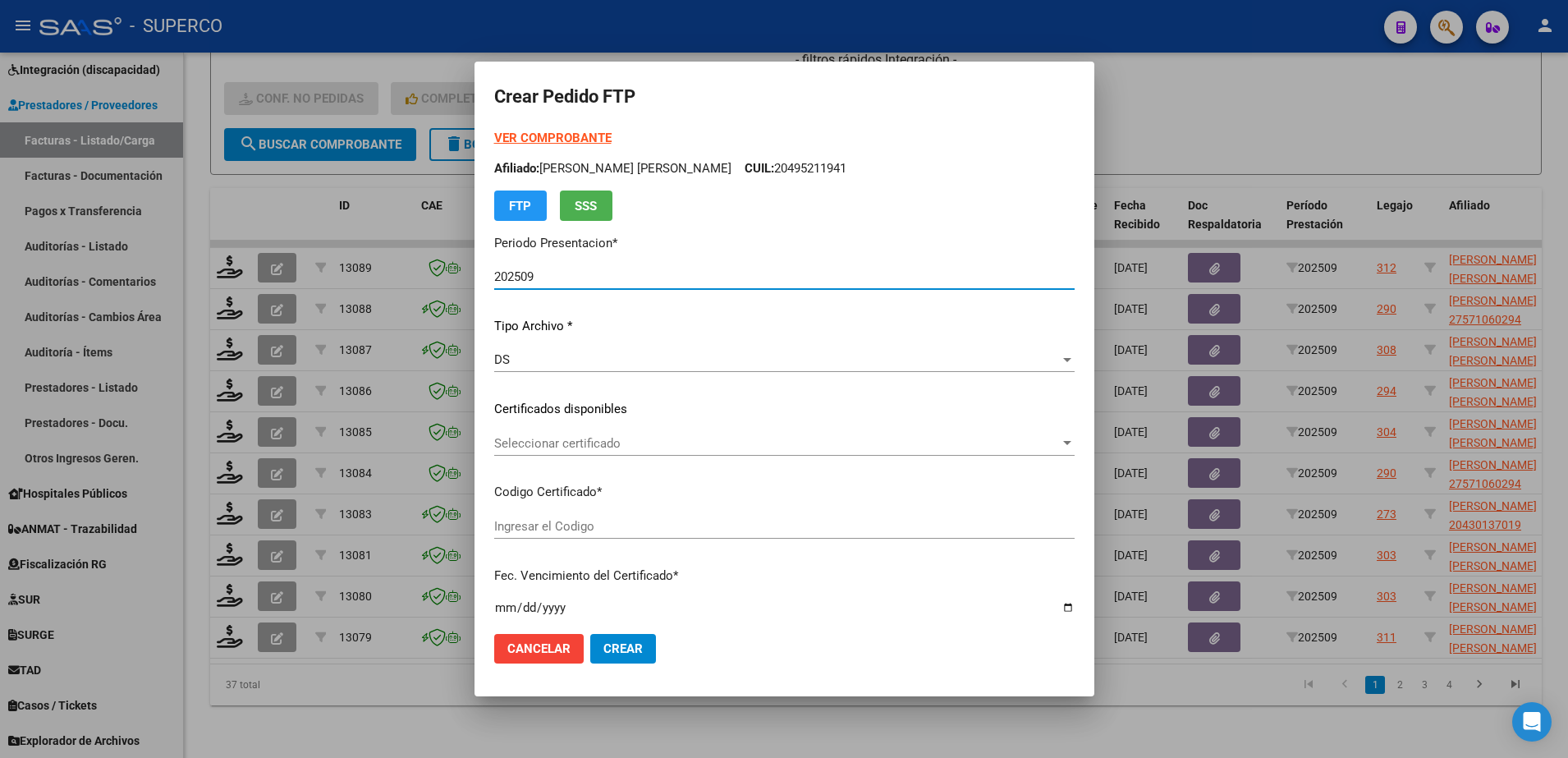
type input "ARG02000445107882018032120280321BS311"
type input "2028-03-21"
click at [849, 444] on span "Seleccionar certificado" at bounding box center [777, 443] width 566 height 15
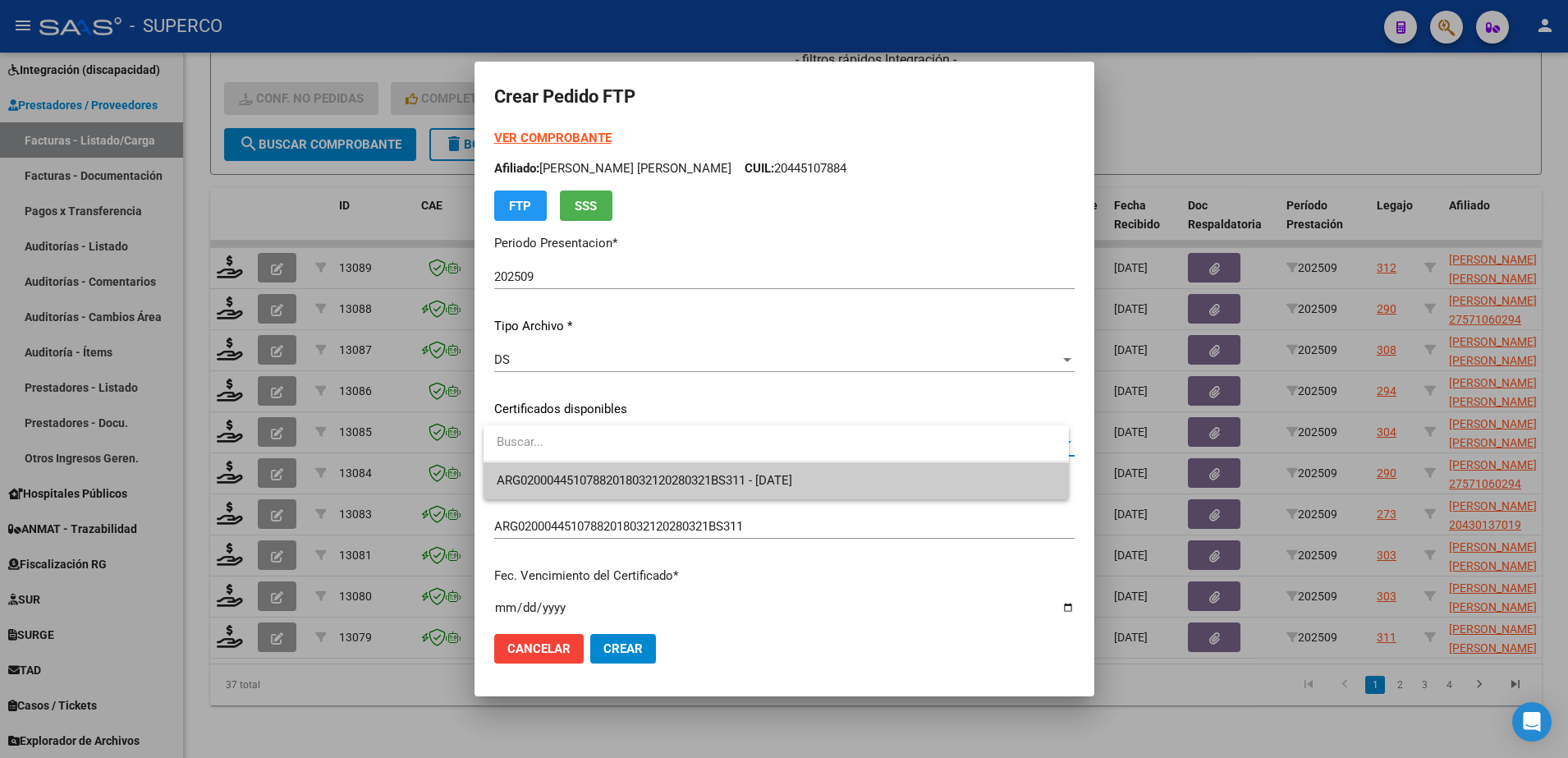
click at [833, 469] on span "ARG02000445107882018032120280321BS311 - 2028-03-21" at bounding box center [776, 480] width 559 height 37
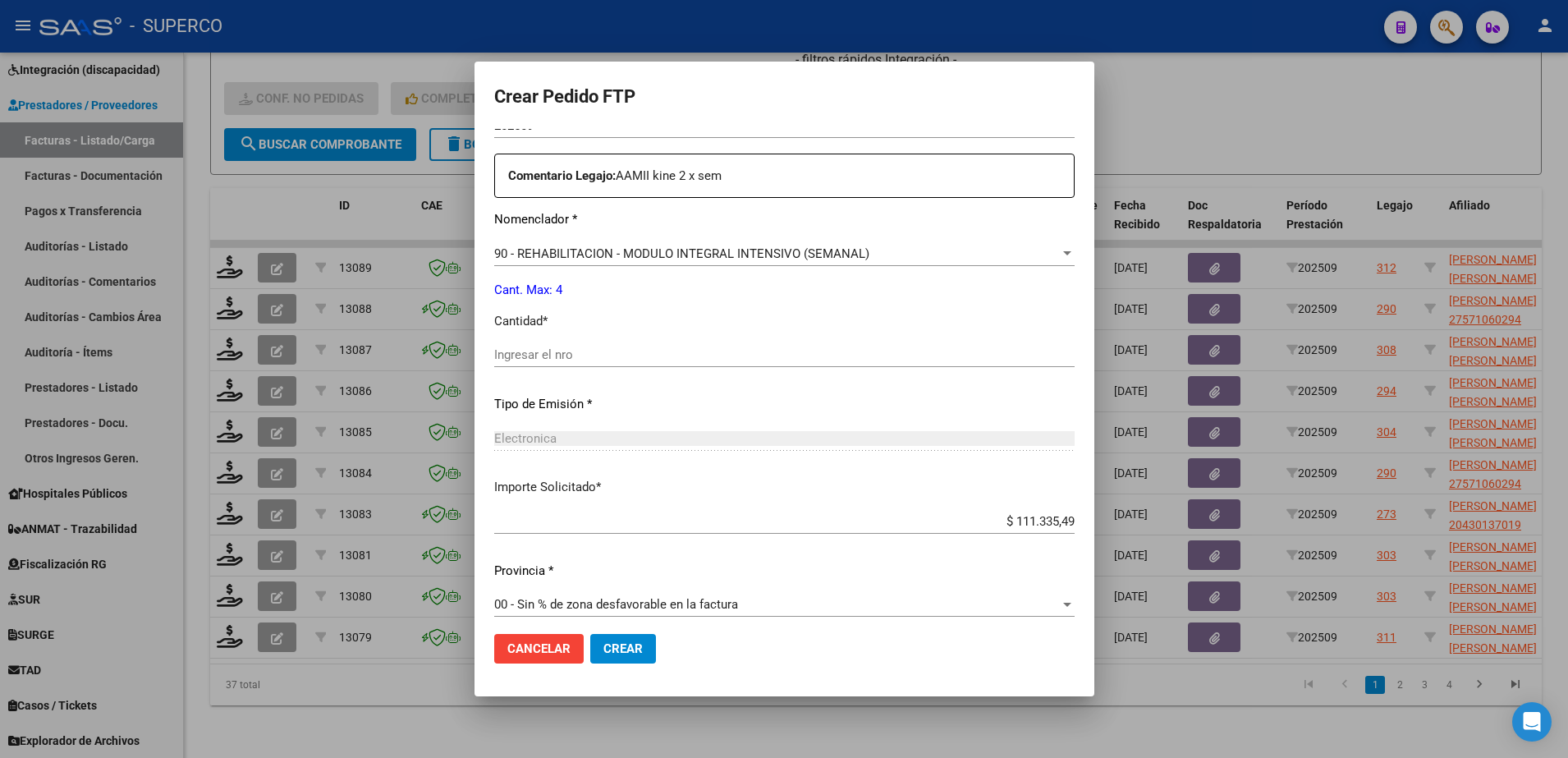
scroll to position [588, 0]
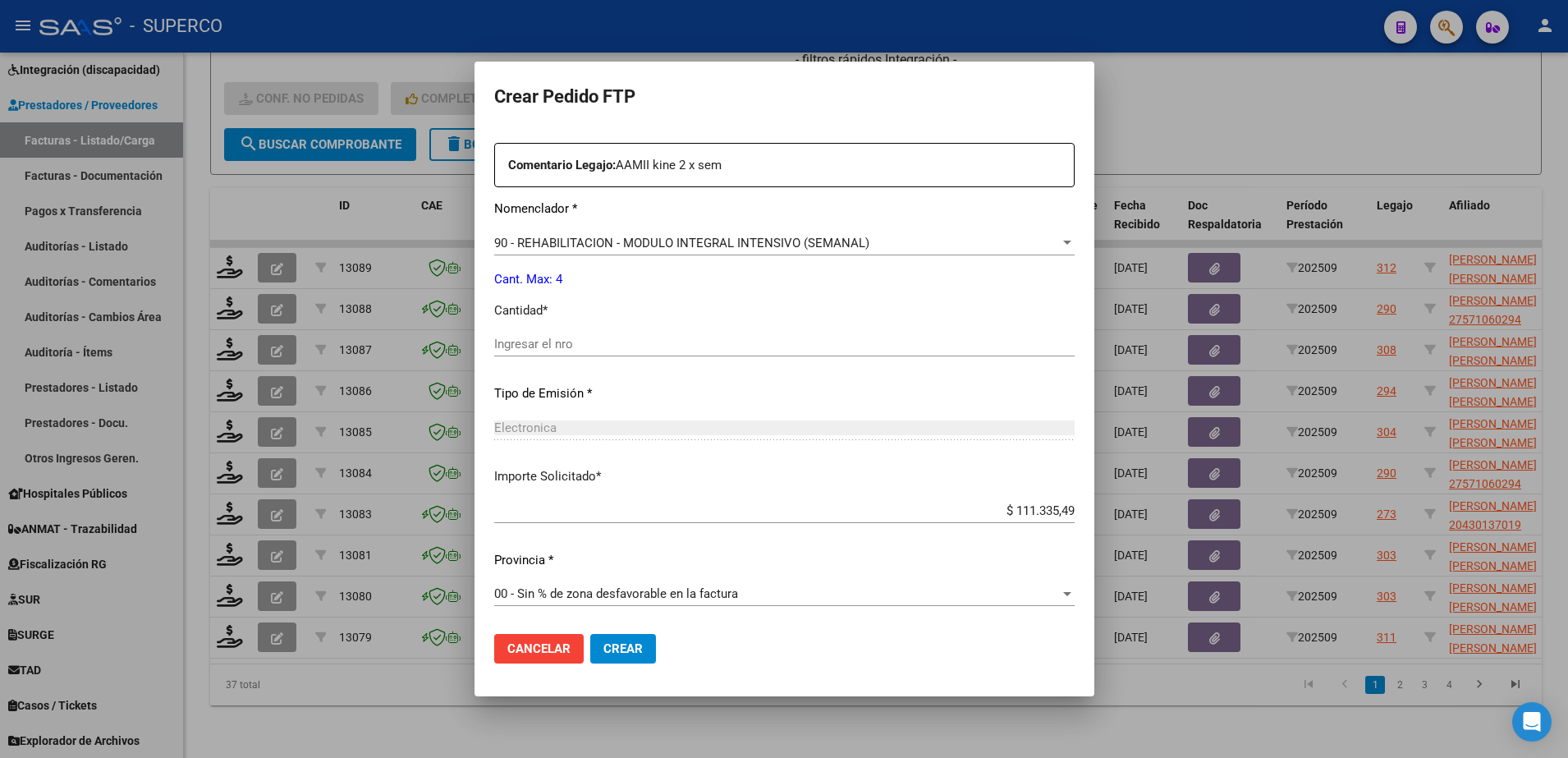
click at [764, 330] on div "Periodo Prestacion * 202509 Ingresar el Periodo Prestacion Comentario Legajo: A…" at bounding box center [784, 340] width 580 height 562
click at [761, 351] on div "Ingresar el nro" at bounding box center [784, 344] width 580 height 25
type input "4"
click at [648, 638] on button "Crear" at bounding box center [623, 649] width 66 height 30
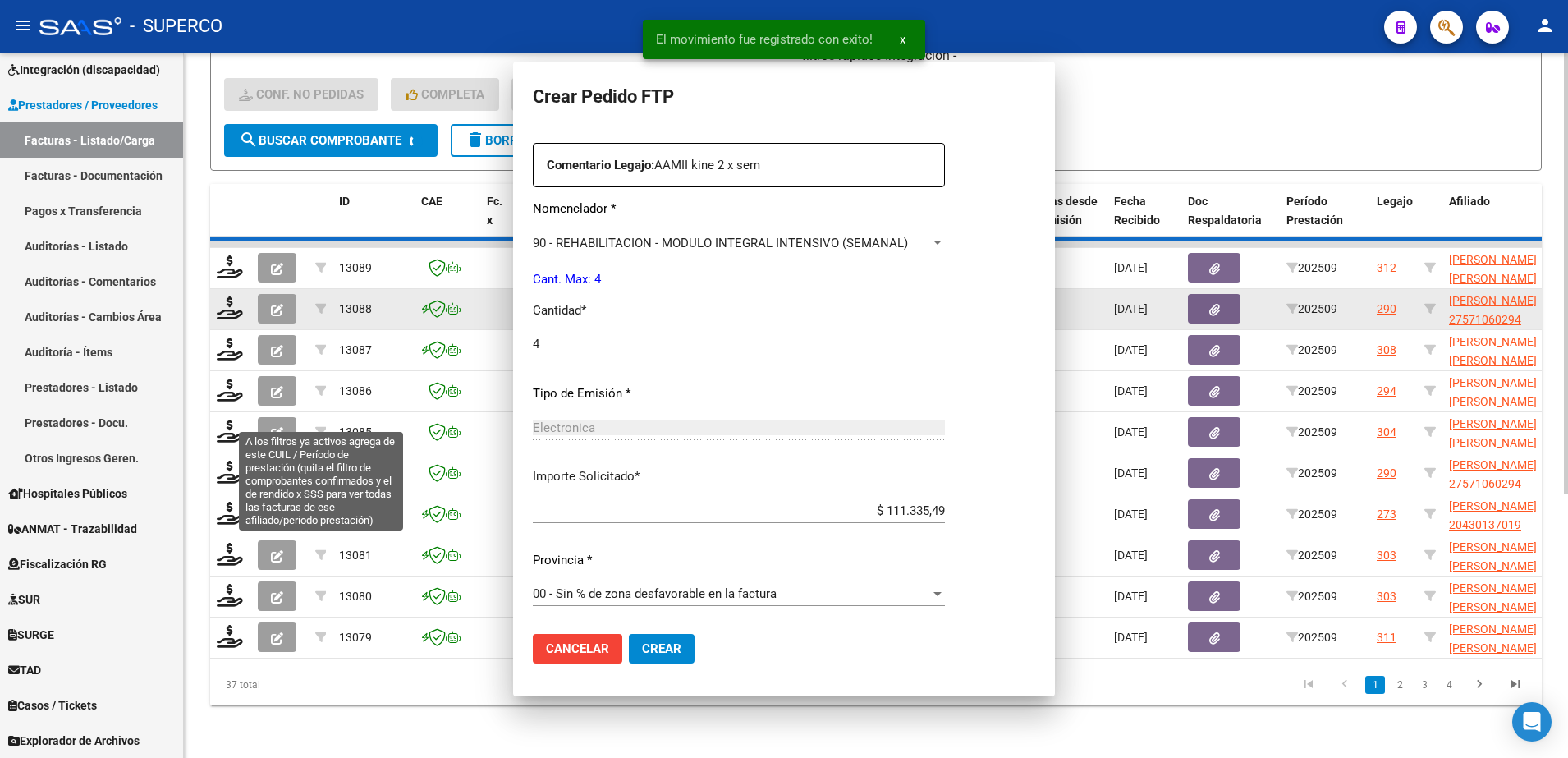
scroll to position [0, 0]
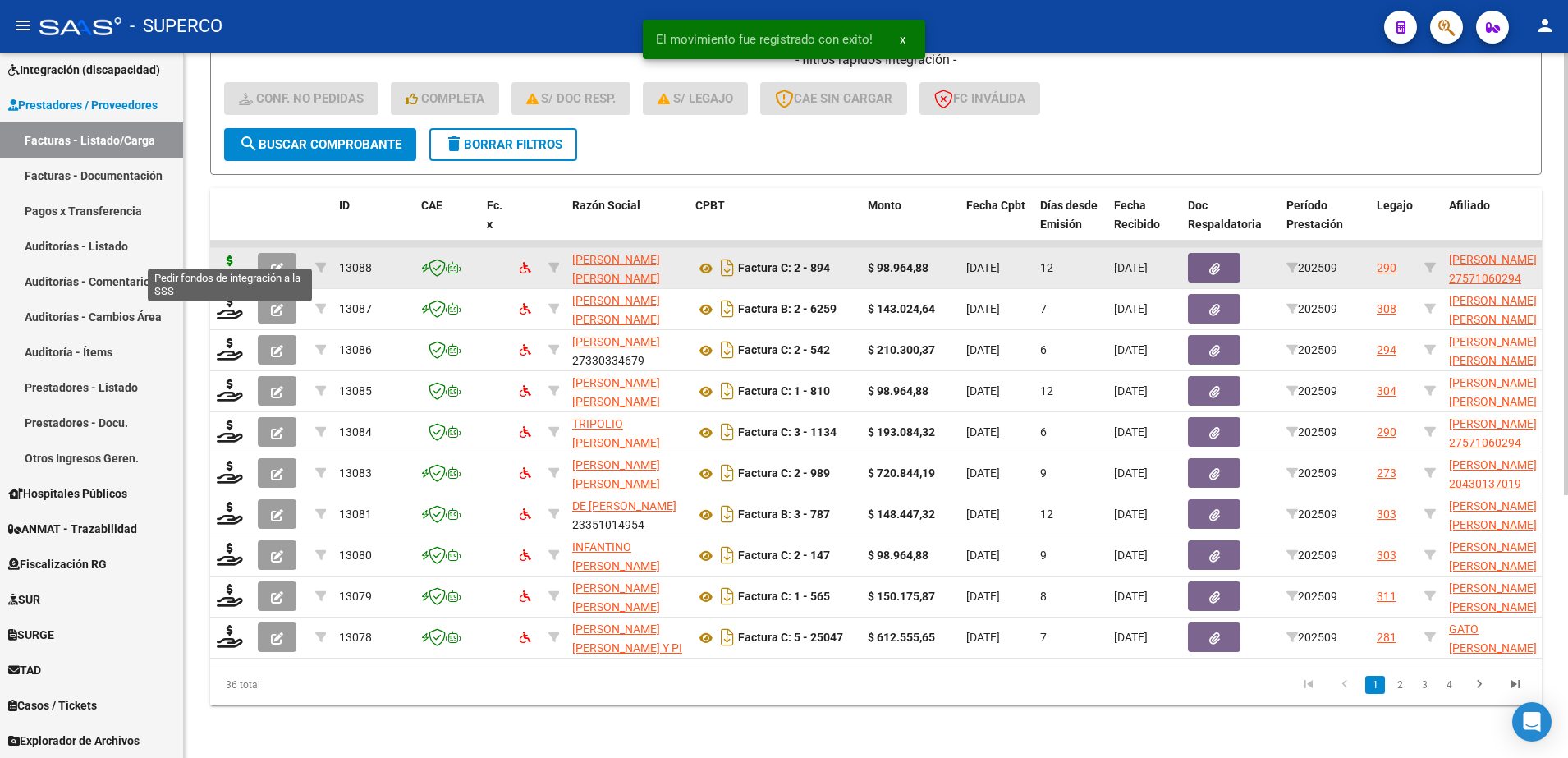
click at [225, 256] on icon at bounding box center [230, 267] width 26 height 23
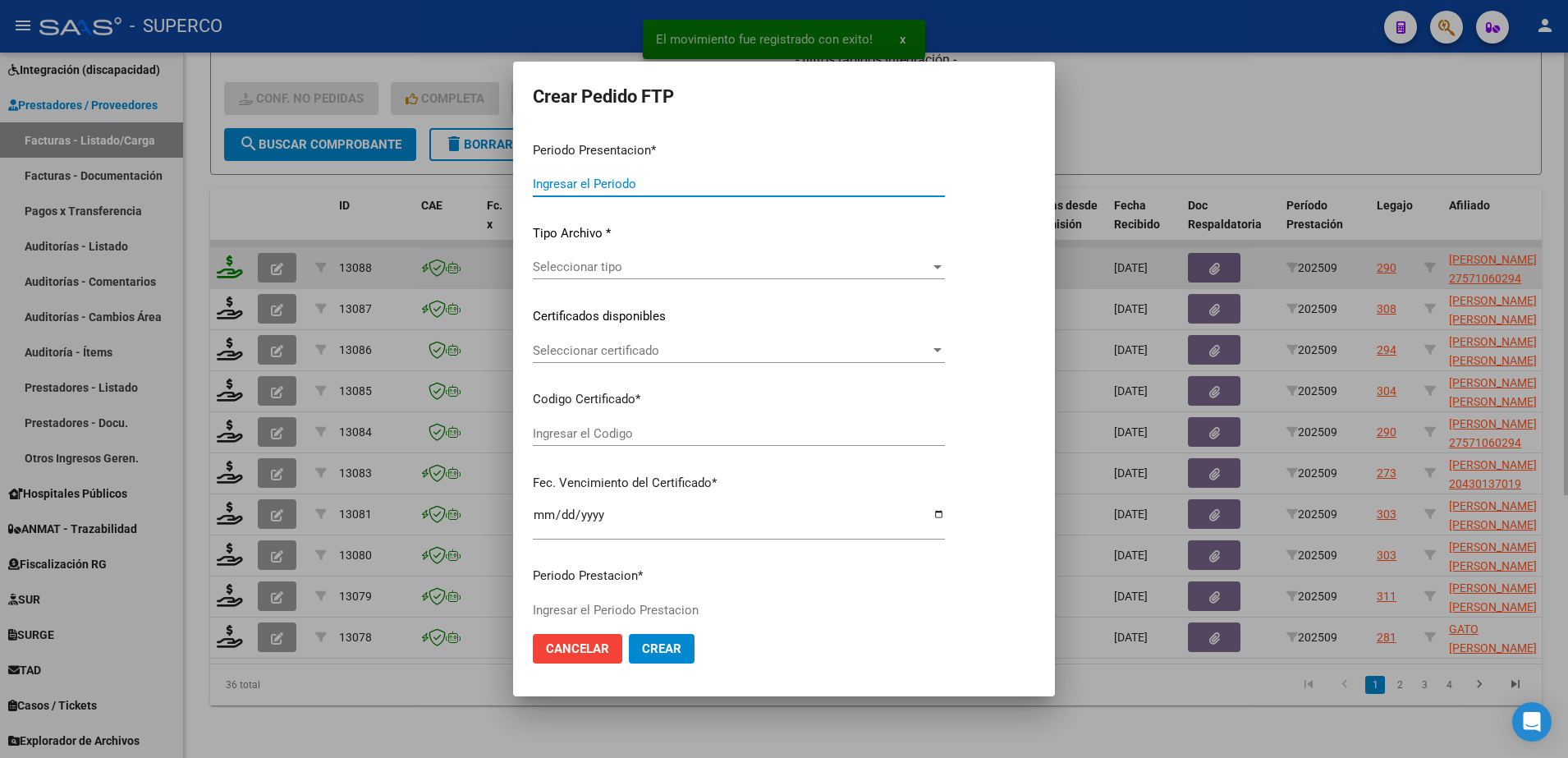
type input "202509"
type input "$ 98.964,88"
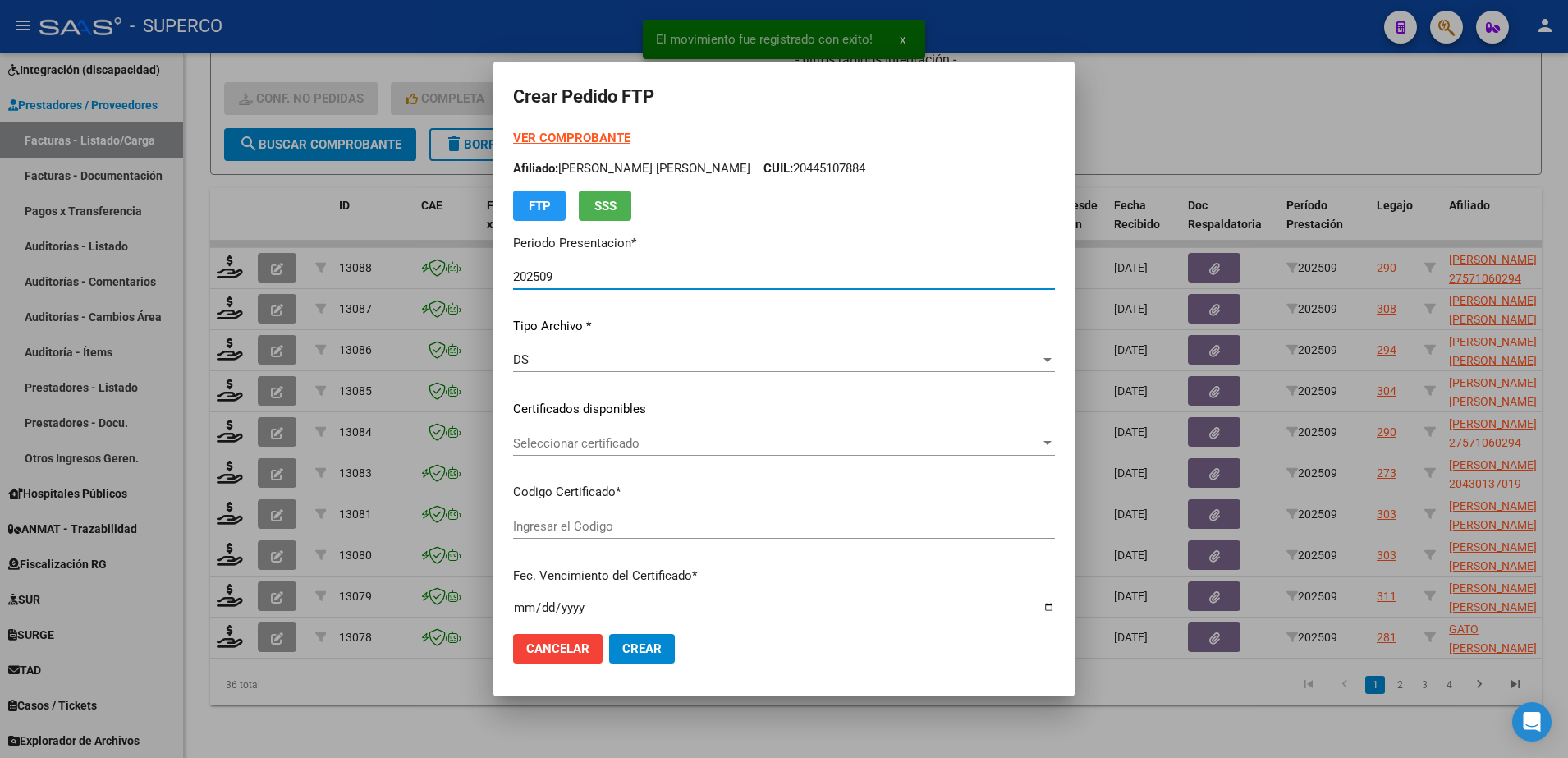
type input "ARG01-00057106029-20200414-20250414-CBA-"
type input "[DATE]"
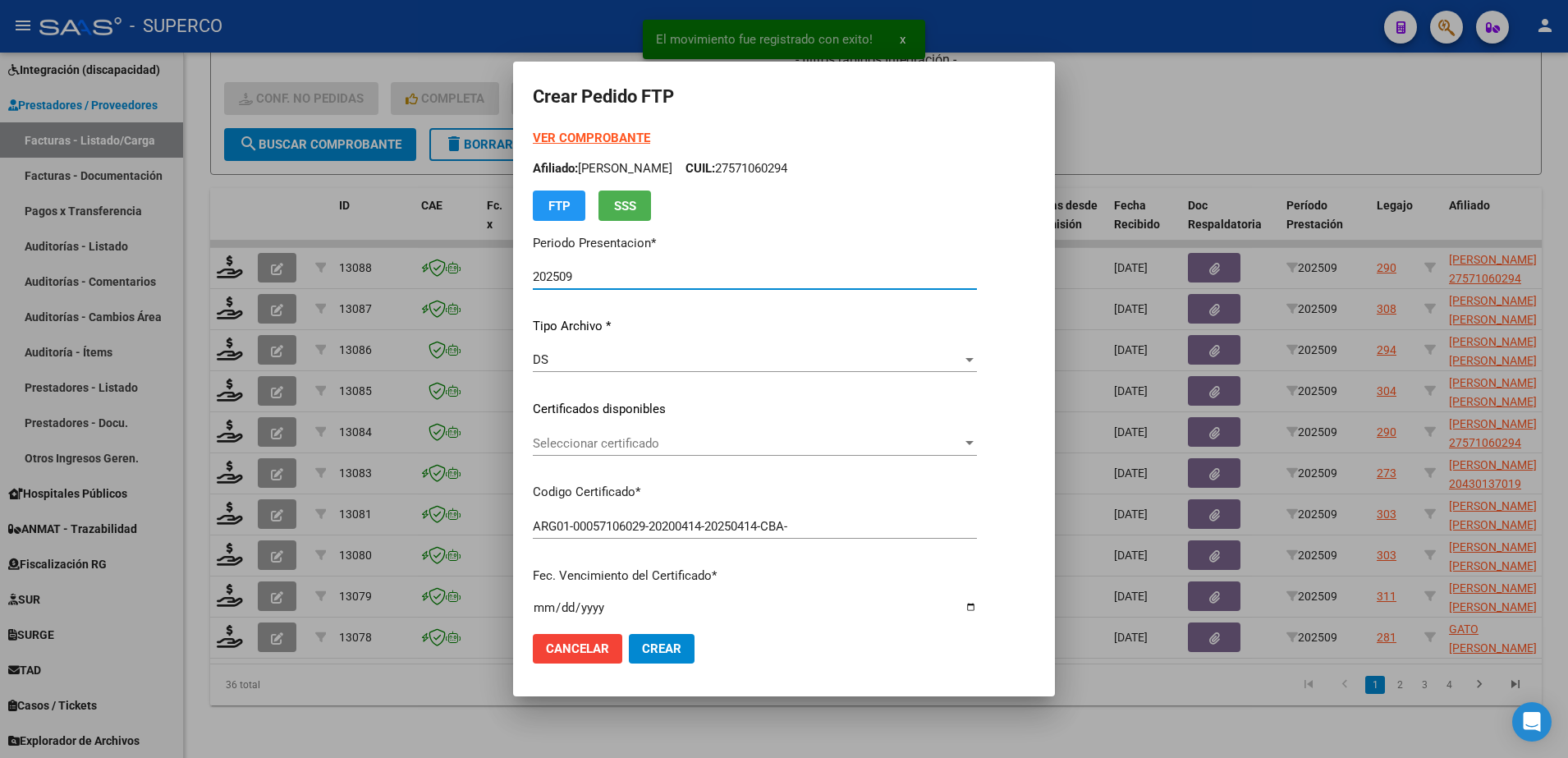
click at [683, 433] on div "Seleccionar certificado Seleccionar certificado" at bounding box center [755, 443] width 444 height 25
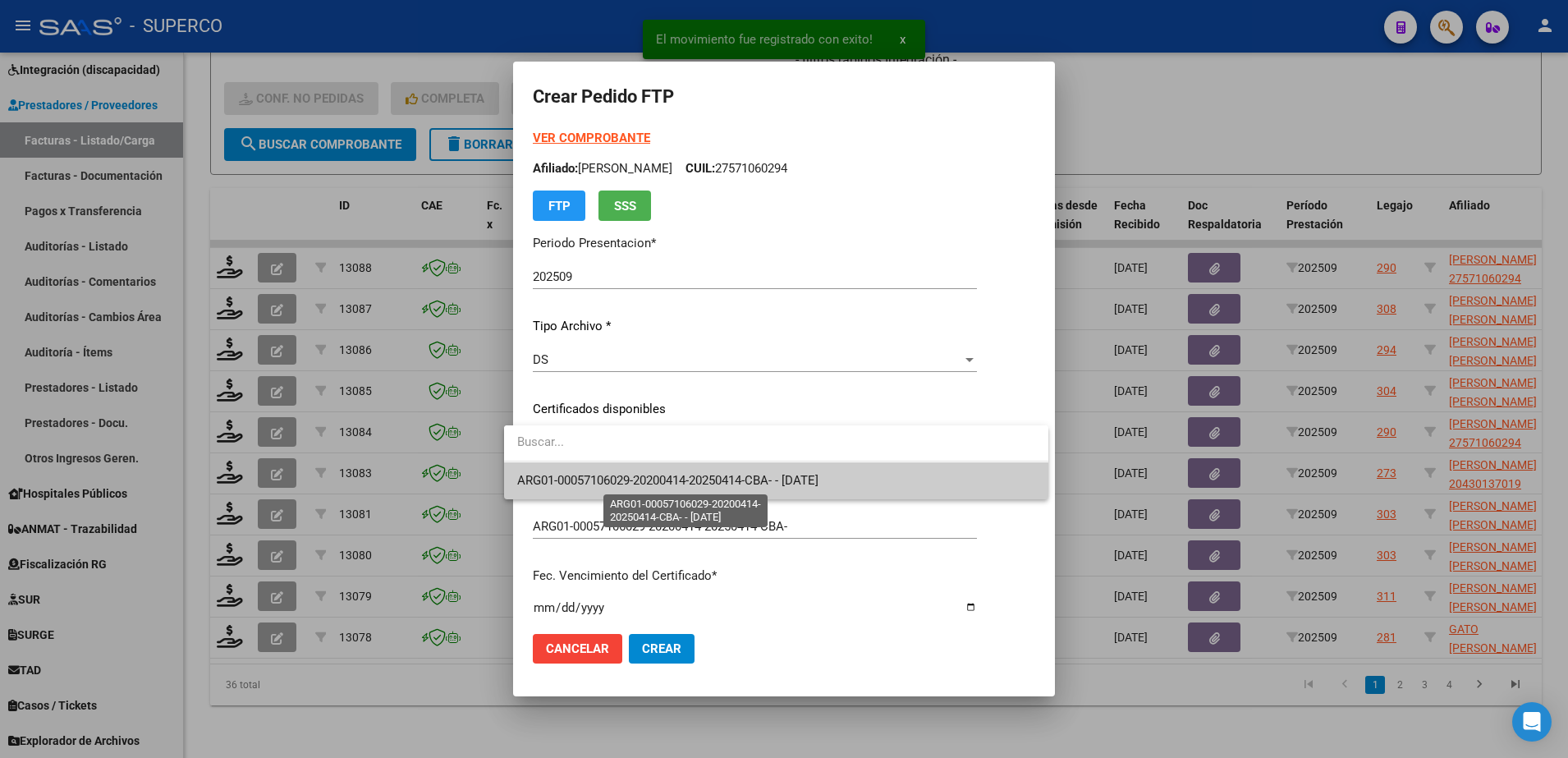
click at [690, 483] on span "ARG01-00057106029-20200414-20250414-CBA- - [DATE]" at bounding box center [667, 479] width 302 height 15
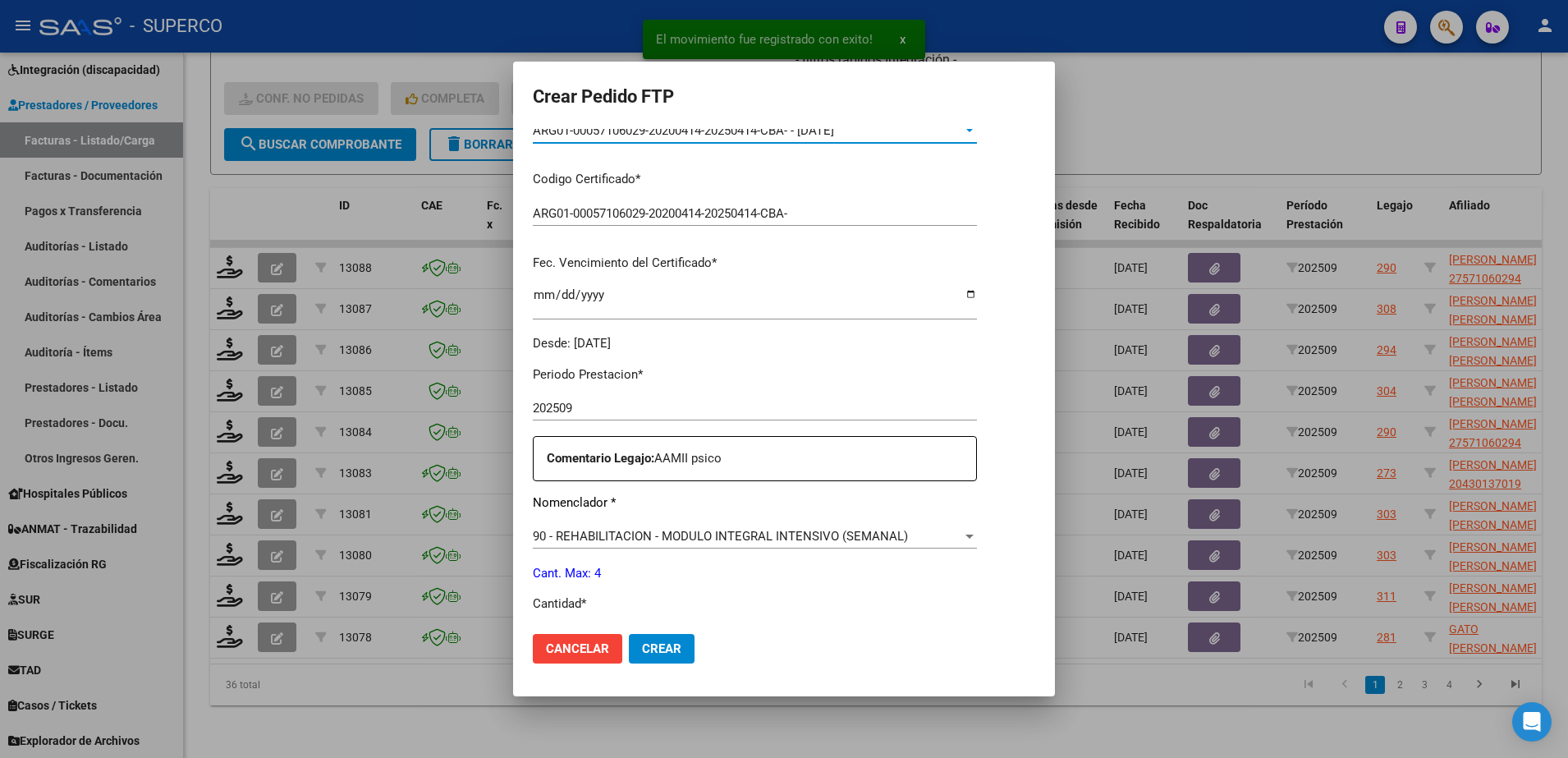
scroll to position [513, 0]
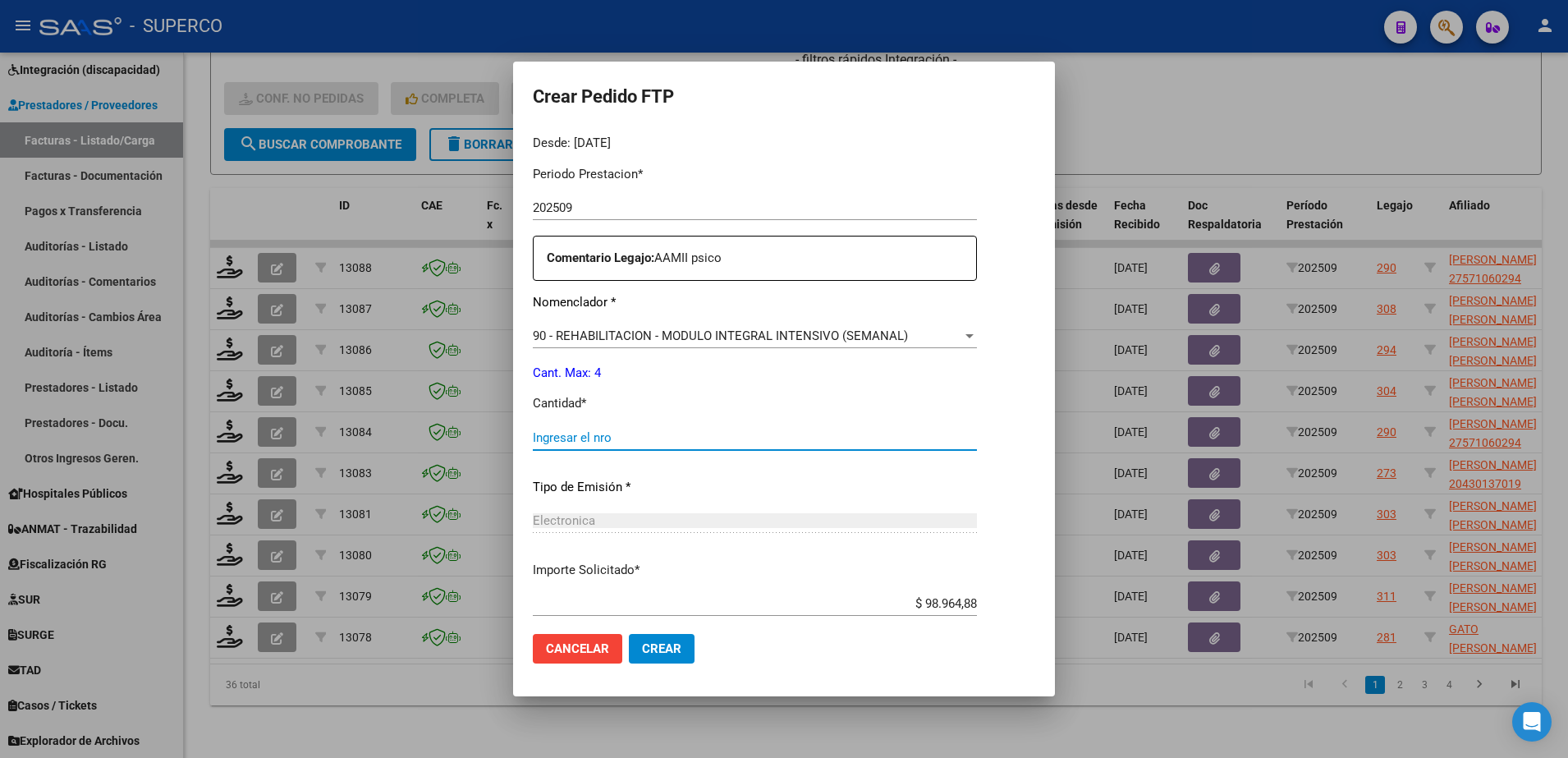
click at [681, 435] on input "Ingresar el nro" at bounding box center [755, 437] width 444 height 15
type input "4"
click at [660, 658] on button "Crear" at bounding box center [661, 649] width 66 height 30
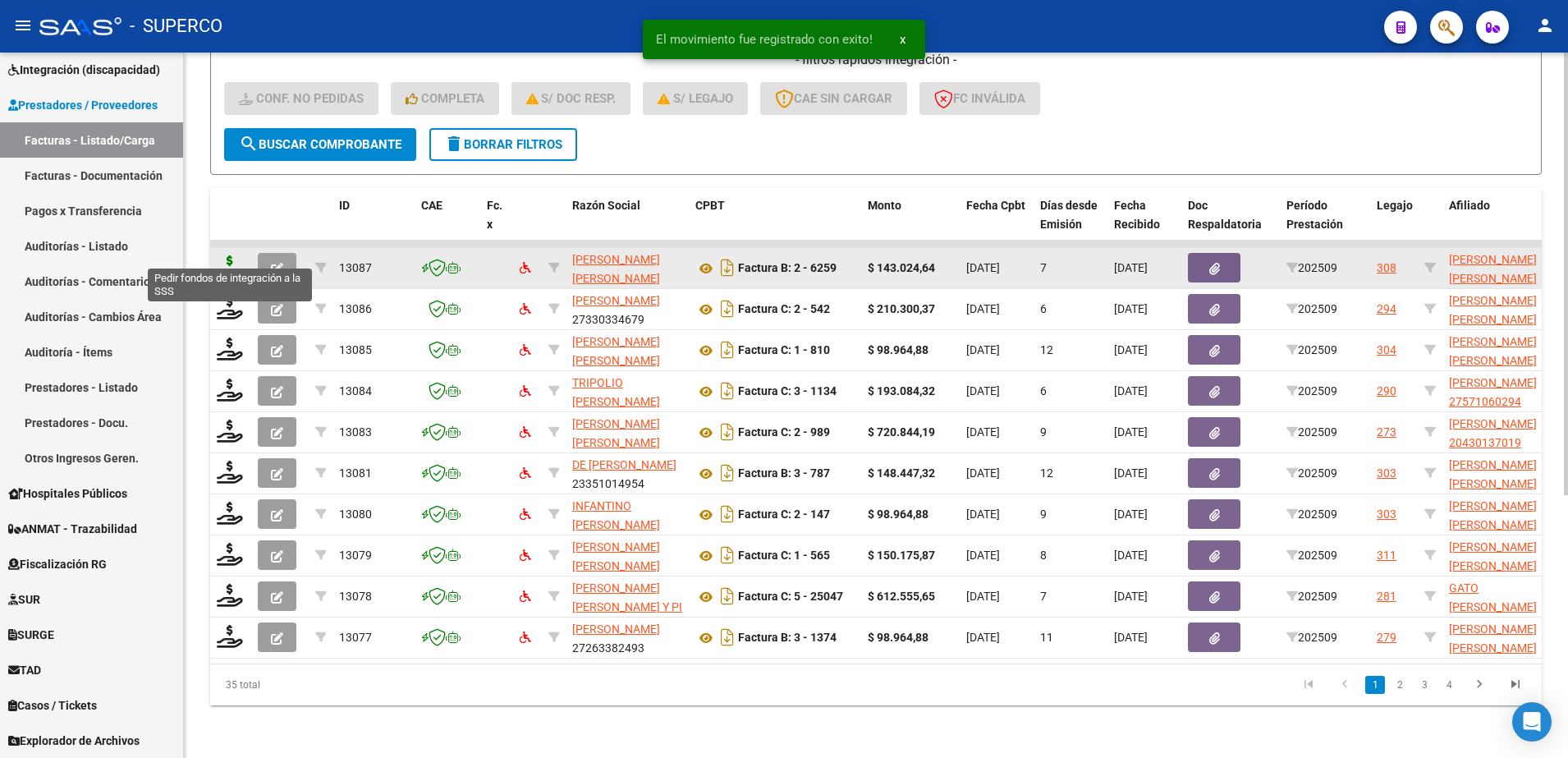
click at [226, 256] on icon at bounding box center [230, 267] width 26 height 23
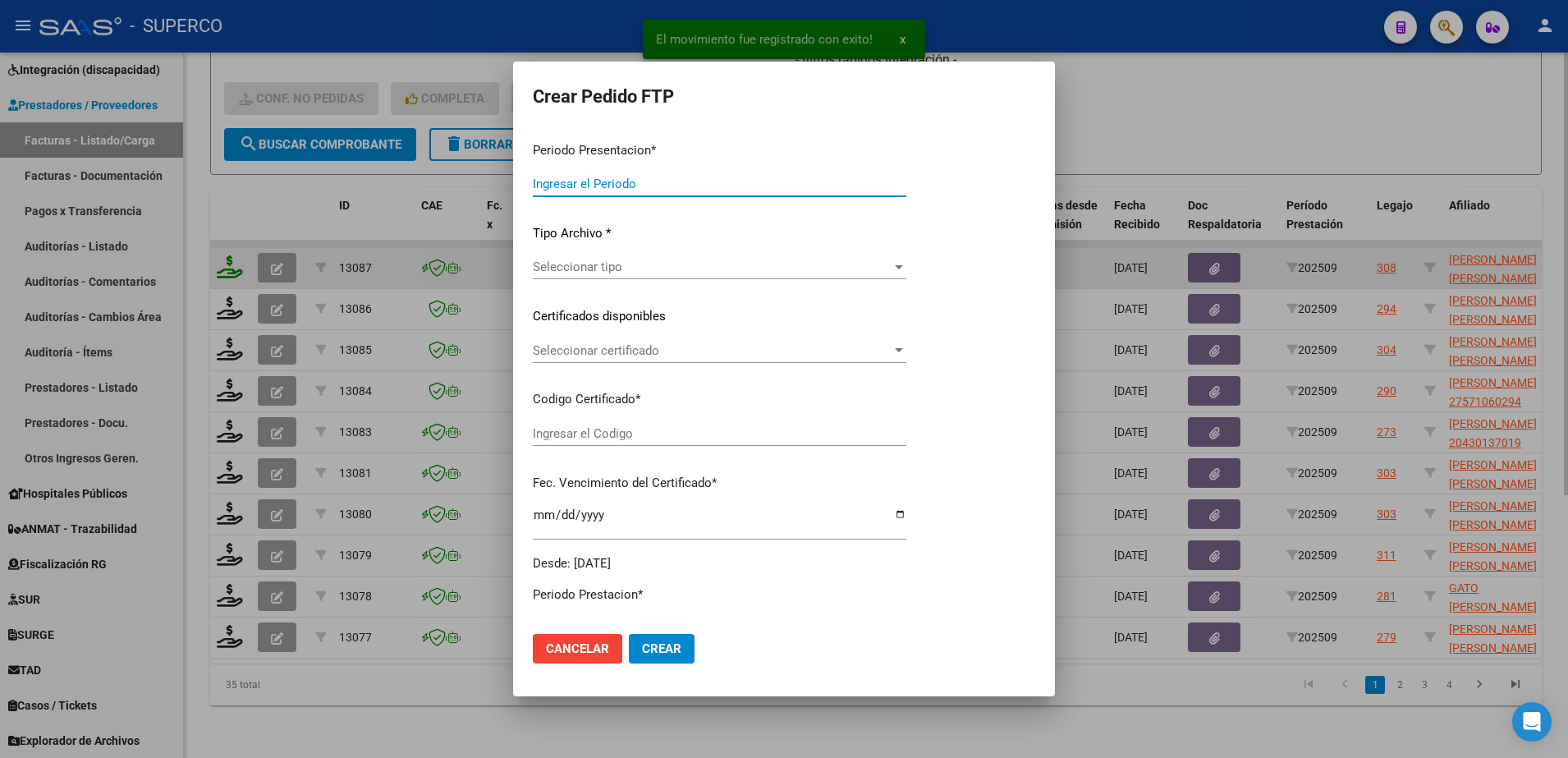
type input "202509"
type input "$ 143.024,64"
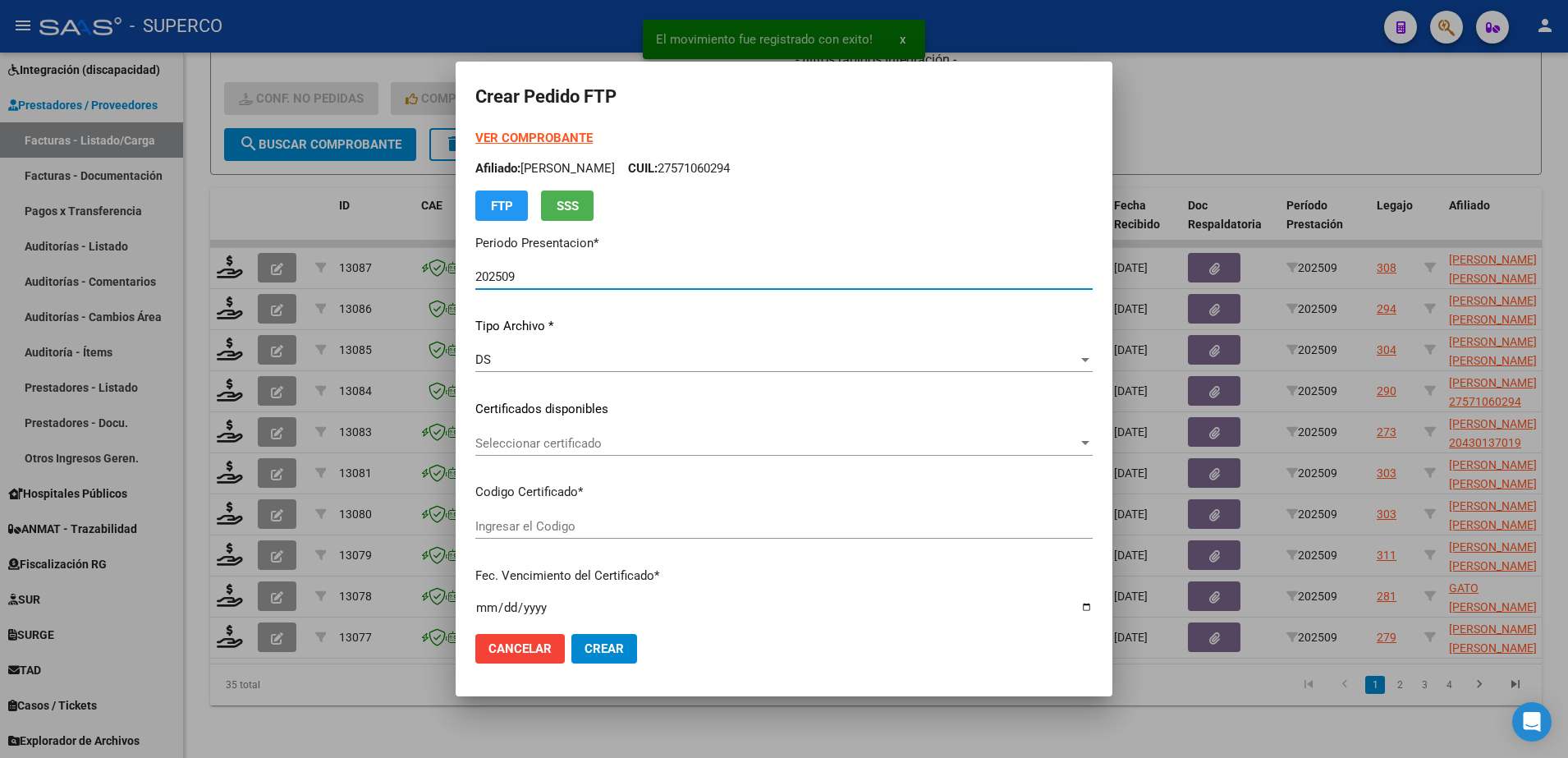
type input "ARG020004629278522020042220250422CBA536"
type input "2025-04-22"
click at [578, 136] on strong "VER COMPROBANTE" at bounding box center [533, 138] width 117 height 15
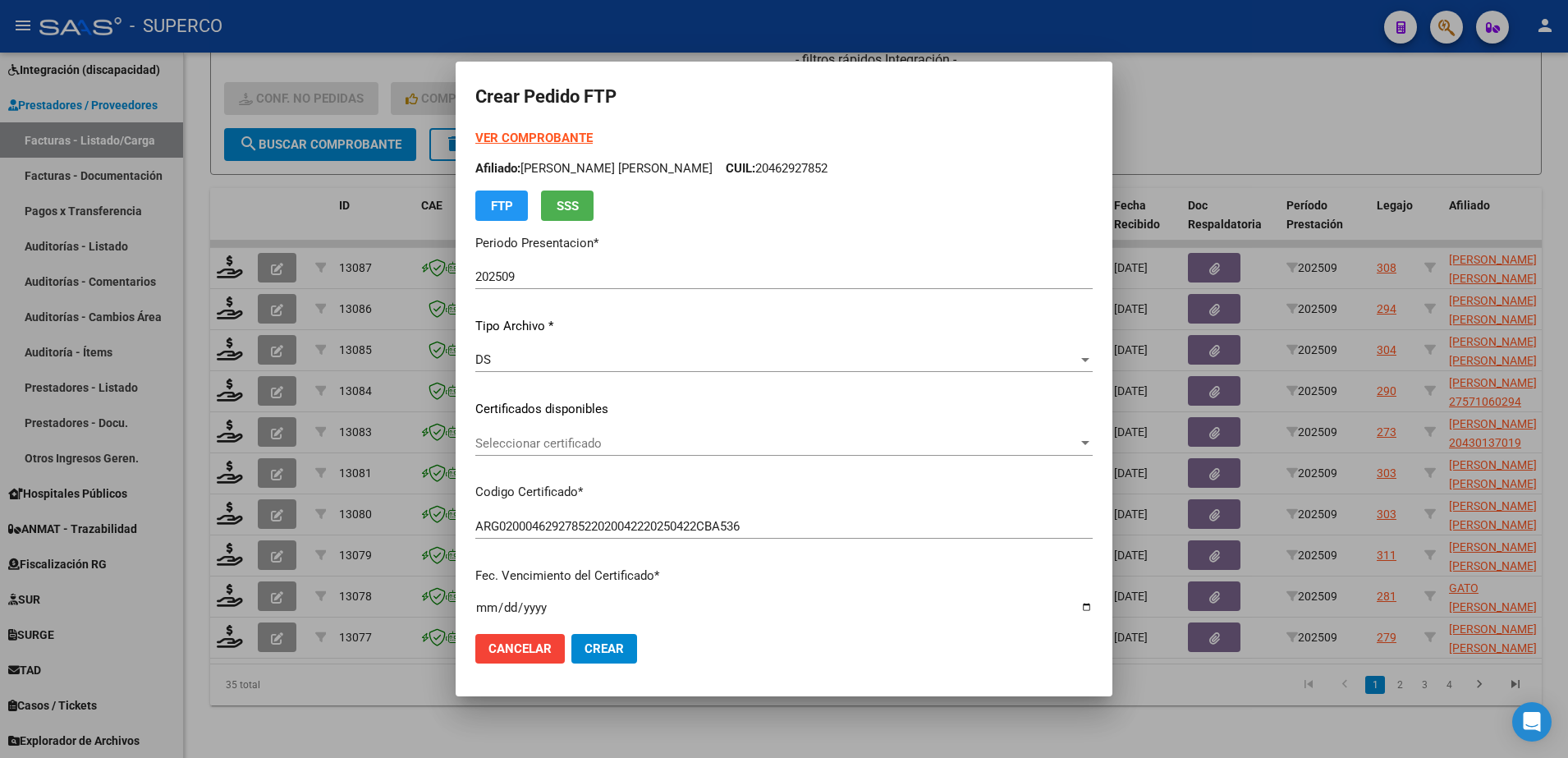
click at [623, 439] on span "Seleccionar certificado" at bounding box center [776, 443] width 602 height 15
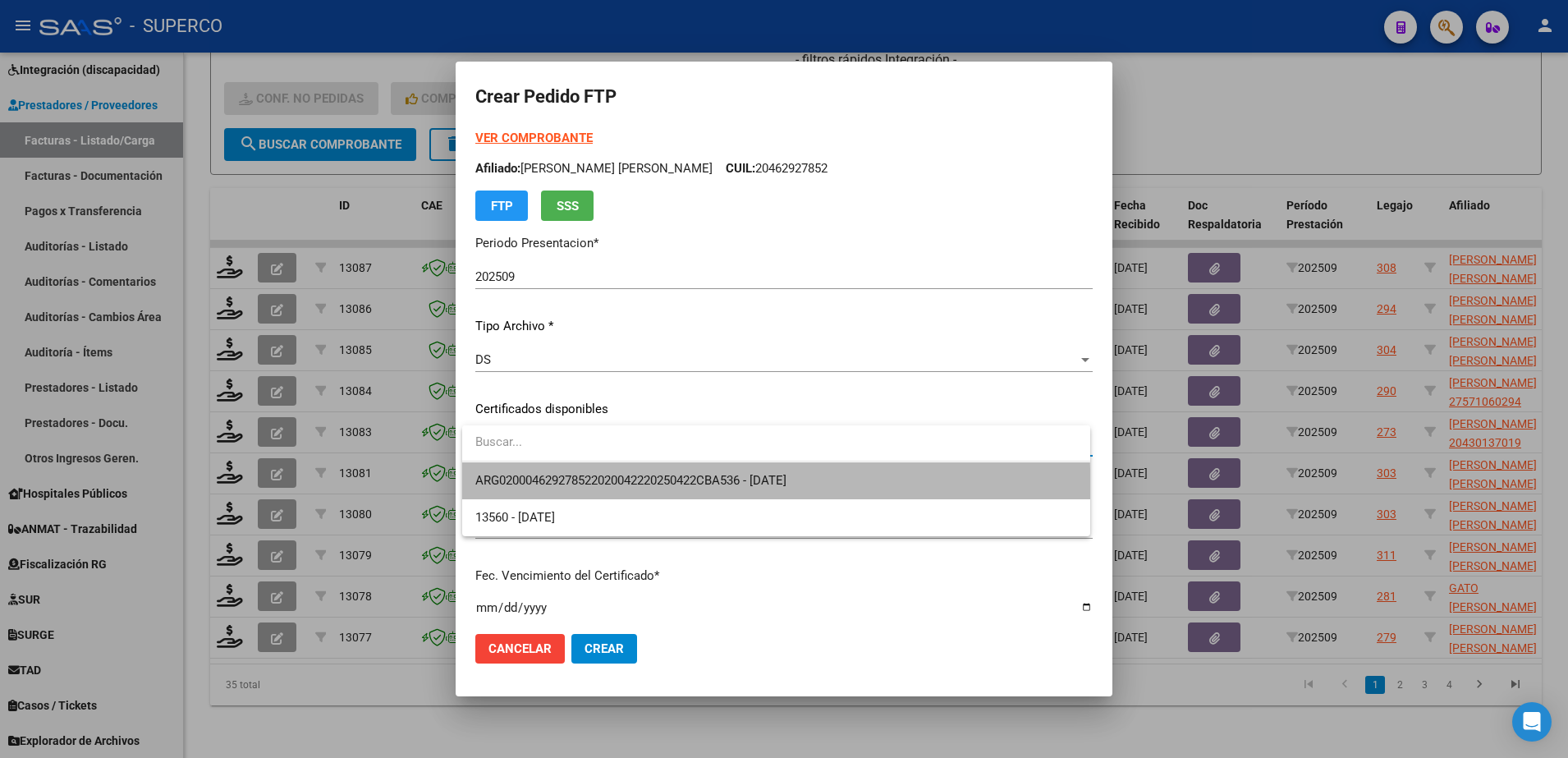
click at [631, 494] on span "ARG020004629278522020042220250422CBA536 - 2025-04-22" at bounding box center [776, 480] width 602 height 37
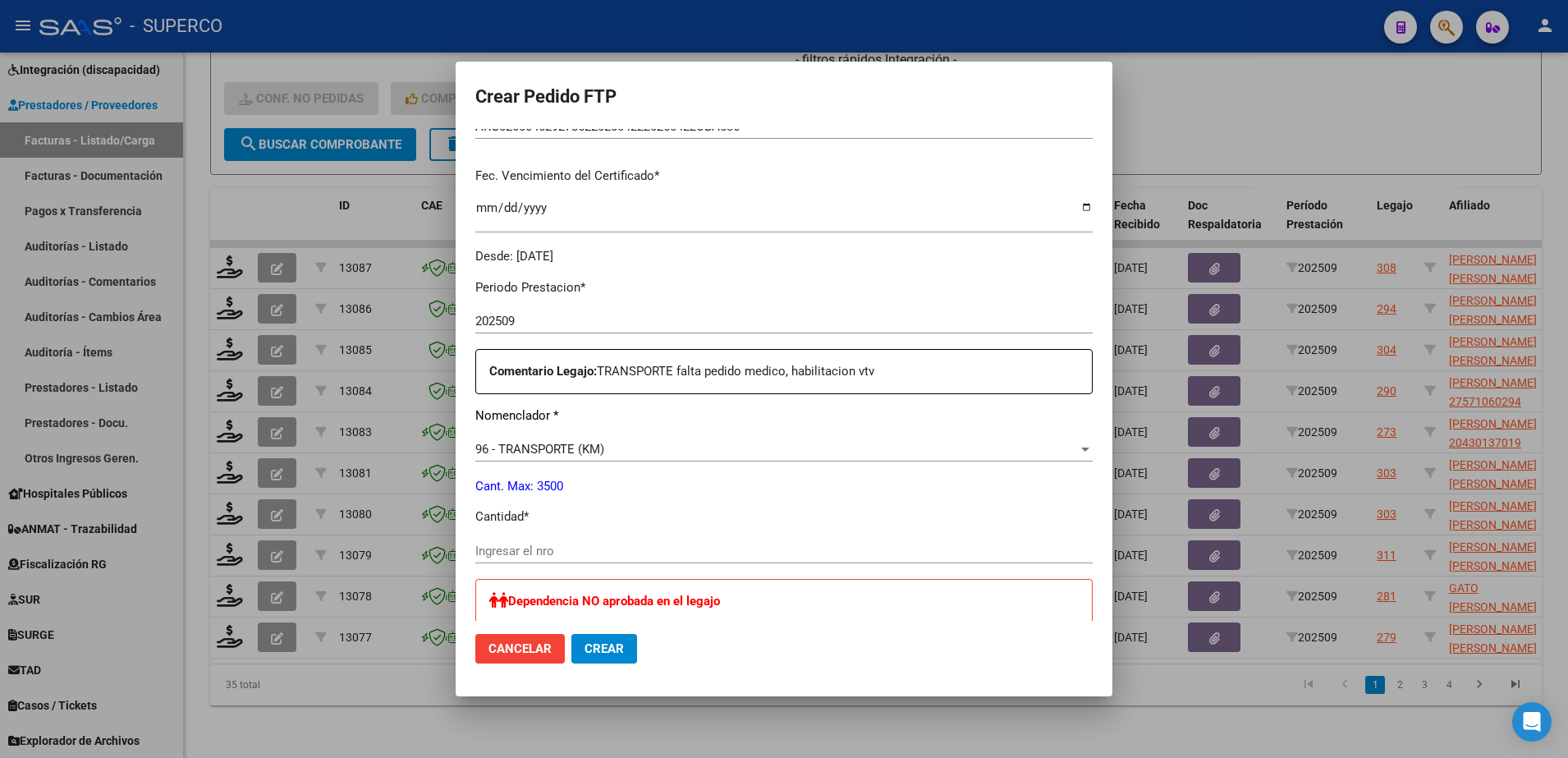
scroll to position [513, 0]
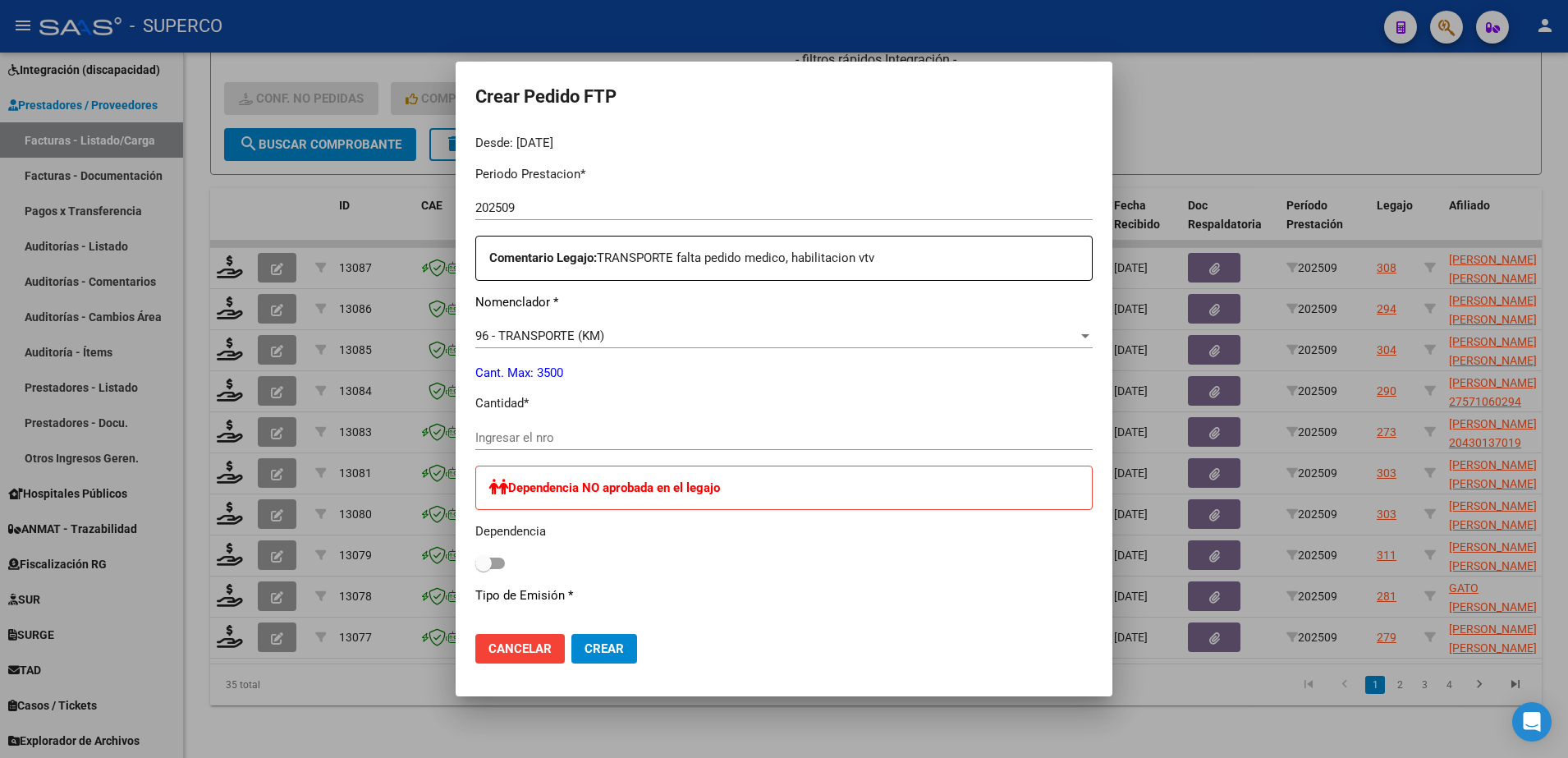
click at [631, 442] on input "Ingresar el nro" at bounding box center [784, 437] width 617 height 15
type input "264"
click at [614, 655] on span "Crear" at bounding box center [604, 648] width 39 height 15
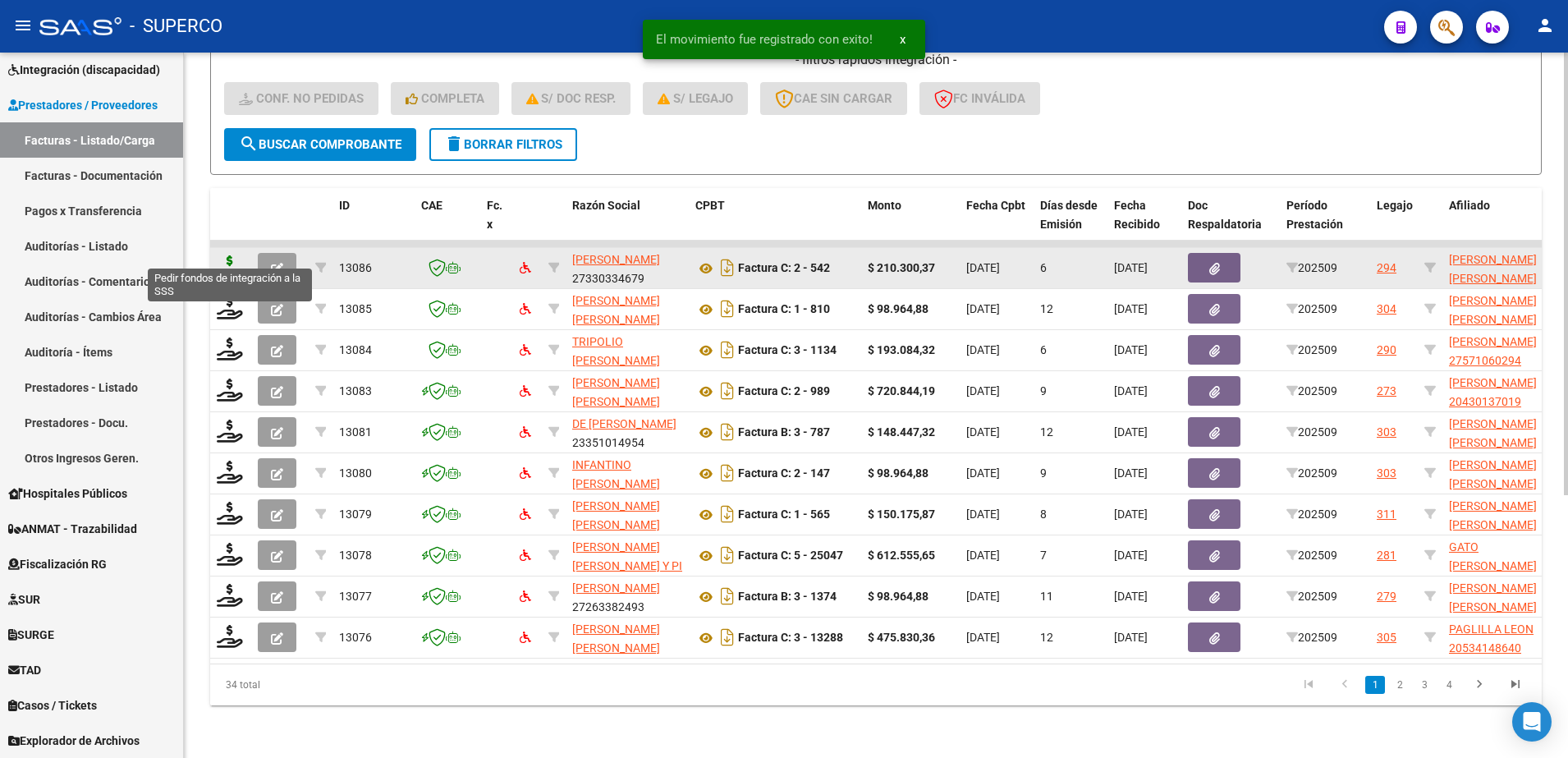
click at [233, 257] on icon at bounding box center [230, 267] width 26 height 23
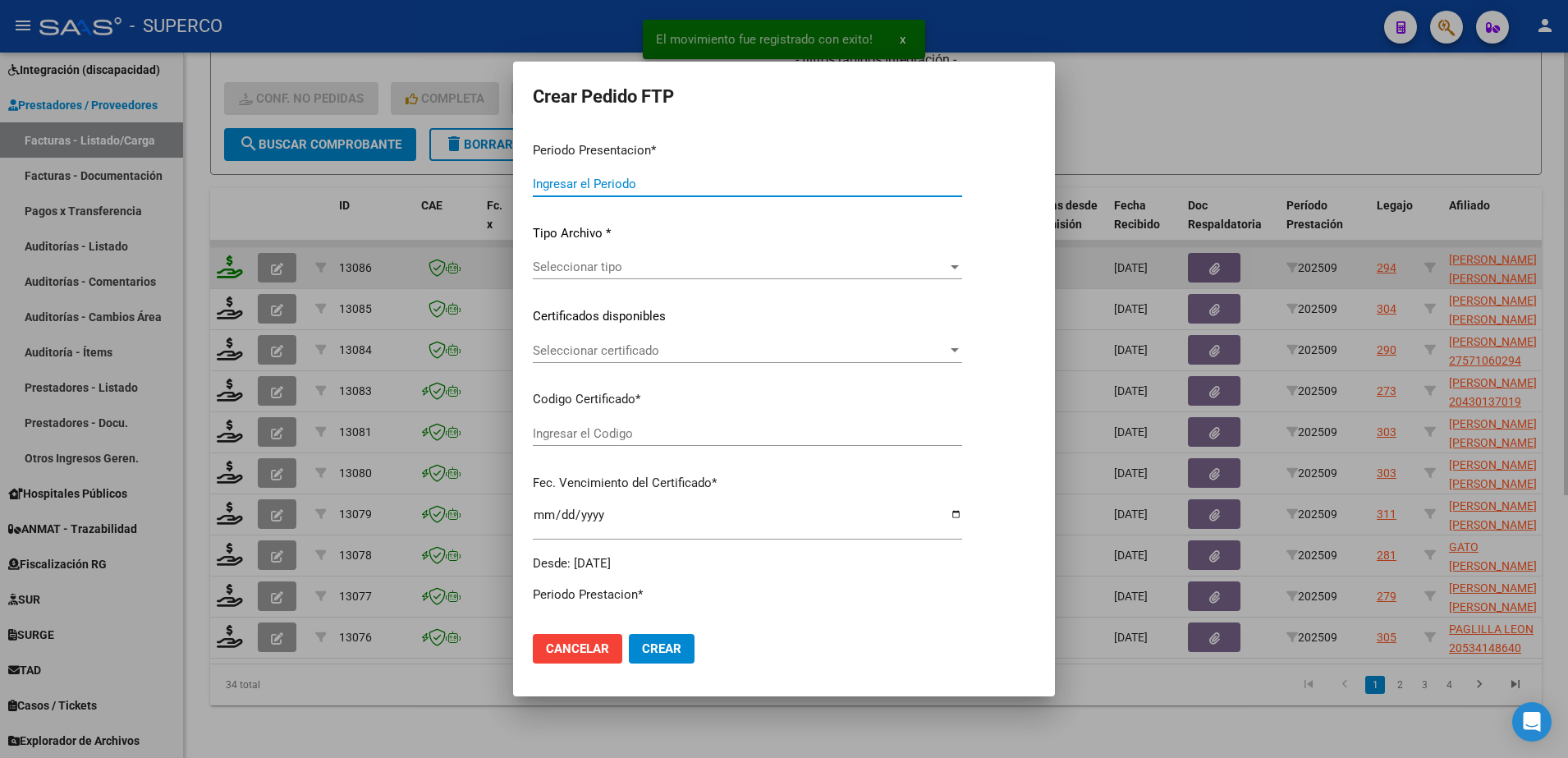
type input "202509"
type input "$ 210.300,37"
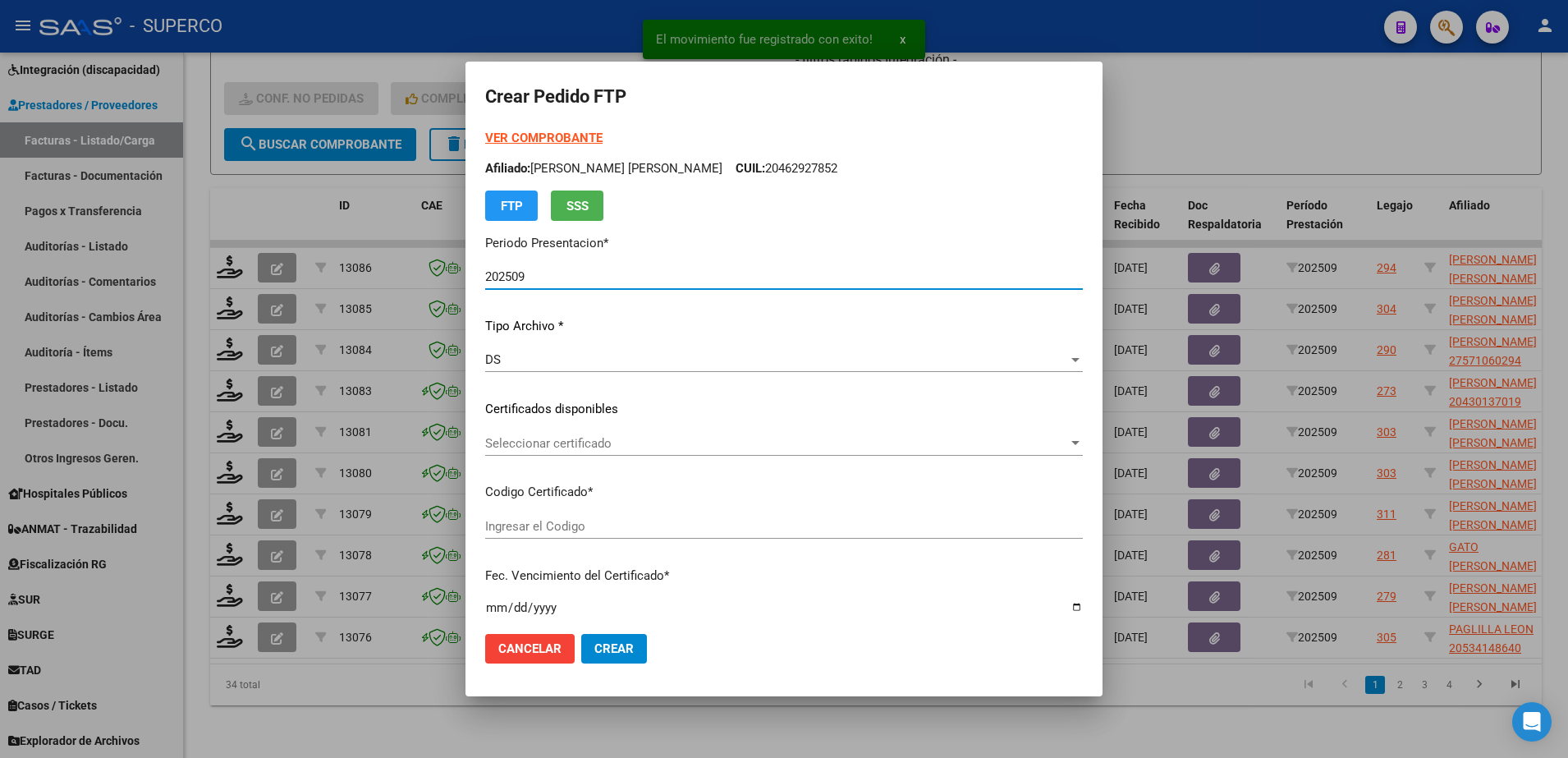
type input "arg02000495211942025082920350829bue427"
type input "2035-08-29"
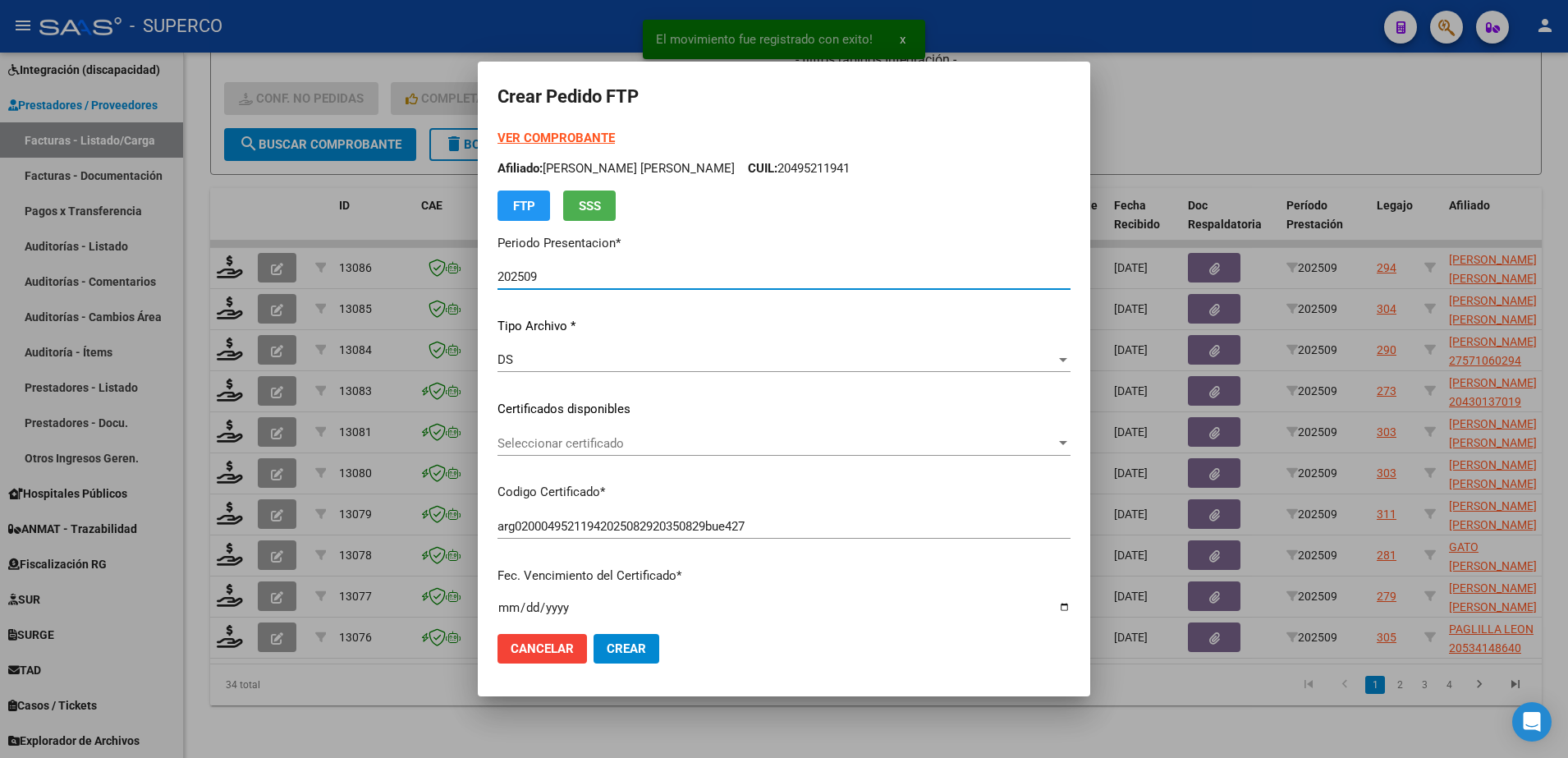
click at [792, 446] on span "Seleccionar certificado" at bounding box center [776, 443] width 558 height 15
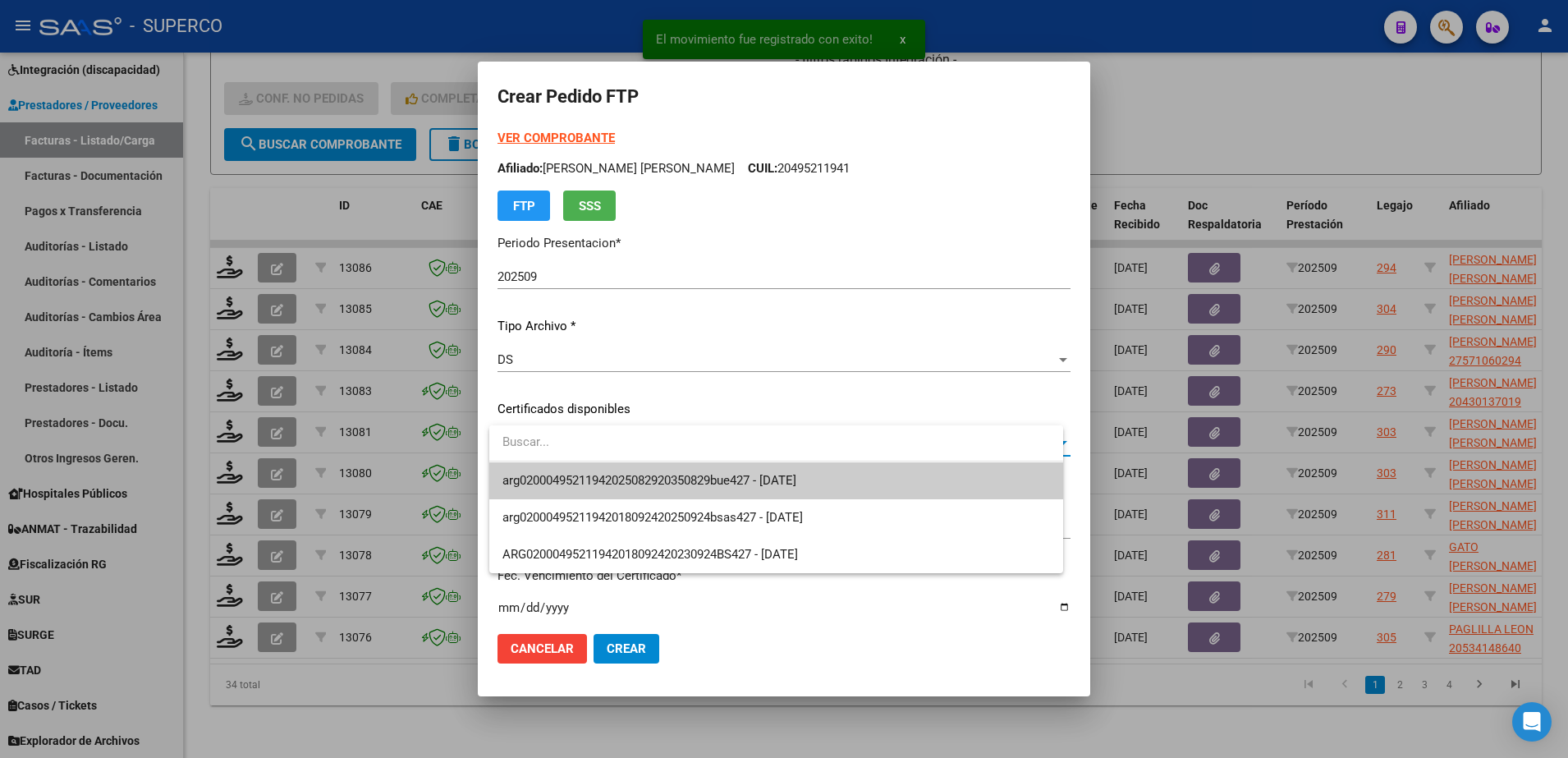
click at [802, 488] on span "arg02000495211942025082920350829bue427 - 2035-08-29" at bounding box center [776, 480] width 548 height 37
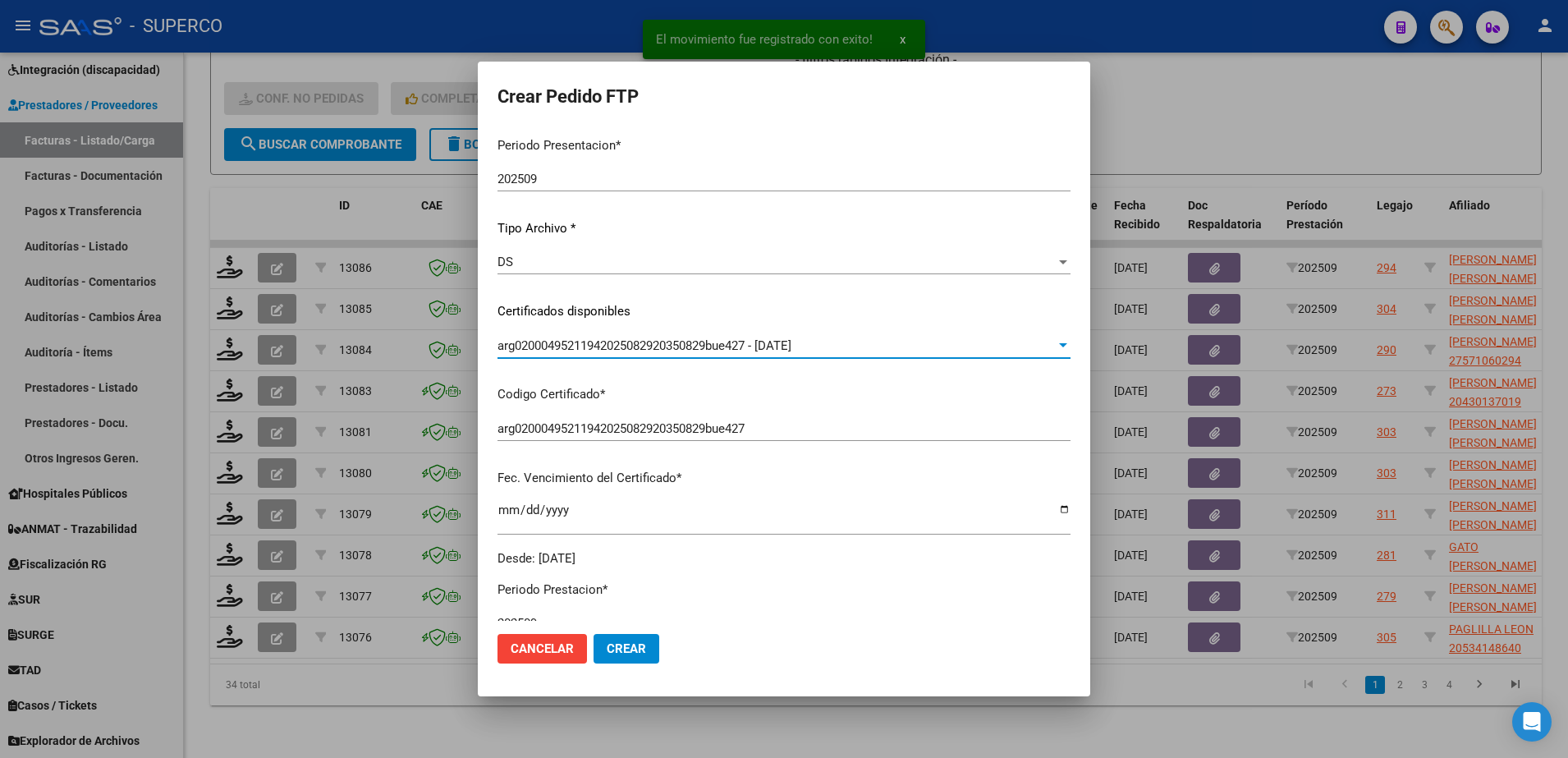
scroll to position [607, 0]
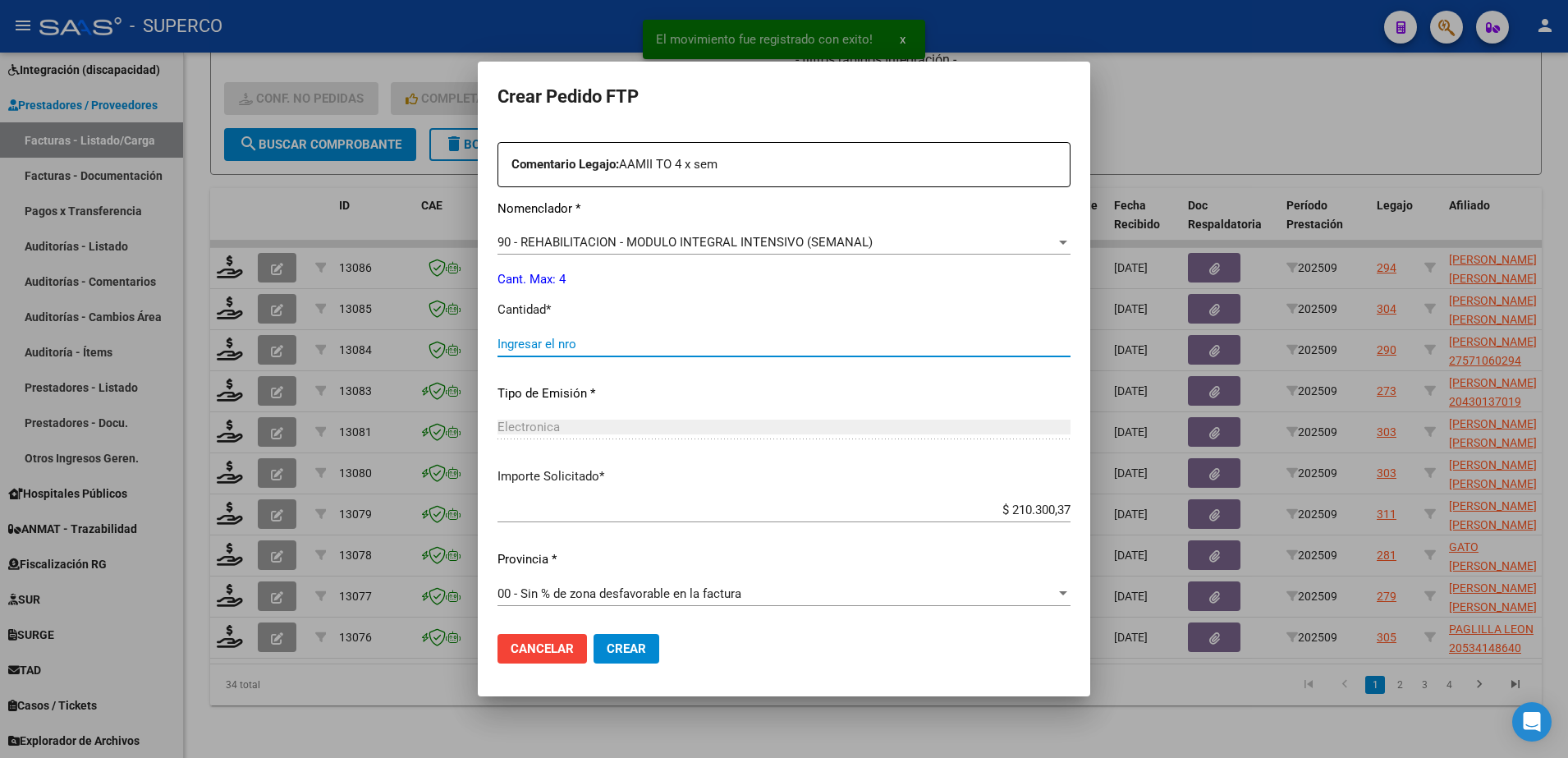
click at [690, 338] on input "Ingresar el nro" at bounding box center [784, 344] width 573 height 15
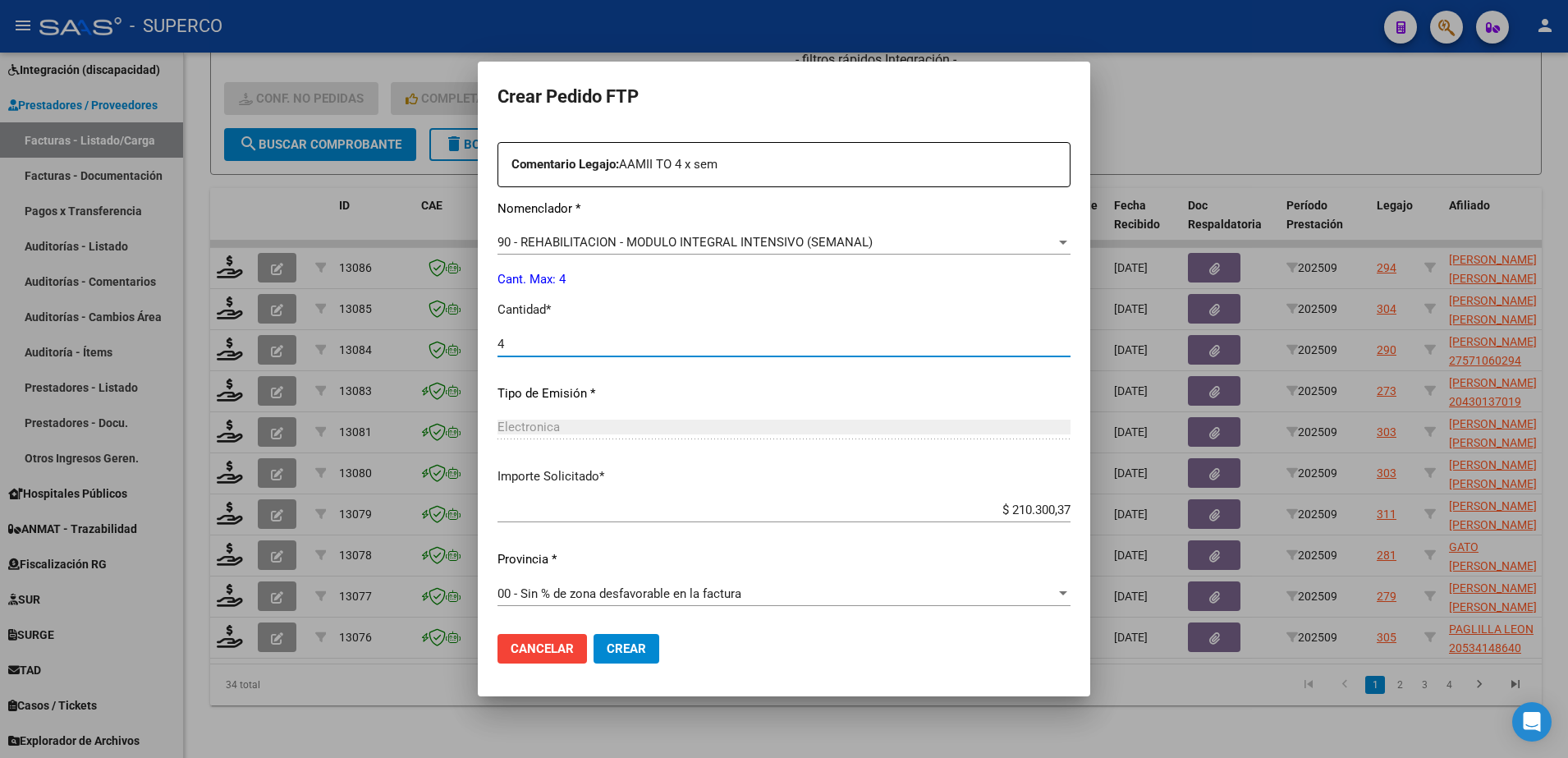
type input "4"
click at [643, 644] on span "Crear" at bounding box center [626, 648] width 39 height 15
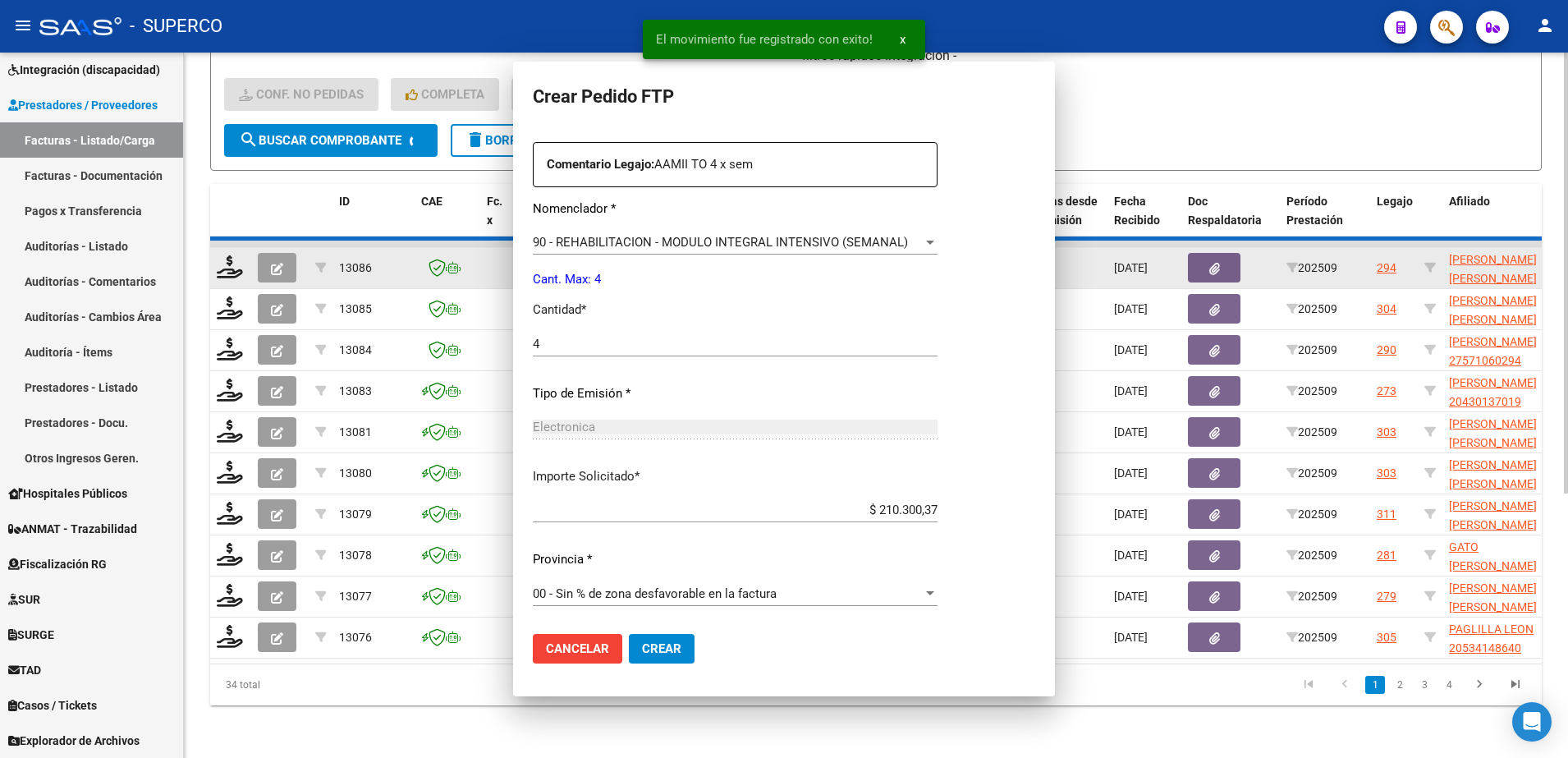
scroll to position [0, 0]
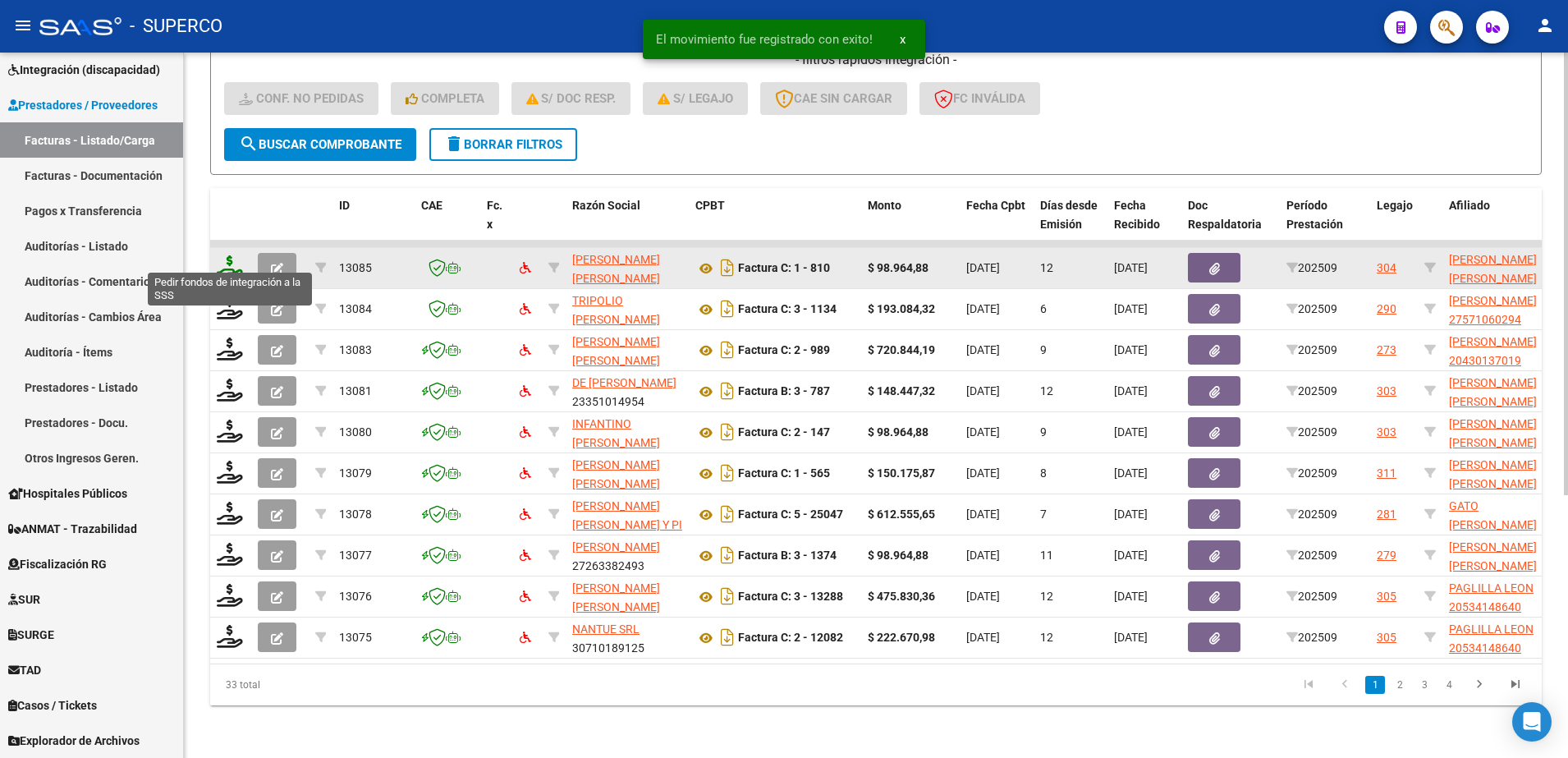
click at [237, 256] on icon at bounding box center [230, 267] width 26 height 23
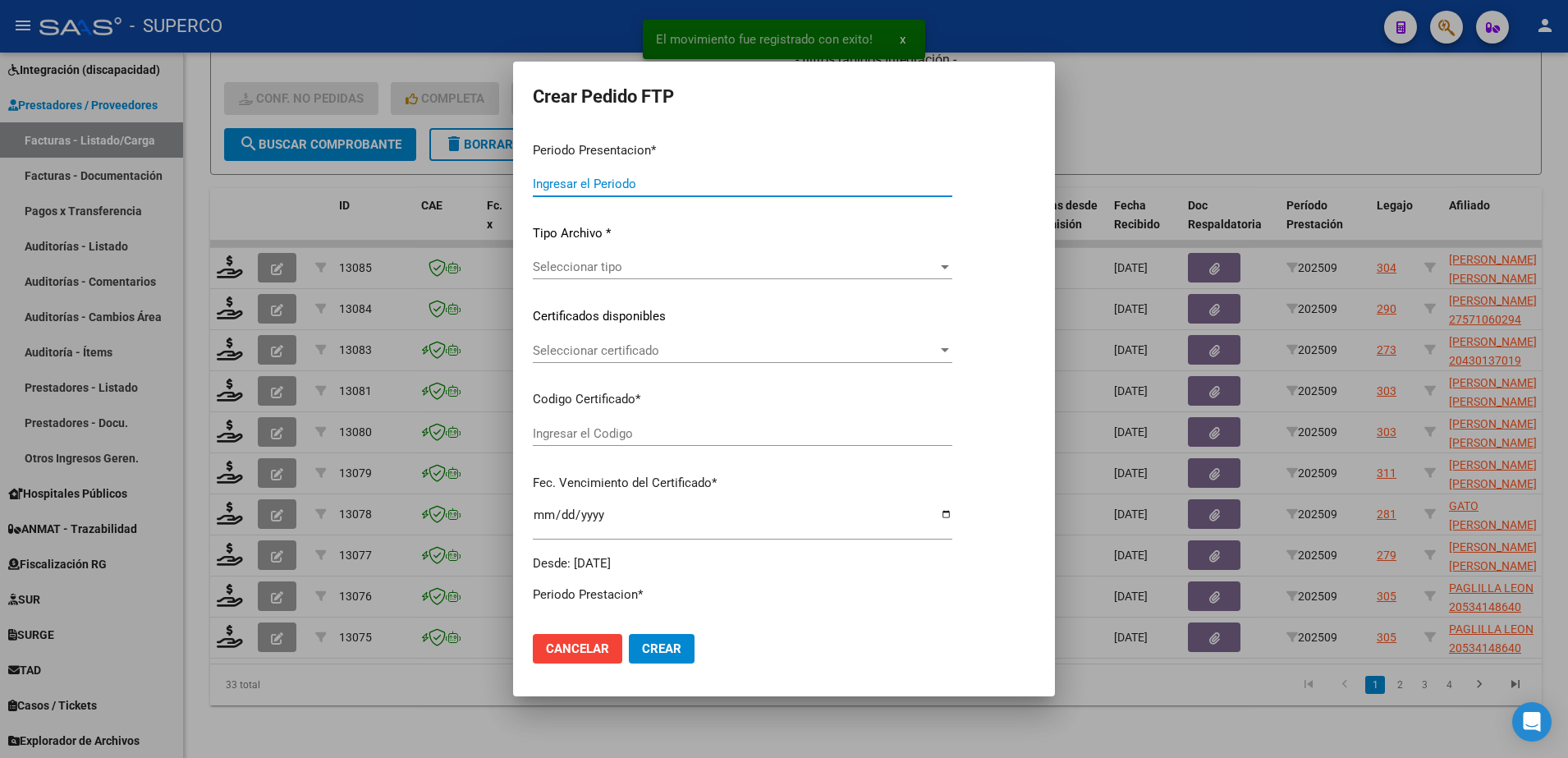
type input "202509"
type input "$ 98.964,88"
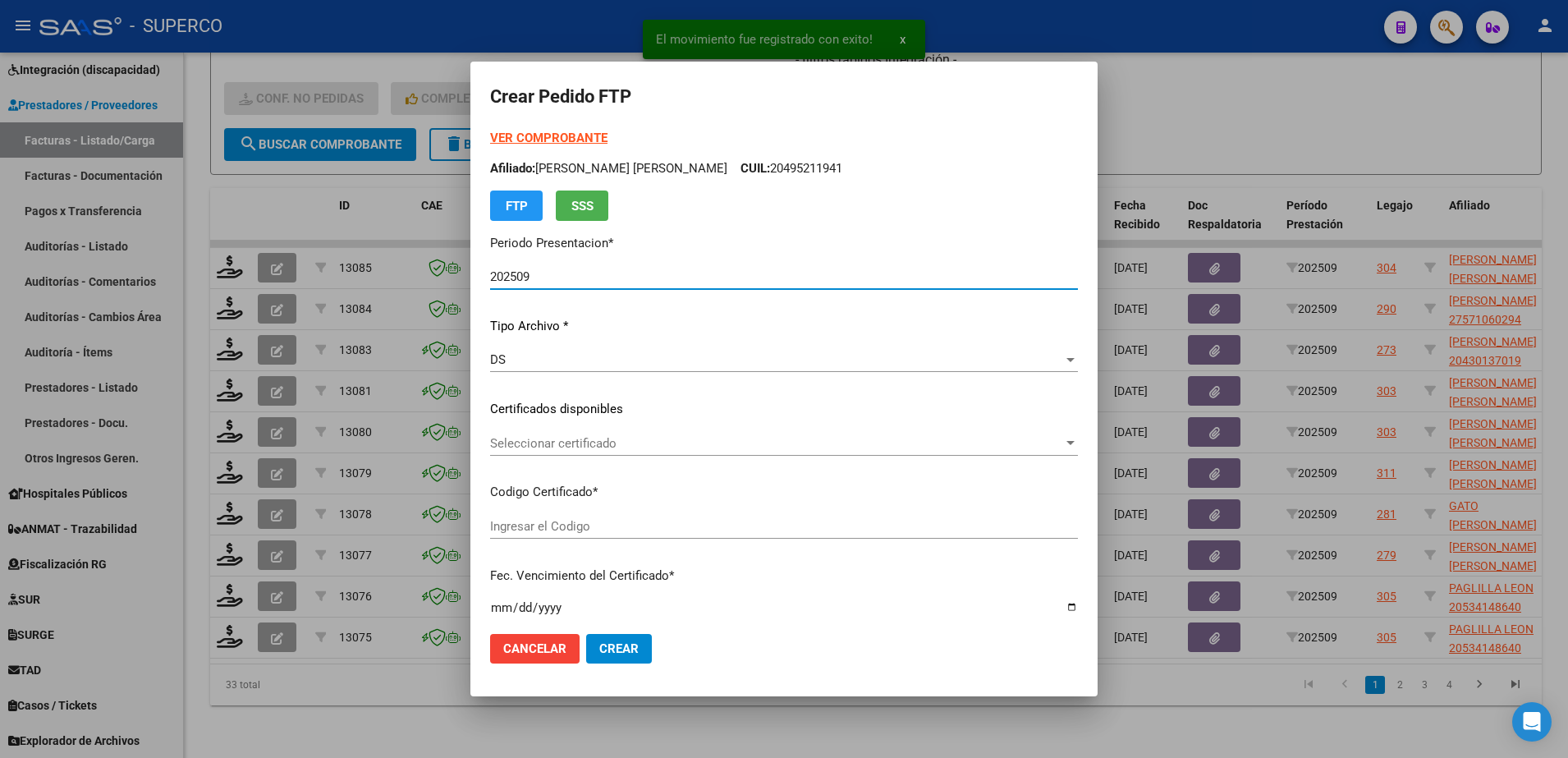
type input "ARG02000505128592023011020280110BS313"
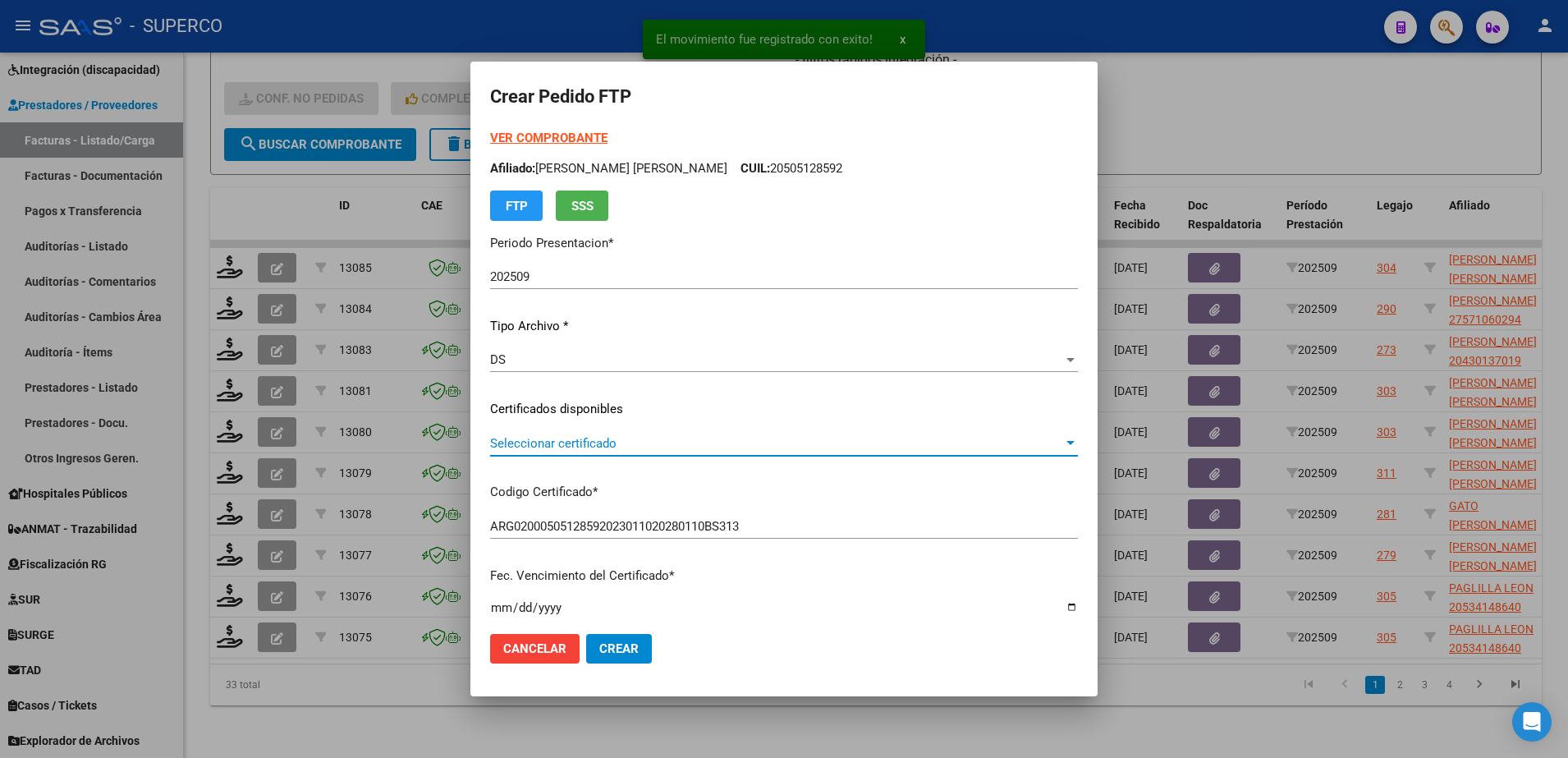
click at [733, 438] on span "Seleccionar certificado" at bounding box center [777, 443] width 573 height 15
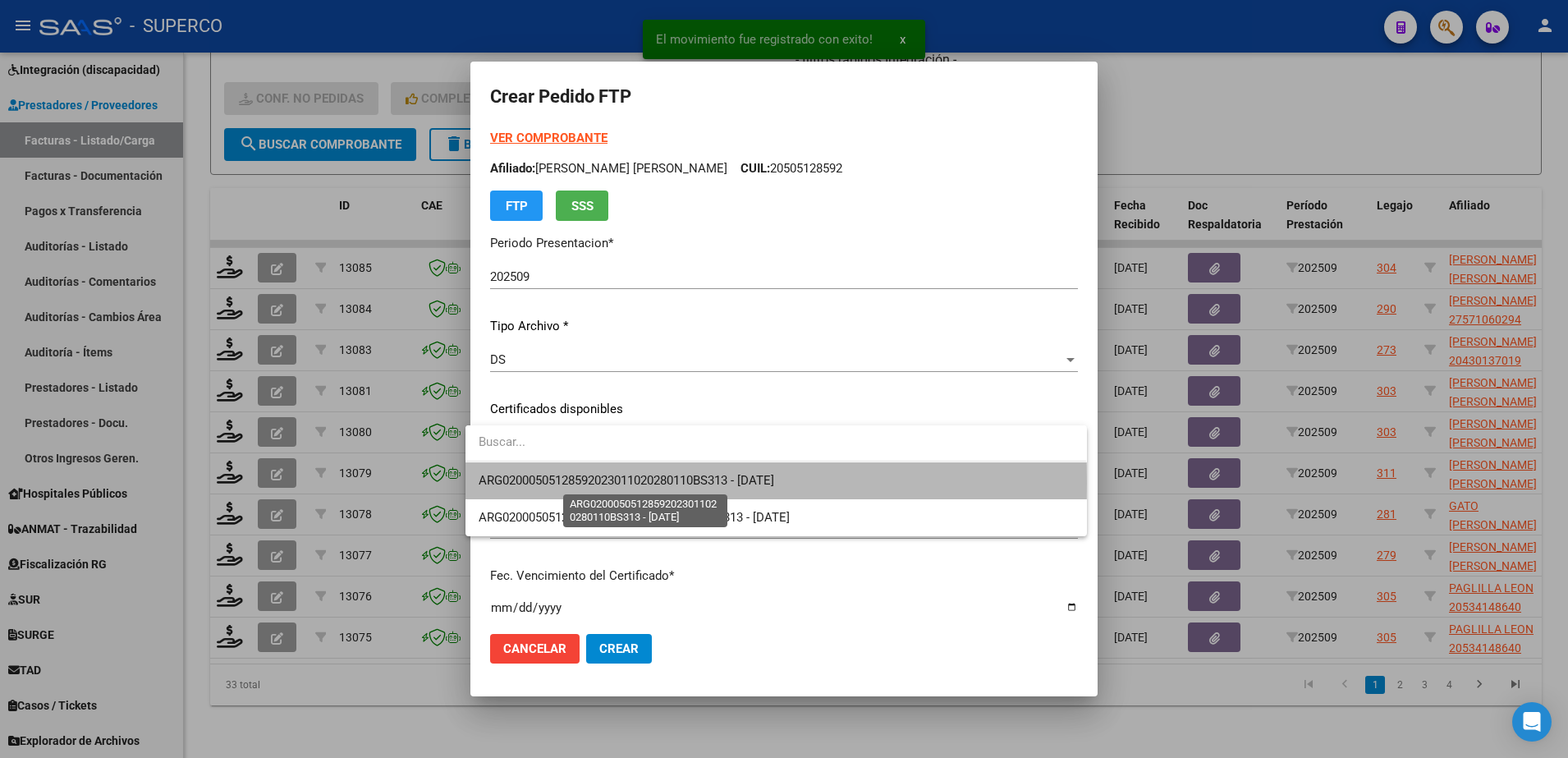
click at [736, 483] on span "ARG02000505128592023011020280110BS313 - 2028-01-10" at bounding box center [626, 479] width 296 height 15
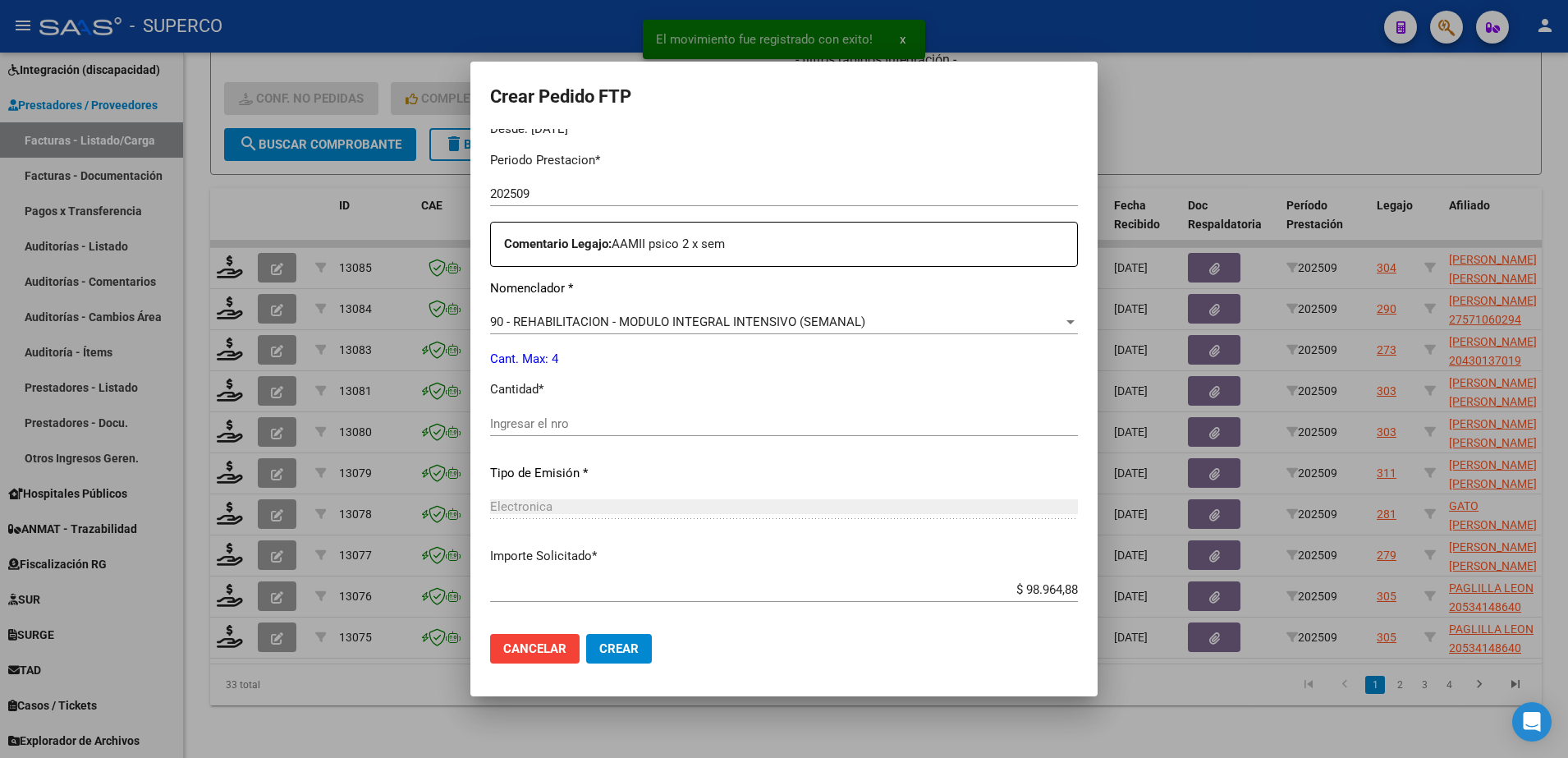
scroll to position [607, 0]
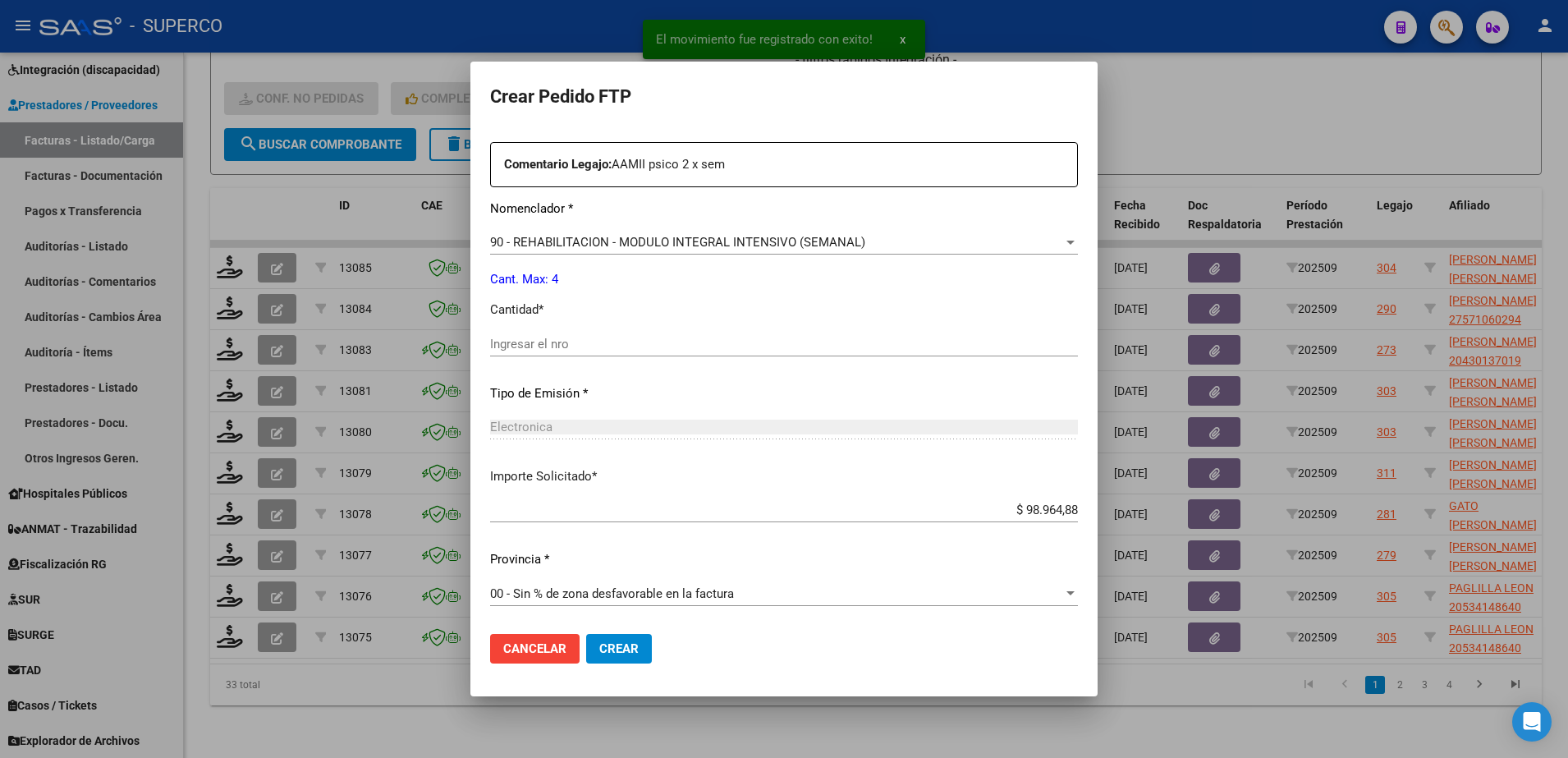
click at [660, 346] on input "Ingresar el nro" at bounding box center [784, 344] width 588 height 15
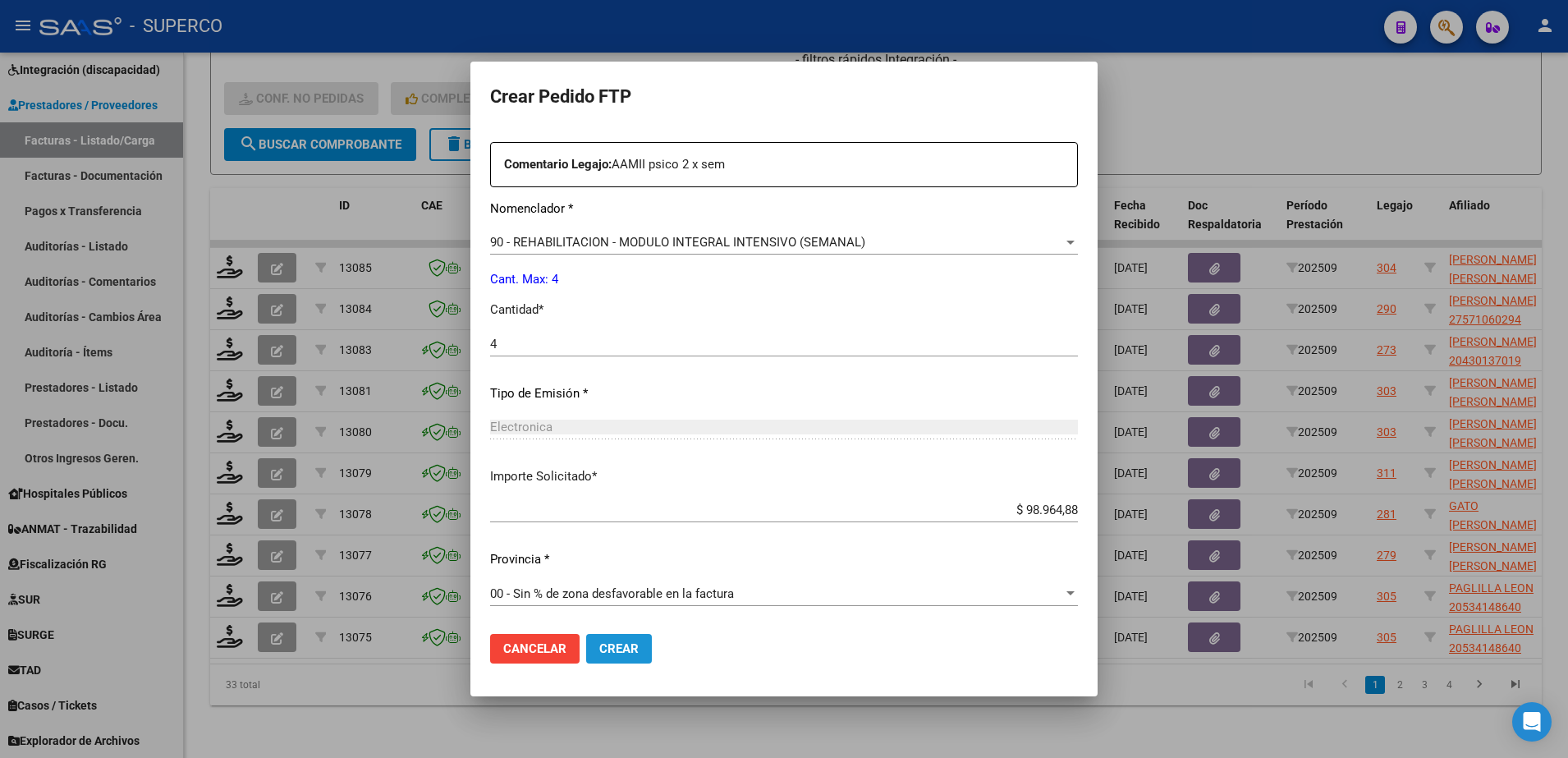
click at [599, 649] on span "Crear" at bounding box center [619, 648] width 39 height 15
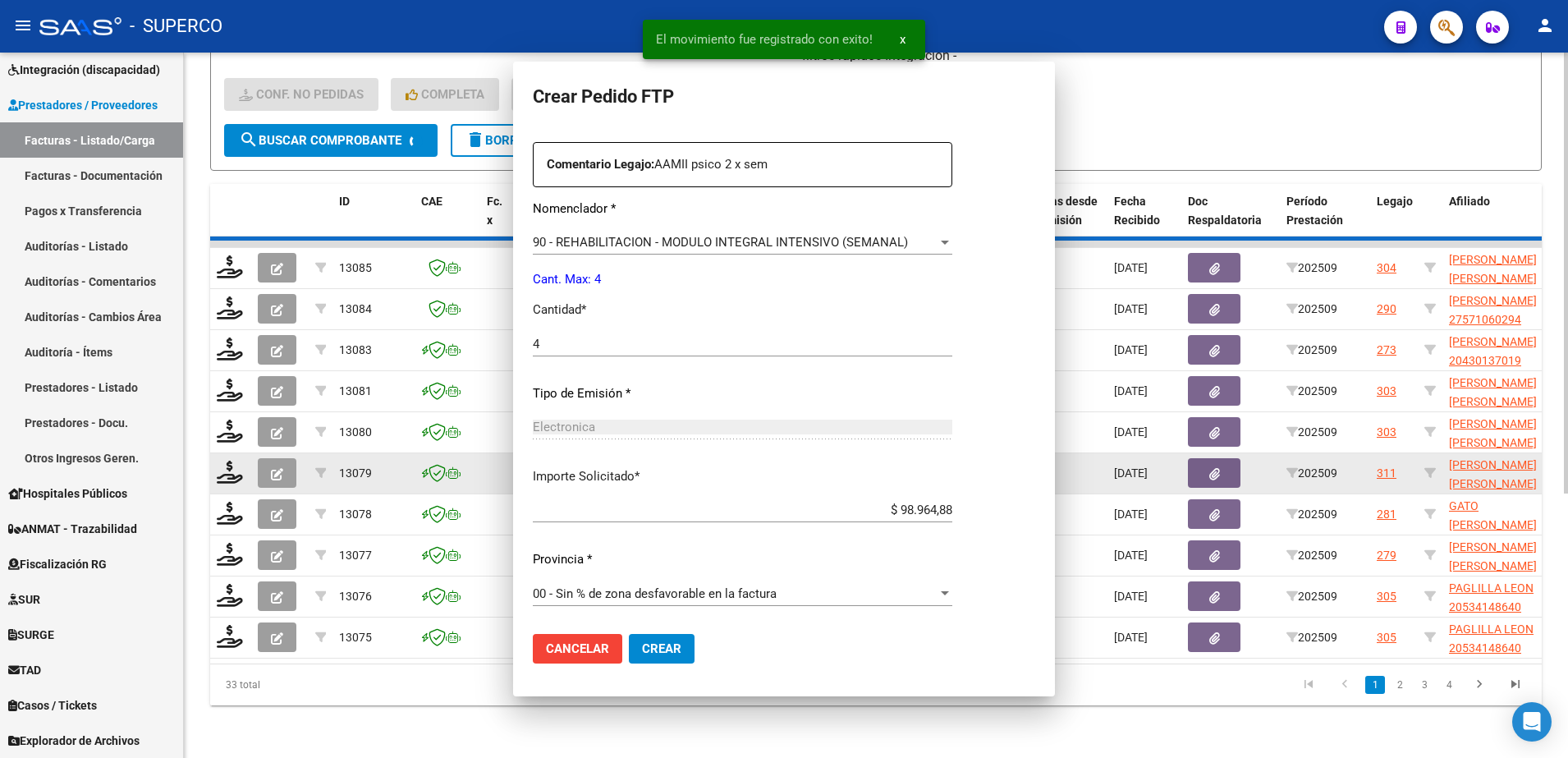
scroll to position [0, 0]
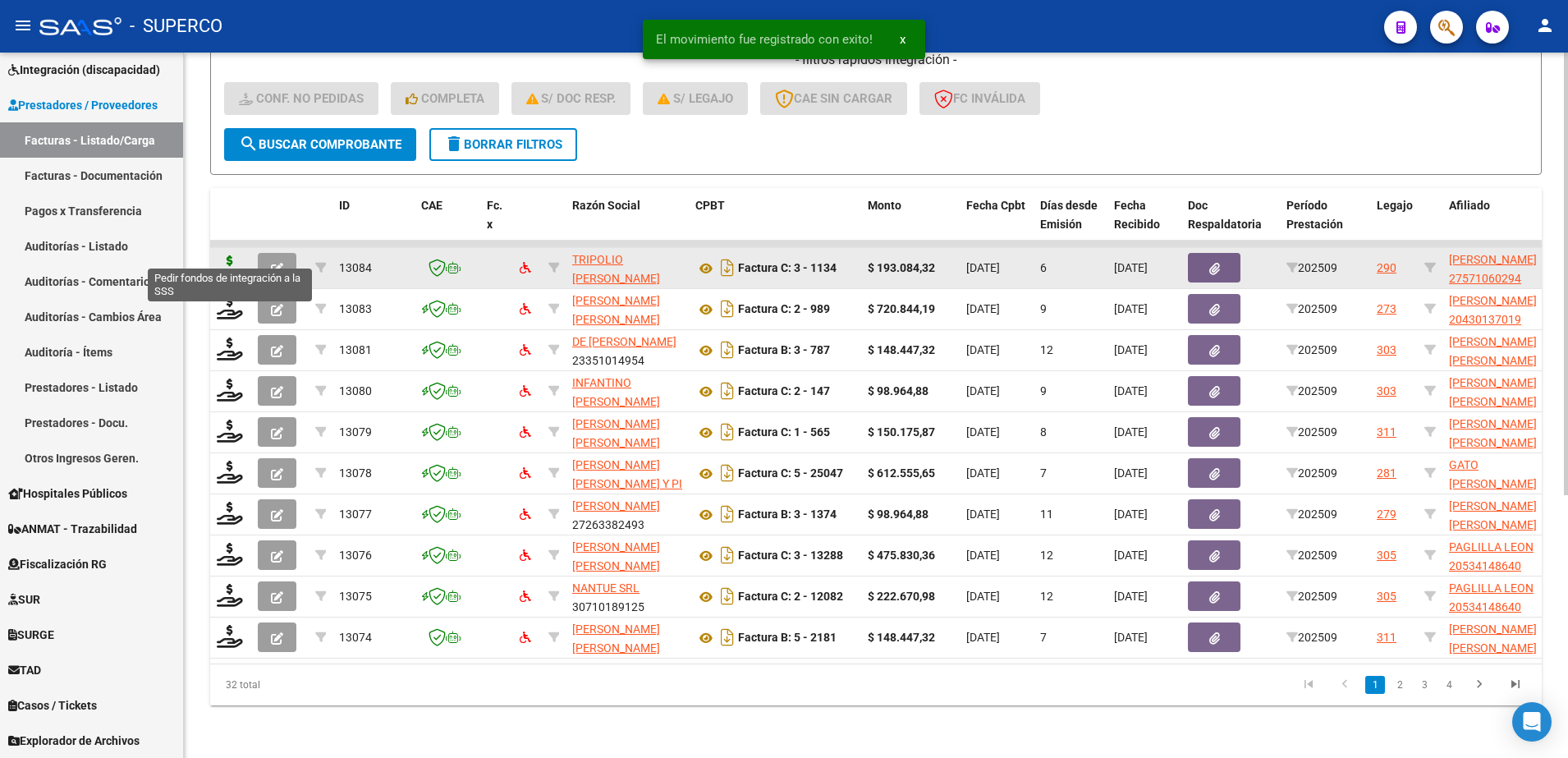
click at [222, 256] on icon at bounding box center [230, 267] width 26 height 23
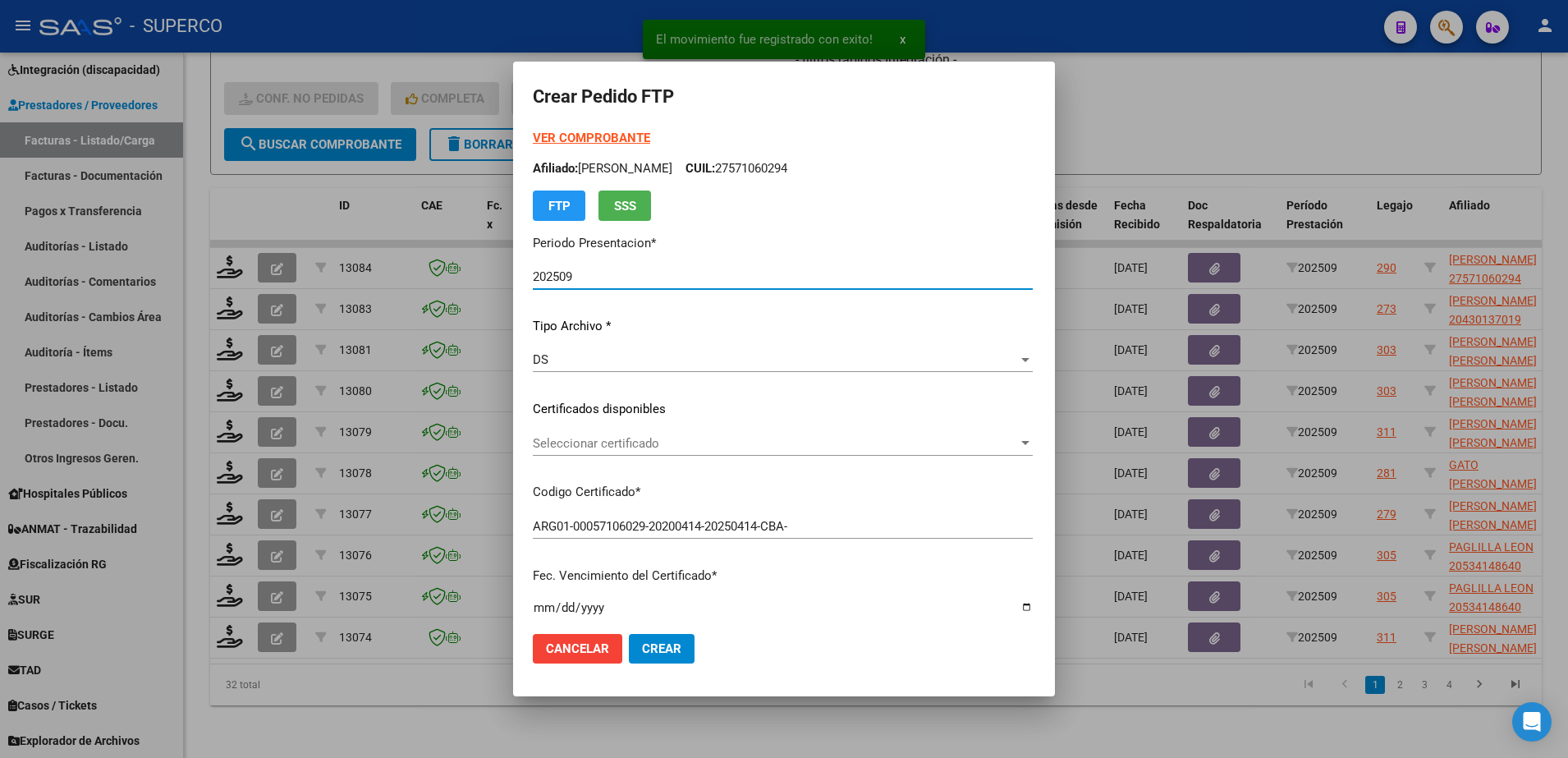
click at [586, 121] on form "Crear Pedido FTP VER COMPROBANTE ARCA Padrón Afiliado: CERNA VALENTINA AYLIN CU…" at bounding box center [784, 379] width 502 height 596
click at [584, 145] on div "VER COMPROBANTE ARCA Padrón Afiliado: CERNA VALENTINA AYLIN CUIL: 27571060294 F…" at bounding box center [782, 175] width 500 height 92
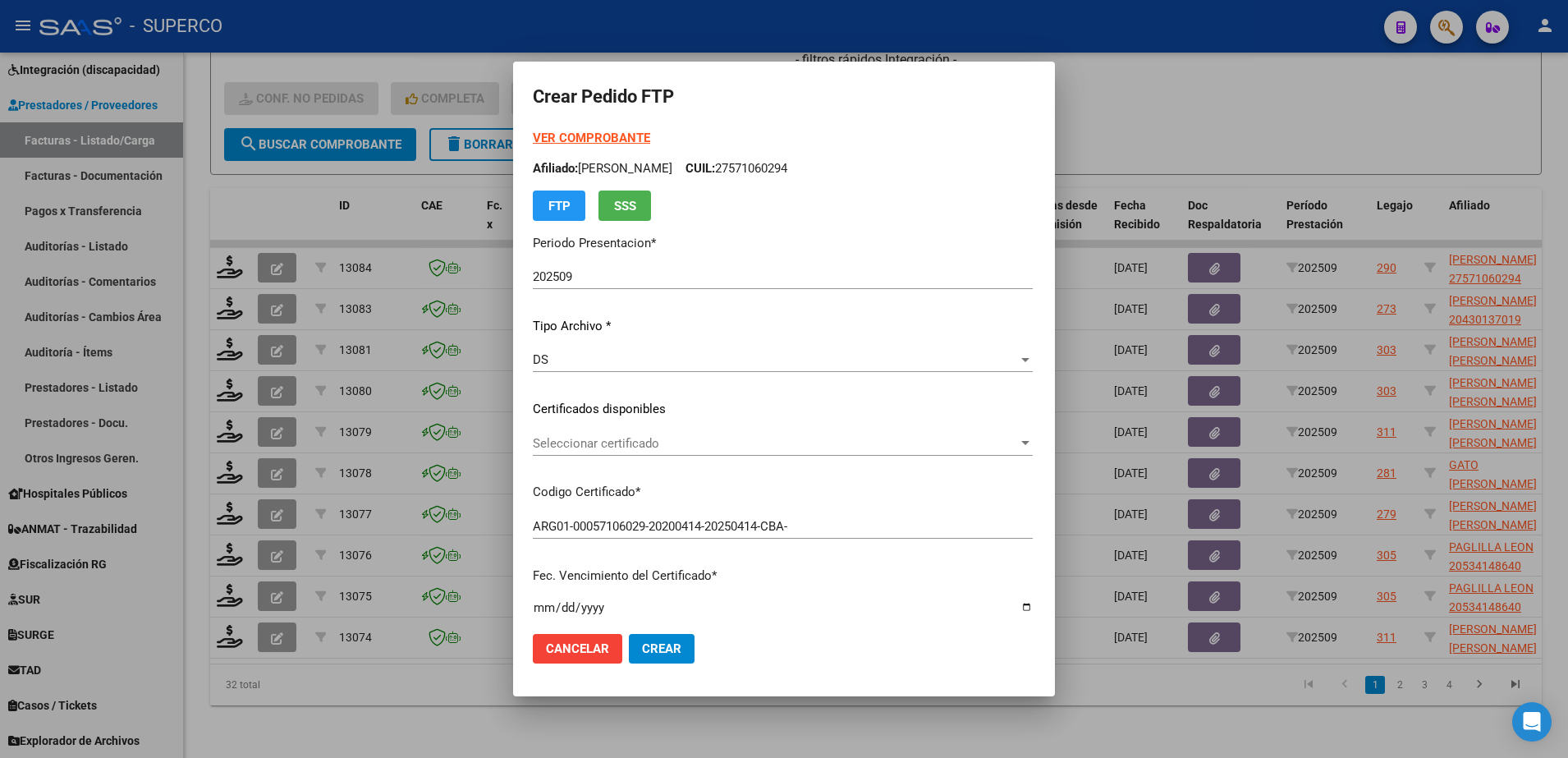
click at [583, 138] on strong "VER COMPROBANTE" at bounding box center [590, 138] width 117 height 15
click at [774, 450] on div "Seleccionar certificado Seleccionar certificado" at bounding box center [782, 443] width 500 height 25
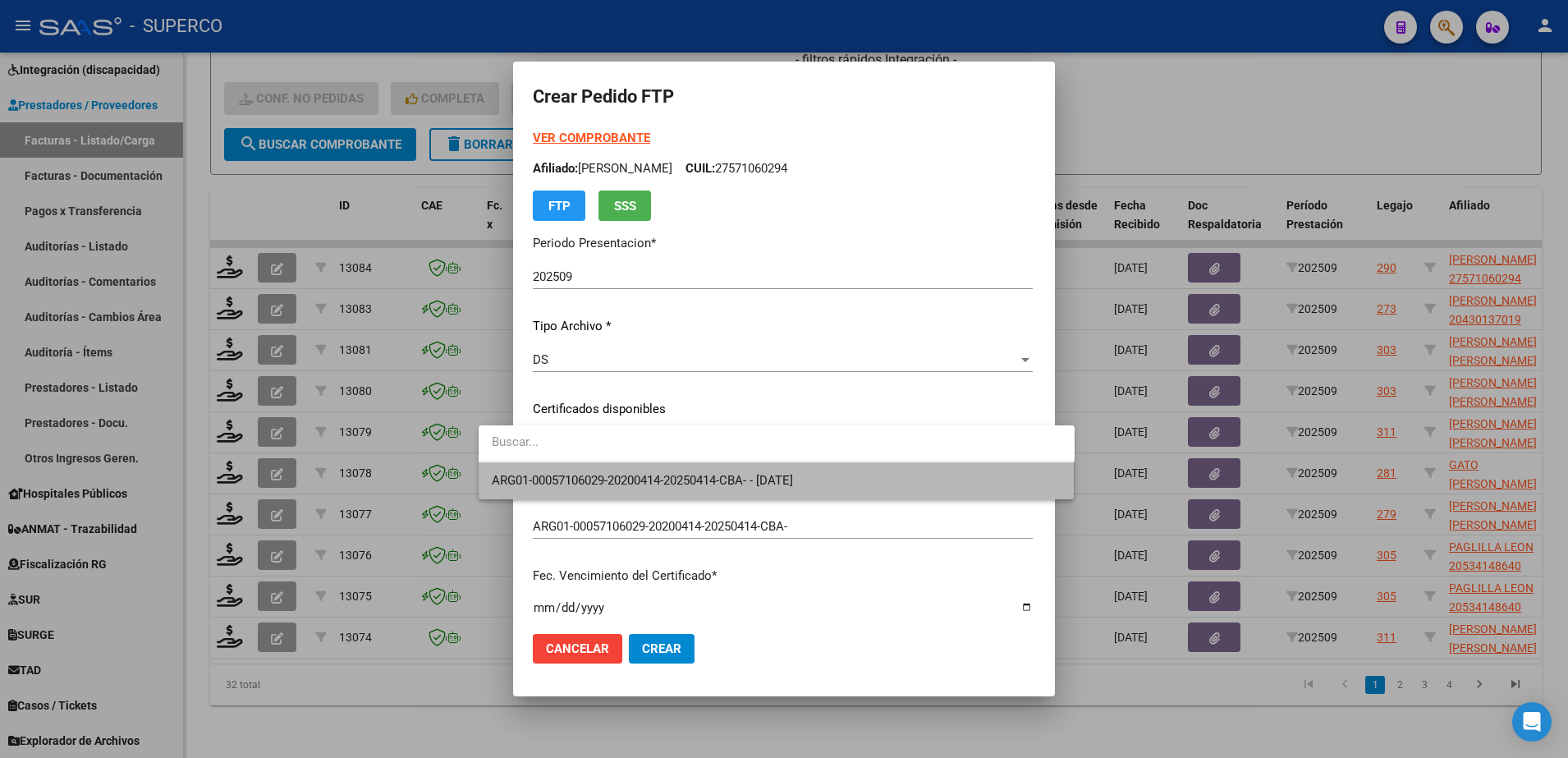
click at [761, 491] on span "ARG01-00057106029-20200414-20250414-CBA- - [DATE]" at bounding box center [776, 480] width 570 height 37
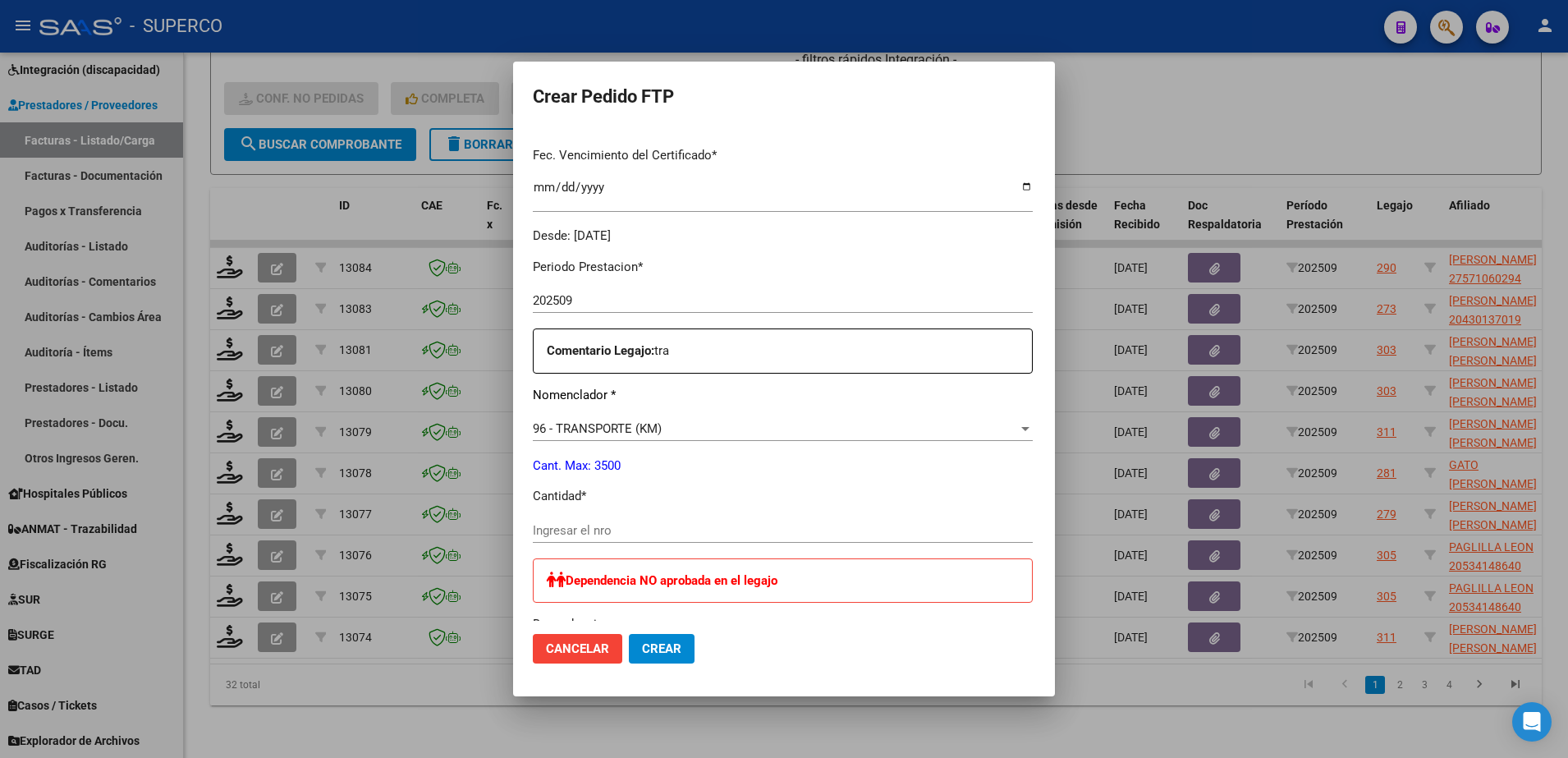
scroll to position [513, 0]
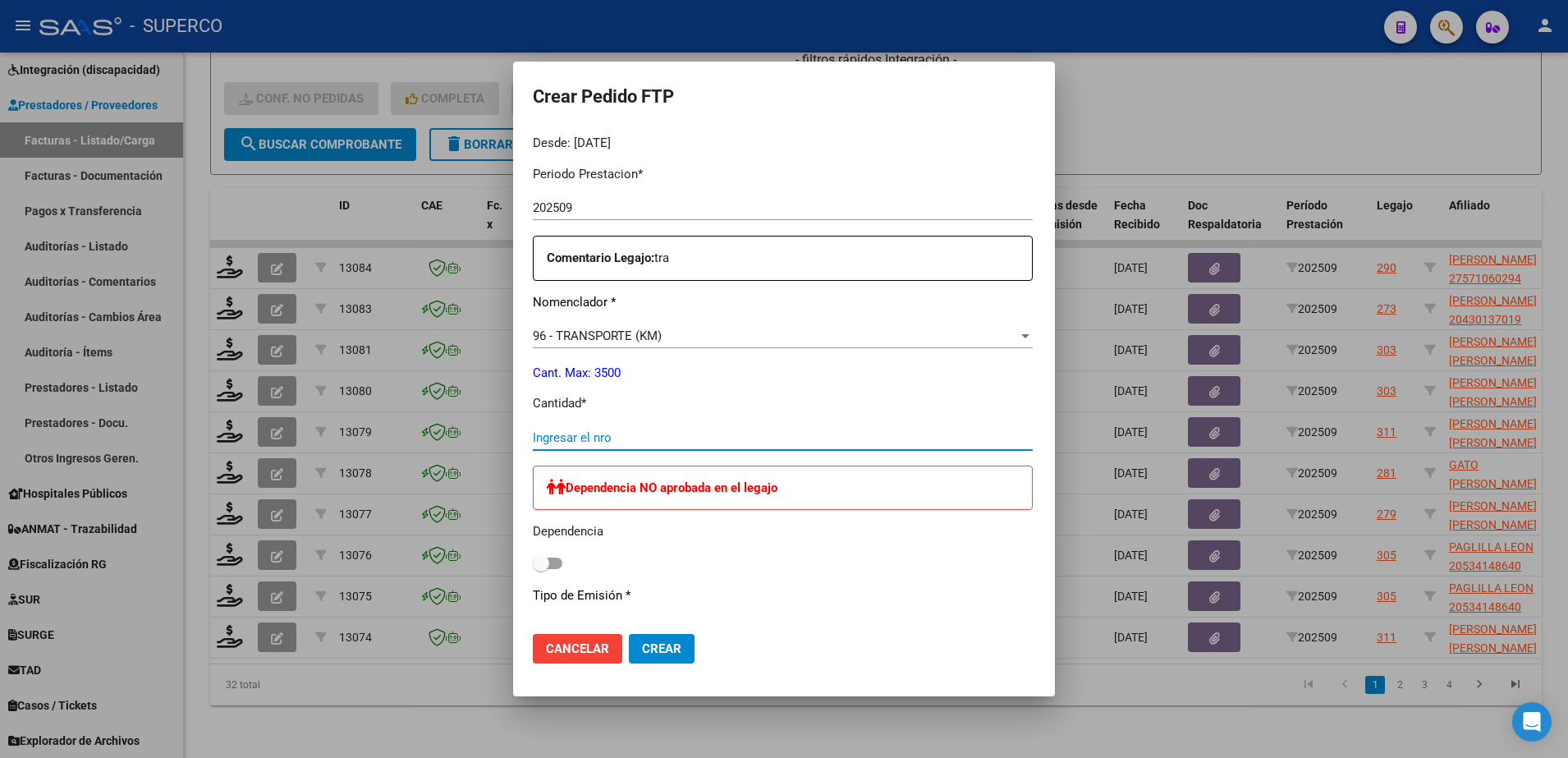
click at [740, 439] on input "Ingresar el nro" at bounding box center [782, 437] width 500 height 15
click at [532, 567] on span at bounding box center [547, 562] width 30 height 11
click at [540, 569] on input "checkbox" at bounding box center [540, 569] width 1 height 1
click at [629, 638] on button "Crear" at bounding box center [661, 649] width 66 height 30
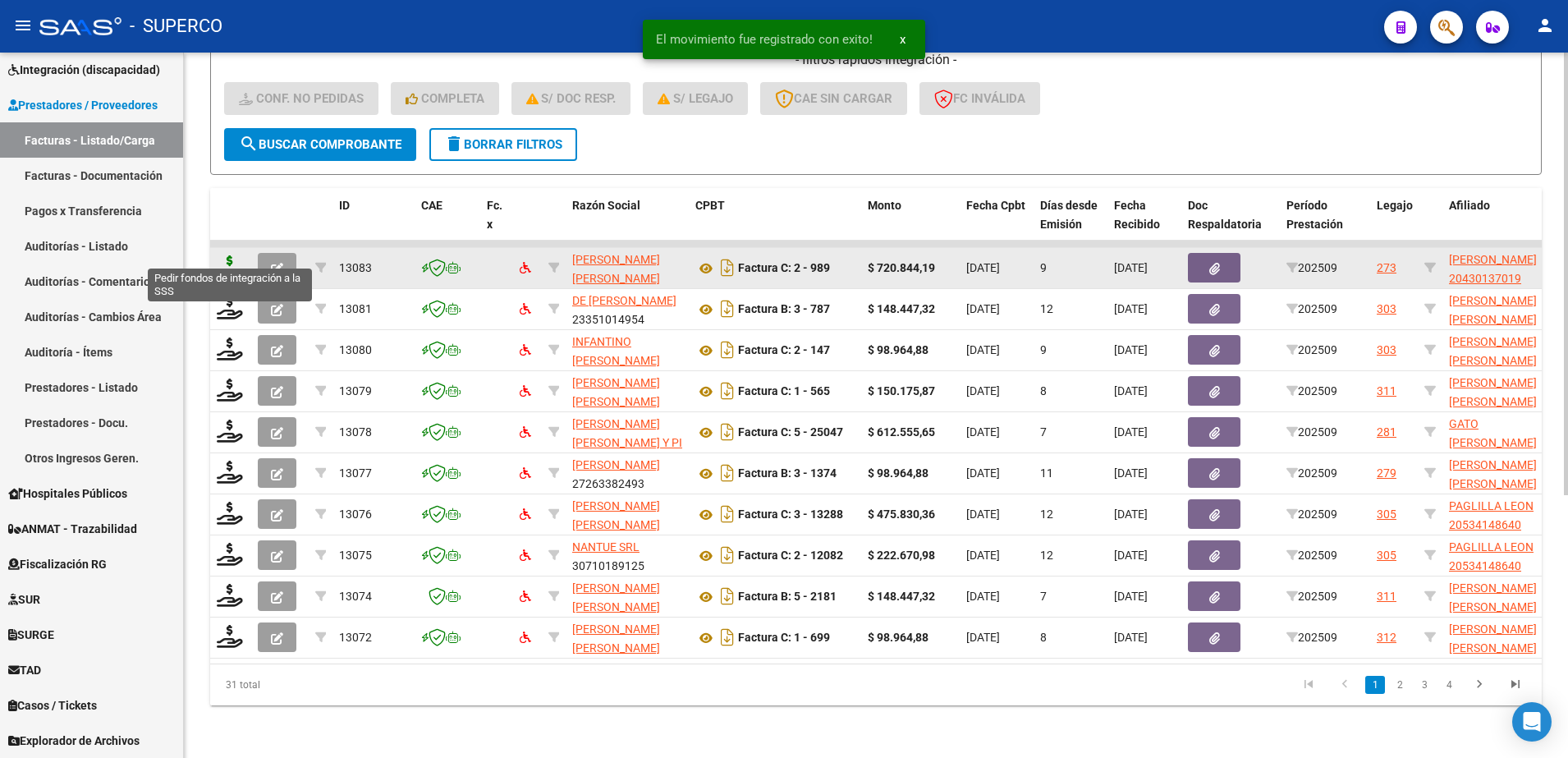
click at [223, 256] on icon at bounding box center [230, 267] width 26 height 23
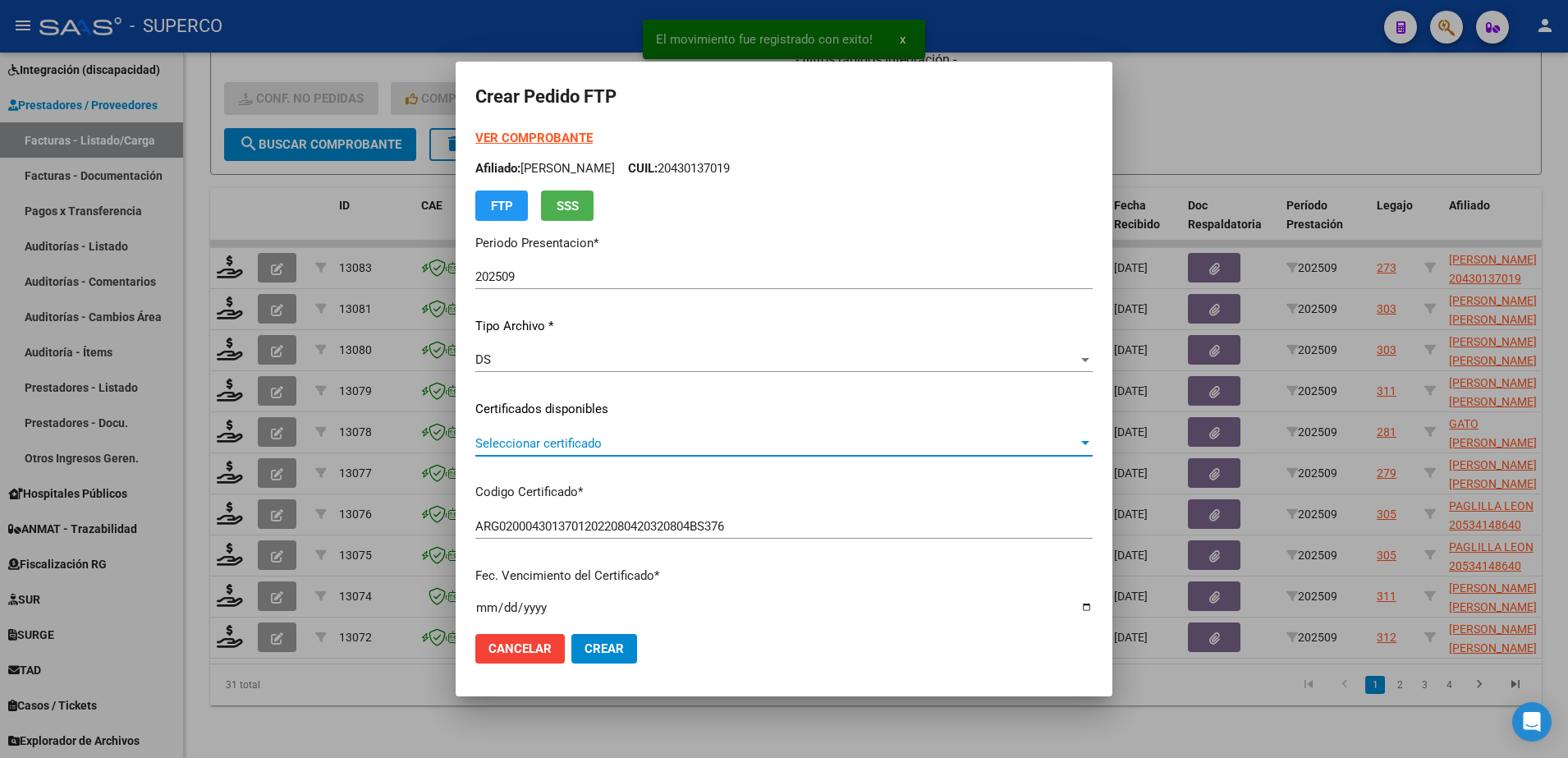
click at [816, 448] on span "Seleccionar certificado" at bounding box center [776, 443] width 602 height 15
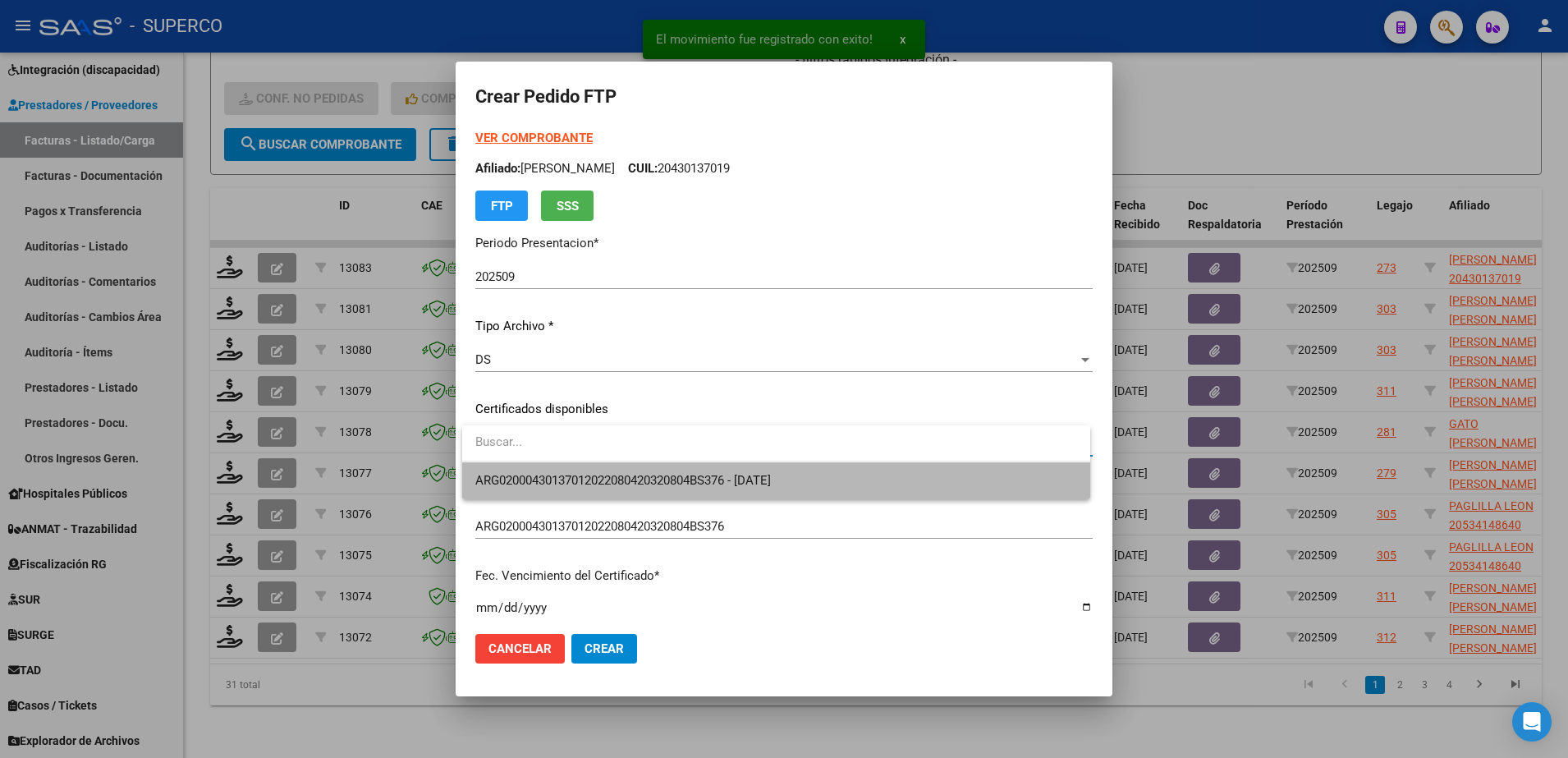
click at [812, 477] on span "ARG02000430137012022080420320804BS376 - 2032-08-04" at bounding box center [776, 480] width 602 height 37
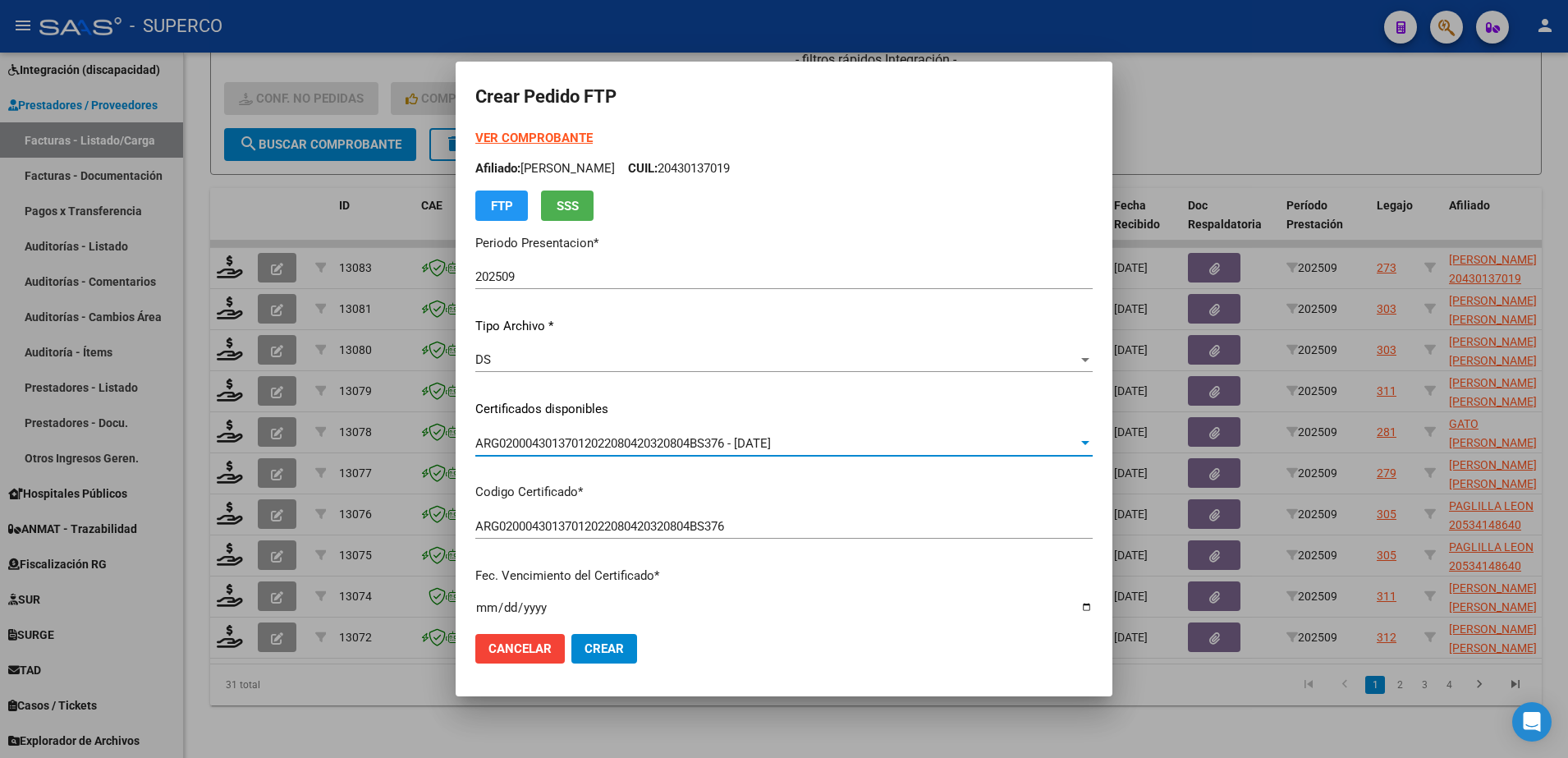
click at [567, 138] on strong "VER COMPROBANTE" at bounding box center [533, 138] width 117 height 15
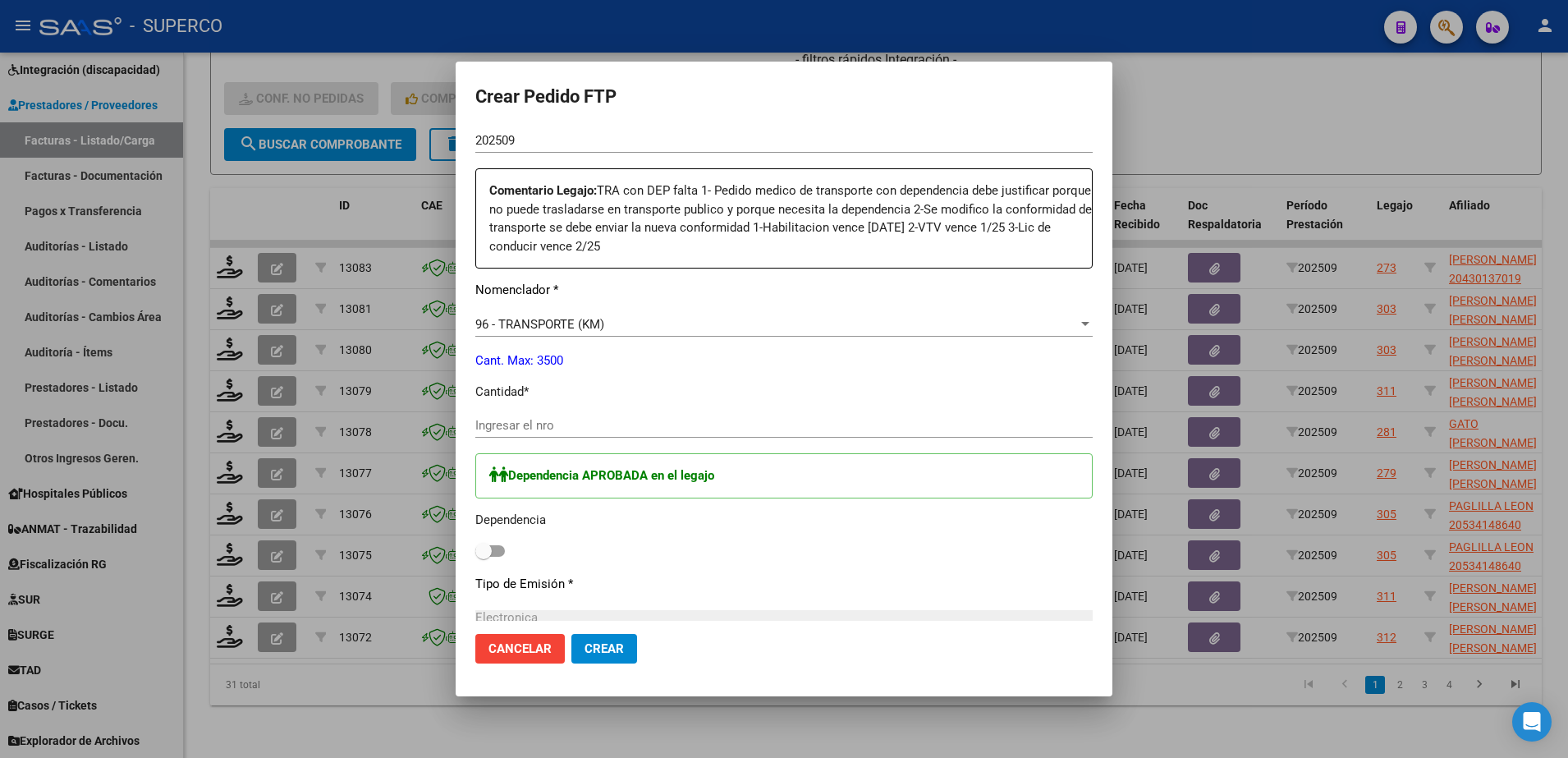
scroll to position [615, 0]
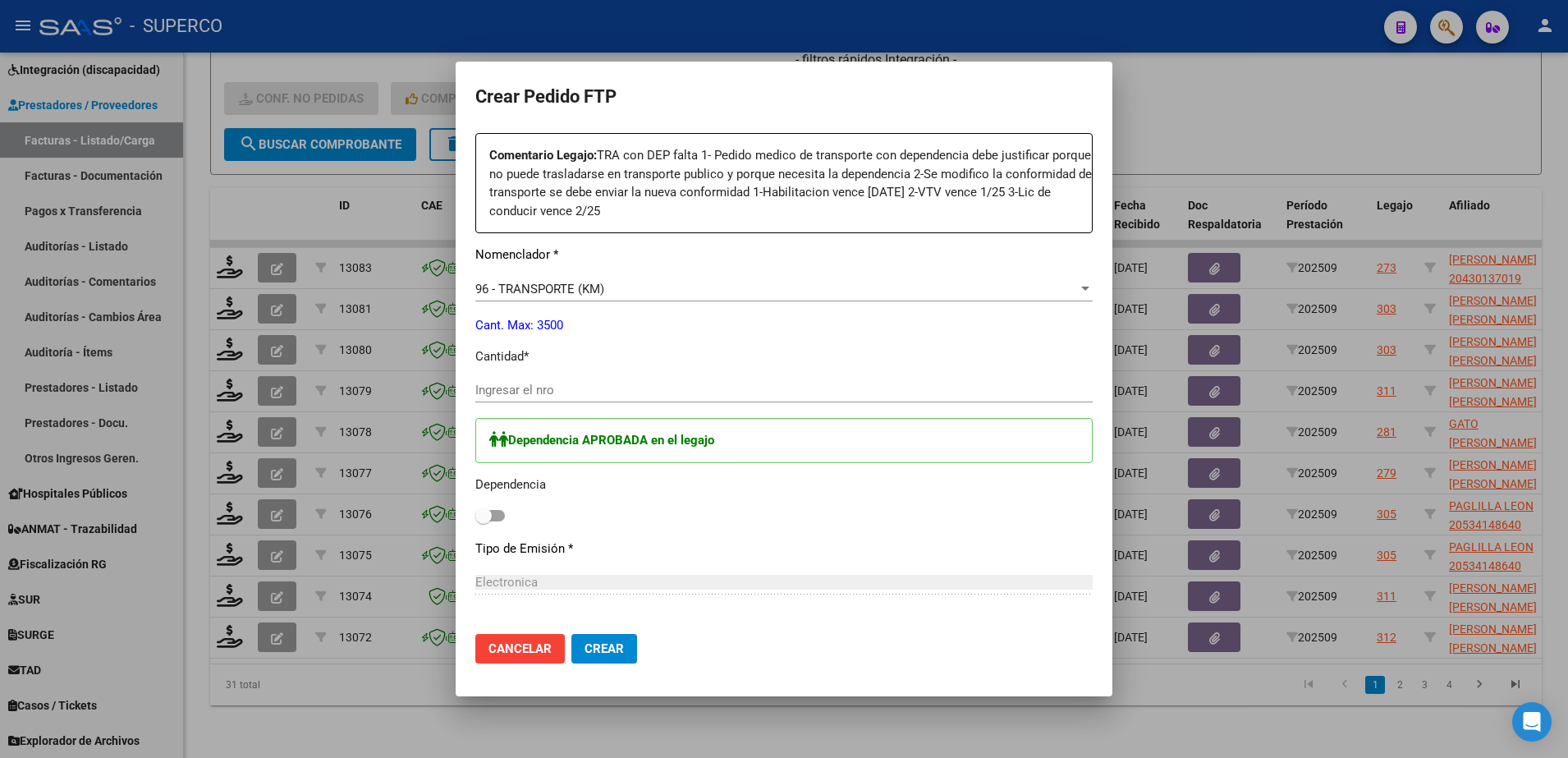
click at [901, 396] on input "Ingresar el nro" at bounding box center [784, 390] width 617 height 15
click at [500, 518] on span at bounding box center [490, 515] width 30 height 11
click at [484, 521] on input "checkbox" at bounding box center [483, 521] width 1 height 1
click at [622, 647] on span "Crear" at bounding box center [604, 648] width 39 height 15
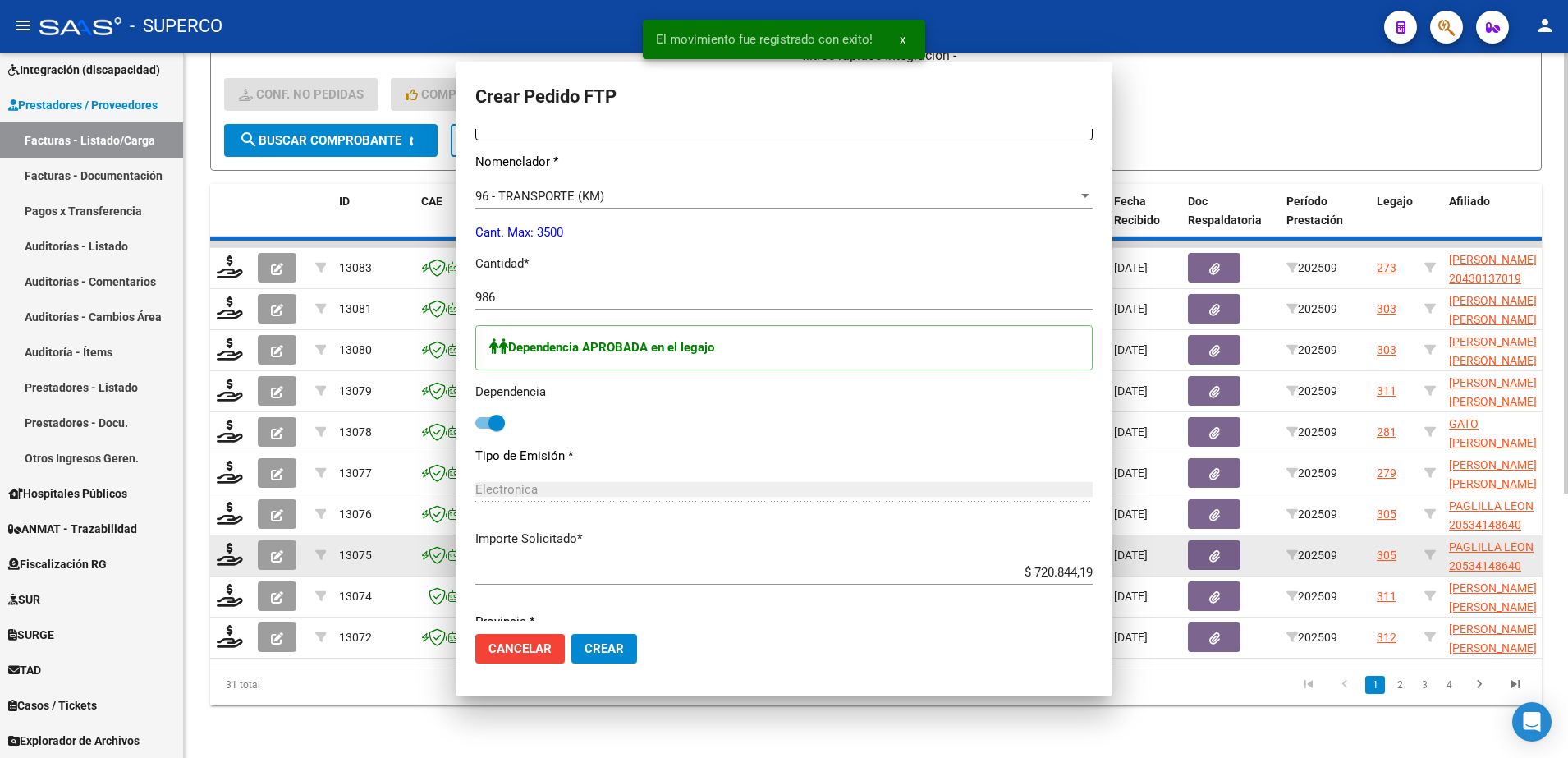
scroll to position [0, 0]
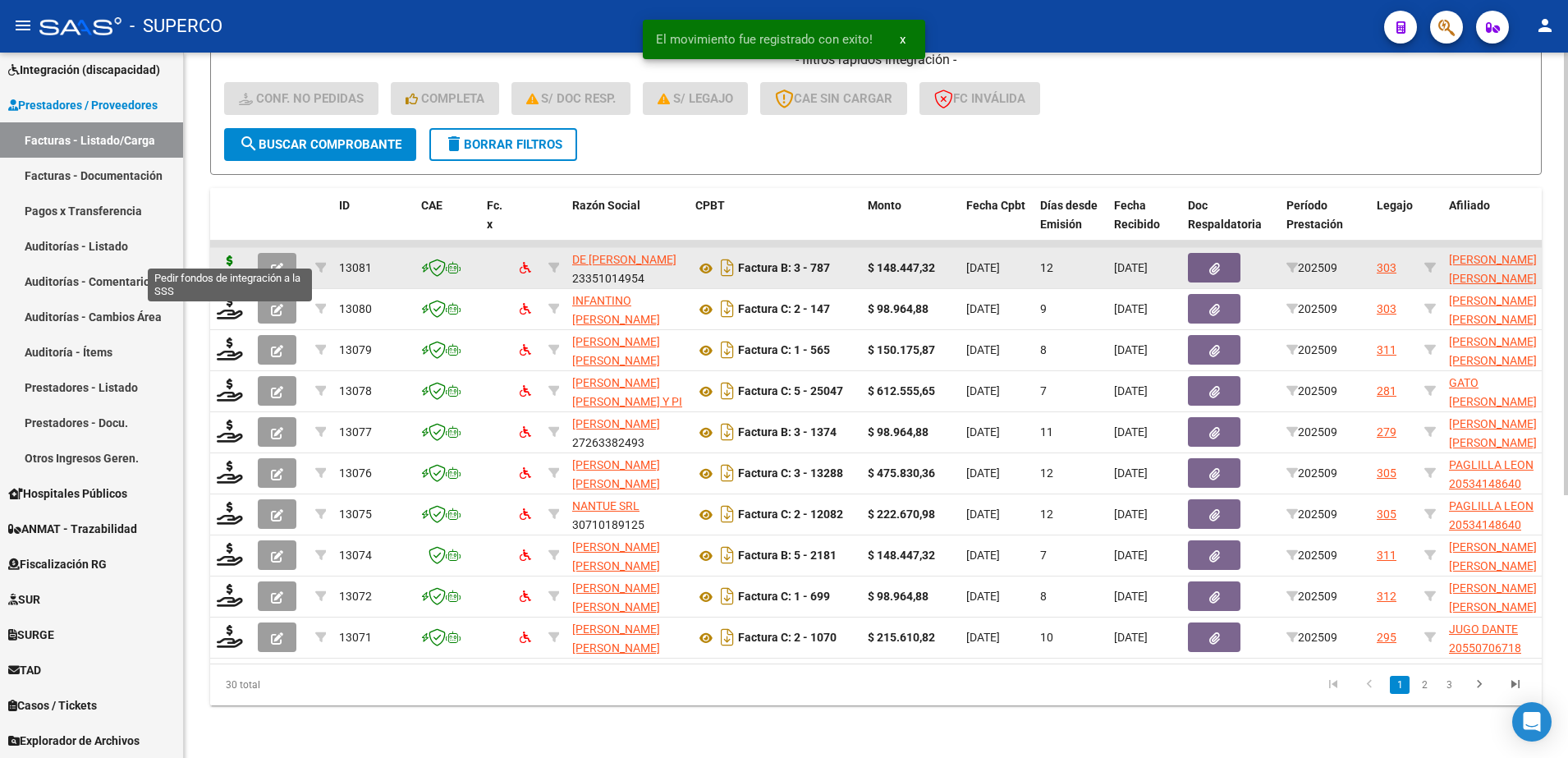
click at [232, 256] on icon at bounding box center [230, 267] width 26 height 23
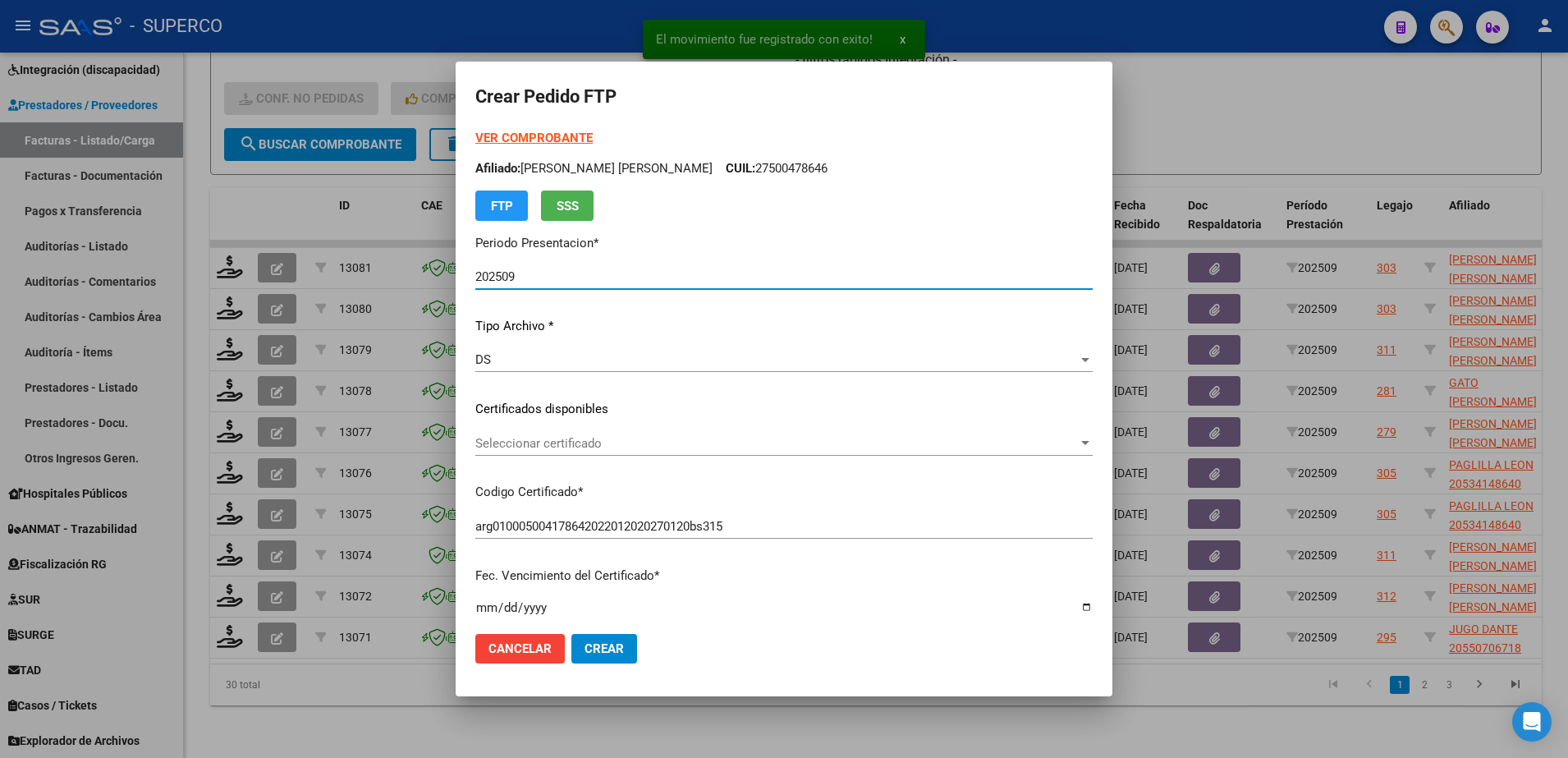
click at [868, 446] on span "Seleccionar certificado" at bounding box center [776, 443] width 602 height 15
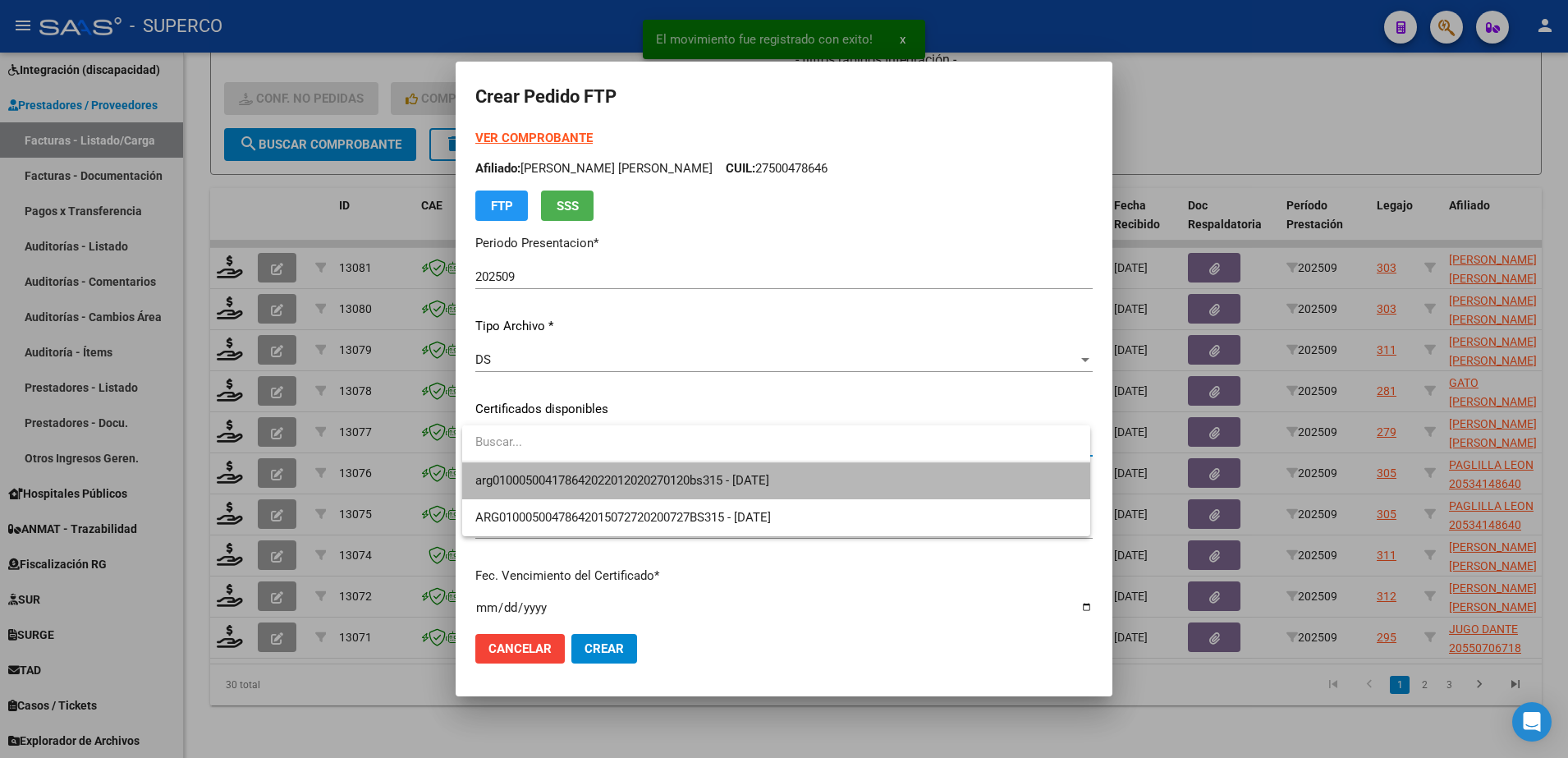
click at [860, 478] on span "arg010005004178642022012020270120bs315 - 2027-01-20" at bounding box center [776, 480] width 602 height 37
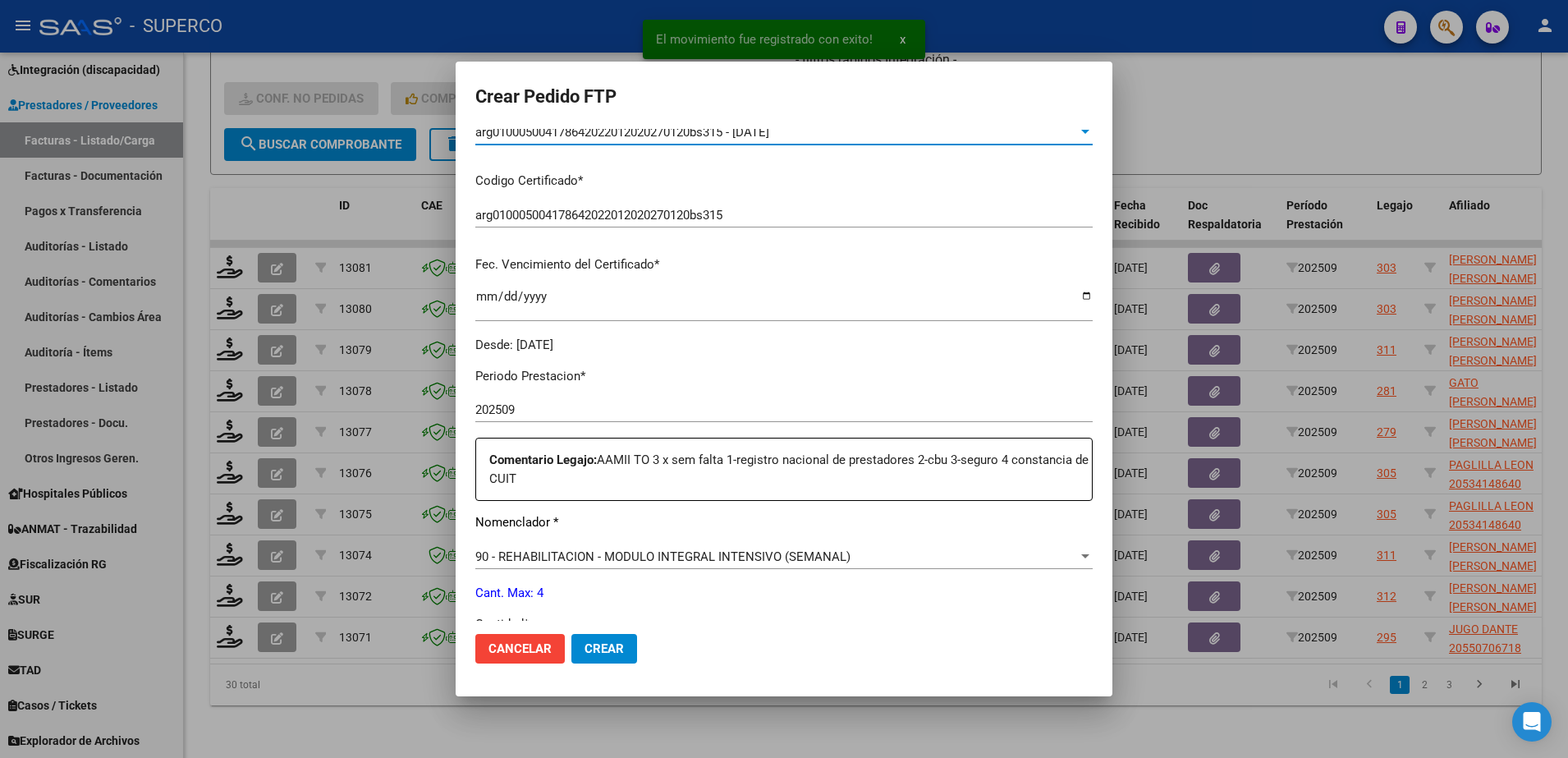
scroll to position [513, 0]
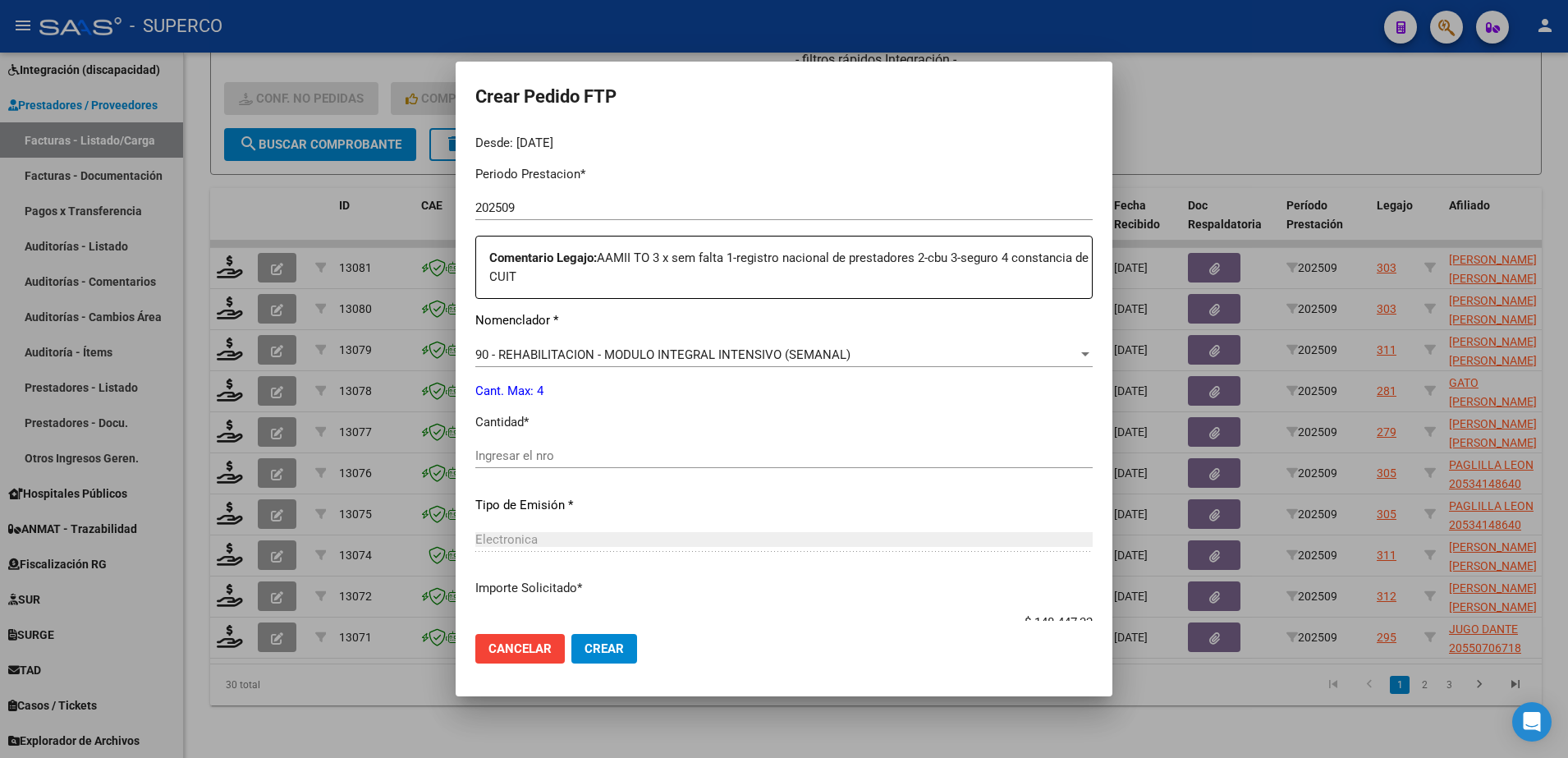
click at [850, 465] on div "Ingresar el nro" at bounding box center [784, 455] width 617 height 25
click at [617, 646] on span "Crear" at bounding box center [604, 648] width 39 height 15
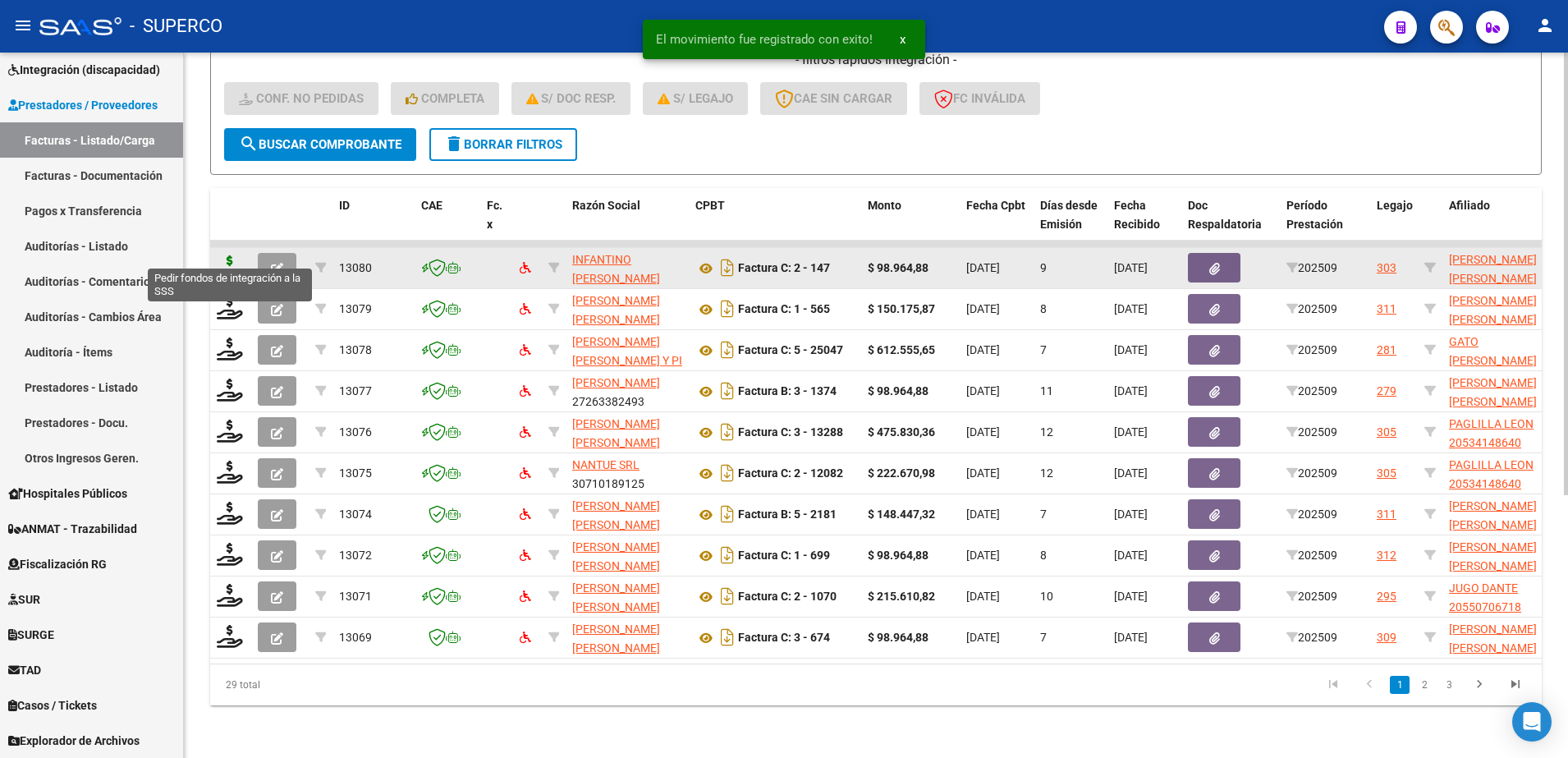
click at [229, 256] on icon at bounding box center [230, 267] width 26 height 23
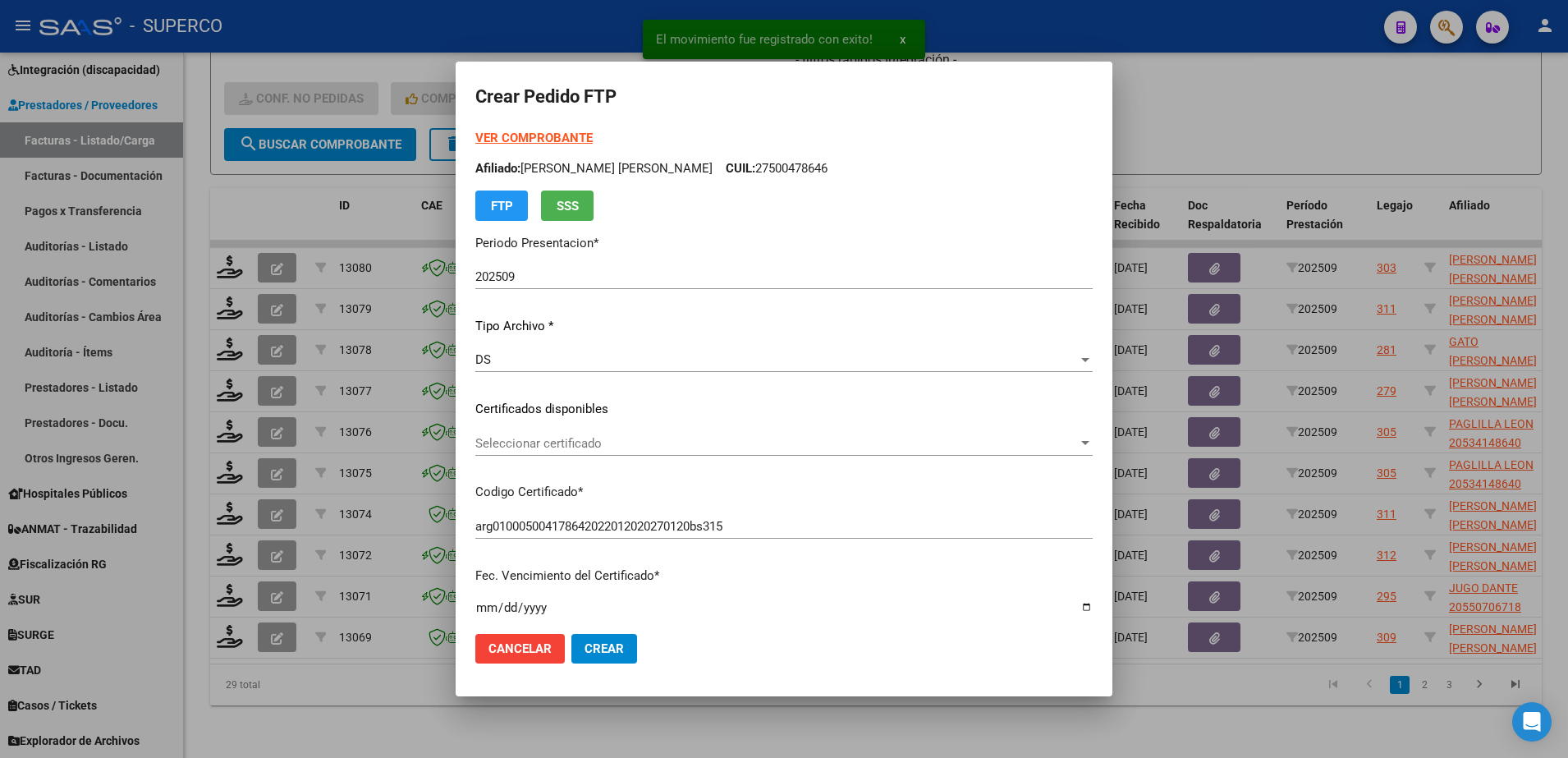
click at [836, 452] on div "Seleccionar certificado Seleccionar certificado" at bounding box center [784, 443] width 617 height 25
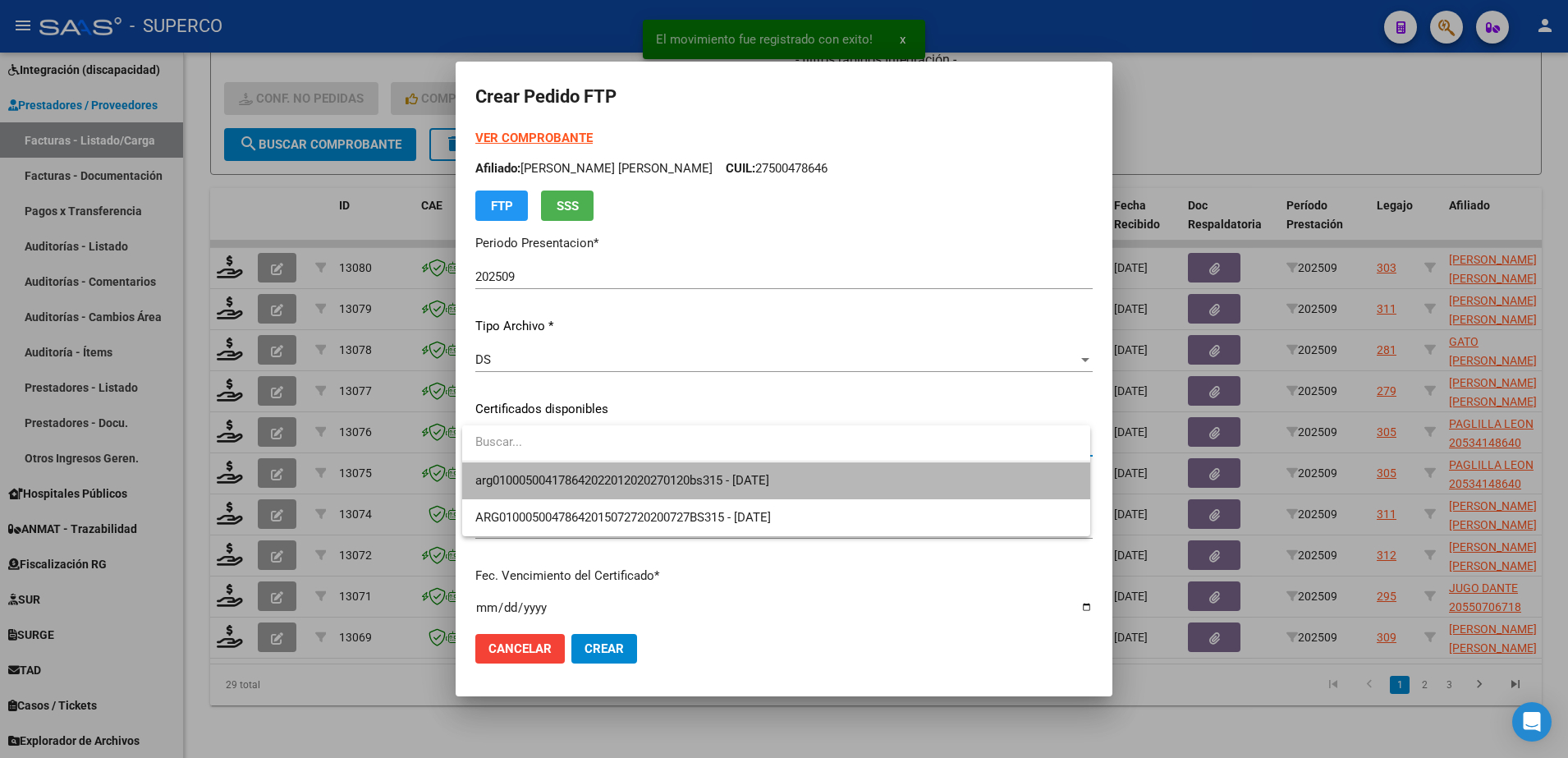
click at [829, 483] on span "arg010005004178642022012020270120bs315 - 2027-01-20" at bounding box center [776, 480] width 602 height 37
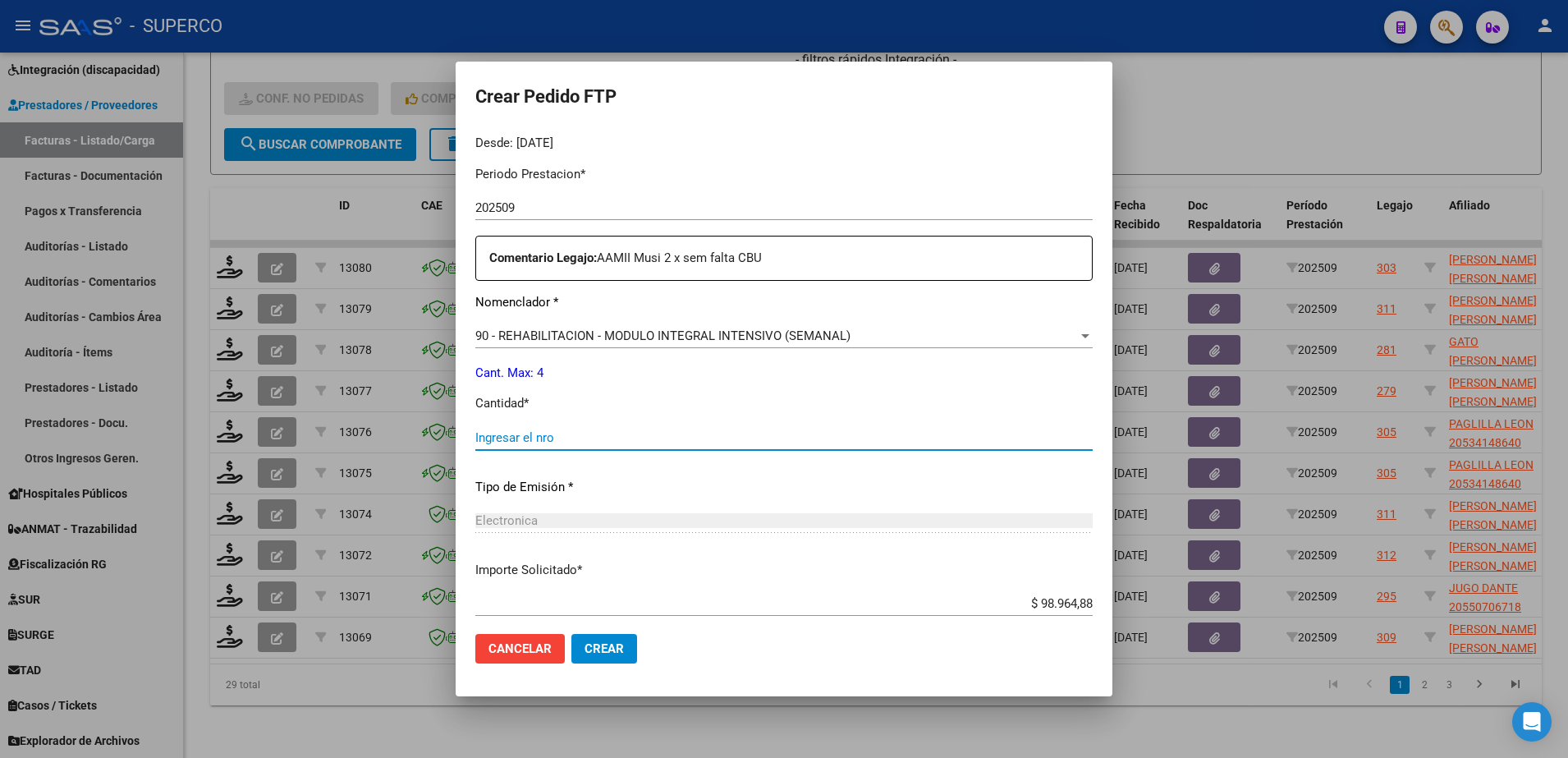
click at [756, 438] on input "Ingresar el nro" at bounding box center [784, 437] width 617 height 15
click at [615, 647] on span "Crear" at bounding box center [604, 648] width 39 height 15
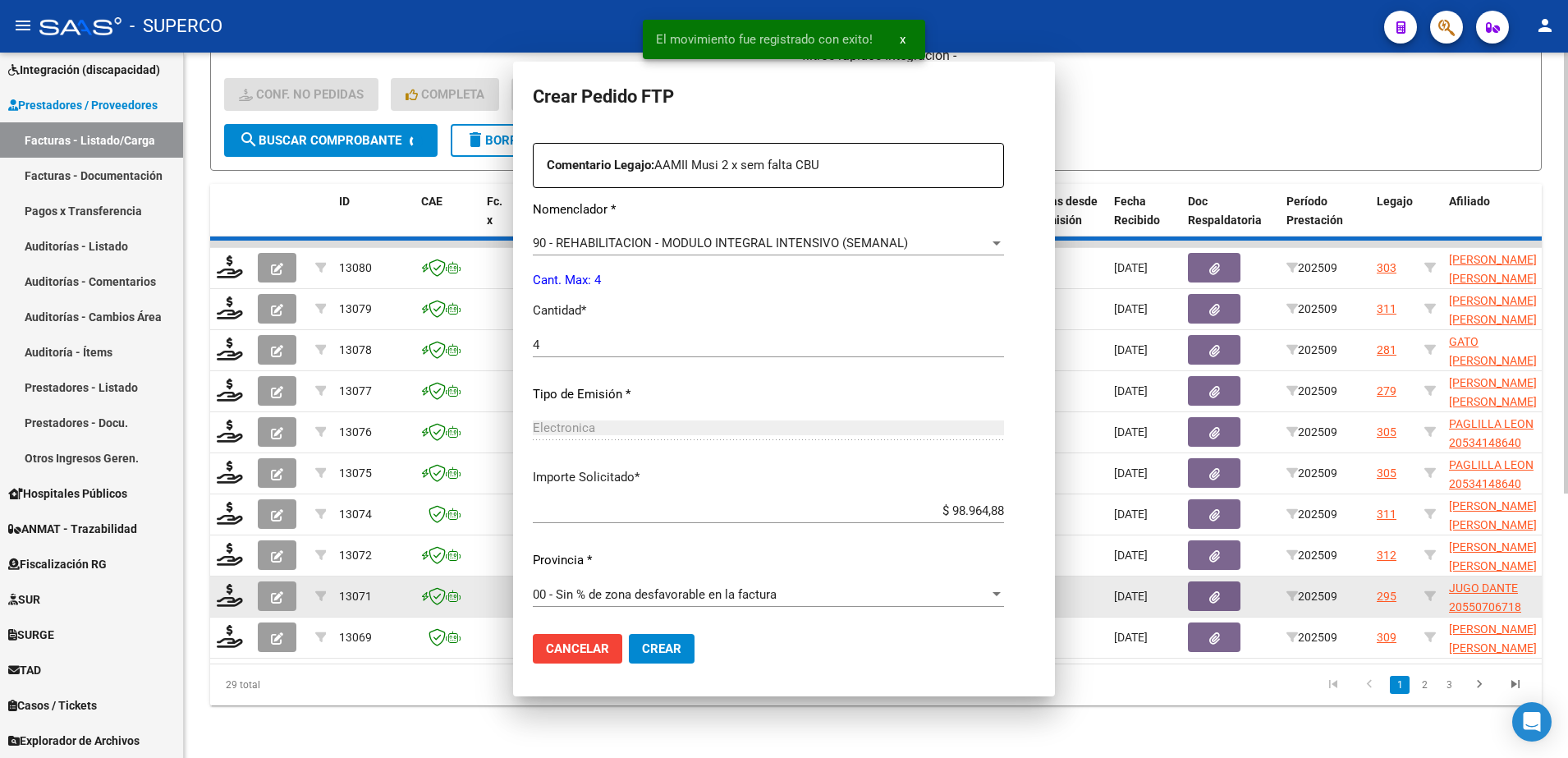
scroll to position [0, 0]
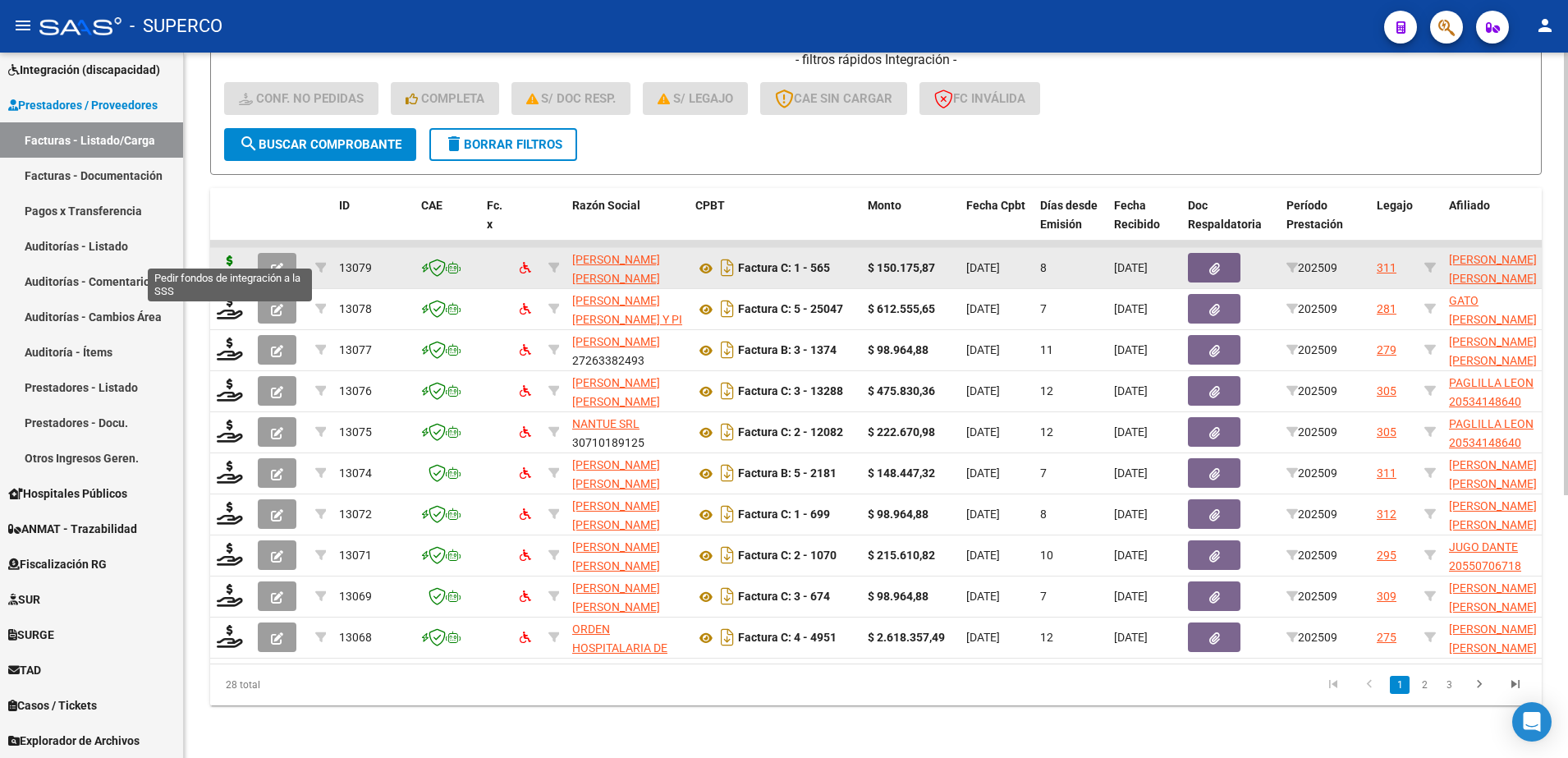
click at [226, 256] on icon at bounding box center [230, 267] width 26 height 23
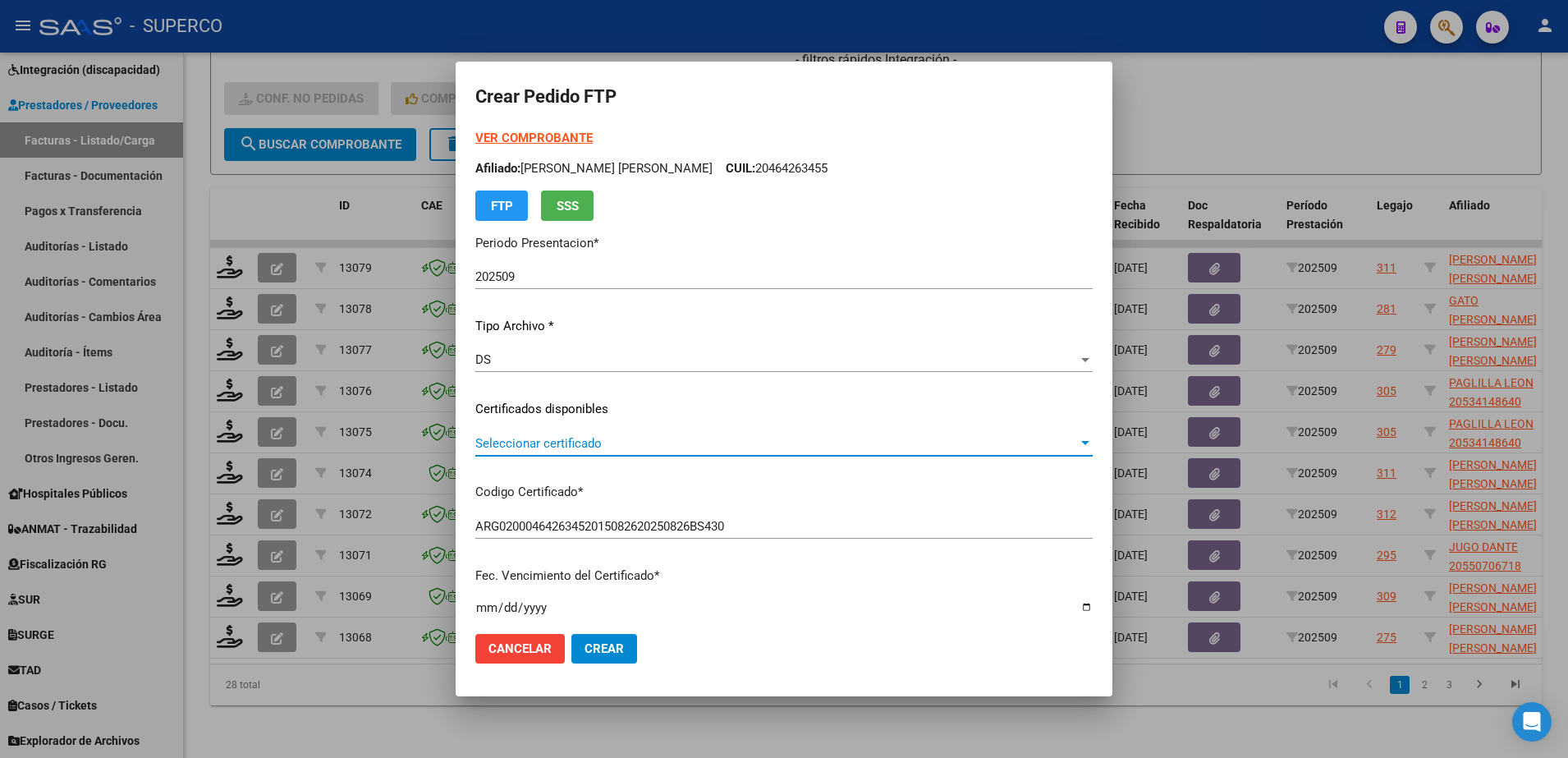
click at [954, 445] on span "Seleccionar certificado" at bounding box center [776, 443] width 602 height 15
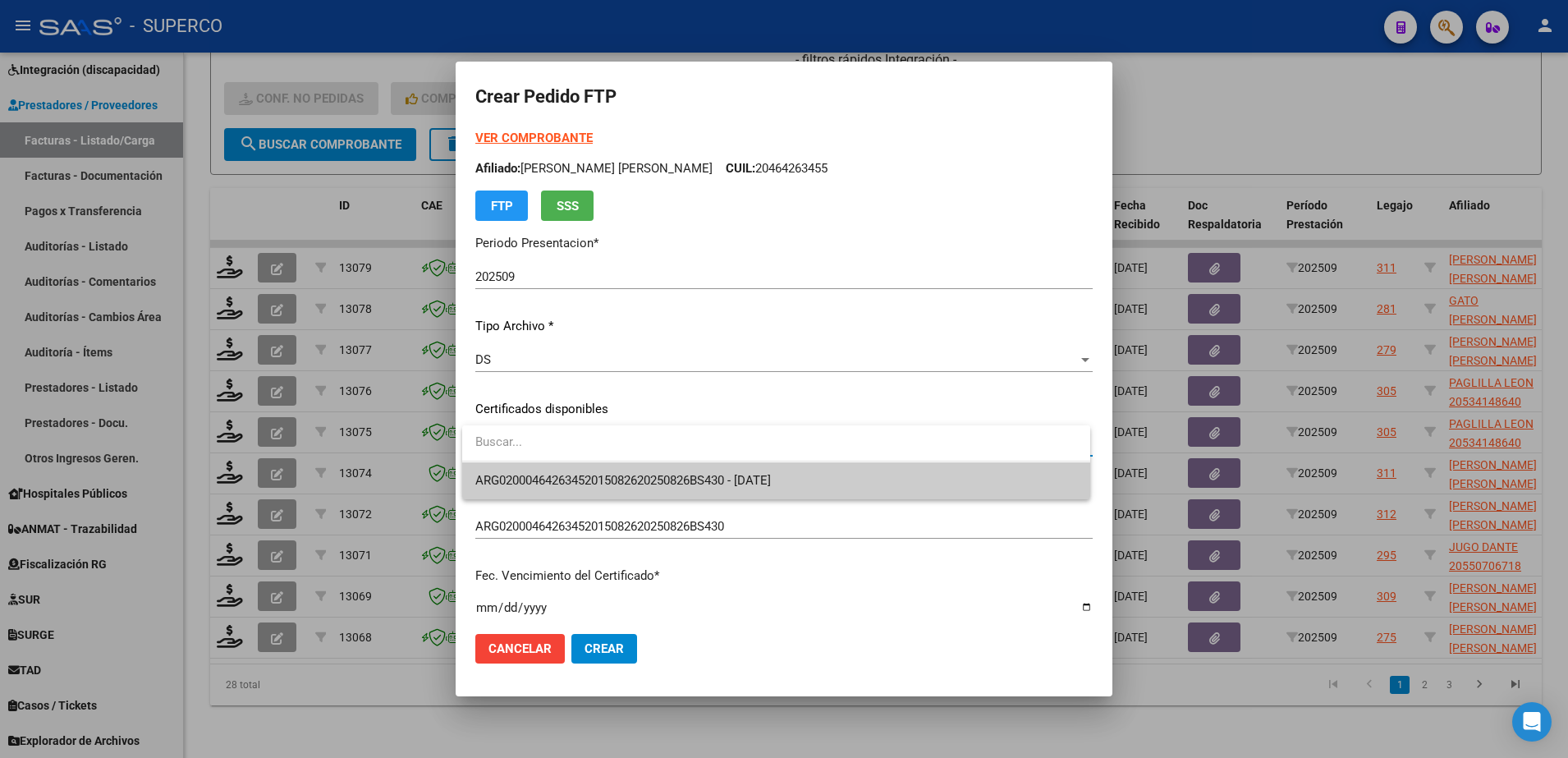
click at [946, 491] on span "ARG02000464263452015082620250826BS430 - 2025-08-26" at bounding box center [776, 480] width 602 height 37
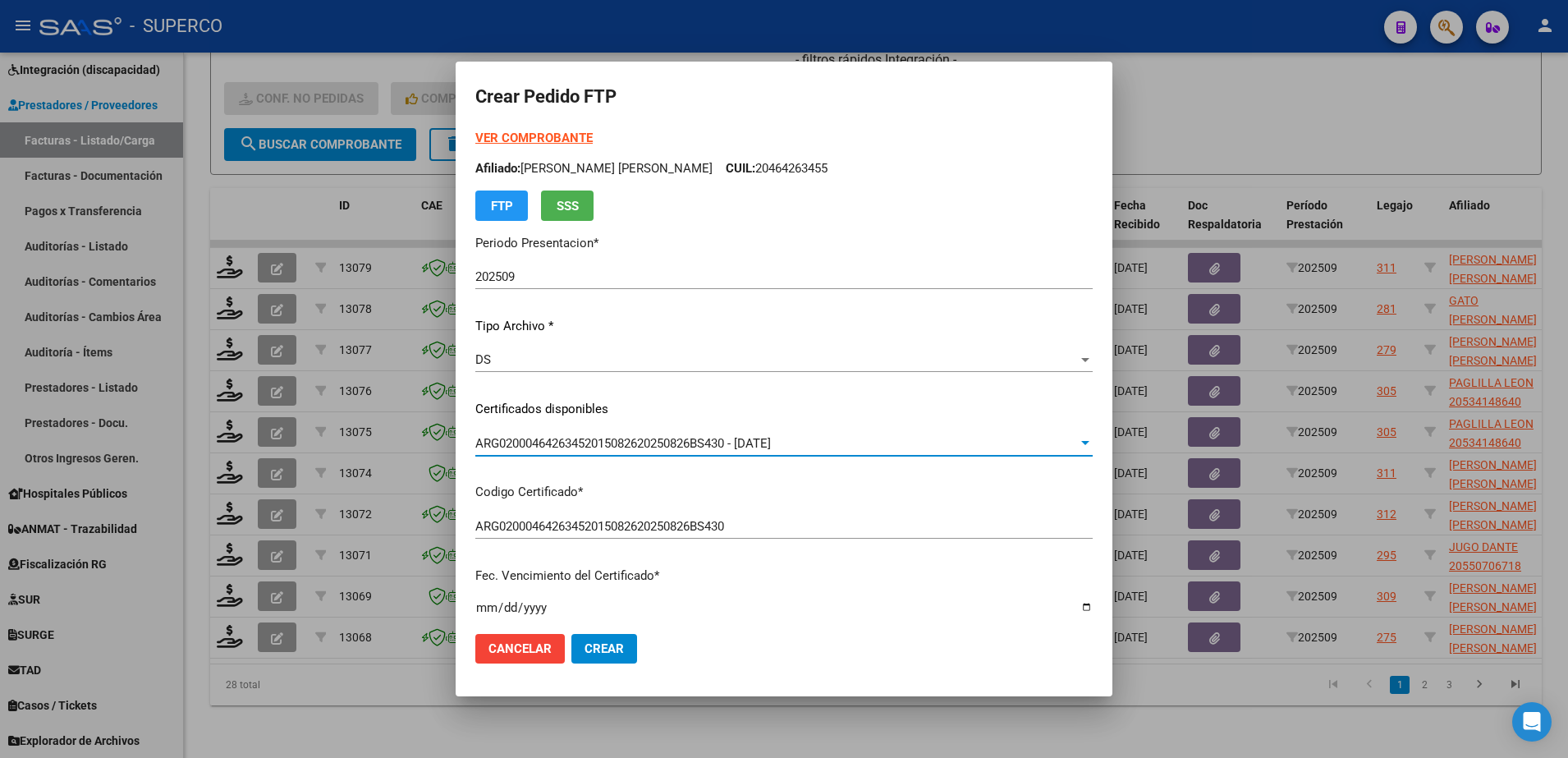
click at [525, 132] on strong "VER COMPROBANTE" at bounding box center [533, 138] width 117 height 15
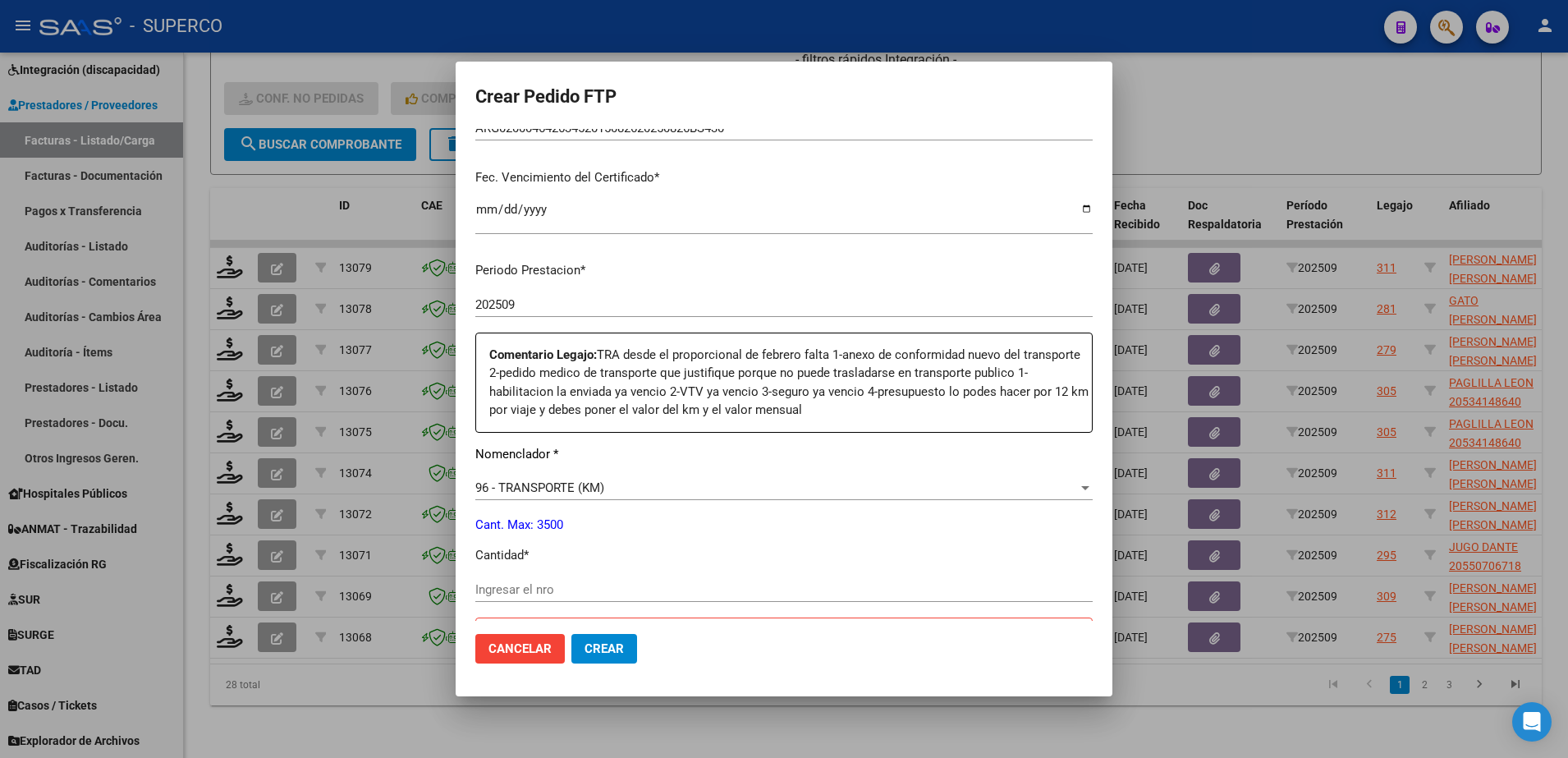
scroll to position [513, 0]
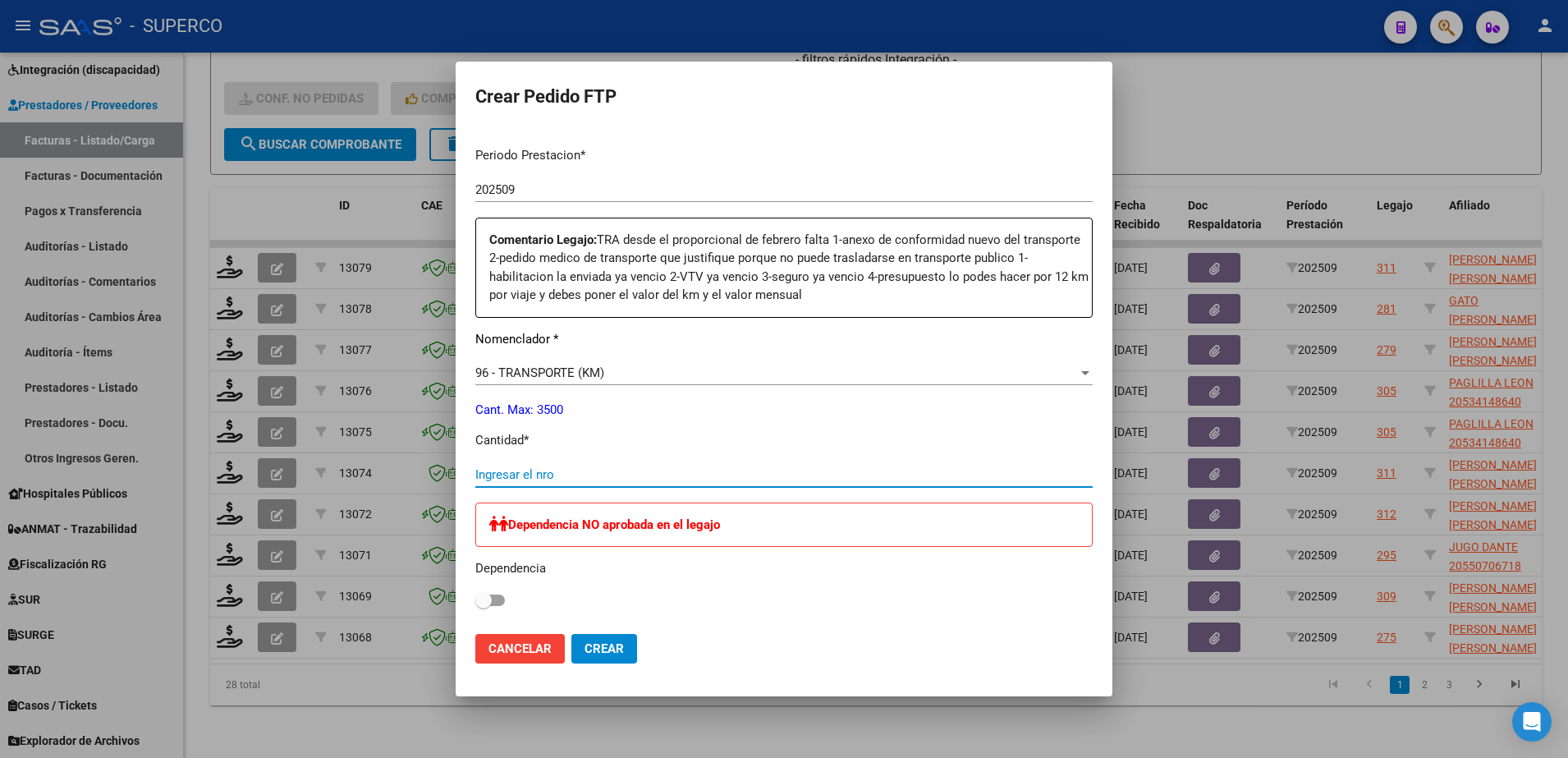
click at [772, 473] on input "Ingresar el nro" at bounding box center [784, 474] width 617 height 15
click at [608, 643] on span "Crear" at bounding box center [604, 648] width 39 height 15
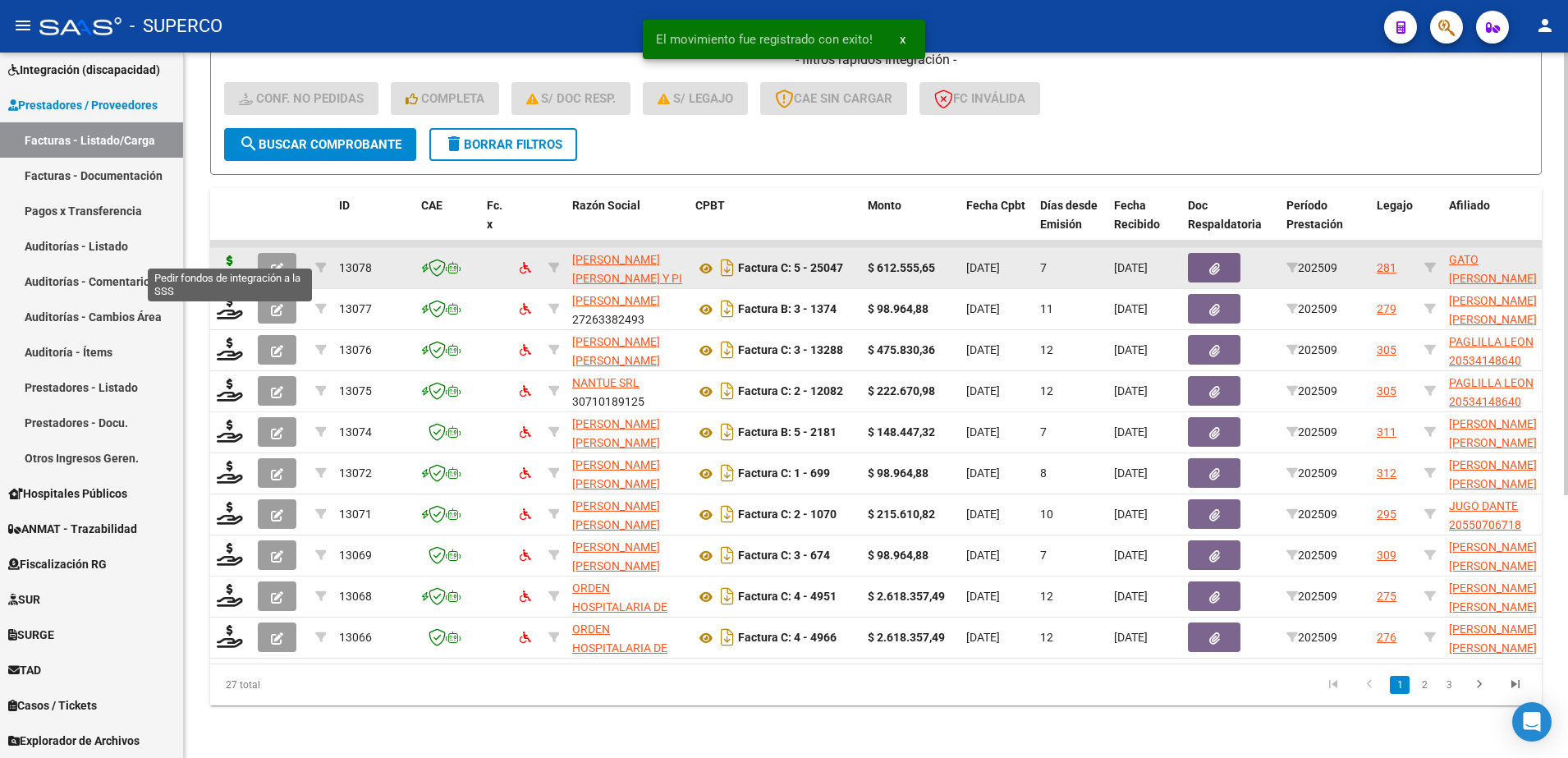
click at [229, 256] on icon at bounding box center [230, 267] width 26 height 23
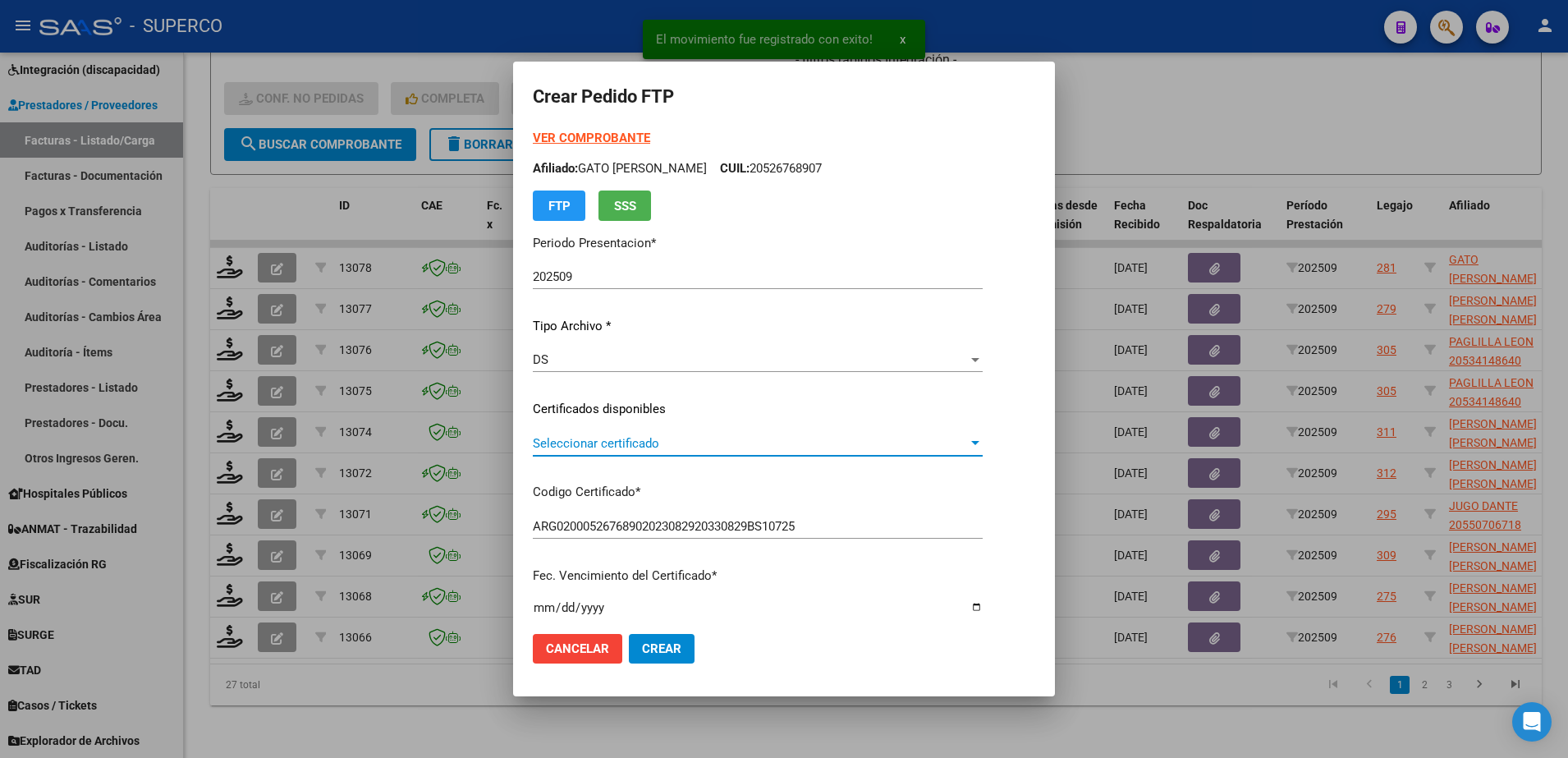
click at [914, 442] on span "Seleccionar certificado" at bounding box center [749, 443] width 435 height 15
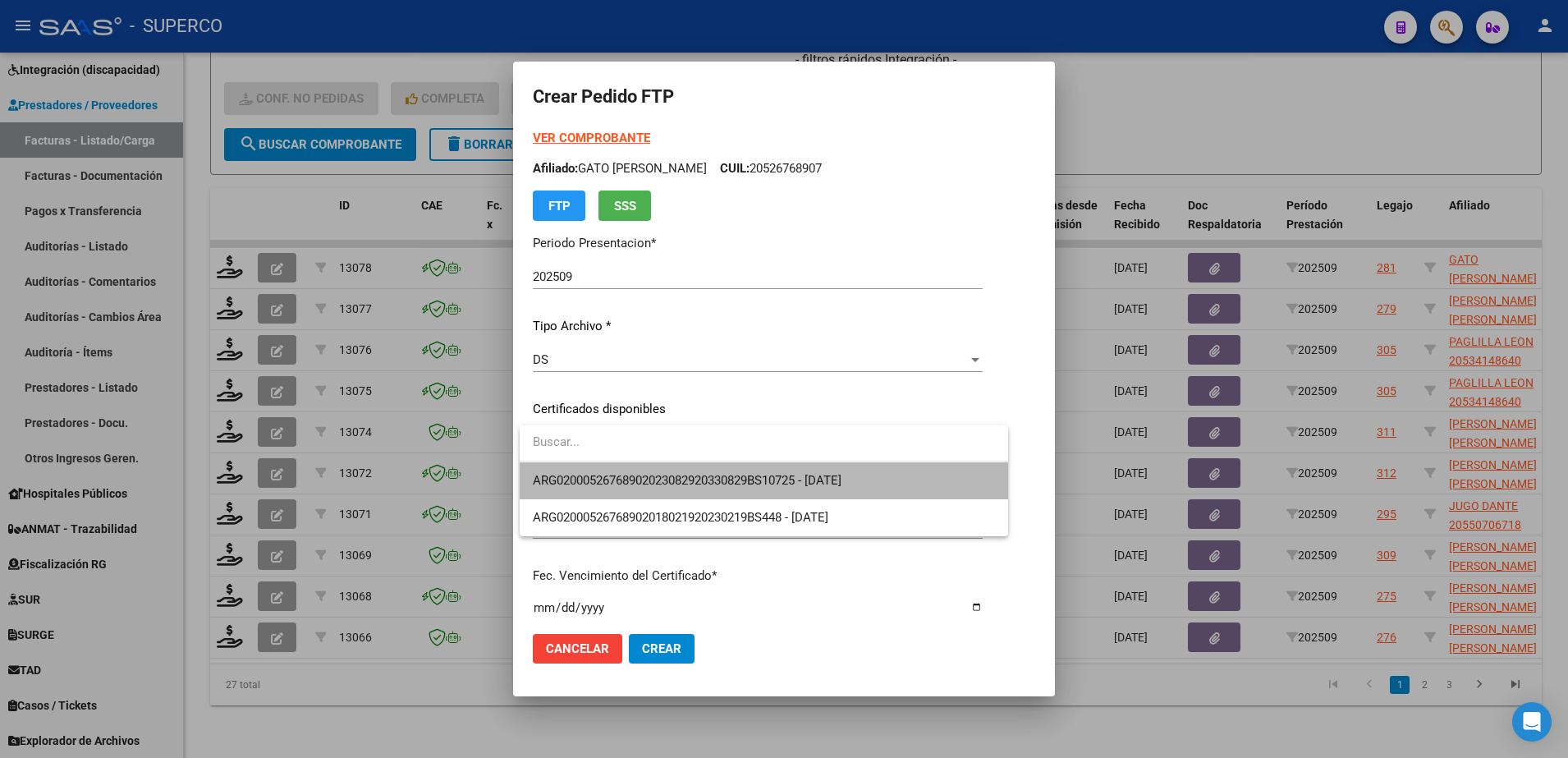
click at [897, 476] on span "ARG02000526768902023082920330829BS10725 - 2033-08-29" at bounding box center [763, 480] width 462 height 37
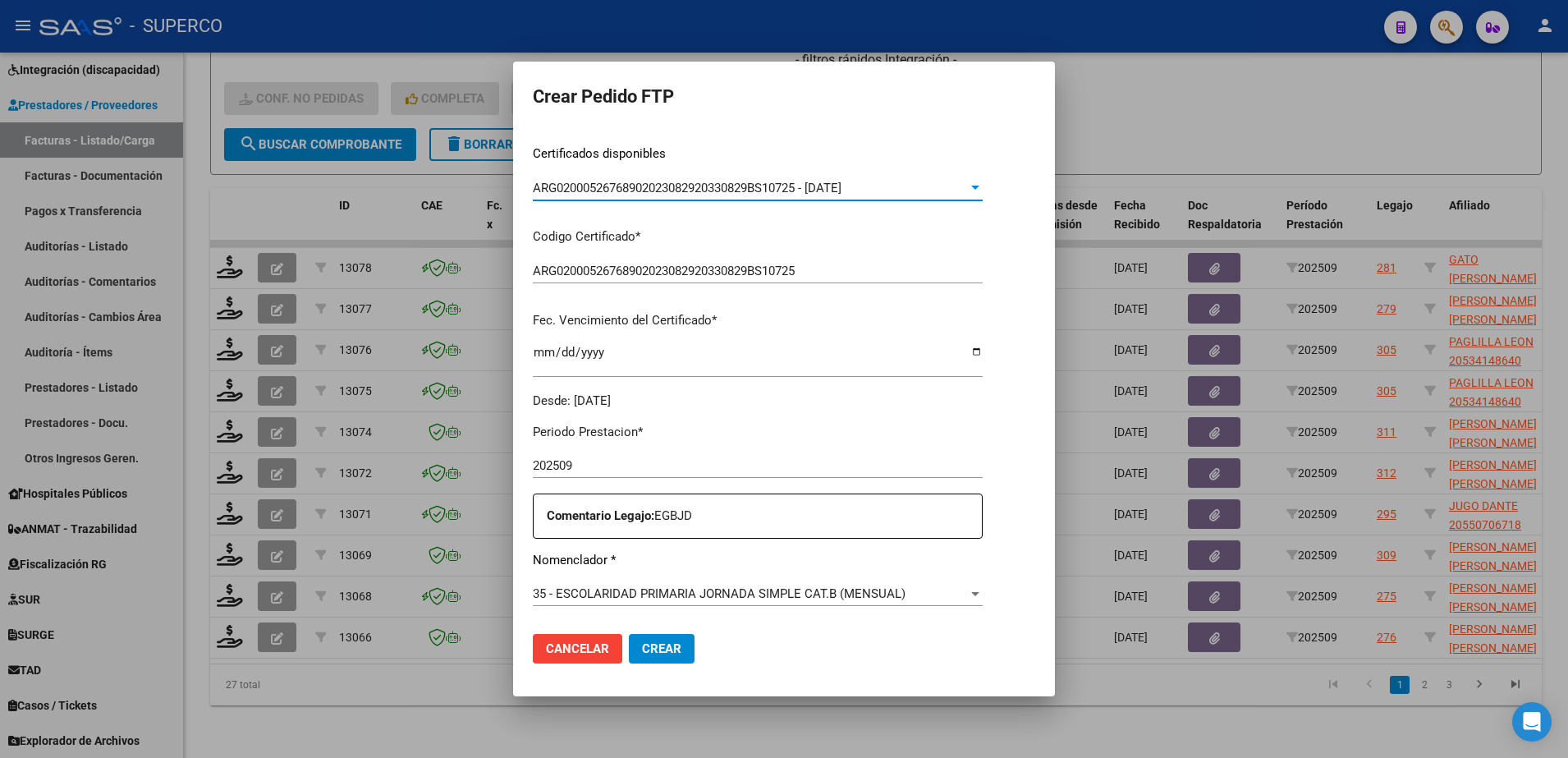
scroll to position [410, 0]
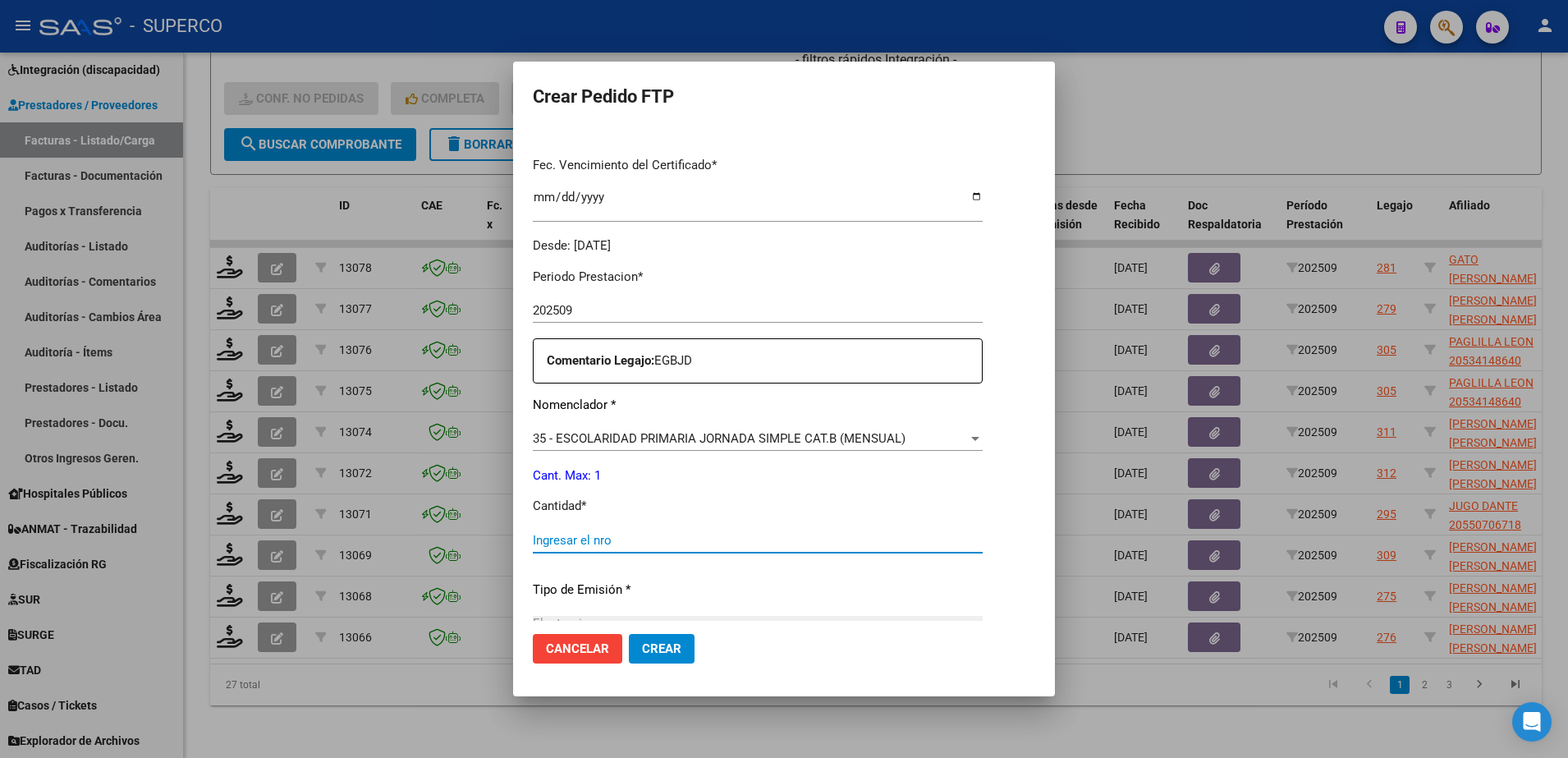
click at [761, 538] on input "Ingresar el nro" at bounding box center [757, 539] width 449 height 15
click at [640, 638] on button "Crear" at bounding box center [661, 649] width 66 height 30
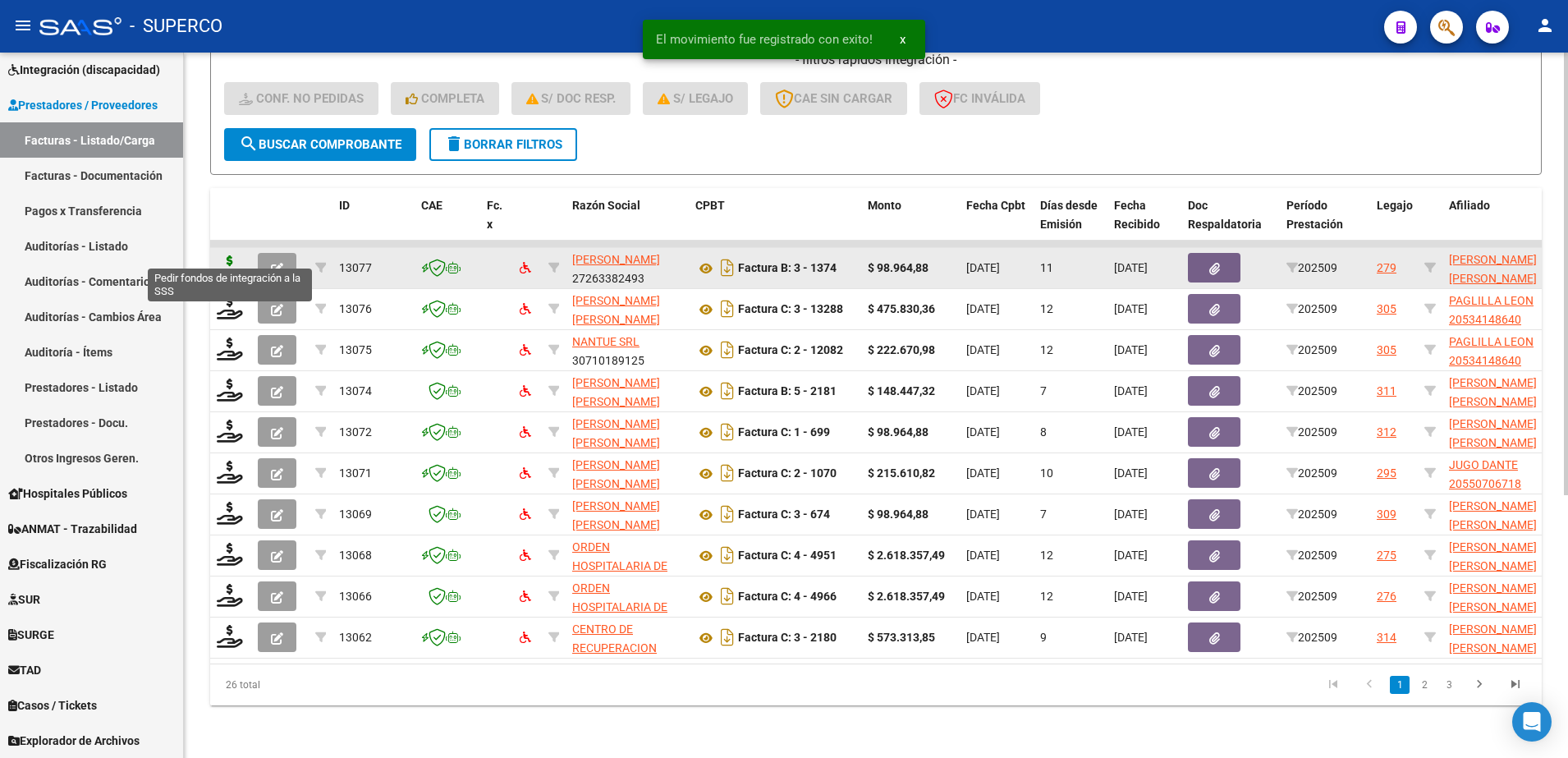
click at [225, 256] on icon at bounding box center [230, 267] width 26 height 23
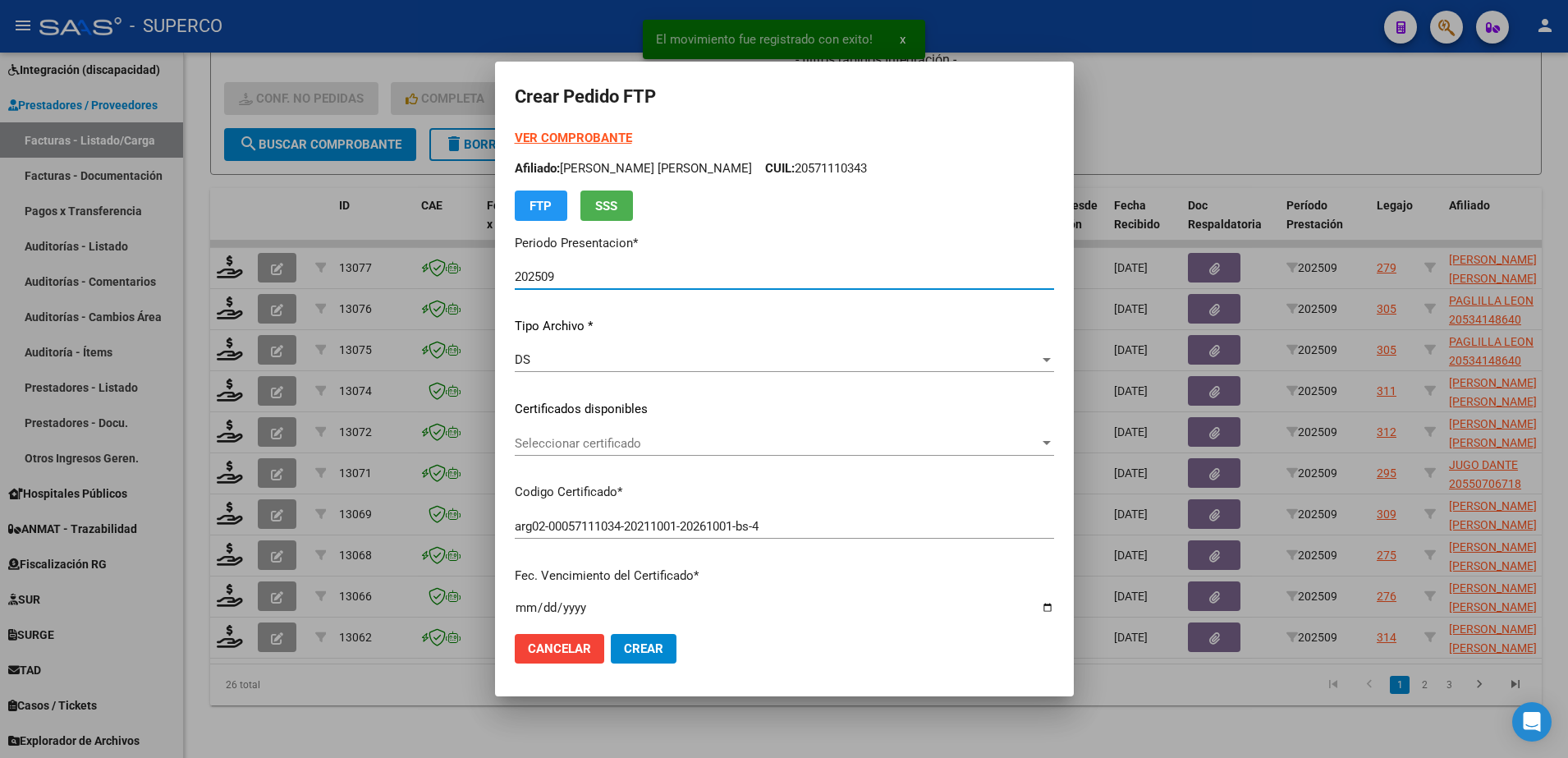
click at [769, 447] on span "Seleccionar certificado" at bounding box center [777, 443] width 525 height 15
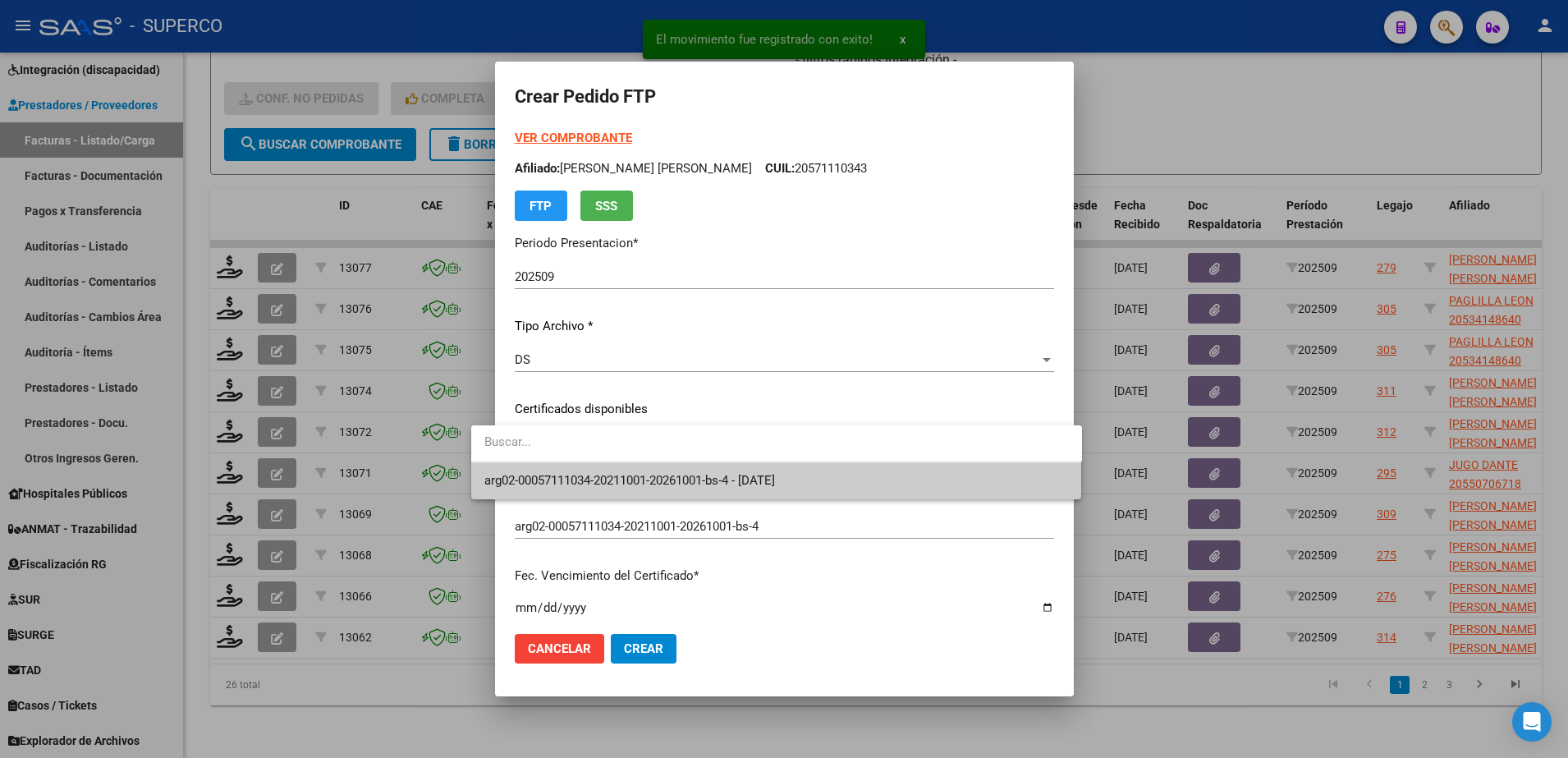
click at [761, 470] on span "arg02-00057111034-20211001-20261001-bs-4 - 2026-10-01" at bounding box center [777, 480] width 584 height 37
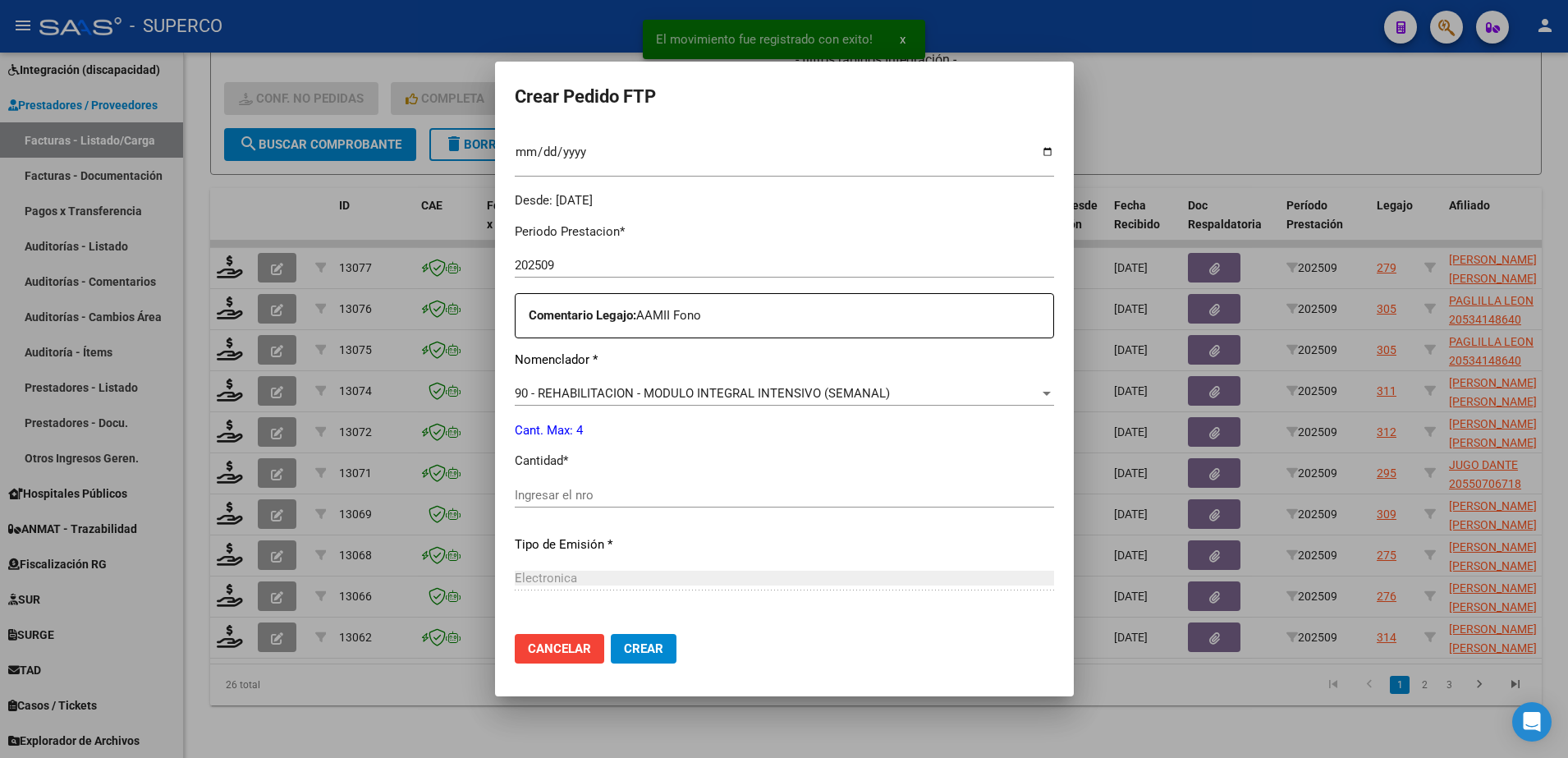
scroll to position [513, 0]
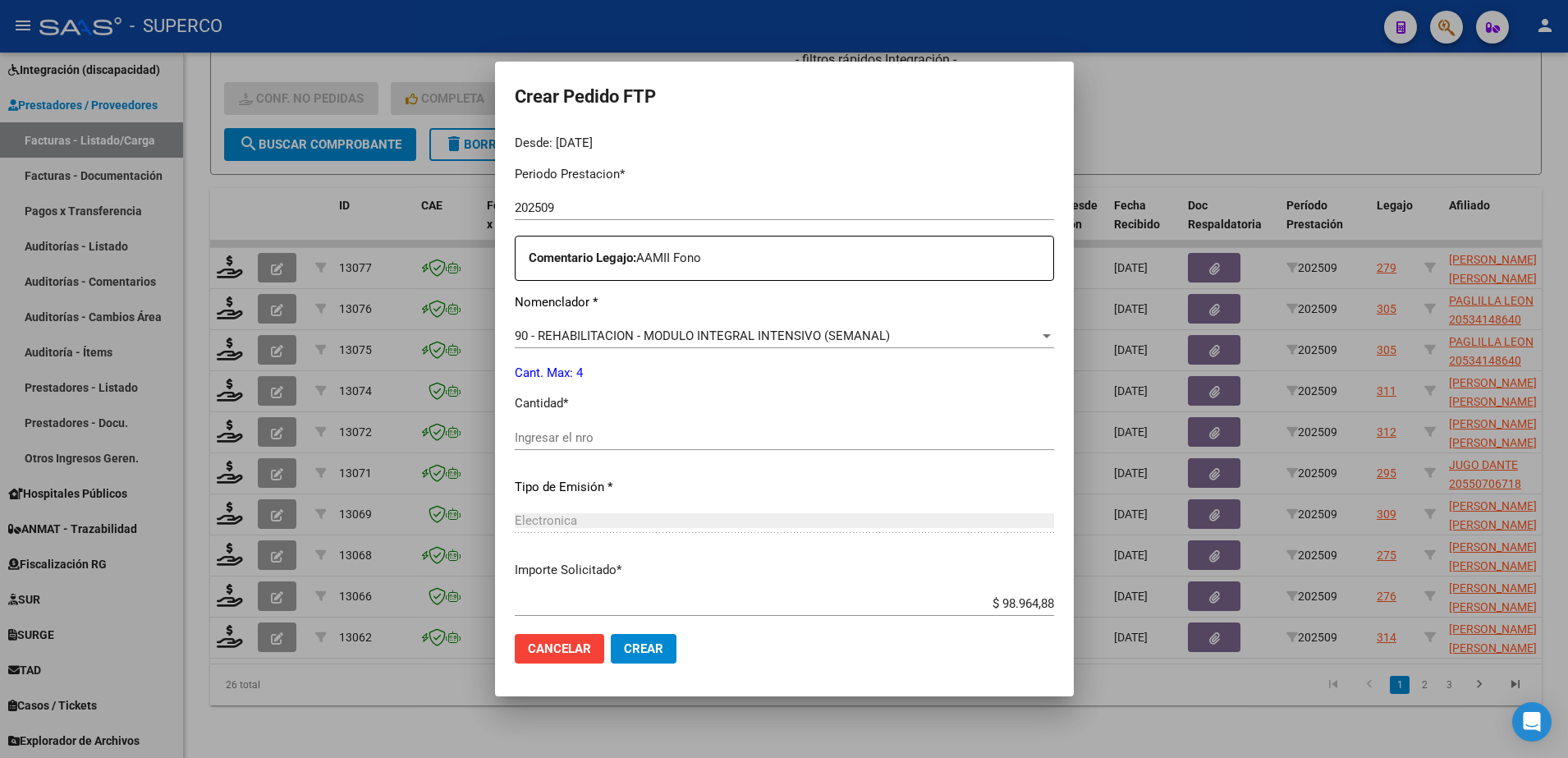
click at [755, 450] on div "Ingresar el nro" at bounding box center [784, 445] width 539 height 40
click at [744, 434] on input "Ingresar el nro" at bounding box center [784, 437] width 539 height 15
click at [624, 654] on span "Crear" at bounding box center [643, 648] width 39 height 15
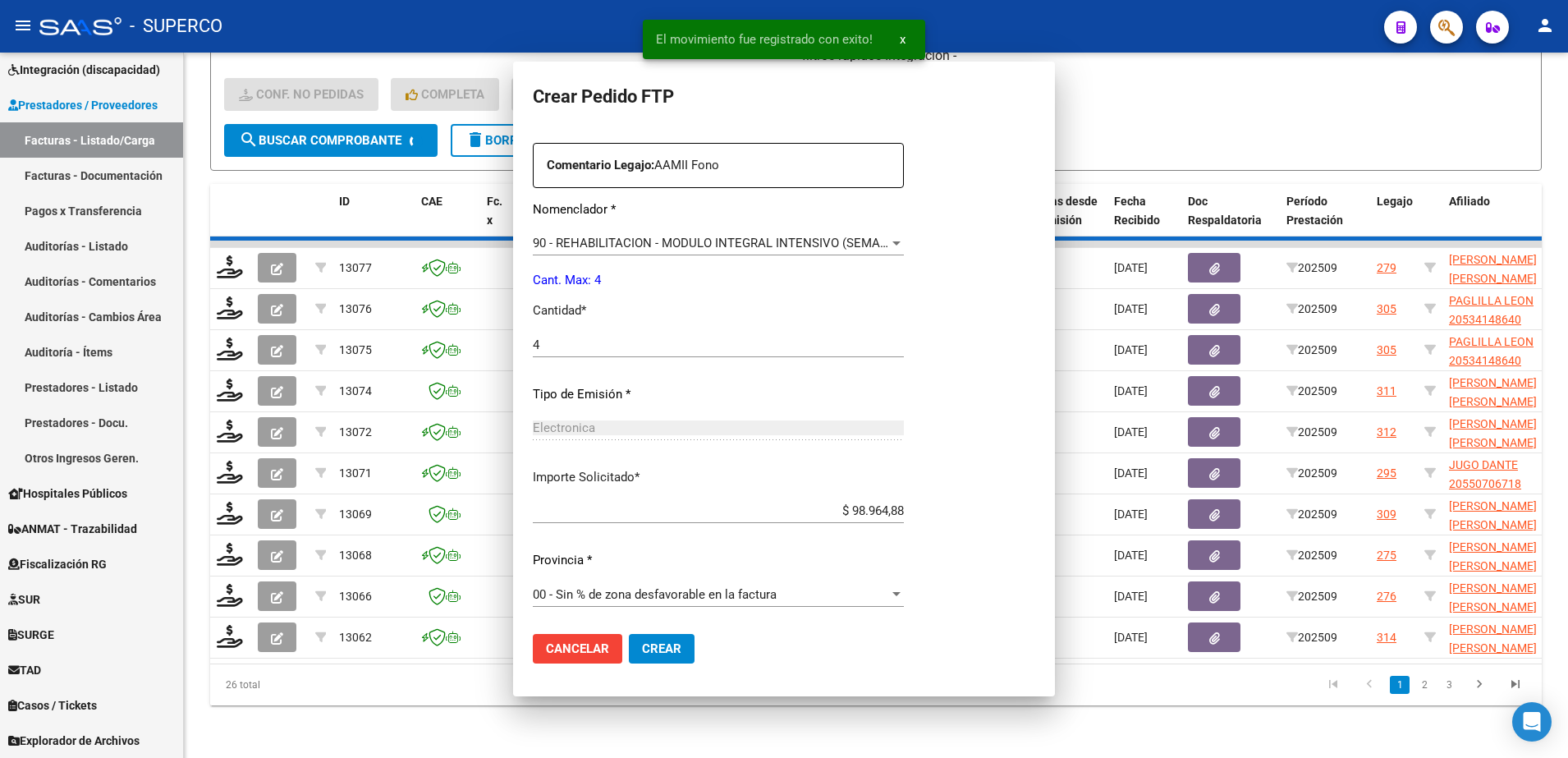
scroll to position [420, 0]
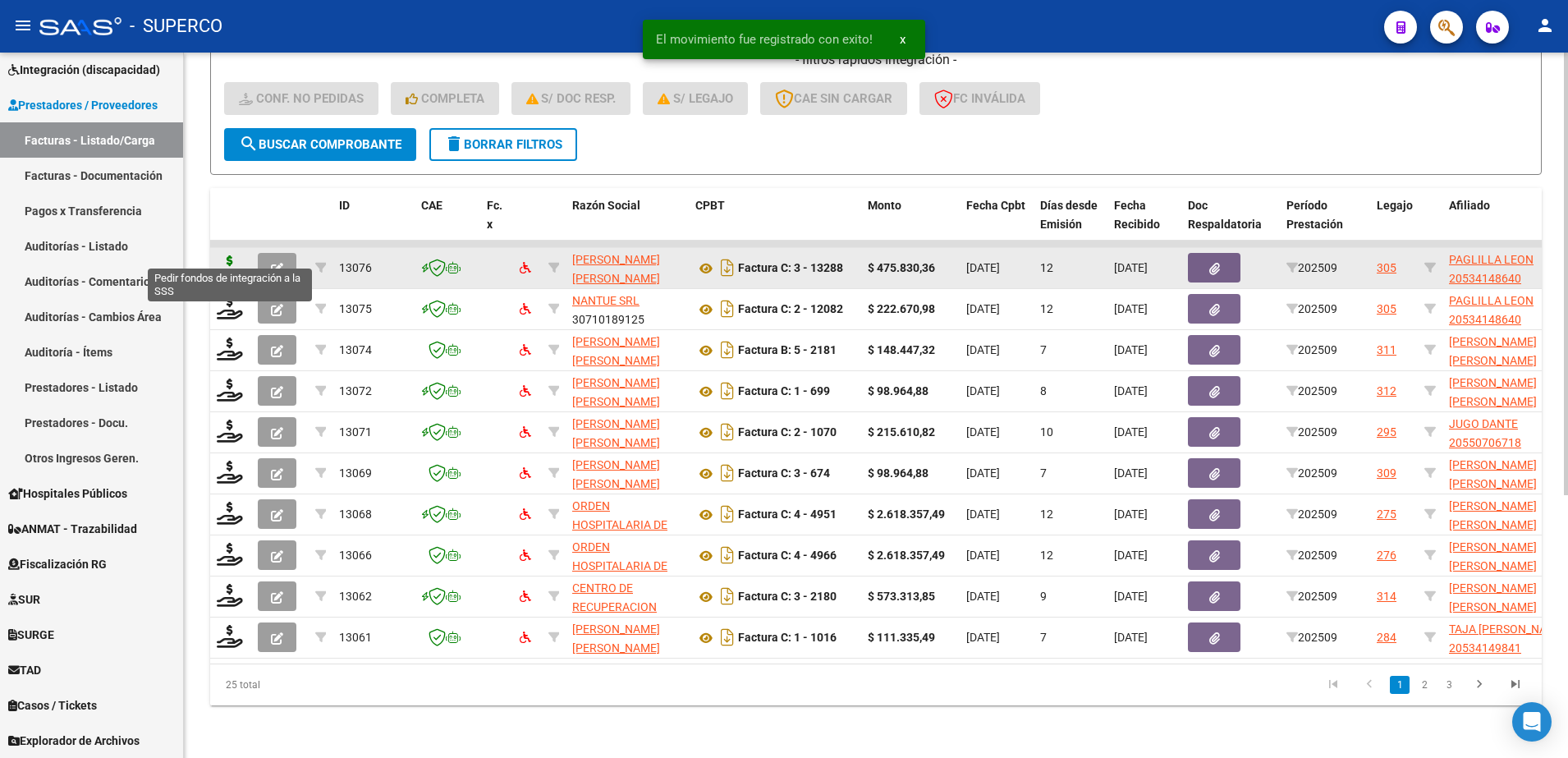
click at [221, 256] on icon at bounding box center [230, 267] width 26 height 23
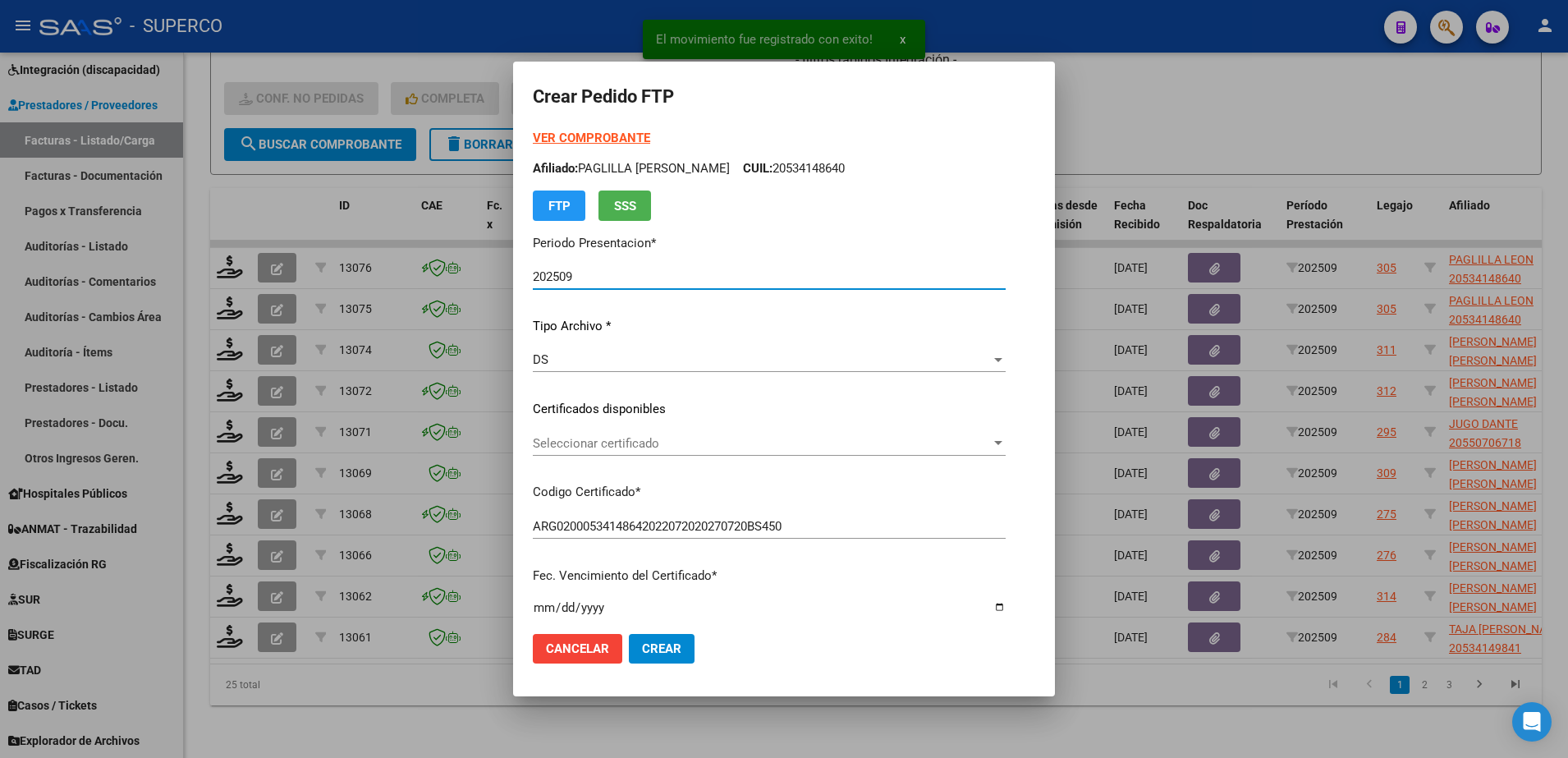
click at [819, 447] on span "Seleccionar certificado" at bounding box center [761, 443] width 458 height 15
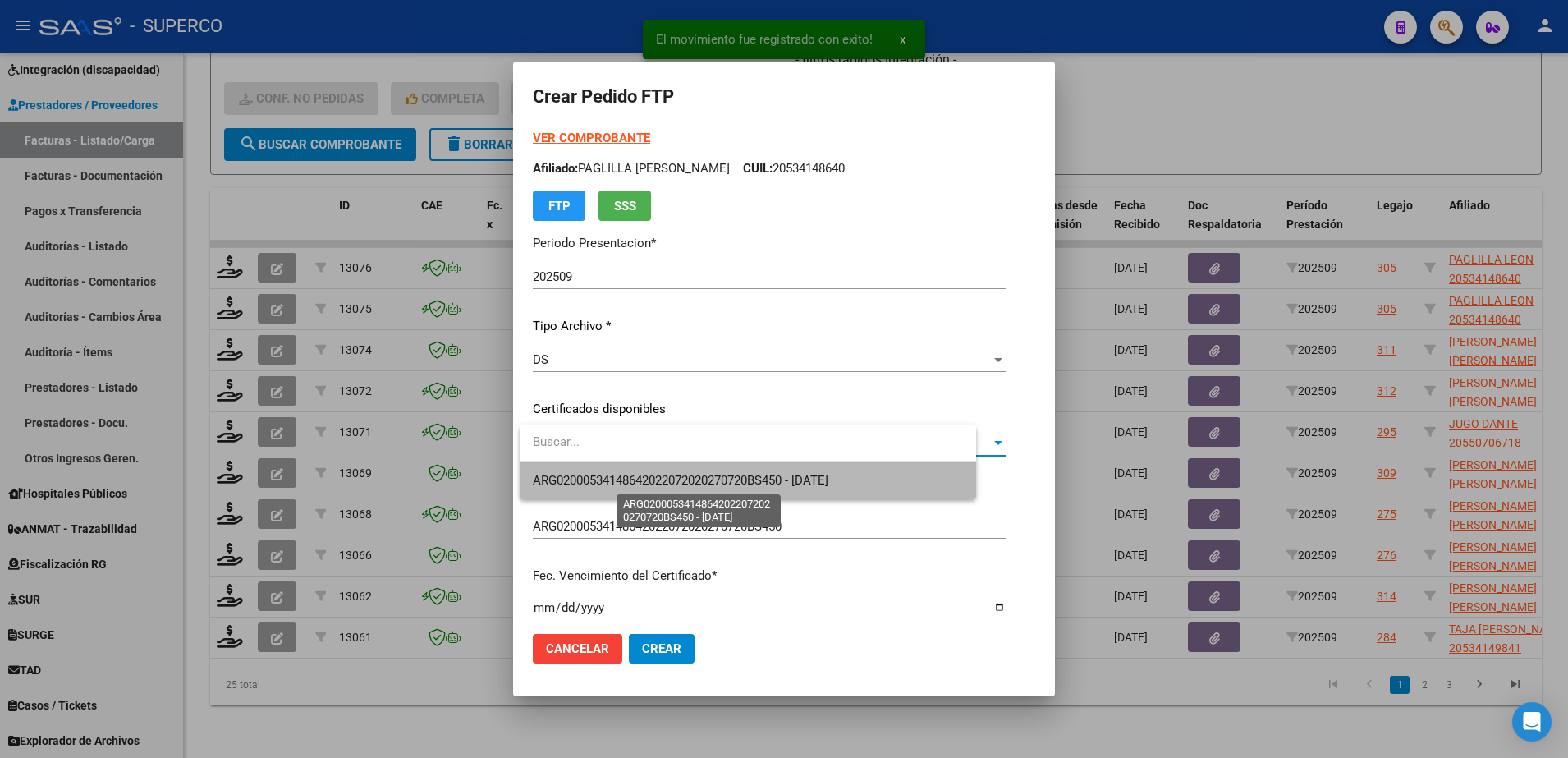
click at [802, 484] on span "ARG02000534148642022072020270720BS450 - 2027-07-20" at bounding box center [680, 479] width 296 height 15
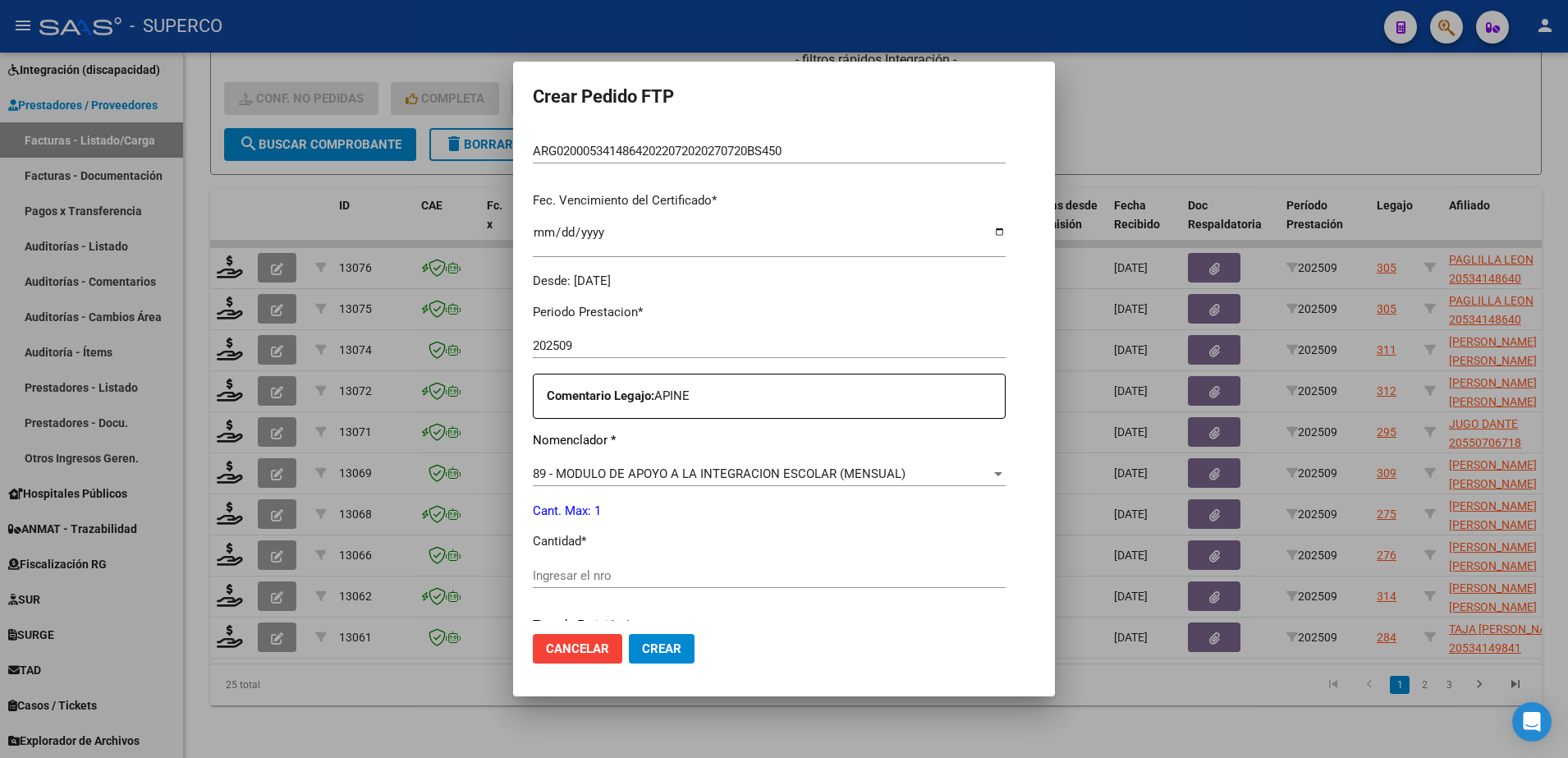
scroll to position [513, 0]
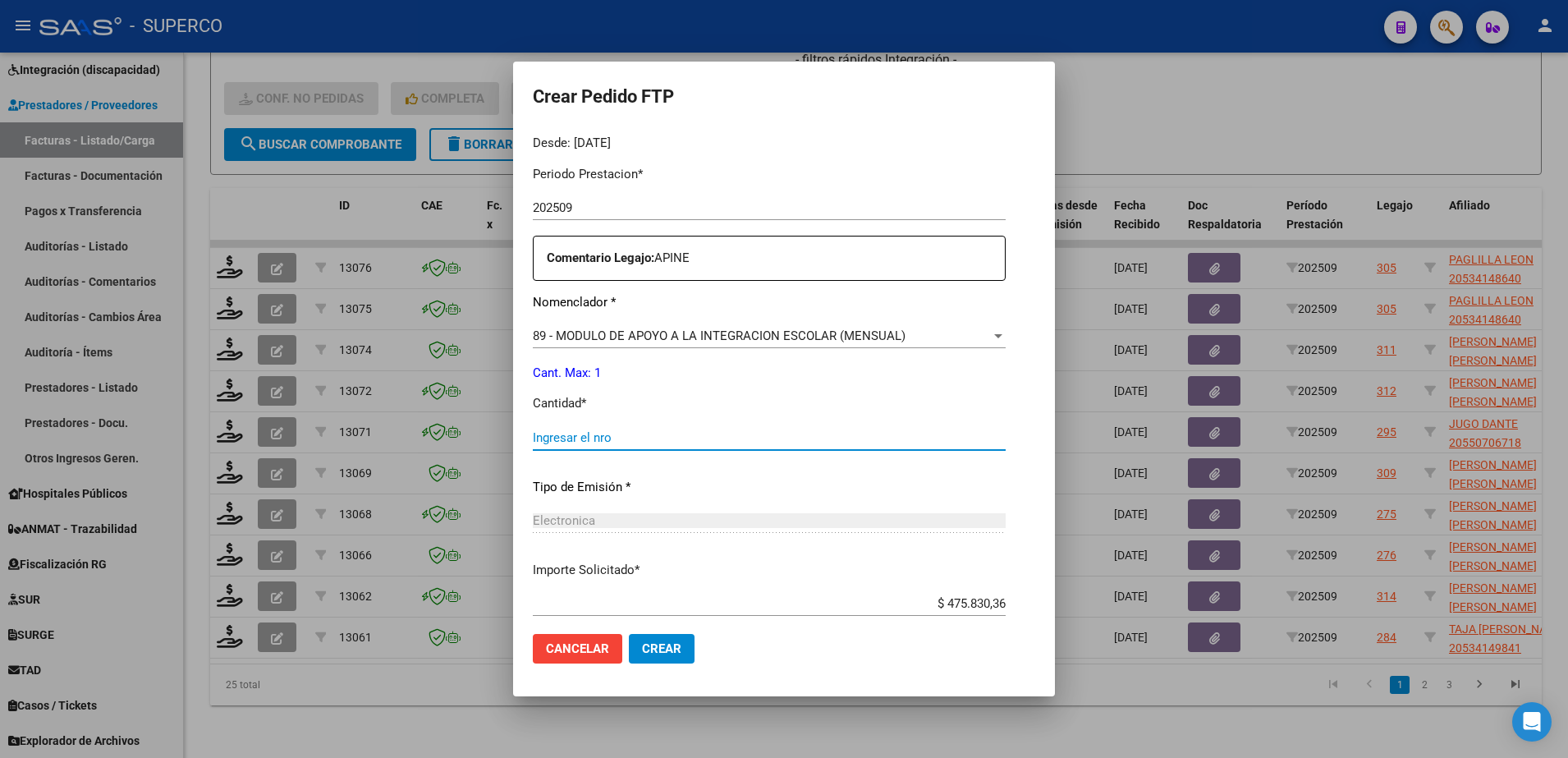
click at [628, 431] on input "Ingresar el nro" at bounding box center [768, 437] width 473 height 15
click at [653, 641] on span "Crear" at bounding box center [661, 648] width 39 height 15
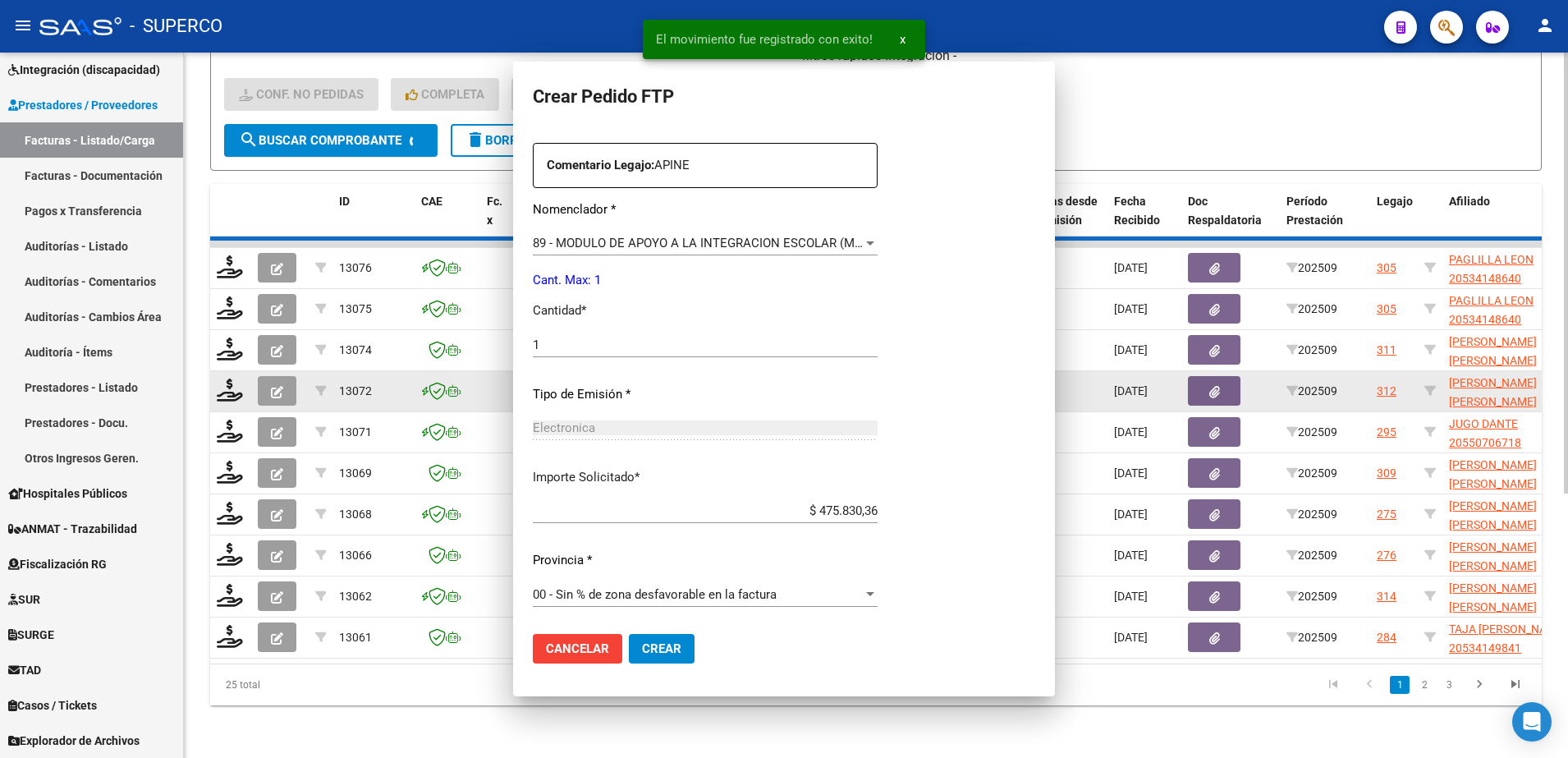
scroll to position [0, 0]
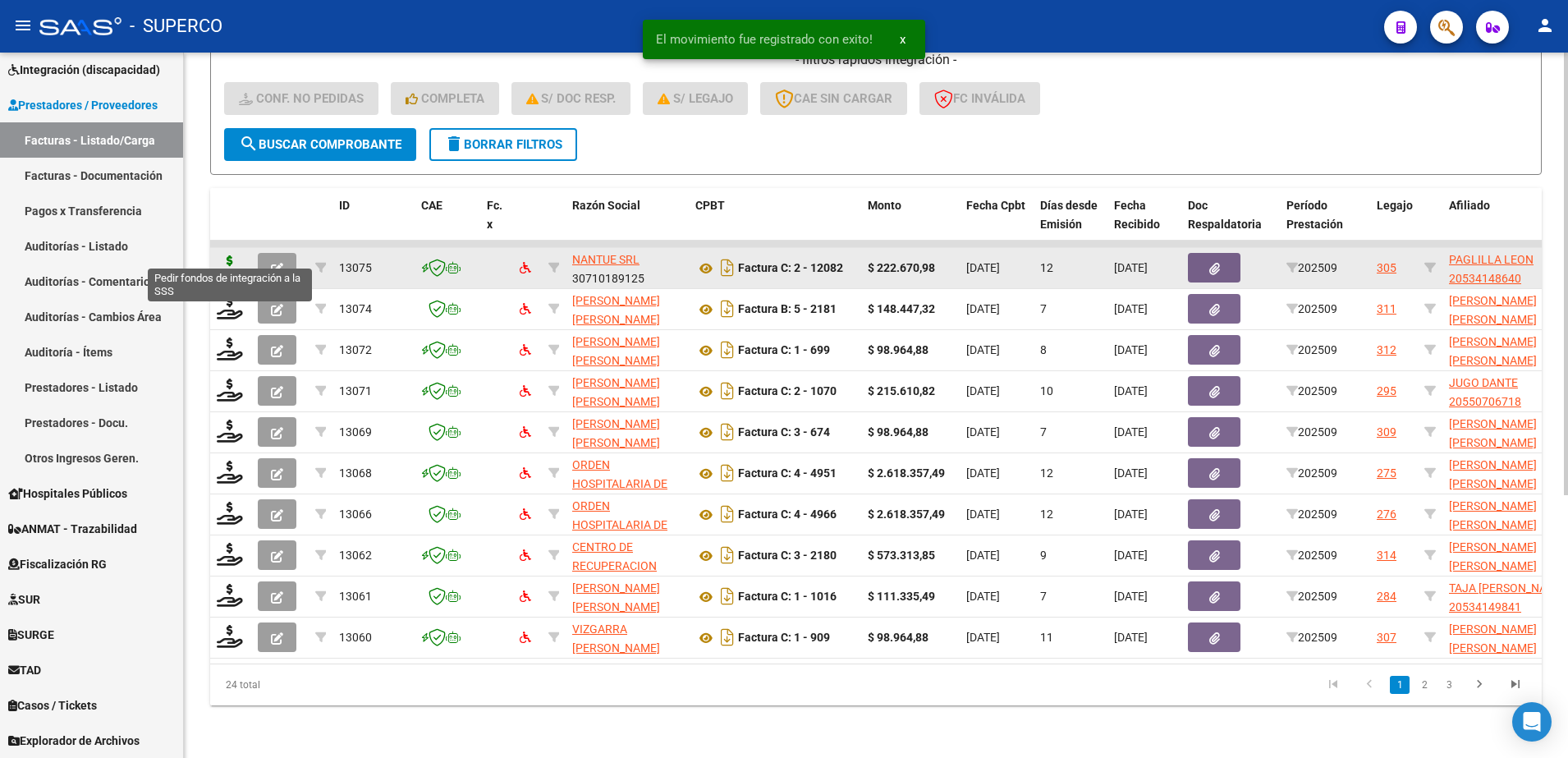
click at [227, 256] on icon at bounding box center [230, 267] width 26 height 23
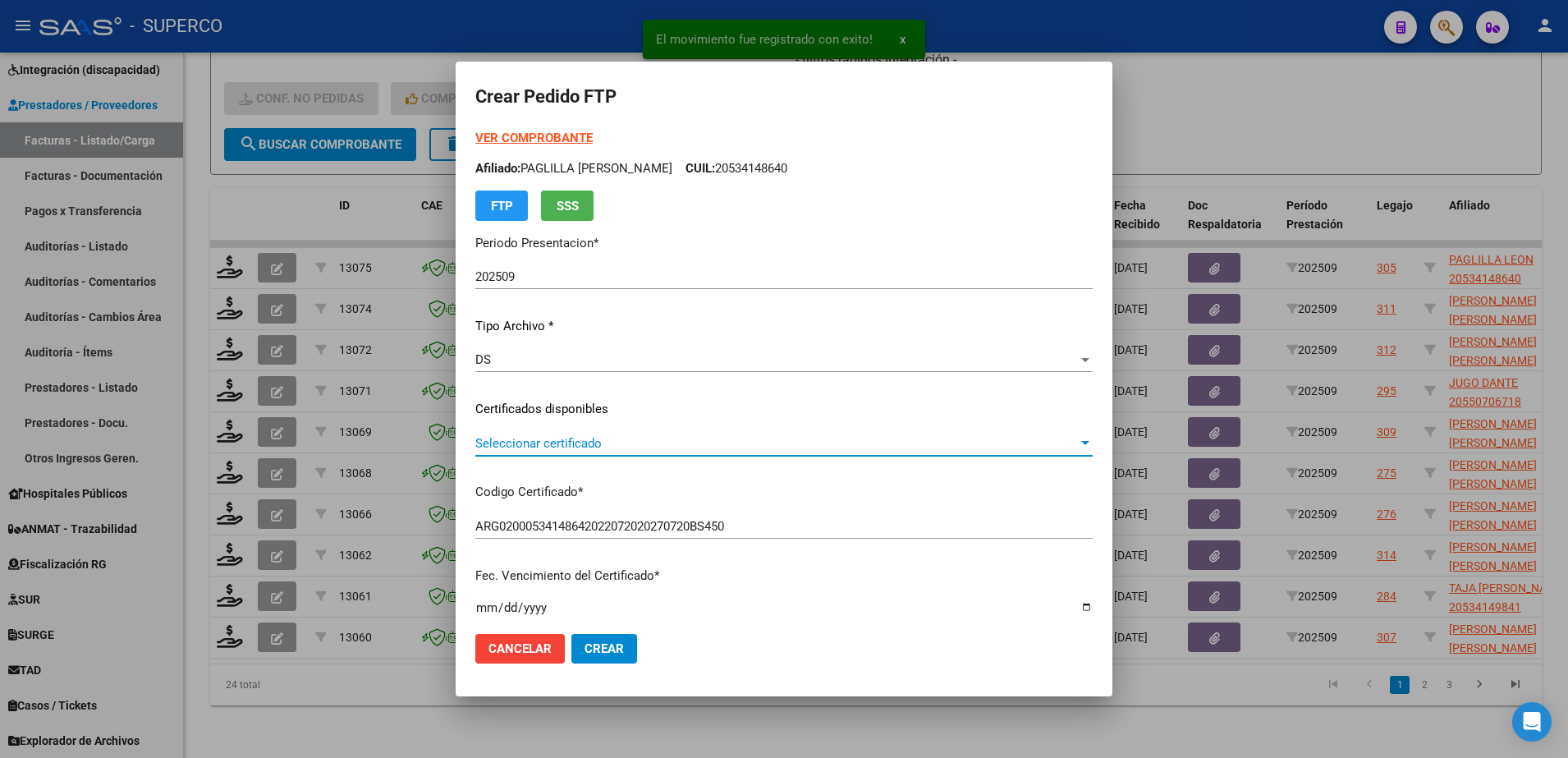
click at [915, 438] on span "Seleccionar certificado" at bounding box center [776, 443] width 602 height 15
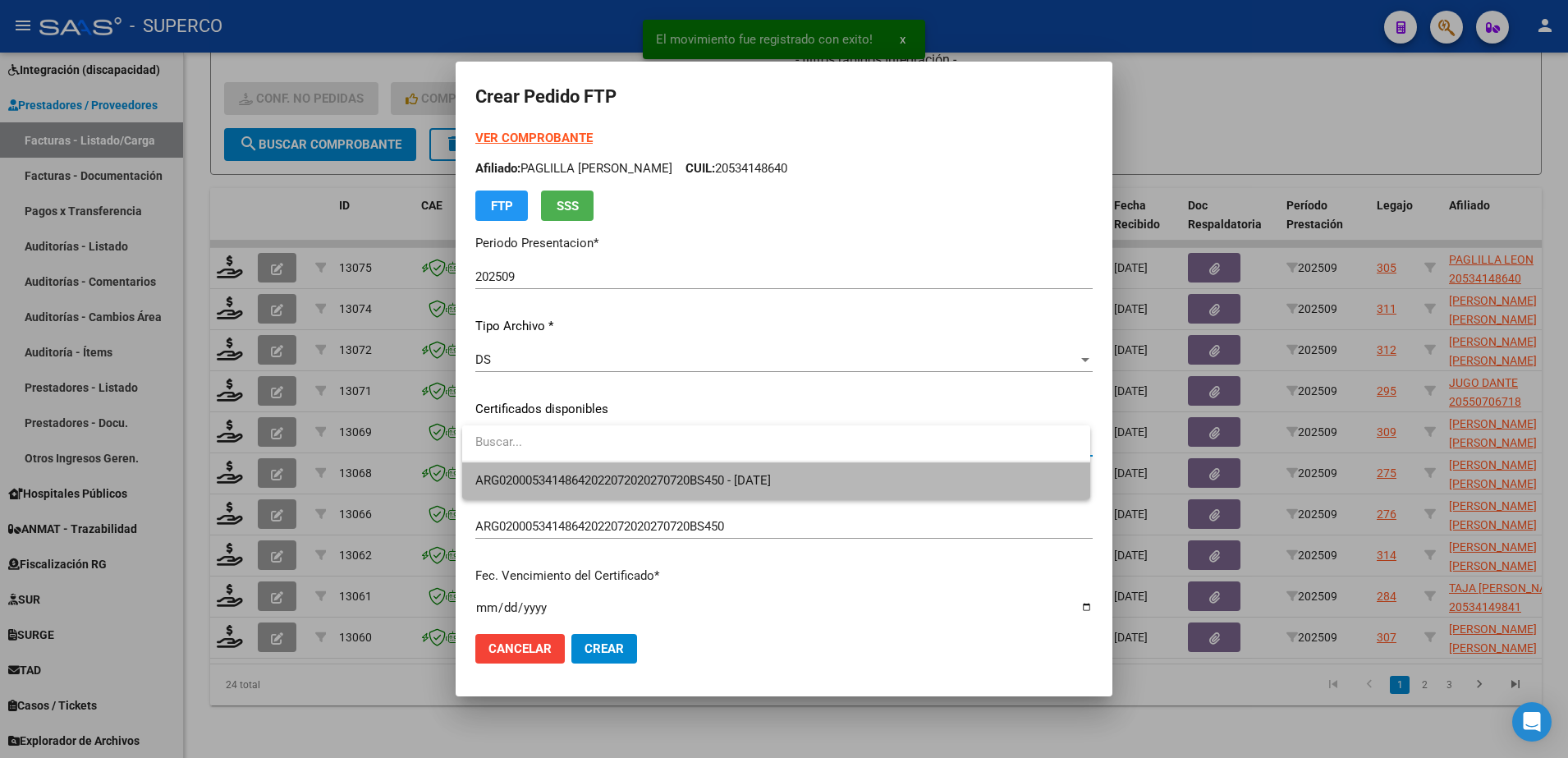
click at [909, 473] on span "ARG02000534148642022072020270720BS450 - 2027-07-20" at bounding box center [776, 480] width 602 height 37
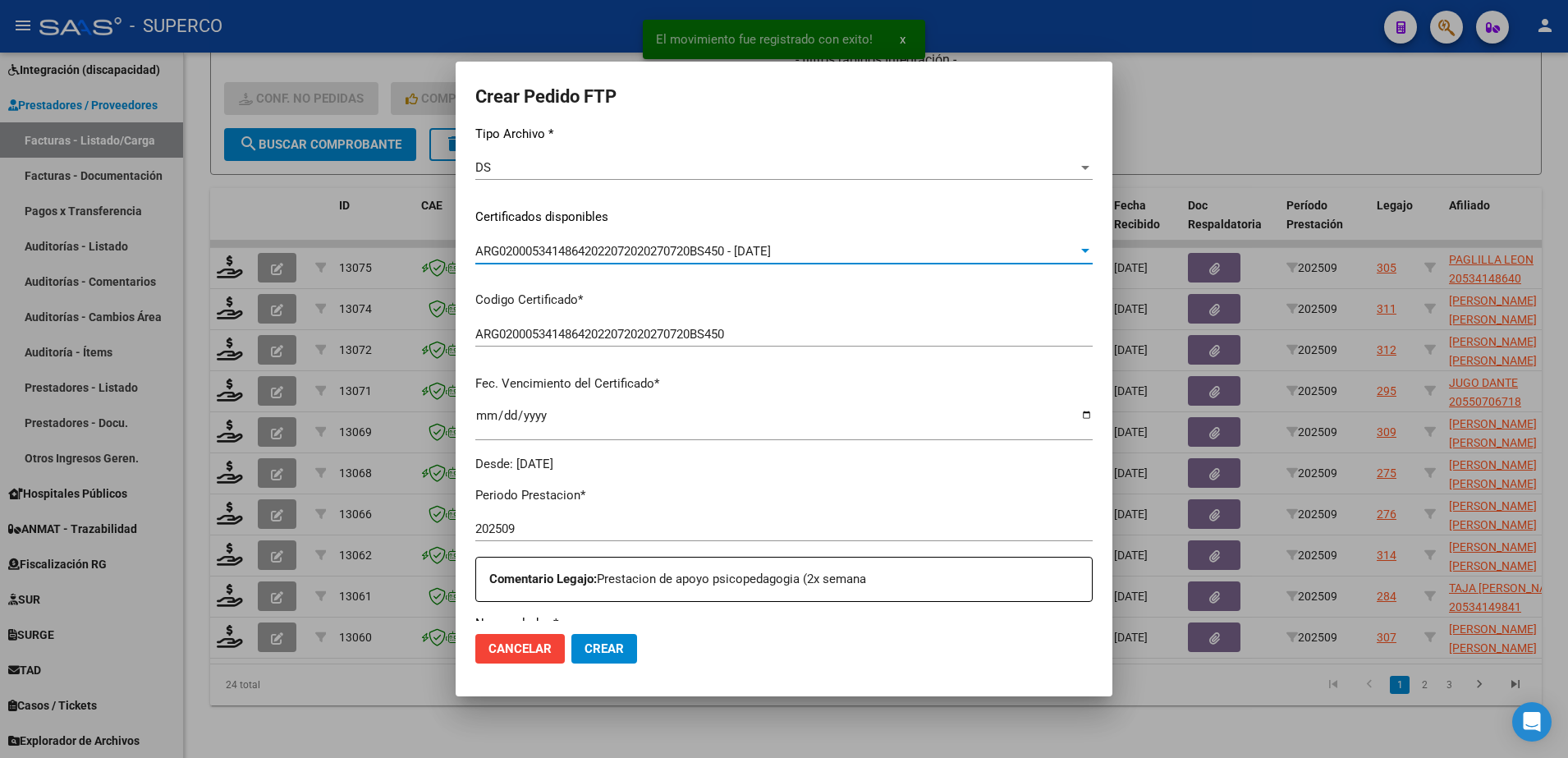
scroll to position [410, 0]
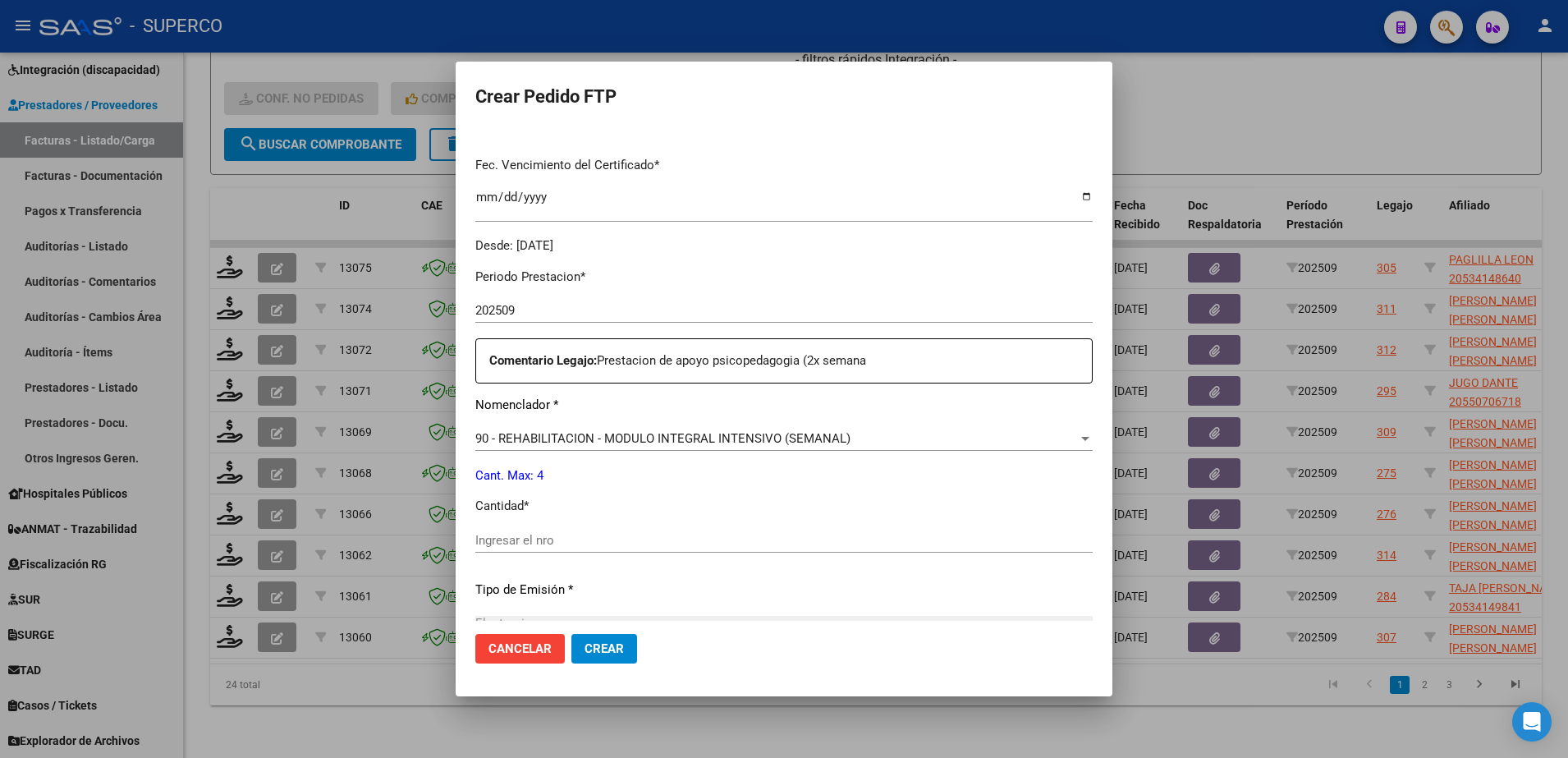
click at [869, 526] on div "Periodo Prestacion * 202509 Ingresar el Periodo Prestacion Comentario Legajo: P…" at bounding box center [784, 537] width 617 height 562
click at [868, 537] on input "Ingresar el nro" at bounding box center [784, 539] width 617 height 15
click at [625, 654] on button "Crear" at bounding box center [604, 649] width 66 height 30
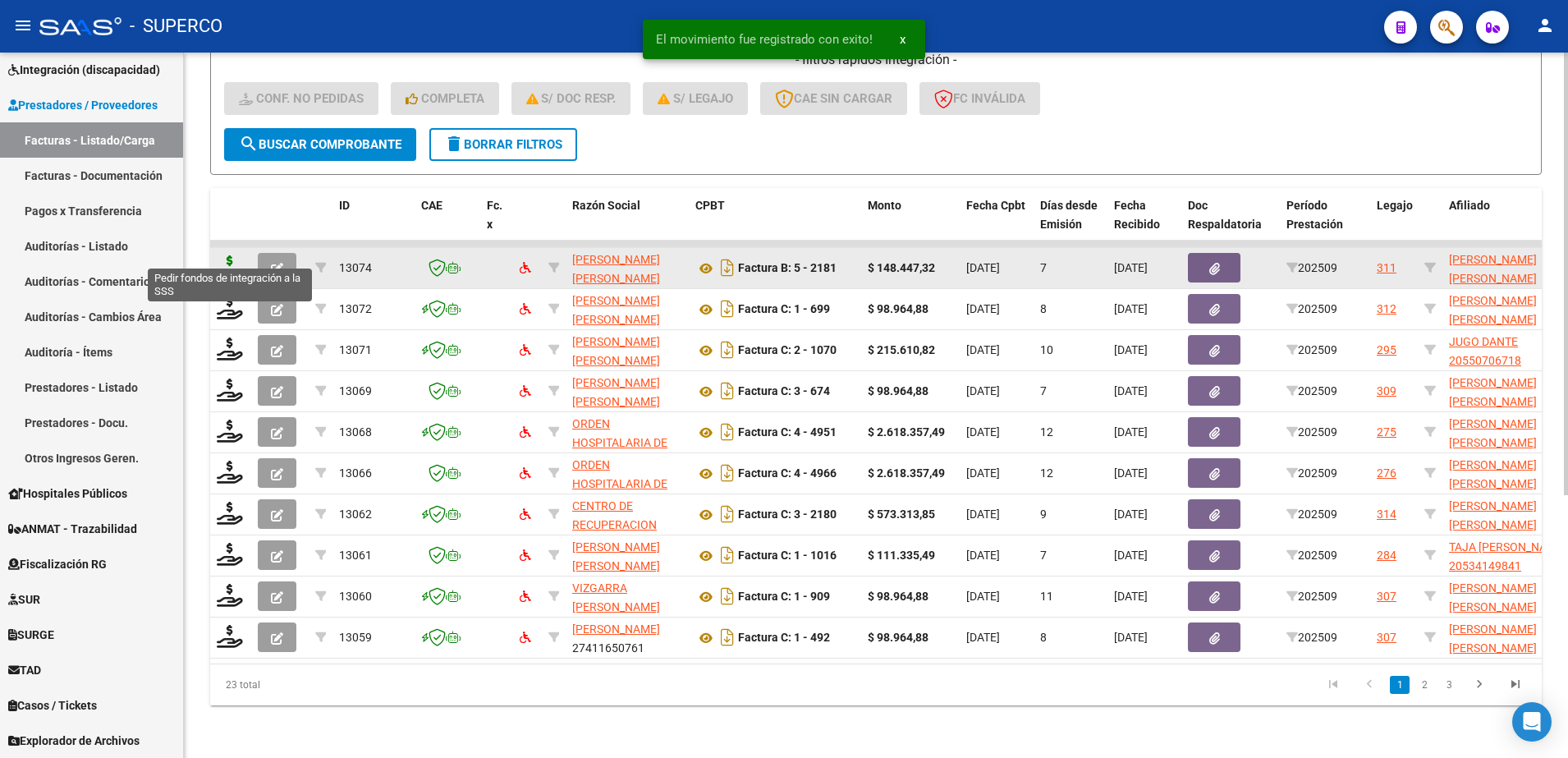
click at [230, 256] on icon at bounding box center [230, 267] width 26 height 23
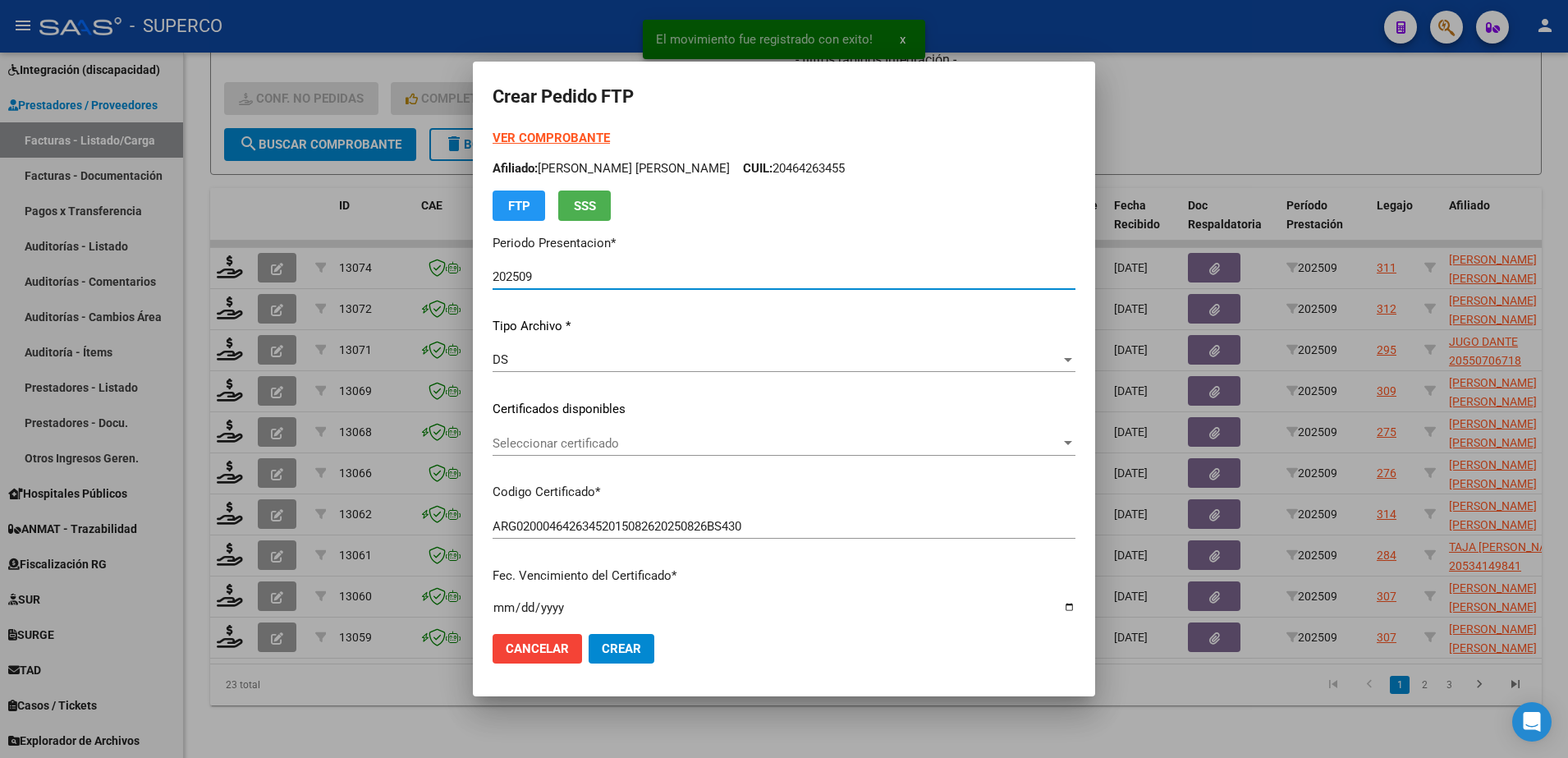
click at [769, 446] on span "Seleccionar certificado" at bounding box center [776, 443] width 568 height 15
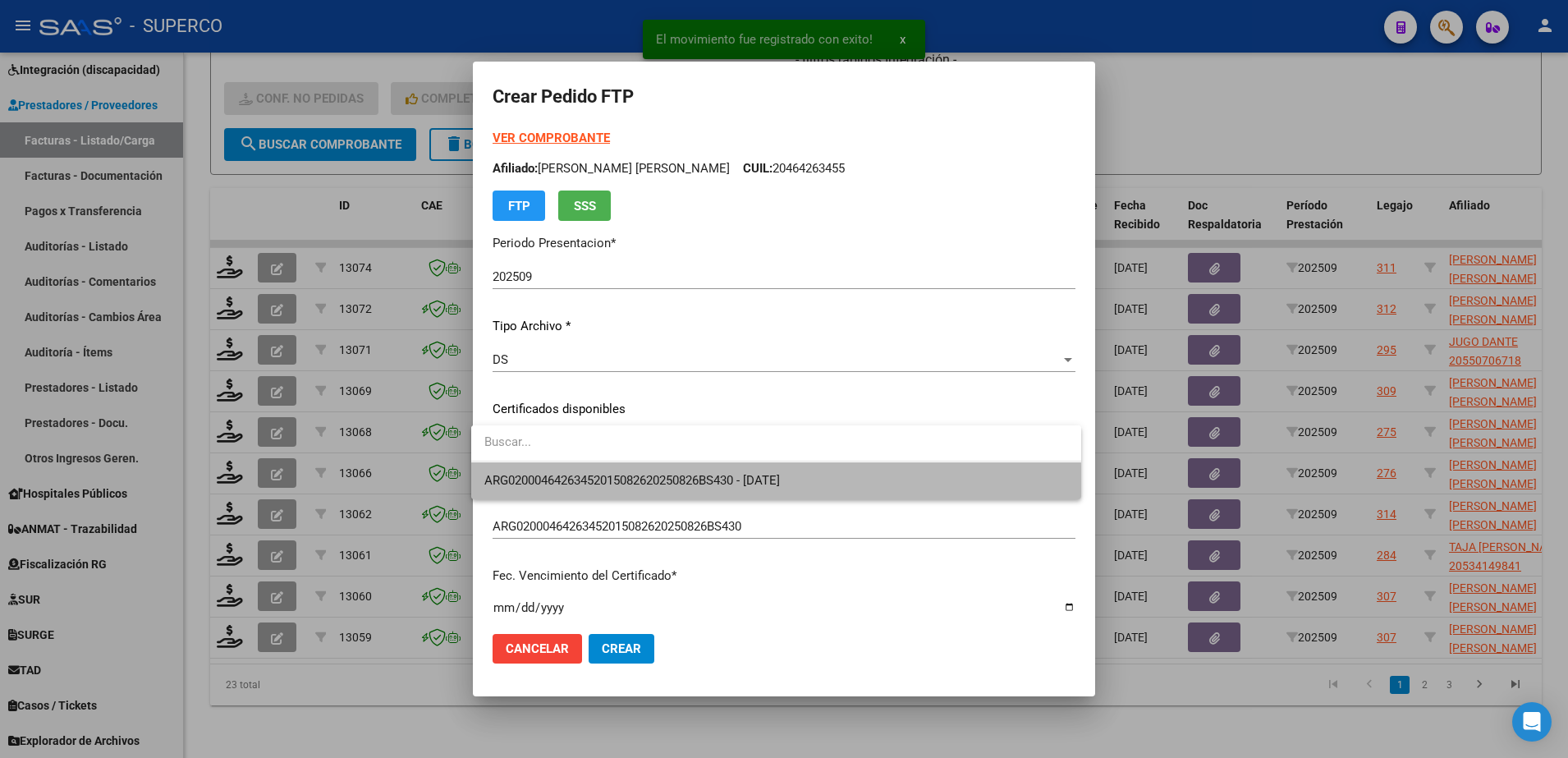
click at [757, 488] on span "ARG02000464263452015082620250826BS430 - 2025-08-26" at bounding box center [776, 480] width 584 height 37
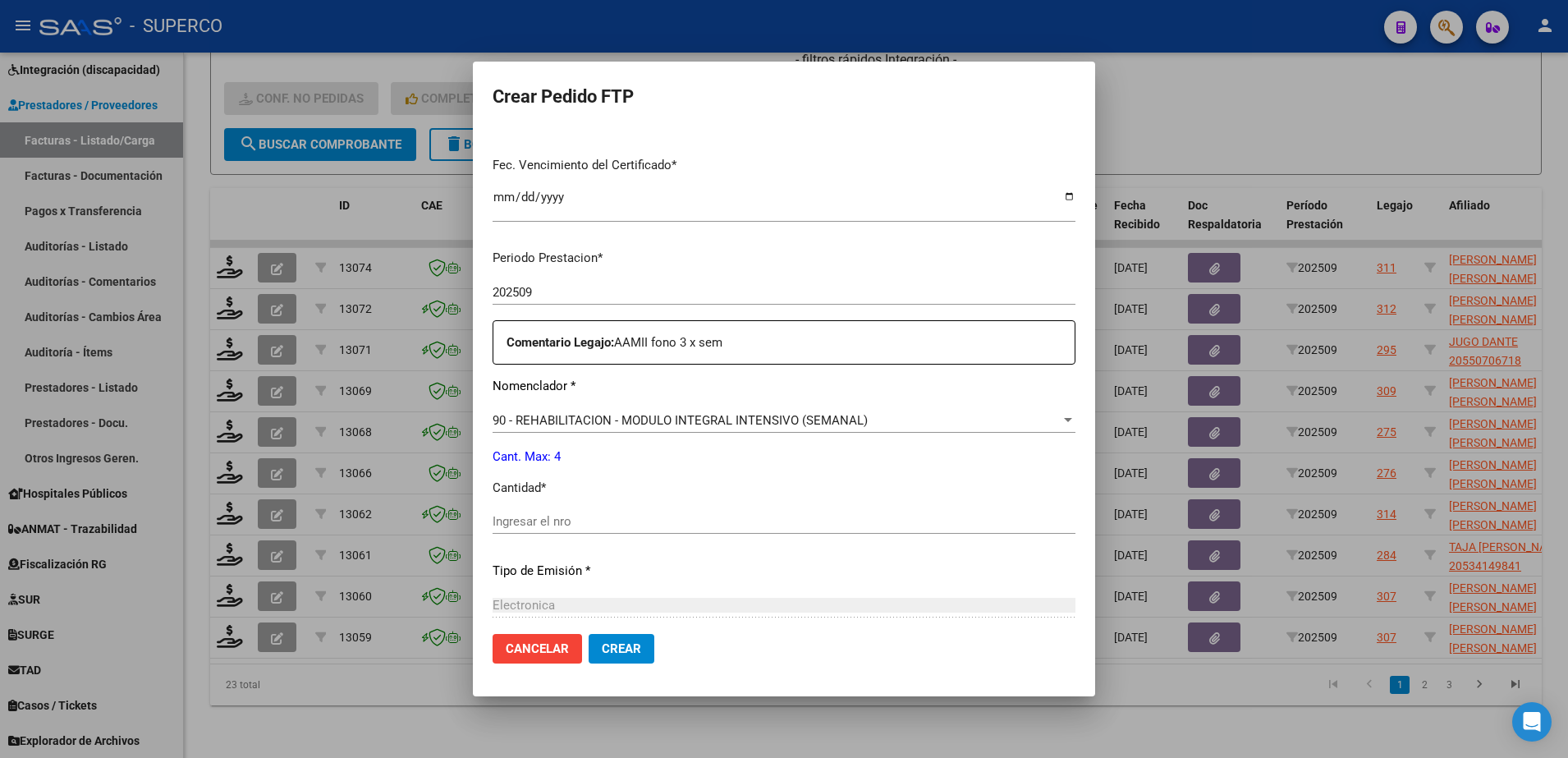
click at [744, 511] on div "Ingresar el nro" at bounding box center [784, 521] width 583 height 25
click at [743, 521] on input "Ingresar el nro" at bounding box center [784, 520] width 583 height 15
click at [608, 649] on span "Crear" at bounding box center [621, 648] width 39 height 15
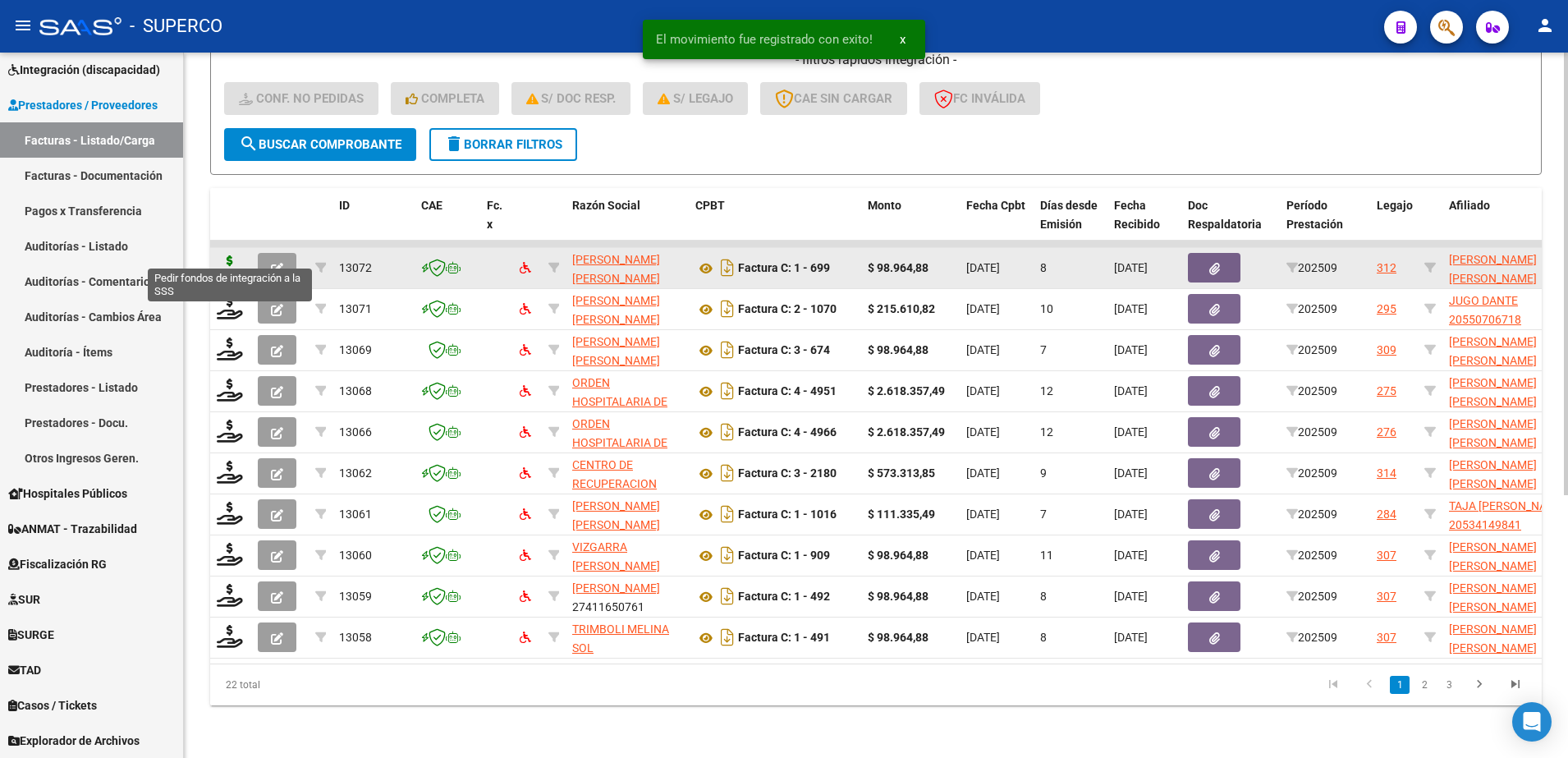
click at [230, 256] on icon at bounding box center [230, 267] width 26 height 23
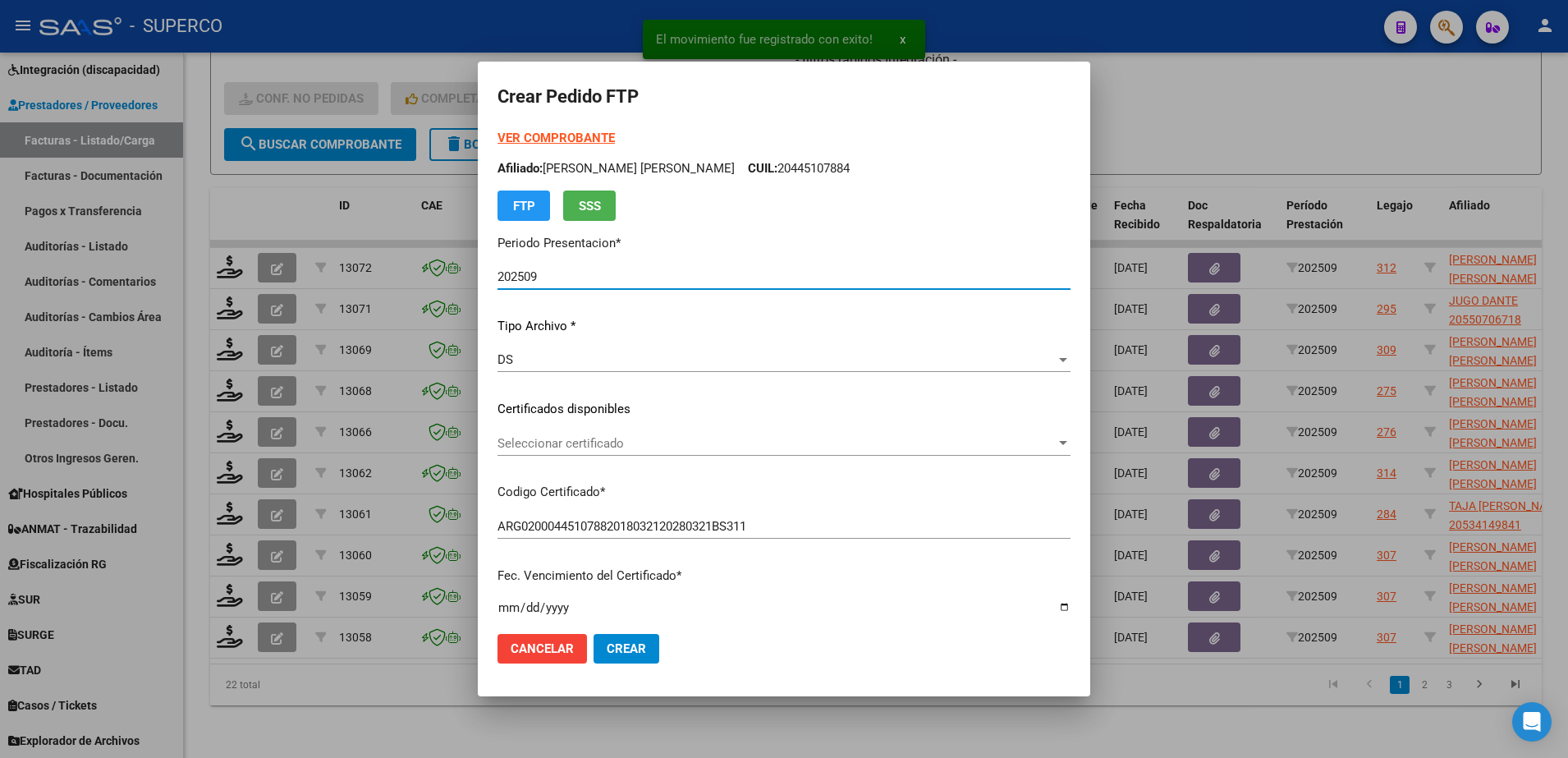
click at [927, 450] on div "Seleccionar certificado Seleccionar certificado" at bounding box center [784, 443] width 573 height 25
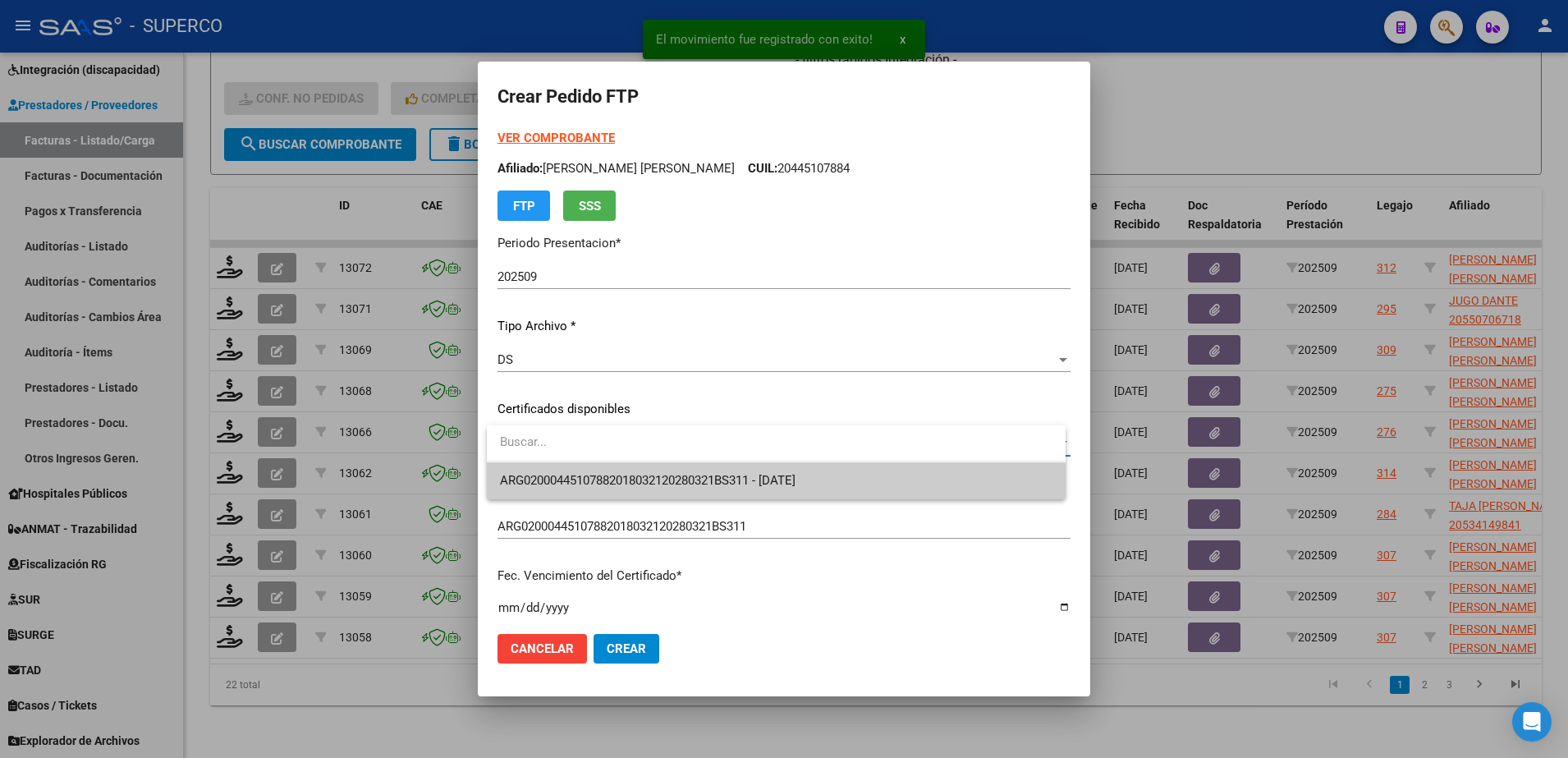
click at [891, 502] on div at bounding box center [784, 379] width 1568 height 758
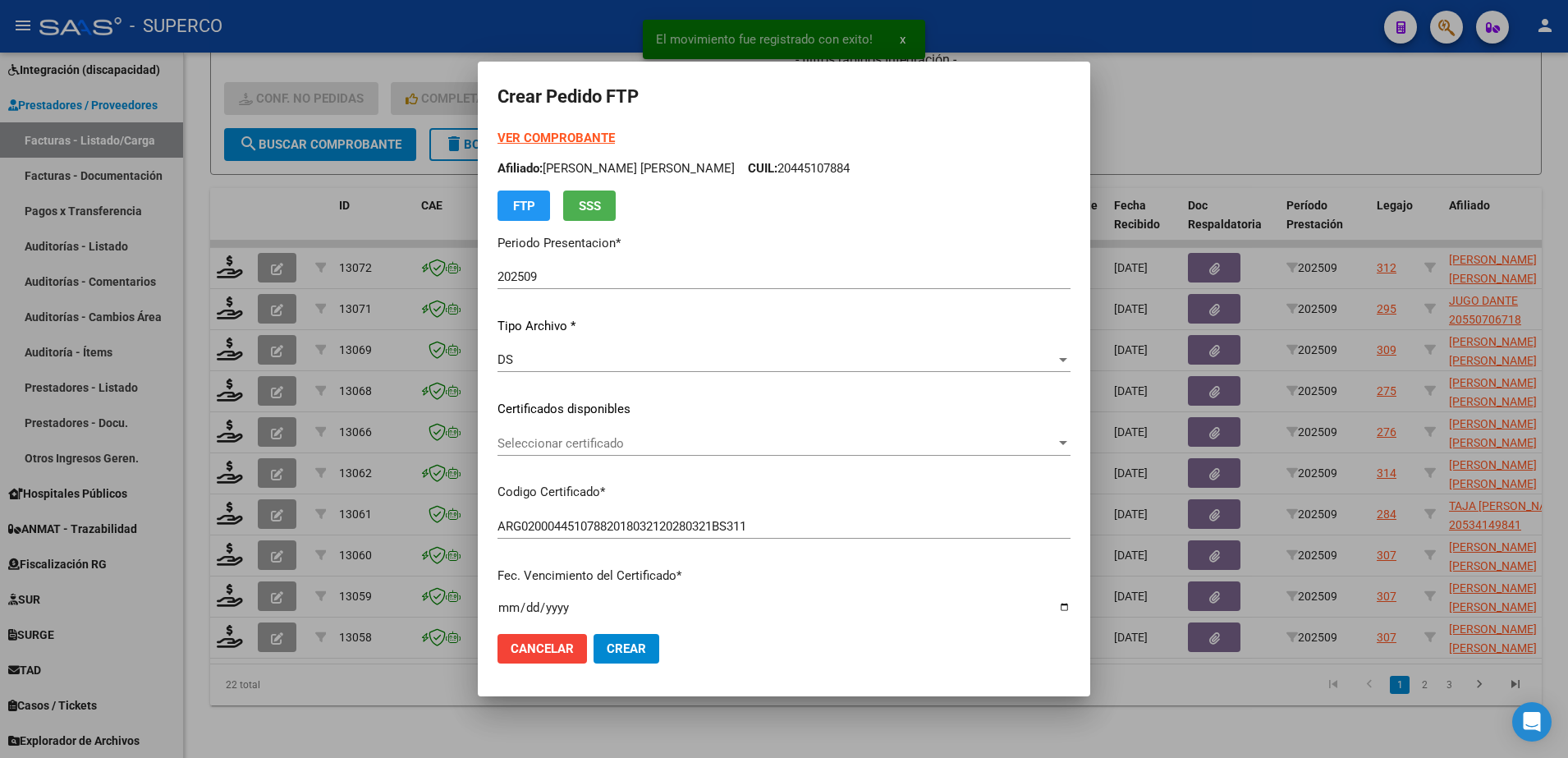
click at [778, 444] on span "Seleccionar certificado" at bounding box center [776, 443] width 558 height 15
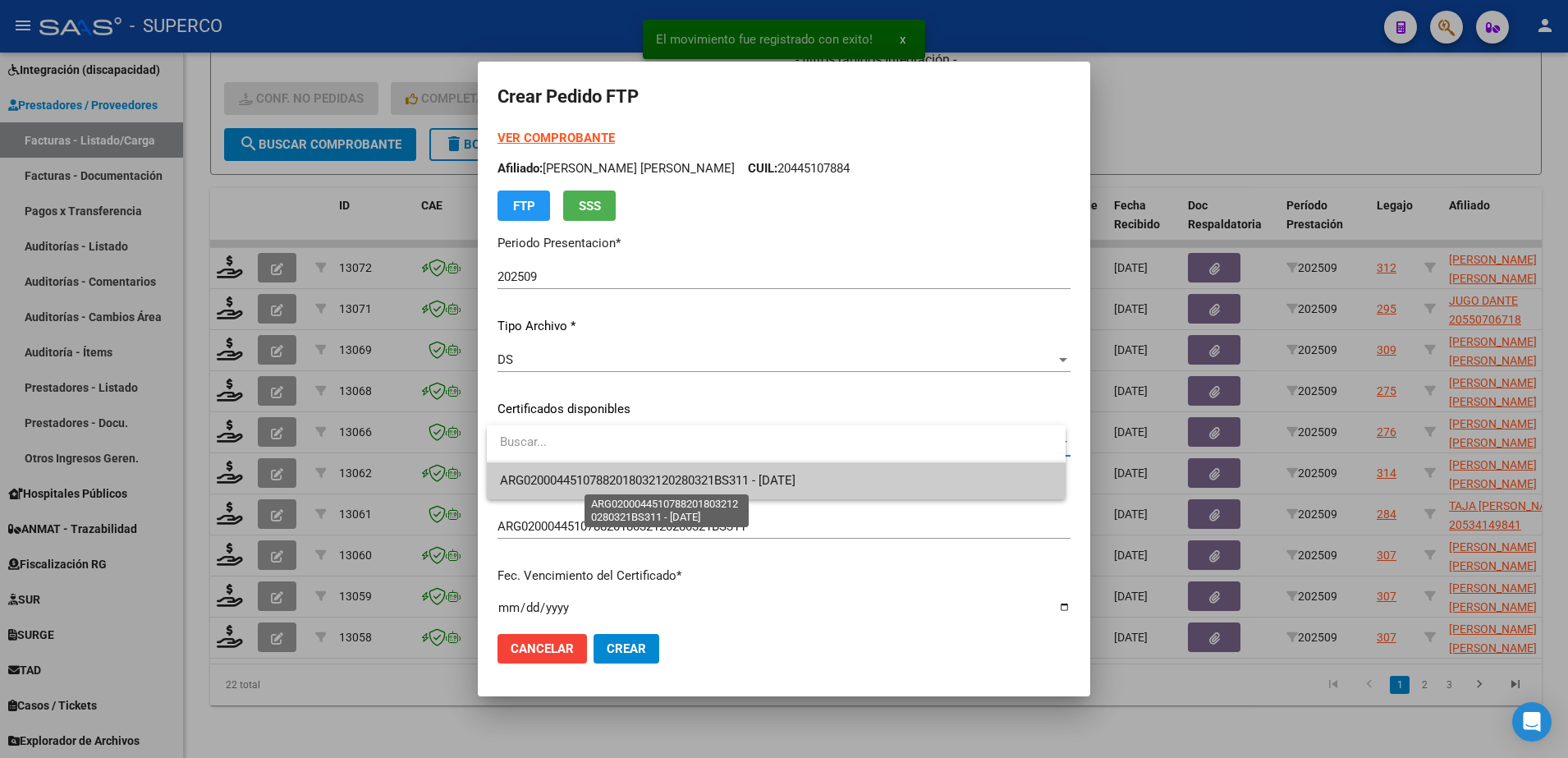
click at [768, 486] on span "ARG02000445107882018032120280321BS311 - 2028-03-21" at bounding box center [648, 479] width 296 height 15
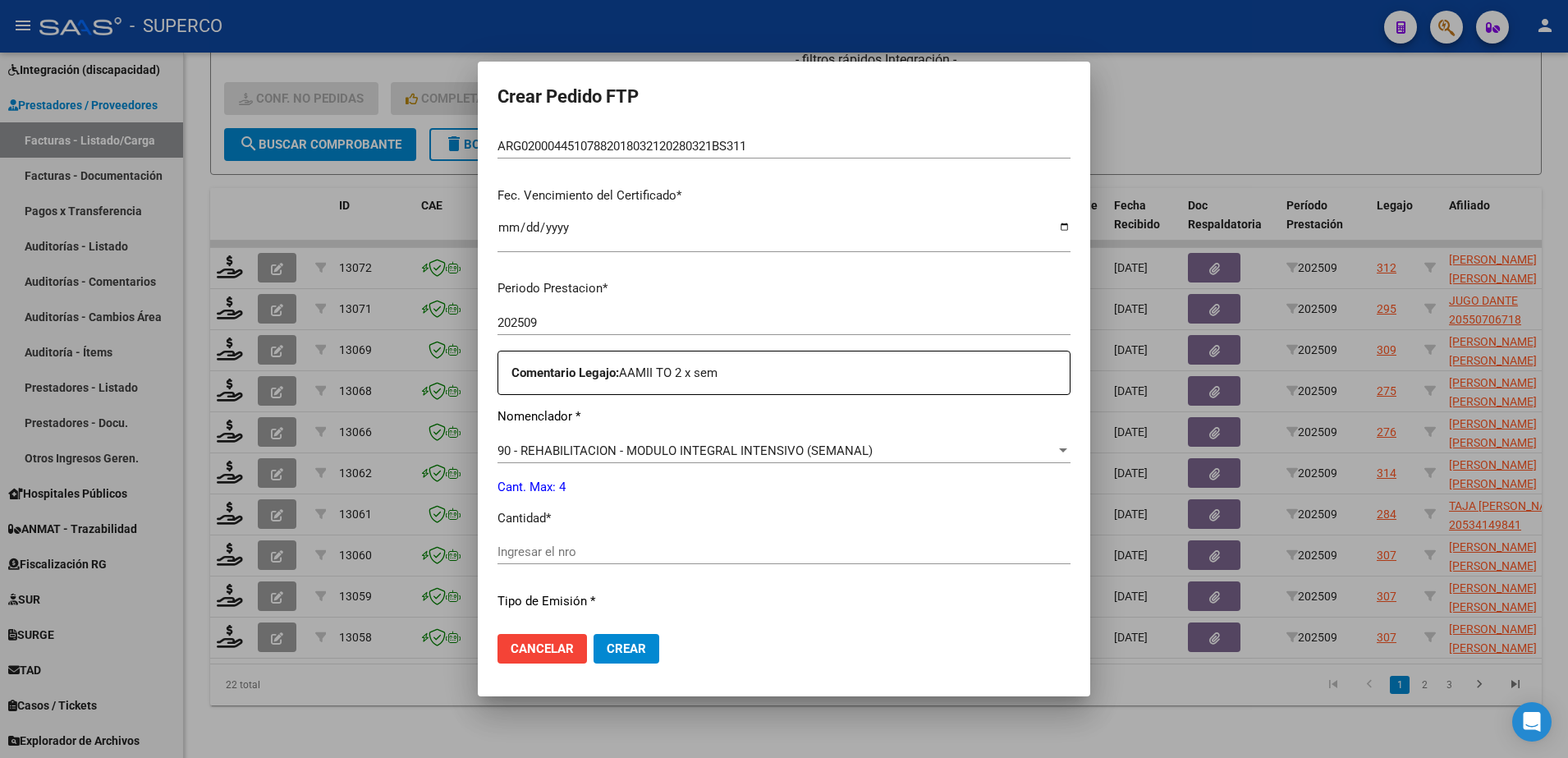
scroll to position [513, 0]
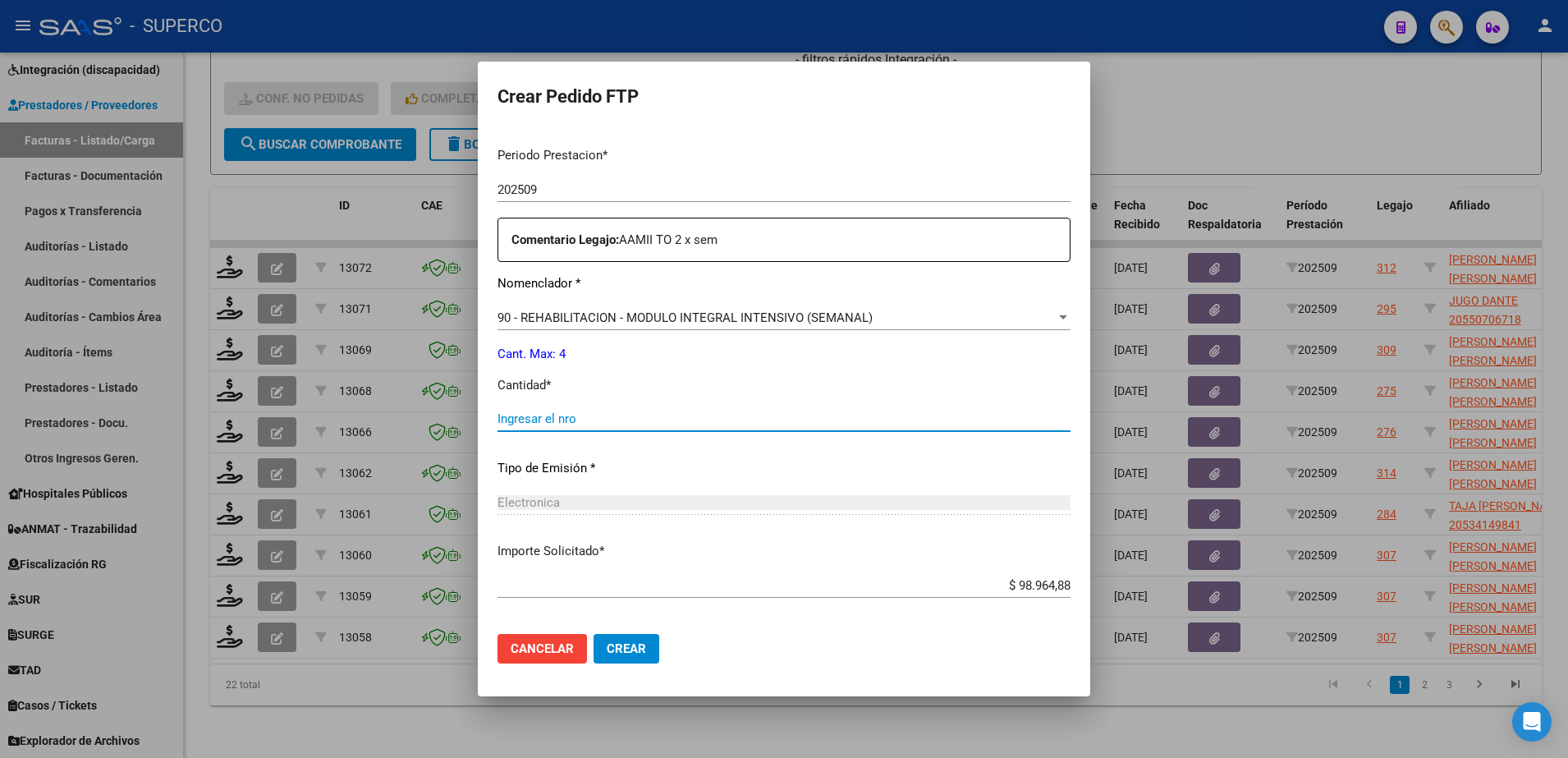
click at [690, 412] on input "Ingresar el nro" at bounding box center [784, 418] width 573 height 15
click at [625, 655] on span "Crear" at bounding box center [626, 648] width 39 height 15
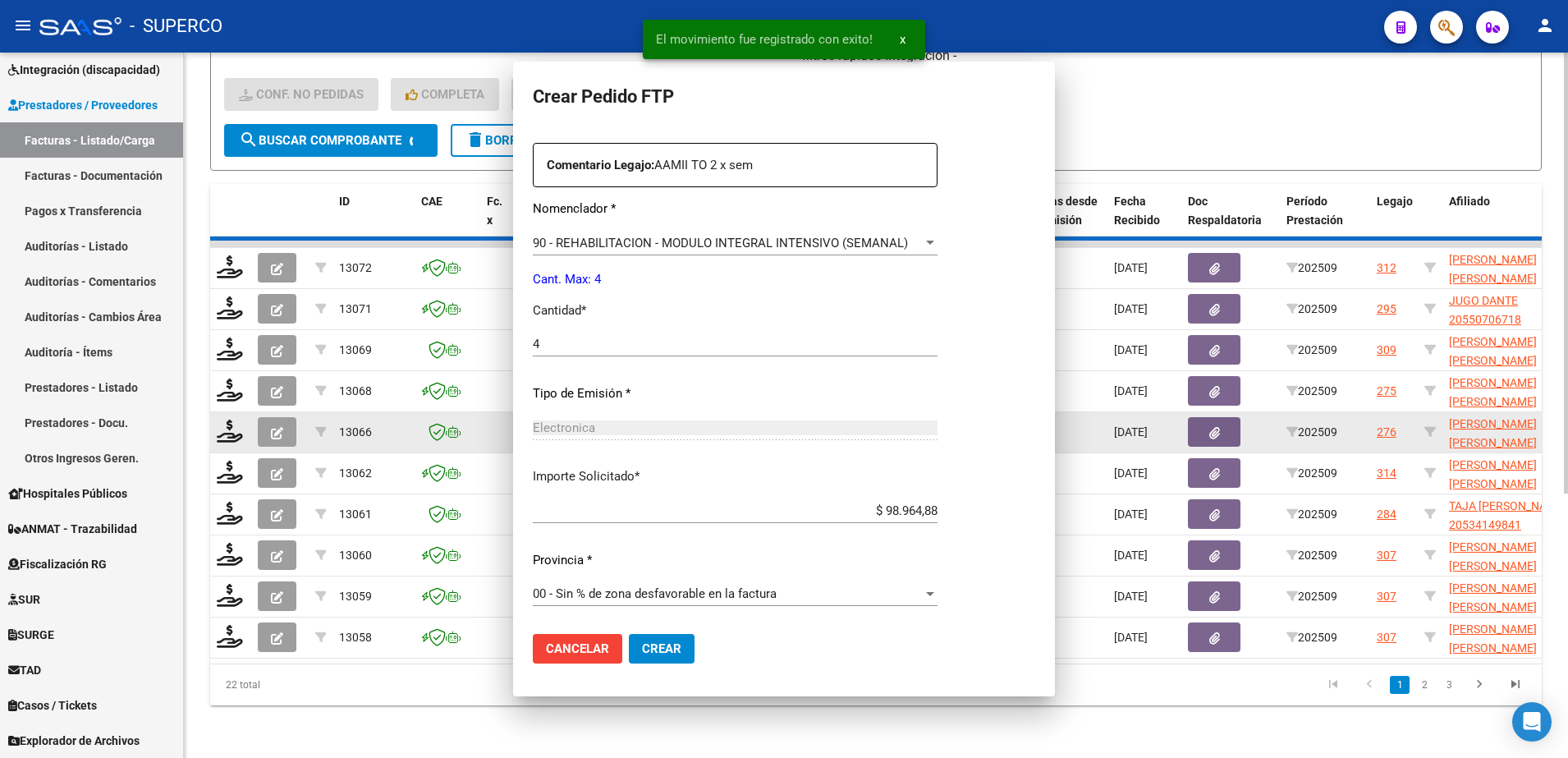
scroll to position [0, 0]
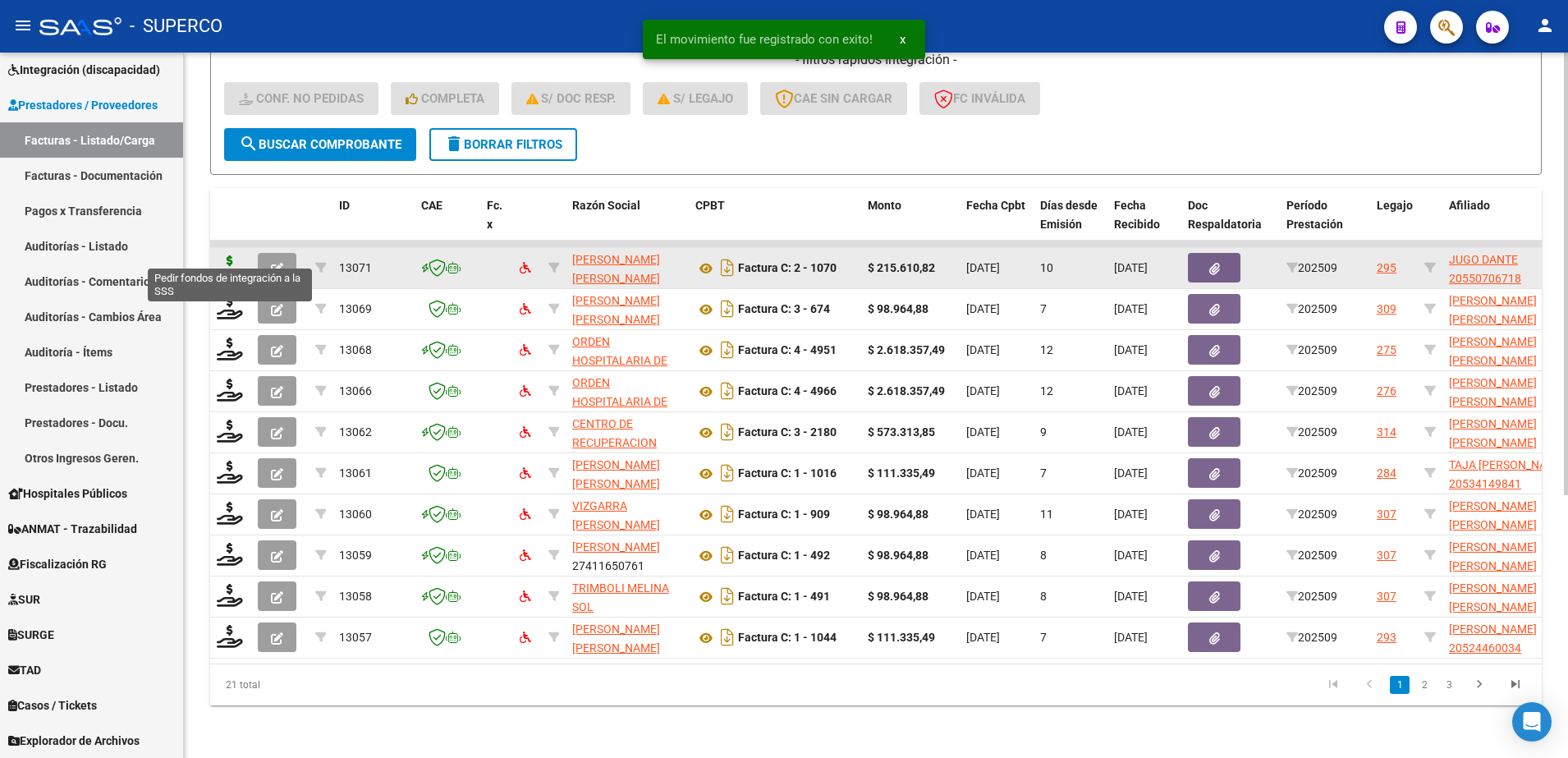
click at [226, 256] on icon at bounding box center [230, 267] width 26 height 23
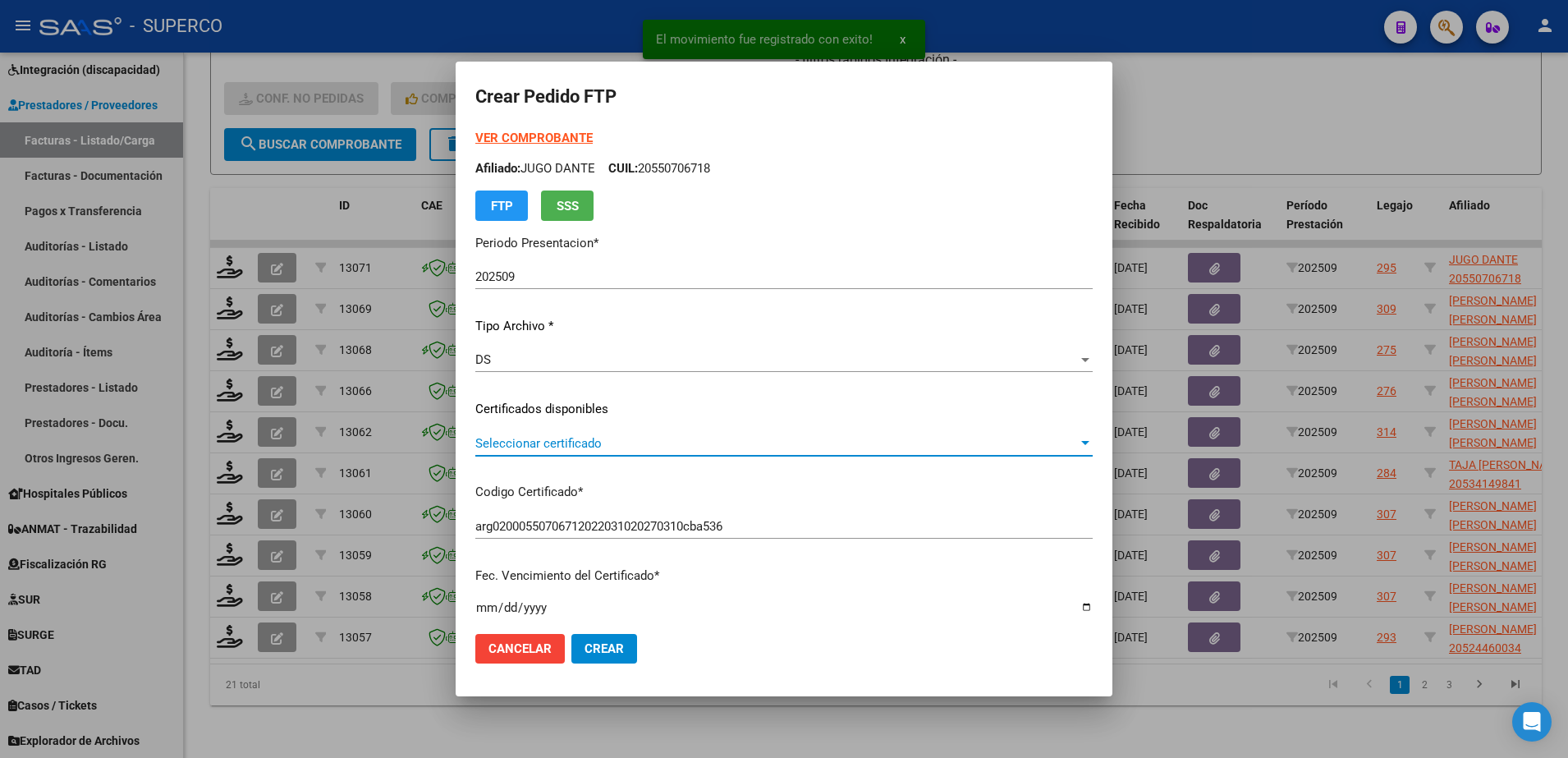
click at [770, 444] on span "Seleccionar certificado" at bounding box center [776, 443] width 602 height 15
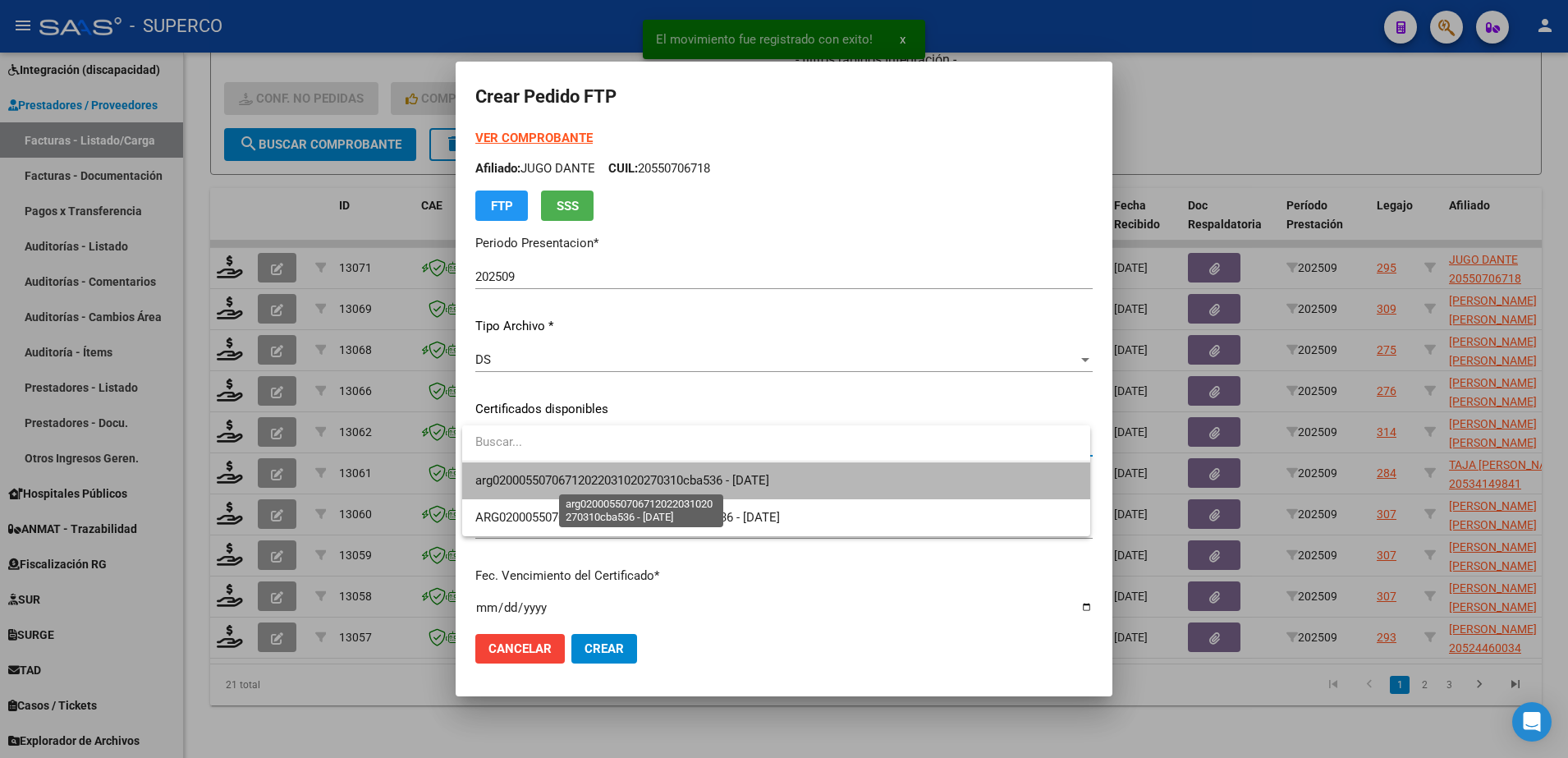
click at [756, 485] on span "arg02000550706712022031020270310cba536 - 2027-03-10" at bounding box center [622, 479] width 294 height 15
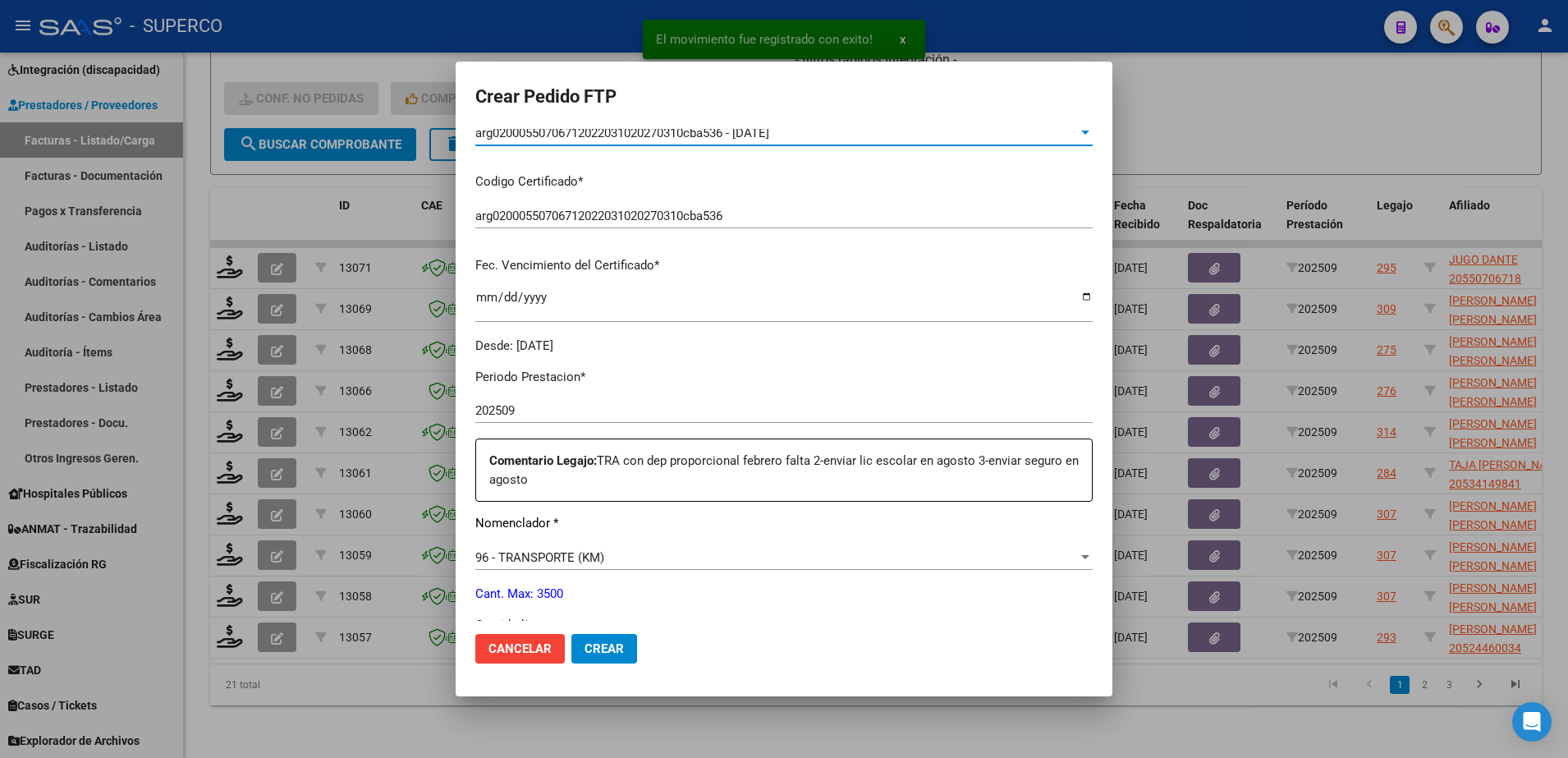
scroll to position [410, 0]
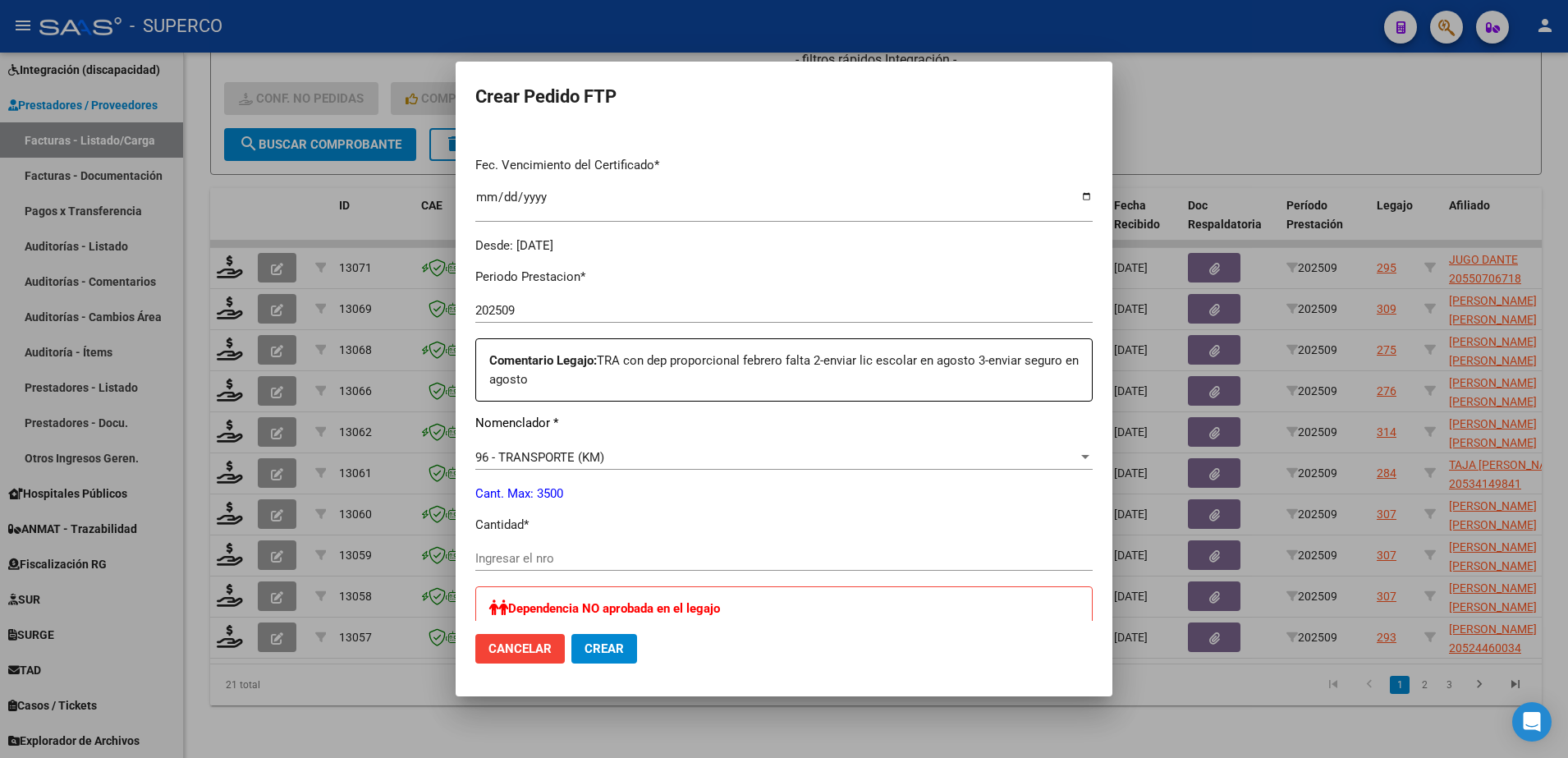
click at [756, 474] on div "96 - TRANSPORTE (KM) Seleccionar nomenclador" at bounding box center [784, 465] width 617 height 40
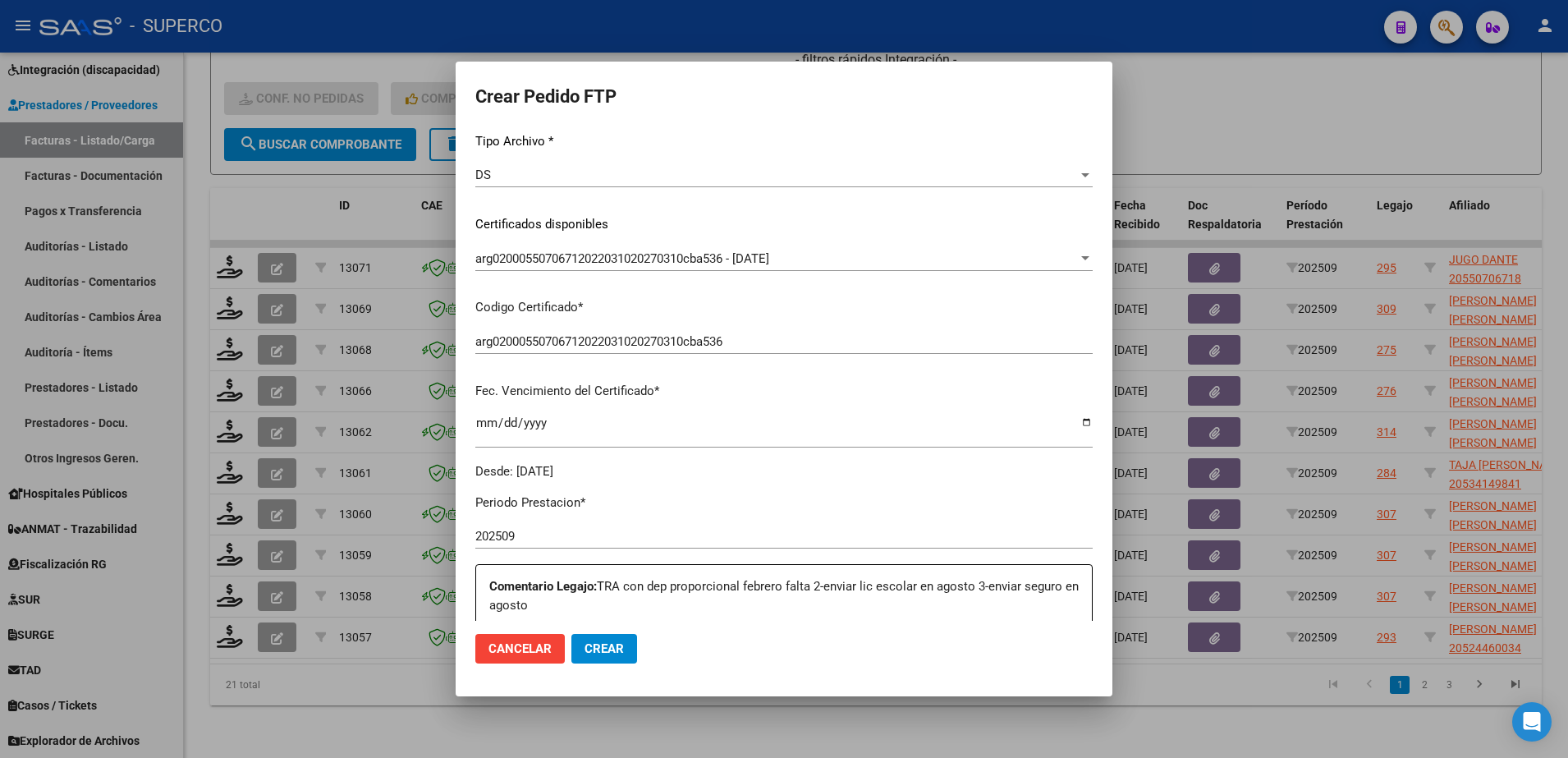
scroll to position [0, 0]
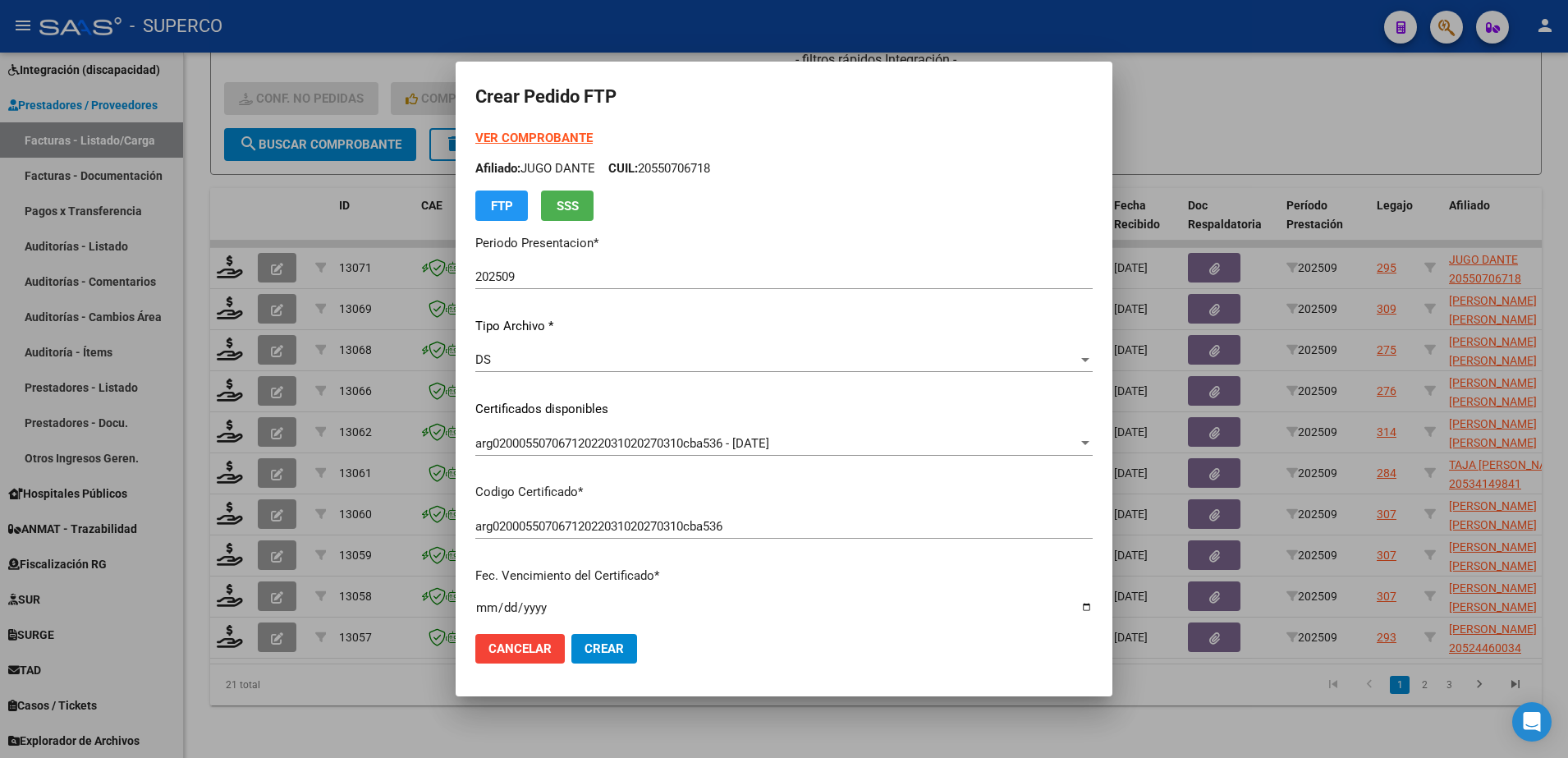
click at [498, 137] on strong "VER COMPROBANTE" at bounding box center [533, 138] width 117 height 15
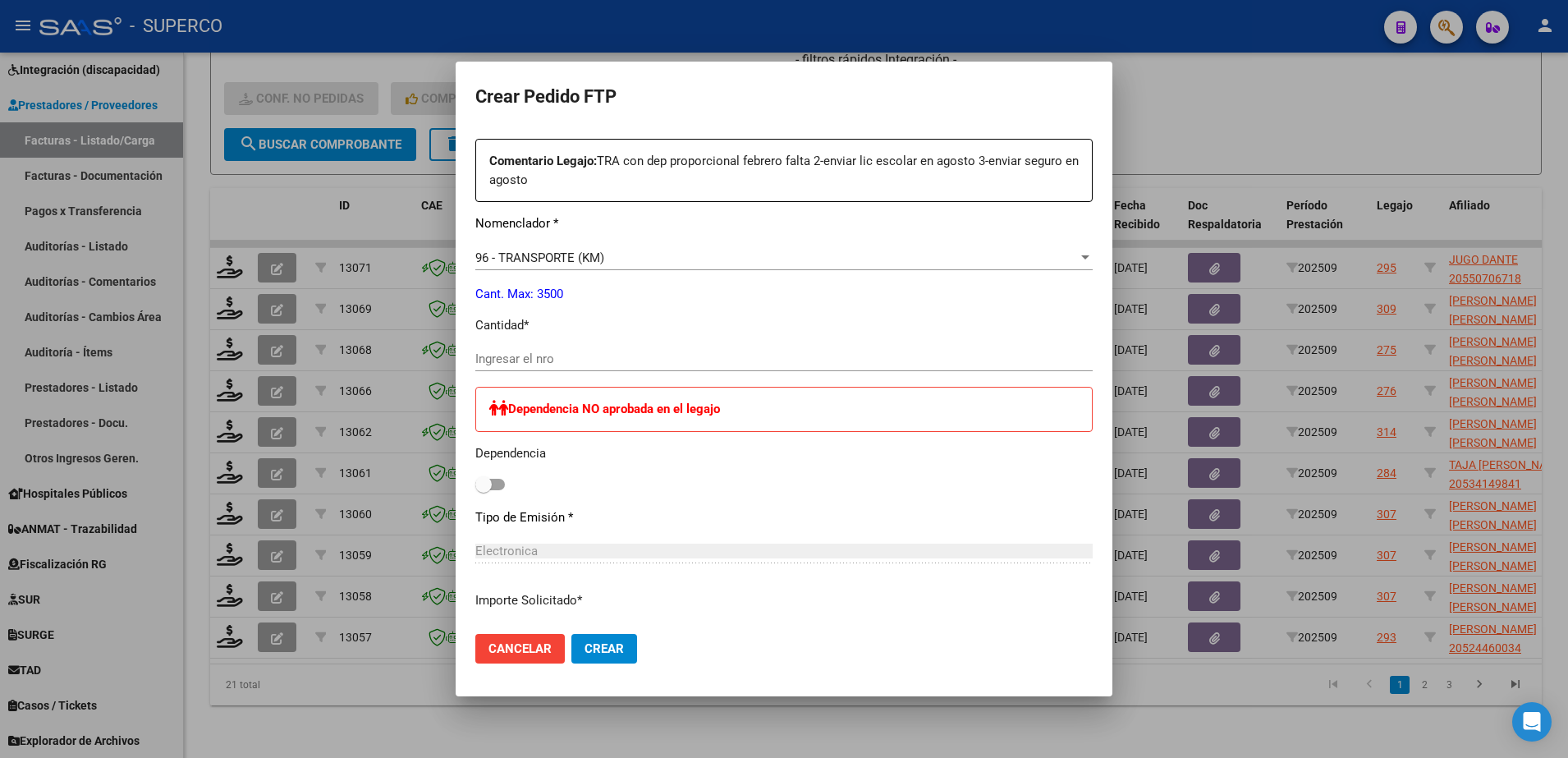
scroll to position [615, 0]
click at [676, 356] on input "Ingresar el nro" at bounding box center [784, 352] width 617 height 15
click at [502, 481] on span at bounding box center [490, 478] width 30 height 11
click at [484, 485] on input "checkbox" at bounding box center [483, 485] width 1 height 1
click at [612, 656] on button "Crear" at bounding box center [604, 649] width 66 height 30
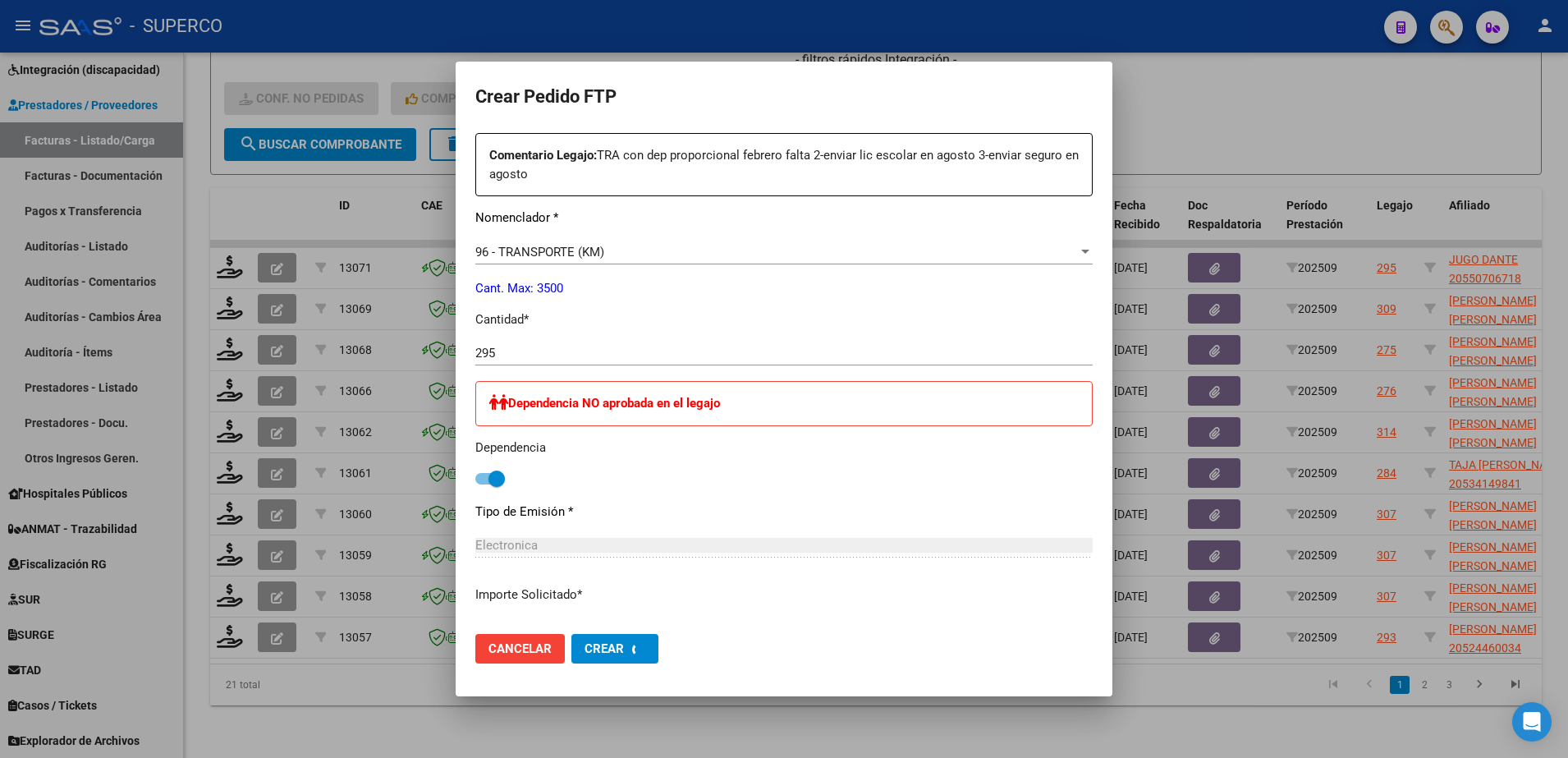
scroll to position [523, 0]
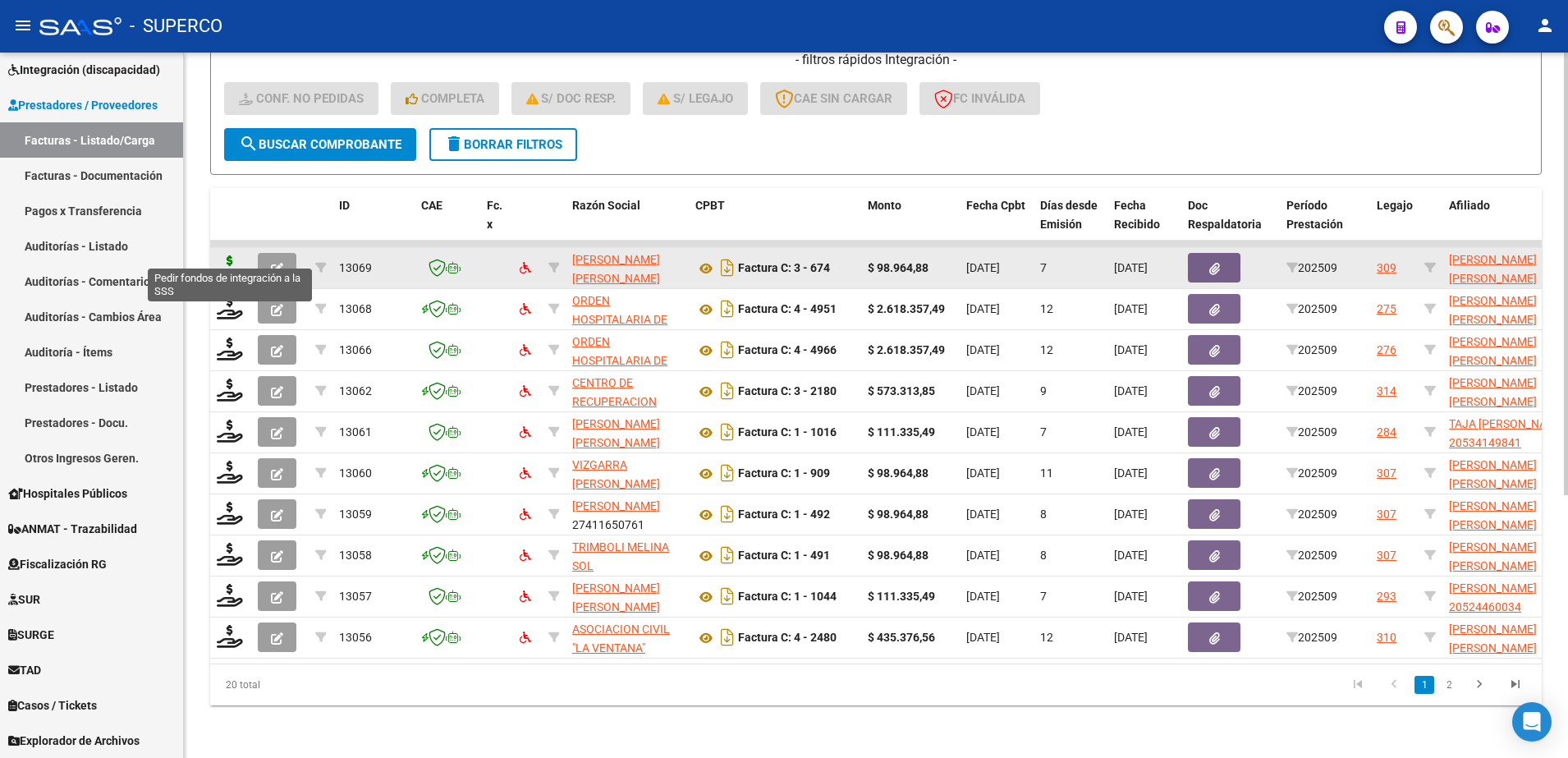
click at [220, 256] on icon at bounding box center [230, 267] width 26 height 23
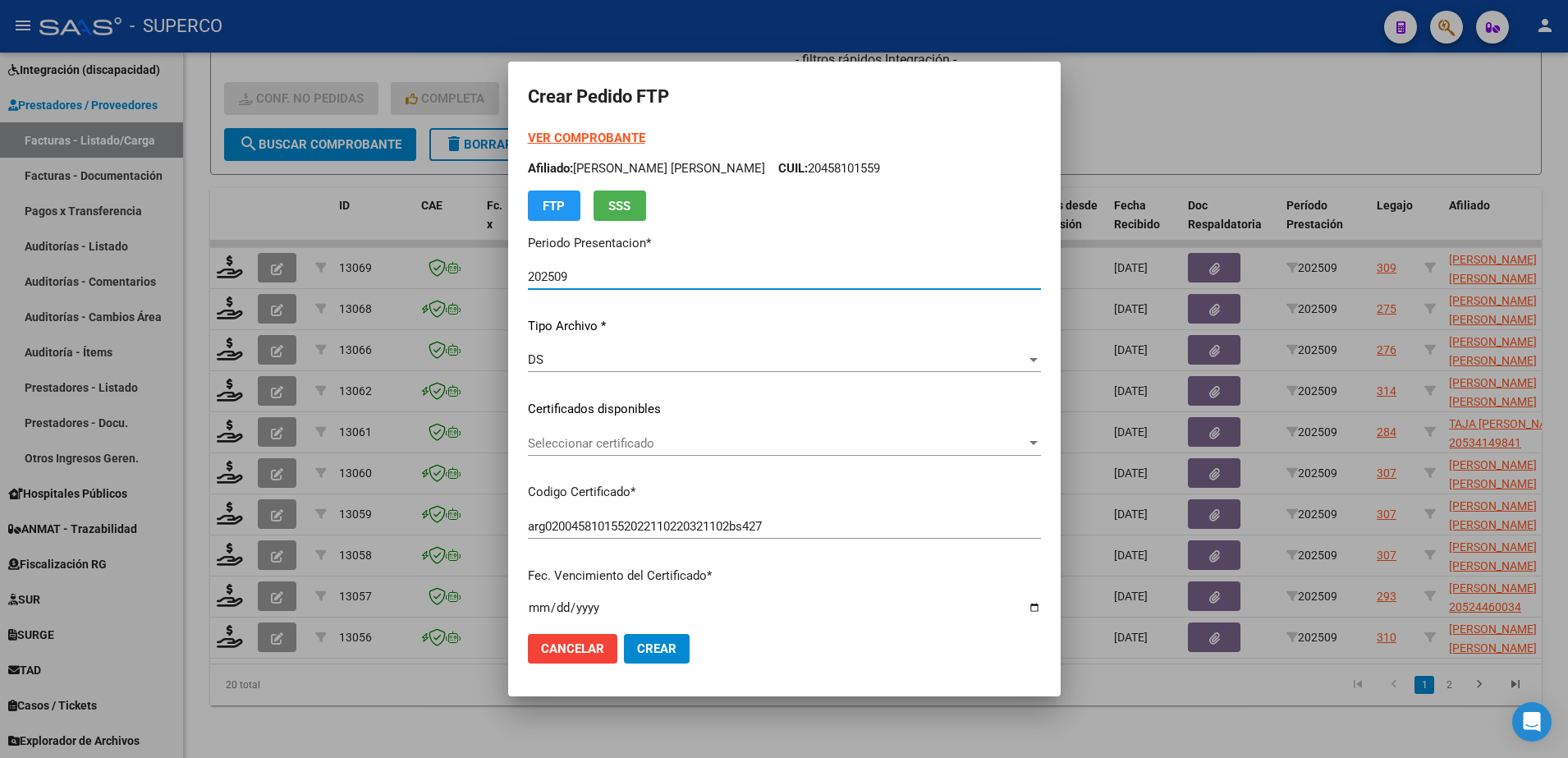
click at [913, 432] on div "Seleccionar certificado Seleccionar certificado" at bounding box center [784, 443] width 513 height 25
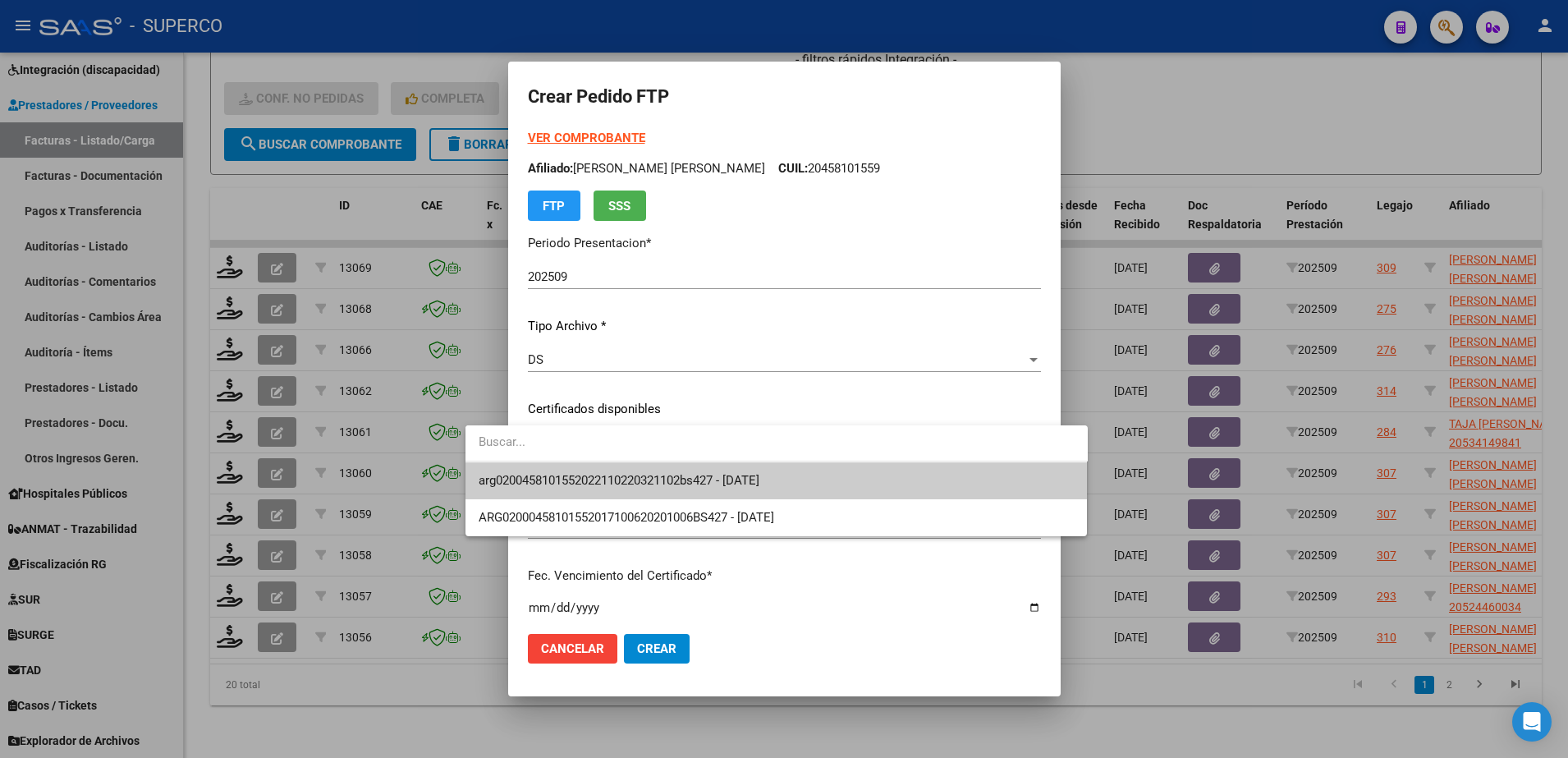
click at [907, 474] on span "arg0200458101552022110220321102bs427 - 2032-11-02" at bounding box center [776, 480] width 596 height 37
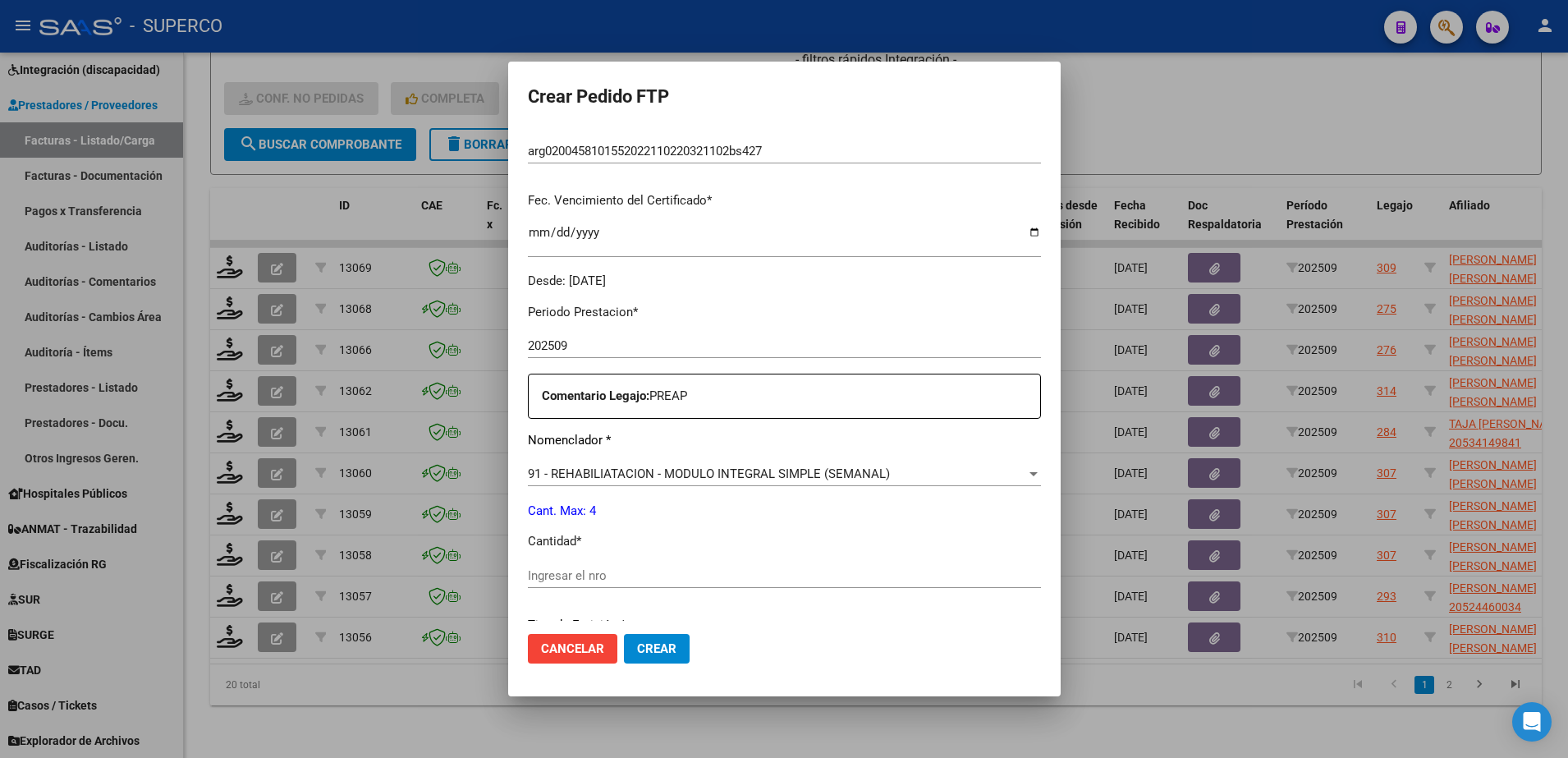
scroll to position [513, 0]
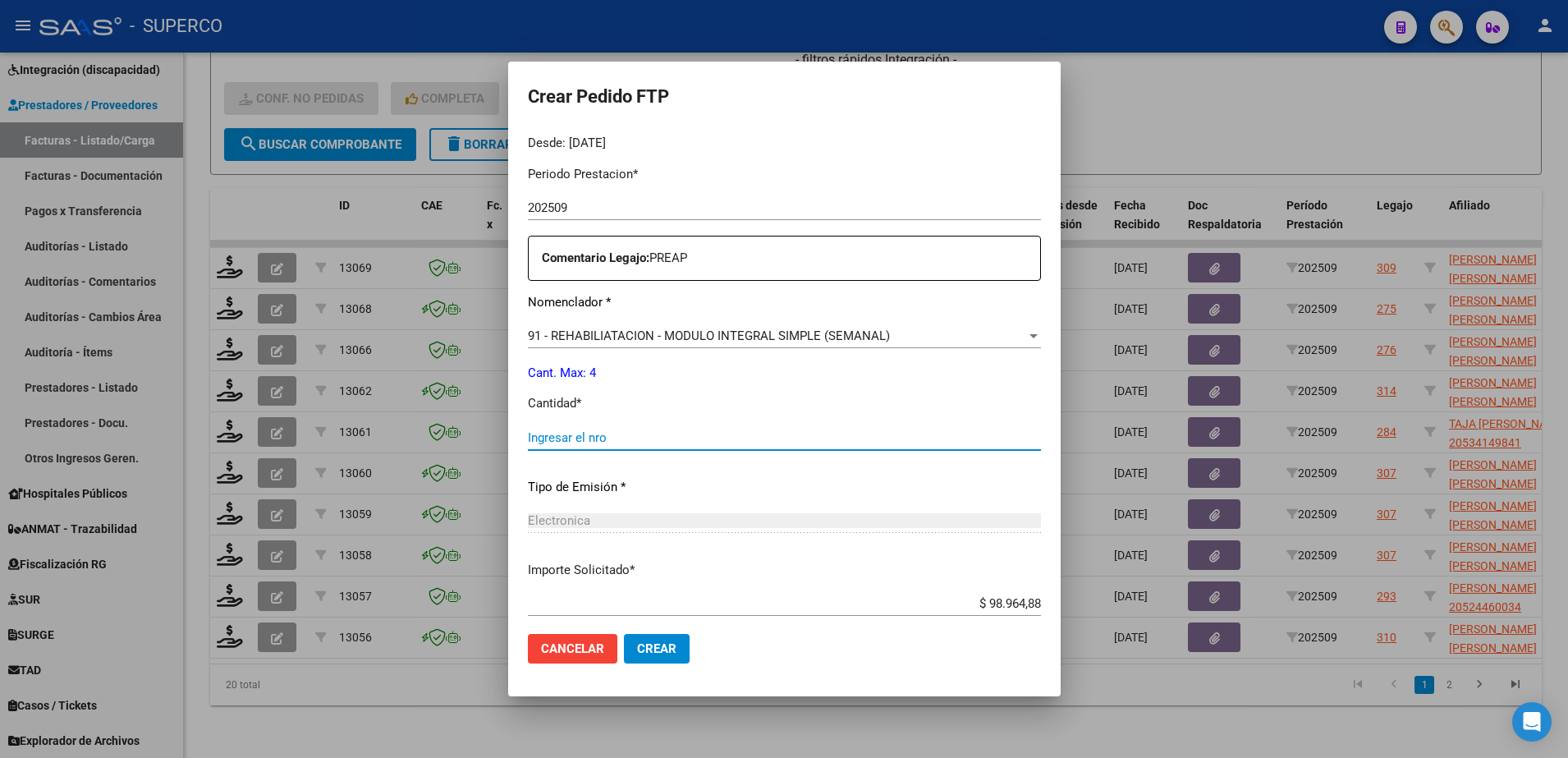
click at [795, 432] on input "Ingresar el nro" at bounding box center [784, 437] width 513 height 15
click at [637, 641] on span "Crear" at bounding box center [656, 648] width 39 height 15
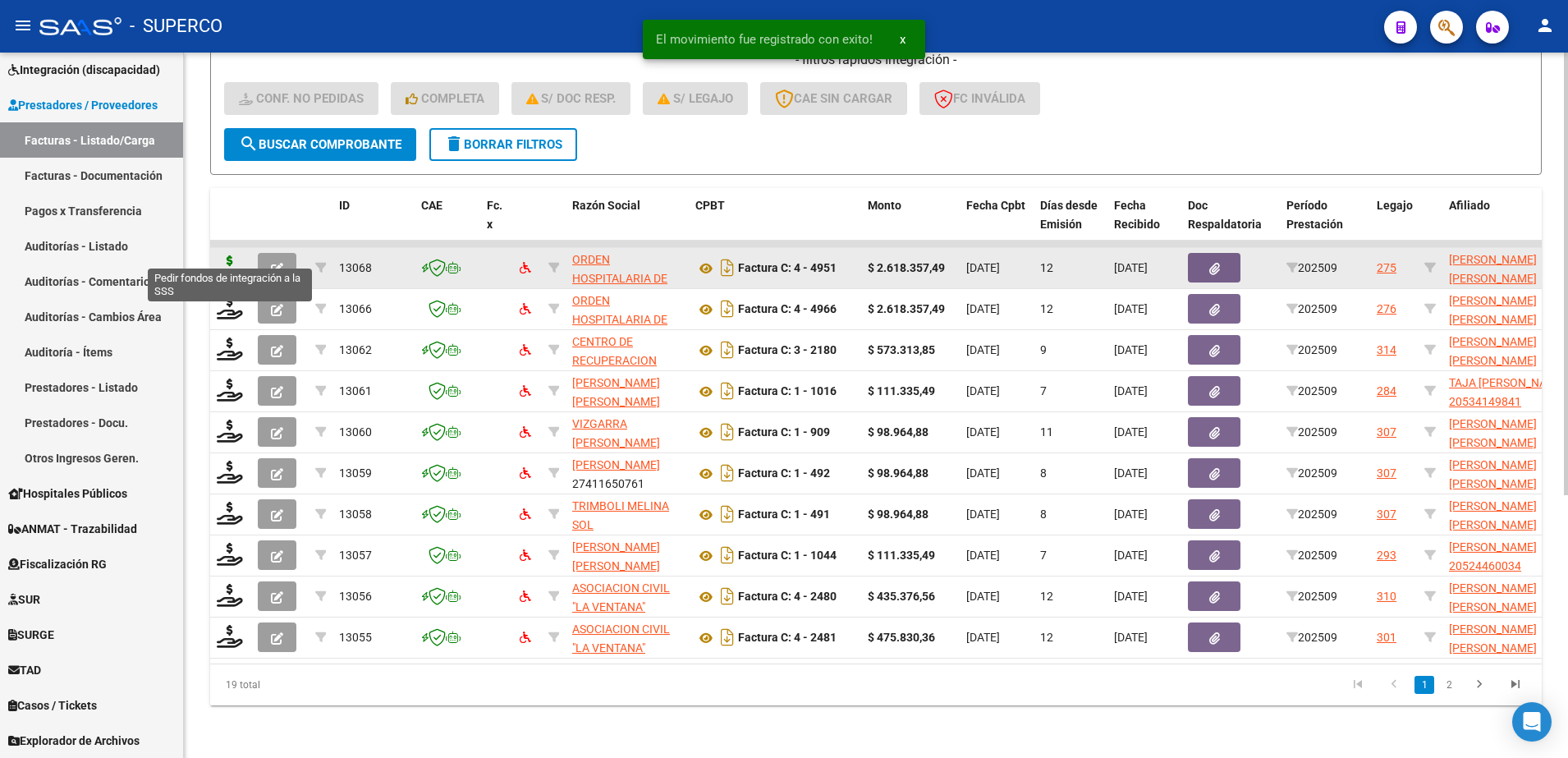
click at [228, 256] on icon at bounding box center [230, 267] width 26 height 23
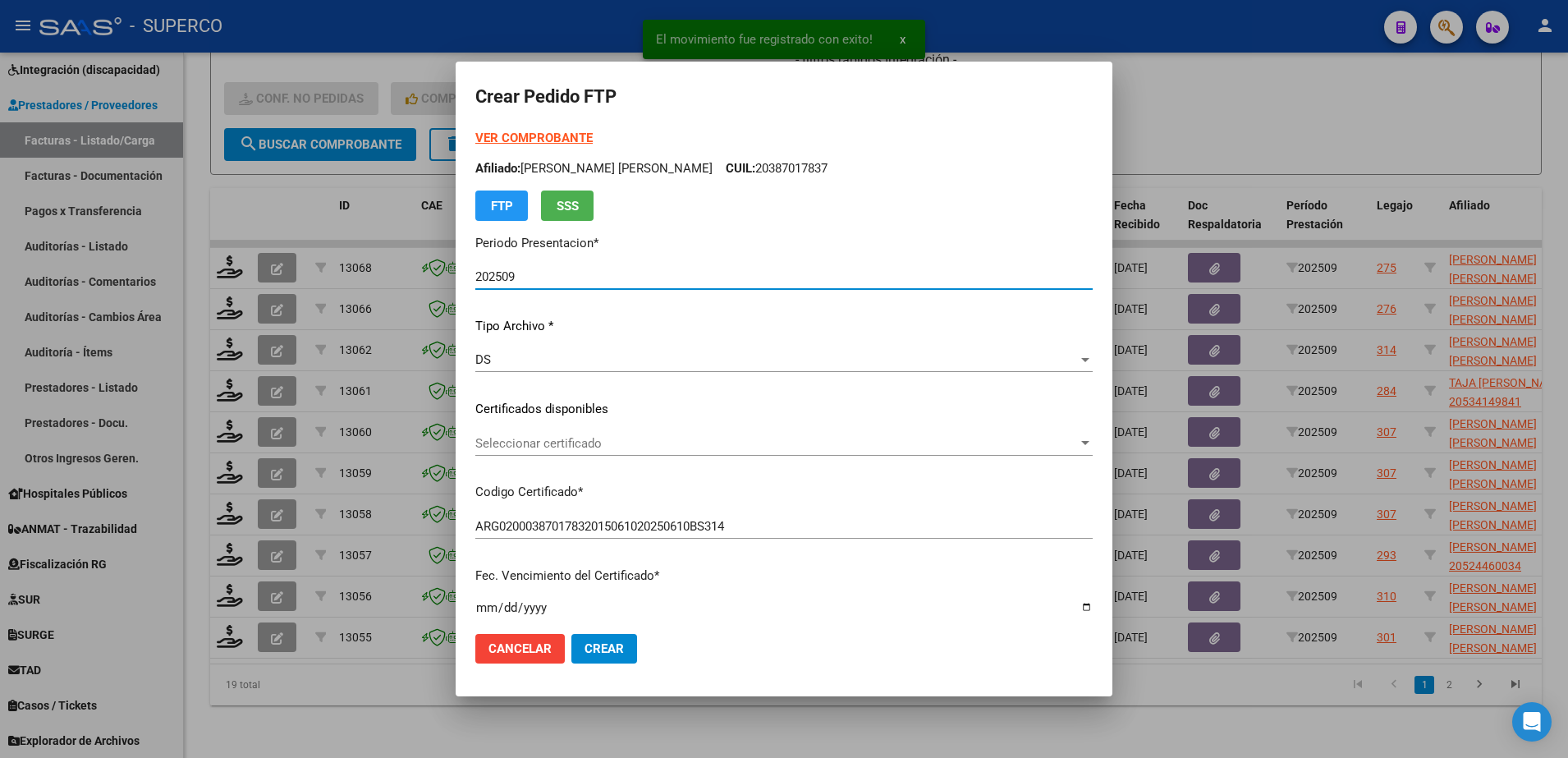
click at [877, 445] on span "Seleccionar certificado" at bounding box center [776, 443] width 602 height 15
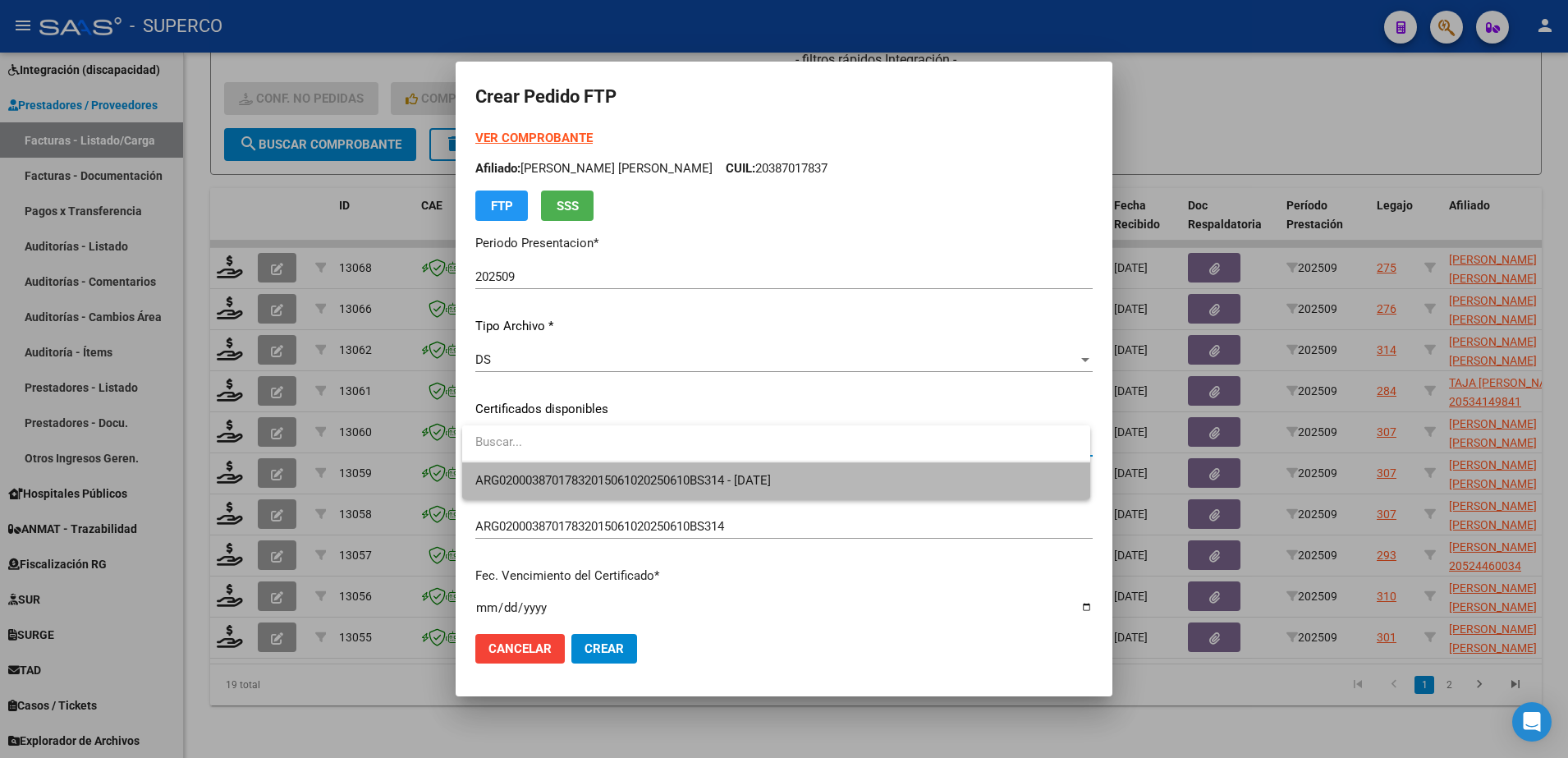
click at [876, 478] on span "ARG02000387017832015061020250610BS314 - 2025-06-10" at bounding box center [776, 480] width 602 height 37
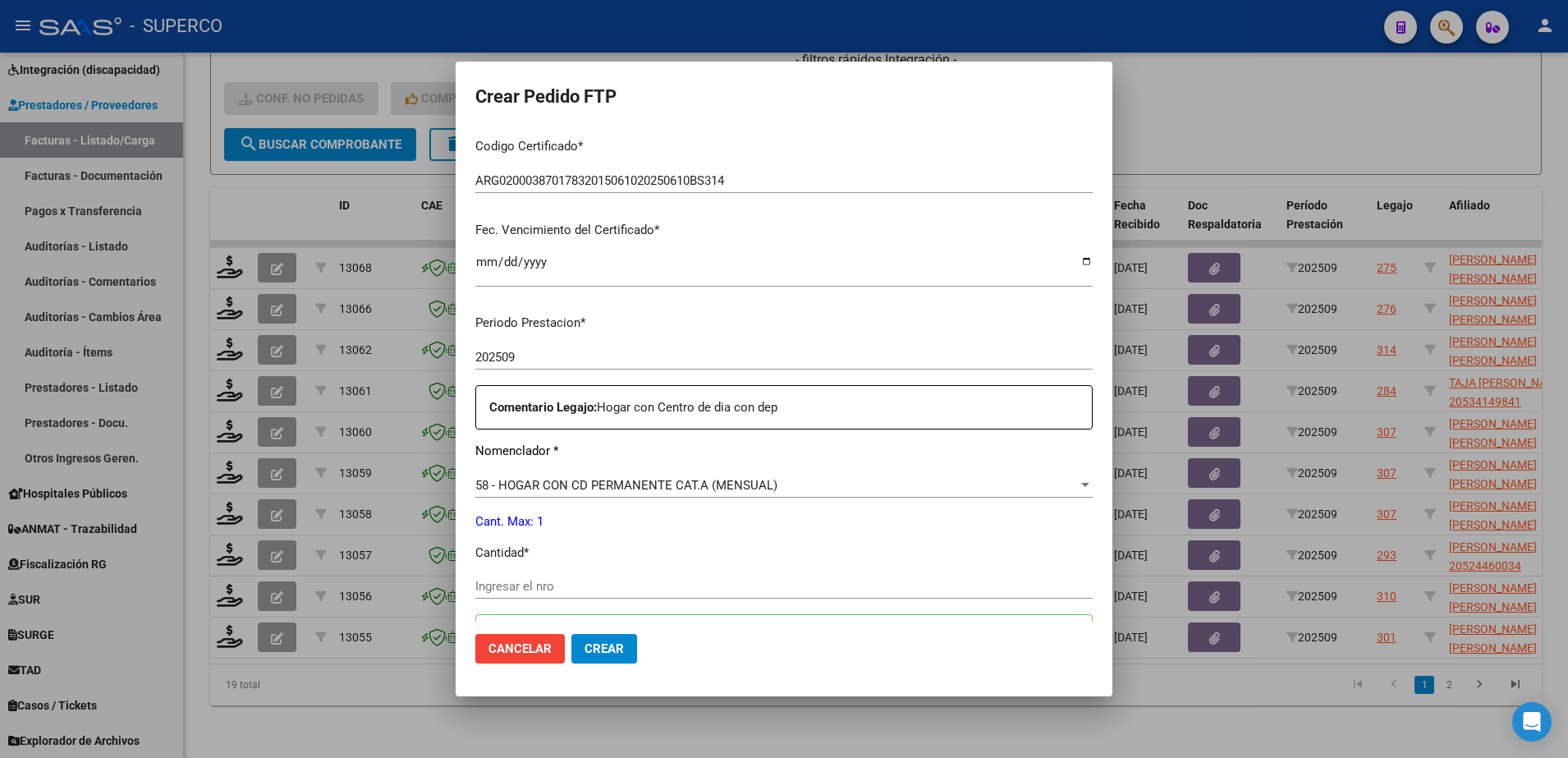
scroll to position [410, 0]
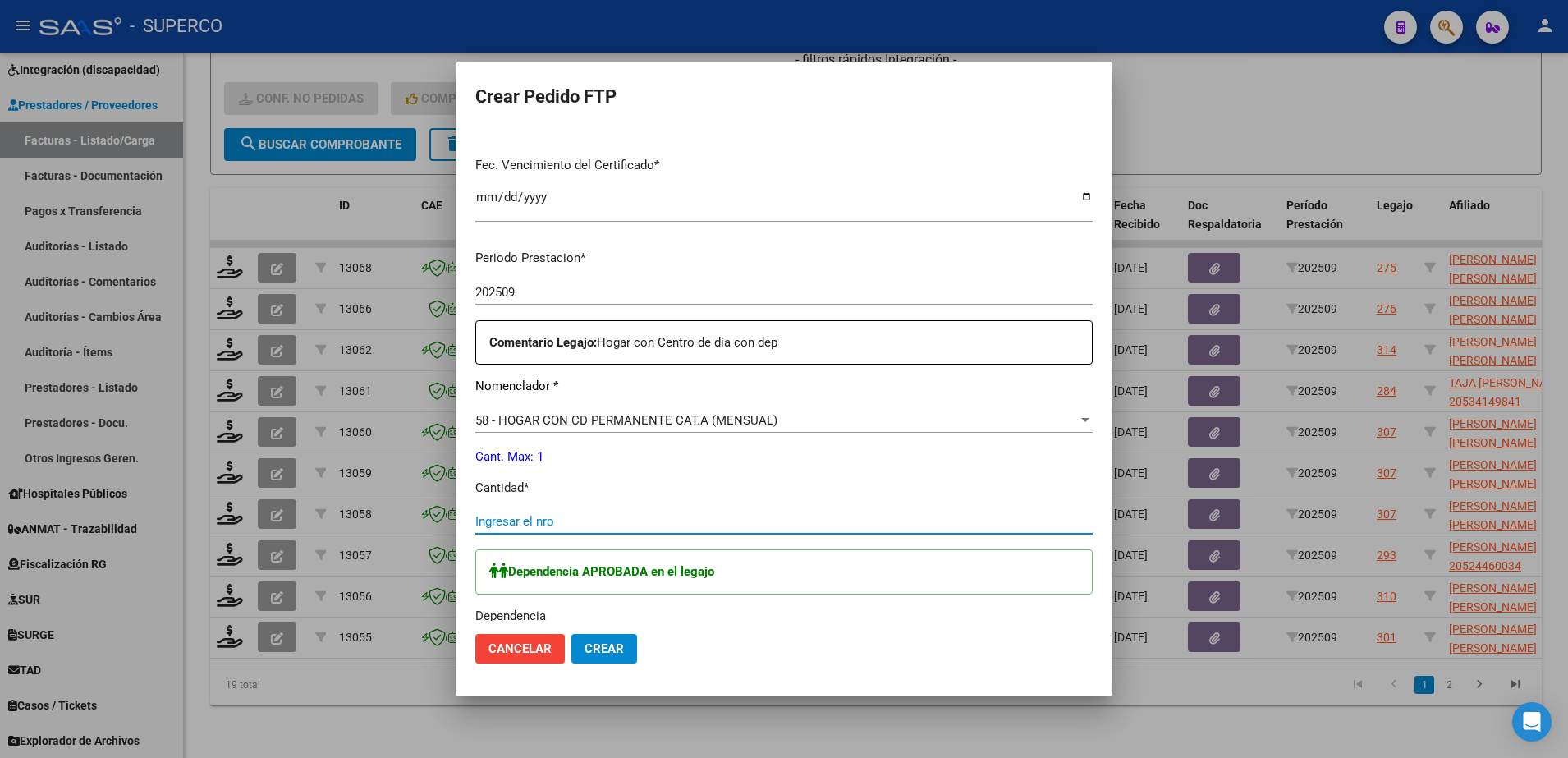
click at [860, 522] on input "Ingresar el nro" at bounding box center [784, 520] width 617 height 15
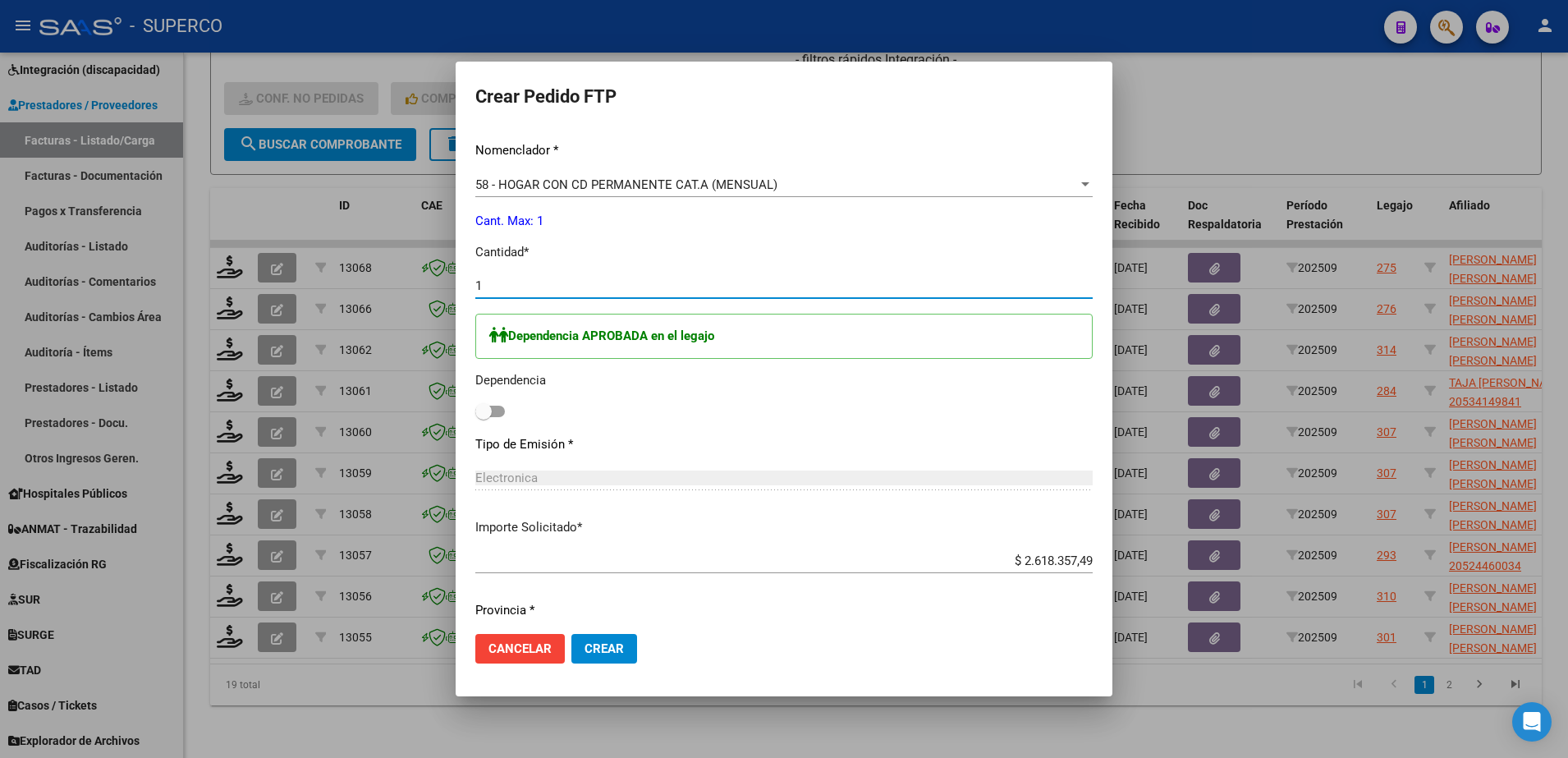
scroll to position [697, 0]
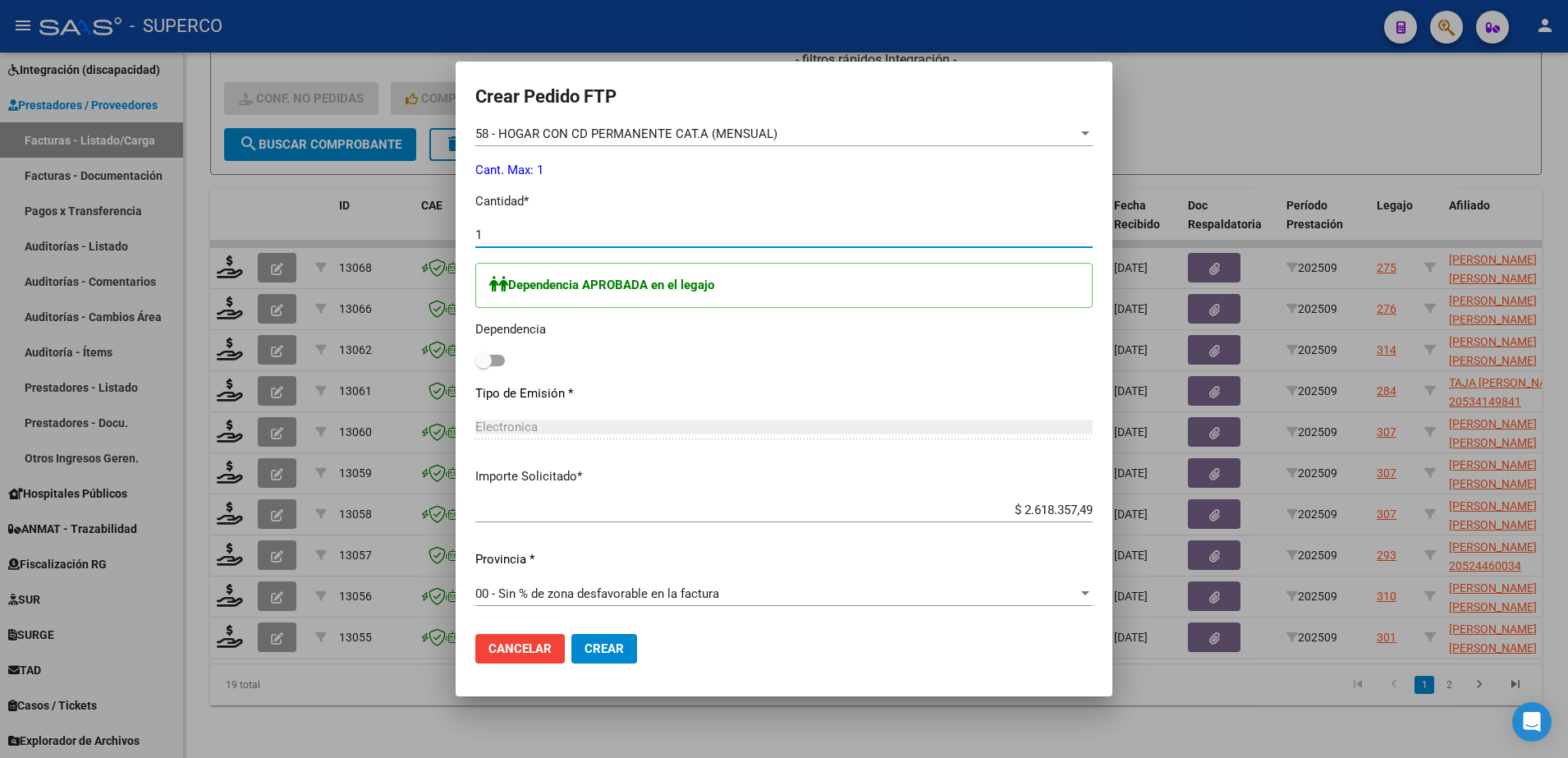
click at [501, 359] on span at bounding box center [490, 360] width 30 height 11
click at [484, 366] on input "checkbox" at bounding box center [483, 366] width 1 height 1
click at [621, 651] on span "Crear" at bounding box center [604, 648] width 39 height 15
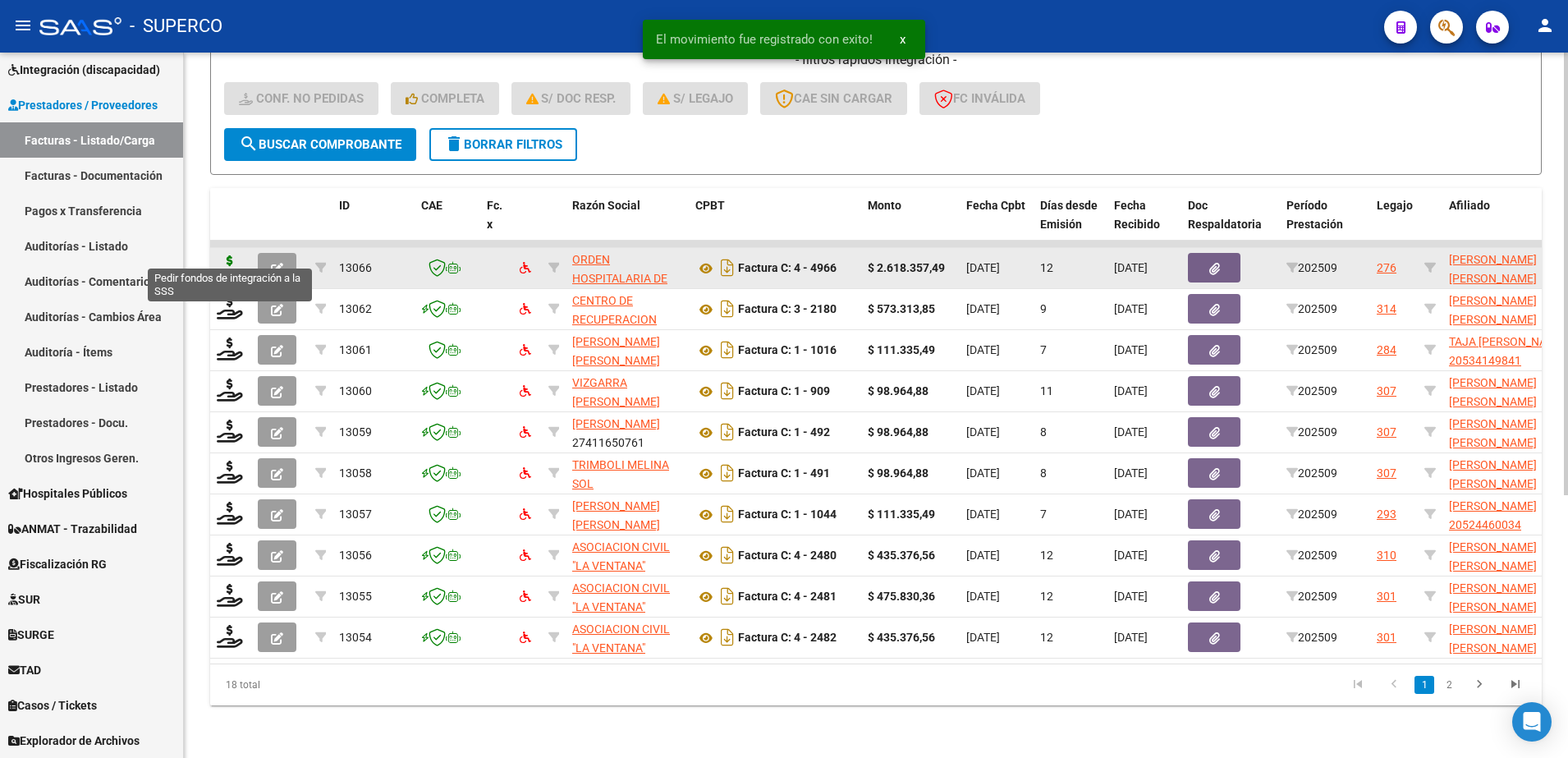
click at [237, 256] on icon at bounding box center [230, 267] width 26 height 23
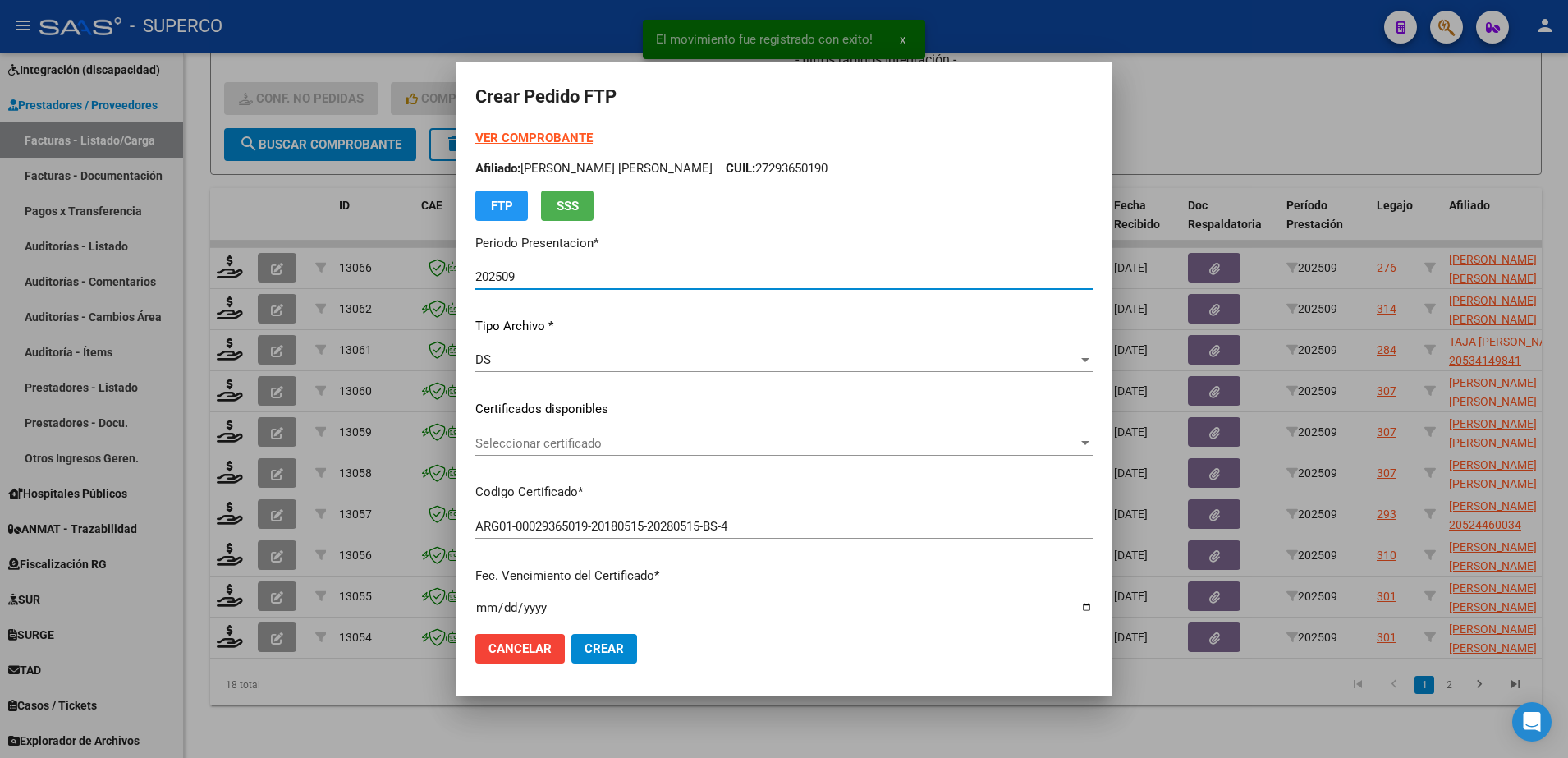
click at [945, 443] on span "Seleccionar certificado" at bounding box center [776, 443] width 602 height 15
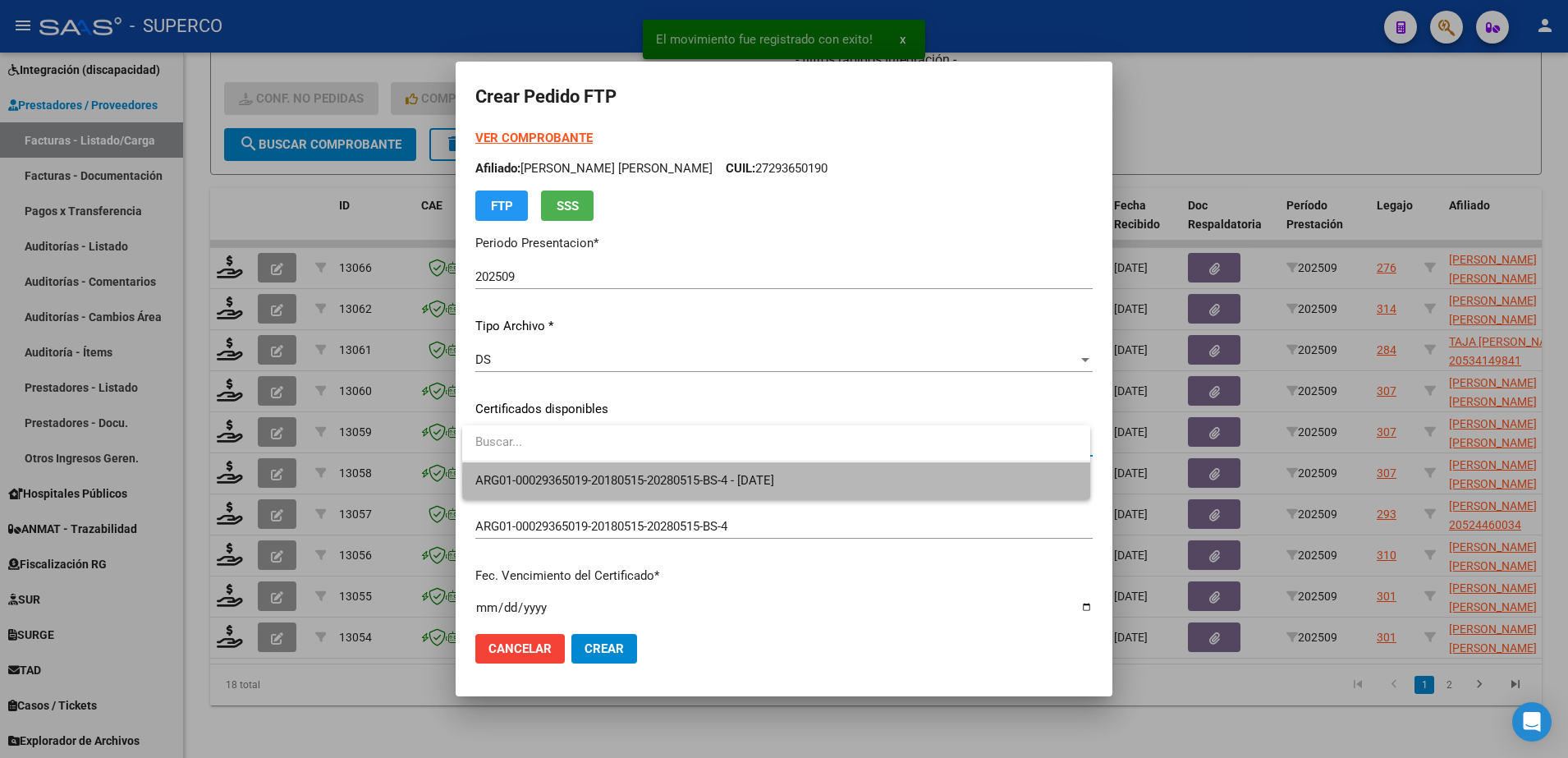
click at [944, 482] on span "ARG01-00029365019-20180515-20280515-BS-4 - 2028-05-15" at bounding box center [776, 480] width 602 height 37
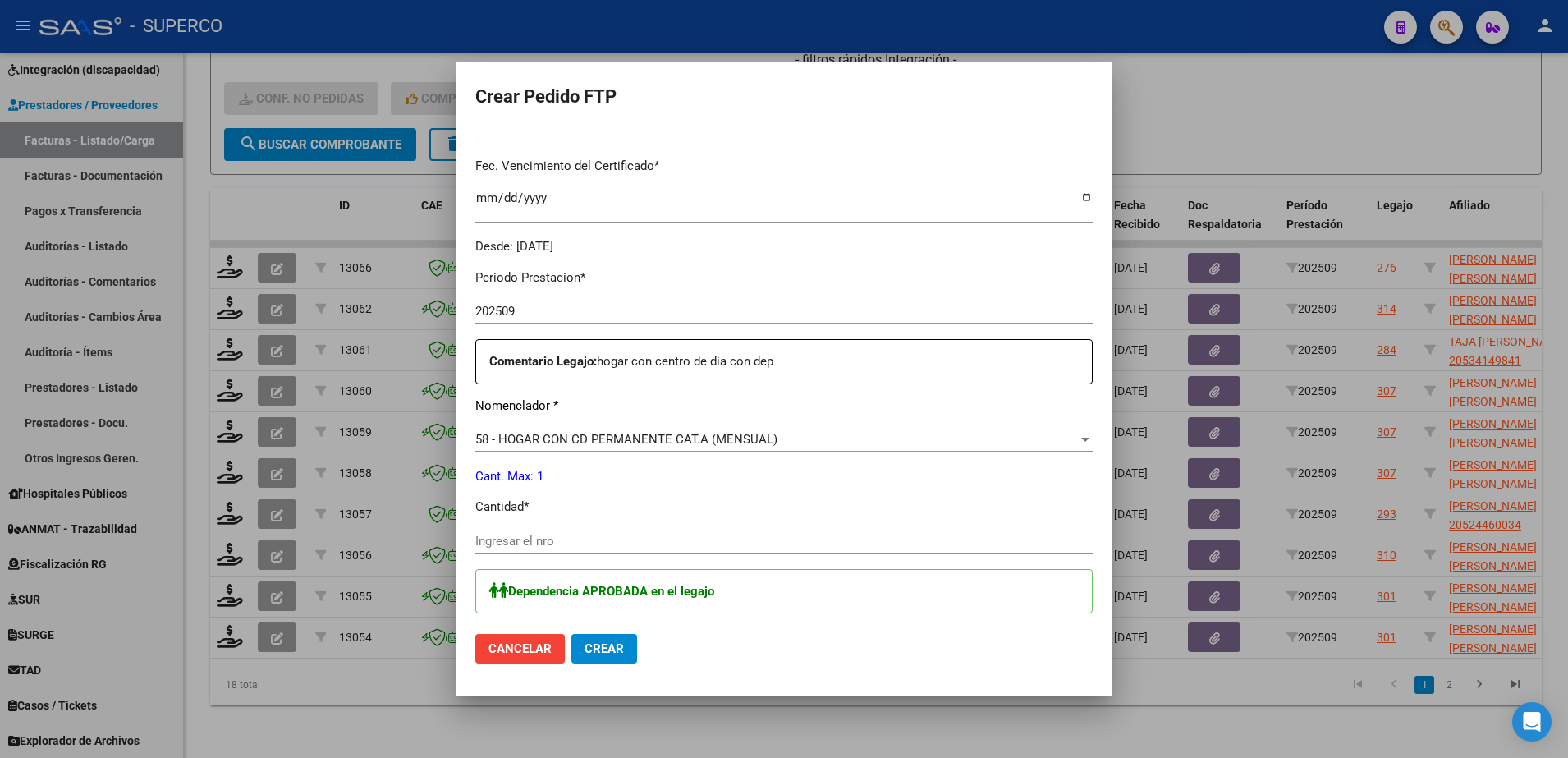
scroll to position [410, 0]
click at [861, 539] on input "Ingresar el nro" at bounding box center [784, 539] width 617 height 15
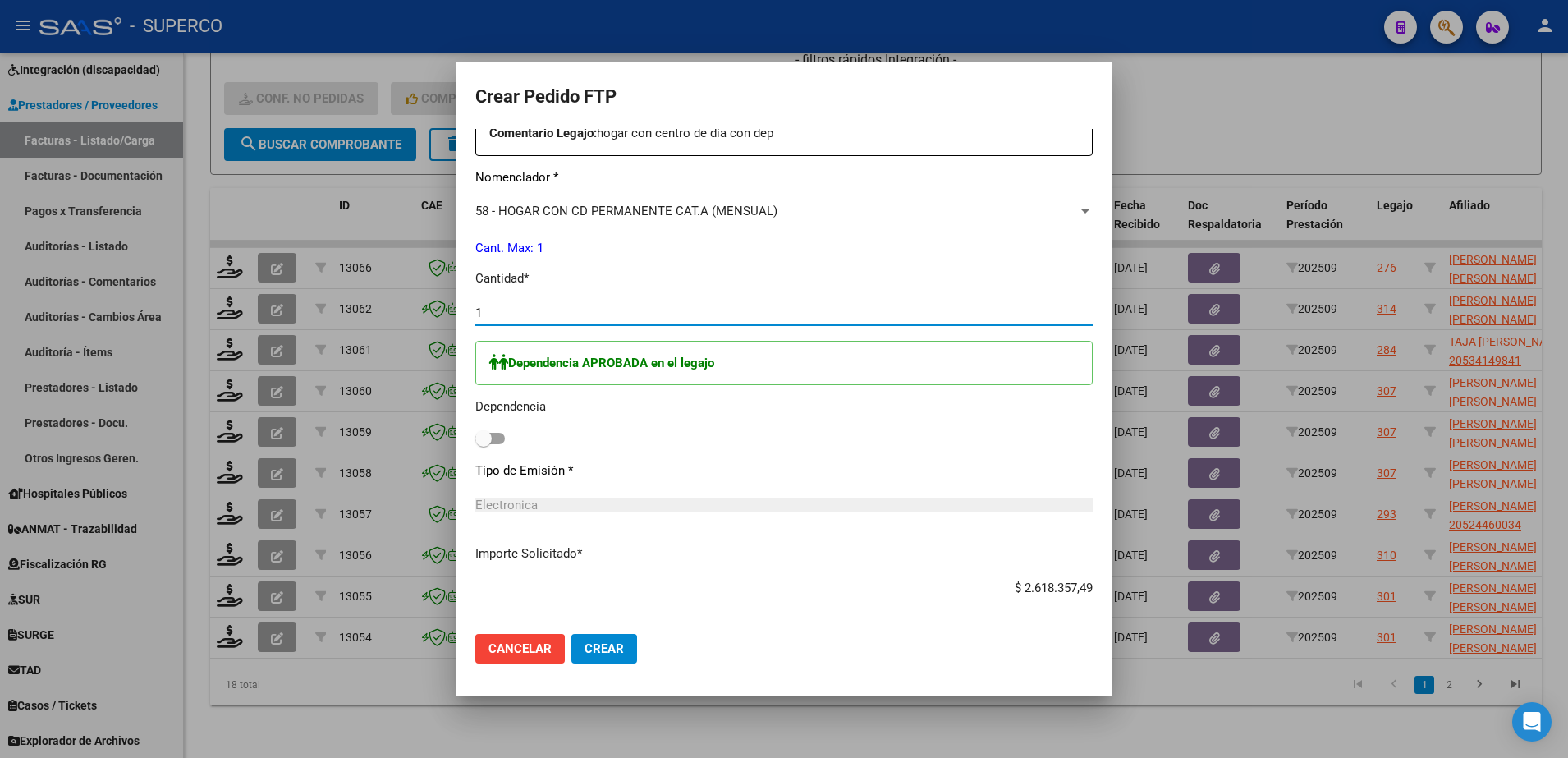
scroll to position [715, 0]
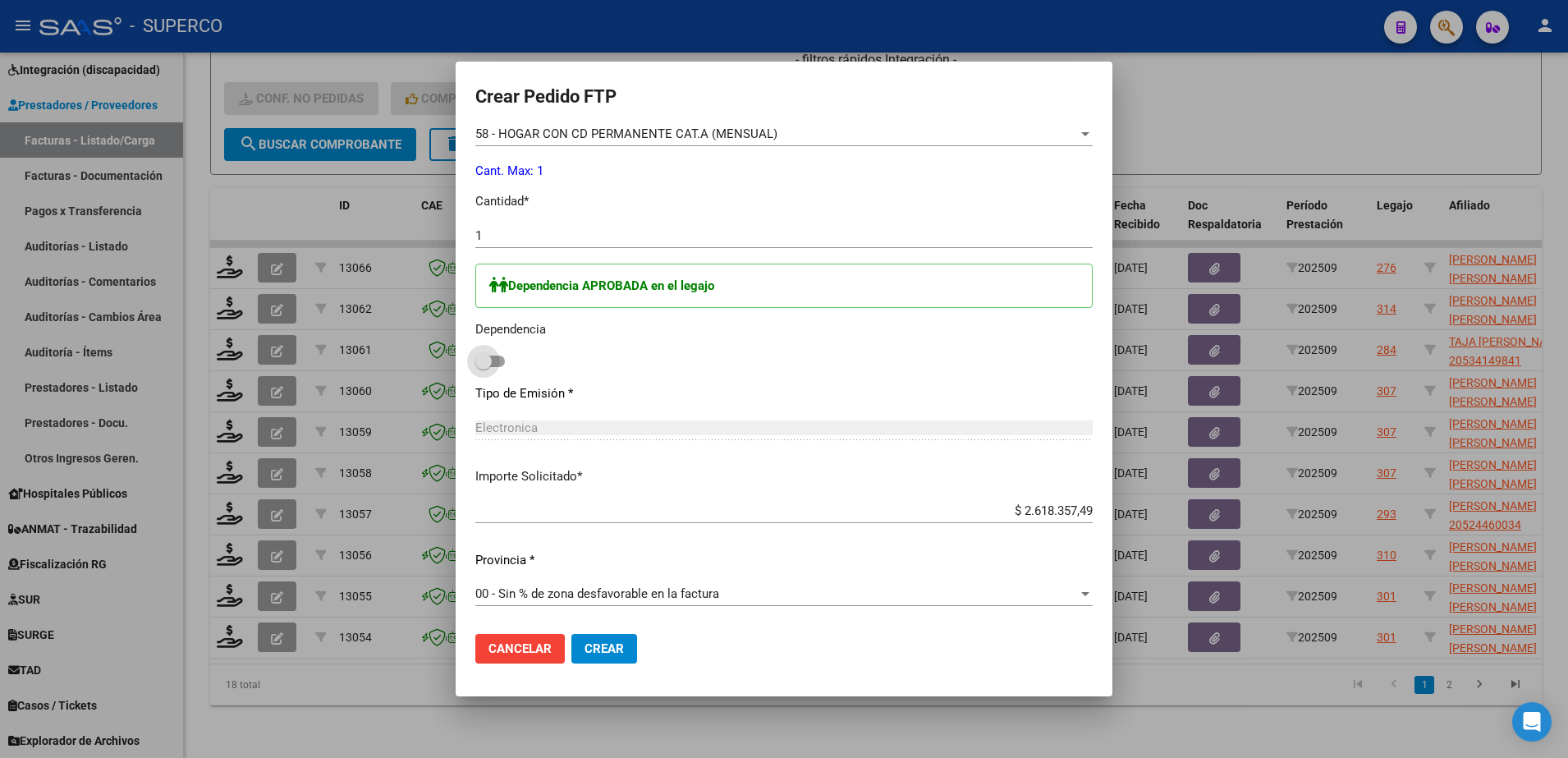
click at [499, 361] on span at bounding box center [490, 361] width 30 height 11
click at [484, 367] on input "checkbox" at bounding box center [483, 367] width 1 height 1
click at [597, 645] on span "Crear" at bounding box center [604, 648] width 39 height 15
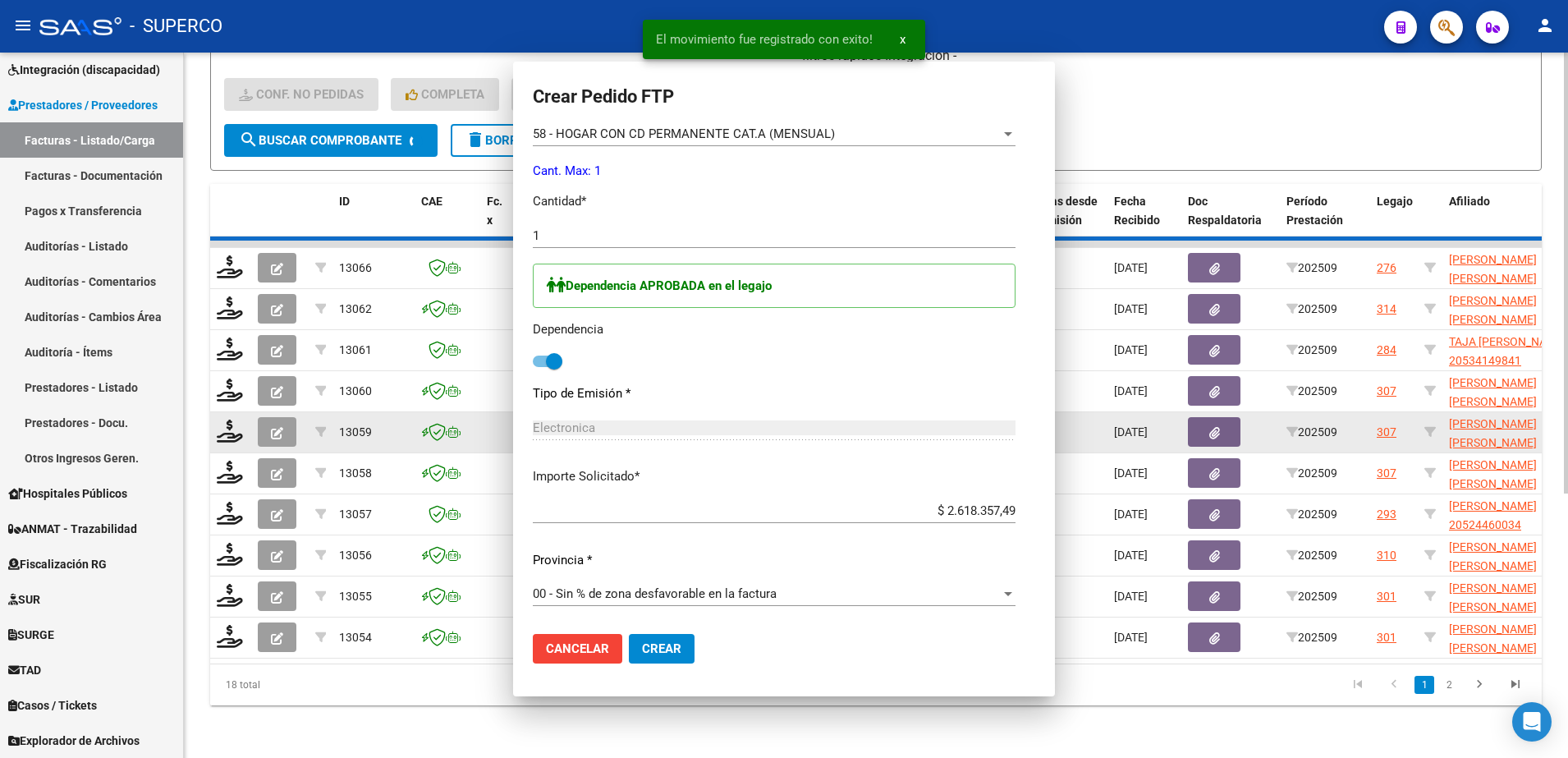
scroll to position [0, 0]
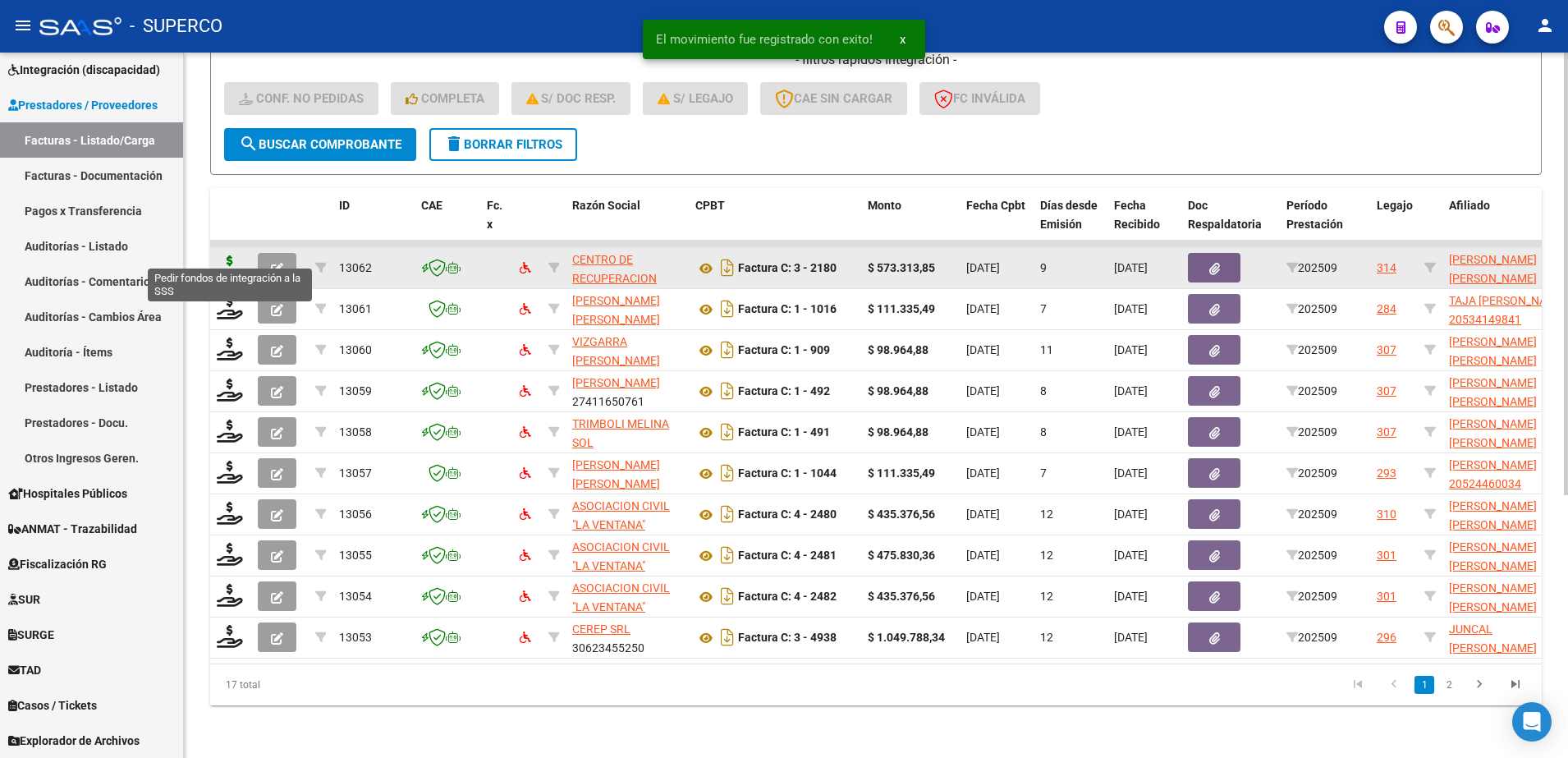
click at [223, 256] on icon at bounding box center [230, 267] width 26 height 23
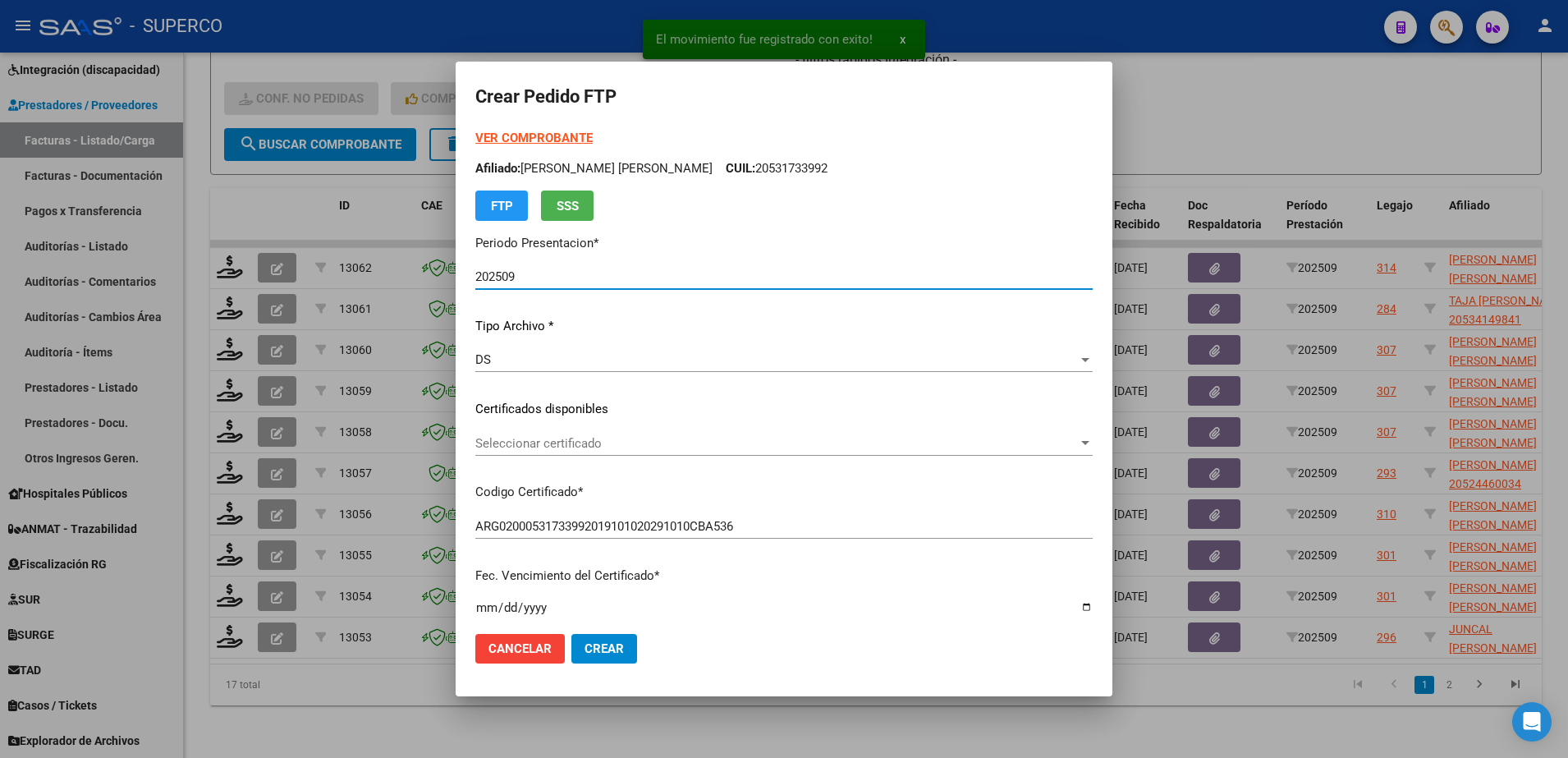
click at [1011, 441] on span "Seleccionar certificado" at bounding box center [776, 443] width 602 height 15
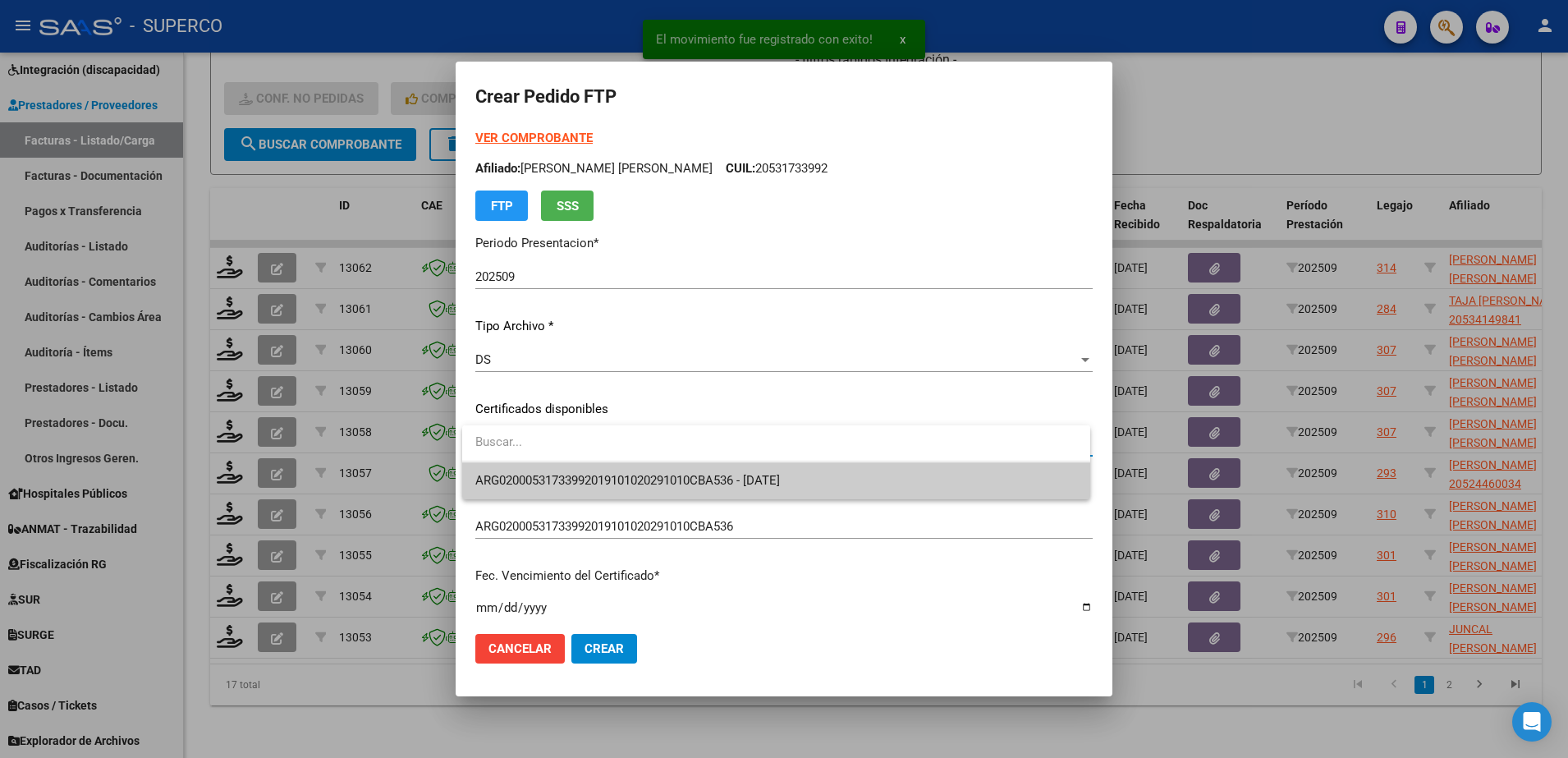
click at [990, 467] on span "ARG02000531733992019101020291010CBA536 - 2029-10-10" at bounding box center [776, 480] width 602 height 37
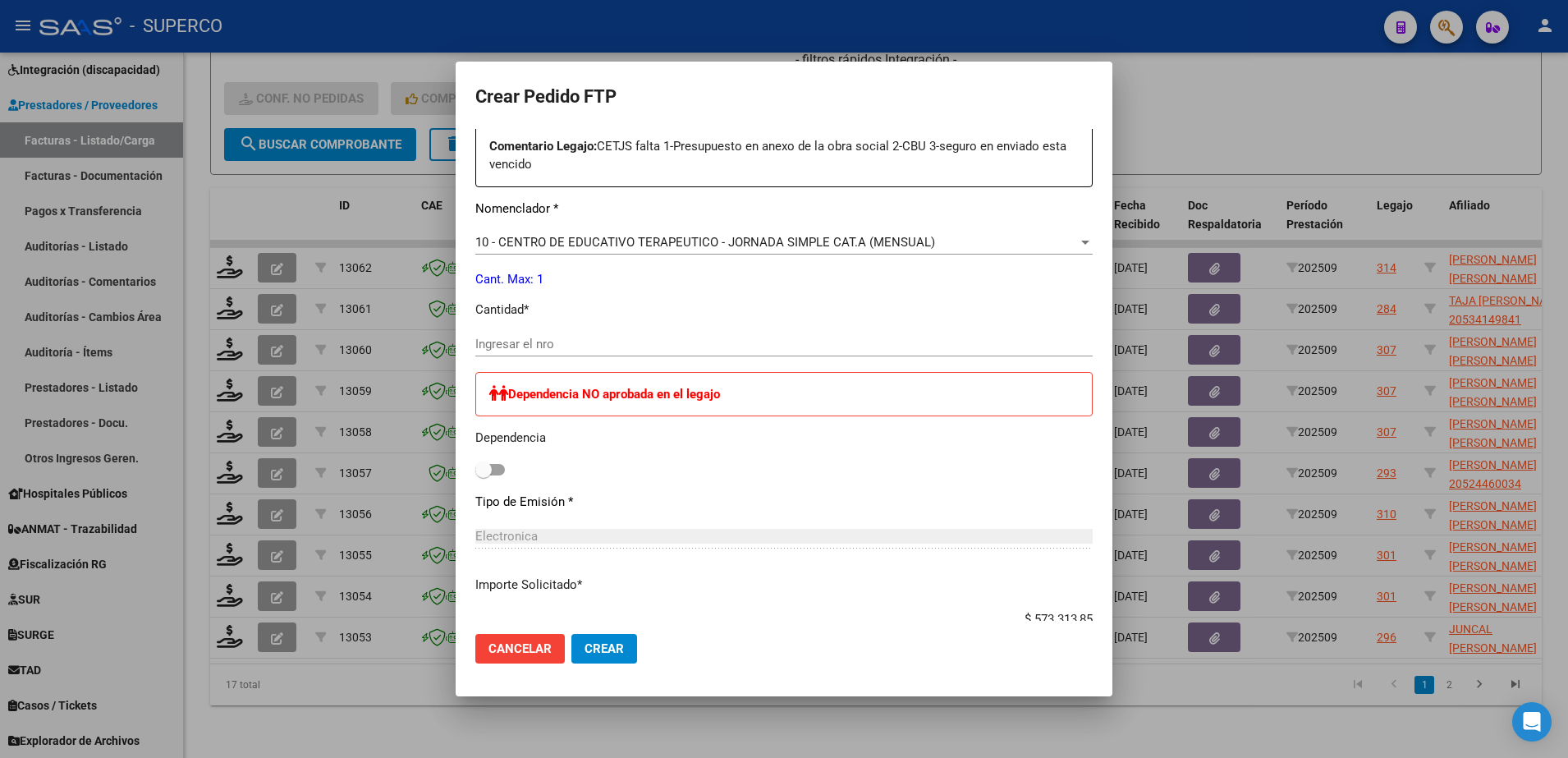
scroll to position [615, 0]
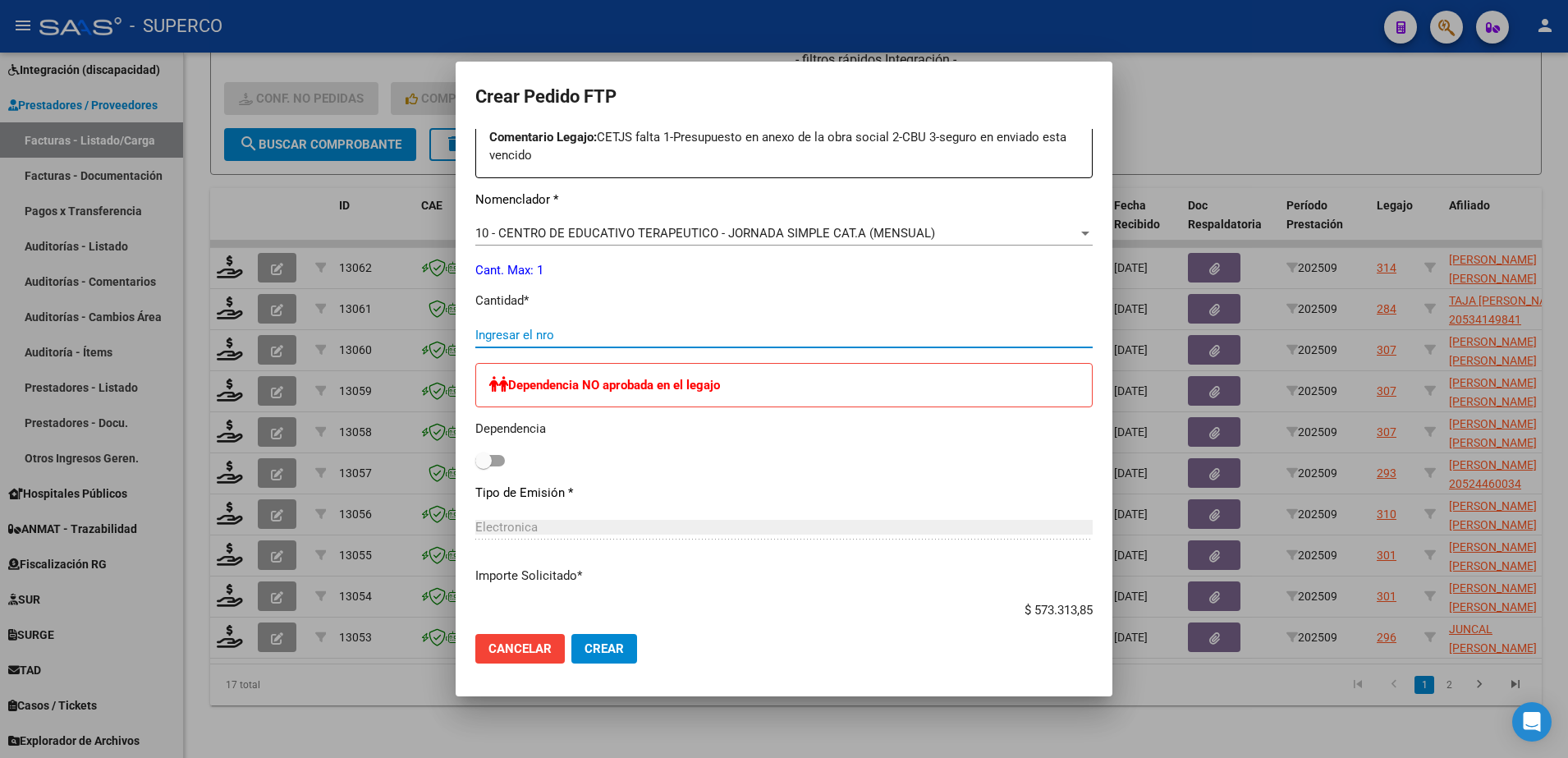
click at [660, 337] on input "Ingresar el nro" at bounding box center [784, 334] width 617 height 15
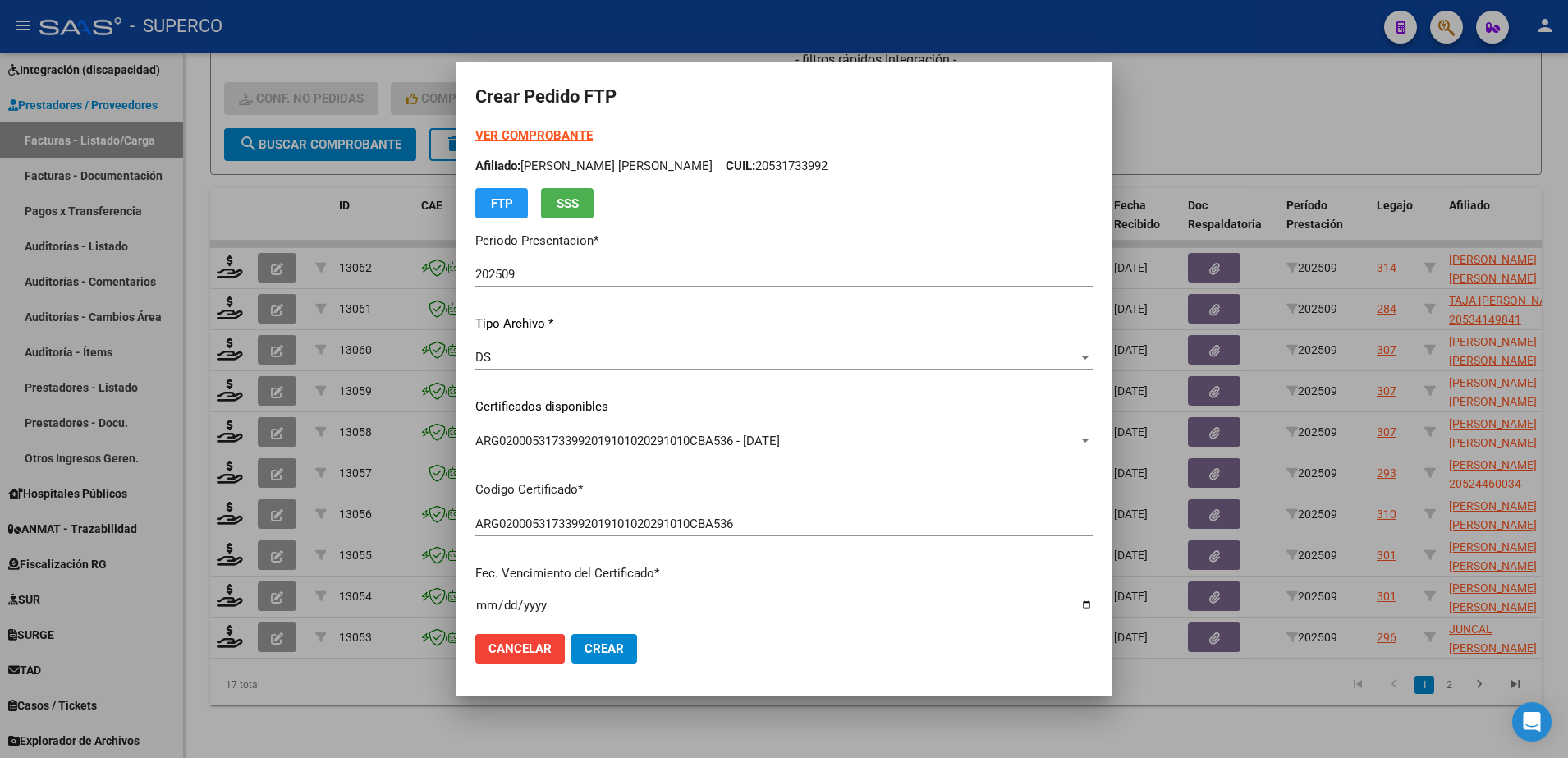
scroll to position [0, 0]
click at [558, 136] on strong "VER COMPROBANTE" at bounding box center [533, 138] width 117 height 15
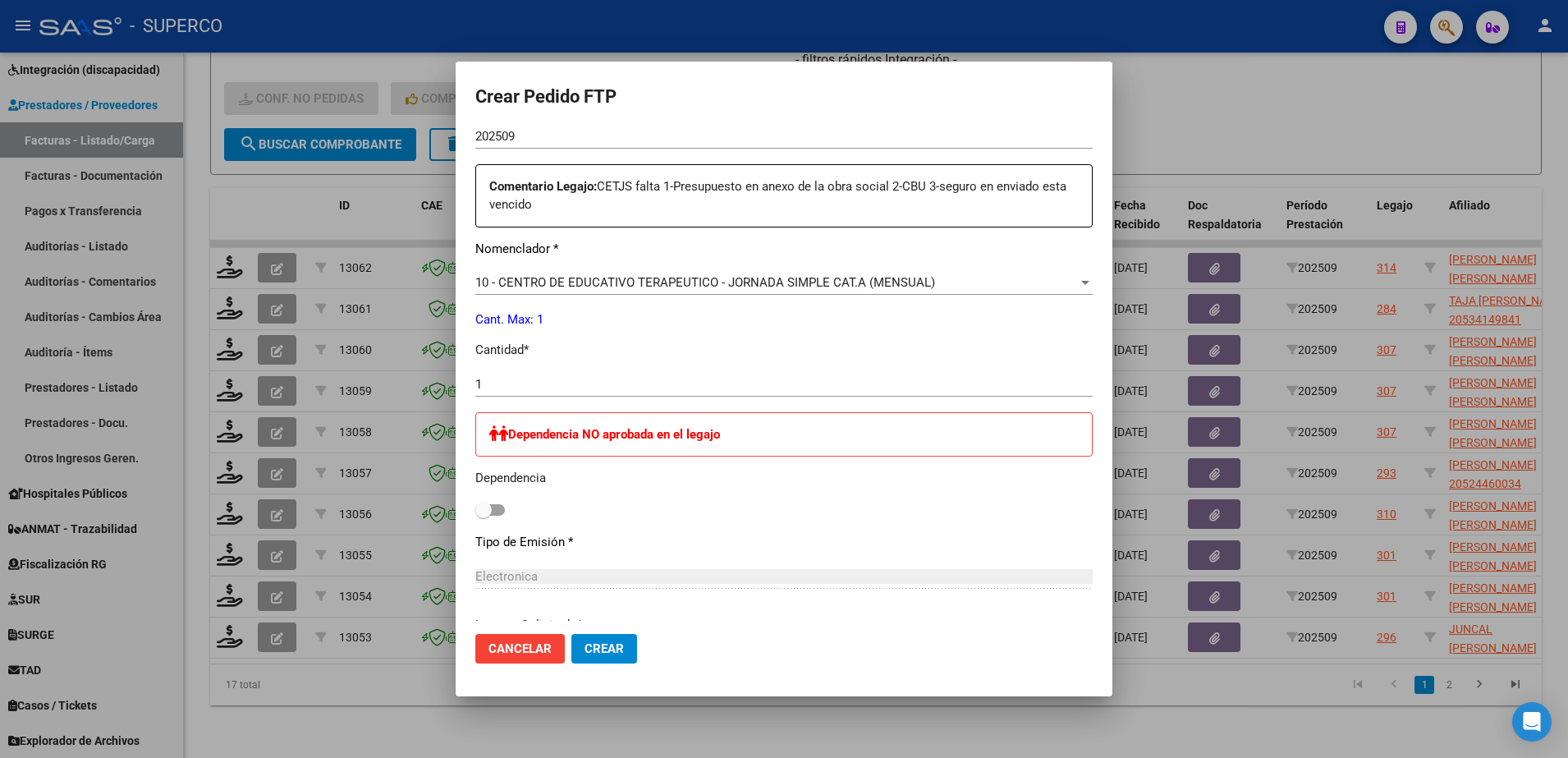
scroll to position [615, 0]
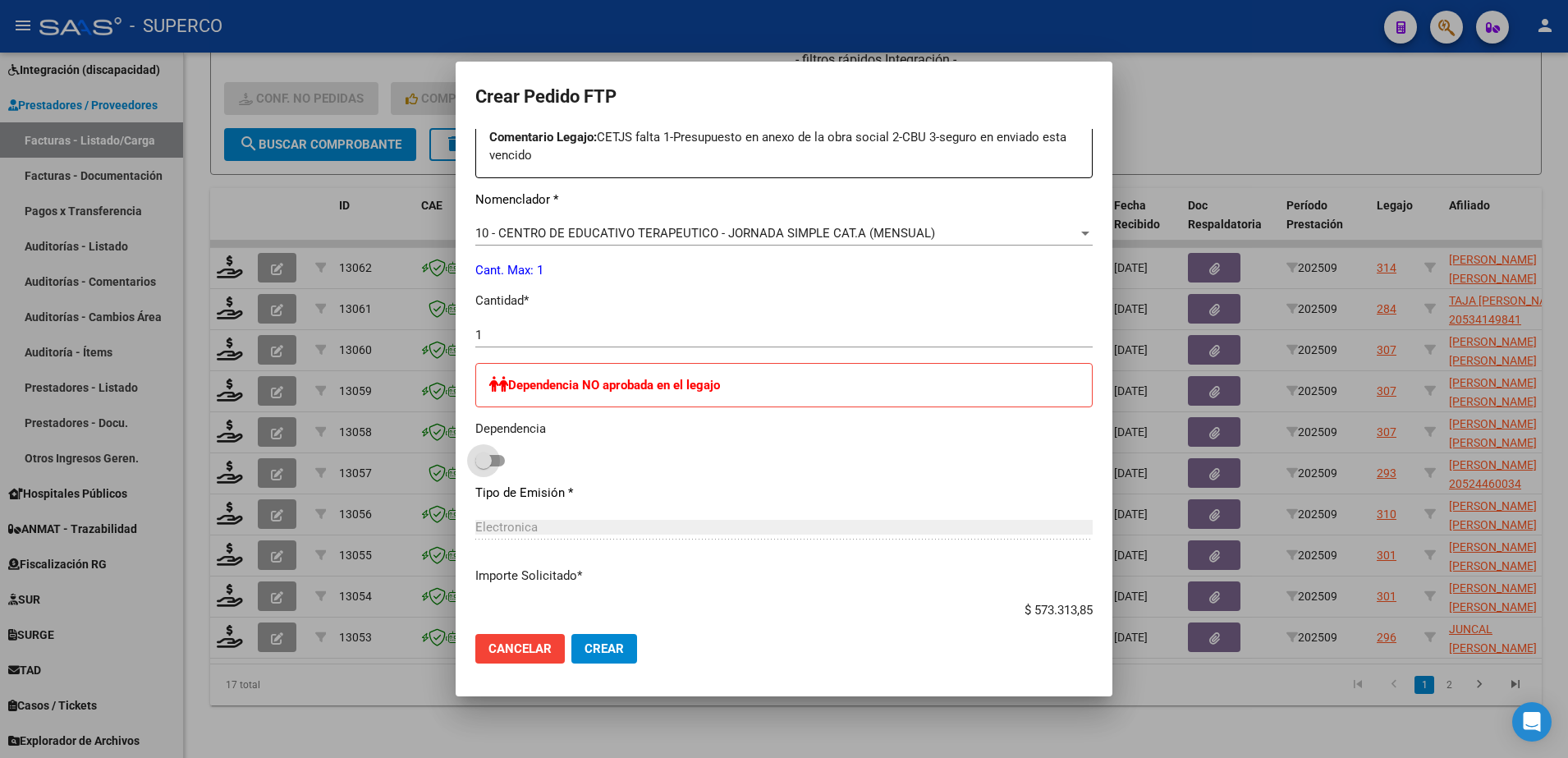
click at [493, 458] on span at bounding box center [490, 460] width 30 height 11
click at [484, 467] on input "checkbox" at bounding box center [483, 467] width 1 height 1
click at [600, 655] on span "Crear" at bounding box center [604, 648] width 39 height 15
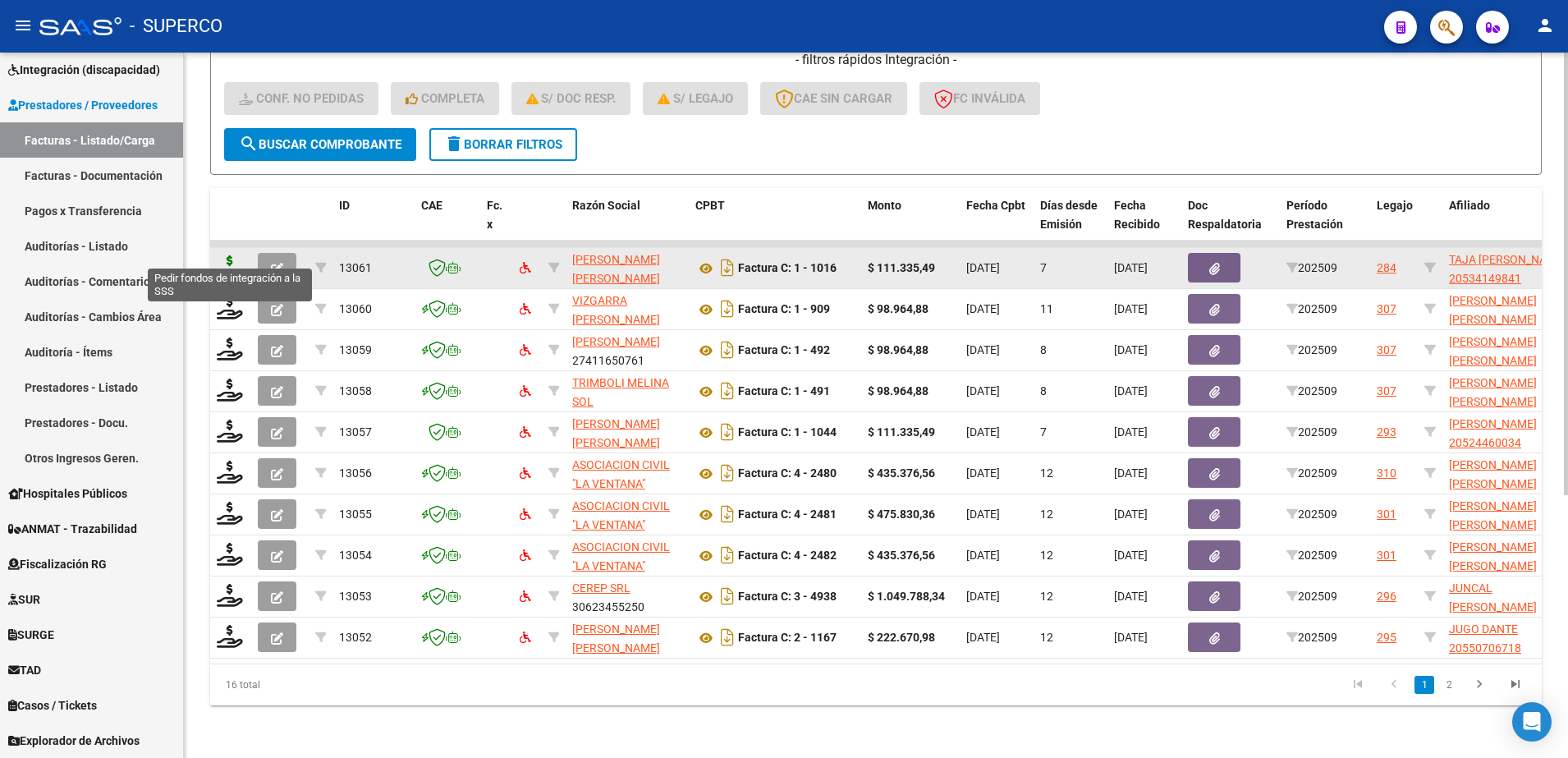
click at [230, 256] on icon at bounding box center [230, 267] width 26 height 23
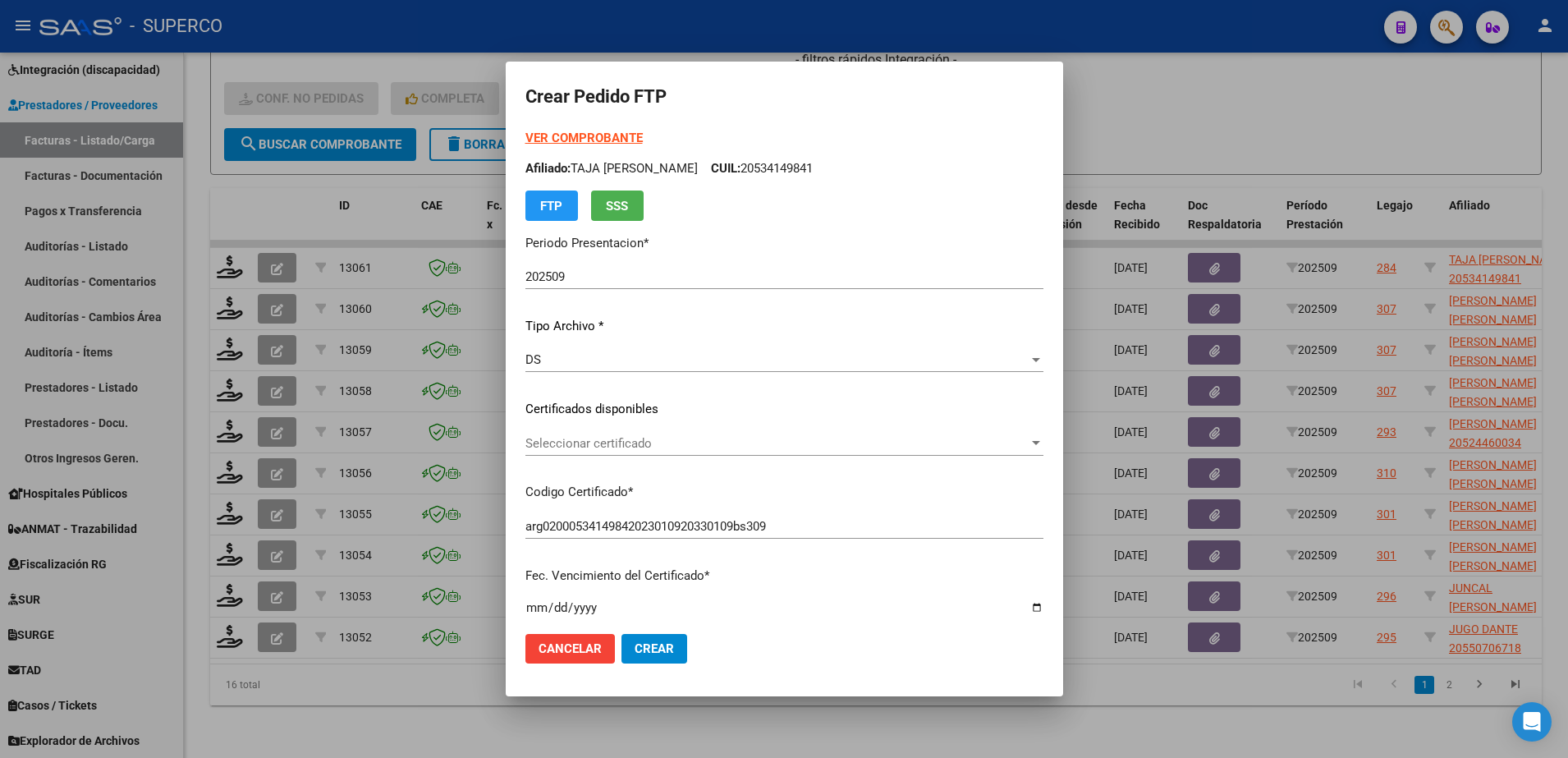
click at [943, 432] on div "Seleccionar certificado Seleccionar certificado" at bounding box center [784, 443] width 518 height 25
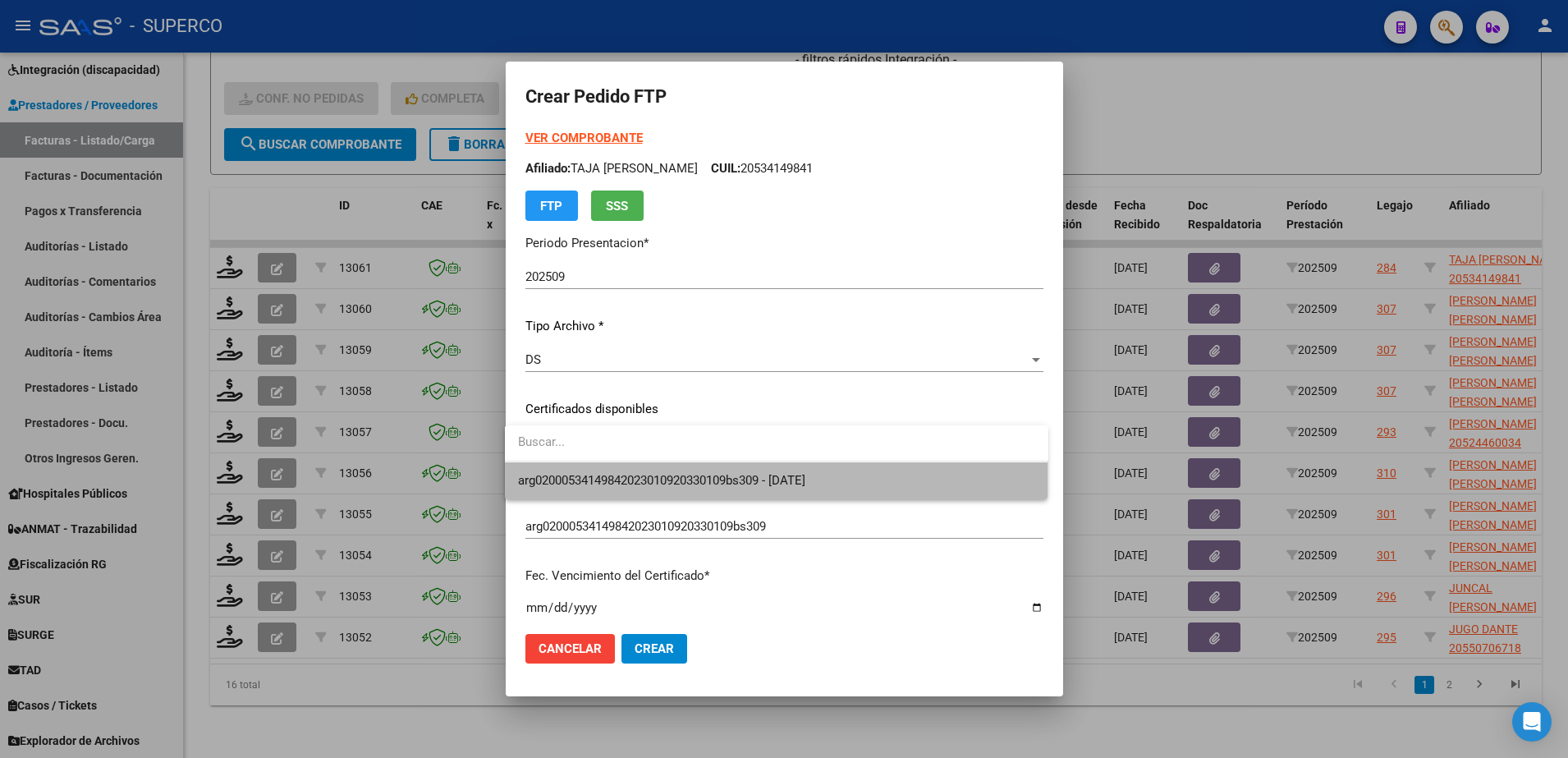
click at [898, 492] on span "arg02000534149842023010920330109bs309 - [DATE]" at bounding box center [776, 480] width 517 height 37
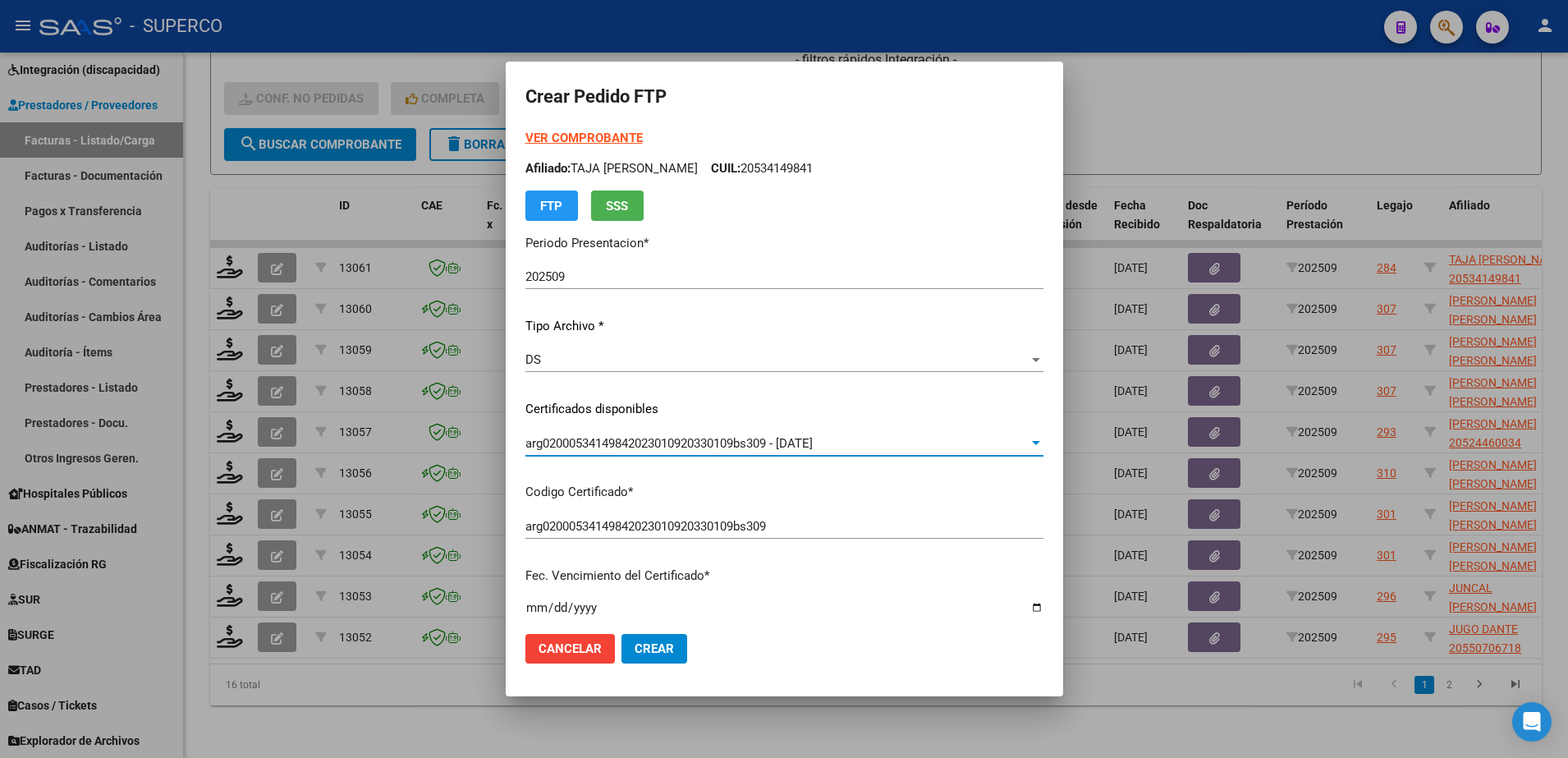
click at [607, 133] on strong "VER COMPROBANTE" at bounding box center [584, 138] width 117 height 15
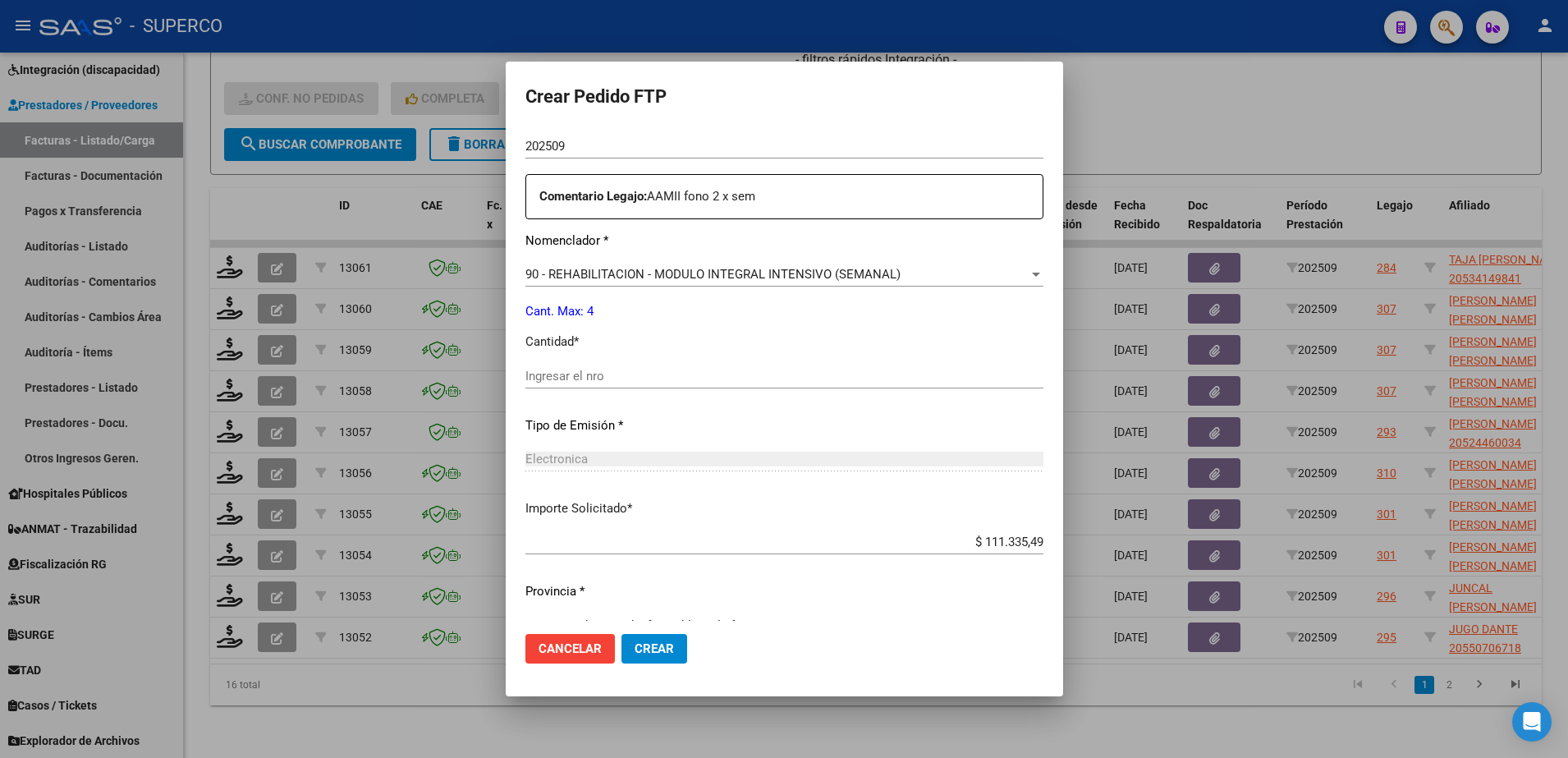
scroll to position [607, 0]
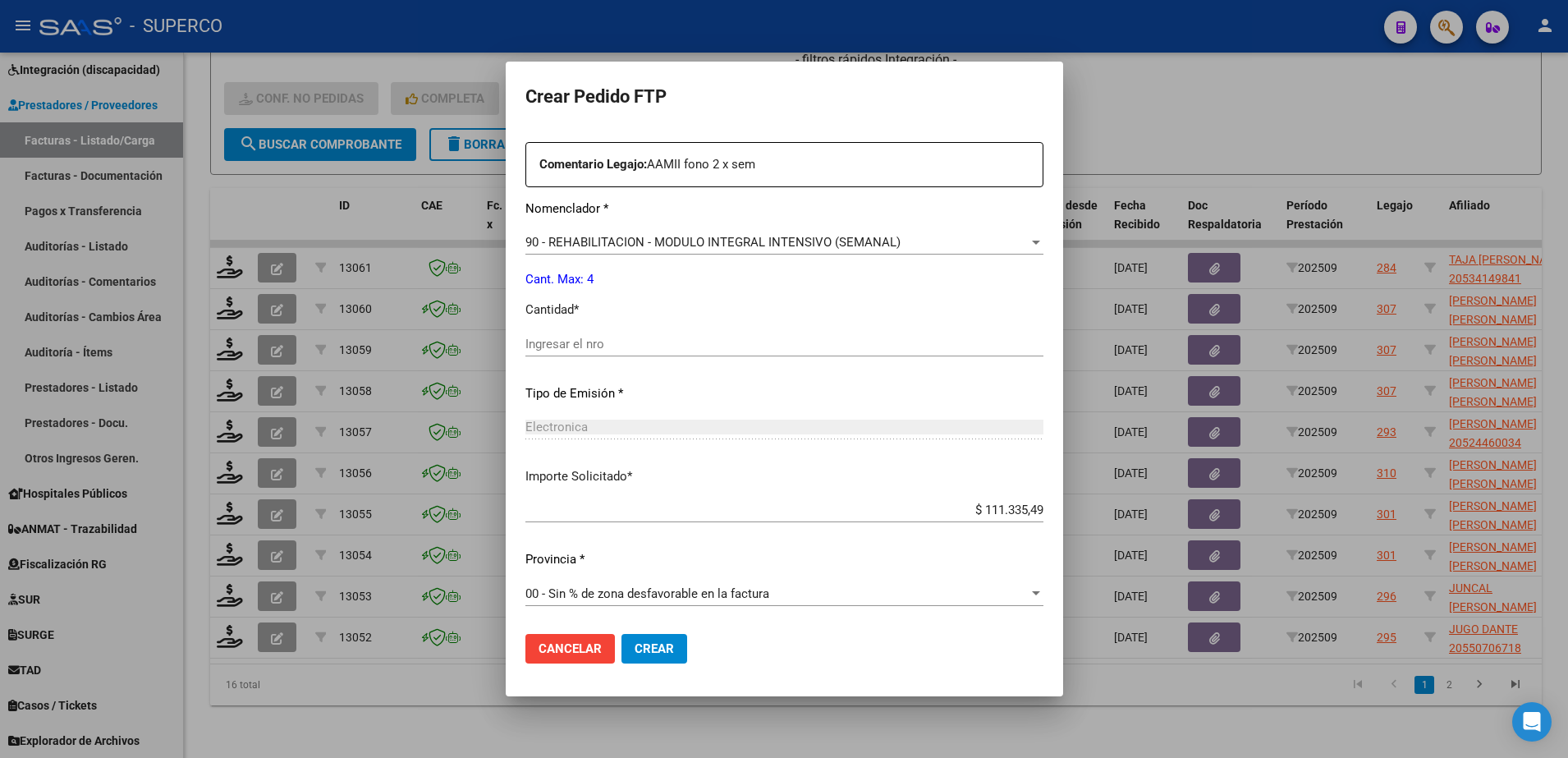
click at [896, 338] on input "Ingresar el nro" at bounding box center [784, 344] width 518 height 15
click at [644, 645] on span "Crear" at bounding box center [655, 648] width 39 height 15
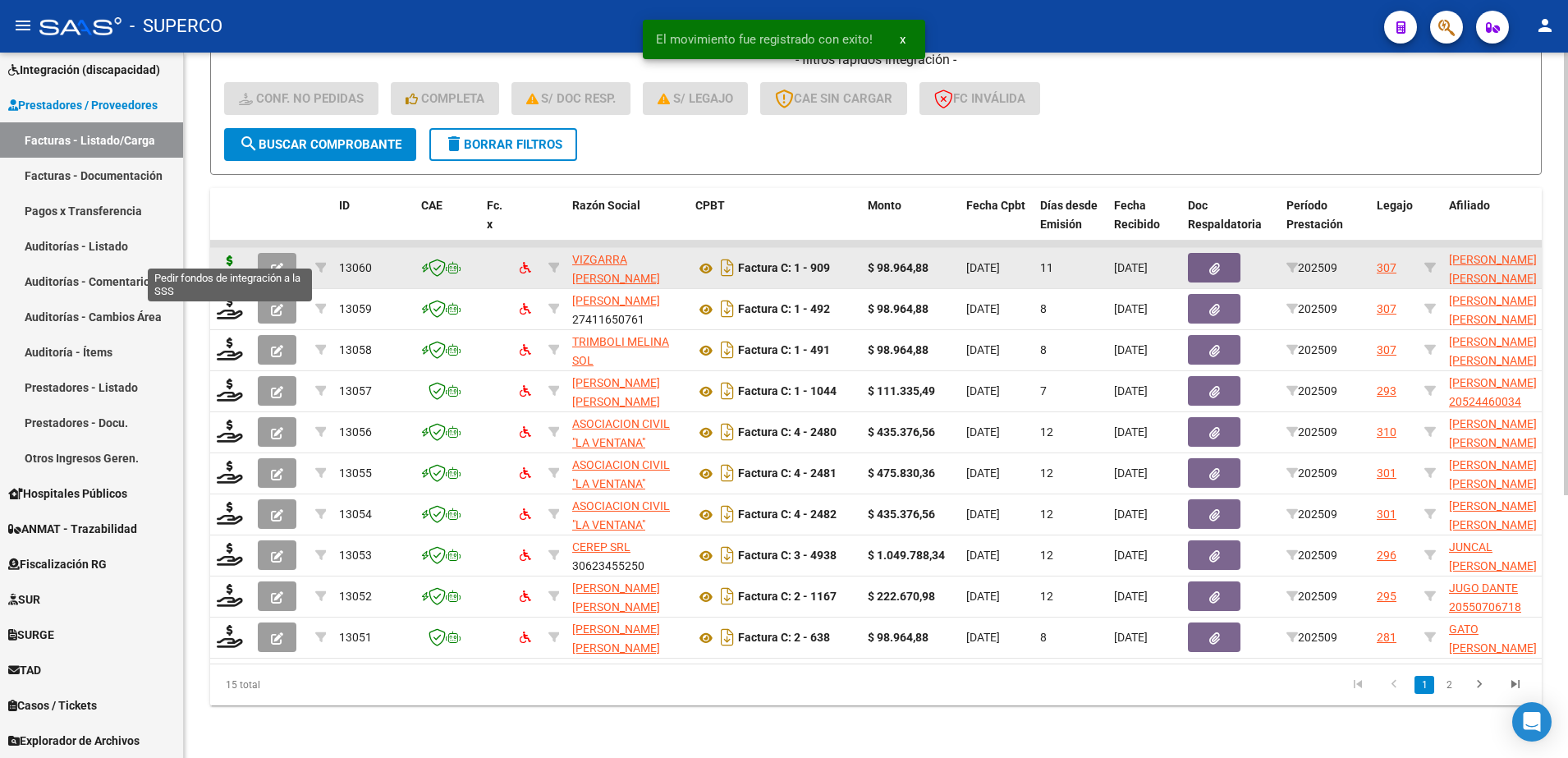
click at [225, 256] on icon at bounding box center [230, 267] width 26 height 23
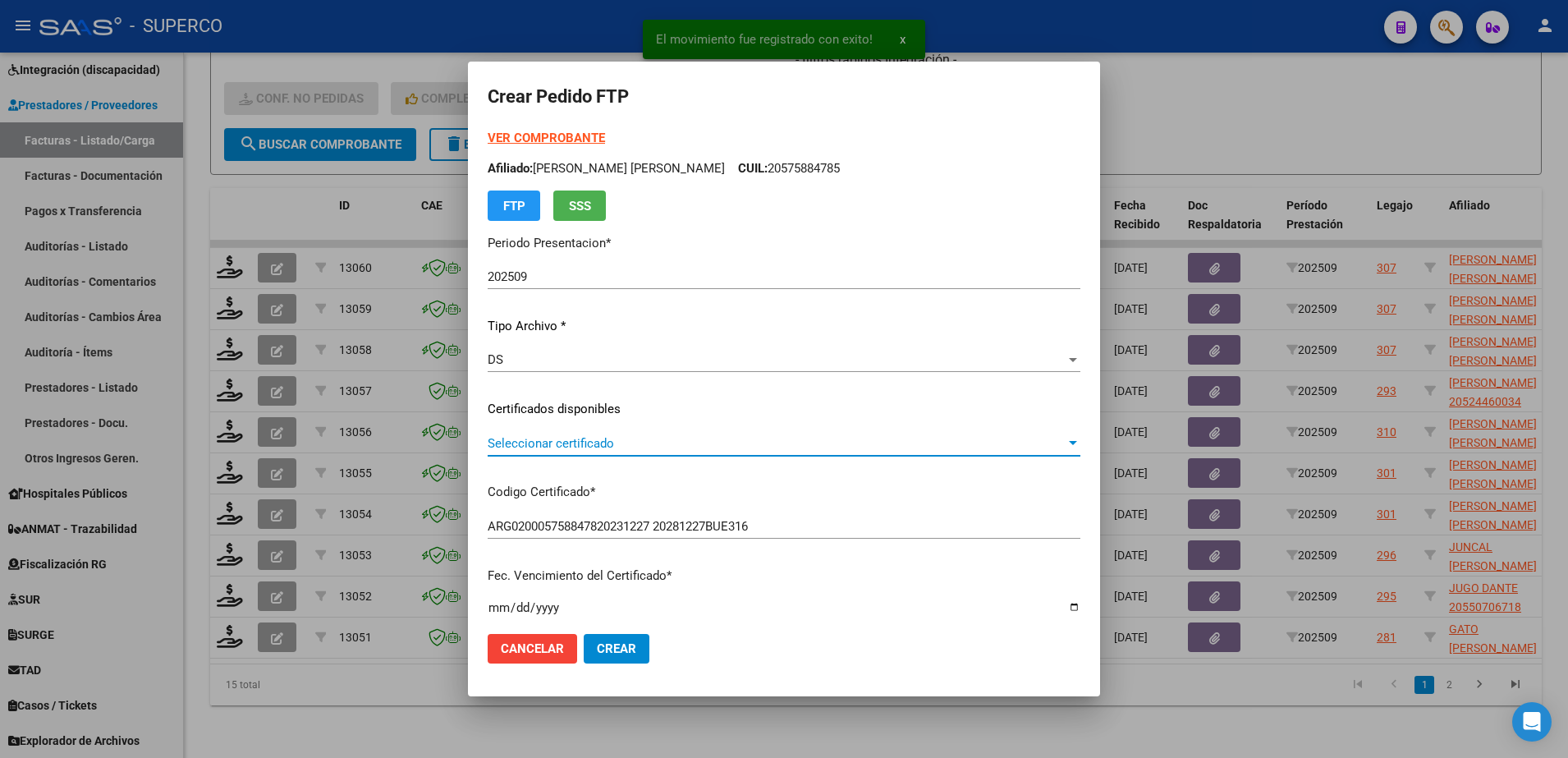
click at [758, 439] on span "Seleccionar certificado" at bounding box center [777, 443] width 578 height 15
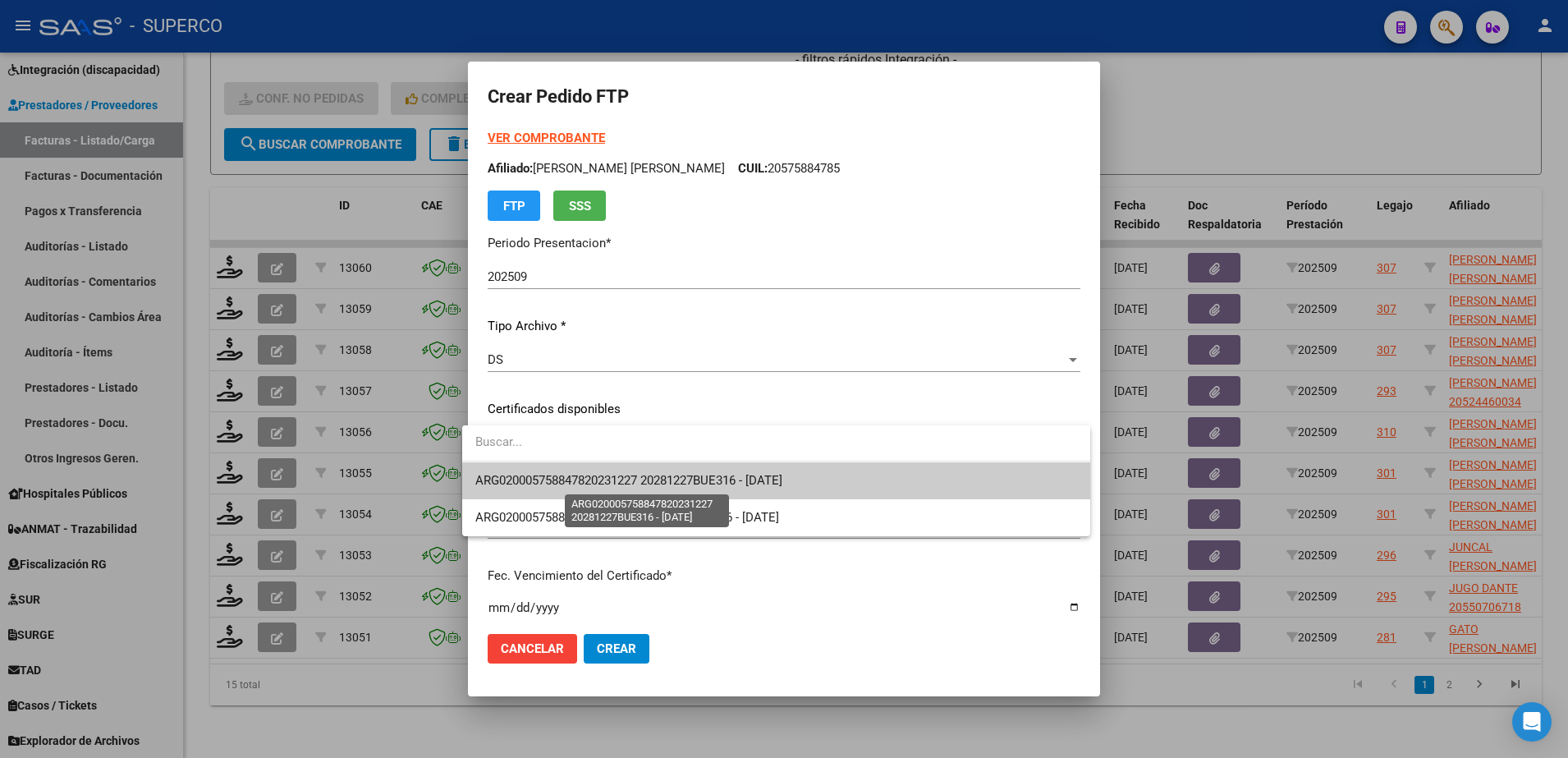
click at [752, 479] on span "ARG020005758847820231227 20281227BUE316 - 2028-12-27" at bounding box center [628, 479] width 307 height 15
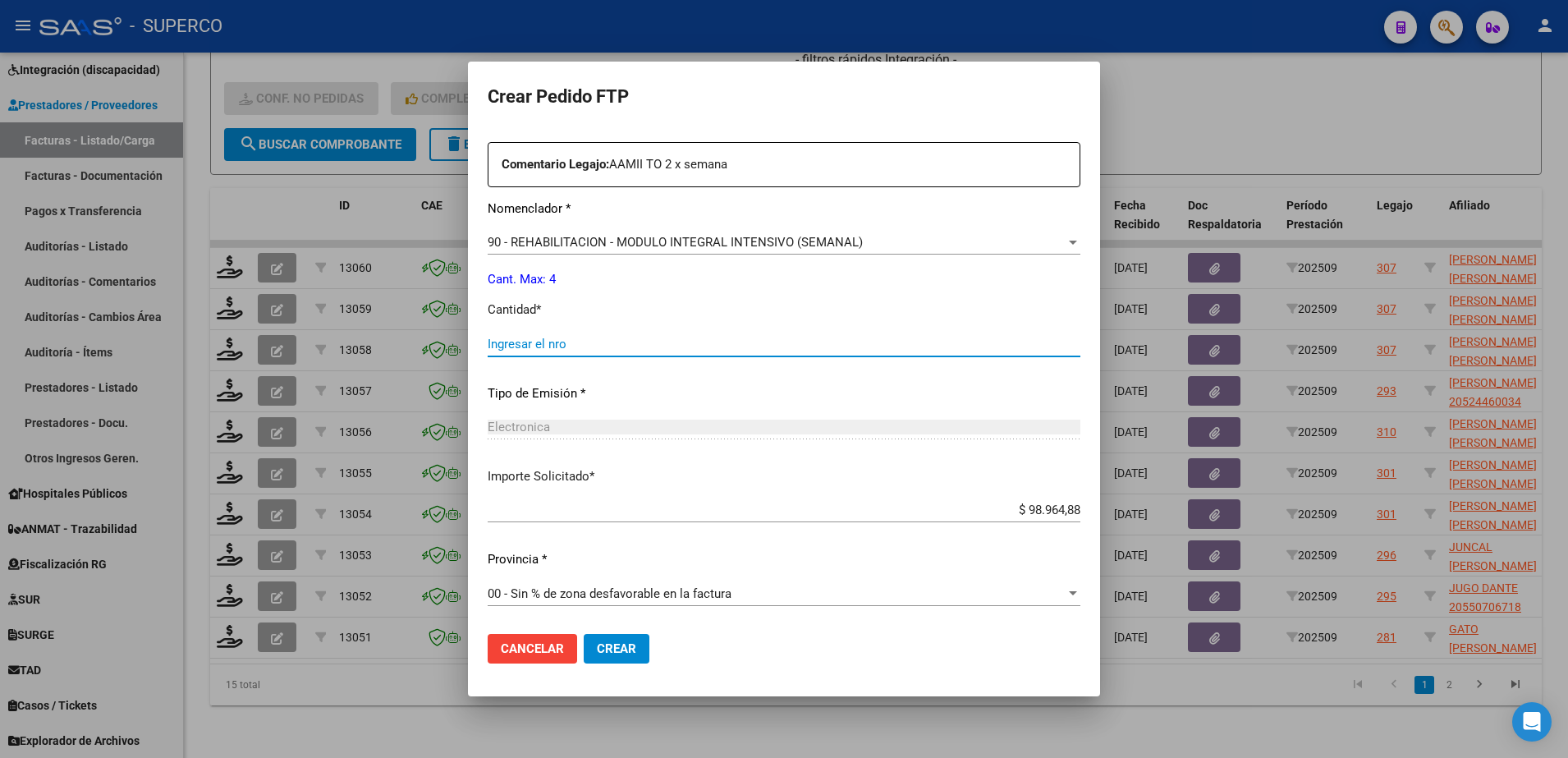
click at [720, 348] on input "Ingresar el nro" at bounding box center [784, 344] width 593 height 15
click at [614, 652] on span "Crear" at bounding box center [616, 648] width 39 height 15
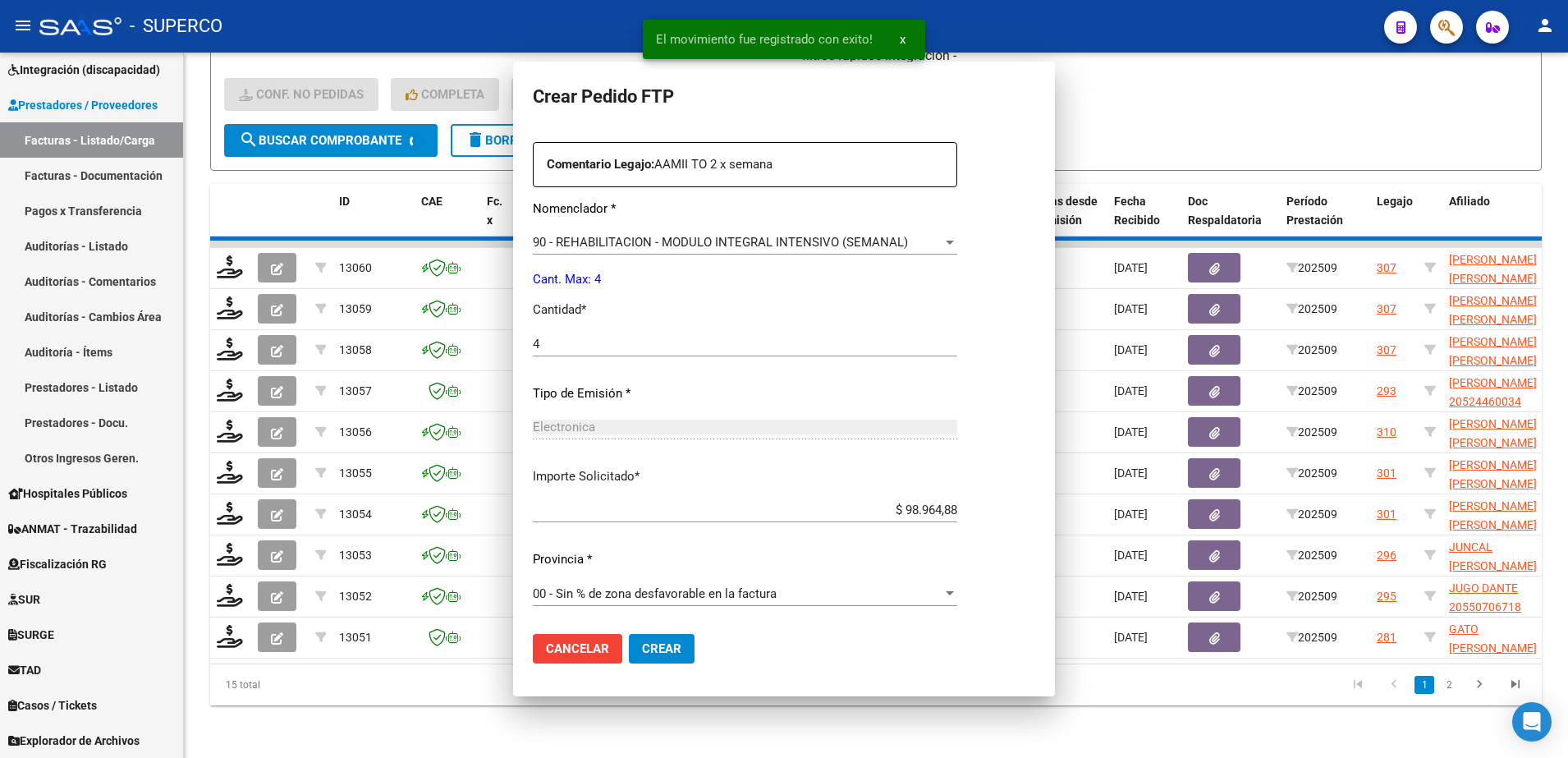
scroll to position [0, 0]
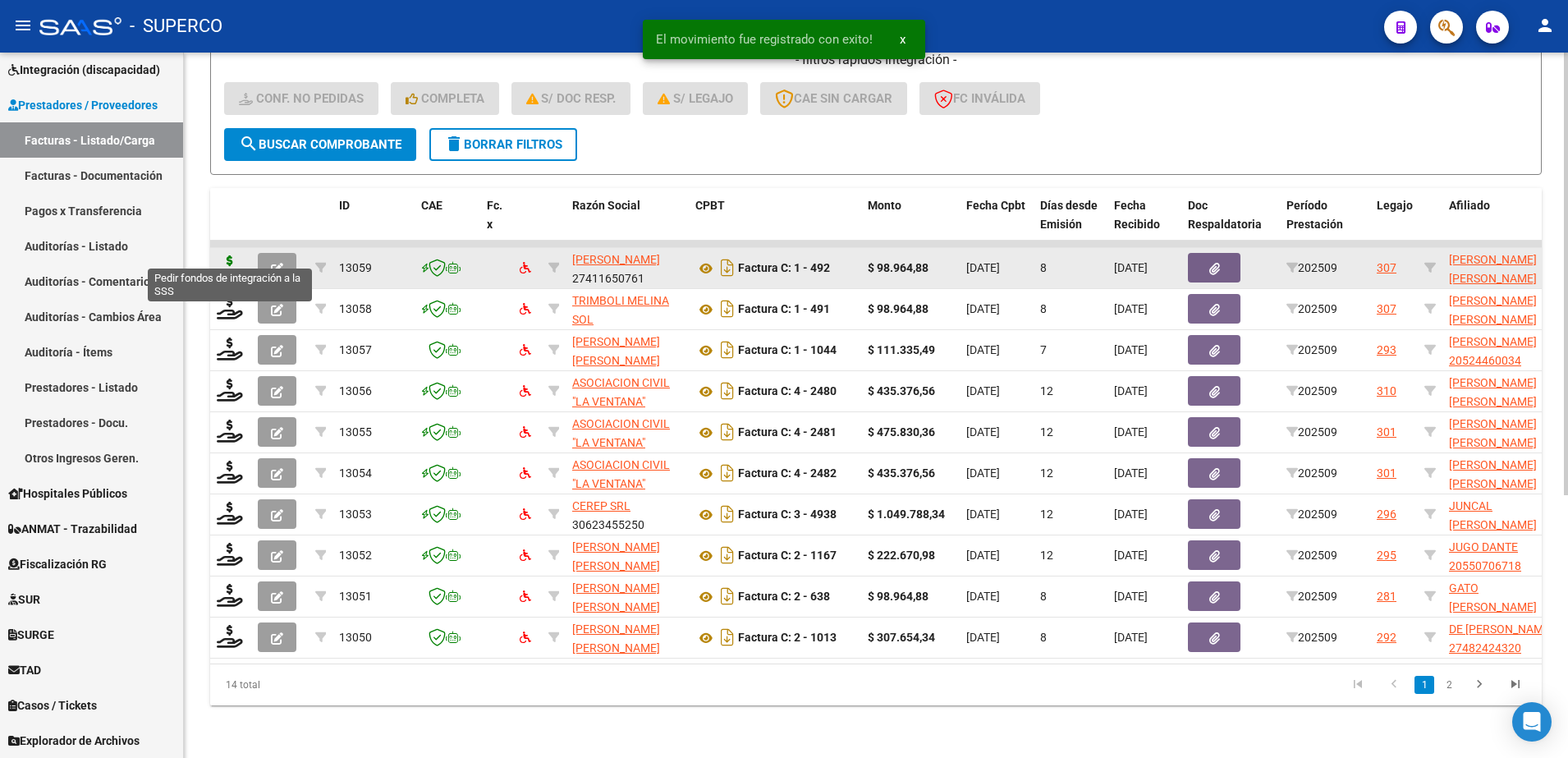
click at [226, 256] on icon at bounding box center [230, 267] width 26 height 23
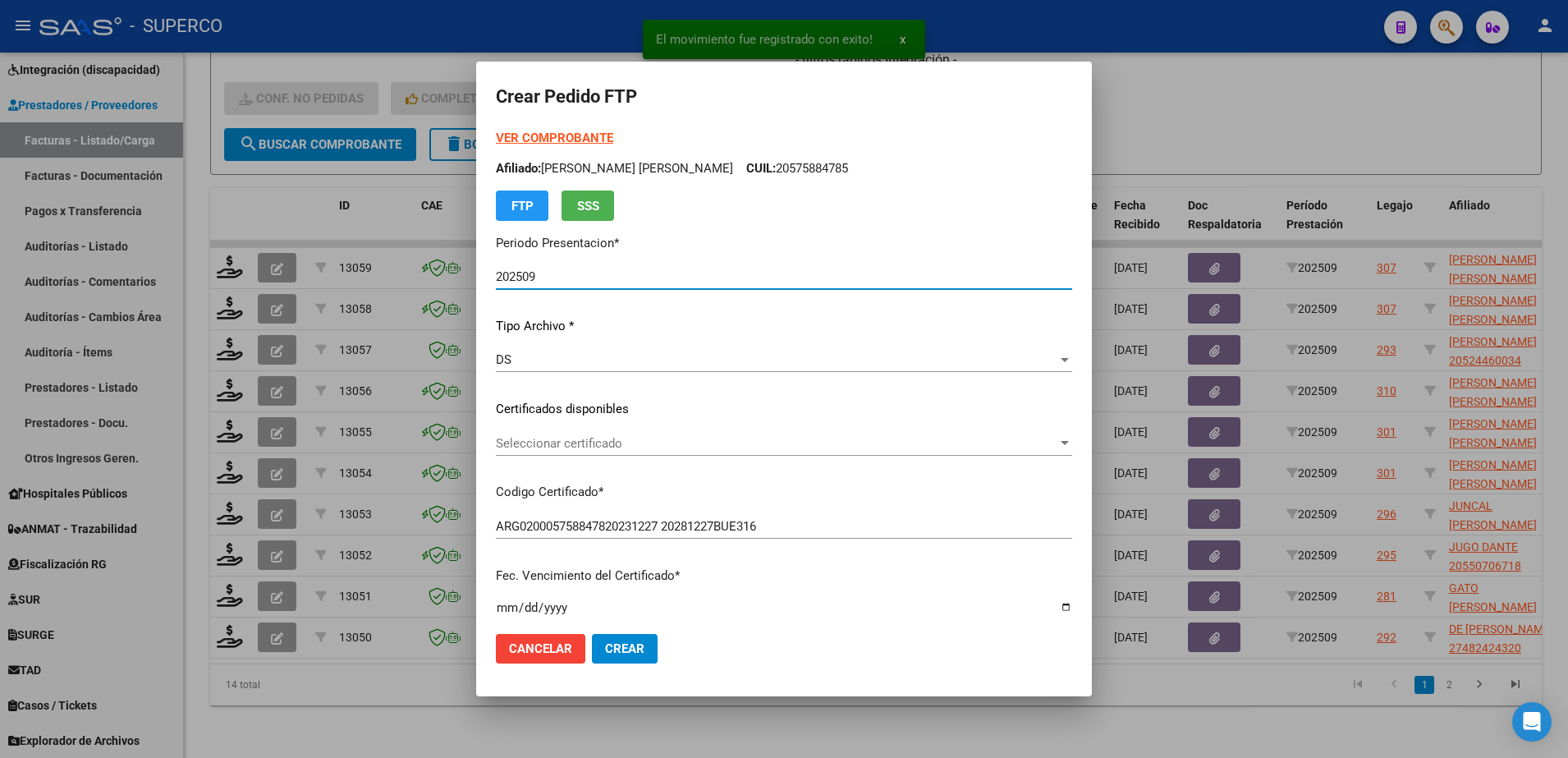
click at [880, 438] on span "Seleccionar certificado" at bounding box center [776, 443] width 561 height 15
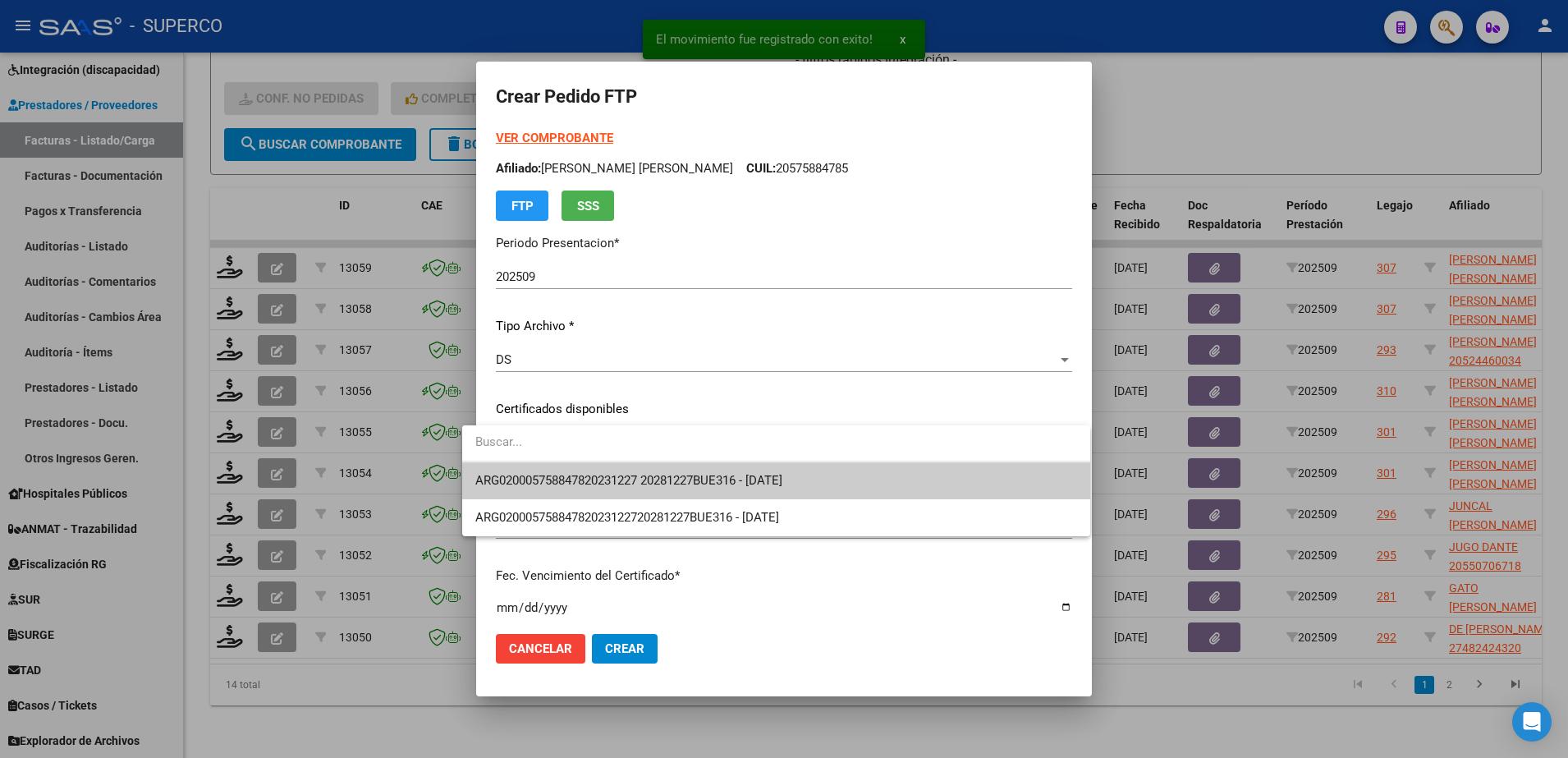
click at [887, 493] on span "ARG020005758847820231227 20281227BUE316 - 2028-12-27" at bounding box center [776, 480] width 602 height 37
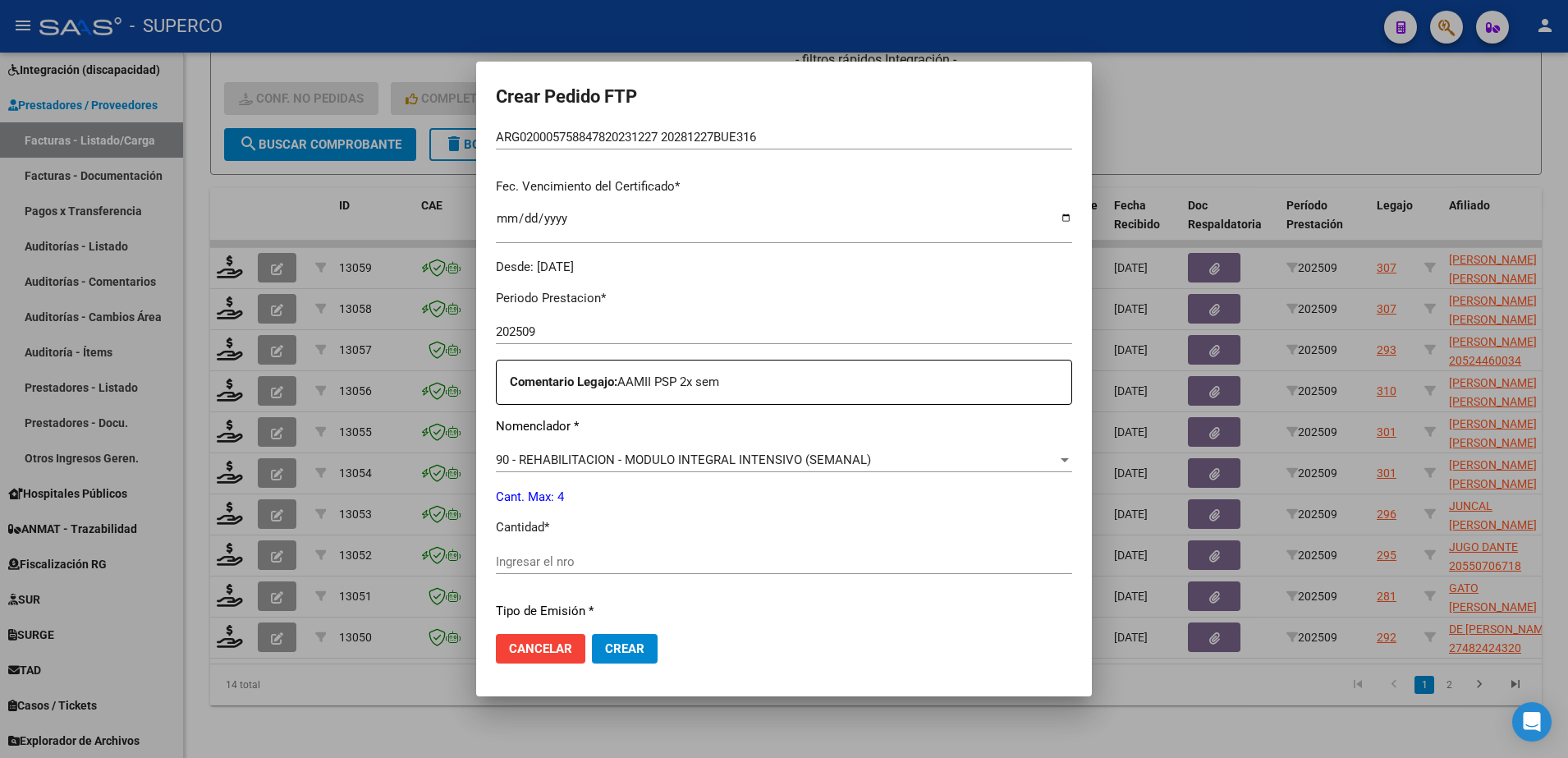
scroll to position [410, 0]
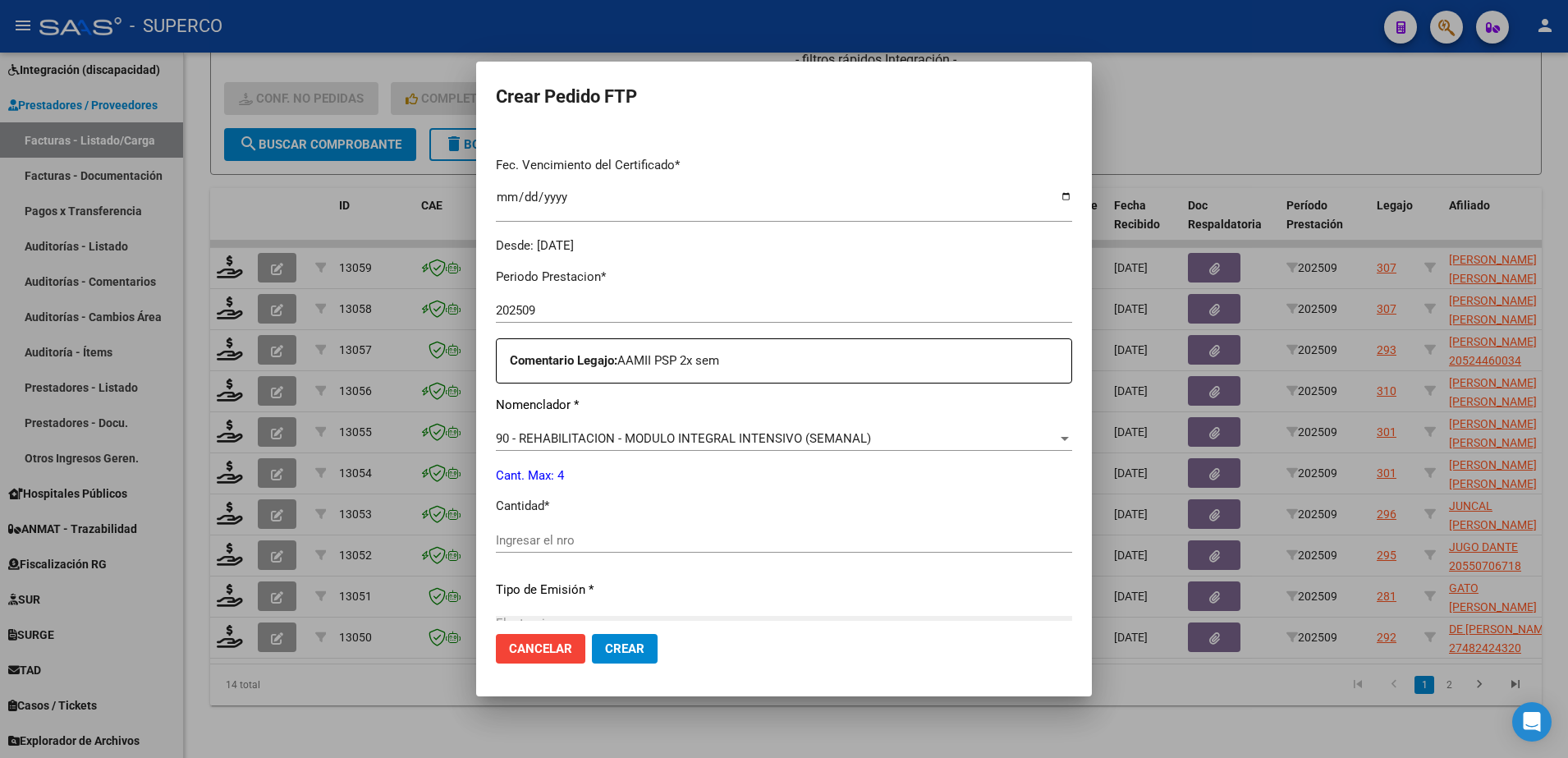
click at [702, 546] on input "Ingresar el nro" at bounding box center [784, 539] width 576 height 15
click at [620, 648] on span "Crear" at bounding box center [625, 648] width 39 height 15
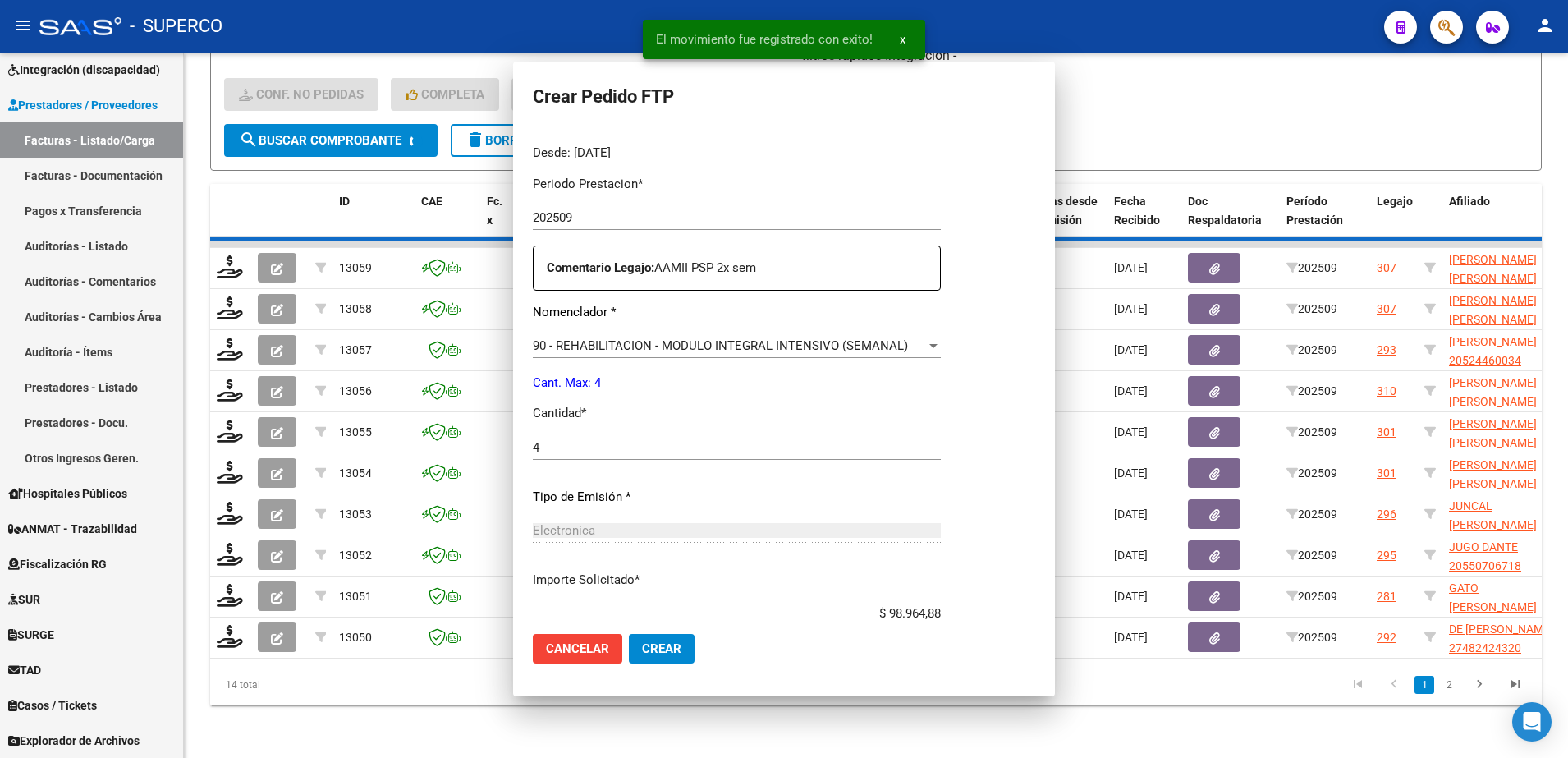
scroll to position [318, 0]
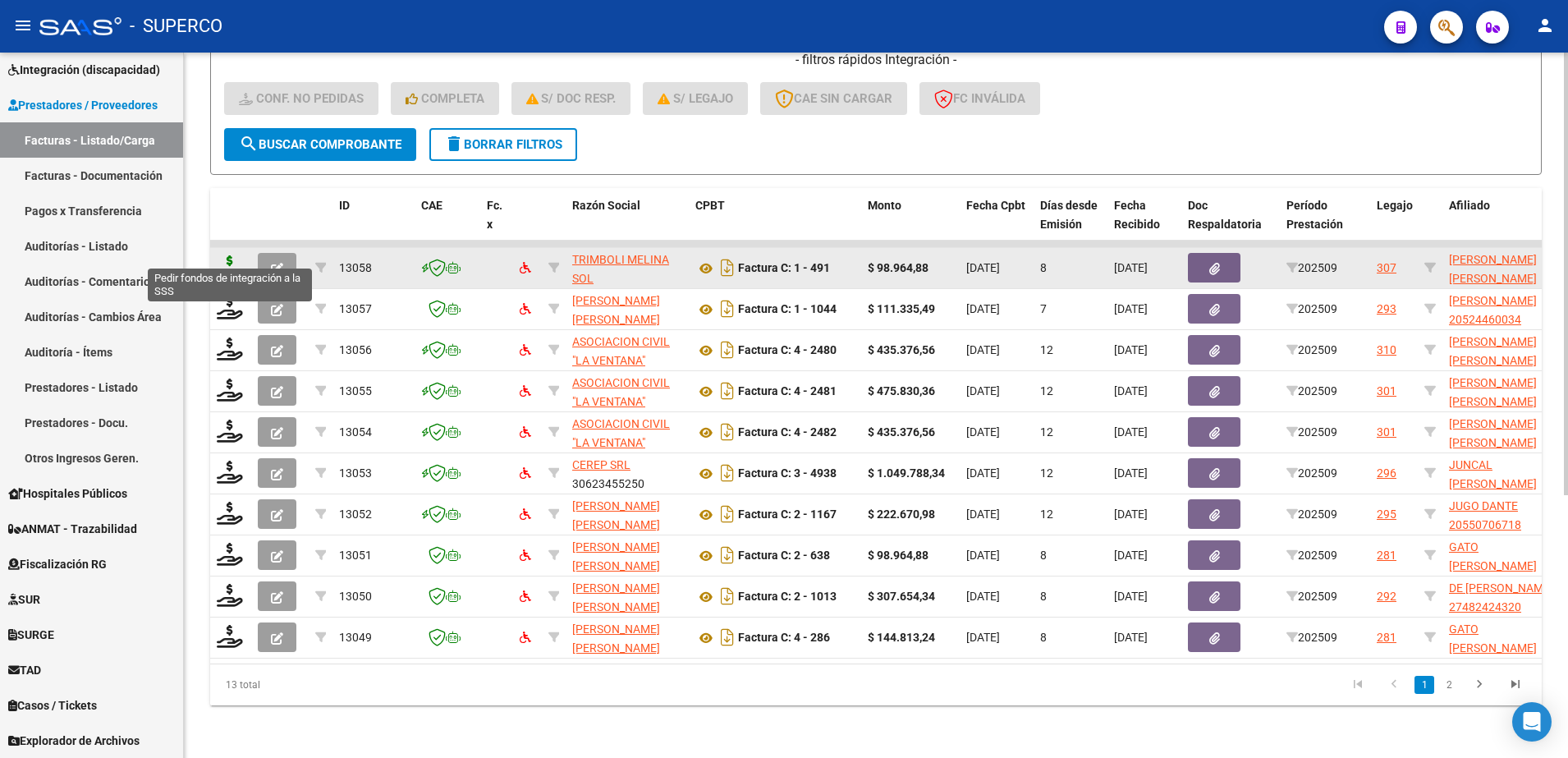
click at [233, 256] on icon at bounding box center [230, 267] width 26 height 23
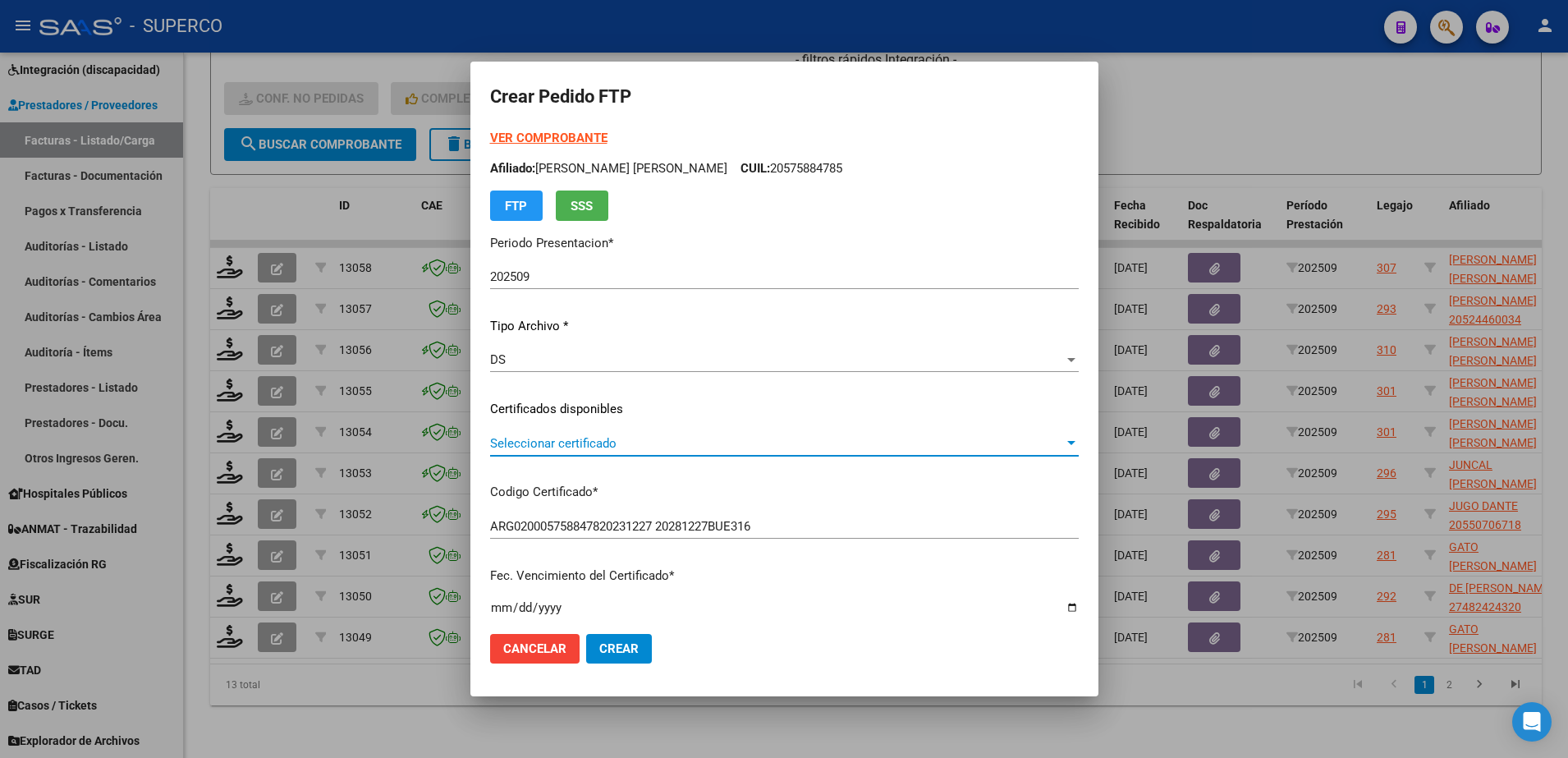
click at [678, 445] on span "Seleccionar certificado" at bounding box center [778, 443] width 574 height 15
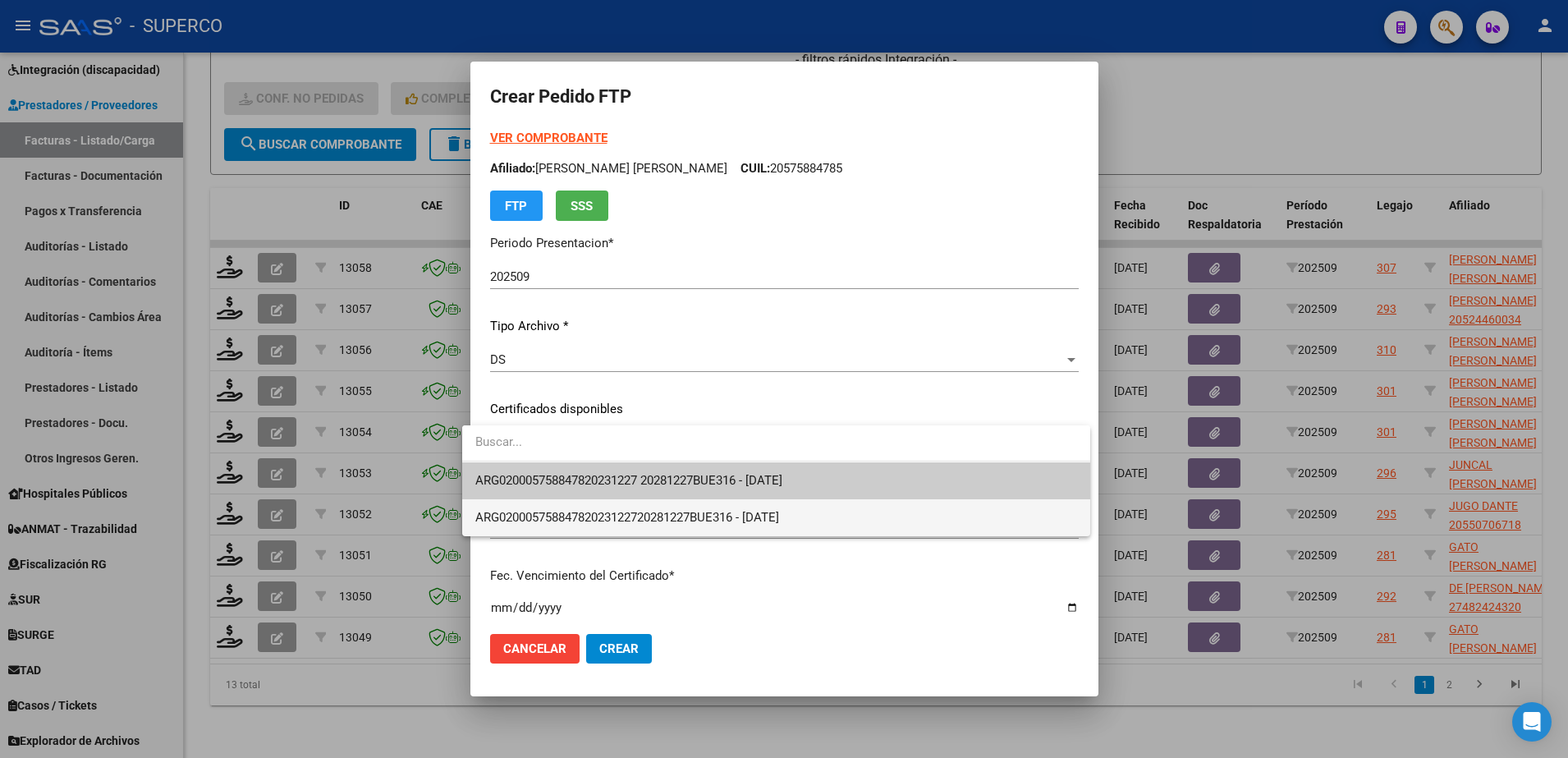
click at [707, 499] on span "ARG02000575884782023122720281227BUE316 - 2028-12-27" at bounding box center [776, 517] width 602 height 37
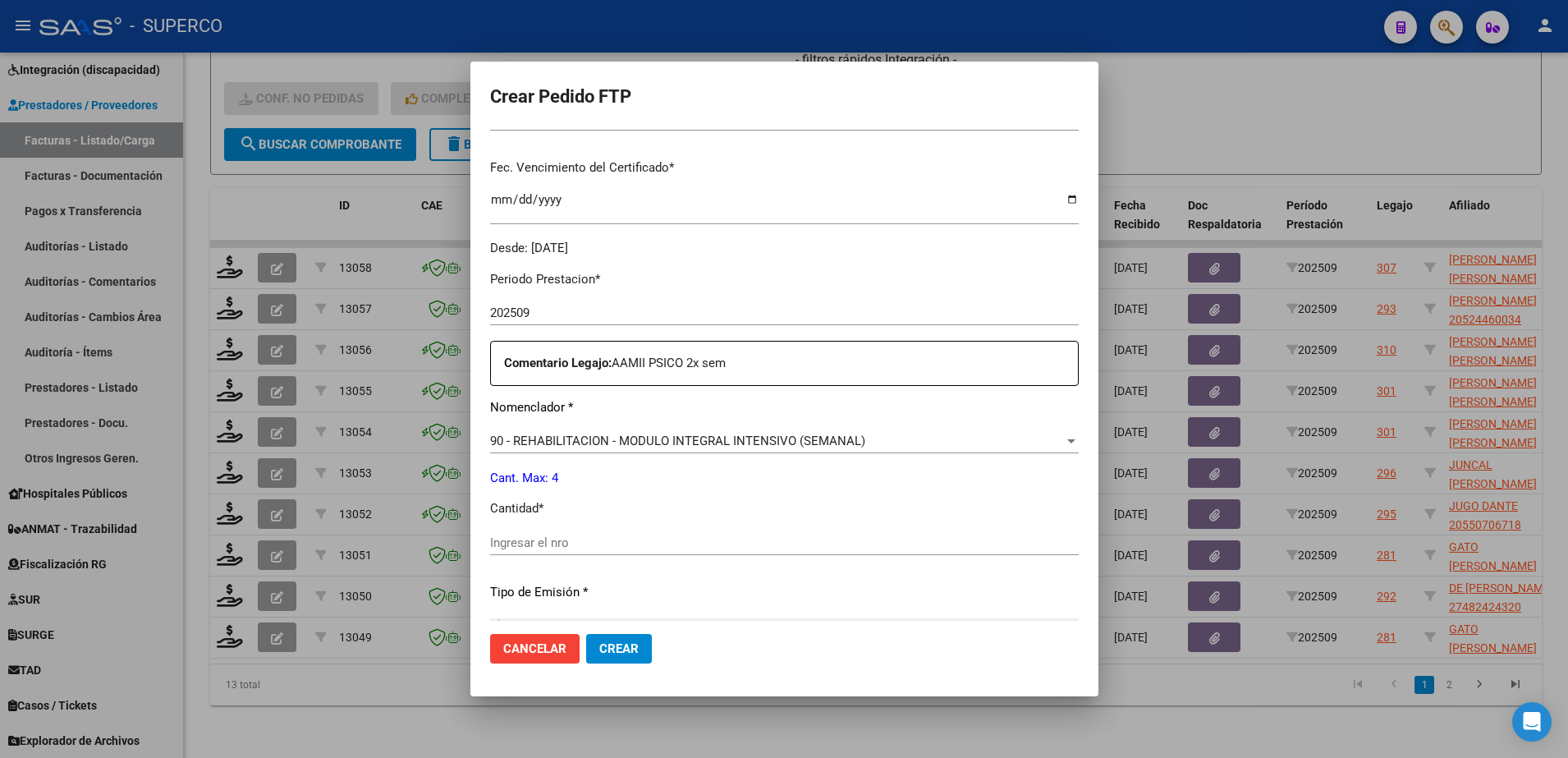
scroll to position [410, 0]
click at [719, 541] on input "Ingresar el nro" at bounding box center [784, 539] width 589 height 15
click at [612, 652] on span "Crear" at bounding box center [619, 648] width 39 height 15
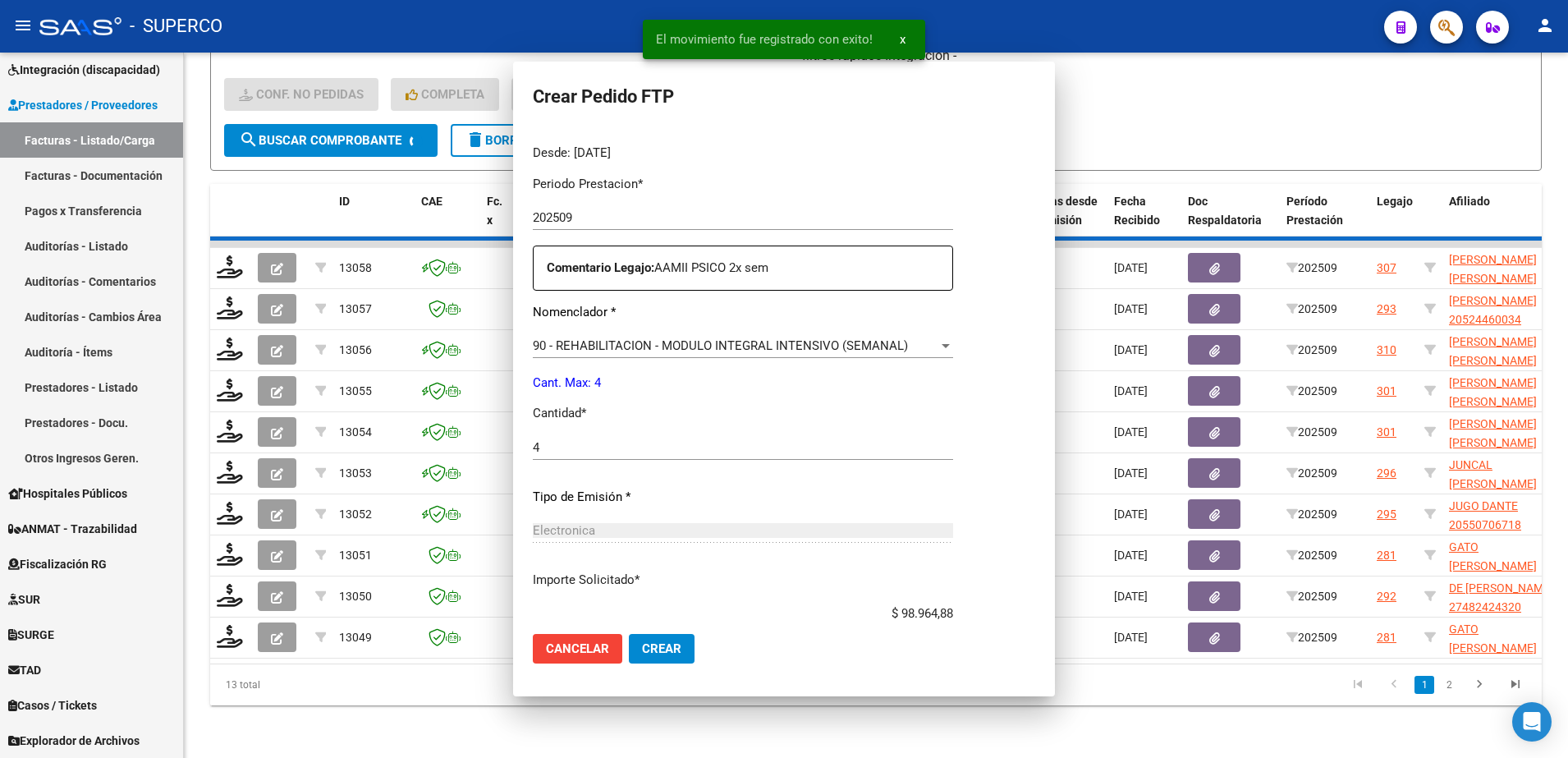
scroll to position [0, 0]
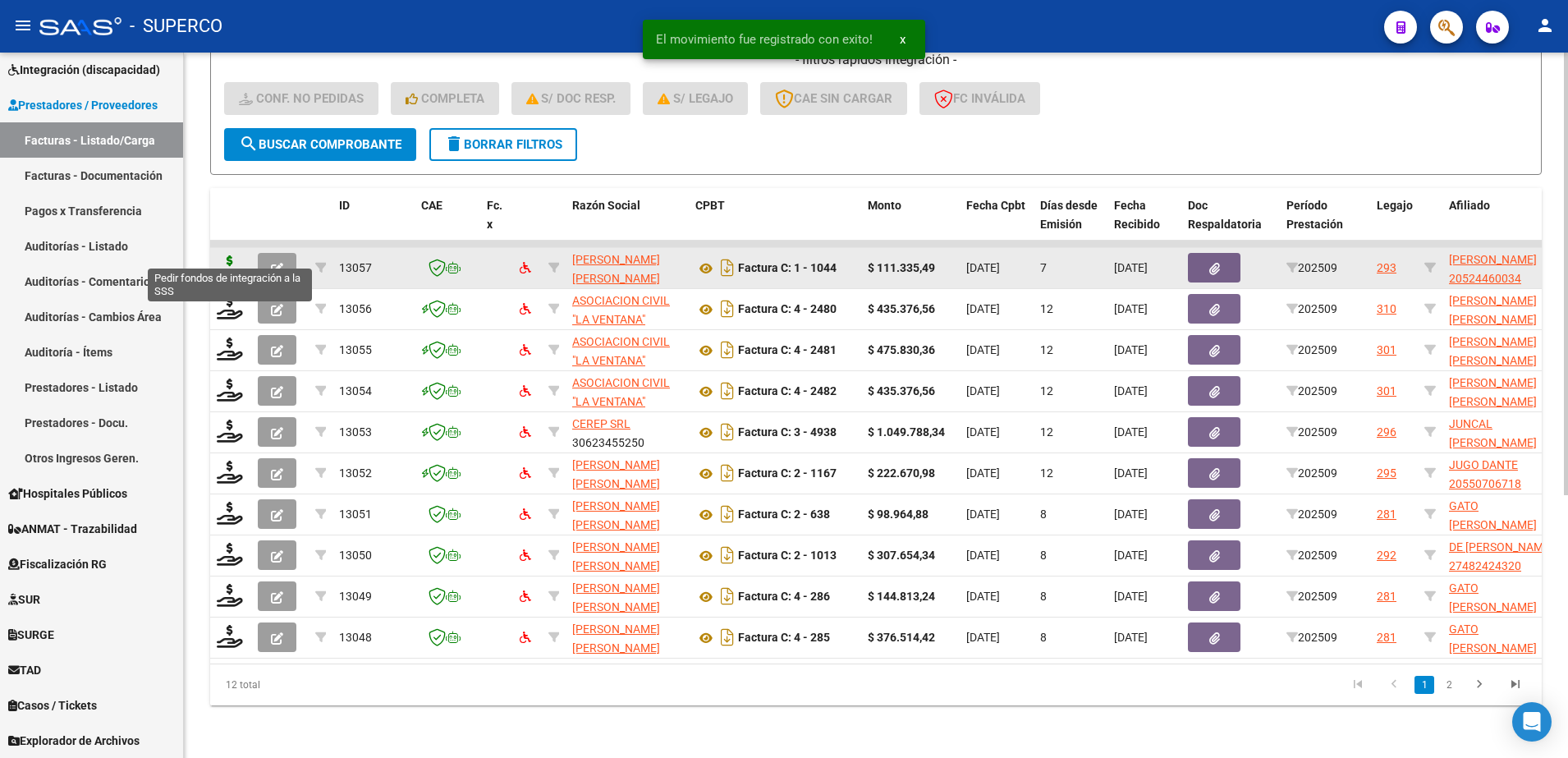
click at [220, 256] on icon at bounding box center [230, 267] width 26 height 23
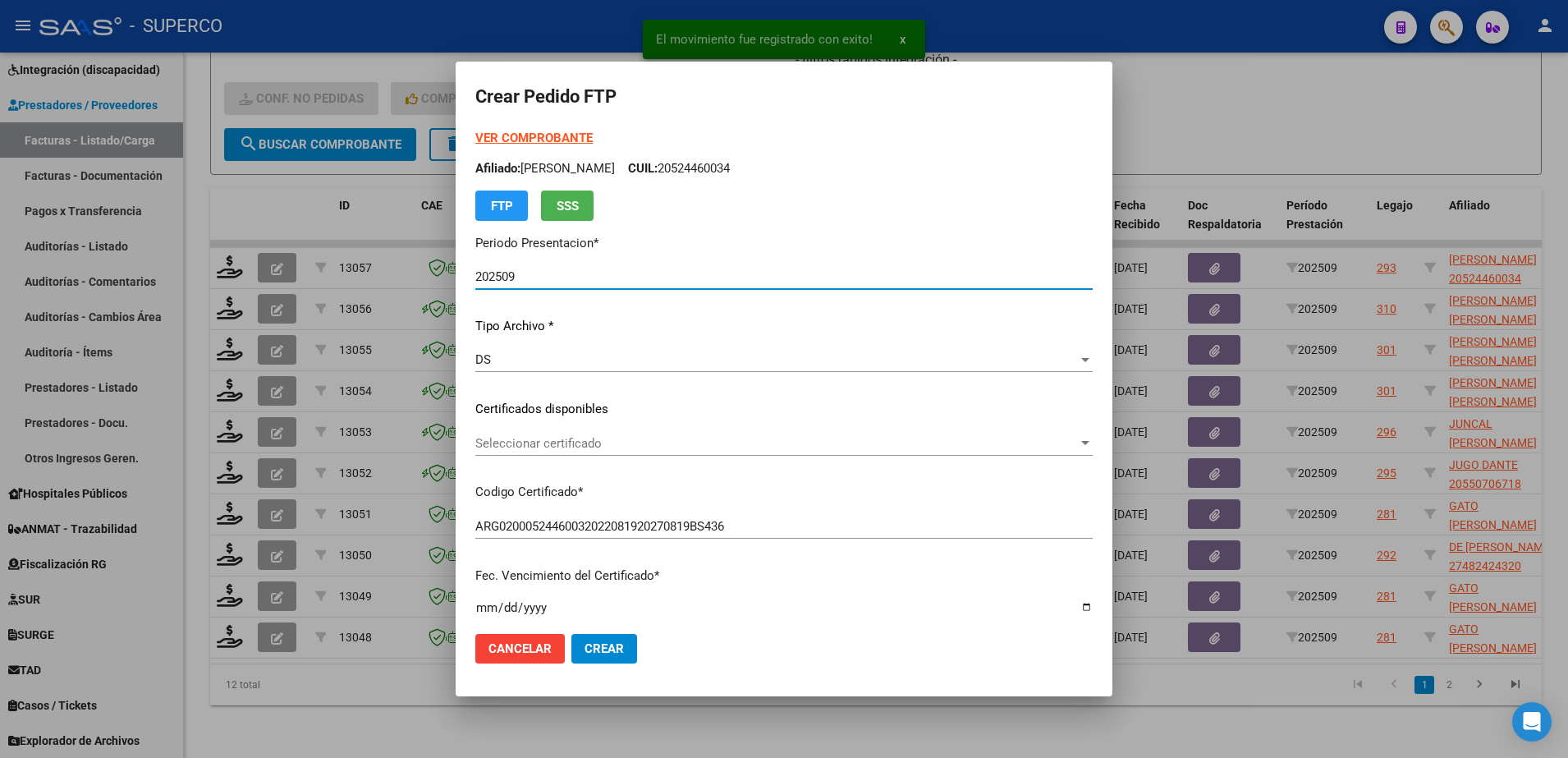
click at [826, 452] on div "Seleccionar certificado Seleccionar certificado" at bounding box center [784, 443] width 617 height 25
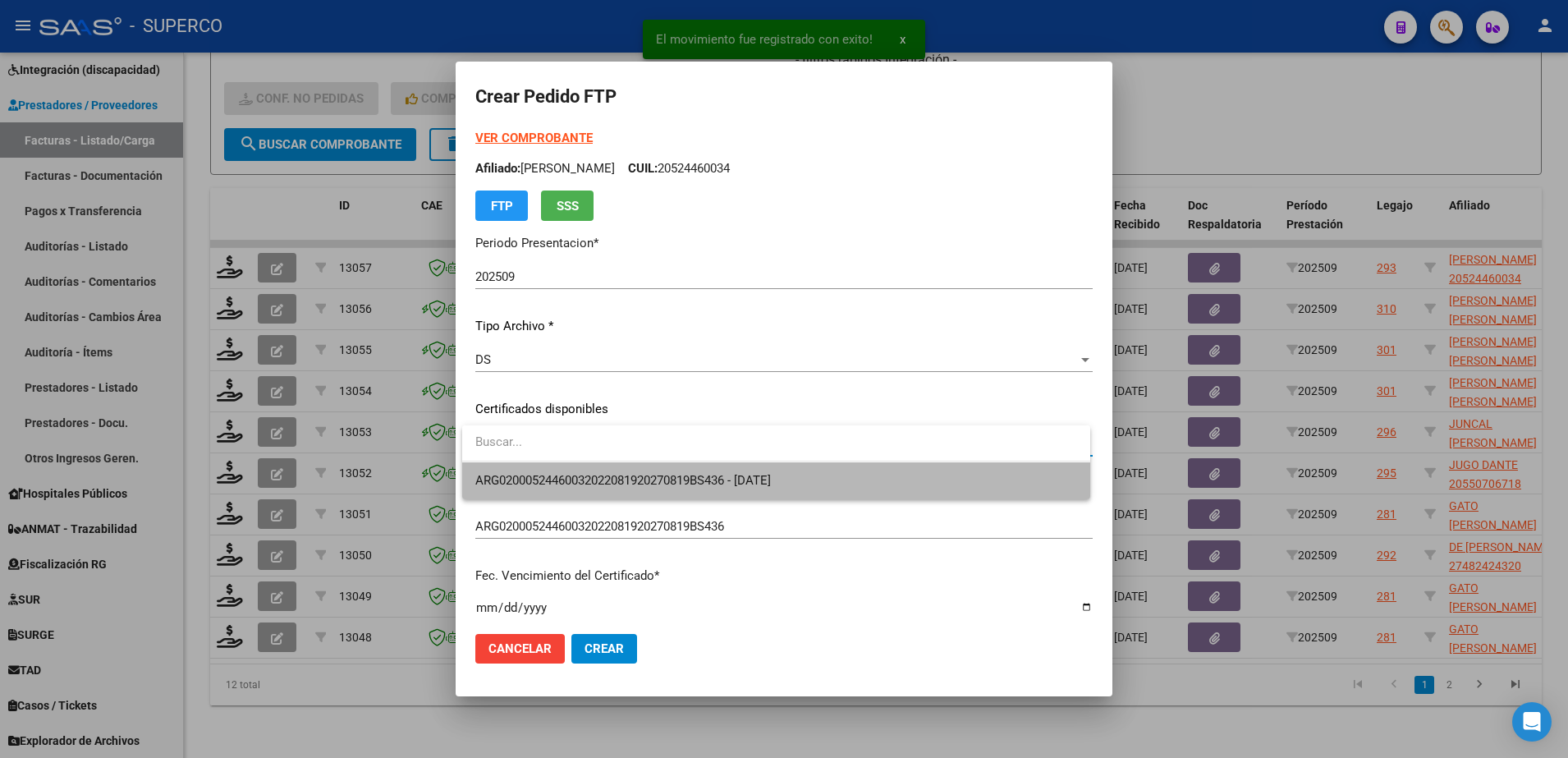
click at [815, 478] on span "ARG02000524460032022081920270819BS436 - 2027-08-19" at bounding box center [776, 480] width 602 height 37
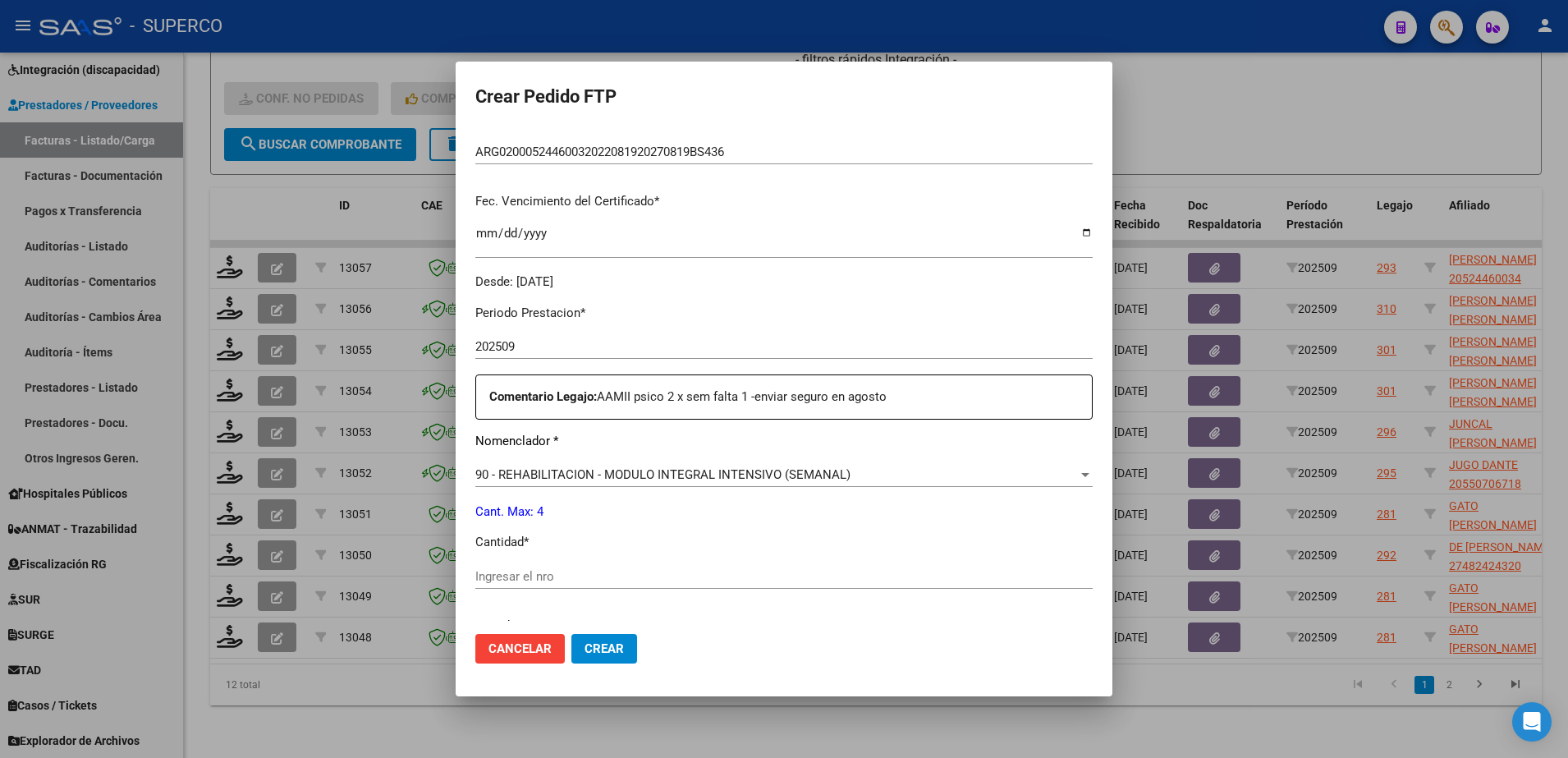
scroll to position [513, 0]
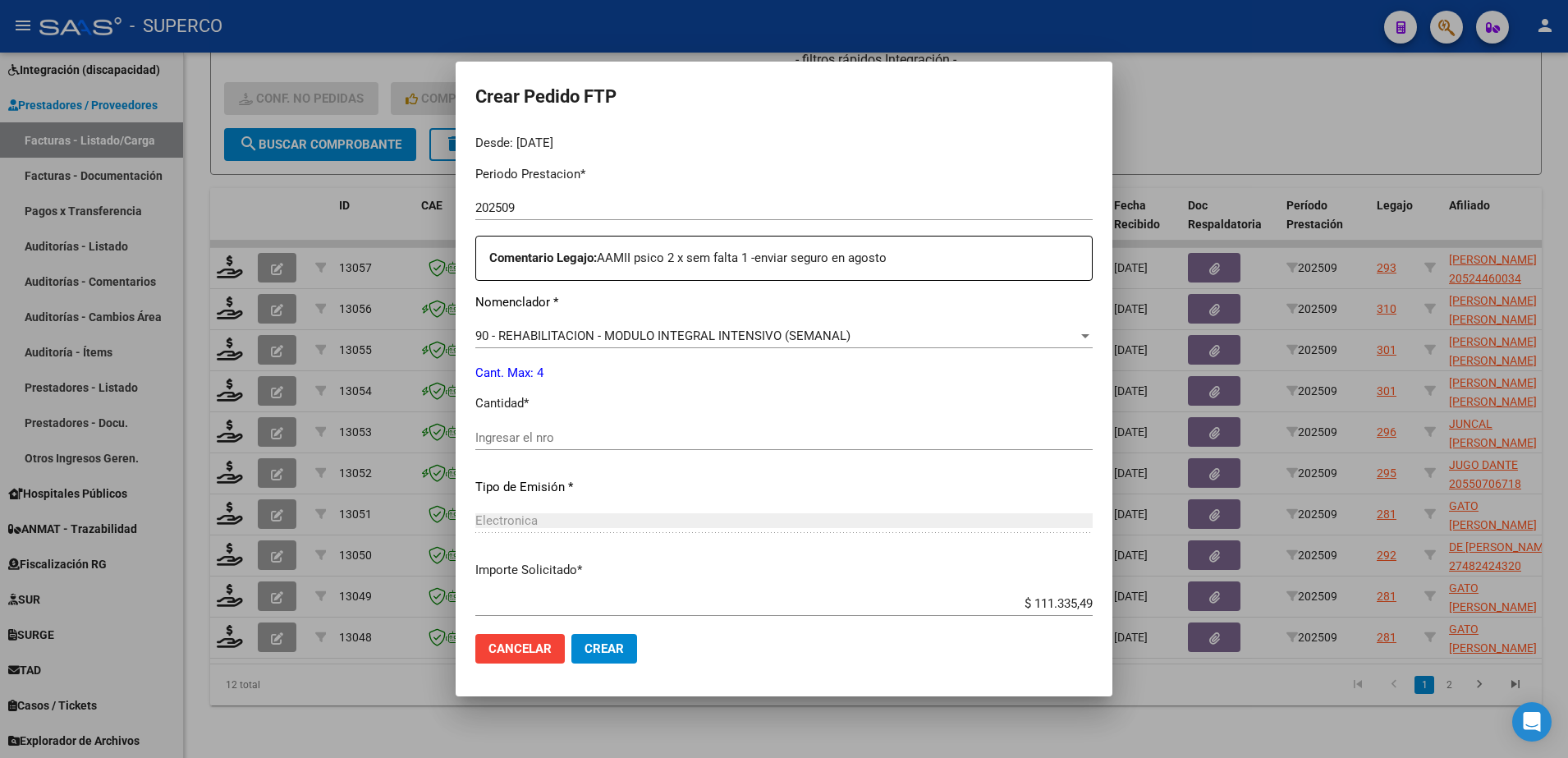
click at [688, 427] on div "Ingresar el nro" at bounding box center [784, 438] width 617 height 25
click at [595, 657] on button "Crear" at bounding box center [604, 649] width 66 height 30
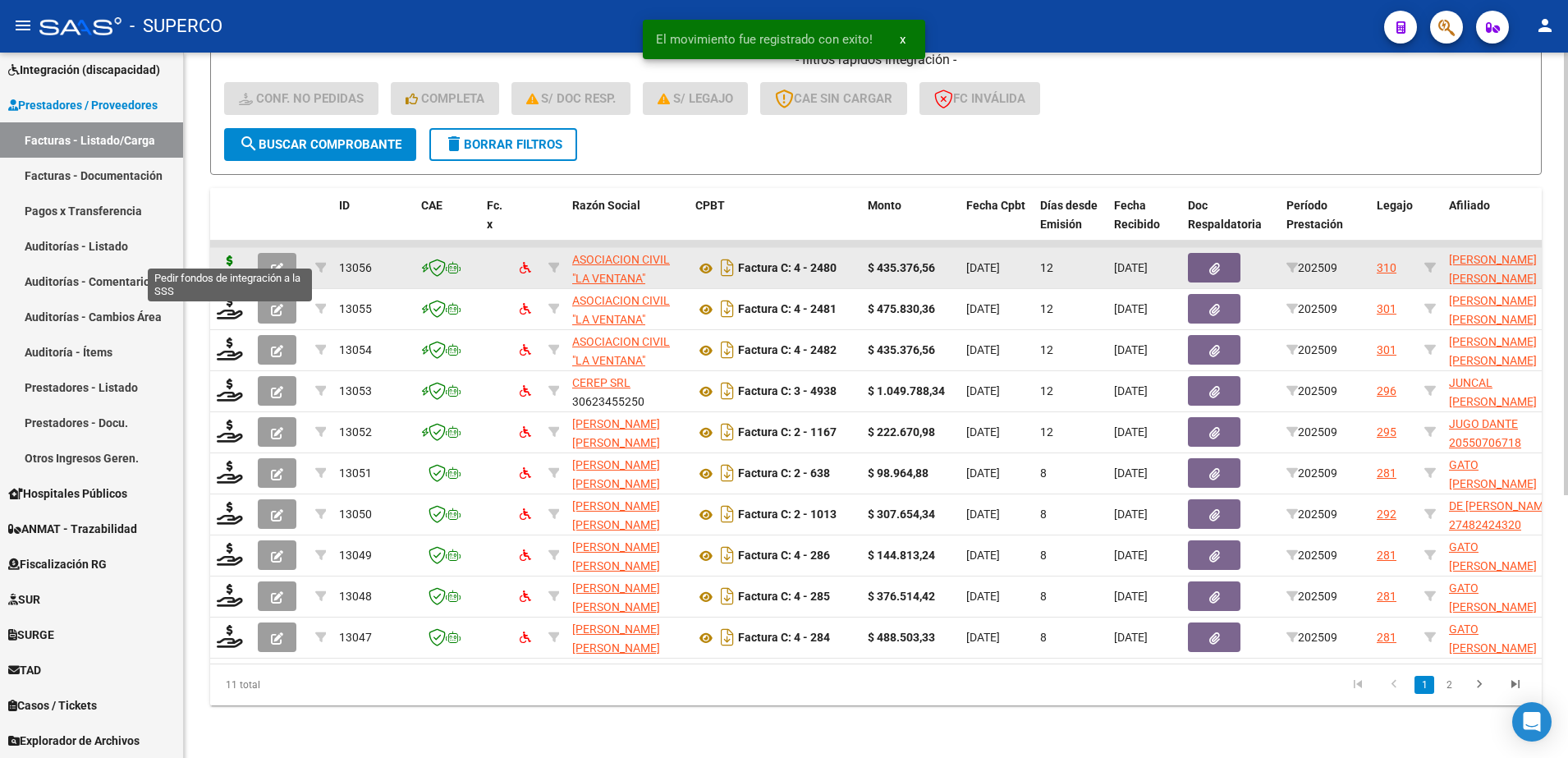
click at [226, 256] on icon at bounding box center [230, 267] width 26 height 23
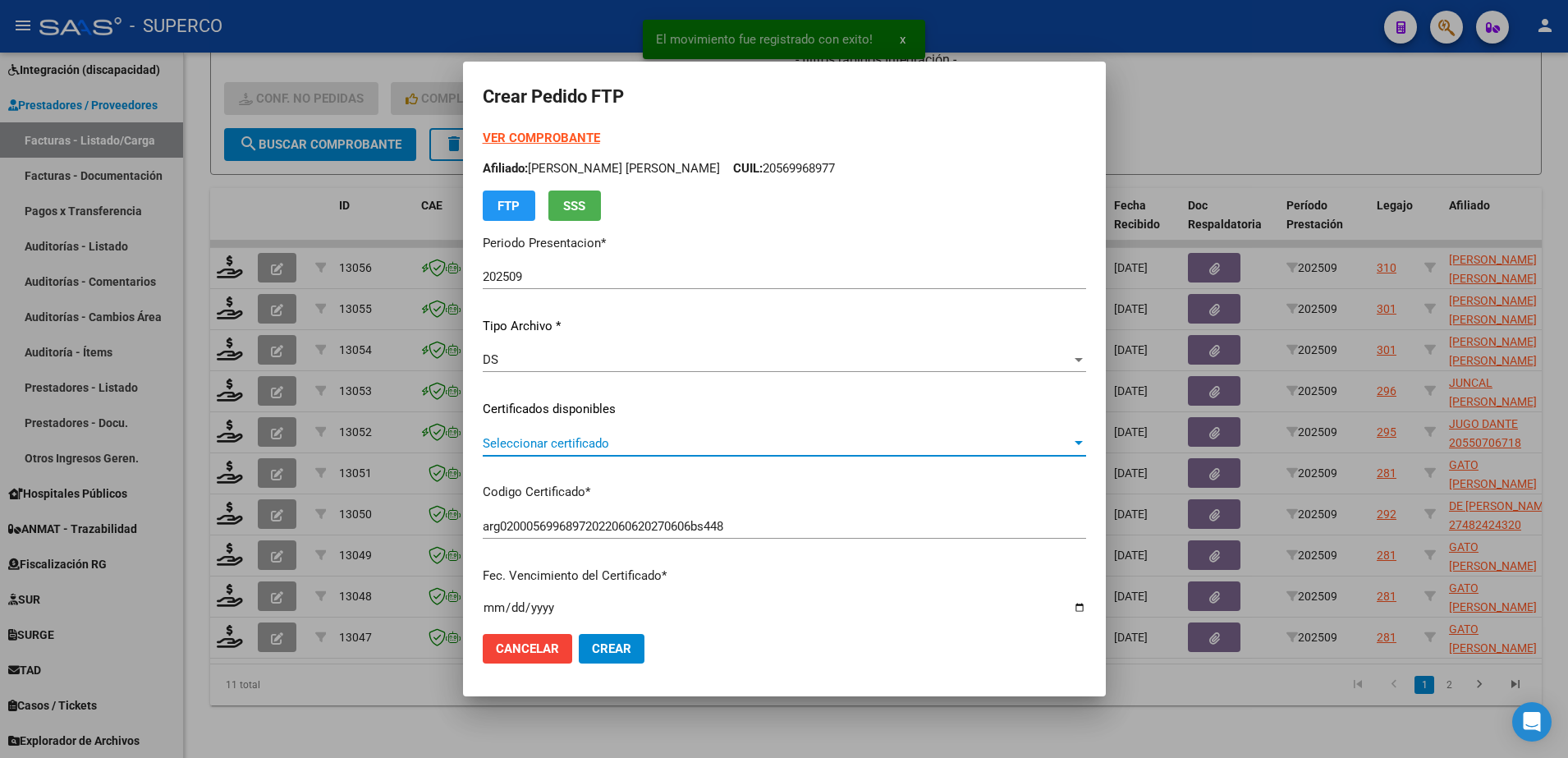
click at [896, 448] on span "Seleccionar certificado" at bounding box center [777, 443] width 589 height 15
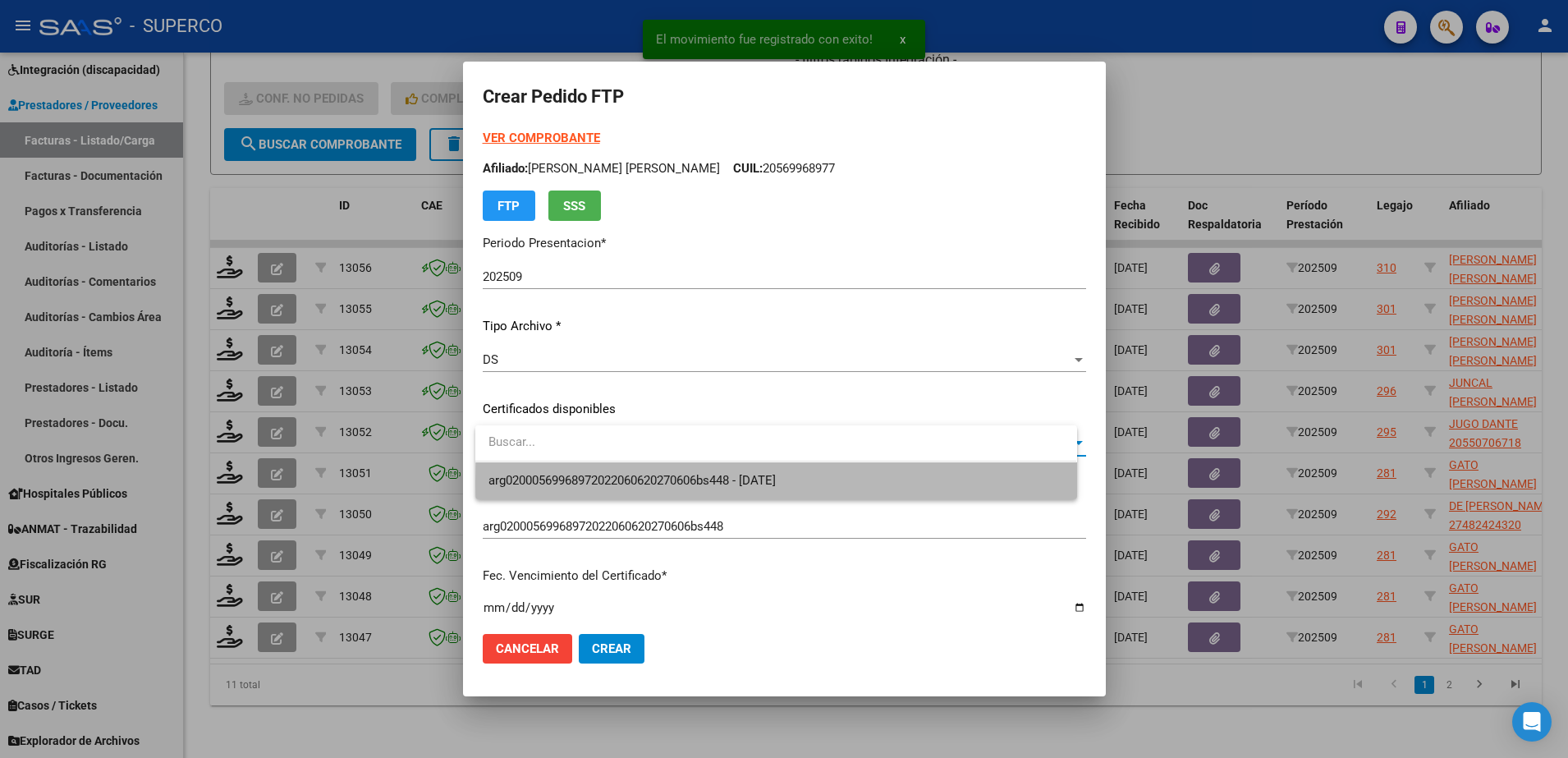
click at [863, 484] on span "arg02000569968972022060620270606bs448 - 2027-06-06" at bounding box center [776, 480] width 574 height 37
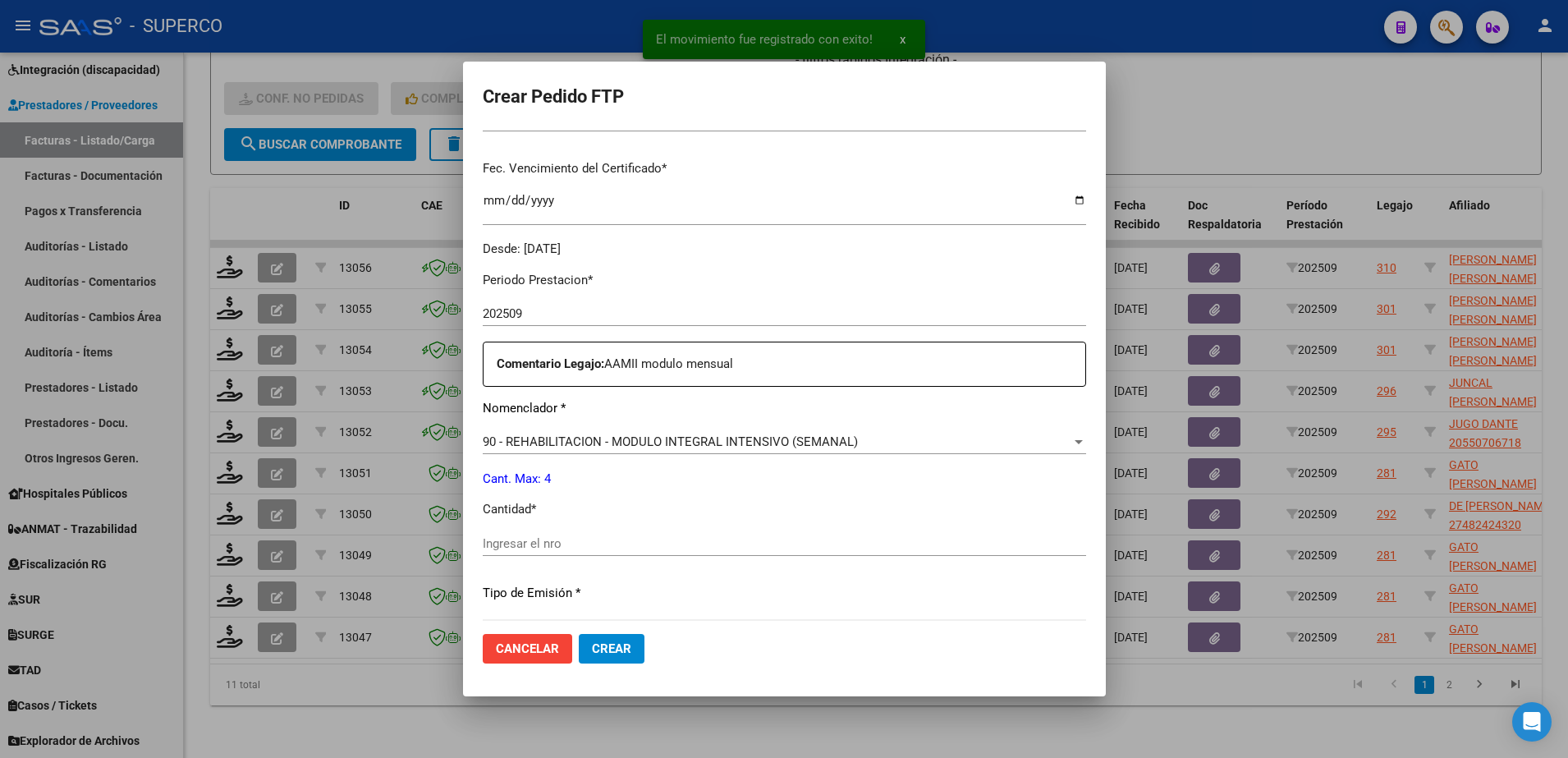
scroll to position [410, 0]
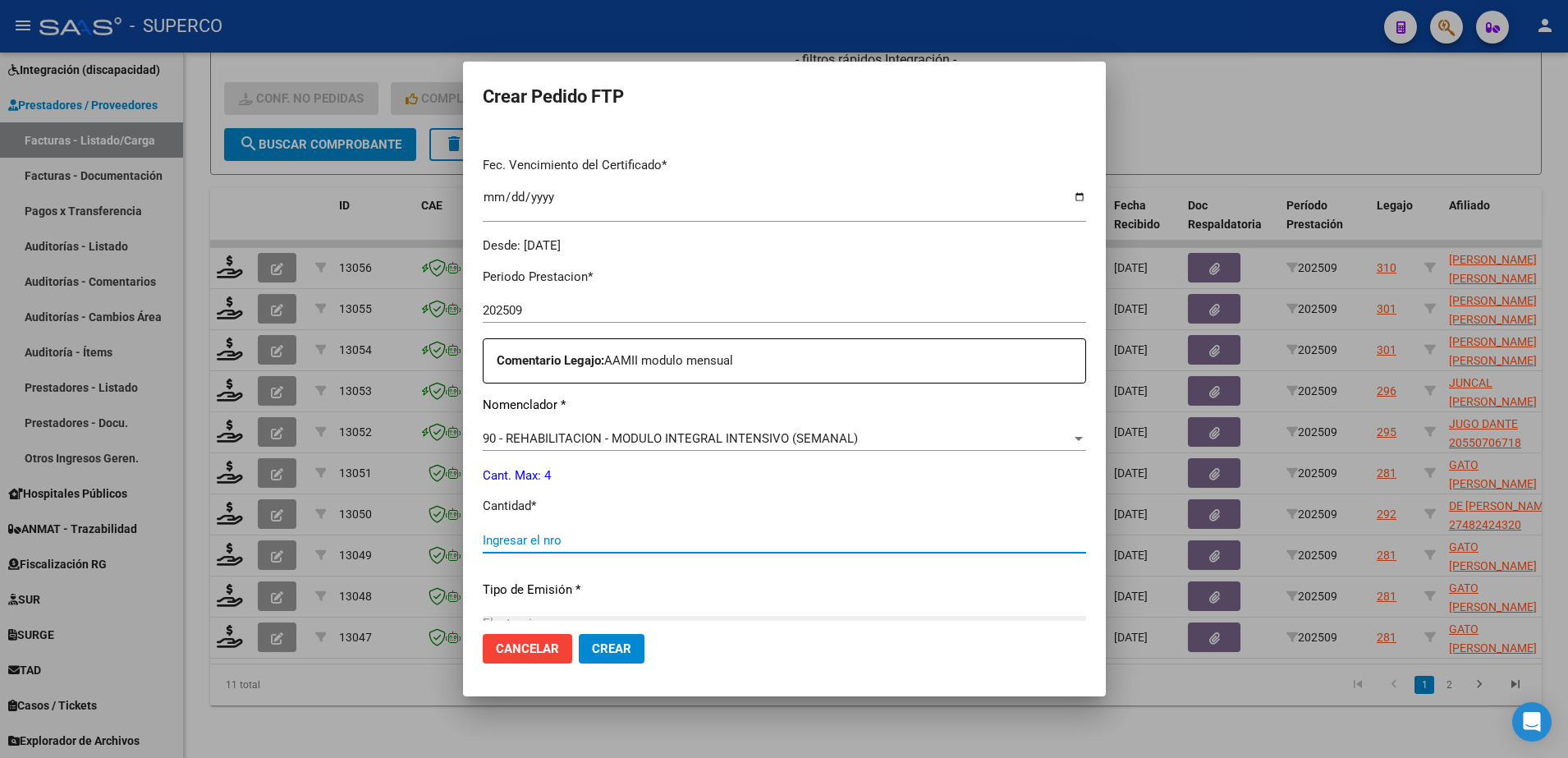
click at [807, 542] on input "Ingresar el nro" at bounding box center [784, 539] width 603 height 15
click at [626, 652] on span "Crear" at bounding box center [612, 648] width 39 height 15
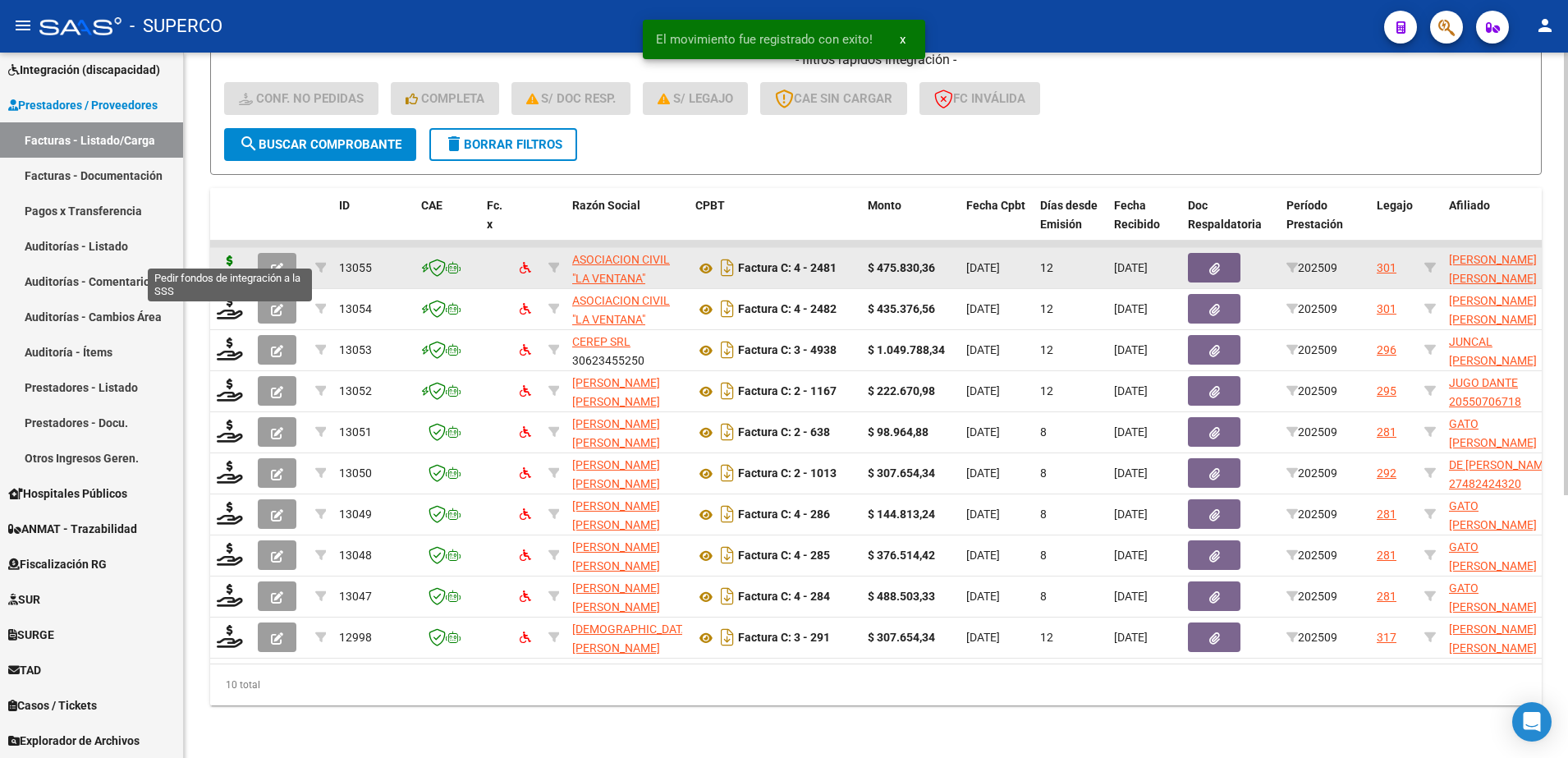
click at [230, 256] on icon at bounding box center [230, 267] width 26 height 23
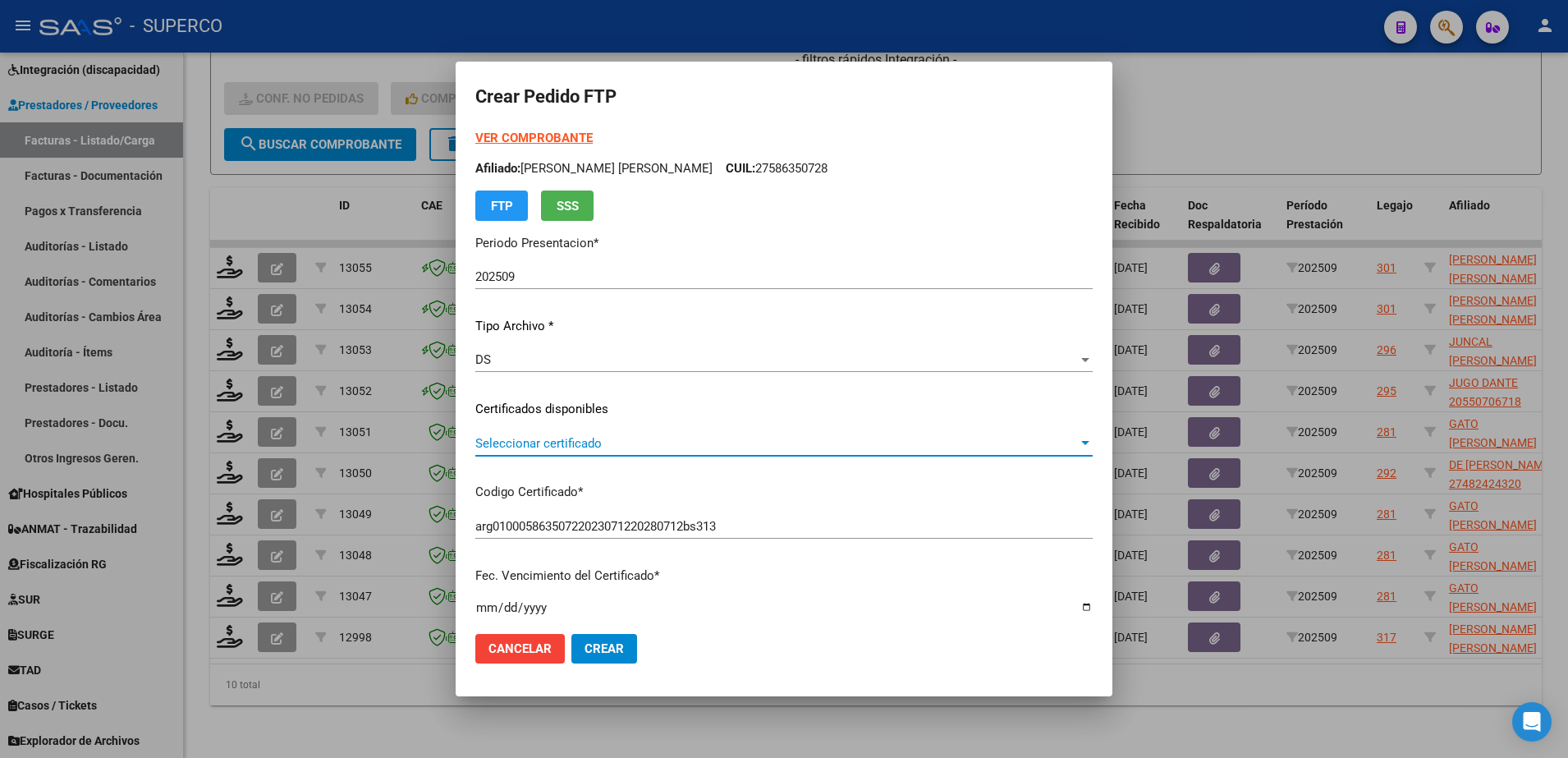
click at [818, 436] on span "Seleccionar certificado" at bounding box center [776, 443] width 602 height 15
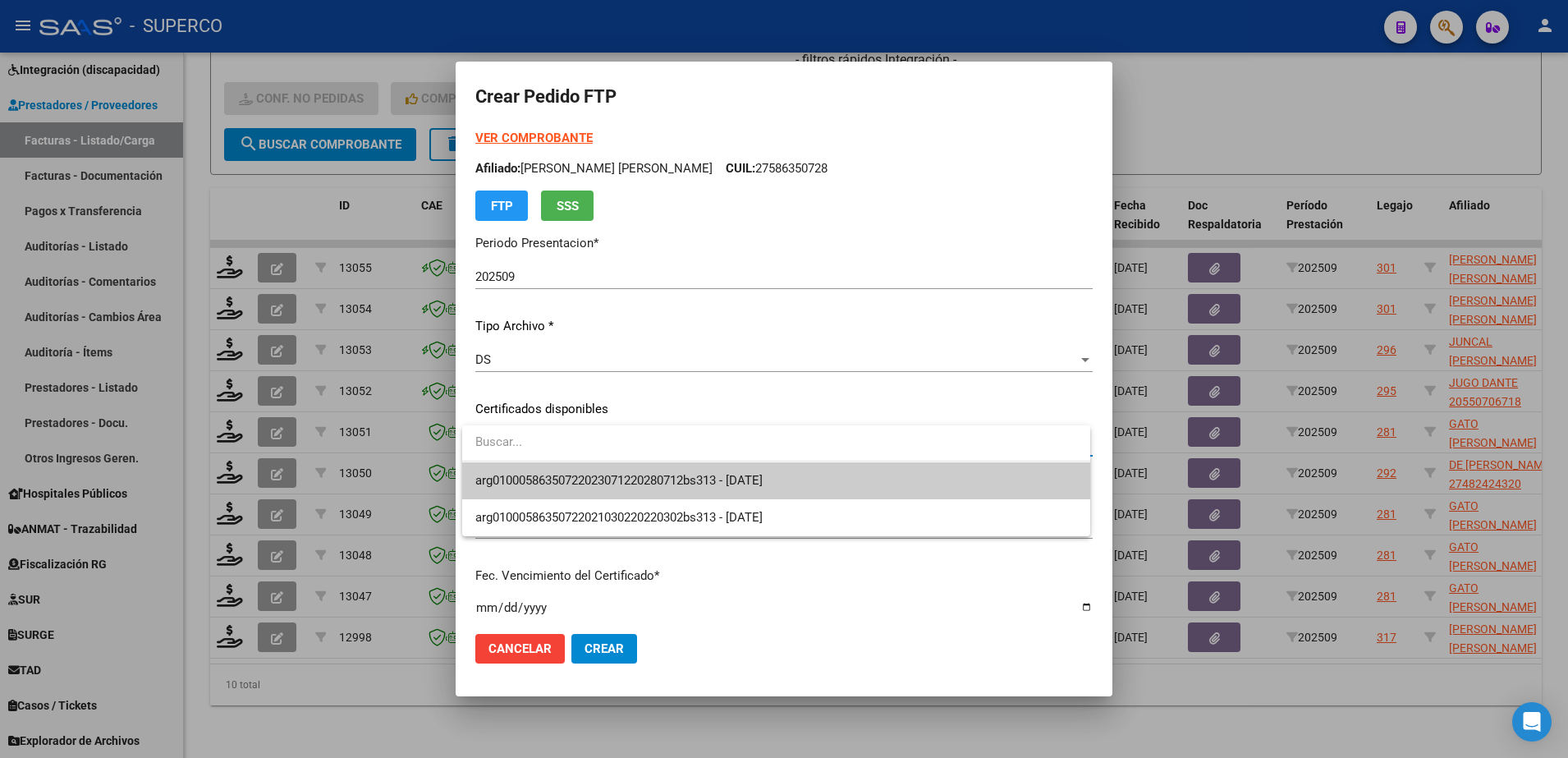
click at [821, 482] on span "arg01000586350722023071220280712bs313 - 2028-07-27" at bounding box center [776, 480] width 602 height 37
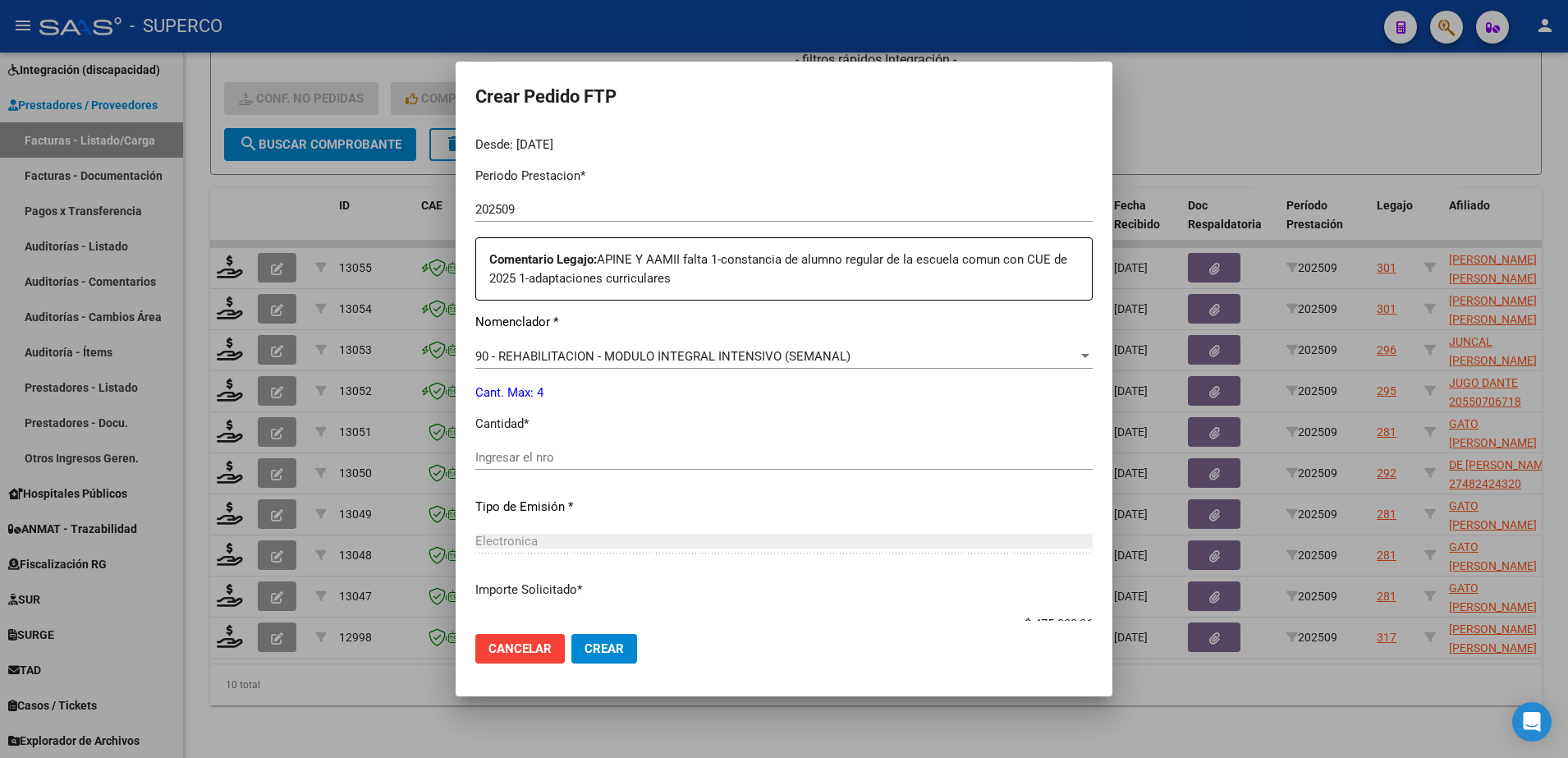
scroll to position [513, 0]
click at [852, 350] on div "90 - REHABILITACION - MODULO INTEGRAL INTENSIVO (SEMANAL)" at bounding box center [776, 354] width 602 height 15
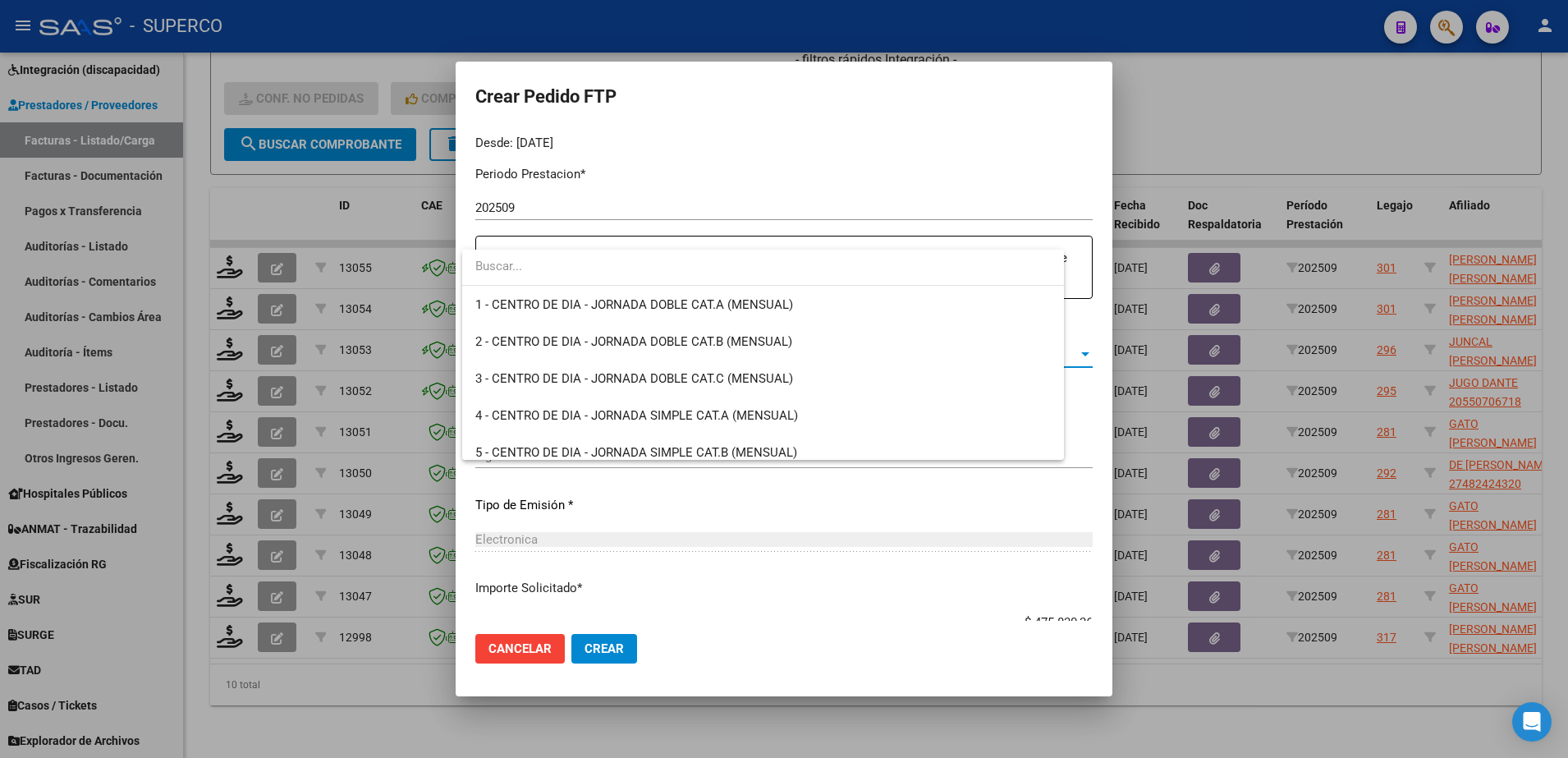
scroll to position [3239, 0]
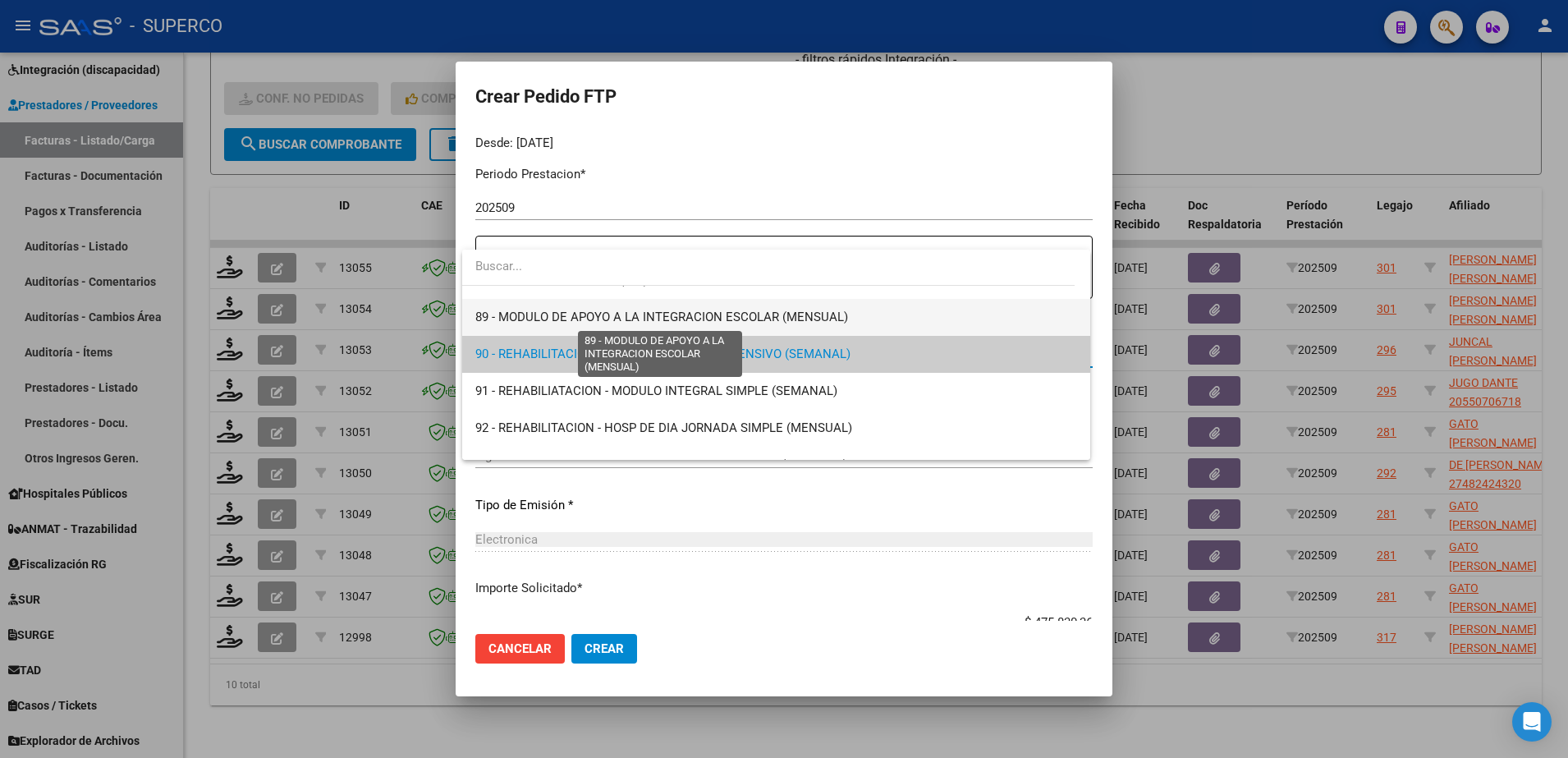
click at [803, 320] on span "89 - MODULO DE APOYO A LA INTEGRACION ESCOLAR (MENSUAL)" at bounding box center [661, 316] width 373 height 15
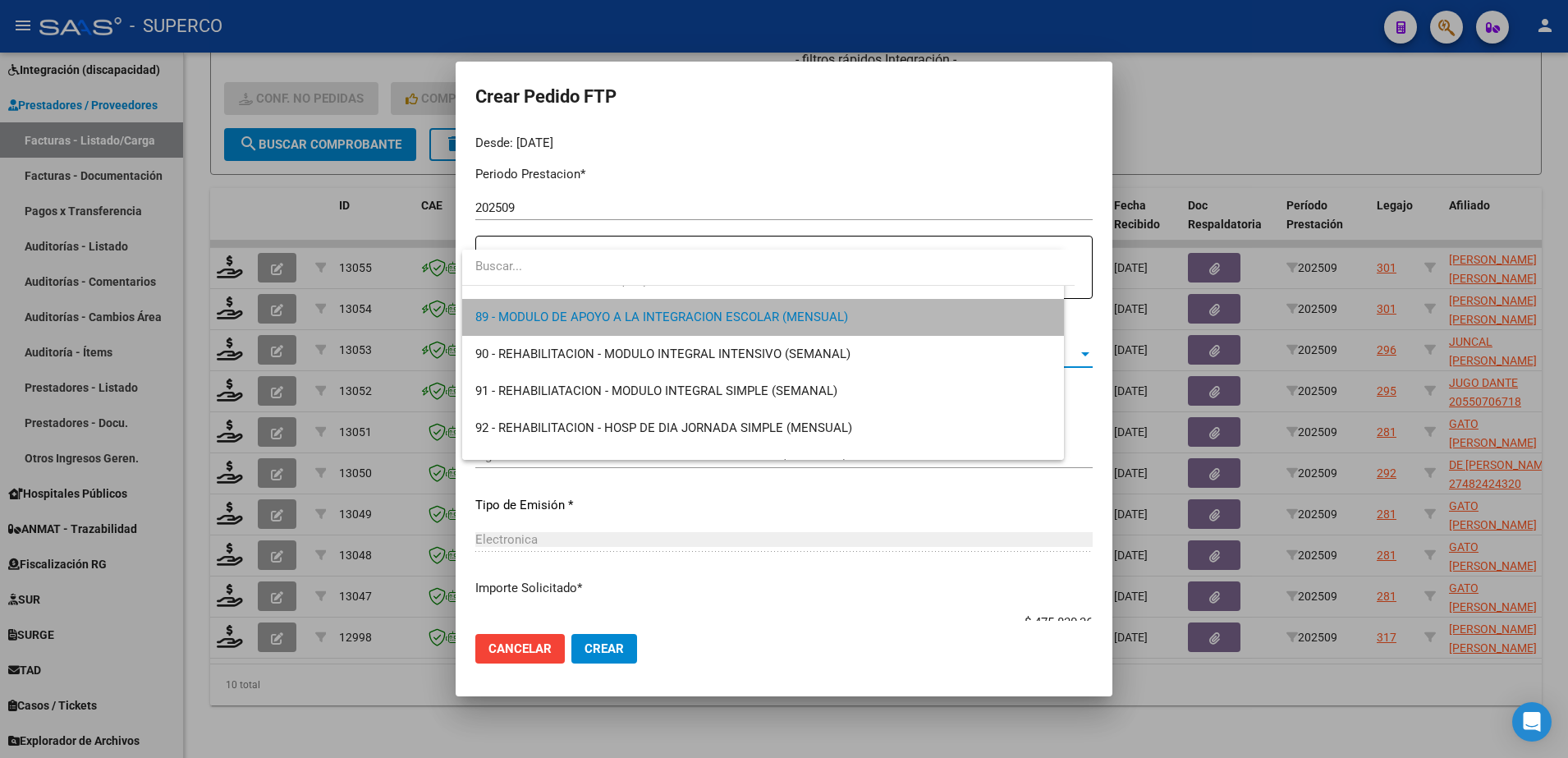
scroll to position [3251, 0]
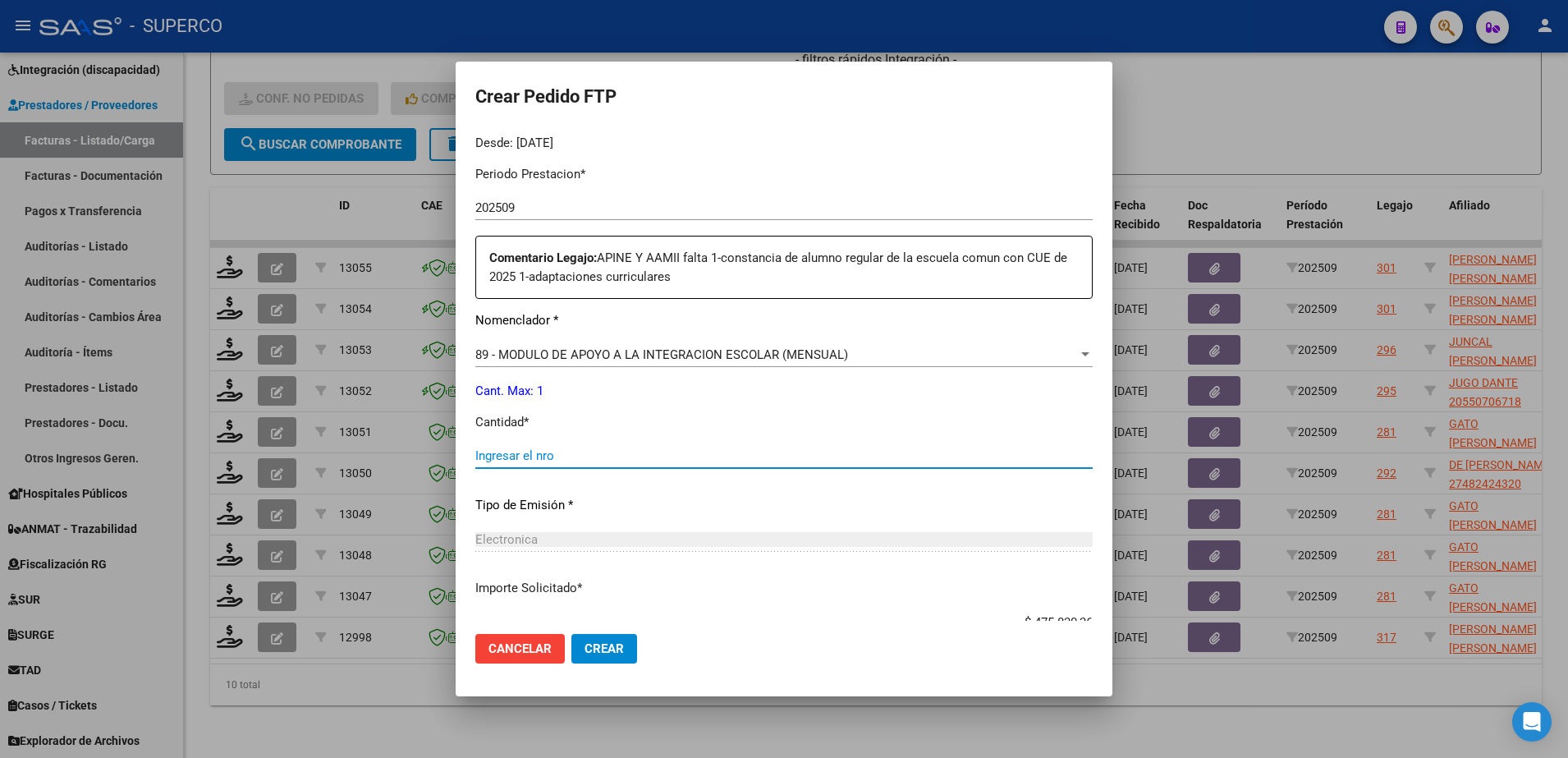
click at [678, 455] on input "Ingresar el nro" at bounding box center [784, 455] width 617 height 15
click at [611, 648] on span "Crear" at bounding box center [604, 648] width 39 height 15
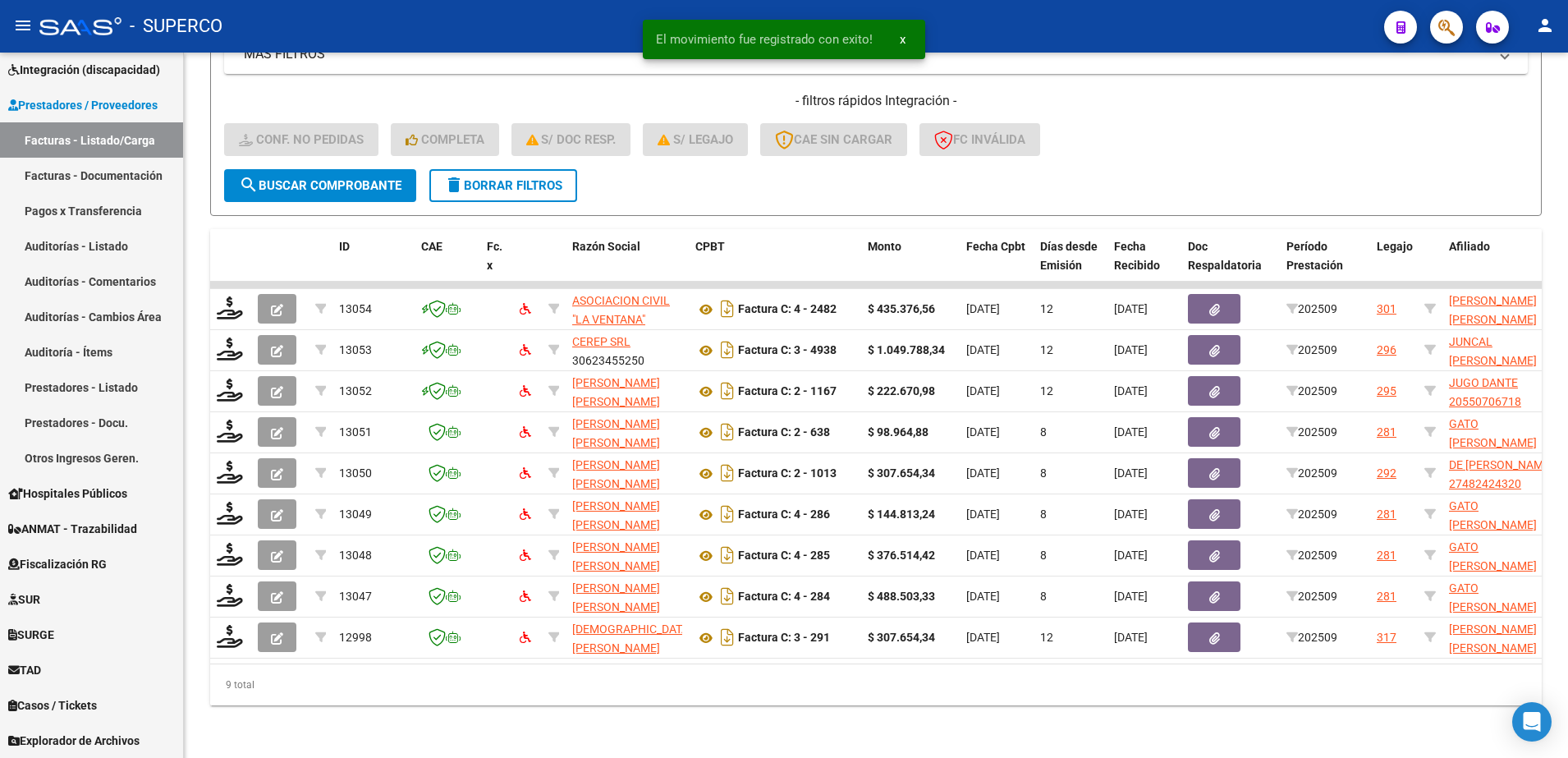
scroll to position [379, 0]
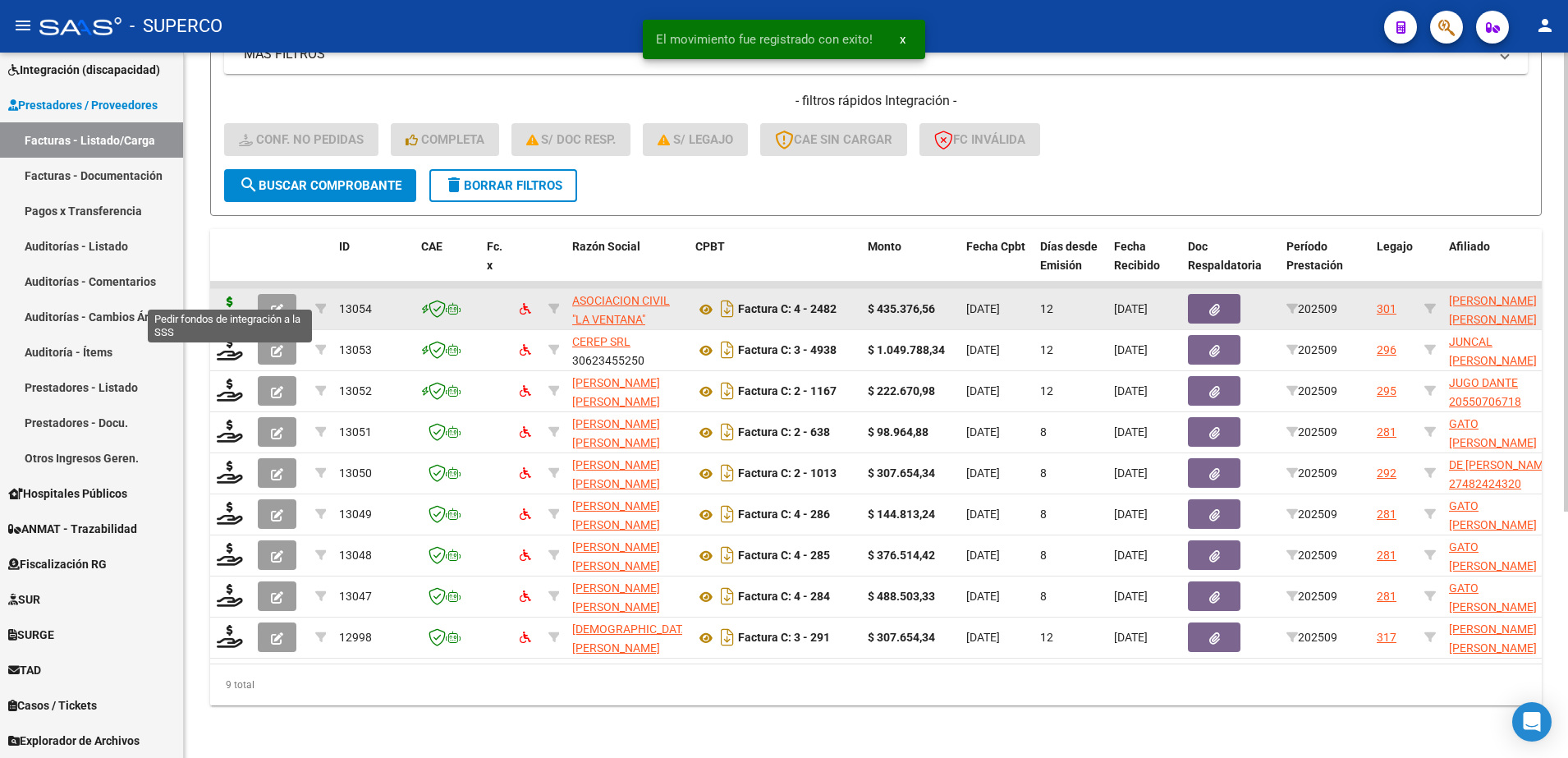
click at [238, 297] on icon at bounding box center [230, 308] width 26 height 23
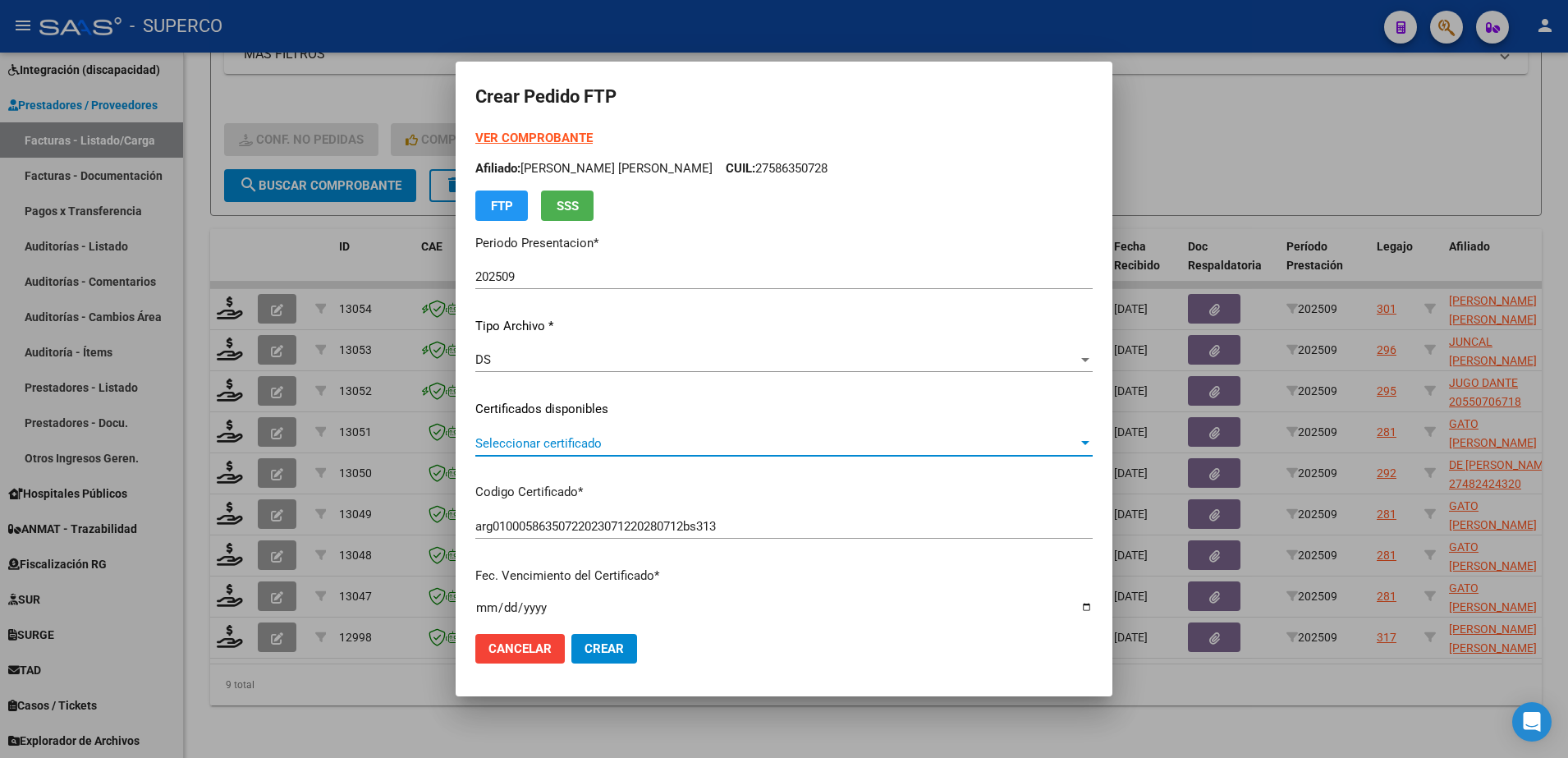
click at [899, 441] on span "Seleccionar certificado" at bounding box center [776, 443] width 602 height 15
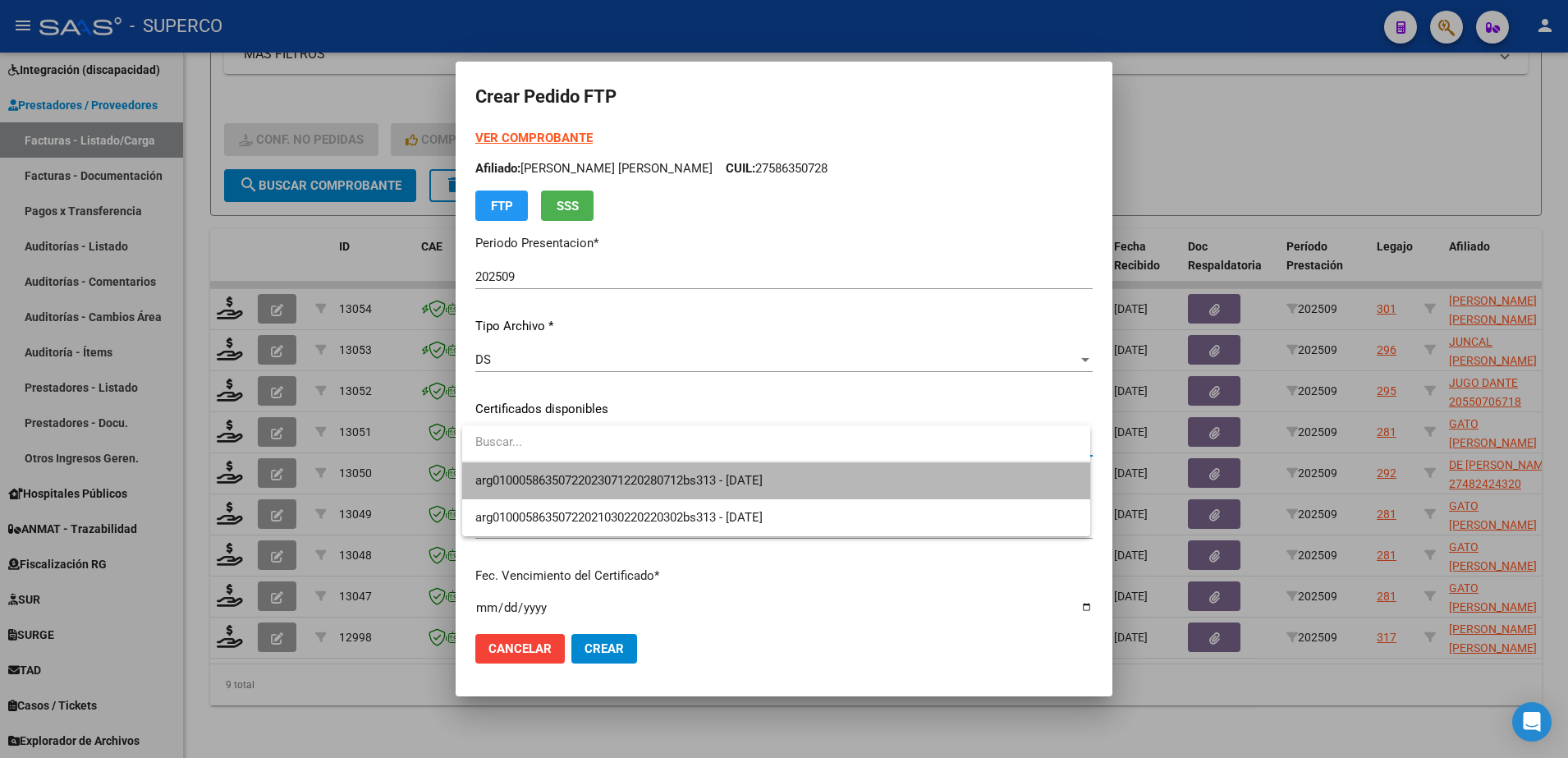
click at [886, 491] on span "arg01000586350722023071220280712bs313 - 2028-07-27" at bounding box center [776, 480] width 602 height 37
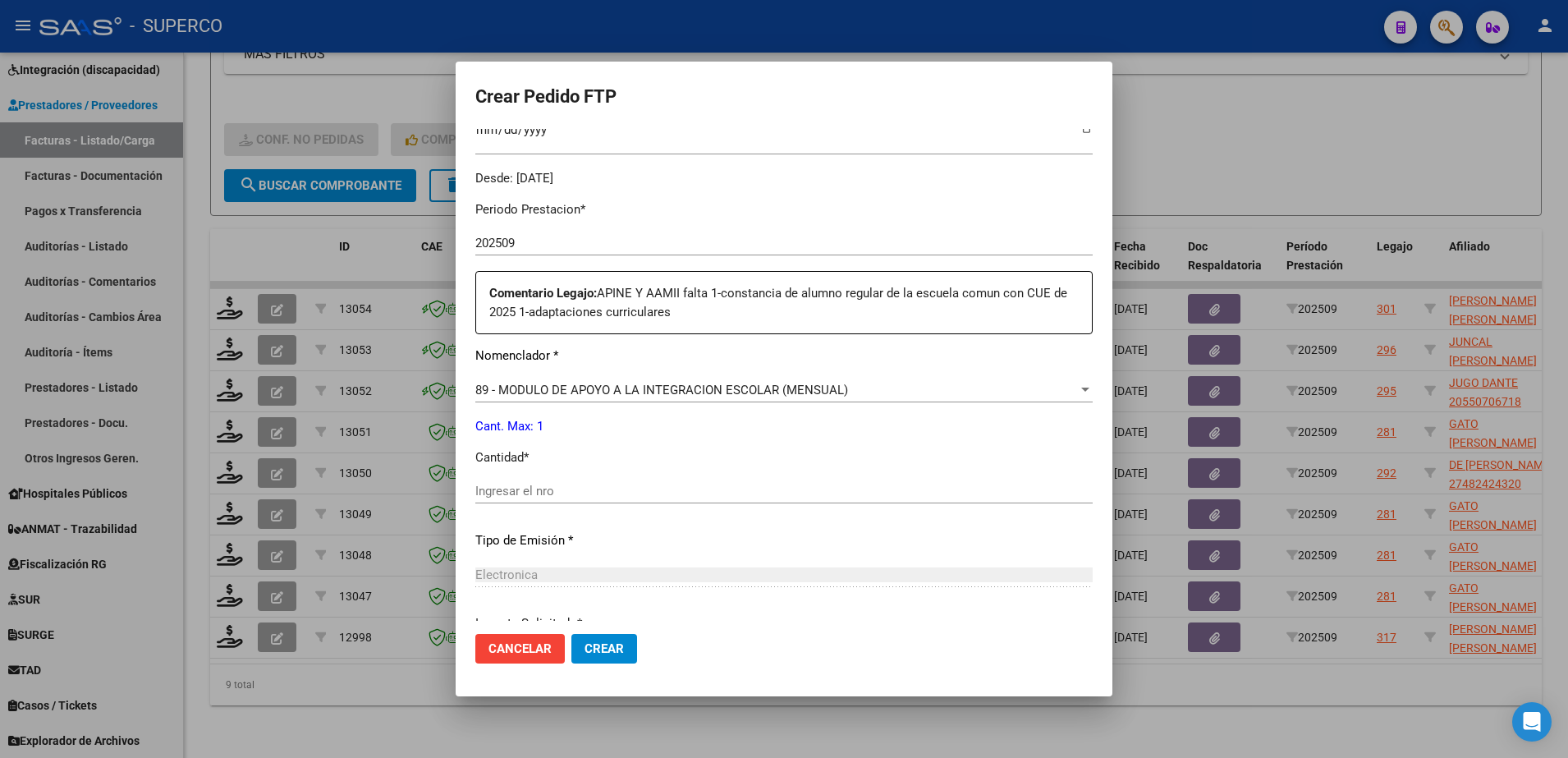
scroll to position [513, 0]
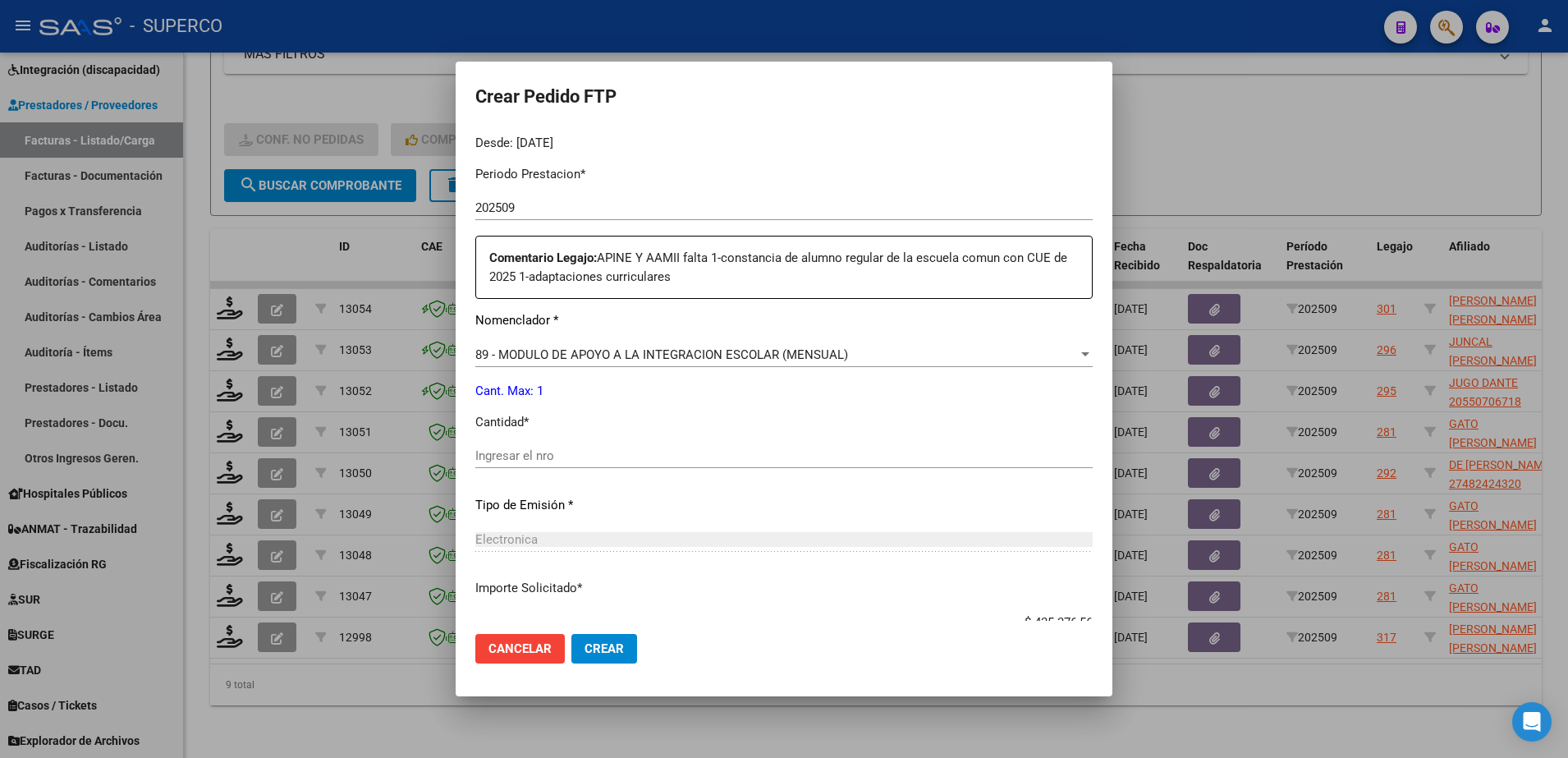
click at [868, 354] on div "89 - MODULO DE APOYO A LA INTEGRACION ESCOLAR (MENSUAL)" at bounding box center [776, 354] width 602 height 15
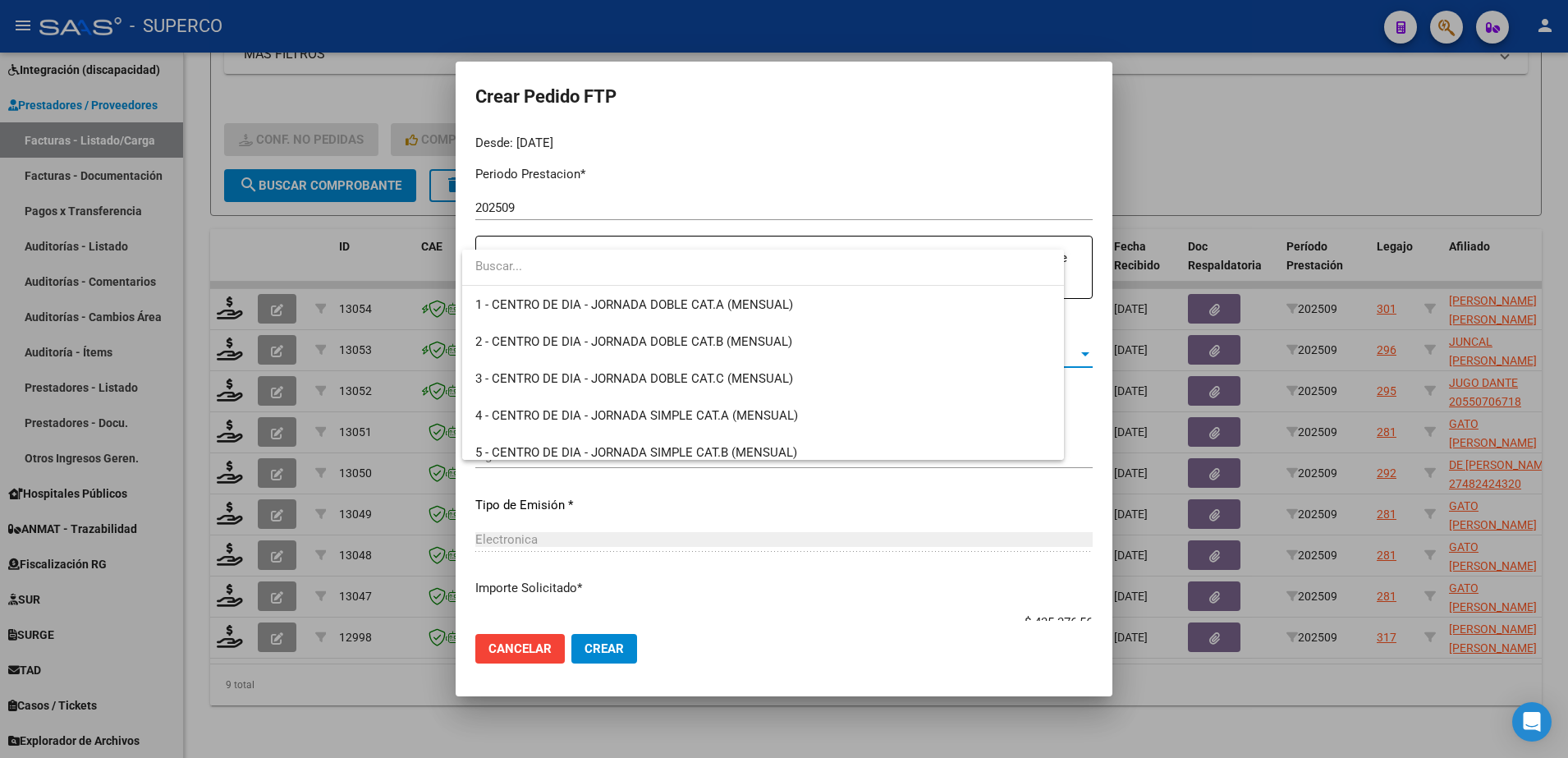
scroll to position [3202, 0]
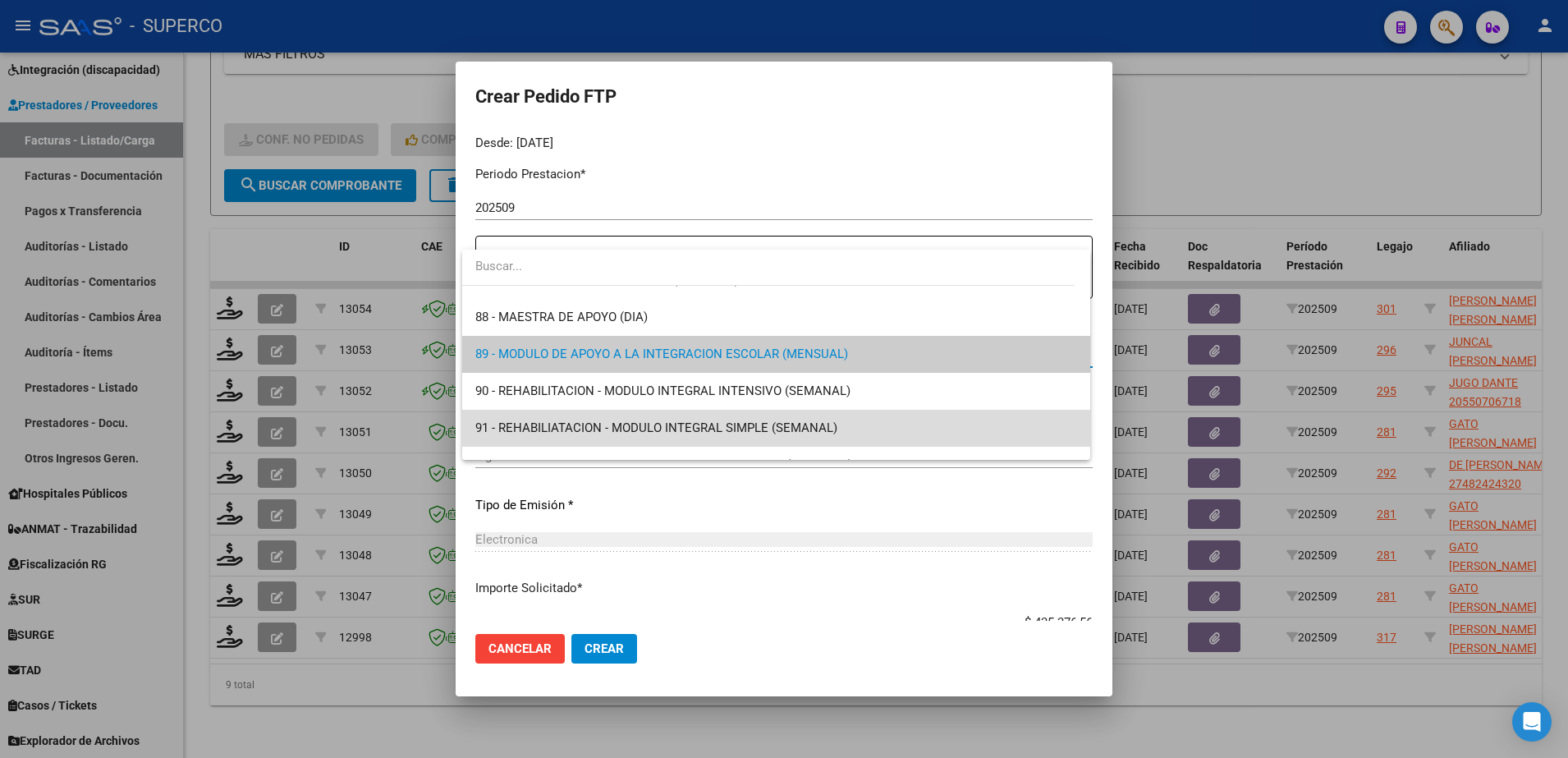
click at [845, 409] on span "91 - REHABILIATACION - MODULO INTEGRAL SIMPLE (SEMANAL)" at bounding box center [776, 427] width 602 height 37
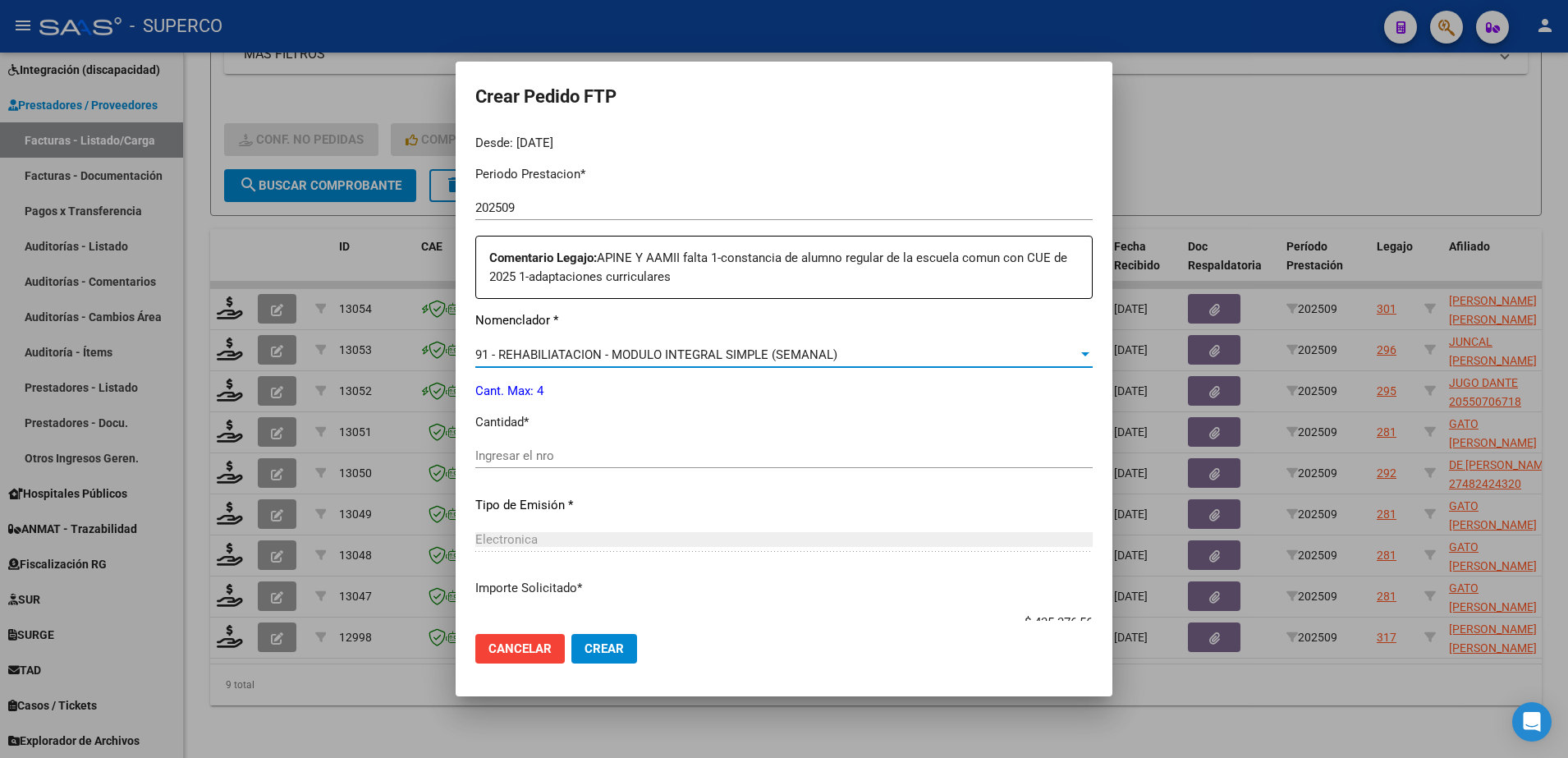
click at [834, 351] on span "91 - REHABILIATACION - MODULO INTEGRAL SIMPLE (SEMANAL)" at bounding box center [656, 354] width 362 height 15
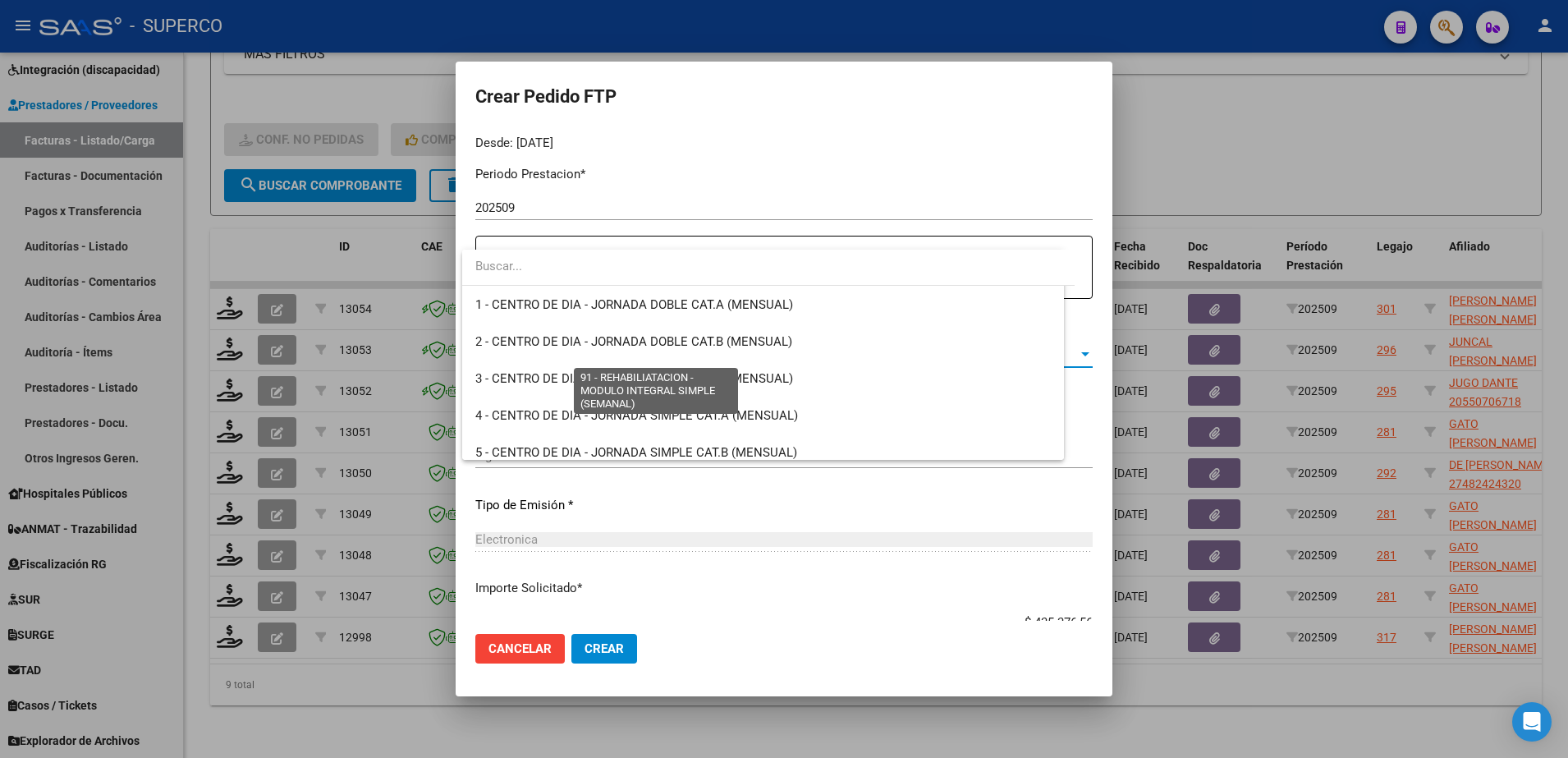
scroll to position [3276, 0]
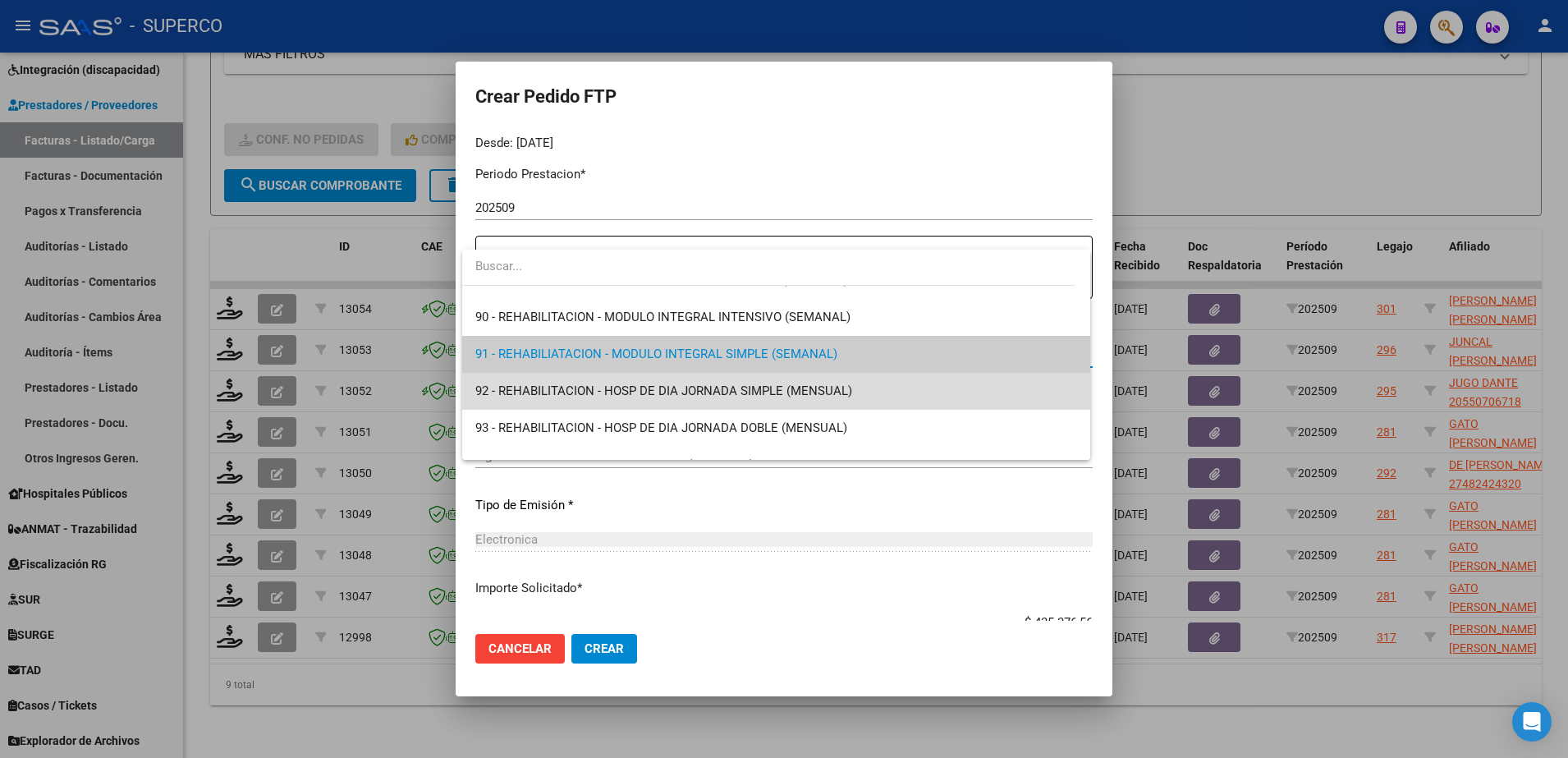
click at [850, 395] on span "92 - REHABILITACION - HOSP DE DIA JORNADA SIMPLE (MENSUAL)" at bounding box center [776, 391] width 602 height 37
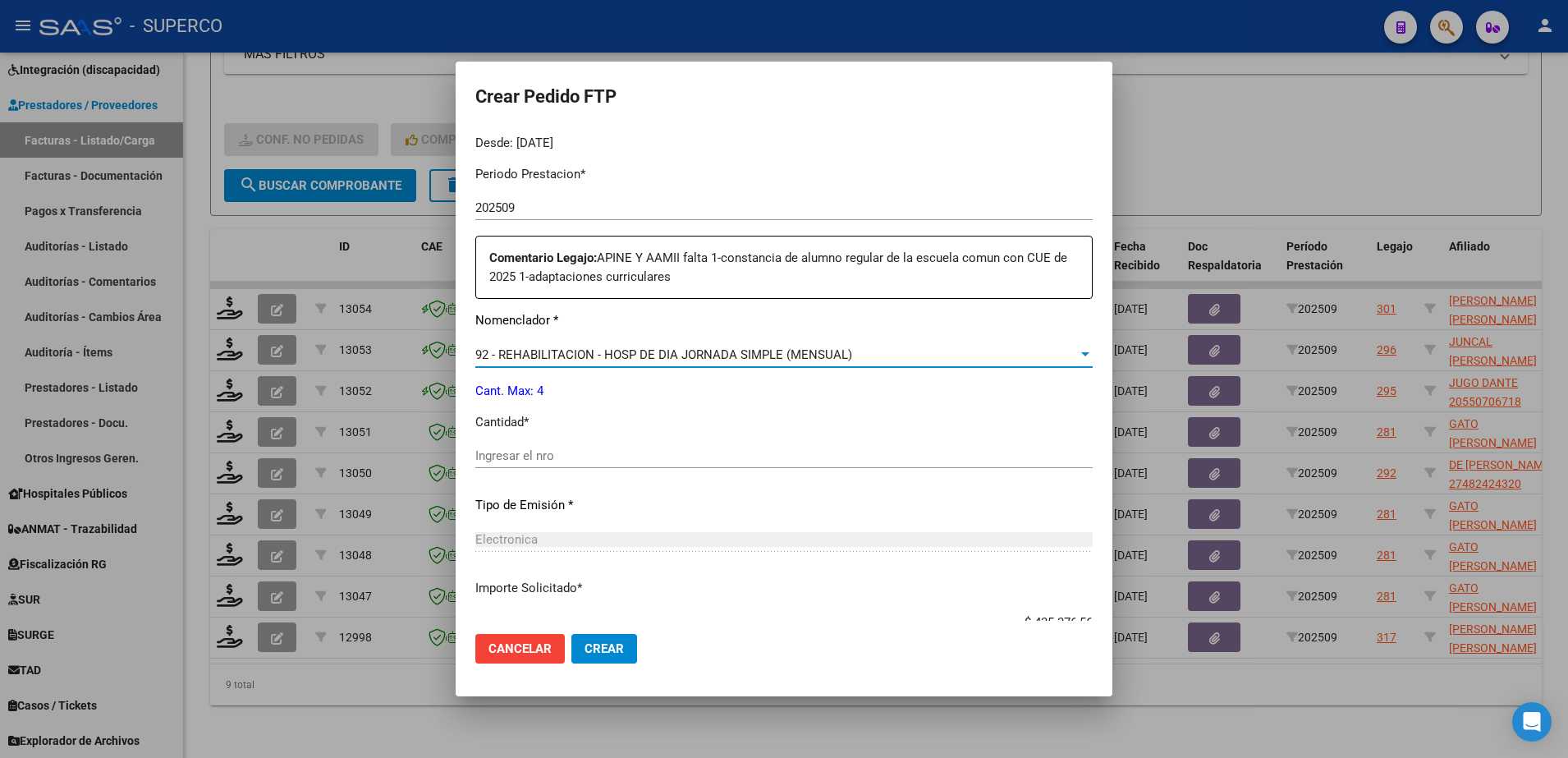
click at [902, 352] on div "92 - REHABILITACION - HOSP DE DIA JORNADA SIMPLE (MENSUAL)" at bounding box center [776, 354] width 602 height 15
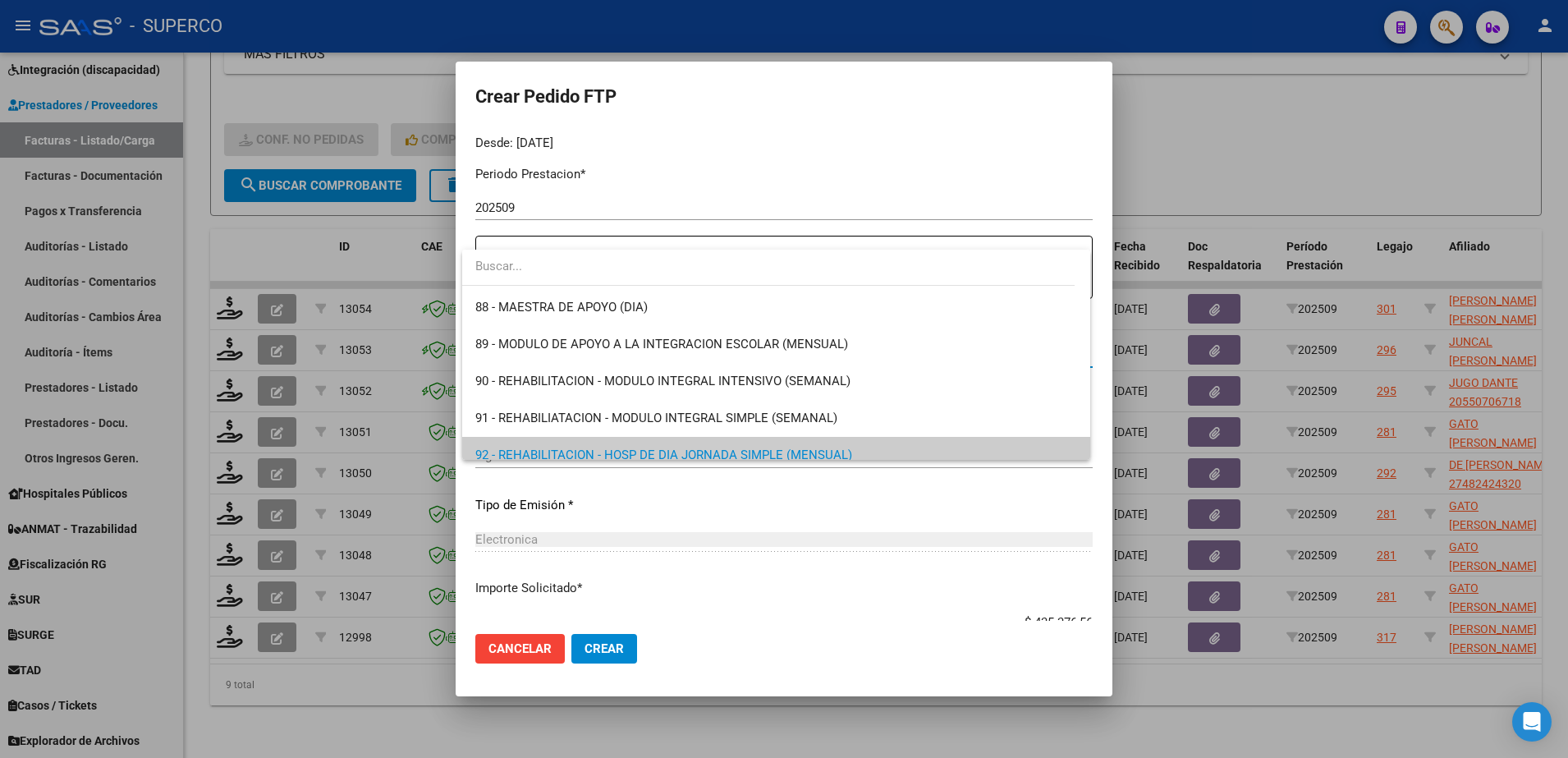
scroll to position [3210, 0]
click at [872, 376] on span "90 - REHABILITACION - MODULO INTEGRAL INTENSIVO (SEMANAL)" at bounding box center [776, 383] width 602 height 37
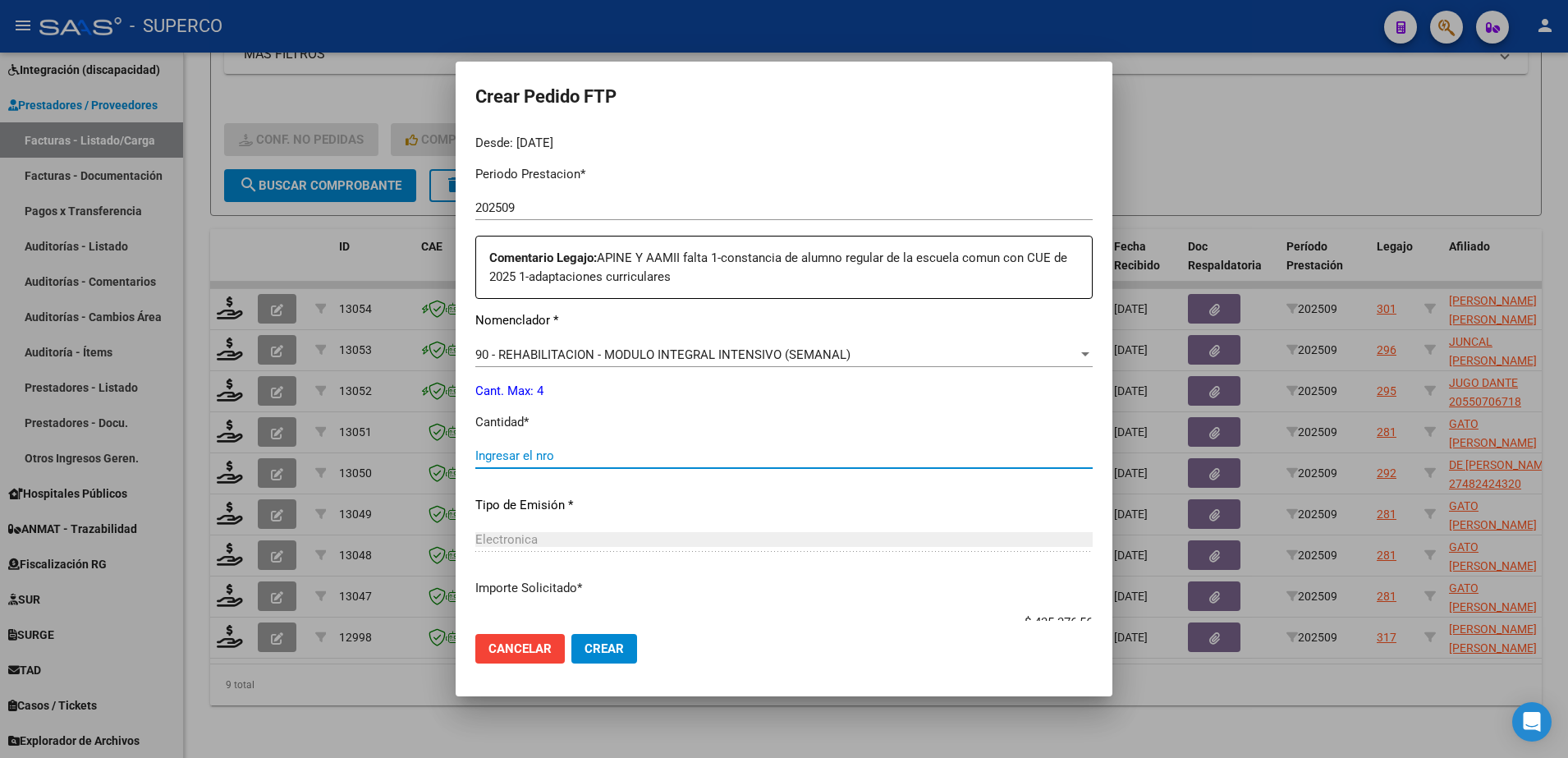
click at [700, 454] on input "Ingresar el nro" at bounding box center [784, 455] width 617 height 15
click at [610, 649] on span "Crear" at bounding box center [604, 648] width 39 height 15
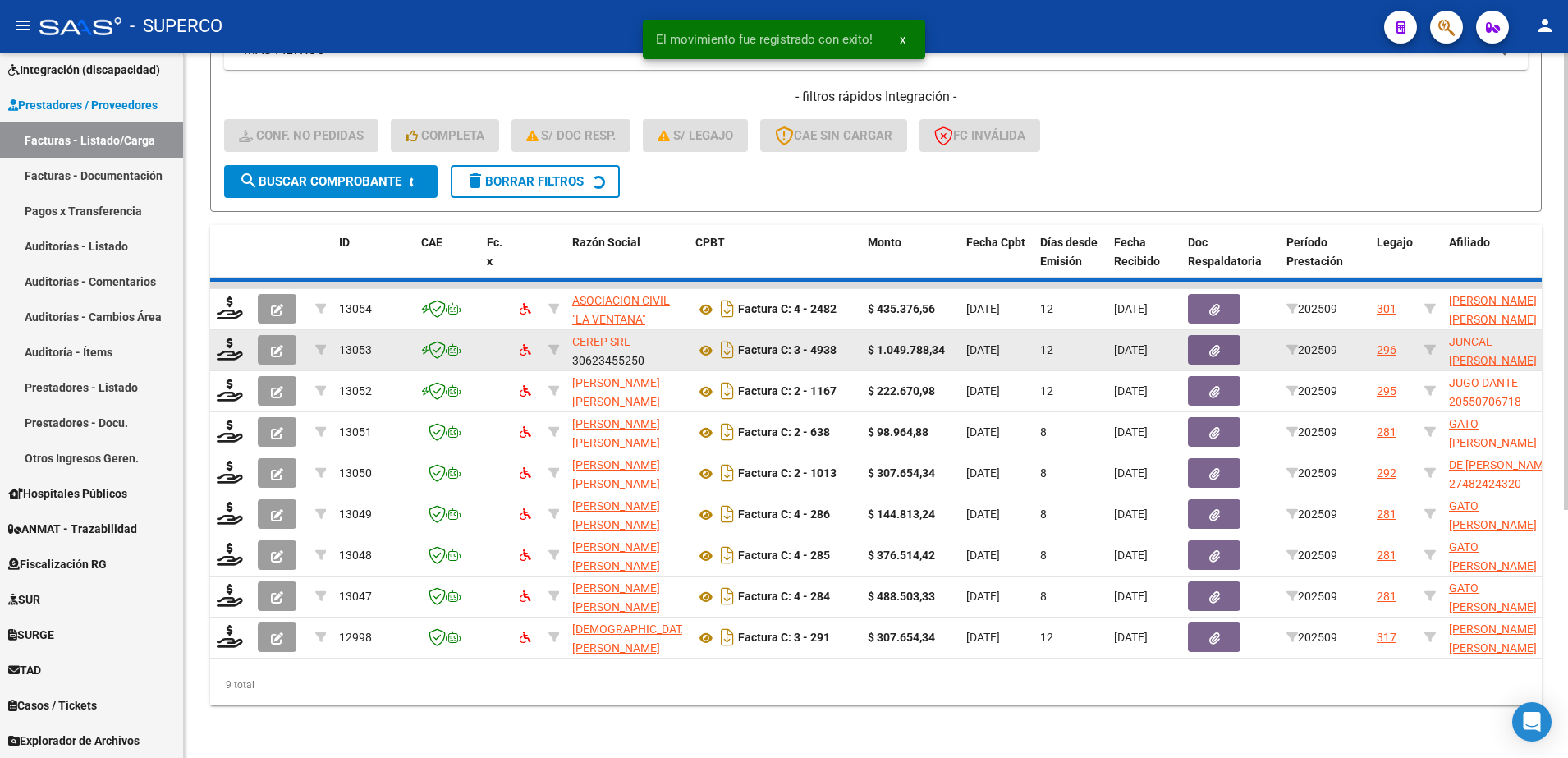
scroll to position [338, 0]
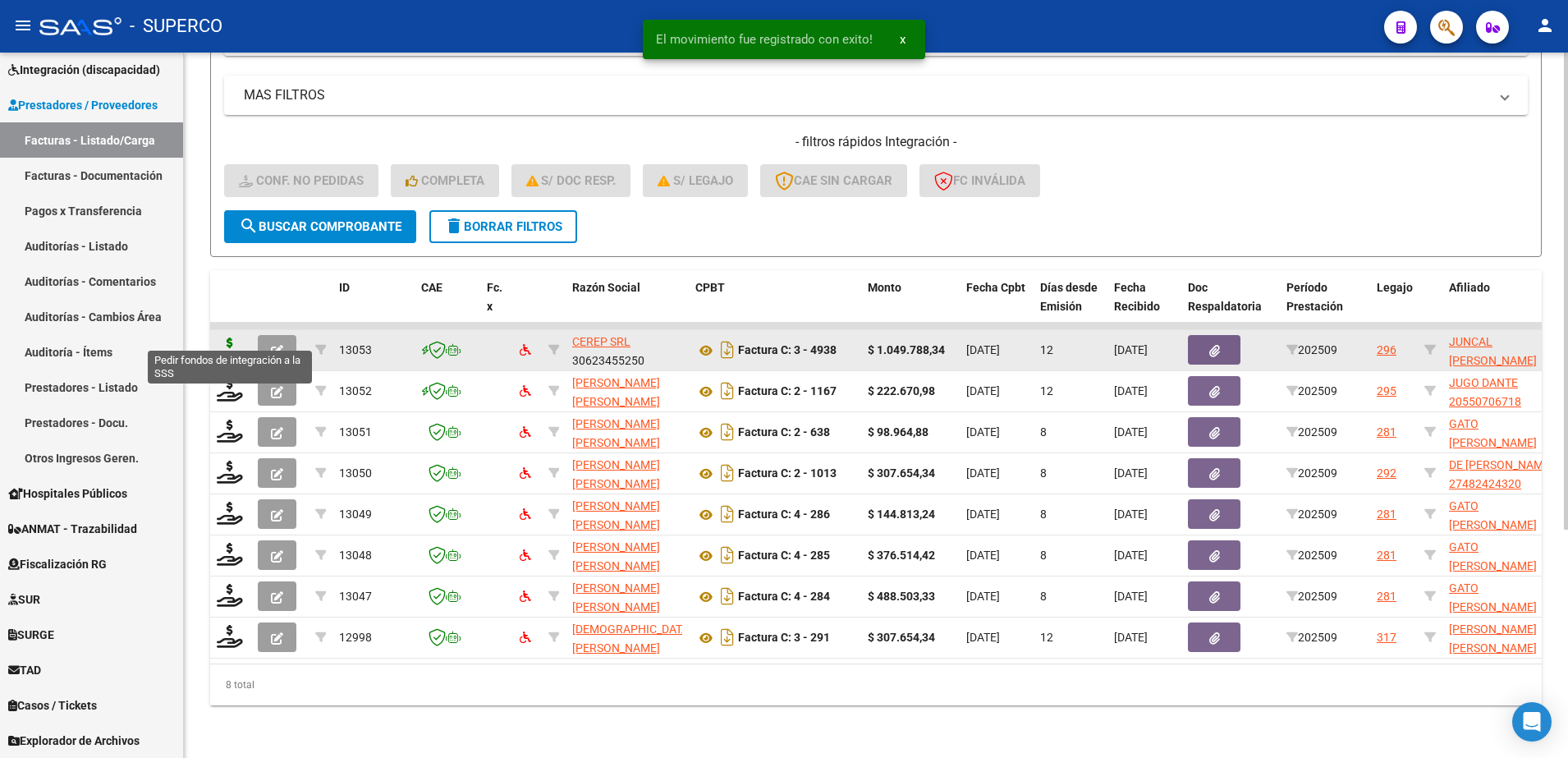
click at [226, 338] on icon at bounding box center [230, 349] width 26 height 23
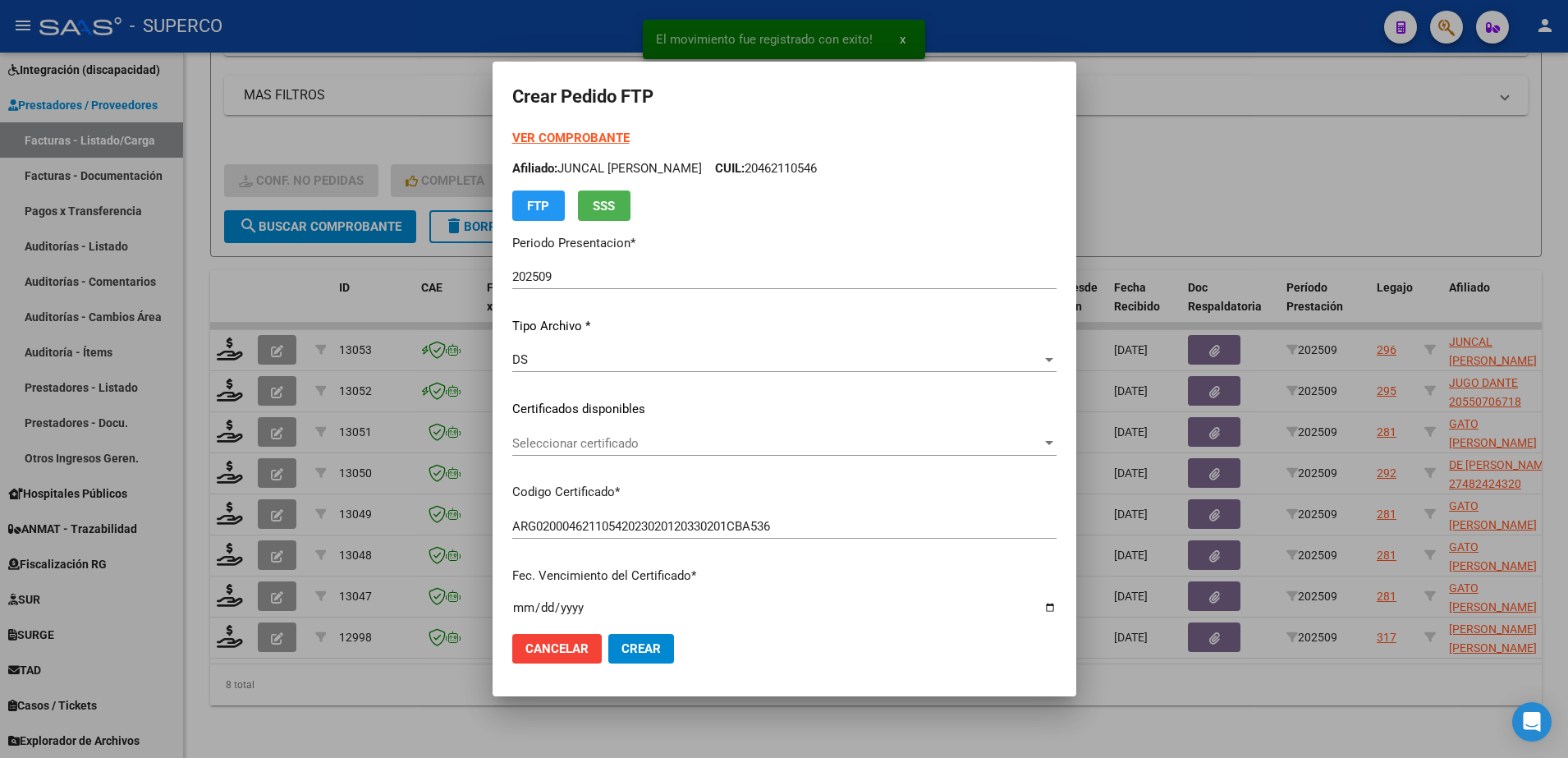
click at [911, 452] on div "Seleccionar certificado Seleccionar certificado" at bounding box center [784, 443] width 544 height 25
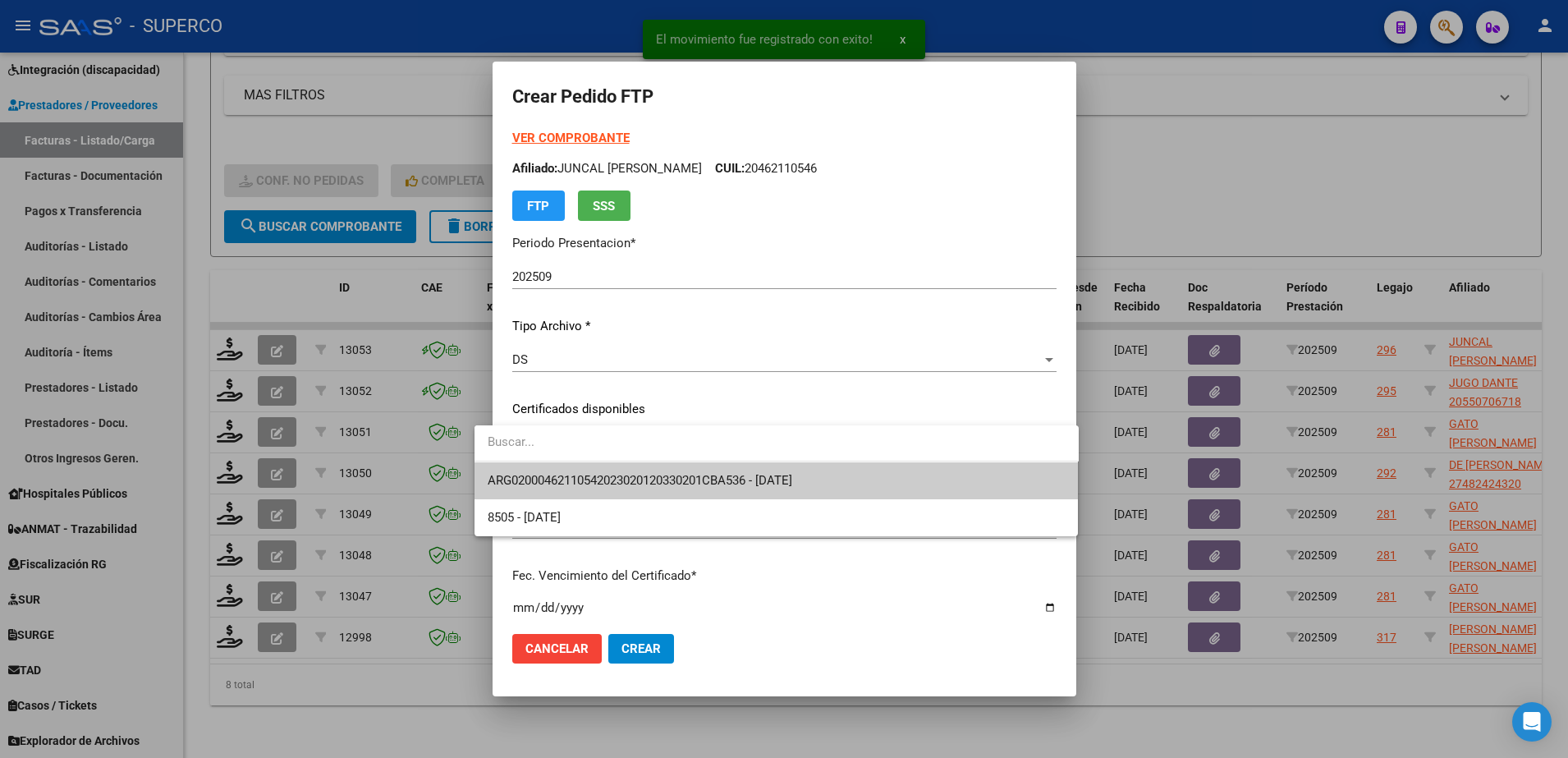
click at [887, 476] on span "ARG02000462110542023020120330201CBA536 - 2033-02-01" at bounding box center [777, 480] width 578 height 37
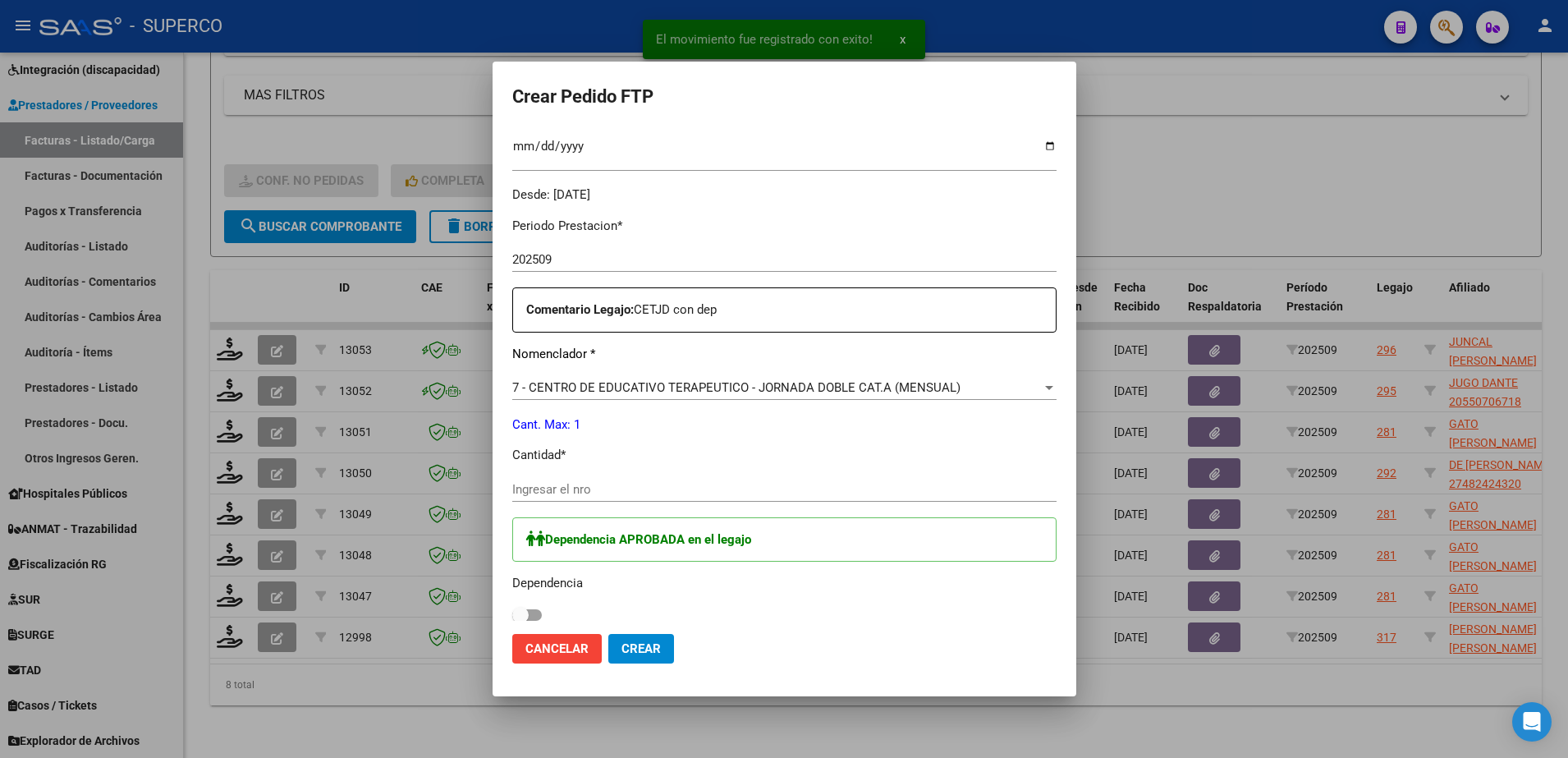
scroll to position [513, 0]
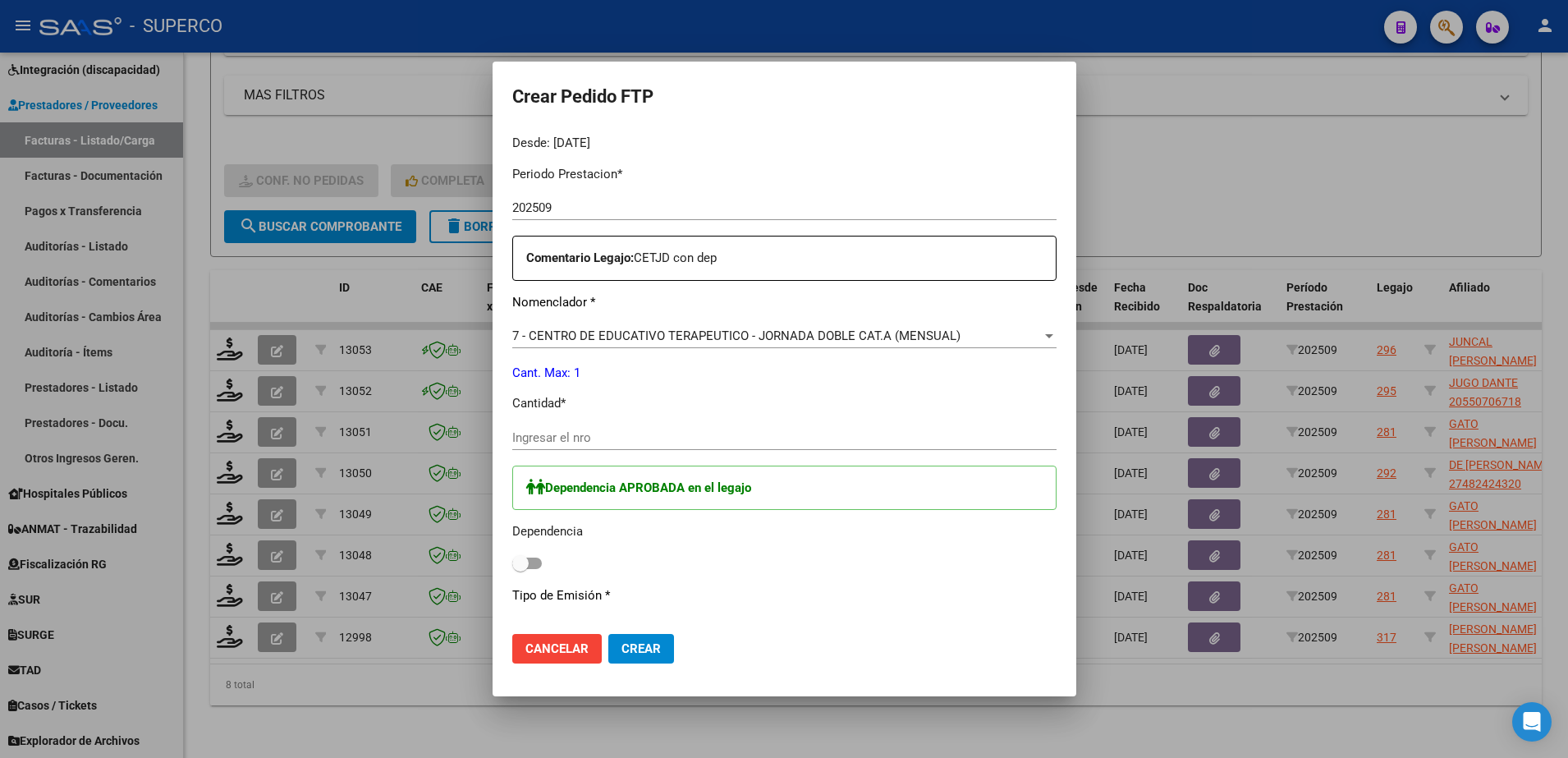
click at [758, 445] on div "Ingresar el nro" at bounding box center [784, 438] width 544 height 25
click at [512, 557] on span at bounding box center [526, 562] width 30 height 11
click at [520, 569] on input "checkbox" at bounding box center [520, 569] width 1 height 1
click at [624, 634] on button "Crear" at bounding box center [641, 649] width 66 height 30
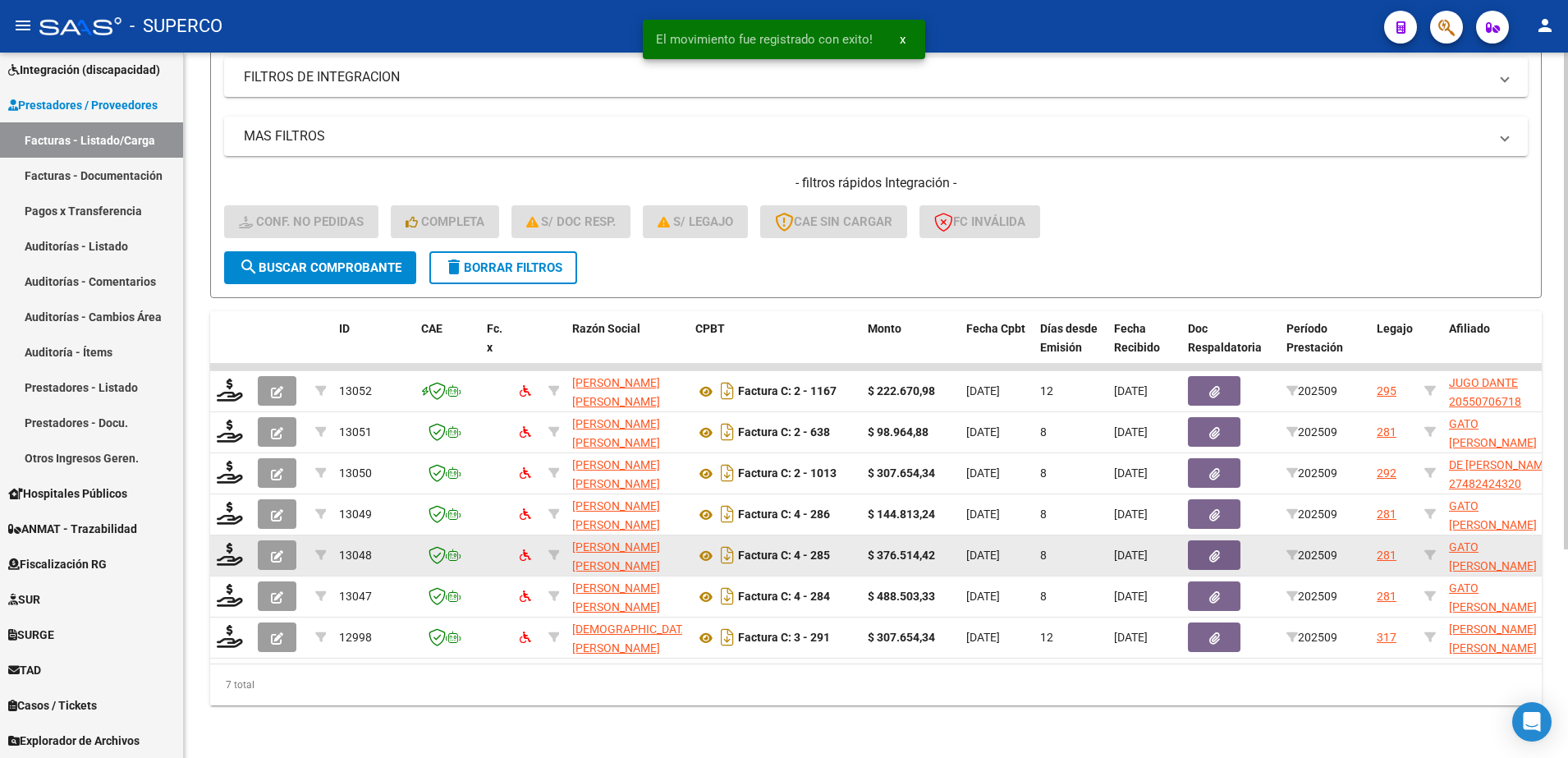
scroll to position [297, 0]
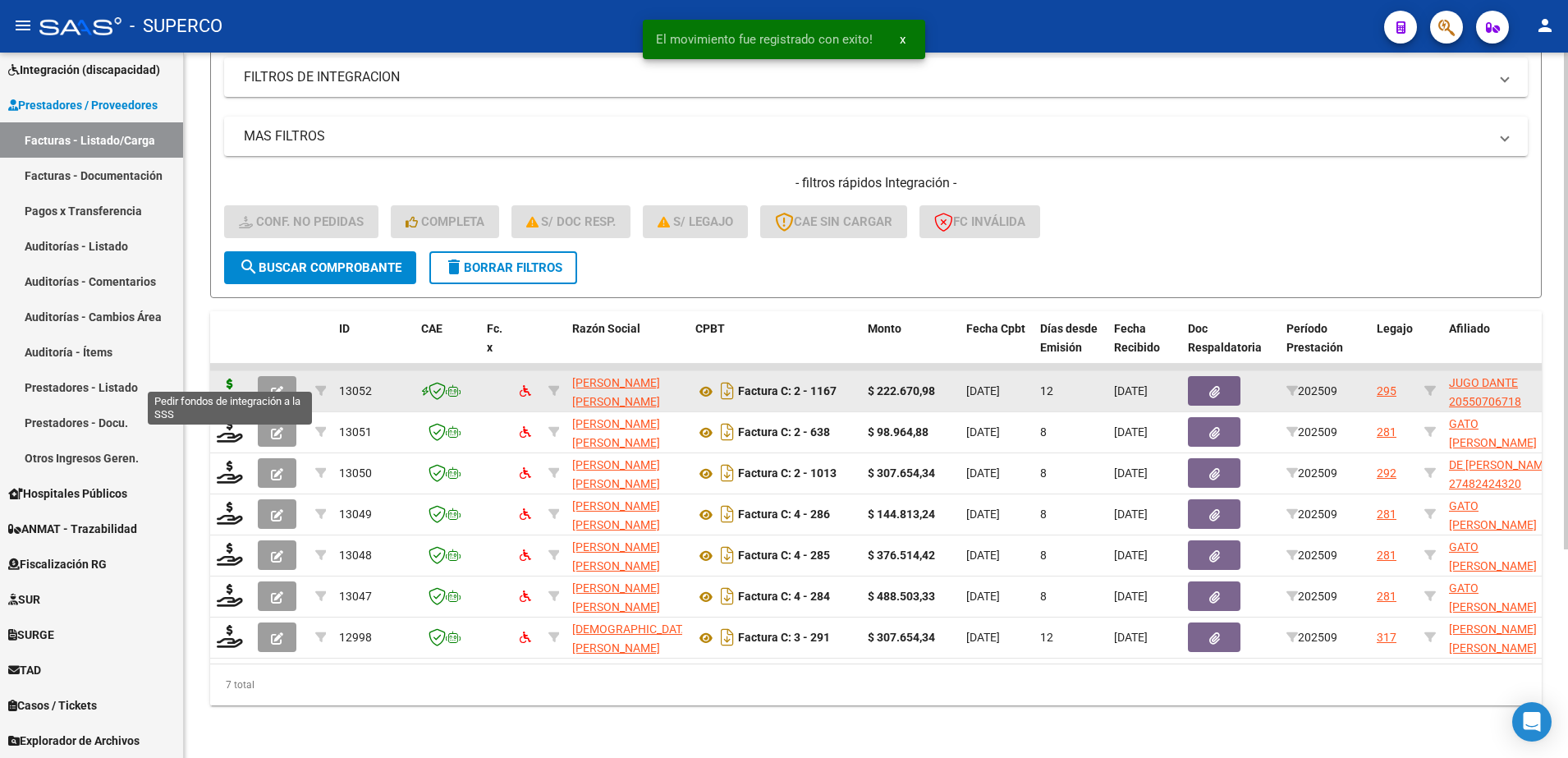
click at [238, 379] on icon at bounding box center [230, 390] width 26 height 23
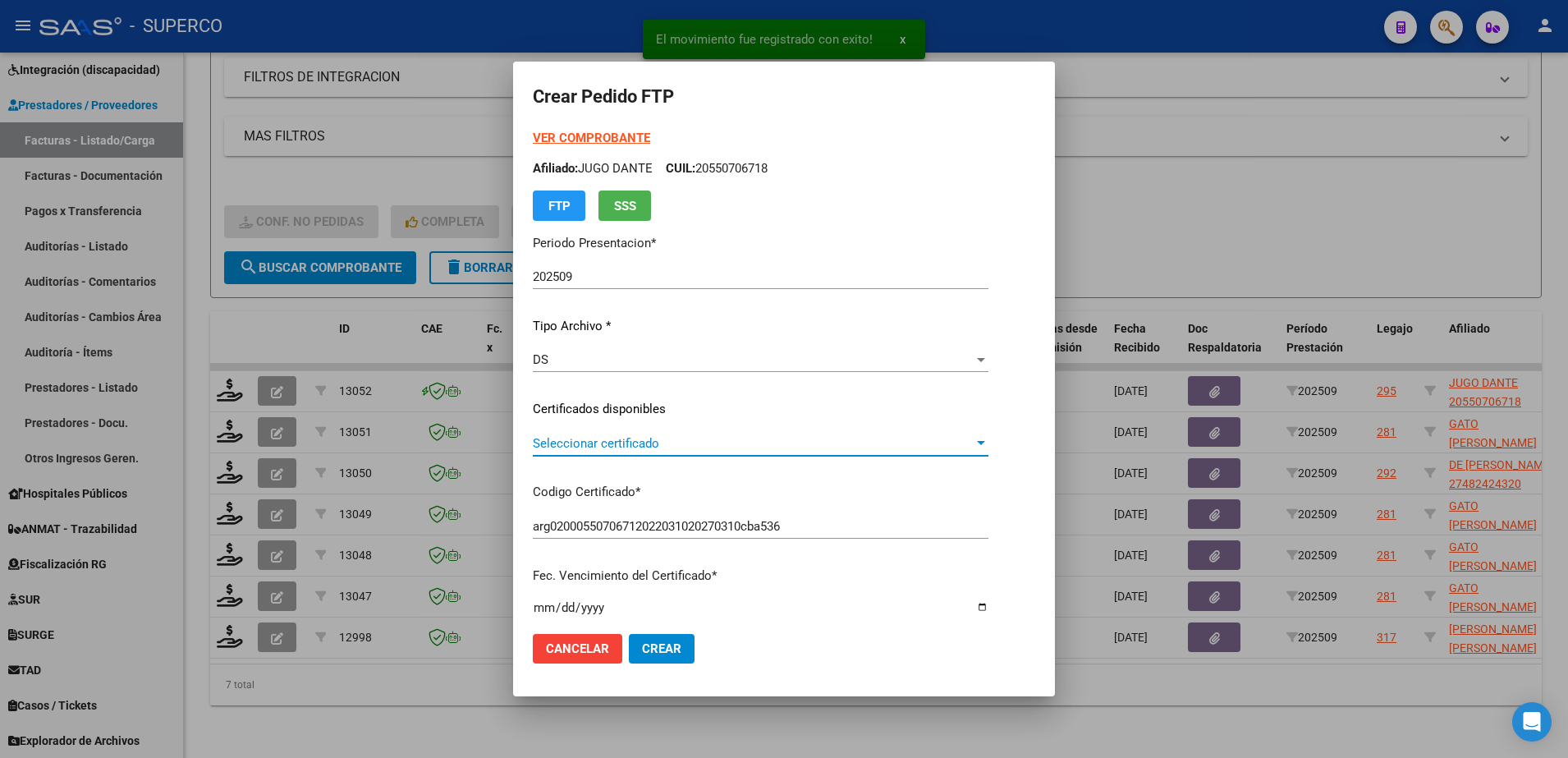
click at [698, 445] on span "Seleccionar certificado" at bounding box center [753, 443] width 441 height 15
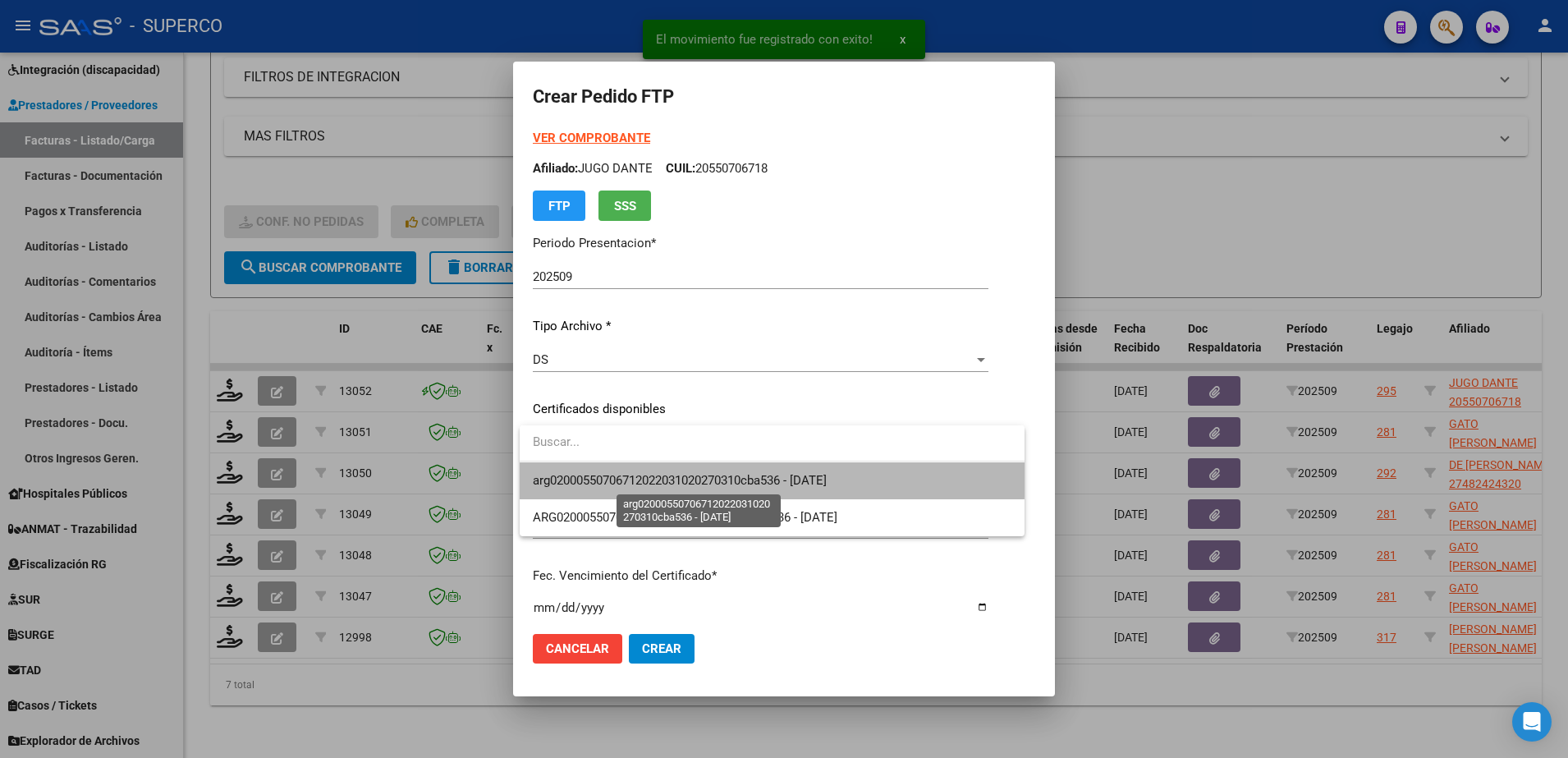
click at [699, 473] on span "arg02000550706712022031020270310cba536 - 2027-03-10" at bounding box center [679, 479] width 294 height 15
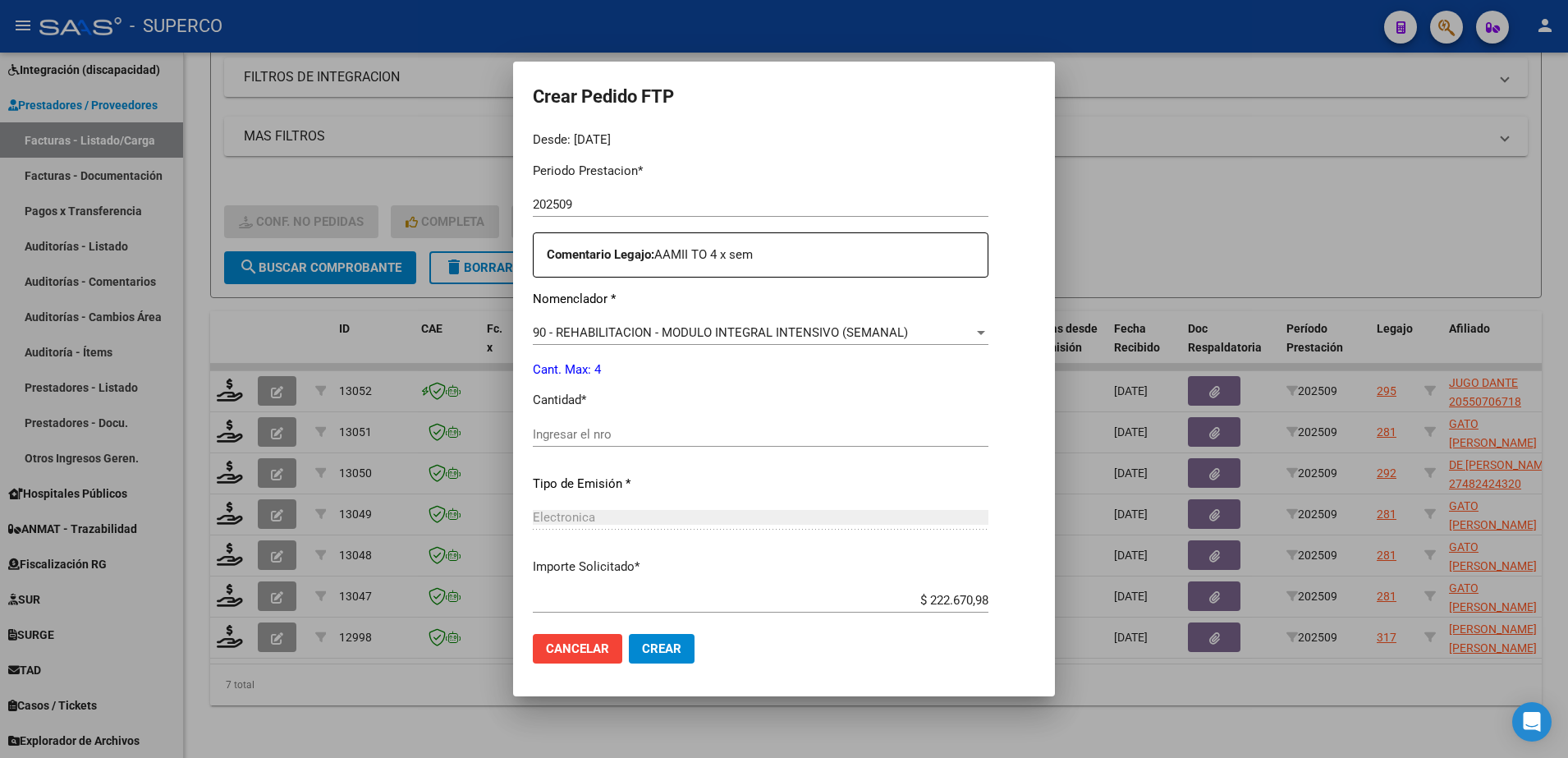
scroll to position [607, 0]
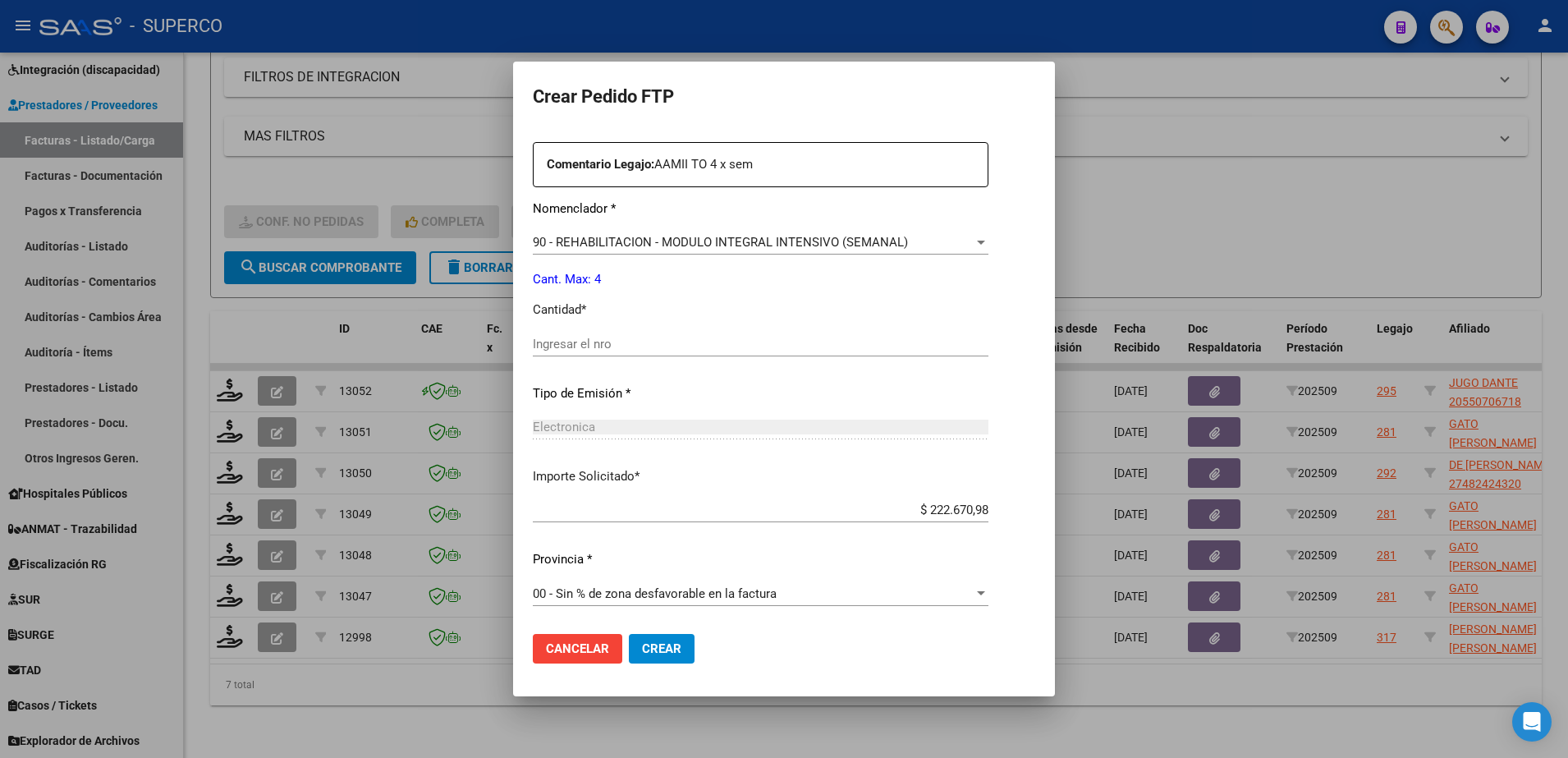
click at [670, 370] on div "Ingresar el nro" at bounding box center [760, 351] width 455 height 40
click at [676, 350] on input "Ingresar el nro" at bounding box center [760, 344] width 455 height 15
click at [673, 648] on span "Crear" at bounding box center [661, 648] width 39 height 15
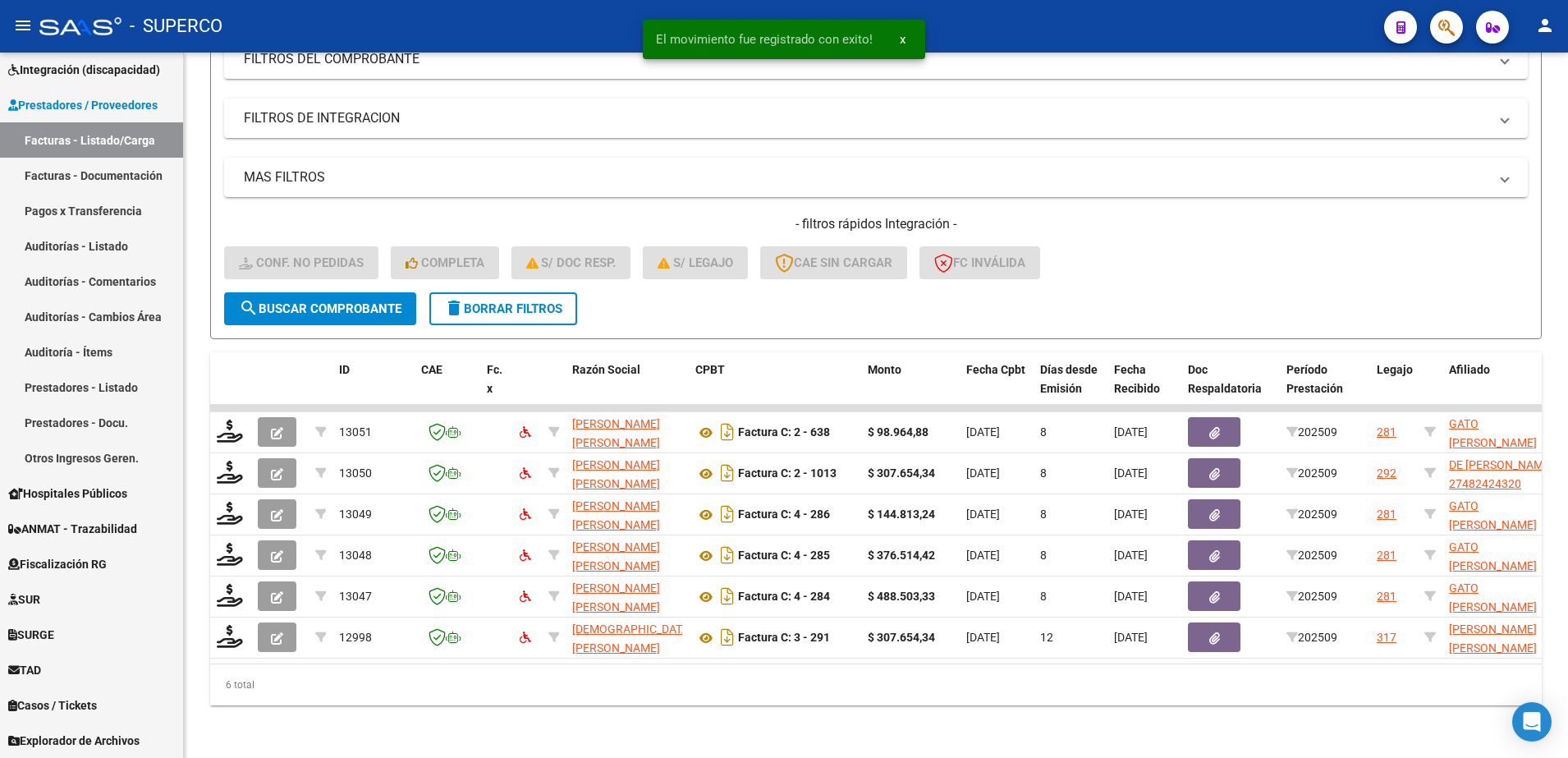
scroll to position [256, 0]
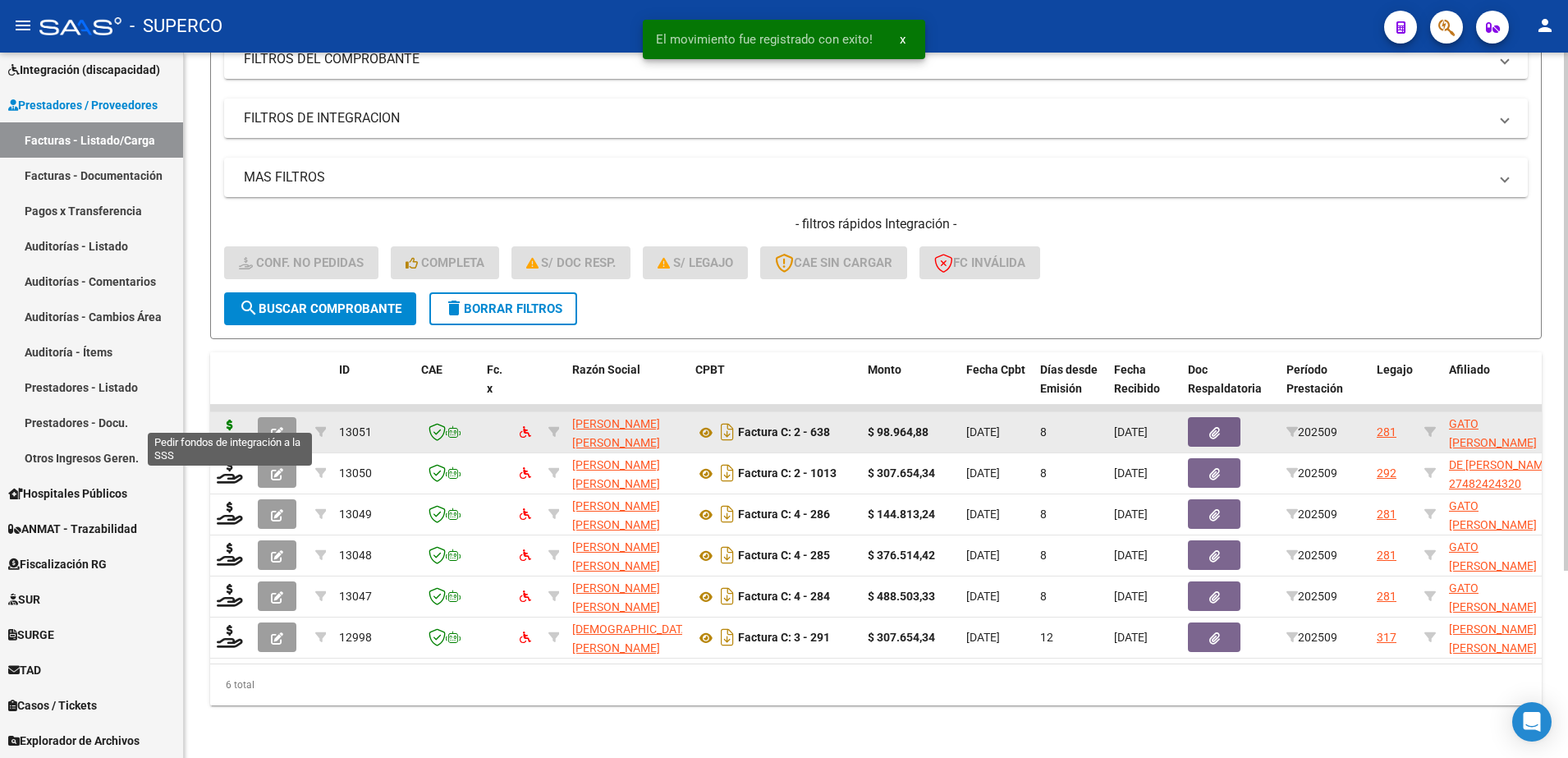
click at [226, 420] on icon at bounding box center [230, 431] width 26 height 23
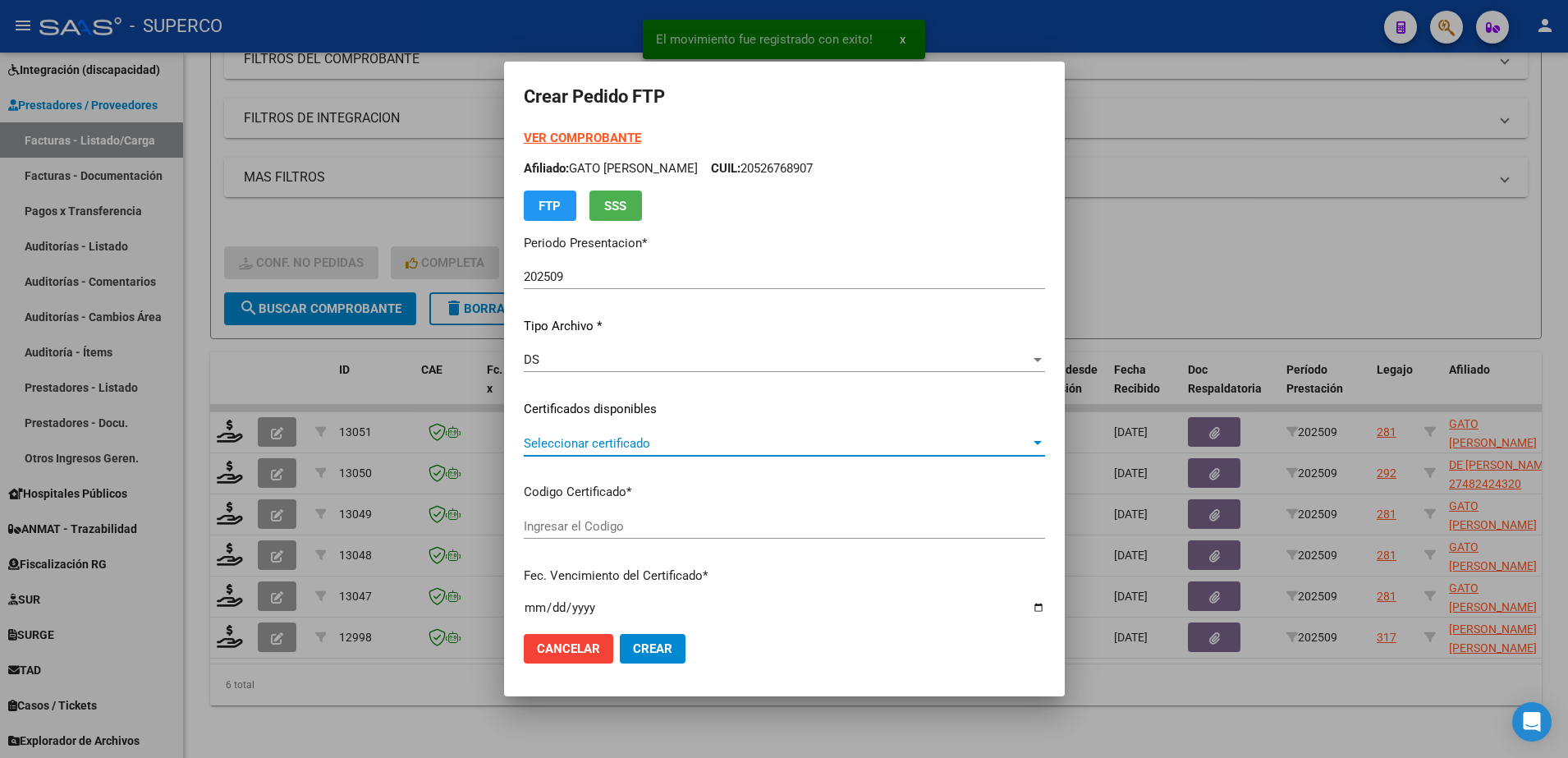
click at [732, 445] on span "Seleccionar certificado" at bounding box center [777, 443] width 507 height 15
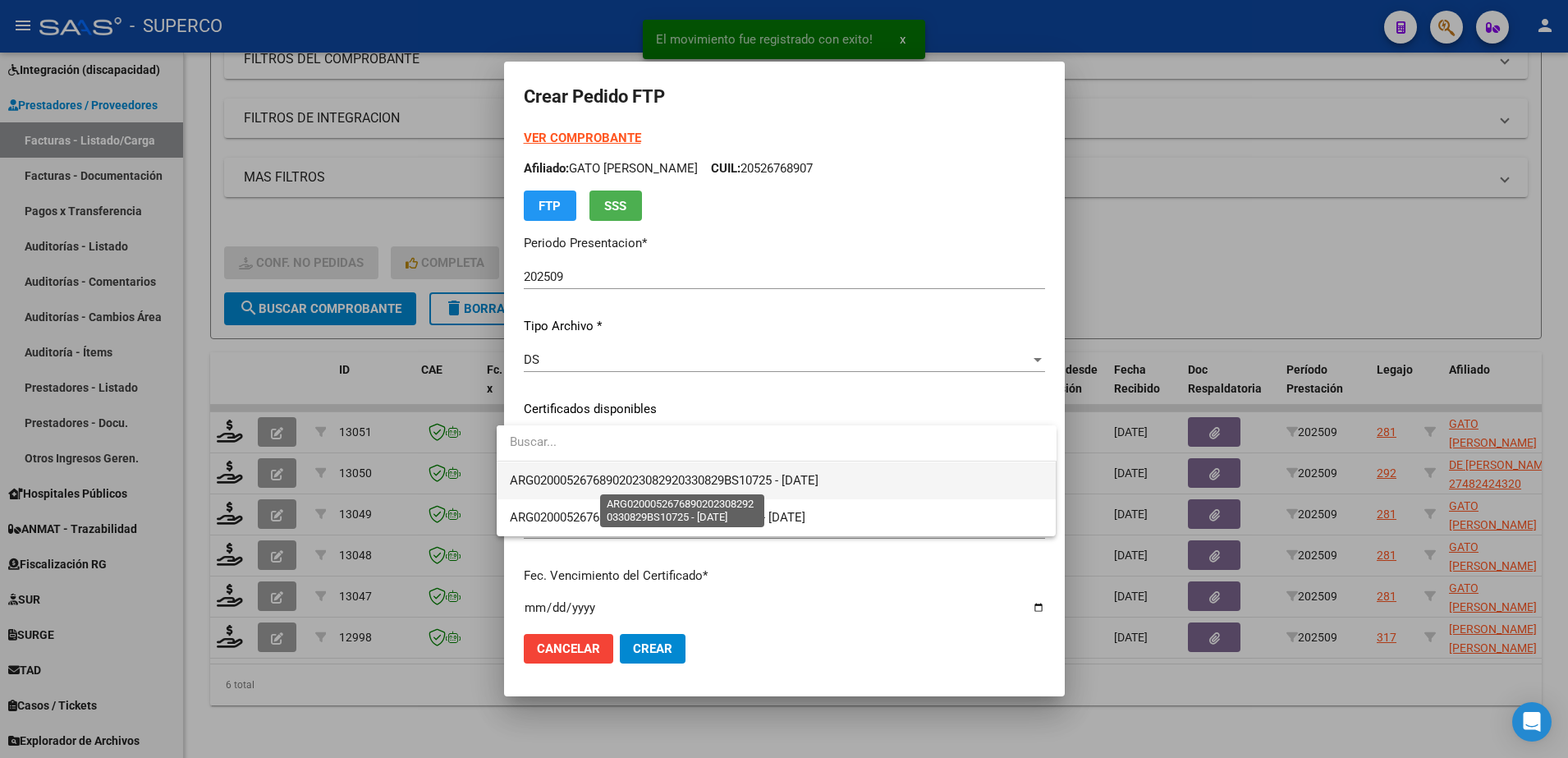
click at [724, 481] on span "ARG02000526768902023082920330829BS10725 - 2033-08-29" at bounding box center [664, 479] width 308 height 15
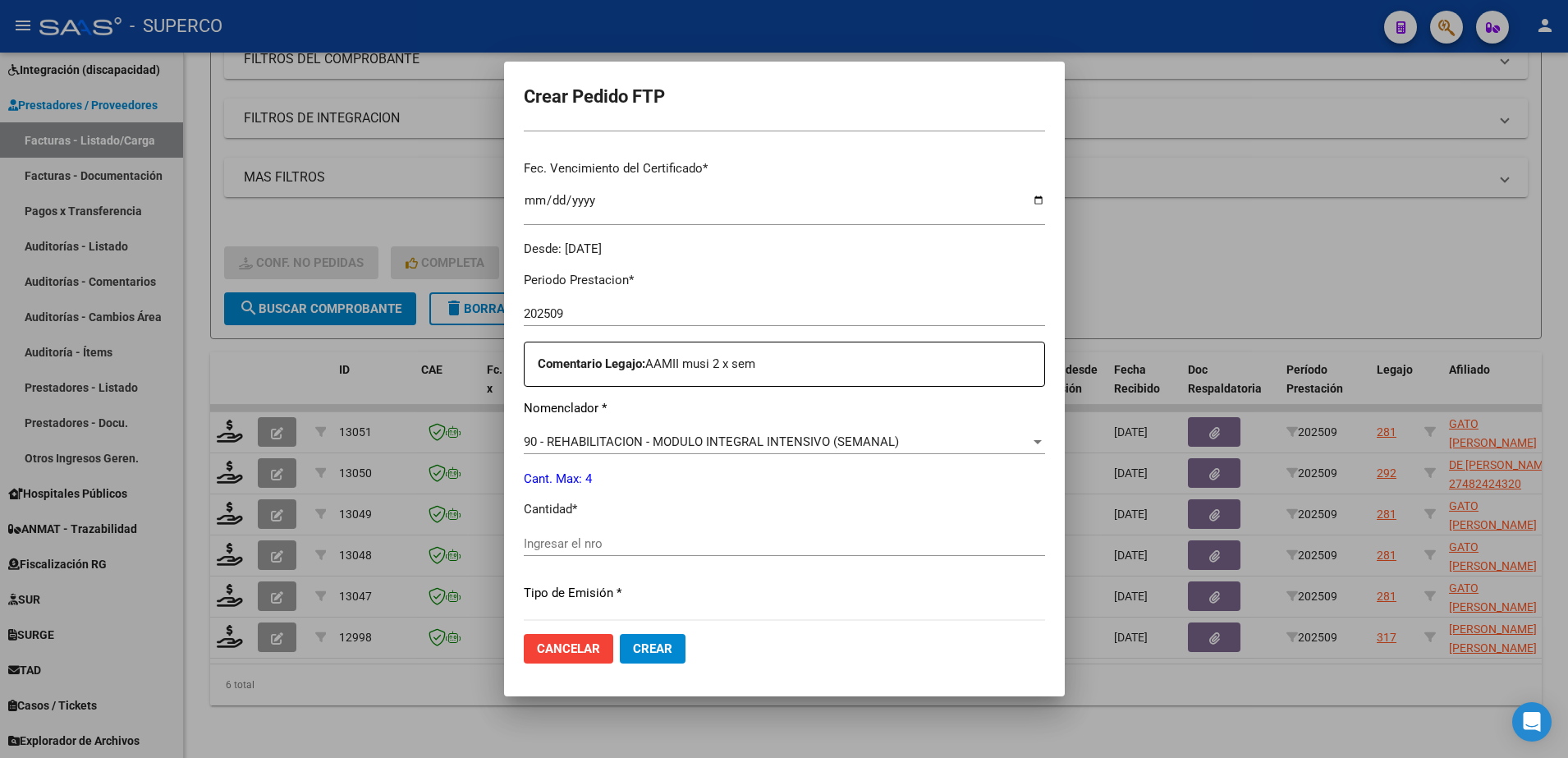
scroll to position [410, 0]
click at [637, 533] on input "Ingresar el nro" at bounding box center [784, 539] width 521 height 15
click at [644, 647] on span "Crear" at bounding box center [653, 648] width 39 height 15
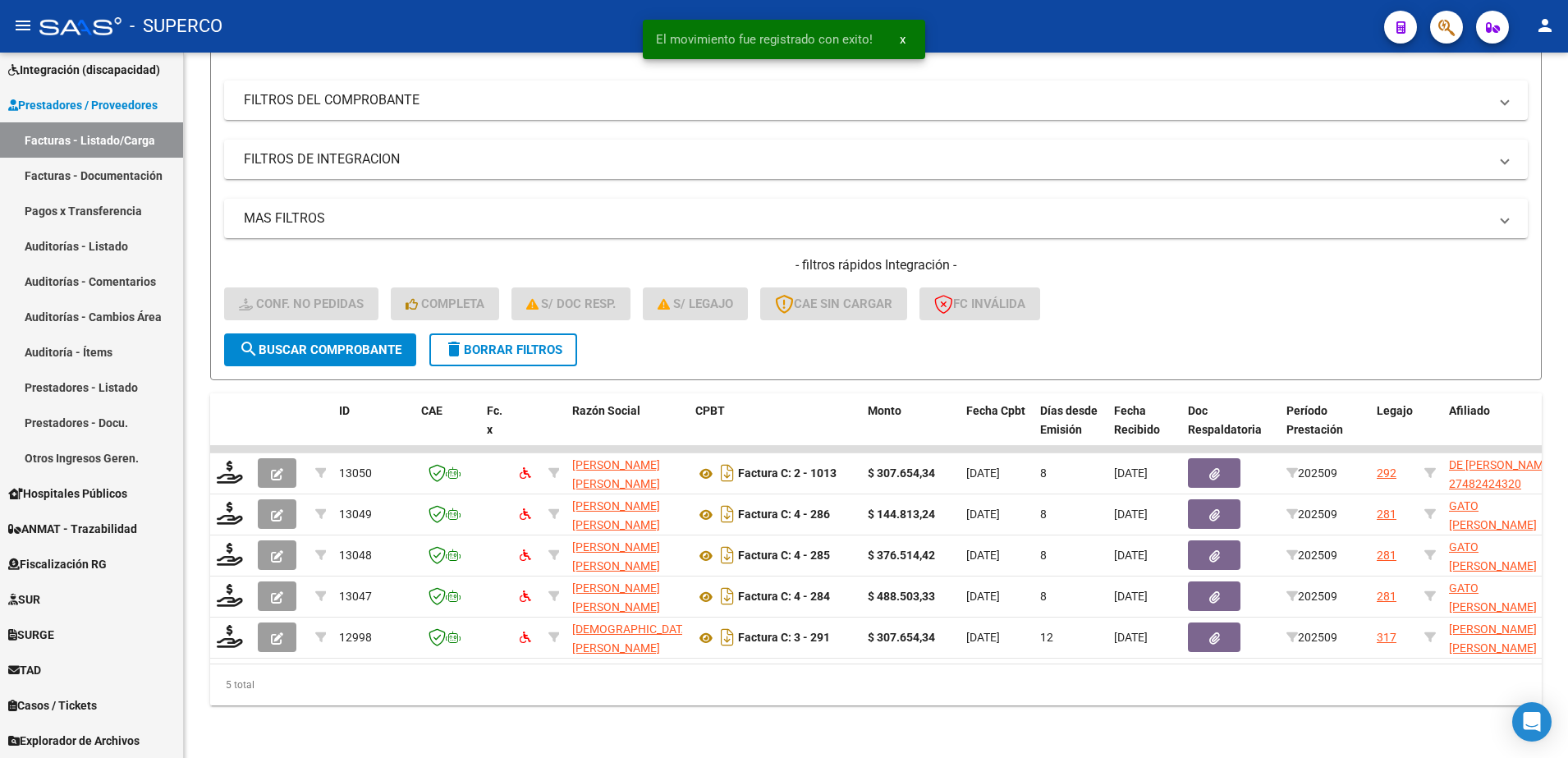
scroll to position [214, 0]
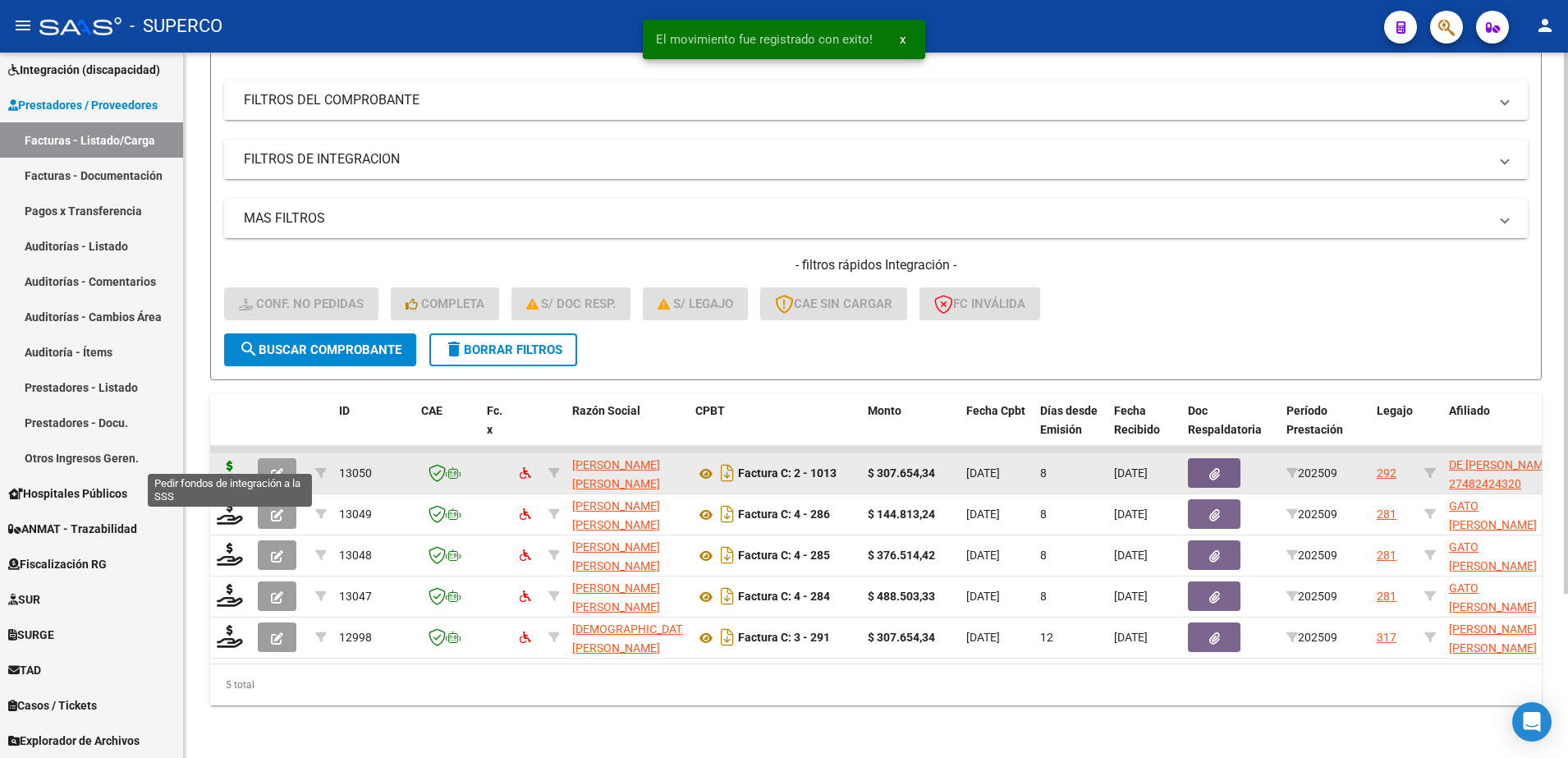
click at [227, 461] on icon at bounding box center [230, 472] width 26 height 23
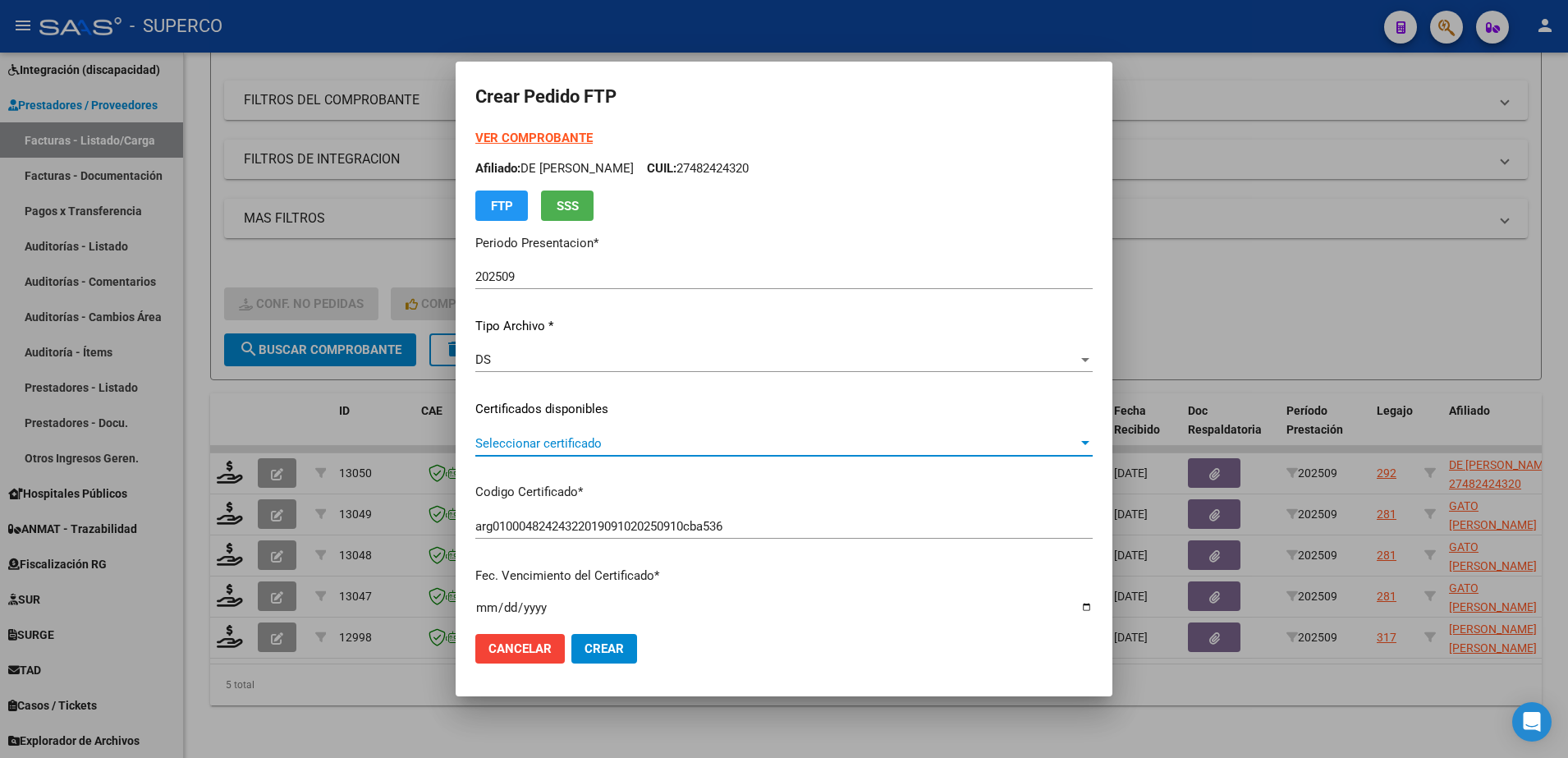
click at [675, 441] on span "Seleccionar certificado" at bounding box center [776, 443] width 602 height 15
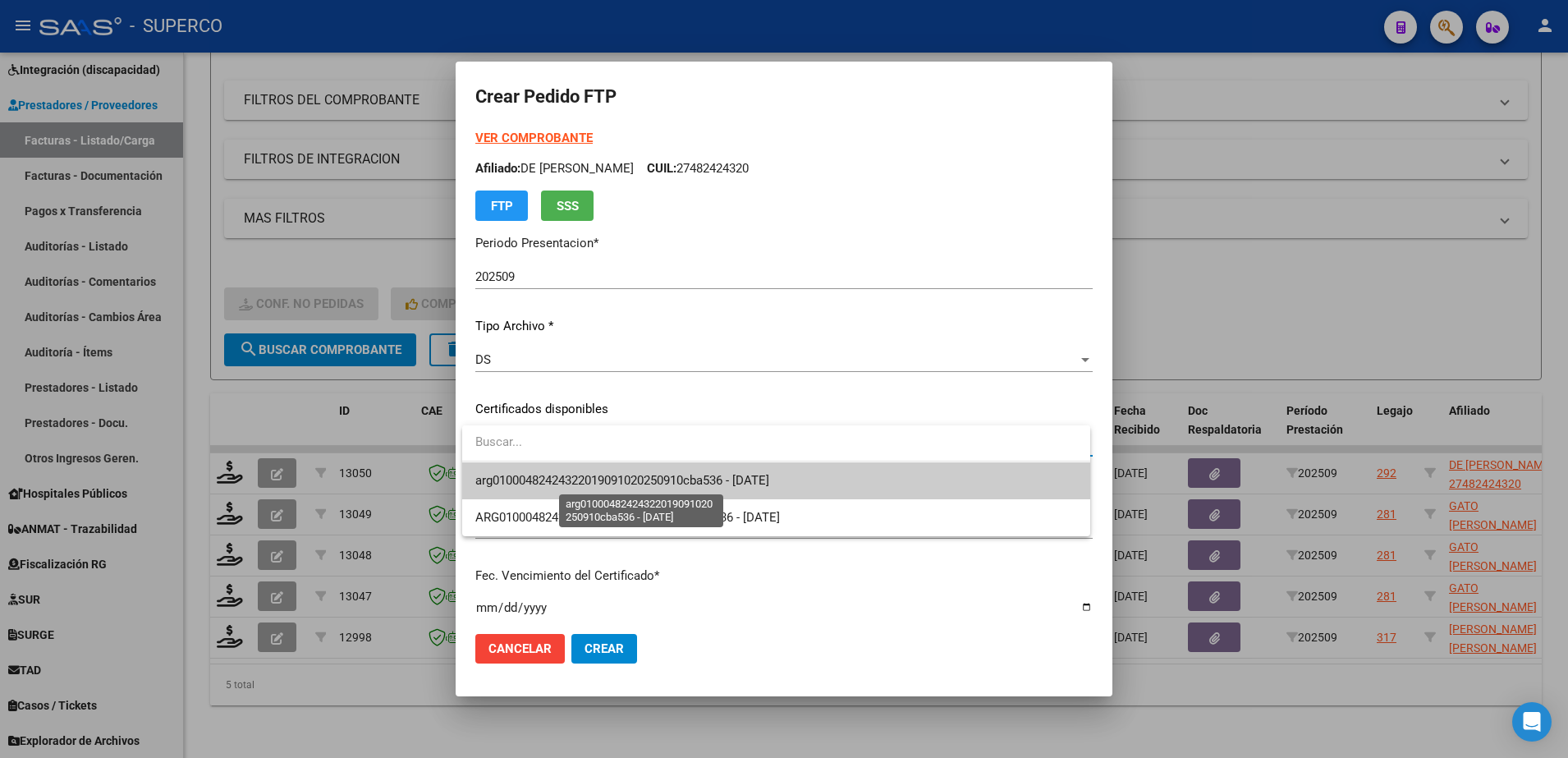
click at [693, 483] on span "arg01000482424322019091020250910cba536 - 2025-09-10" at bounding box center [622, 479] width 294 height 15
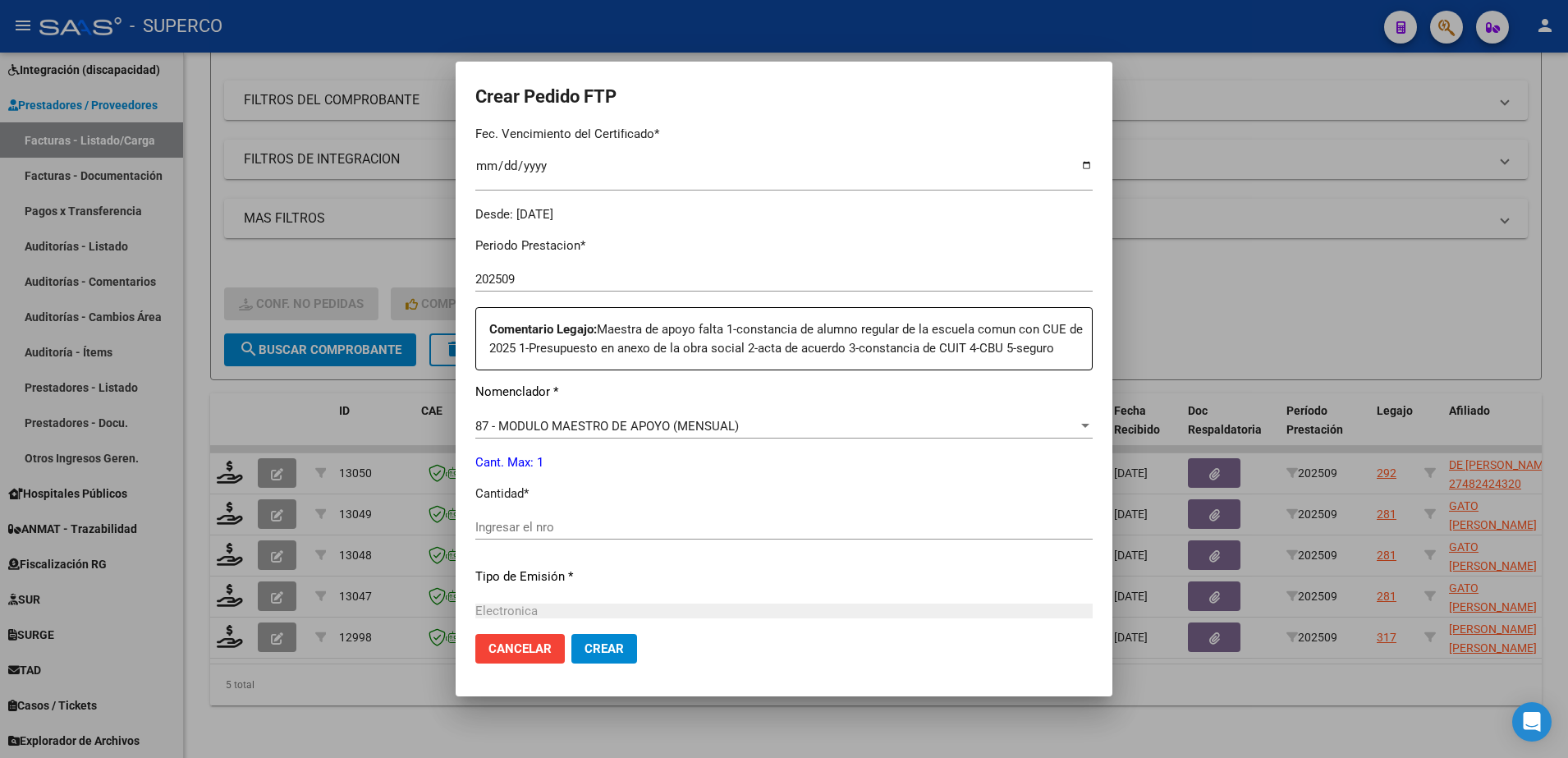
scroll to position [513, 0]
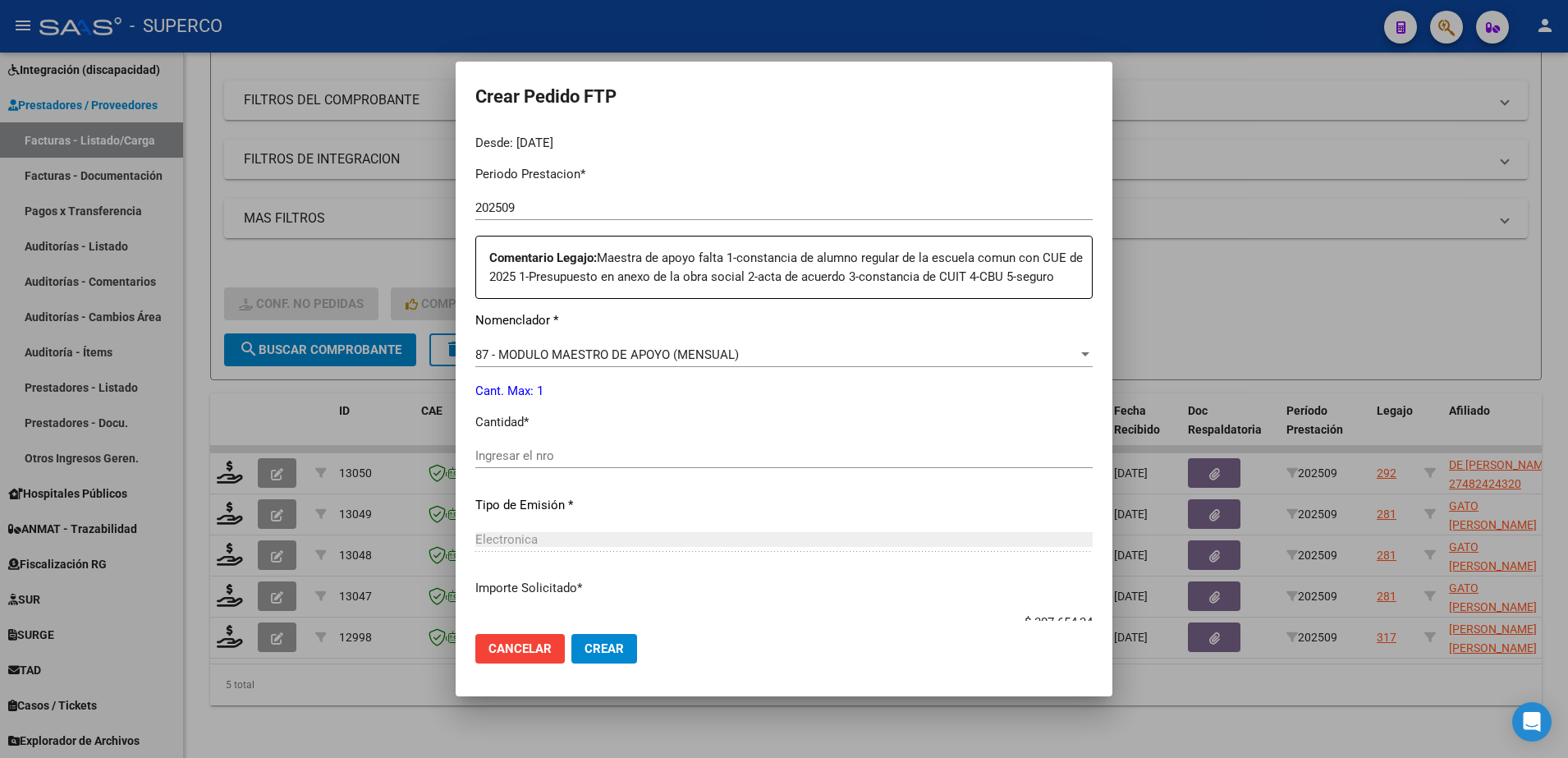
click at [672, 463] on div "Ingresar el nro" at bounding box center [784, 455] width 617 height 25
click at [614, 638] on button "Crear" at bounding box center [604, 649] width 66 height 30
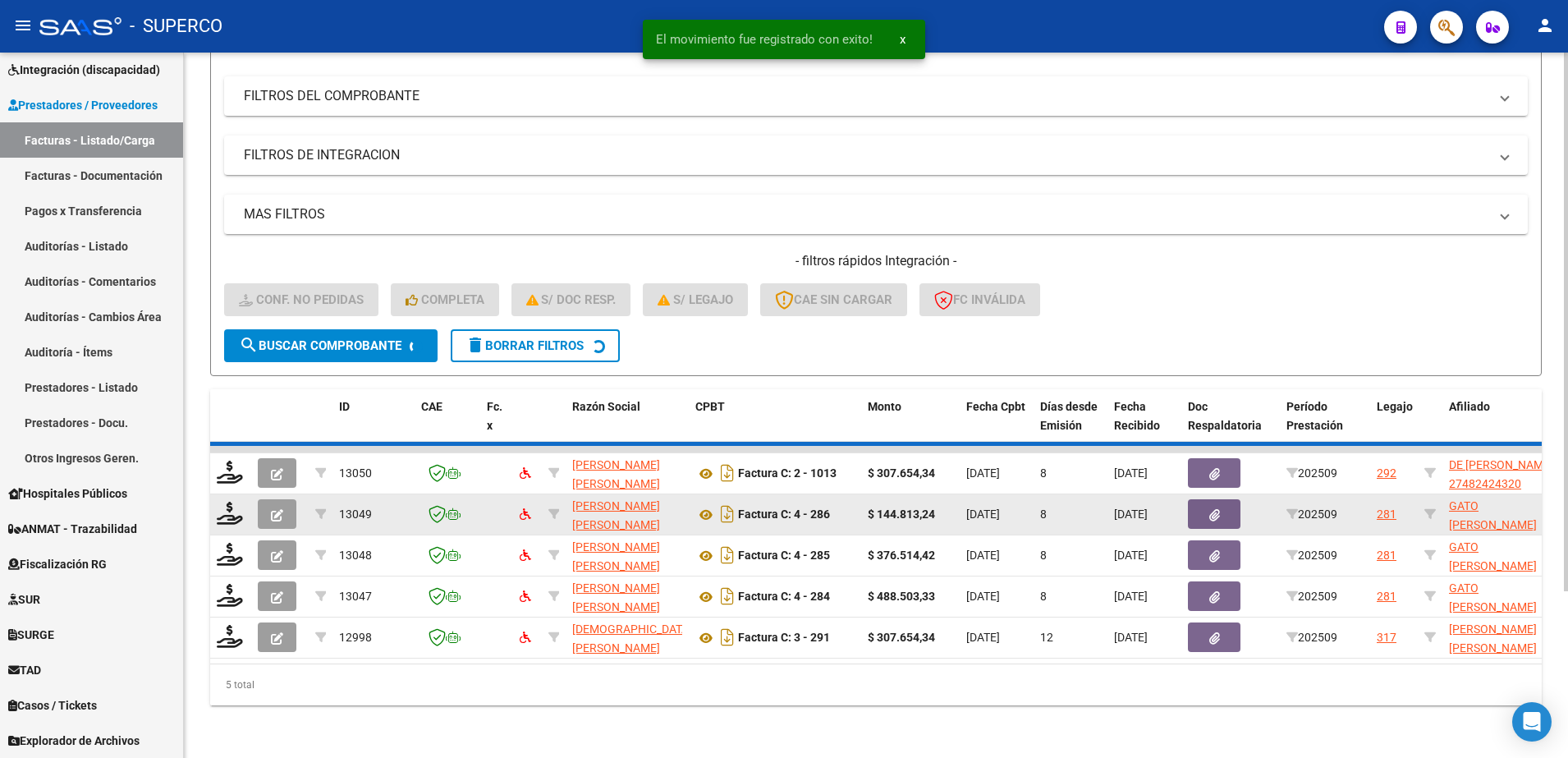
scroll to position [173, 0]
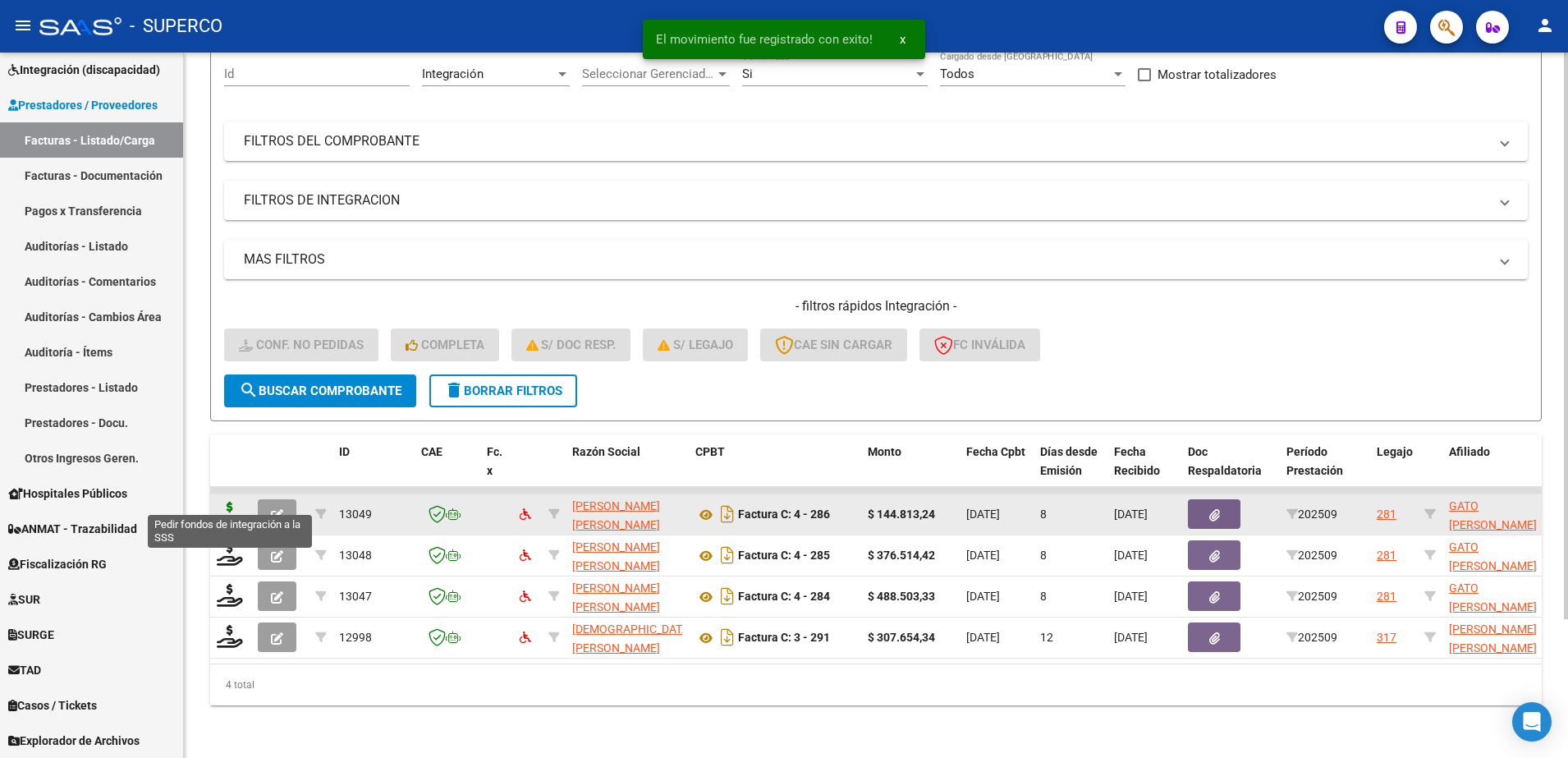
click at [233, 502] on icon at bounding box center [230, 513] width 26 height 23
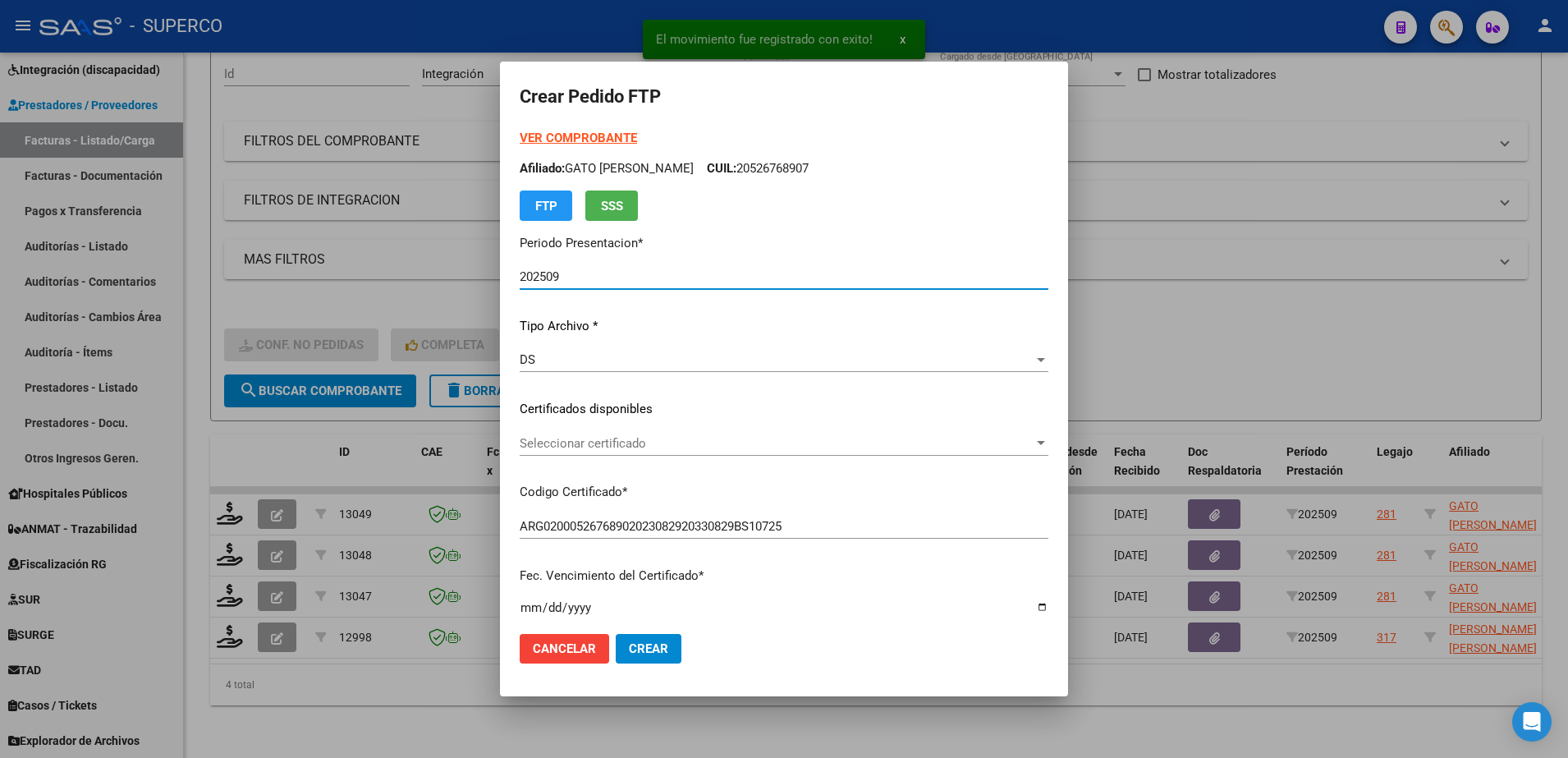
click at [543, 134] on strong "VER COMPROBANTE" at bounding box center [578, 138] width 117 height 15
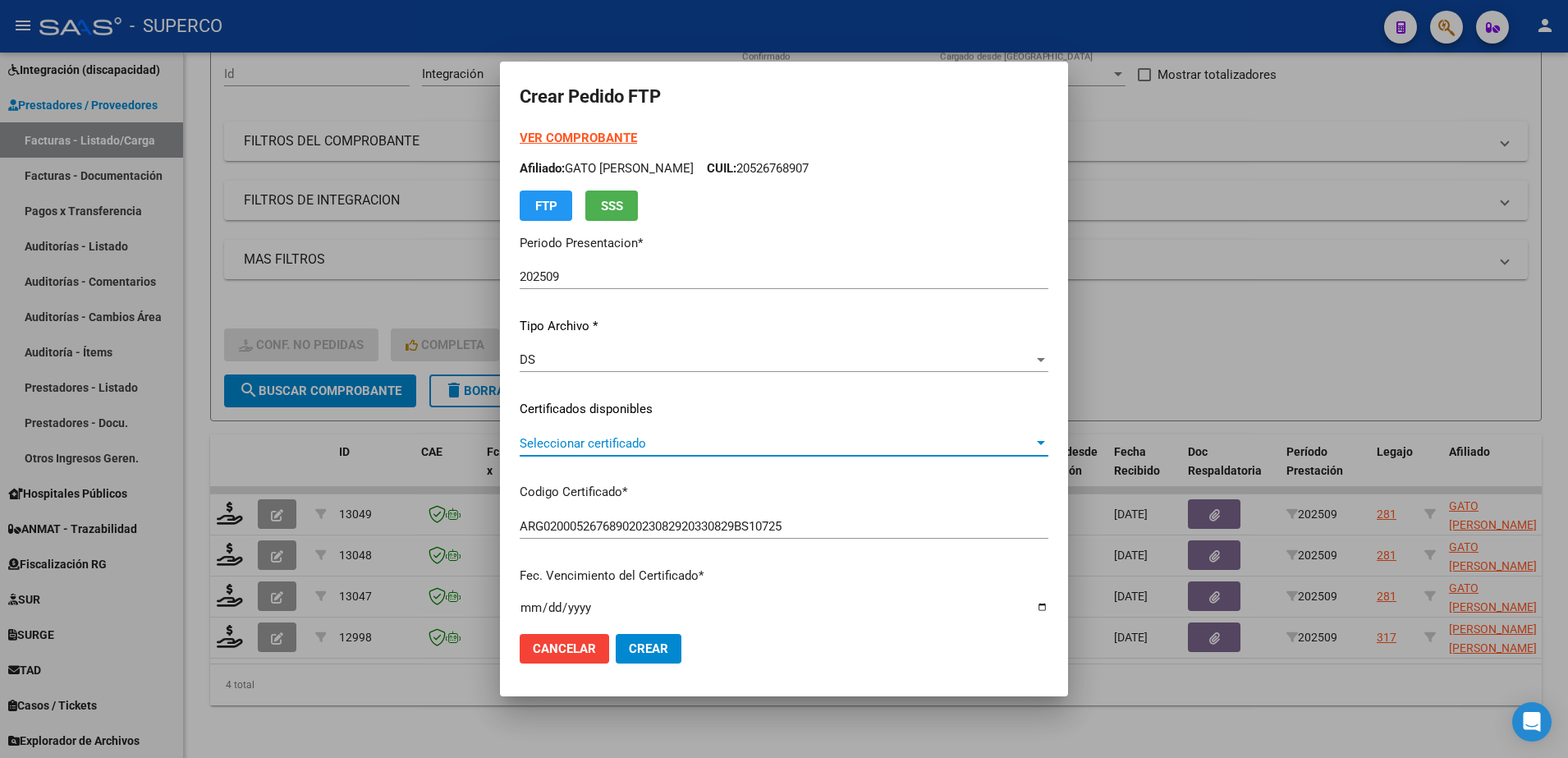
click at [803, 446] on span "Seleccionar certificado" at bounding box center [776, 443] width 514 height 15
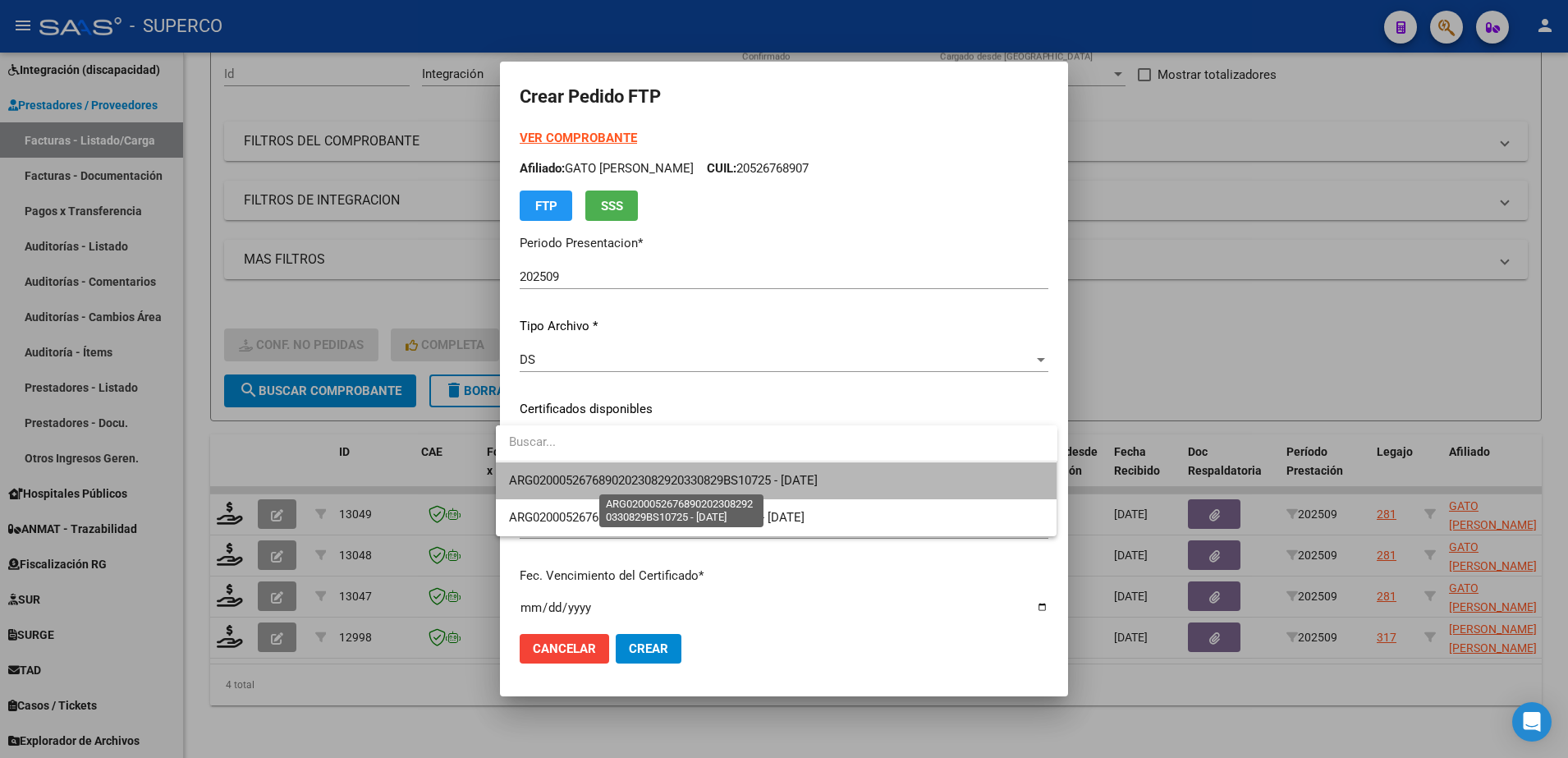
click at [781, 478] on span "ARG02000526768902023082920330829BS10725 - 2033-08-29" at bounding box center [663, 479] width 308 height 15
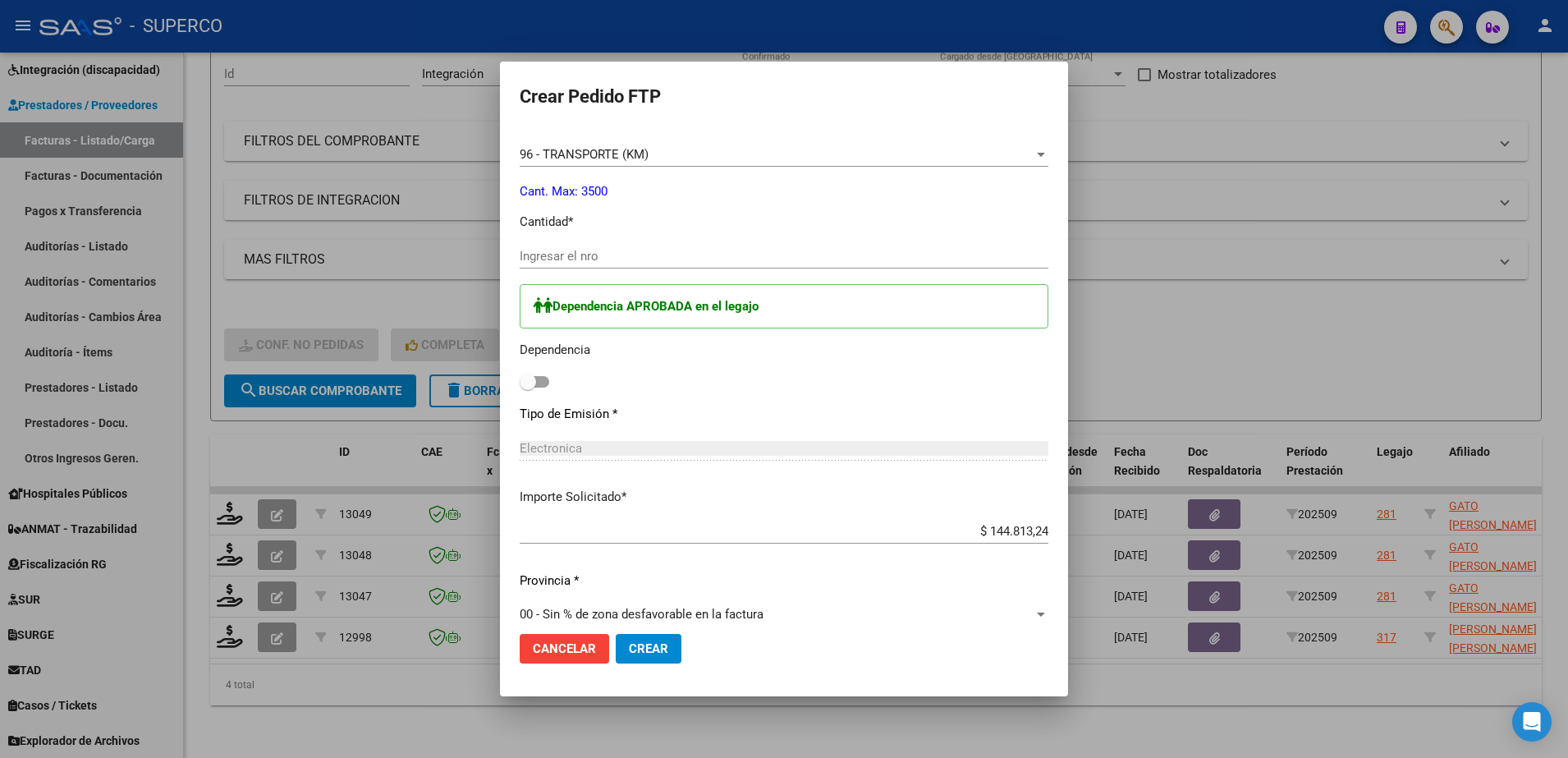
scroll to position [719, 0]
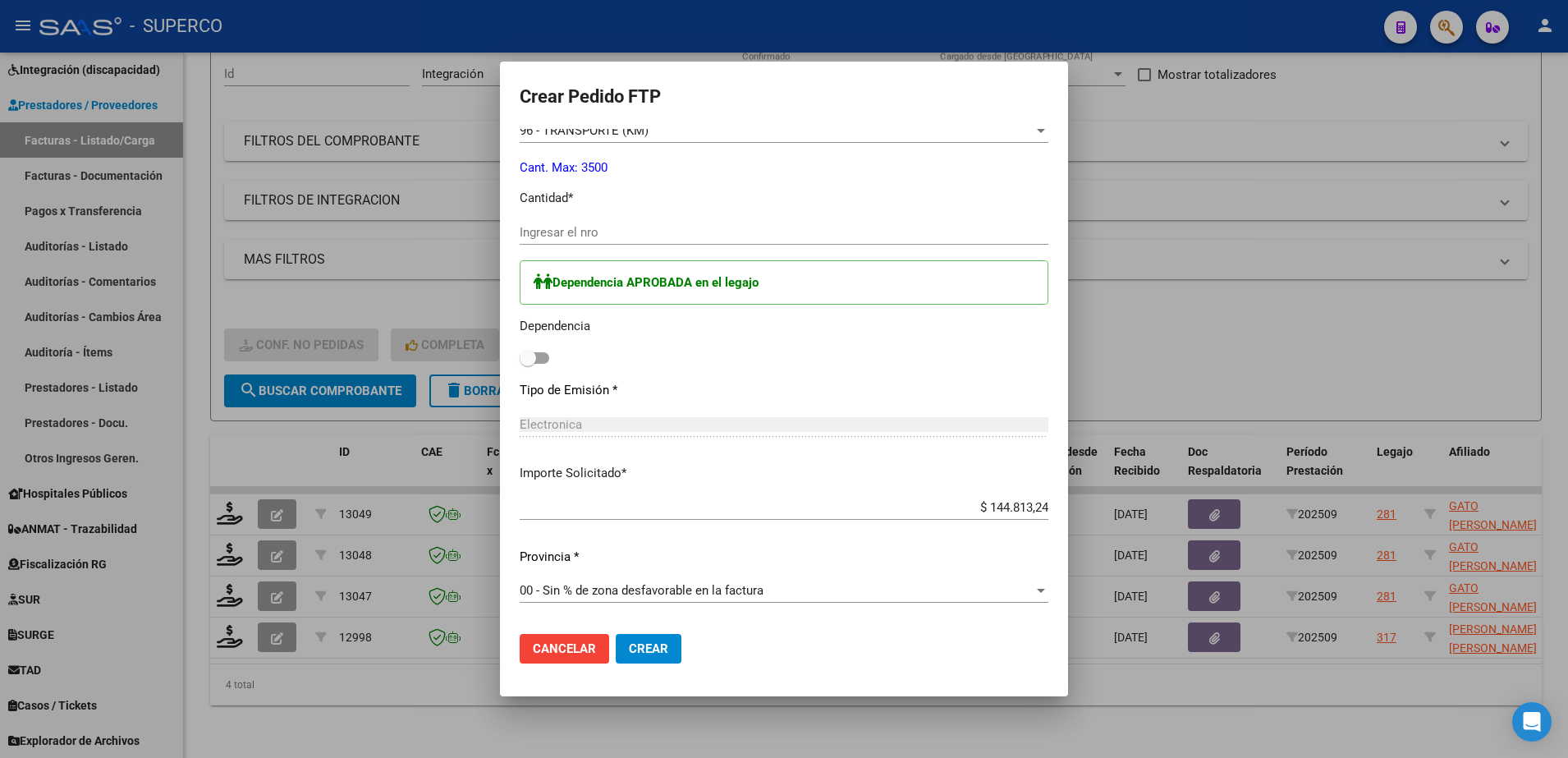
click at [762, 232] on input "Ingresar el nro" at bounding box center [784, 232] width 529 height 15
click at [537, 358] on span at bounding box center [534, 357] width 30 height 11
click at [528, 364] on input "checkbox" at bounding box center [527, 364] width 1 height 1
click at [640, 661] on button "Crear" at bounding box center [648, 649] width 66 height 30
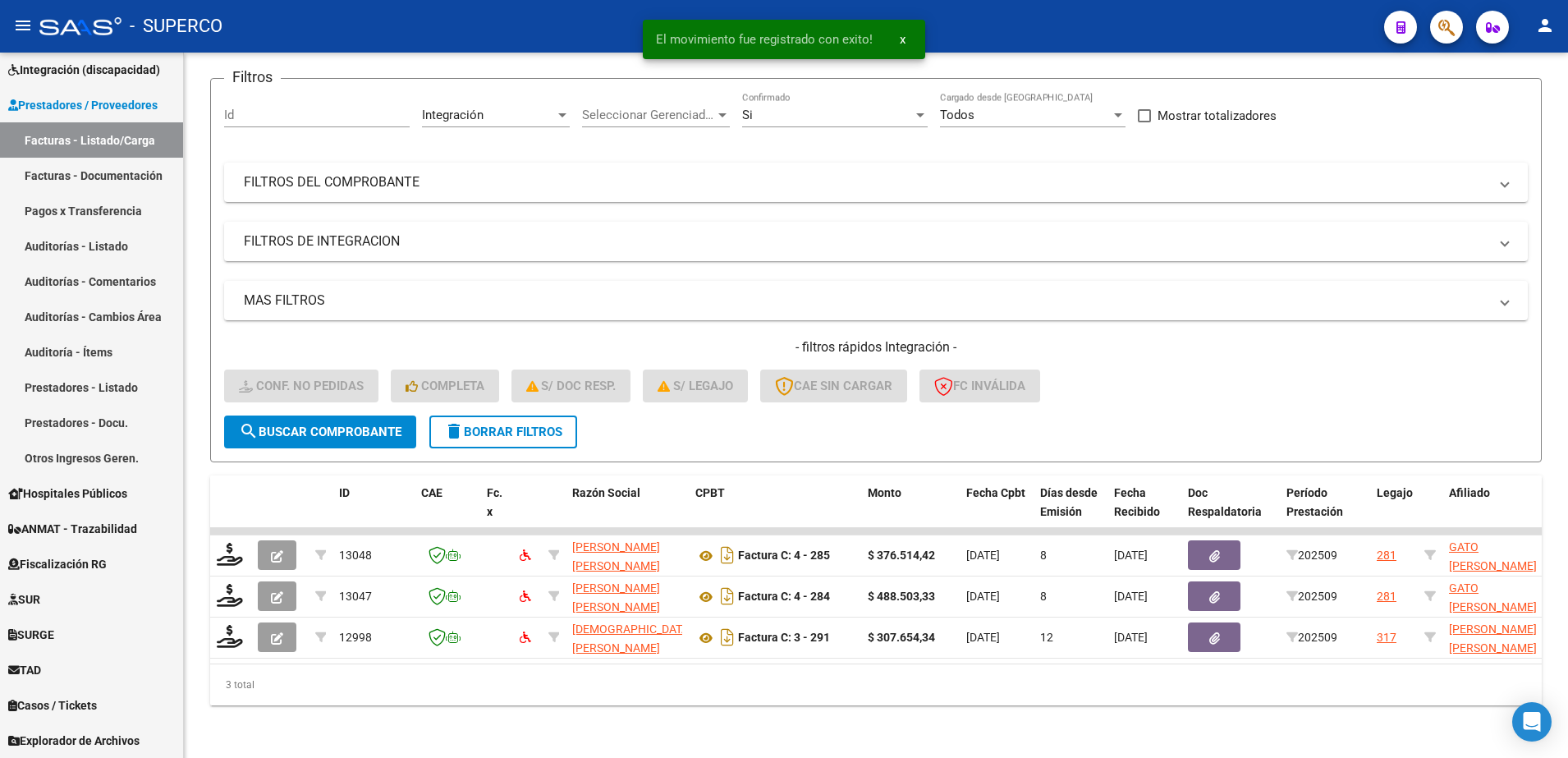
scroll to position [132, 0]
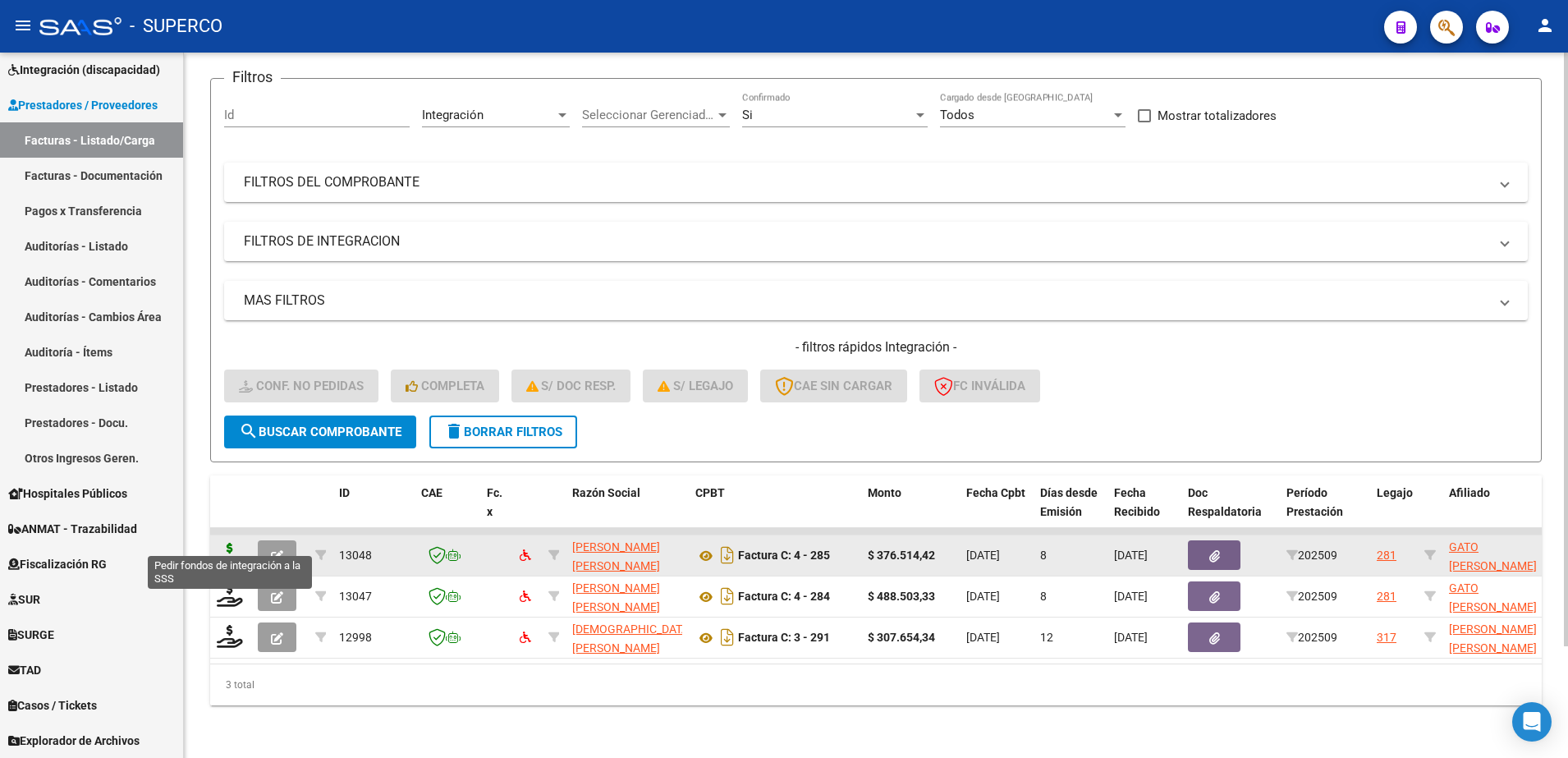
click at [234, 544] on icon at bounding box center [230, 554] width 26 height 23
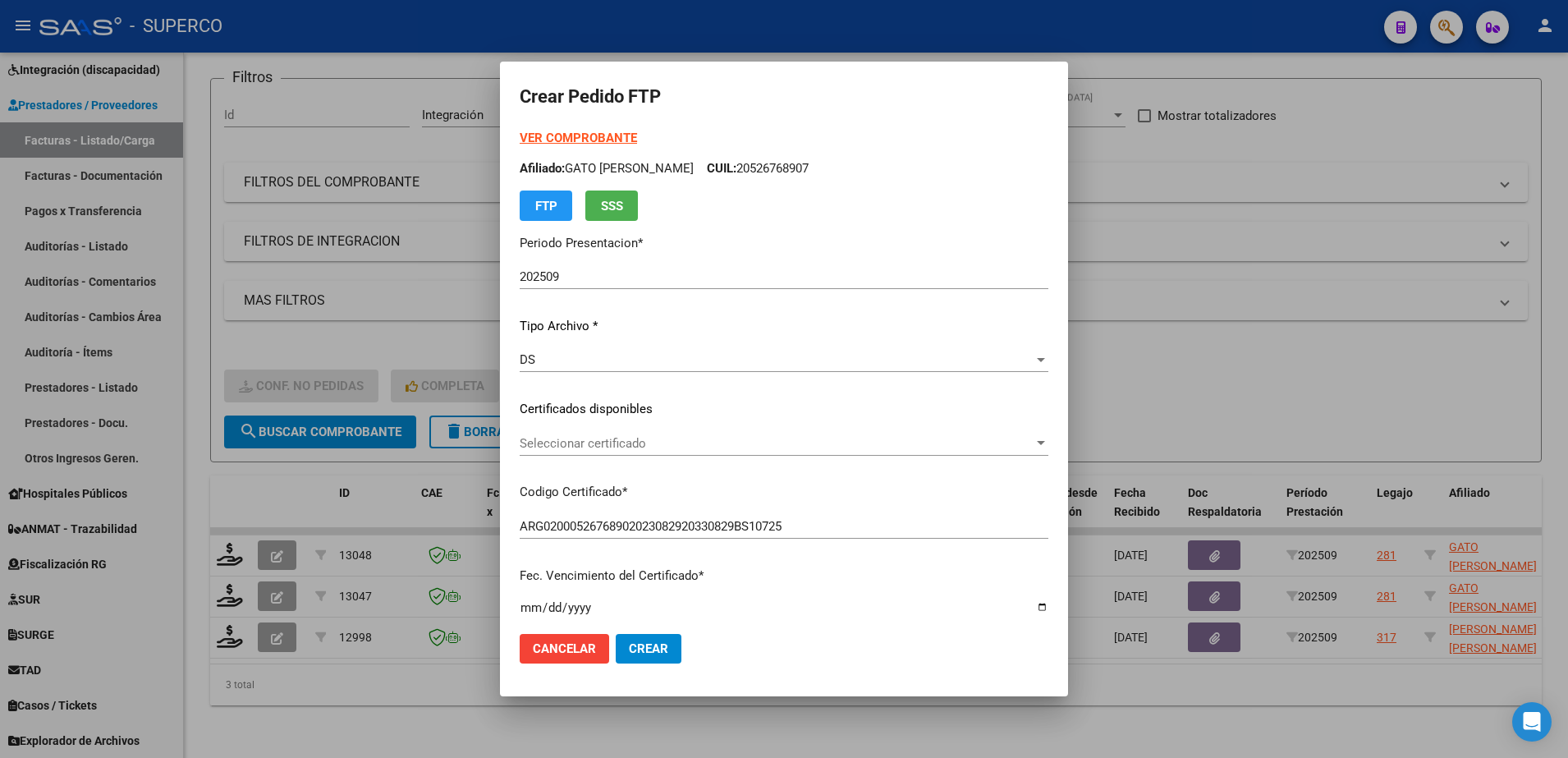
click at [595, 132] on strong "VER COMPROBANTE" at bounding box center [578, 138] width 117 height 15
click at [735, 445] on span "Seleccionar certificado" at bounding box center [776, 443] width 514 height 15
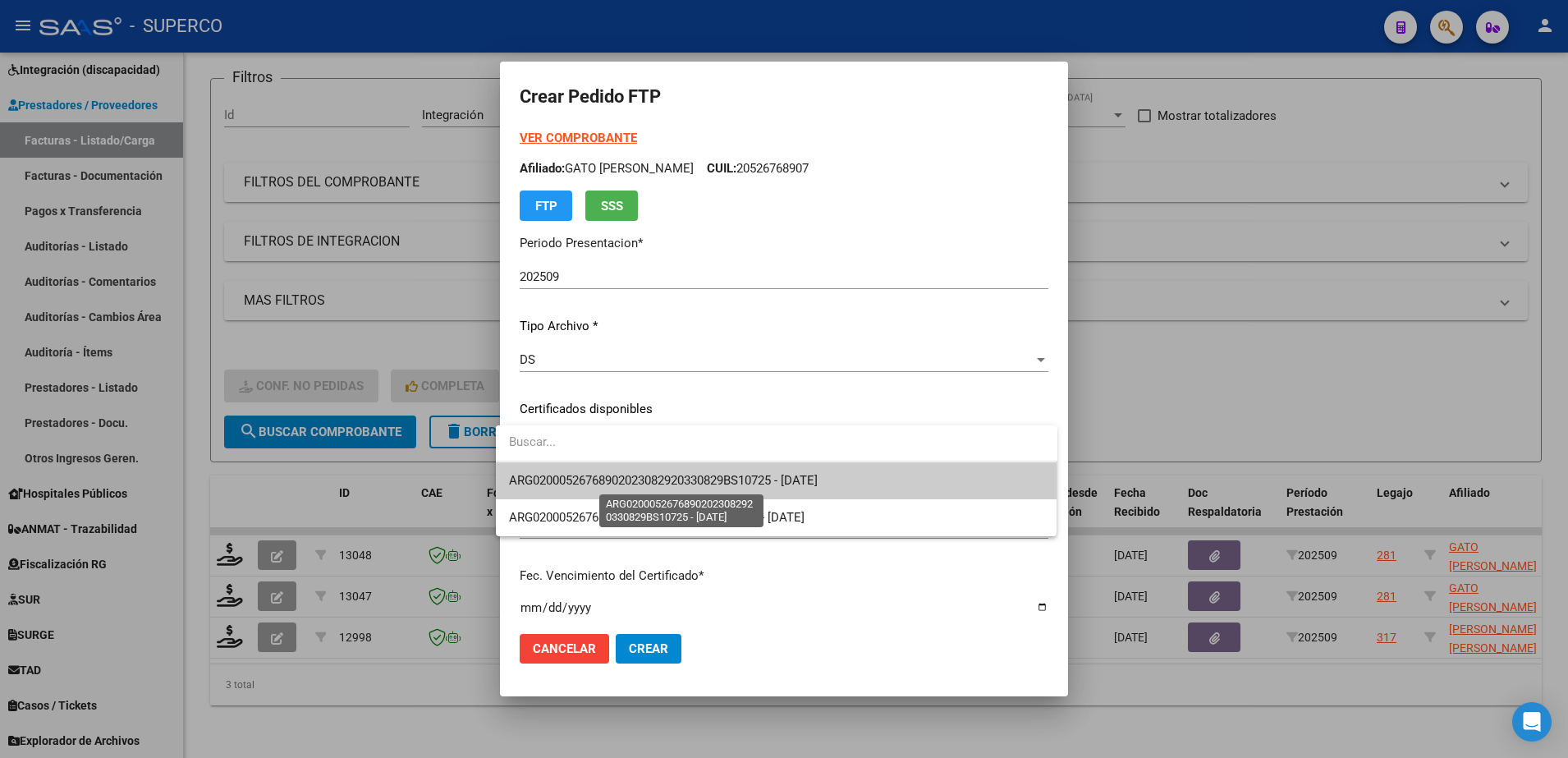
click at [710, 484] on span "ARG02000526768902023082920330829BS10725 - 2033-08-29" at bounding box center [663, 479] width 308 height 15
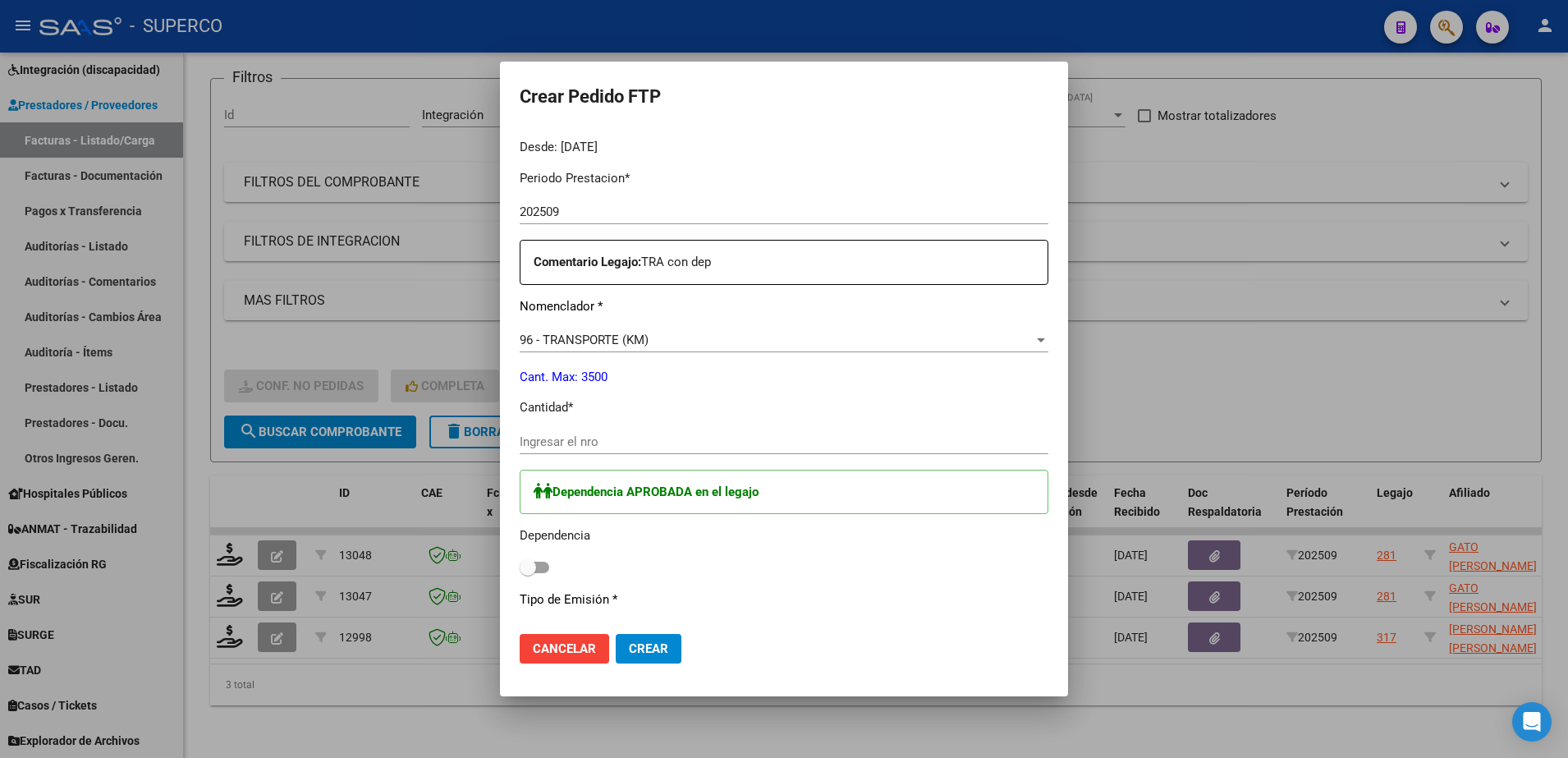
scroll to position [513, 0]
click at [691, 438] on input "Ingresar el nro" at bounding box center [784, 437] width 529 height 15
click at [535, 561] on span at bounding box center [534, 562] width 30 height 11
click at [528, 569] on input "checkbox" at bounding box center [527, 569] width 1 height 1
click at [645, 644] on span "Crear" at bounding box center [649, 648] width 39 height 15
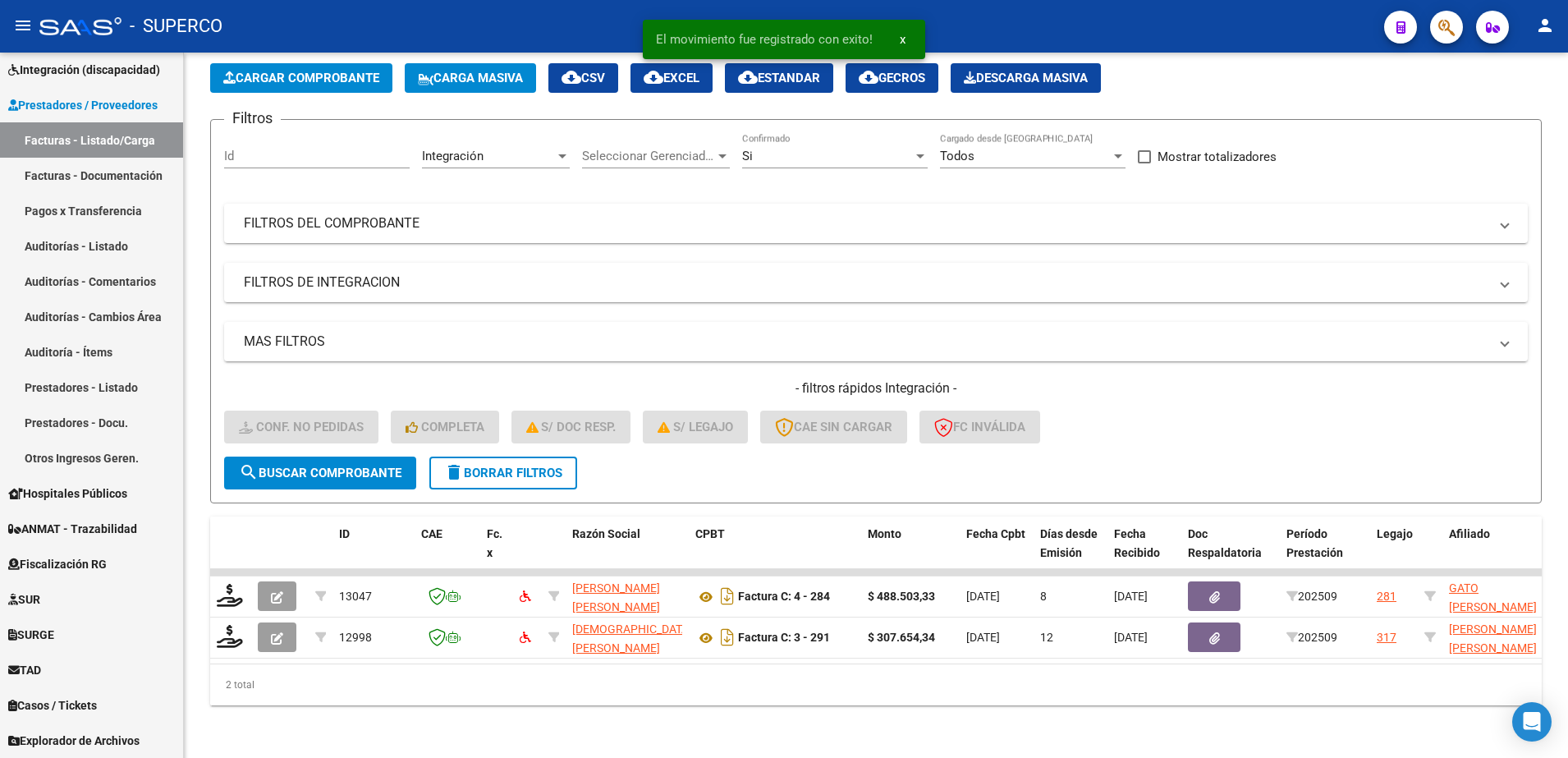
scroll to position [91, 0]
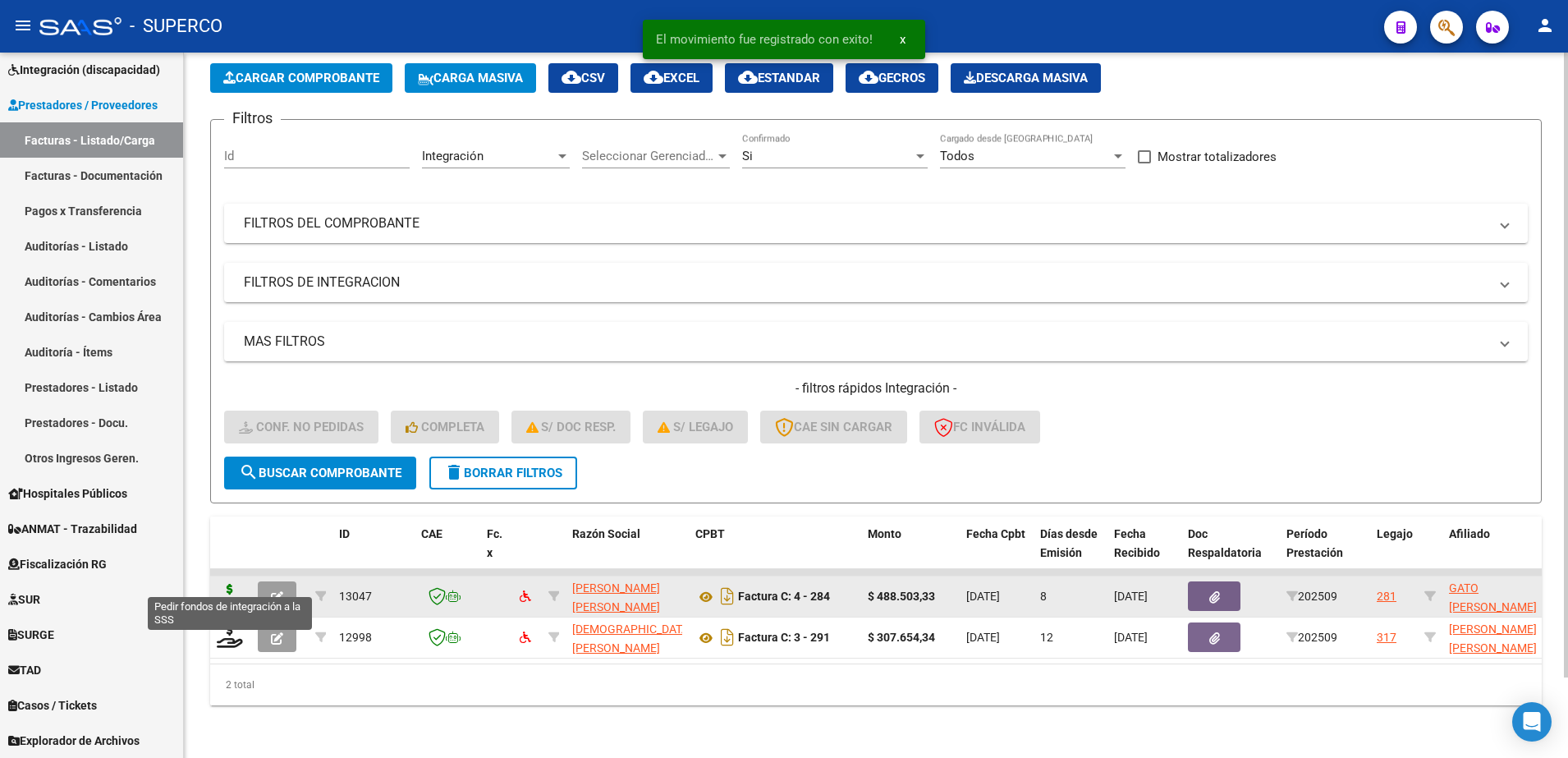
click at [224, 584] on icon at bounding box center [230, 595] width 26 height 23
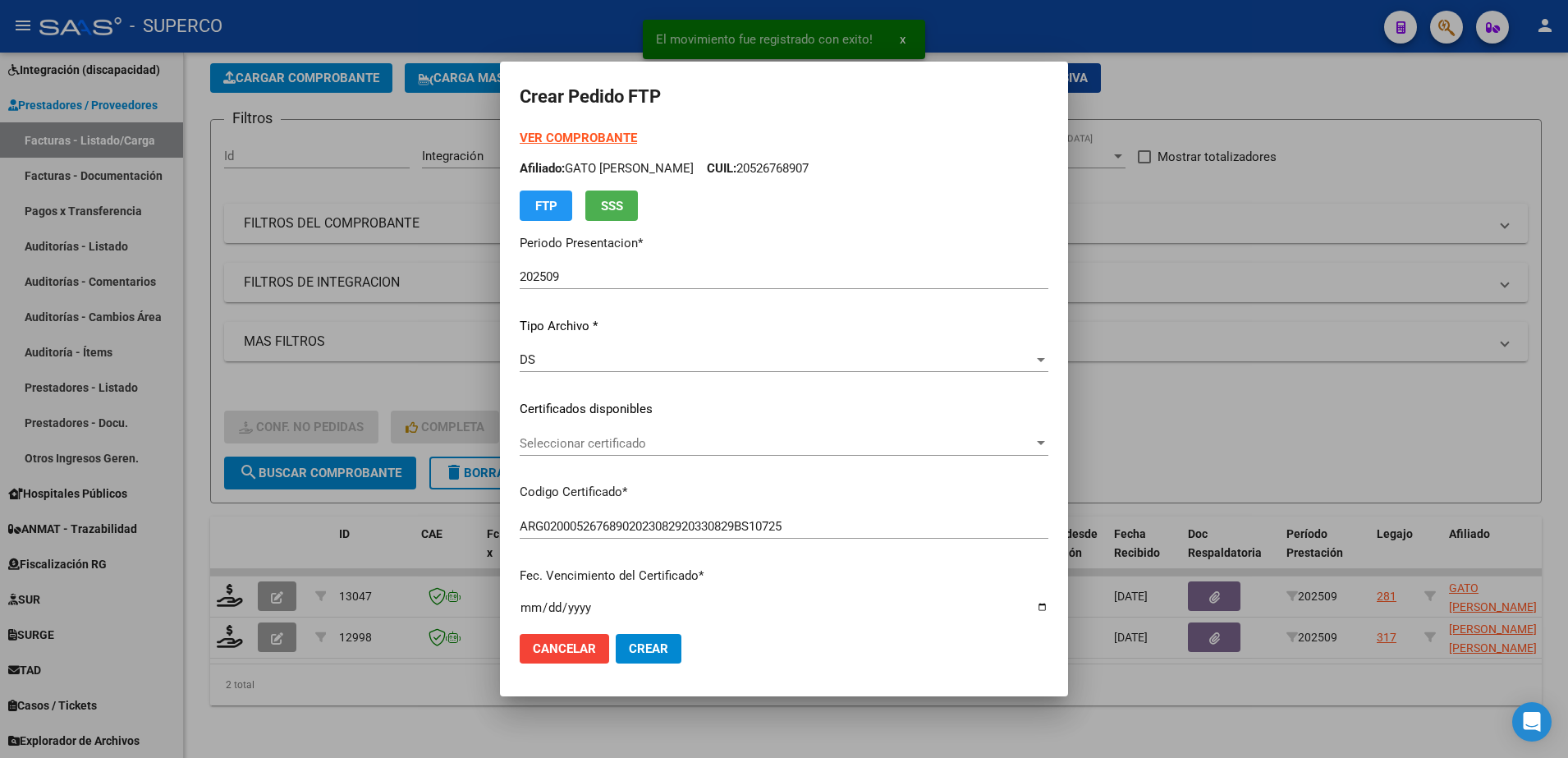
click at [584, 131] on strong "VER COMPROBANTE" at bounding box center [578, 138] width 117 height 15
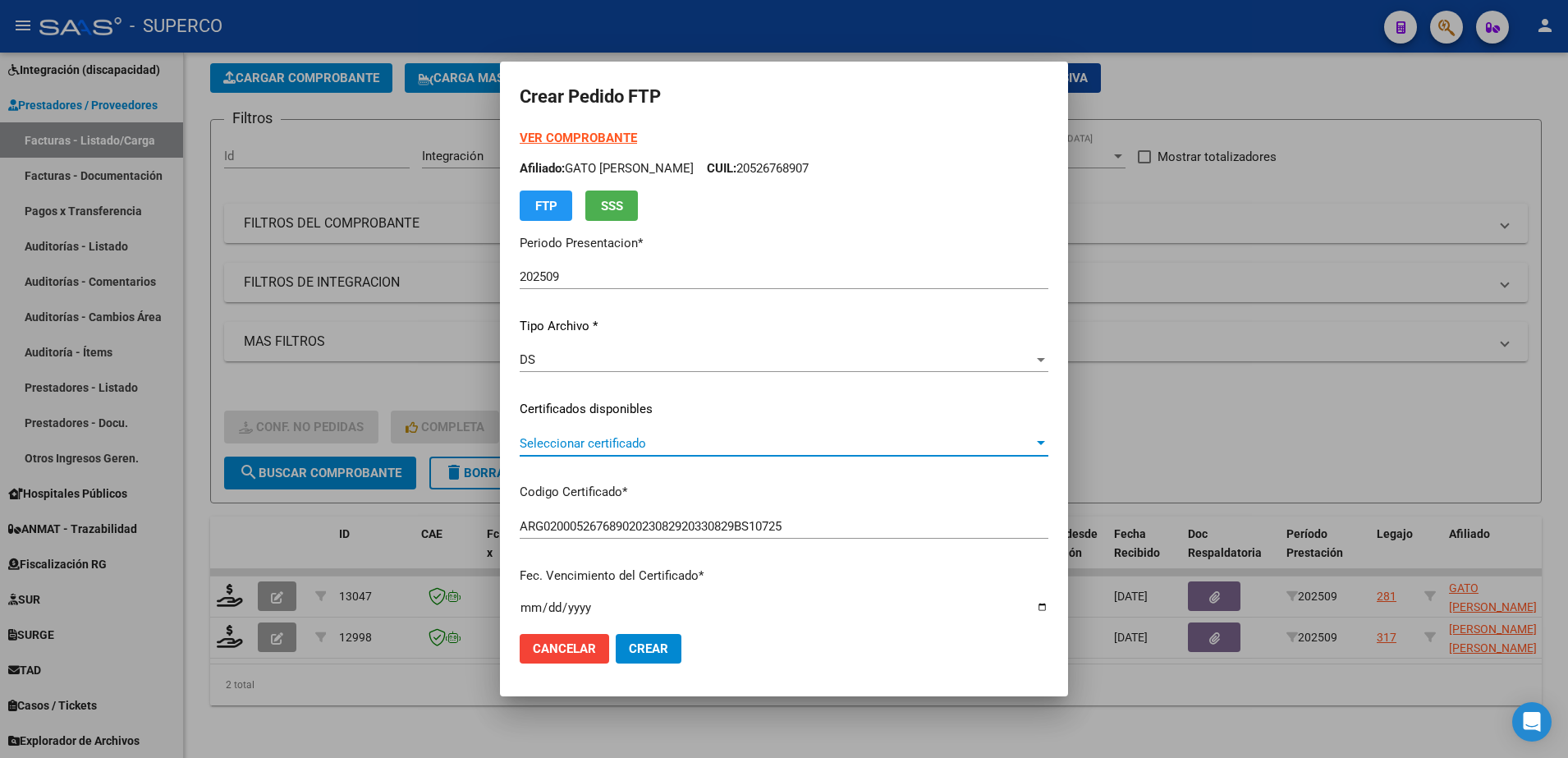
click at [876, 438] on span "Seleccionar certificado" at bounding box center [776, 443] width 514 height 15
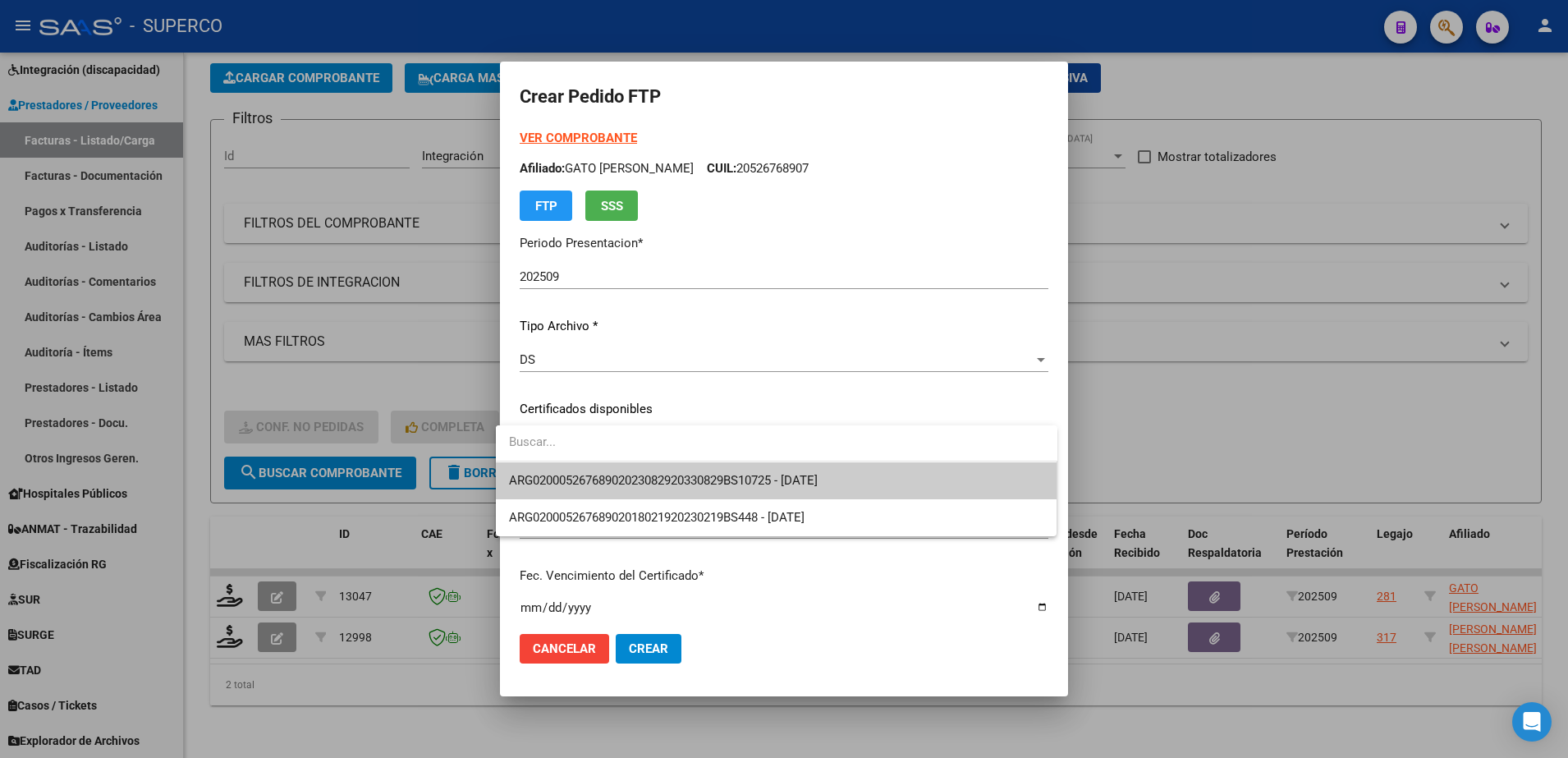
click at [869, 486] on span "ARG02000526768902023082920330829BS10725 - 2033-08-29" at bounding box center [777, 480] width 535 height 37
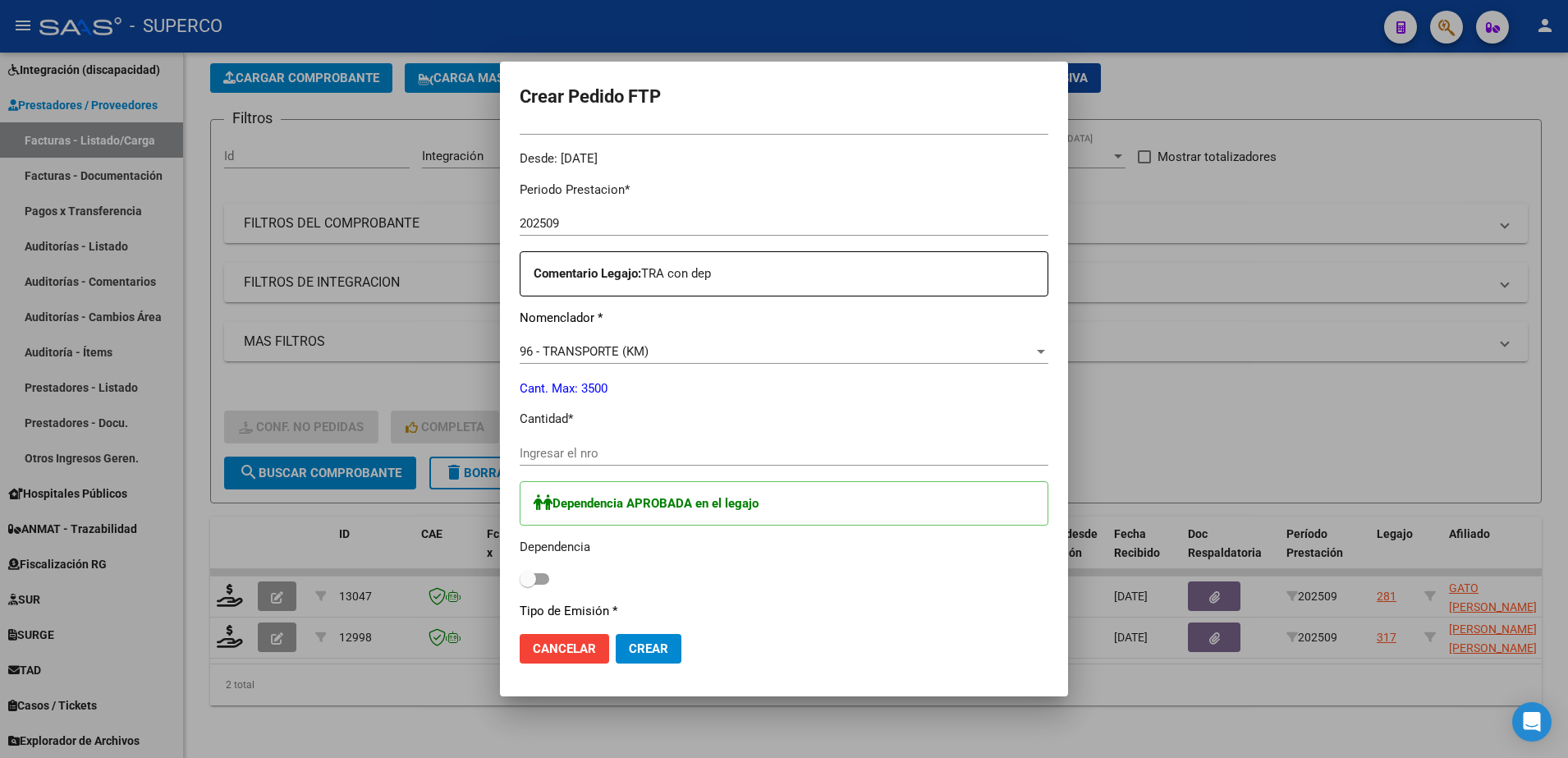
scroll to position [513, 0]
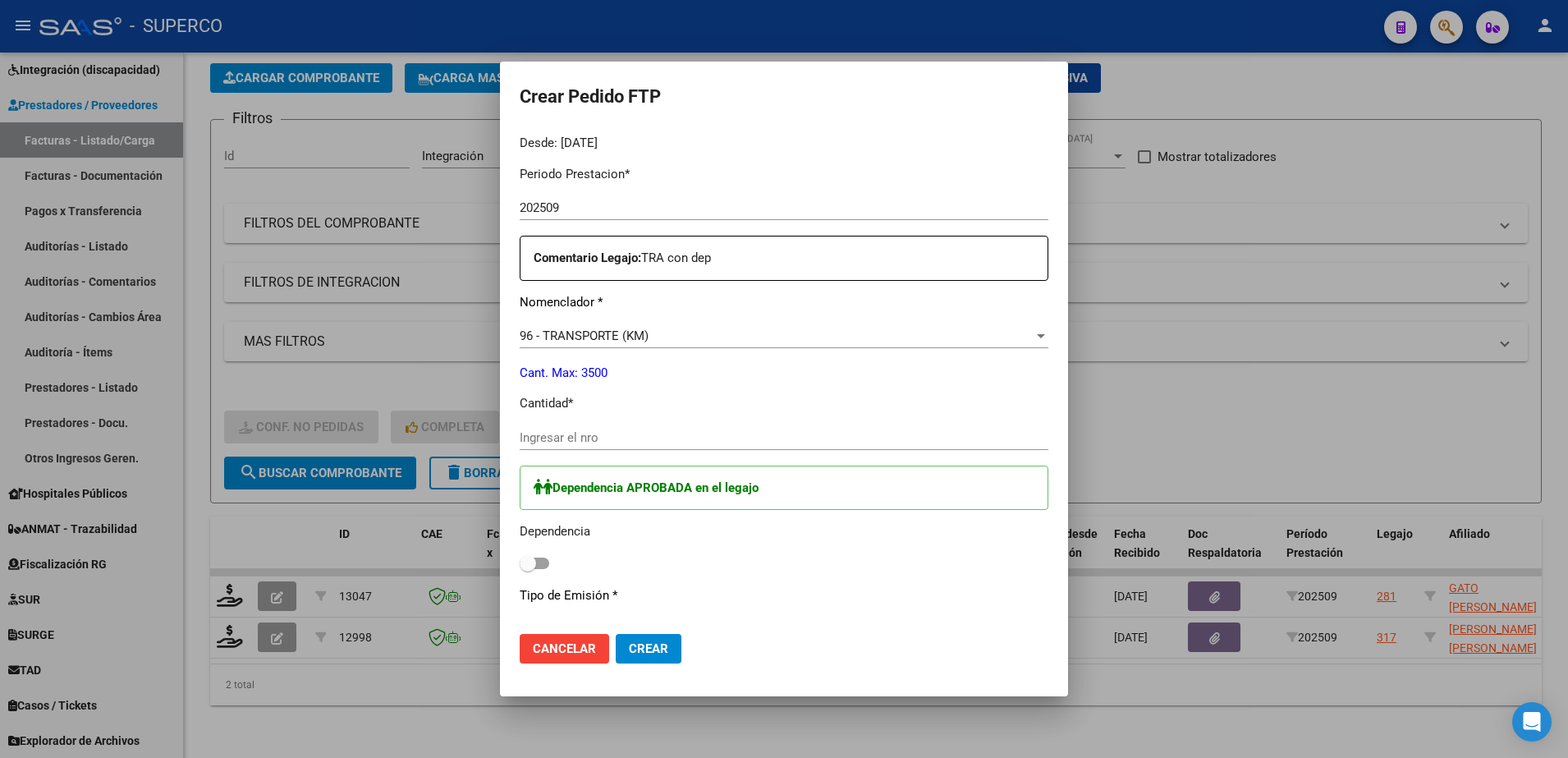
click at [679, 423] on div "Periodo Prestacion * 202509 Ingresar el Periodo Prestacion Comentario Legajo: T…" at bounding box center [784, 572] width 529 height 837
click at [676, 430] on input "Ingresar el nro" at bounding box center [784, 437] width 529 height 15
click at [532, 559] on span at bounding box center [534, 562] width 30 height 11
click at [528, 569] on input "checkbox" at bounding box center [527, 569] width 1 height 1
click at [631, 647] on span "Crear" at bounding box center [649, 648] width 39 height 15
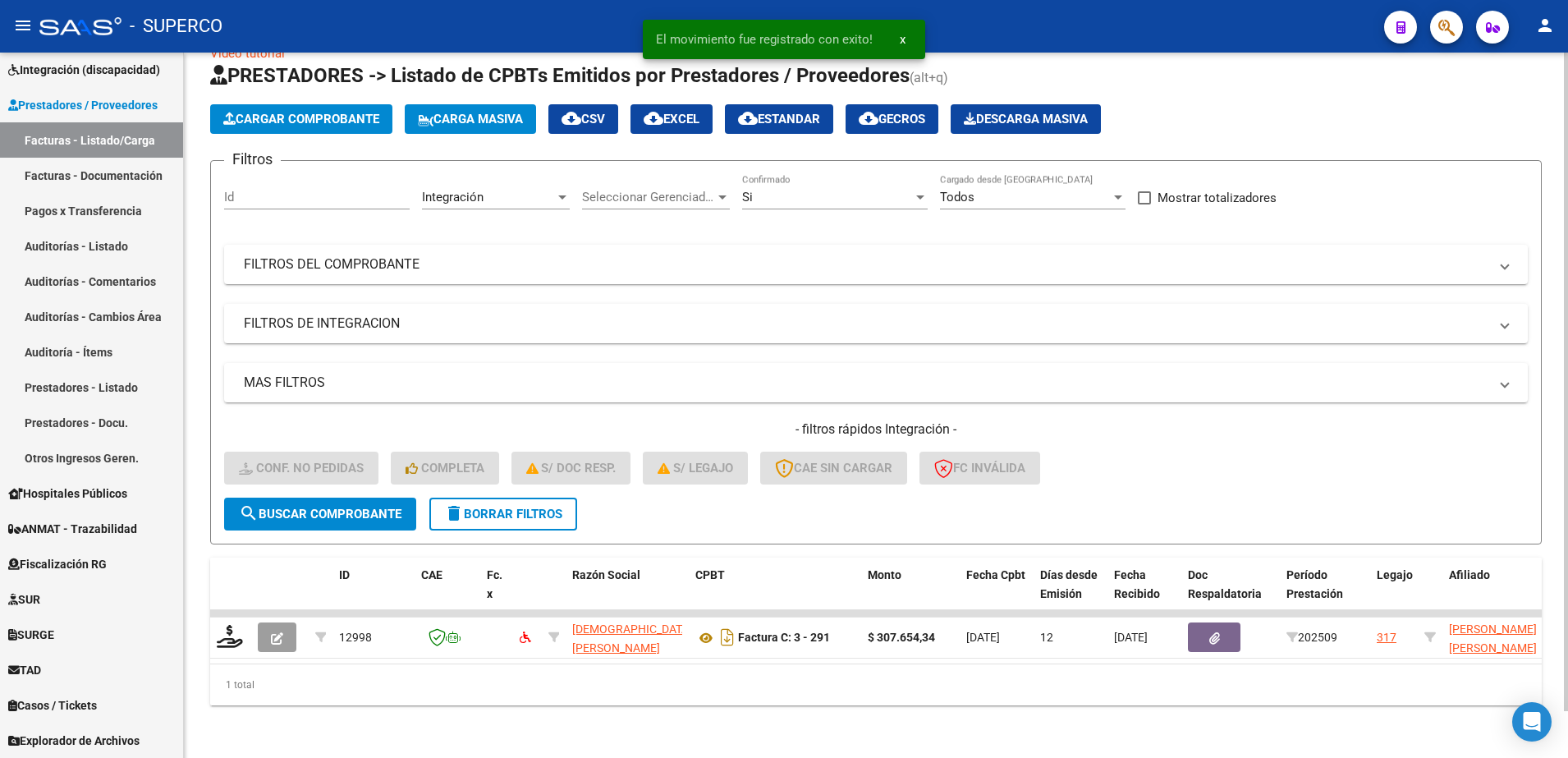
scroll to position [50, 0]
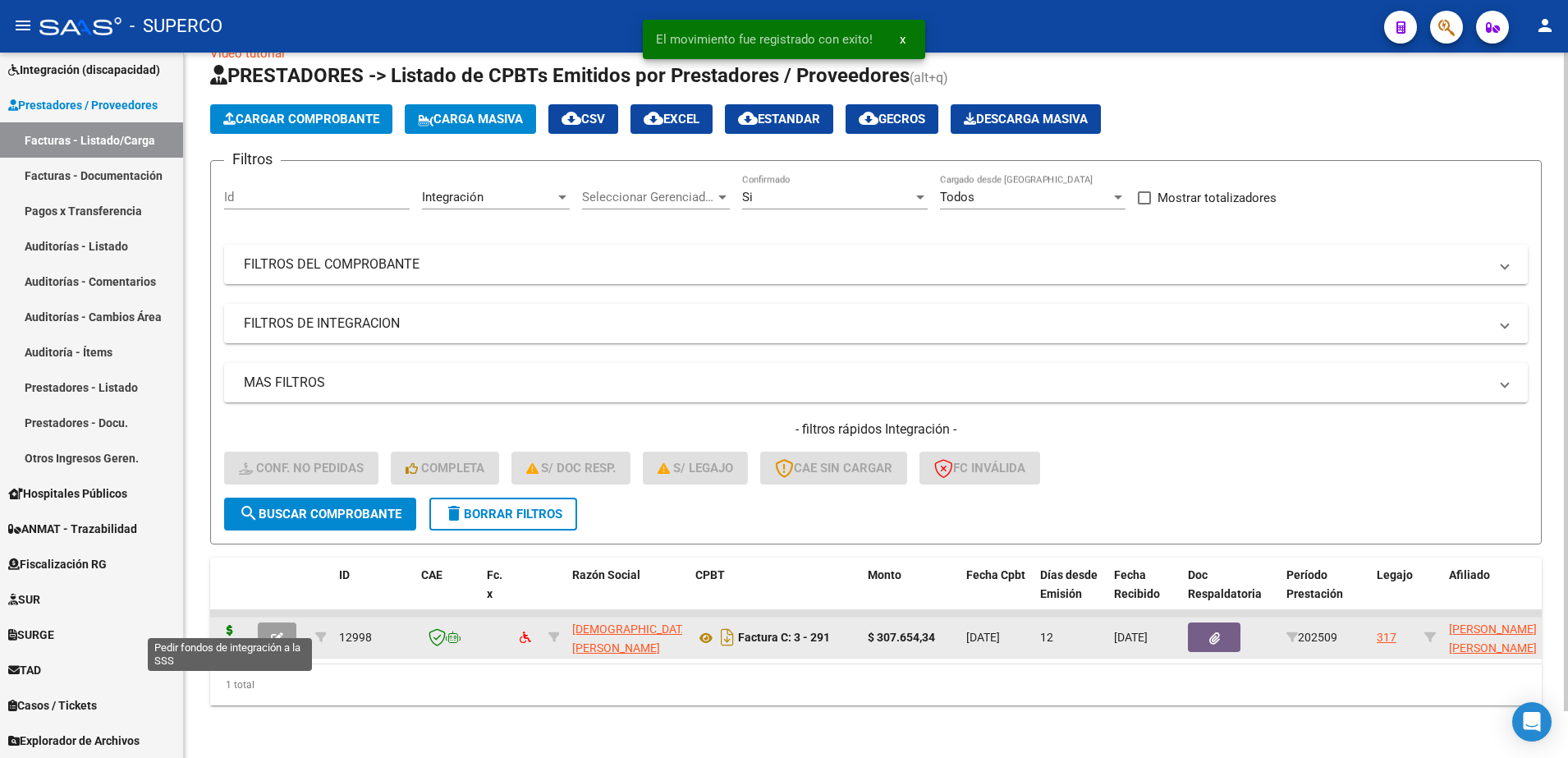
click at [237, 625] on icon at bounding box center [230, 636] width 26 height 23
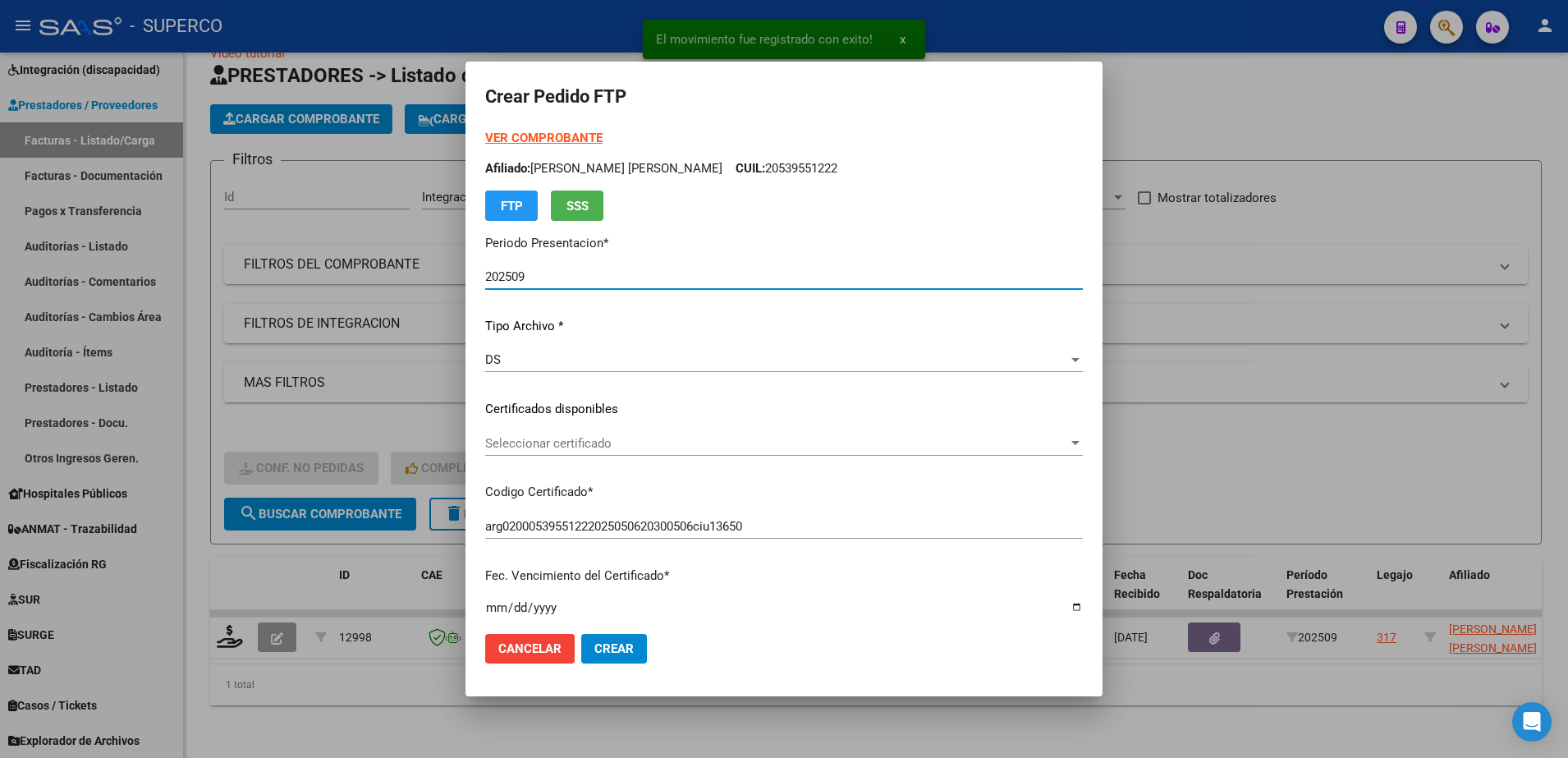
click at [995, 440] on span "Seleccionar certificado" at bounding box center [777, 443] width 583 height 15
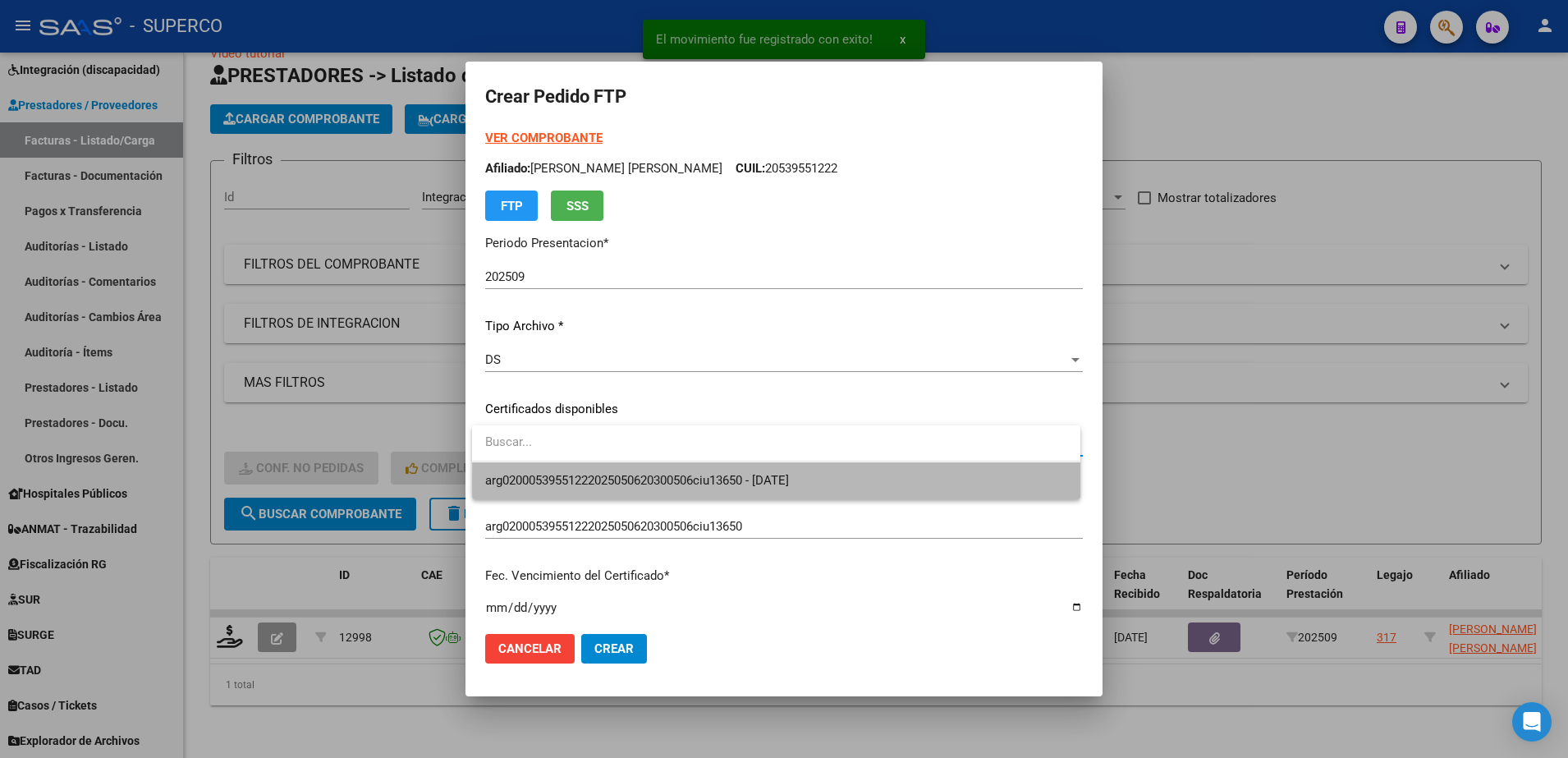
click at [948, 482] on span "arg02000539551222025050620300506ciu13650 - 2030-05-06" at bounding box center [776, 480] width 582 height 37
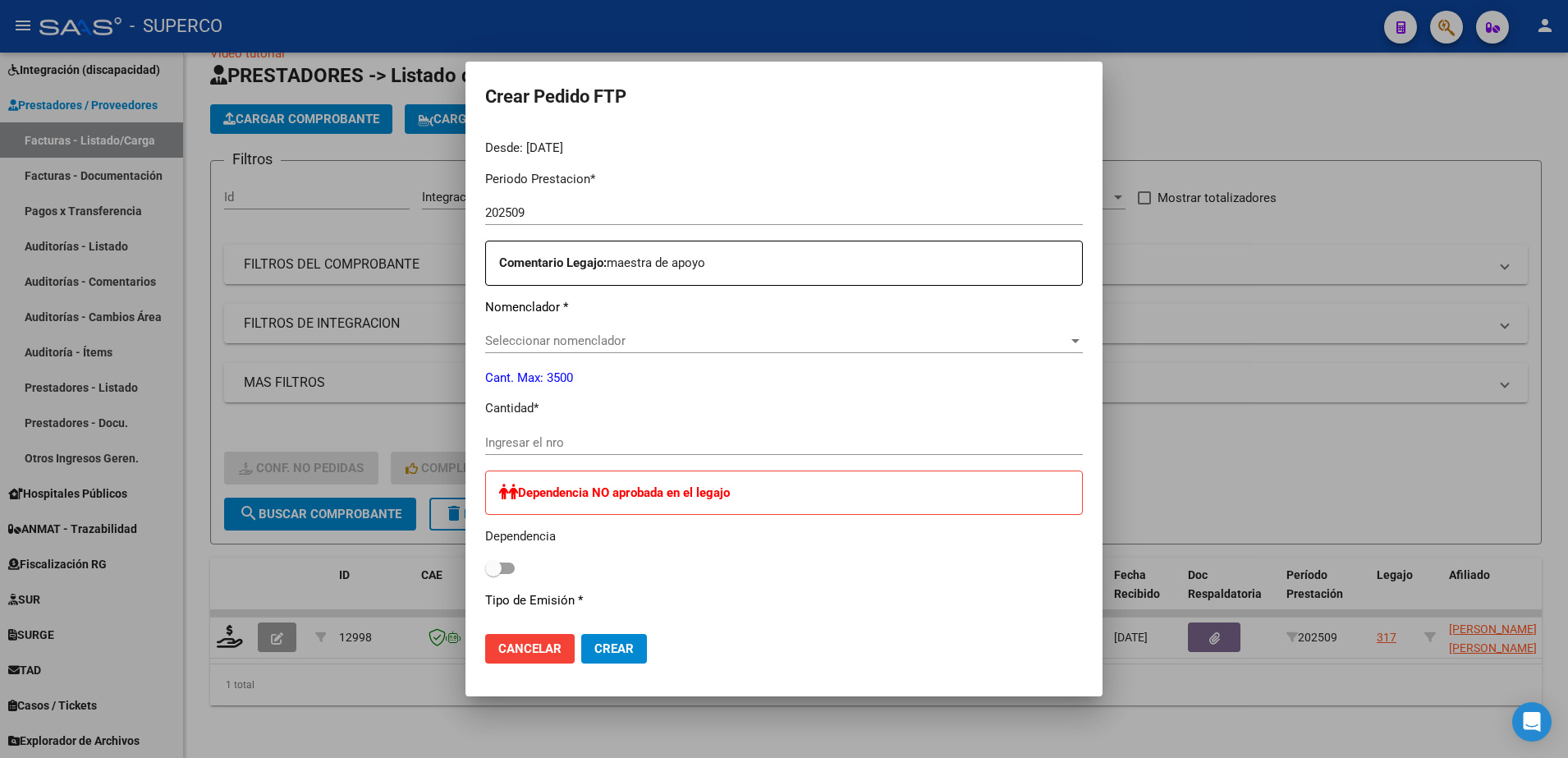
scroll to position [513, 0]
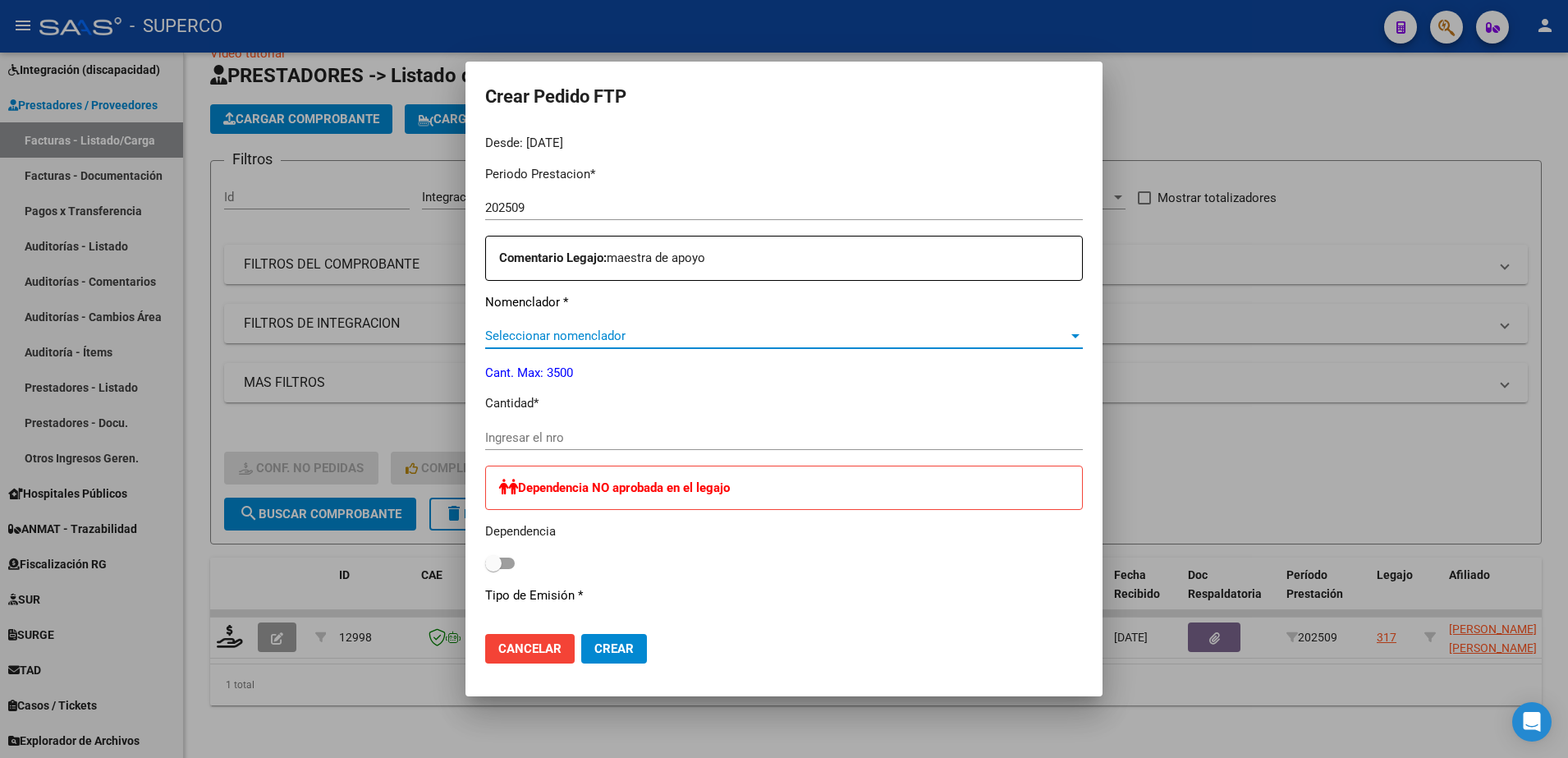
click at [741, 335] on span "Seleccionar nomenclador" at bounding box center [777, 335] width 583 height 15
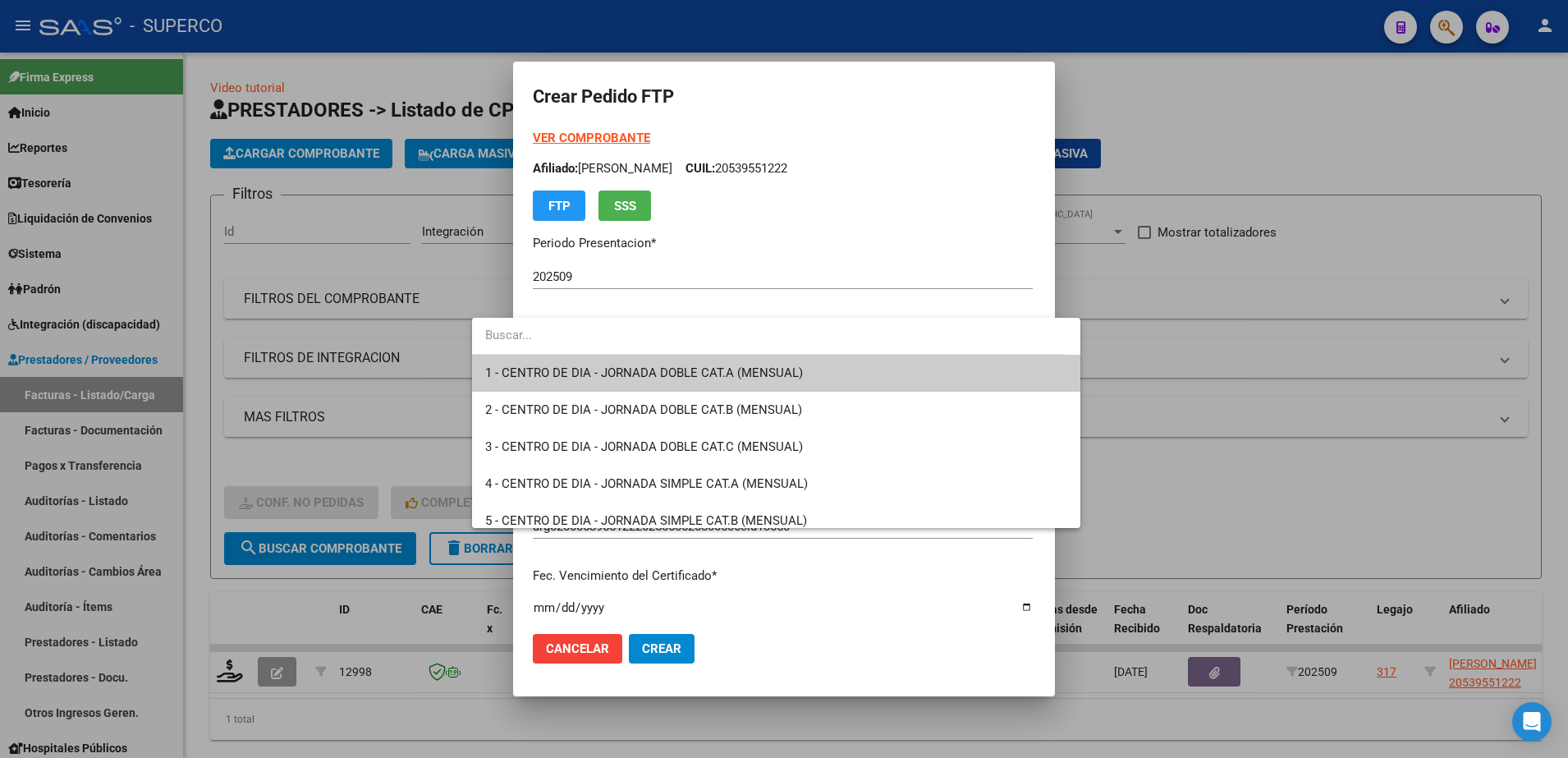
scroll to position [513, 0]
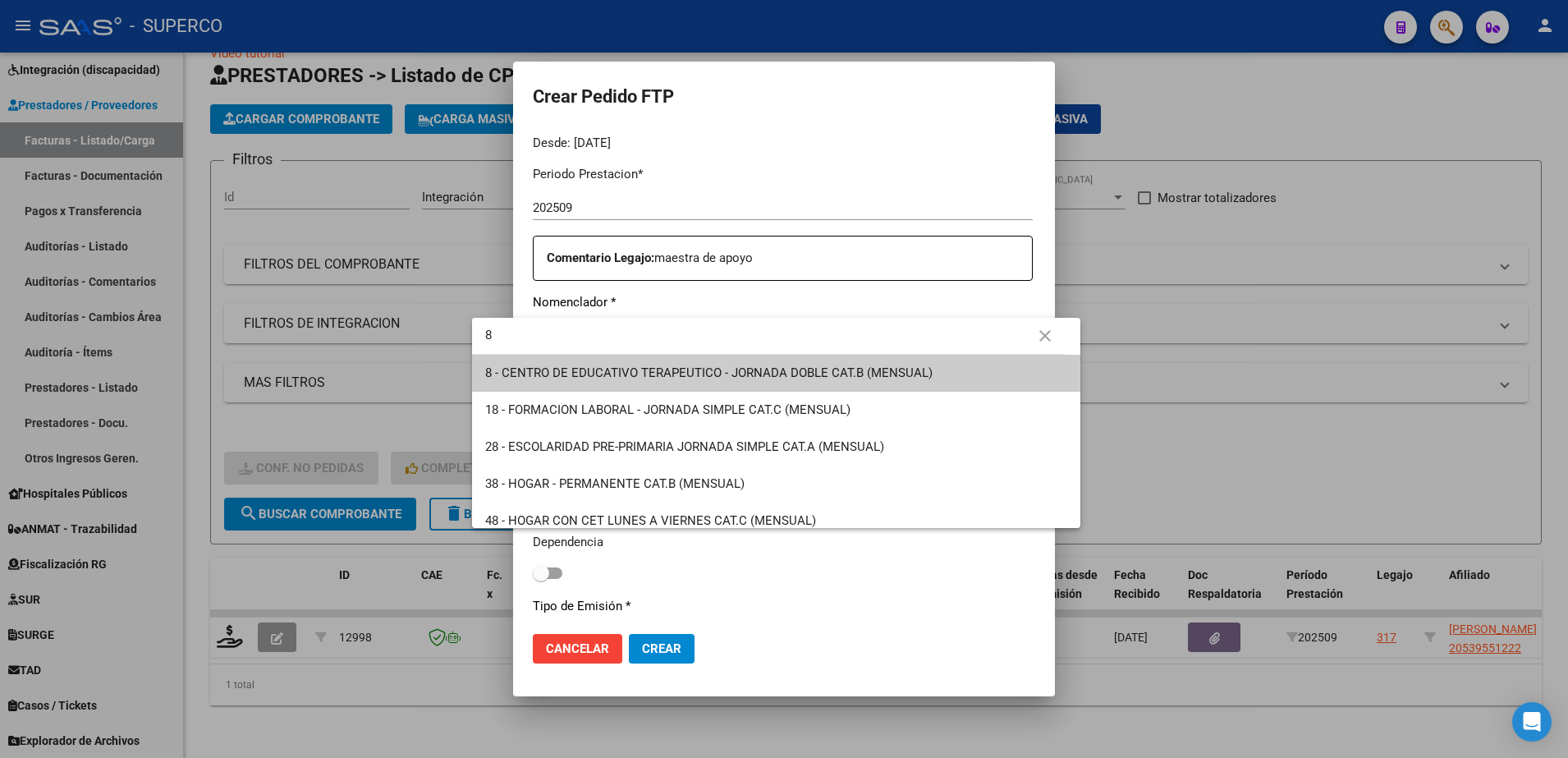
type input "8"
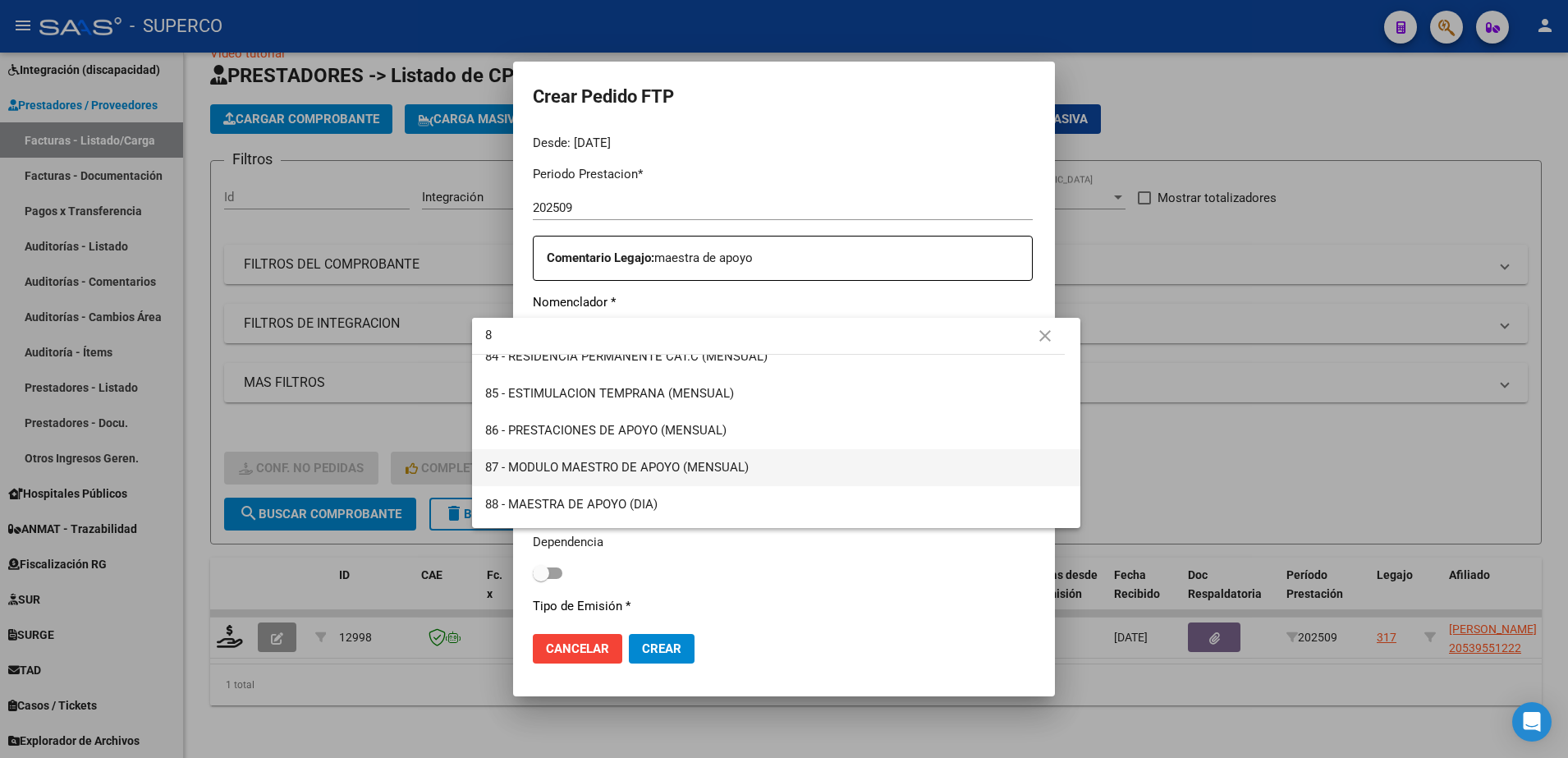
scroll to position [471, 0]
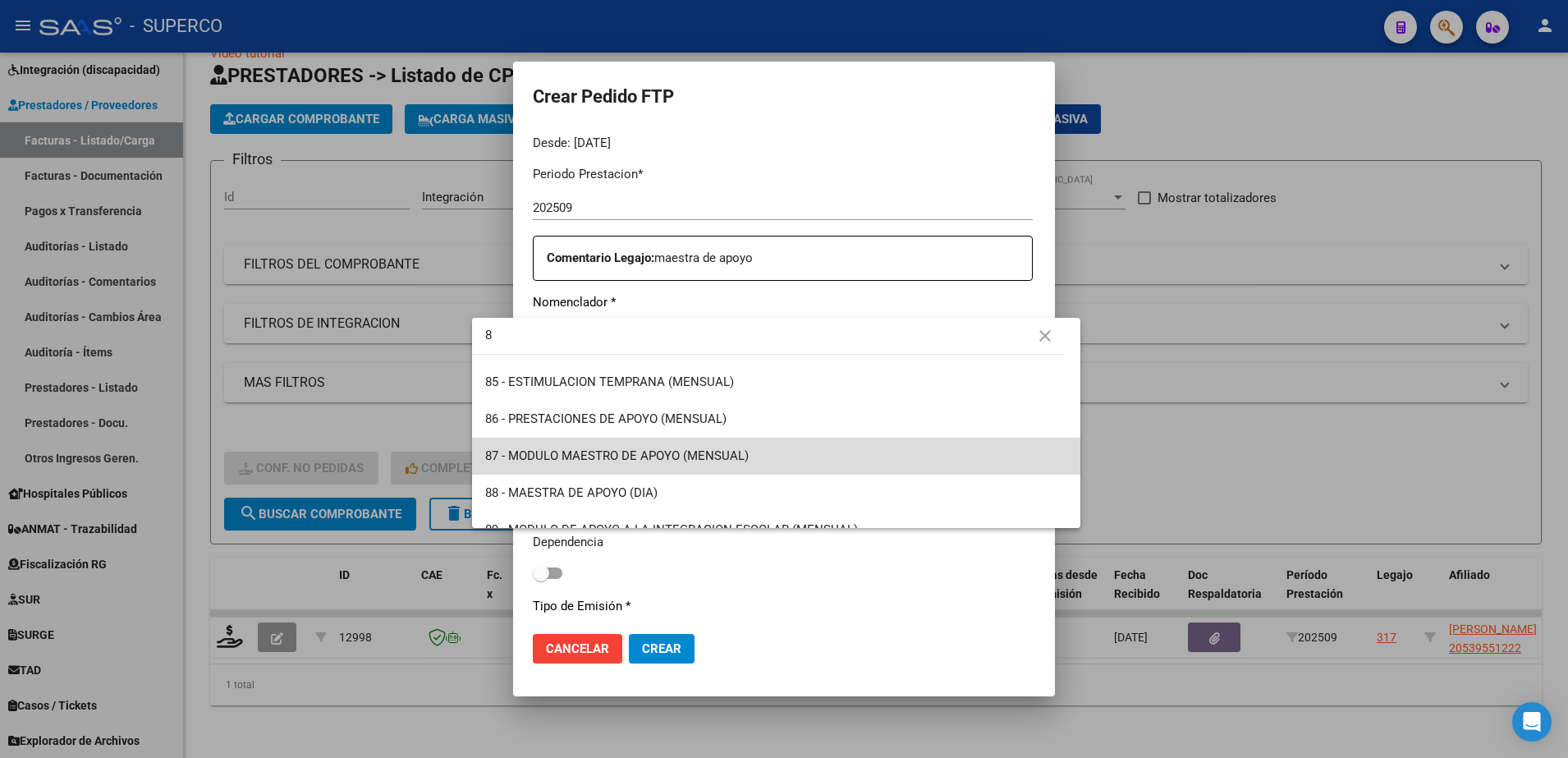
click at [792, 458] on span "87 - MODULO MAESTRO DE APOYO (MENSUAL)" at bounding box center [776, 455] width 582 height 37
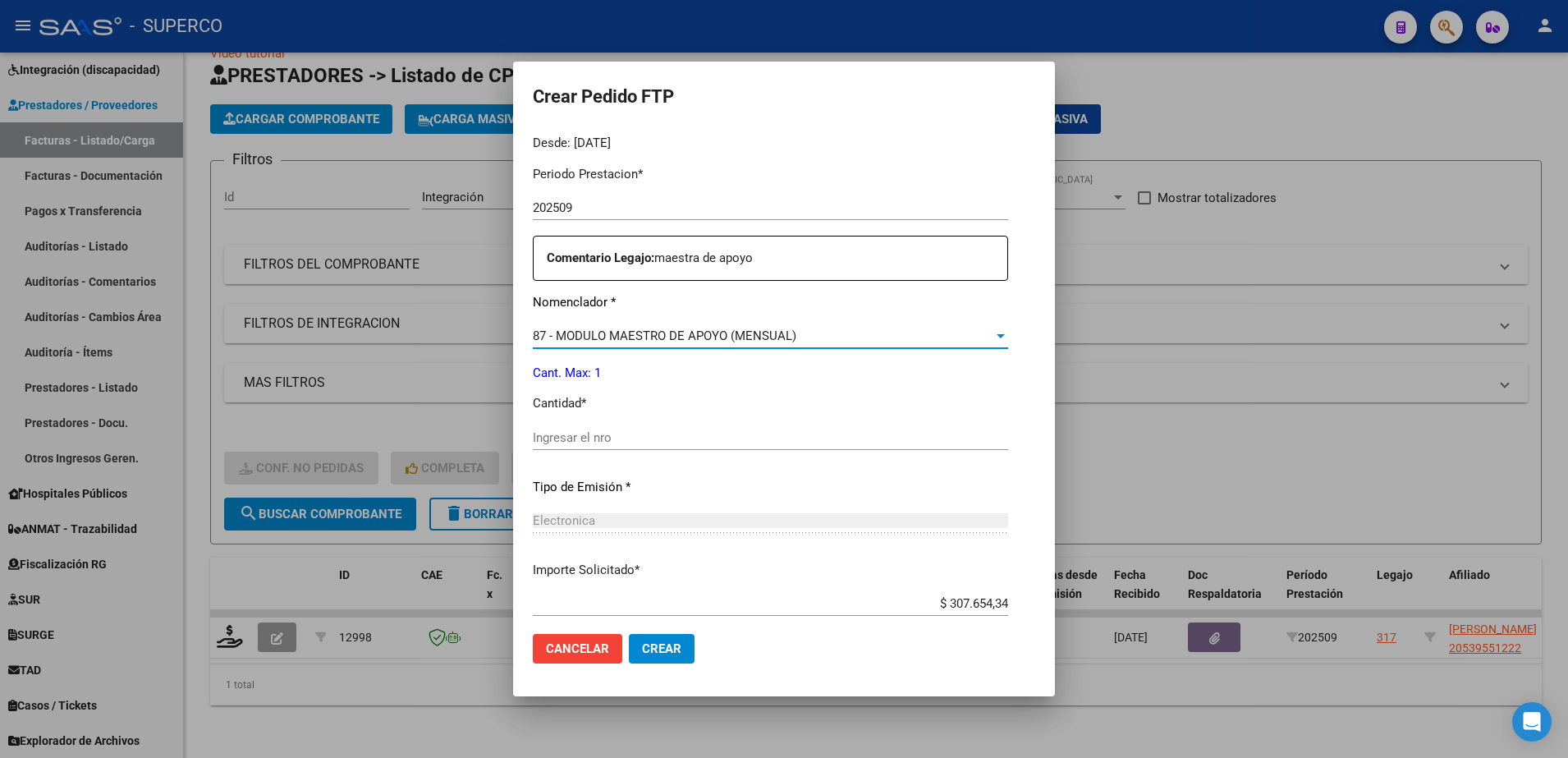
click at [681, 435] on input "Ingresar el nro" at bounding box center [770, 437] width 475 height 15
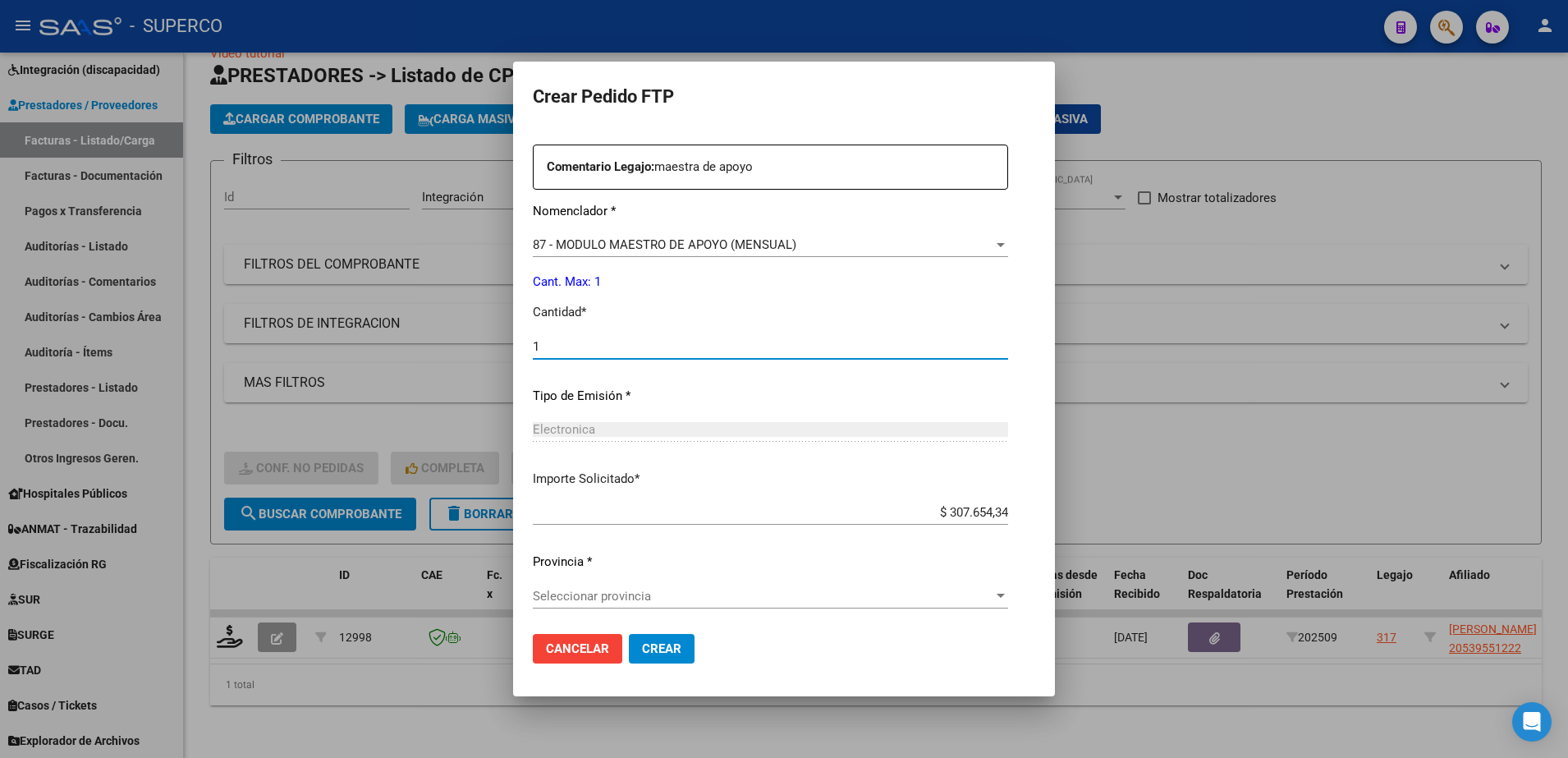
scroll to position [607, 0]
type input "1"
click at [761, 607] on div "Seleccionar provincia Seleccionar provincia" at bounding box center [770, 601] width 475 height 40
click at [761, 596] on span "Seleccionar provincia" at bounding box center [762, 593] width 461 height 15
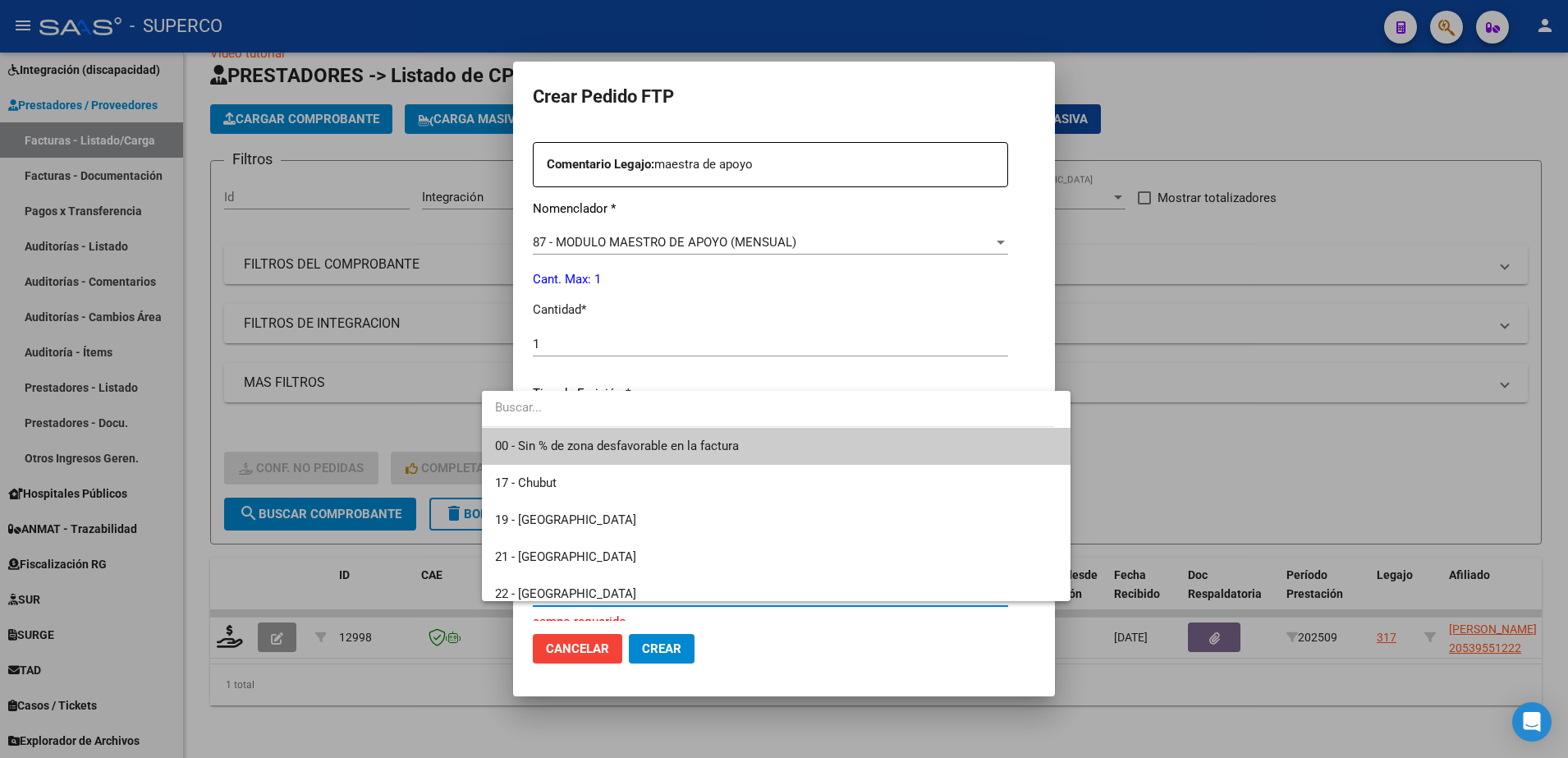
click at [672, 448] on span "00 - Sin % de zona desfavorable en la factura" at bounding box center [616, 445] width 244 height 15
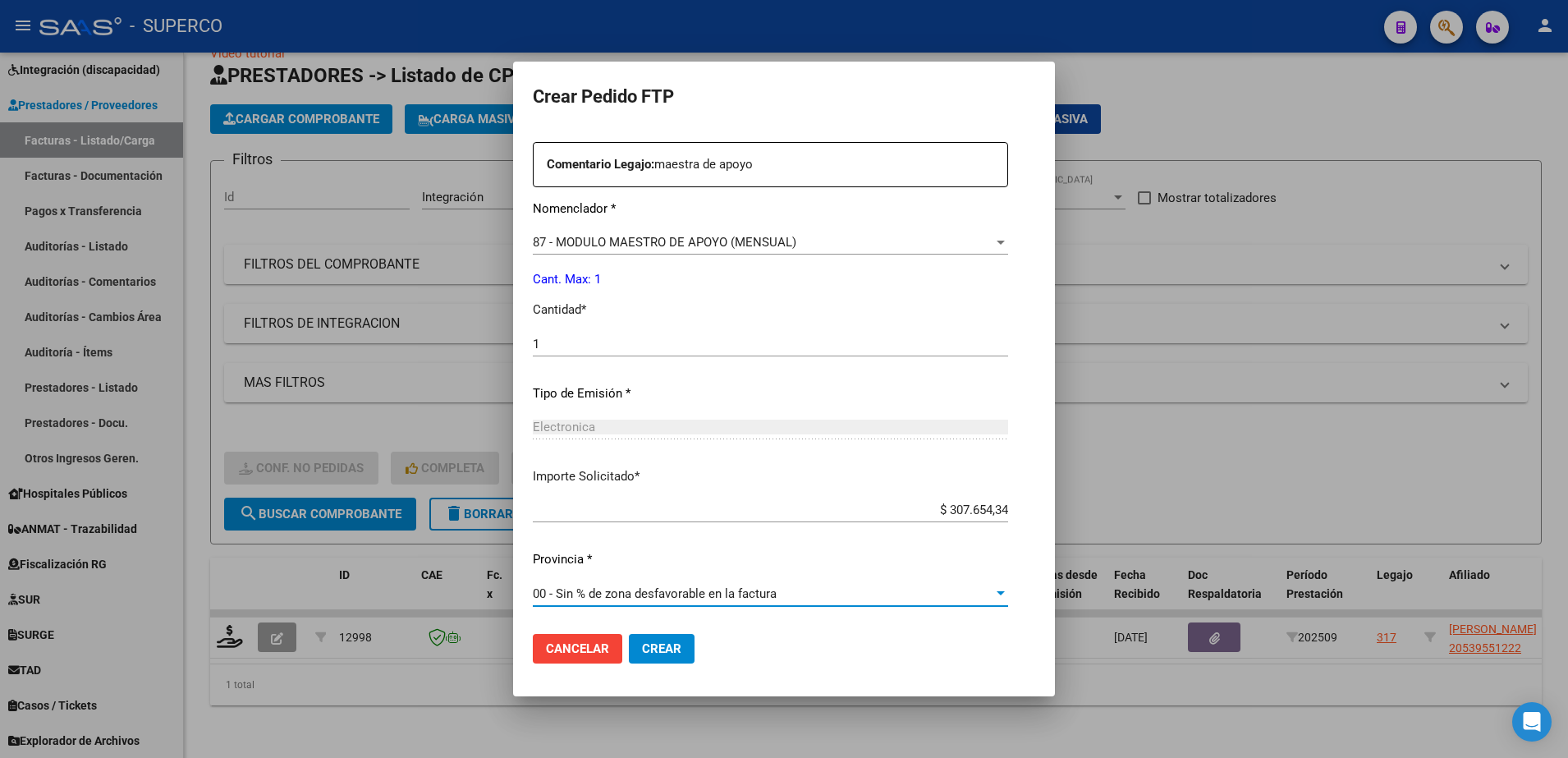
click at [642, 648] on span "Crear" at bounding box center [661, 648] width 39 height 15
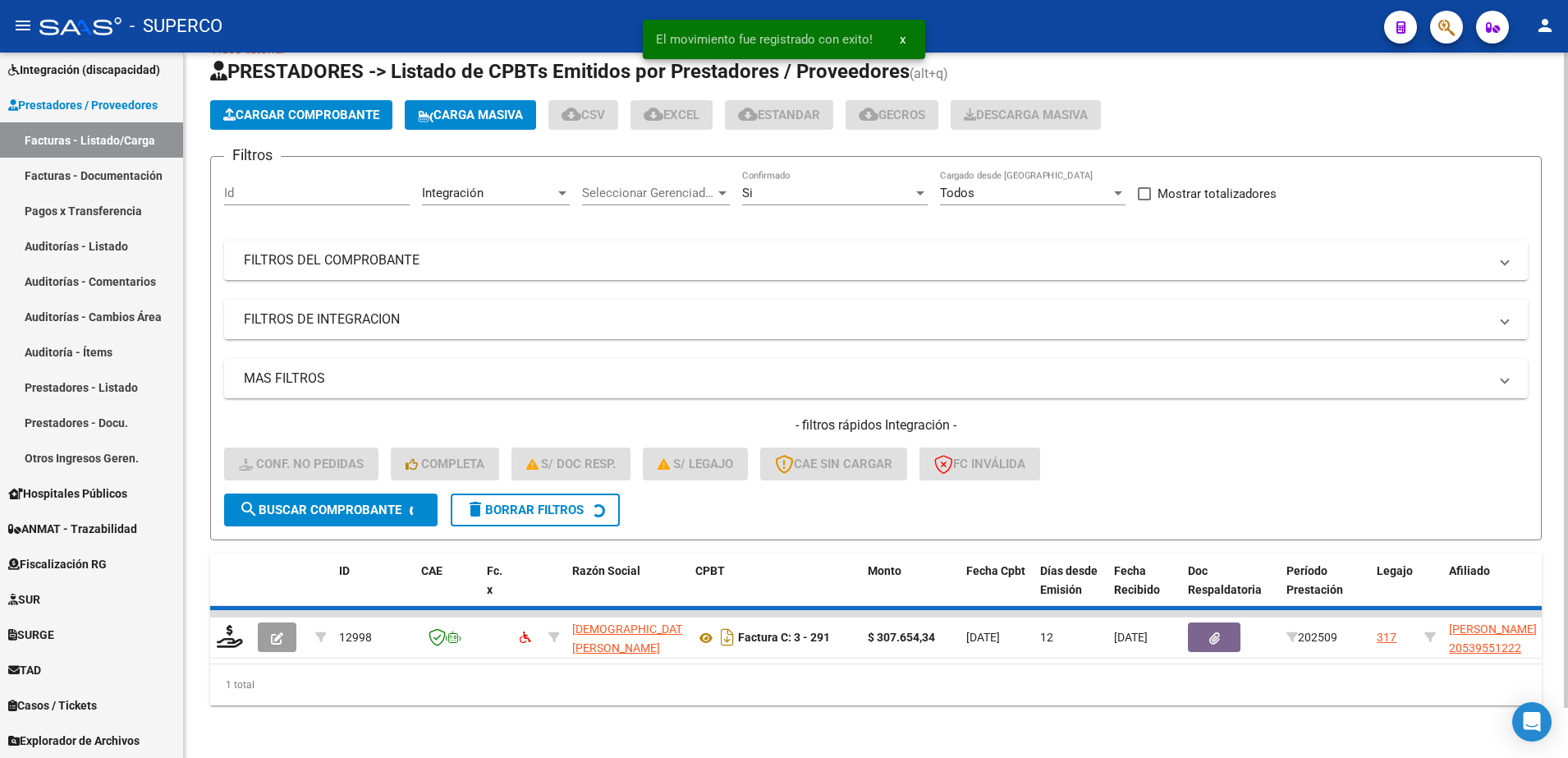
scroll to position [22, 0]
